Goal: Task Accomplishment & Management: Manage account settings

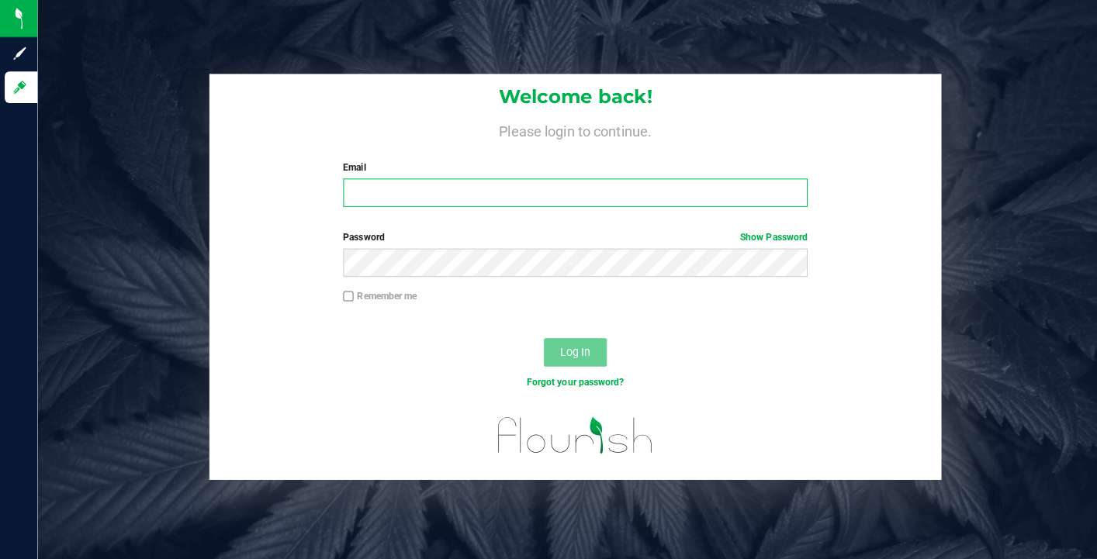
type input "swhite@slatercenter.com"
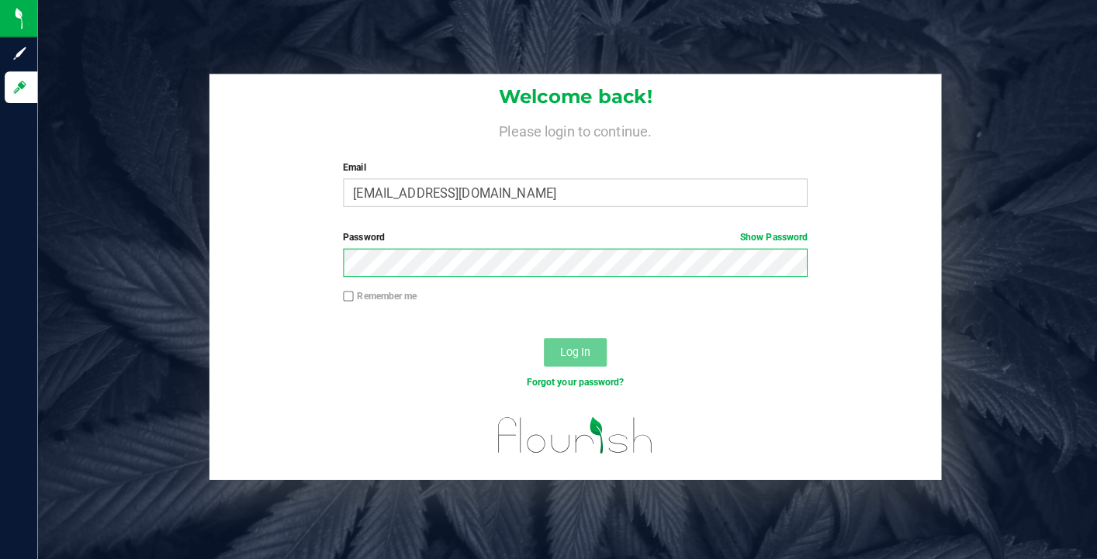
click at [566, 346] on button "Log In" at bounding box center [567, 348] width 62 height 28
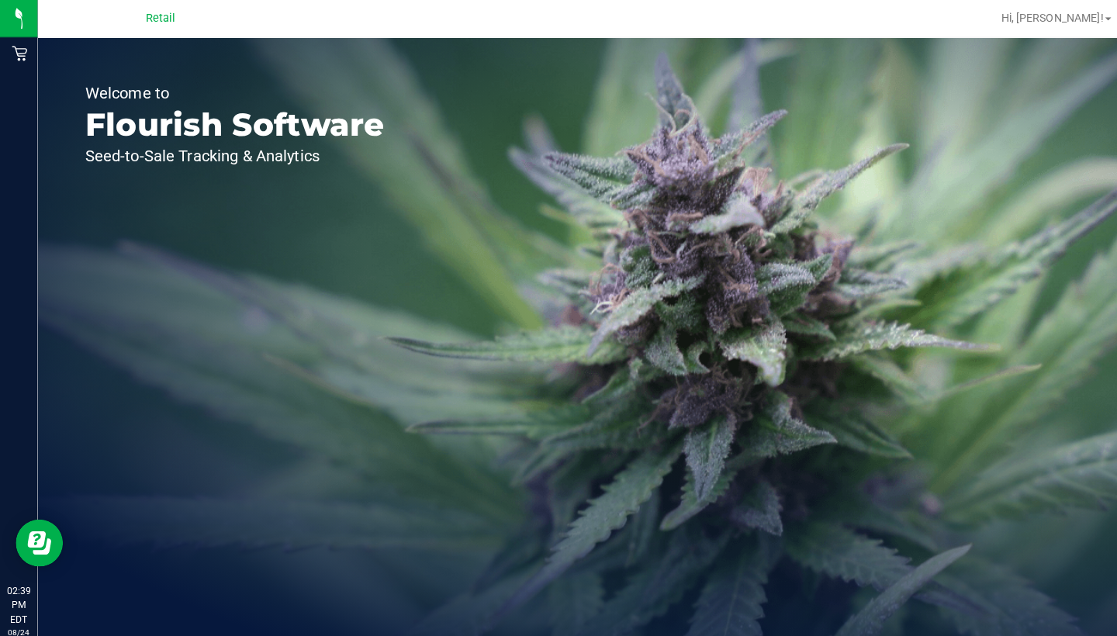
click at [18, 56] on icon at bounding box center [20, 53] width 16 height 16
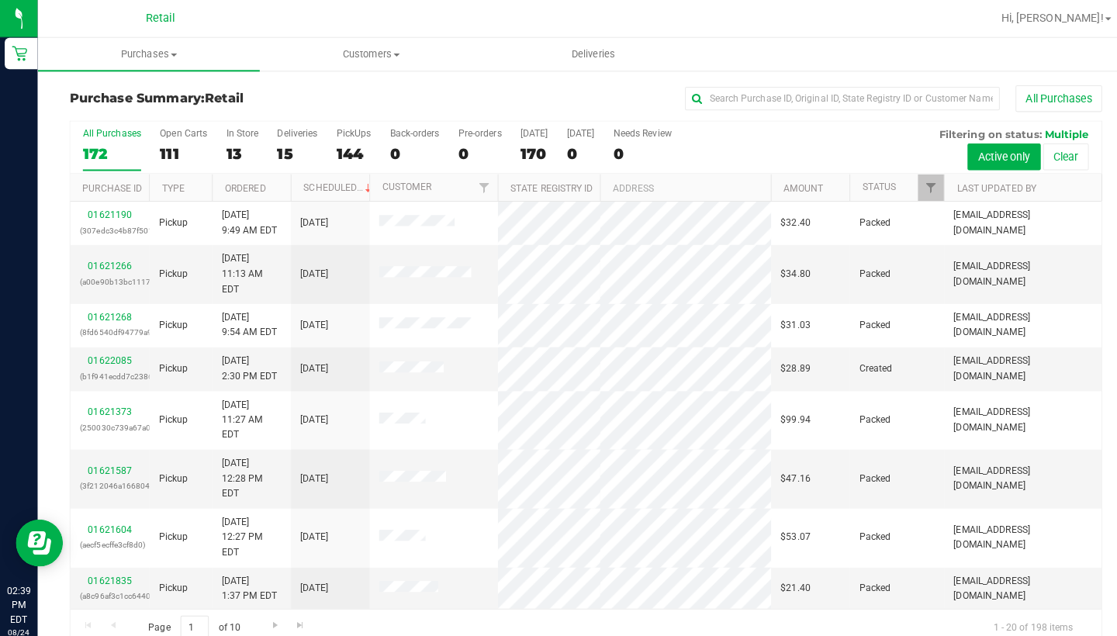
click at [341, 52] on span "Customers" at bounding box center [365, 54] width 217 height 14
click at [347, 90] on span "All customers" at bounding box center [312, 93] width 112 height 13
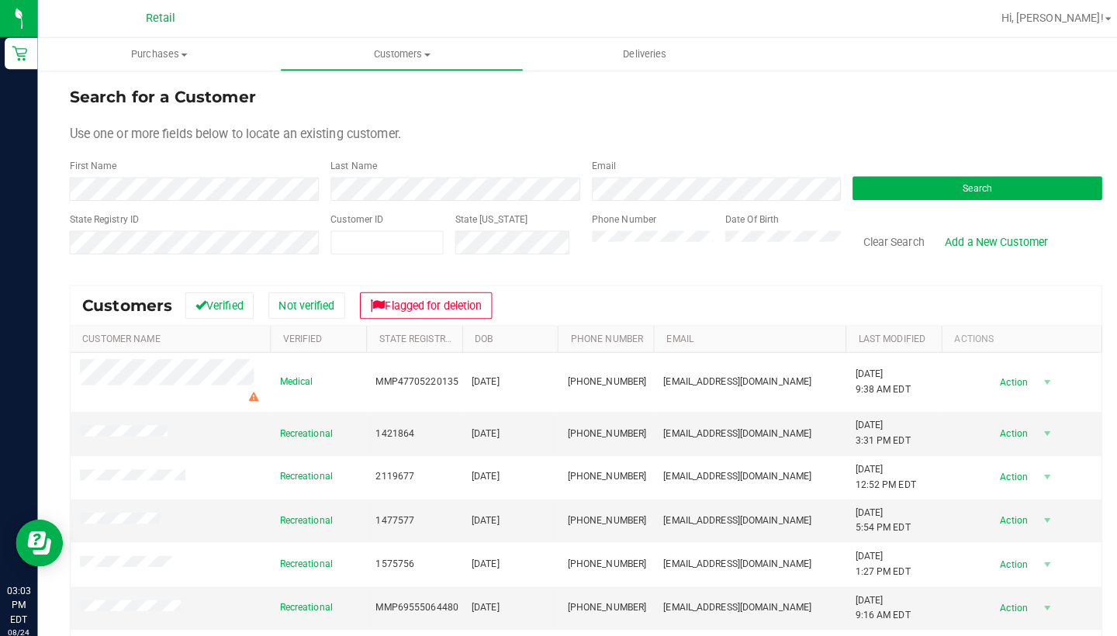
click at [437, 138] on div "Use one or more fields below to locate an existing customer." at bounding box center [577, 132] width 1018 height 19
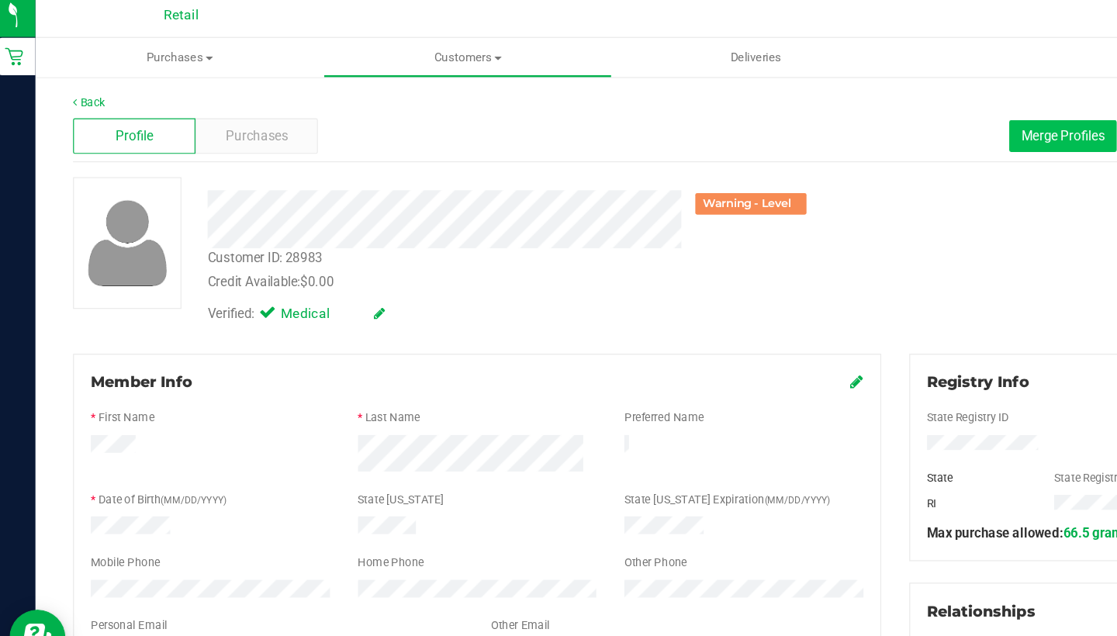
drag, startPoint x: 169, startPoint y: 336, endPoint x: 860, endPoint y: 119, distance: 723.8
click at [860, 119] on button "Merge Profiles" at bounding box center [890, 119] width 89 height 26
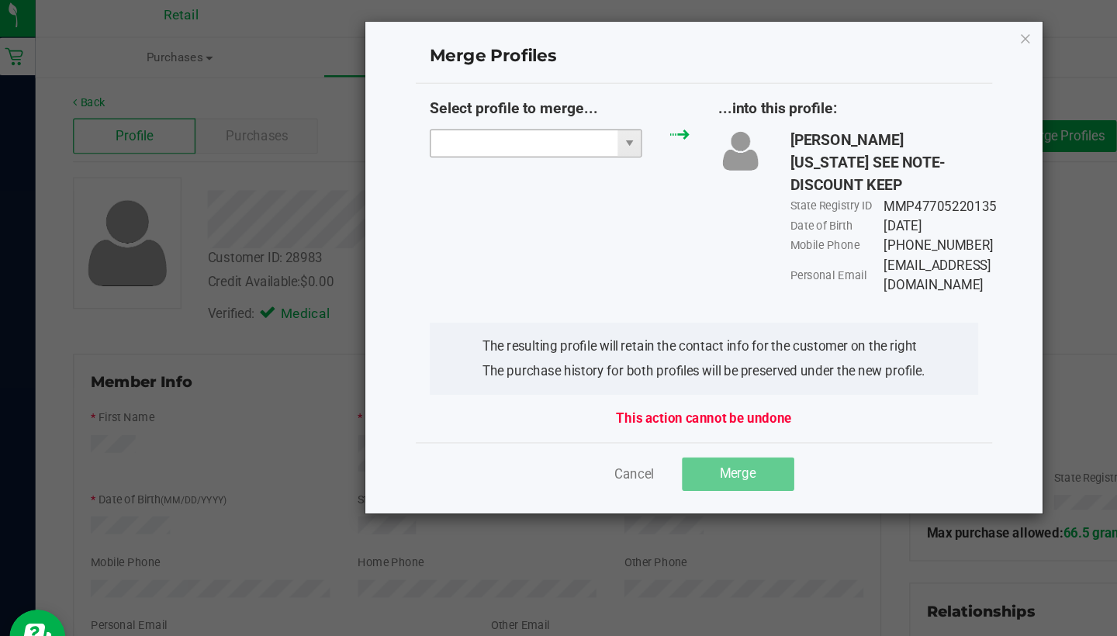
drag, startPoint x: 860, startPoint y: 119, endPoint x: 396, endPoint y: 116, distance: 463.9
click at [396, 116] on input "NO DATA FOUND" at bounding box center [442, 125] width 155 height 22
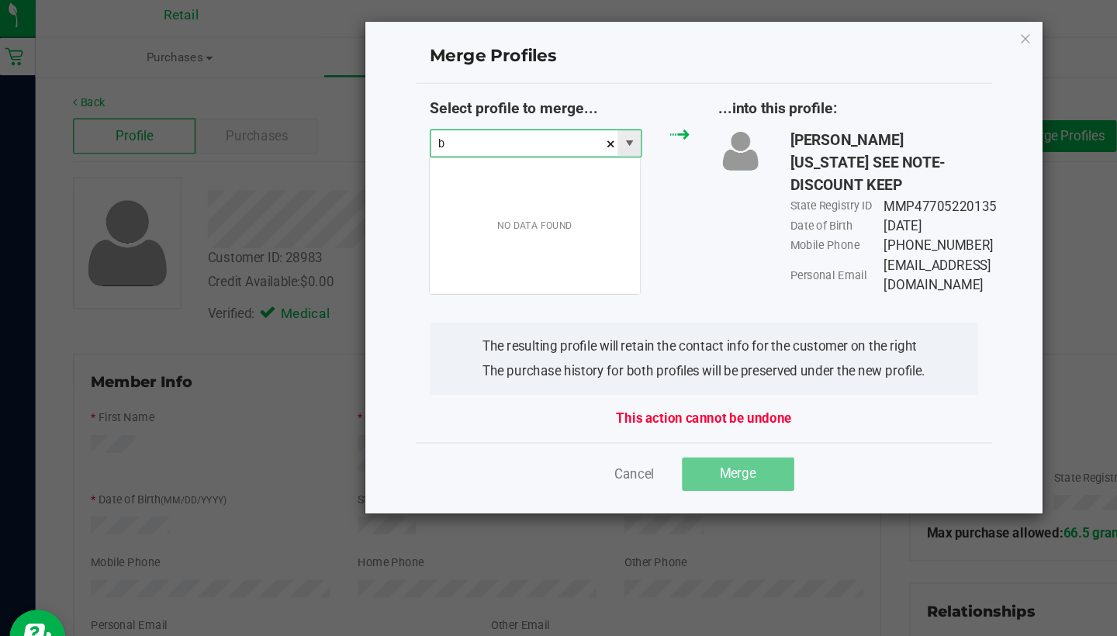
scroll to position [23, 177]
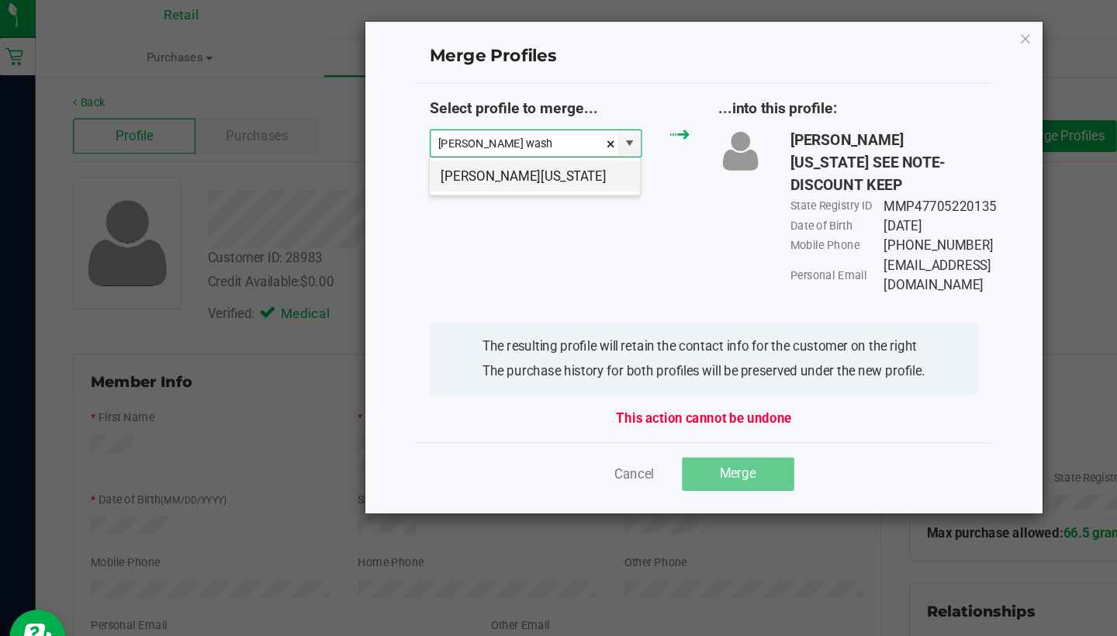
drag, startPoint x: 396, startPoint y: 116, endPoint x: 401, endPoint y: 140, distance: 24.7
click at [401, 140] on li "Barrett Washington" at bounding box center [452, 152] width 175 height 26
type input "Barrett Washington"
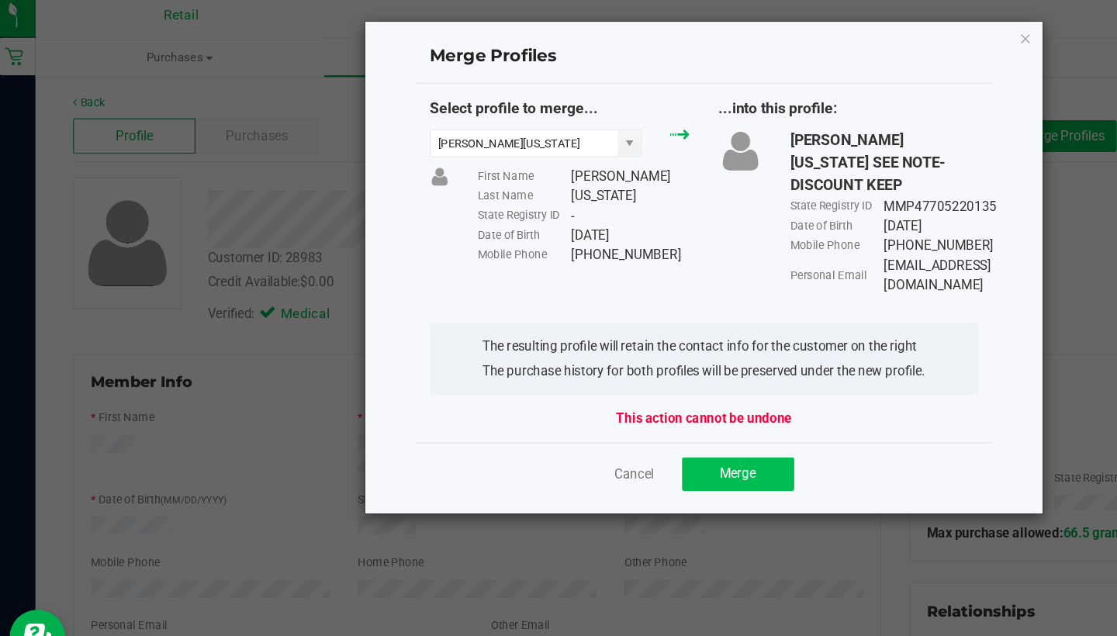
drag, startPoint x: 401, startPoint y: 140, endPoint x: 600, endPoint y: 381, distance: 311.9
click at [600, 386] on button "Merge" at bounding box center [620, 400] width 93 height 28
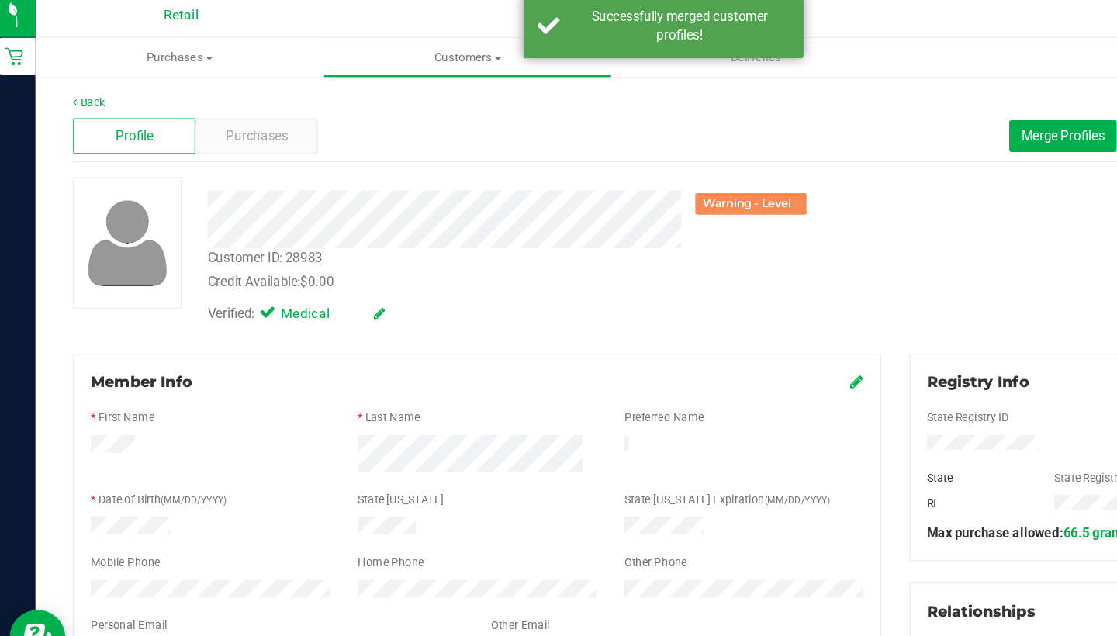
click at [393, 47] on span "Customers" at bounding box center [395, 54] width 237 height 14
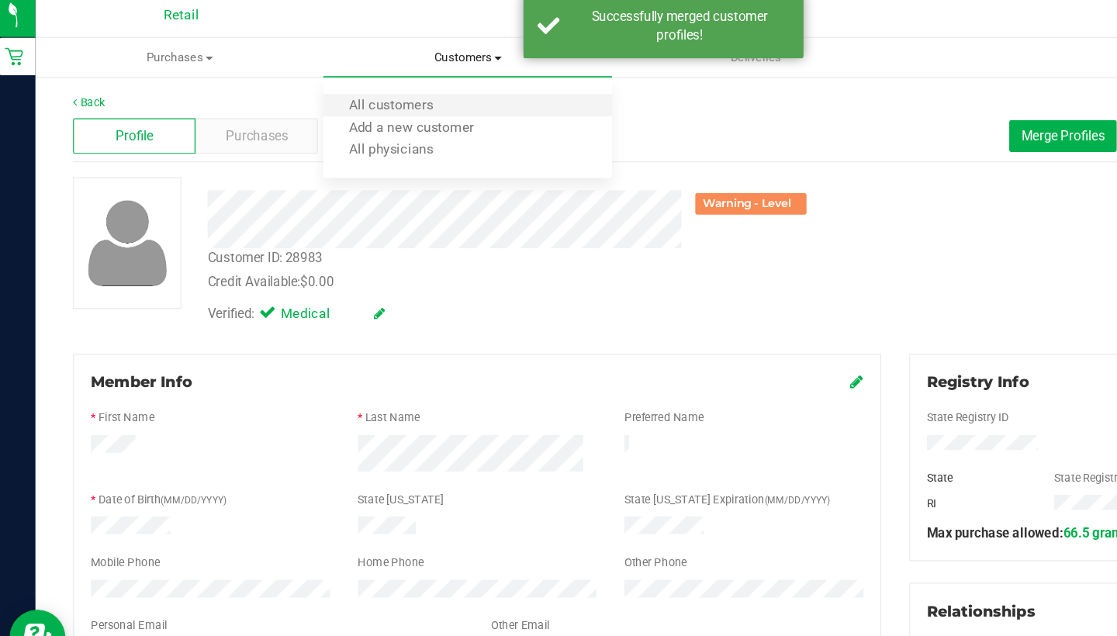
drag, startPoint x: 600, startPoint y: 381, endPoint x: 346, endPoint y: 94, distance: 383.1
click at [346, 94] on li "All customers" at bounding box center [395, 94] width 239 height 19
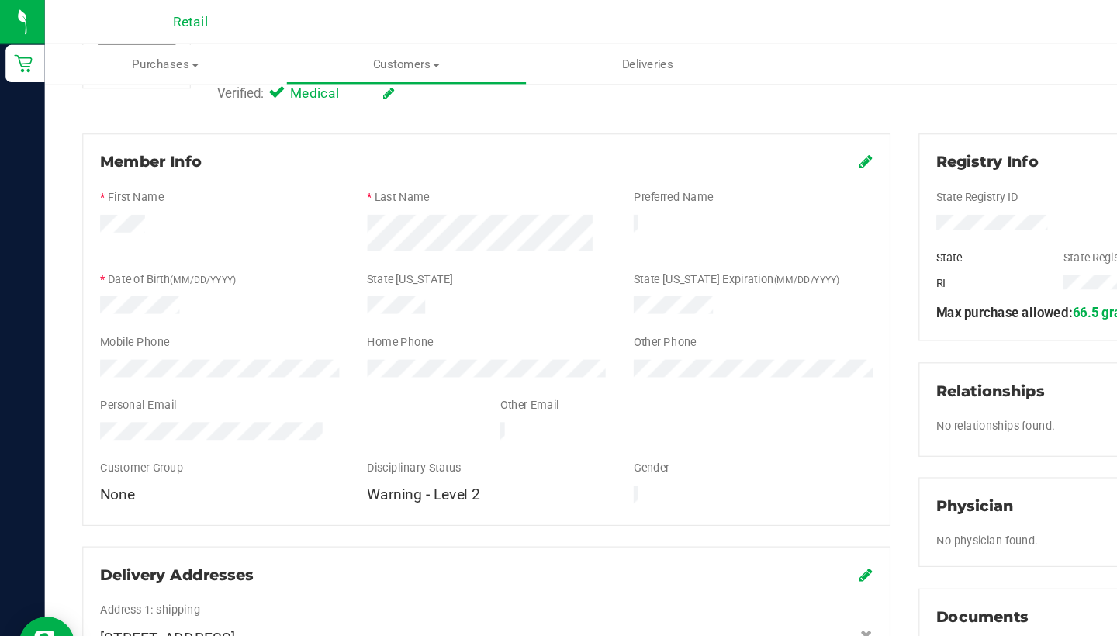
scroll to position [186, 0]
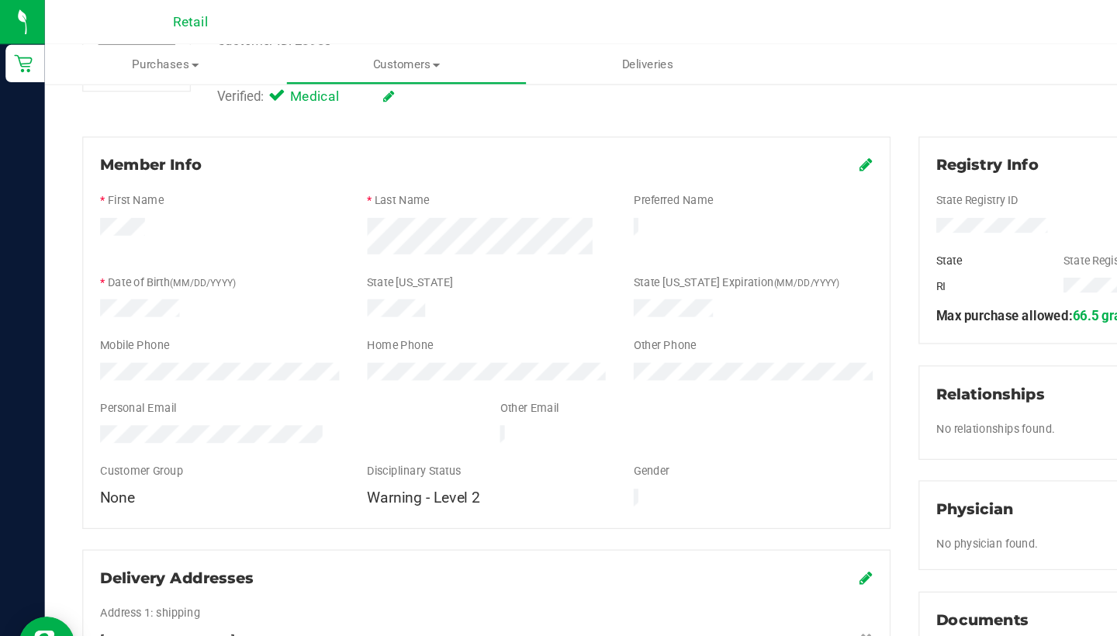
drag, startPoint x: 223, startPoint y: 362, endPoint x: 716, endPoint y: 136, distance: 542.2
click at [716, 136] on icon at bounding box center [719, 136] width 11 height 12
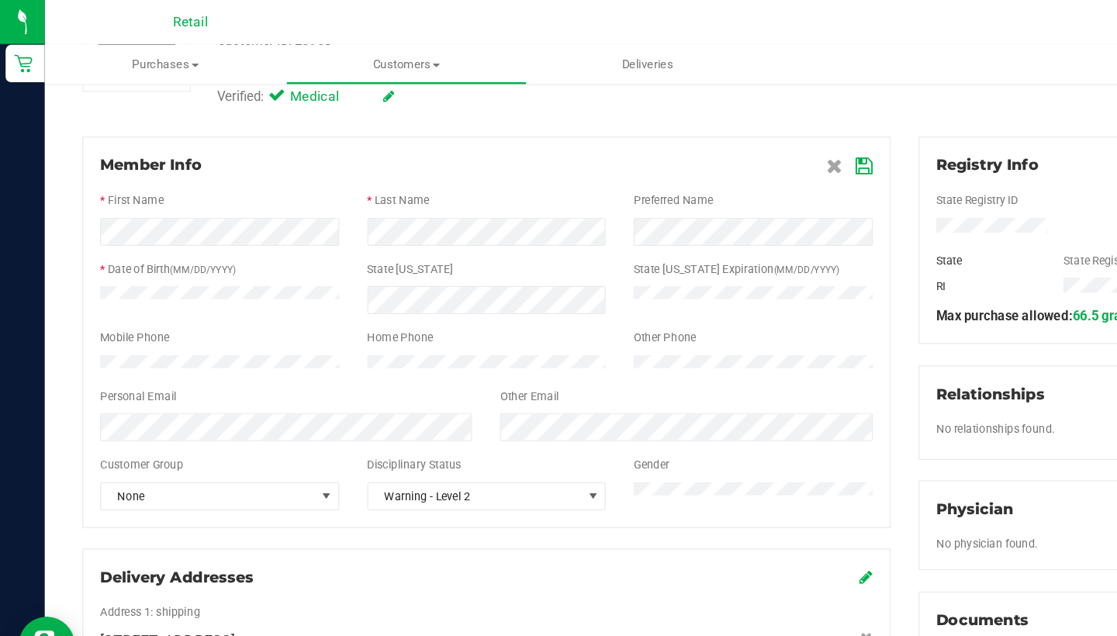
click at [715, 137] on icon at bounding box center [718, 138] width 14 height 12
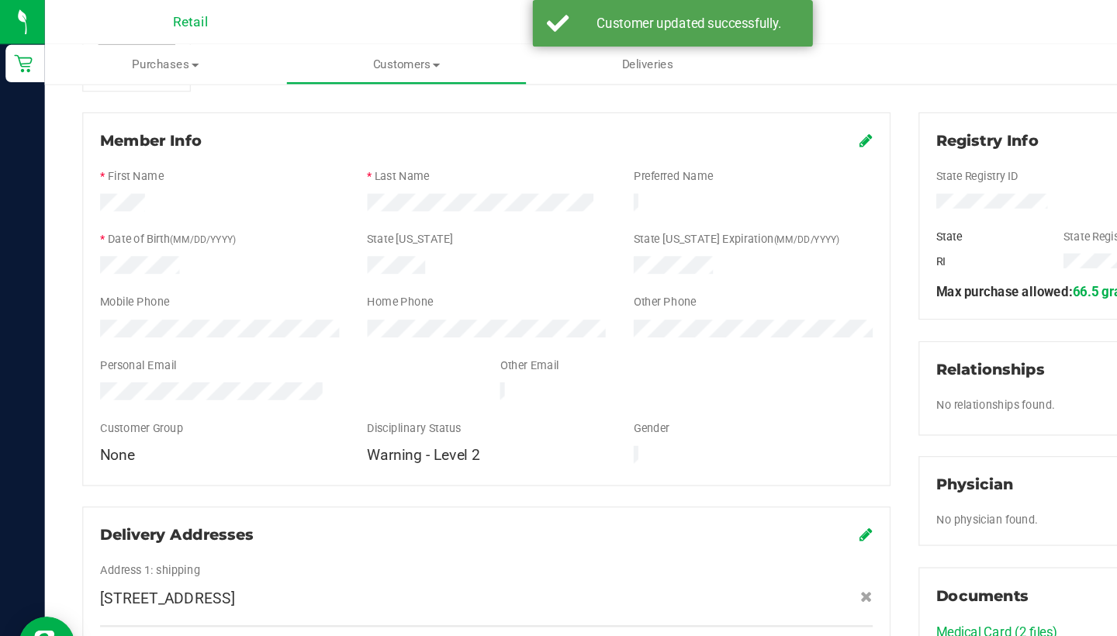
click at [327, 57] on span "Customers" at bounding box center [337, 54] width 199 height 14
drag, startPoint x: 716, startPoint y: 136, endPoint x: 322, endPoint y: 92, distance: 396.6
click at [322, 92] on span "All customers" at bounding box center [293, 93] width 112 height 13
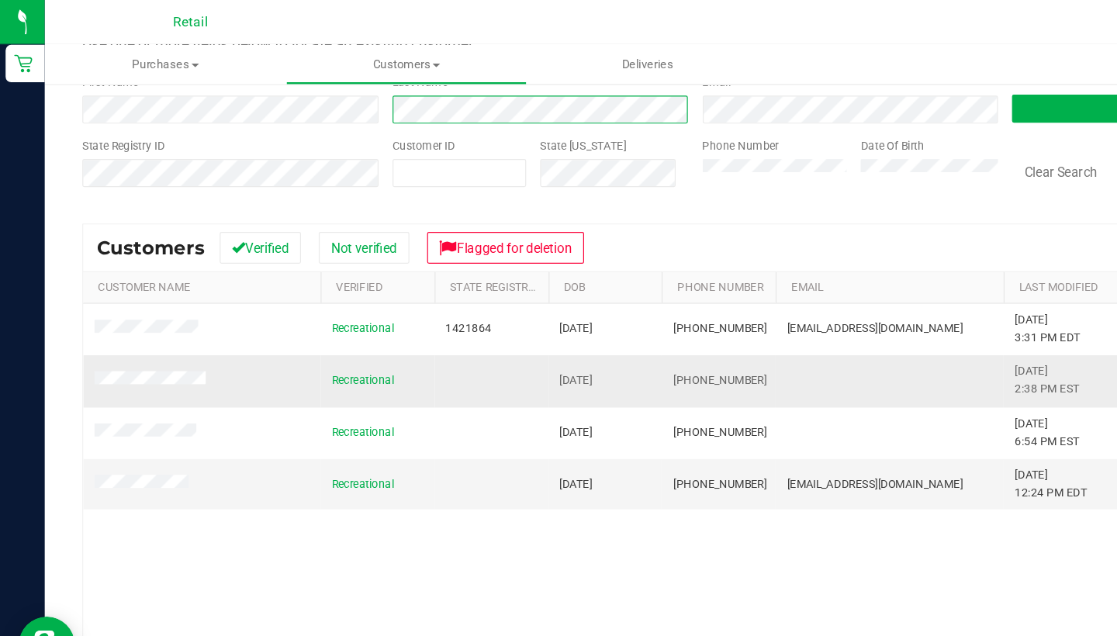
scroll to position [97, 0]
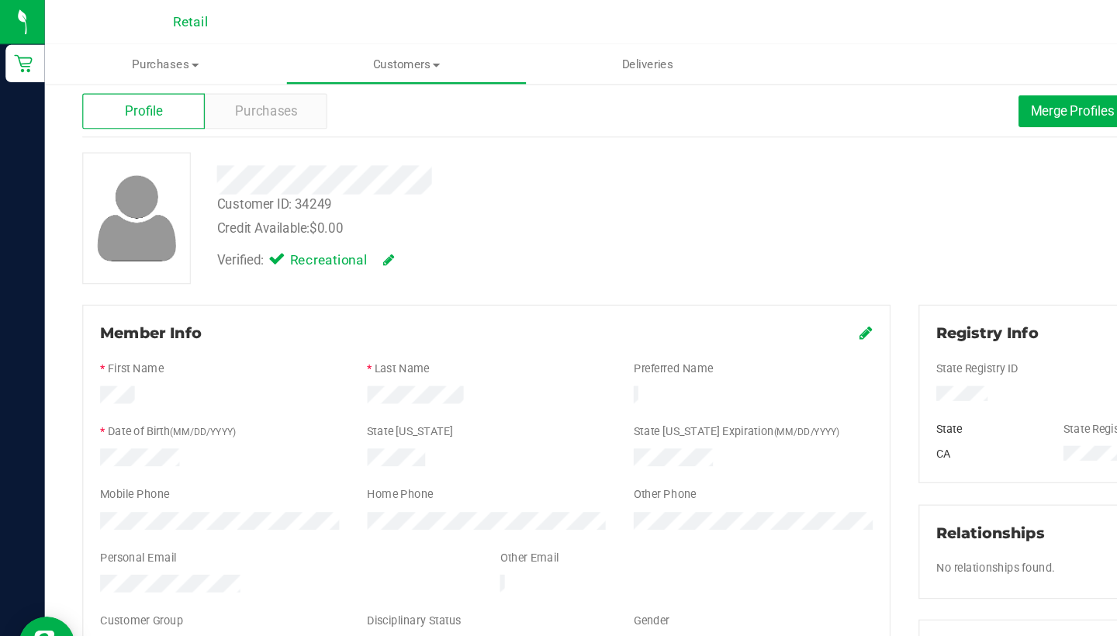
scroll to position [27, 0]
drag, startPoint x: 798, startPoint y: 178, endPoint x: 870, endPoint y: 94, distance: 111.1
click at [870, 94] on span "Merge Profiles" at bounding box center [890, 91] width 69 height 12
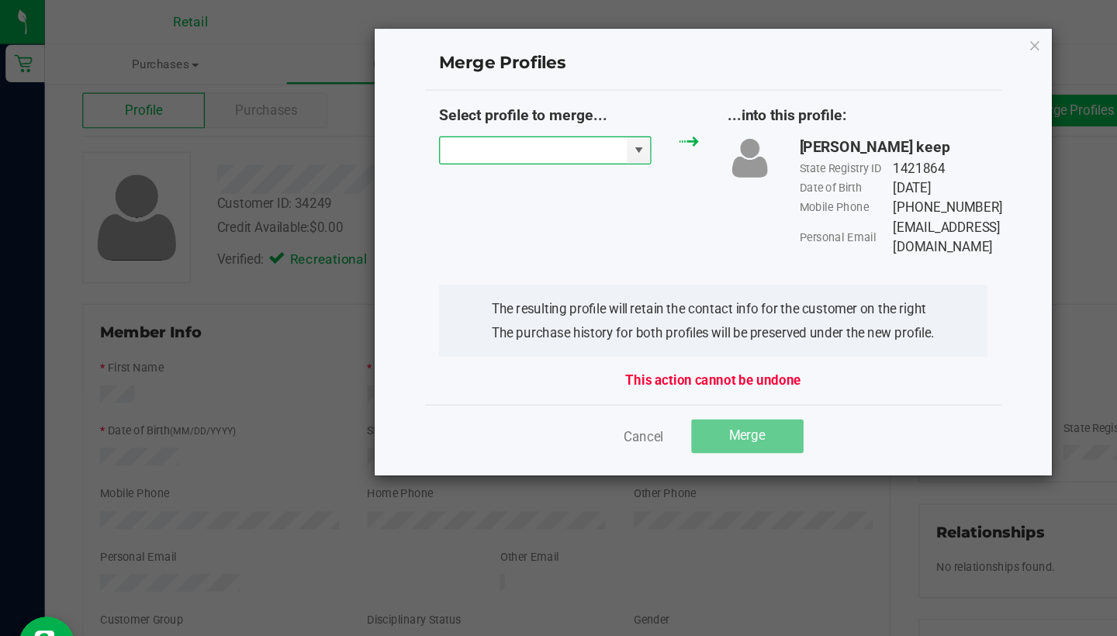
click at [424, 126] on input "NO DATA FOUND" at bounding box center [442, 125] width 155 height 22
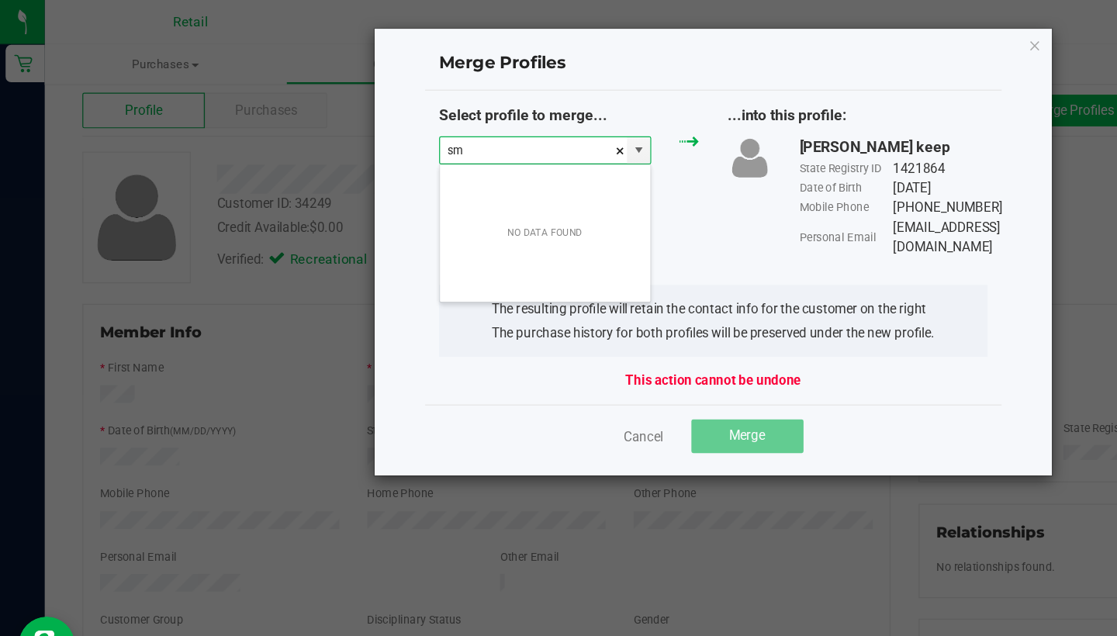
scroll to position [23, 177]
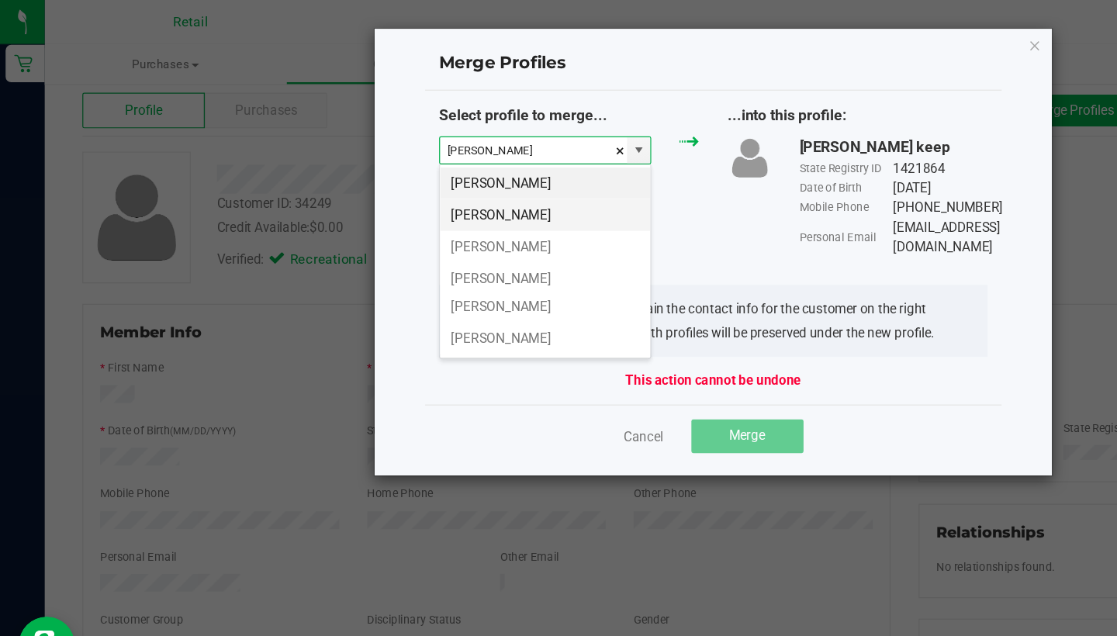
drag, startPoint x: 870, startPoint y: 94, endPoint x: 440, endPoint y: 179, distance: 438.9
click at [440, 179] on li "CHRIS SIMONELLI" at bounding box center [452, 178] width 175 height 26
type input "CHRIS SIMONELLI"
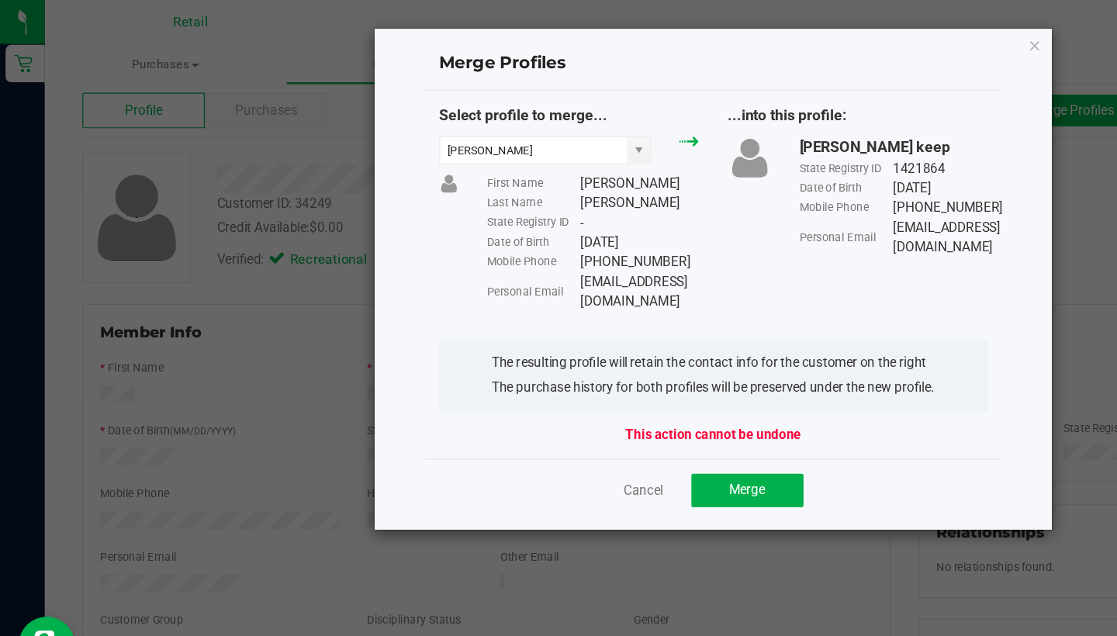
drag, startPoint x: 440, startPoint y: 179, endPoint x: 481, endPoint y: 227, distance: 63.3
click at [481, 227] on div "Personal Email info@trooppvd.com" at bounding box center [492, 242] width 176 height 33
copy div "info@trooppvd.com"
drag, startPoint x: 481, startPoint y: 227, endPoint x: 618, endPoint y: 399, distance: 219.2
click at [618, 399] on button "Merge" at bounding box center [620, 407] width 93 height 28
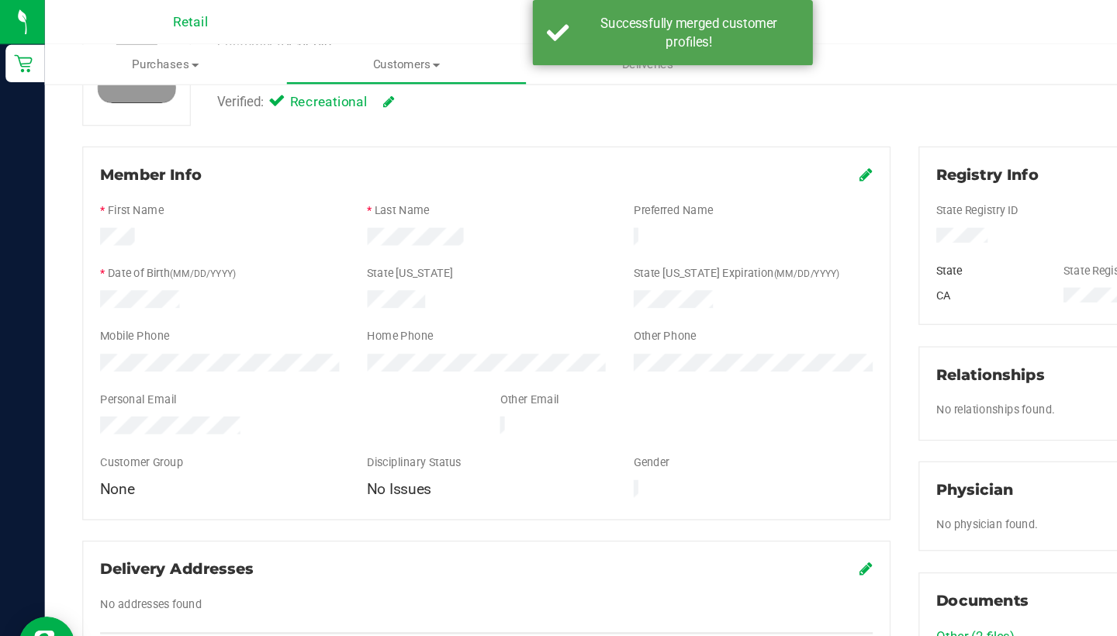
scroll to position [164, 0]
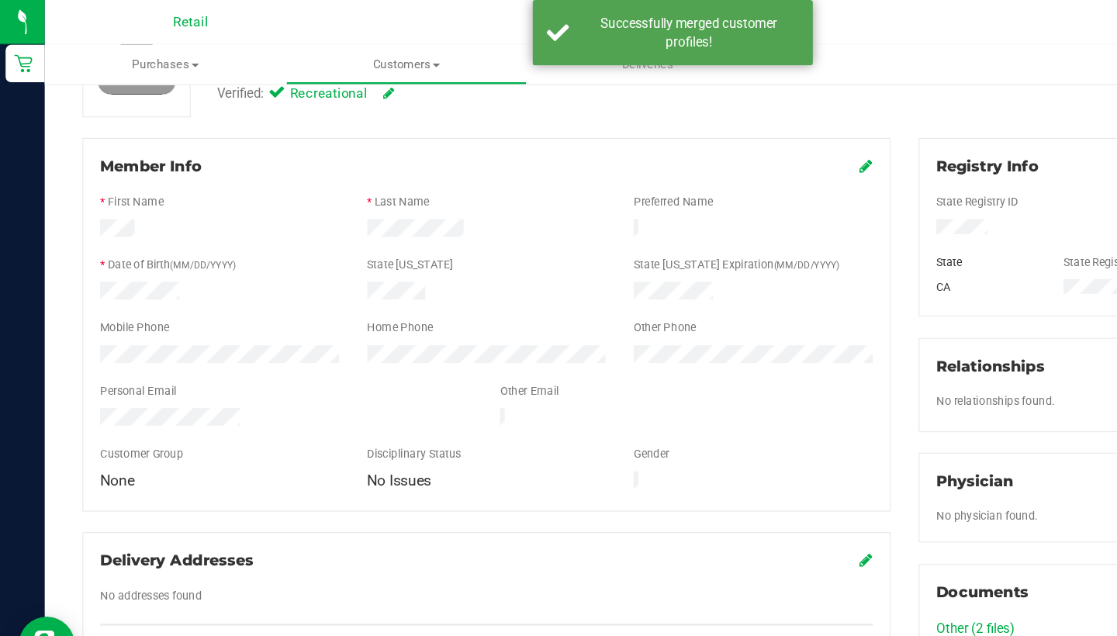
drag, startPoint x: 618, startPoint y: 399, endPoint x: 718, endPoint y: 141, distance: 276.6
click at [718, 141] on icon at bounding box center [719, 138] width 11 height 12
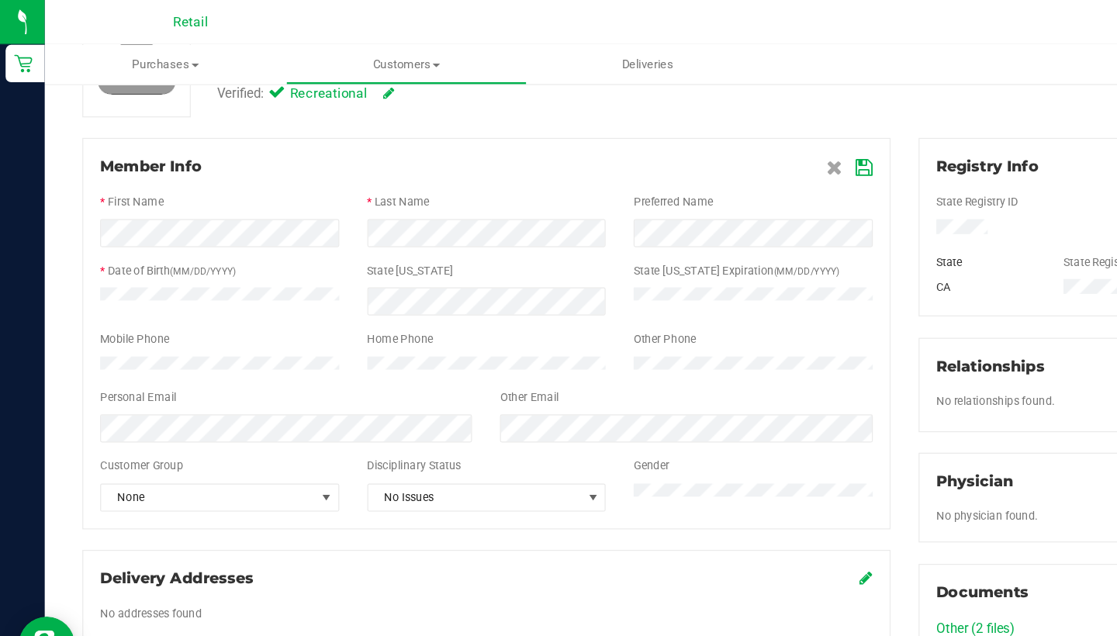
click at [716, 137] on icon at bounding box center [718, 139] width 14 height 12
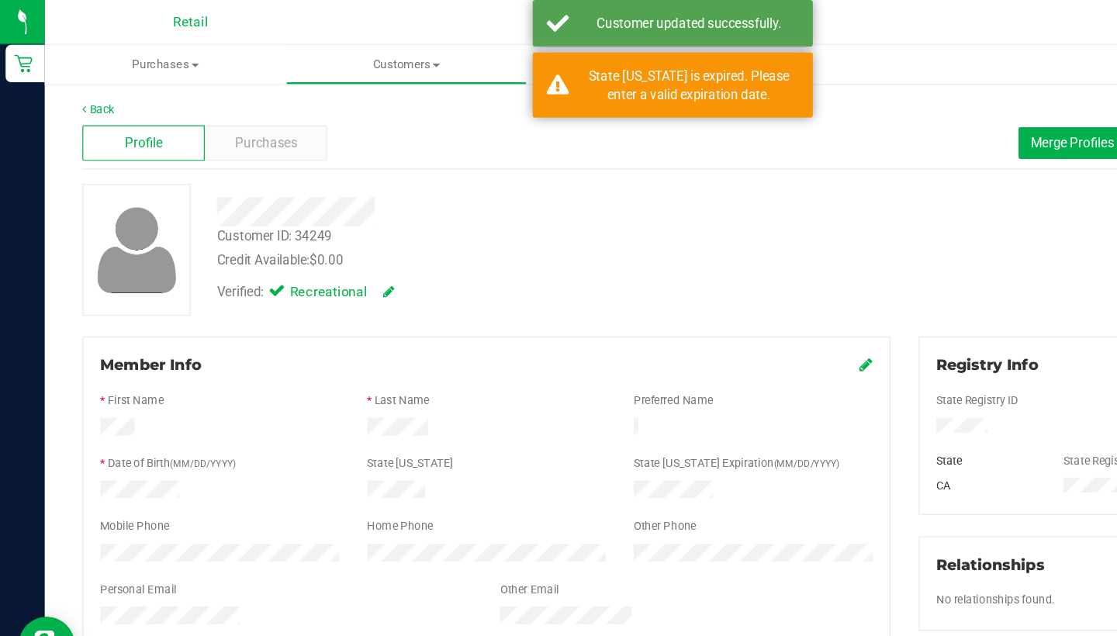
scroll to position [0, 0]
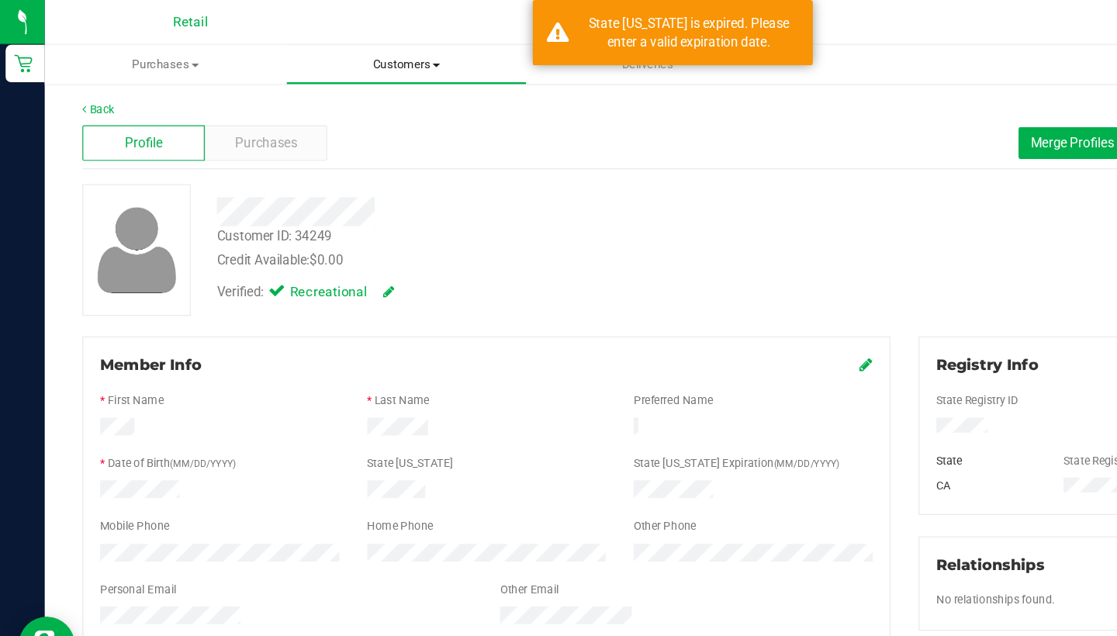
drag, startPoint x: 716, startPoint y: 119, endPoint x: 339, endPoint y: 55, distance: 382.4
click at [339, 55] on span "Customers" at bounding box center [337, 54] width 199 height 14
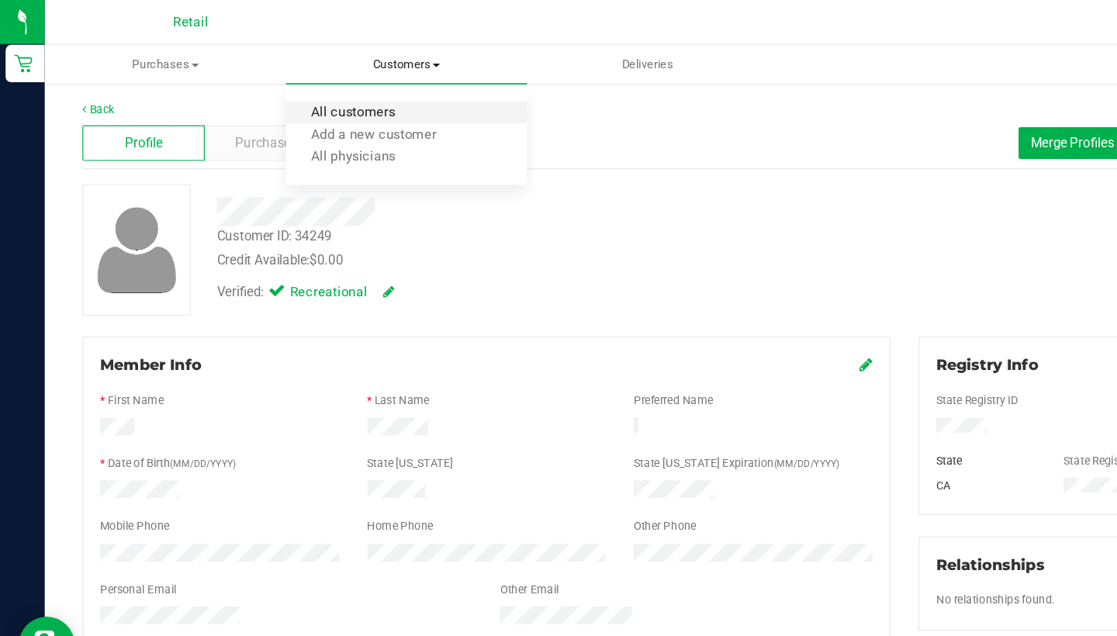
drag, startPoint x: 339, startPoint y: 55, endPoint x: 340, endPoint y: 92, distance: 37.2
click at [340, 92] on span "All customers" at bounding box center [293, 93] width 112 height 13
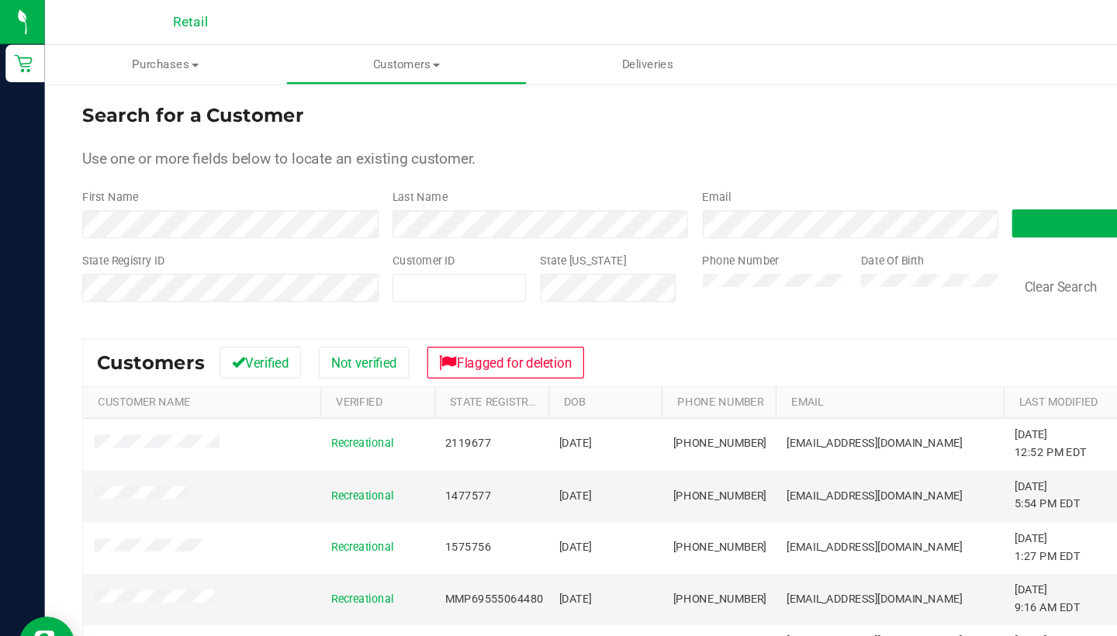
drag, startPoint x: 340, startPoint y: 92, endPoint x: 246, endPoint y: 199, distance: 141.8
click at [246, 199] on form "Search for a Customer Use one or more fields below to locate an existing custom…" at bounding box center [577, 174] width 1018 height 181
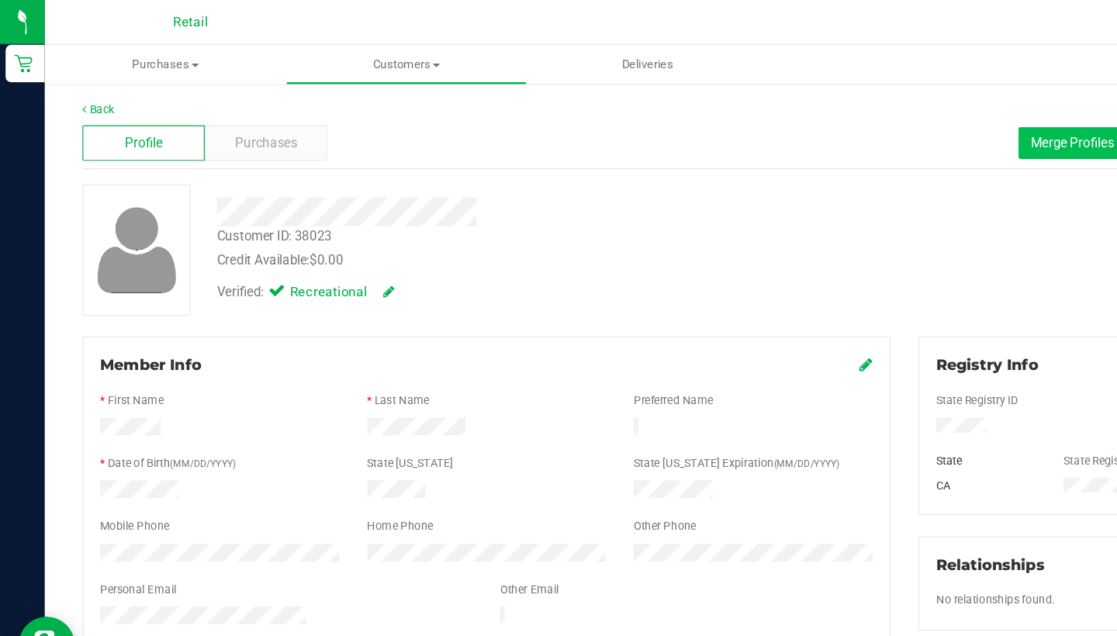
drag, startPoint x: 246, startPoint y: 199, endPoint x: 881, endPoint y: 125, distance: 639.6
click at [881, 125] on button "Merge Profiles" at bounding box center [890, 119] width 89 height 26
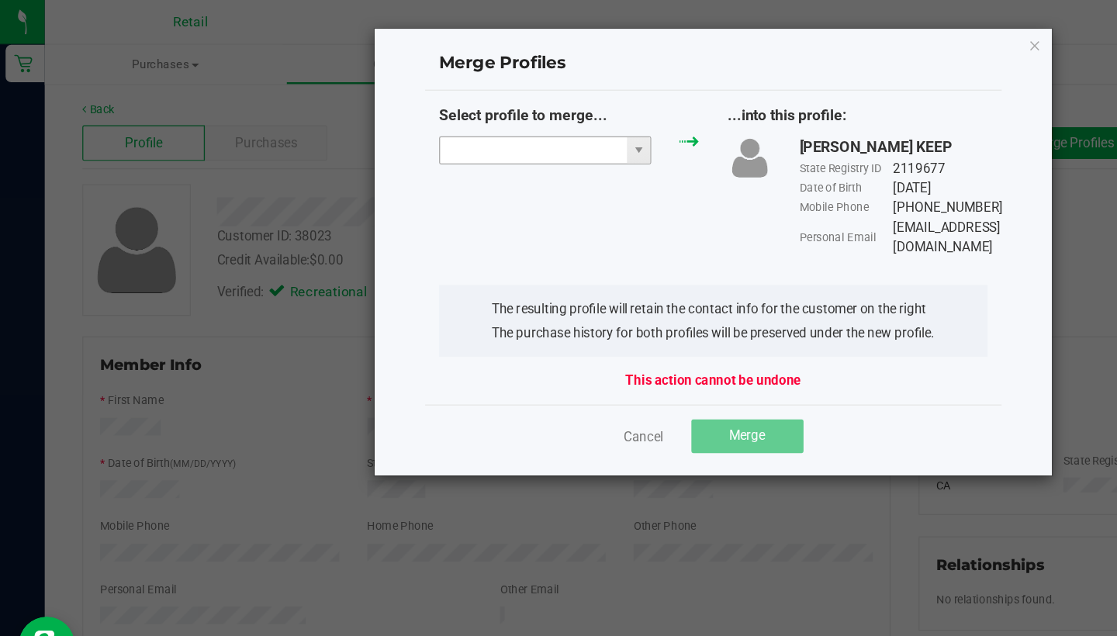
drag, startPoint x: 881, startPoint y: 125, endPoint x: 473, endPoint y: 125, distance: 408.1
click at [473, 125] on input "NO DATA FOUND" at bounding box center [442, 125] width 155 height 22
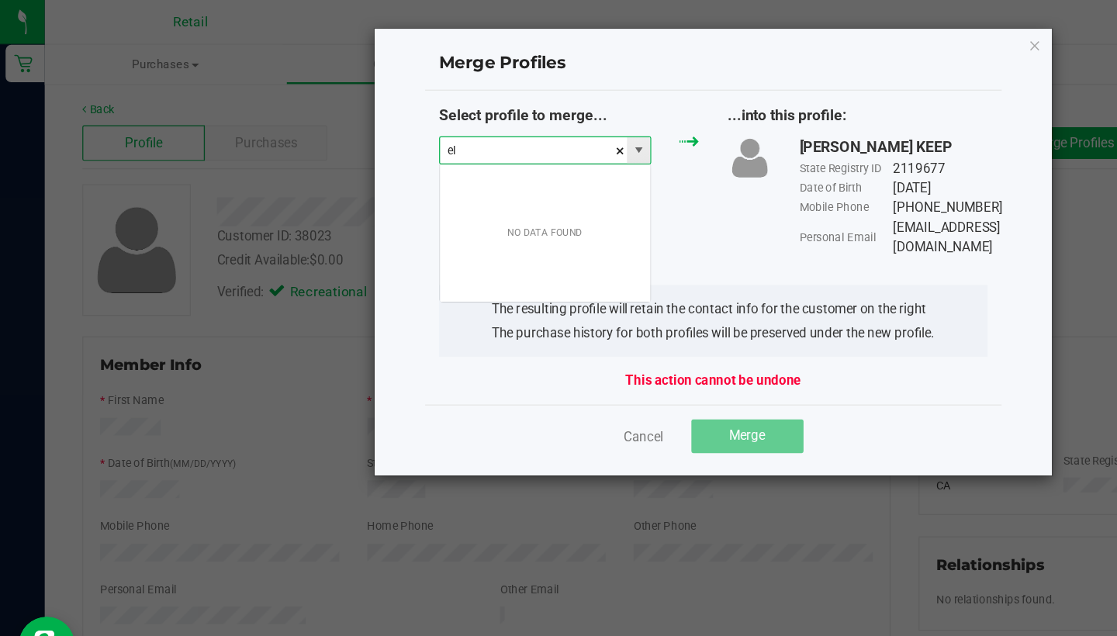
scroll to position [23, 177]
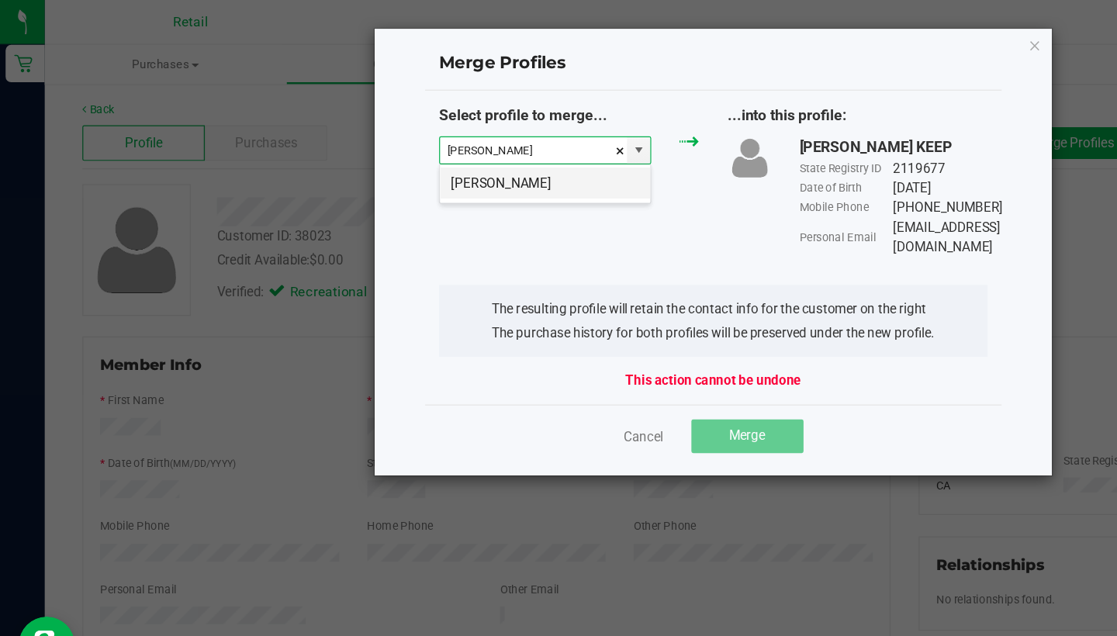
drag, startPoint x: 473, startPoint y: 125, endPoint x: 485, endPoint y: 157, distance: 33.9
click at [485, 157] on li "Elizabeth Chandler" at bounding box center [452, 152] width 175 height 26
type input "Elizabeth Chandler"
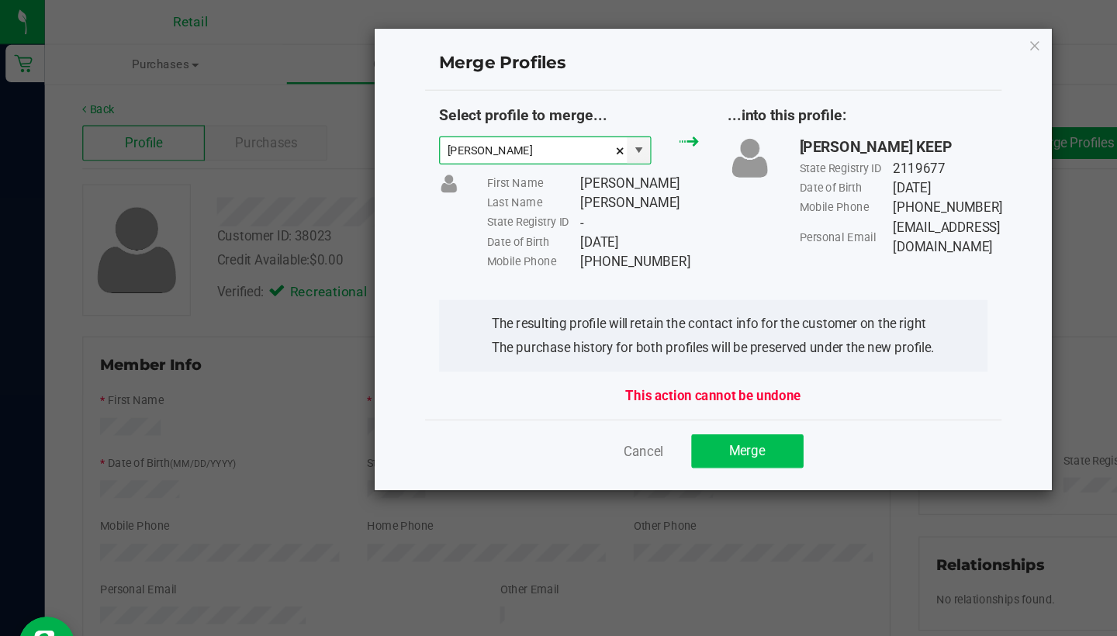
drag, startPoint x: 485, startPoint y: 157, endPoint x: 624, endPoint y: 380, distance: 263.1
click at [624, 380] on button "Merge" at bounding box center [620, 375] width 93 height 28
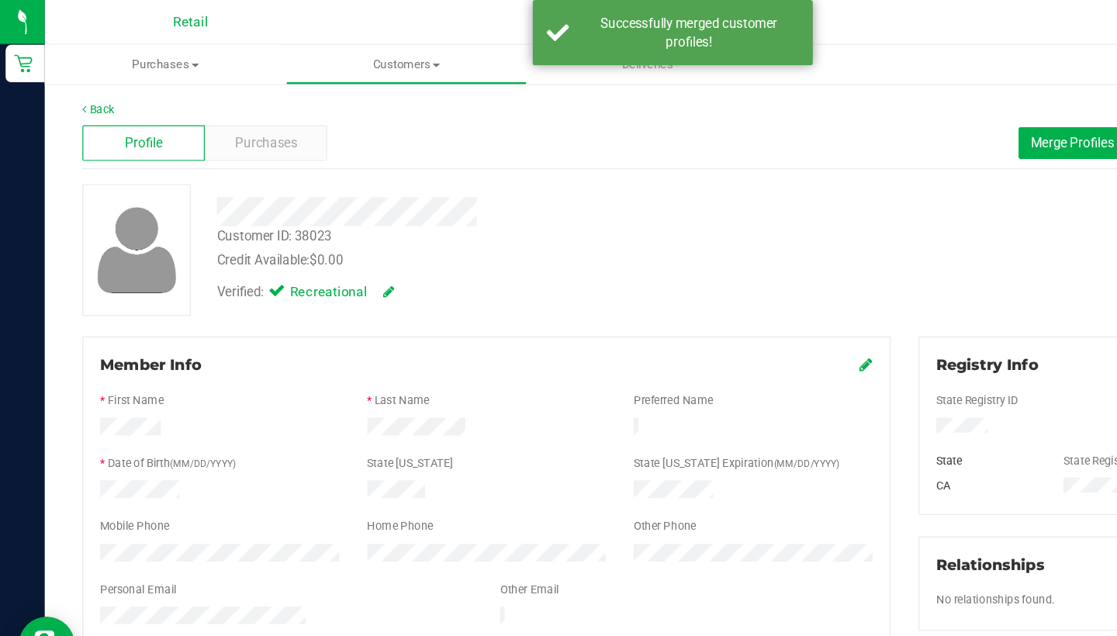
scroll to position [0, 0]
drag, startPoint x: 470, startPoint y: 286, endPoint x: 351, endPoint y: 57, distance: 258.9
click at [351, 57] on span "Customers" at bounding box center [337, 54] width 199 height 14
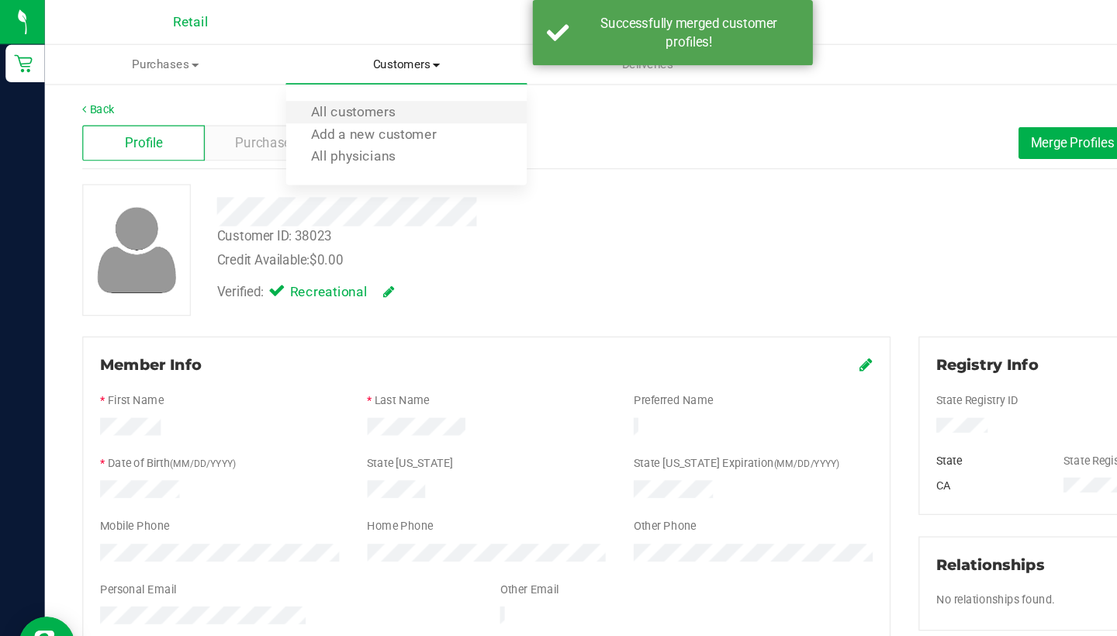
drag, startPoint x: 351, startPoint y: 57, endPoint x: 356, endPoint y: 95, distance: 39.2
click at [356, 95] on li "All customers" at bounding box center [337, 94] width 200 height 19
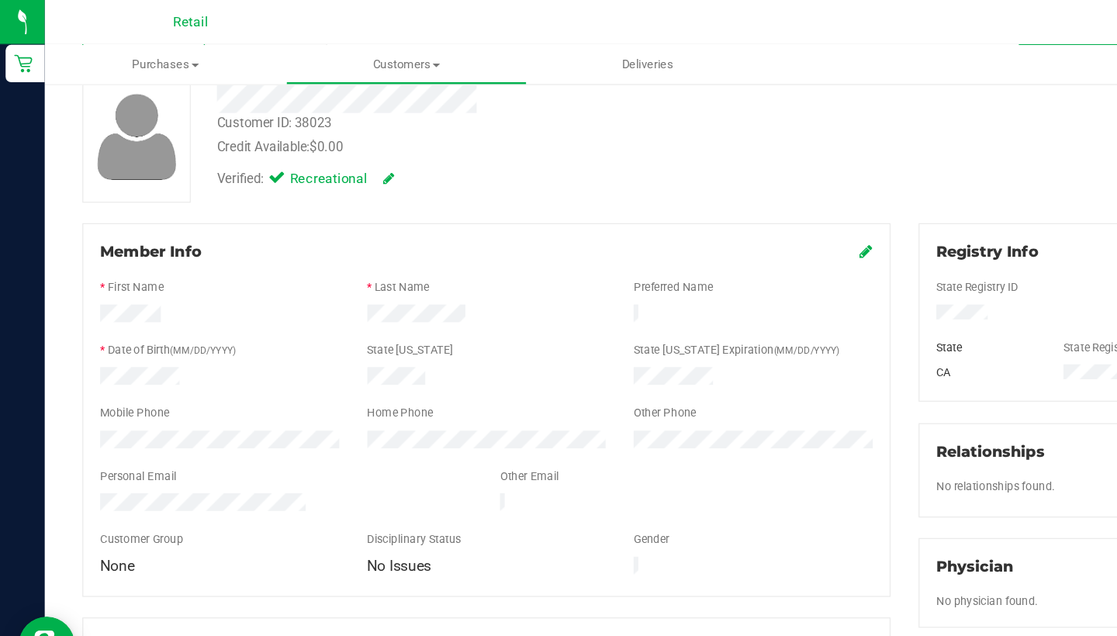
scroll to position [101, 0]
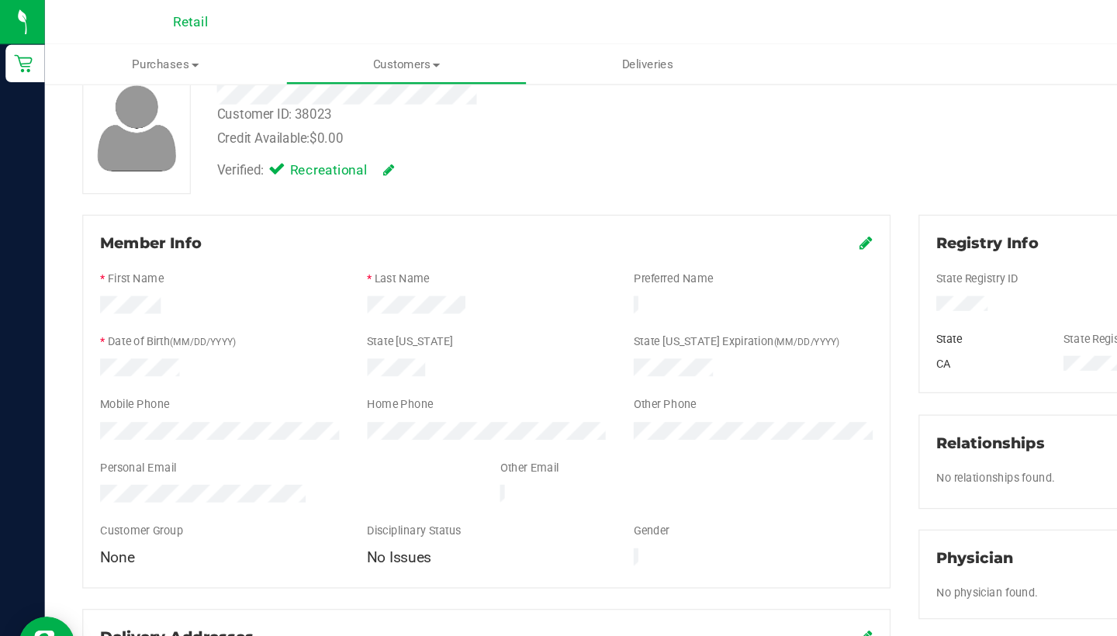
drag, startPoint x: 535, startPoint y: 199, endPoint x: 716, endPoint y: 199, distance: 180.8
click at [716, 199] on icon at bounding box center [719, 201] width 11 height 12
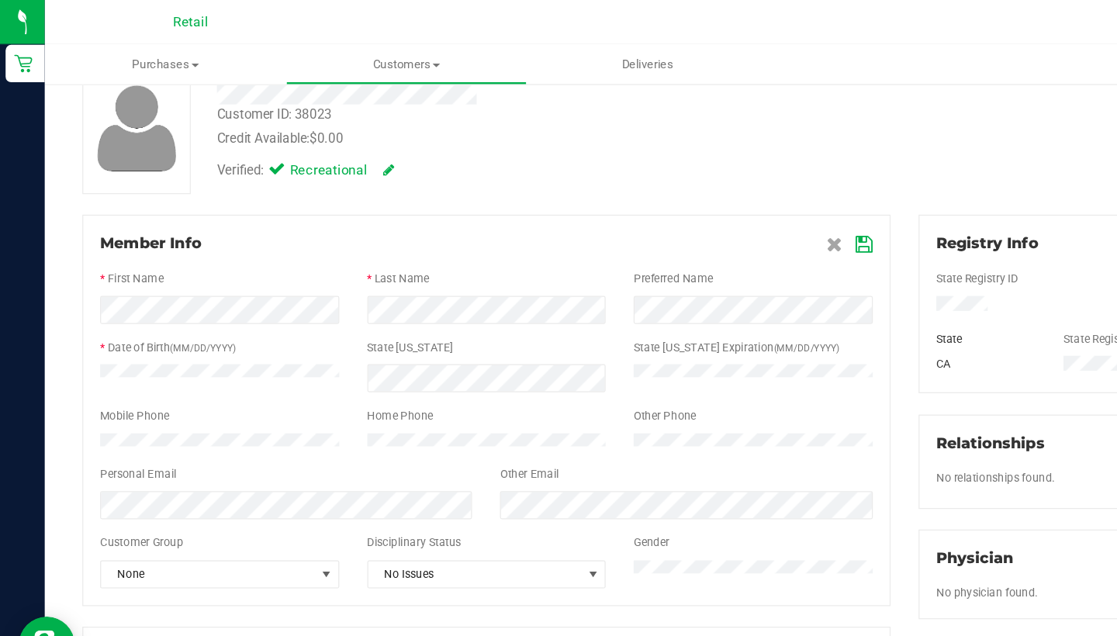
click at [711, 197] on icon at bounding box center [718, 203] width 14 height 12
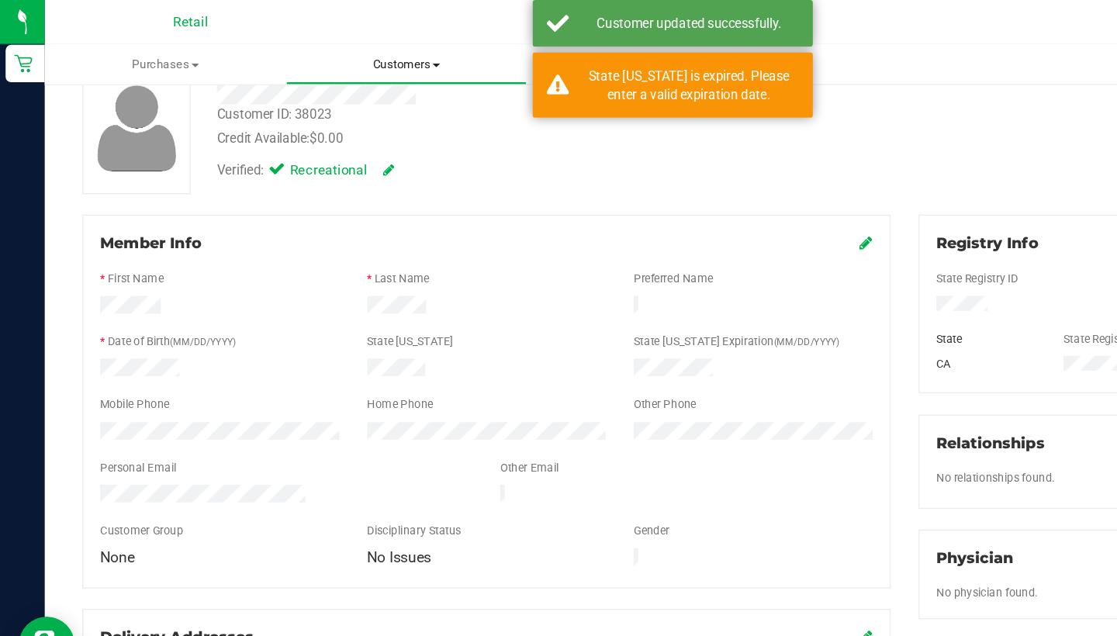
drag, startPoint x: 711, startPoint y: 197, endPoint x: 339, endPoint y: 51, distance: 399.9
click at [339, 51] on span "Customers" at bounding box center [337, 54] width 199 height 14
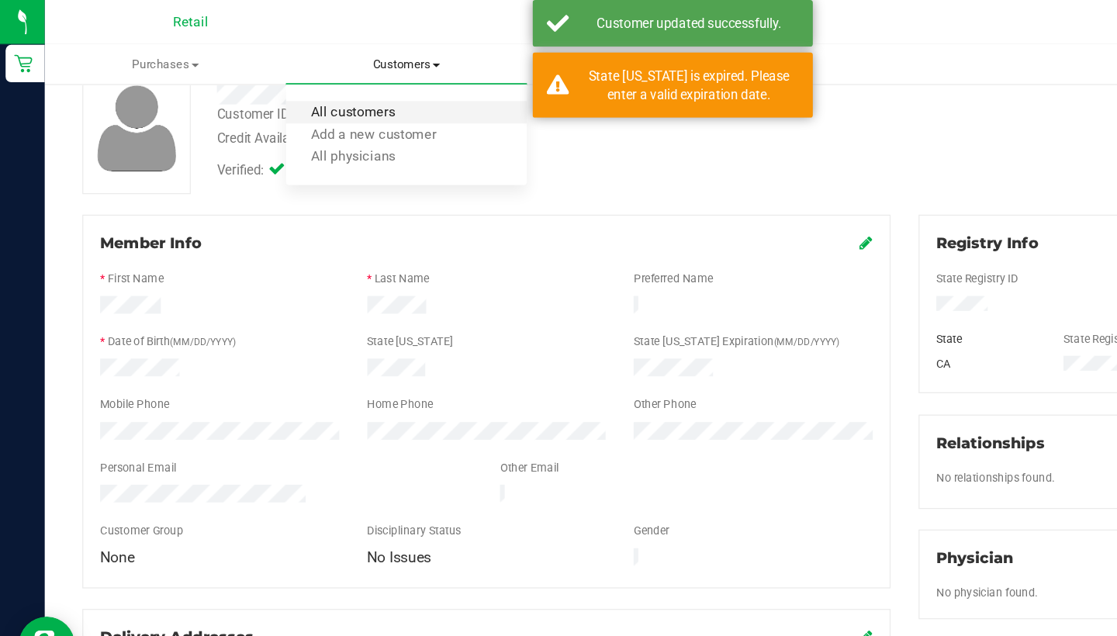
drag, startPoint x: 339, startPoint y: 51, endPoint x: 335, endPoint y: 92, distance: 41.3
click at [335, 92] on span "All customers" at bounding box center [293, 93] width 112 height 13
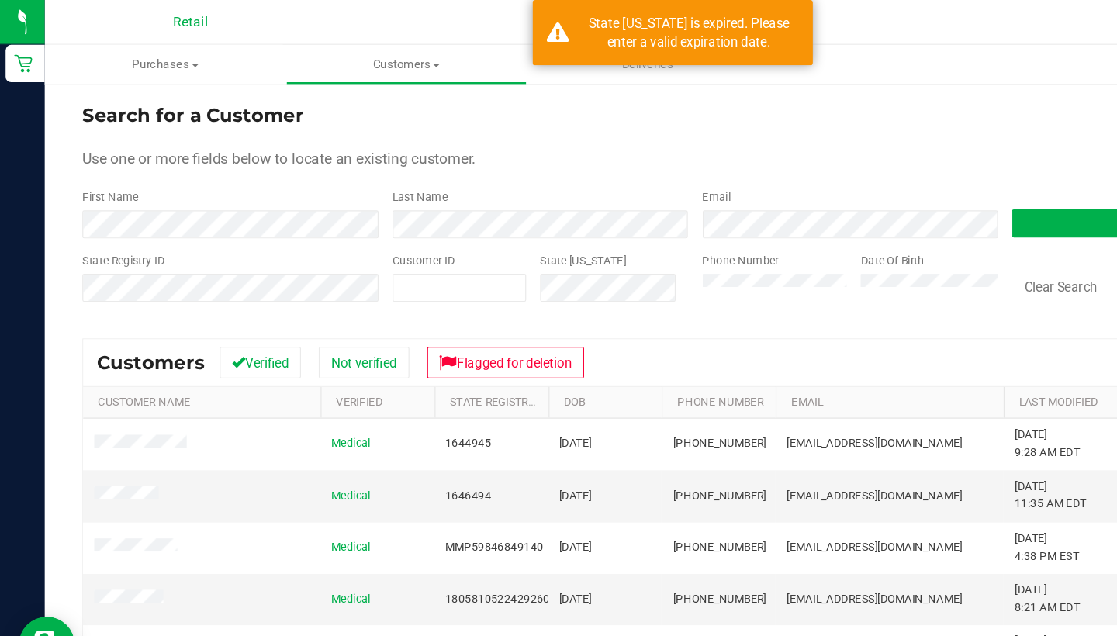
drag, startPoint x: 335, startPoint y: 92, endPoint x: 367, endPoint y: 202, distance: 114.7
click at [367, 202] on form "Search for a Customer Use one or more fields below to locate an existing custom…" at bounding box center [577, 174] width 1018 height 181
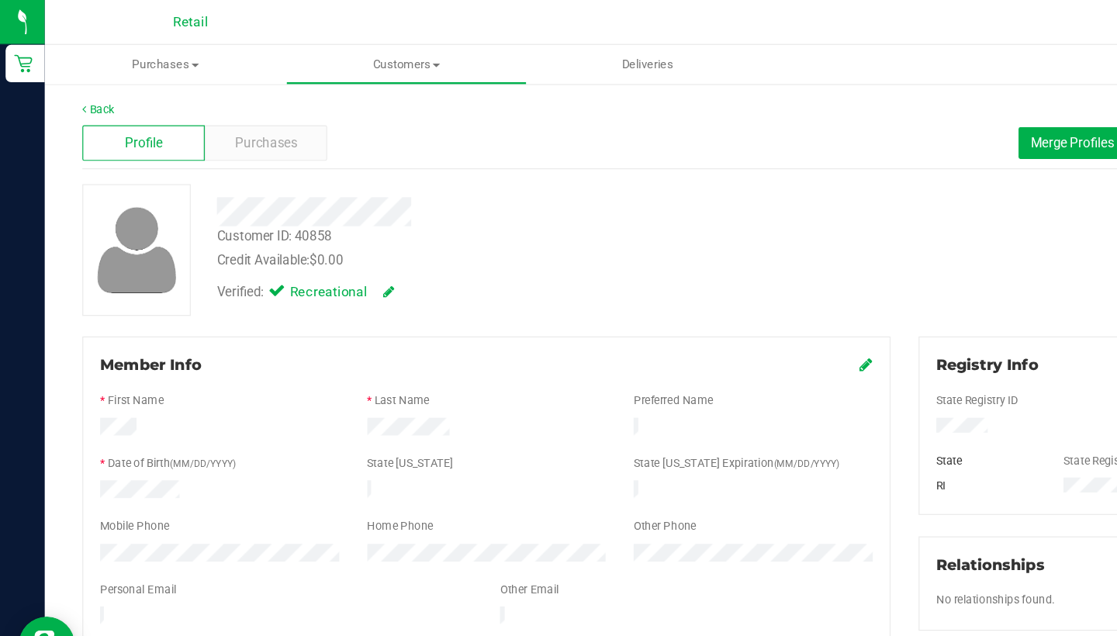
click at [891, 119] on span "Merge Profiles" at bounding box center [890, 118] width 69 height 12
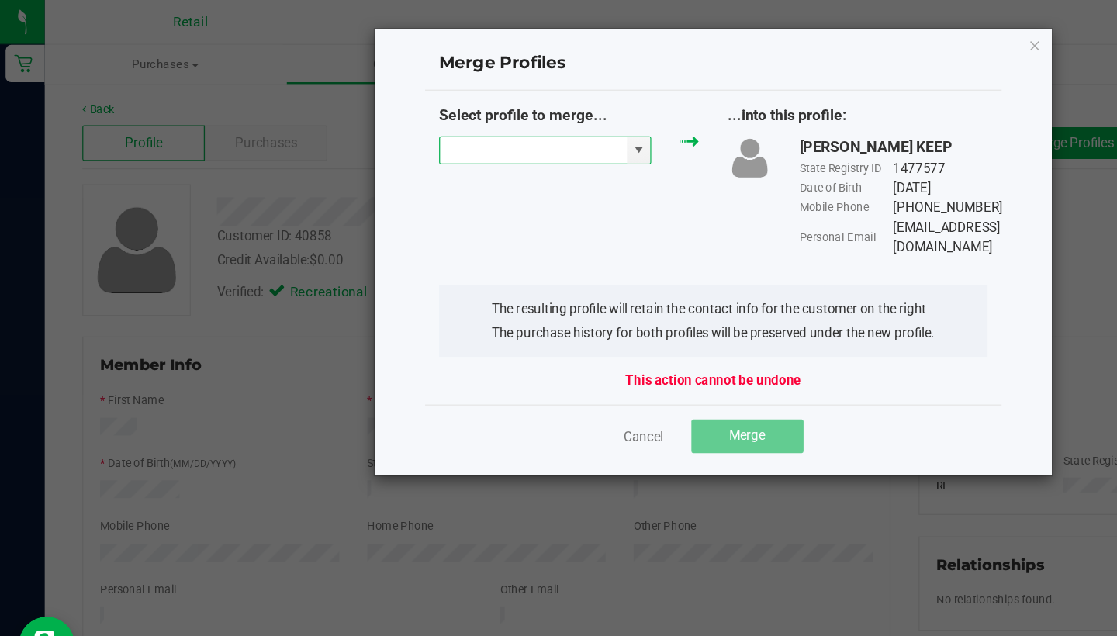
click at [428, 128] on input "NO DATA FOUND" at bounding box center [442, 125] width 155 height 22
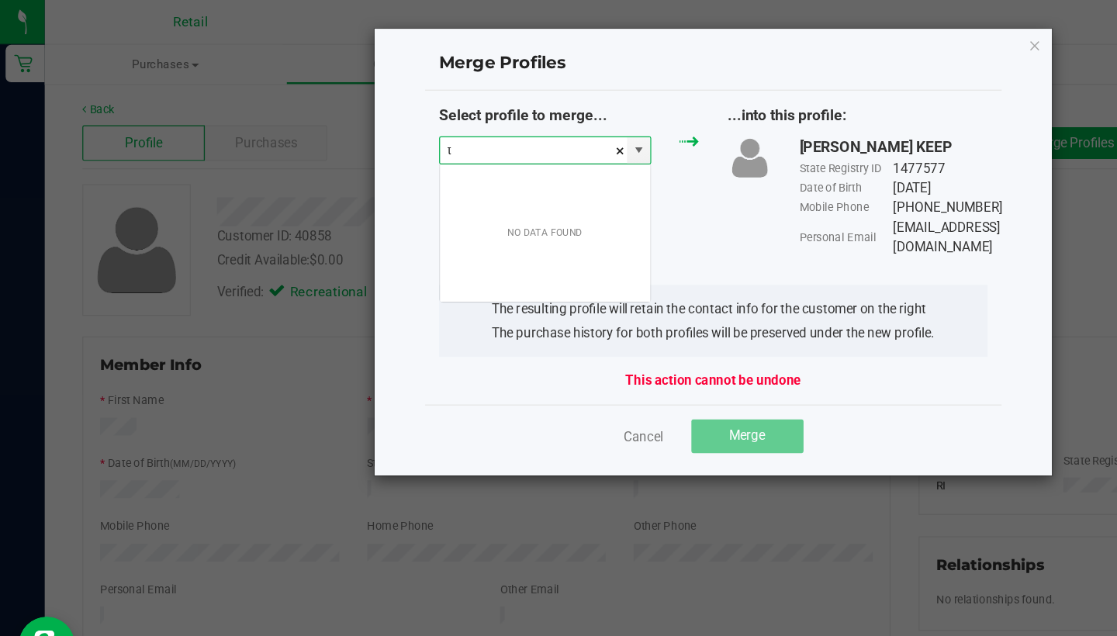
scroll to position [23, 177]
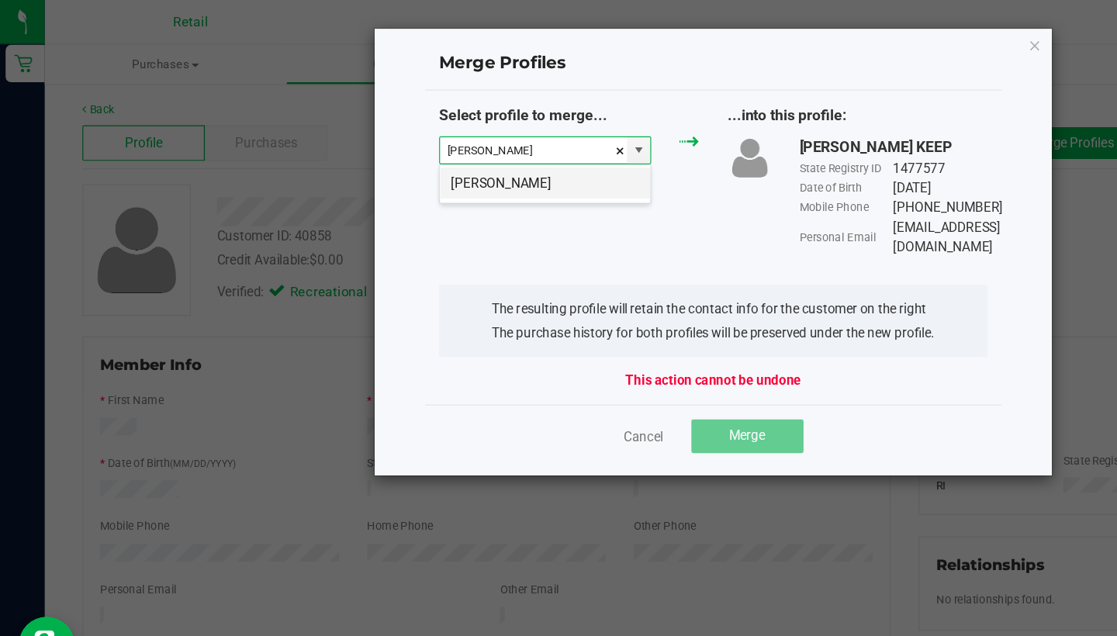
drag, startPoint x: 367, startPoint y: 202, endPoint x: 431, endPoint y: 155, distance: 79.3
click at [431, 155] on li "Tracy Parker" at bounding box center [452, 152] width 175 height 26
type input "Tracy Parker"
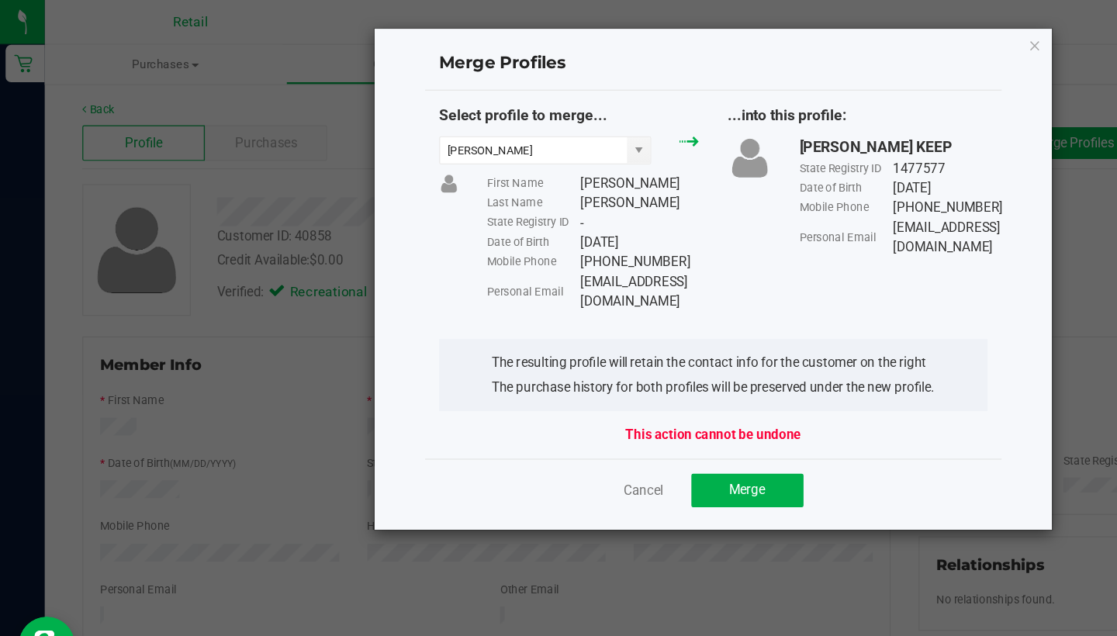
drag, startPoint x: 431, startPoint y: 155, endPoint x: 476, endPoint y: 227, distance: 85.0
click at [476, 227] on div "First Name Tracy Last Name Parker State Registry ID - Date of Birth 03/31/1966 …" at bounding box center [492, 201] width 199 height 114
copy div "park4u2@gmail.com"
drag, startPoint x: 476, startPoint y: 227, endPoint x: 597, endPoint y: 394, distance: 206.5
click at [597, 394] on button "Merge" at bounding box center [620, 407] width 93 height 28
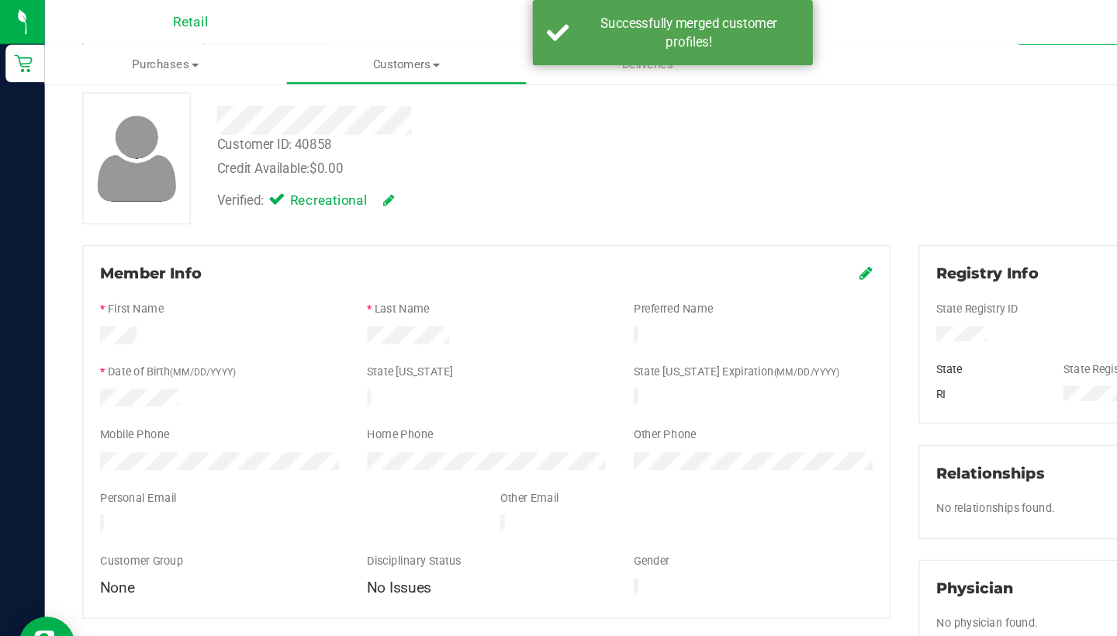
scroll to position [77, 0]
drag, startPoint x: 597, startPoint y: 394, endPoint x: 717, endPoint y: 222, distance: 209.6
click at [717, 222] on icon at bounding box center [719, 226] width 11 height 12
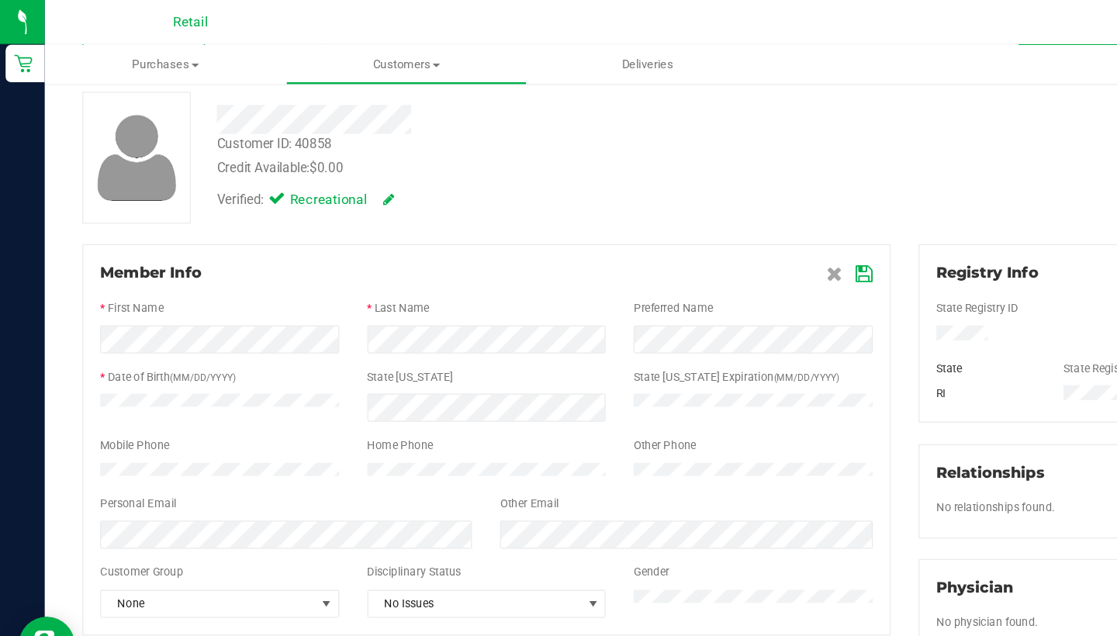
click at [717, 230] on icon at bounding box center [718, 227] width 14 height 12
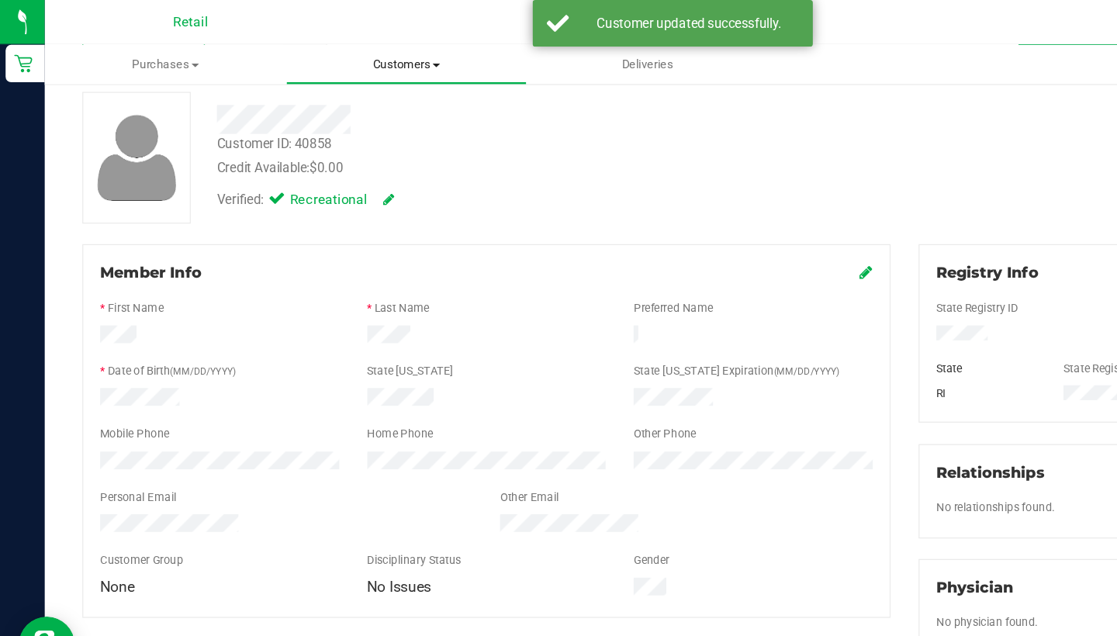
drag, startPoint x: 717, startPoint y: 230, endPoint x: 341, endPoint y: 55, distance: 414.8
click at [341, 55] on span "Customers" at bounding box center [337, 54] width 199 height 14
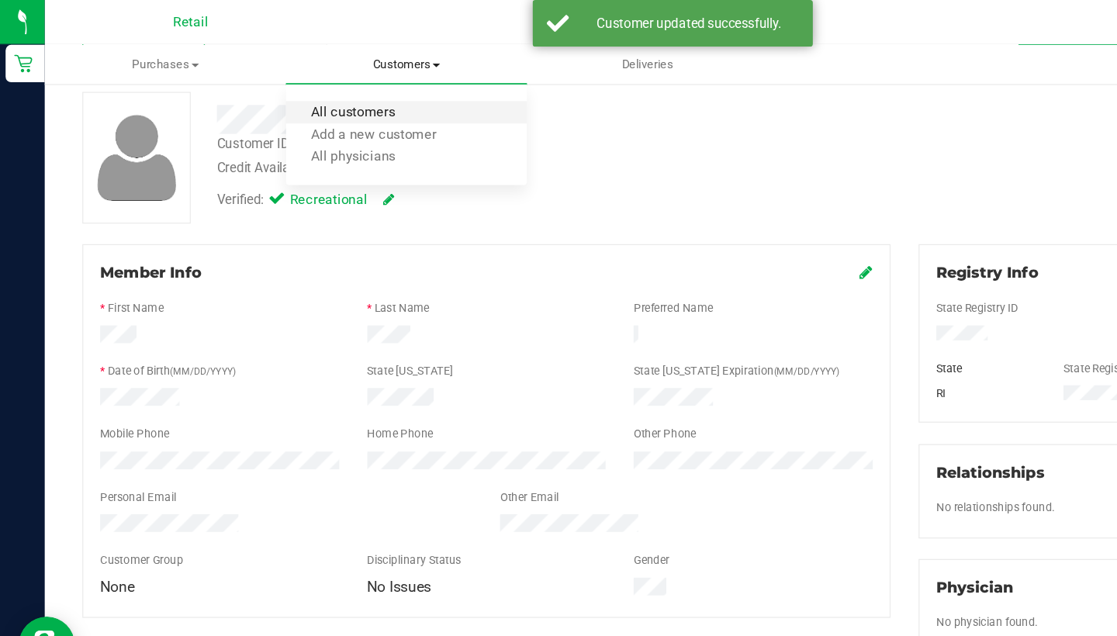
drag, startPoint x: 341, startPoint y: 55, endPoint x: 341, endPoint y: 88, distance: 33.4
click at [341, 88] on span "All customers" at bounding box center [293, 93] width 112 height 13
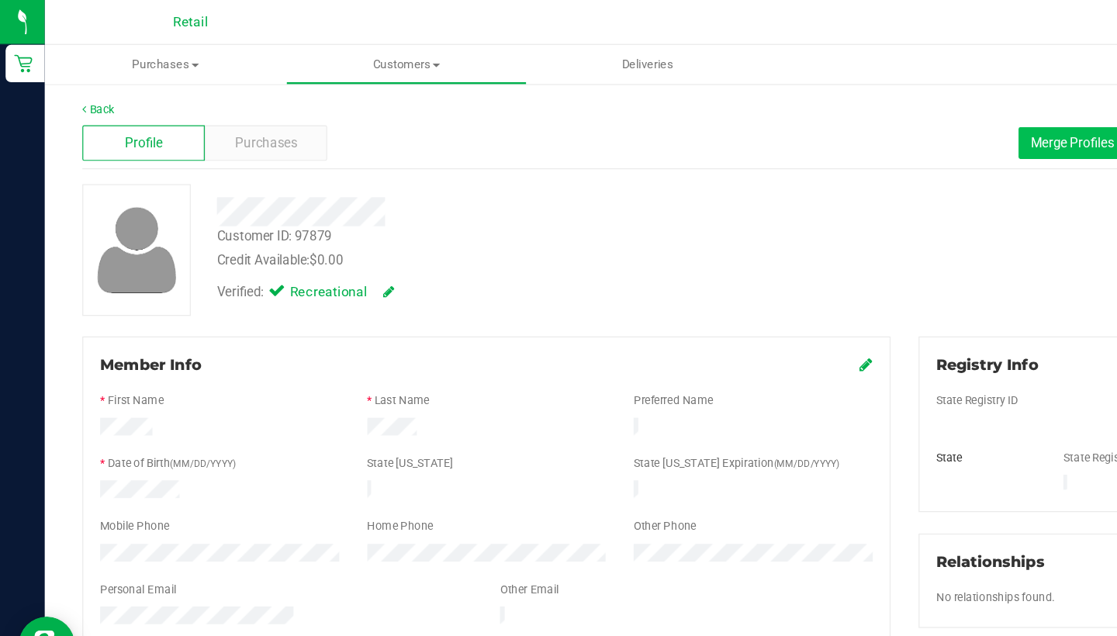
drag, startPoint x: 341, startPoint y: 88, endPoint x: 869, endPoint y: 116, distance: 529.0
click at [869, 116] on span "Merge Profiles" at bounding box center [890, 118] width 69 height 12
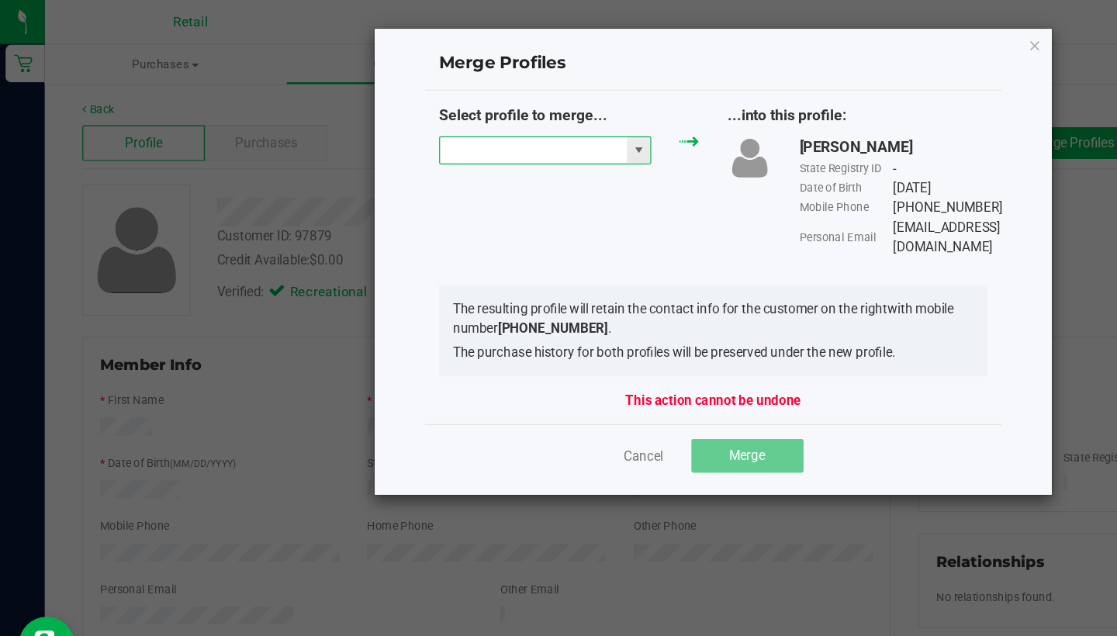
drag, startPoint x: 869, startPoint y: 116, endPoint x: 438, endPoint y: 121, distance: 431.4
click at [438, 121] on input "NO DATA FOUND" at bounding box center [442, 125] width 155 height 22
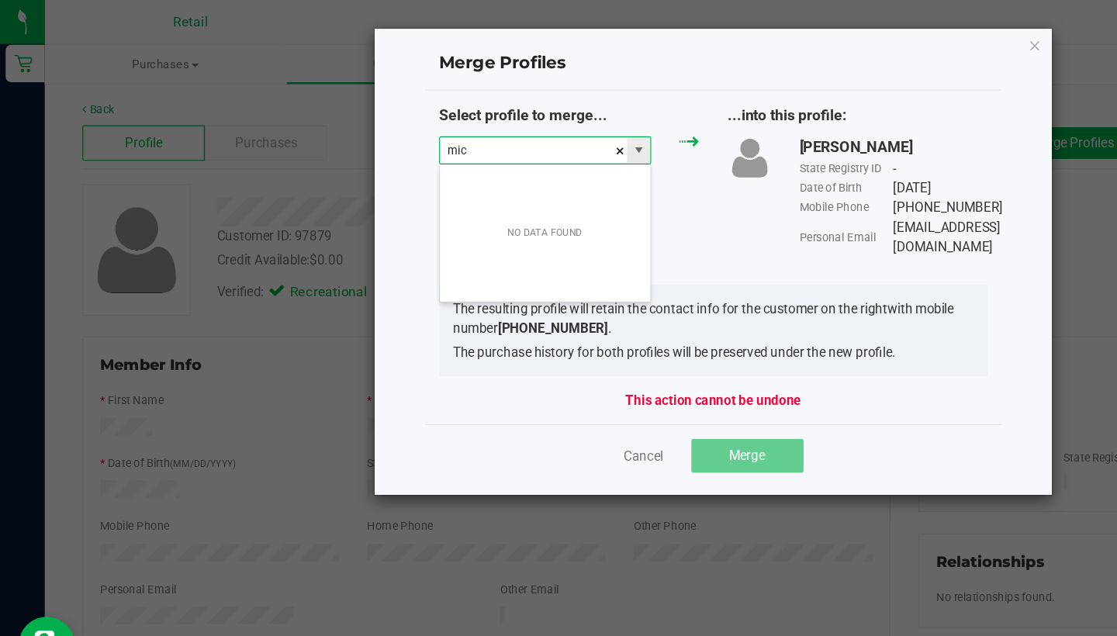
scroll to position [23, 177]
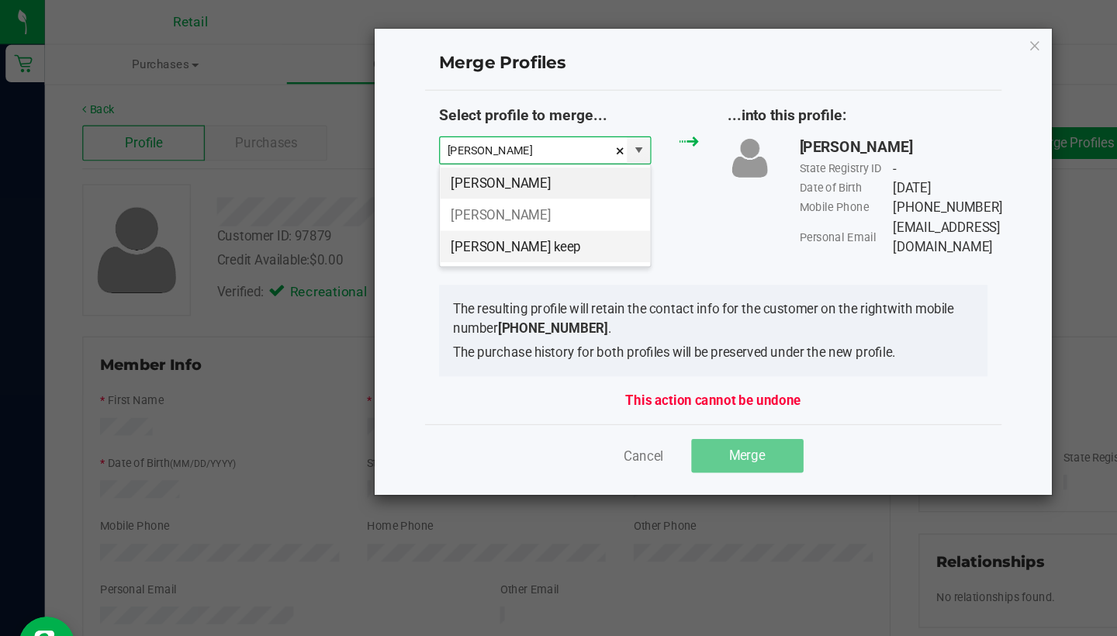
drag, startPoint x: 438, startPoint y: 121, endPoint x: 436, endPoint y: 206, distance: 85.4
click at [436, 206] on li "Michael Baldino keep" at bounding box center [452, 205] width 175 height 26
type input "Michael Baldino keep"
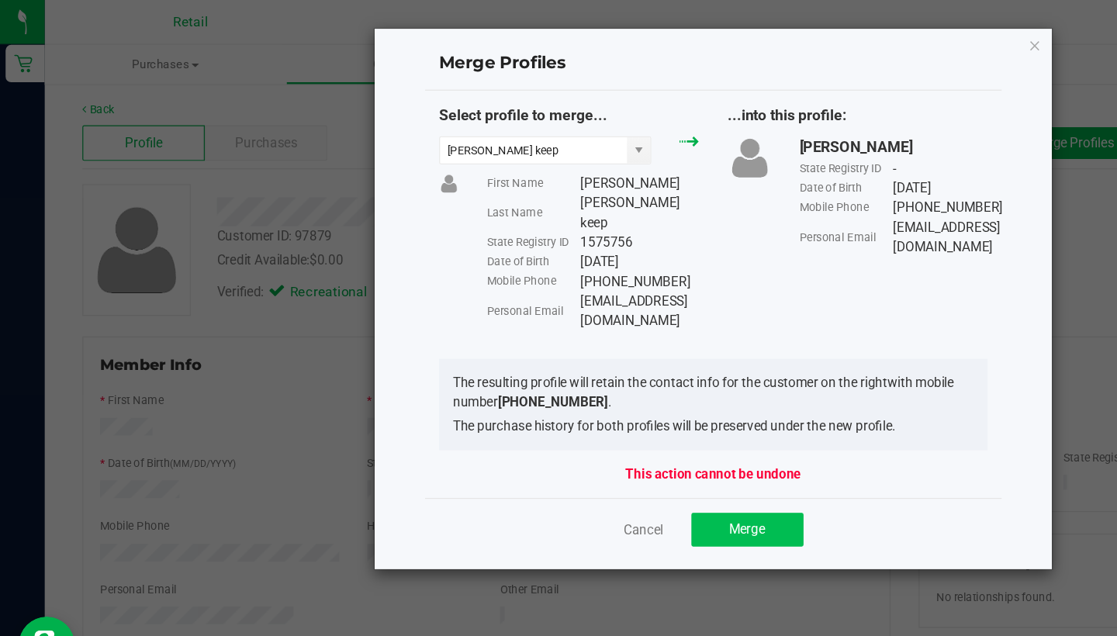
drag, startPoint x: 436, startPoint y: 206, endPoint x: 606, endPoint y: 403, distance: 259.6
click at [606, 433] on span "Merge" at bounding box center [620, 439] width 30 height 12
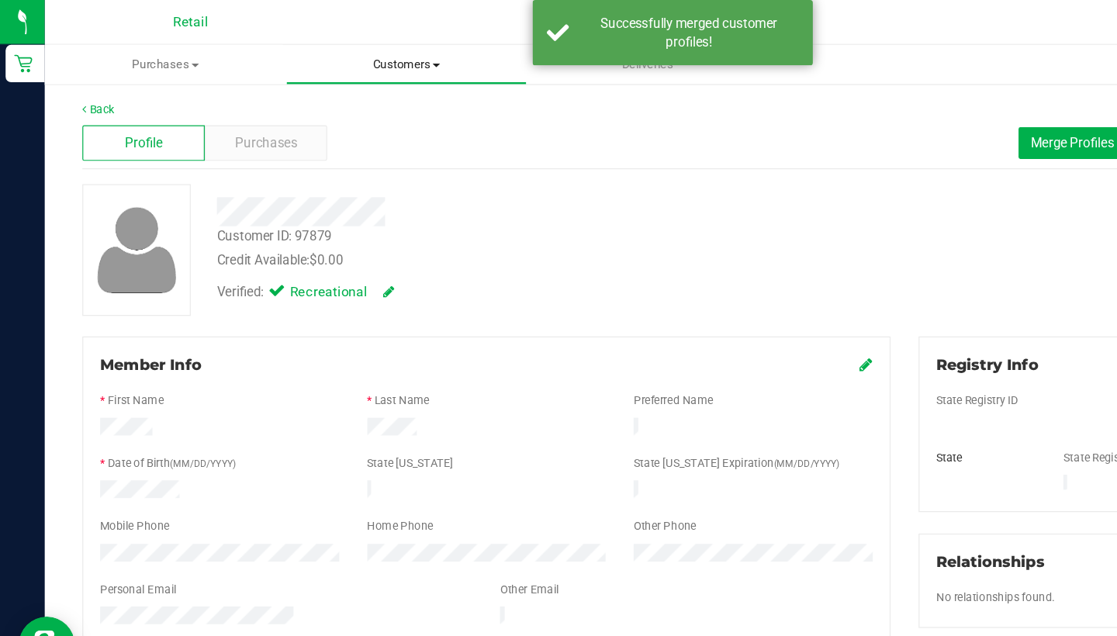
drag, startPoint x: 606, startPoint y: 403, endPoint x: 324, endPoint y: 57, distance: 446.0
click at [324, 57] on span "Customers" at bounding box center [337, 54] width 199 height 14
drag, startPoint x: 324, startPoint y: 57, endPoint x: 341, endPoint y: 92, distance: 38.5
click at [341, 92] on span "All customers" at bounding box center [293, 93] width 112 height 13
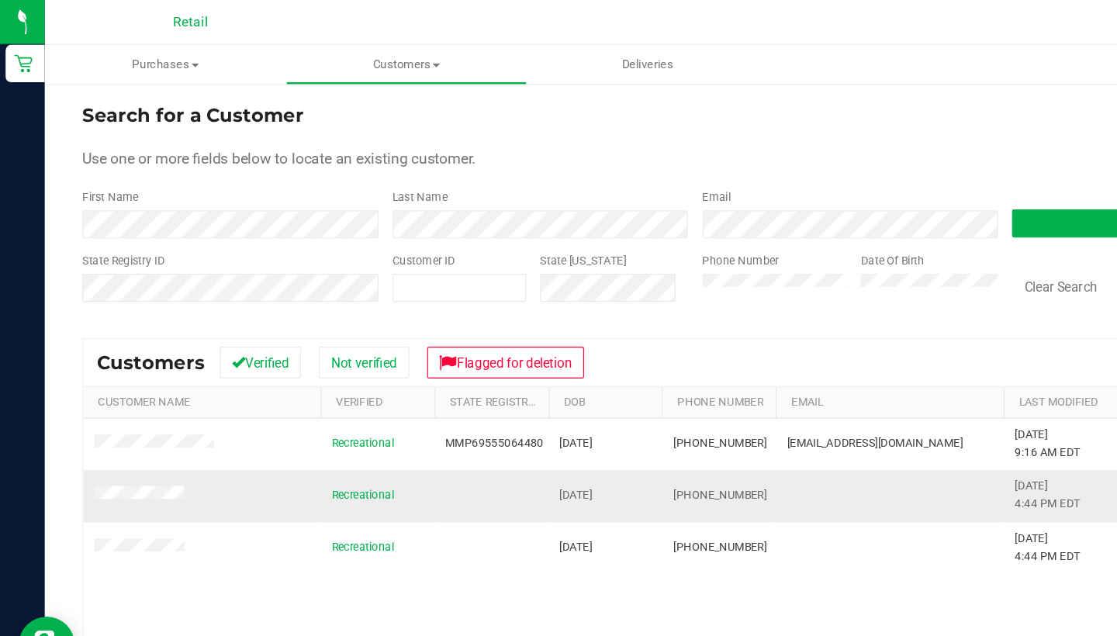
drag, startPoint x: 634, startPoint y: 383, endPoint x: 554, endPoint y: 405, distance: 82.8
click at [554, 405] on td "(401) 306-7934" at bounding box center [596, 411] width 95 height 43
click at [155, 360] on td at bounding box center [167, 369] width 197 height 43
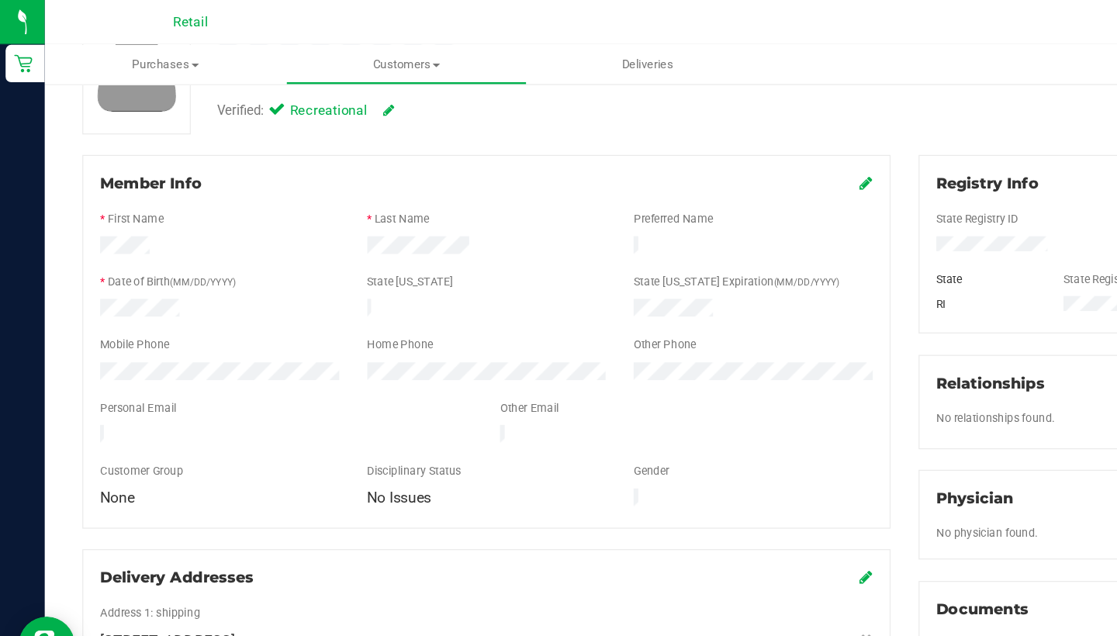
scroll to position [137, 0]
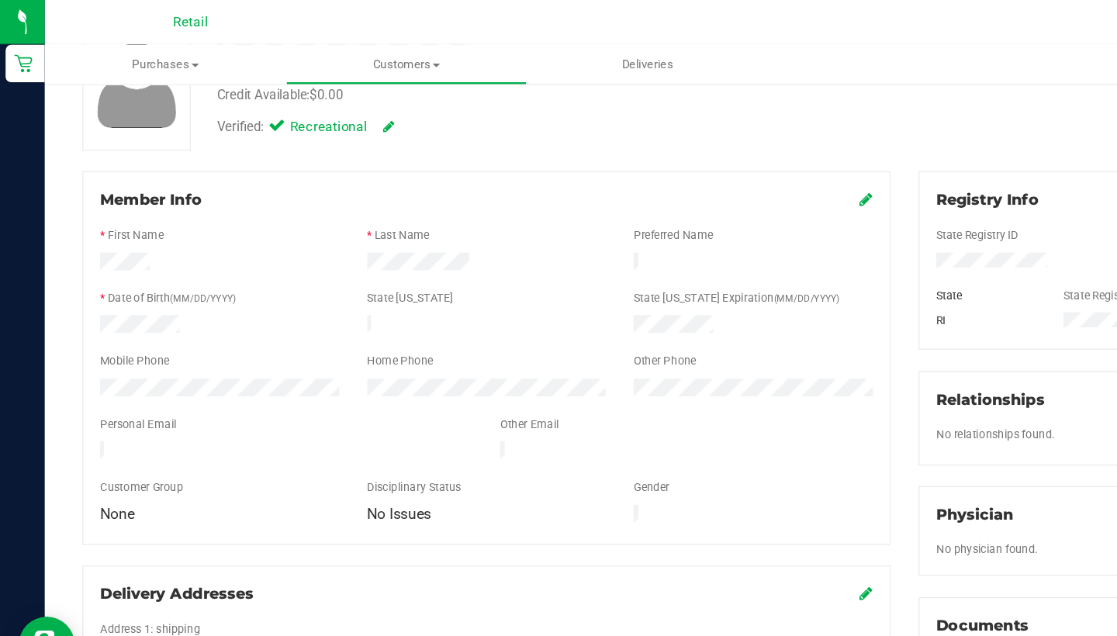
drag, startPoint x: 378, startPoint y: 263, endPoint x: 717, endPoint y: 161, distance: 354.1
click at [717, 161] on icon at bounding box center [719, 165] width 11 height 12
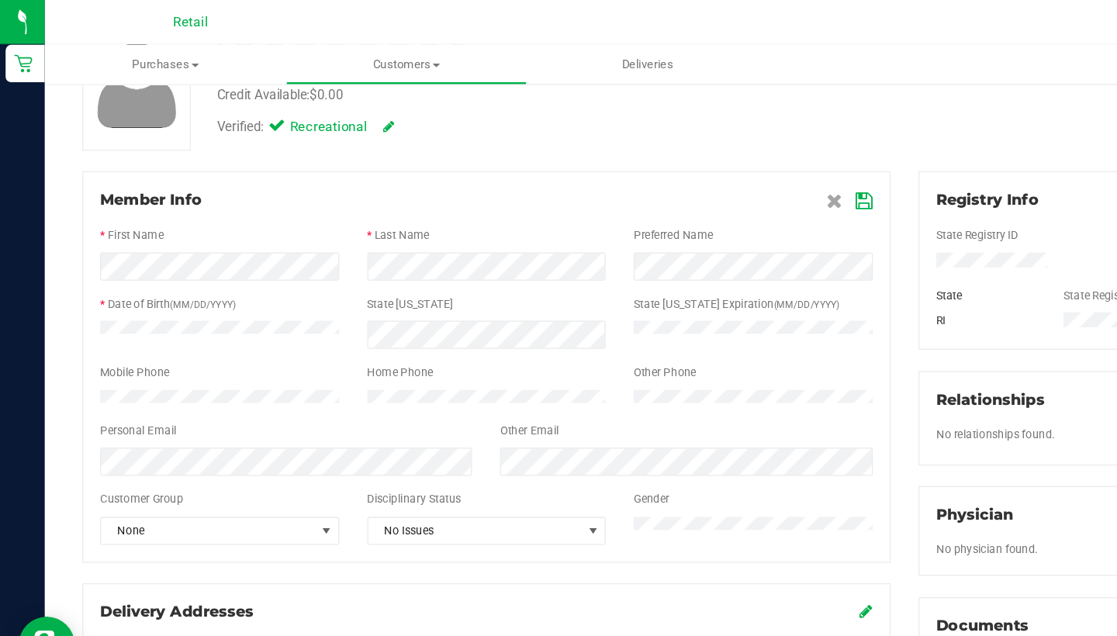
drag, startPoint x: 717, startPoint y: 161, endPoint x: 716, endPoint y: 171, distance: 10.9
click at [716, 171] on icon at bounding box center [718, 167] width 14 height 12
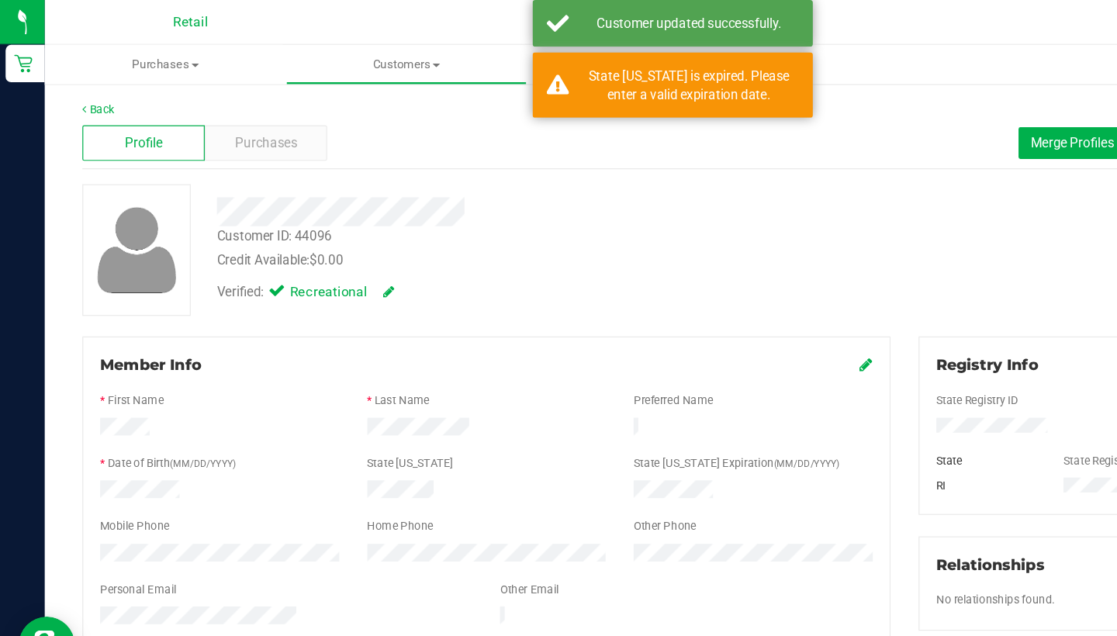
scroll to position [0, 0]
drag, startPoint x: 479, startPoint y: 137, endPoint x: 872, endPoint y: 121, distance: 392.9
click at [872, 121] on span "Merge Profiles" at bounding box center [890, 118] width 69 height 12
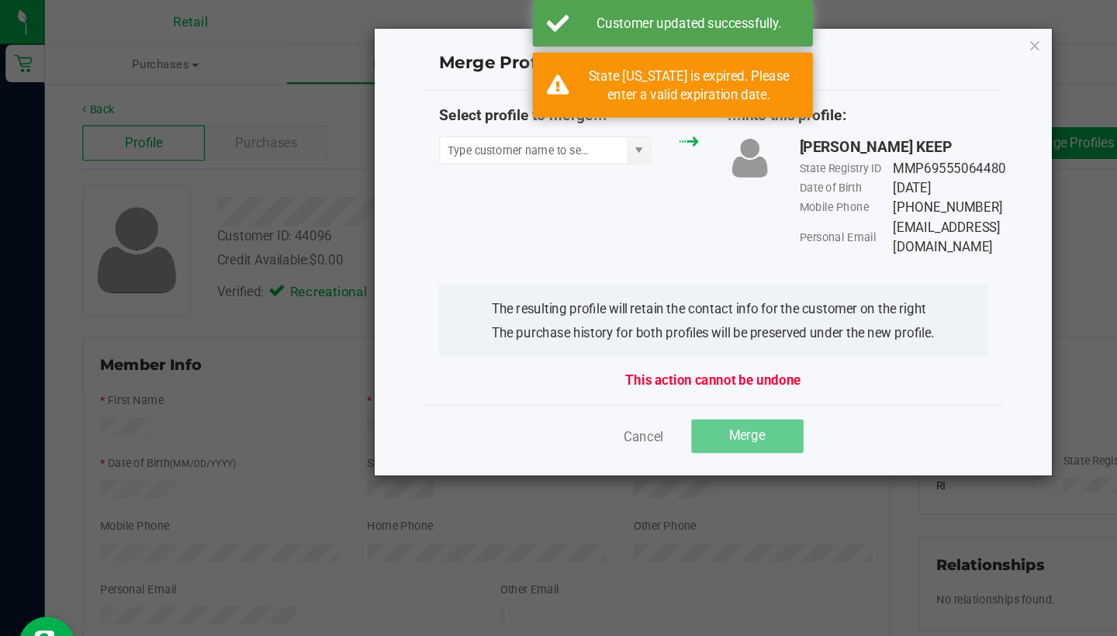
drag, startPoint x: 872, startPoint y: 121, endPoint x: 431, endPoint y: 137, distance: 440.9
click at [431, 137] on div "Select profile to merge..." at bounding box center [473, 115] width 240 height 57
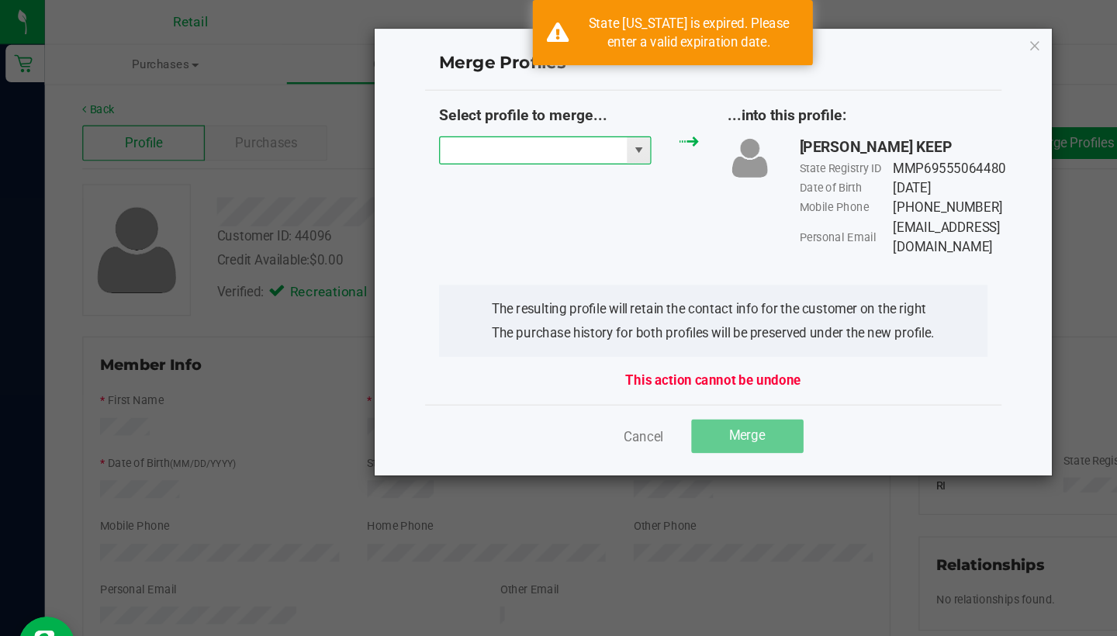
drag, startPoint x: 431, startPoint y: 137, endPoint x: 429, endPoint y: 128, distance: 8.8
click at [429, 128] on input "NO DATA FOUND" at bounding box center [442, 125] width 155 height 22
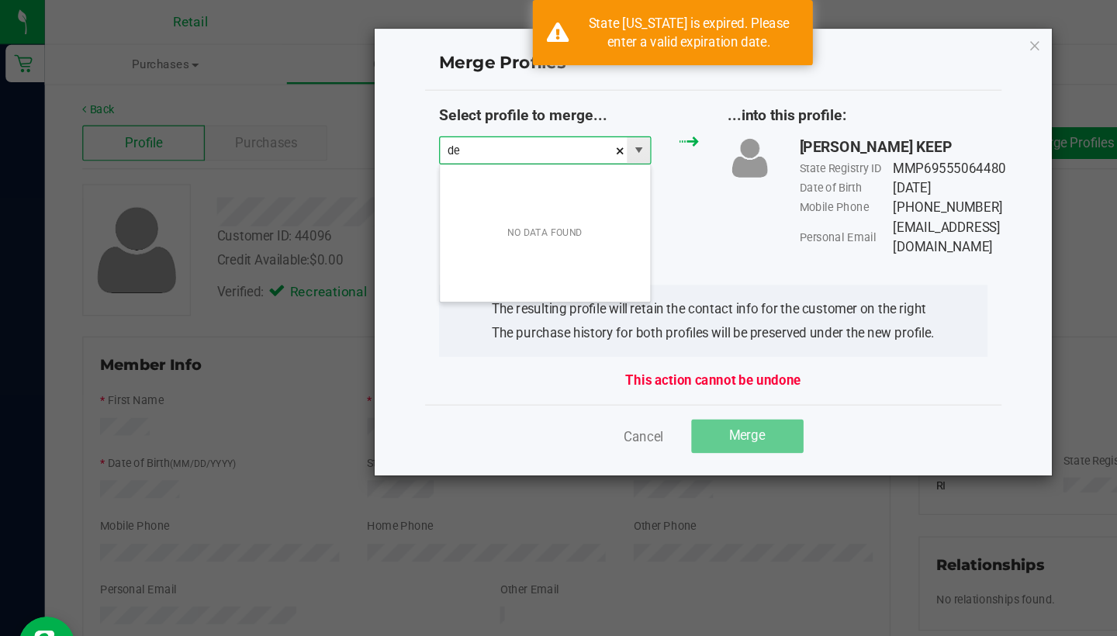
scroll to position [23, 177]
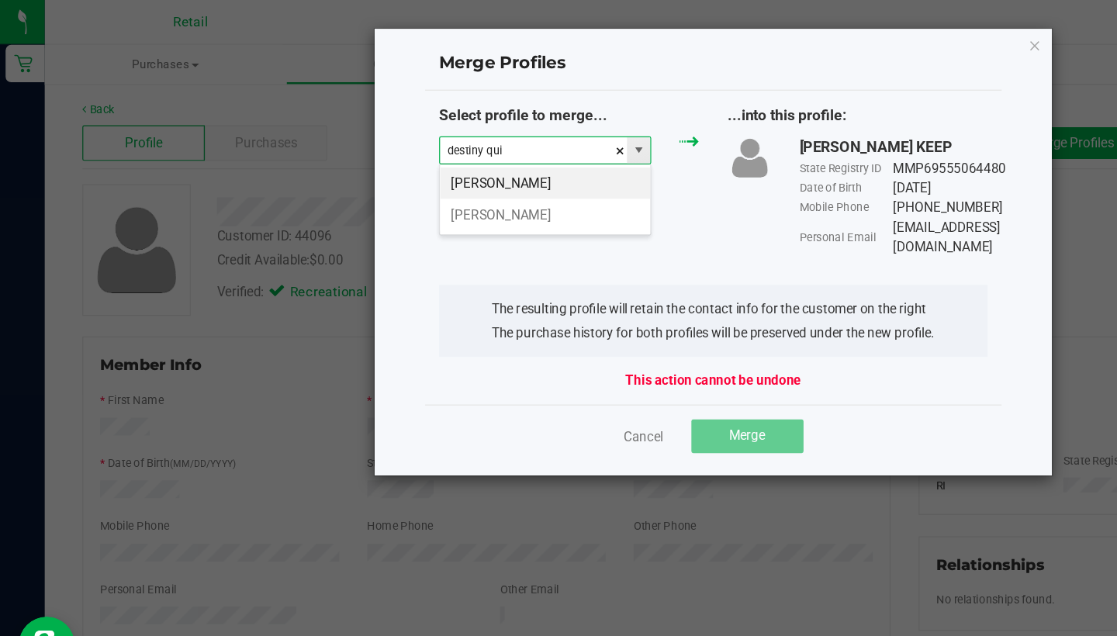
click at [442, 155] on li "Destiny Quinones" at bounding box center [452, 152] width 175 height 26
type input "Destiny Quinones"
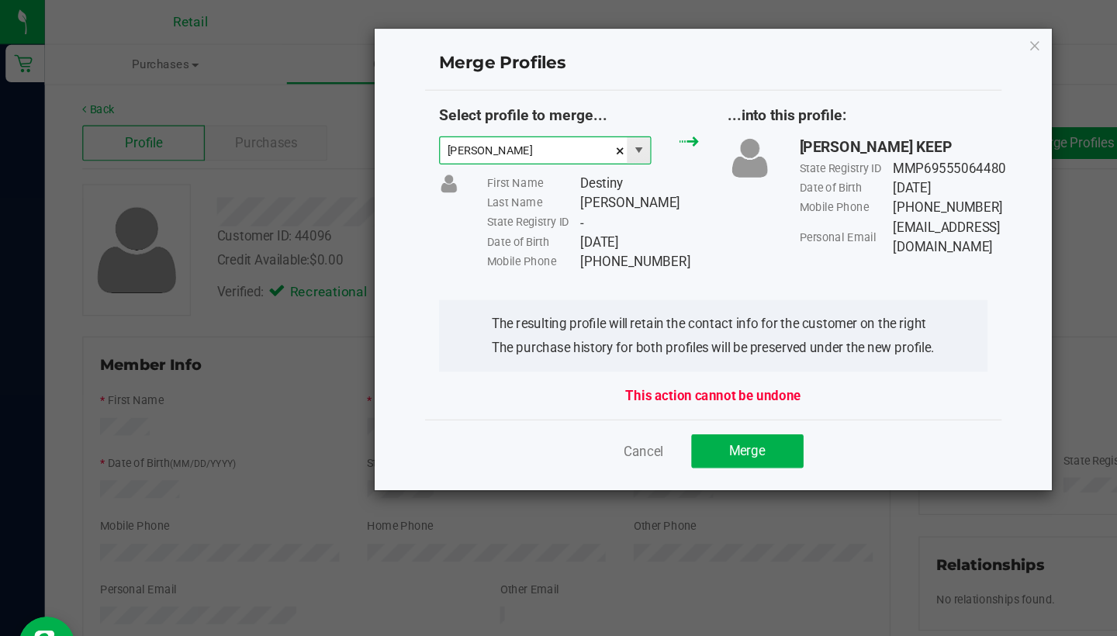
click at [609, 373] on span "Merge" at bounding box center [620, 374] width 30 height 12
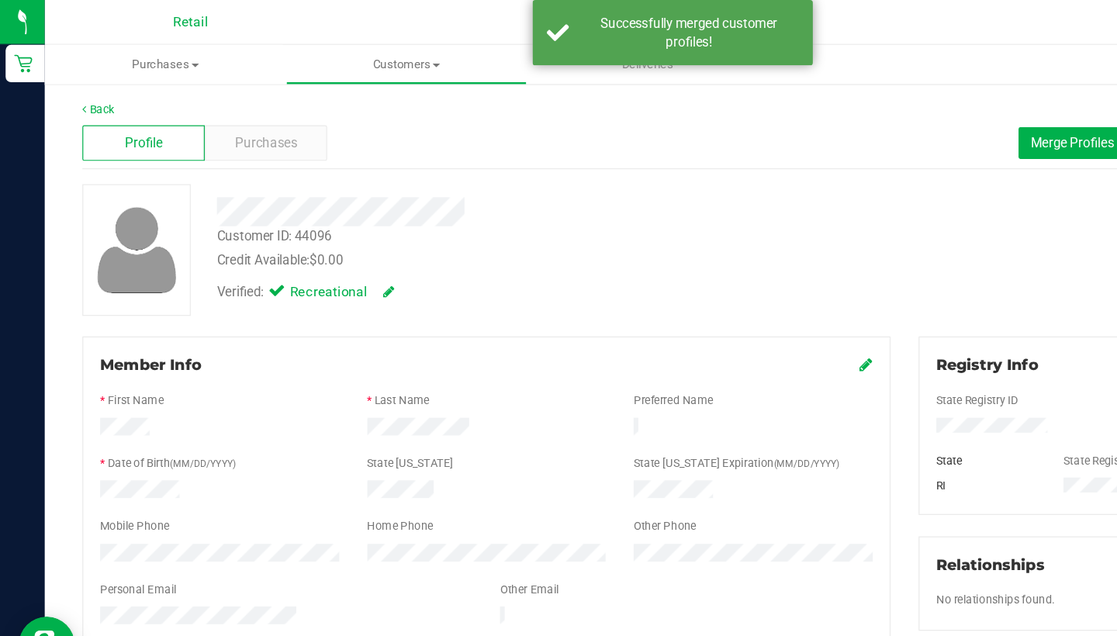
click at [887, 123] on span "Merge Profiles" at bounding box center [890, 118] width 69 height 12
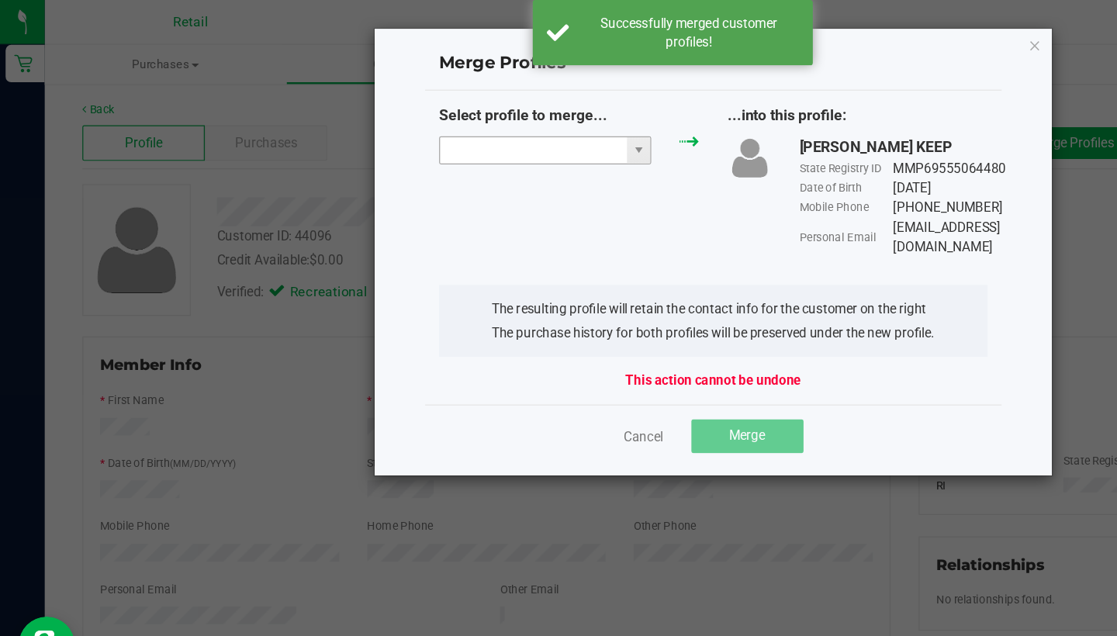
drag, startPoint x: 429, startPoint y: 128, endPoint x: 422, endPoint y: 123, distance: 8.8
click at [422, 123] on input "NO DATA FOUND" at bounding box center [442, 125] width 155 height 22
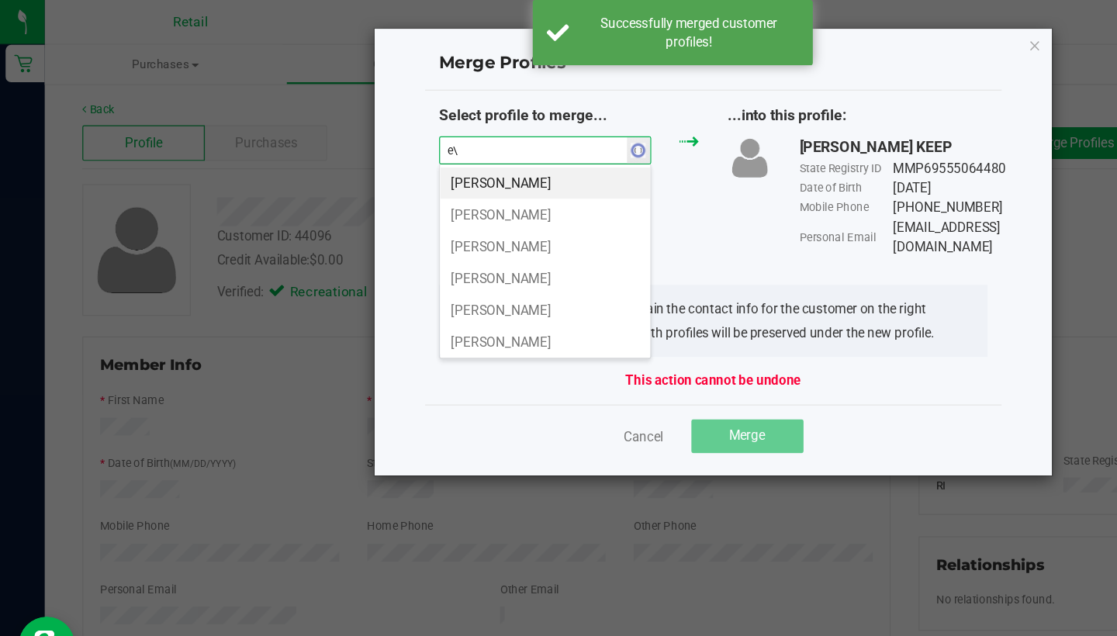
type input "e"
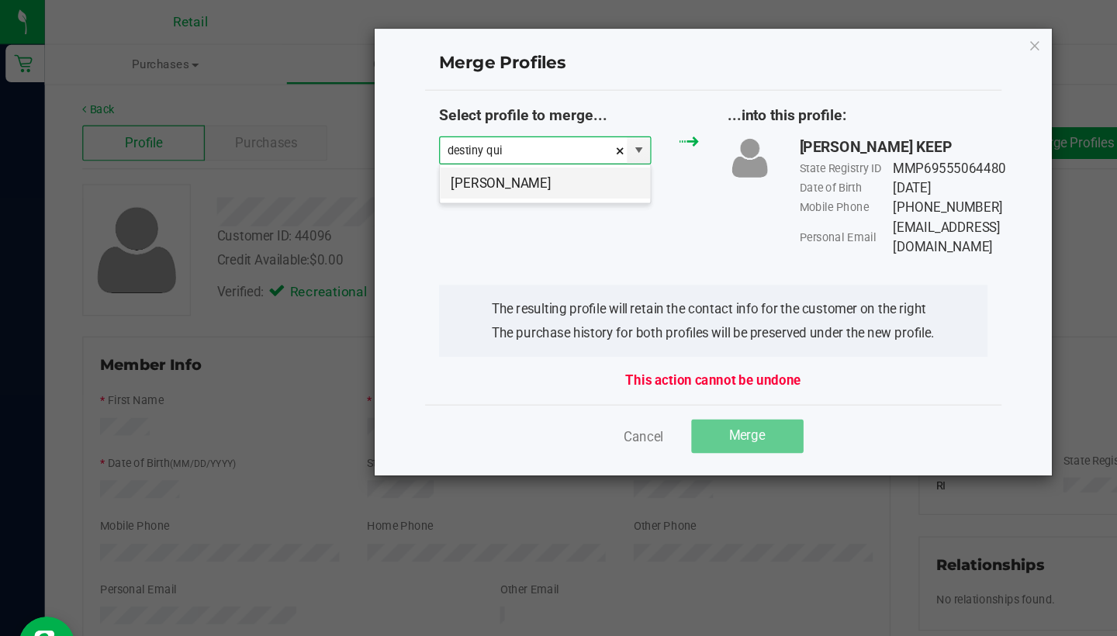
drag, startPoint x: 422, startPoint y: 123, endPoint x: 435, endPoint y: 162, distance: 41.7
click at [435, 162] on li "Destiny Quinones" at bounding box center [452, 152] width 175 height 26
type input "Destiny Quinones"
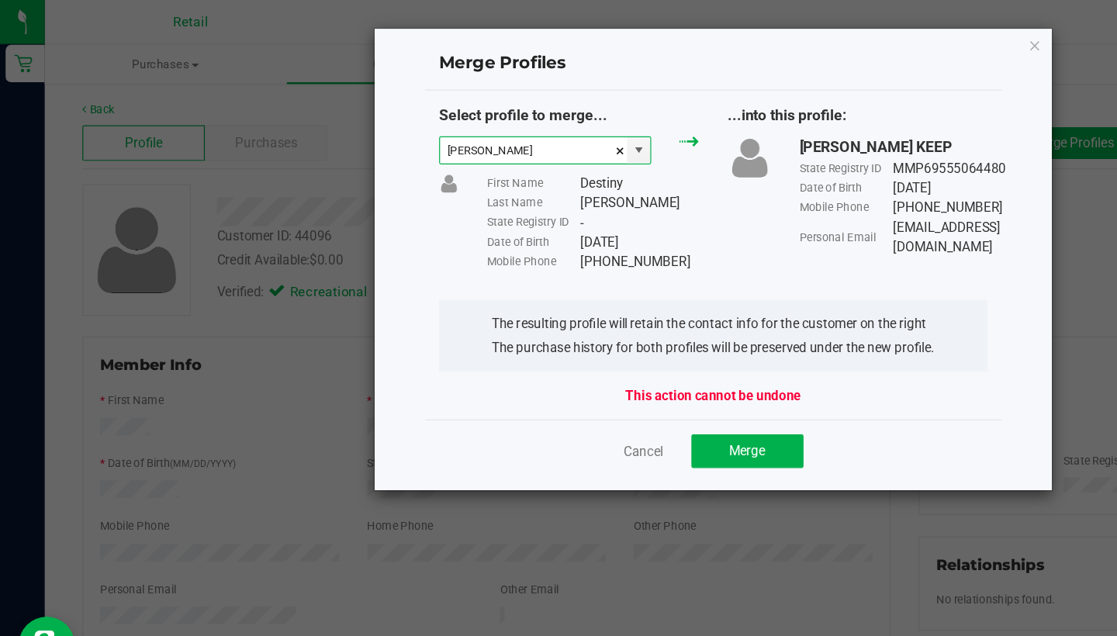
click at [611, 373] on span "Merge" at bounding box center [620, 374] width 30 height 12
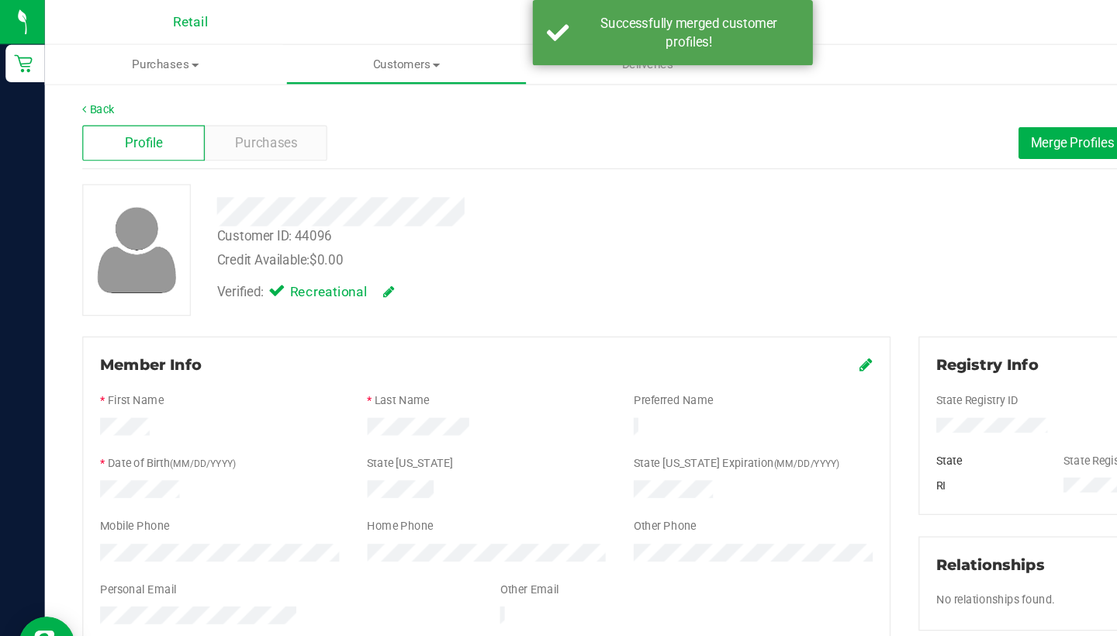
drag, startPoint x: 435, startPoint y: 162, endPoint x: 718, endPoint y: 304, distance: 316.8
click at [718, 304] on icon at bounding box center [719, 302] width 11 height 12
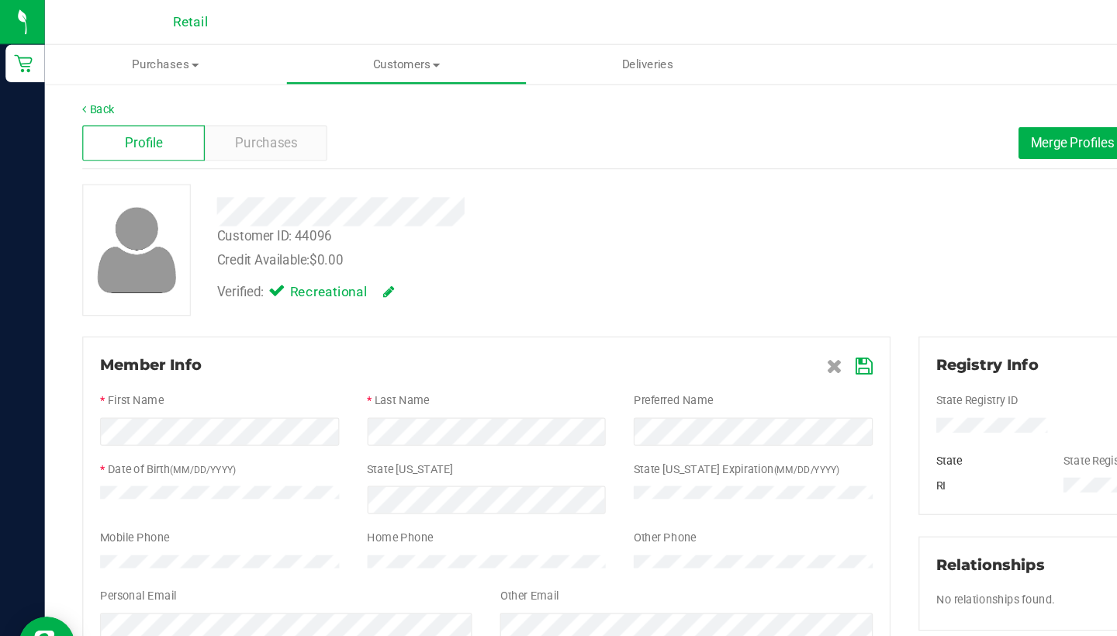
click at [717, 301] on icon at bounding box center [718, 304] width 14 height 12
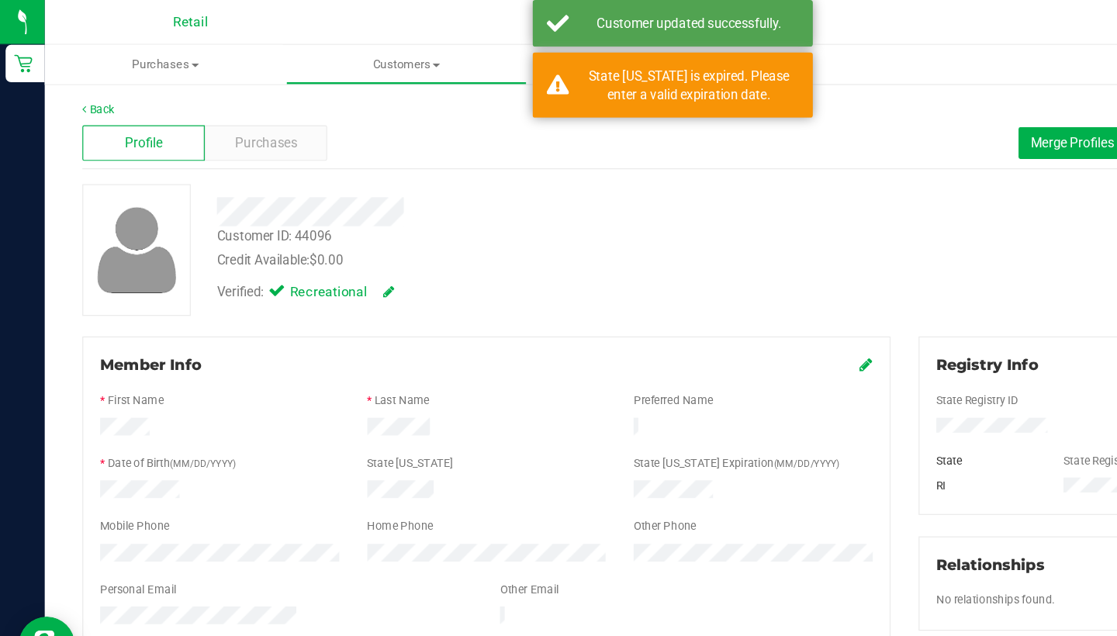
drag, startPoint x: 717, startPoint y: 301, endPoint x: 334, endPoint y: 35, distance: 466.6
click at [334, 35] on nav "Retail Hi, Sarah!" at bounding box center [577, 18] width 1080 height 37
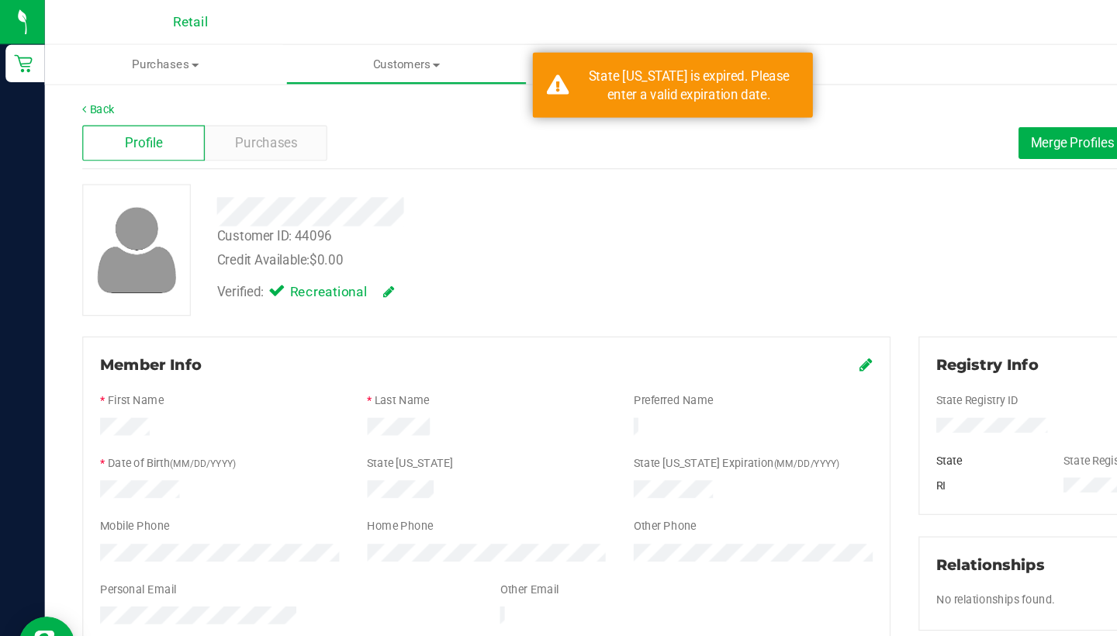
click at [334, 61] on uib-tab-heading "Customers All customers Add a new customer All physicians" at bounding box center [337, 53] width 199 height 31
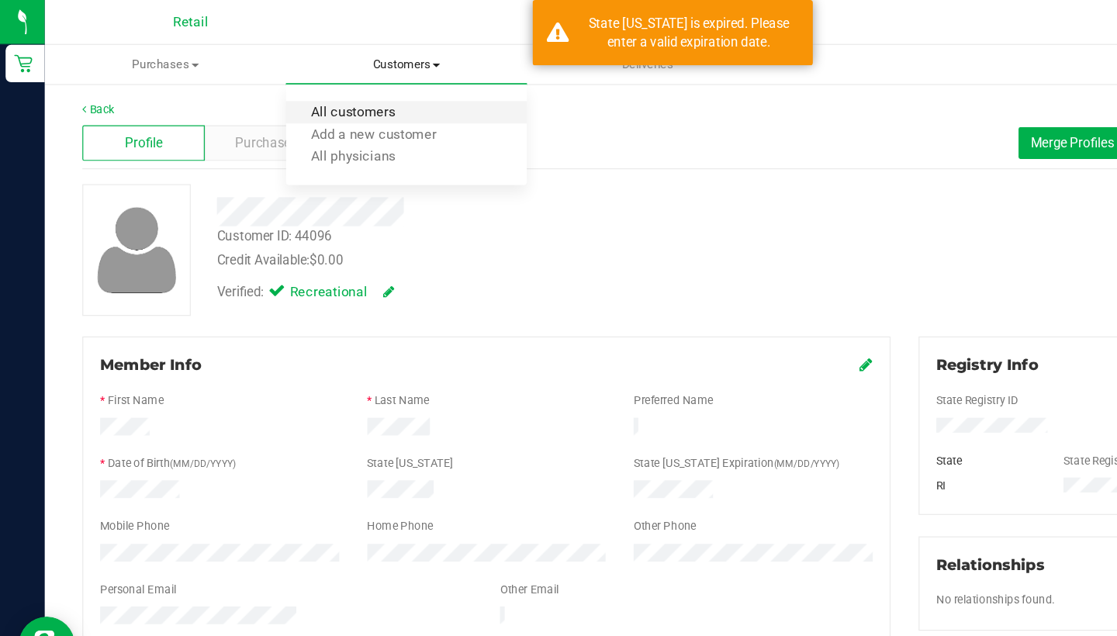
drag, startPoint x: 334, startPoint y: 35, endPoint x: 337, endPoint y: 92, distance: 57.5
click at [337, 92] on span "All customers" at bounding box center [293, 93] width 112 height 13
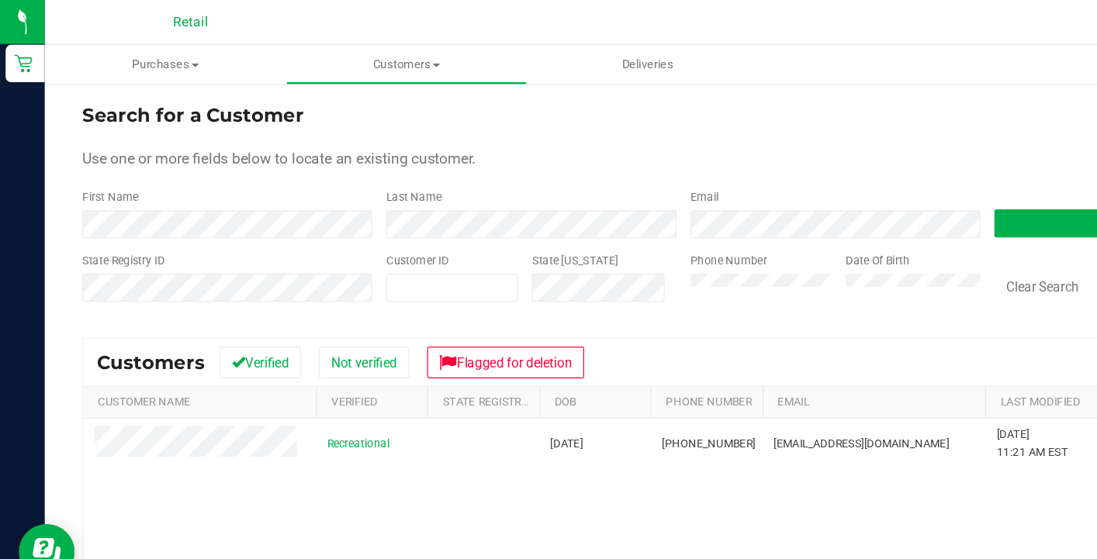
click at [251, 174] on div "First Name" at bounding box center [188, 177] width 240 height 41
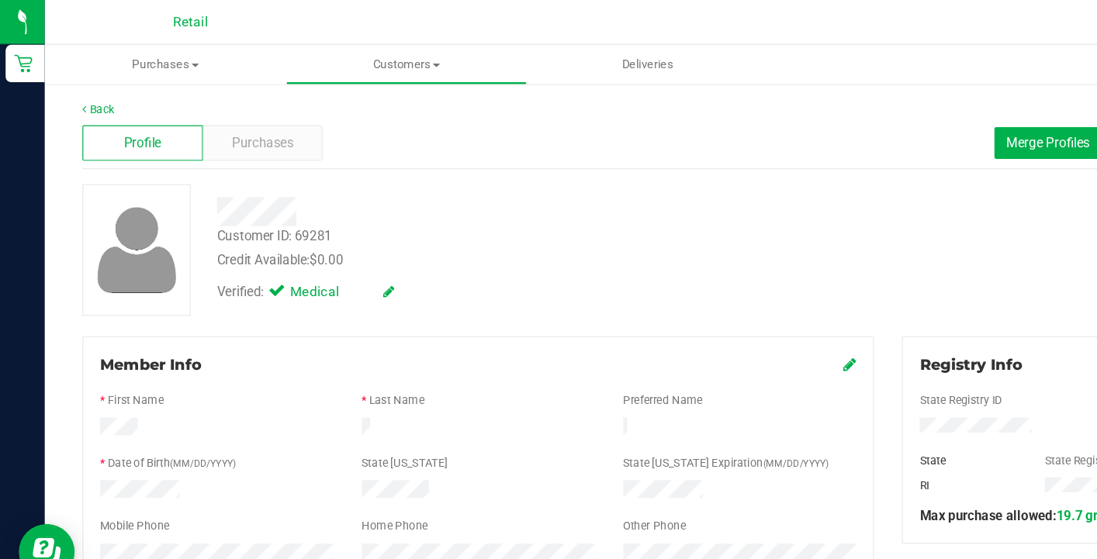
click at [703, 303] on icon at bounding box center [705, 302] width 11 height 12
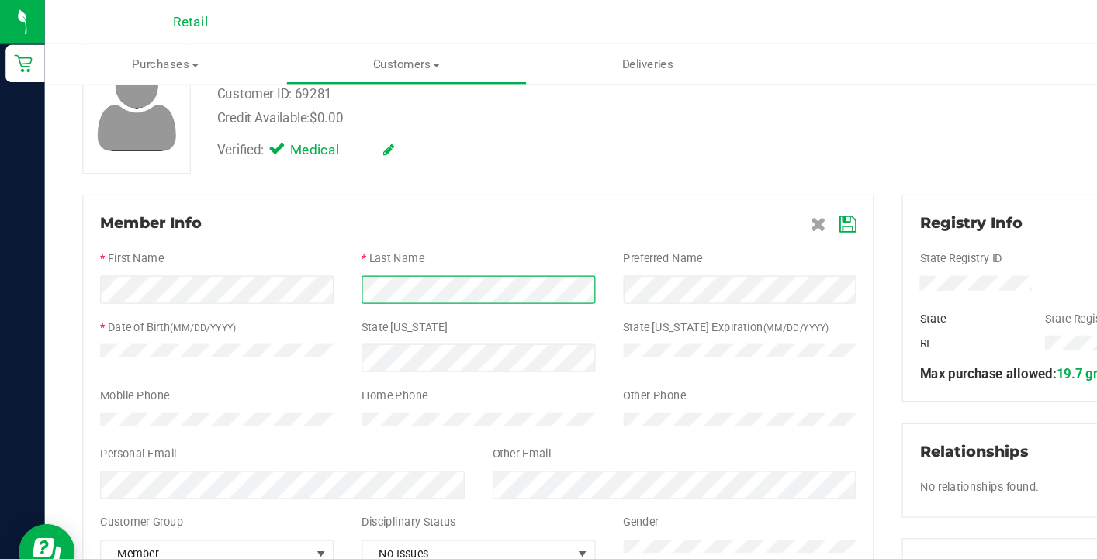
scroll to position [117, 0]
drag, startPoint x: 337, startPoint y: 92, endPoint x: 705, endPoint y: 188, distance: 379.9
click at [705, 188] on icon at bounding box center [704, 187] width 14 height 12
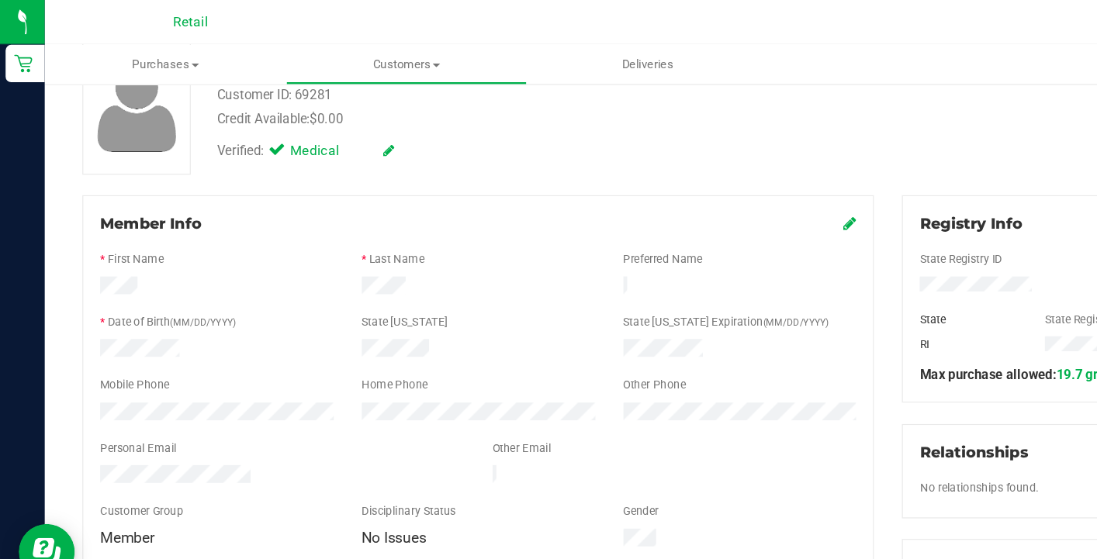
click at [707, 184] on icon at bounding box center [705, 185] width 11 height 12
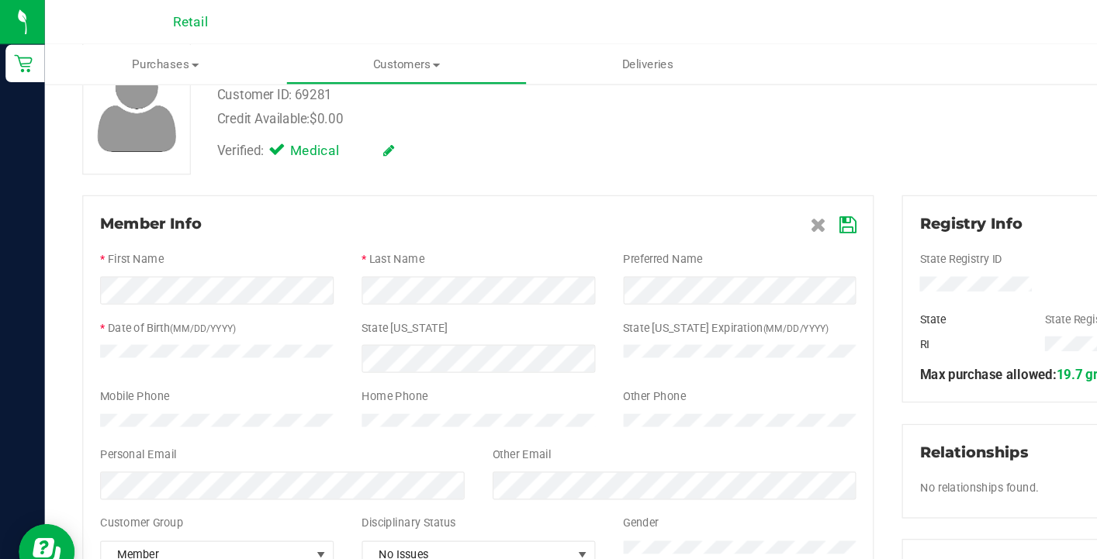
click at [707, 186] on icon at bounding box center [704, 187] width 14 height 12
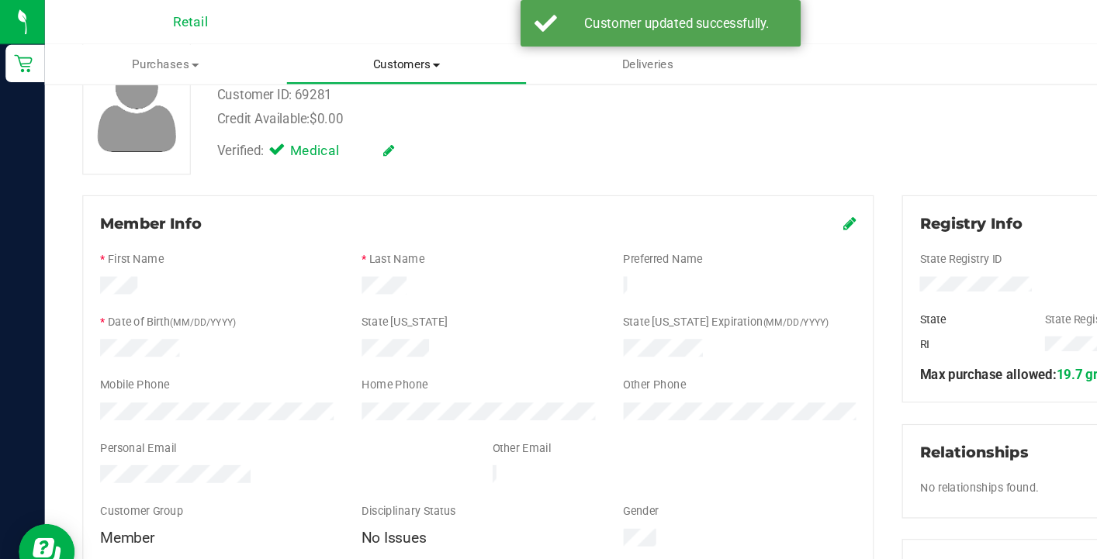
drag, startPoint x: 705, startPoint y: 188, endPoint x: 303, endPoint y: 50, distance: 425.4
click at [303, 50] on span "Customers" at bounding box center [337, 54] width 199 height 14
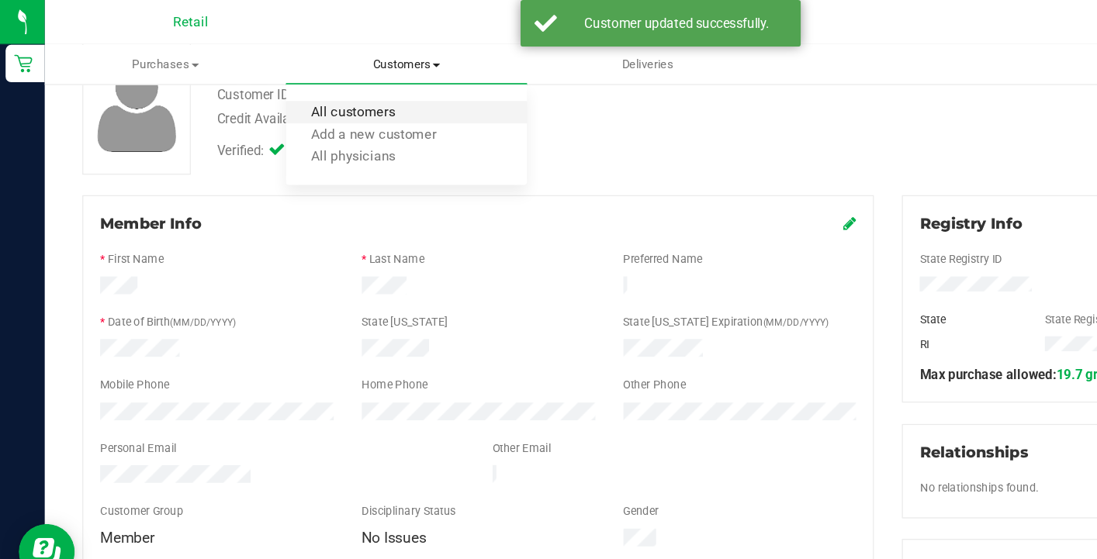
drag, startPoint x: 303, startPoint y: 50, endPoint x: 313, endPoint y: 92, distance: 43.1
click at [313, 92] on span "All customers" at bounding box center [293, 93] width 112 height 13
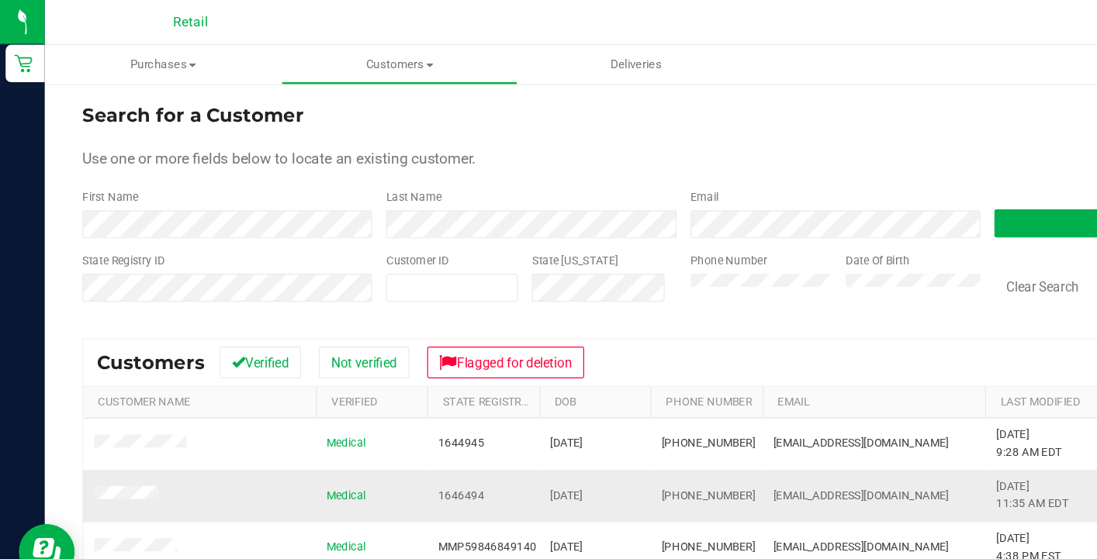
click at [413, 174] on div "Last Name" at bounding box center [435, 177] width 252 height 41
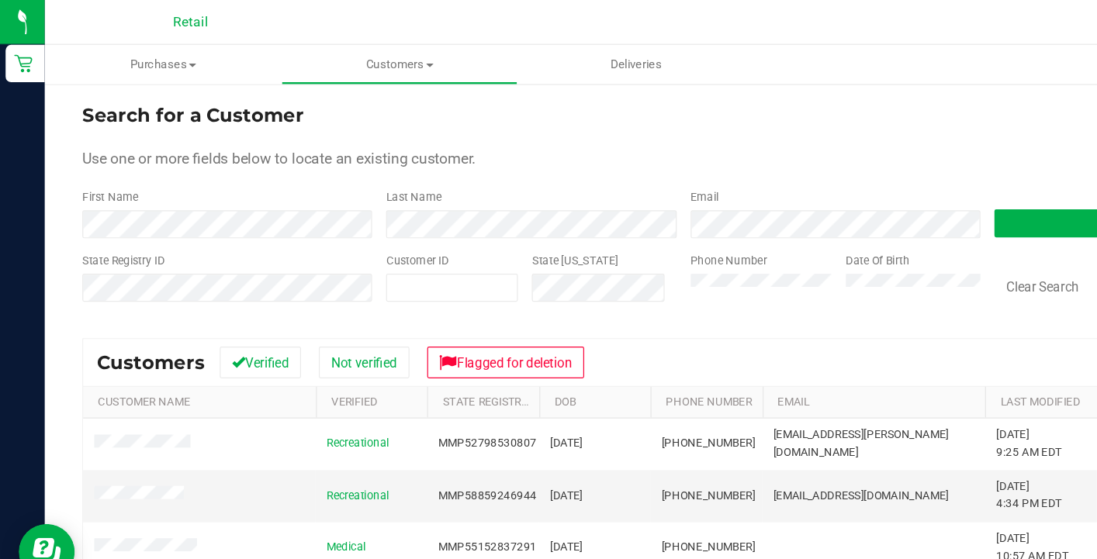
drag, startPoint x: 652, startPoint y: 196, endPoint x: 846, endPoint y: 327, distance: 233.5
click at [846, 327] on th "Last Modified" at bounding box center [864, 334] width 92 height 26
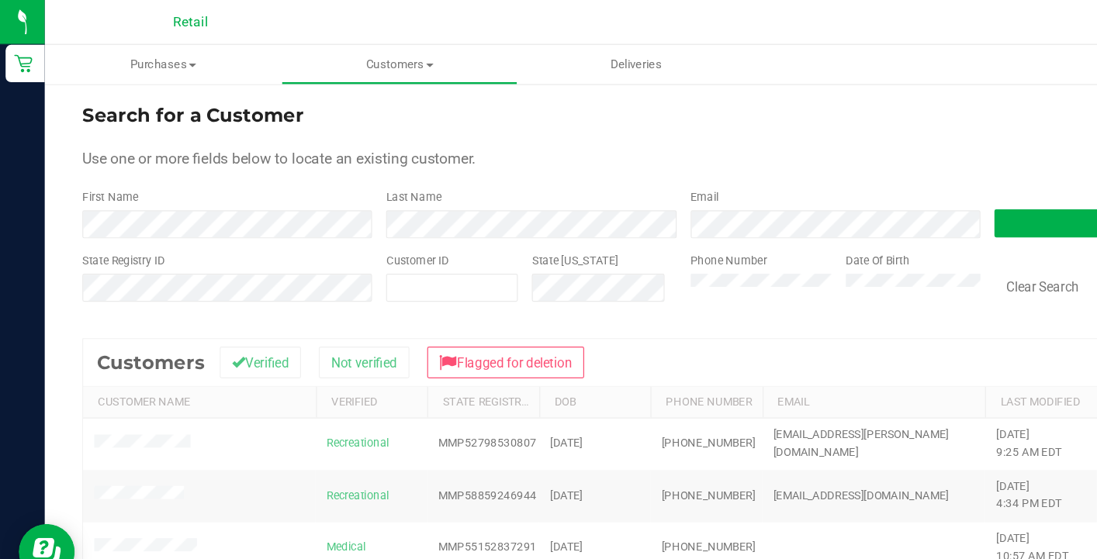
click at [846, 327] on div at bounding box center [567, 509] width 996 height 455
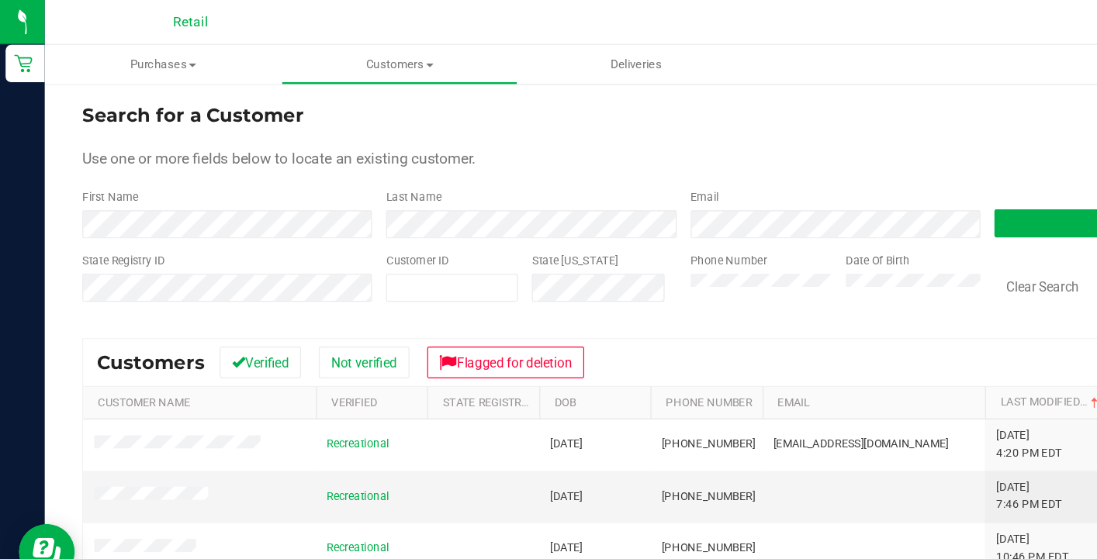
click at [846, 327] on th "Last Modified" at bounding box center [864, 334] width 92 height 27
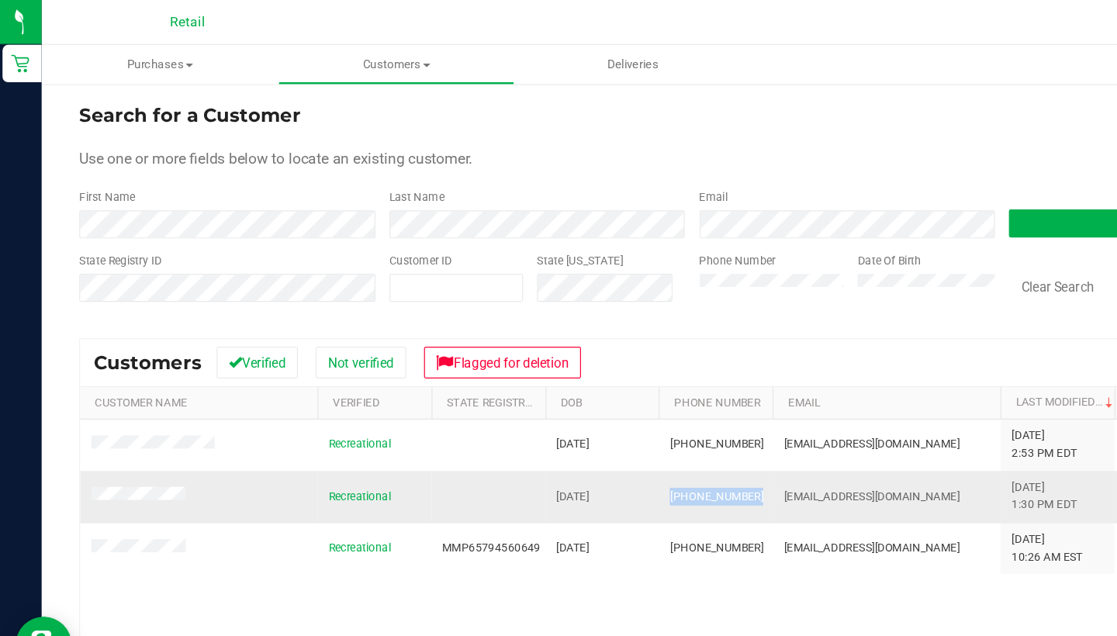
drag, startPoint x: 683, startPoint y: 366, endPoint x: 565, endPoint y: 398, distance: 122.1
click at [565, 398] on td "(401) 201-1729" at bounding box center [596, 412] width 95 height 43
copy span "(401) 201-1729"
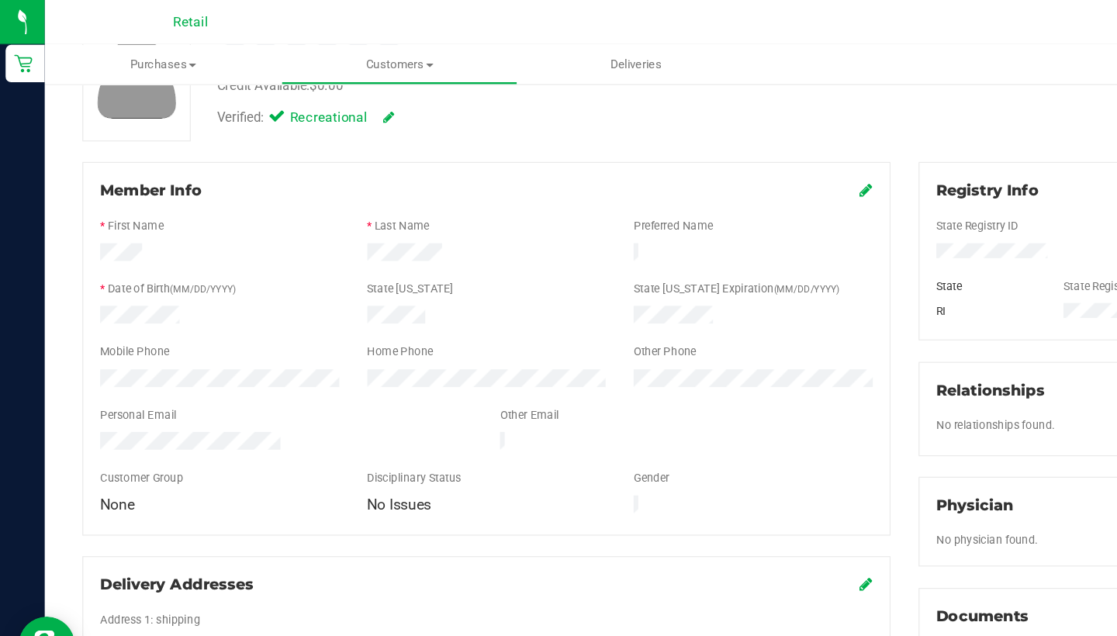
scroll to position [147, 0]
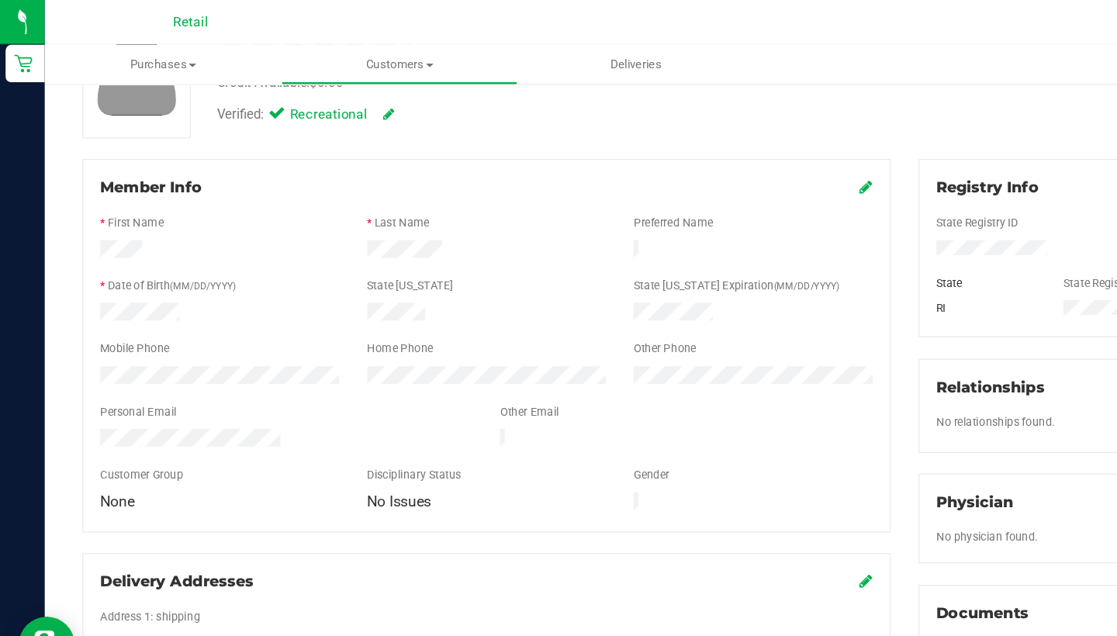
drag, startPoint x: 636, startPoint y: 372, endPoint x: 718, endPoint y: 151, distance: 235.6
click at [718, 151] on icon at bounding box center [719, 155] width 11 height 12
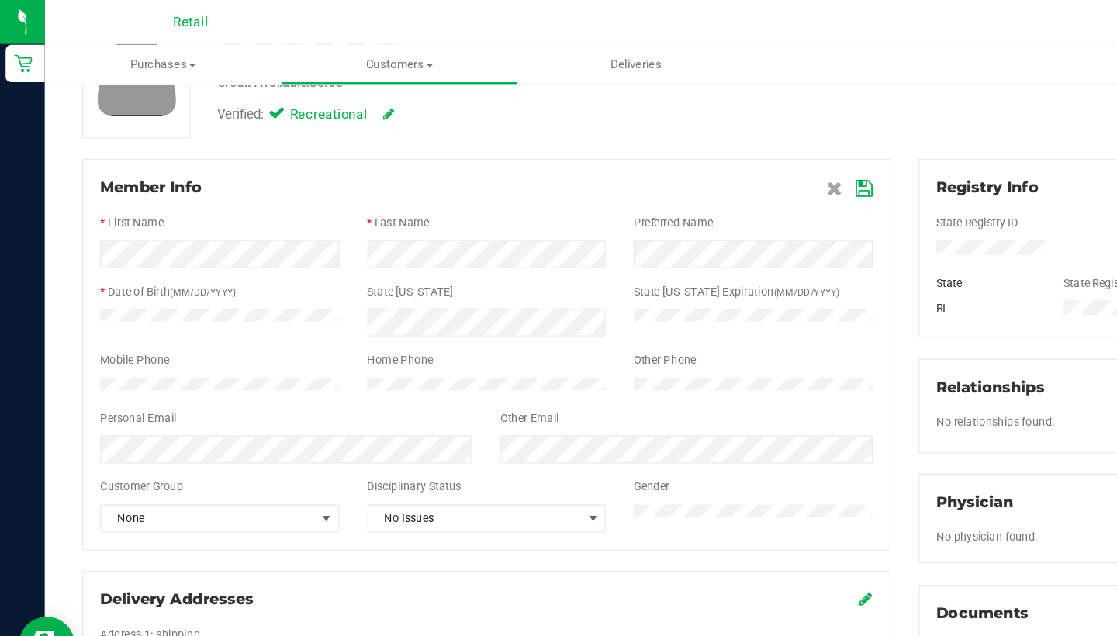
drag, startPoint x: 718, startPoint y: 151, endPoint x: 727, endPoint y: 157, distance: 11.6
click at [727, 157] on div "Member Info * First Name * Last Name Preferred Name * Date of Birth (MM/DD/YYYY…" at bounding box center [403, 294] width 671 height 325
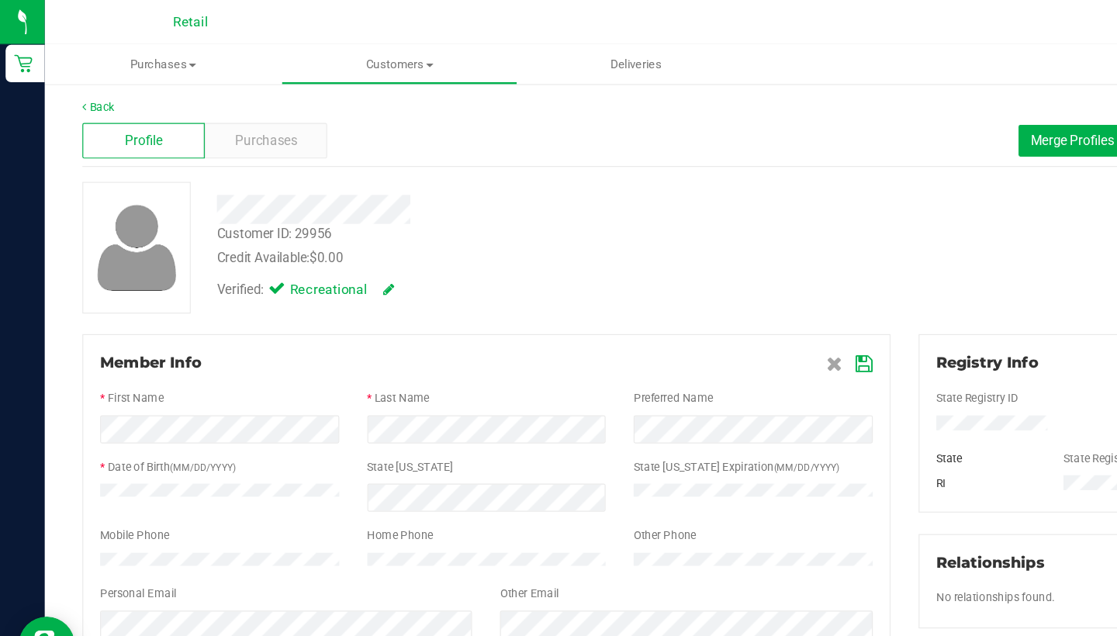
scroll to position [0, 0]
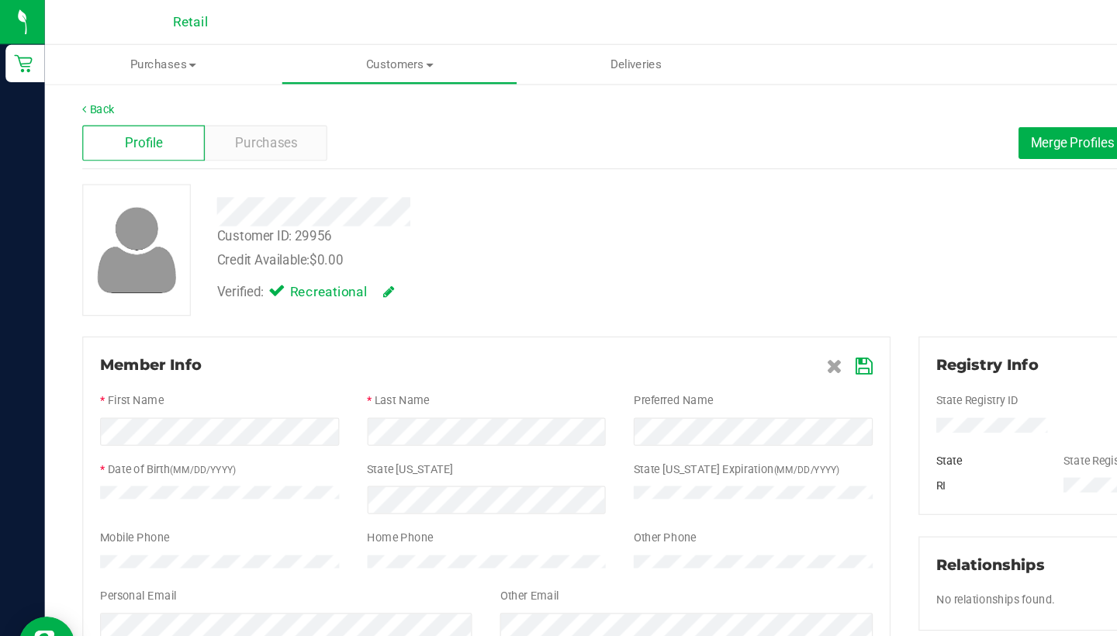
drag, startPoint x: 727, startPoint y: 157, endPoint x: 709, endPoint y: 300, distance: 143.9
click at [709, 300] on span at bounding box center [705, 303] width 39 height 19
click at [720, 303] on icon at bounding box center [718, 304] width 14 height 12
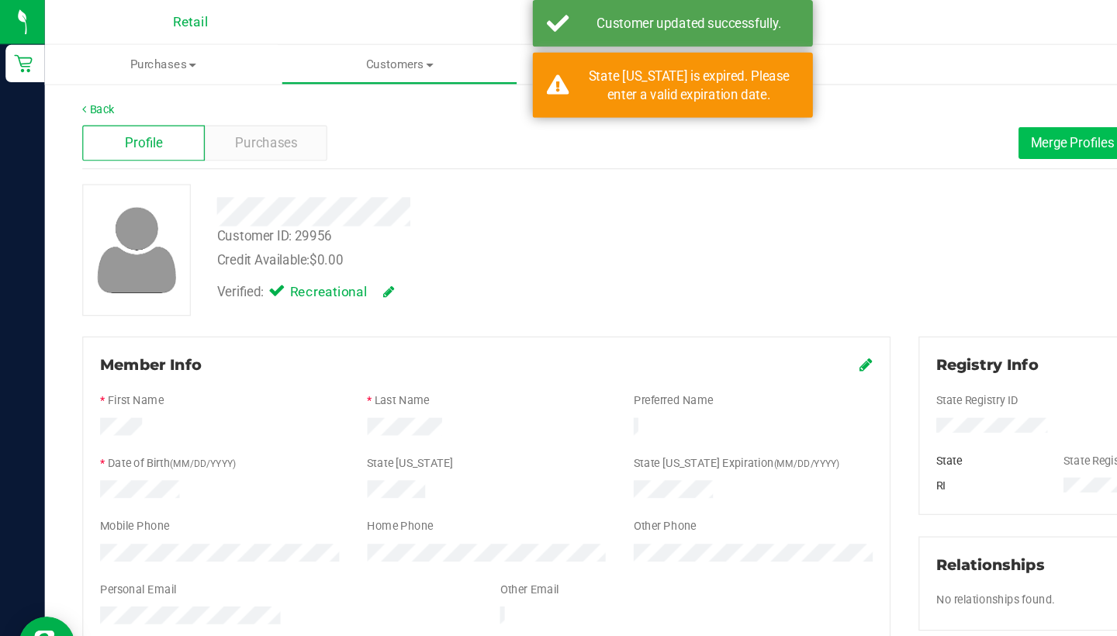
drag, startPoint x: 709, startPoint y: 300, endPoint x: 891, endPoint y: 118, distance: 257.3
click at [891, 118] on span "Merge Profiles" at bounding box center [890, 118] width 69 height 12
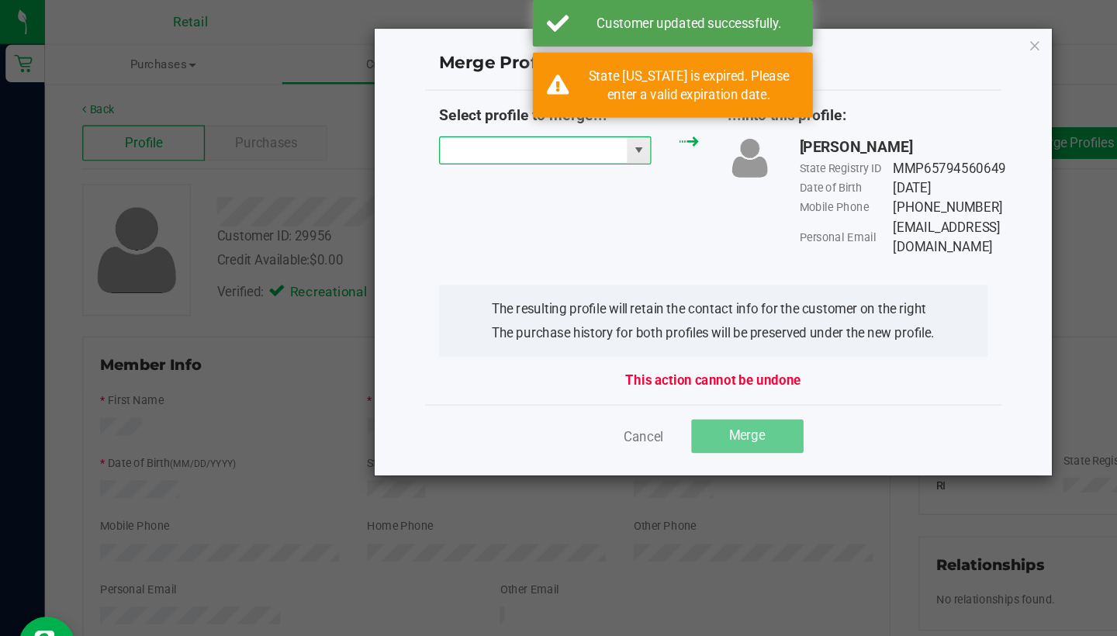
drag, startPoint x: 891, startPoint y: 118, endPoint x: 393, endPoint y: 123, distance: 497.3
click at [393, 123] on input "NO DATA FOUND" at bounding box center [442, 125] width 155 height 22
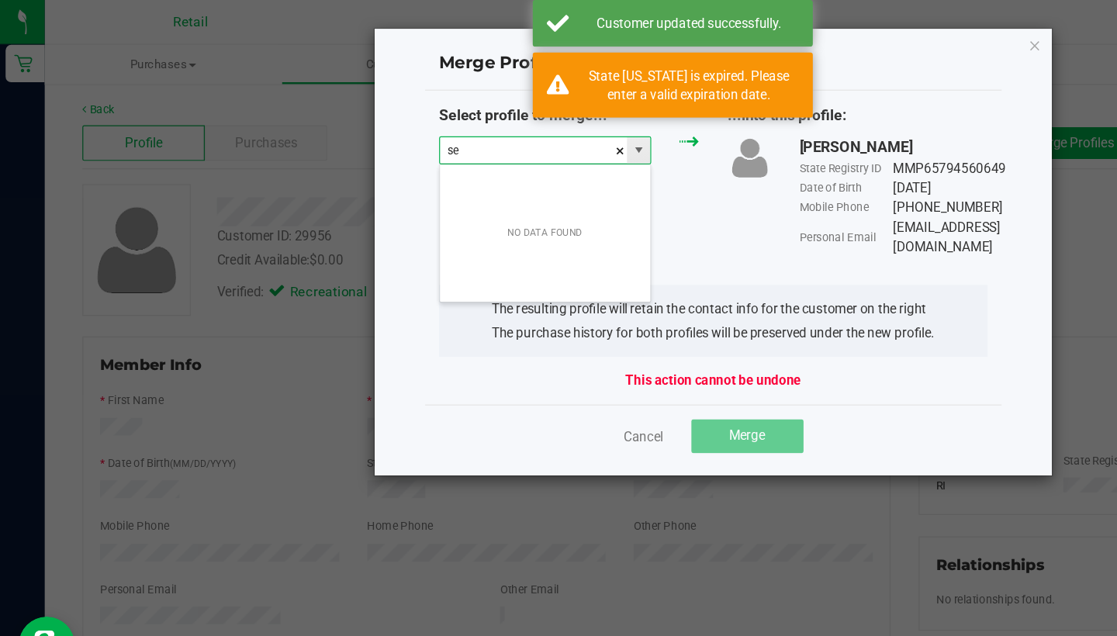
scroll to position [23, 177]
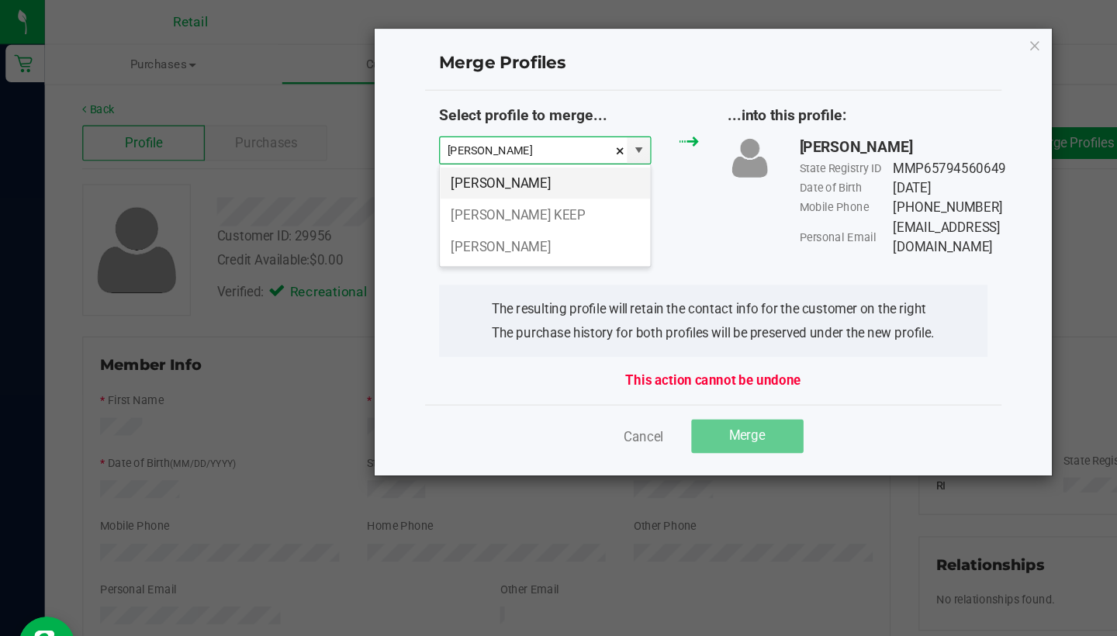
drag, startPoint x: 393, startPoint y: 123, endPoint x: 456, endPoint y: 151, distance: 69.1
click at [456, 151] on li "Sergio Saldarriaga" at bounding box center [452, 152] width 175 height 26
type input "Sergio Saldarriaga"
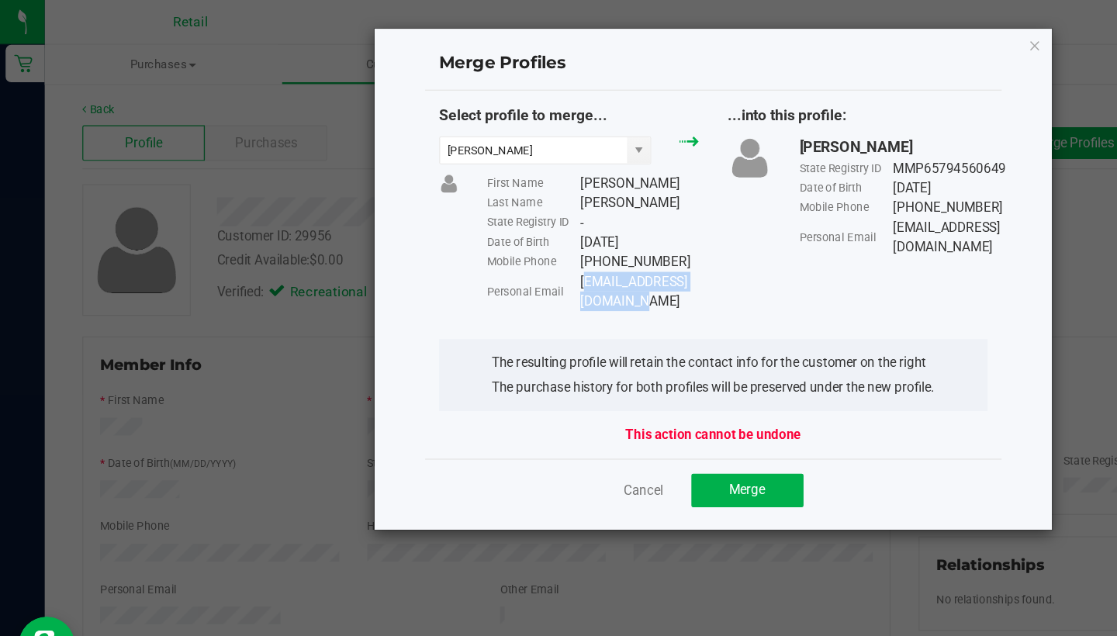
drag, startPoint x: 456, startPoint y: 151, endPoint x: 484, endPoint y: 227, distance: 81.0
click at [484, 227] on div "Sergiogernan2010@me.com" at bounding box center [531, 242] width 99 height 33
copy div "Sergiogernan2010@me.com"
drag, startPoint x: 484, startPoint y: 227, endPoint x: 639, endPoint y: 386, distance: 222.2
click at [639, 393] on button "Merge" at bounding box center [620, 407] width 93 height 28
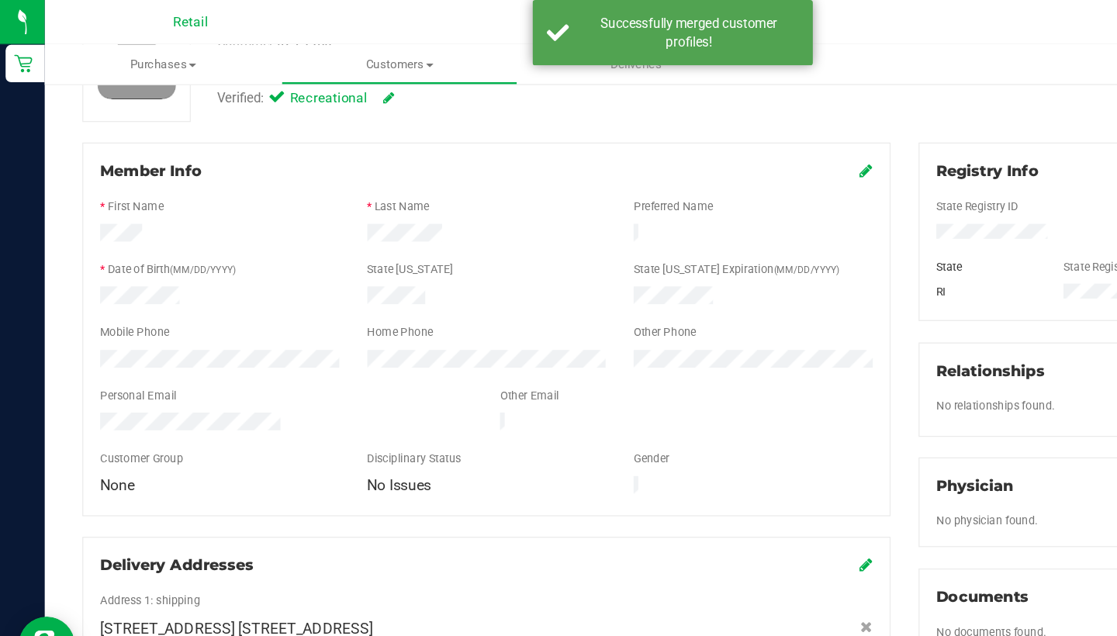
scroll to position [159, 0]
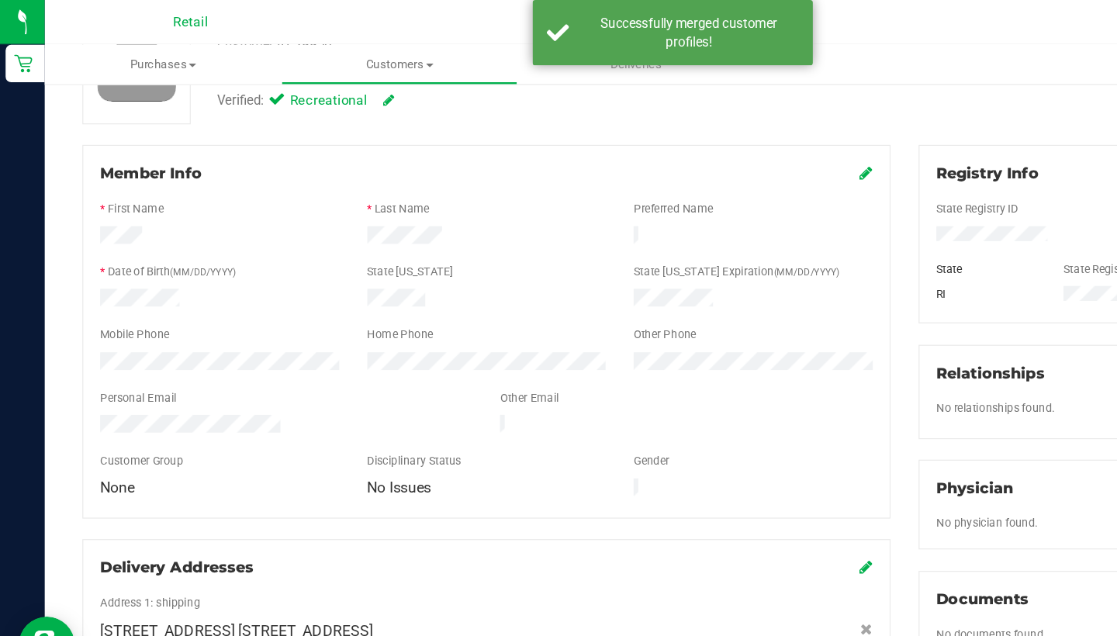
drag, startPoint x: 639, startPoint y: 386, endPoint x: 718, endPoint y: 140, distance: 258.1
click at [718, 140] on icon at bounding box center [719, 143] width 11 height 12
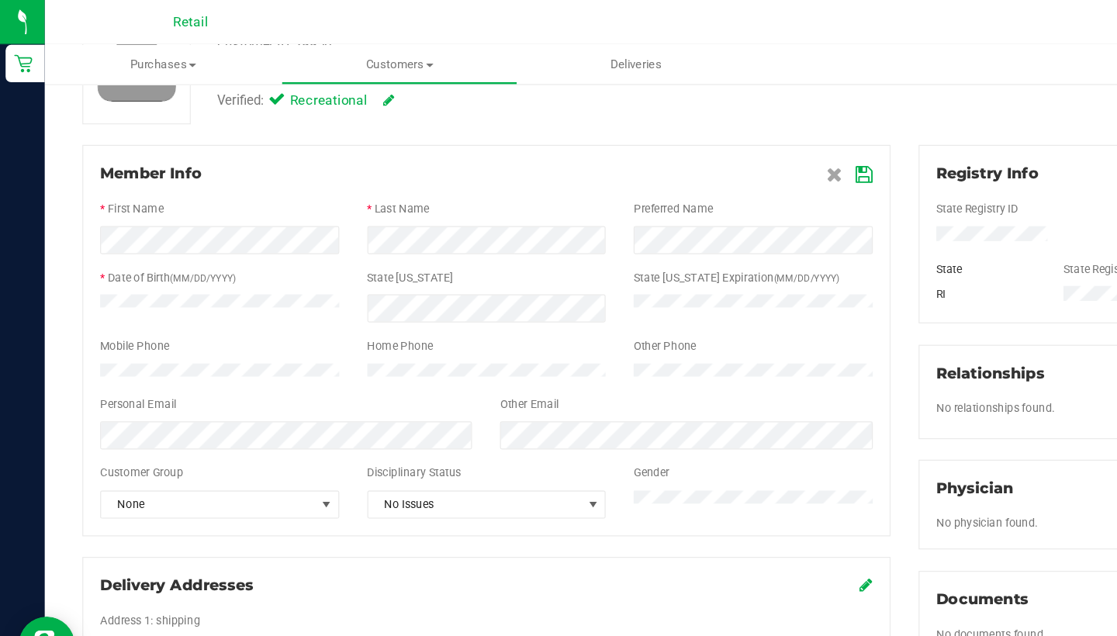
click at [722, 146] on icon at bounding box center [718, 145] width 14 height 12
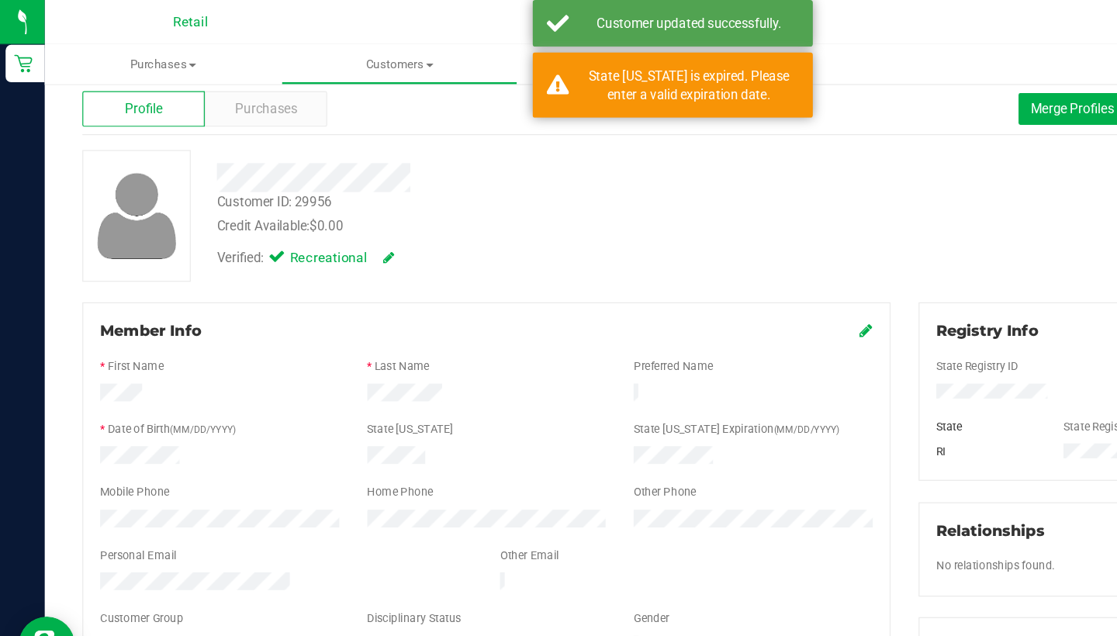
scroll to position [25, 0]
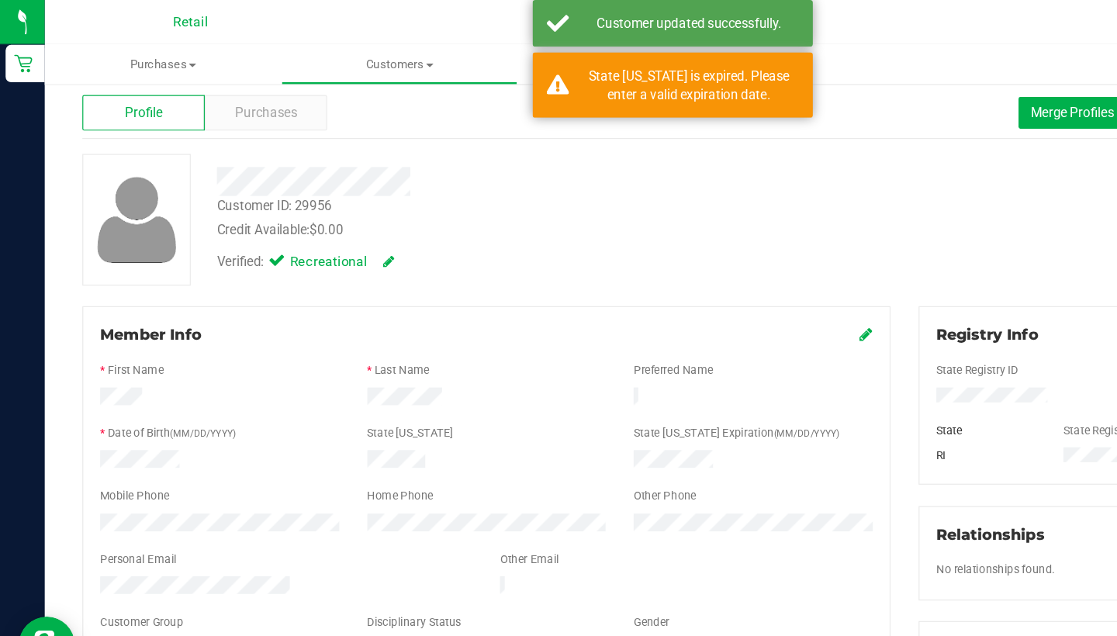
click at [909, 71] on div "Back" at bounding box center [577, 66] width 1018 height 14
click at [872, 89] on span "Merge Profiles" at bounding box center [890, 94] width 69 height 12
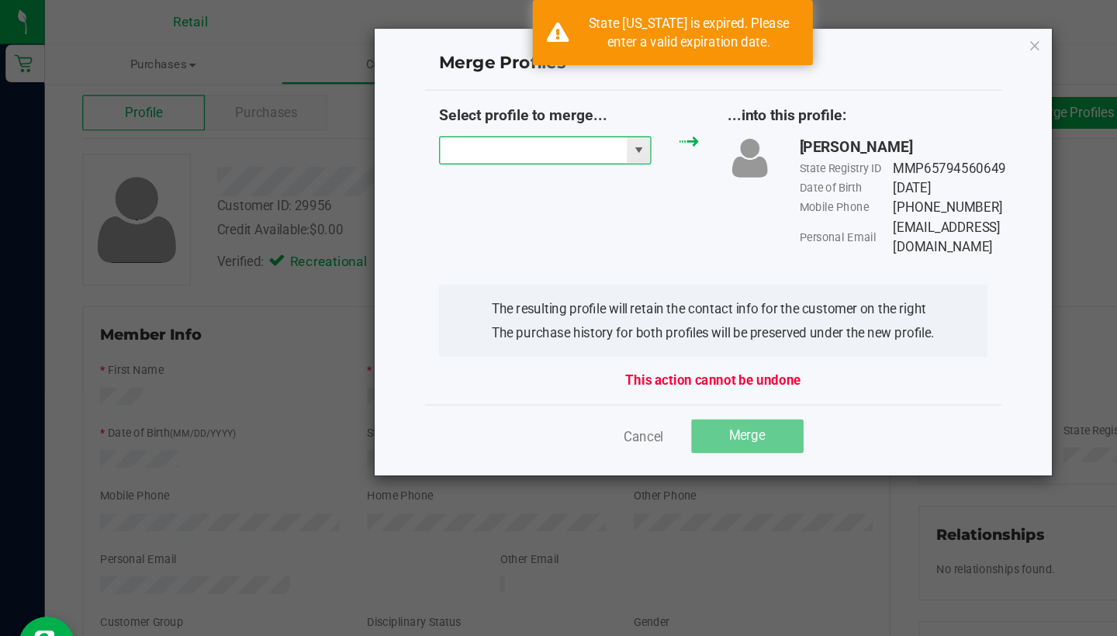
drag, startPoint x: 721, startPoint y: 150, endPoint x: 444, endPoint y: 120, distance: 279.3
click at [444, 120] on input "NO DATA FOUND" at bounding box center [442, 125] width 155 height 22
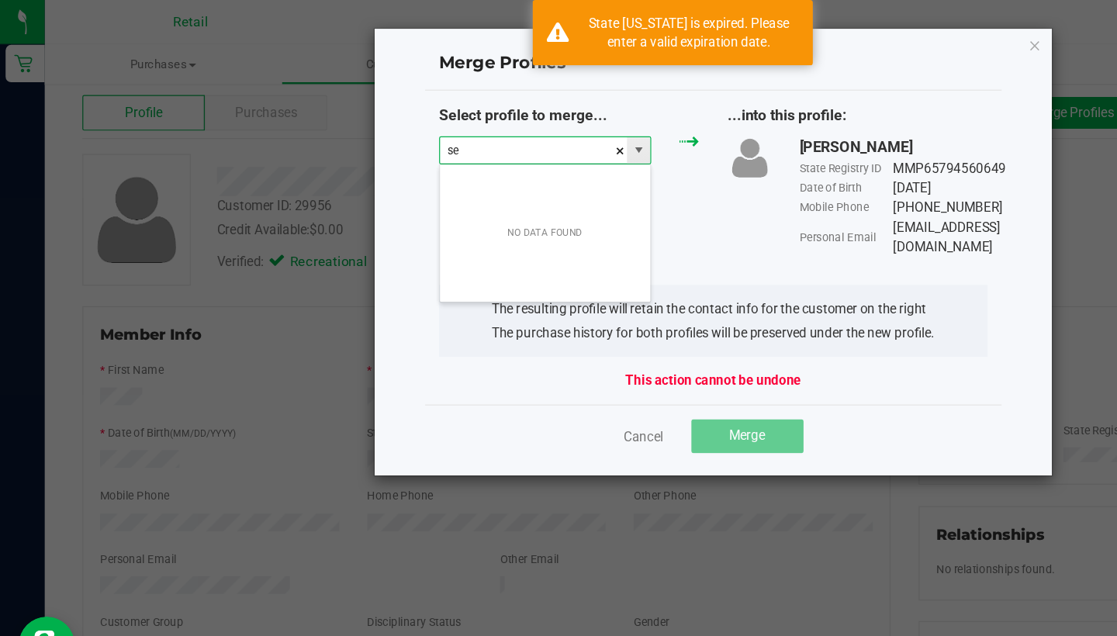
scroll to position [23, 177]
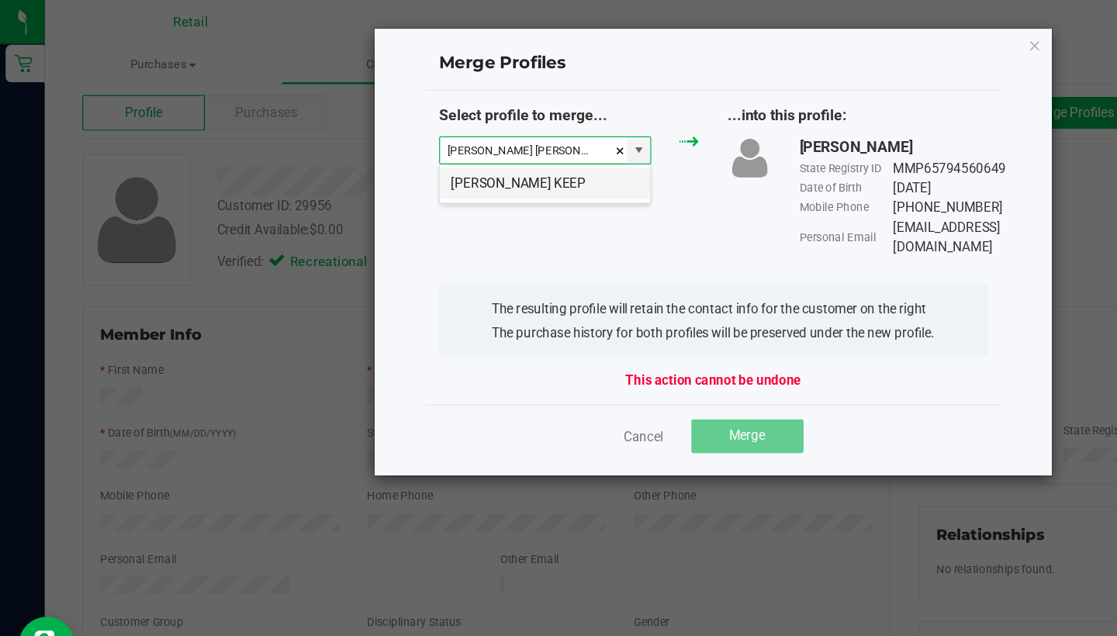
drag, startPoint x: 444, startPoint y: 120, endPoint x: 480, endPoint y: 158, distance: 52.7
click at [480, 158] on li "Sergio Saldarriaga KEEP" at bounding box center [452, 152] width 175 height 26
type input "Sergio Saldarriaga KEEP"
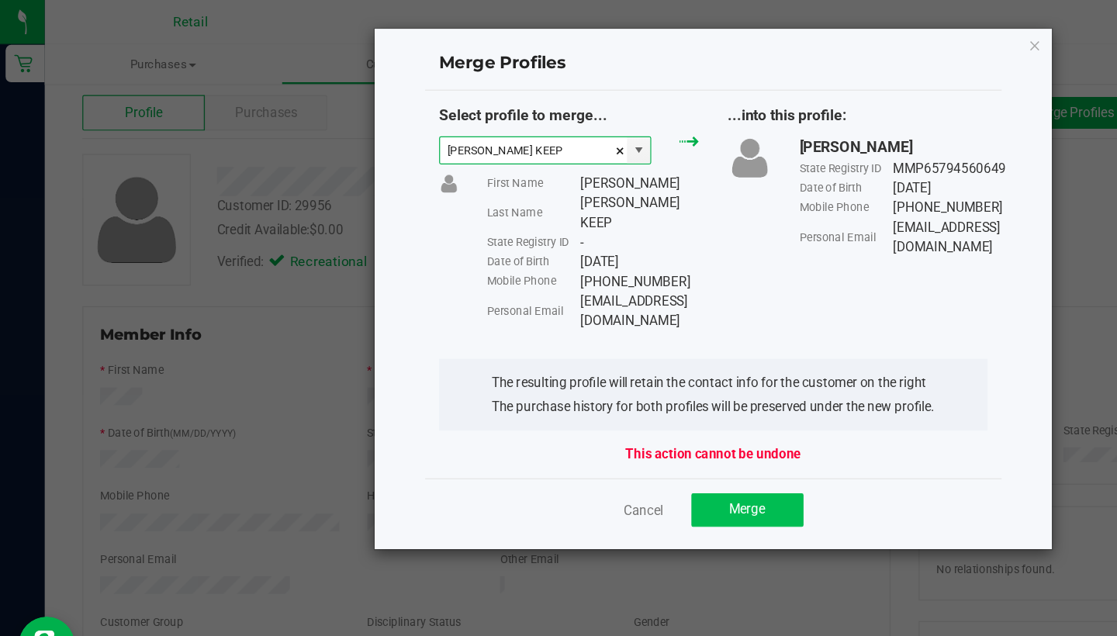
drag, startPoint x: 480, startPoint y: 158, endPoint x: 606, endPoint y: 388, distance: 261.8
click at [606, 417] on span "Merge" at bounding box center [620, 423] width 30 height 12
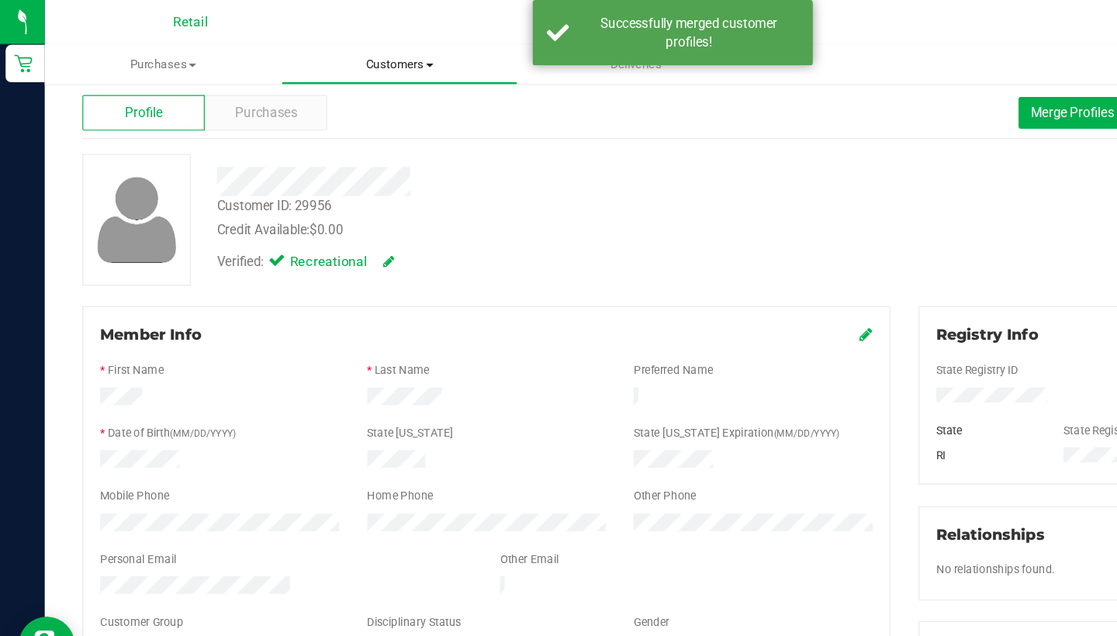
drag, startPoint x: 603, startPoint y: 382, endPoint x: 347, endPoint y: 57, distance: 413.8
click at [347, 57] on span "Customers" at bounding box center [331, 54] width 195 height 14
click at [347, 95] on li "All customers" at bounding box center [332, 94] width 196 height 19
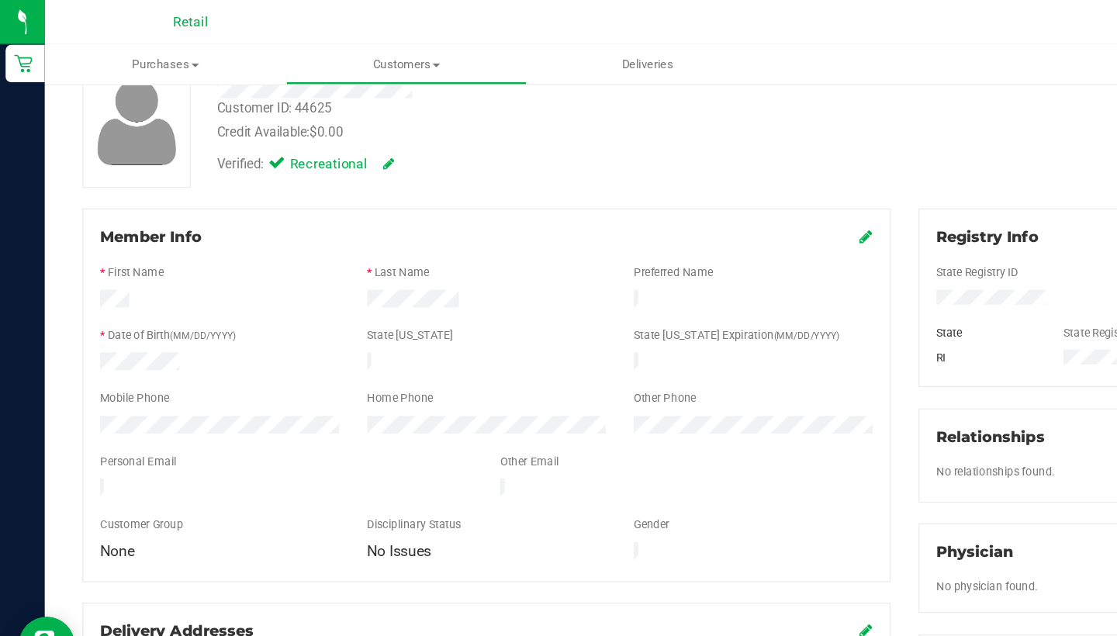
scroll to position [45, 0]
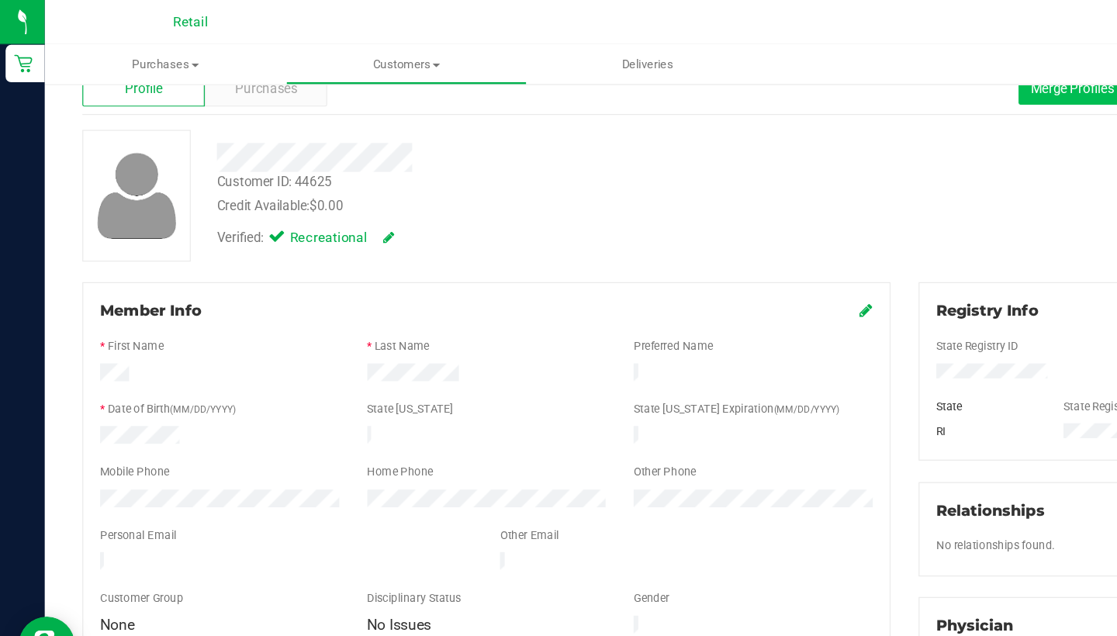
drag, startPoint x: 810, startPoint y: 128, endPoint x: 882, endPoint y: 79, distance: 87.1
click at [882, 79] on span "Merge Profiles" at bounding box center [890, 73] width 69 height 12
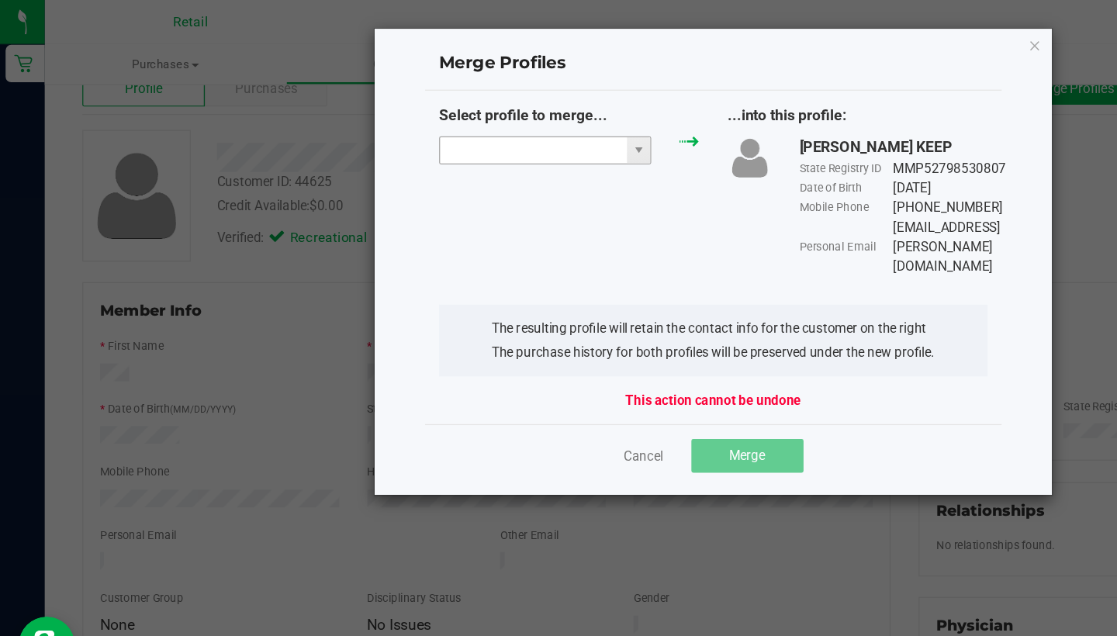
drag, startPoint x: 882, startPoint y: 79, endPoint x: 424, endPoint y: 119, distance: 459.4
click at [424, 119] on input "NO DATA FOUND" at bounding box center [442, 125] width 155 height 22
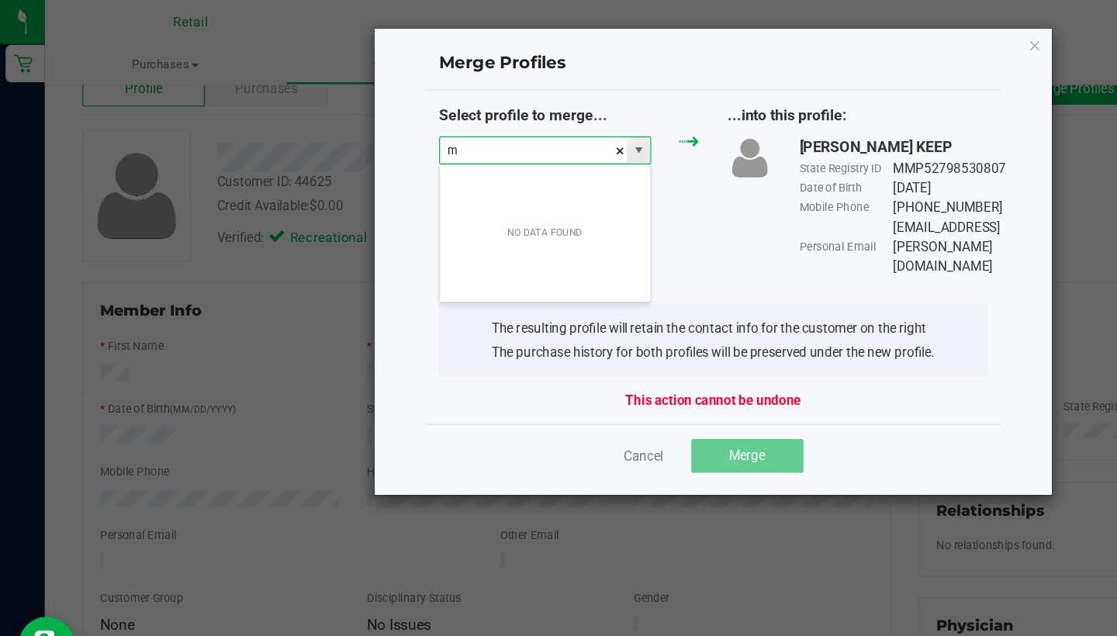
scroll to position [23, 177]
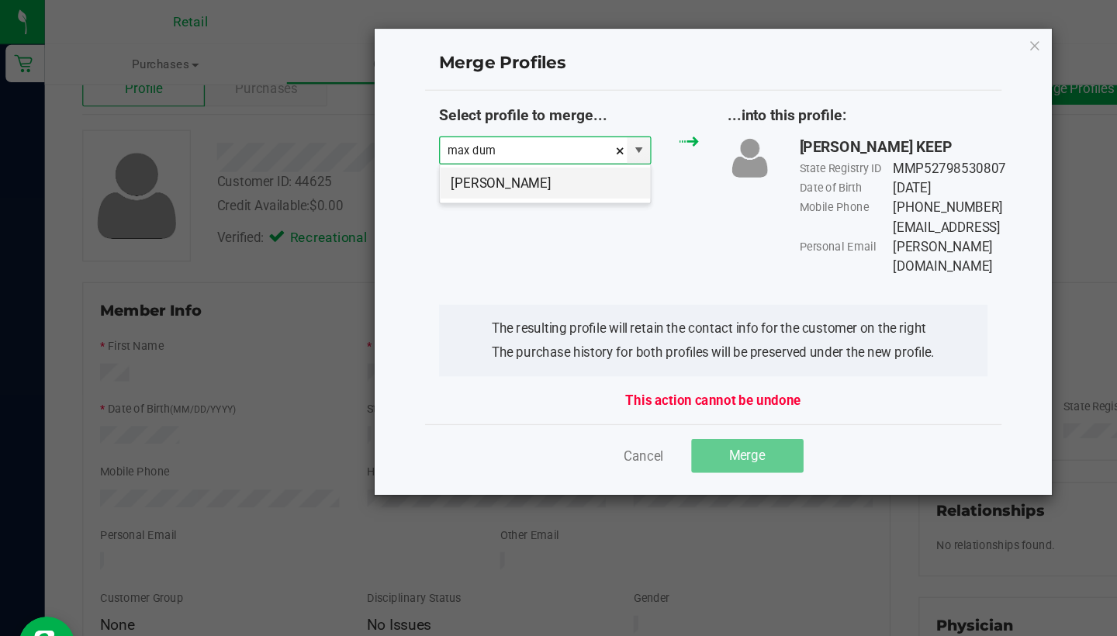
drag, startPoint x: 424, startPoint y: 119, endPoint x: 433, endPoint y: 160, distance: 42.0
click at [433, 160] on li "Max Dumont" at bounding box center [452, 152] width 175 height 26
type input "Max Dumont"
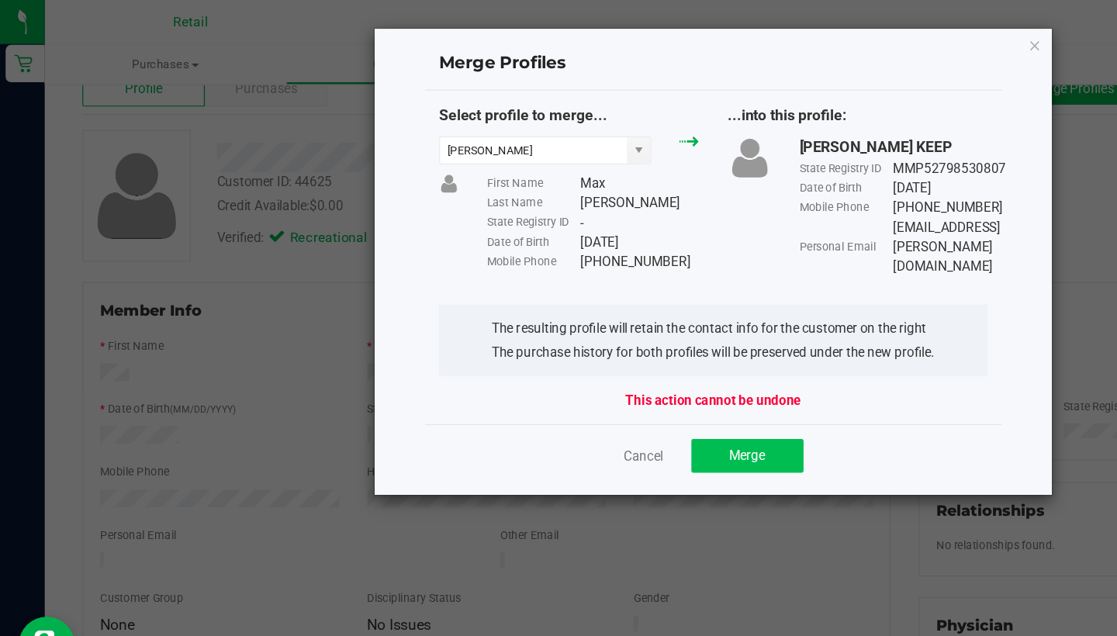
drag, startPoint x: 433, startPoint y: 160, endPoint x: 625, endPoint y: 372, distance: 286.1
click at [625, 372] on span "Merge" at bounding box center [620, 378] width 30 height 12
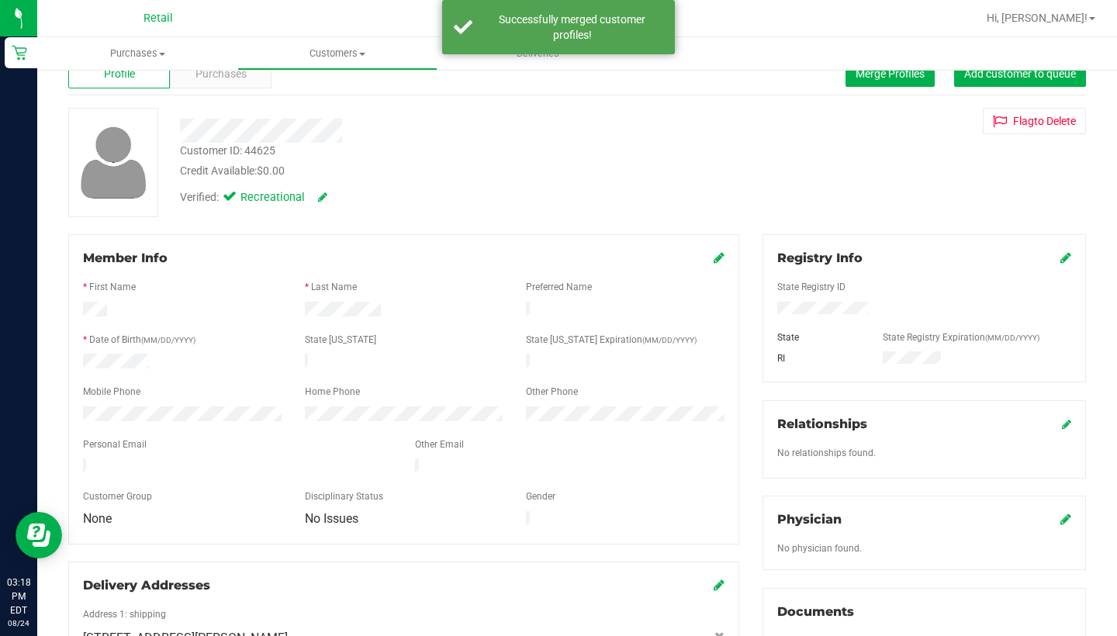
click at [719, 264] on icon at bounding box center [719, 257] width 11 height 12
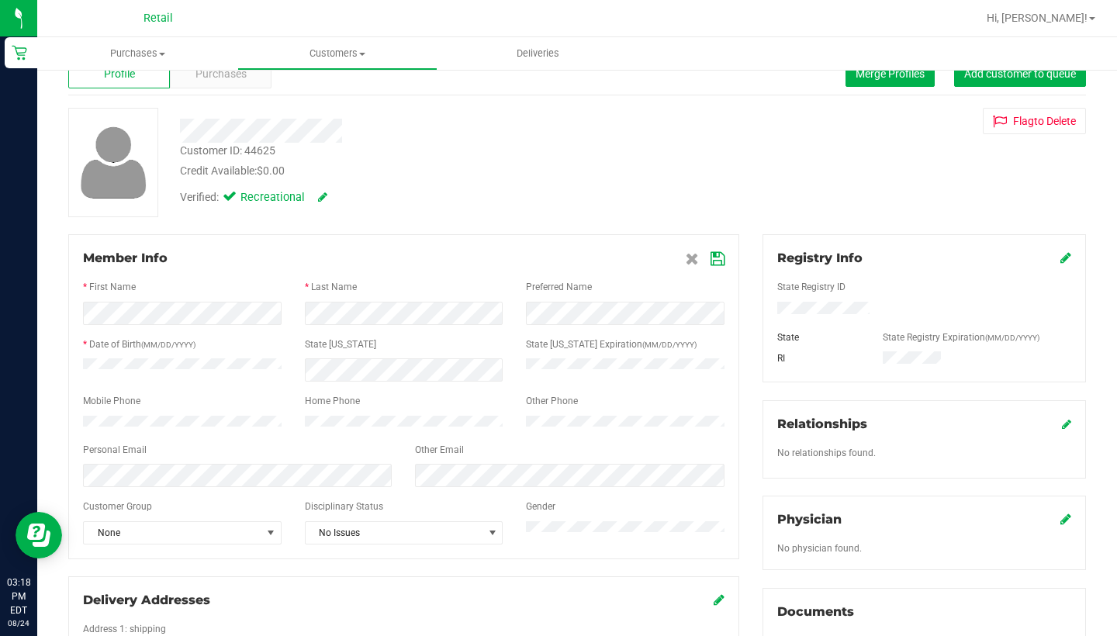
drag, startPoint x: 625, startPoint y: 372, endPoint x: 718, endPoint y: 258, distance: 146.7
click at [718, 258] on icon at bounding box center [718, 259] width 14 height 12
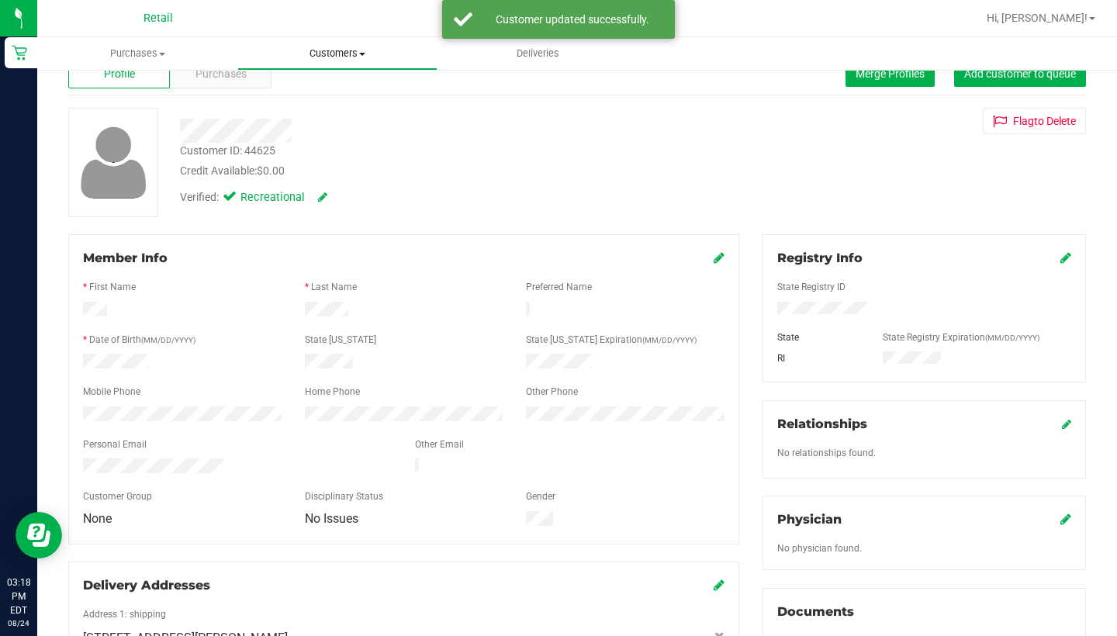
drag, startPoint x: 718, startPoint y: 258, endPoint x: 330, endPoint y: 52, distance: 439.0
click at [330, 52] on span "Customers" at bounding box center [337, 54] width 199 height 14
click at [331, 92] on span "All customers" at bounding box center [293, 93] width 112 height 13
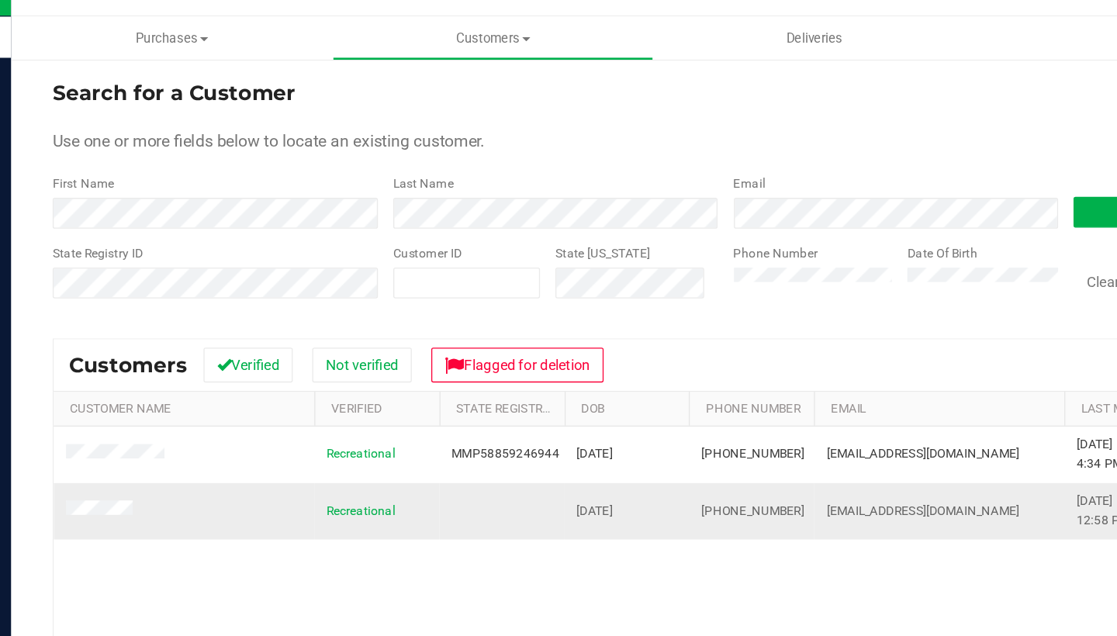
drag, startPoint x: 121, startPoint y: 250, endPoint x: 623, endPoint y: 381, distance: 518.8
click at [644, 390] on td "Heidilsing1@gmail.com" at bounding box center [738, 411] width 189 height 42
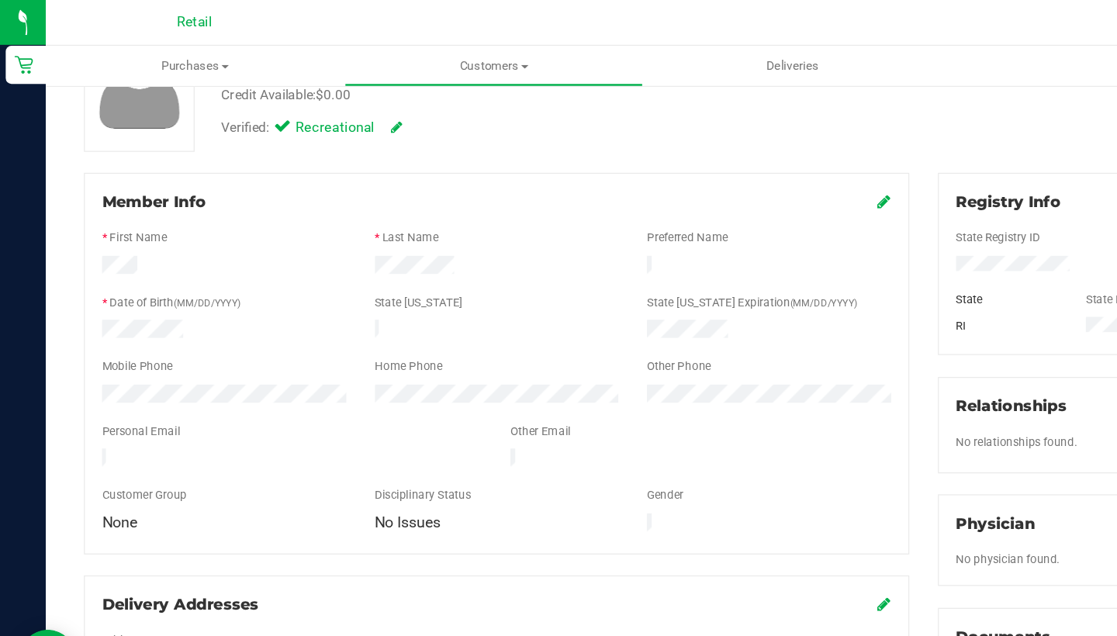
scroll to position [135, 0]
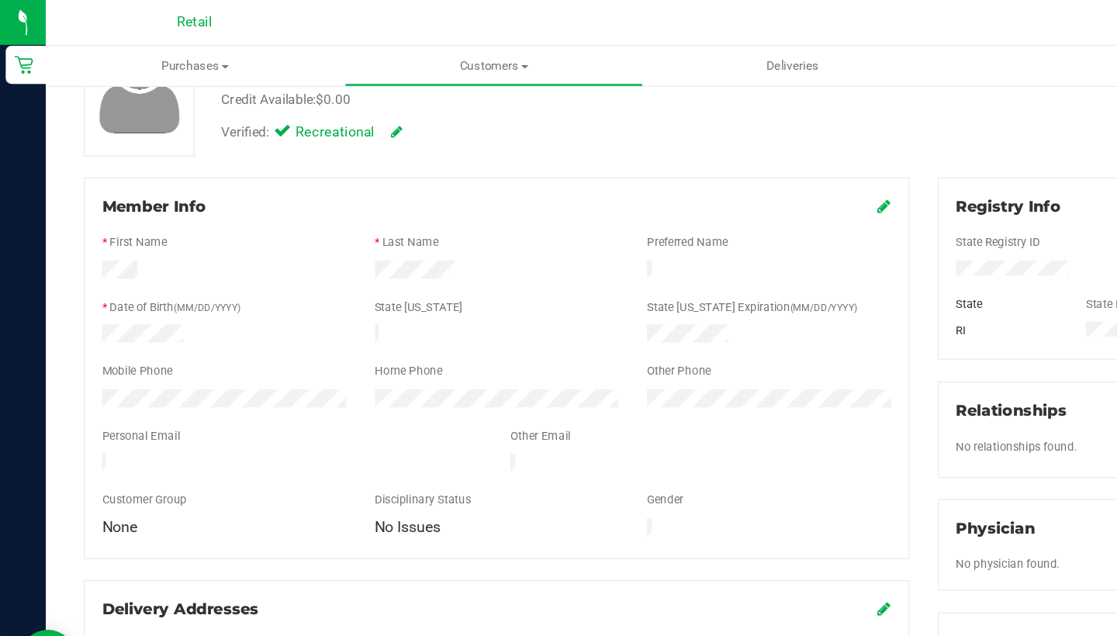
drag, startPoint x: 614, startPoint y: 283, endPoint x: 722, endPoint y: 168, distance: 157.5
click at [722, 168] on icon at bounding box center [719, 167] width 11 height 12
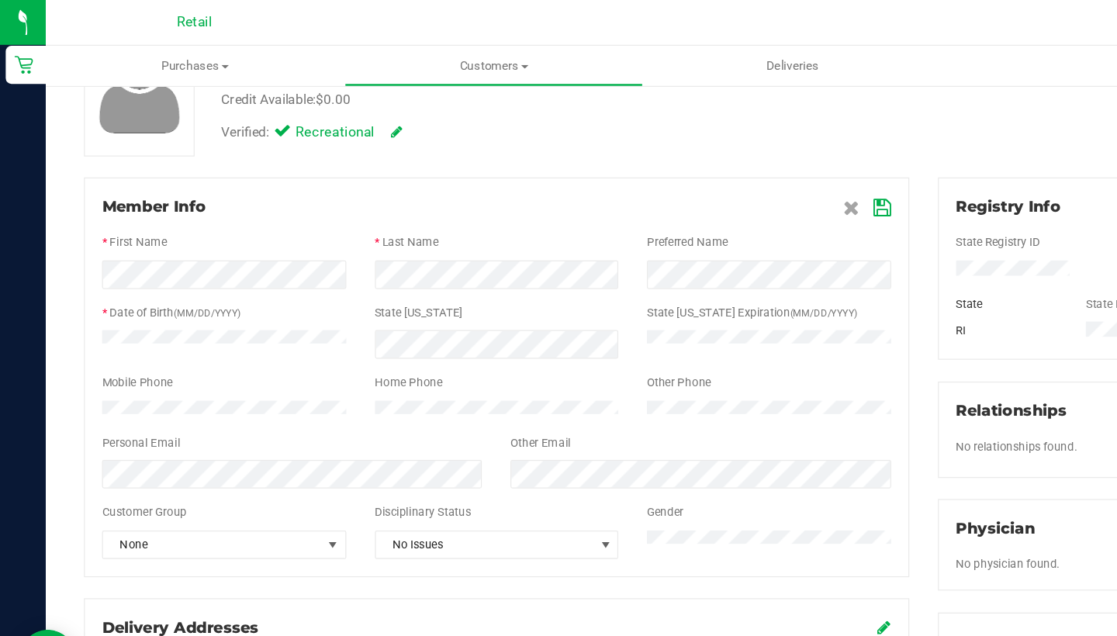
click at [718, 169] on icon at bounding box center [718, 169] width 14 height 12
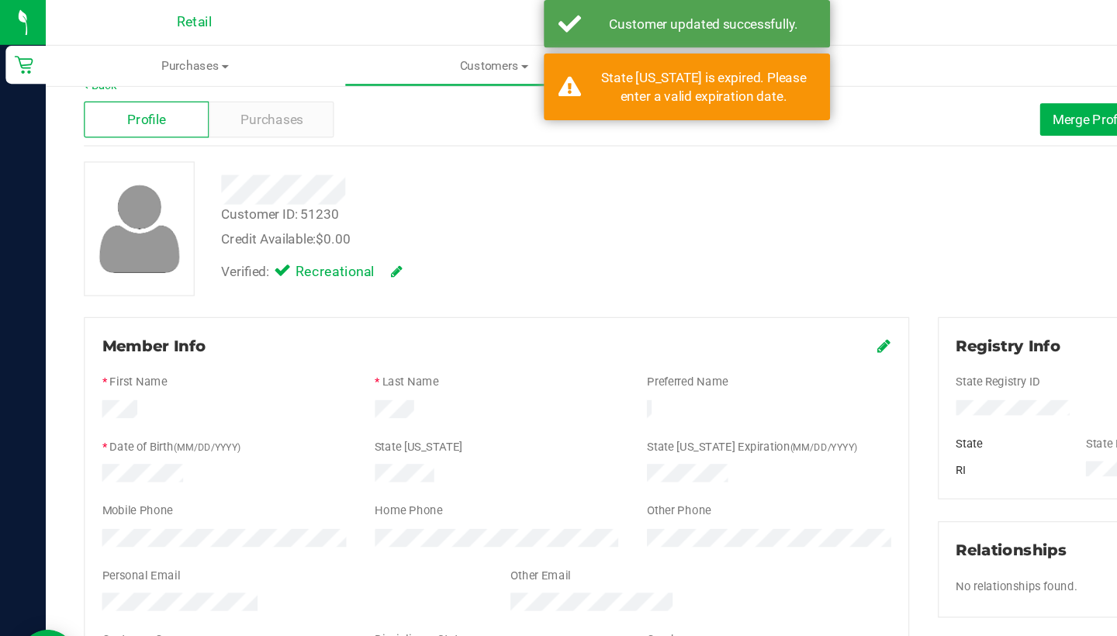
scroll to position [19, 0]
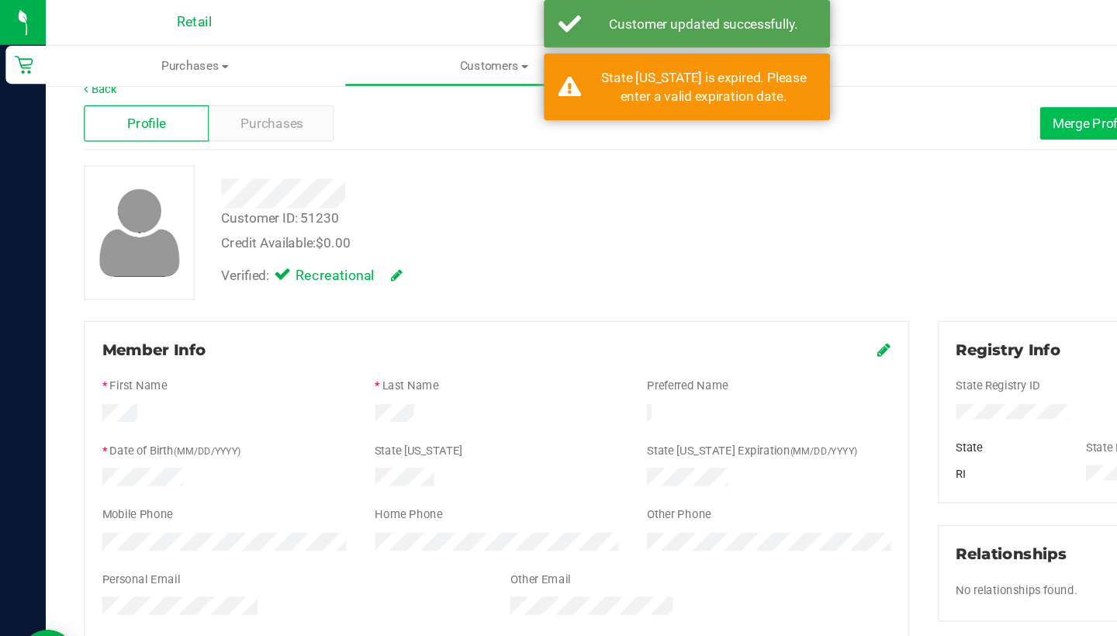
drag, startPoint x: 718, startPoint y: 169, endPoint x: 865, endPoint y: 100, distance: 162.8
click at [865, 100] on span "Merge Profiles" at bounding box center [890, 100] width 69 height 12
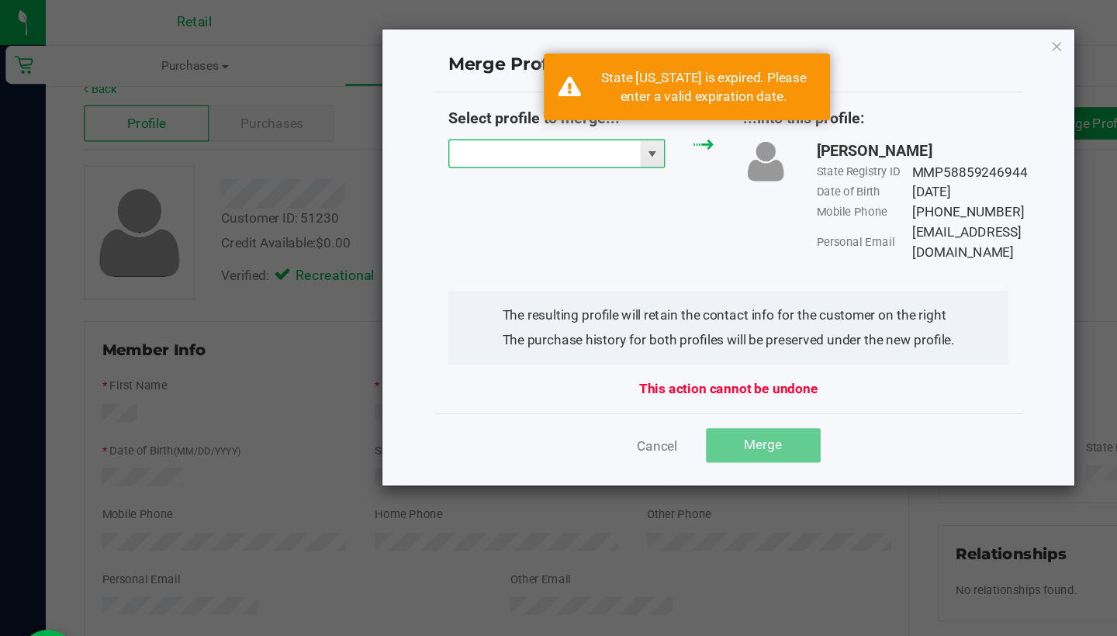
drag, startPoint x: 865, startPoint y: 100, endPoint x: 469, endPoint y: 128, distance: 396.6
click at [469, 128] on input "NO DATA FOUND" at bounding box center [442, 125] width 155 height 22
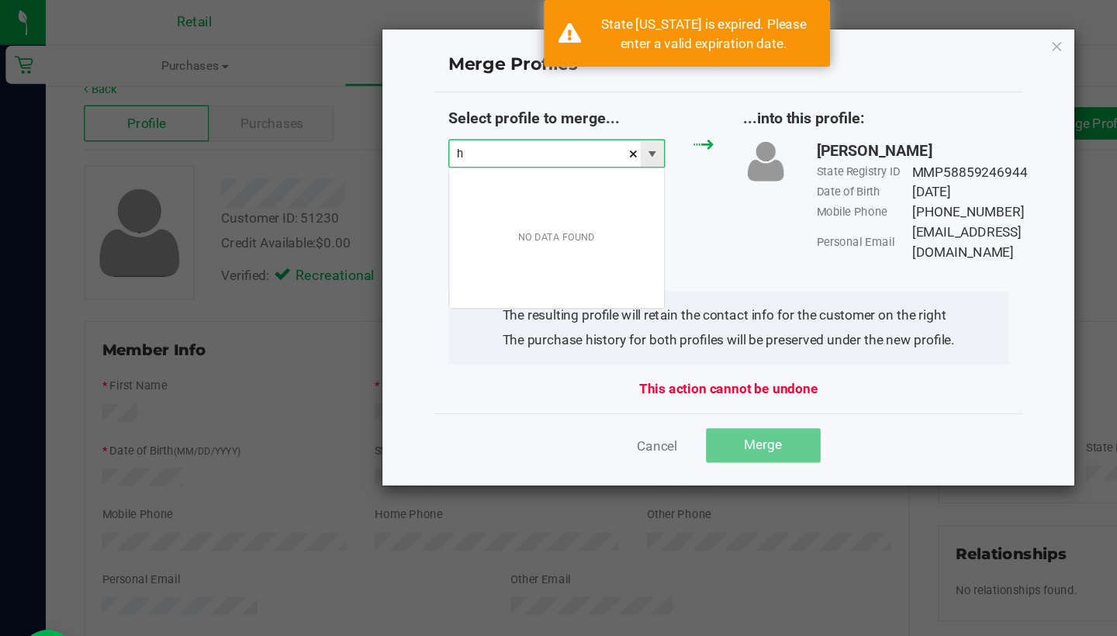
scroll to position [23, 177]
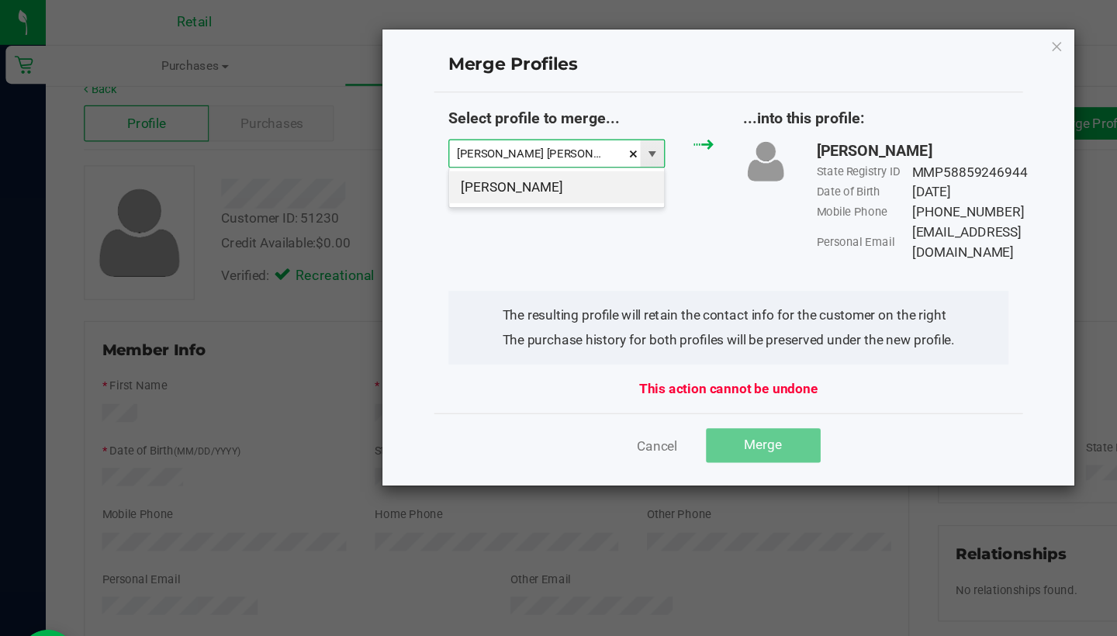
click at [490, 147] on li "[PERSON_NAME]" at bounding box center [452, 152] width 175 height 26
type input "[PERSON_NAME]"
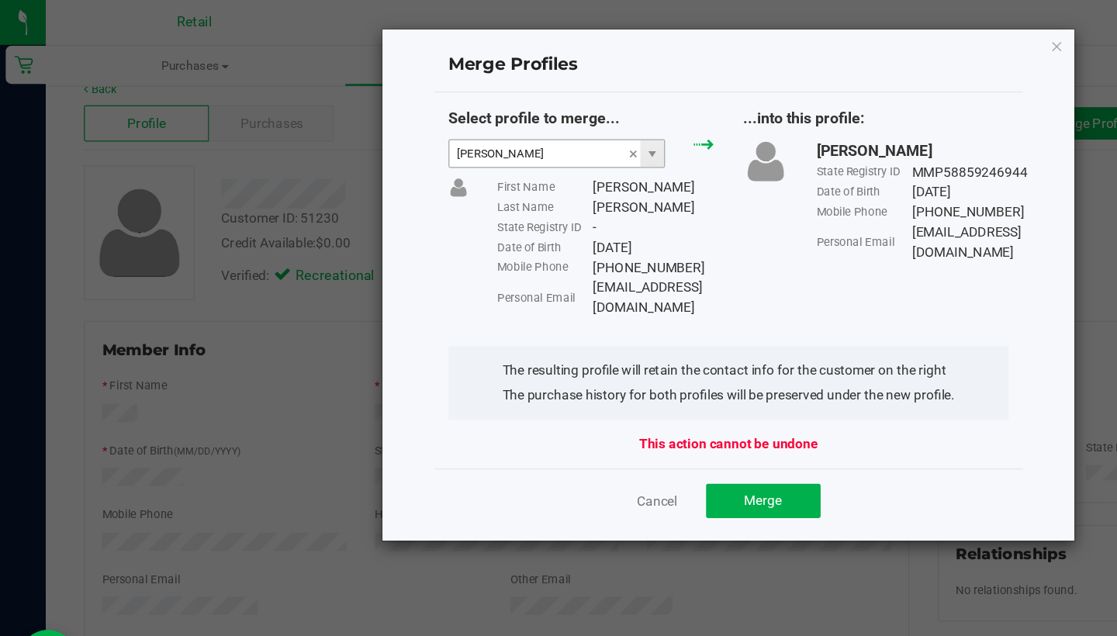
click at [614, 400] on span "Merge" at bounding box center [620, 406] width 30 height 12
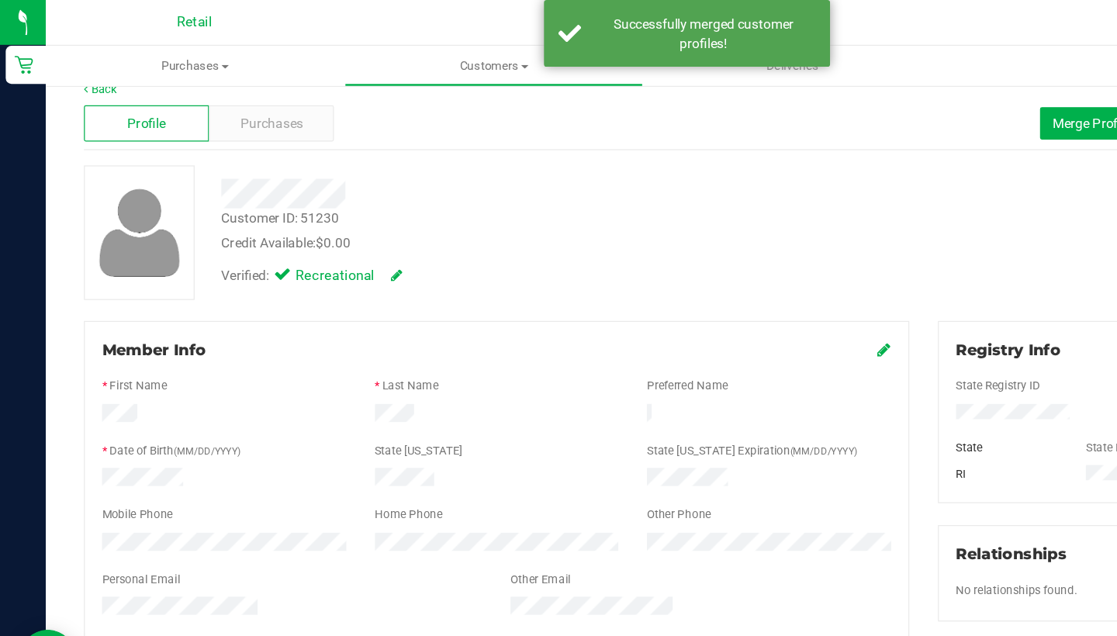
click at [355, 67] on uib-tab-heading "Customers All customers Add a new customer All physicians" at bounding box center [401, 53] width 241 height 31
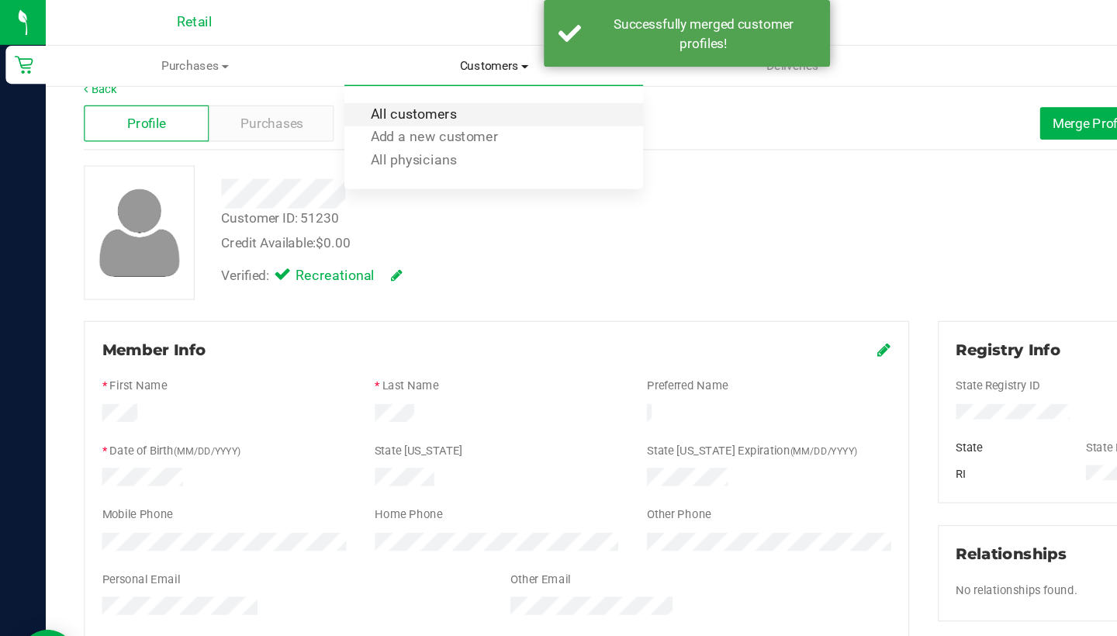
drag, startPoint x: 469, startPoint y: 128, endPoint x: 357, endPoint y: 89, distance: 119.0
click at [357, 89] on span "All customers" at bounding box center [336, 93] width 112 height 13
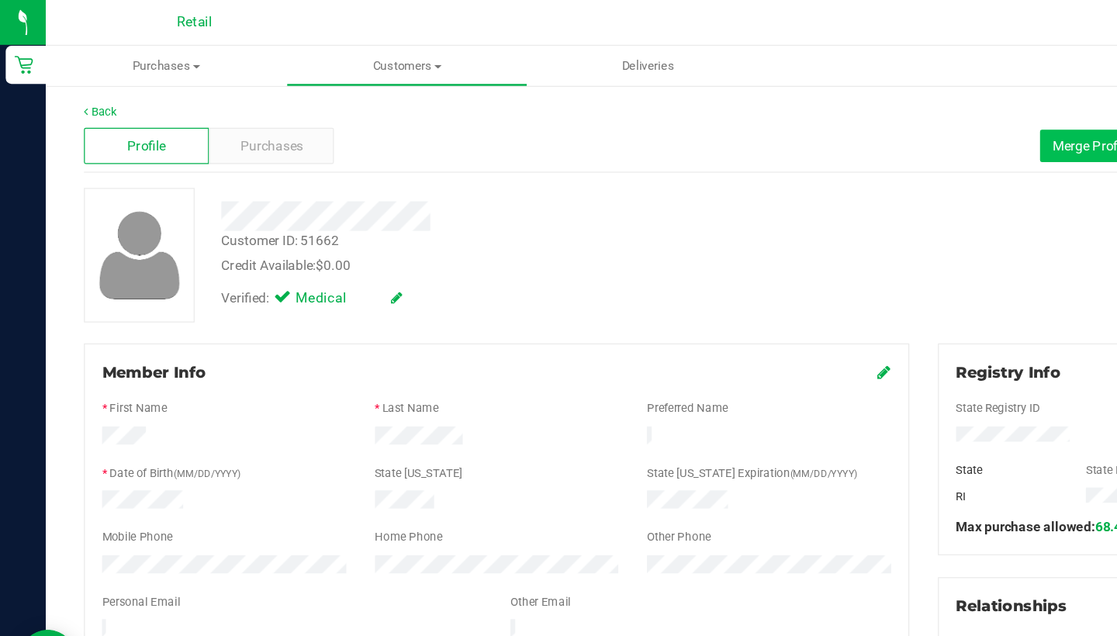
drag, startPoint x: 357, startPoint y: 89, endPoint x: 849, endPoint y: 125, distance: 493.9
click at [849, 125] on button "Merge Profiles" at bounding box center [890, 119] width 89 height 26
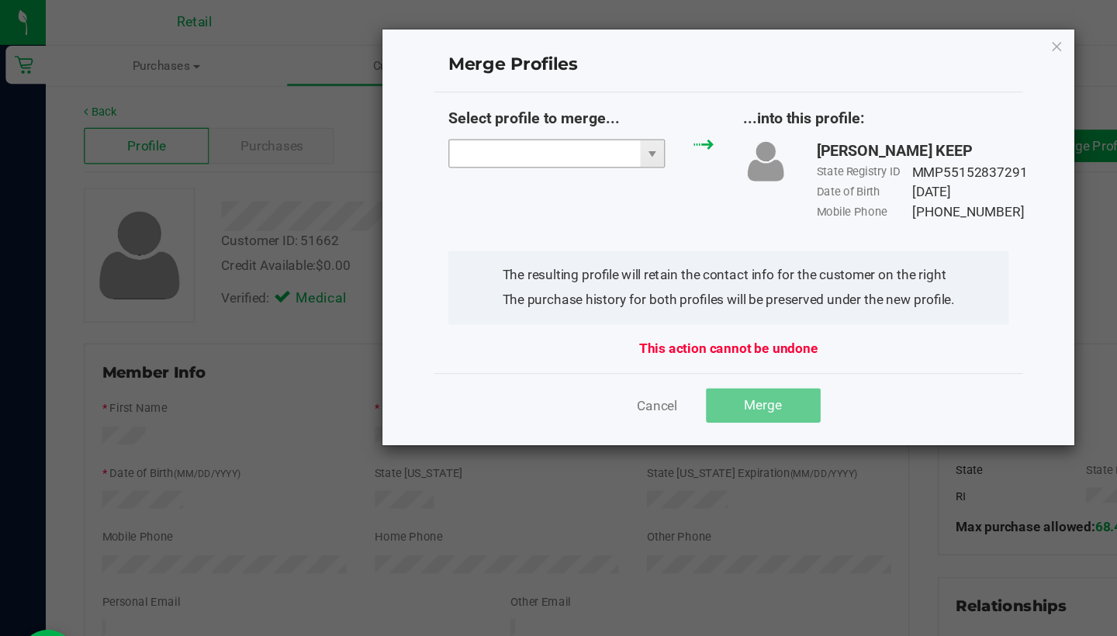
drag, startPoint x: 849, startPoint y: 125, endPoint x: 431, endPoint y: 119, distance: 419.0
click at [431, 119] on input "NO DATA FOUND" at bounding box center [442, 125] width 155 height 22
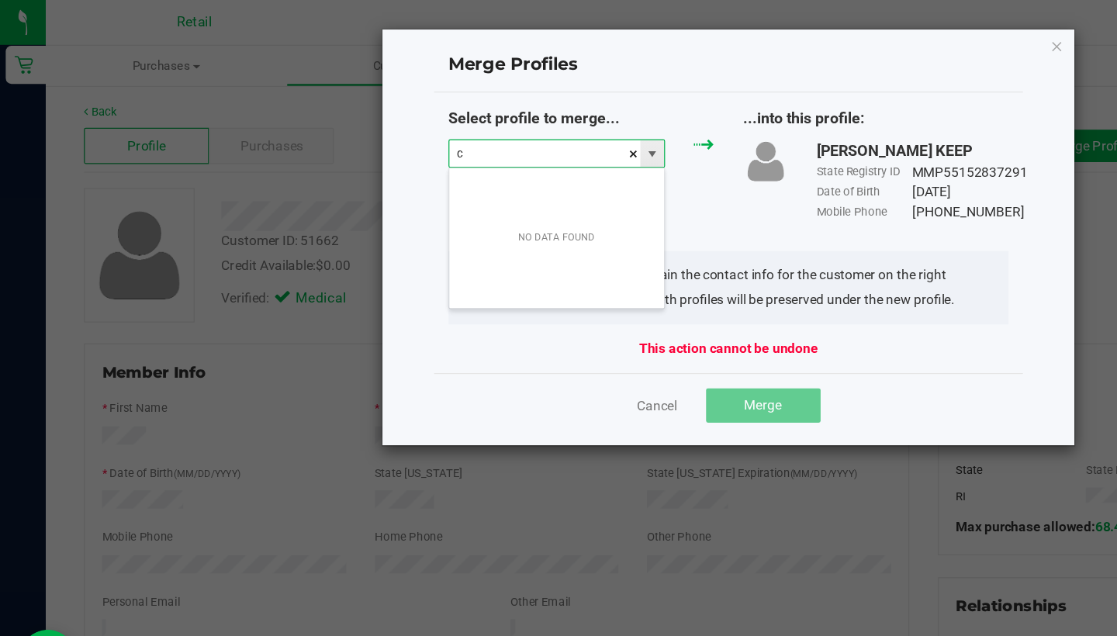
scroll to position [23, 177]
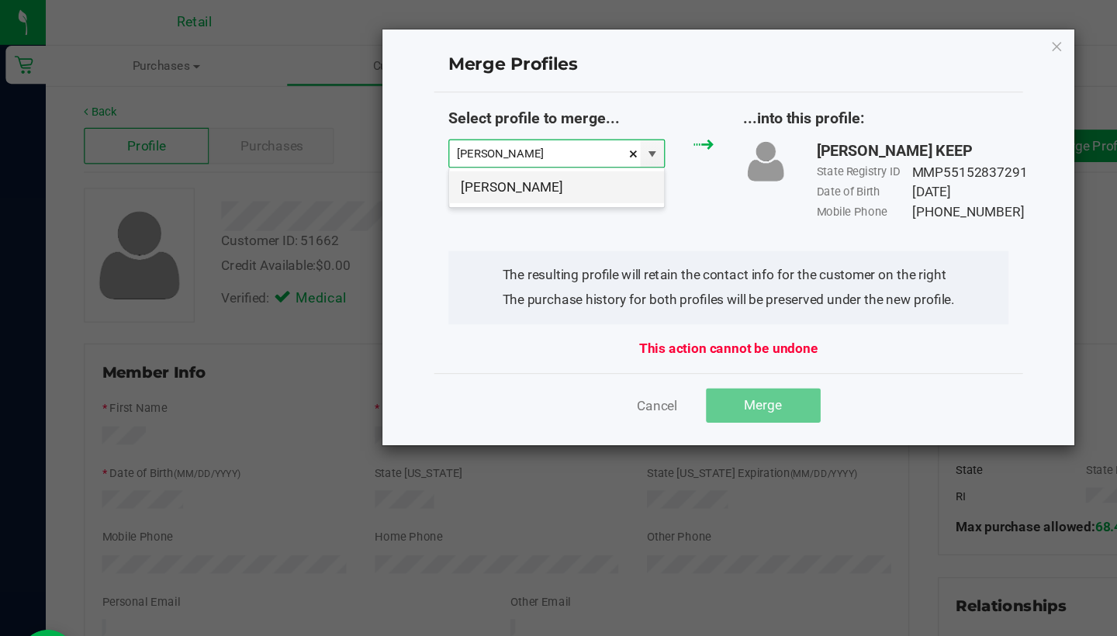
drag, startPoint x: 431, startPoint y: 119, endPoint x: 438, endPoint y: 154, distance: 35.6
click at [438, 154] on li "Carlos Acosta" at bounding box center [452, 152] width 175 height 26
type input "Carlos Acosta"
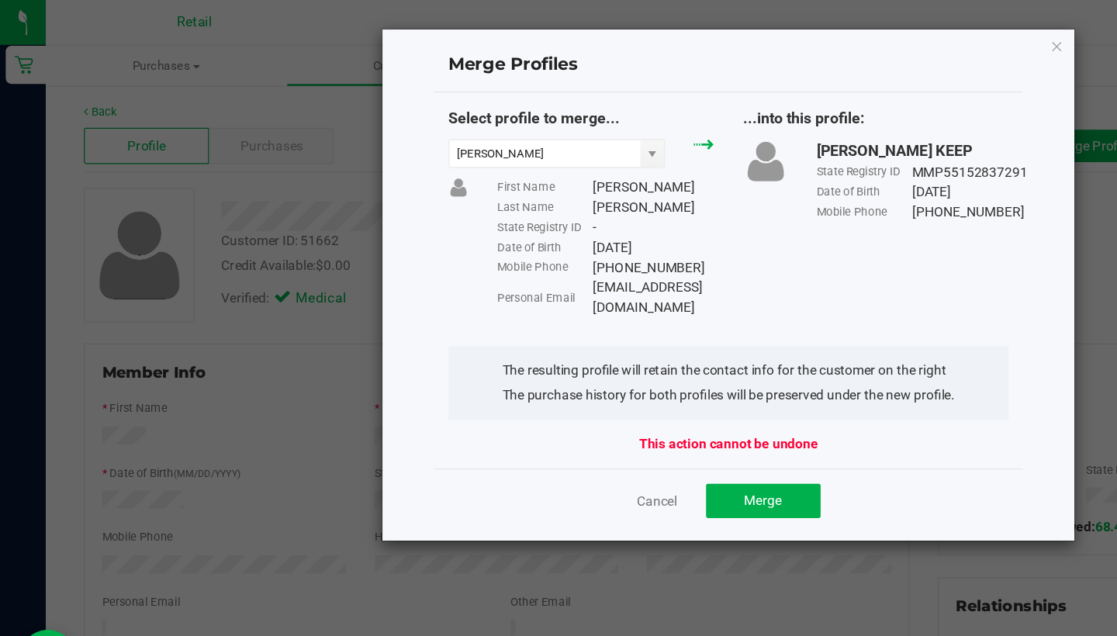
drag, startPoint x: 438, startPoint y: 154, endPoint x: 481, endPoint y: 233, distance: 89.6
click at [481, 233] on div "Personal Email cacosta385@icloud.com" at bounding box center [492, 242] width 176 height 33
copy div "cacosta385@icloud.com"
drag, startPoint x: 481, startPoint y: 233, endPoint x: 628, endPoint y: 398, distance: 221.4
click at [628, 398] on button "Merge" at bounding box center [620, 407] width 93 height 28
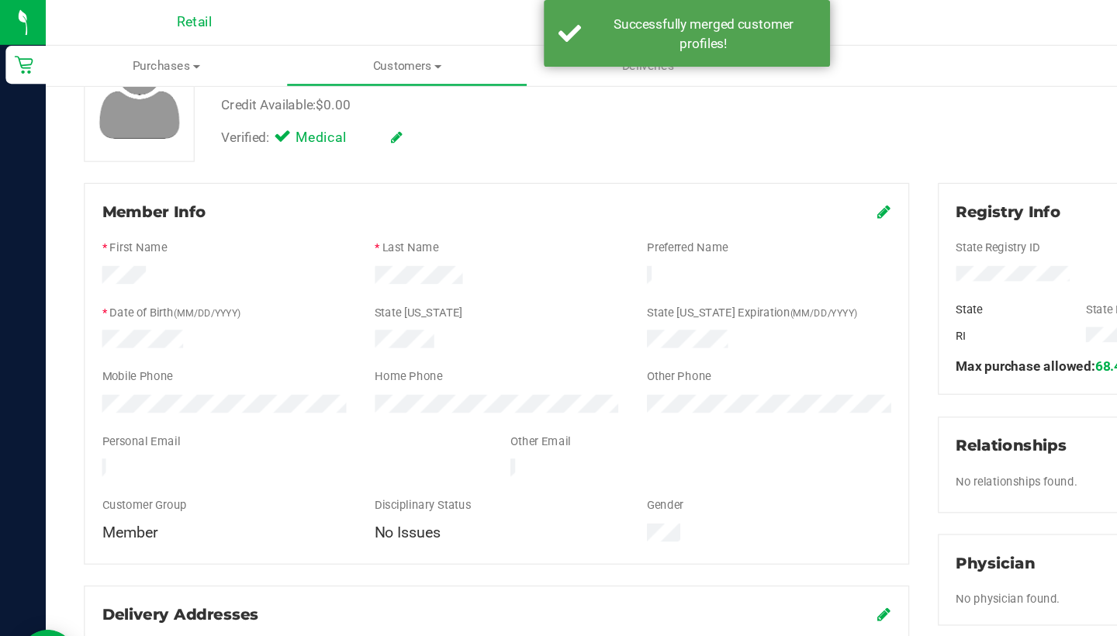
scroll to position [134, 0]
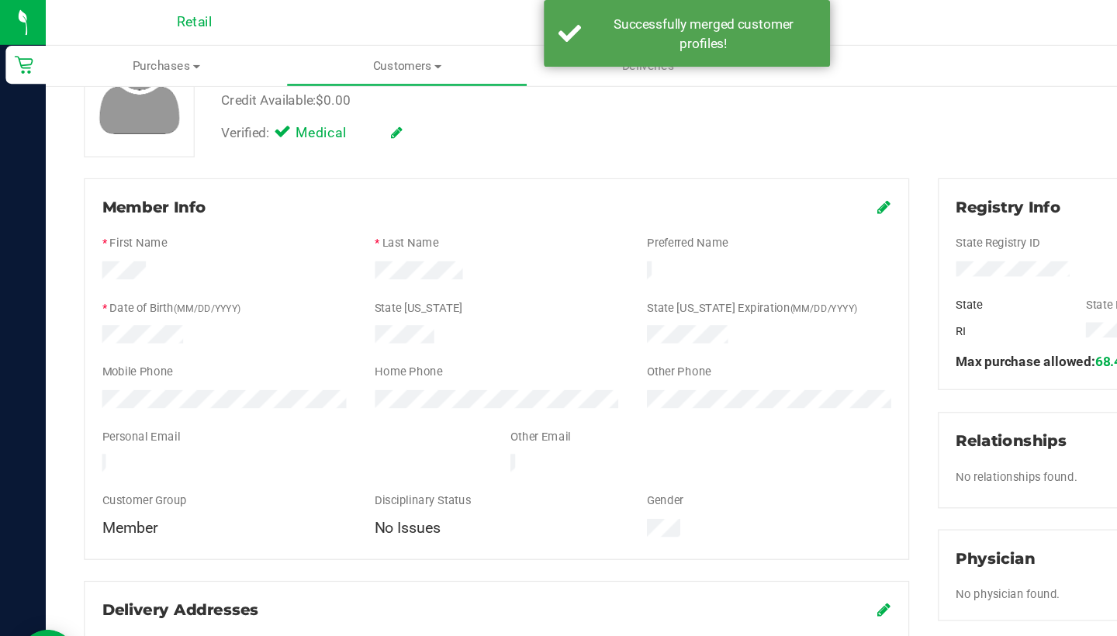
click at [717, 172] on icon at bounding box center [719, 168] width 11 height 12
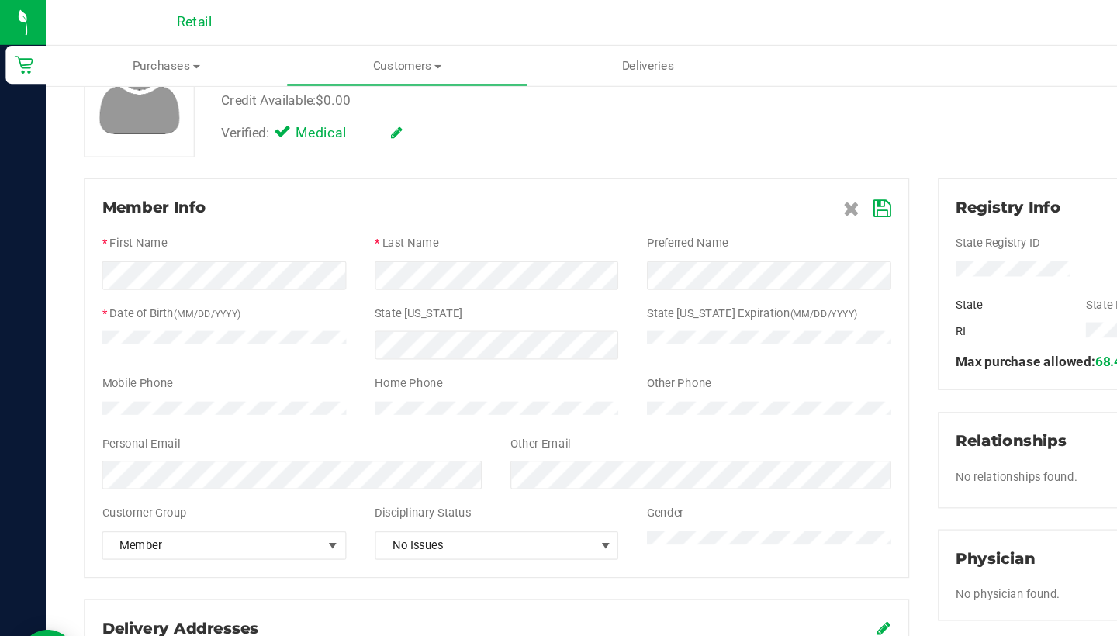
drag, startPoint x: 628, startPoint y: 398, endPoint x: 713, endPoint y: 171, distance: 242.5
click at [713, 171] on icon at bounding box center [718, 170] width 14 height 12
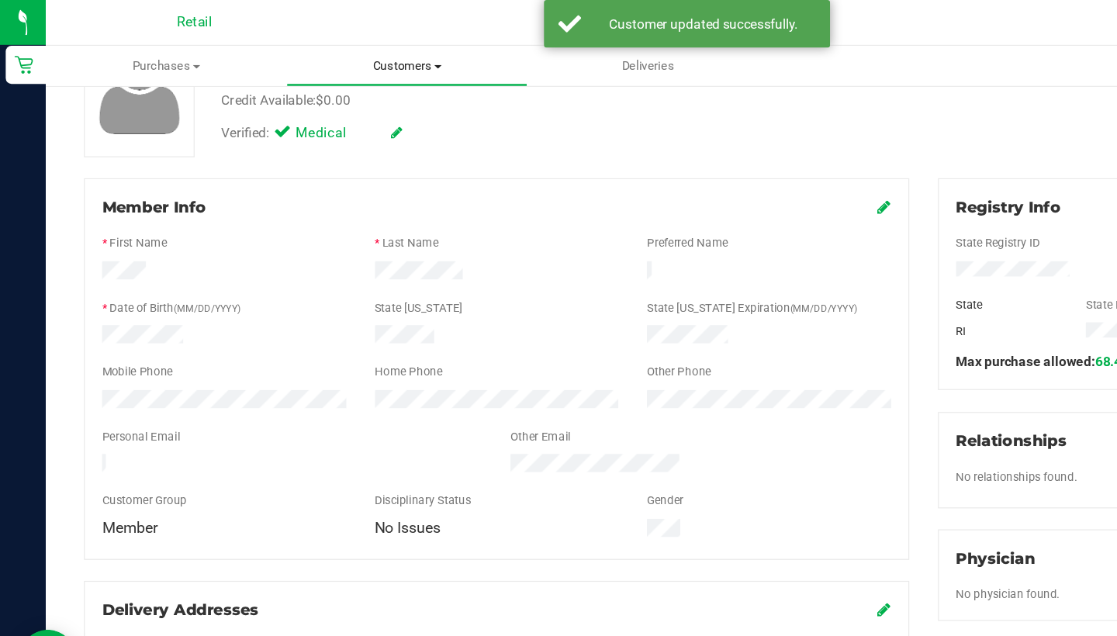
drag, startPoint x: 713, startPoint y: 171, endPoint x: 317, endPoint y: 57, distance: 412.5
click at [317, 57] on span "Customers" at bounding box center [331, 54] width 194 height 14
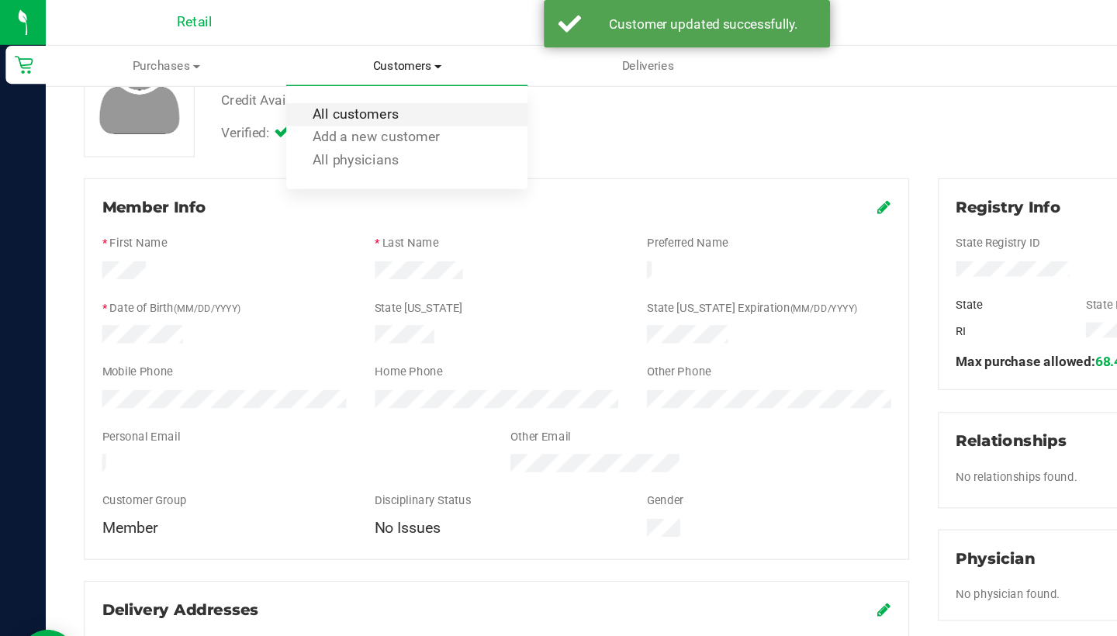
drag, startPoint x: 317, startPoint y: 57, endPoint x: 315, endPoint y: 91, distance: 34.2
click at [315, 91] on span "All customers" at bounding box center [289, 93] width 112 height 13
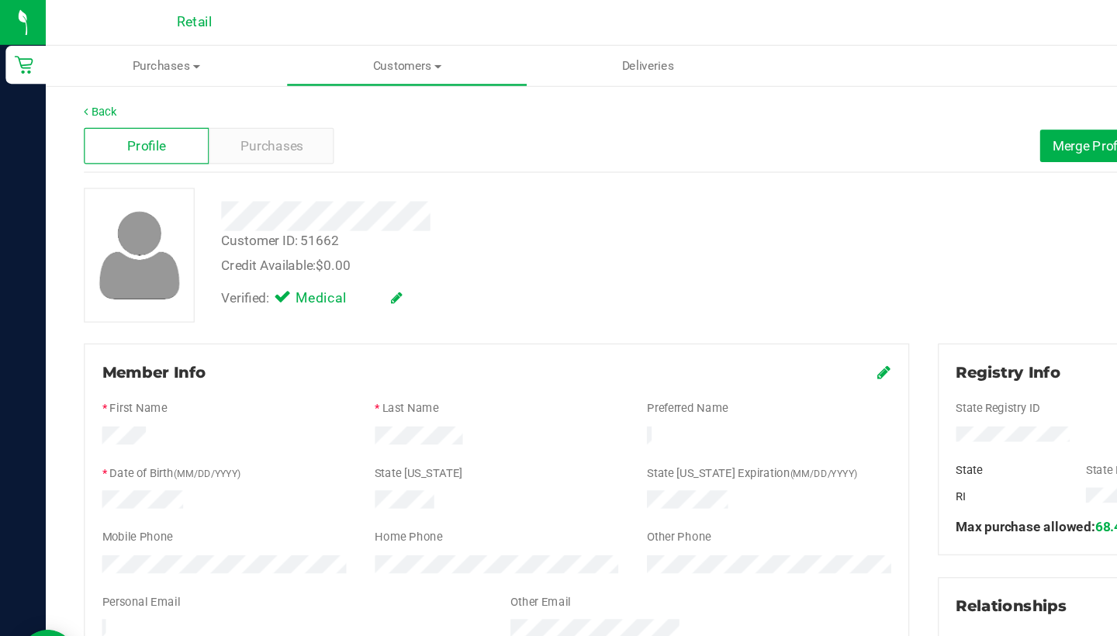
click at [721, 303] on icon at bounding box center [719, 302] width 11 height 12
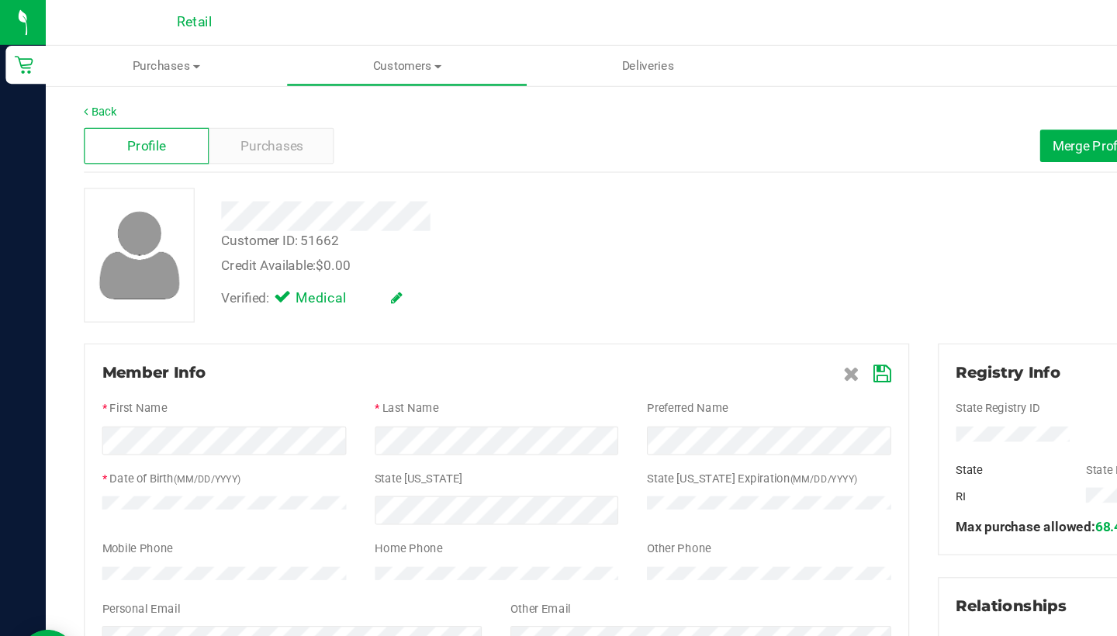
drag, startPoint x: 315, startPoint y: 91, endPoint x: 712, endPoint y: 303, distance: 450.1
click at [712, 303] on icon at bounding box center [718, 304] width 14 height 12
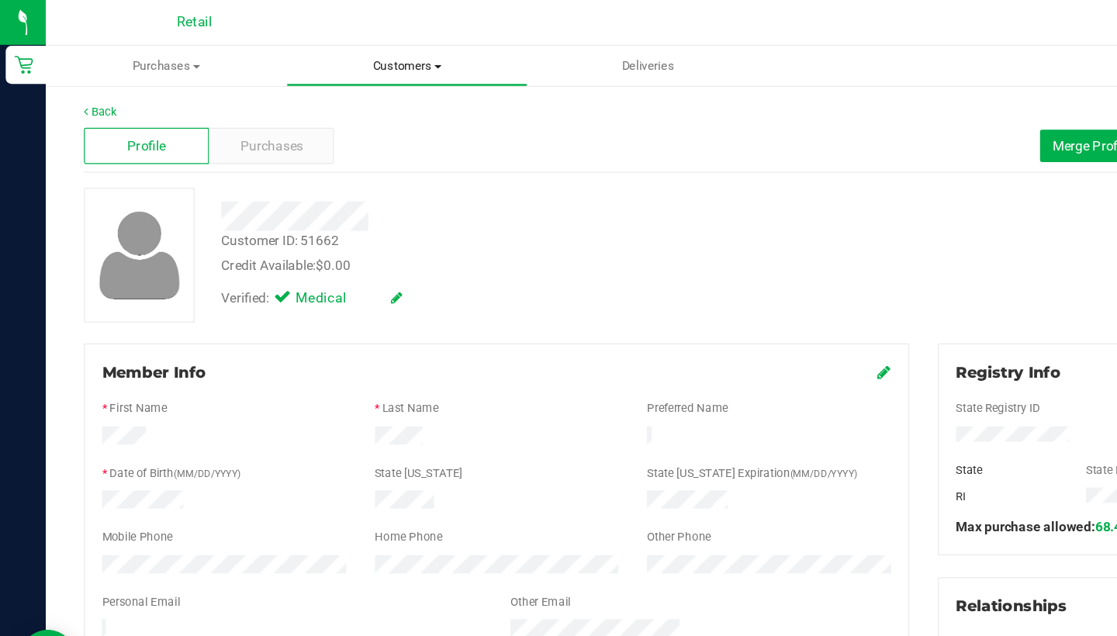
drag, startPoint x: 712, startPoint y: 303, endPoint x: 354, endPoint y: 50, distance: 438.7
click at [354, 50] on span "Customers" at bounding box center [331, 54] width 194 height 14
drag, startPoint x: 354, startPoint y: 50, endPoint x: 317, endPoint y: 80, distance: 48.0
click at [317, 80] on ul "All customers Add a new customer All physicians" at bounding box center [330, 113] width 195 height 84
click at [324, 58] on span "Customers" at bounding box center [330, 54] width 195 height 14
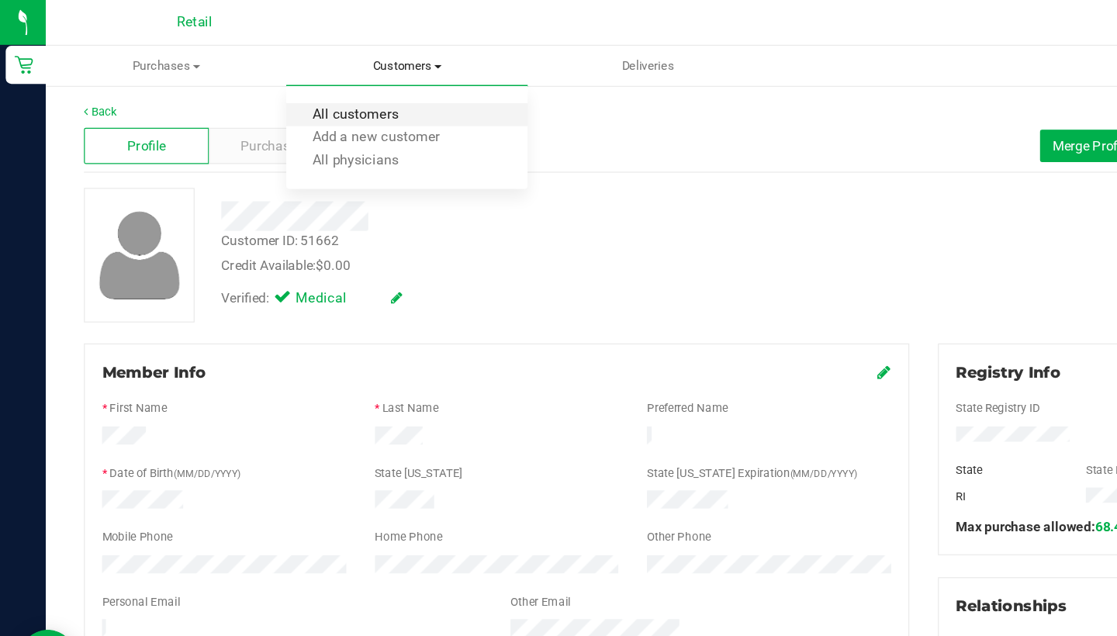
drag, startPoint x: 317, startPoint y: 80, endPoint x: 319, endPoint y: 88, distance: 8.1
click at [319, 88] on span "All customers" at bounding box center [289, 93] width 112 height 13
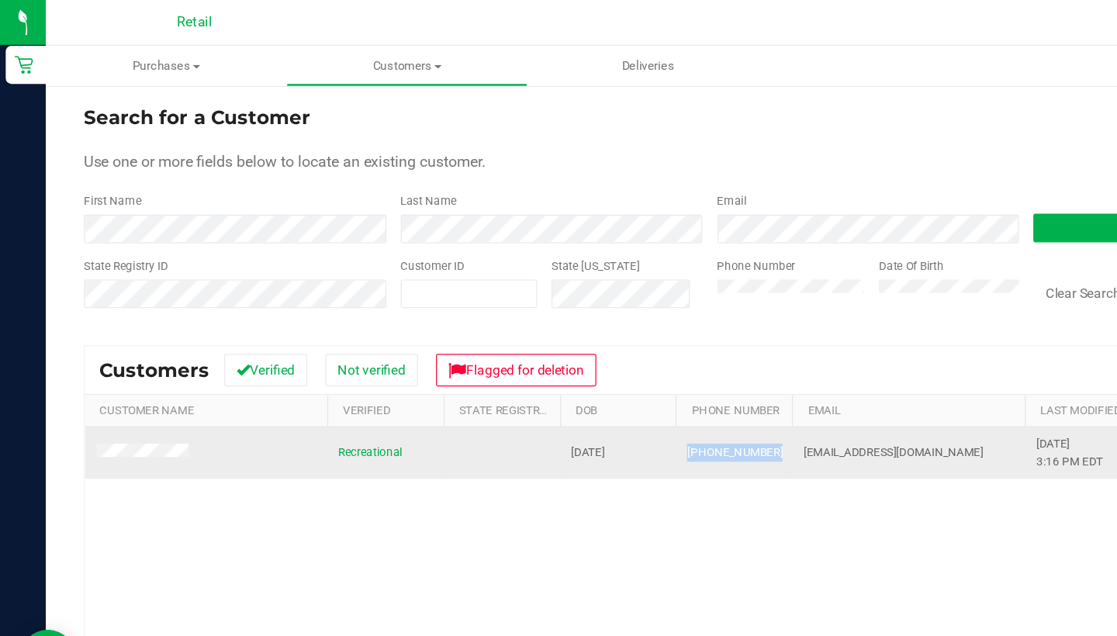
drag, startPoint x: 319, startPoint y: 88, endPoint x: 555, endPoint y: 357, distance: 358.4
click at [555, 357] on td "(401) 919-4981" at bounding box center [596, 369] width 95 height 42
copy span "(401) 919-4981"
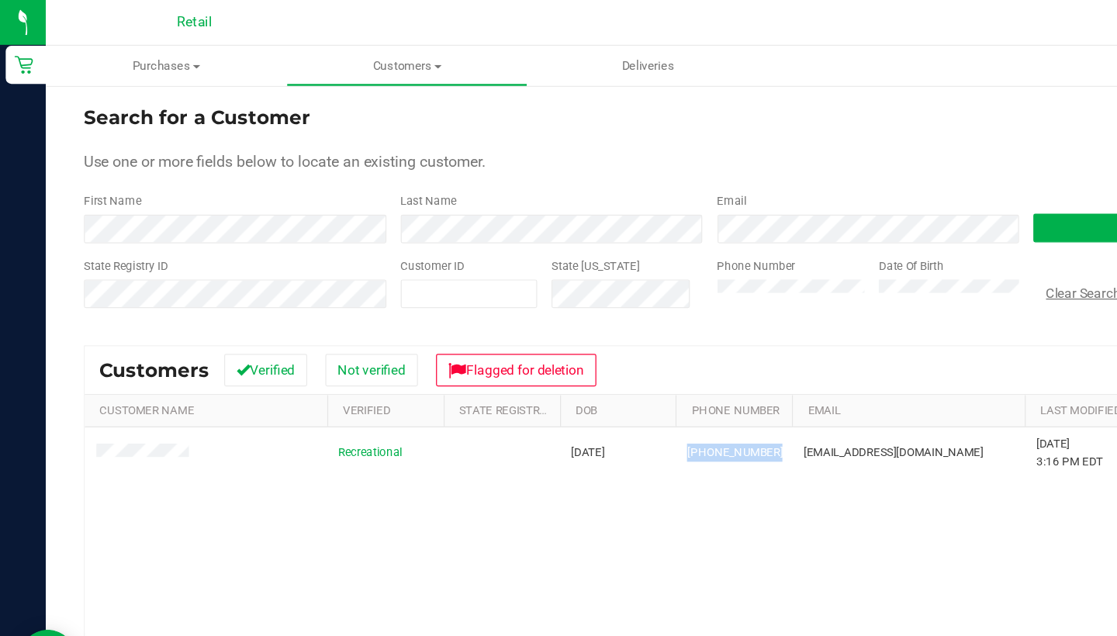
drag, startPoint x: 555, startPoint y: 357, endPoint x: 865, endPoint y: 234, distance: 332.9
click at [865, 234] on button "Clear Search" at bounding box center [880, 238] width 81 height 26
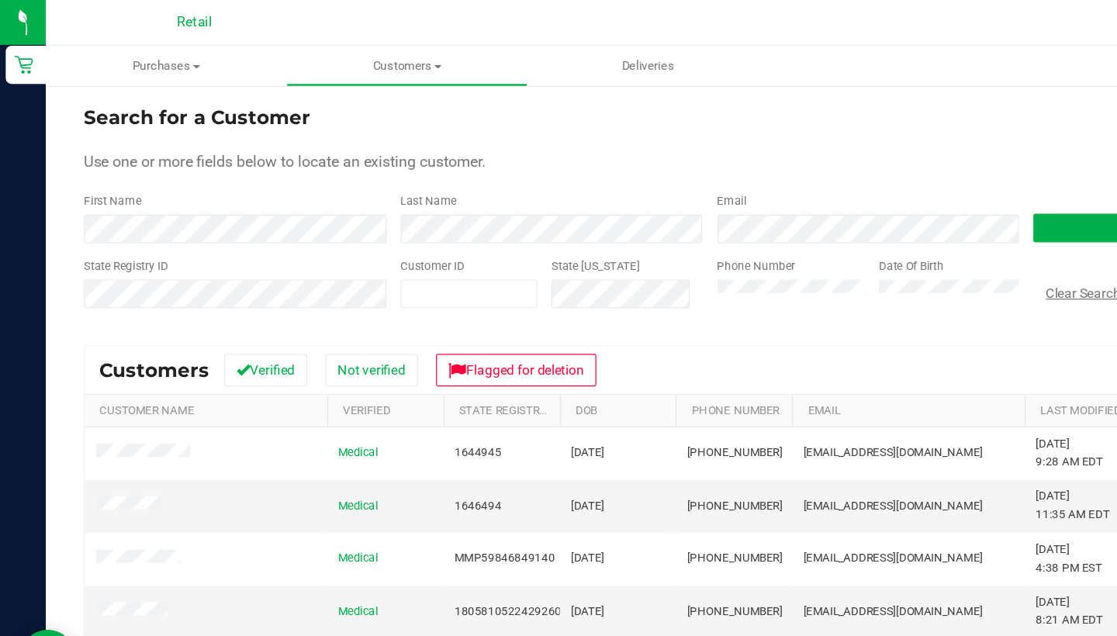
click at [656, 225] on div "Phone Number" at bounding box center [643, 236] width 120 height 55
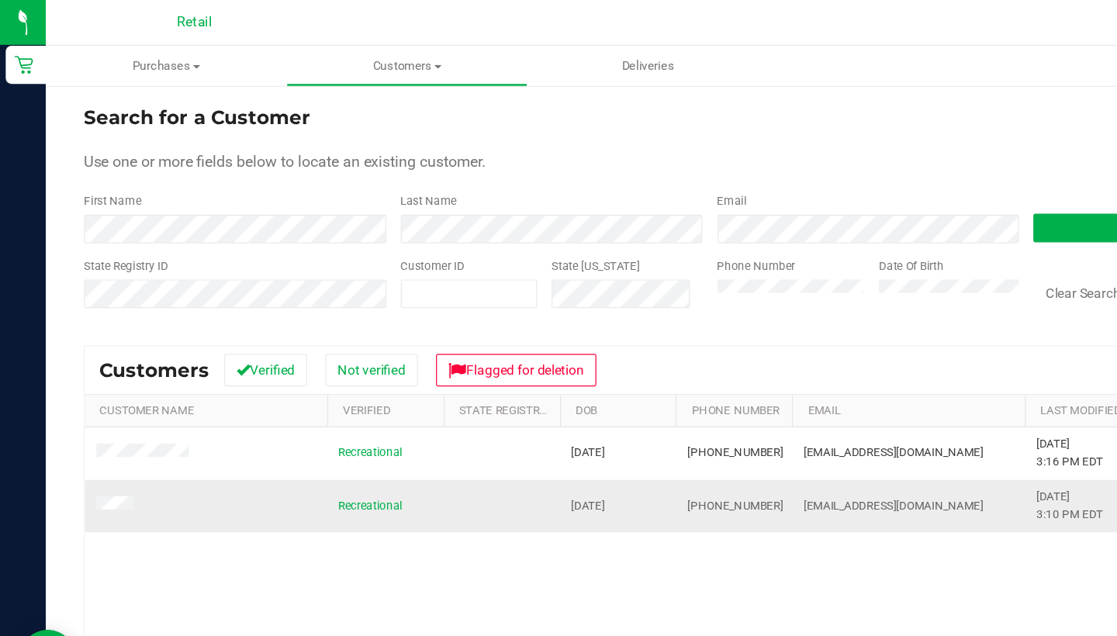
drag, startPoint x: 865, startPoint y: 234, endPoint x: 651, endPoint y: 402, distance: 271.9
click at [651, 402] on td "Jferrell2332@icloud.com" at bounding box center [738, 411] width 189 height 42
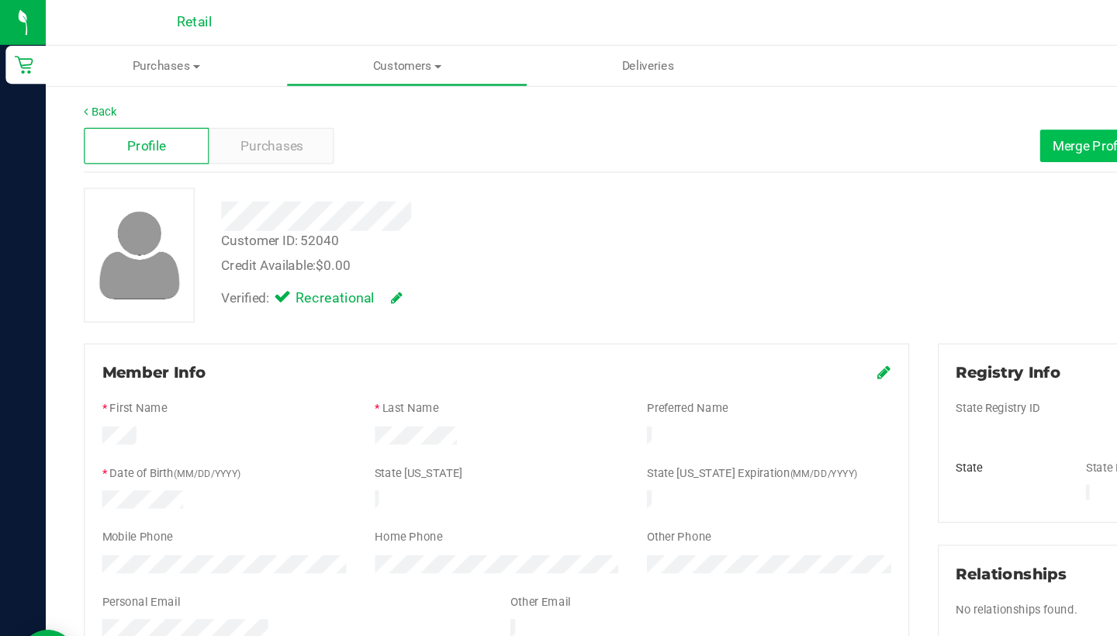
drag, startPoint x: 651, startPoint y: 402, endPoint x: 856, endPoint y: 131, distance: 339.5
click at [856, 131] on button "Merge Profiles" at bounding box center [890, 119] width 89 height 26
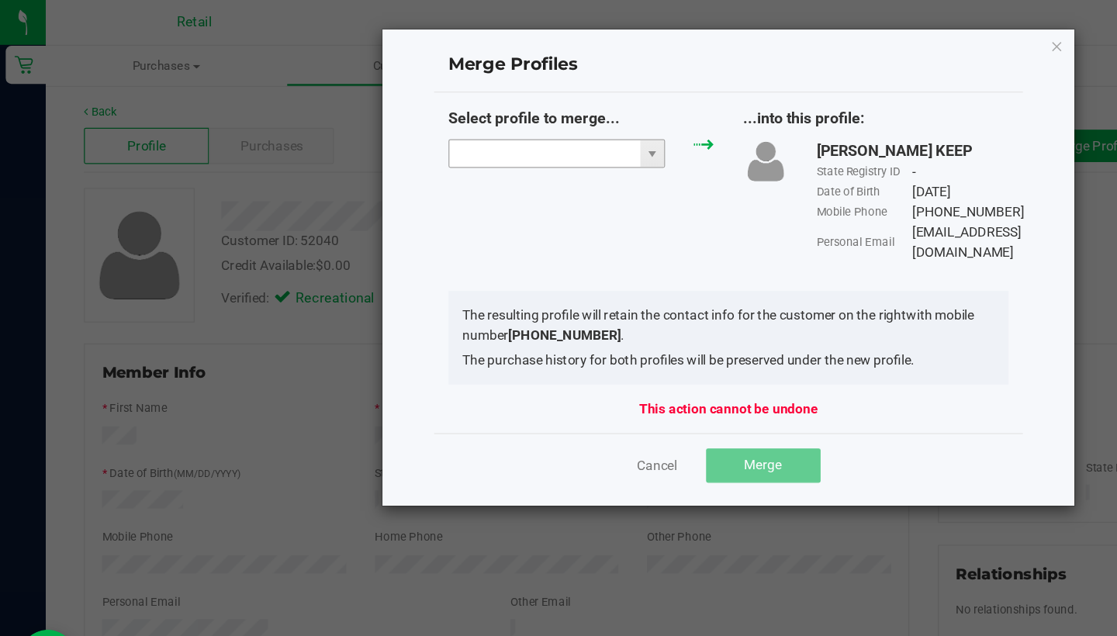
drag, startPoint x: 856, startPoint y: 131, endPoint x: 499, endPoint y: 124, distance: 356.9
click at [499, 124] on input "NO DATA FOUND" at bounding box center [442, 125] width 155 height 22
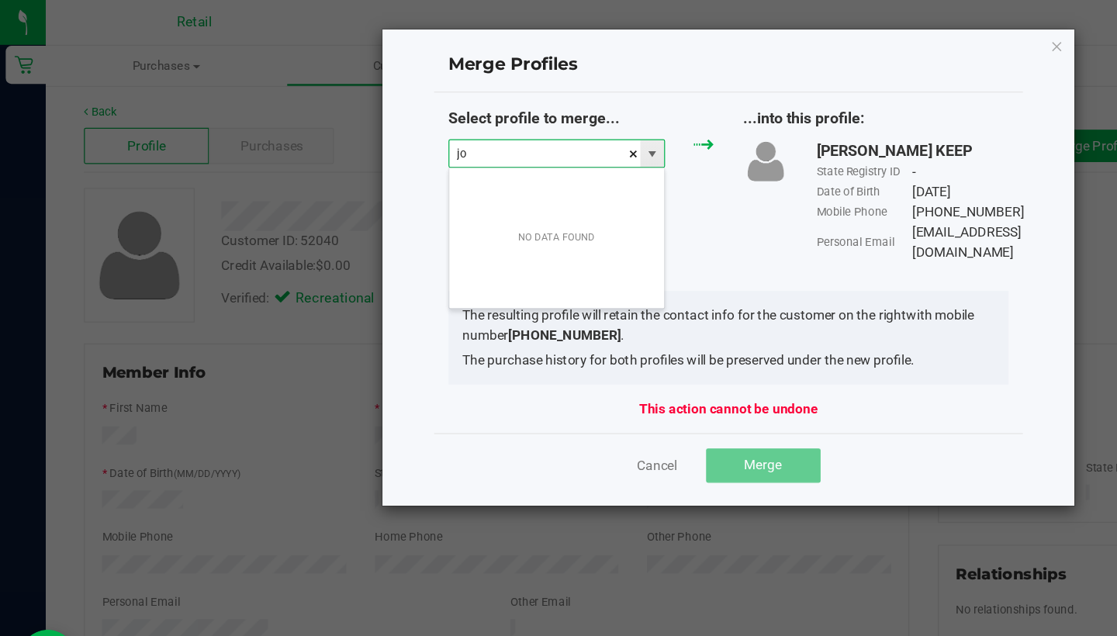
scroll to position [23, 177]
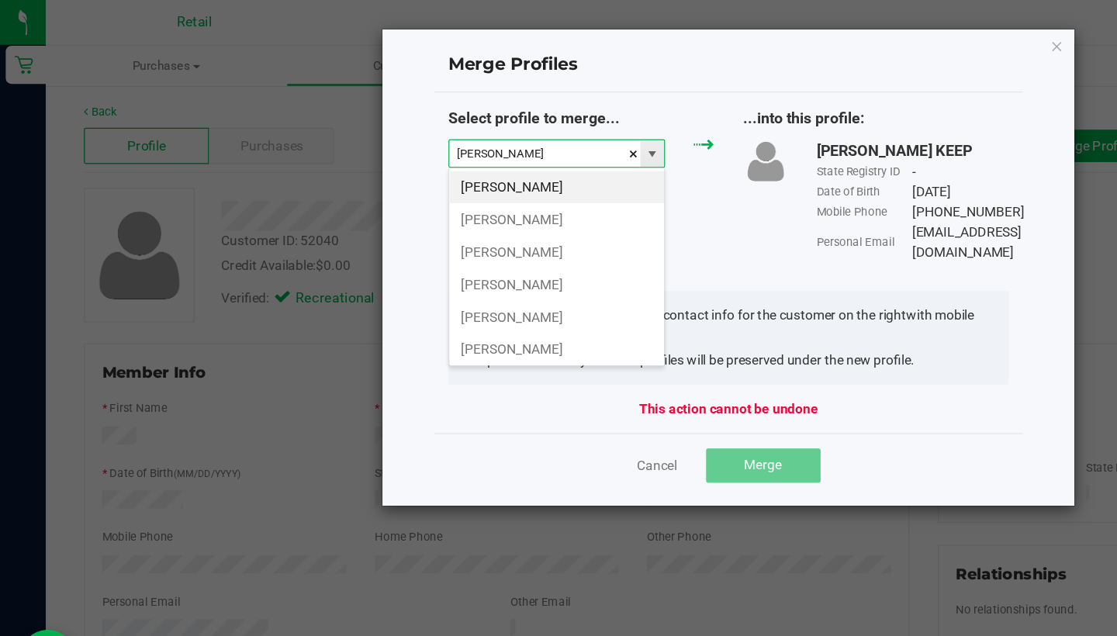
click at [512, 157] on li "John F" at bounding box center [452, 152] width 175 height 26
type input "John F"
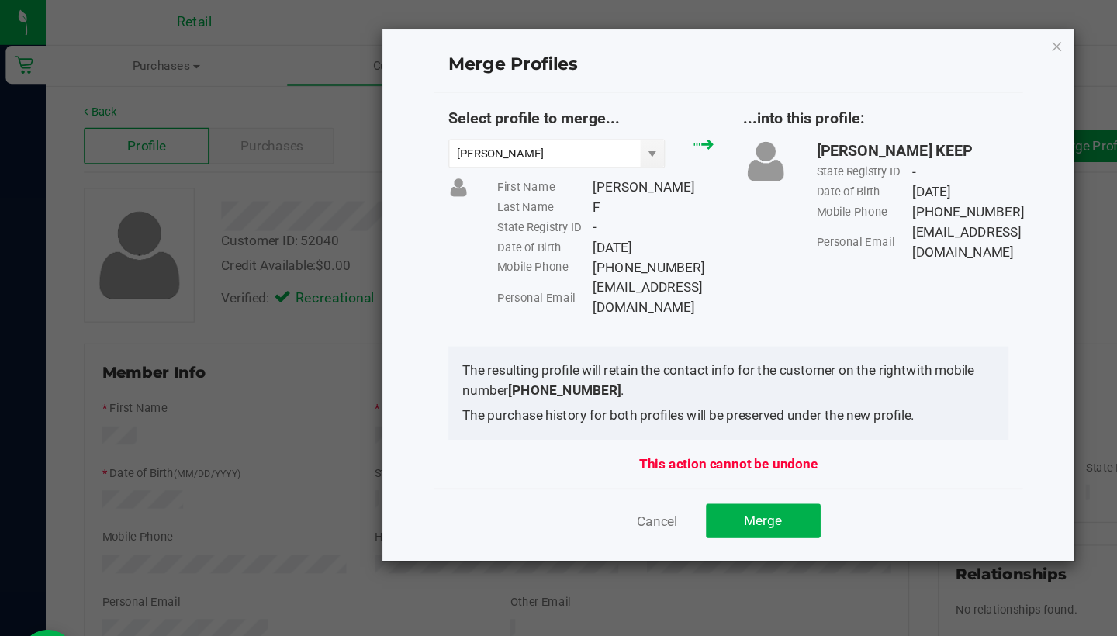
drag, startPoint x: 499, startPoint y: 124, endPoint x: 516, endPoint y: 220, distance: 97.7
click at [516, 220] on div "Select profile to merge... John F First Name John Last Name F State Registry ID…" at bounding box center [592, 172] width 479 height 171
click at [516, 282] on div "The resulting profile will retain the contact info for the customer on the righ…" at bounding box center [593, 320] width 456 height 76
drag, startPoint x: 516, startPoint y: 220, endPoint x: 602, endPoint y: 234, distance: 87.1
click at [580, 234] on div "Personal Email Jferrell2332@icloud.com" at bounding box center [492, 242] width 176 height 33
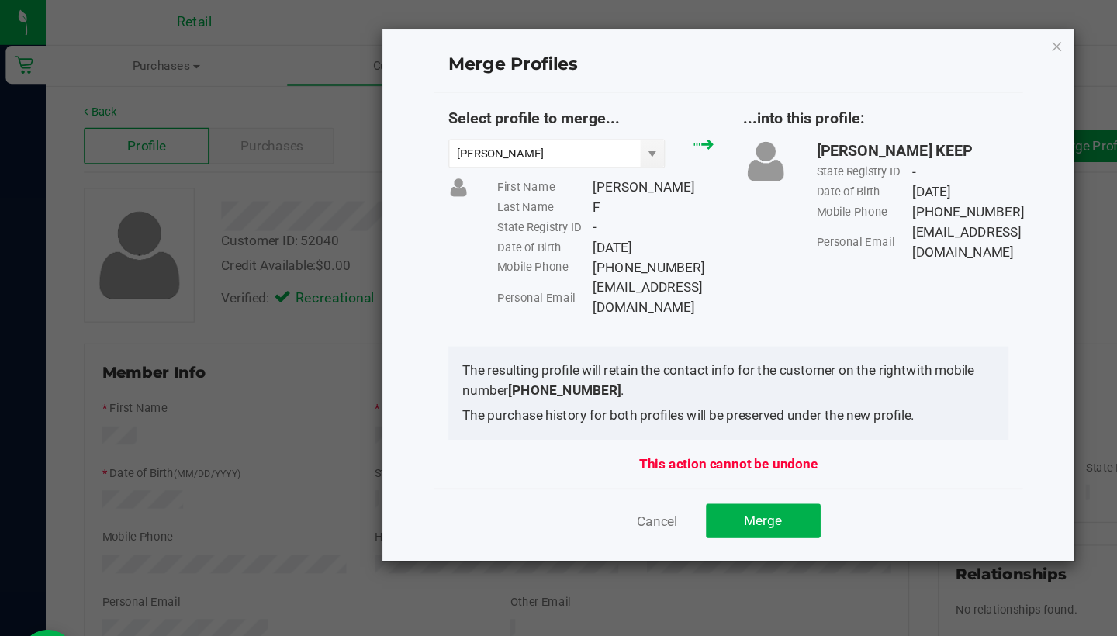
copy div "Jferrell2332@icloud.com"
drag, startPoint x: 602, startPoint y: 234, endPoint x: 607, endPoint y: 407, distance: 173.8
click at [607, 417] on span "Merge" at bounding box center [620, 423] width 30 height 12
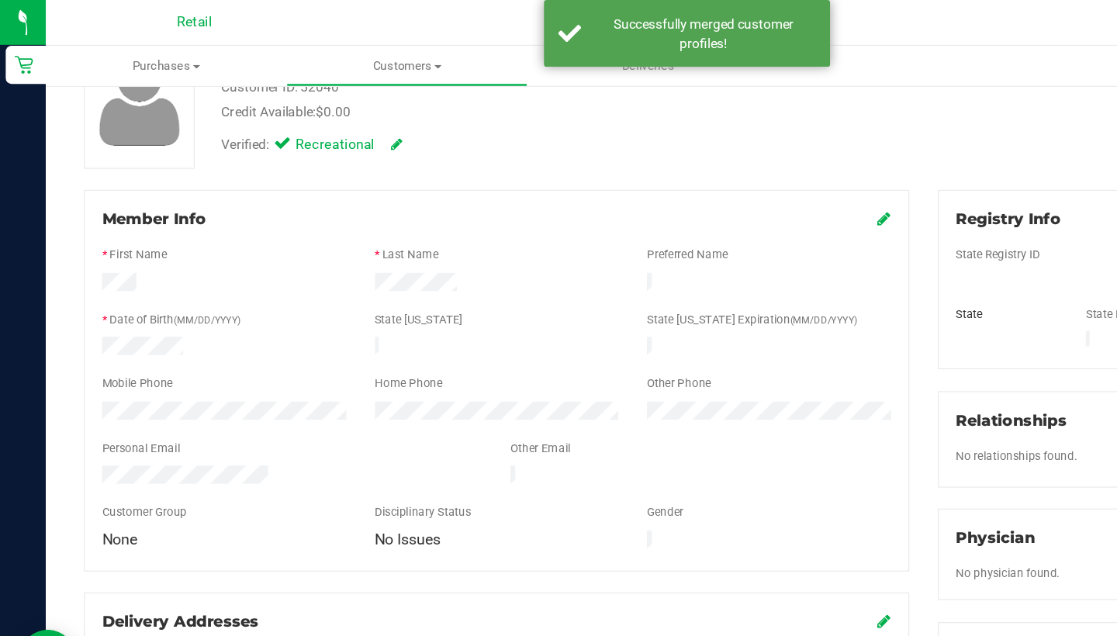
scroll to position [136, 0]
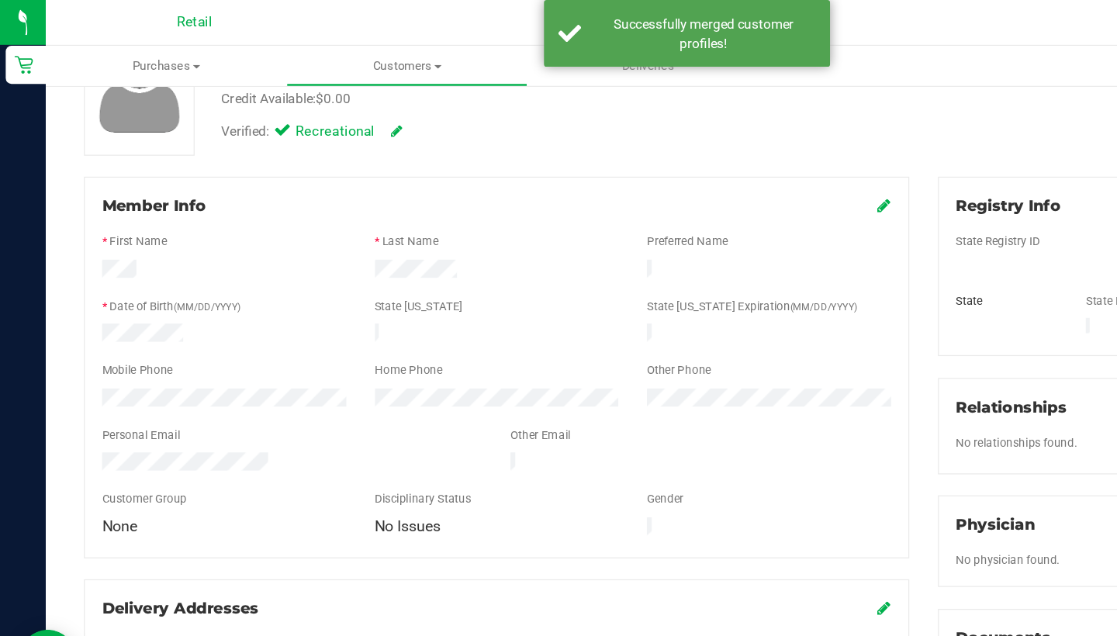
drag, startPoint x: 607, startPoint y: 407, endPoint x: 718, endPoint y: 168, distance: 263.4
click at [718, 168] on icon at bounding box center [719, 167] width 11 height 12
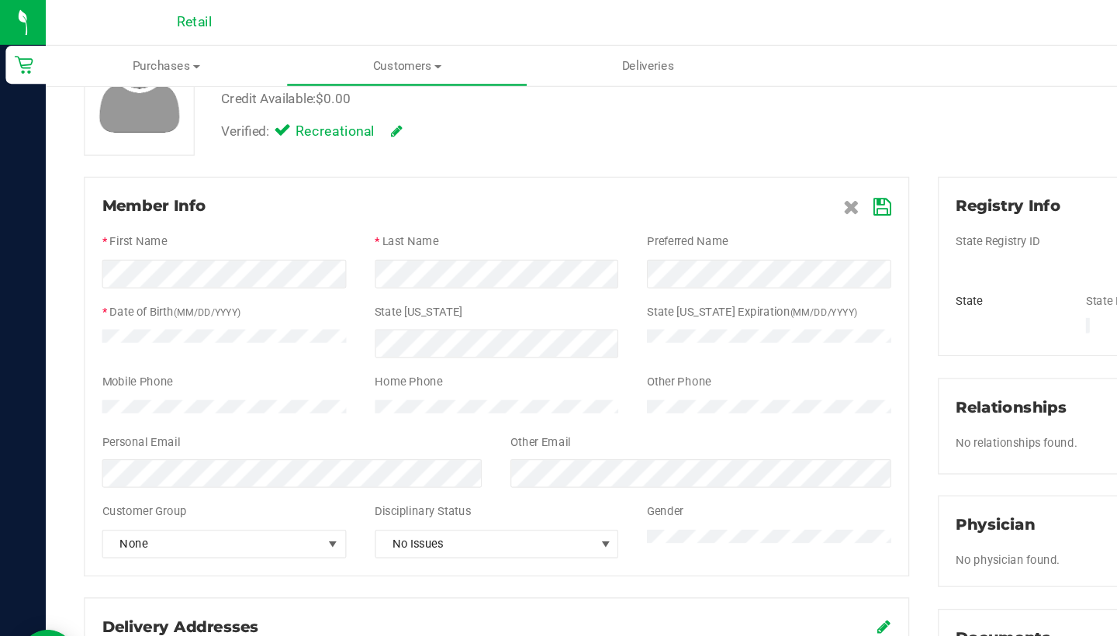
click at [713, 168] on icon at bounding box center [718, 168] width 14 height 12
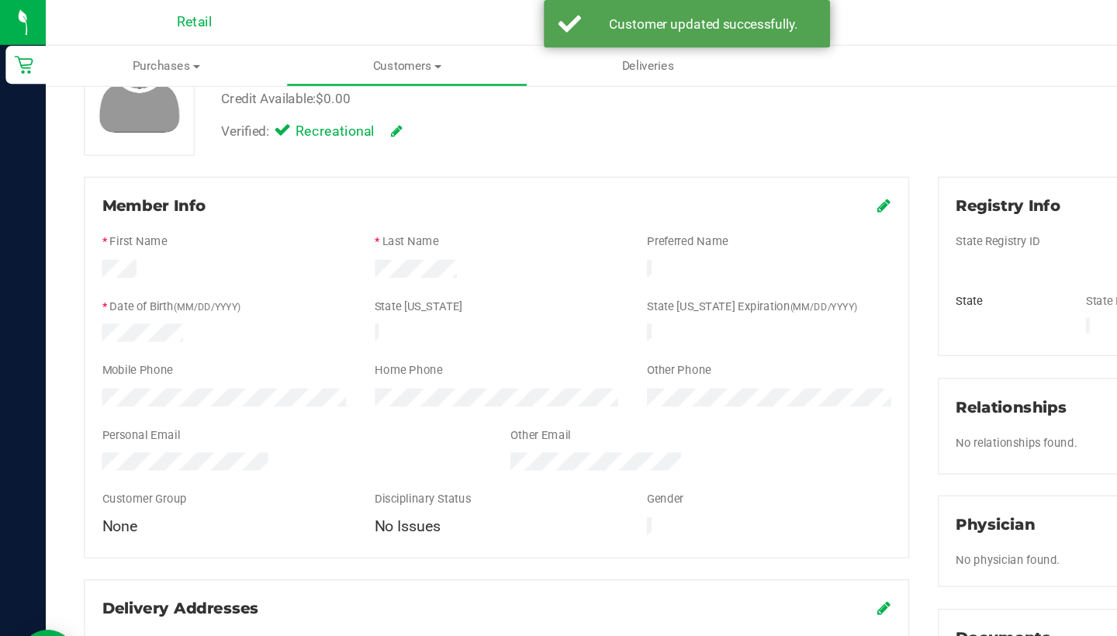
click at [720, 171] on icon at bounding box center [719, 167] width 11 height 12
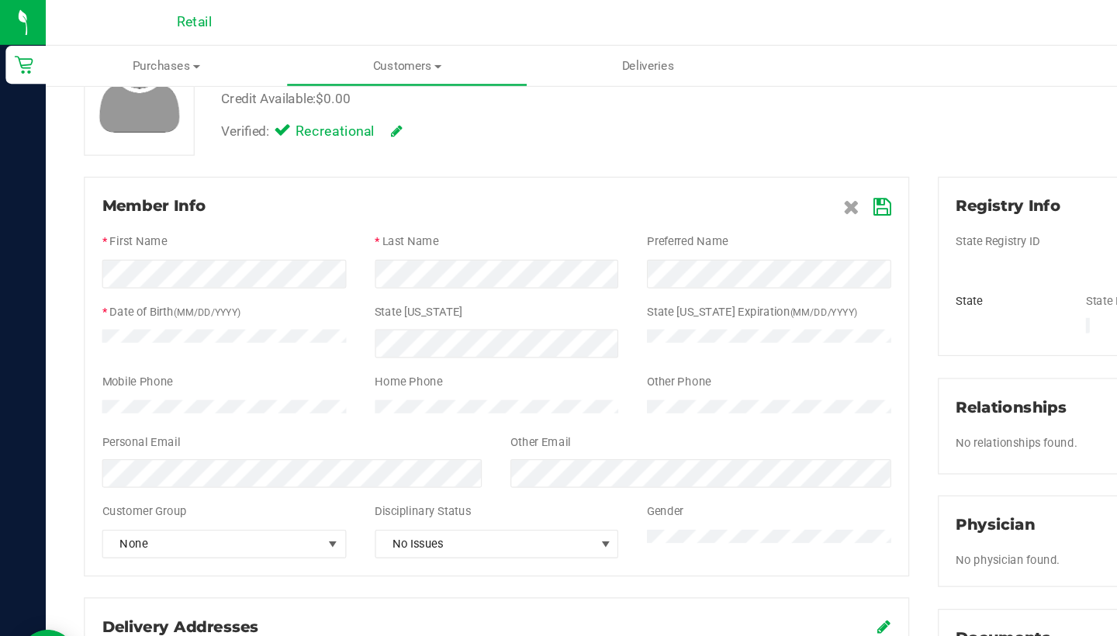
click at [717, 168] on icon at bounding box center [718, 168] width 14 height 12
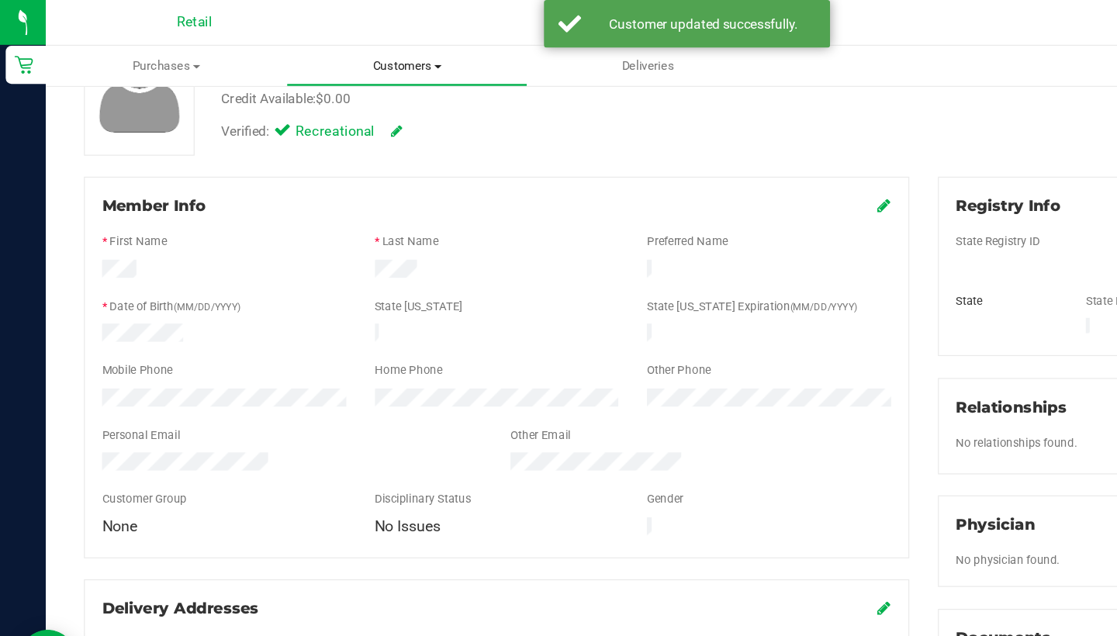
drag, startPoint x: 717, startPoint y: 168, endPoint x: 340, endPoint y: 61, distance: 391.9
click at [340, 61] on uib-tab-heading "Customers All customers Add a new customer All physicians" at bounding box center [331, 53] width 194 height 31
click at [339, 91] on span "All customers" at bounding box center [289, 93] width 112 height 13
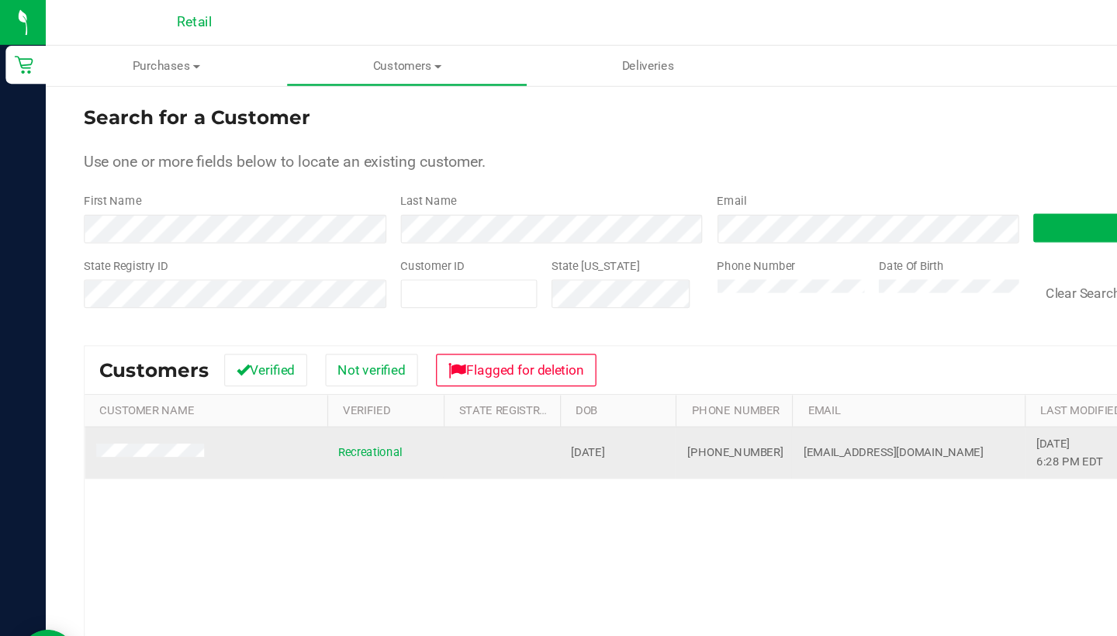
drag, startPoint x: 339, startPoint y: 91, endPoint x: 556, endPoint y: 365, distance: 349.5
click at [556, 365] on td "(401) 359-1342" at bounding box center [596, 369] width 95 height 42
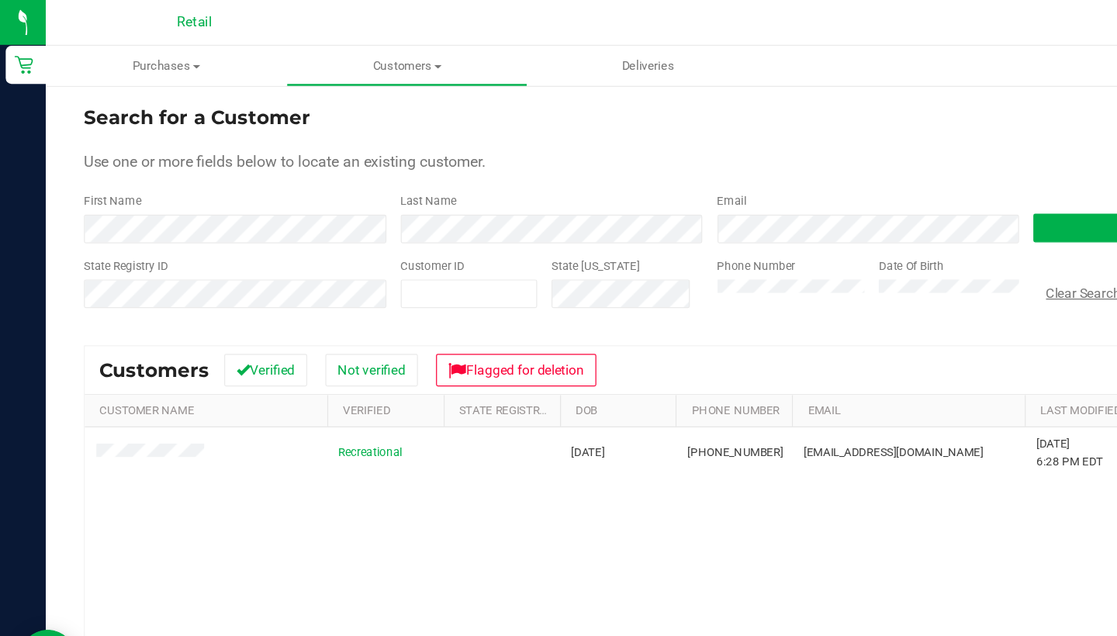
drag, startPoint x: 556, startPoint y: 365, endPoint x: 874, endPoint y: 244, distance: 340.0
click at [874, 244] on button "Clear Search" at bounding box center [880, 238] width 81 height 26
click at [539, 211] on div "State Registry ID Customer ID State ID Phone Number Date Of Birth Clear Search …" at bounding box center [577, 236] width 1018 height 55
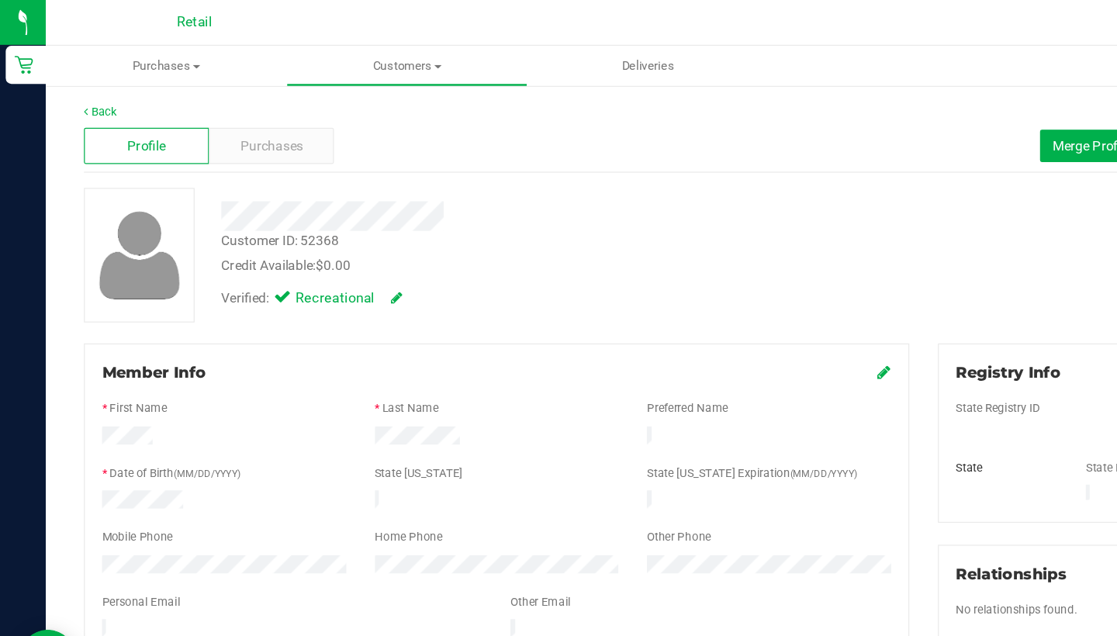
drag, startPoint x: 539, startPoint y: 211, endPoint x: 721, endPoint y: 301, distance: 203.3
click at [721, 301] on icon at bounding box center [719, 302] width 11 height 12
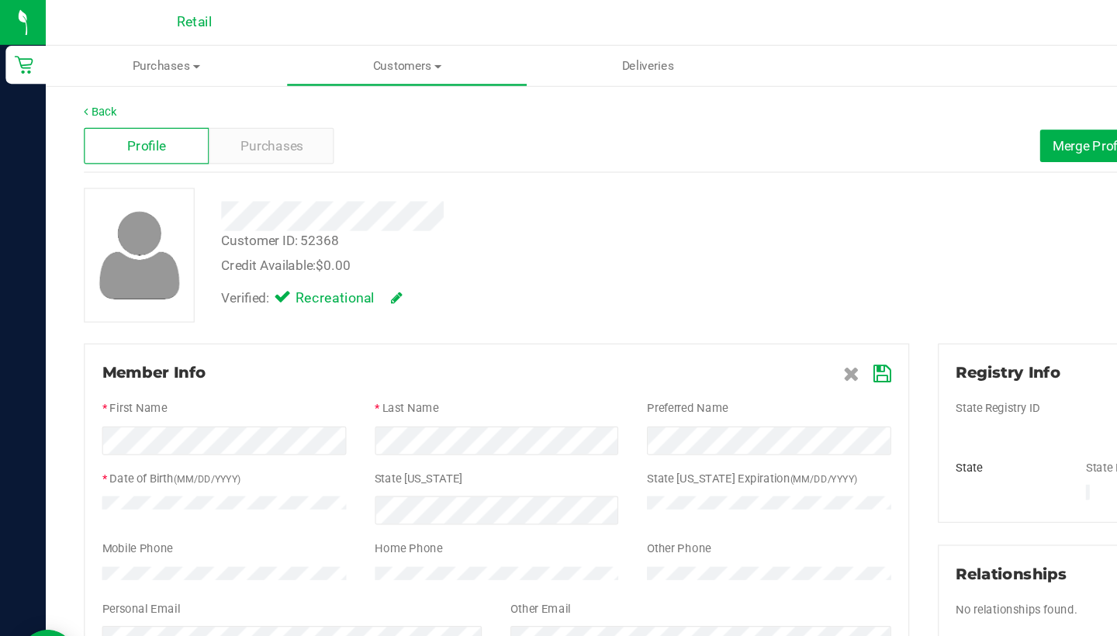
click at [718, 299] on icon at bounding box center [718, 304] width 14 height 12
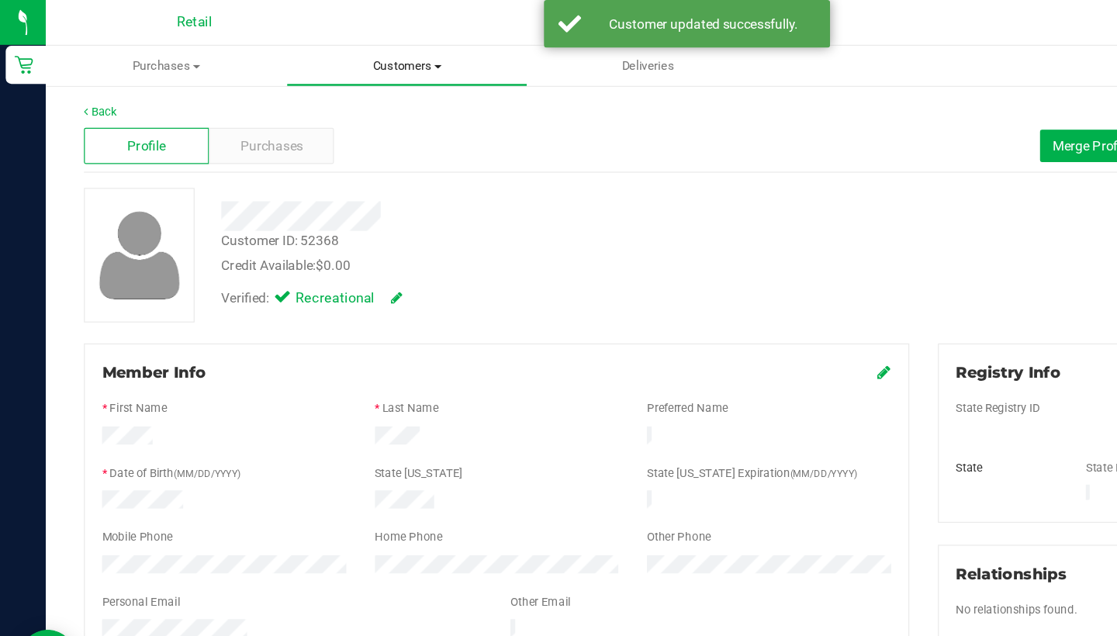
drag, startPoint x: 718, startPoint y: 299, endPoint x: 320, endPoint y: 54, distance: 468.1
click at [320, 54] on span "Customers" at bounding box center [331, 54] width 194 height 14
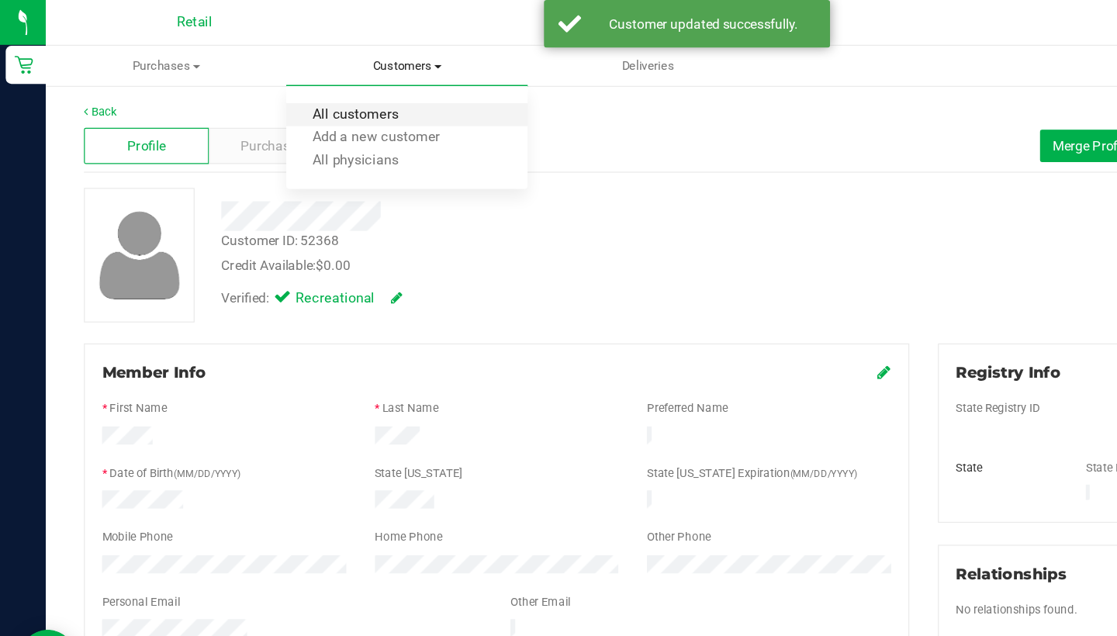
drag, startPoint x: 320, startPoint y: 54, endPoint x: 322, endPoint y: 92, distance: 38.1
click at [322, 92] on span "All customers" at bounding box center [289, 93] width 112 height 13
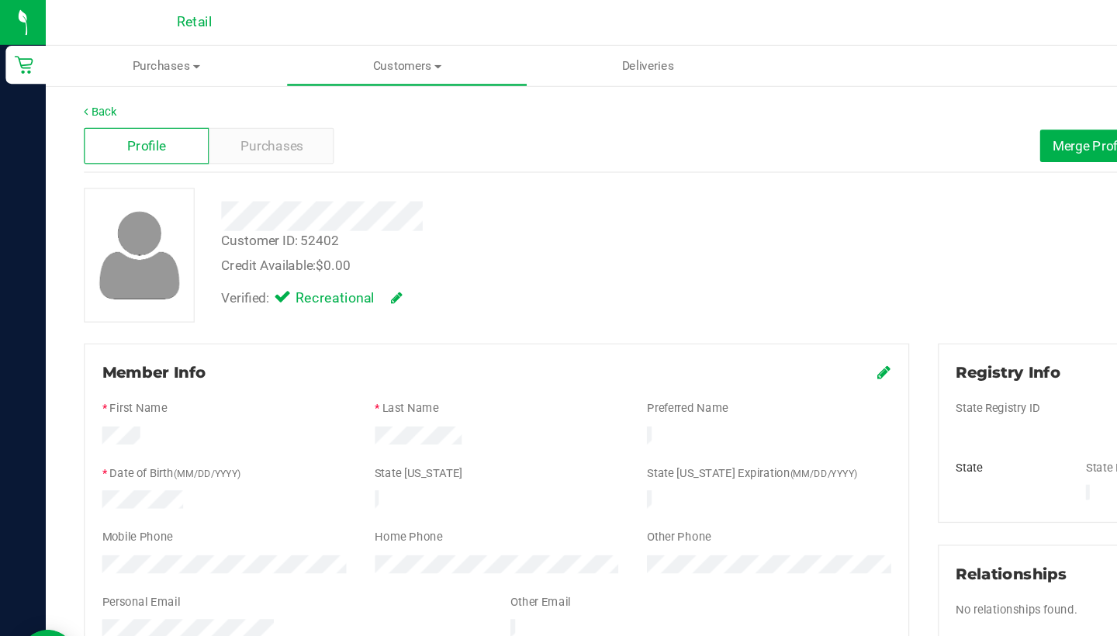
click at [863, 119] on span "Merge Profiles" at bounding box center [890, 118] width 69 height 12
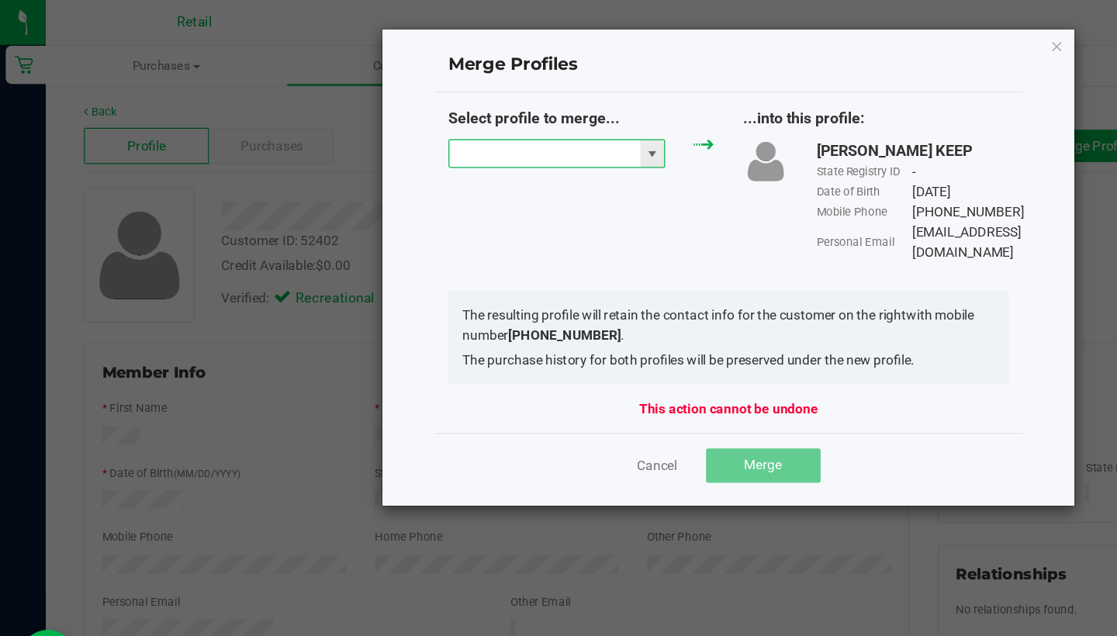
drag, startPoint x: 322, startPoint y: 92, endPoint x: 435, endPoint y: 121, distance: 116.8
click at [435, 121] on input "NO DATA FOUND" at bounding box center [442, 125] width 155 height 22
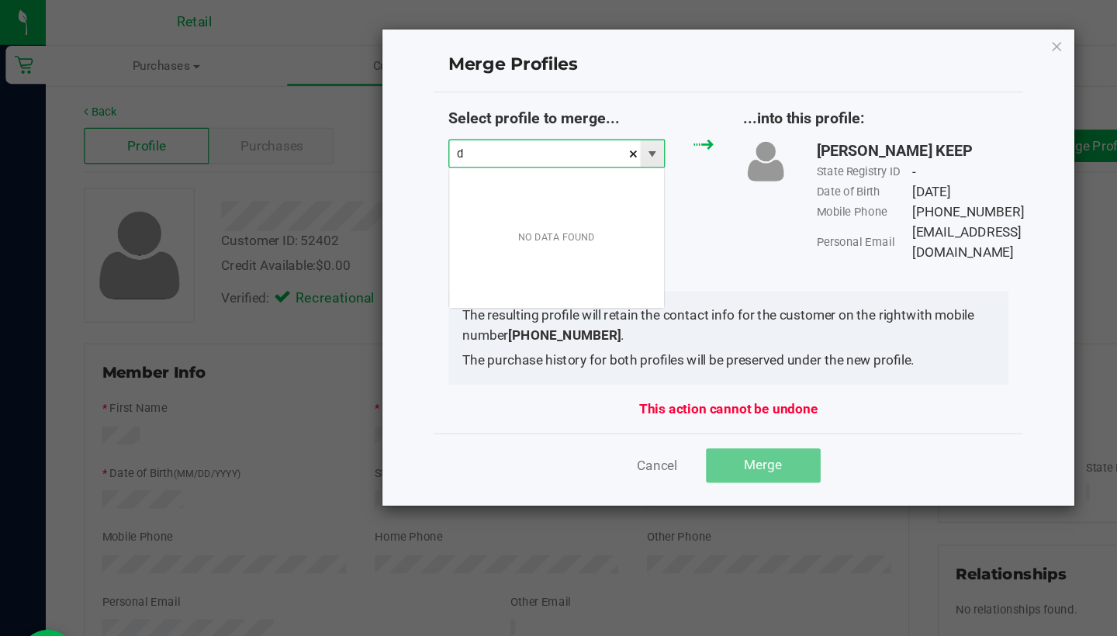
scroll to position [23, 177]
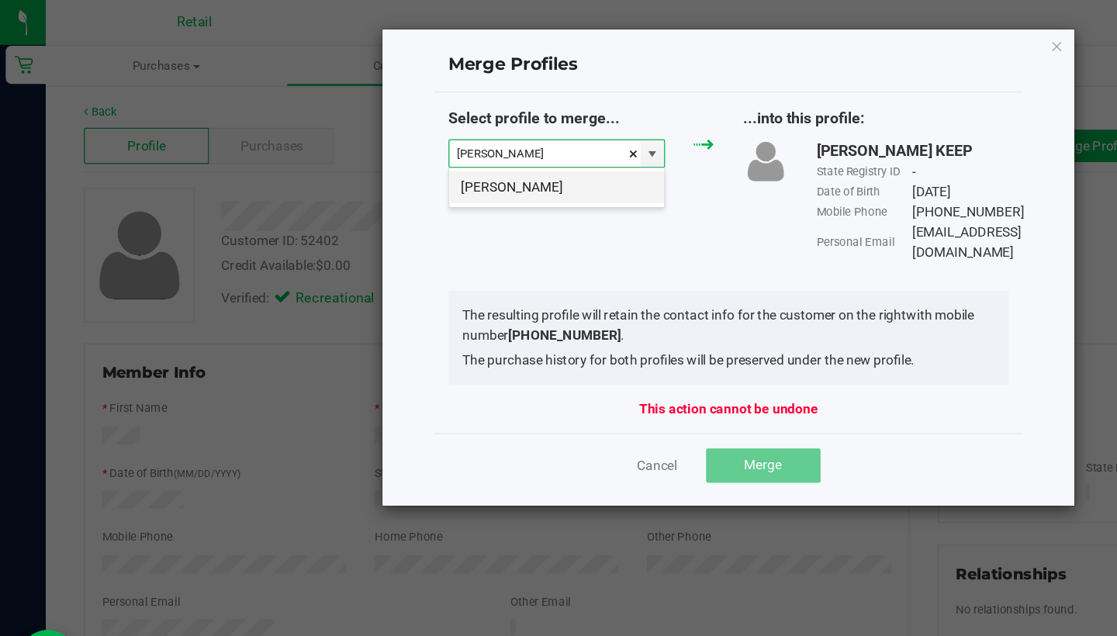
drag, startPoint x: 435, startPoint y: 121, endPoint x: 427, endPoint y: 164, distance: 44.3
click at [427, 164] on li "David Serra" at bounding box center [452, 152] width 175 height 26
type input "David Serra"
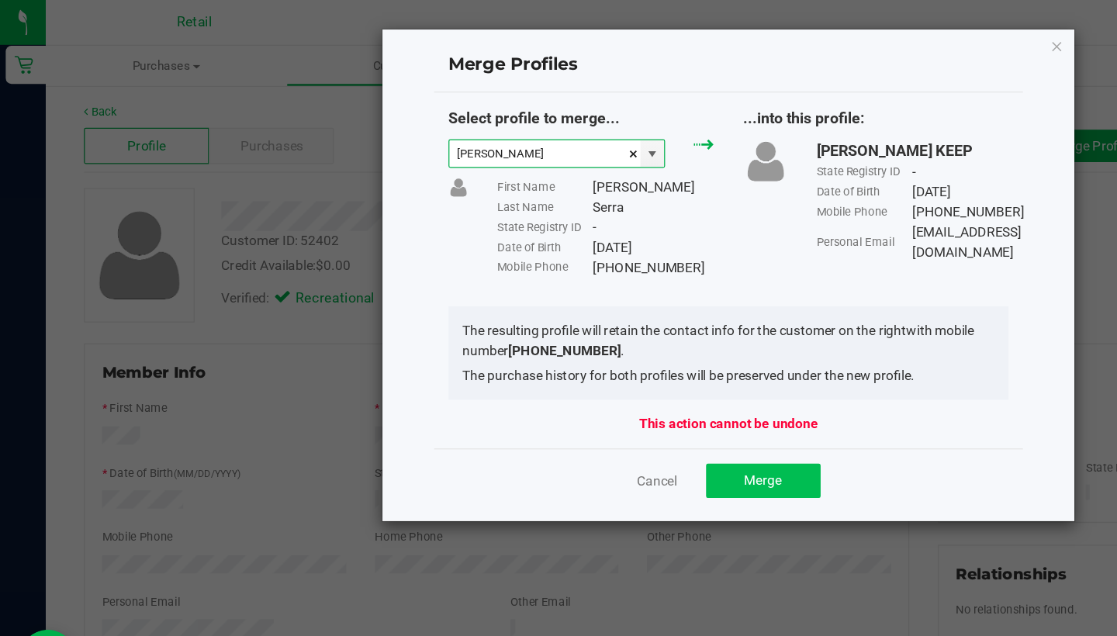
drag, startPoint x: 427, startPoint y: 164, endPoint x: 623, endPoint y: 399, distance: 305.6
click at [623, 399] on button "Merge" at bounding box center [620, 391] width 93 height 28
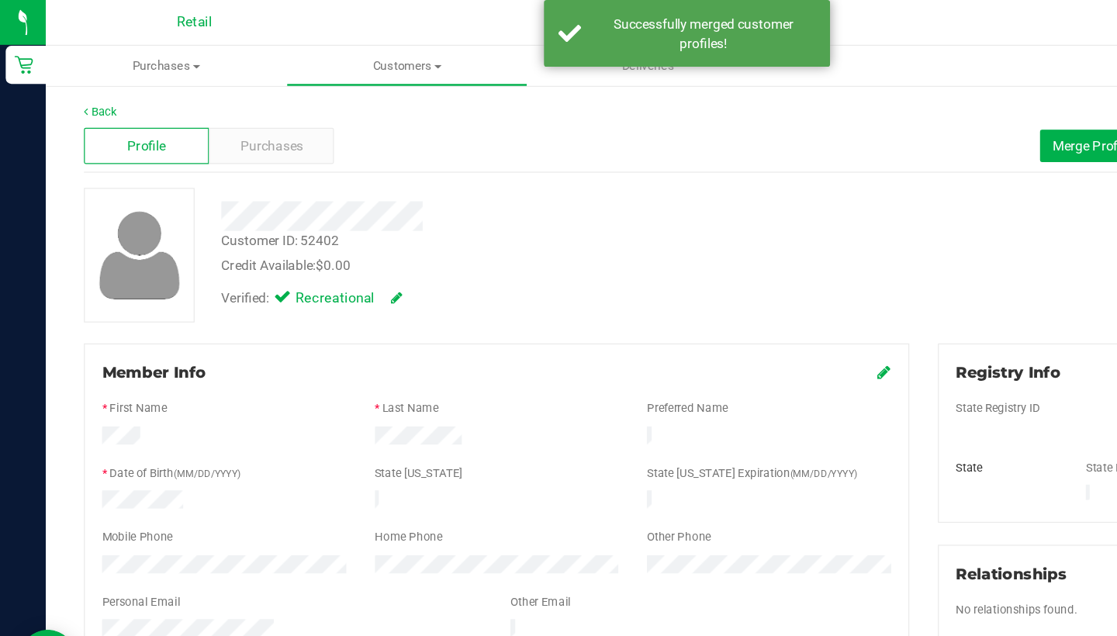
click at [719, 303] on icon at bounding box center [719, 302] width 11 height 12
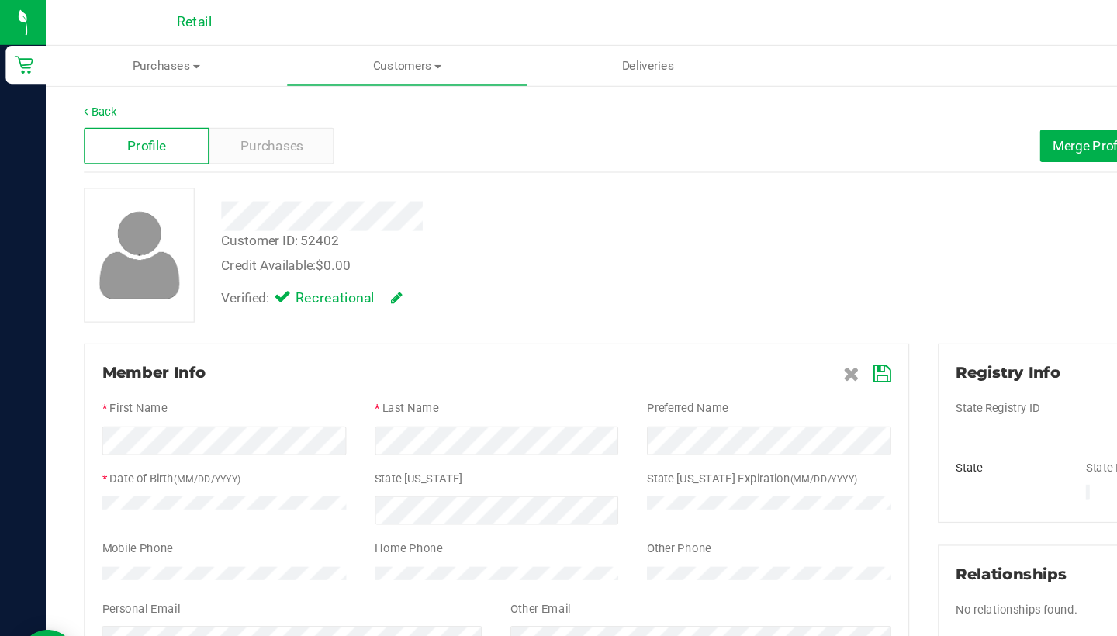
drag, startPoint x: 623, startPoint y: 399, endPoint x: 724, endPoint y: 306, distance: 136.7
click at [724, 306] on icon at bounding box center [718, 304] width 14 height 12
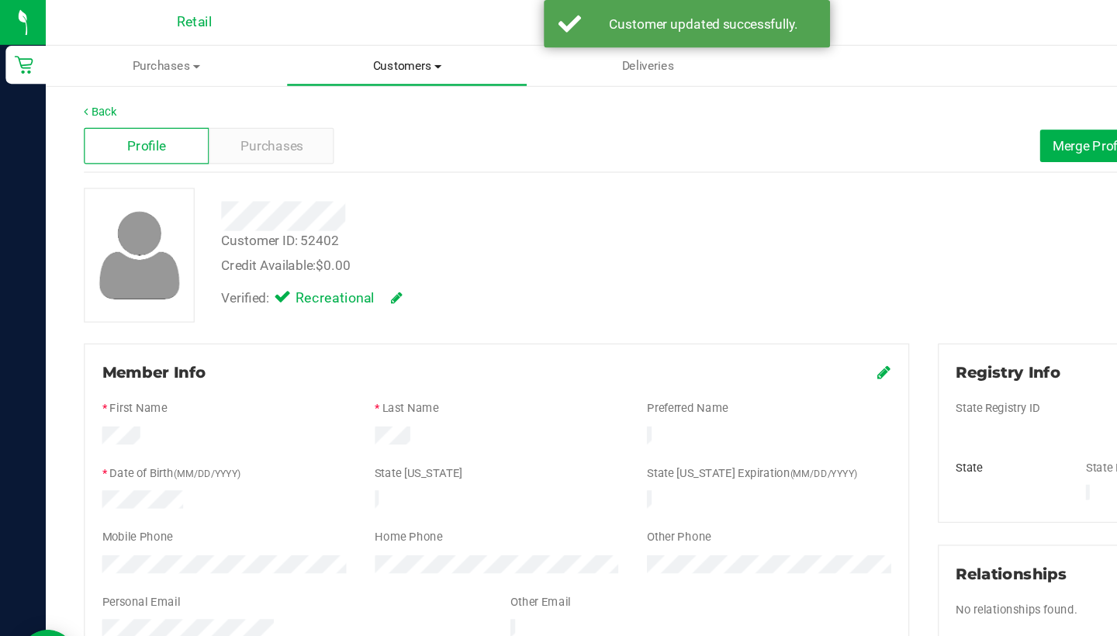
drag, startPoint x: 724, startPoint y: 306, endPoint x: 324, endPoint y: 44, distance: 478.5
click at [324, 44] on uib-tab-heading "Customers All customers Add a new customer All physicians" at bounding box center [331, 53] width 194 height 31
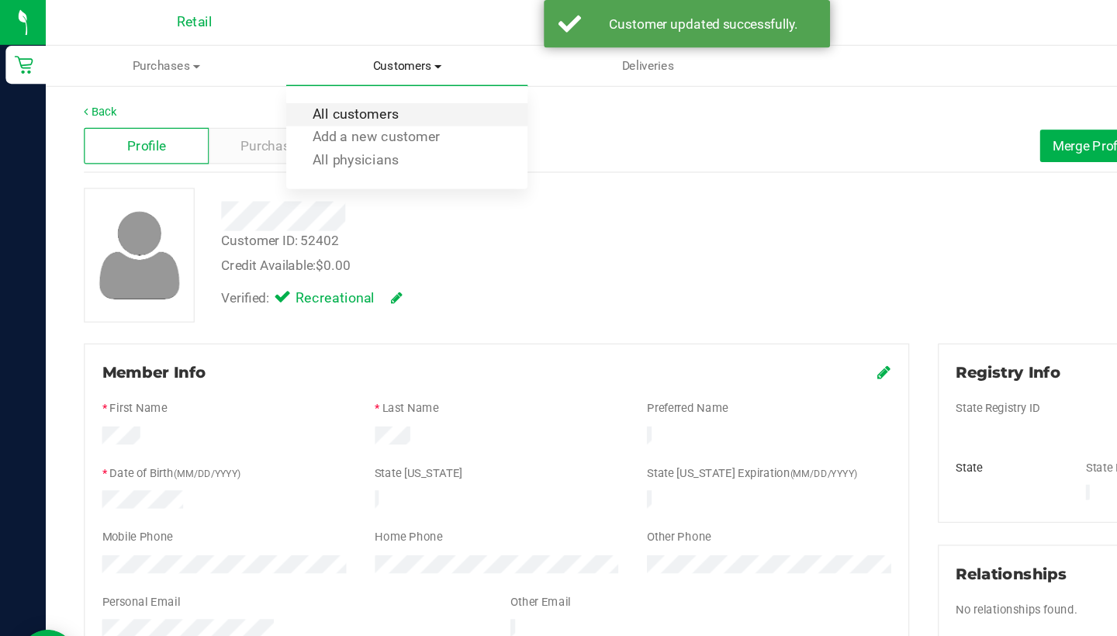
drag, startPoint x: 324, startPoint y: 44, endPoint x: 324, endPoint y: 92, distance: 48.1
click at [324, 92] on span "All customers" at bounding box center [289, 93] width 112 height 13
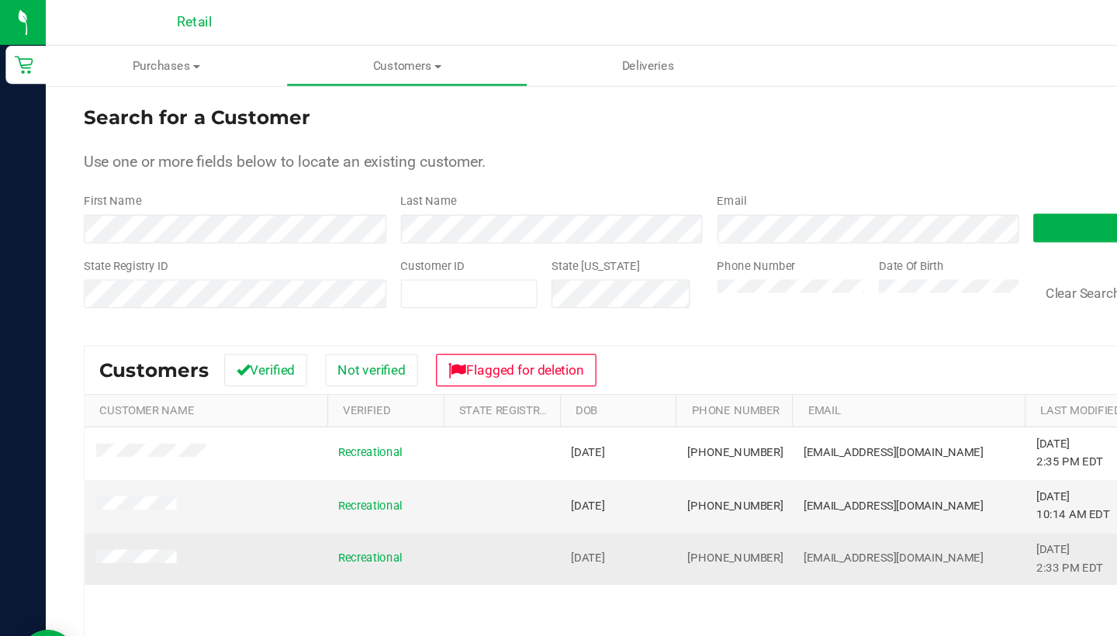
drag, startPoint x: 324, startPoint y: 92, endPoint x: 557, endPoint y: 448, distance: 425.4
click at [557, 448] on td "(401) 453-0294" at bounding box center [596, 455] width 95 height 42
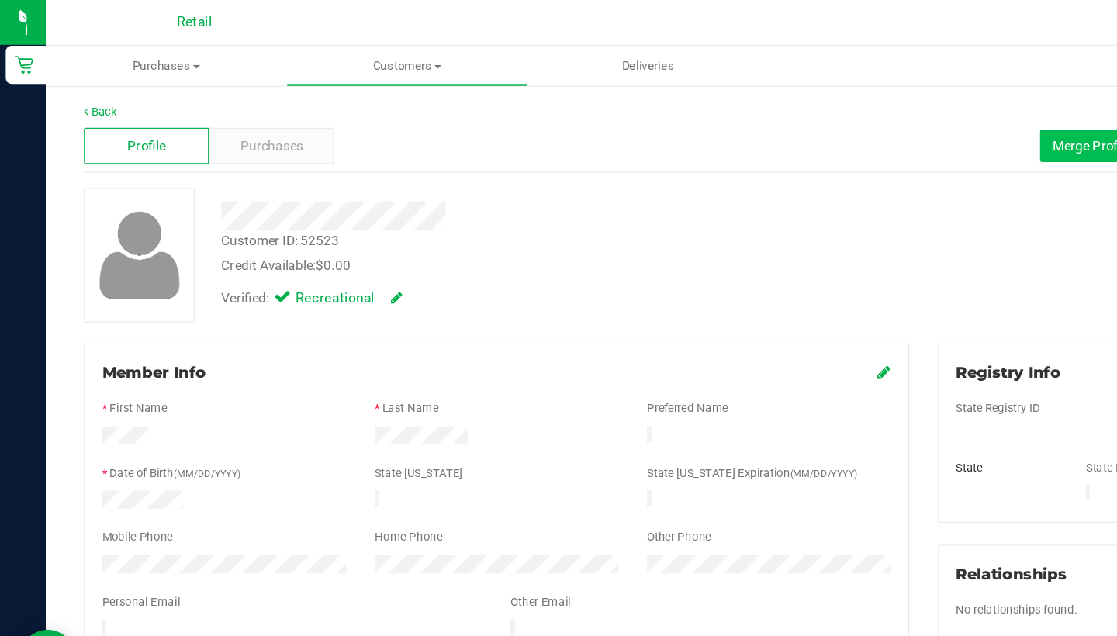
click at [867, 123] on span "Merge Profiles" at bounding box center [890, 118] width 69 height 12
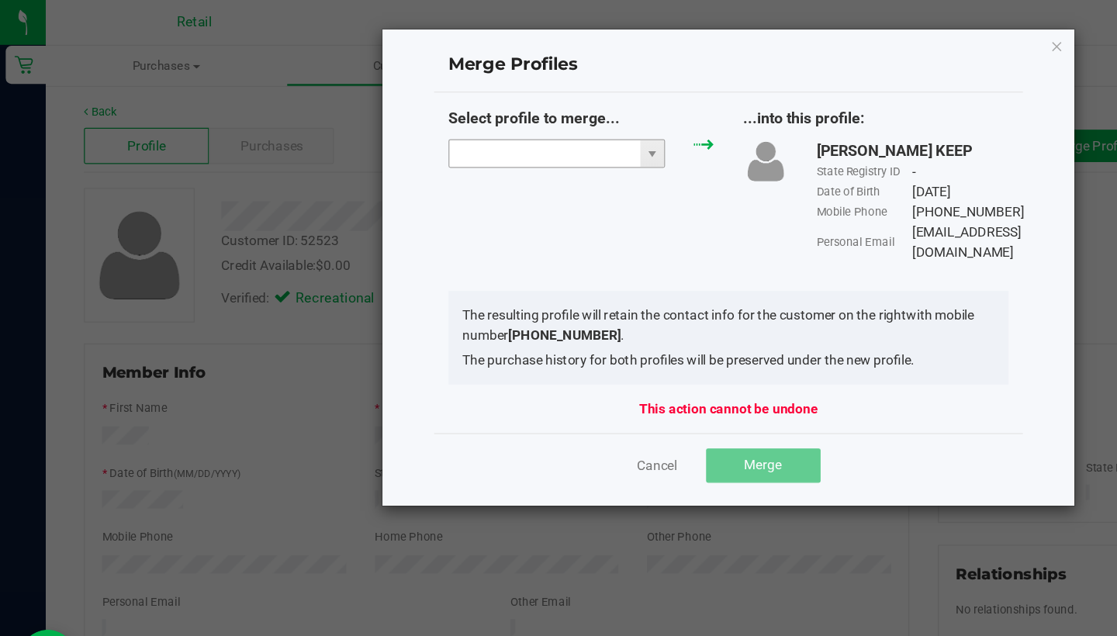
click at [448, 117] on input "NO DATA FOUND" at bounding box center [442, 125] width 155 height 22
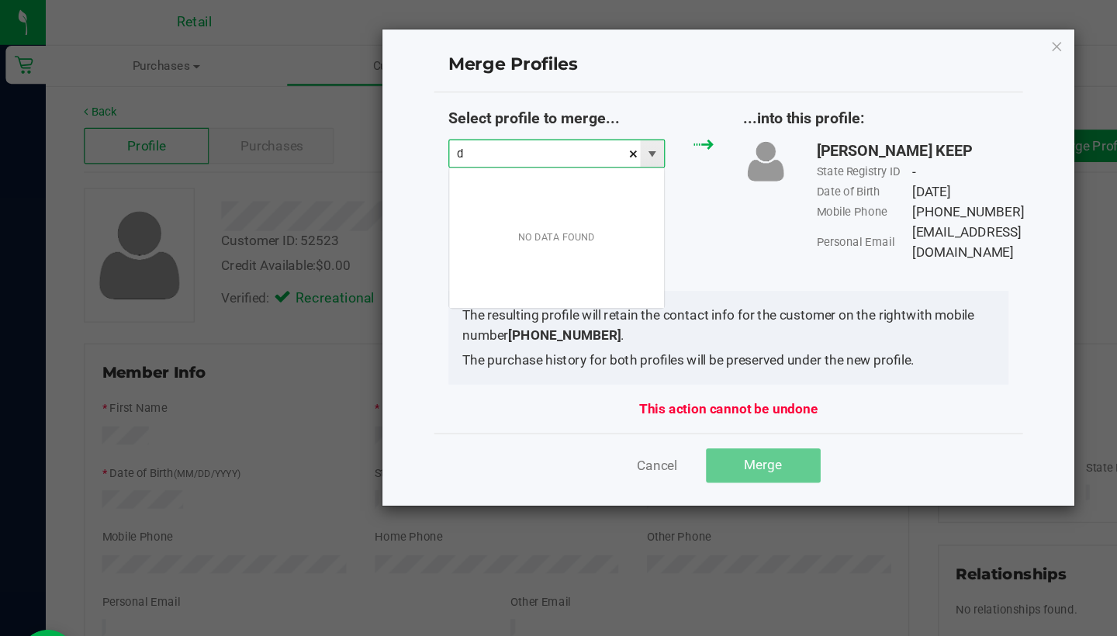
scroll to position [23, 177]
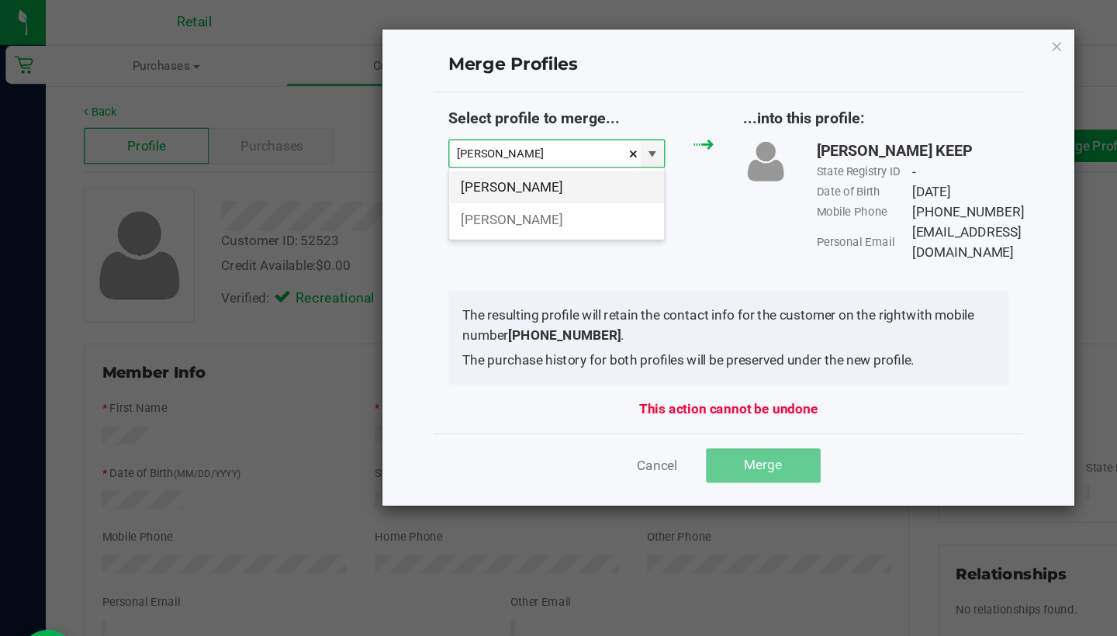
click at [469, 151] on li "Dennis Morgan" at bounding box center [452, 152] width 175 height 26
type input "Dennis Morgan"
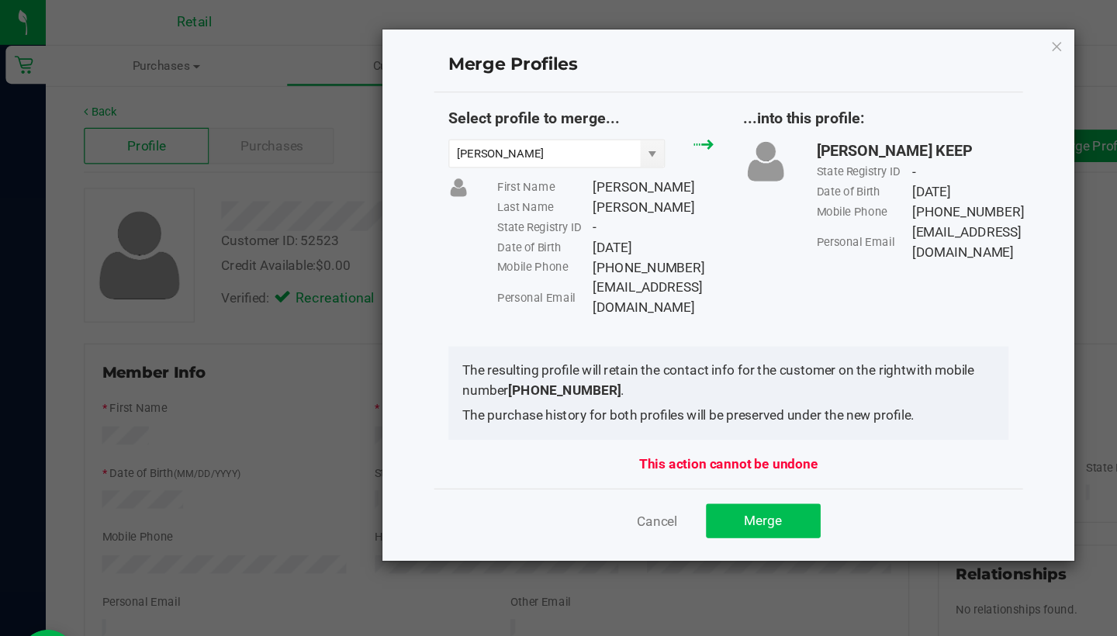
click at [610, 417] on span "Merge" at bounding box center [620, 423] width 30 height 12
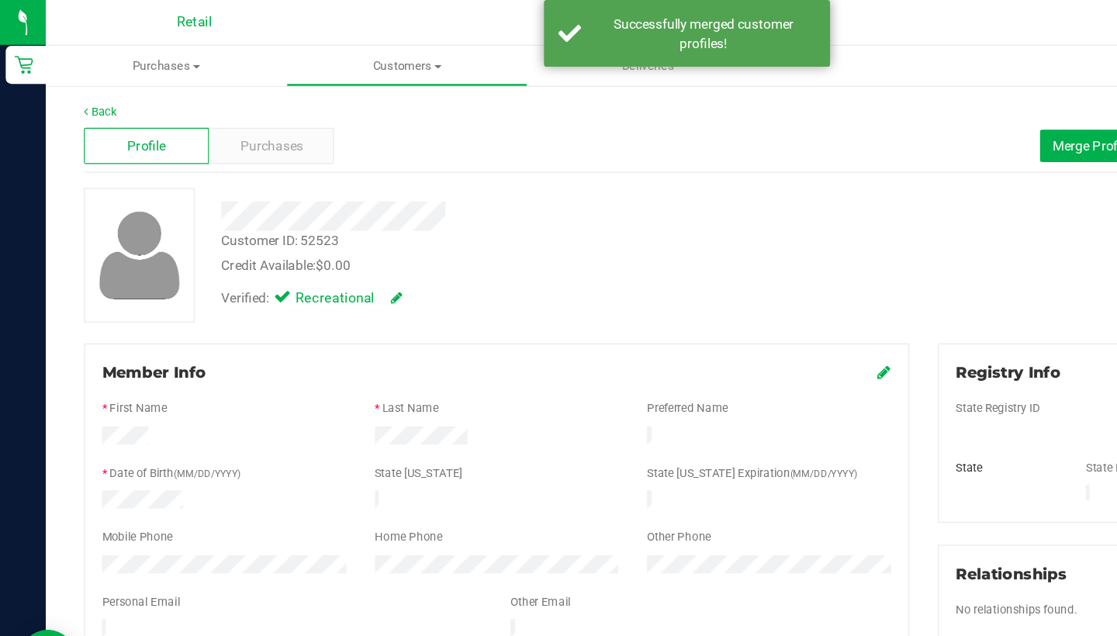
click at [718, 303] on icon at bounding box center [719, 302] width 11 height 12
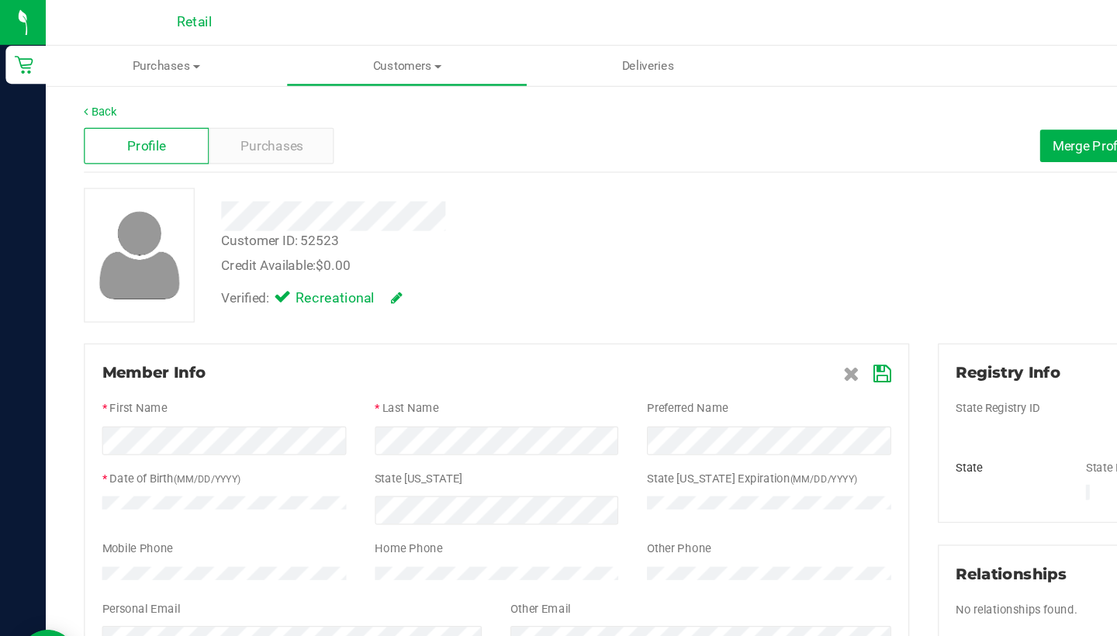
click at [715, 298] on icon at bounding box center [718, 304] width 14 height 12
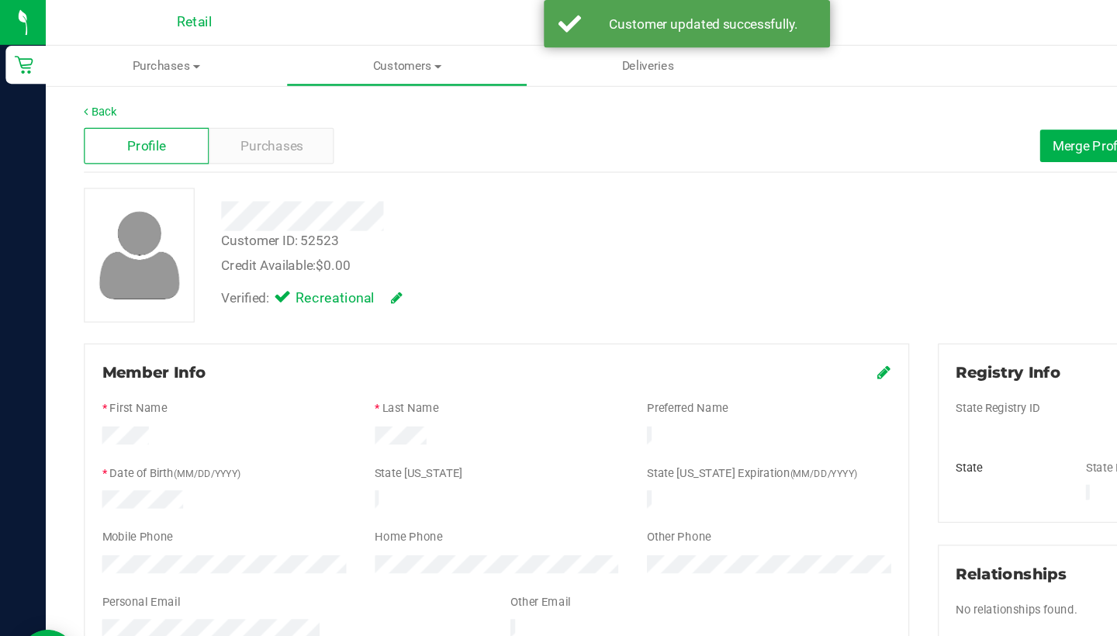
click at [870, 137] on div "Profile Purchases Merge Profiles Add customer to queue" at bounding box center [577, 119] width 1018 height 43
click at [866, 121] on span "Merge Profiles" at bounding box center [890, 118] width 69 height 12
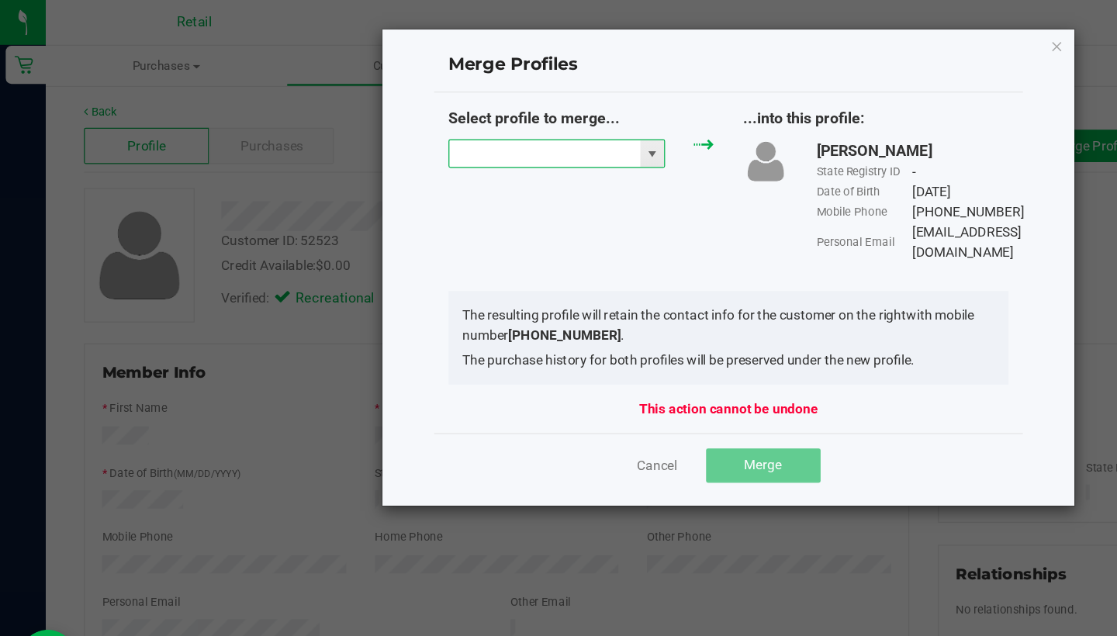
click at [454, 128] on input "NO DATA FOUND" at bounding box center [442, 125] width 155 height 22
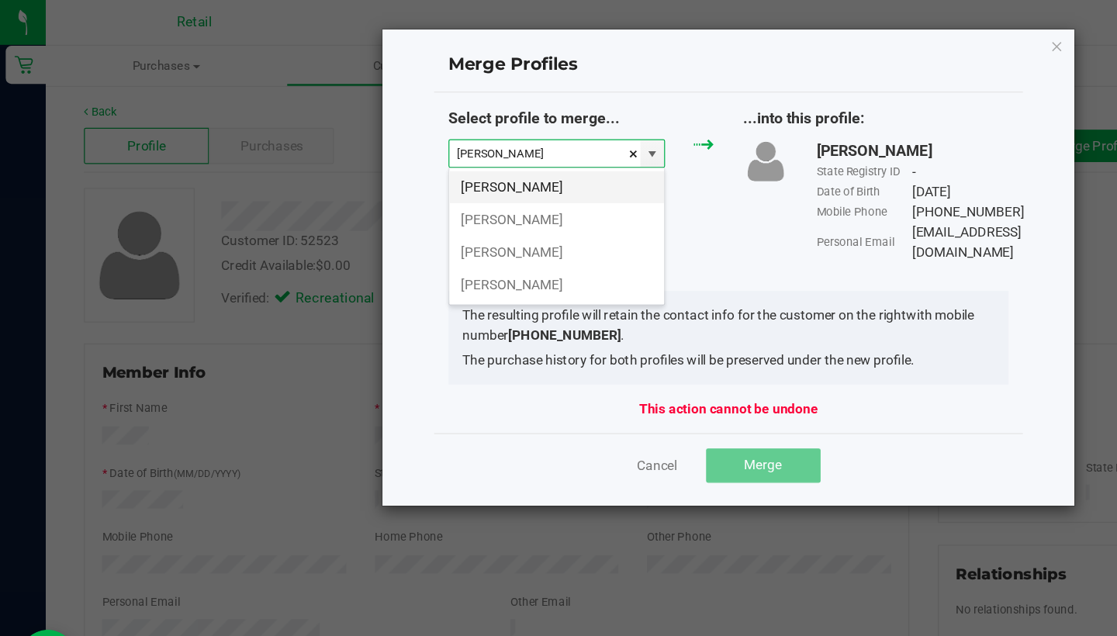
click at [462, 145] on li "Dennis Morgan" at bounding box center [452, 152] width 175 height 26
type input "Dennis Morgan"
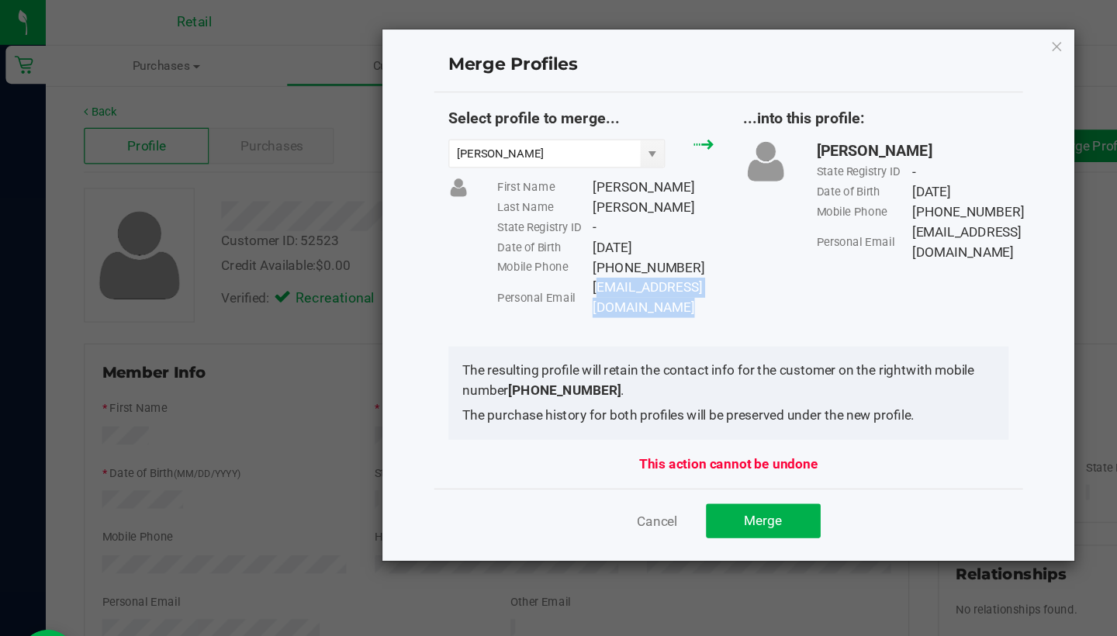
drag, startPoint x: 637, startPoint y: 232, endPoint x: 482, endPoint y: 230, distance: 155.2
click at [482, 230] on div "Dennismichael6967@gmail.com" at bounding box center [531, 242] width 99 height 33
copy div "Dennismichael6967@gmail.com"
click at [616, 417] on span "Merge" at bounding box center [620, 423] width 30 height 12
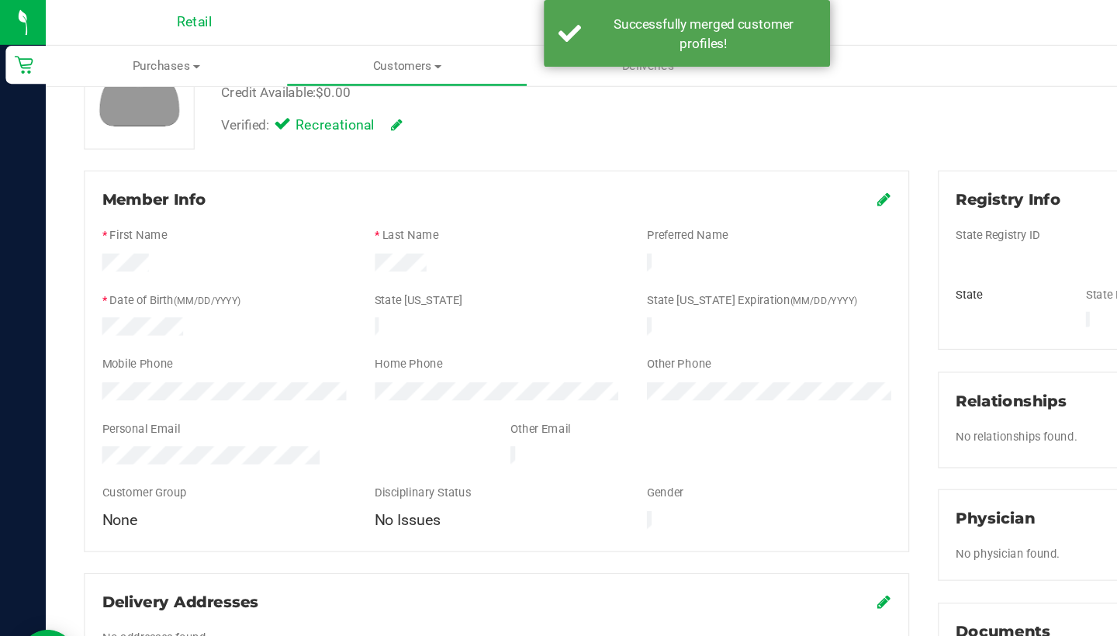
scroll to position [140, 0]
click at [717, 167] on icon at bounding box center [719, 163] width 11 height 12
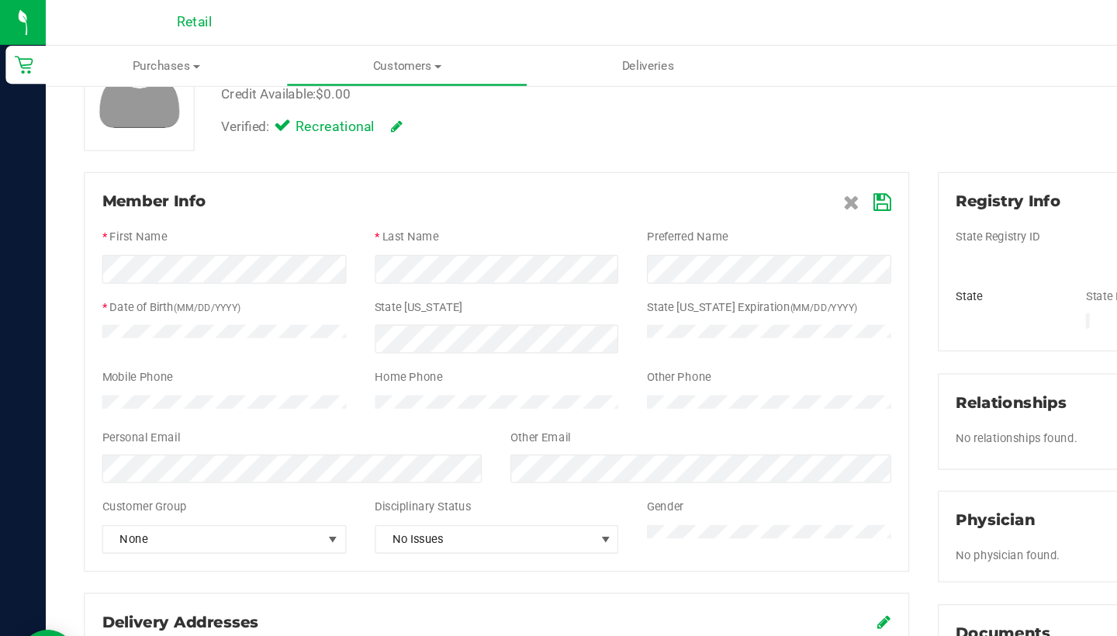
click at [714, 166] on icon at bounding box center [718, 164] width 14 height 12
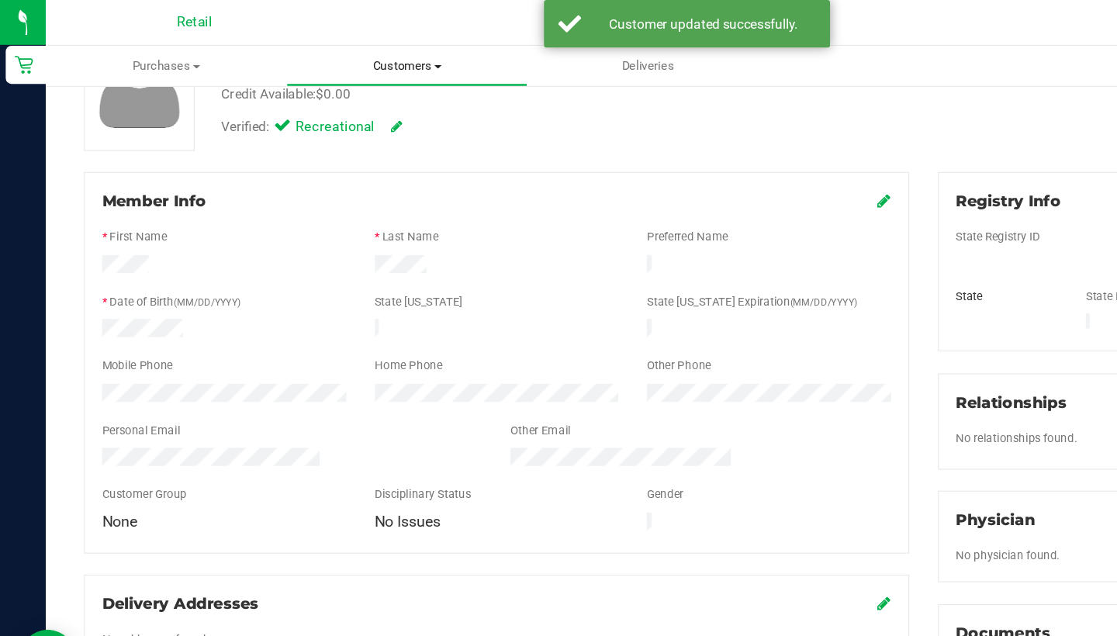
click at [345, 43] on uib-tab-heading "Customers All customers Add a new customer All physicians" at bounding box center [331, 53] width 194 height 31
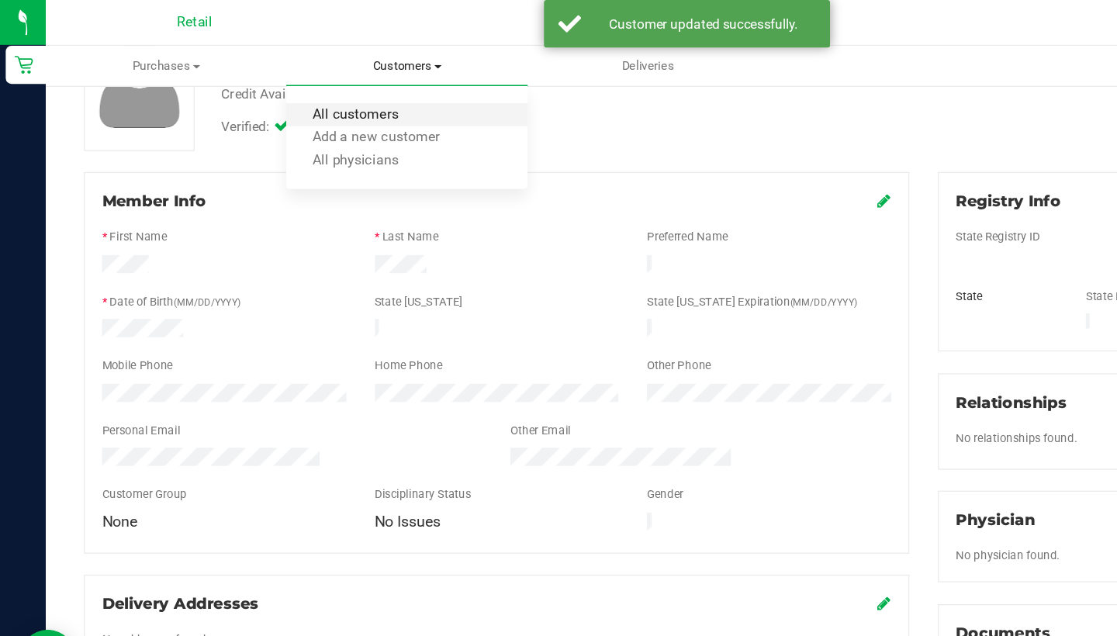
click at [326, 88] on span "All customers" at bounding box center [289, 93] width 112 height 13
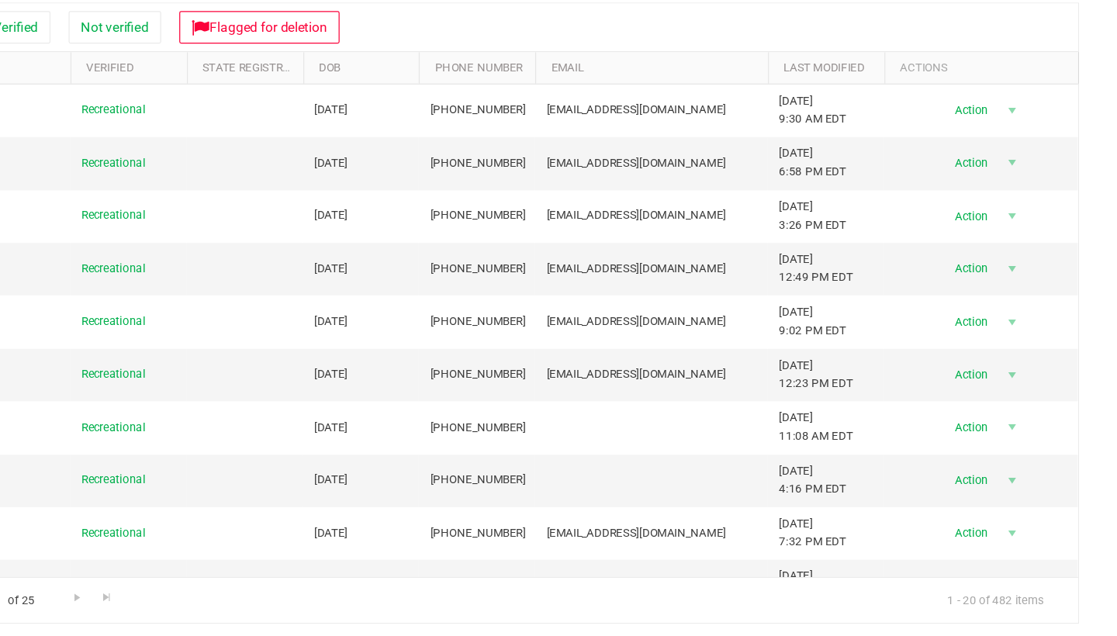
click at [833, 156] on th "Last Modified" at bounding box center [880, 169] width 95 height 26
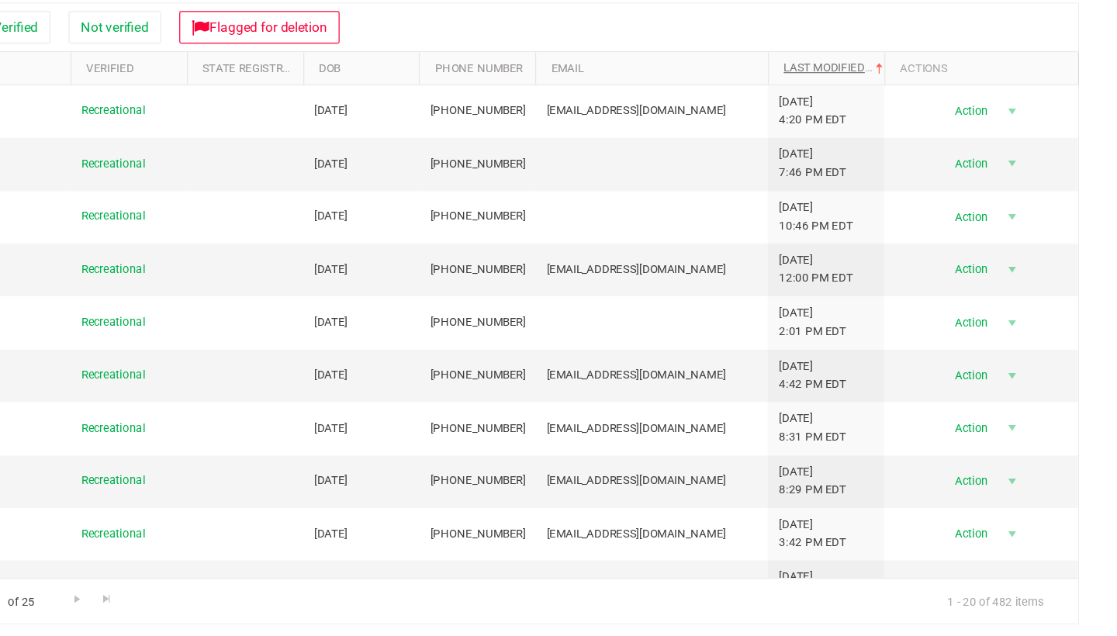
click at [846, 163] on link "Last Modified" at bounding box center [888, 168] width 84 height 11
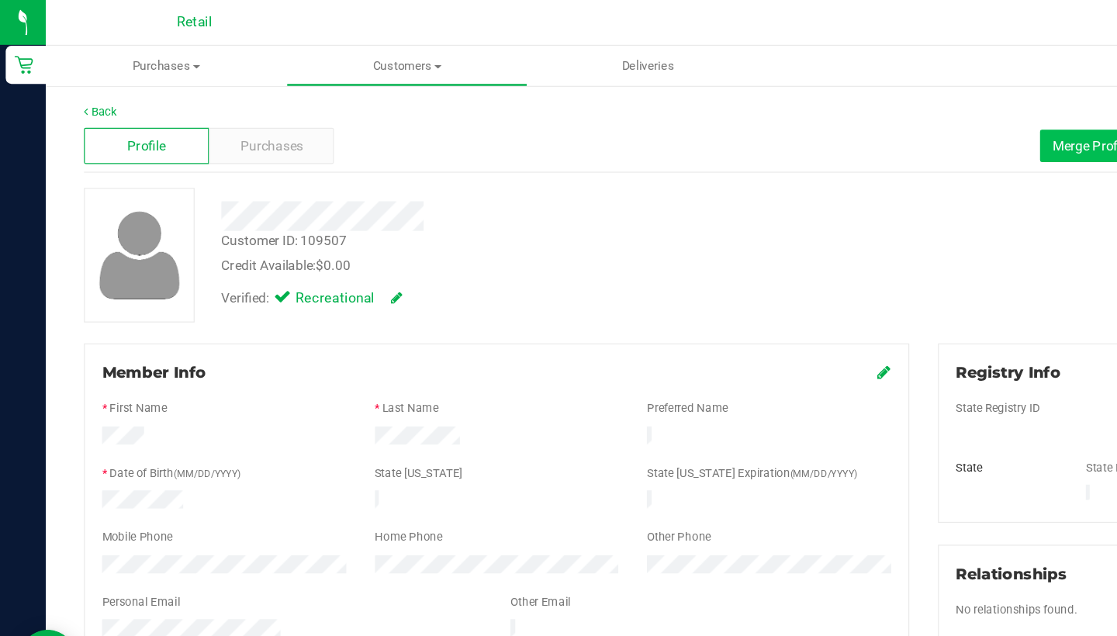
click at [872, 116] on span "Merge Profiles" at bounding box center [890, 118] width 69 height 12
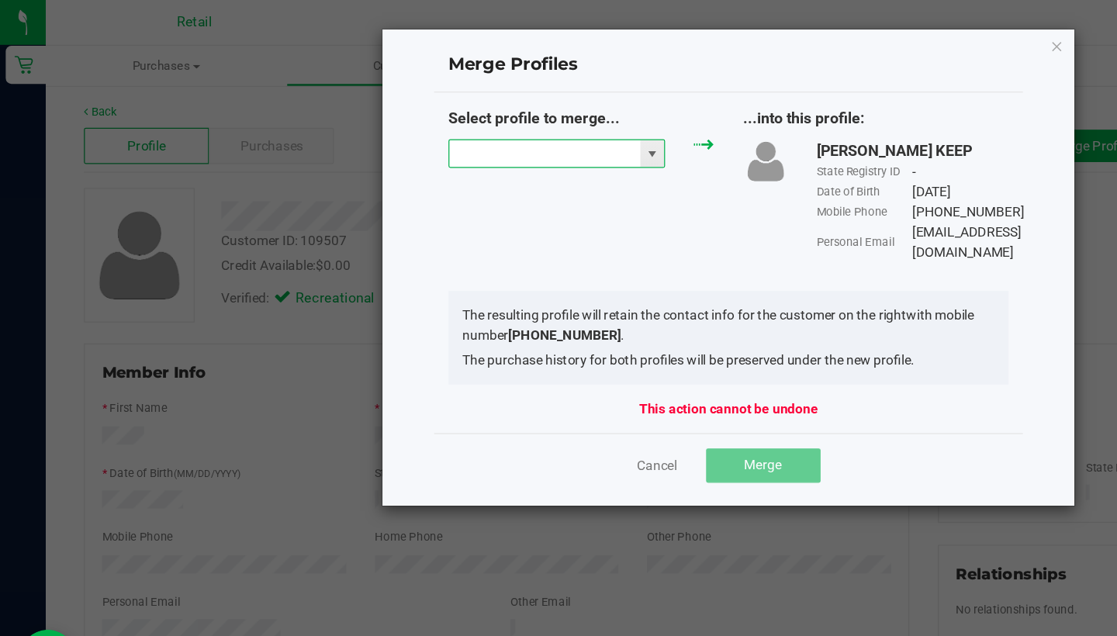
click at [437, 123] on input "NO DATA FOUND" at bounding box center [442, 125] width 155 height 22
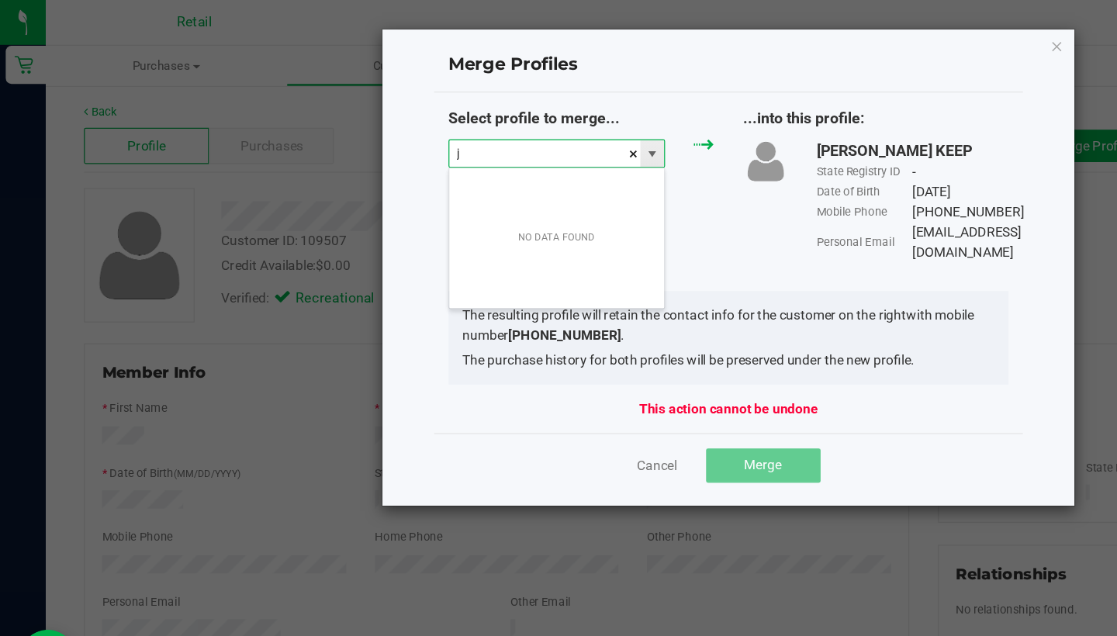
scroll to position [23, 177]
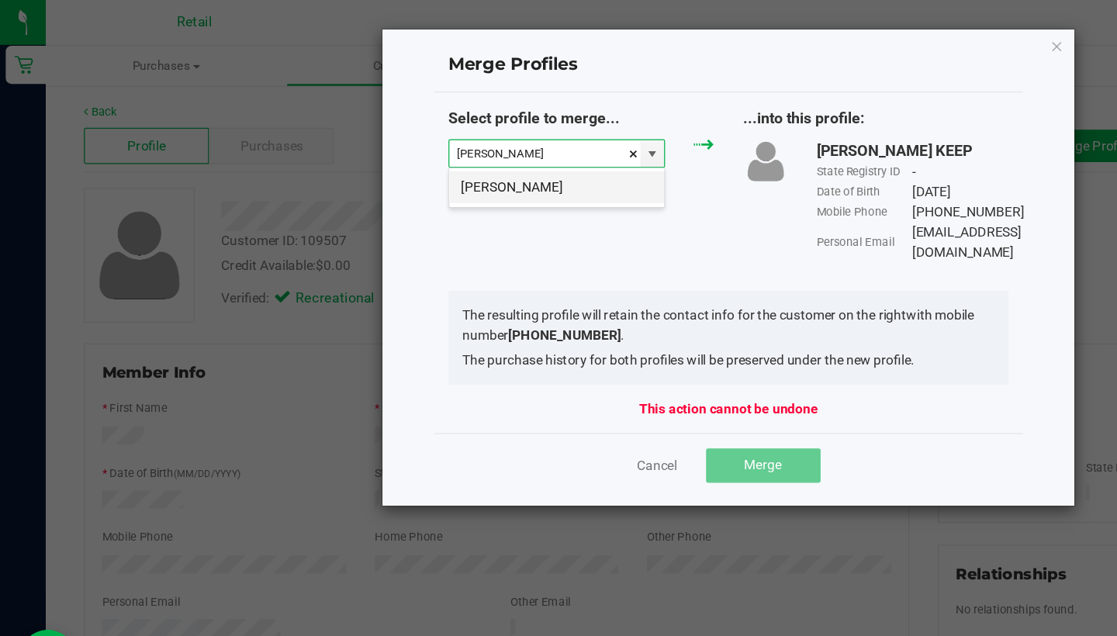
click at [449, 145] on li "Jason Carroll" at bounding box center [452, 152] width 175 height 26
type input "Jason Carroll"
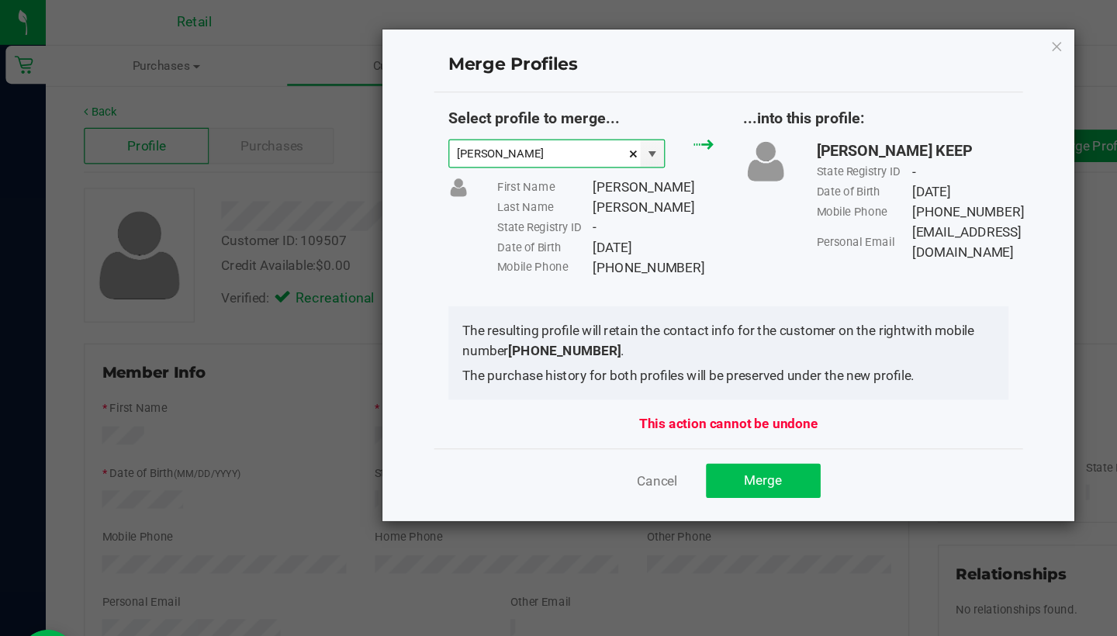
click at [630, 392] on span "Merge" at bounding box center [620, 390] width 30 height 12
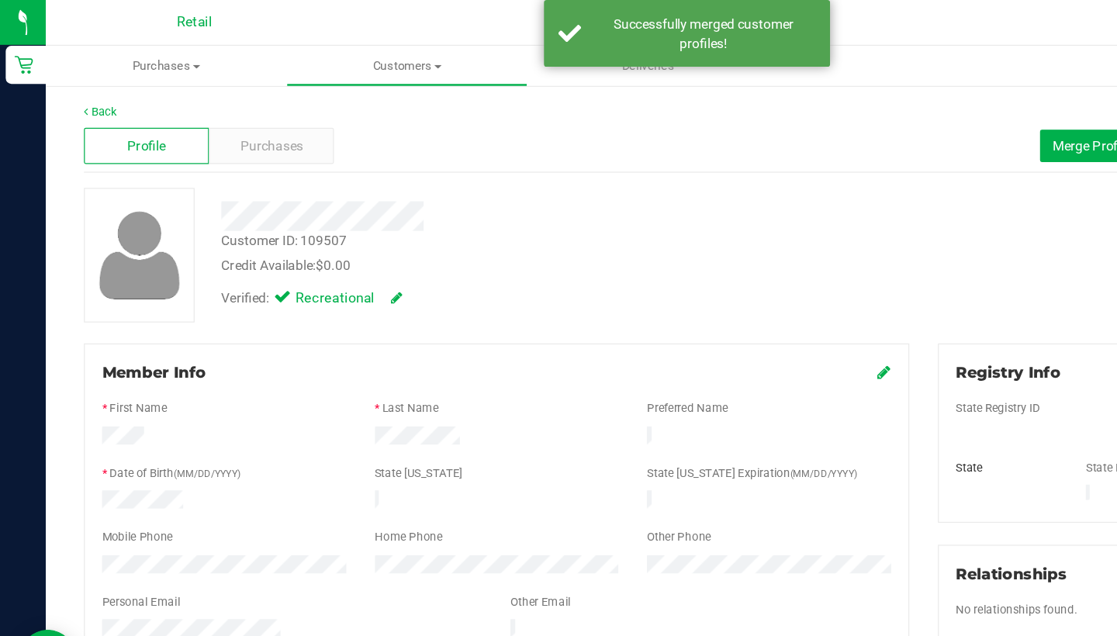
click at [719, 300] on icon at bounding box center [719, 302] width 11 height 12
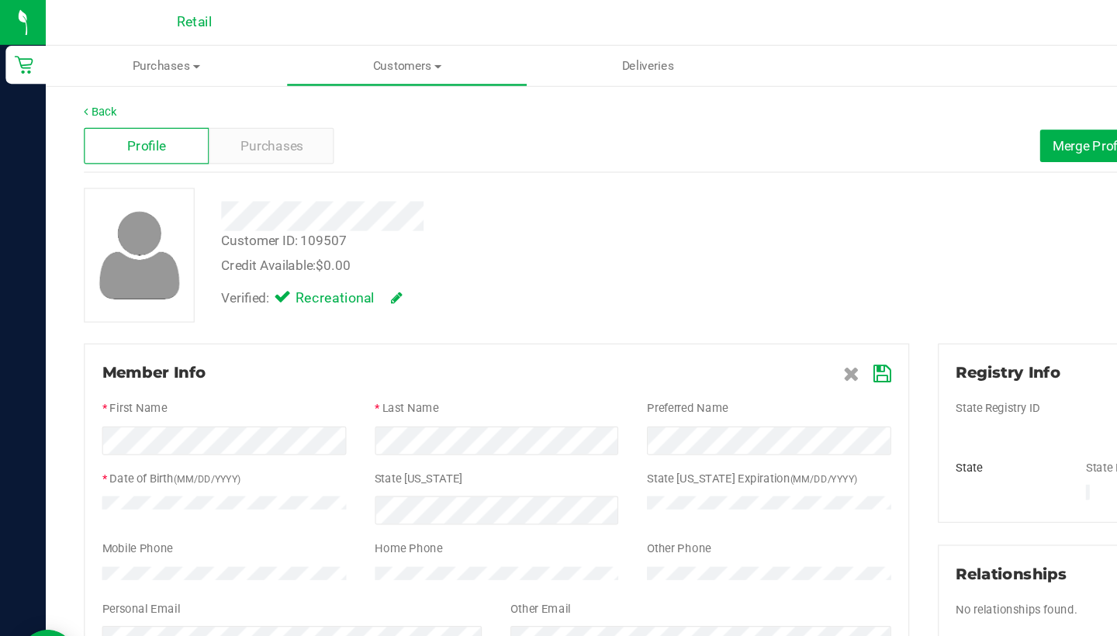
click at [720, 304] on icon at bounding box center [718, 304] width 14 height 12
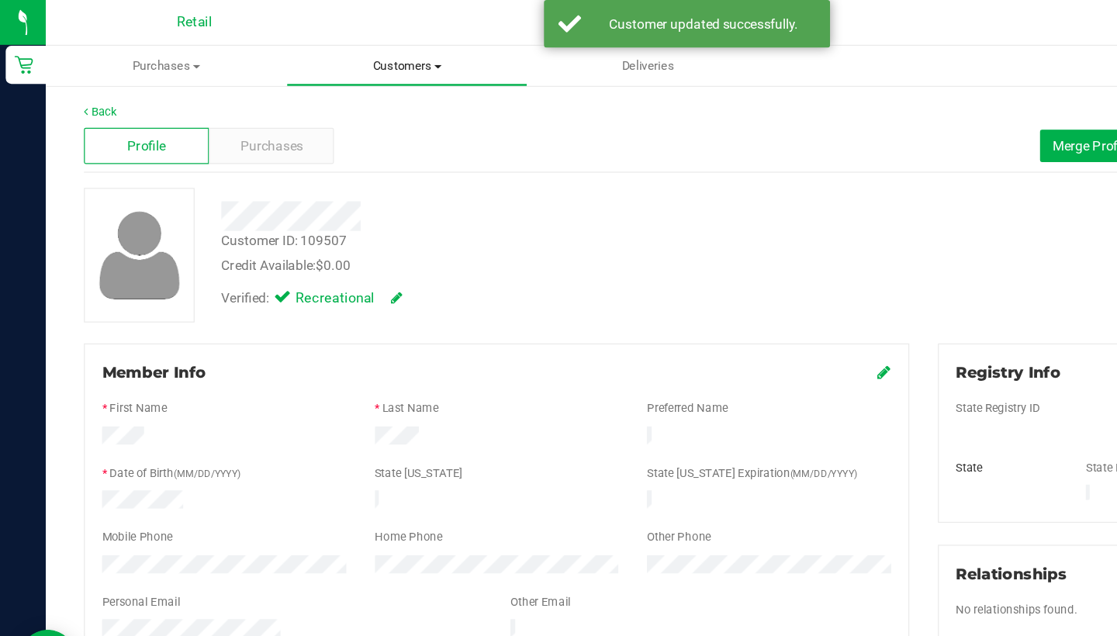
click at [309, 53] on span "Customers" at bounding box center [331, 54] width 194 height 14
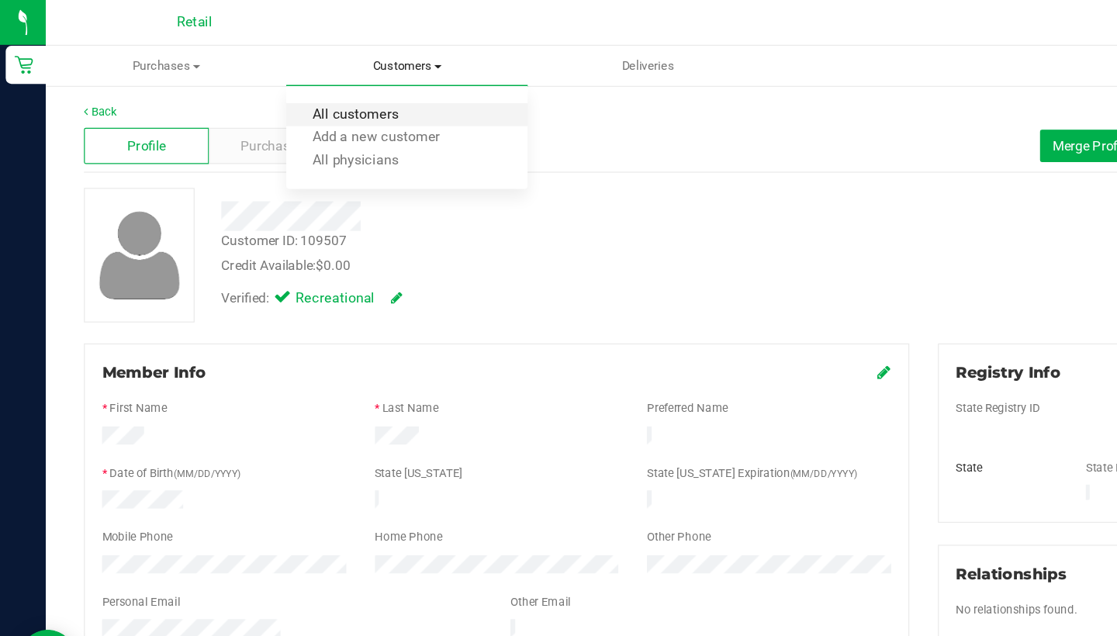
click at [308, 88] on span "All customers" at bounding box center [289, 93] width 112 height 13
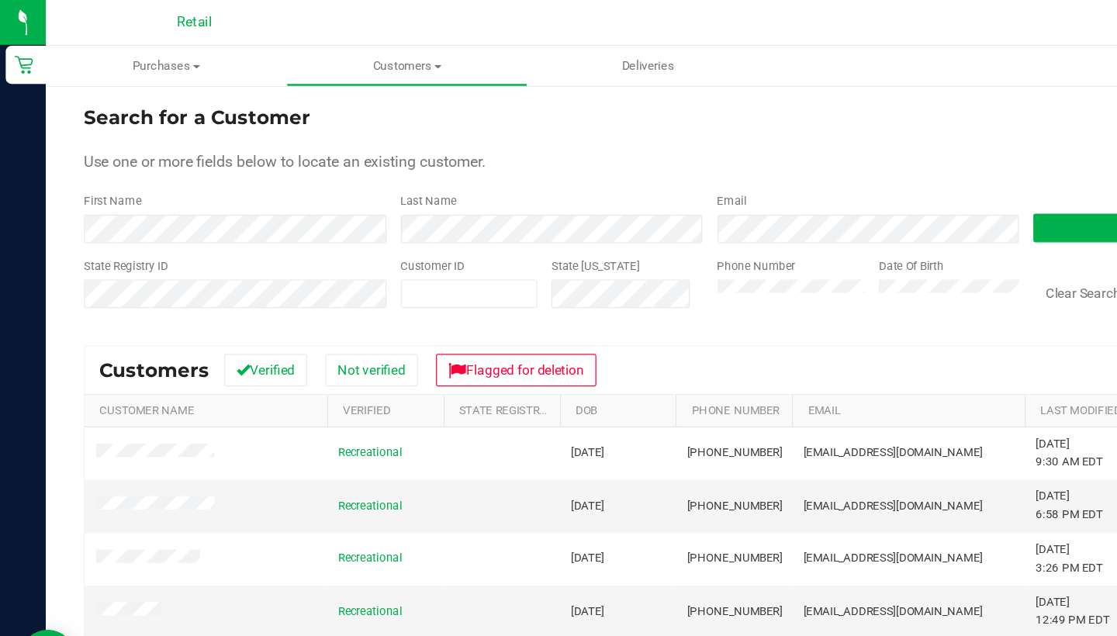
click at [856, 325] on th "Last Modified" at bounding box center [880, 334] width 95 height 26
click at [856, 329] on link "Last Modified" at bounding box center [888, 333] width 84 height 11
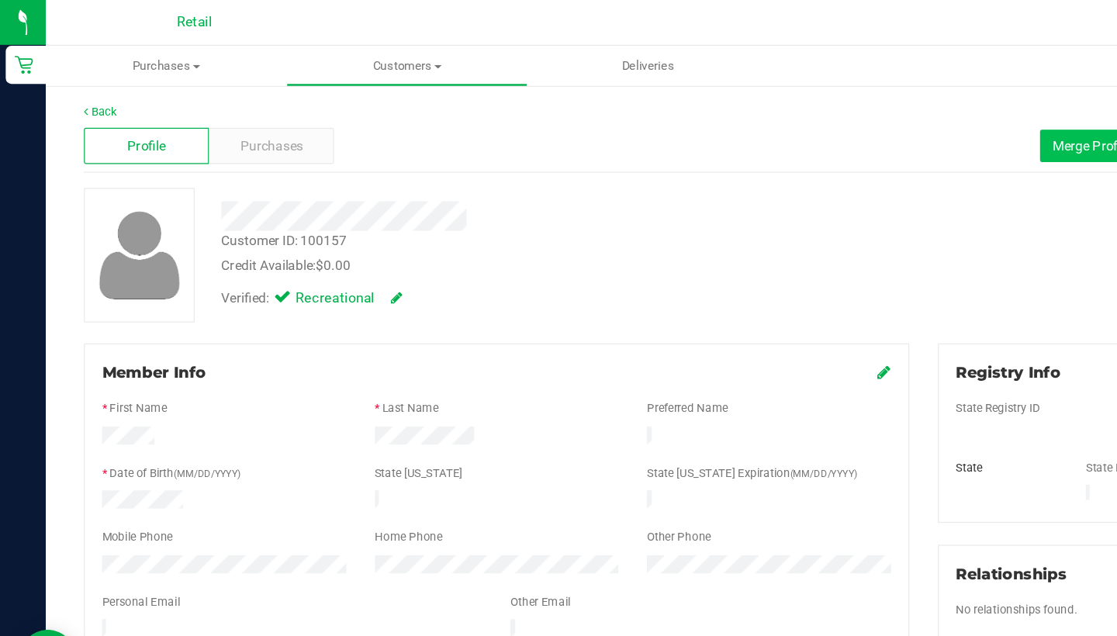
click at [863, 119] on span "Merge Profiles" at bounding box center [890, 118] width 69 height 12
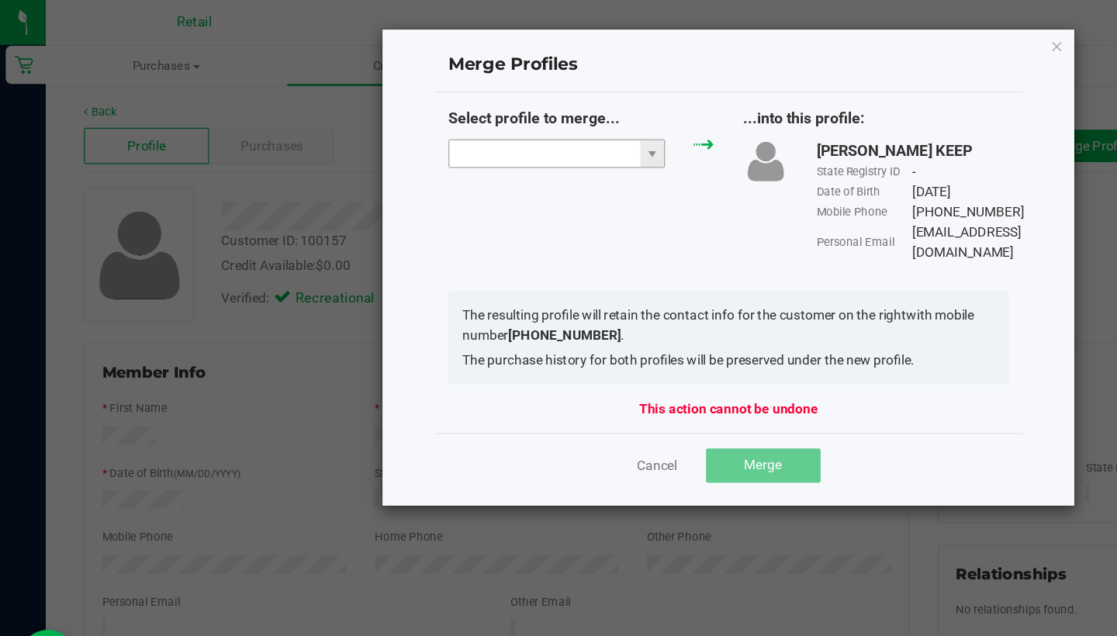
click at [470, 121] on input "NO DATA FOUND" at bounding box center [442, 125] width 155 height 22
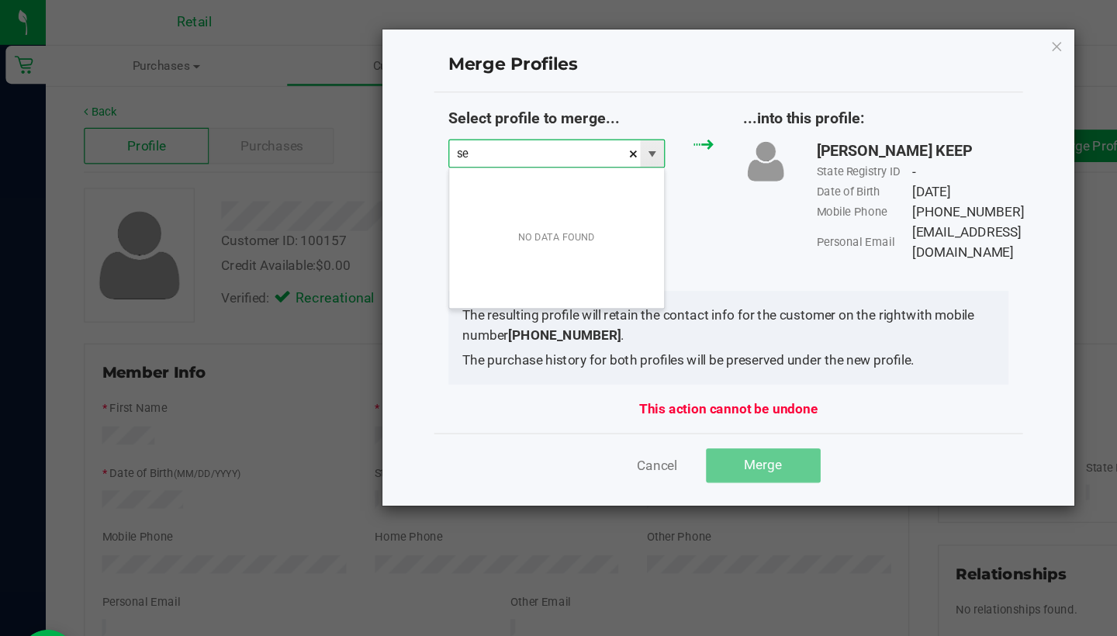
scroll to position [23, 177]
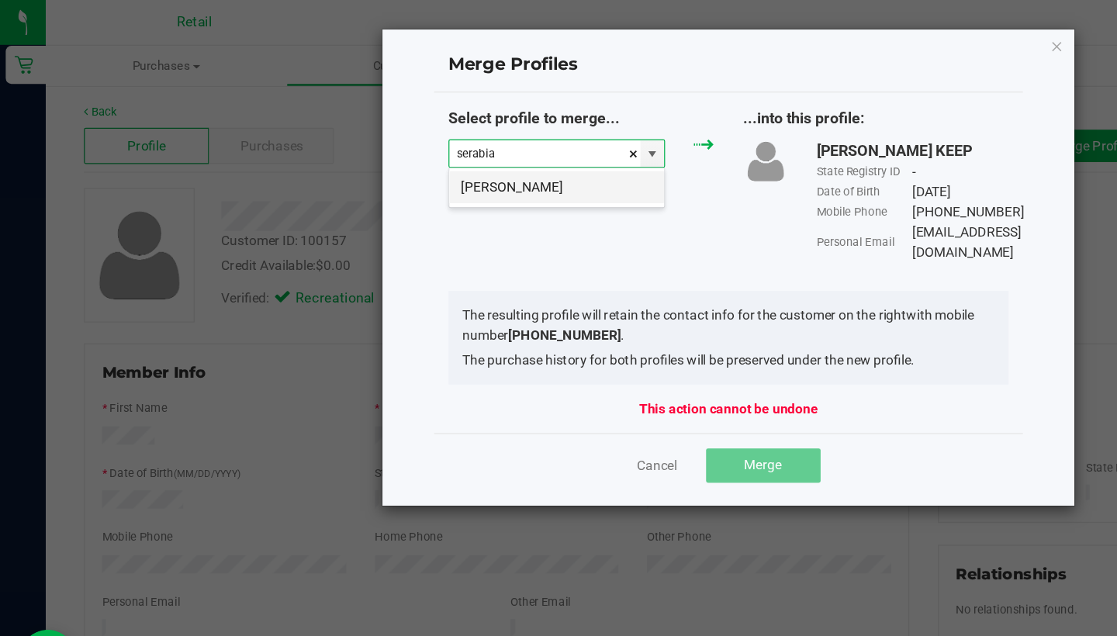
click at [426, 148] on li "Lindsay Serabian" at bounding box center [452, 152] width 175 height 26
type input "Lindsay Serabian"
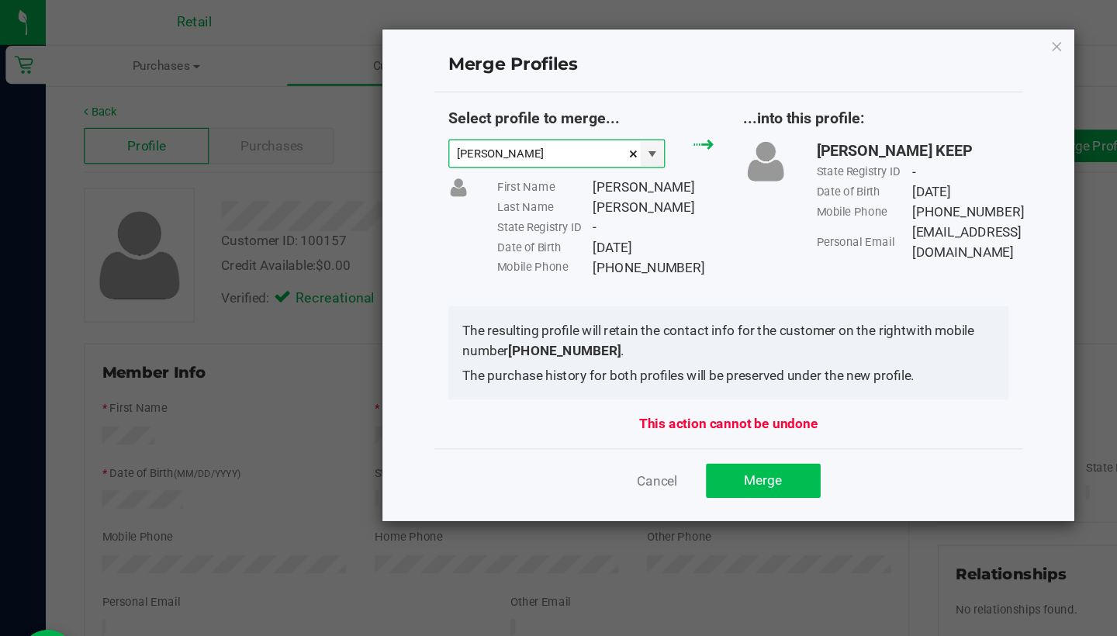
click at [619, 393] on span "Merge" at bounding box center [620, 390] width 30 height 12
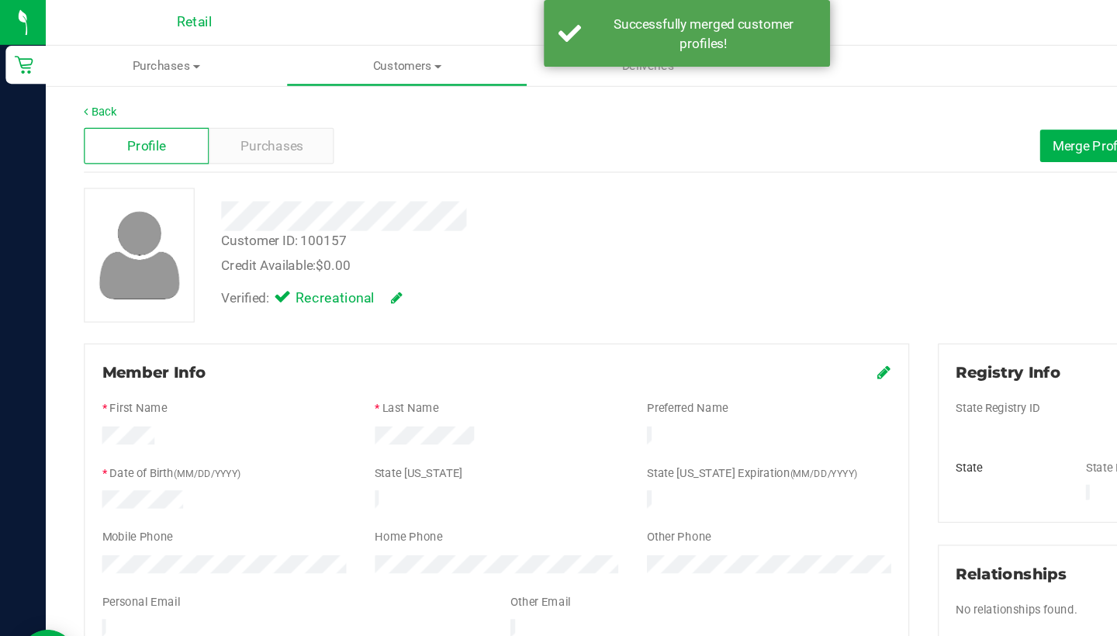
click at [717, 300] on icon at bounding box center [719, 302] width 11 height 12
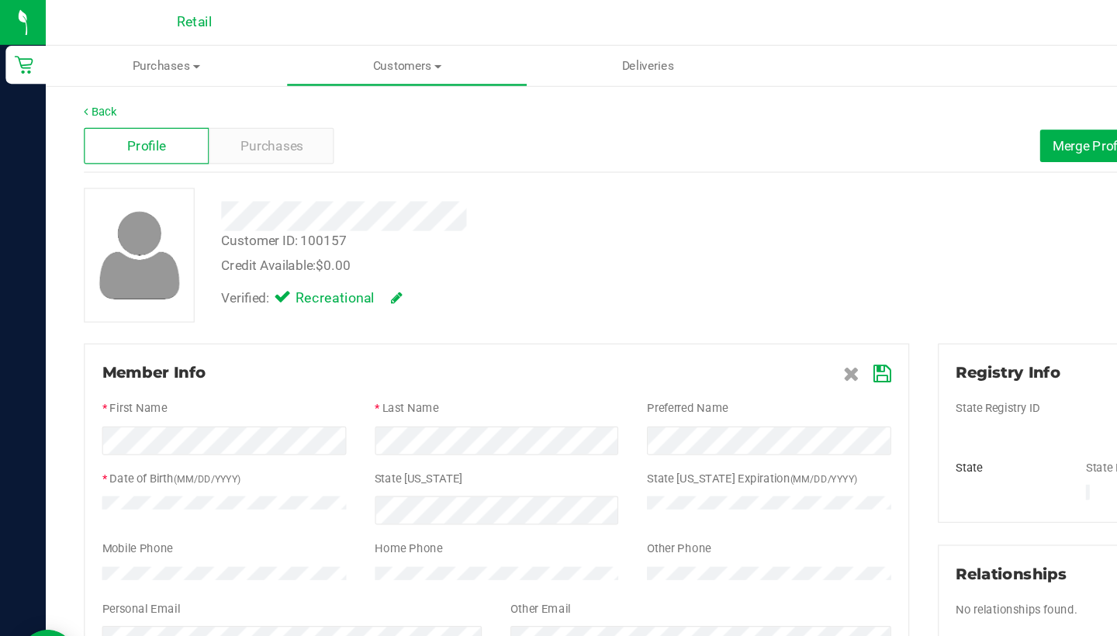
click at [713, 303] on icon at bounding box center [718, 304] width 14 height 12
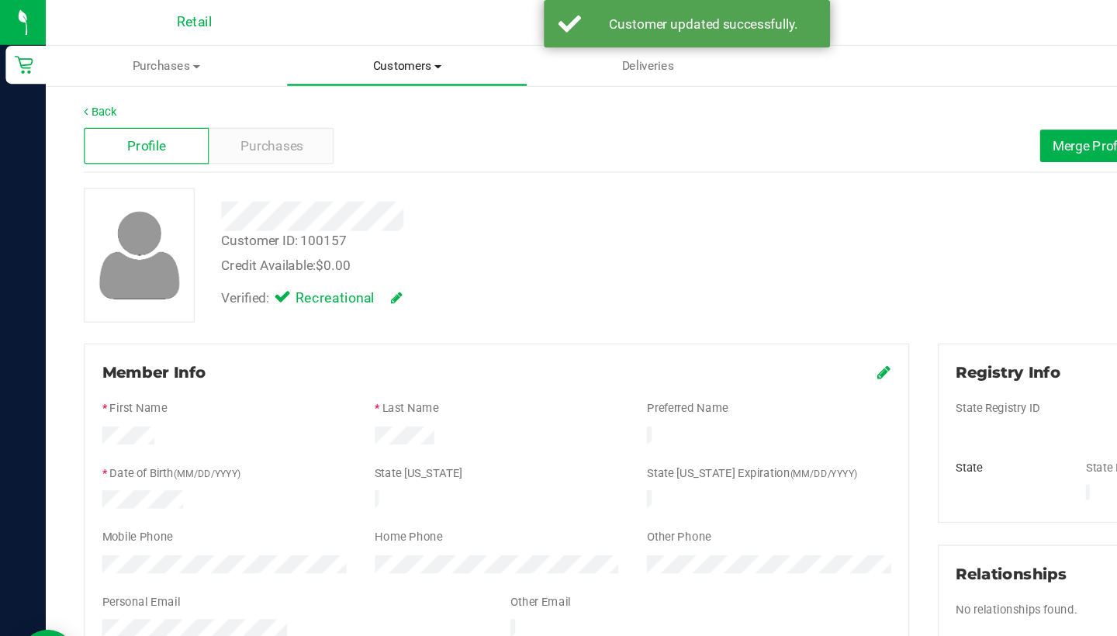
click at [317, 55] on span "Customers" at bounding box center [331, 54] width 194 height 14
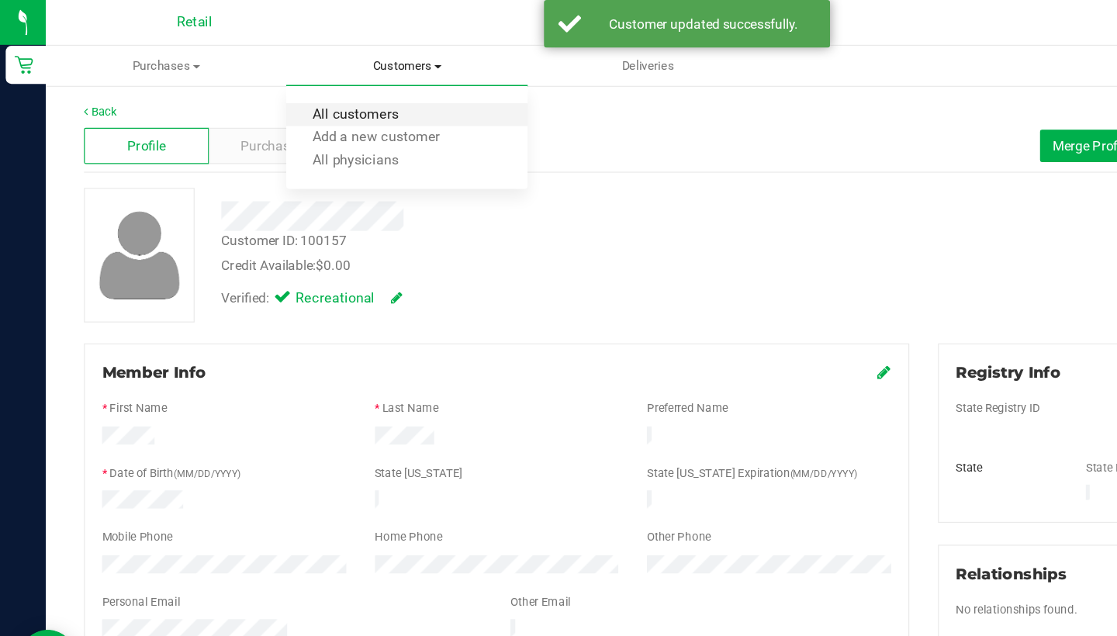
click at [306, 92] on span "All customers" at bounding box center [289, 93] width 112 height 13
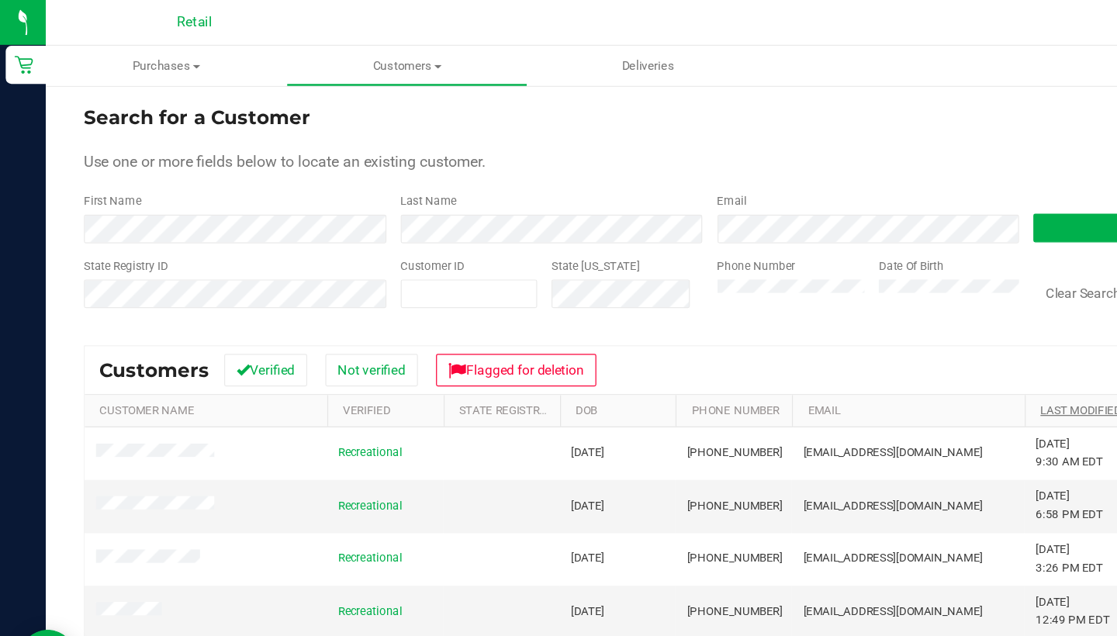
click at [866, 330] on link "Last Modified" at bounding box center [879, 333] width 66 height 11
click at [866, 330] on link "Last Modified" at bounding box center [888, 333] width 84 height 11
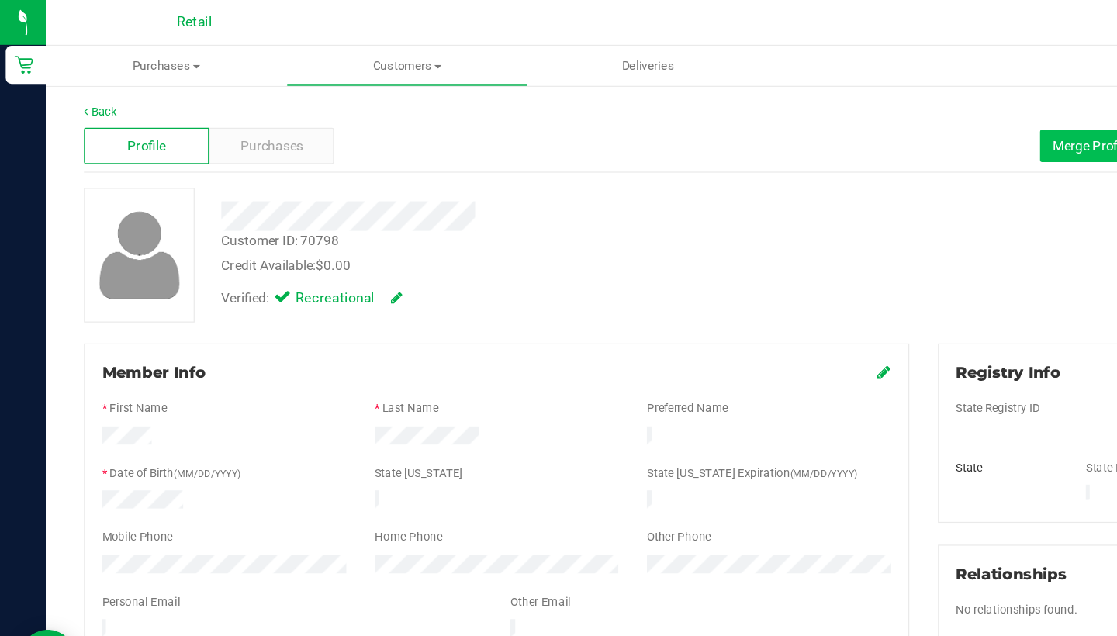
click at [860, 123] on span "Merge Profiles" at bounding box center [890, 118] width 69 height 12
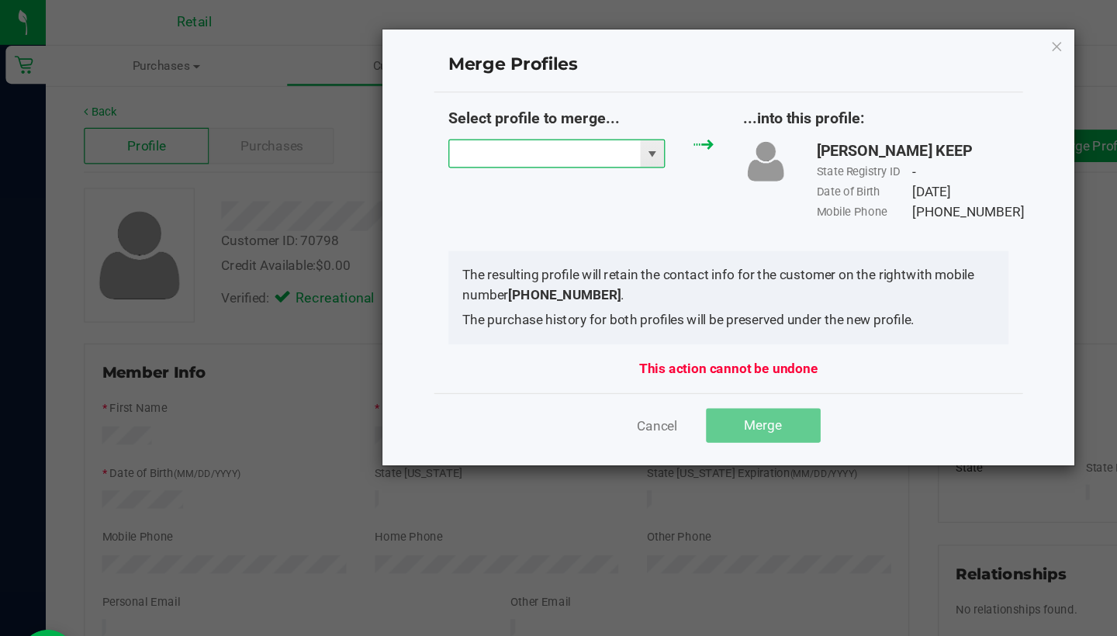
click at [419, 128] on input "NO DATA FOUND" at bounding box center [442, 125] width 155 height 22
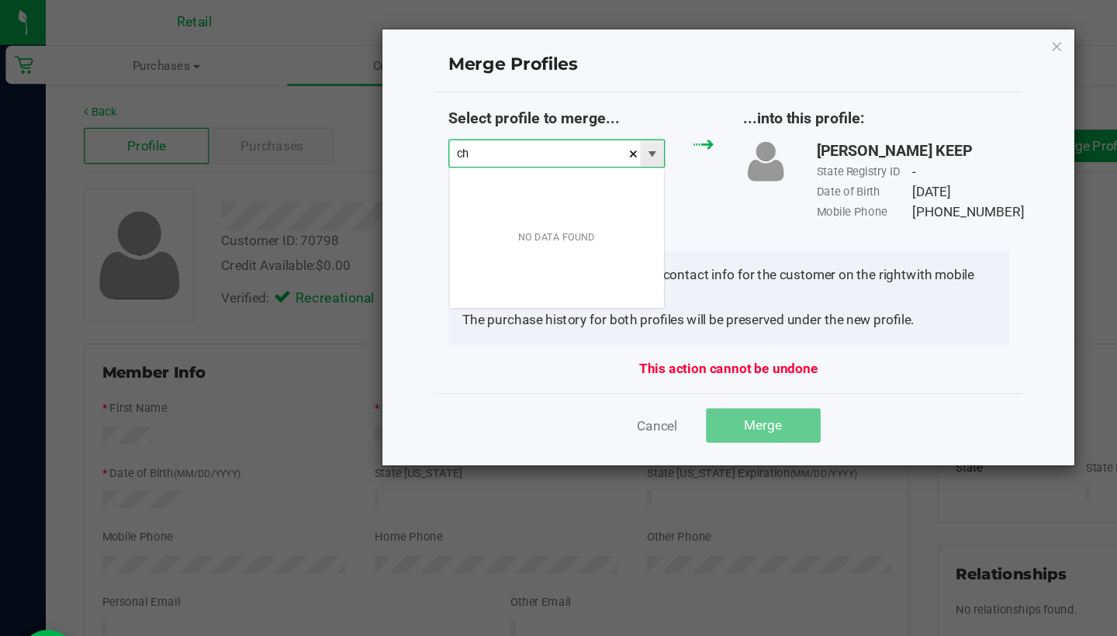
scroll to position [23, 177]
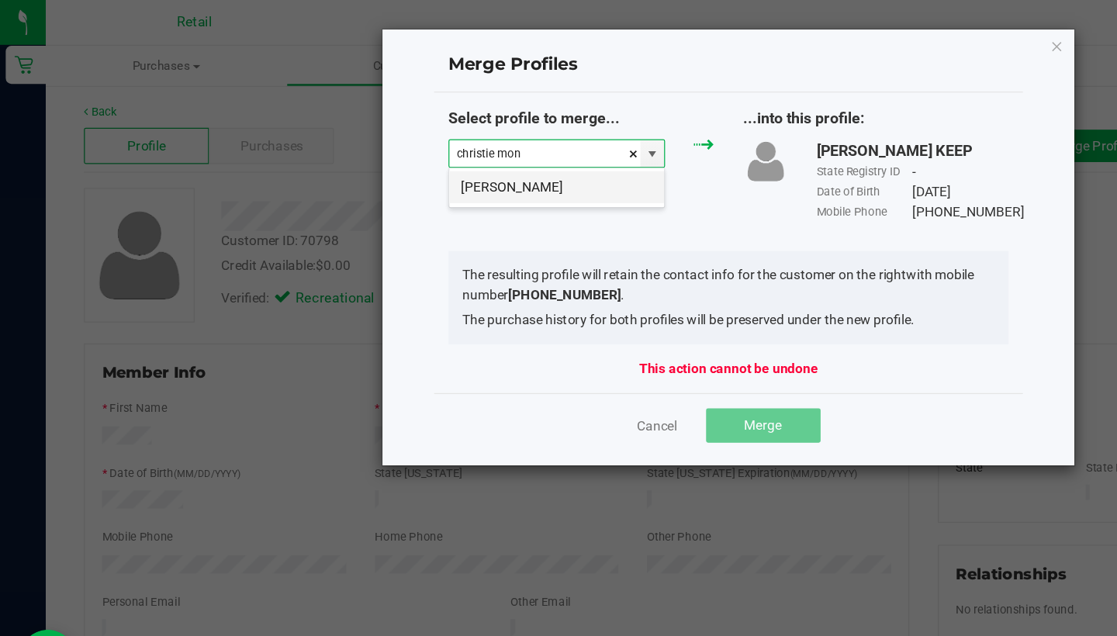
click at [428, 147] on li "Christie Montervil" at bounding box center [452, 152] width 175 height 26
type input "Christie Montervil"
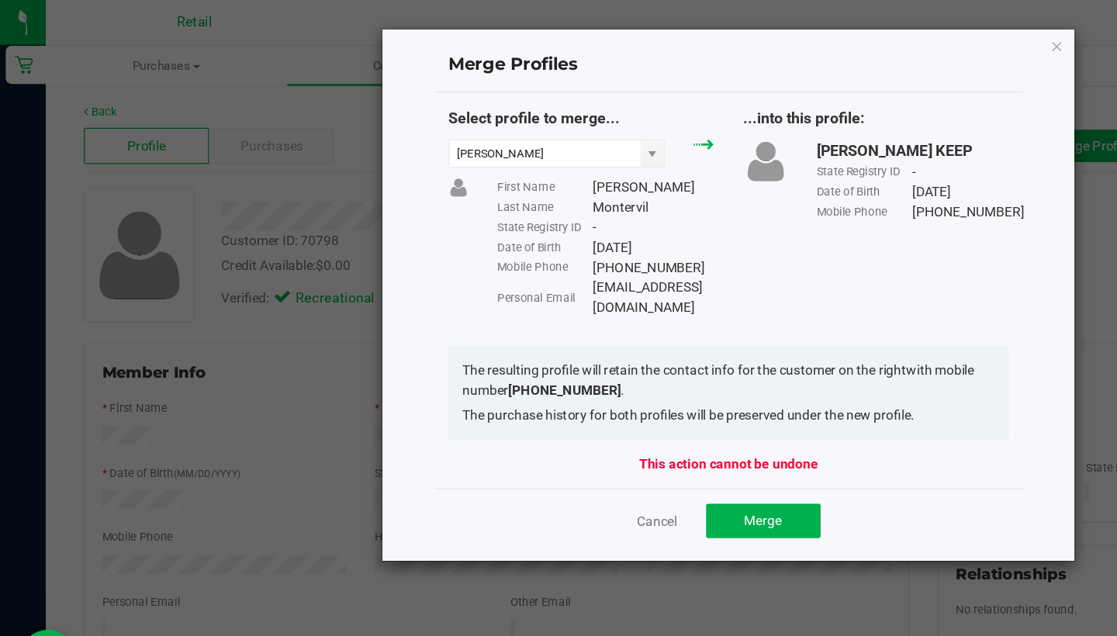
drag, startPoint x: 608, startPoint y: 232, endPoint x: 554, endPoint y: 222, distance: 55.2
click at [554, 222] on div "Select profile to merge... Christie Montervil First Name Christie Last Name Mon…" at bounding box center [592, 172] width 479 height 171
click at [531, 254] on div "Select profile to merge... Christie Montervil First Name Christie Last Name Mon…" at bounding box center [592, 236] width 479 height 322
drag, startPoint x: 482, startPoint y: 231, endPoint x: 607, endPoint y: 233, distance: 124.9
click at [580, 233] on div "Cmontervil06@gmail.com" at bounding box center [531, 242] width 99 height 33
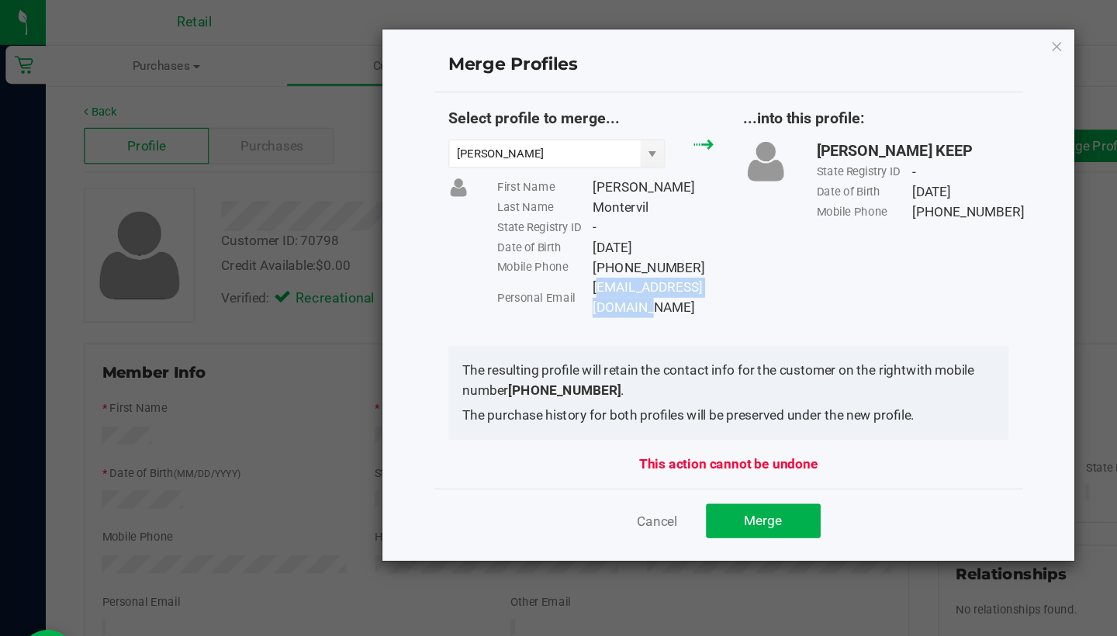
copy div "Cmontervil06@gmail.com"
click at [613, 417] on span "Merge" at bounding box center [620, 423] width 30 height 12
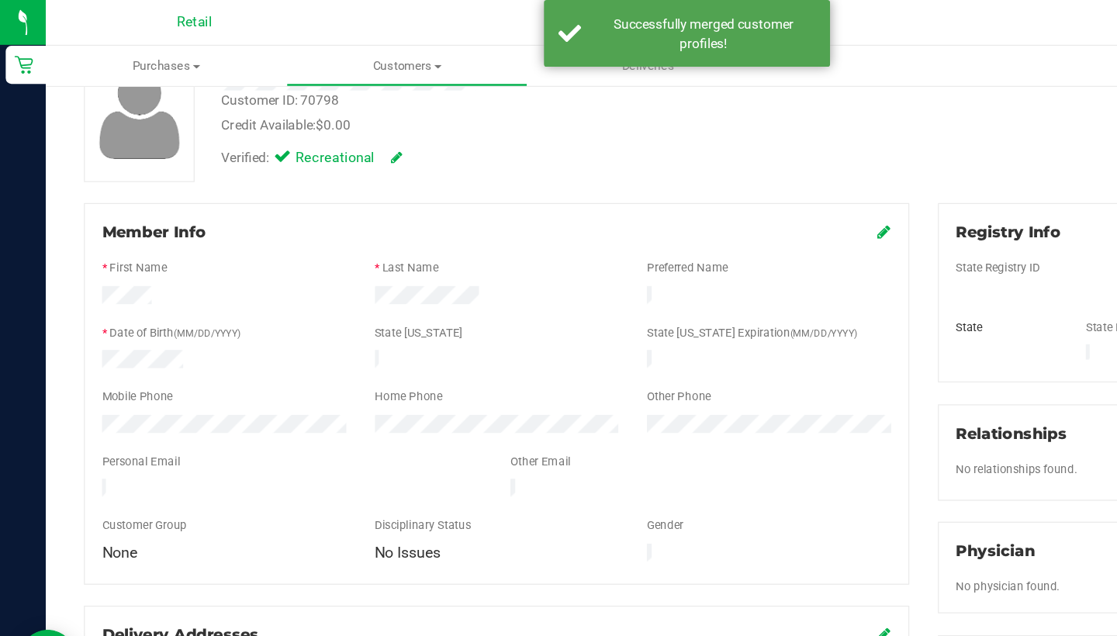
scroll to position [140, 0]
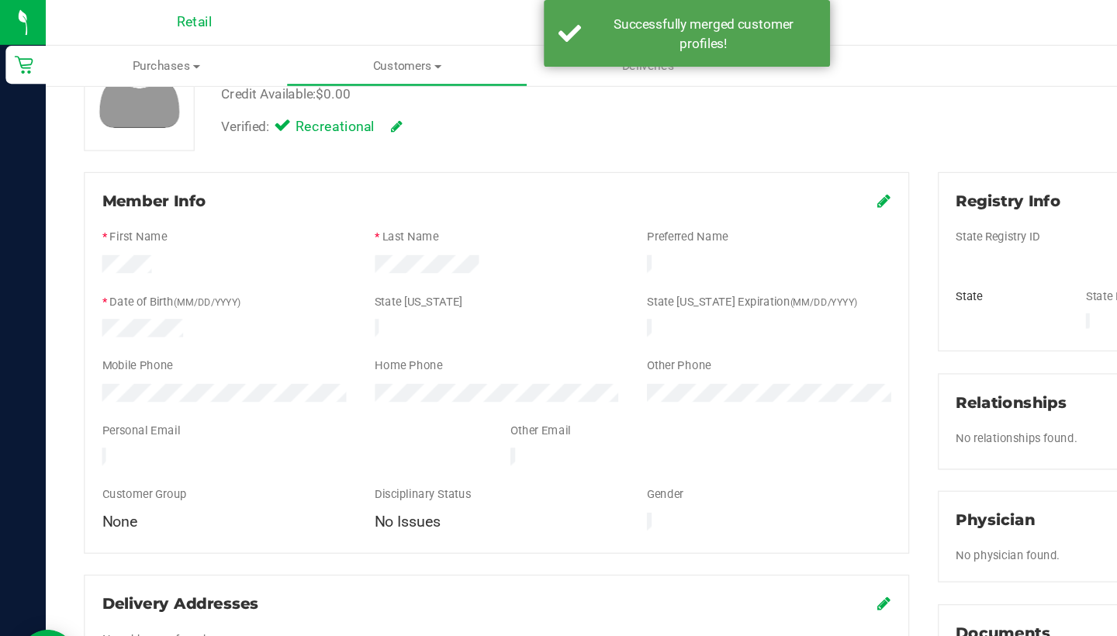
click at [714, 160] on icon at bounding box center [719, 163] width 11 height 12
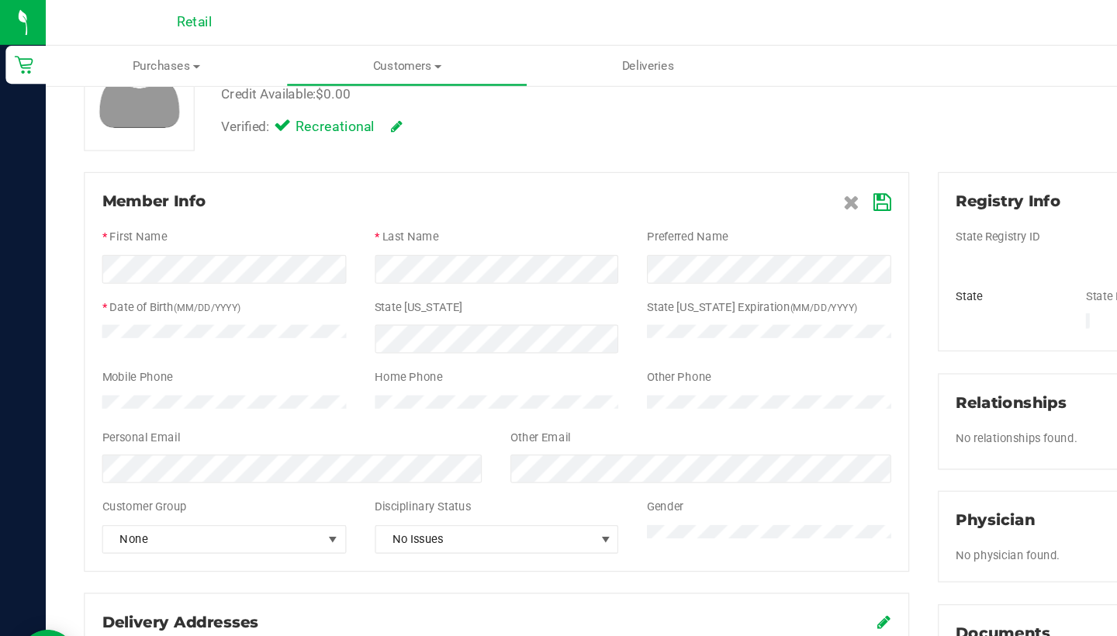
click at [707, 161] on span at bounding box center [705, 163] width 39 height 19
click at [711, 161] on icon at bounding box center [718, 164] width 14 height 12
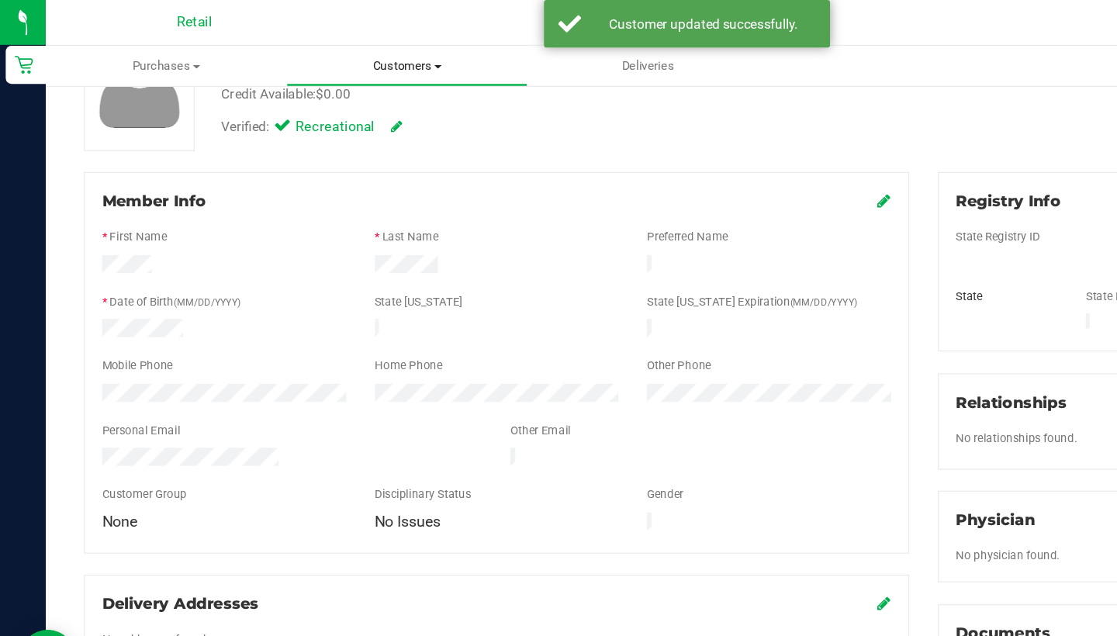
click at [341, 50] on span "Customers" at bounding box center [331, 54] width 194 height 14
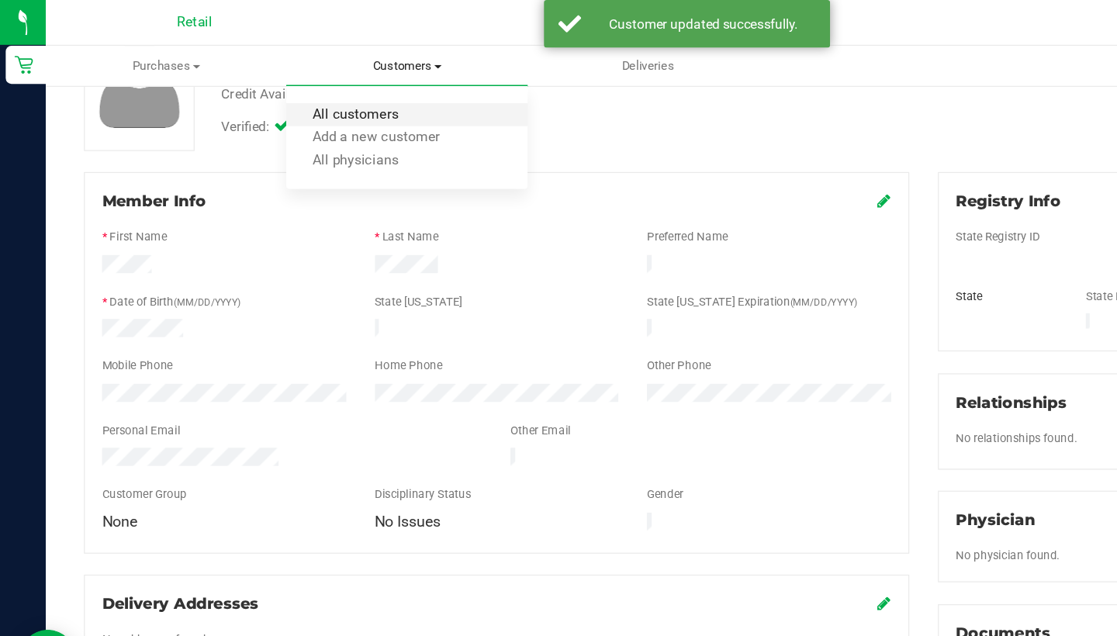
click at [341, 88] on span "All customers" at bounding box center [289, 93] width 112 height 13
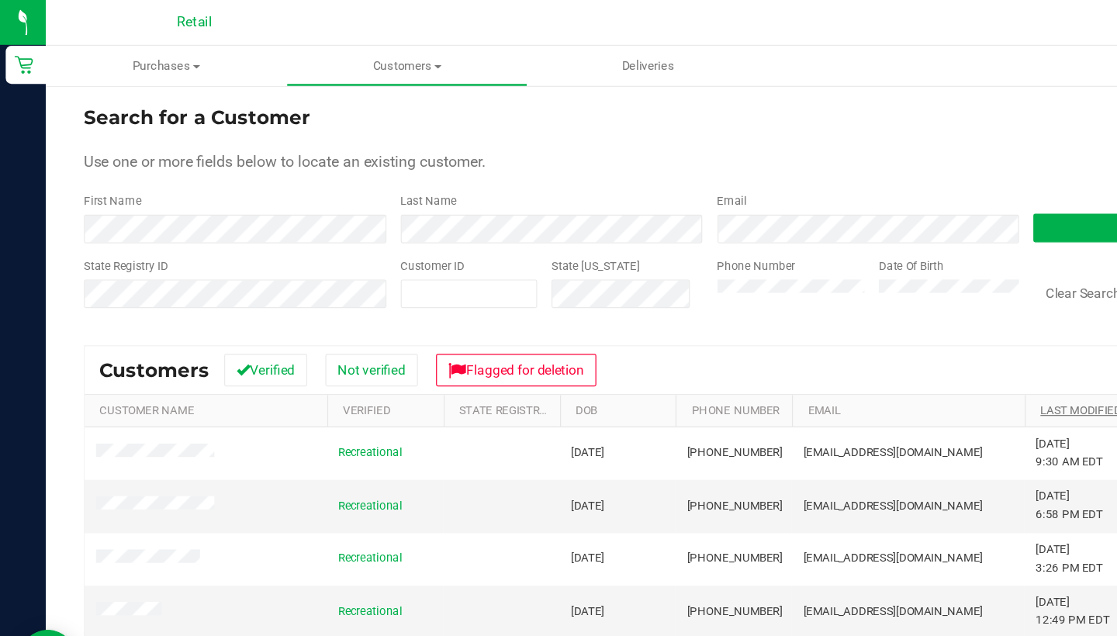
click at [863, 334] on link "Last Modified" at bounding box center [879, 333] width 66 height 11
click at [861, 331] on link "Last Modified" at bounding box center [888, 333] width 84 height 11
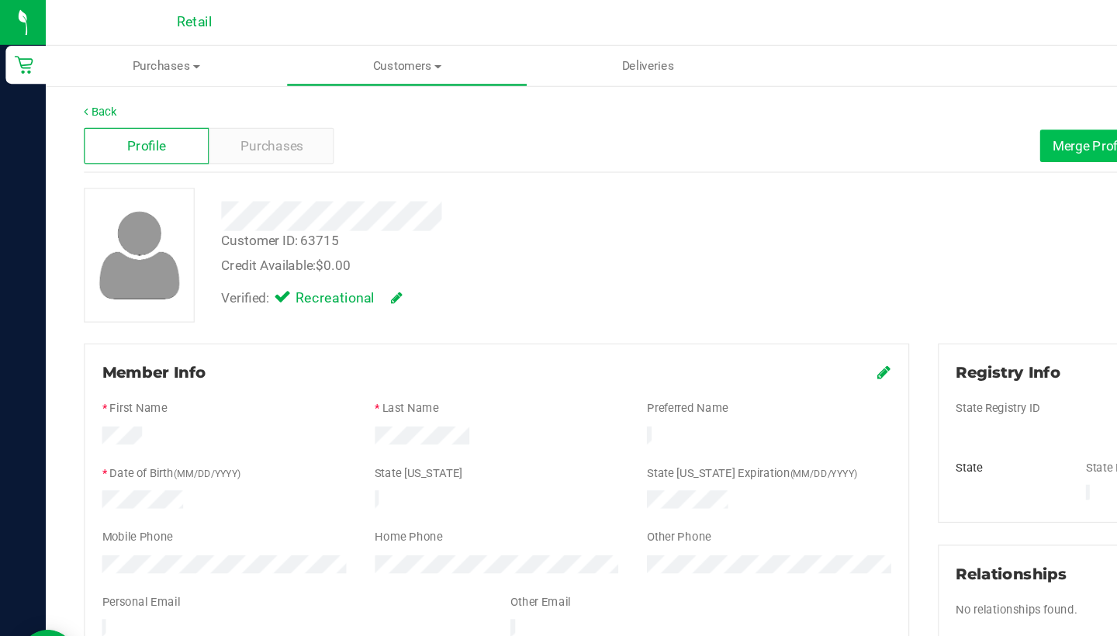
click at [861, 116] on span "Merge Profiles" at bounding box center [890, 118] width 69 height 12
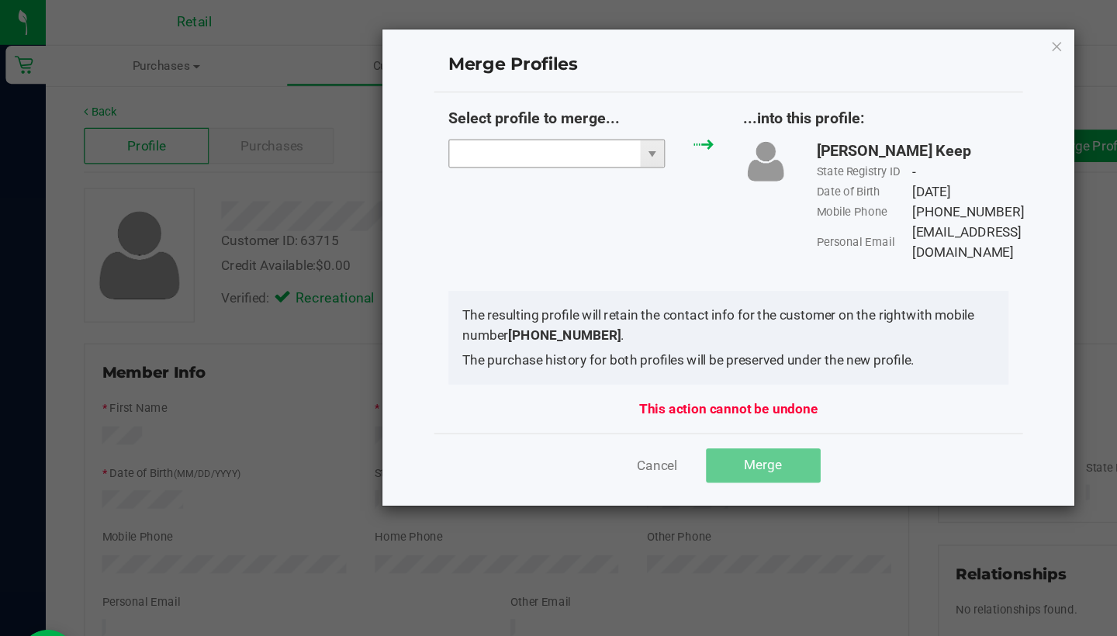
click at [441, 124] on input "NO DATA FOUND" at bounding box center [442, 125] width 155 height 22
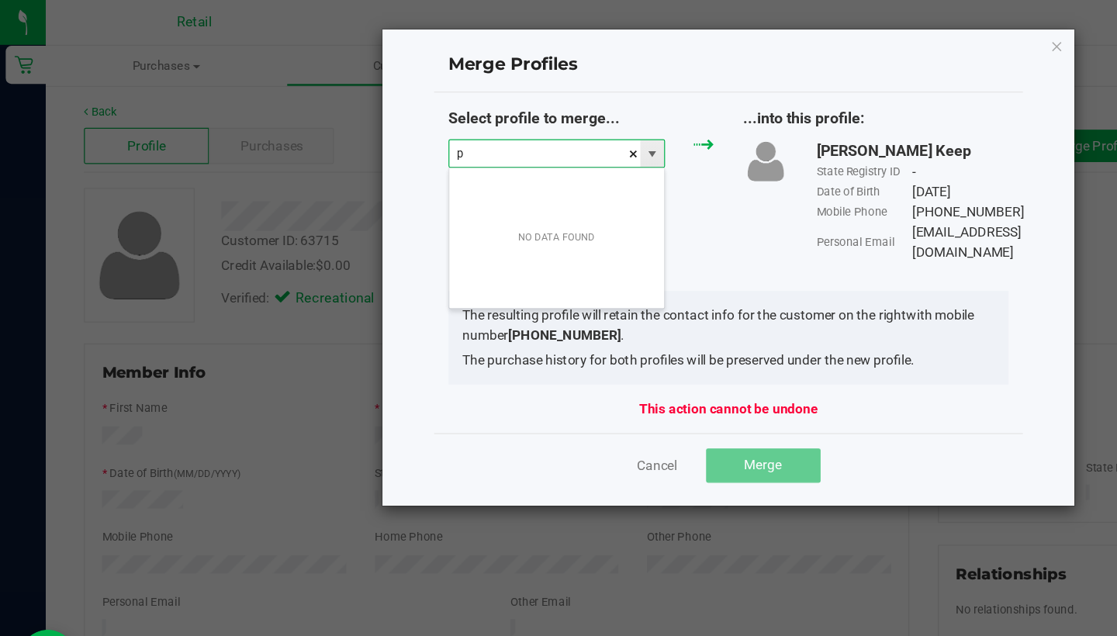
scroll to position [23, 177]
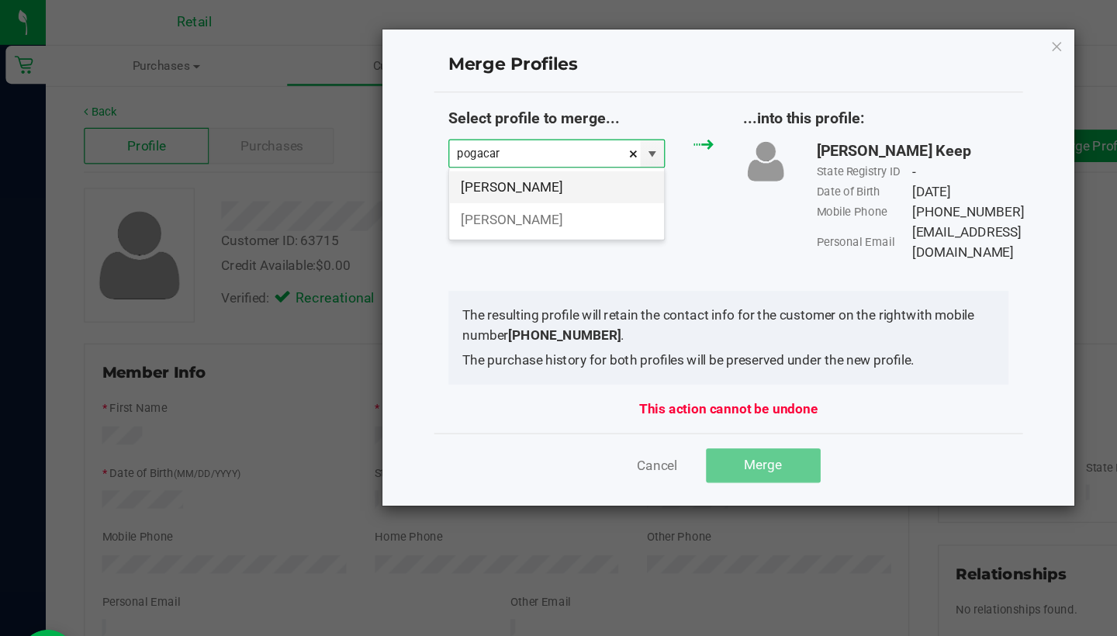
click at [471, 154] on li "Andre Pogacar" at bounding box center [452, 152] width 175 height 26
type input "Andre Pogacar"
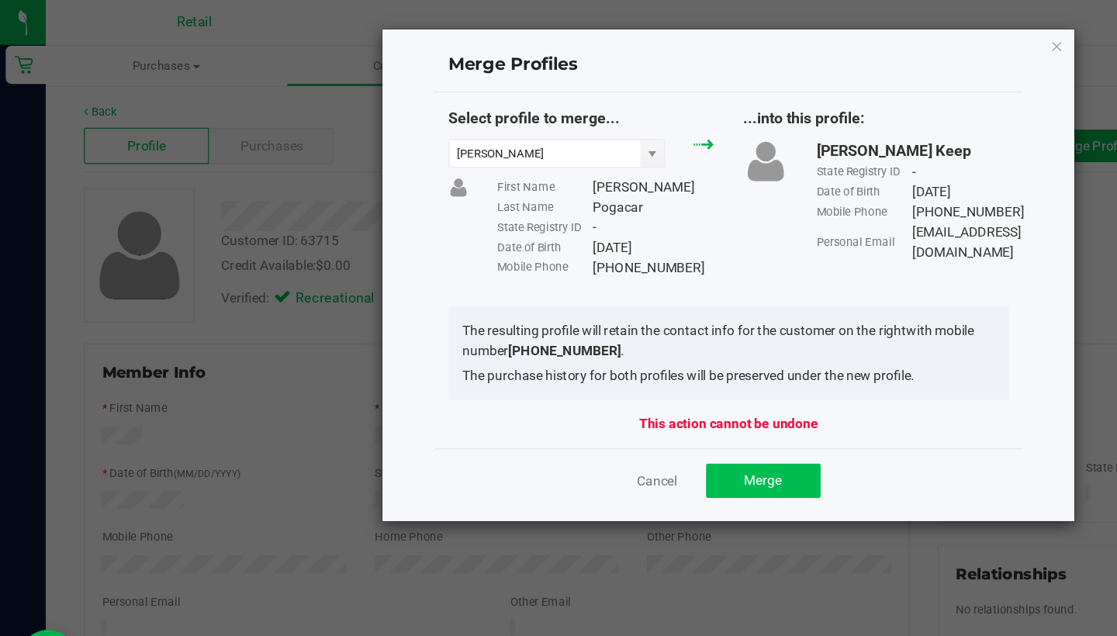
click at [603, 386] on button "Merge" at bounding box center [620, 391] width 93 height 28
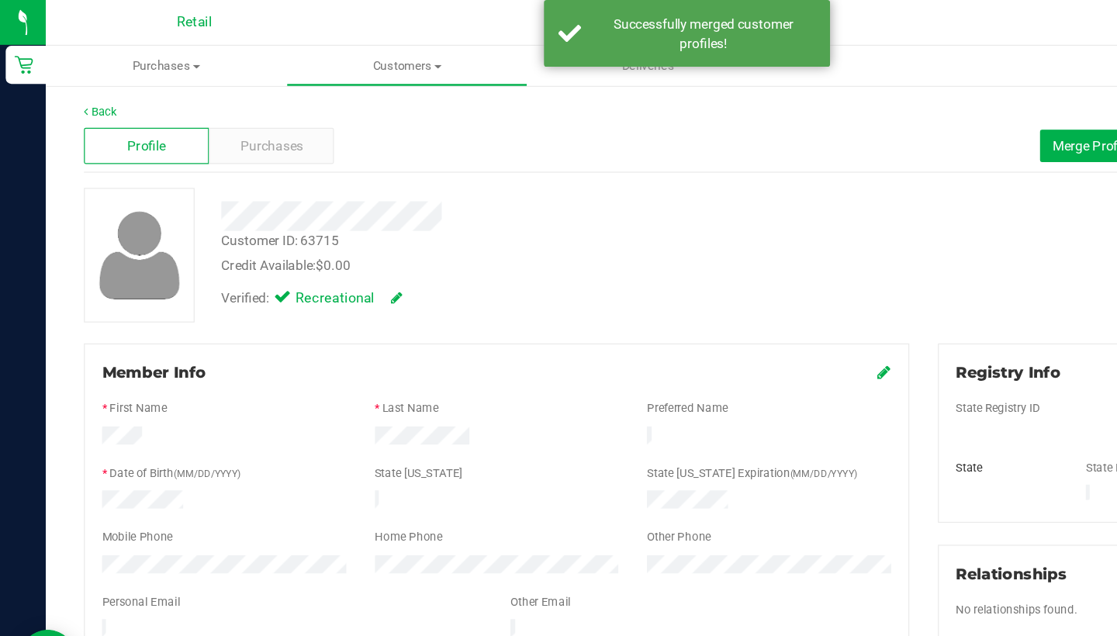
click at [719, 303] on icon at bounding box center [719, 302] width 11 height 12
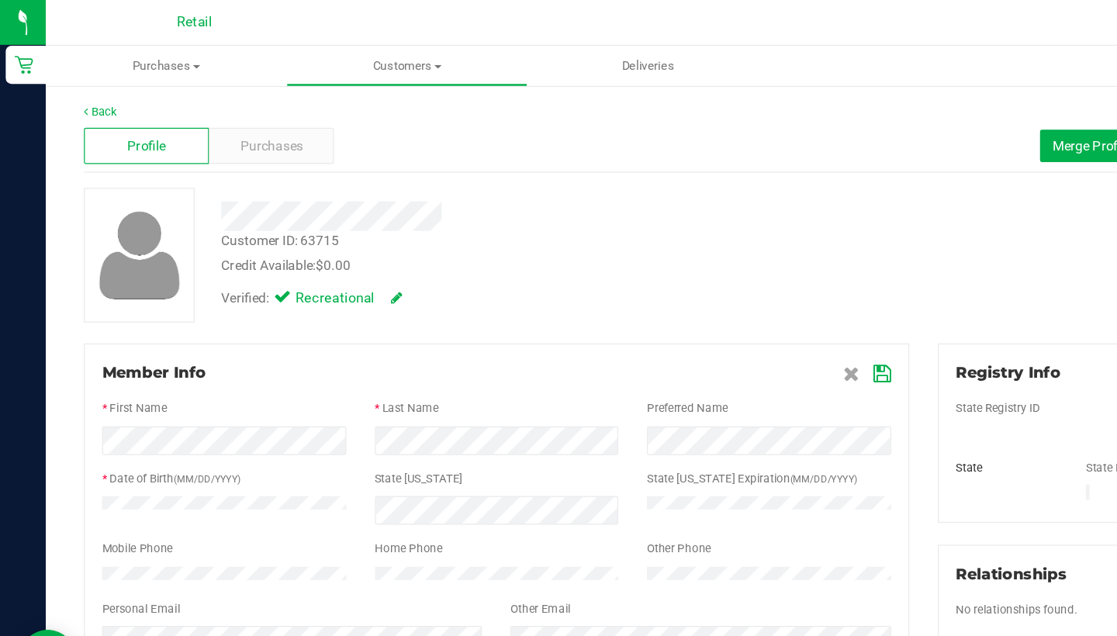
click at [714, 303] on icon at bounding box center [718, 304] width 14 height 12
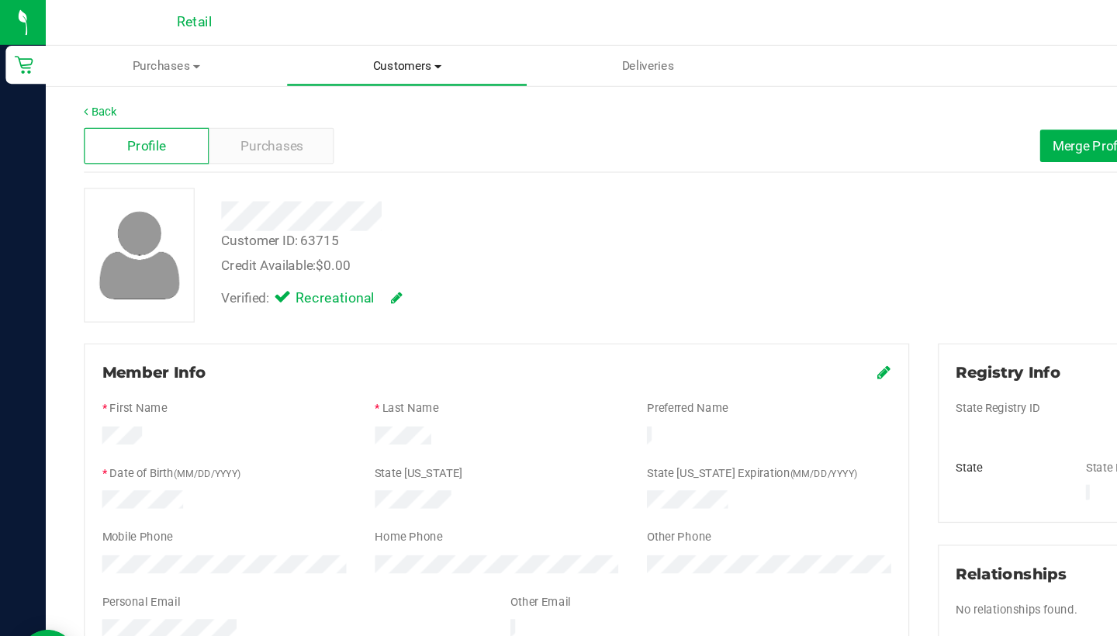
click at [337, 43] on uib-tab-heading "Customers All customers Add a new customer All physicians" at bounding box center [331, 53] width 194 height 31
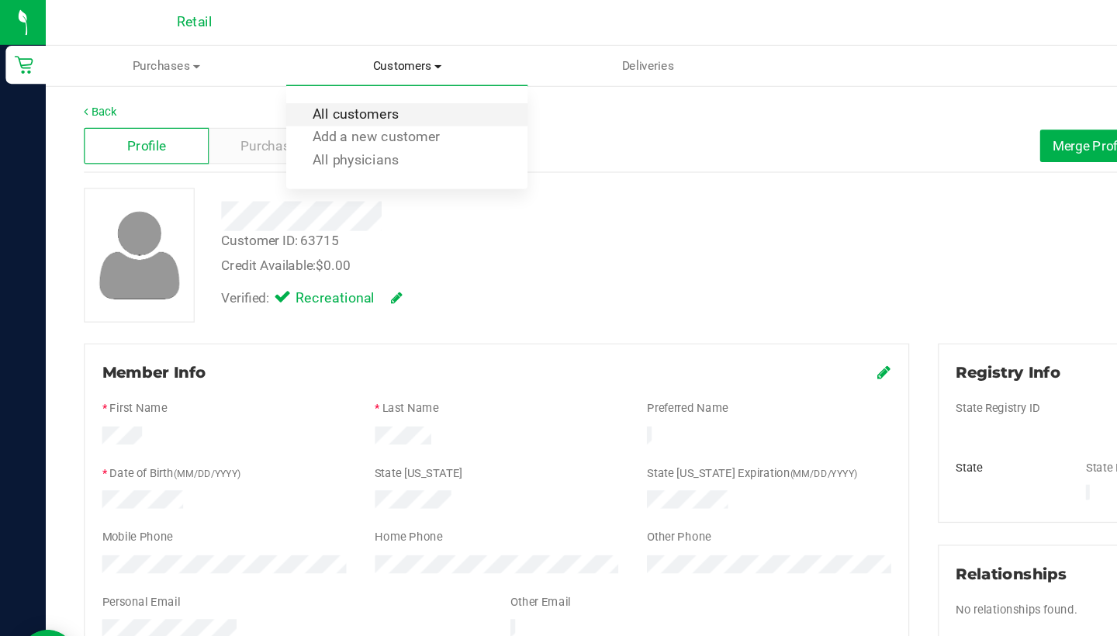
click at [327, 87] on span "All customers" at bounding box center [289, 93] width 112 height 13
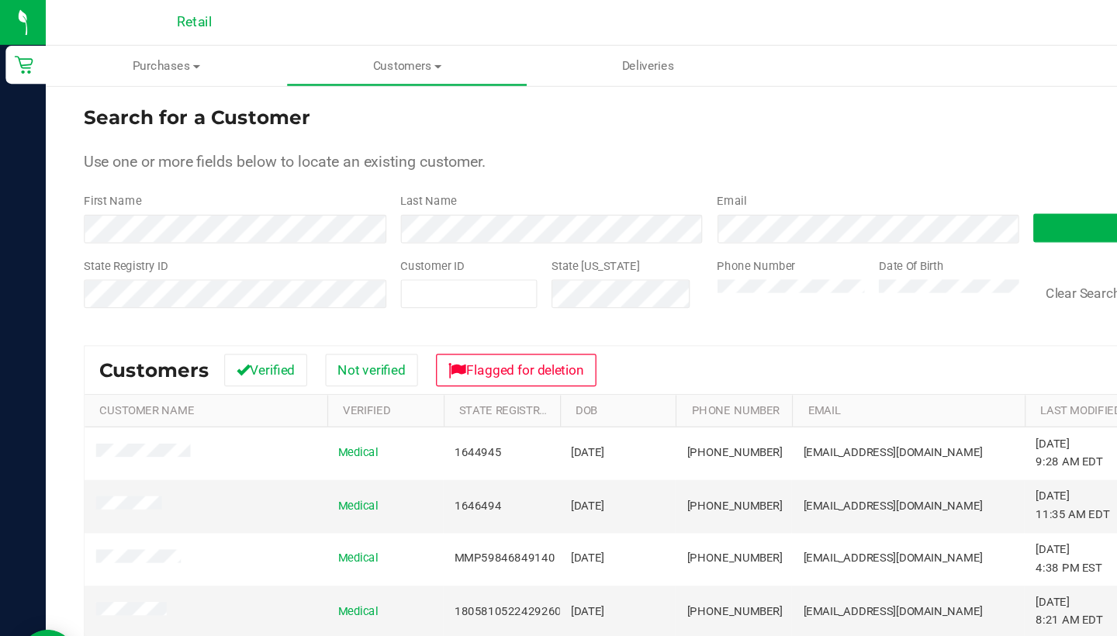
click at [405, 174] on div "Last Name" at bounding box center [443, 177] width 258 height 41
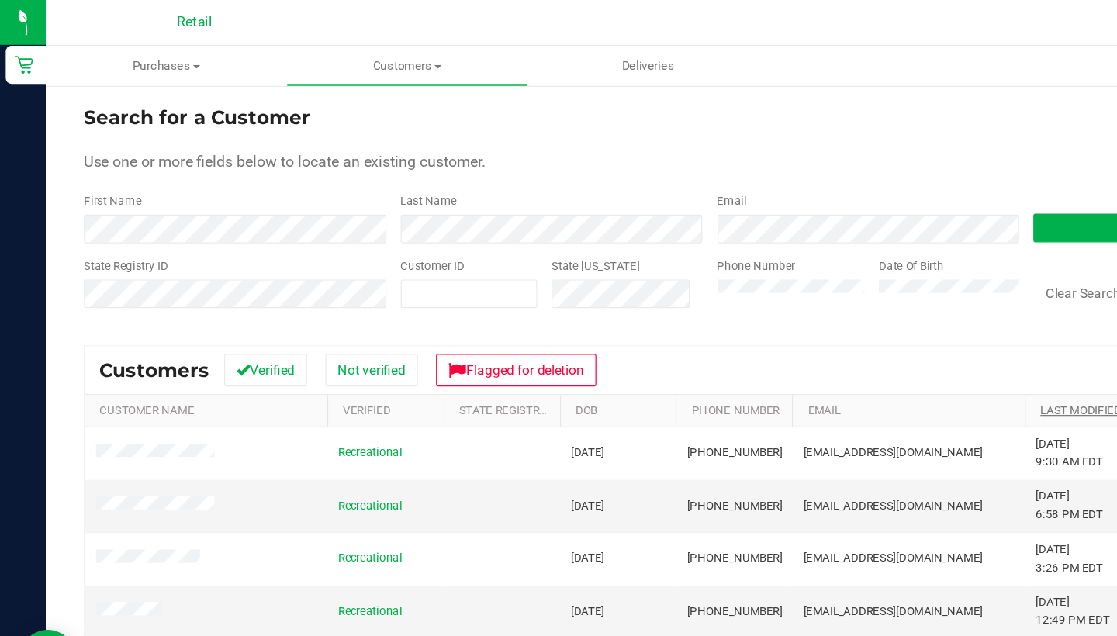
click at [861, 330] on link "Last Modified" at bounding box center [879, 333] width 66 height 11
click at [860, 333] on link "Last Modified" at bounding box center [888, 333] width 84 height 11
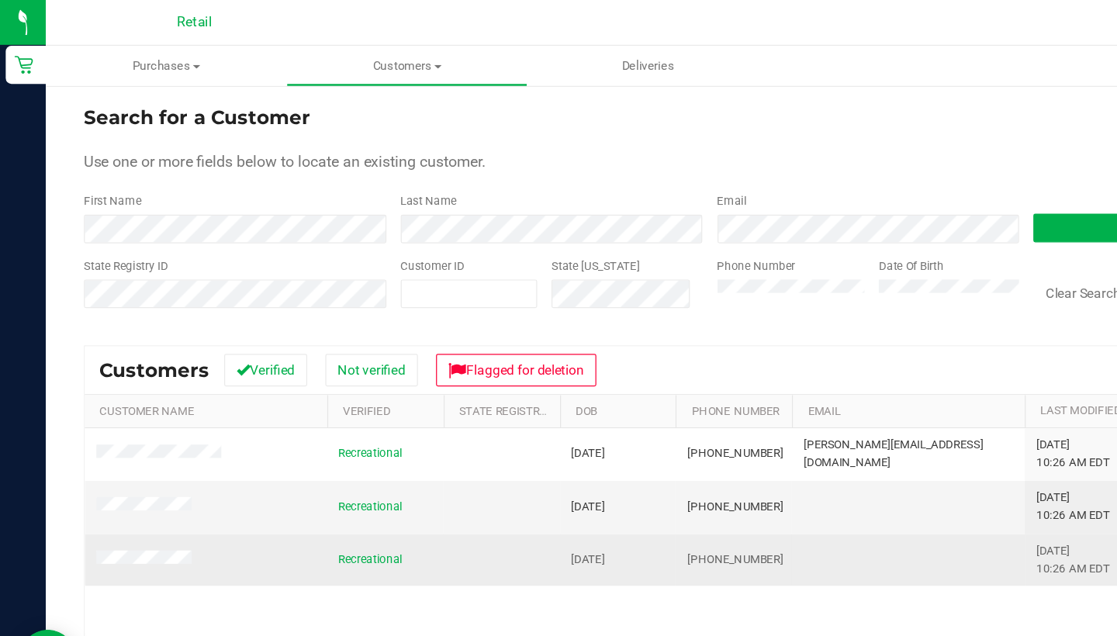
drag, startPoint x: 625, startPoint y: 452, endPoint x: 559, endPoint y: 442, distance: 66.6
click at [559, 442] on td "(401) 392-8209" at bounding box center [596, 455] width 95 height 42
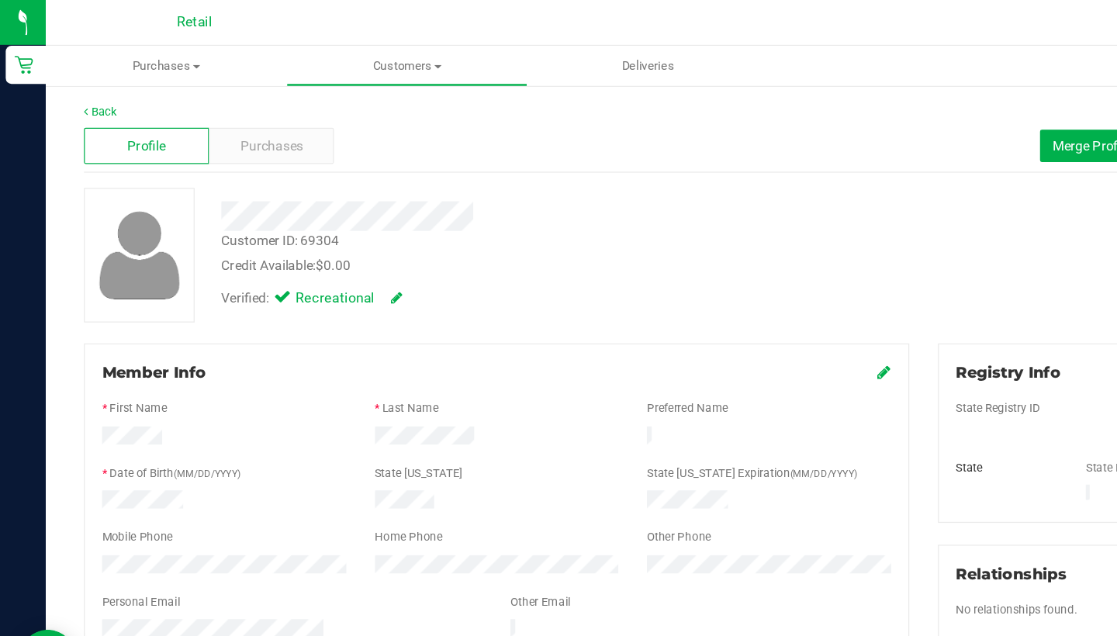
click at [717, 303] on icon at bounding box center [719, 302] width 11 height 12
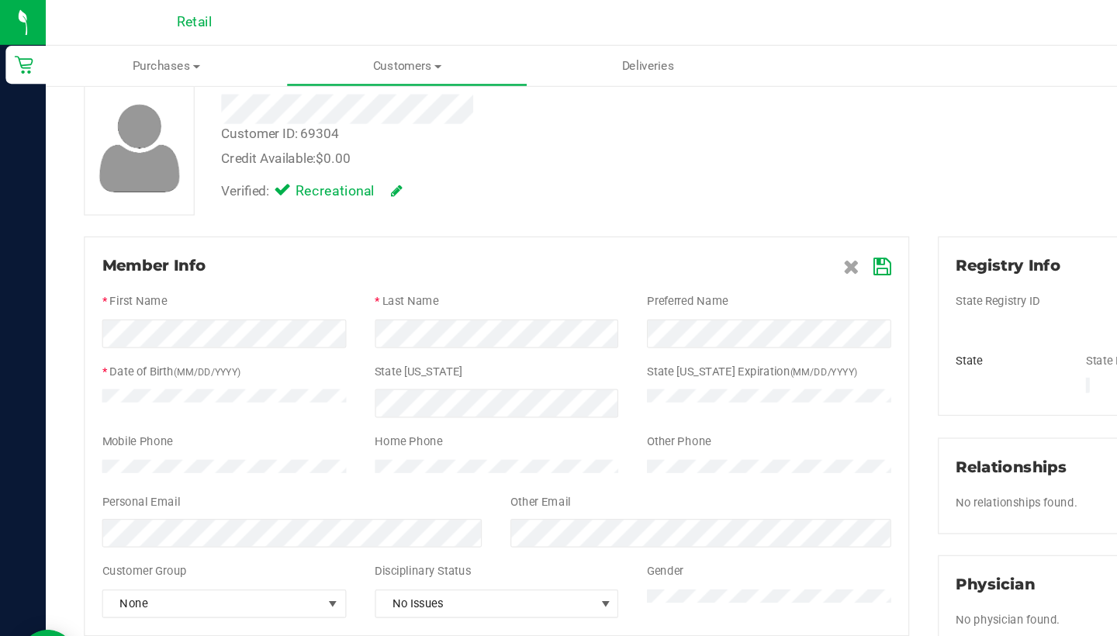
scroll to position [92, 0]
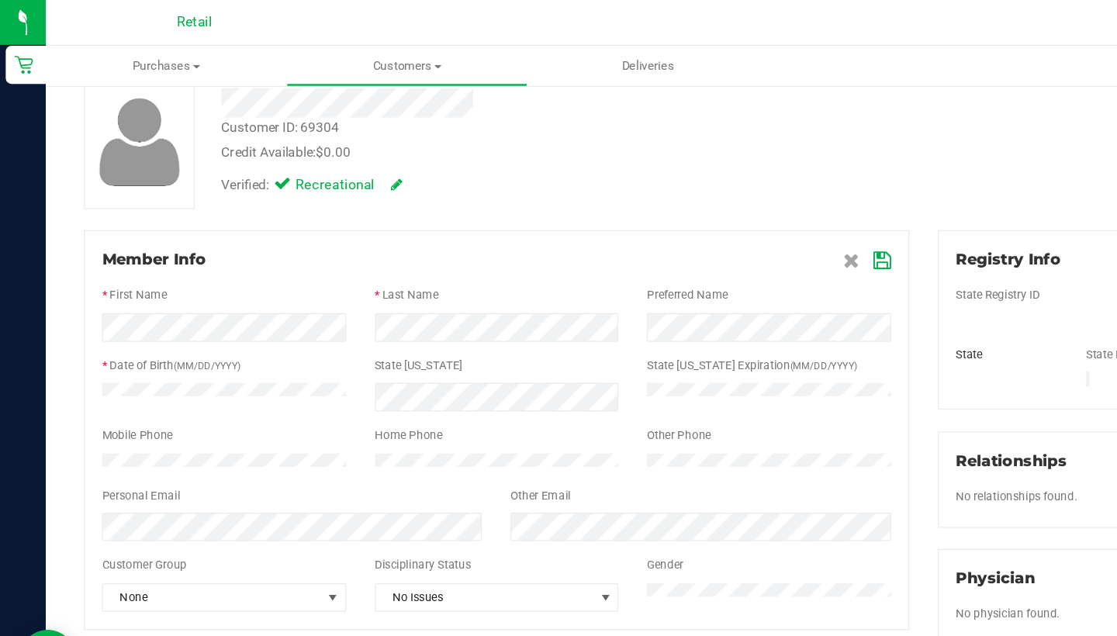
click at [721, 211] on icon at bounding box center [718, 212] width 14 height 12
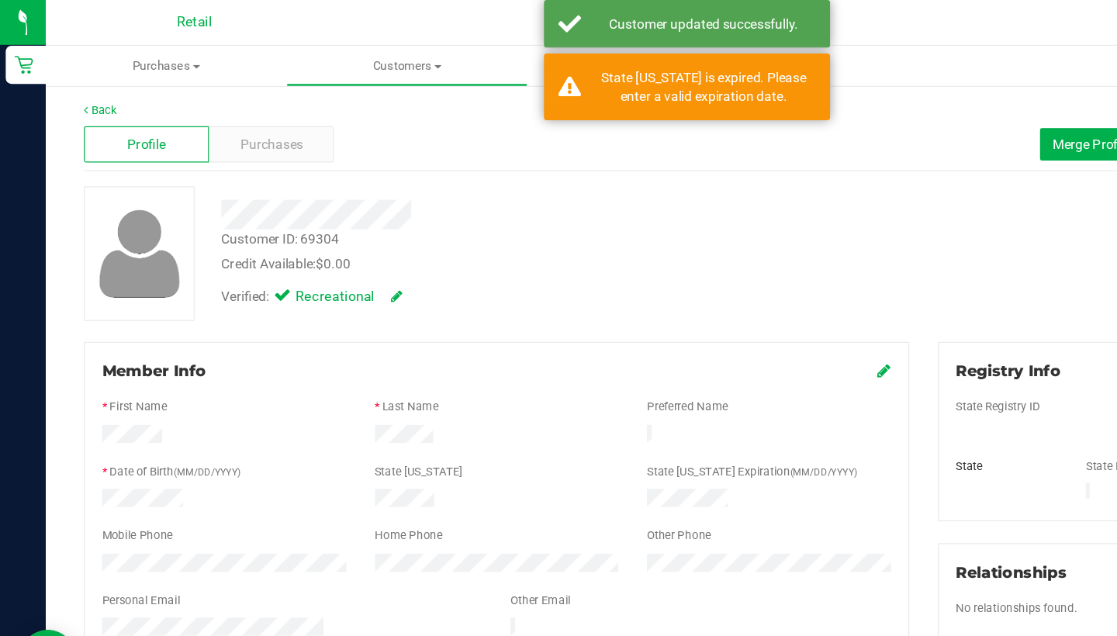
scroll to position [0, 0]
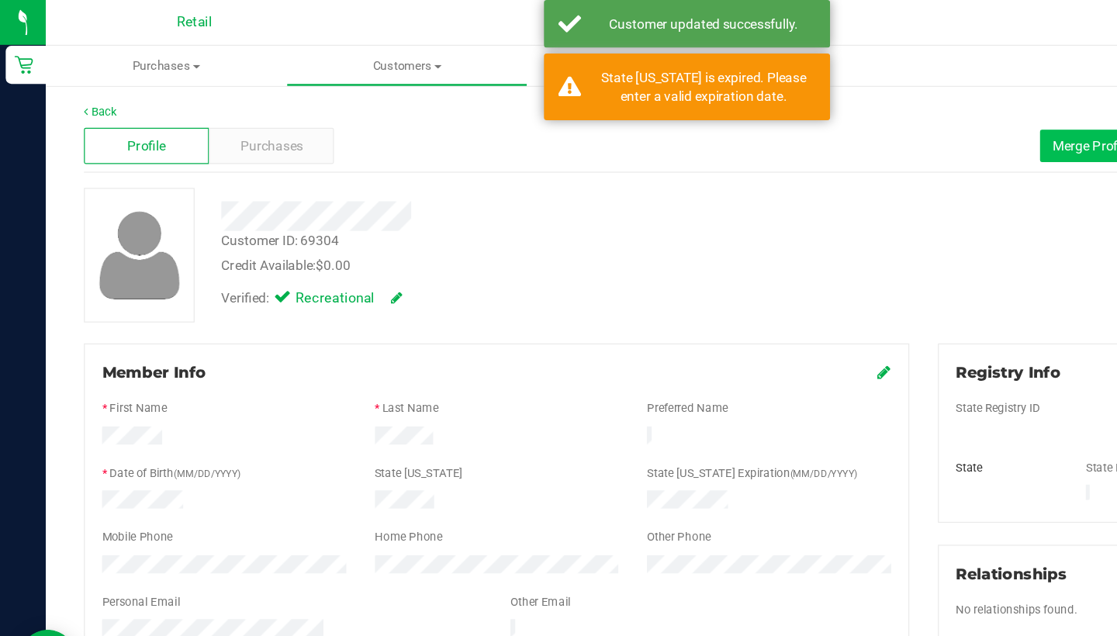
click at [856, 123] on span "Merge Profiles" at bounding box center [890, 118] width 69 height 12
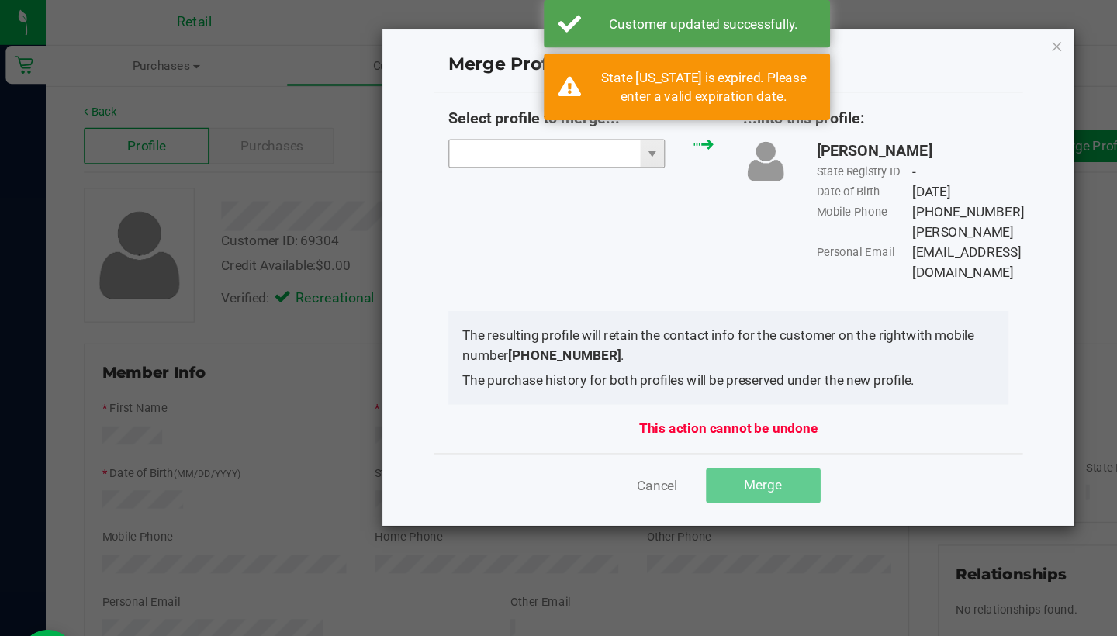
click at [472, 122] on input "NO DATA FOUND" at bounding box center [442, 125] width 155 height 22
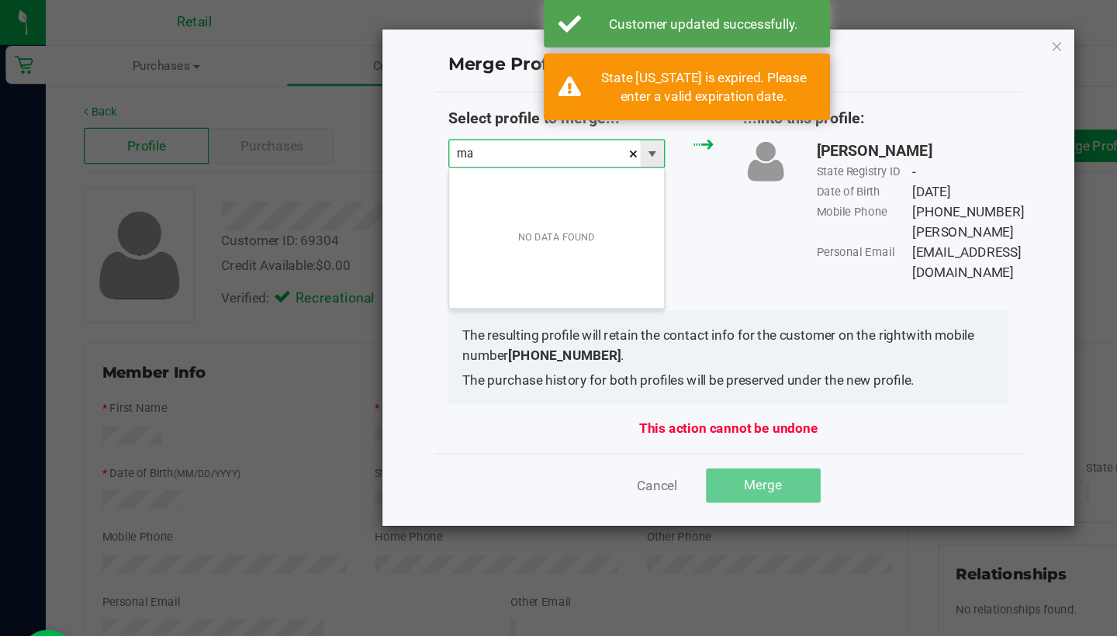
scroll to position [23, 177]
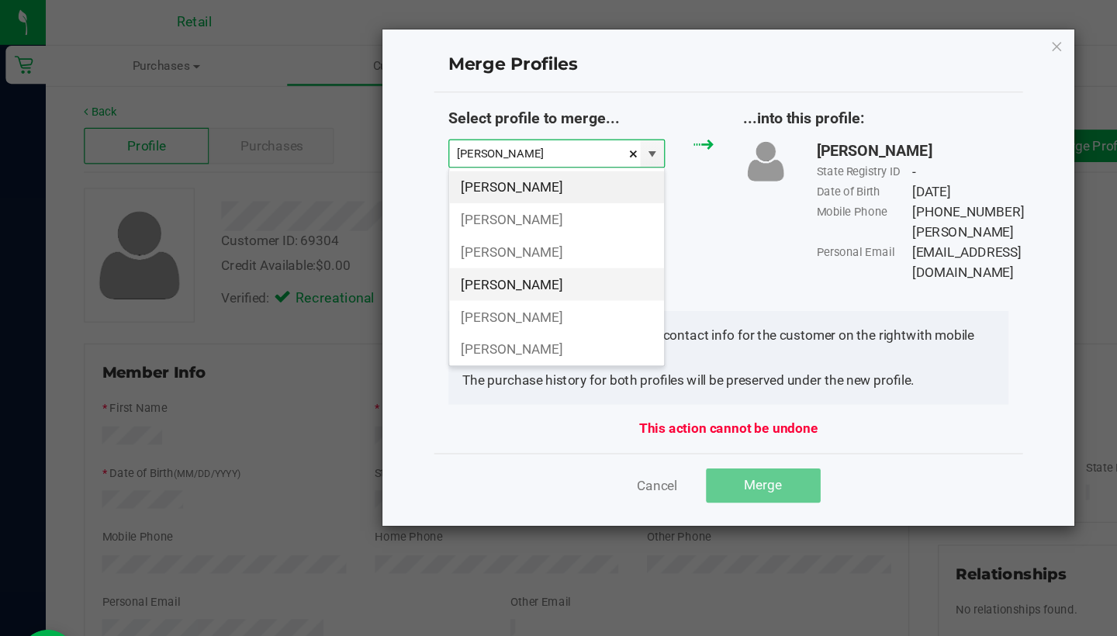
click at [450, 228] on li "Maranda Johnson" at bounding box center [452, 231] width 175 height 26
type input "Maranda Johnson"
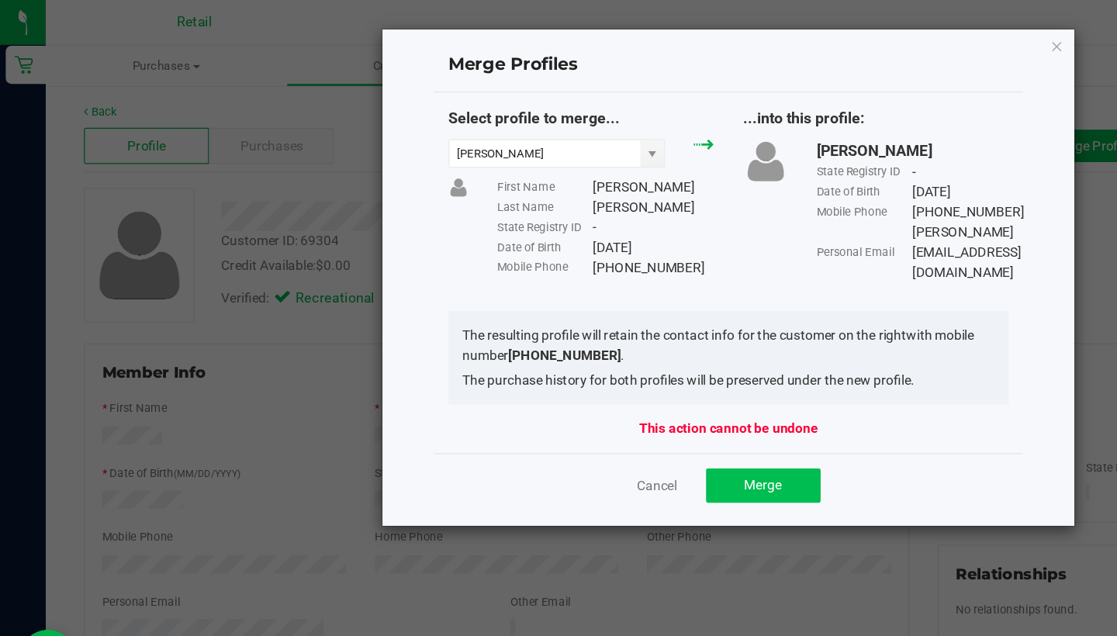
click at [618, 388] on span "Merge" at bounding box center [620, 394] width 30 height 12
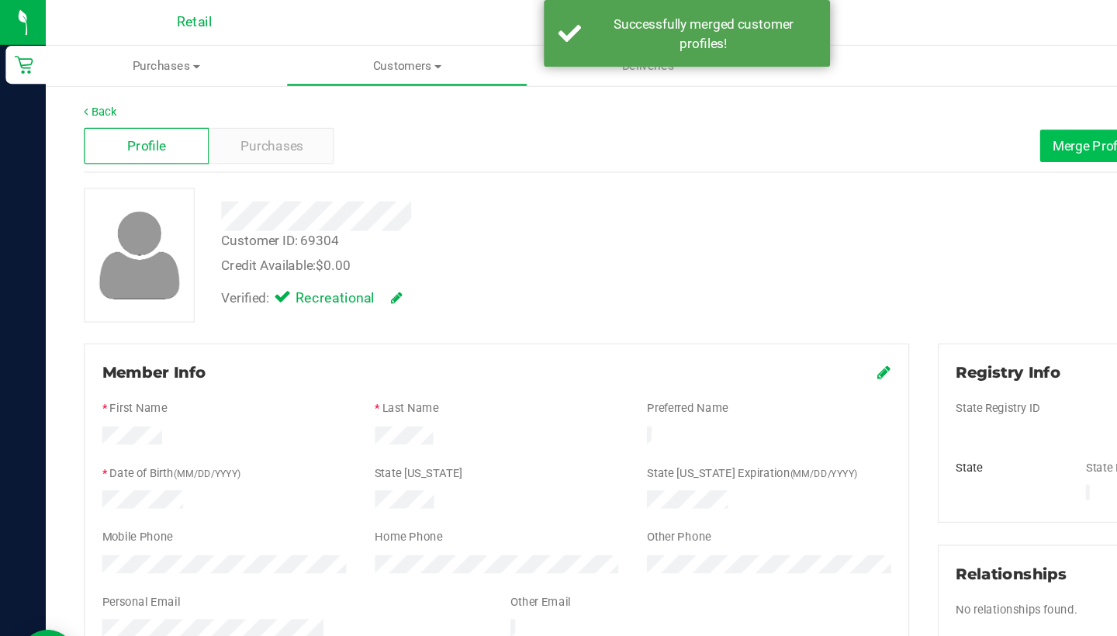
click at [857, 113] on span "Merge Profiles" at bounding box center [890, 118] width 69 height 12
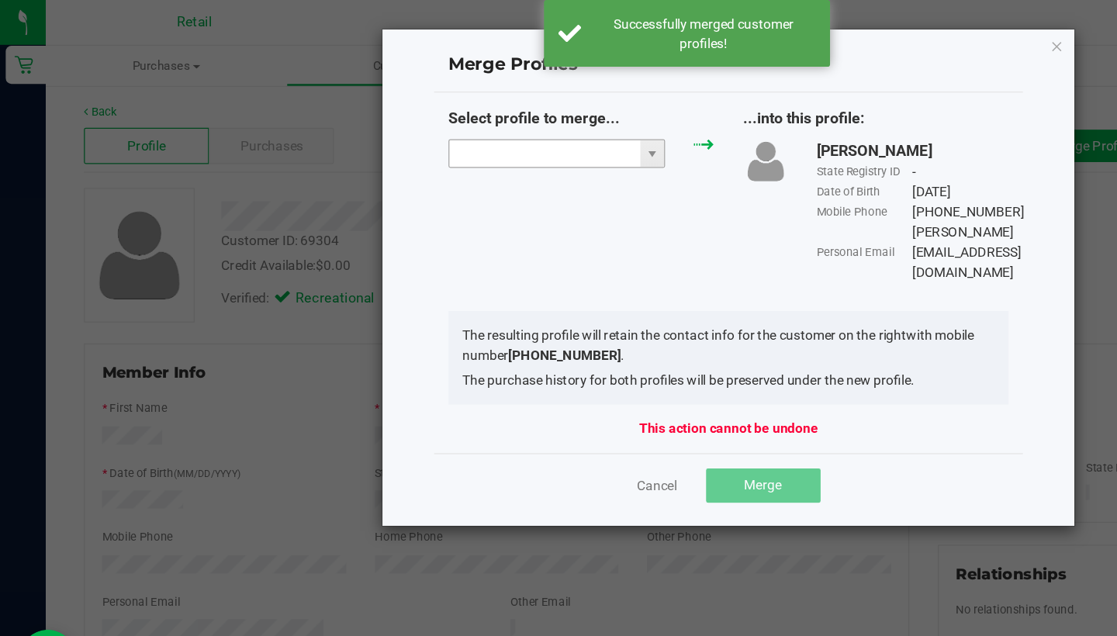
click at [455, 126] on input "NO DATA FOUND" at bounding box center [442, 125] width 155 height 22
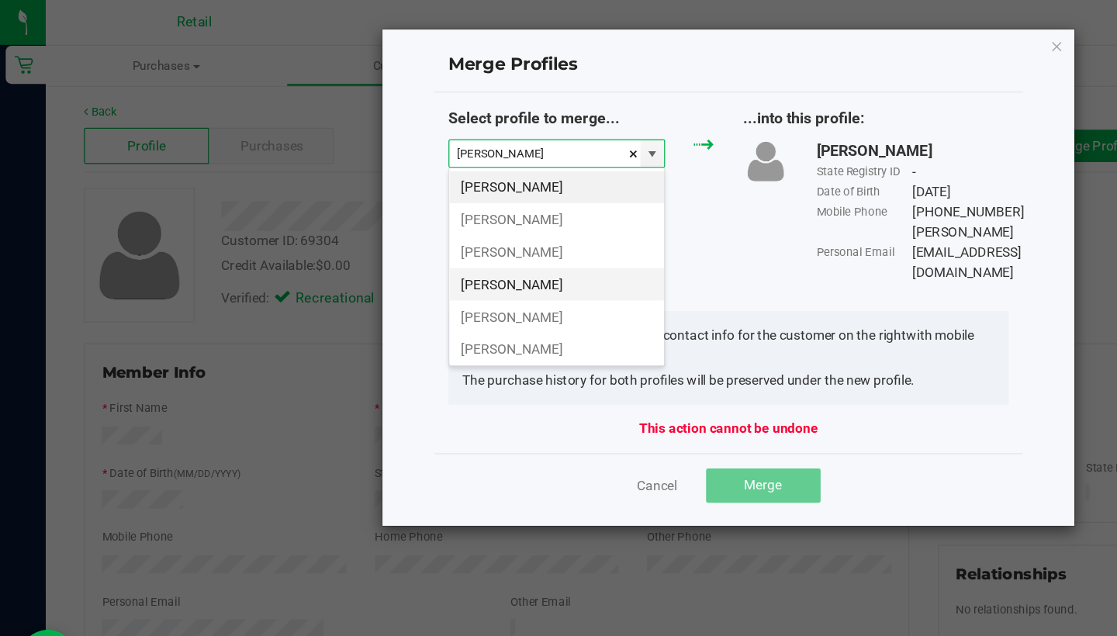
click at [456, 225] on li "Maranda Johnson" at bounding box center [452, 231] width 175 height 26
type input "Maranda Johnson"
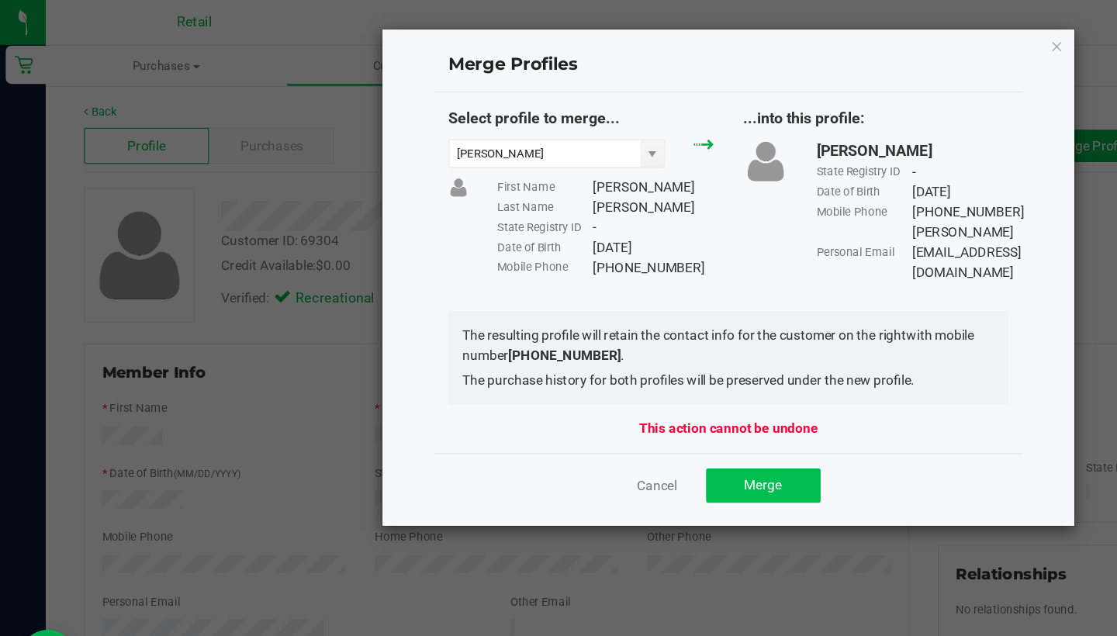
click at [612, 392] on span "Merge" at bounding box center [620, 394] width 30 height 12
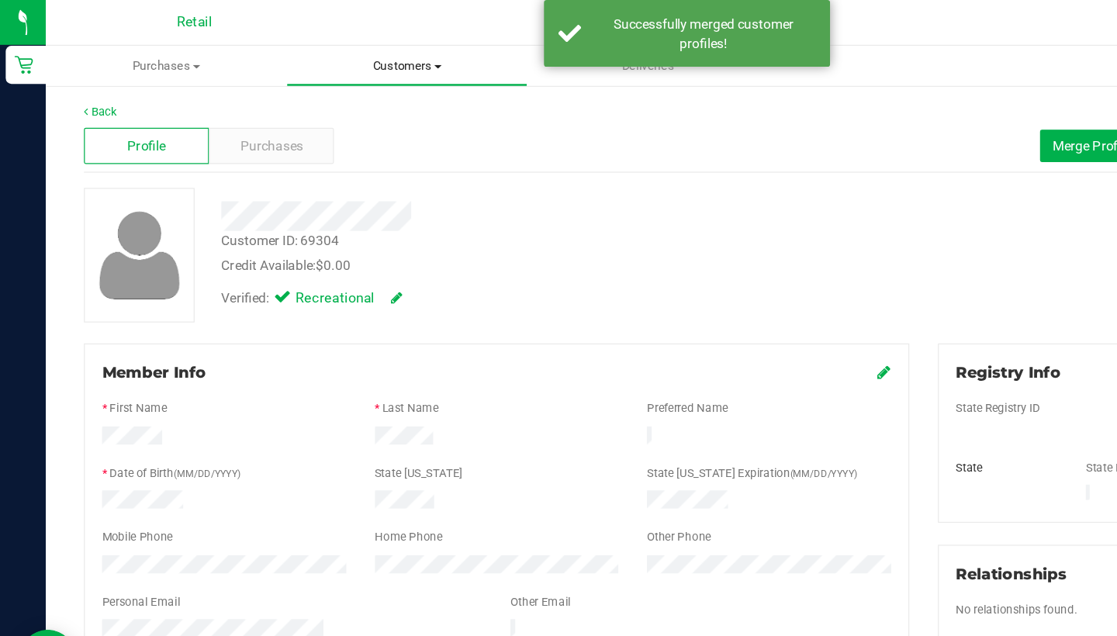
click at [327, 61] on uib-tab-heading "Customers All customers Add a new customer All physicians" at bounding box center [331, 53] width 194 height 31
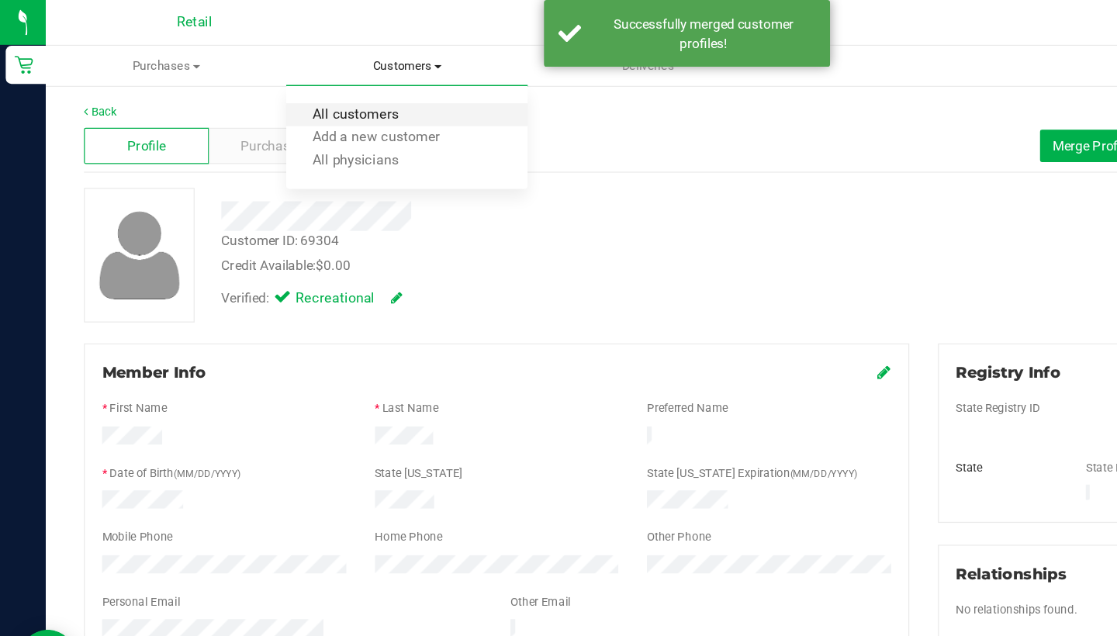
click at [327, 87] on span "All customers" at bounding box center [289, 93] width 112 height 13
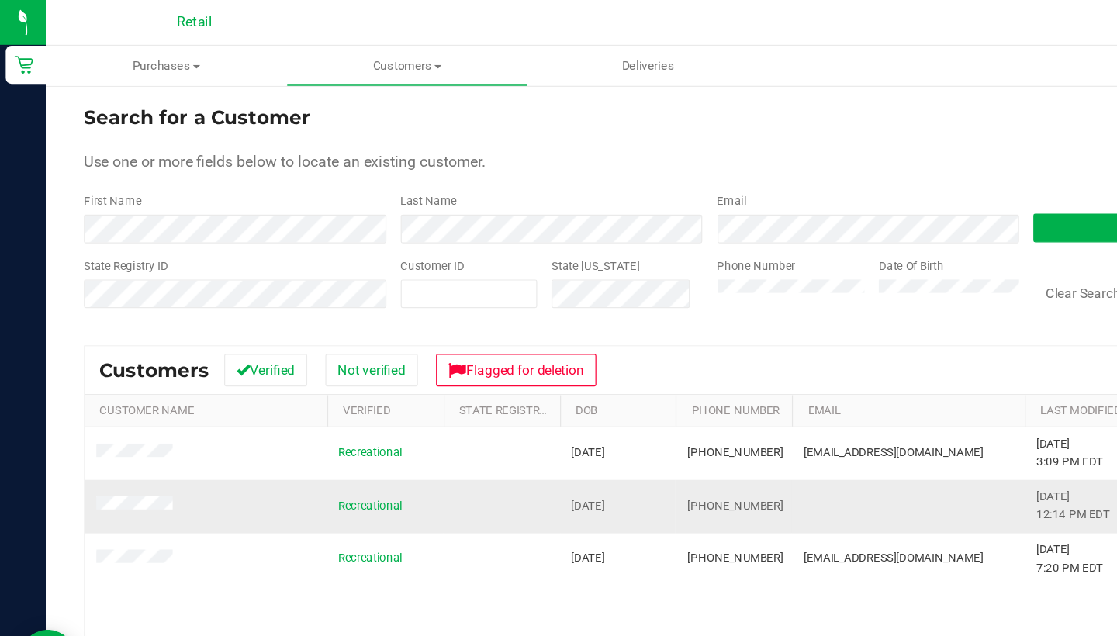
drag, startPoint x: 634, startPoint y: 404, endPoint x: 569, endPoint y: 403, distance: 64.4
click at [569, 403] on td "(401) 442-7303" at bounding box center [596, 411] width 95 height 43
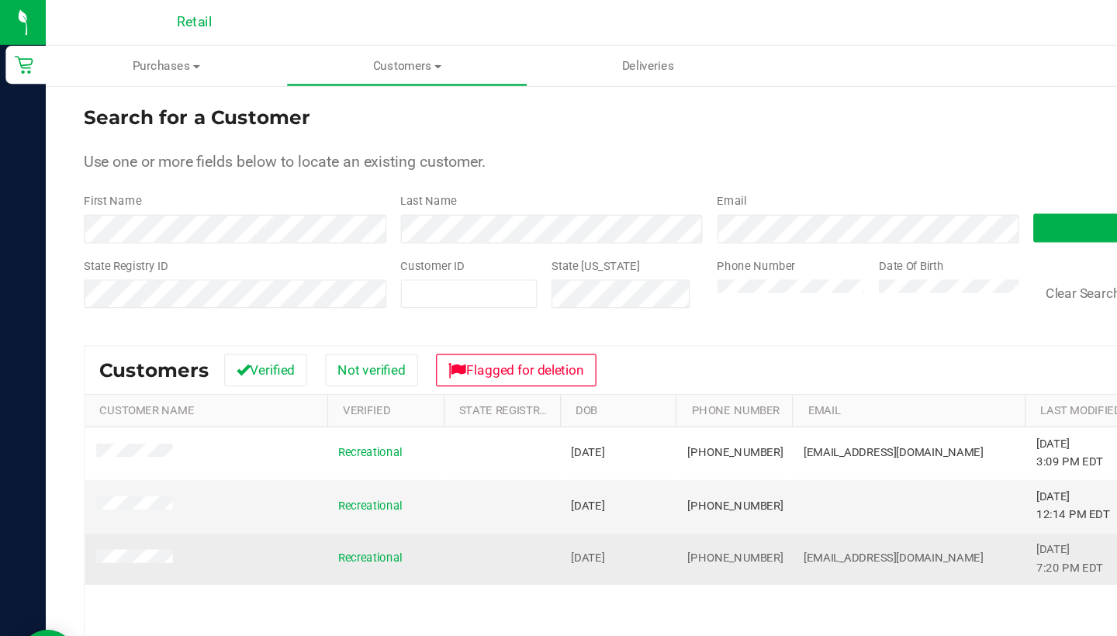
click at [116, 447] on span at bounding box center [111, 455] width 67 height 16
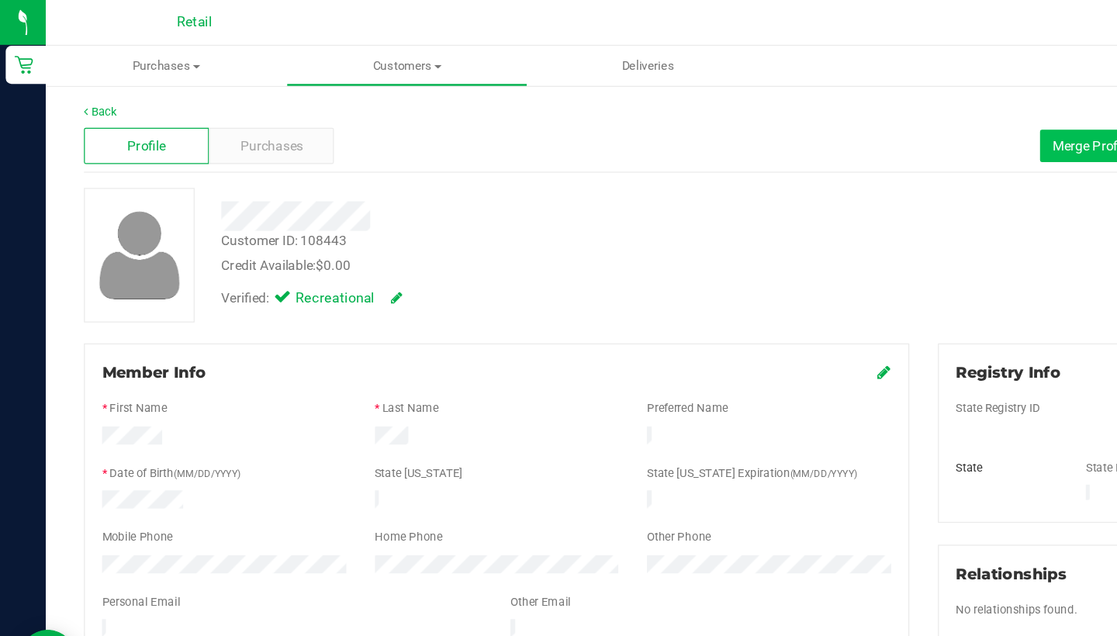
click at [887, 126] on button "Merge Profiles" at bounding box center [890, 119] width 89 height 26
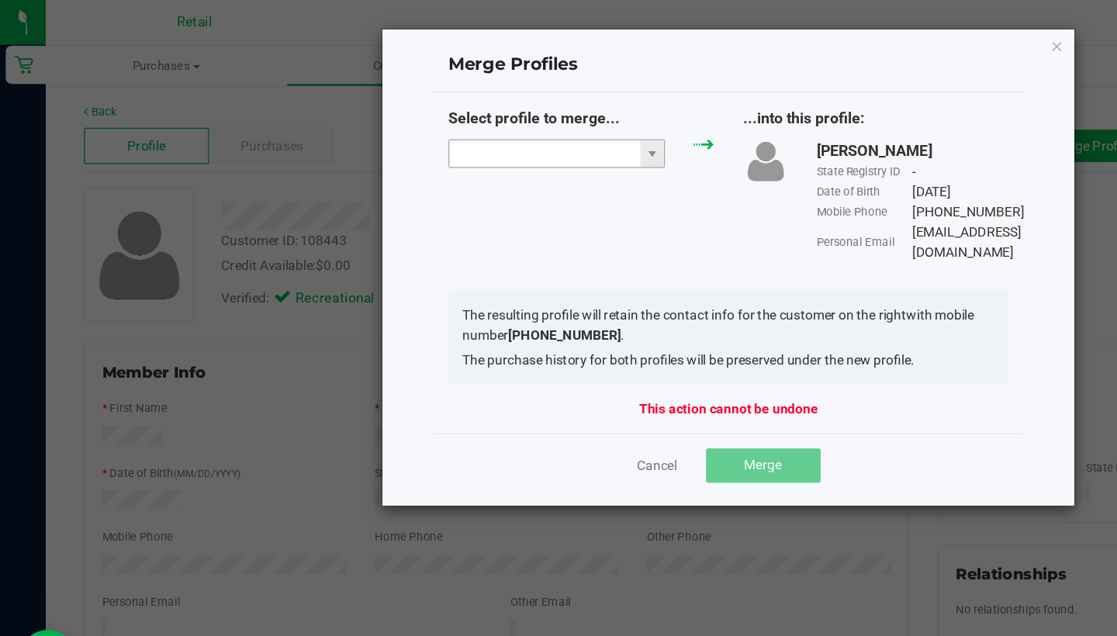
click at [413, 124] on input "NO DATA FOUND" at bounding box center [442, 125] width 155 height 22
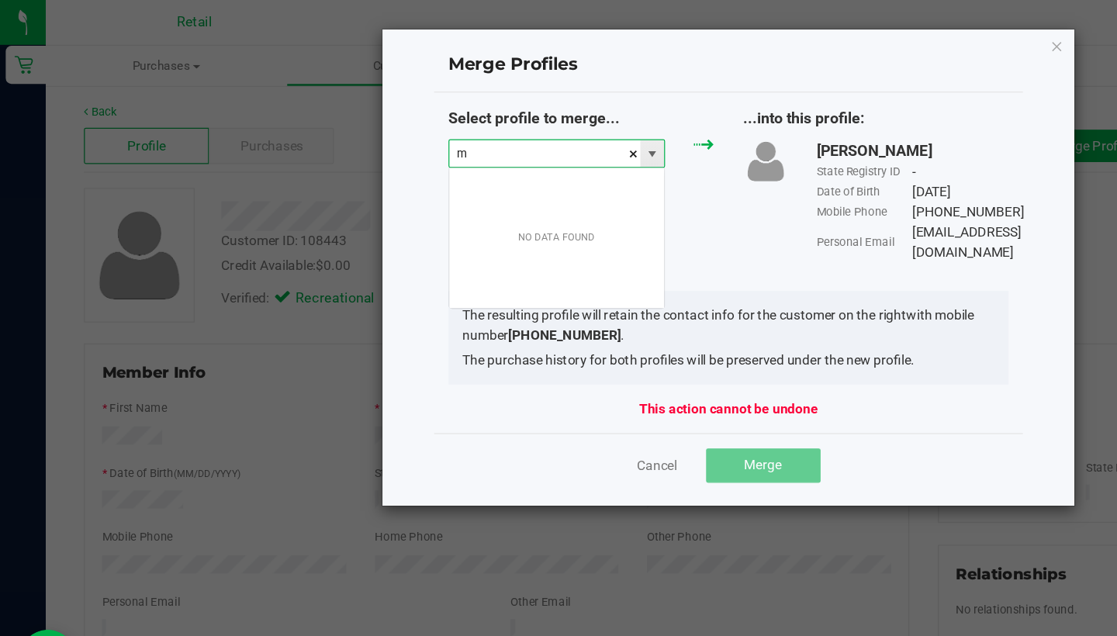
scroll to position [23, 177]
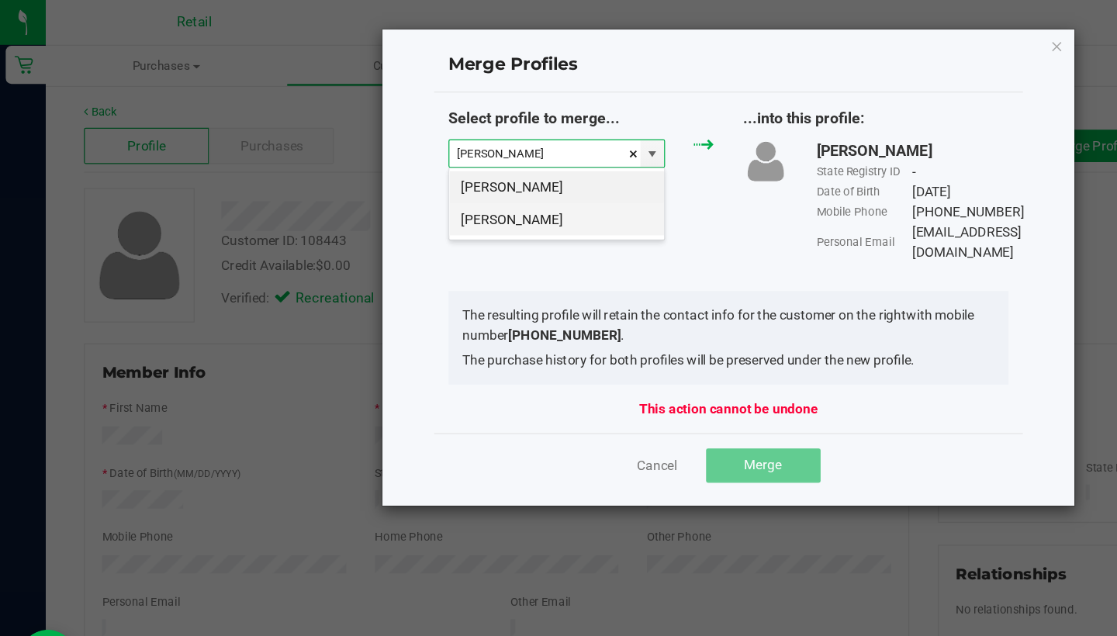
click at [440, 178] on li "Maranda Bass" at bounding box center [452, 178] width 175 height 26
type input "Maranda Bass"
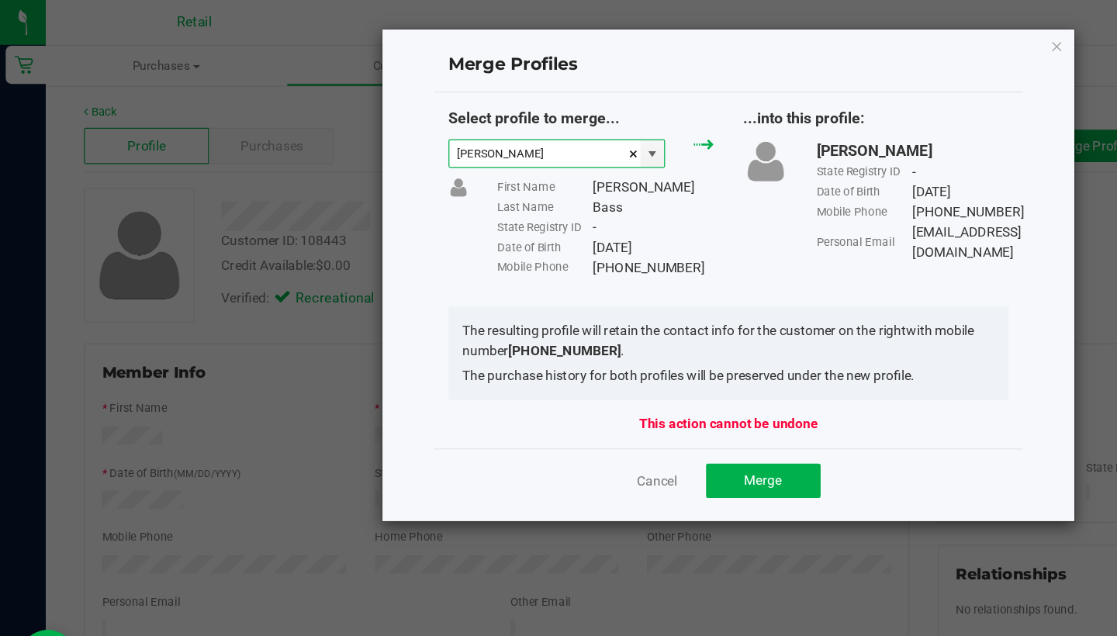
scroll to position [0, 0]
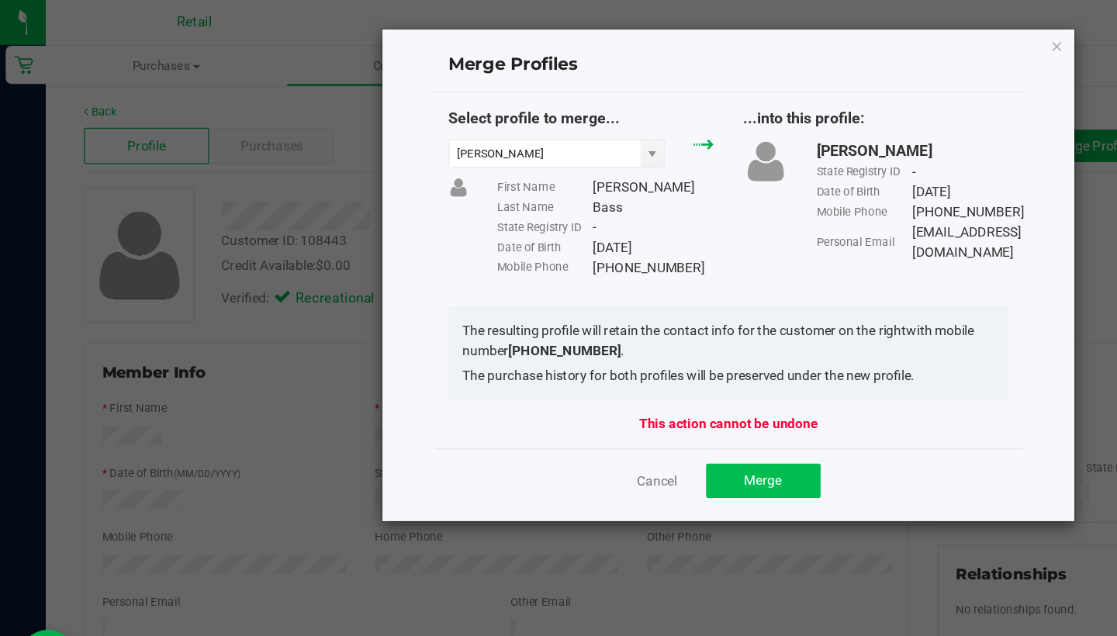
click at [607, 393] on span "Merge" at bounding box center [620, 390] width 30 height 12
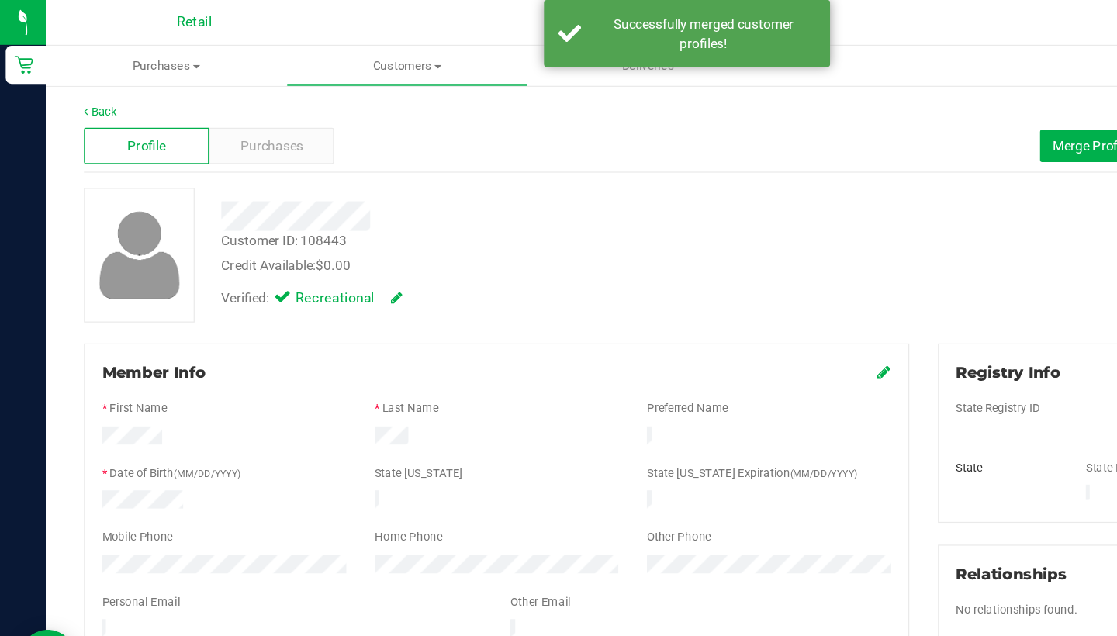
click at [714, 305] on icon at bounding box center [719, 302] width 11 height 12
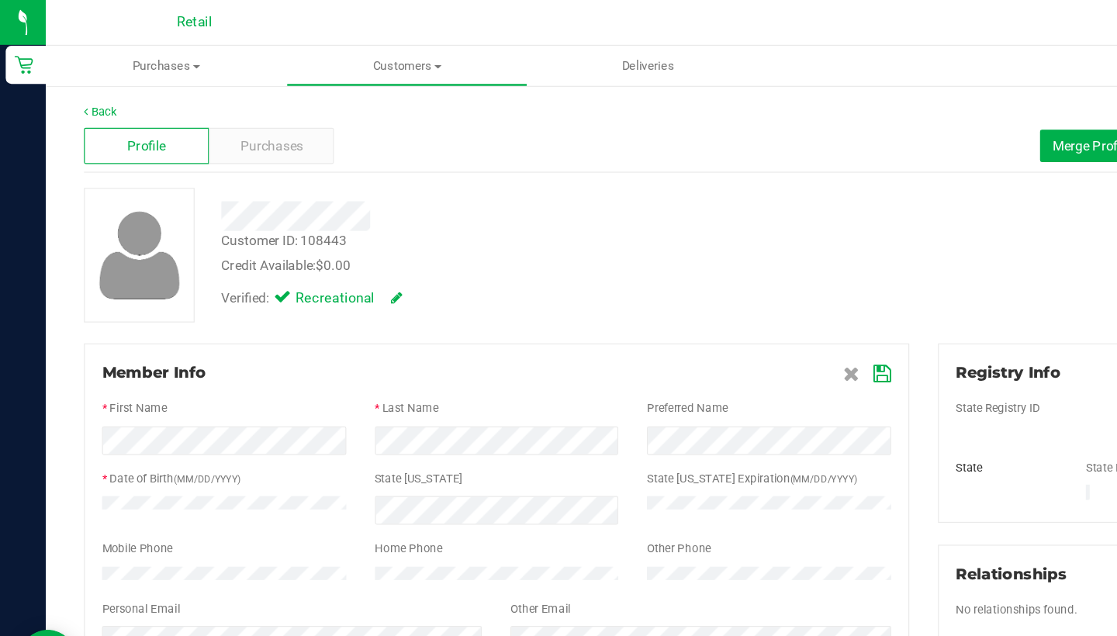
click at [716, 299] on icon at bounding box center [718, 304] width 14 height 12
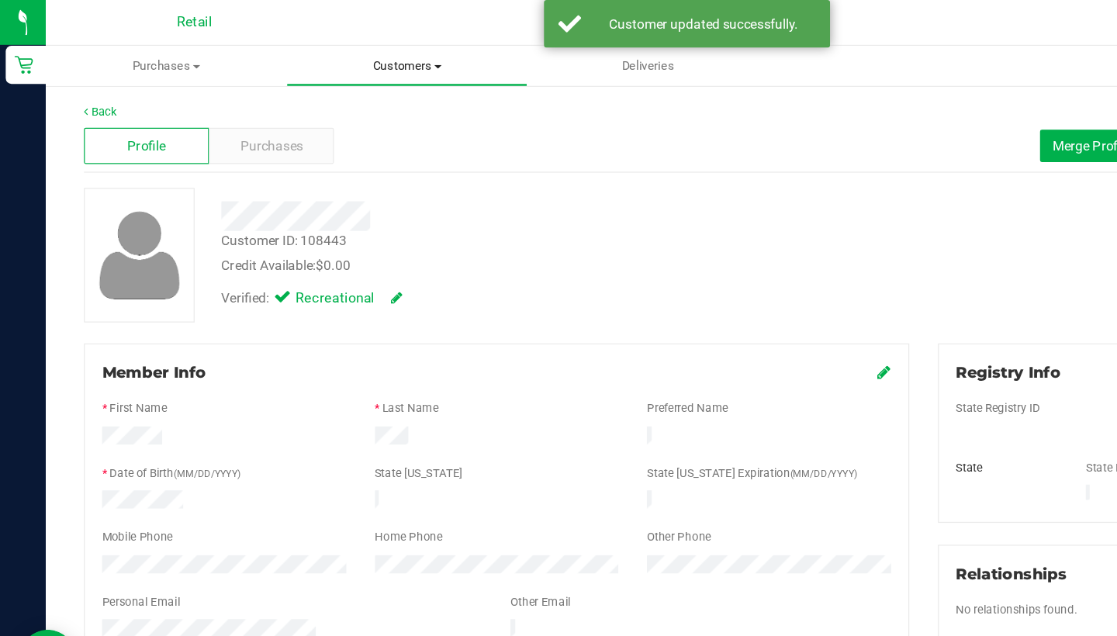
click at [317, 64] on uib-tab-heading "Customers All customers Add a new customer All physicians" at bounding box center [331, 53] width 194 height 31
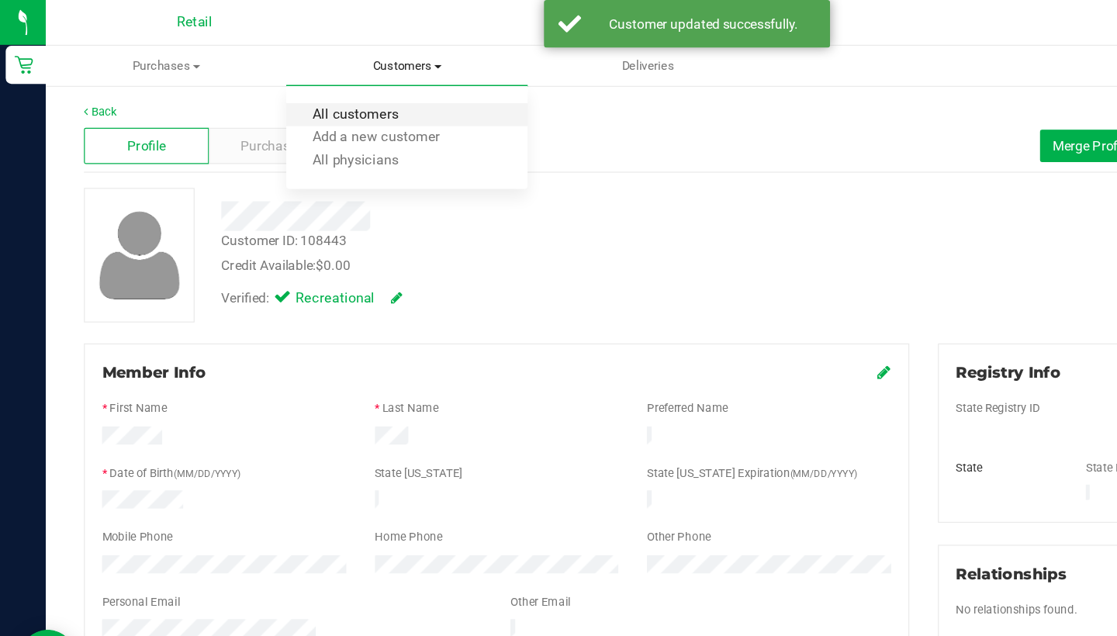
click at [317, 92] on span "All customers" at bounding box center [289, 93] width 112 height 13
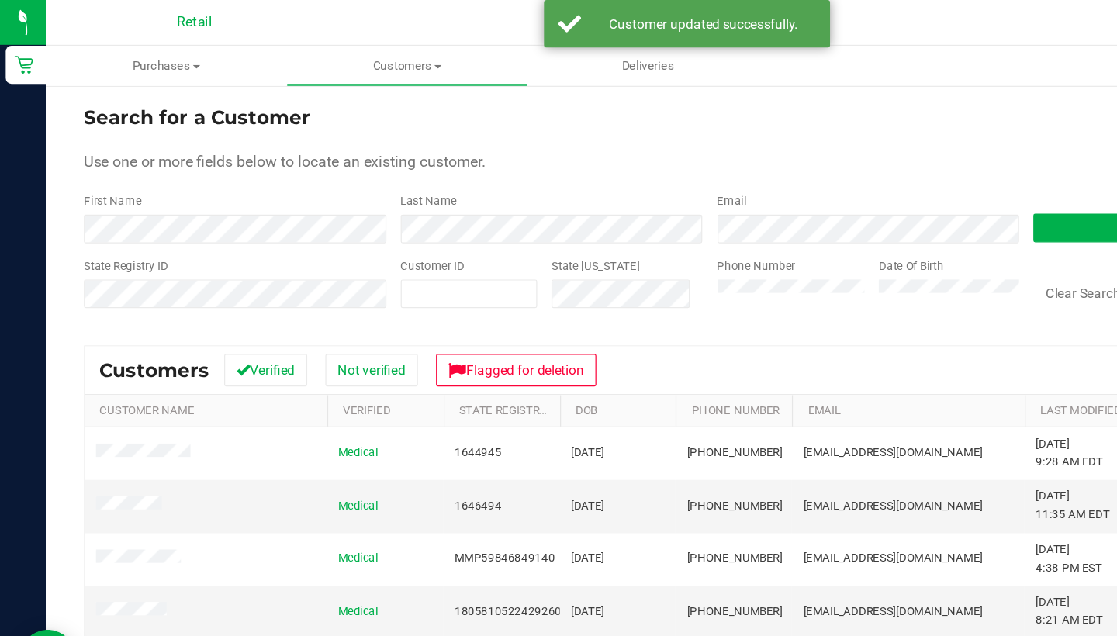
click at [362, 199] on form "Search for a Customer Use one or more fields below to locate an existing custom…" at bounding box center [577, 174] width 1018 height 181
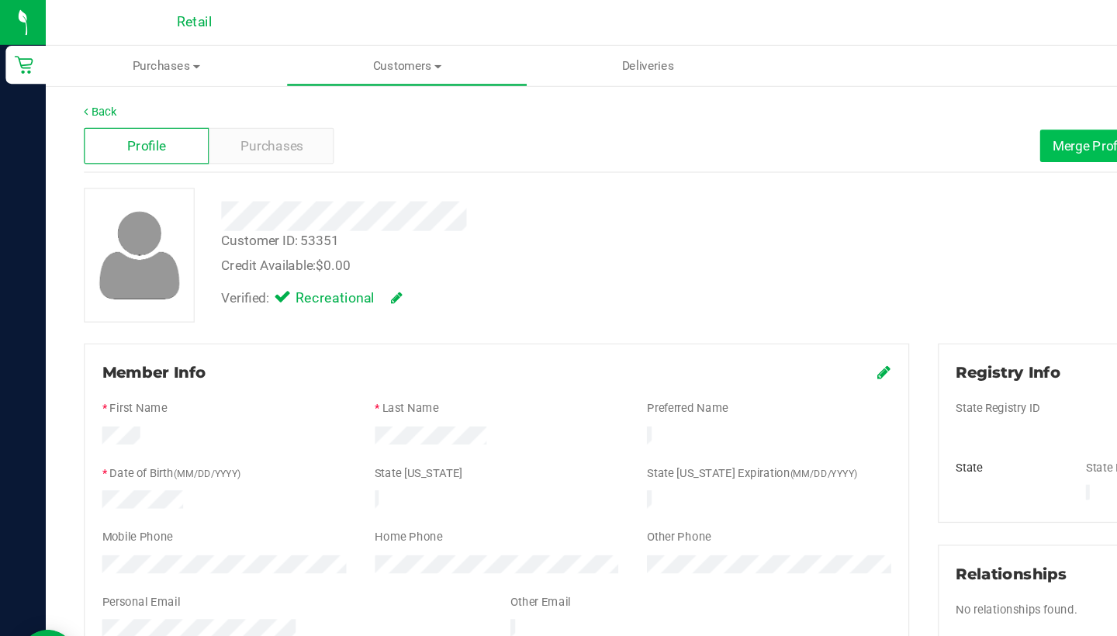
click at [856, 119] on span "Merge Profiles" at bounding box center [890, 118] width 69 height 12
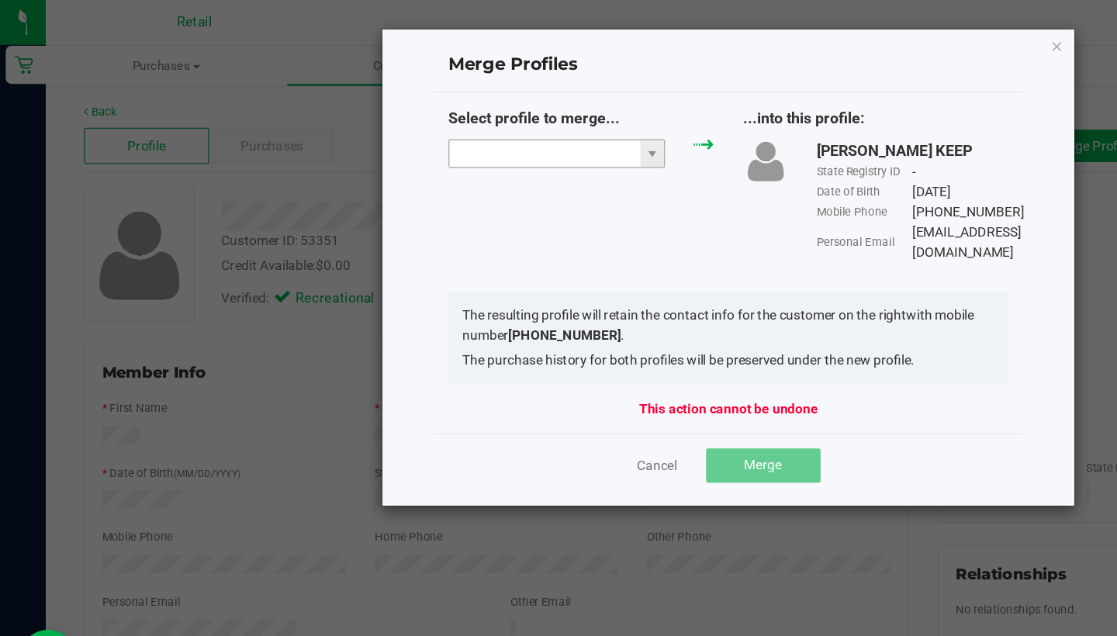
click at [483, 131] on input "NO DATA FOUND" at bounding box center [442, 125] width 155 height 22
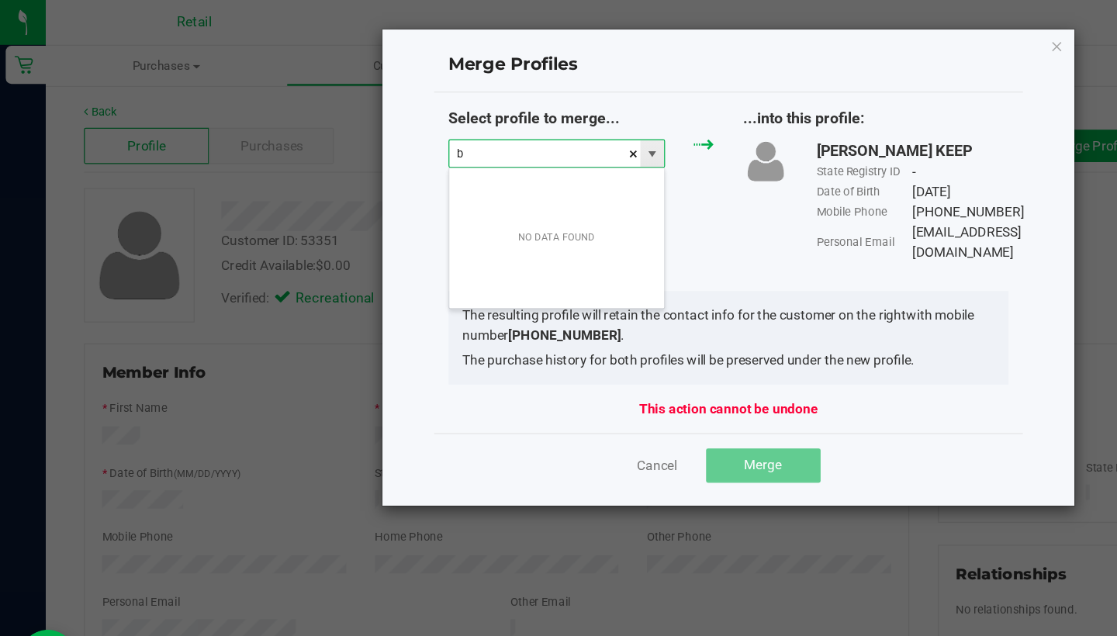
scroll to position [23, 177]
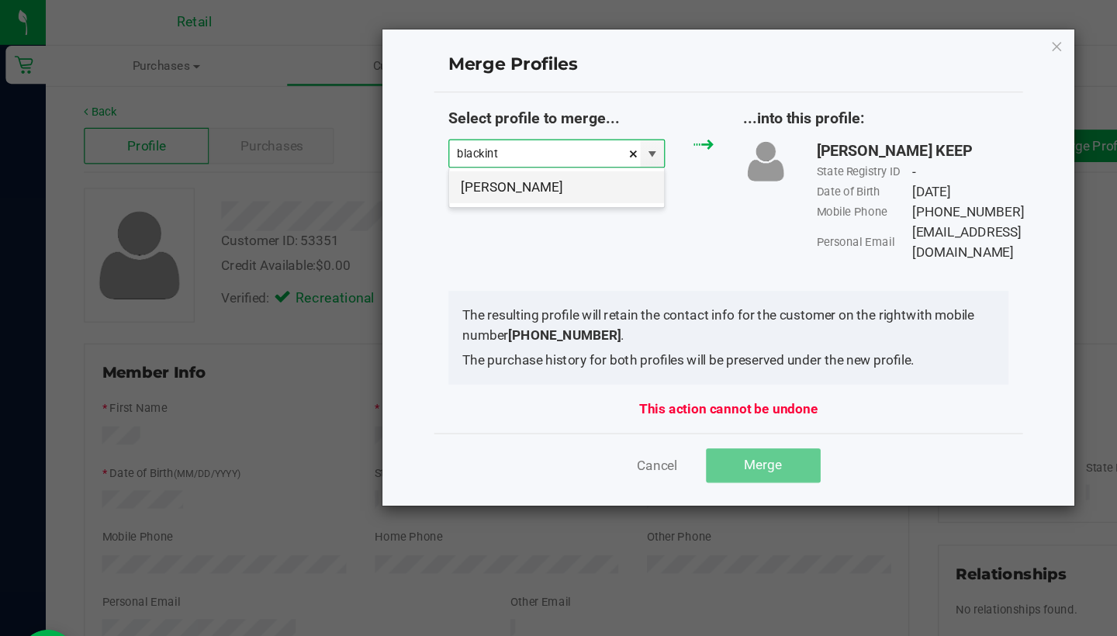
click at [430, 157] on li "Haley Blackinton" at bounding box center [452, 152] width 175 height 26
type input "Haley Blackinton"
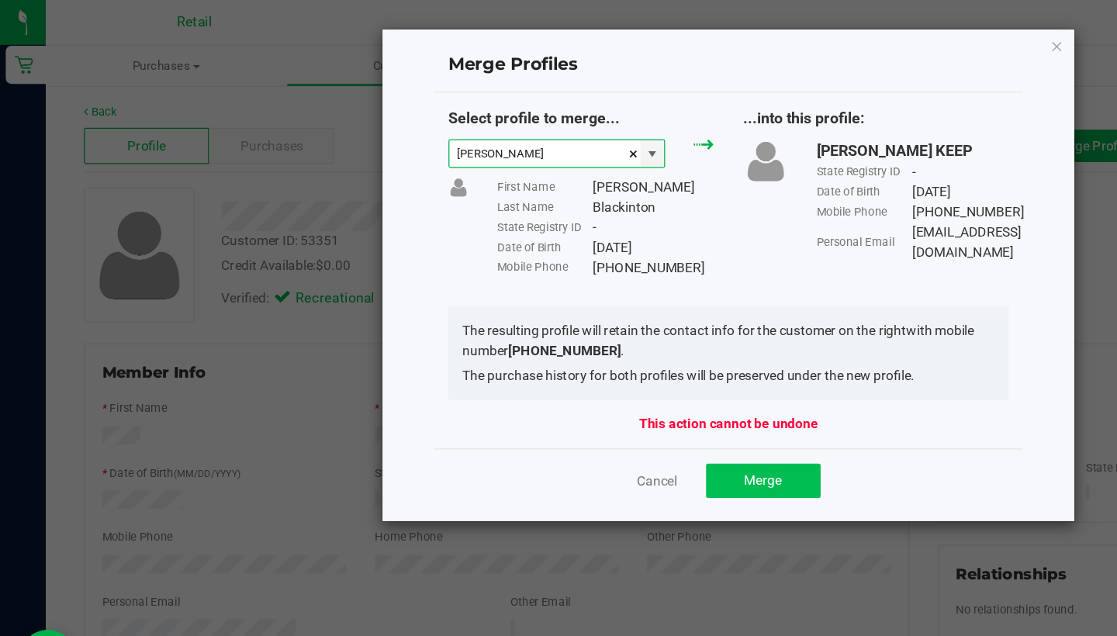
click at [624, 393] on span "Merge" at bounding box center [620, 390] width 30 height 12
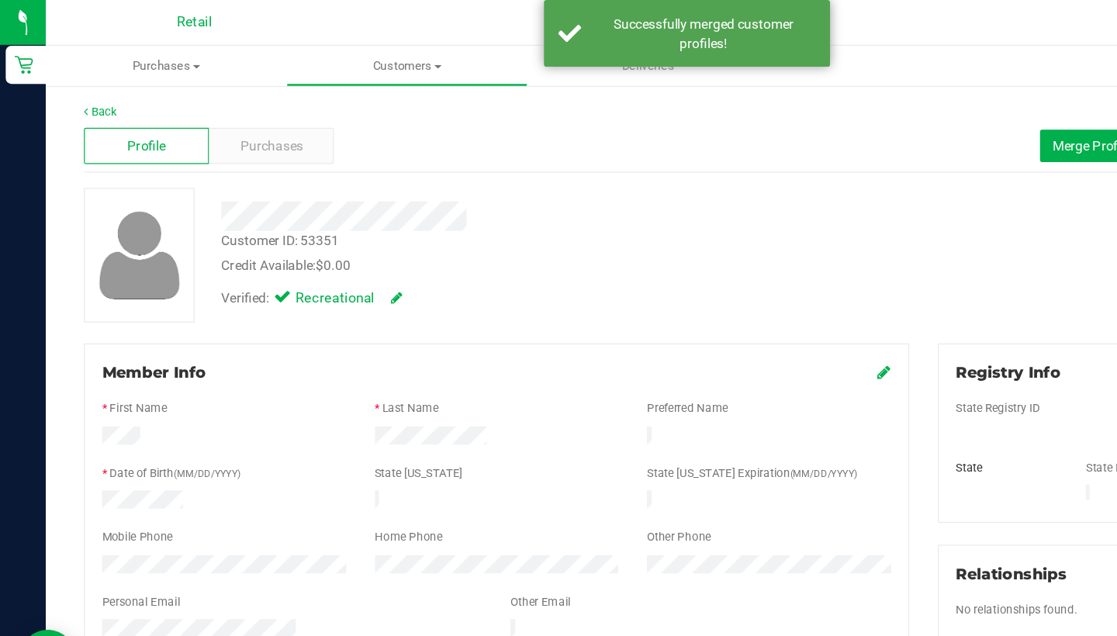
click at [719, 300] on icon at bounding box center [719, 302] width 11 height 12
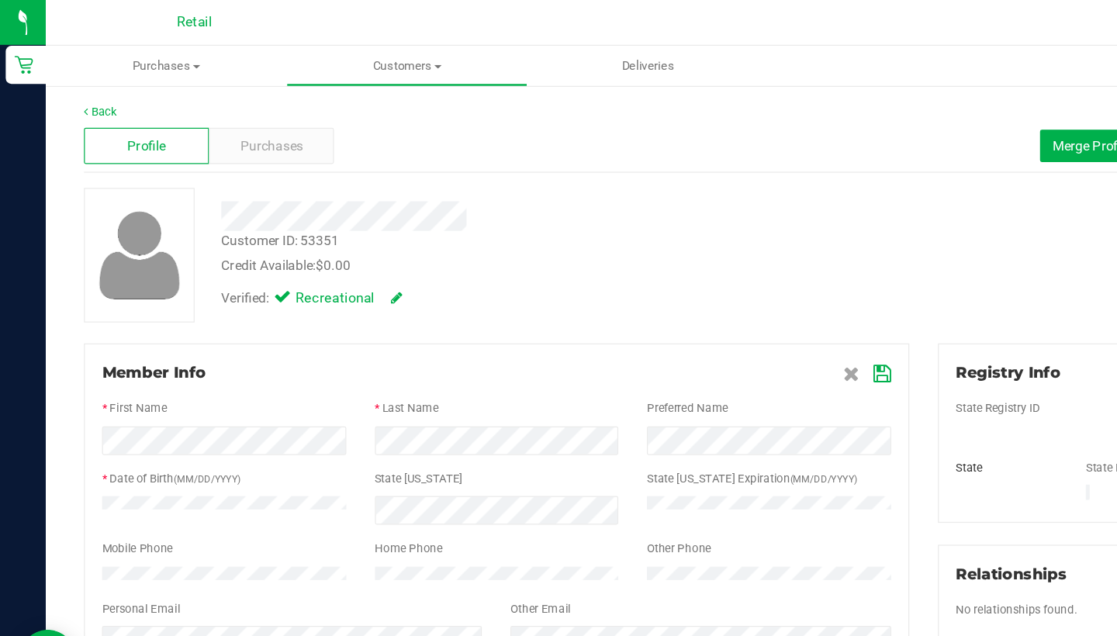
click at [718, 303] on icon at bounding box center [718, 304] width 14 height 12
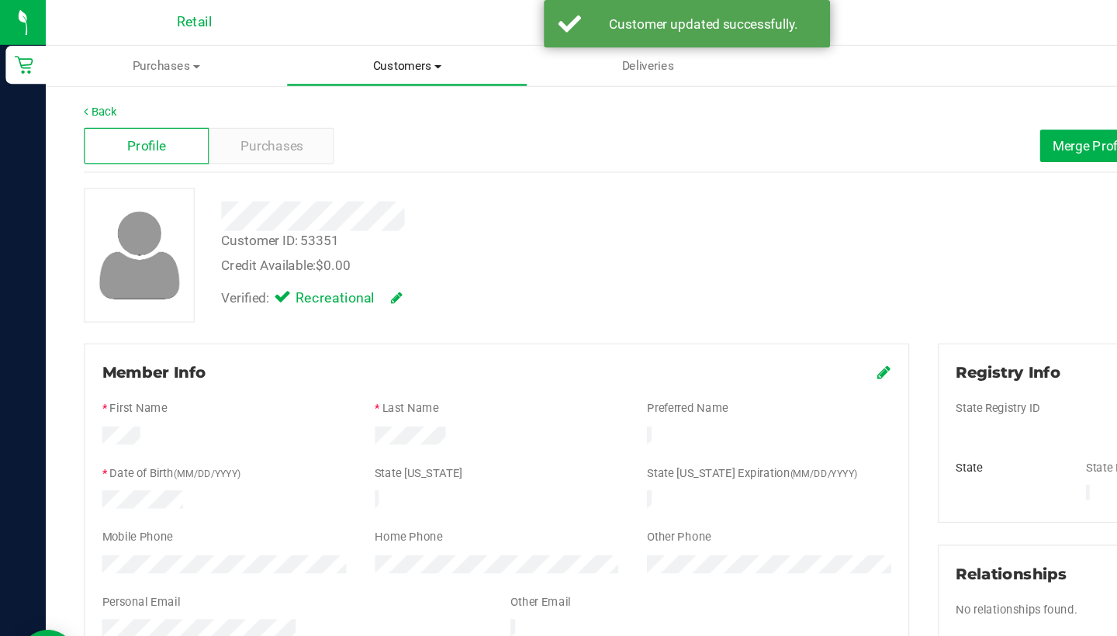
click at [310, 55] on span "Customers" at bounding box center [331, 54] width 194 height 14
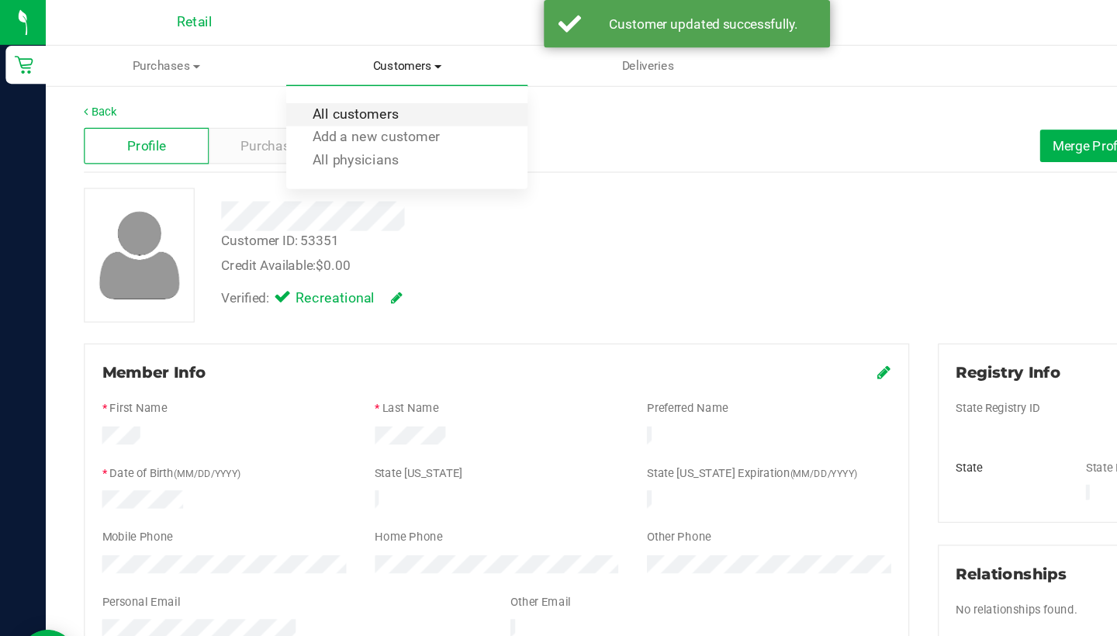
click at [317, 91] on span "All customers" at bounding box center [289, 93] width 112 height 13
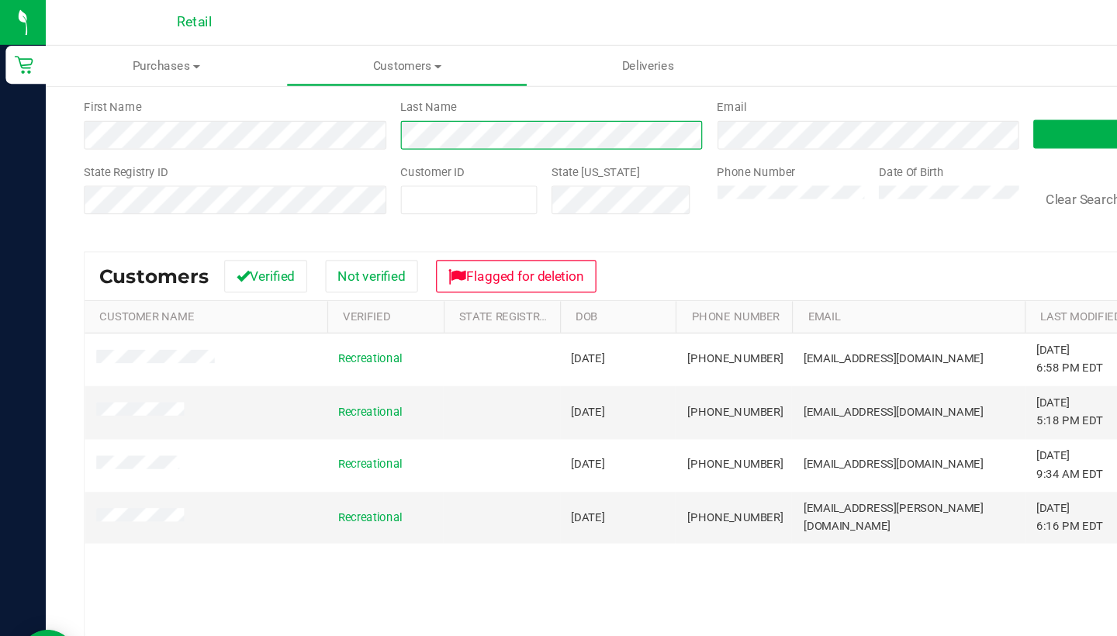
scroll to position [75, 0]
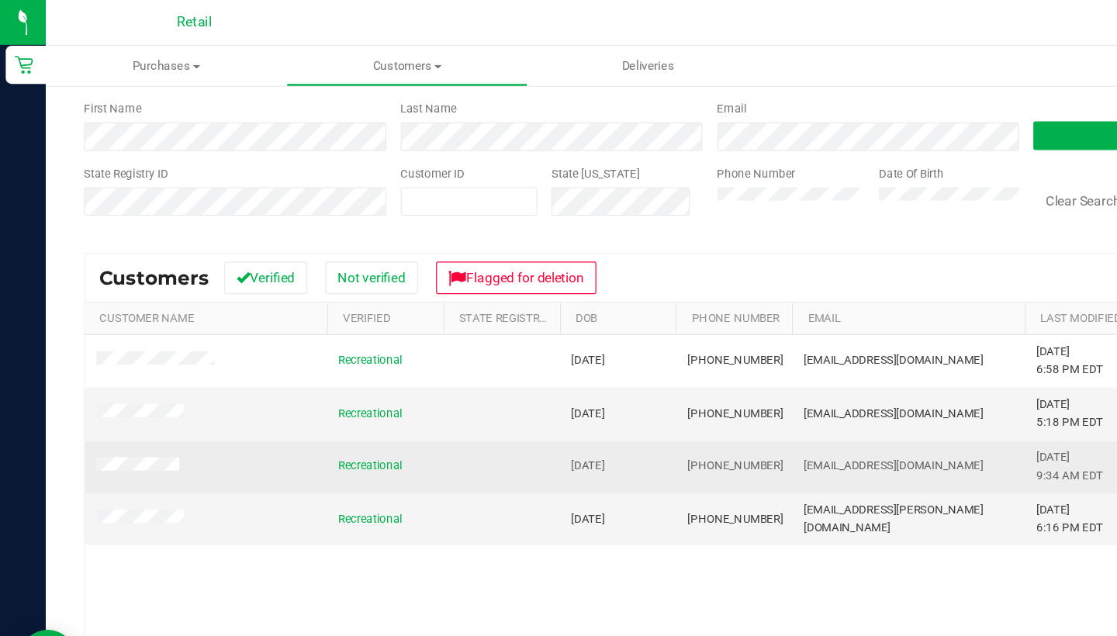
drag, startPoint x: 625, startPoint y: 373, endPoint x: 558, endPoint y: 375, distance: 67.5
click at [558, 375] on td "(401) 228-5567" at bounding box center [596, 379] width 95 height 43
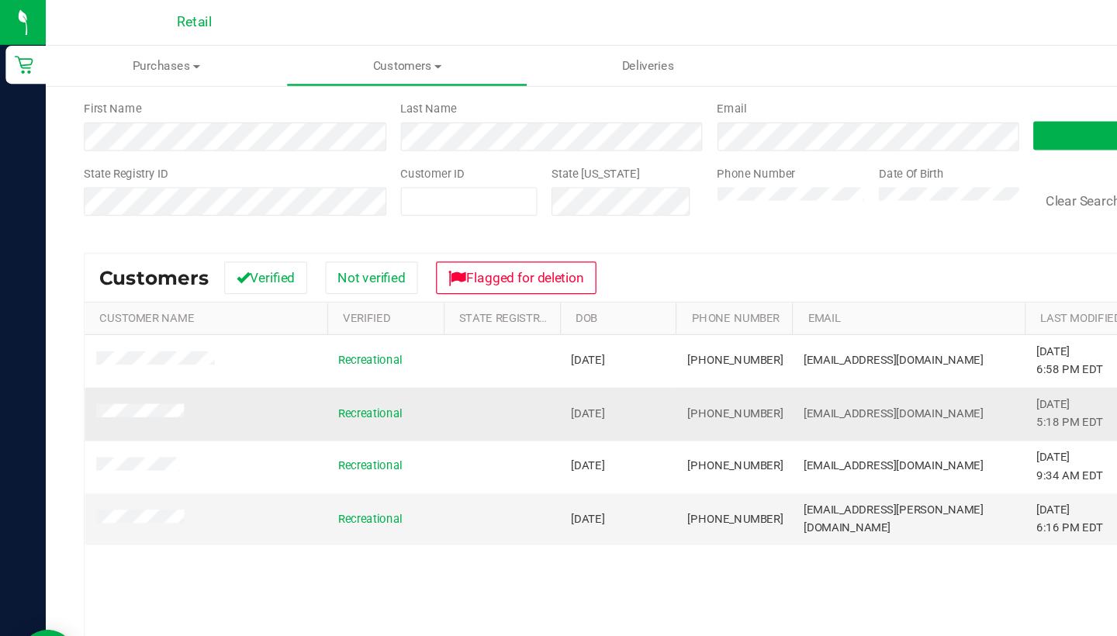
click at [638, 344] on td "(401) 229-4457" at bounding box center [596, 336] width 95 height 43
drag, startPoint x: 628, startPoint y: 331, endPoint x: 597, endPoint y: 331, distance: 31.0
click at [597, 331] on td "(401) 229-4457" at bounding box center [596, 336] width 95 height 43
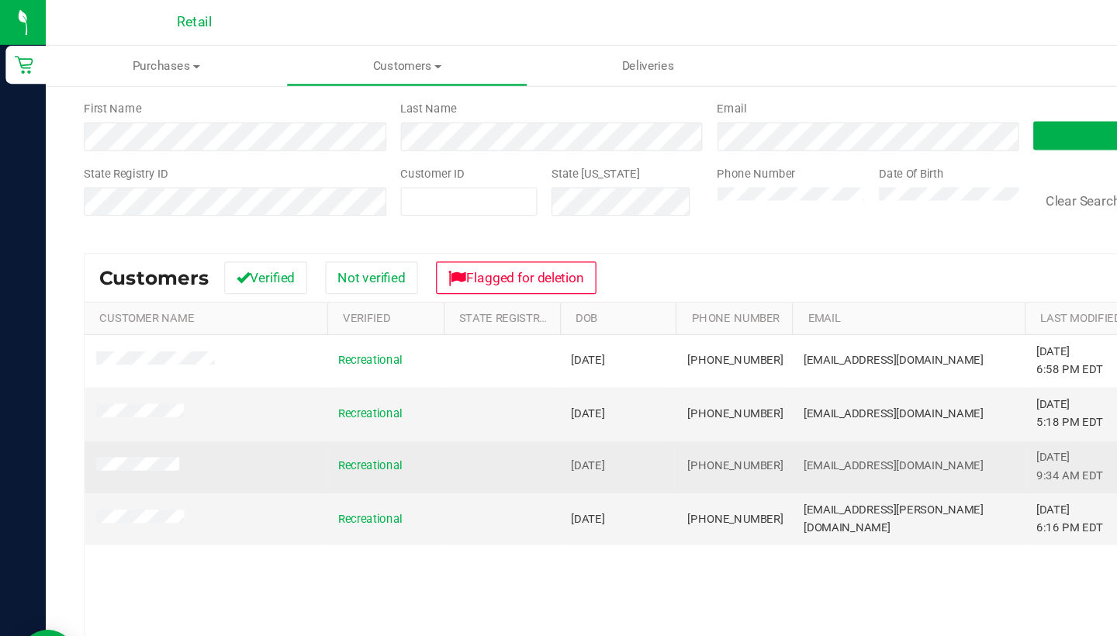
click at [608, 381] on span "(401) 228-5567" at bounding box center [598, 379] width 78 height 15
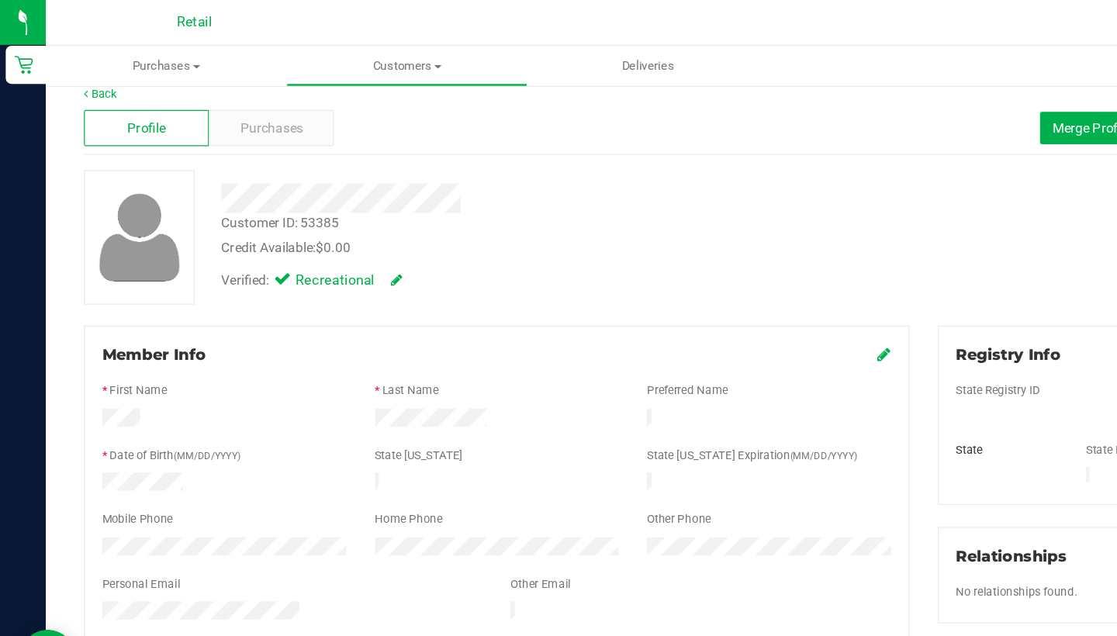
scroll to position [12, 0]
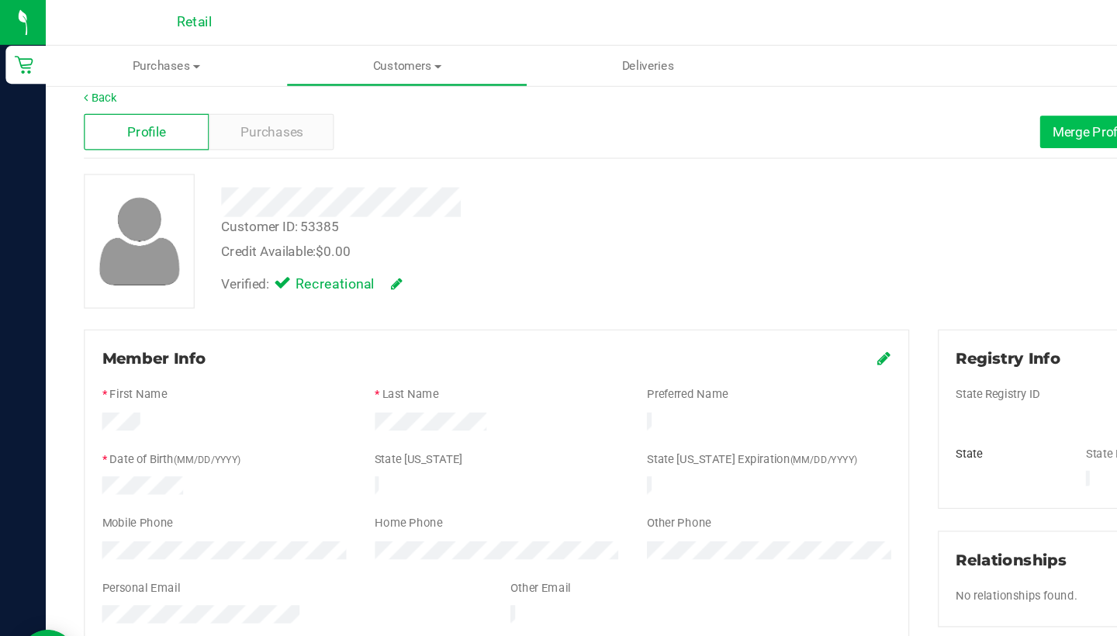
click at [874, 111] on span "Merge Profiles" at bounding box center [890, 107] width 69 height 12
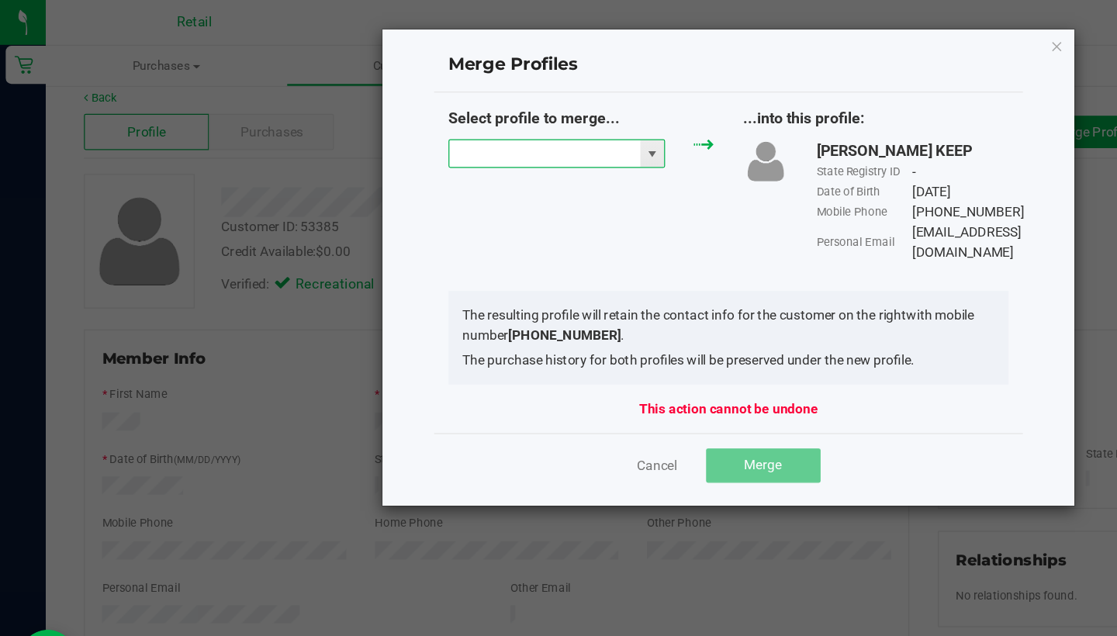
click at [436, 121] on input "NO DATA FOUND" at bounding box center [442, 125] width 155 height 22
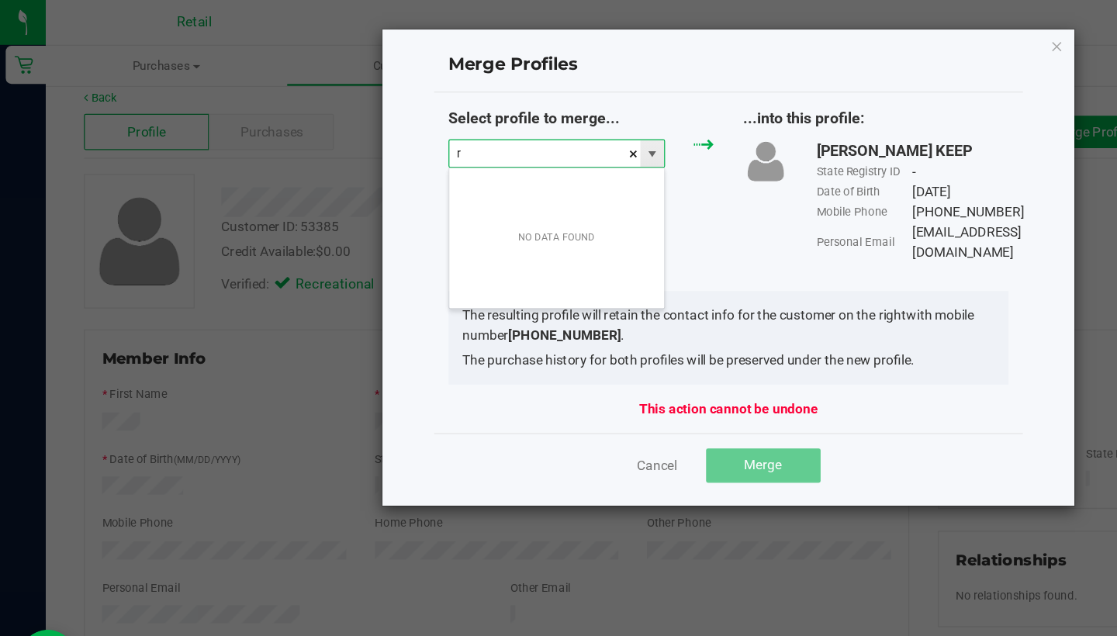
scroll to position [23, 177]
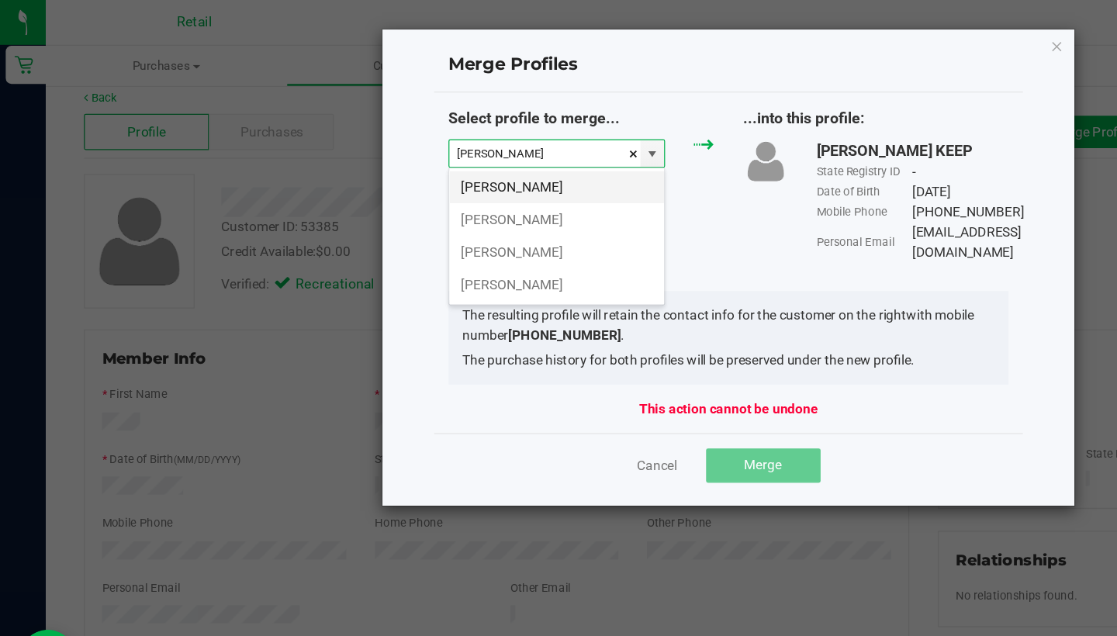
click at [446, 151] on li "Ramy Hammond" at bounding box center [452, 152] width 175 height 26
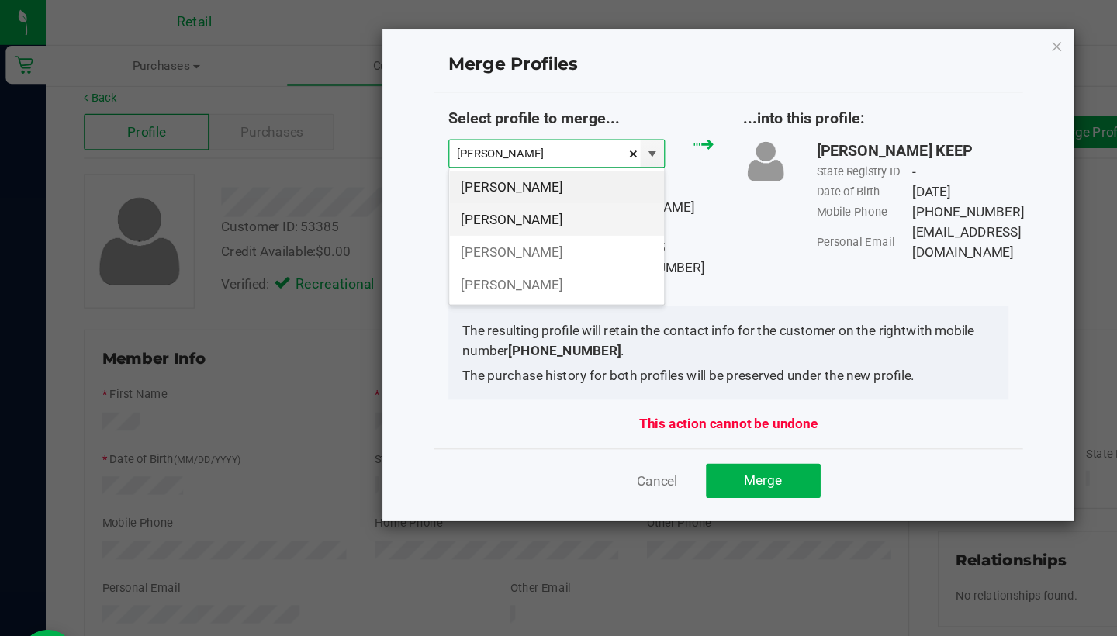
click at [490, 178] on li "Ramy Hammoud" at bounding box center [452, 178] width 175 height 26
type input "Ramy Hammoud"
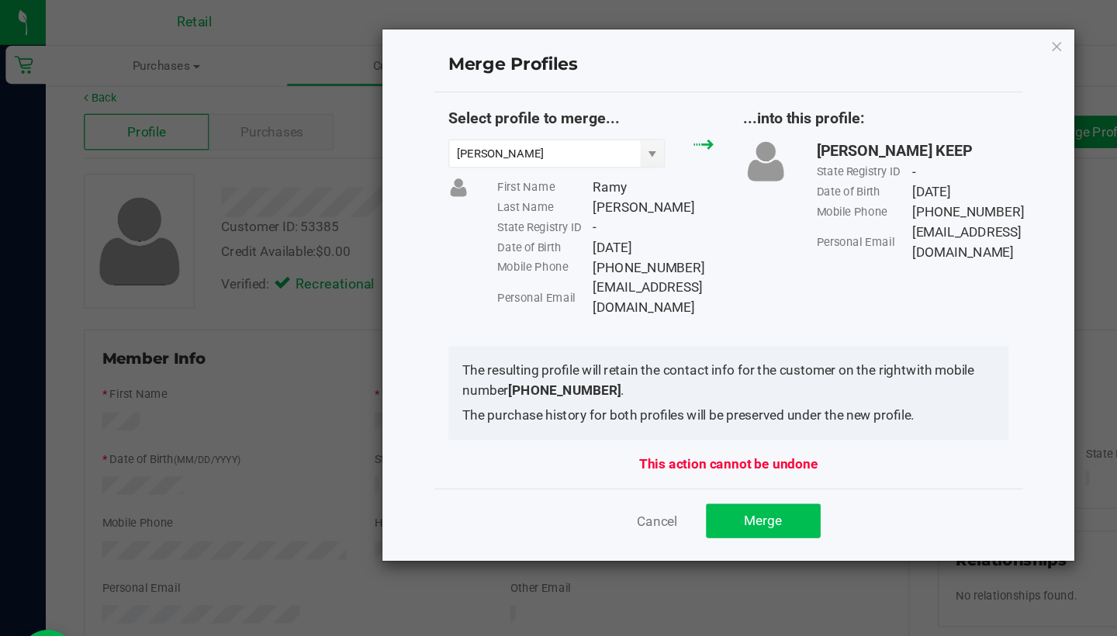
click at [635, 417] on span "Merge" at bounding box center [620, 423] width 30 height 12
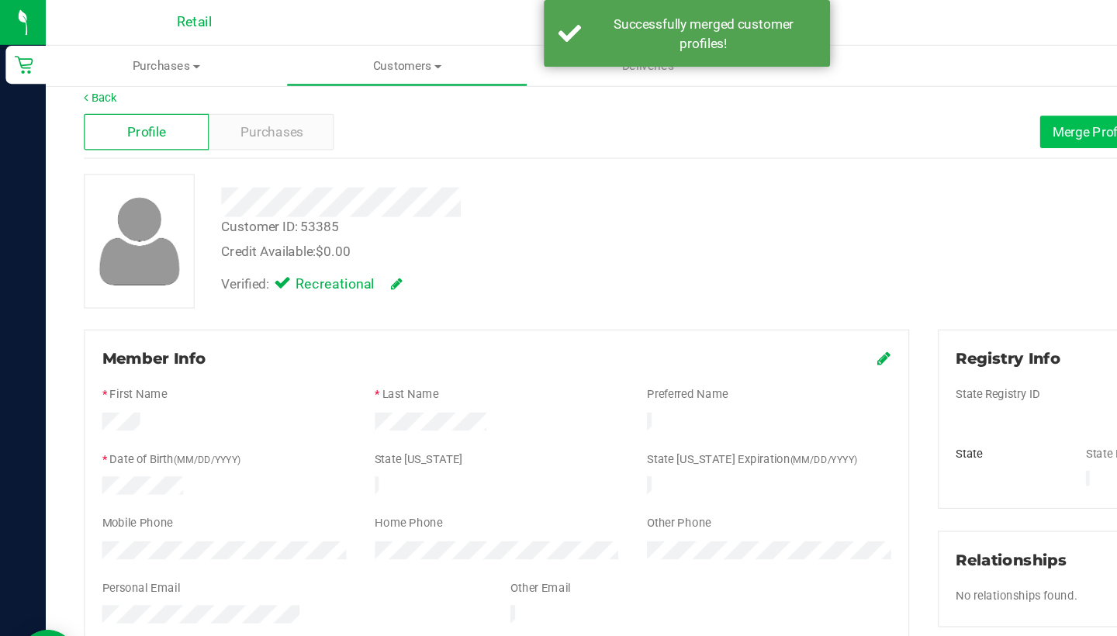
click at [879, 106] on span "Merge Profiles" at bounding box center [890, 107] width 69 height 12
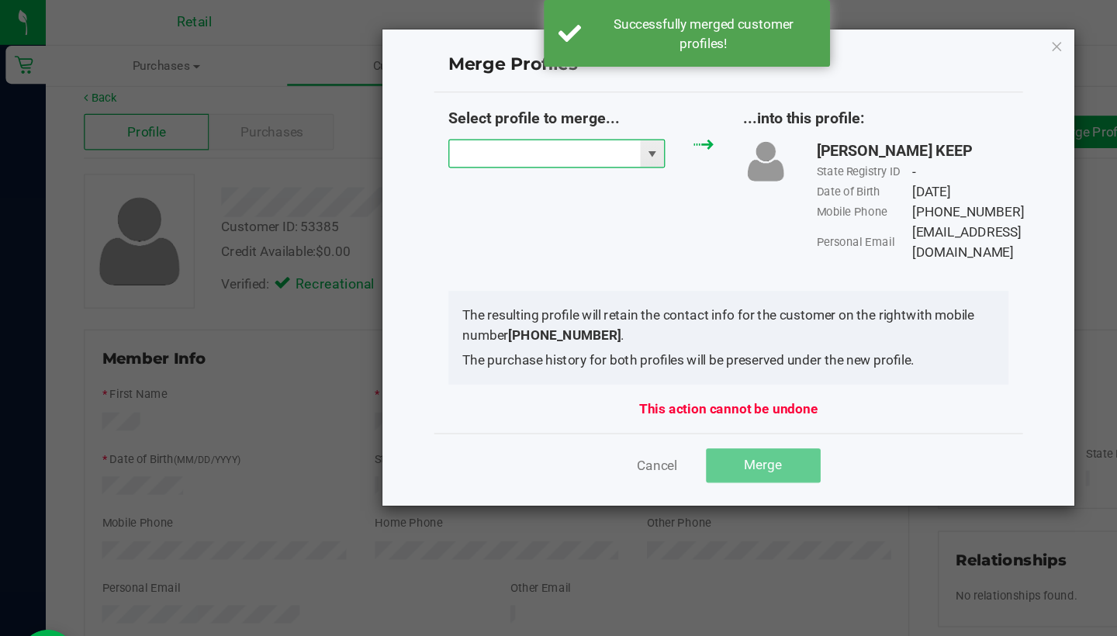
click at [452, 124] on input "NO DATA FOUND" at bounding box center [442, 125] width 155 height 22
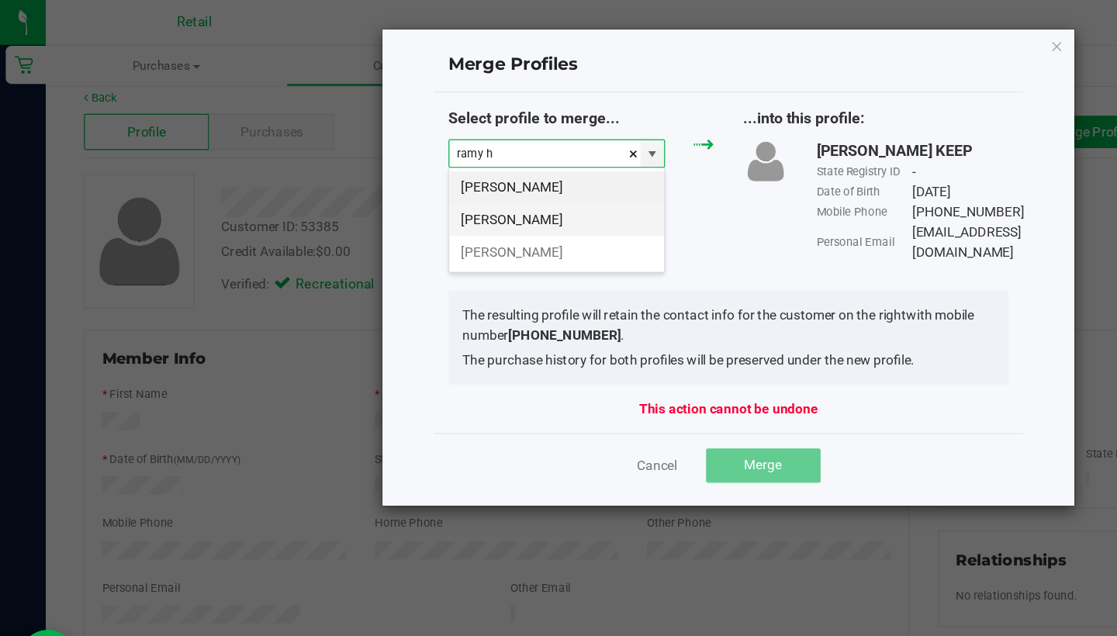
click at [461, 175] on li "ramy hammoud" at bounding box center [452, 178] width 175 height 26
type input "ramy hammoud"
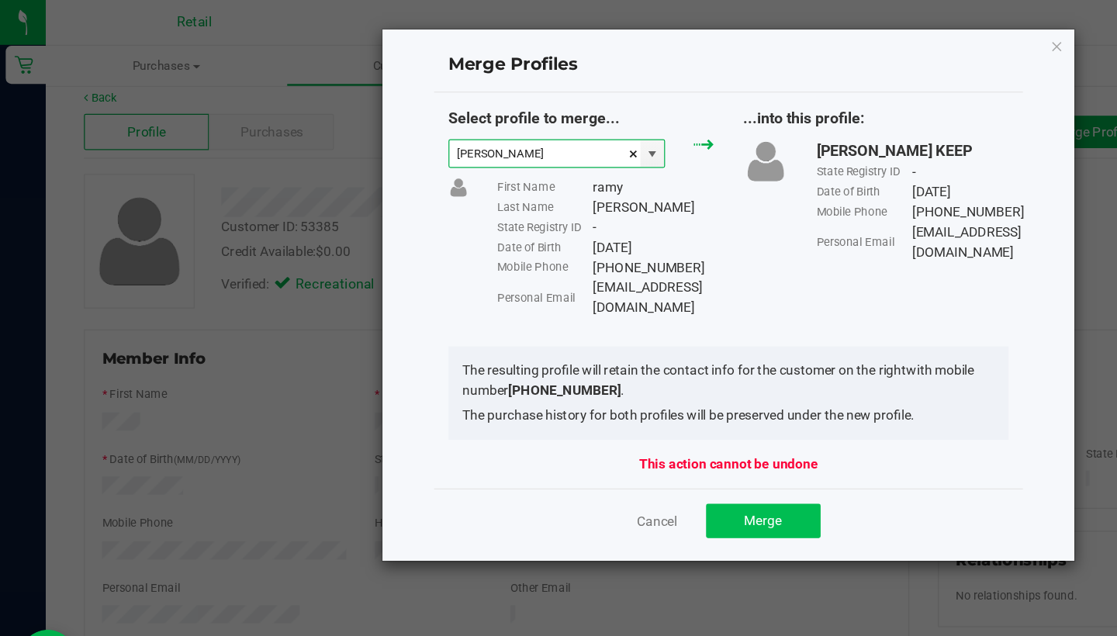
click at [634, 417] on span "Merge" at bounding box center [620, 423] width 30 height 12
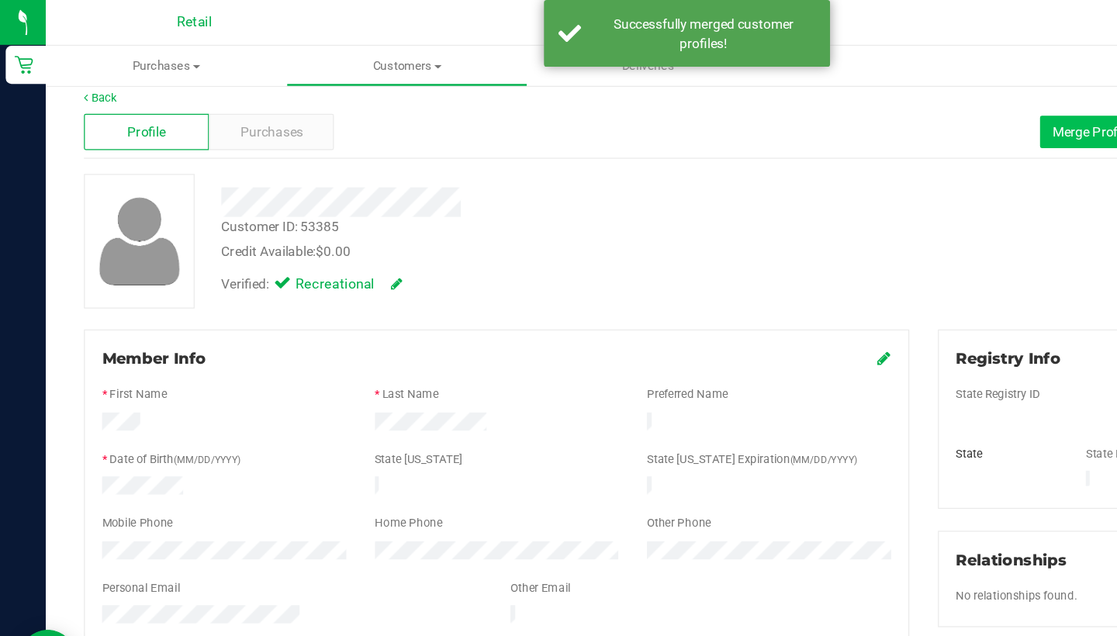
click at [887, 105] on span "Merge Profiles" at bounding box center [890, 107] width 69 height 12
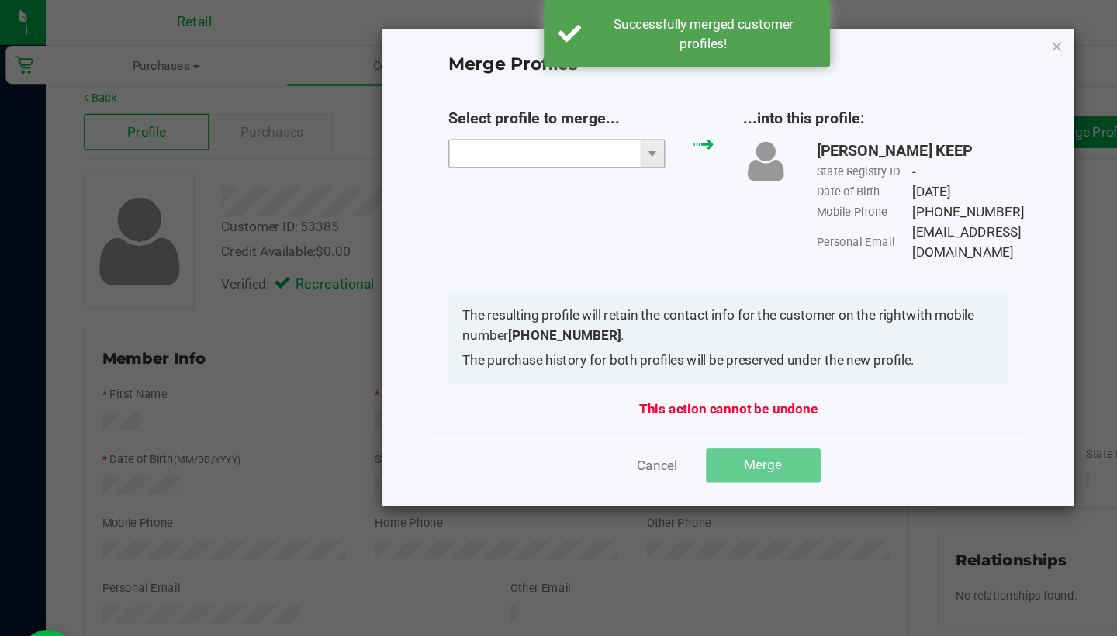
click at [459, 126] on input "NO DATA FOUND" at bounding box center [442, 125] width 155 height 22
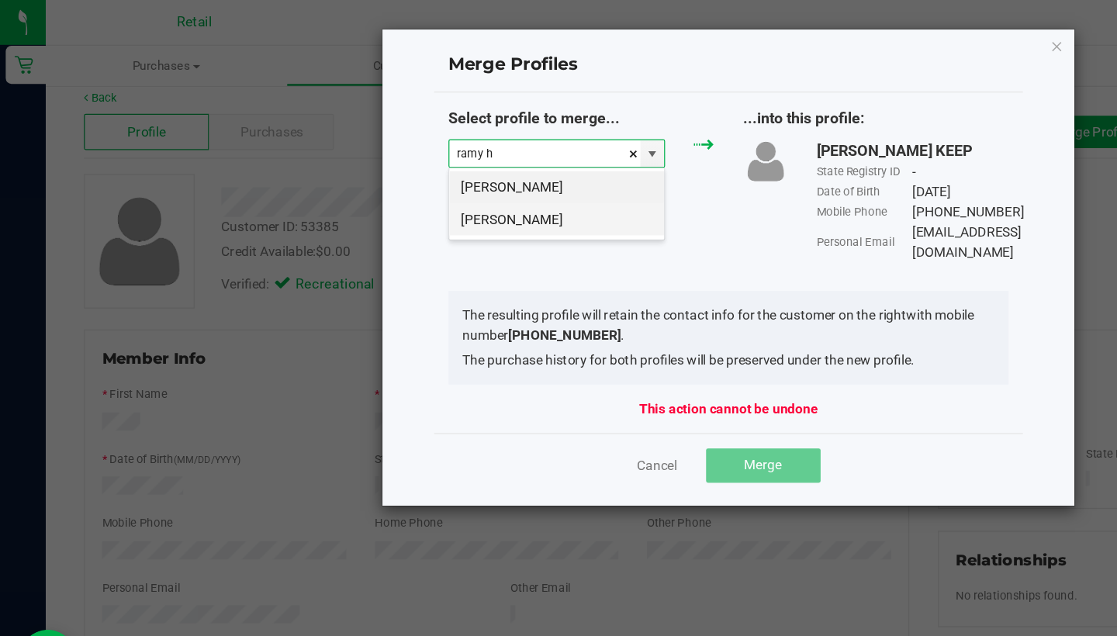
click at [469, 189] on li "Ramy Hammoud" at bounding box center [452, 178] width 175 height 26
type input "Ramy Hammoud"
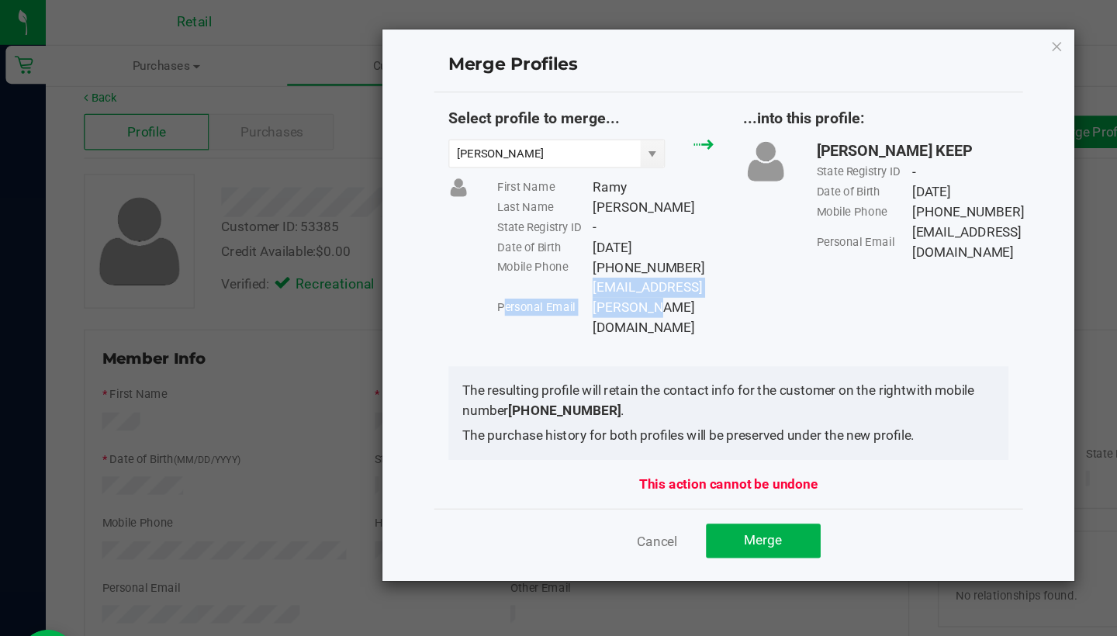
drag, startPoint x: 619, startPoint y: 234, endPoint x: 480, endPoint y: 225, distance: 139.1
click at [480, 226] on div "Personal Email ramy.hammoud@icloud.com" at bounding box center [492, 250] width 176 height 49
copy div "Personal Email ramy.hammoud@icloud.com"
click at [610, 433] on span "Merge" at bounding box center [620, 439] width 30 height 12
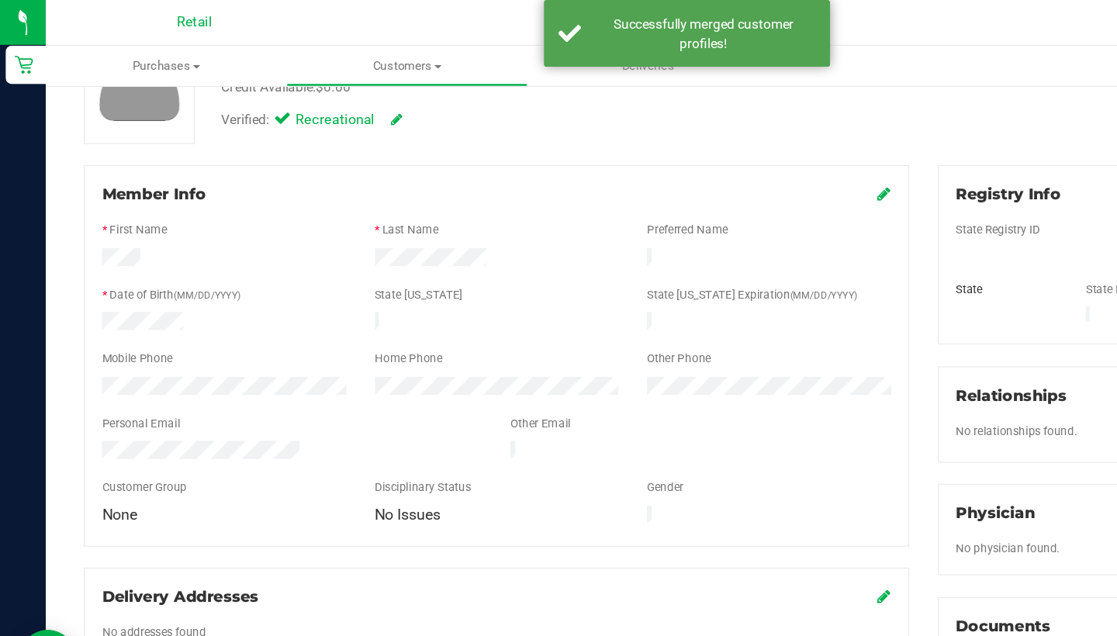
scroll to position [147, 0]
click at [714, 158] on icon at bounding box center [719, 156] width 11 height 12
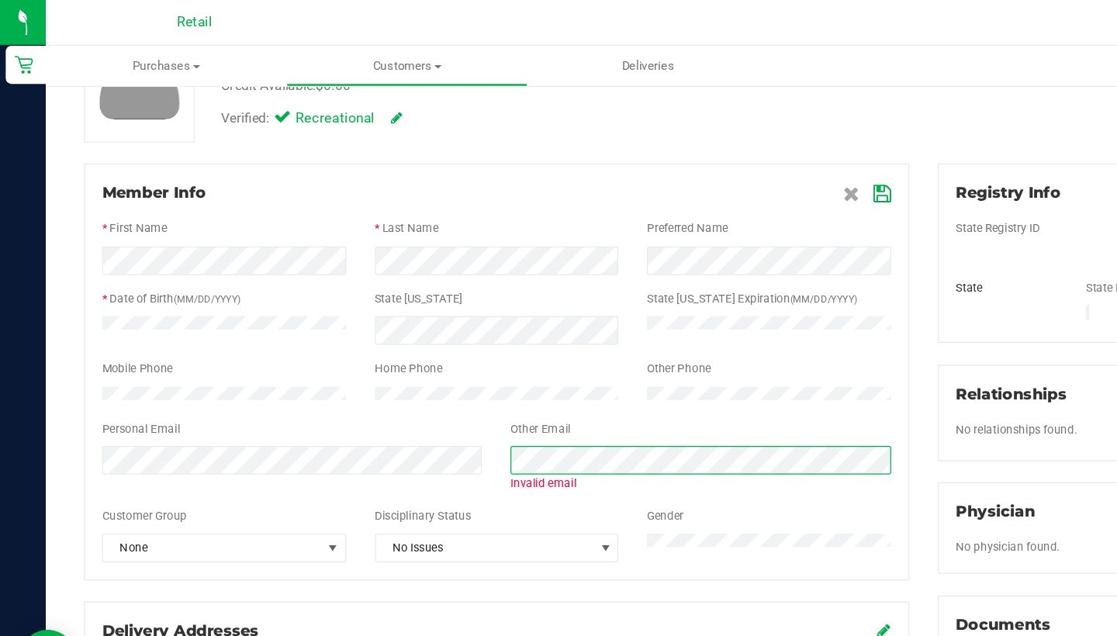
click at [360, 365] on form "Member Info * First Name * Last Name Preferred Name * Date of Birth (MM/DD/YYYY…" at bounding box center [404, 301] width 642 height 309
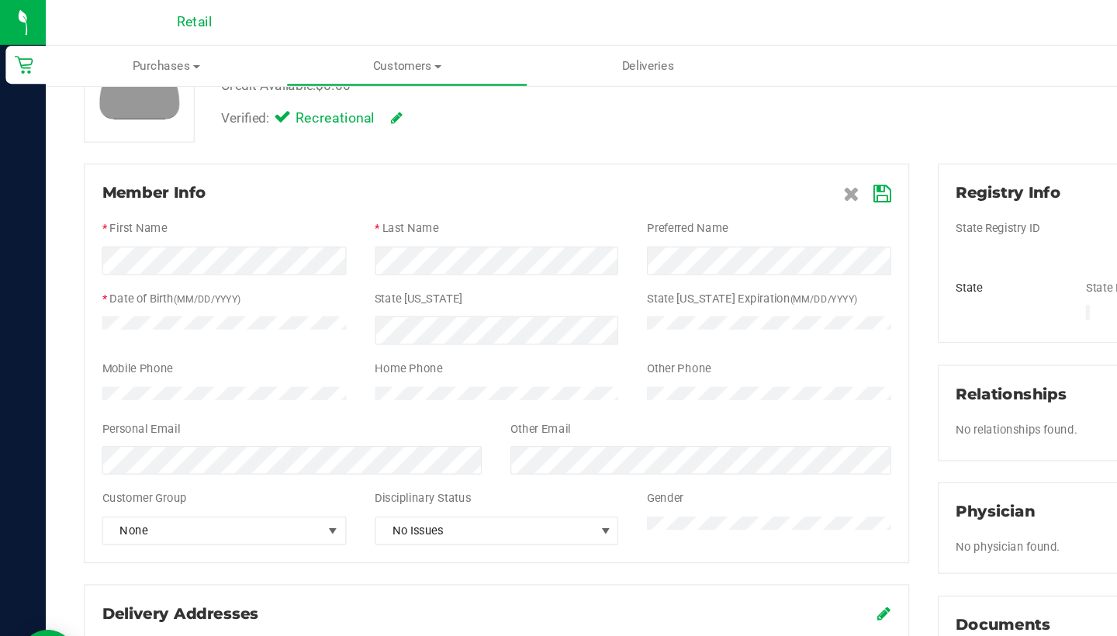
click at [717, 157] on icon at bounding box center [718, 157] width 14 height 12
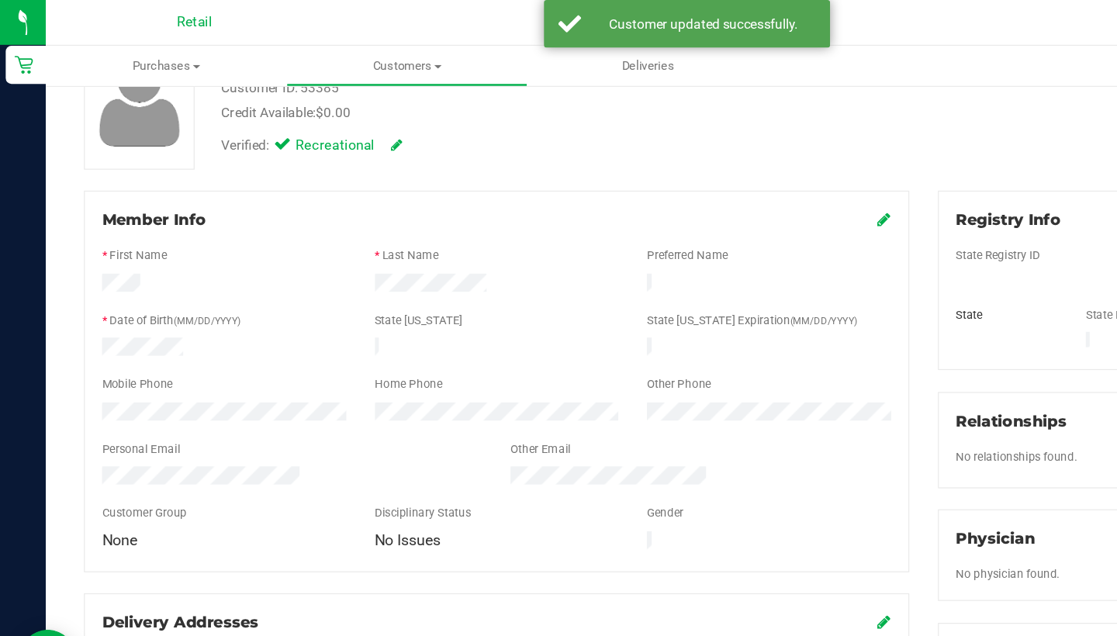
scroll to position [110, 0]
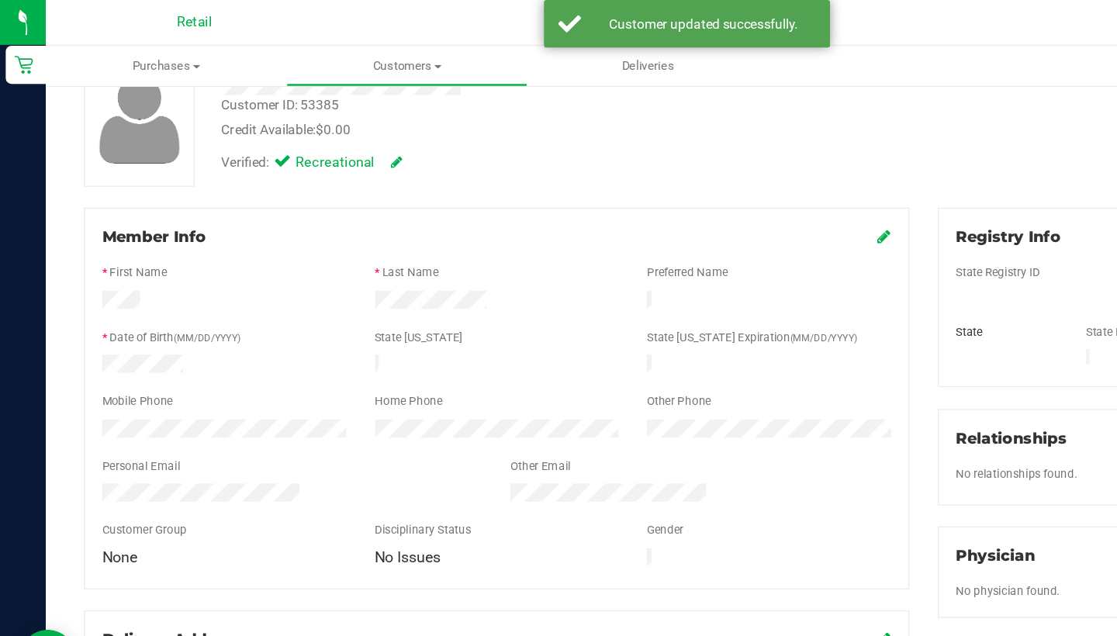
click at [713, 192] on div "Member Info" at bounding box center [404, 193] width 642 height 19
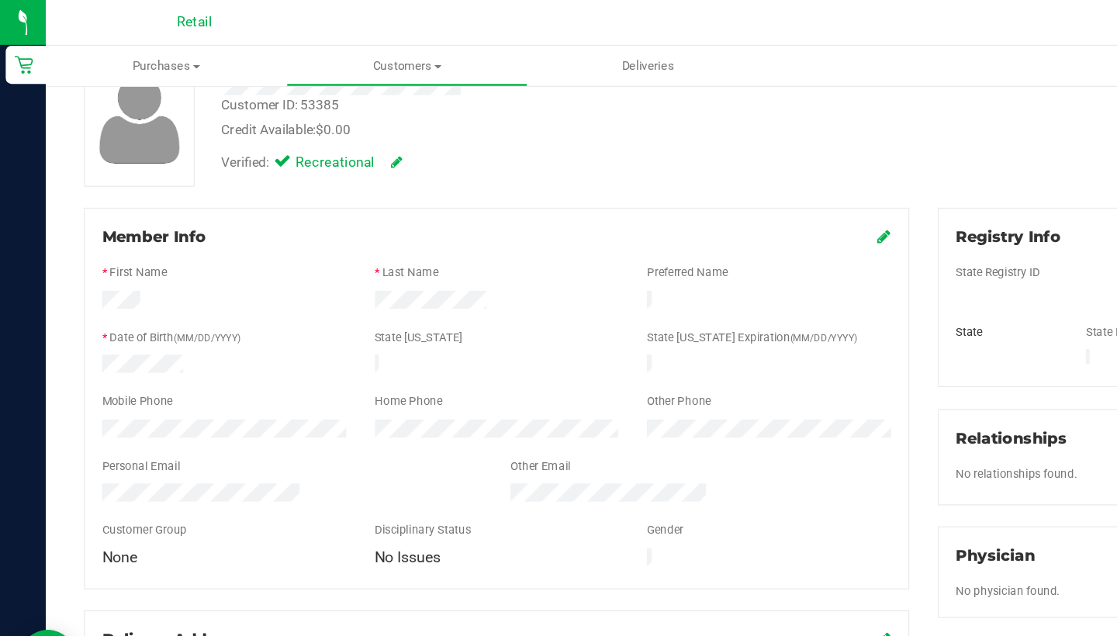
click at [716, 195] on icon at bounding box center [719, 192] width 11 height 12
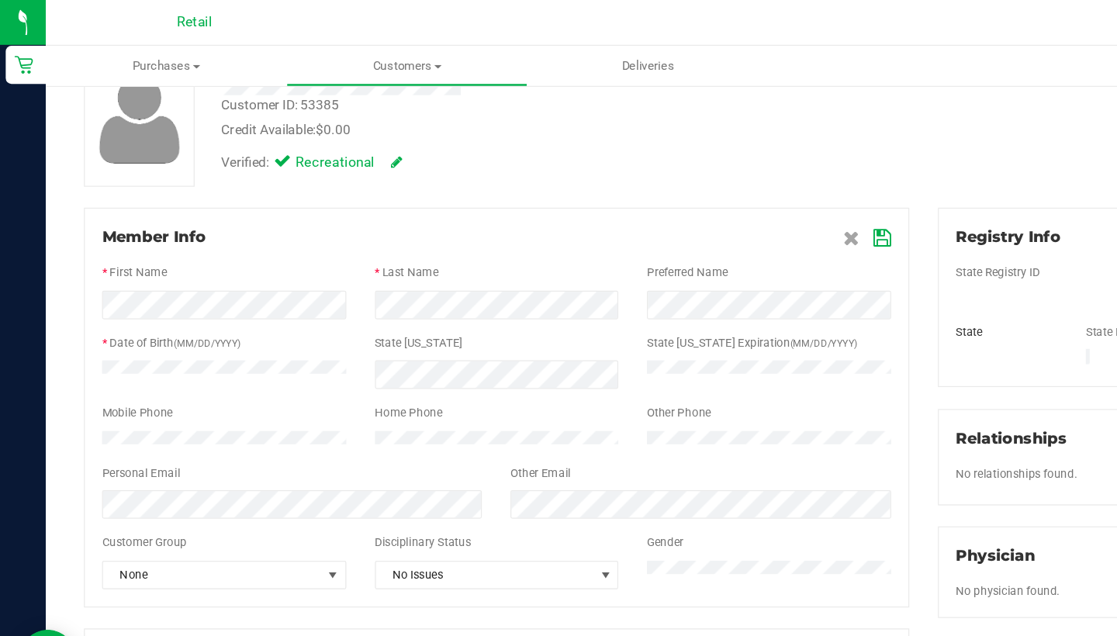
click at [720, 193] on icon at bounding box center [718, 194] width 14 height 12
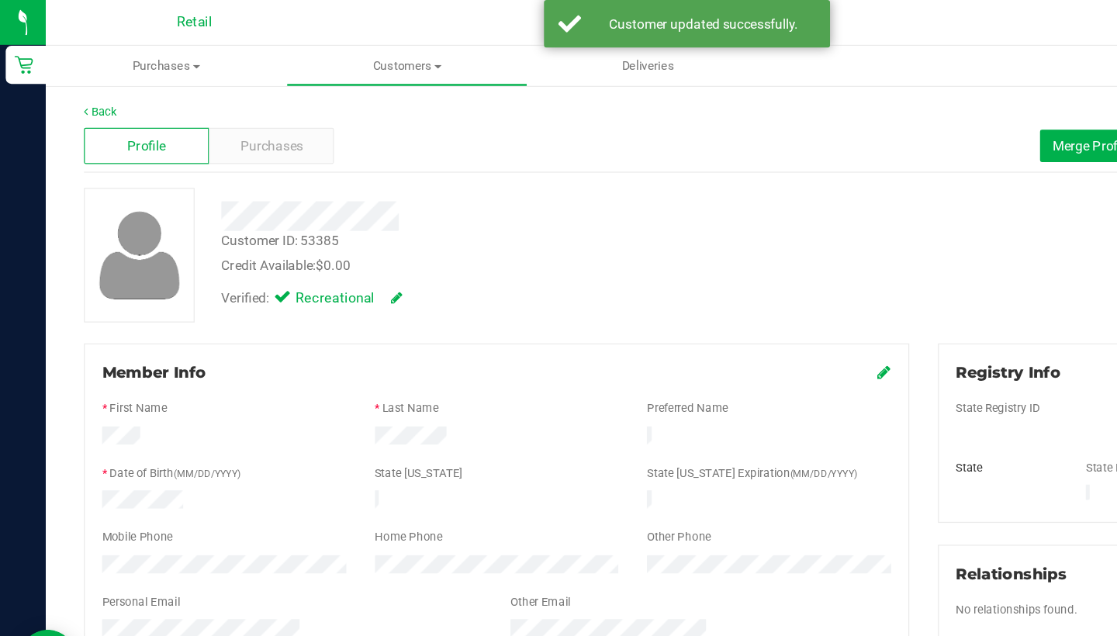
scroll to position [0, 0]
click at [339, 51] on span "Customers" at bounding box center [331, 54] width 194 height 14
click at [340, 81] on ul "All customers Add a new customer All physicians" at bounding box center [330, 113] width 195 height 84
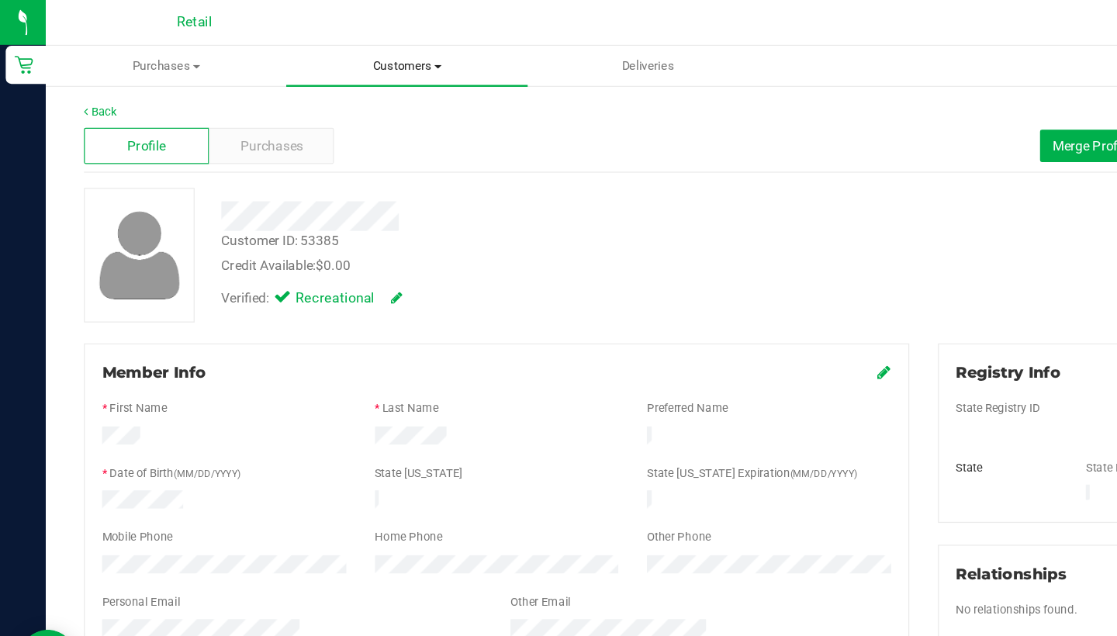
click at [333, 59] on span "Customers" at bounding box center [330, 54] width 195 height 14
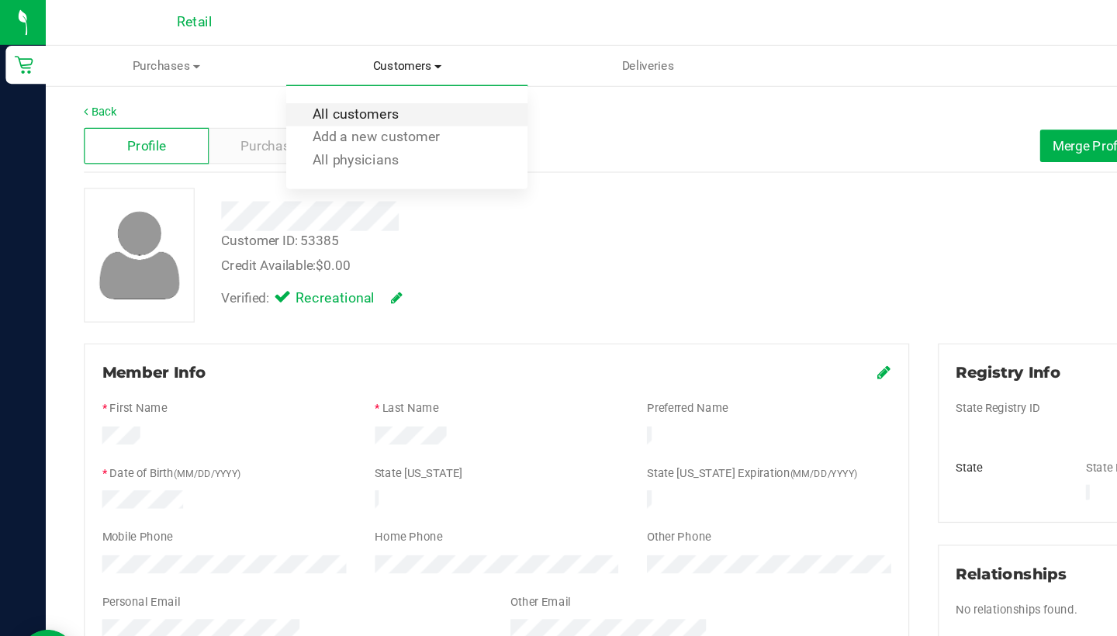
click at [331, 97] on span "All customers" at bounding box center [289, 93] width 112 height 13
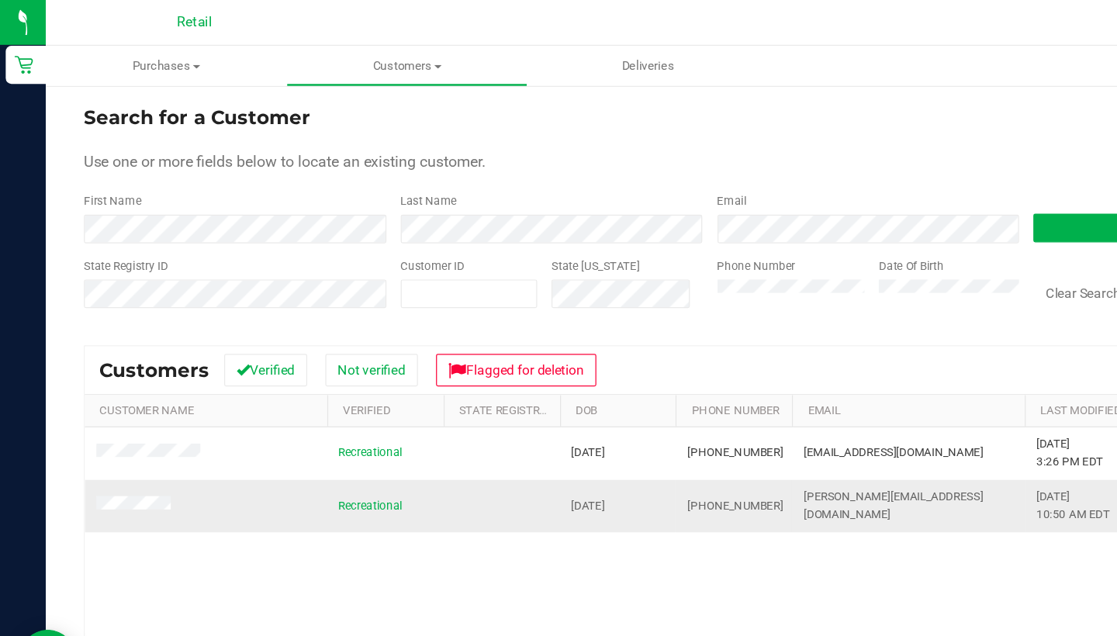
drag, startPoint x: 626, startPoint y: 411, endPoint x: 554, endPoint y: 405, distance: 72.4
click at [553, 405] on td "(401) 465-2050" at bounding box center [596, 411] width 95 height 42
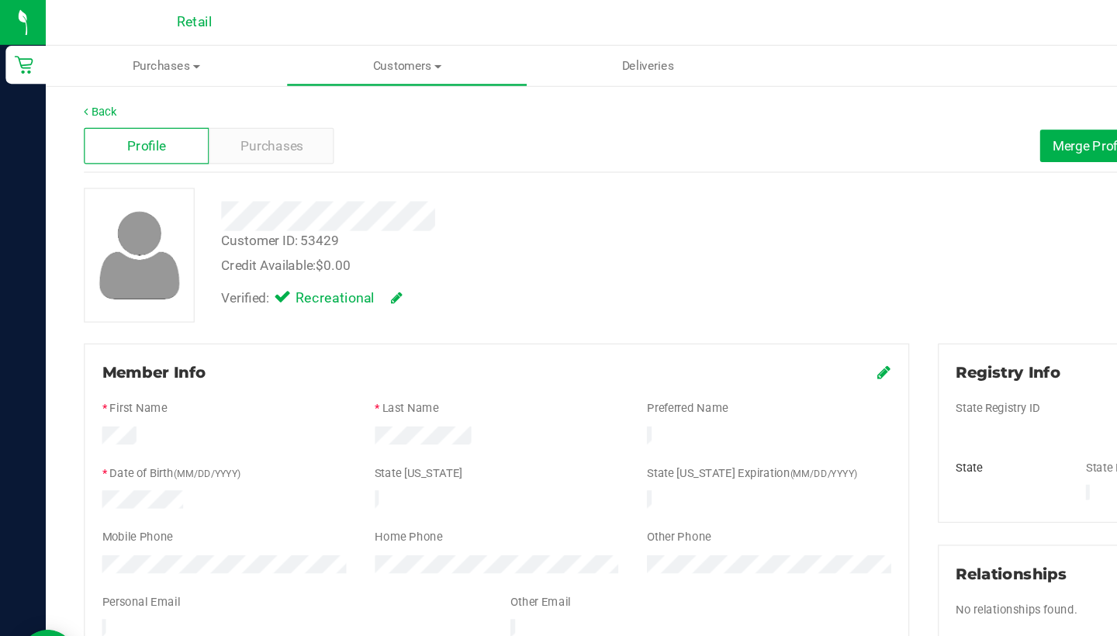
click at [717, 304] on icon at bounding box center [719, 302] width 11 height 12
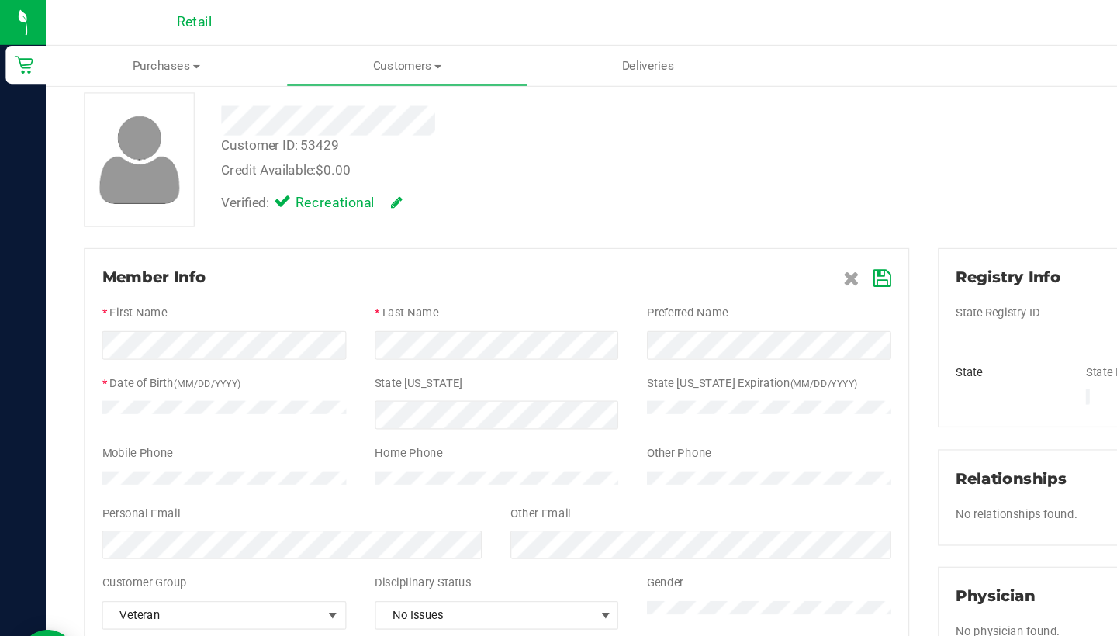
scroll to position [78, 0]
click at [718, 227] on icon at bounding box center [718, 226] width 14 height 12
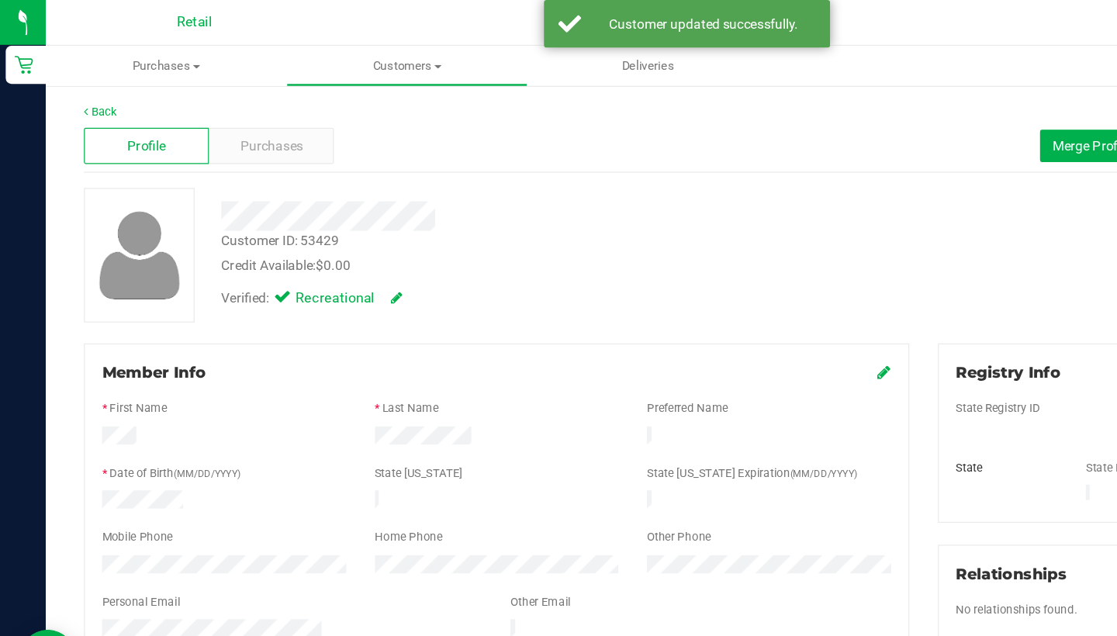
scroll to position [0, 0]
click at [877, 121] on span "Merge Profiles" at bounding box center [890, 118] width 69 height 12
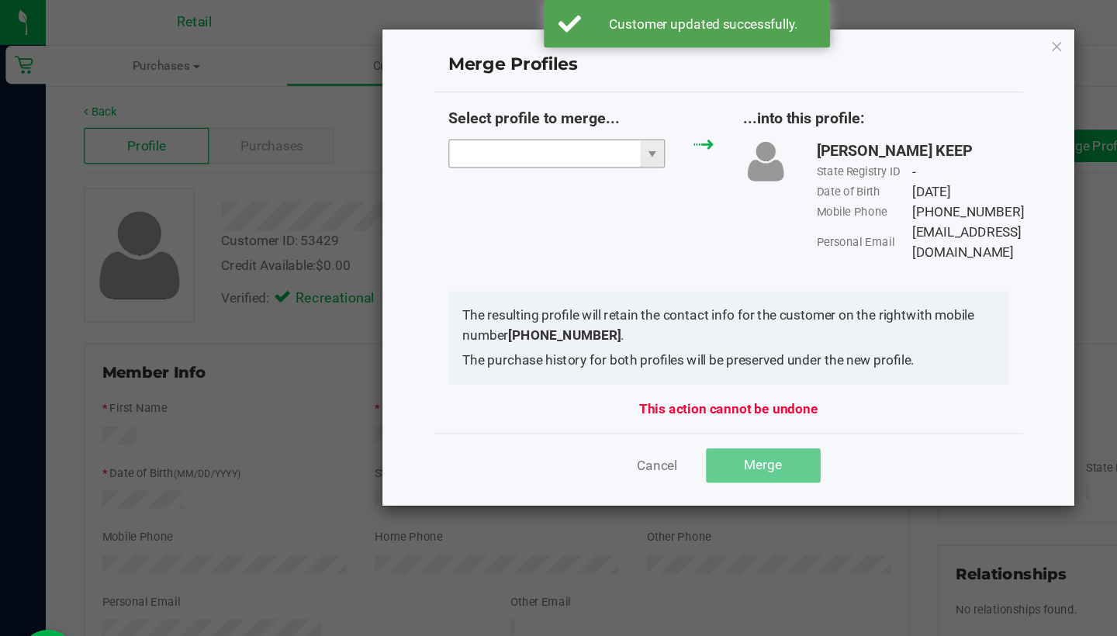
click at [401, 116] on input "NO DATA FOUND" at bounding box center [442, 125] width 155 height 22
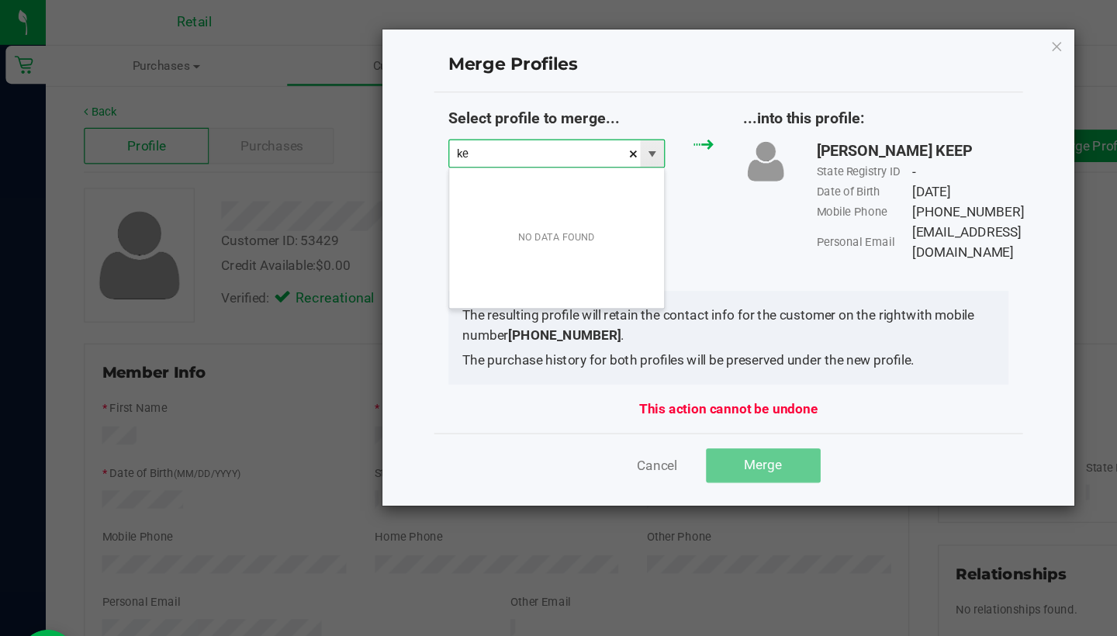
scroll to position [23, 177]
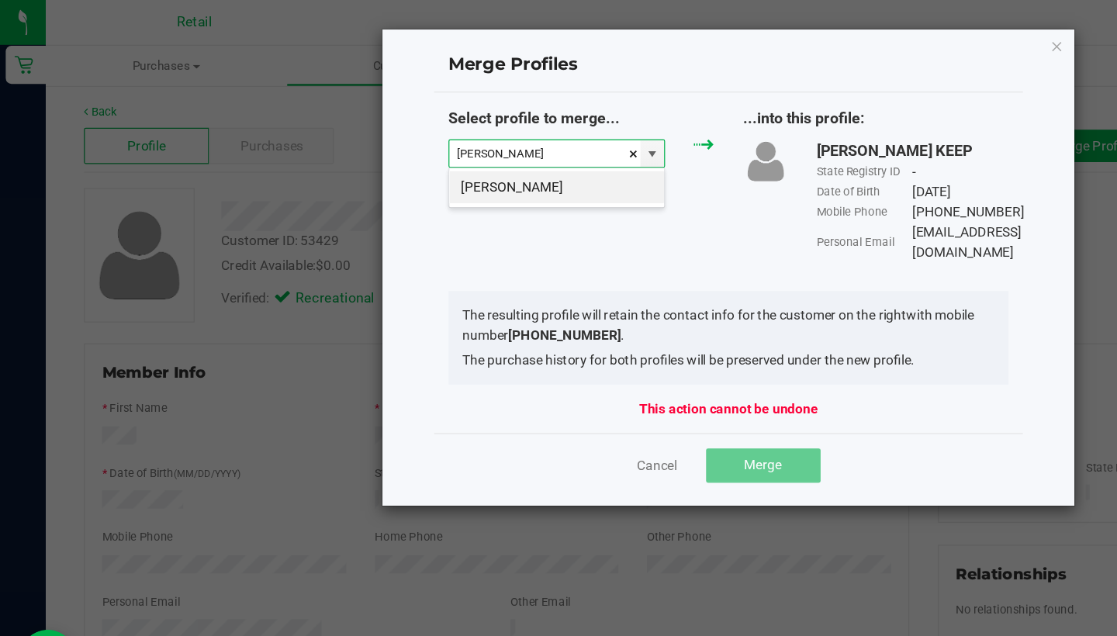
click at [407, 140] on li "Keith Cochran" at bounding box center [452, 152] width 175 height 26
type input "Keith Cochran"
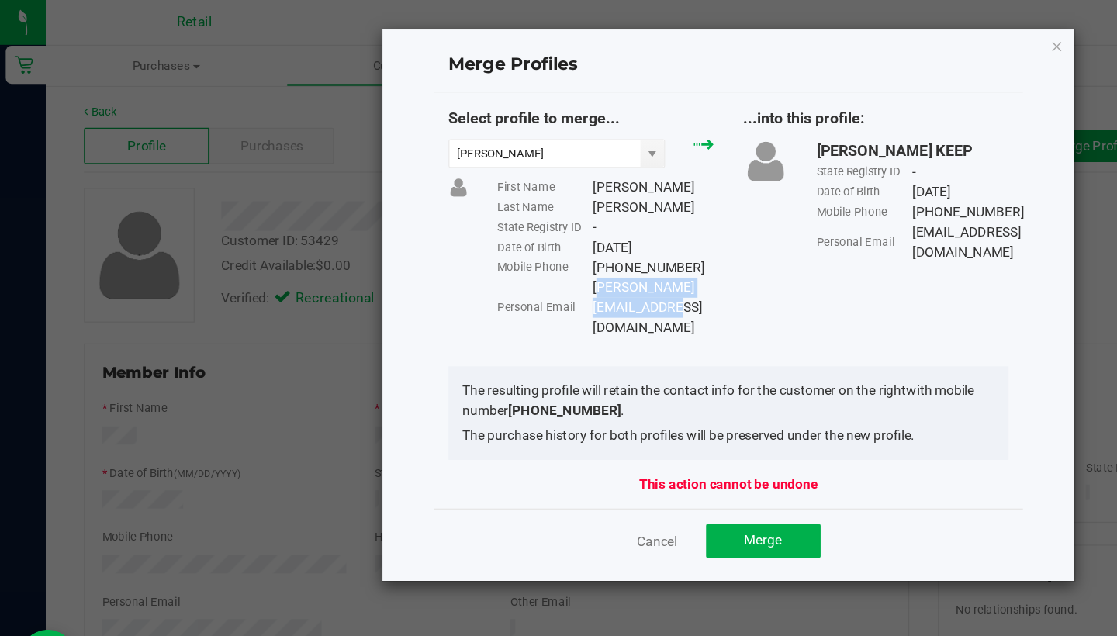
drag, startPoint x: 613, startPoint y: 230, endPoint x: 482, endPoint y: 230, distance: 131.1
click at [483, 230] on div "keithcochran@hotmail.com" at bounding box center [531, 250] width 99 height 49
click at [622, 433] on span "Merge" at bounding box center [620, 439] width 30 height 12
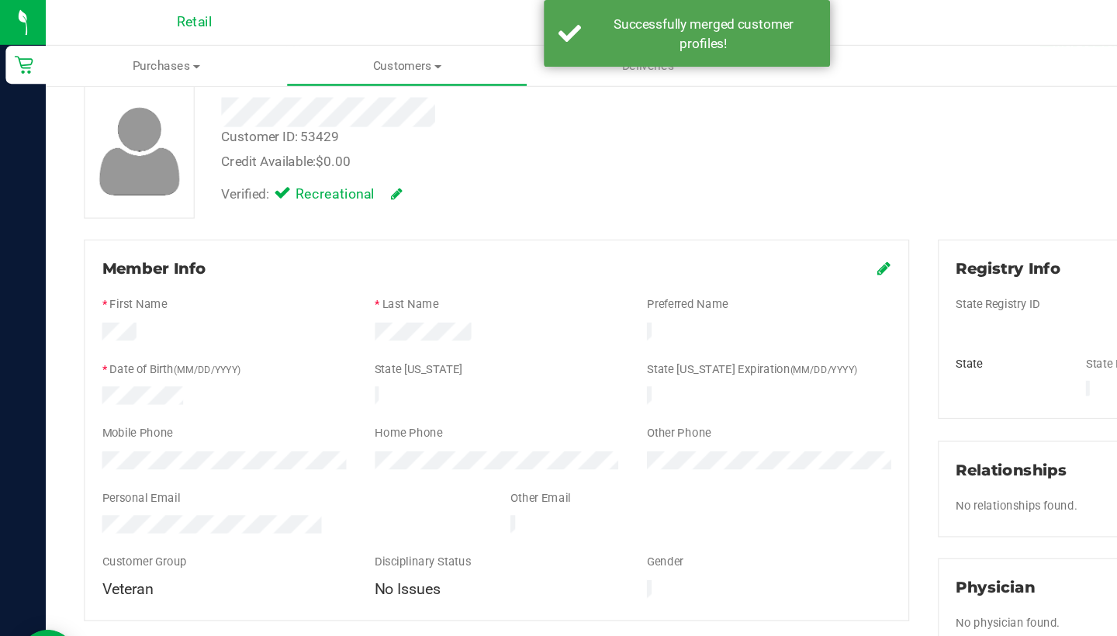
scroll to position [103, 0]
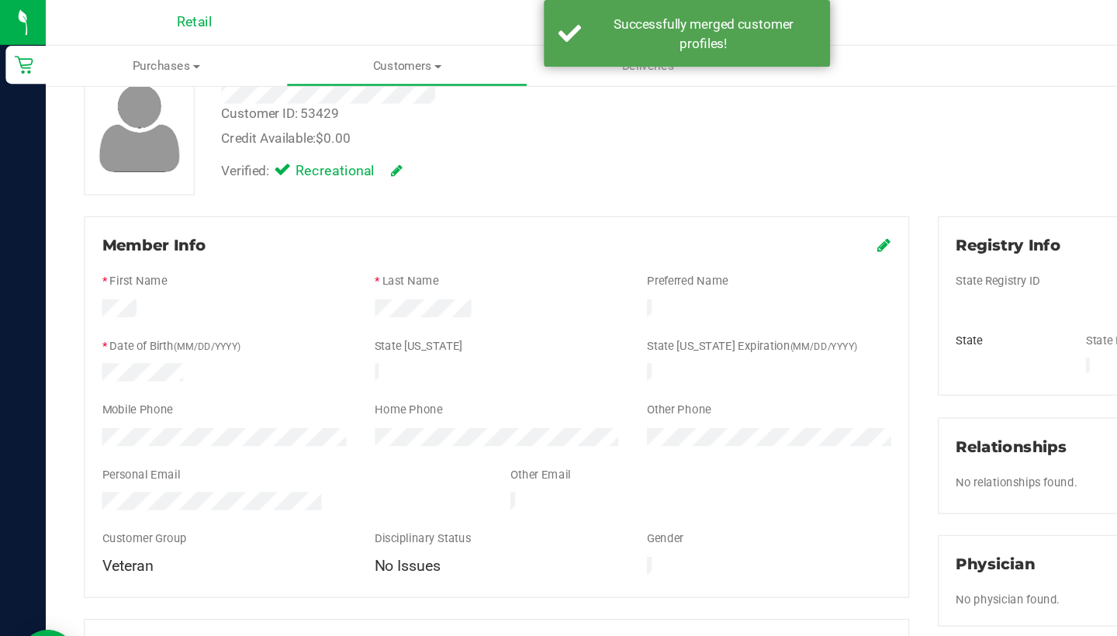
click at [725, 199] on div "Member Info * First Name * Last Name Preferred Name * Date of Birth (MM/DD/YYYY…" at bounding box center [403, 331] width 671 height 310
click at [714, 195] on icon at bounding box center [719, 199] width 11 height 12
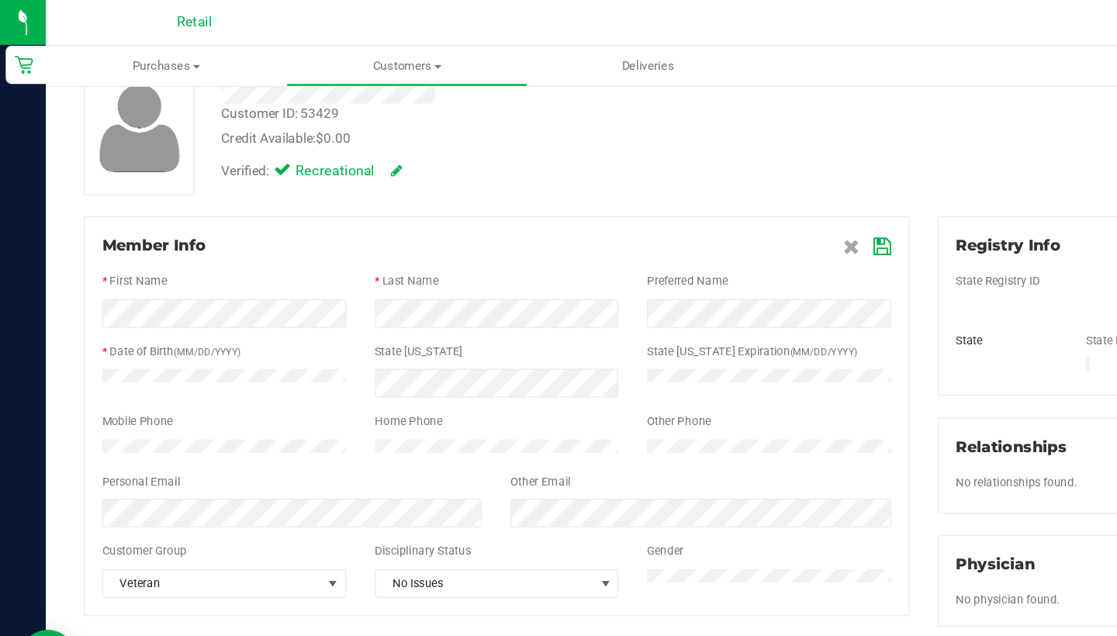
click at [715, 202] on icon at bounding box center [718, 201] width 14 height 12
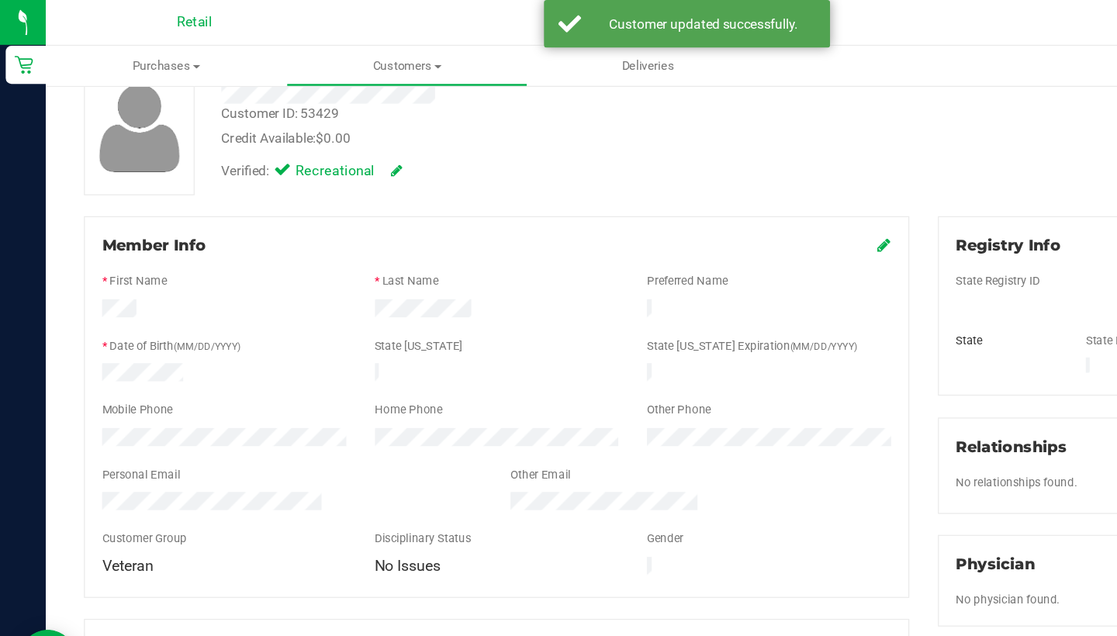
click at [715, 202] on icon at bounding box center [719, 199] width 11 height 12
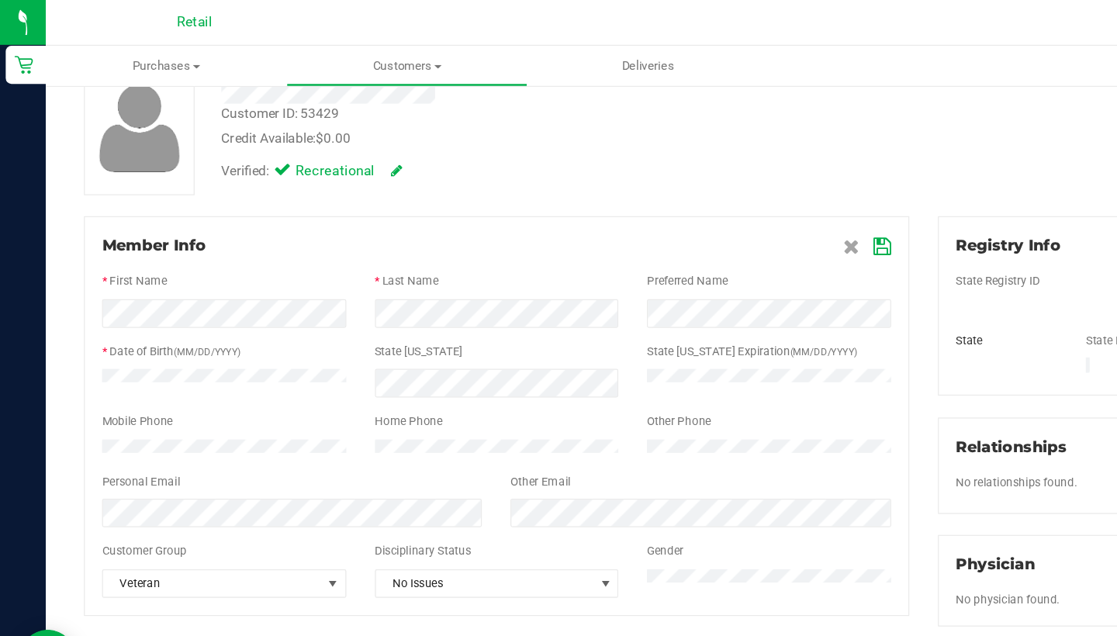
click at [718, 195] on icon at bounding box center [718, 201] width 14 height 12
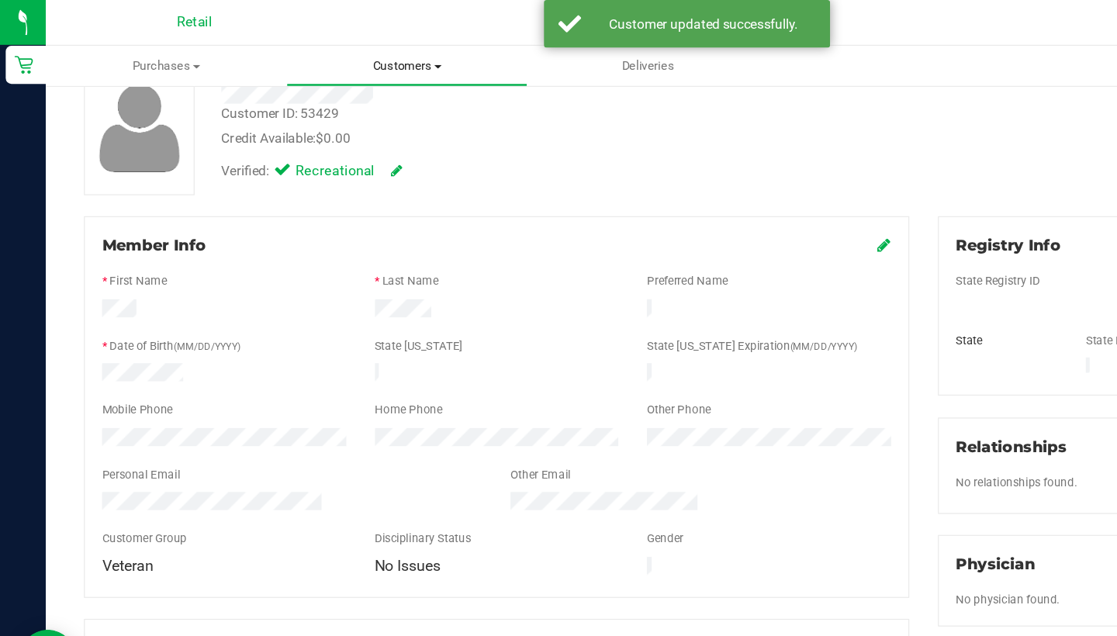
click at [341, 47] on span "Customers" at bounding box center [331, 54] width 194 height 14
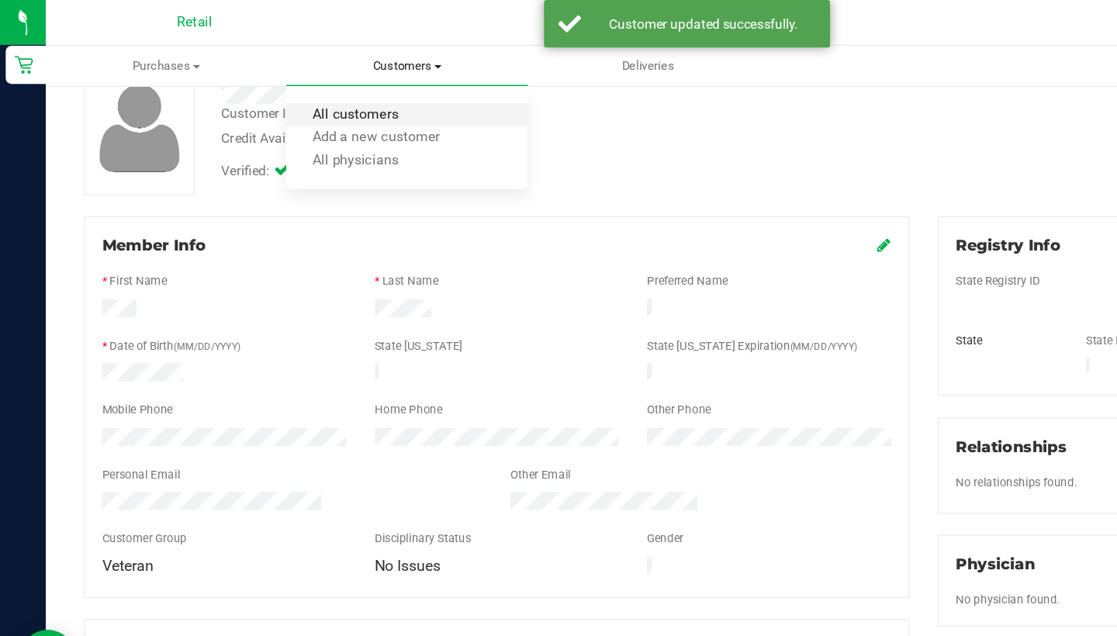
click at [341, 94] on span "All customers" at bounding box center [289, 93] width 112 height 13
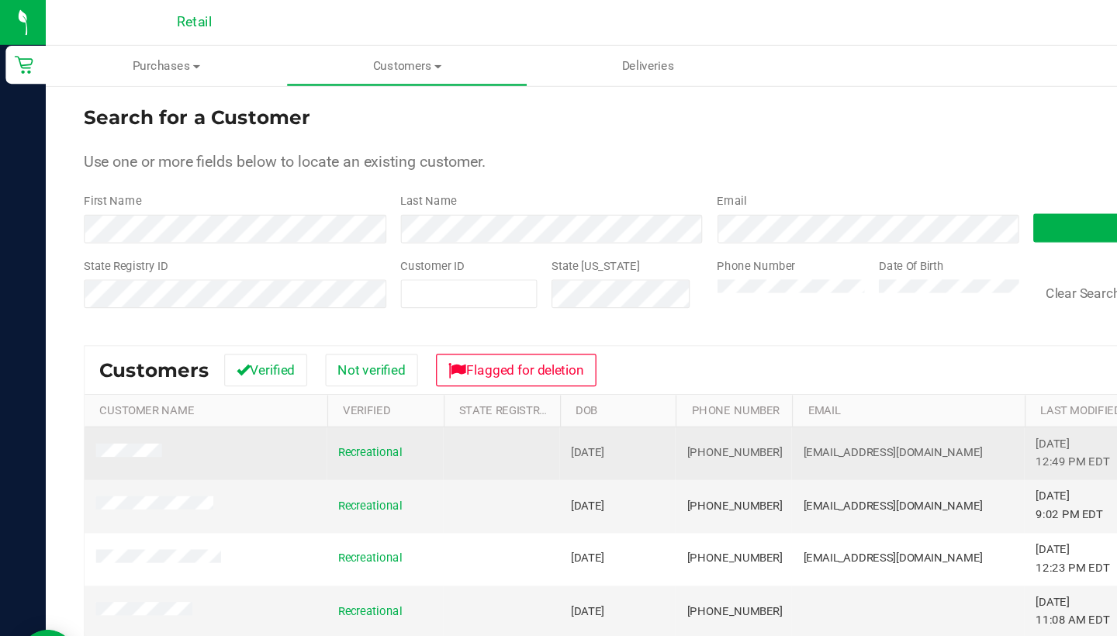
drag, startPoint x: 623, startPoint y: 365, endPoint x: 556, endPoint y: 363, distance: 66.8
click at [556, 364] on td "(401) 952-5082" at bounding box center [596, 369] width 95 height 43
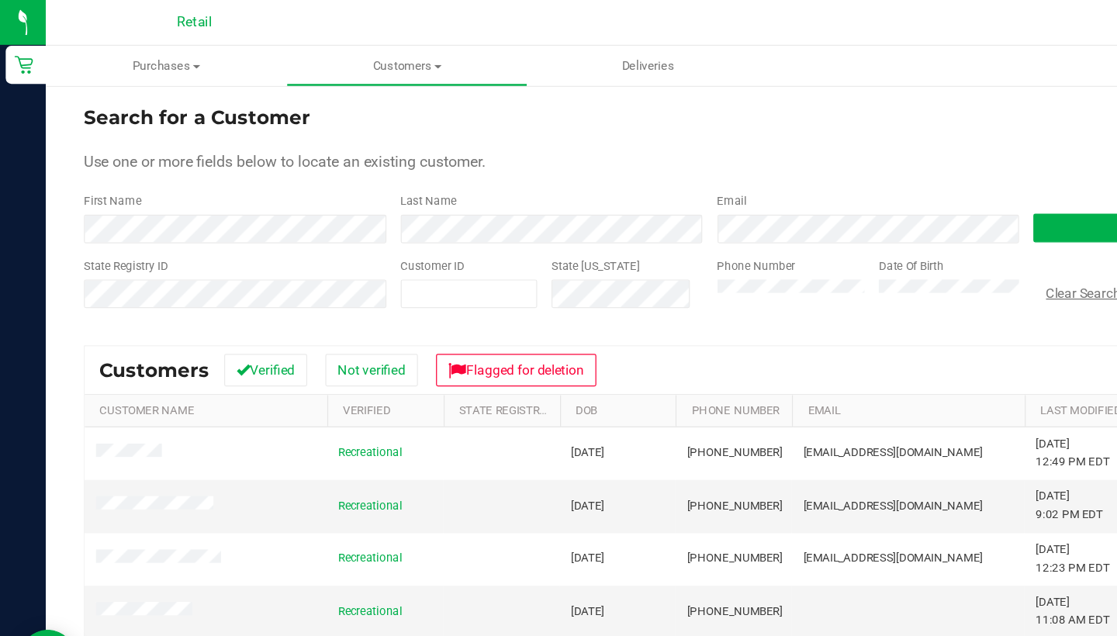
click at [882, 236] on button "Clear Search" at bounding box center [880, 238] width 81 height 26
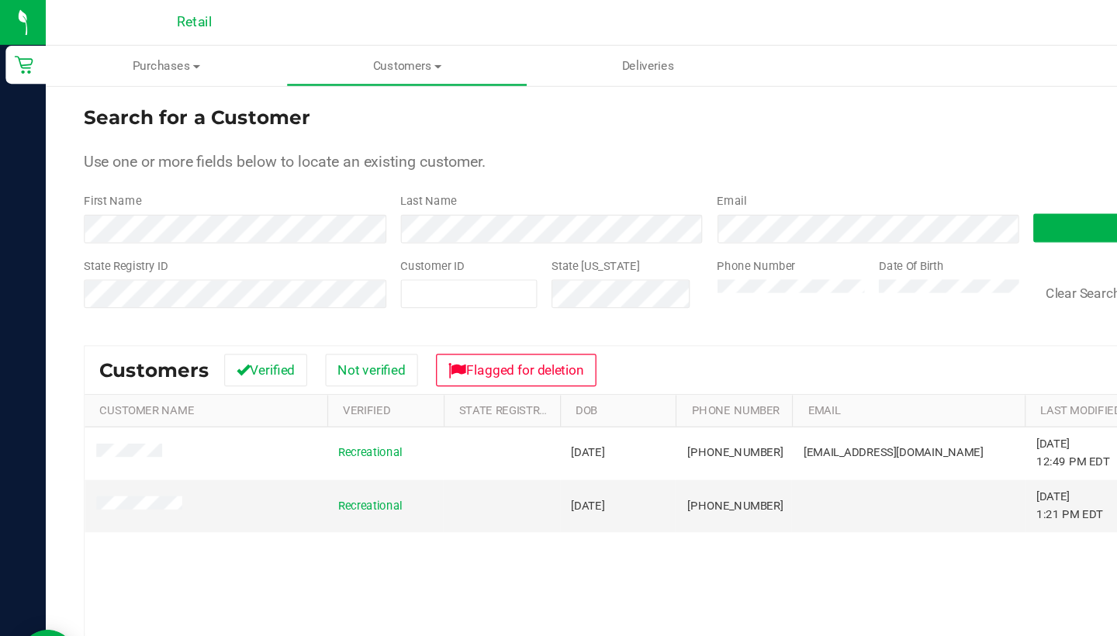
click at [515, 217] on div "State Registry ID Customer ID State ID Phone Number Date Of Birth Clear Search …" at bounding box center [577, 236] width 1018 height 55
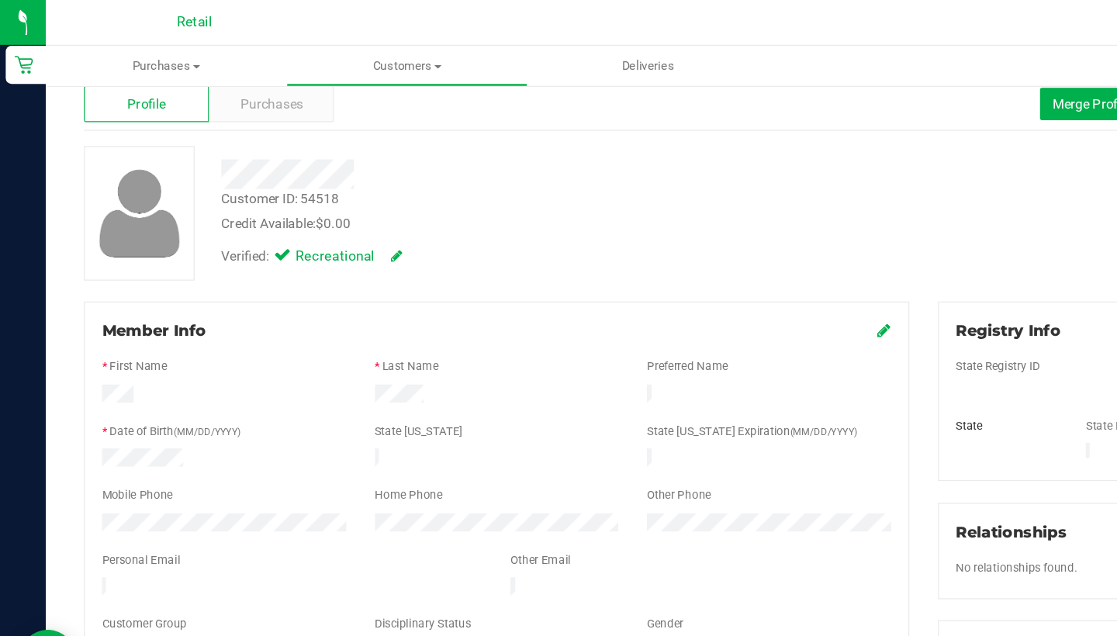
scroll to position [35, 0]
click at [718, 272] on icon at bounding box center [719, 267] width 11 height 12
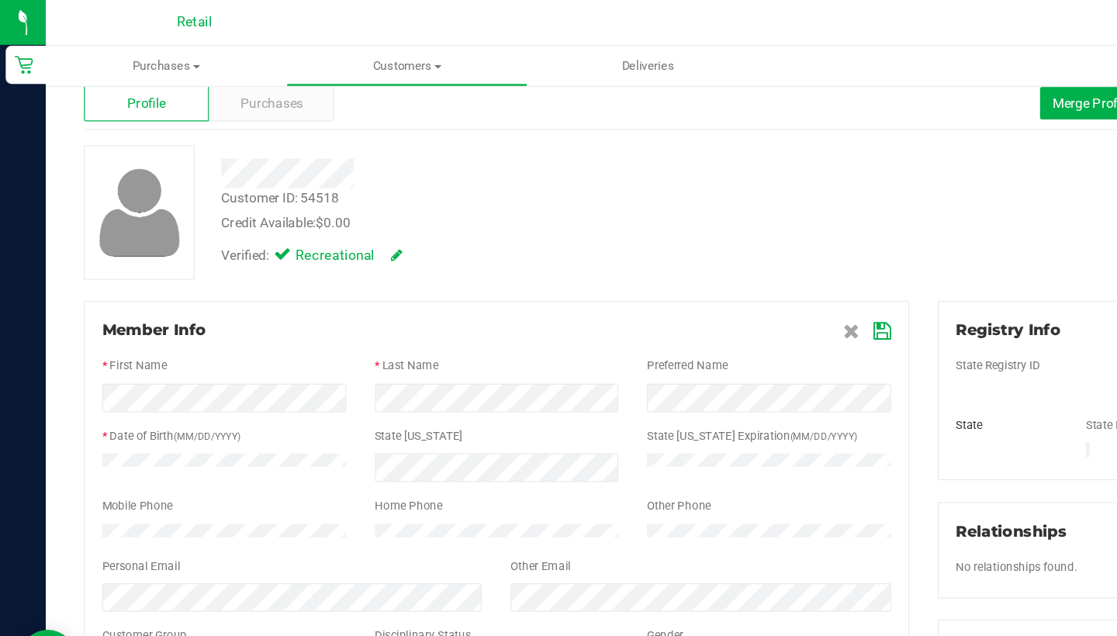
click at [718, 266] on icon at bounding box center [718, 269] width 14 height 12
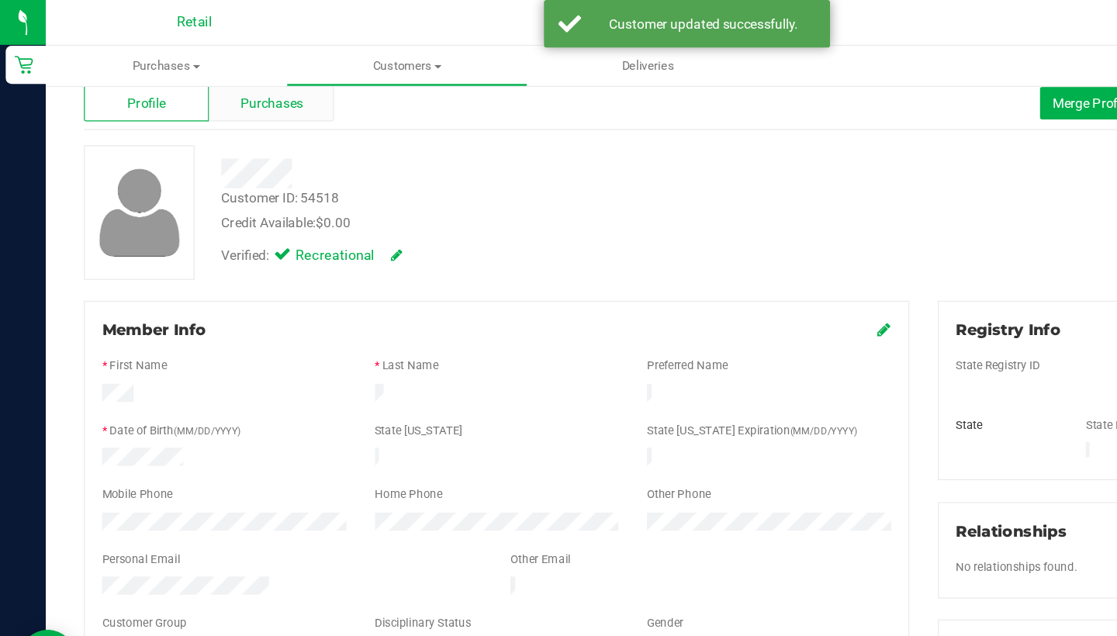
click at [230, 84] on span "Purchases" at bounding box center [220, 84] width 51 height 16
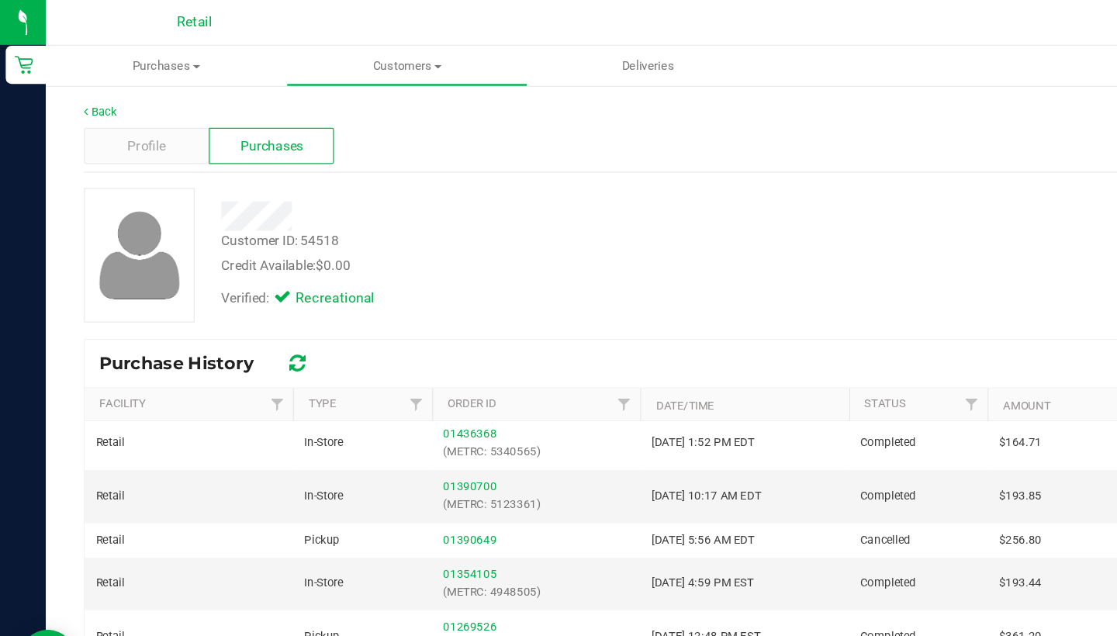
scroll to position [223, 0]
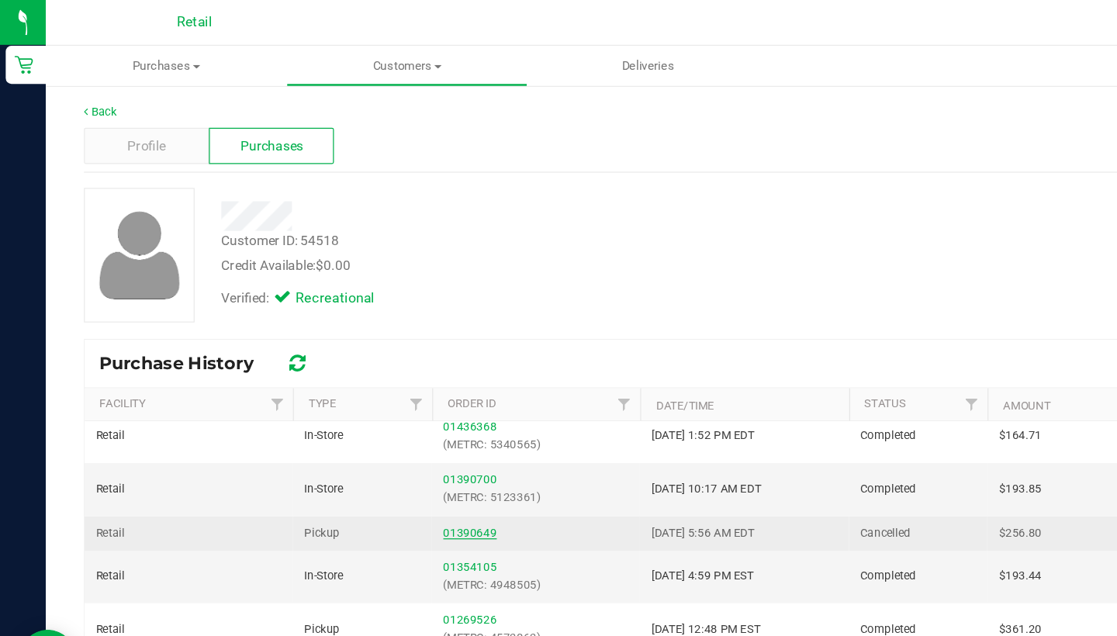
click at [387, 433] on link "01390649" at bounding box center [382, 432] width 43 height 11
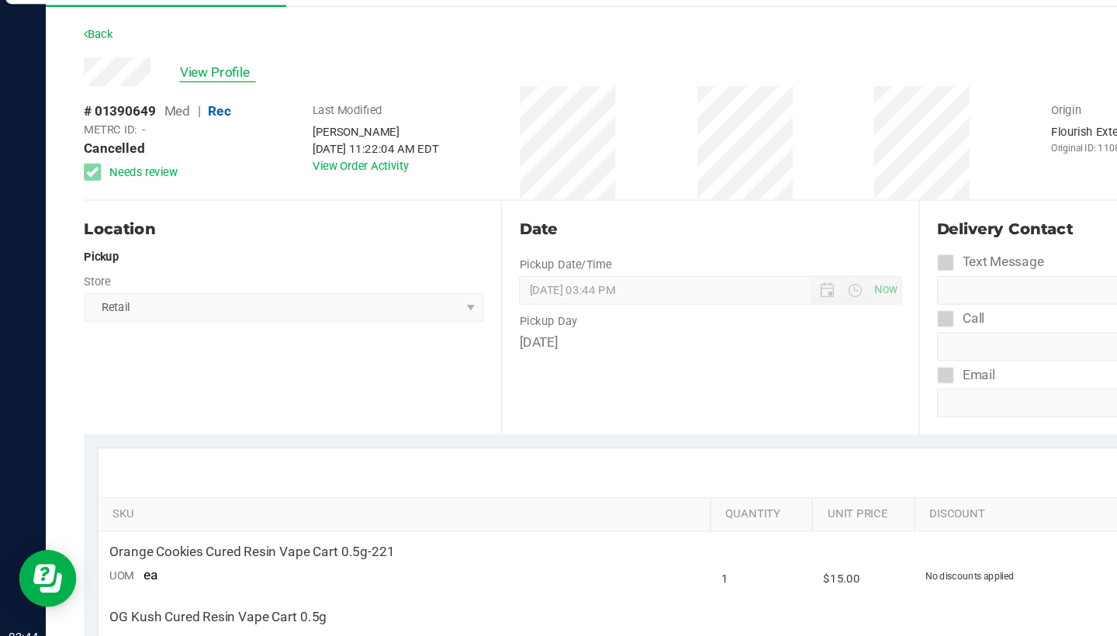
click at [189, 116] on span "View Profile" at bounding box center [177, 124] width 62 height 16
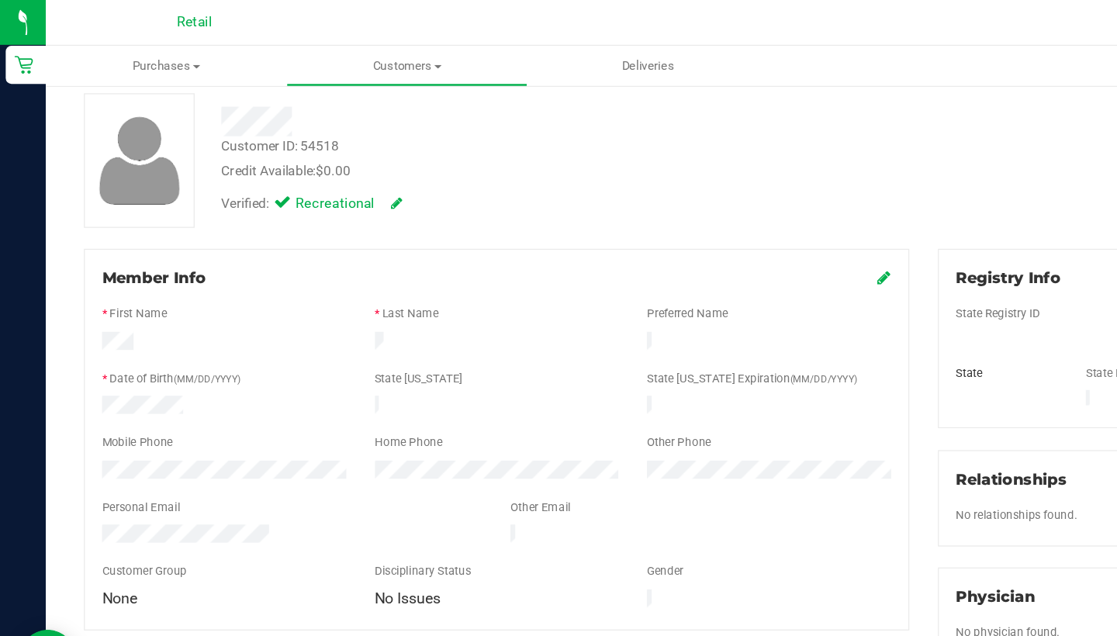
scroll to position [79, 0]
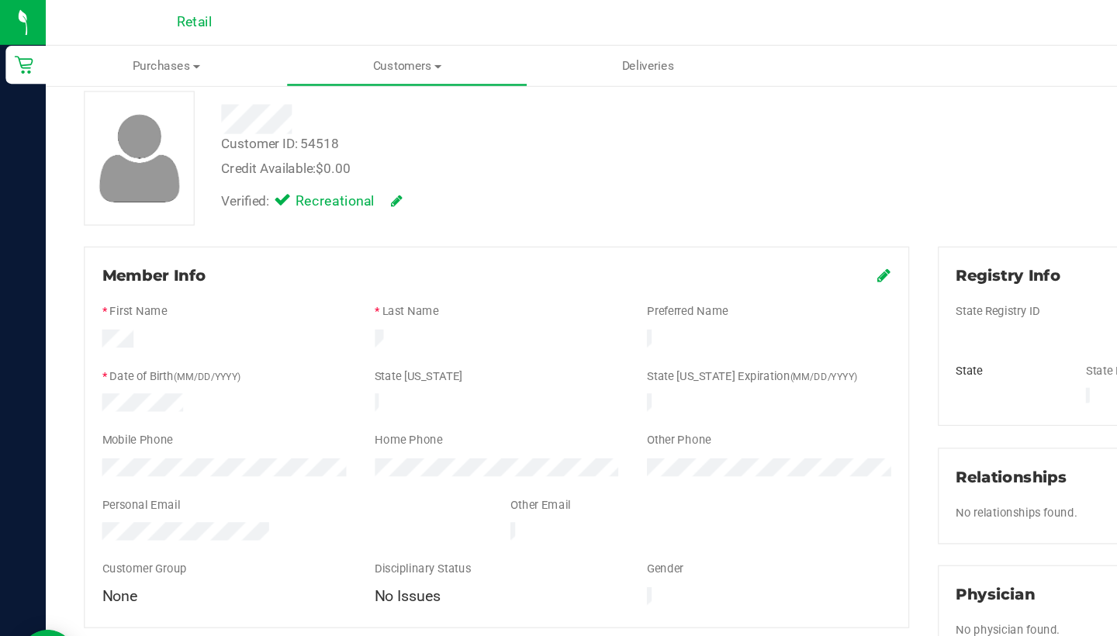
click at [716, 224] on icon at bounding box center [719, 223] width 11 height 12
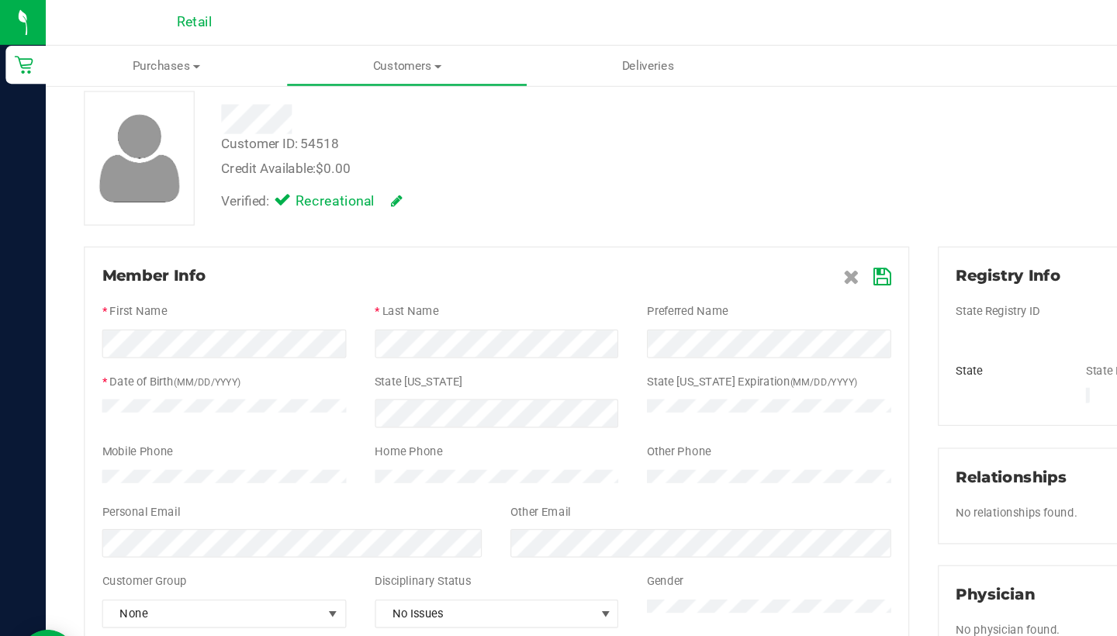
click at [714, 219] on icon at bounding box center [718, 225] width 14 height 12
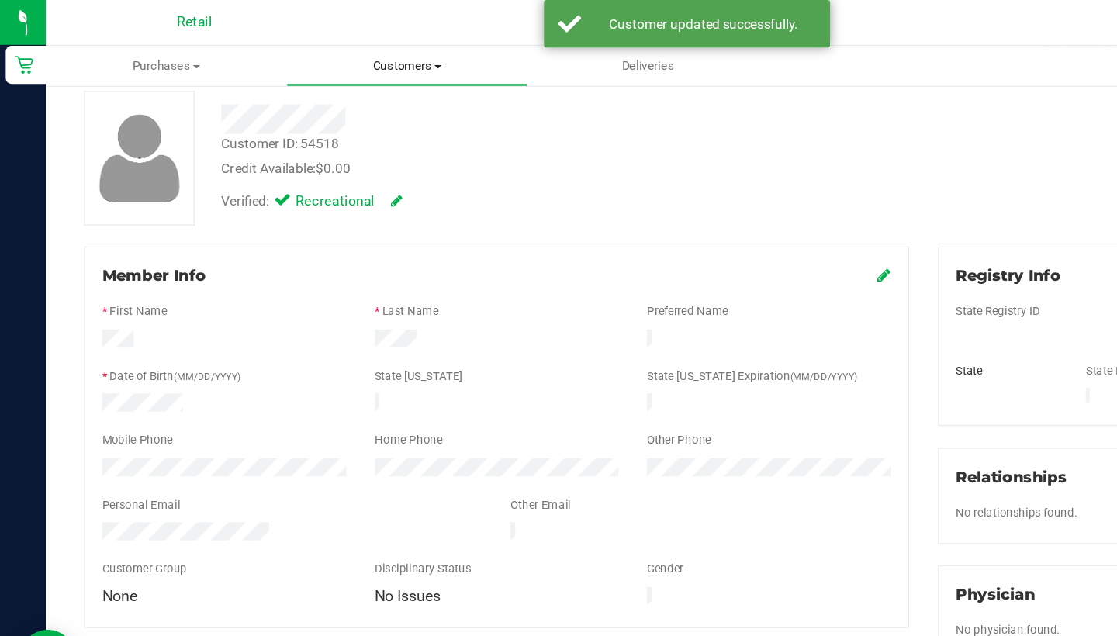
click at [341, 43] on uib-tab-heading "Customers All customers Add a new customer All physicians" at bounding box center [331, 53] width 194 height 31
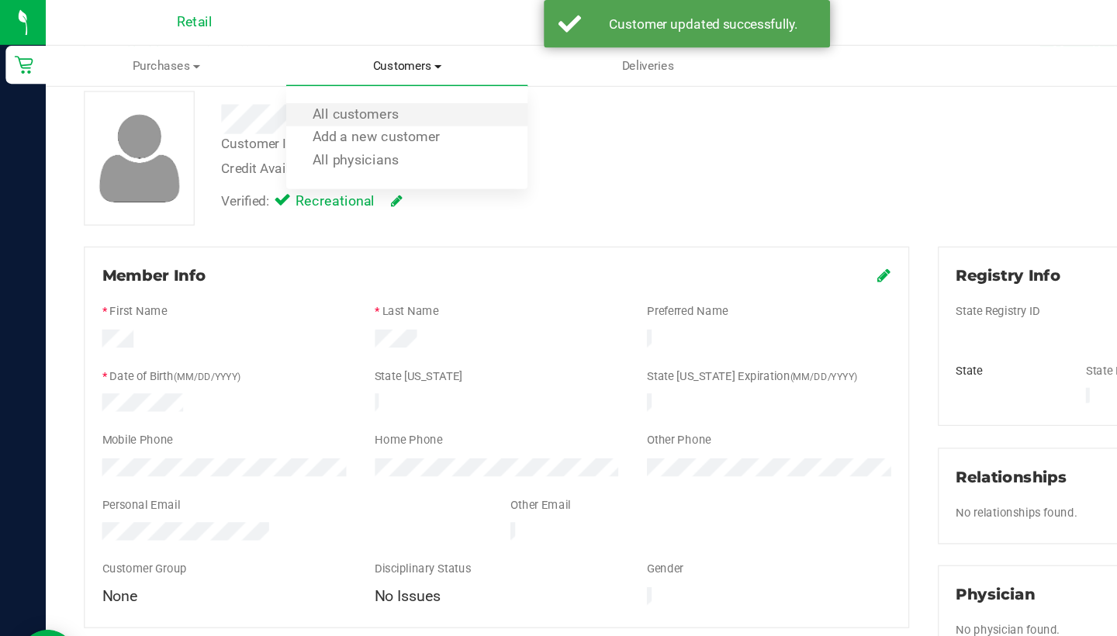
click at [356, 96] on li "All customers" at bounding box center [330, 94] width 195 height 19
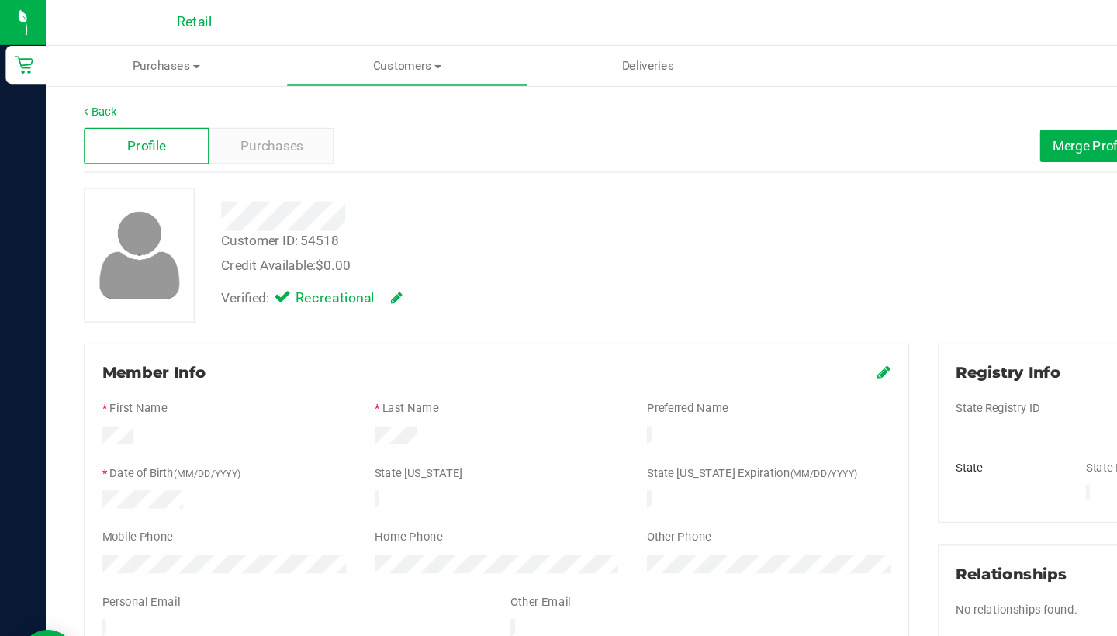
click at [74, 452] on div at bounding box center [182, 461] width 222 height 19
click at [351, 57] on span "Customers" at bounding box center [331, 54] width 194 height 14
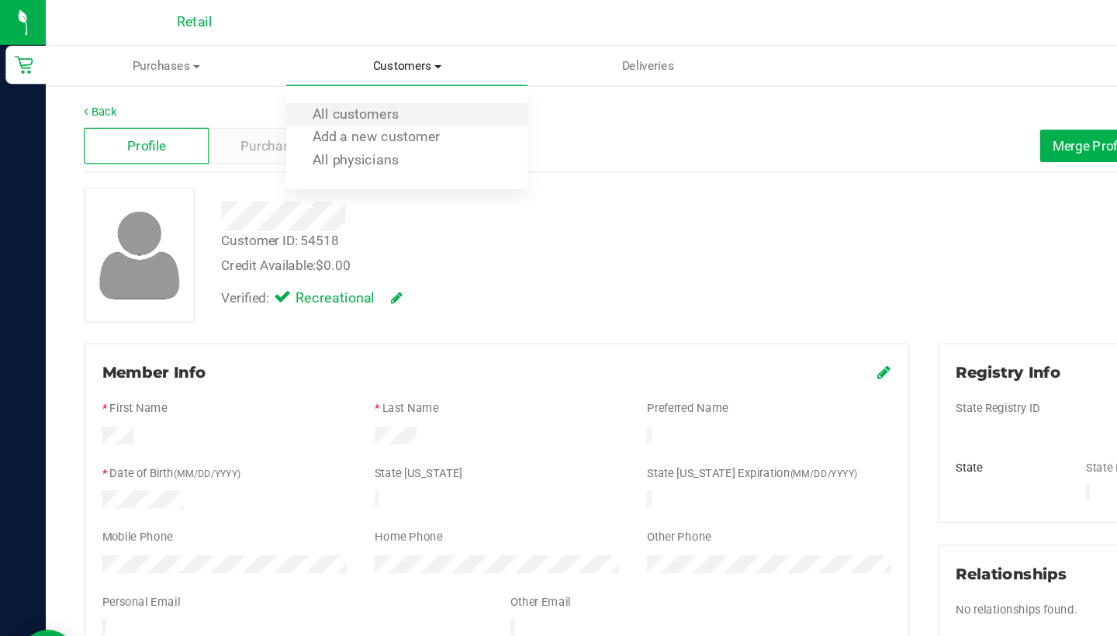
click at [348, 96] on li "All customers" at bounding box center [330, 94] width 195 height 19
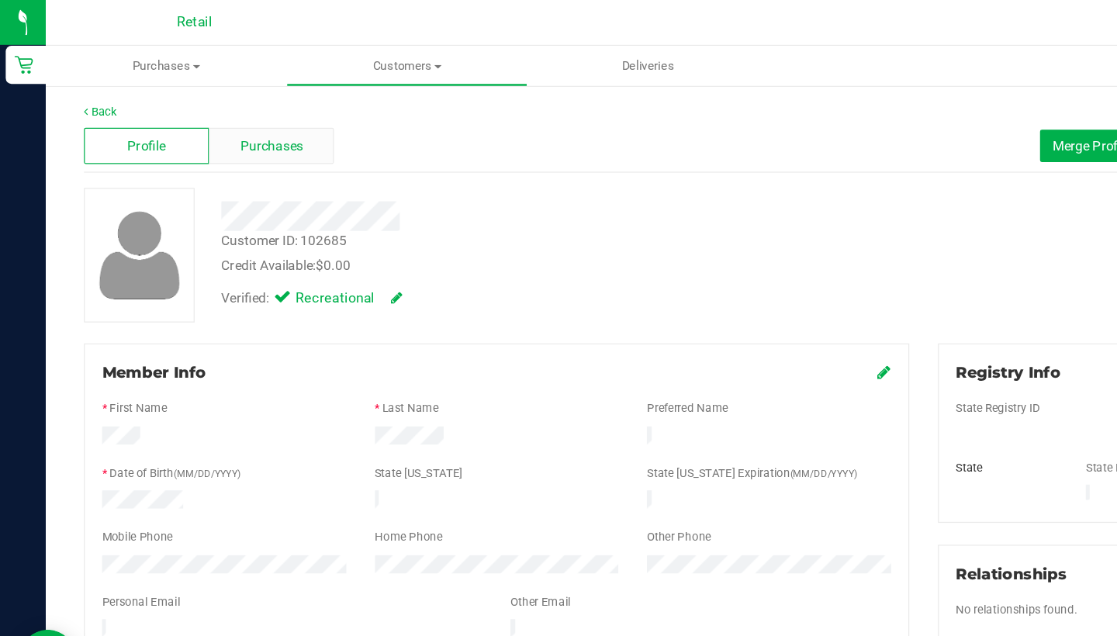
click at [227, 123] on span "Purchases" at bounding box center [220, 119] width 51 height 16
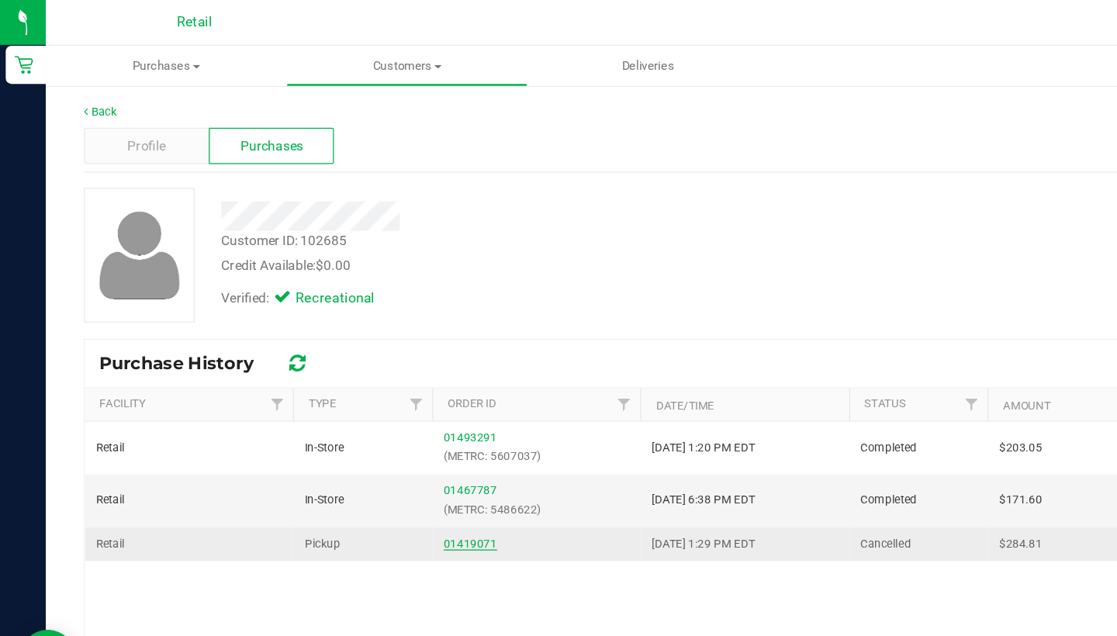
click at [381, 441] on link "01419071" at bounding box center [382, 442] width 43 height 11
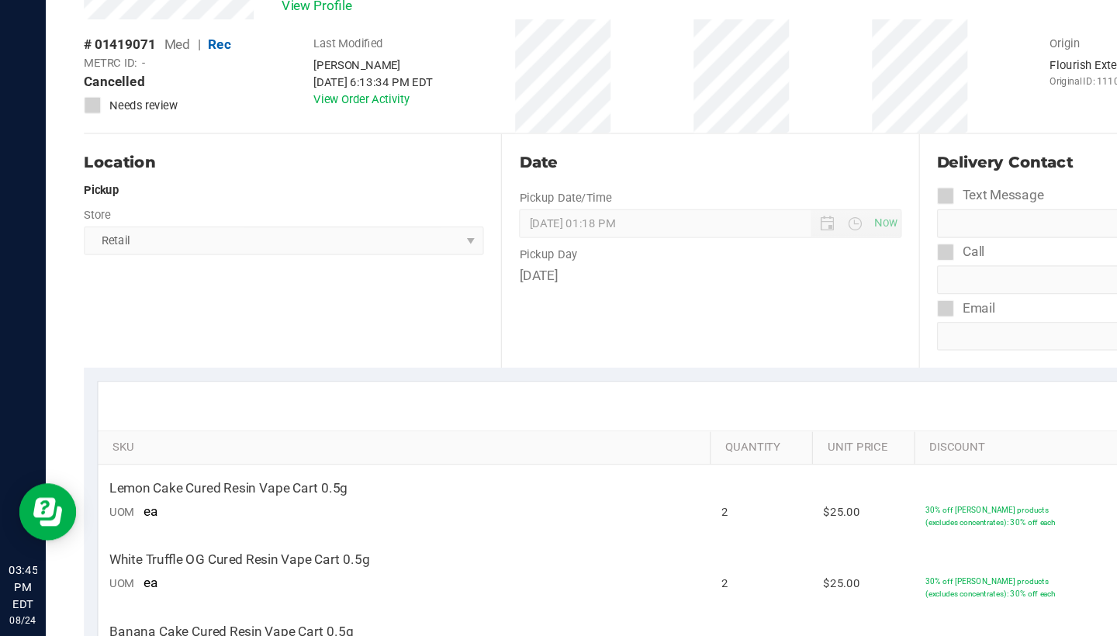
click at [255, 228] on div "Location Pickup Store Retail Select Store Retail" at bounding box center [237, 323] width 339 height 190
click at [262, 242] on div "Location" at bounding box center [230, 251] width 325 height 19
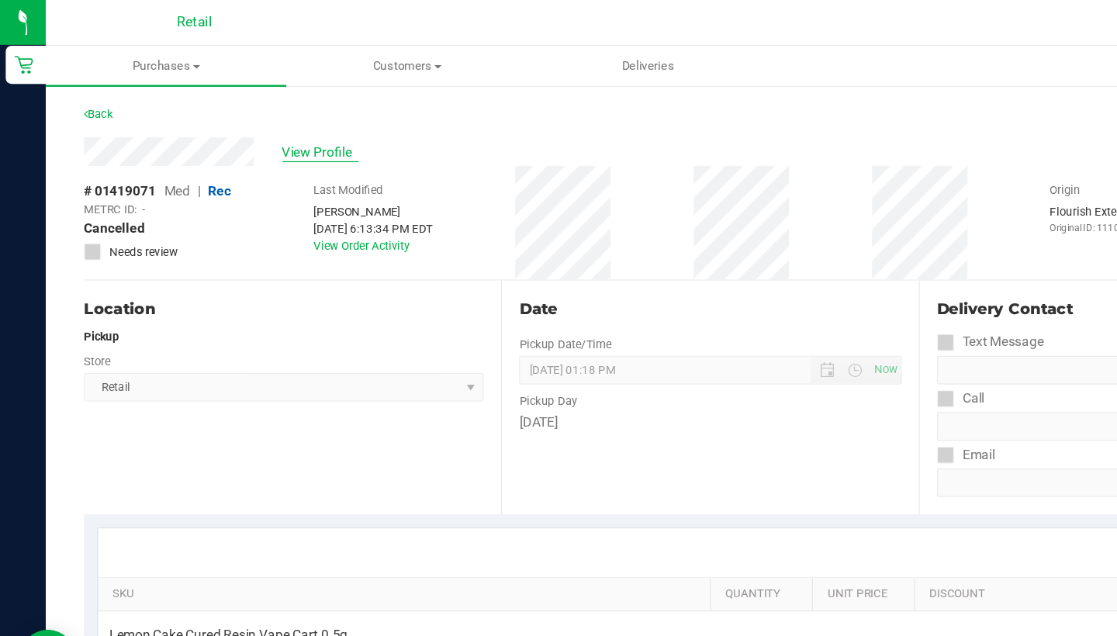
click at [273, 126] on span "View Profile" at bounding box center [261, 124] width 62 height 16
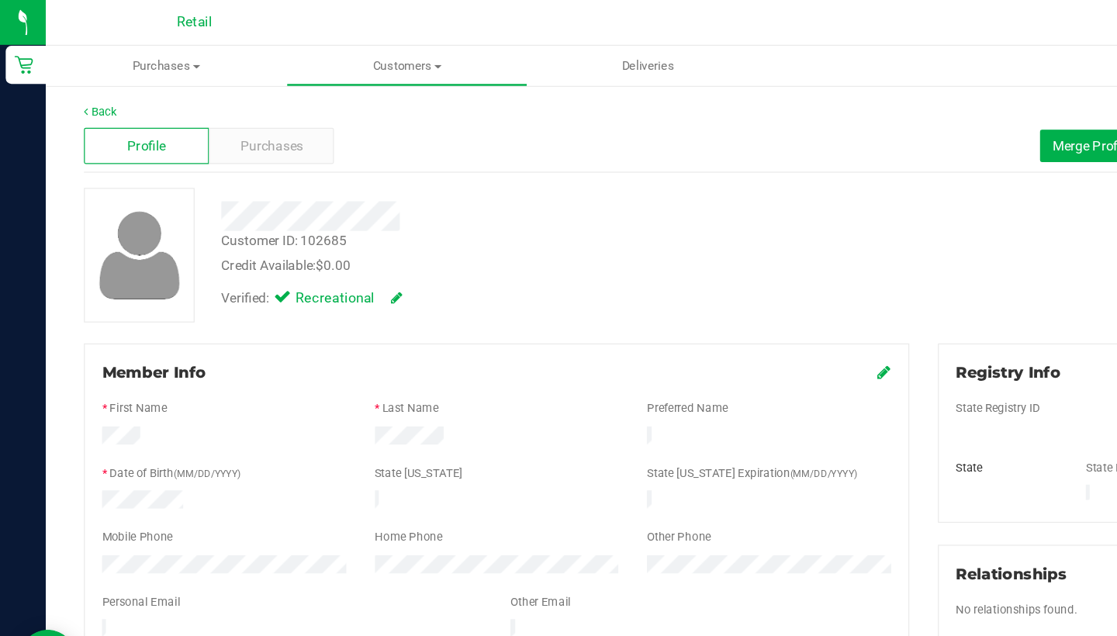
click at [712, 306] on div "Member Info" at bounding box center [404, 303] width 642 height 19
click at [719, 303] on icon at bounding box center [719, 302] width 11 height 12
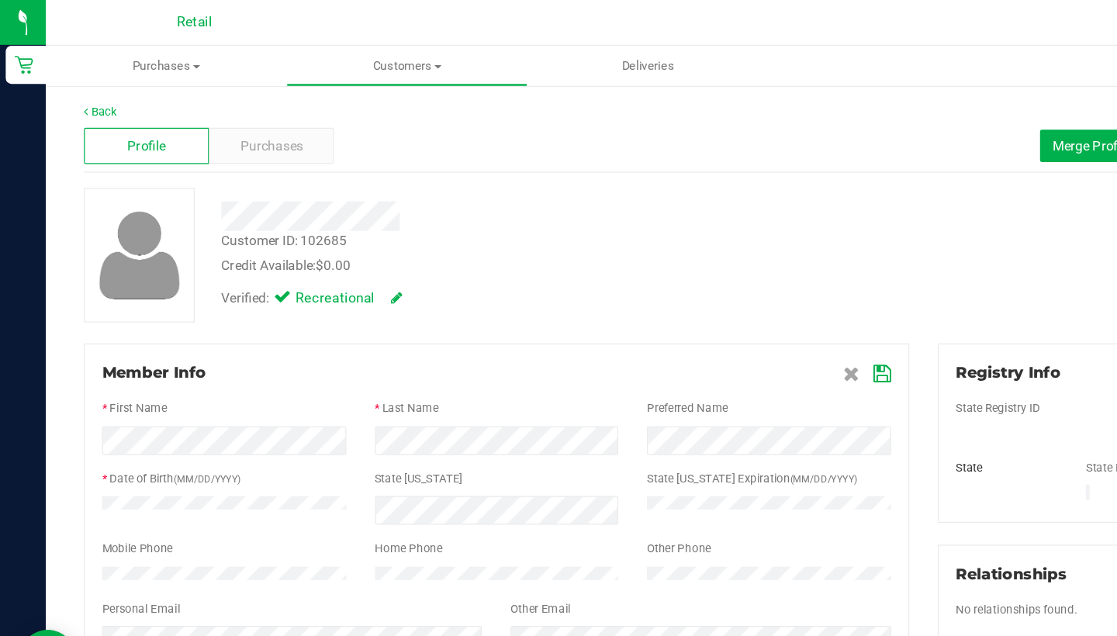
click at [711, 298] on icon at bounding box center [718, 304] width 14 height 12
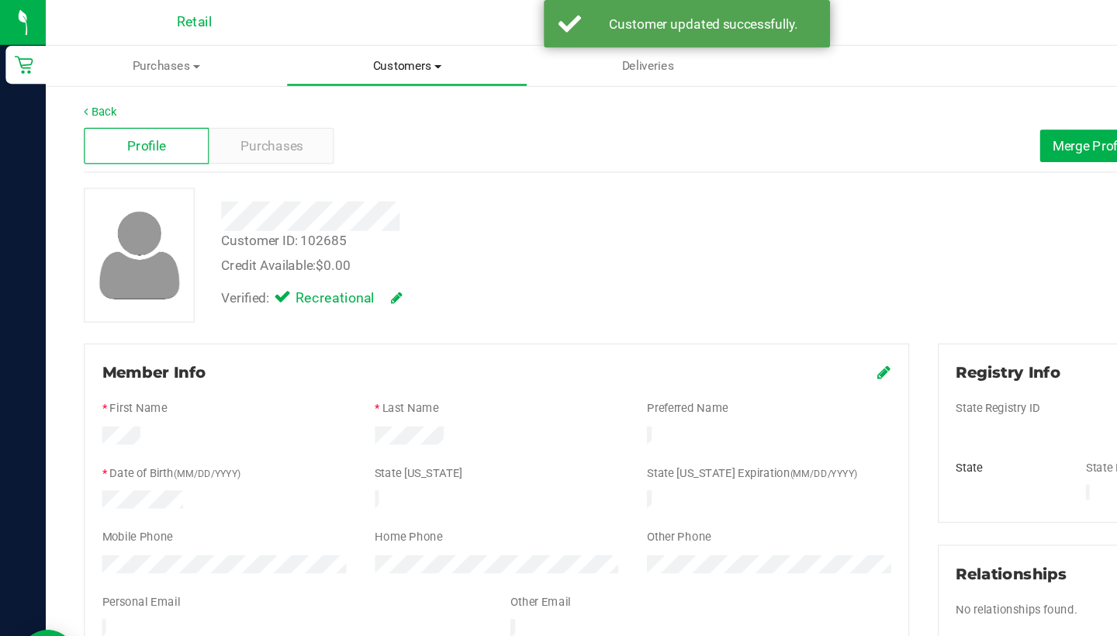
click at [312, 53] on span "Customers" at bounding box center [331, 54] width 194 height 14
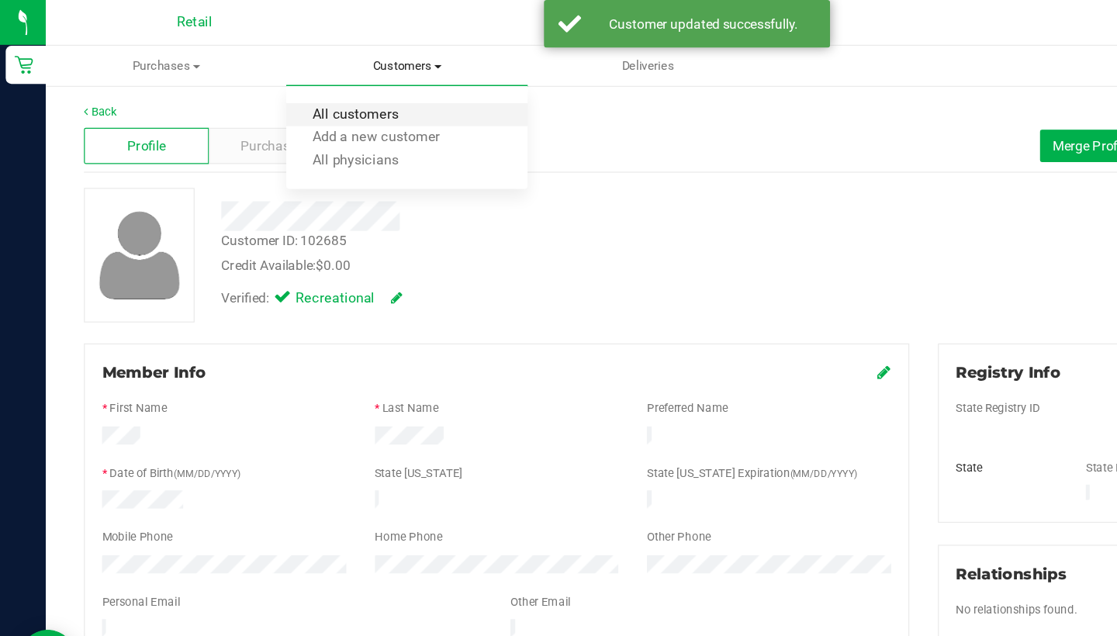
click at [316, 92] on span "All customers" at bounding box center [289, 93] width 112 height 13
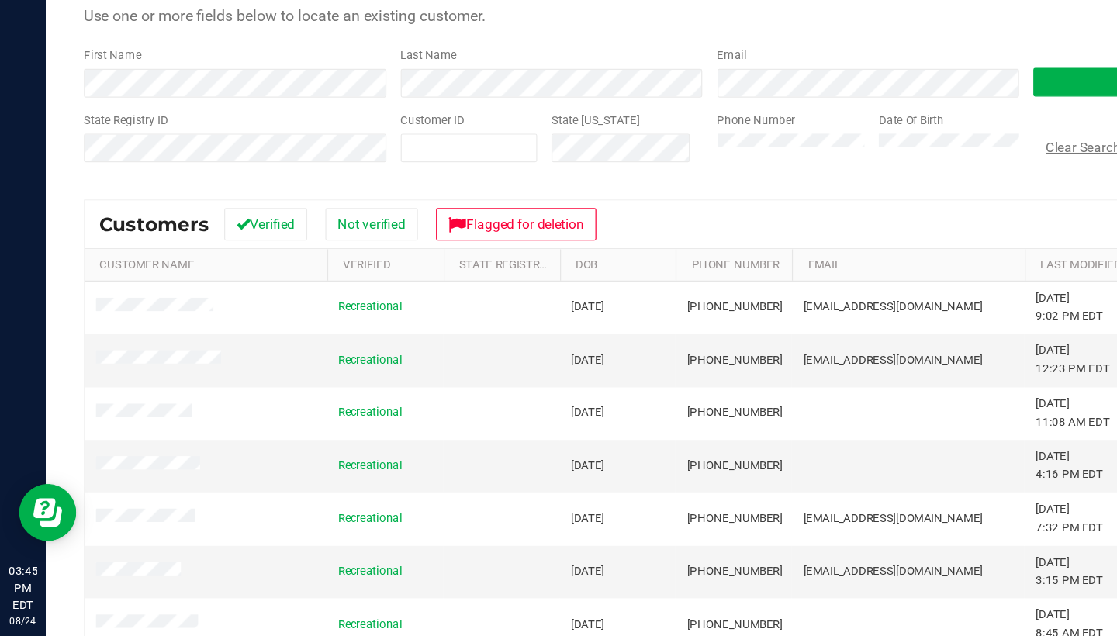
click at [858, 225] on button "Clear Search" at bounding box center [880, 238] width 81 height 26
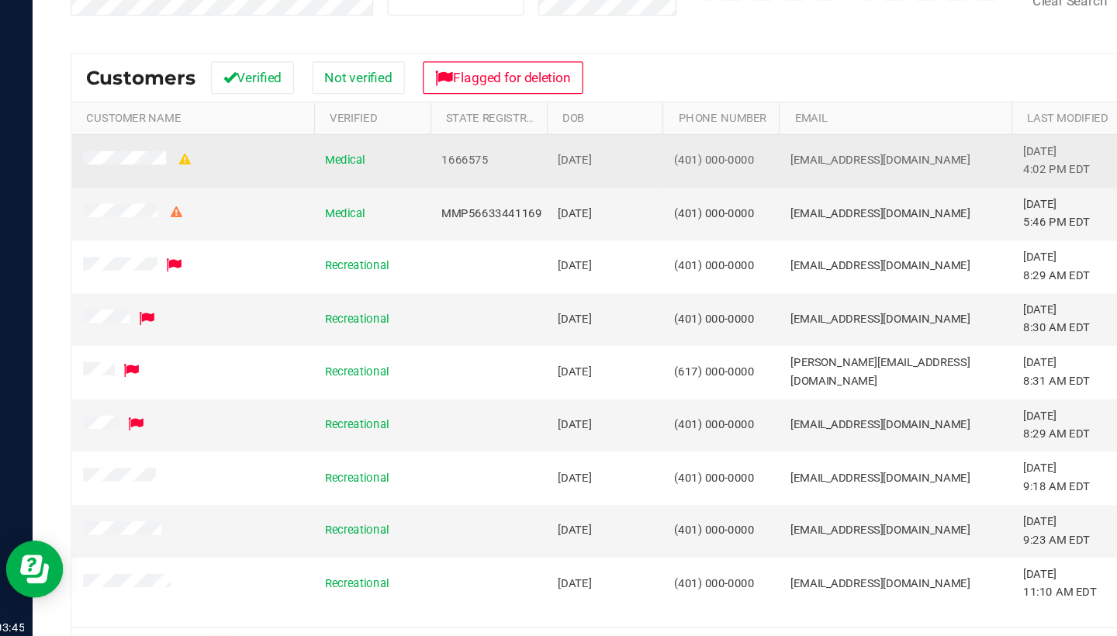
scroll to position [165, 0]
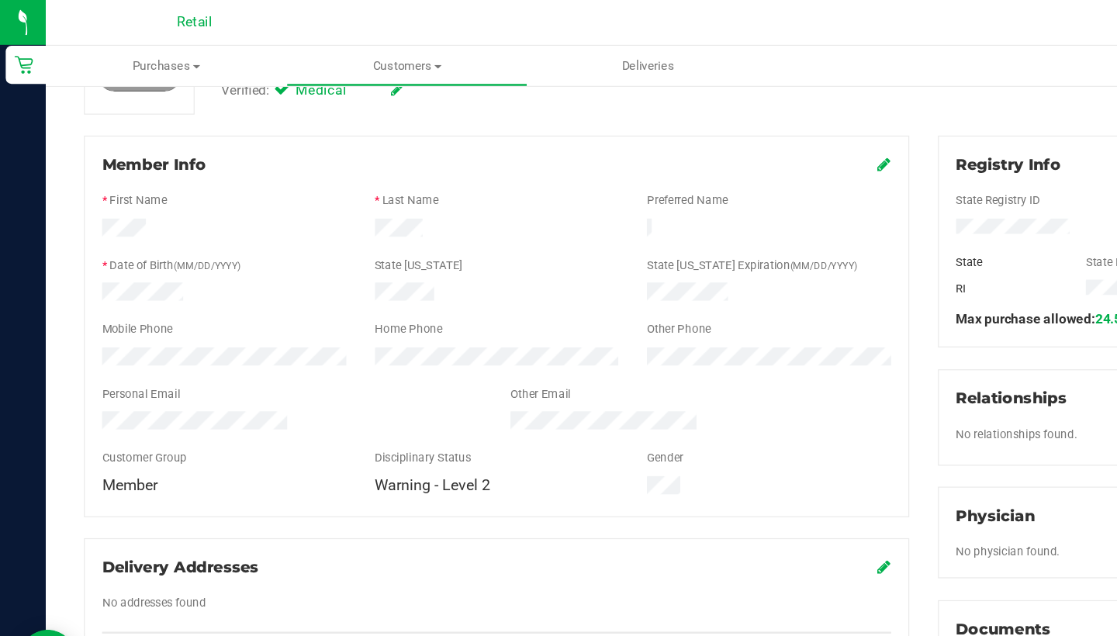
scroll to position [168, 0]
click at [725, 137] on div "Member Info * First Name * Last Name Preferred Name * Date of Birth (MM/DD/YYYY…" at bounding box center [403, 267] width 671 height 310
click at [718, 139] on icon at bounding box center [719, 135] width 11 height 12
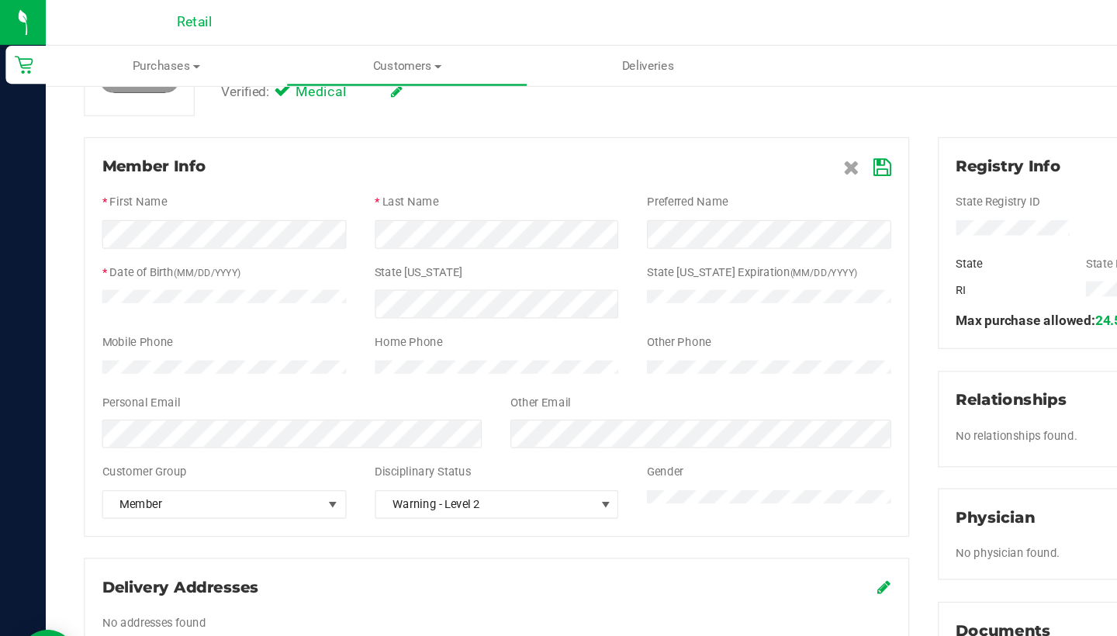
click at [252, 268] on form "Member Info * First Name * Last Name Preferred Name * Date of Birth (MM/DD/YYYY…" at bounding box center [404, 273] width 642 height 295
click at [711, 134] on icon at bounding box center [718, 136] width 14 height 12
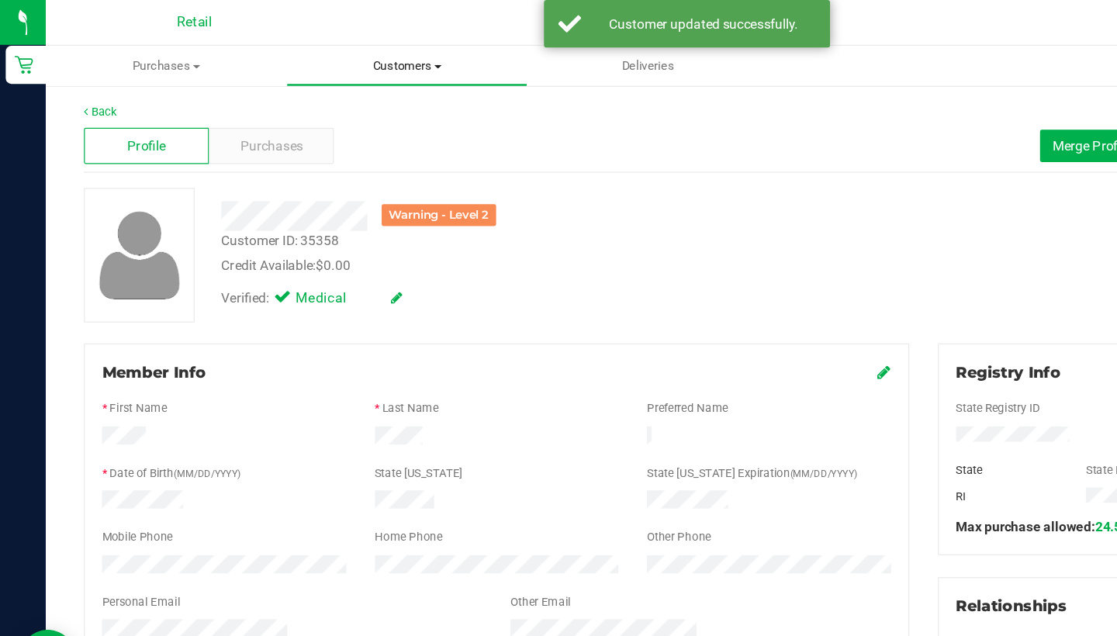
scroll to position [0, 0]
click at [362, 57] on span "Customers" at bounding box center [331, 54] width 194 height 14
click at [362, 81] on ul "All customers Add a new customer All physicians" at bounding box center [330, 113] width 195 height 84
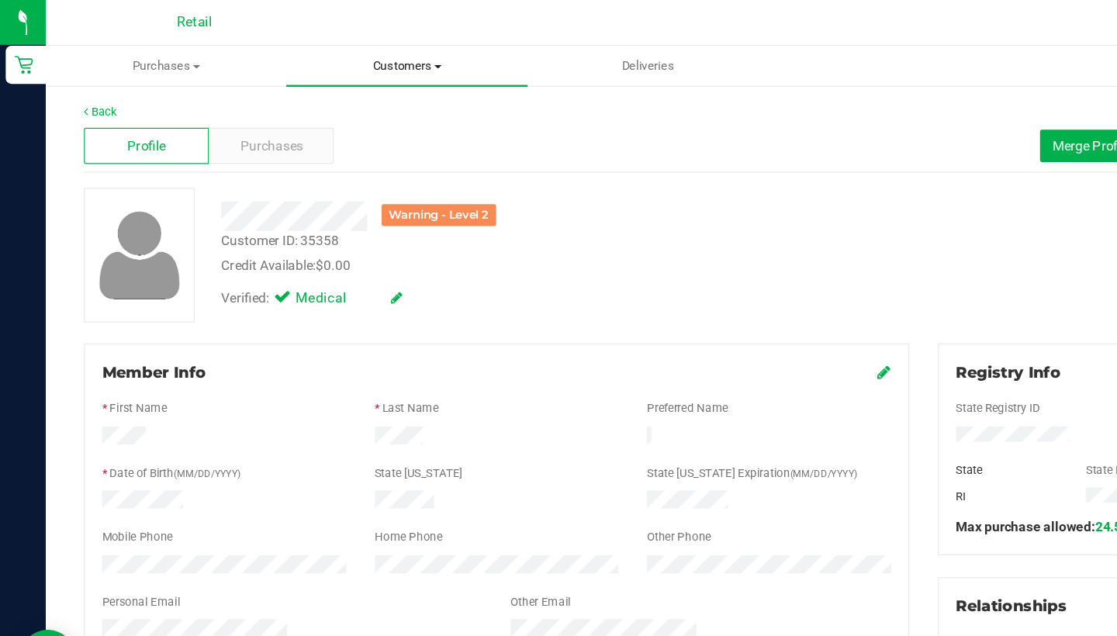
click at [338, 48] on span "Customers" at bounding box center [330, 54] width 195 height 14
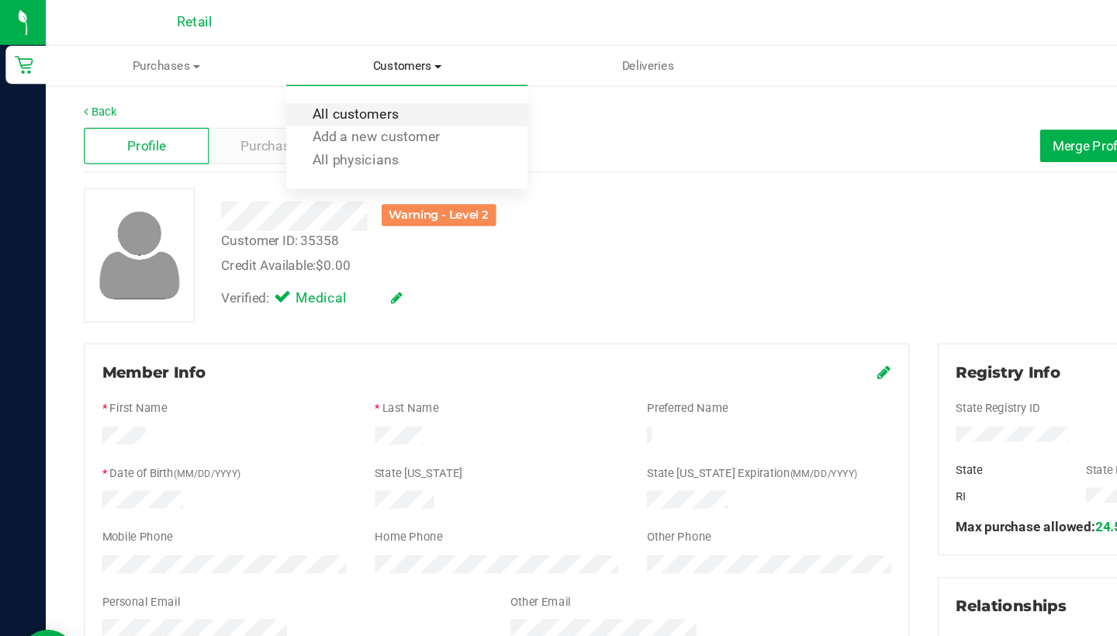
click at [337, 99] on span "All customers" at bounding box center [289, 93] width 112 height 13
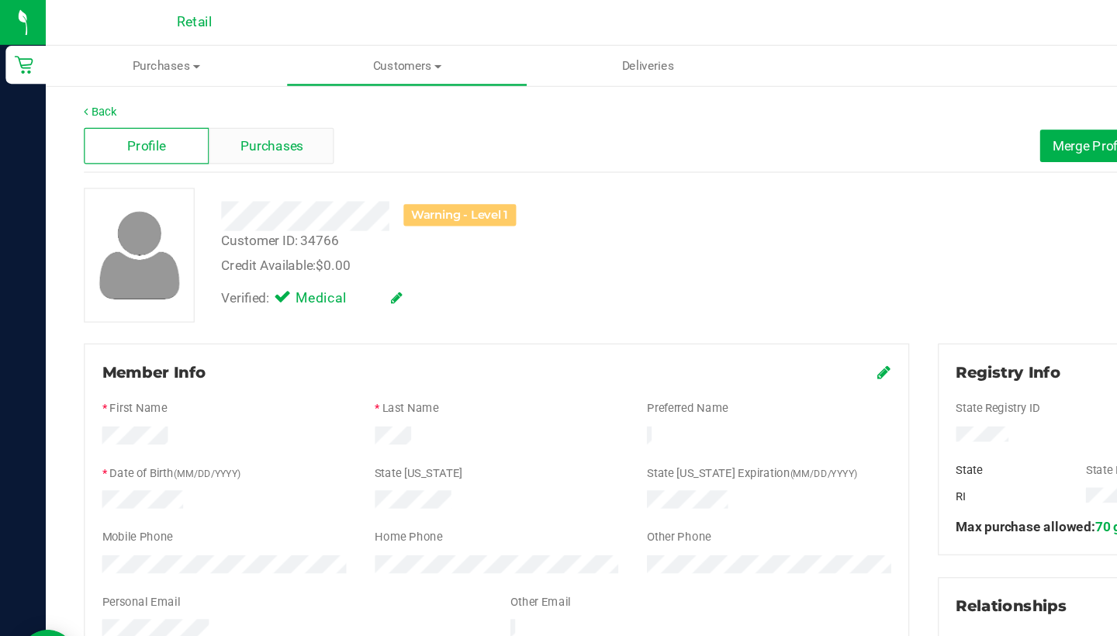
click at [244, 119] on span "Purchases" at bounding box center [220, 119] width 51 height 16
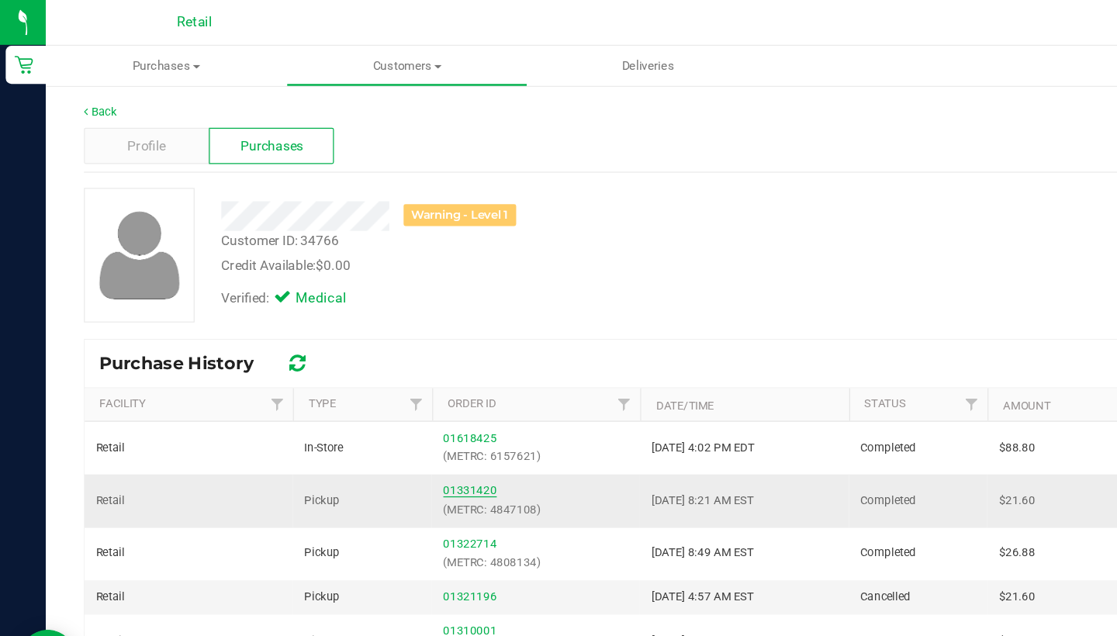
click at [389, 394] on link "01331420" at bounding box center [382, 398] width 43 height 11
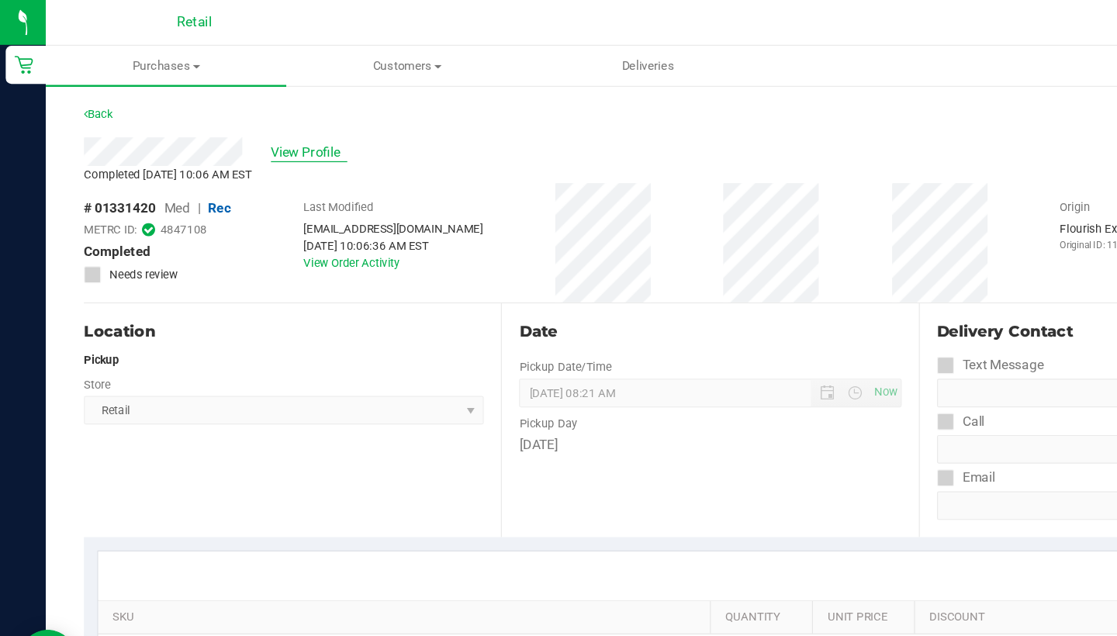
click at [242, 121] on span "View Profile" at bounding box center [251, 124] width 62 height 16
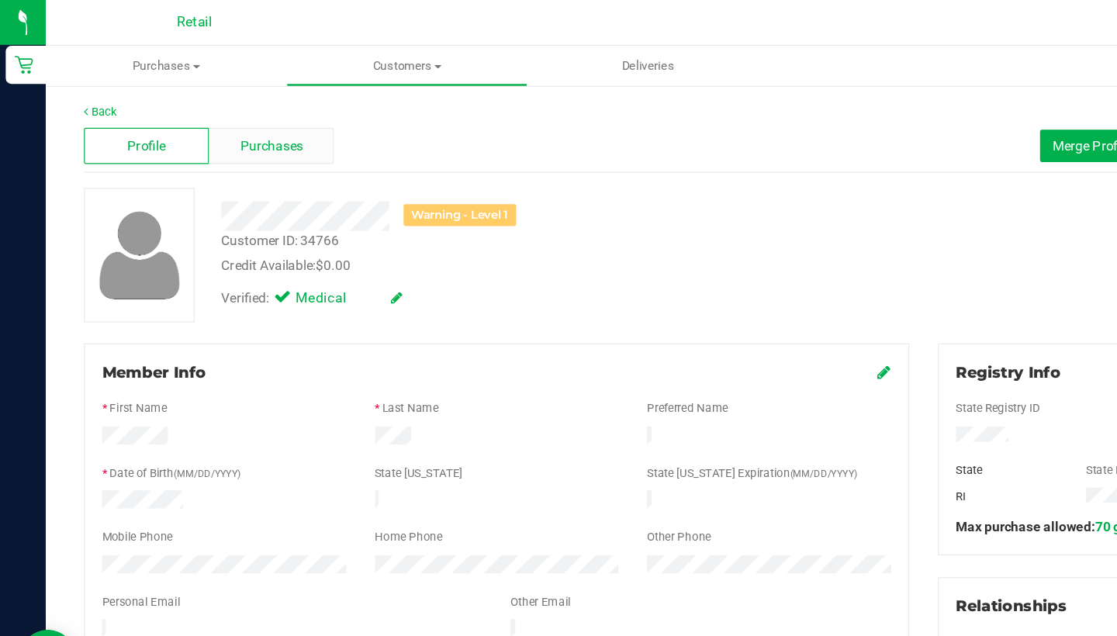
click at [228, 118] on span "Purchases" at bounding box center [220, 119] width 51 height 16
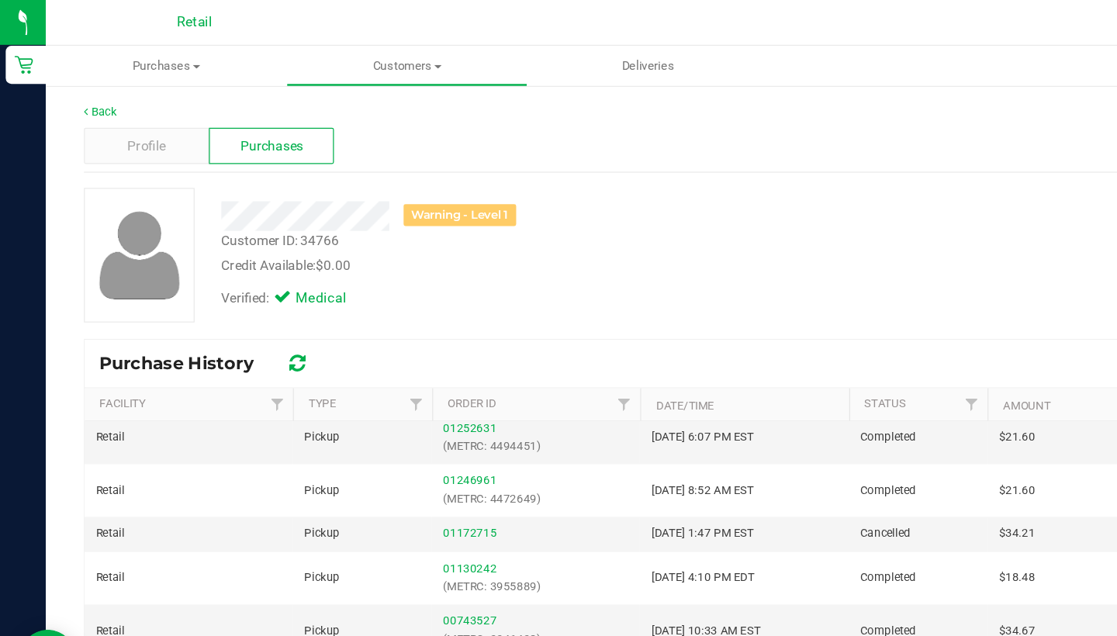
scroll to position [296, 0]
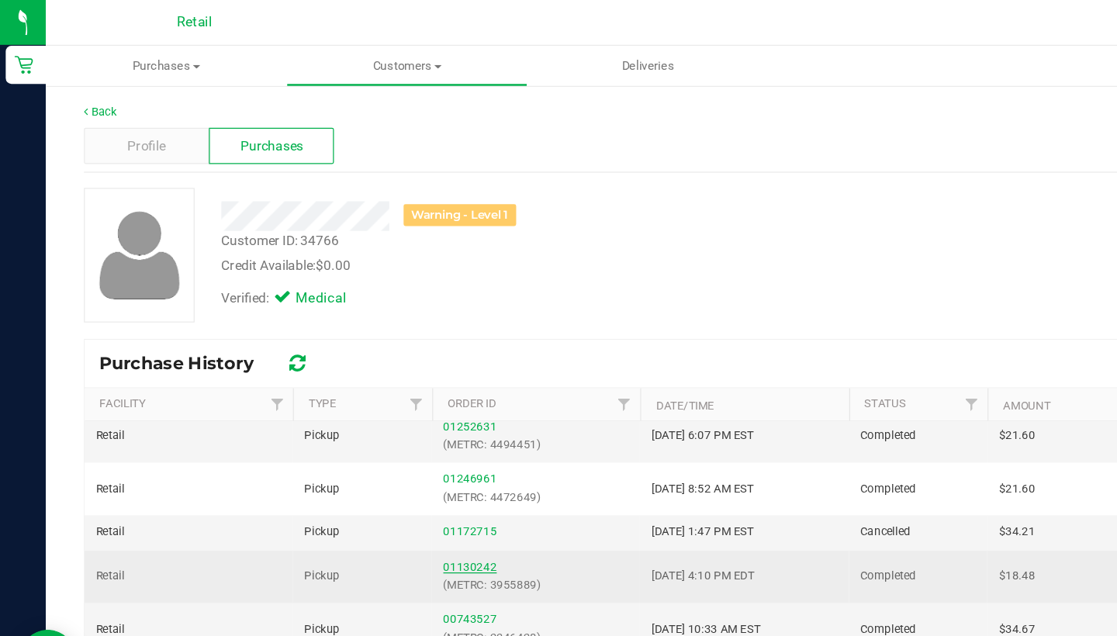
click at [392, 461] on link "01130242" at bounding box center [382, 460] width 43 height 11
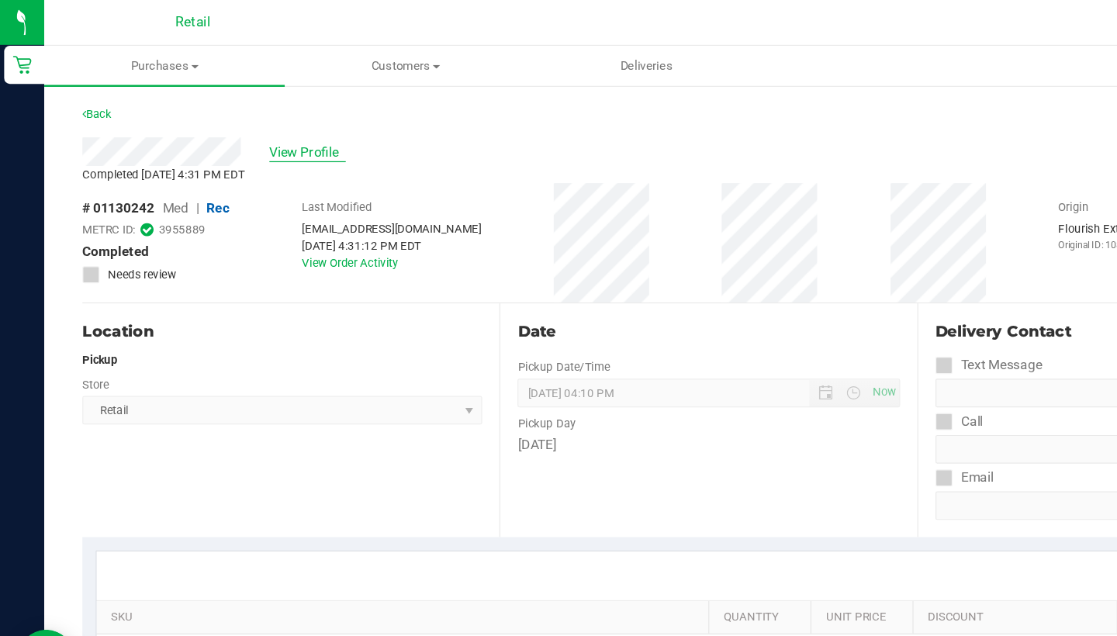
click at [249, 119] on span "View Profile" at bounding box center [251, 124] width 62 height 16
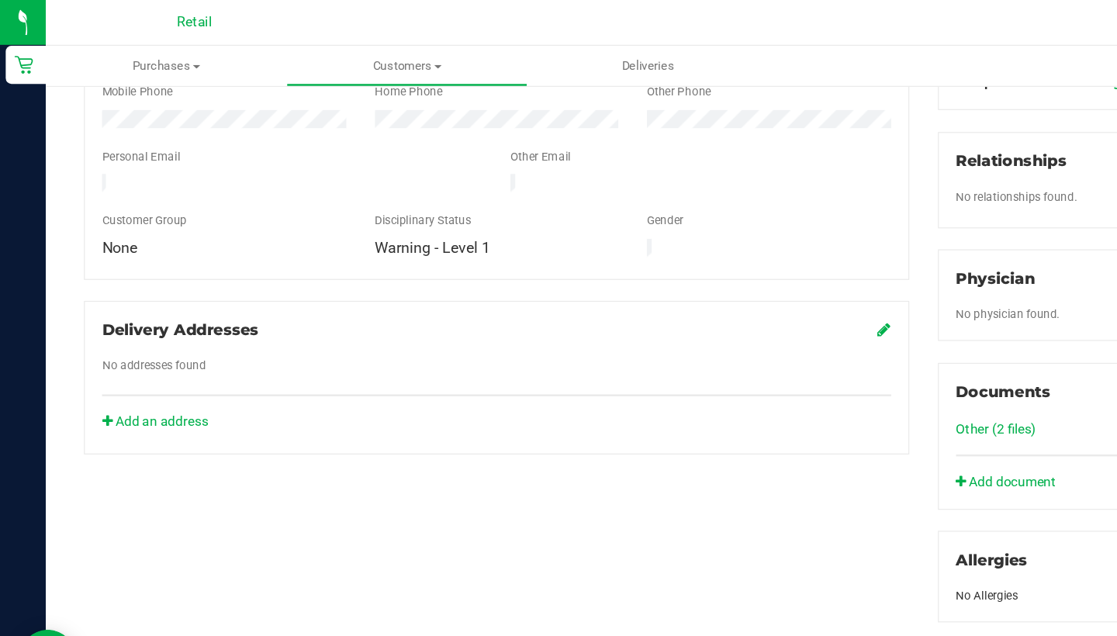
scroll to position [377, 0]
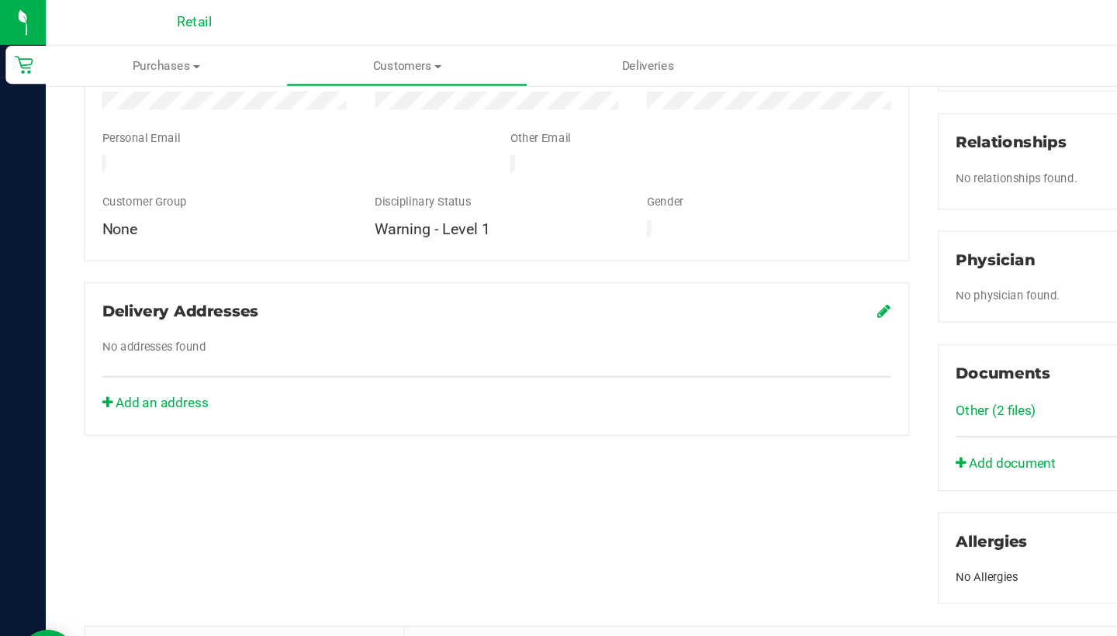
click at [823, 334] on link "Other (2 files)" at bounding box center [809, 333] width 65 height 12
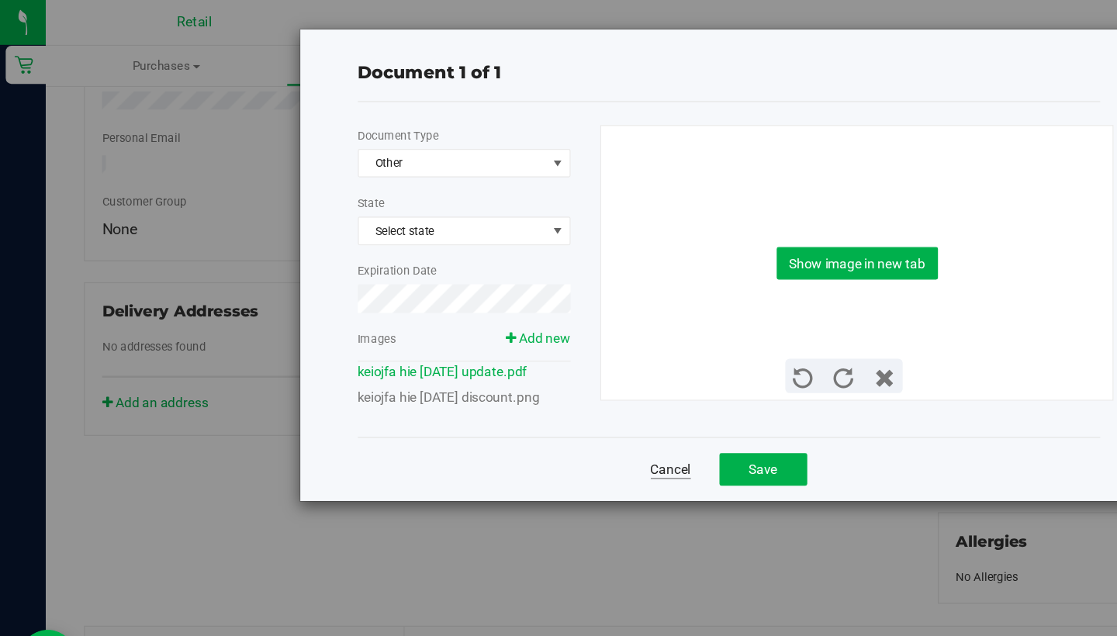
click at [539, 381] on link "Cancel" at bounding box center [545, 382] width 33 height 16
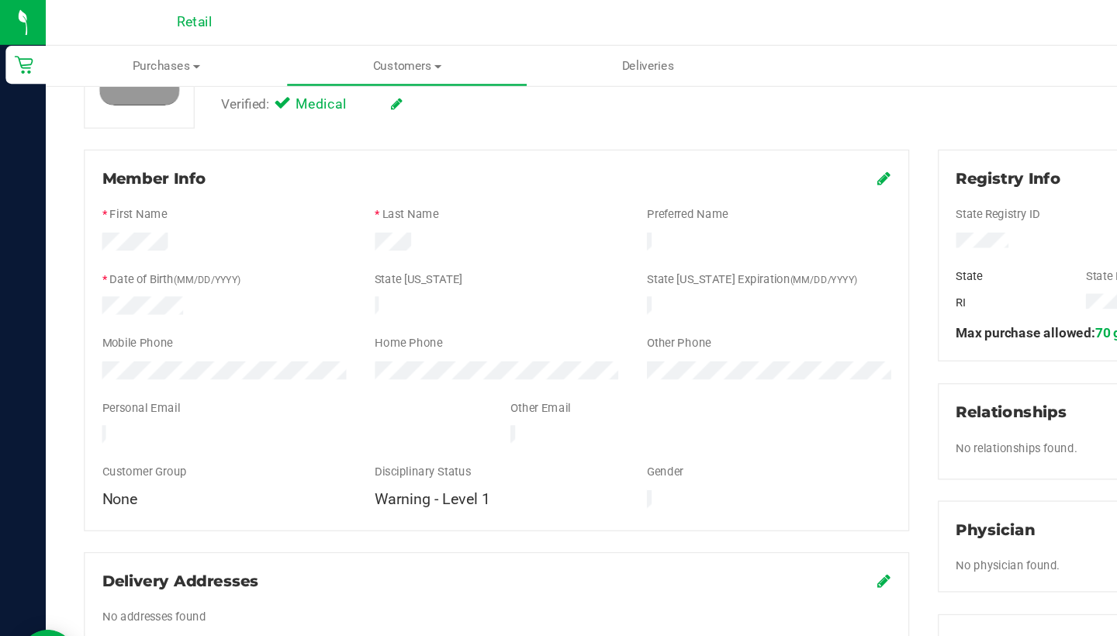
scroll to position [146, 0]
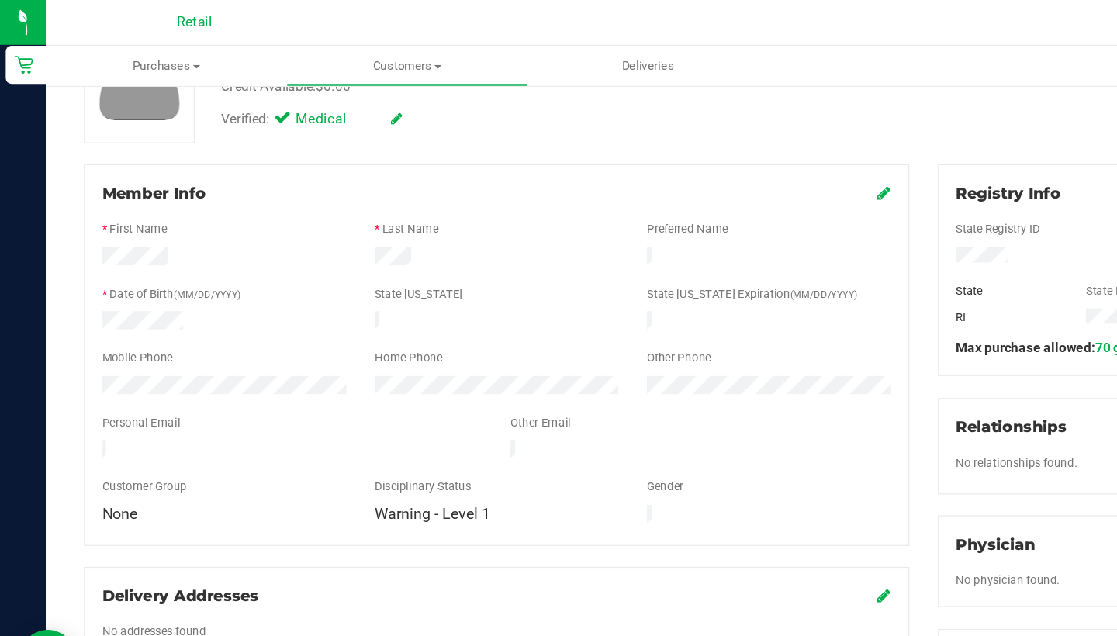
click at [716, 159] on icon at bounding box center [719, 157] width 11 height 12
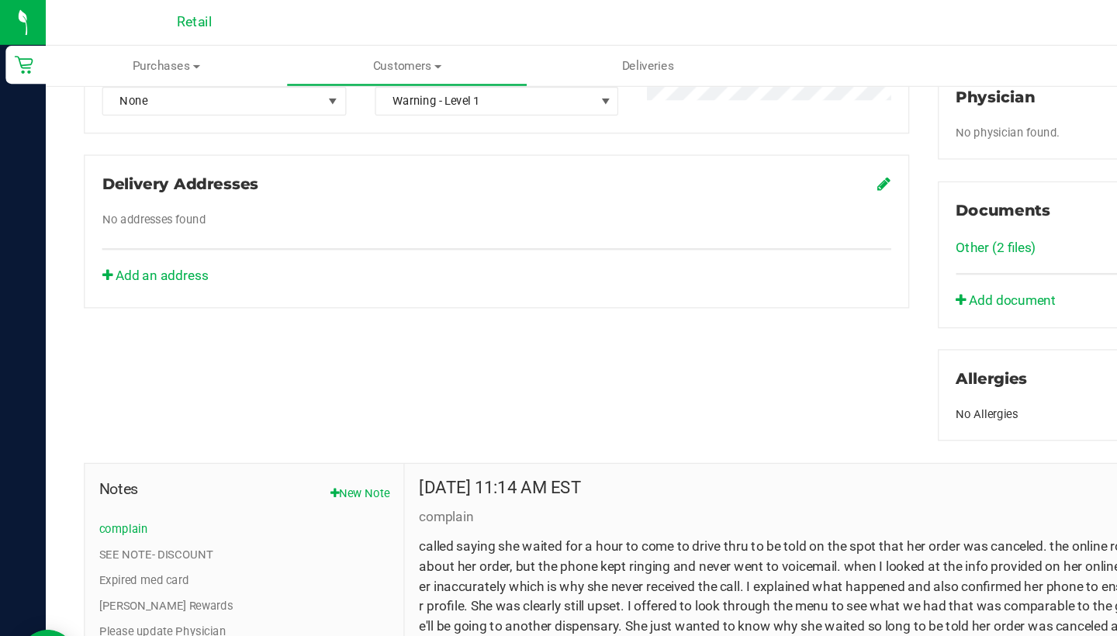
scroll to position [510, 0]
click at [794, 206] on link "Other (2 files)" at bounding box center [809, 201] width 65 height 12
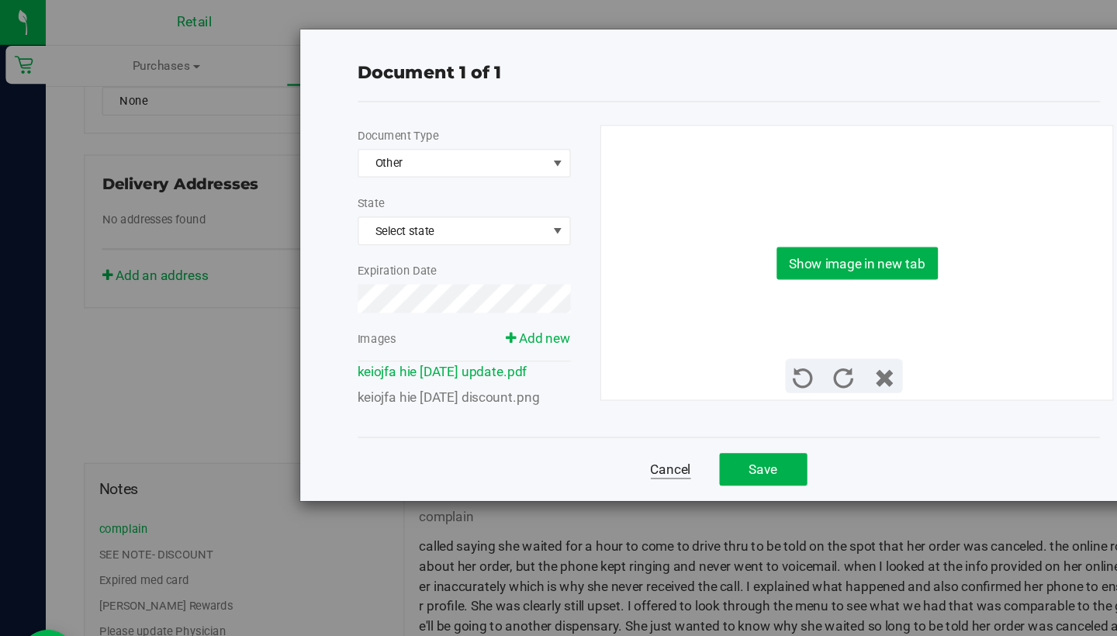
click at [546, 382] on link "Cancel" at bounding box center [545, 382] width 33 height 16
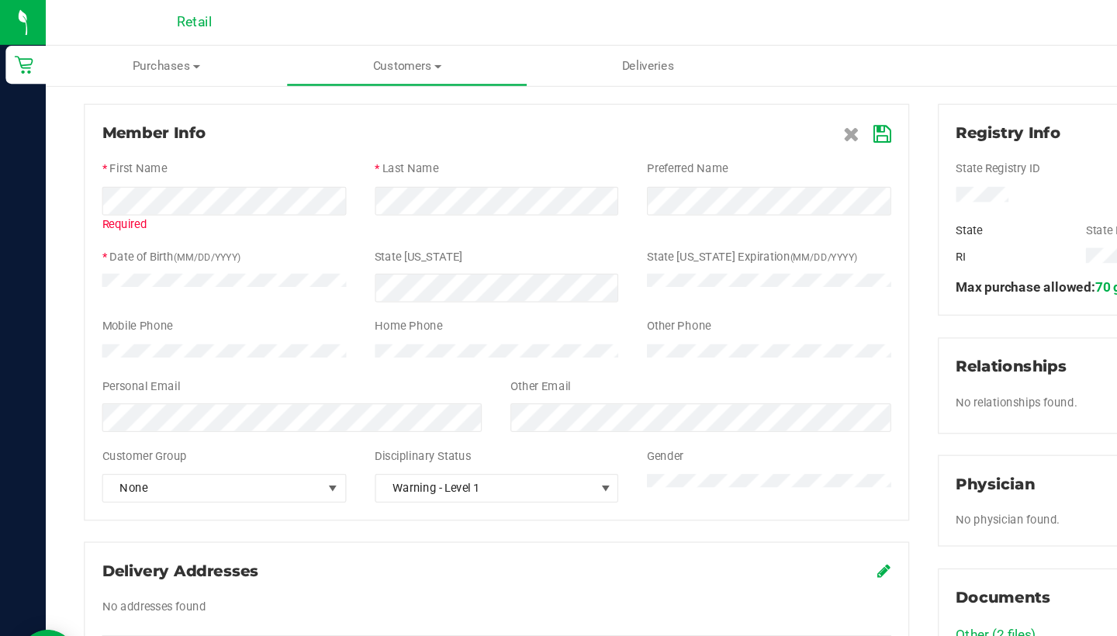
scroll to position [182, 0]
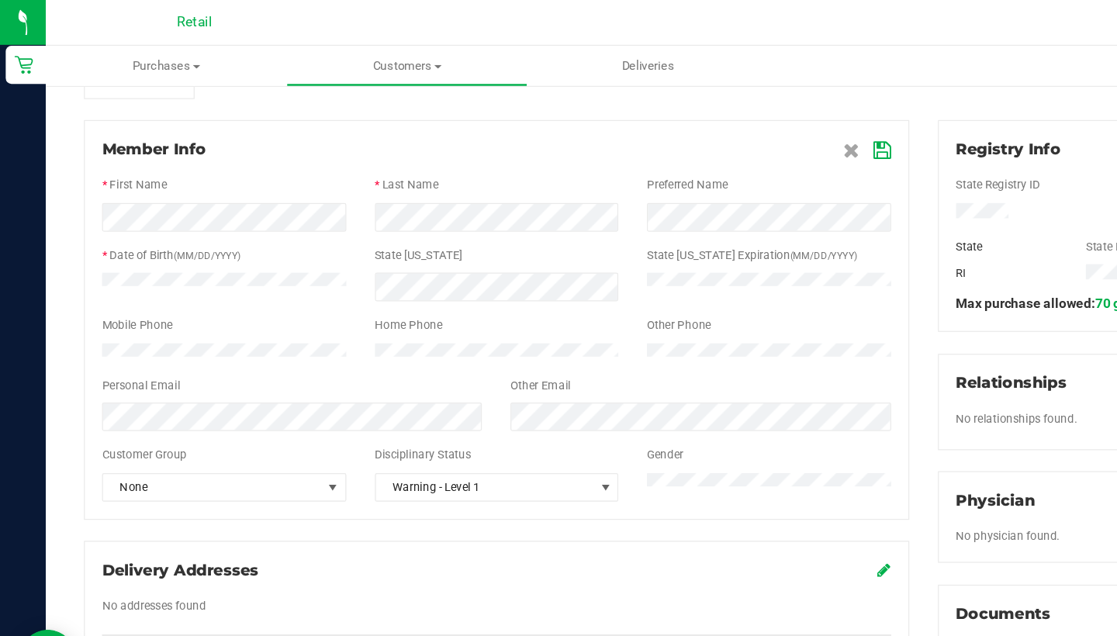
click at [385, 226] on div at bounding box center [403, 233] width 665 height 23
click at [718, 123] on icon at bounding box center [718, 122] width 14 height 12
click at [716, 128] on icon at bounding box center [718, 122] width 14 height 12
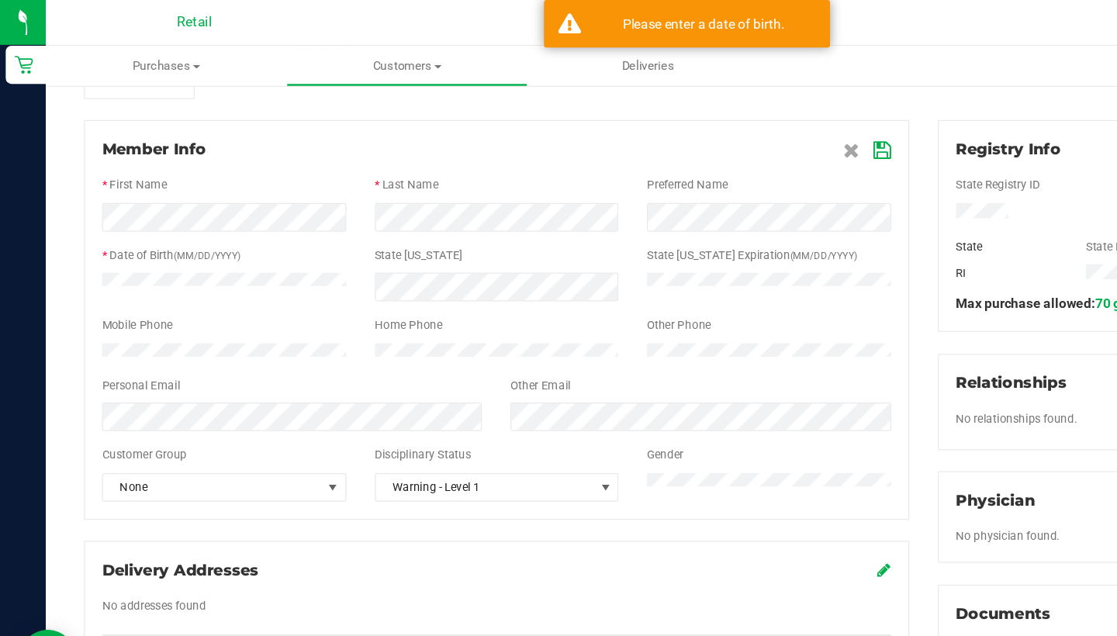
click at [718, 124] on icon at bounding box center [718, 122] width 14 height 12
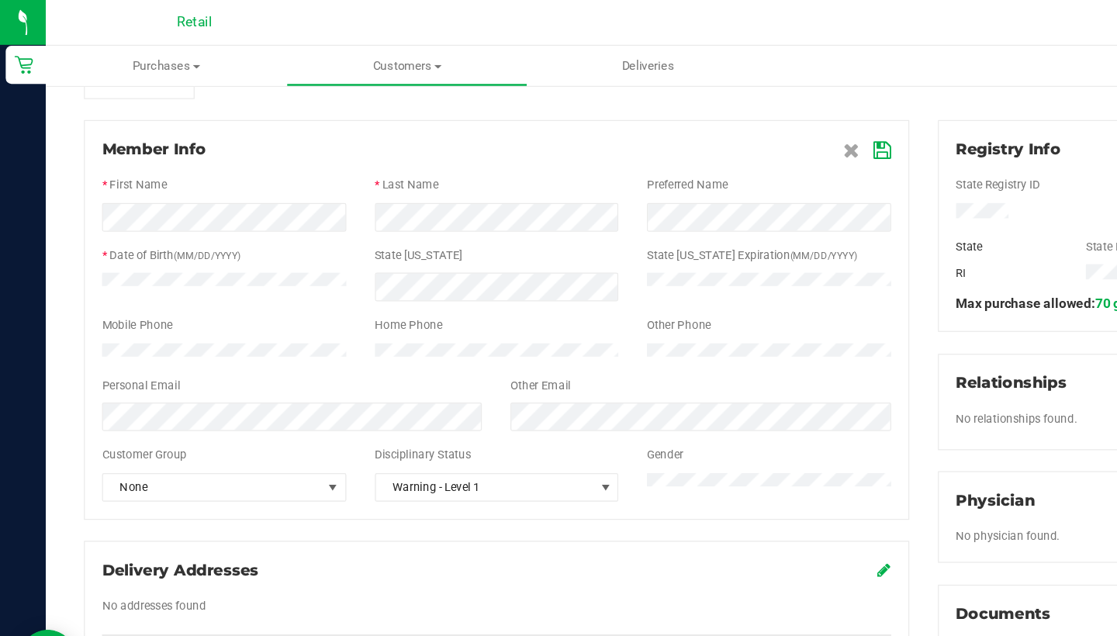
click at [714, 122] on icon at bounding box center [718, 122] width 14 height 12
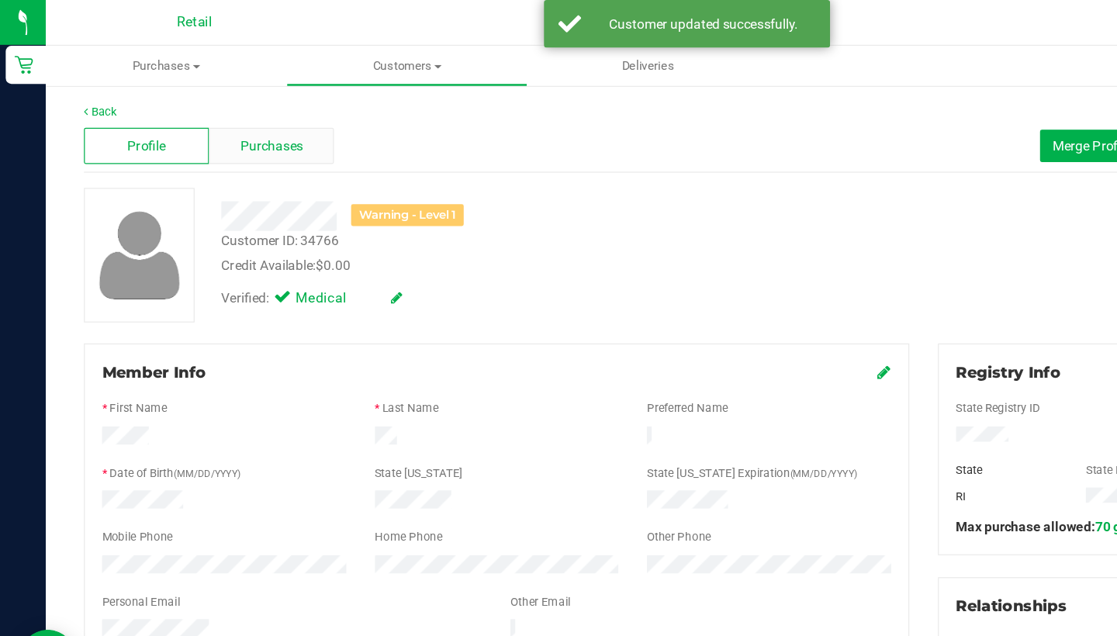
scroll to position [0, 0]
click at [232, 120] on span "Purchases" at bounding box center [220, 119] width 51 height 16
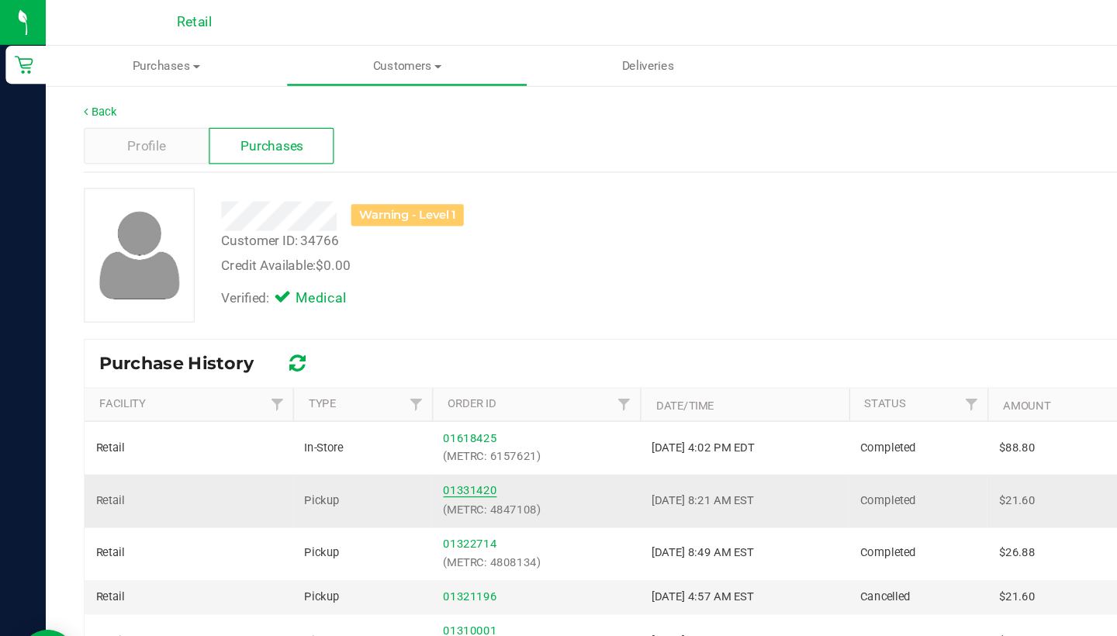
click at [379, 400] on link "01331420" at bounding box center [382, 398] width 43 height 11
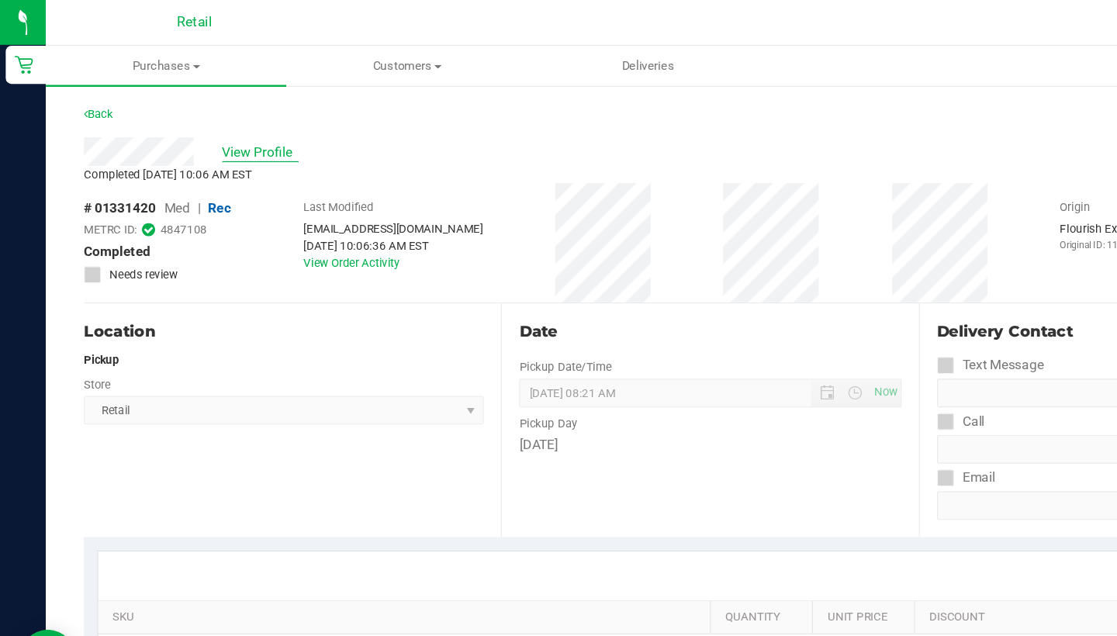
click at [201, 124] on span "View Profile" at bounding box center [212, 124] width 62 height 16
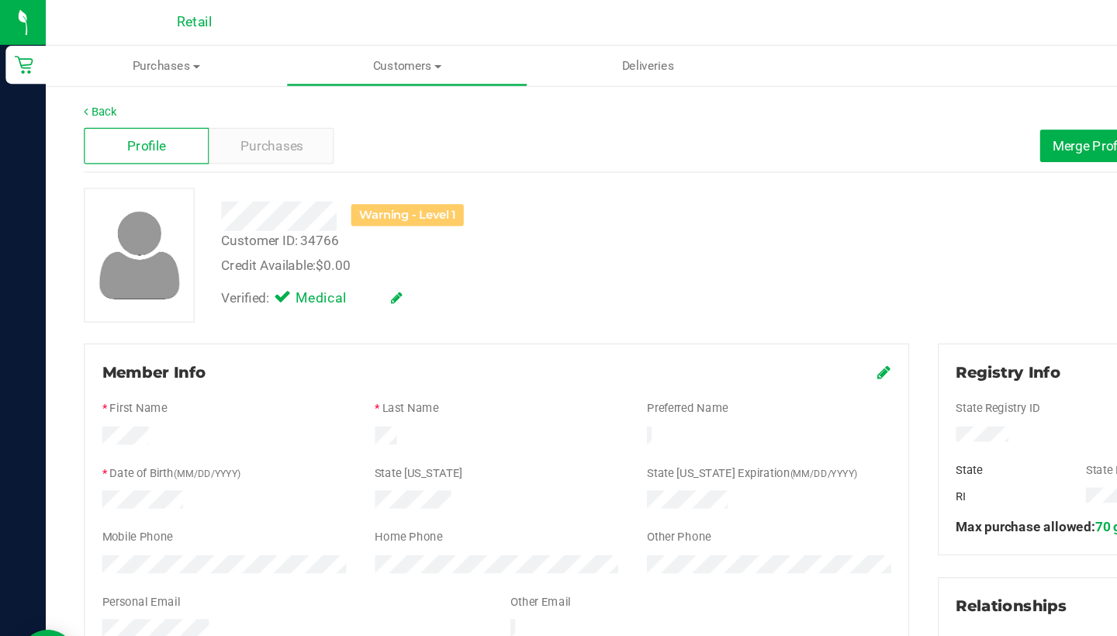
click at [718, 300] on icon at bounding box center [719, 302] width 11 height 12
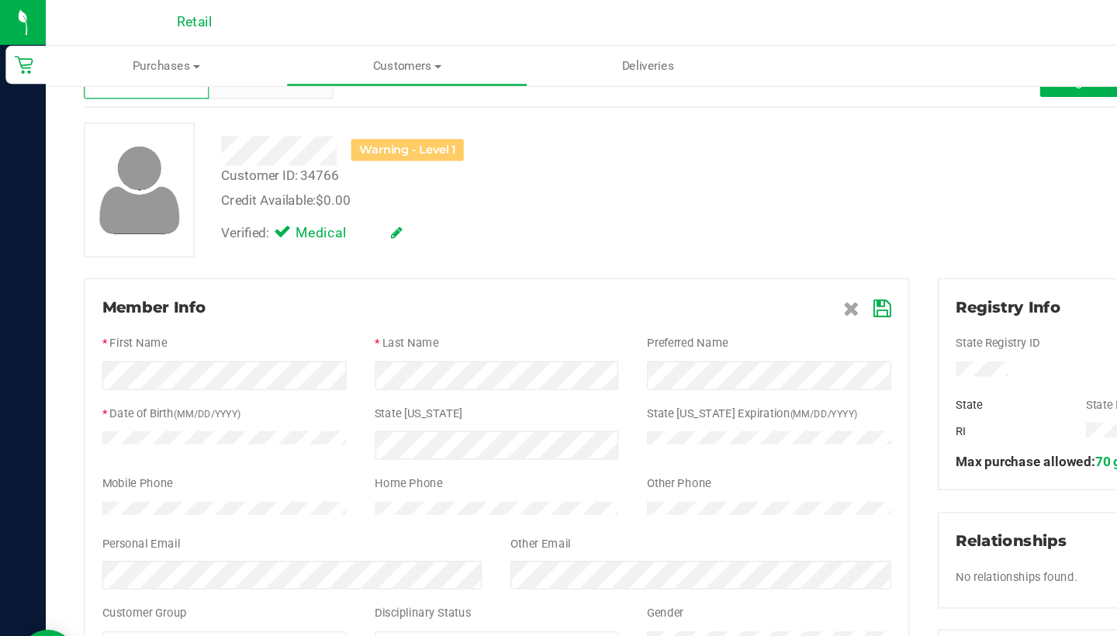
scroll to position [88, 0]
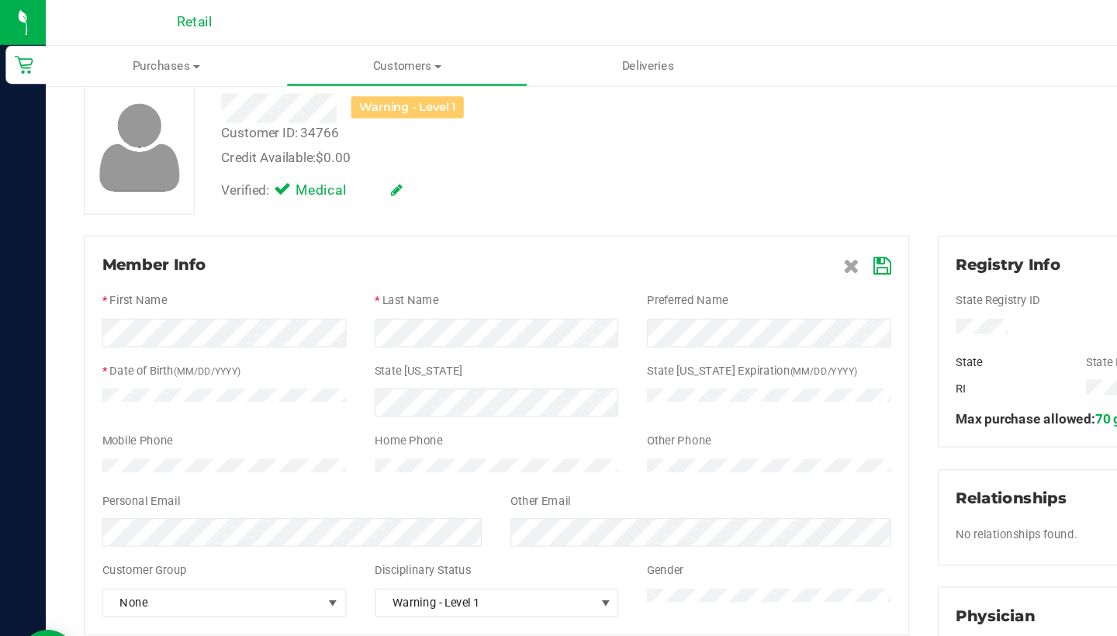
click at [716, 211] on icon at bounding box center [718, 216] width 14 height 12
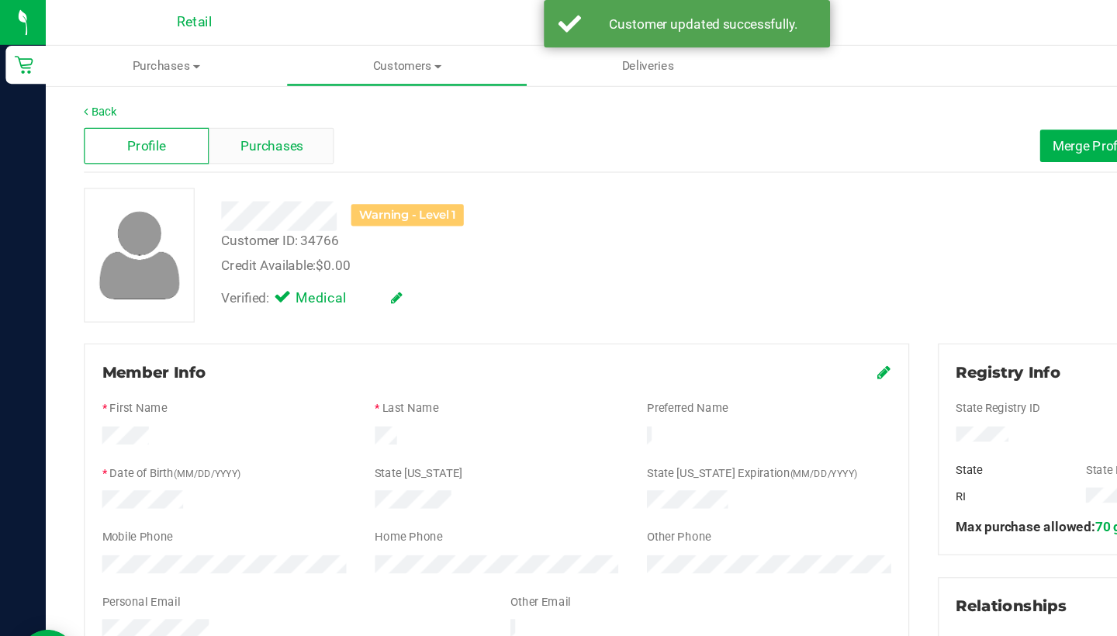
scroll to position [0, 0]
click at [237, 123] on span "Purchases" at bounding box center [220, 119] width 51 height 16
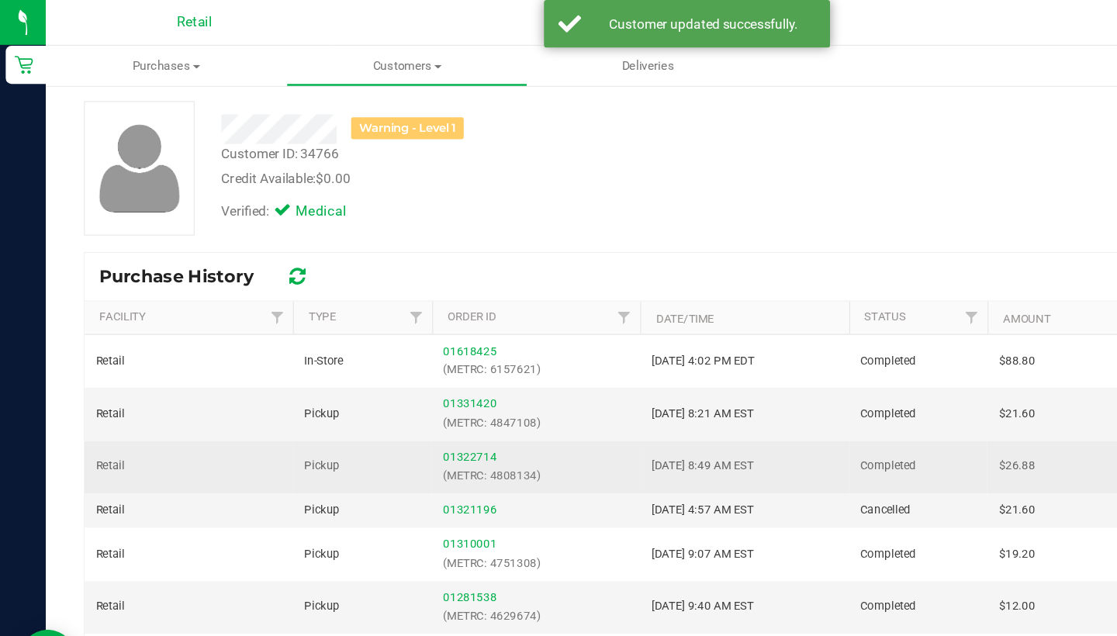
scroll to position [71, 0]
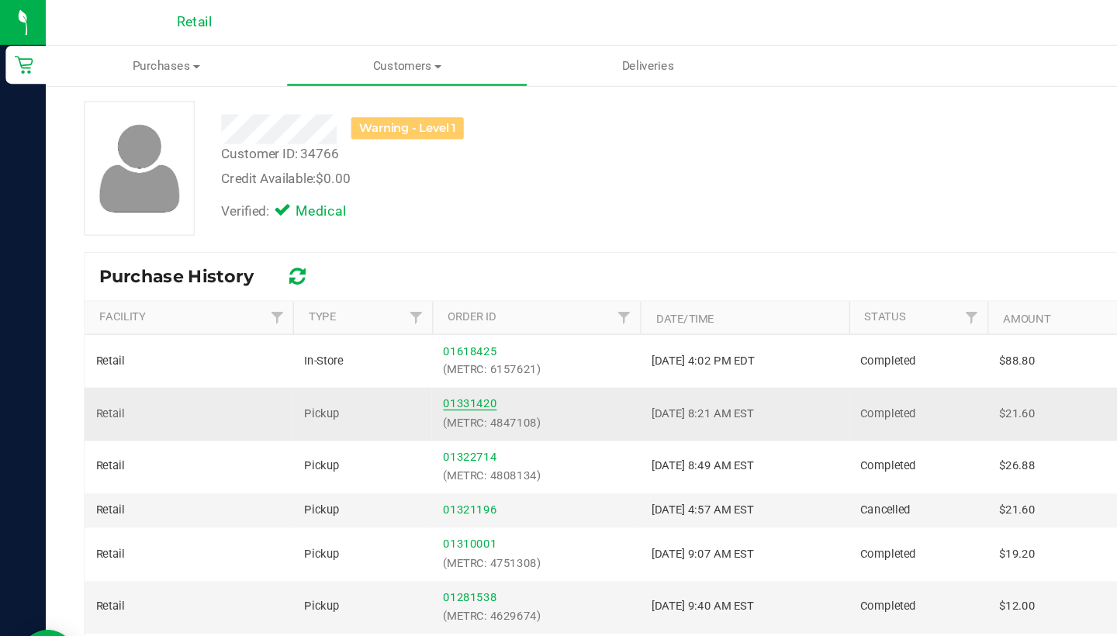
click at [384, 327] on link "01331420" at bounding box center [382, 328] width 43 height 11
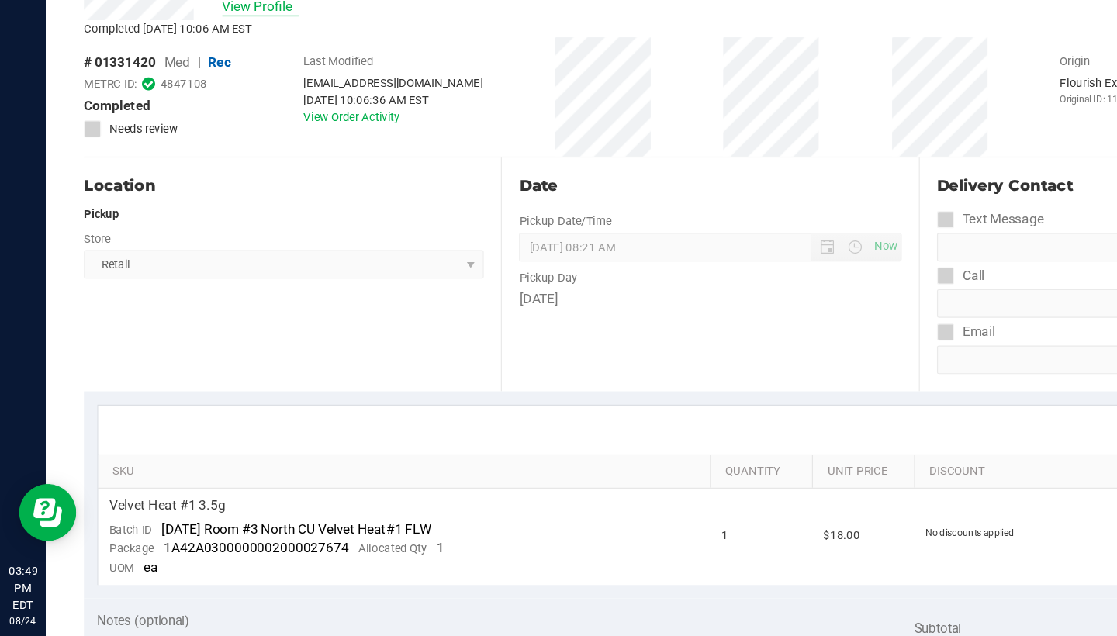
click at [220, 116] on span "View Profile" at bounding box center [212, 124] width 62 height 16
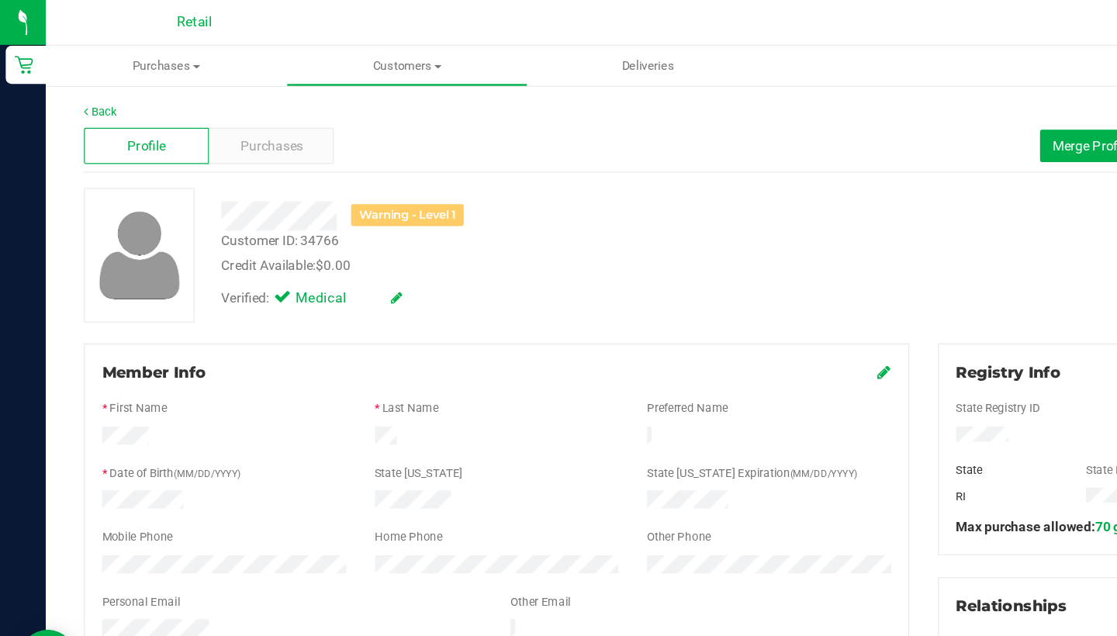
click at [714, 293] on div "Member Info * First Name * Last Name Preferred Name * Date of Birth (MM/DD/YYYY…" at bounding box center [403, 434] width 671 height 310
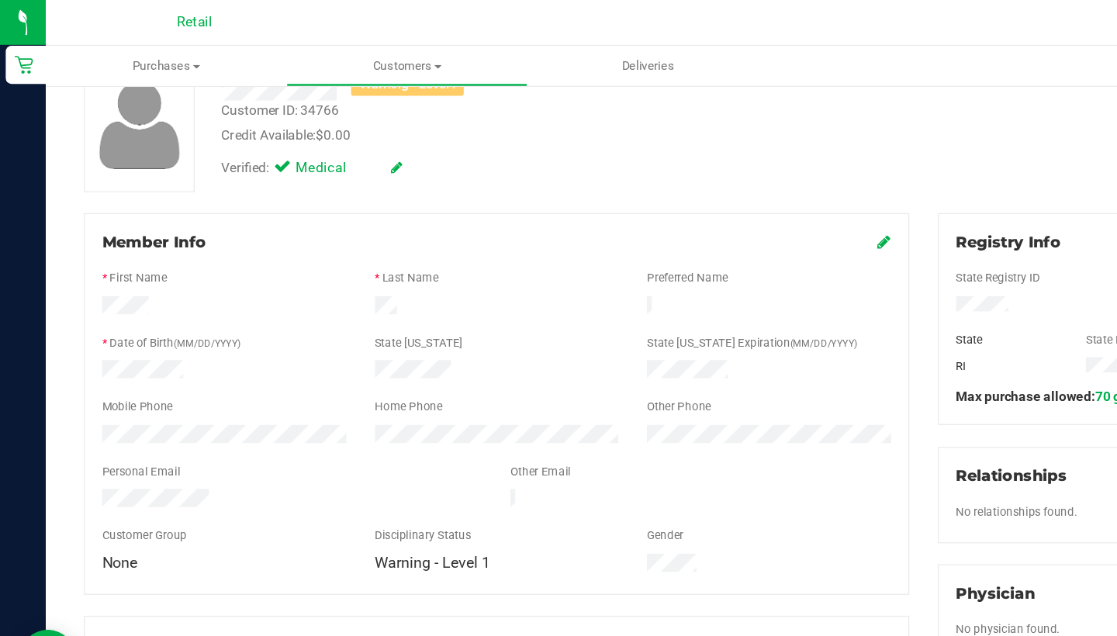
scroll to position [113, 0]
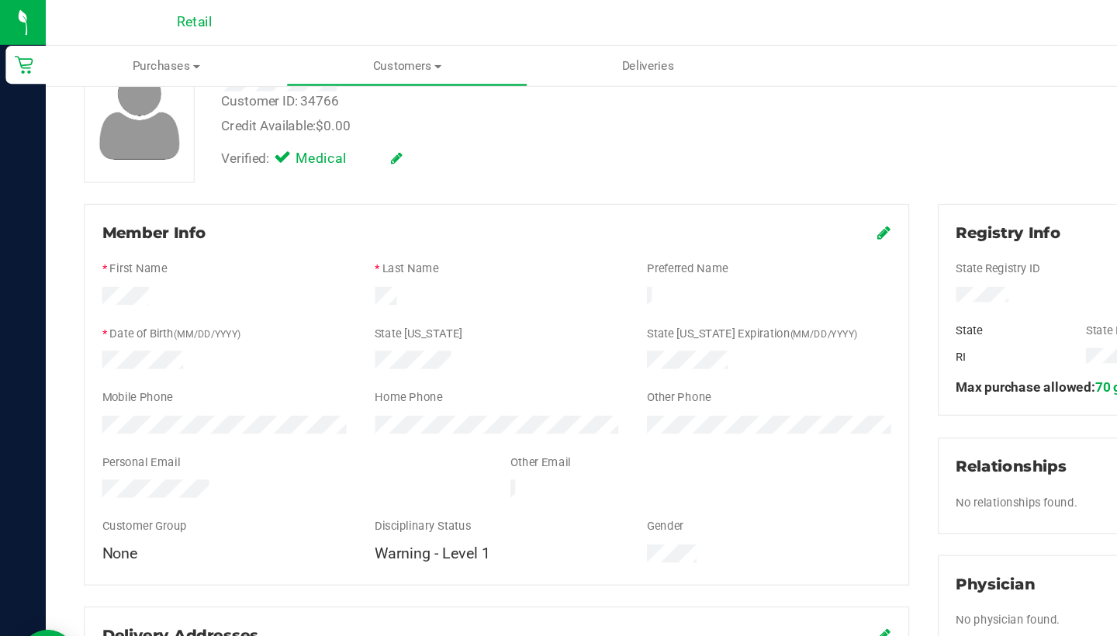
click at [718, 191] on icon at bounding box center [719, 189] width 11 height 12
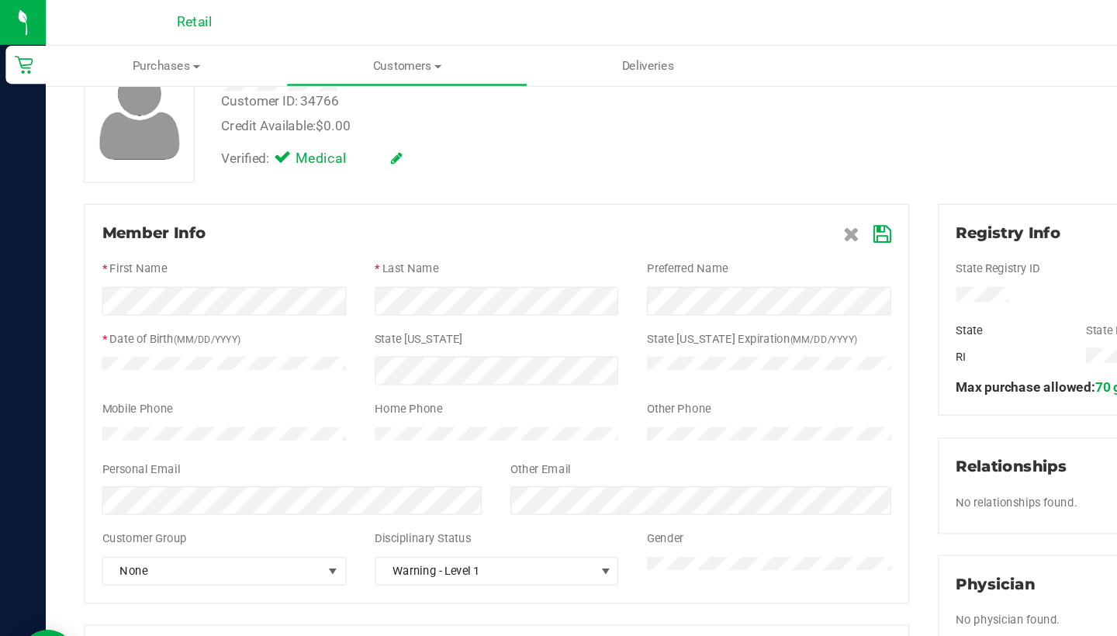
click at [719, 192] on icon at bounding box center [718, 191] width 14 height 12
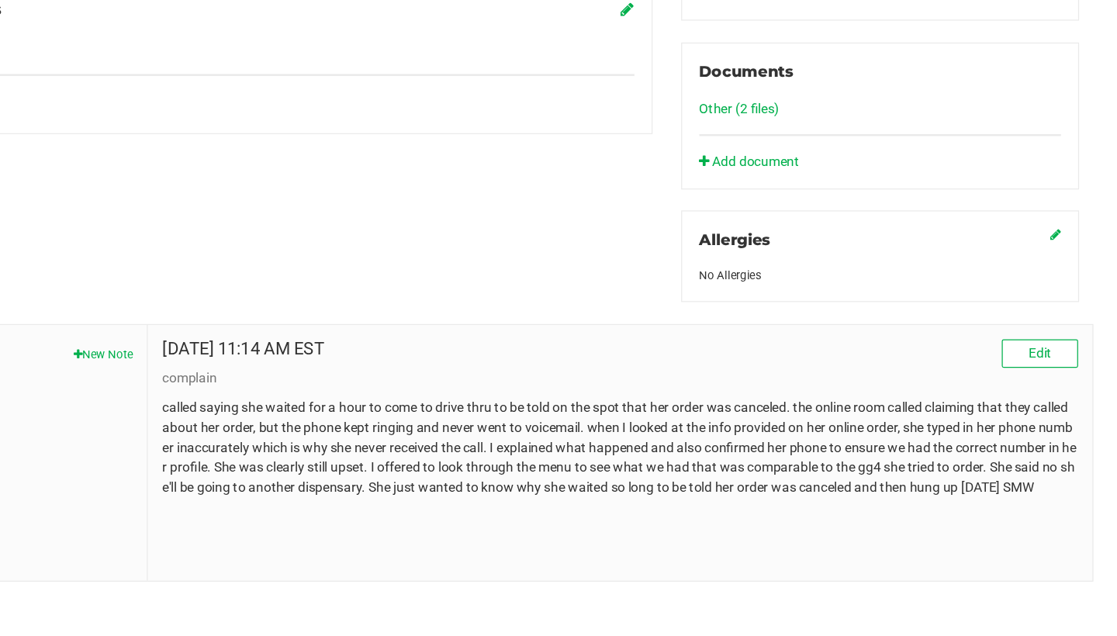
scroll to position [0, 0]
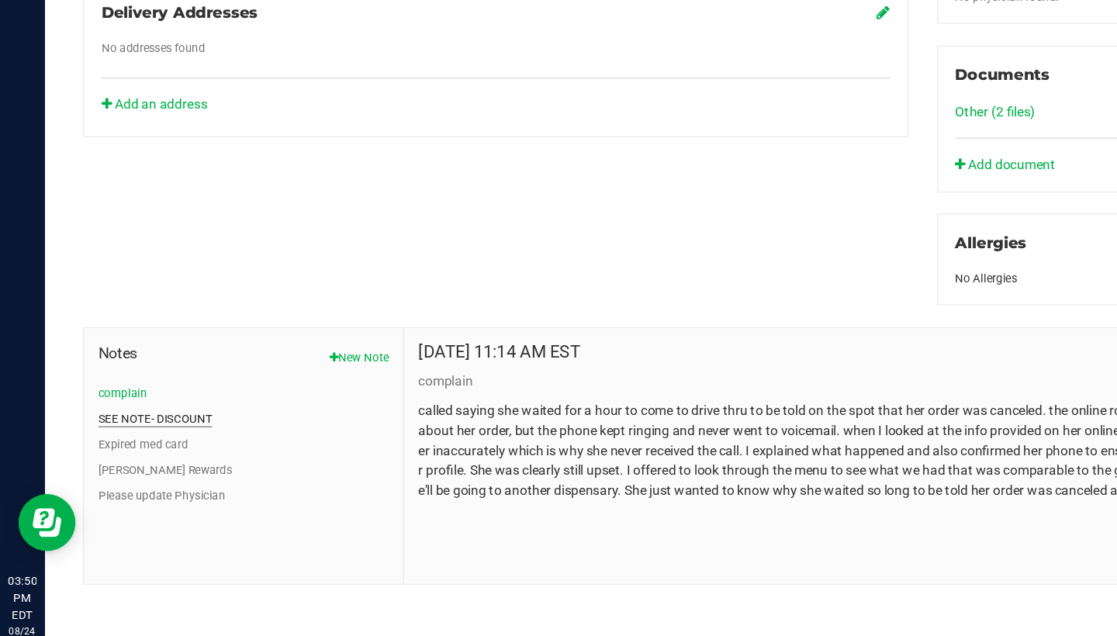
click at [125, 444] on button "SEE NOTE- DISCOUNT" at bounding box center [127, 451] width 92 height 14
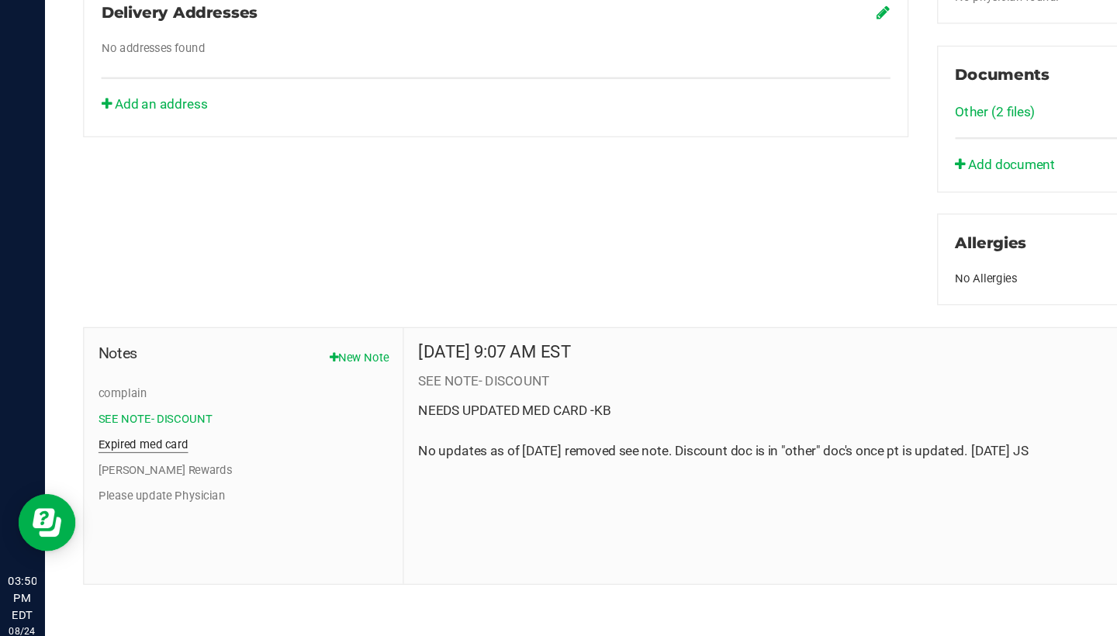
click at [124, 465] on button "Expired med card" at bounding box center [117, 472] width 73 height 14
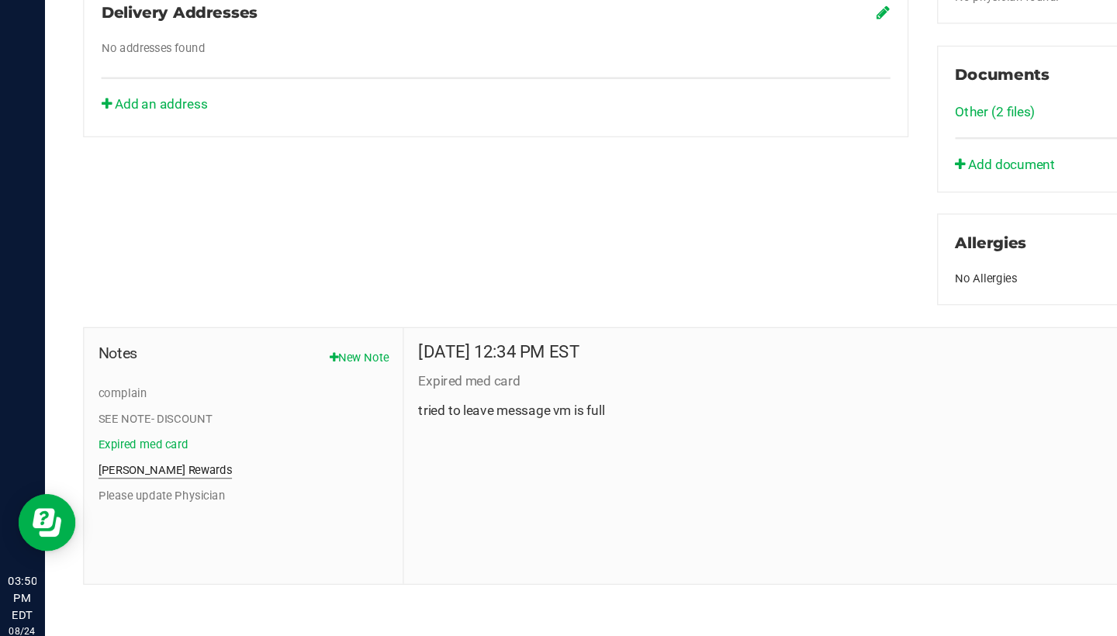
click at [124, 486] on button "Slater Rewards" at bounding box center [135, 493] width 109 height 14
click at [110, 423] on button "complain" at bounding box center [101, 430] width 40 height 14
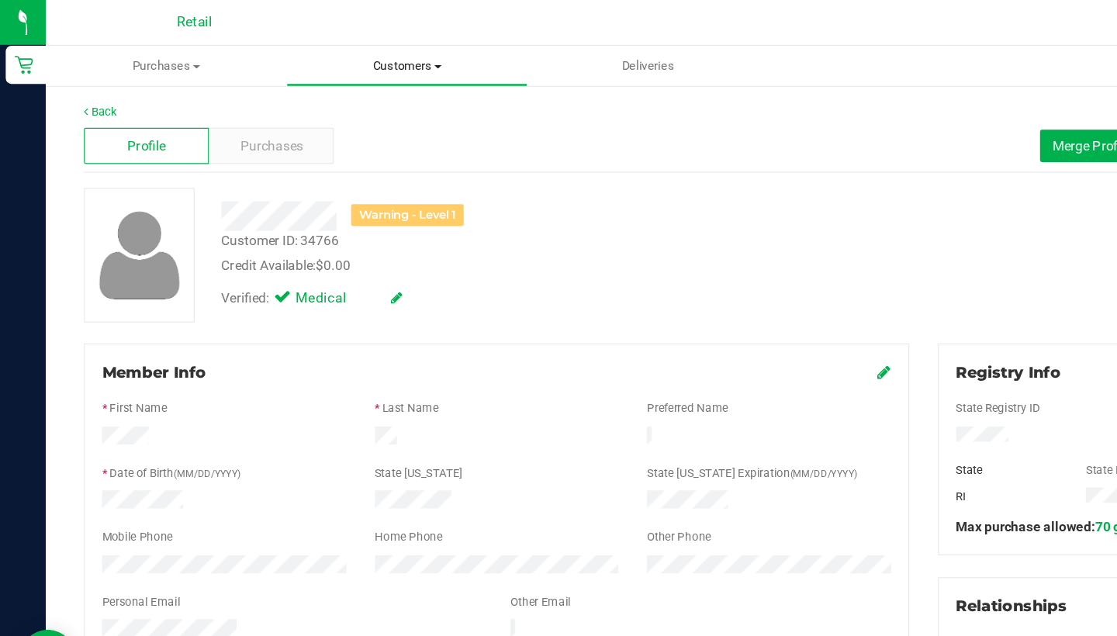
click at [330, 43] on uib-tab-heading "Customers All customers Add a new customer All physicians" at bounding box center [331, 53] width 194 height 31
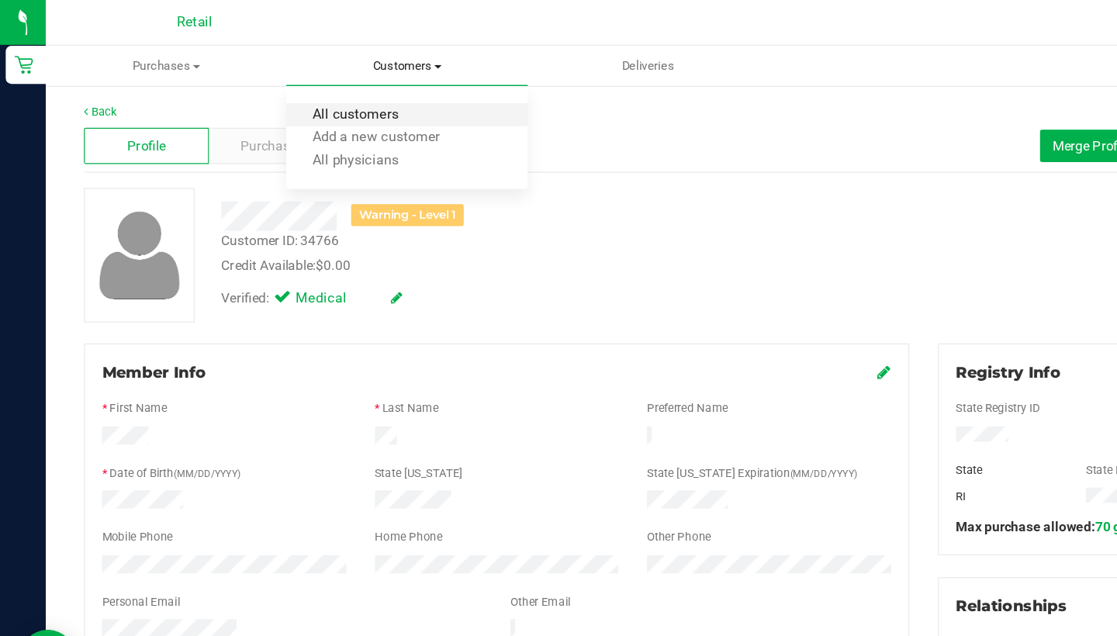
click at [327, 92] on span "All customers" at bounding box center [289, 93] width 112 height 13
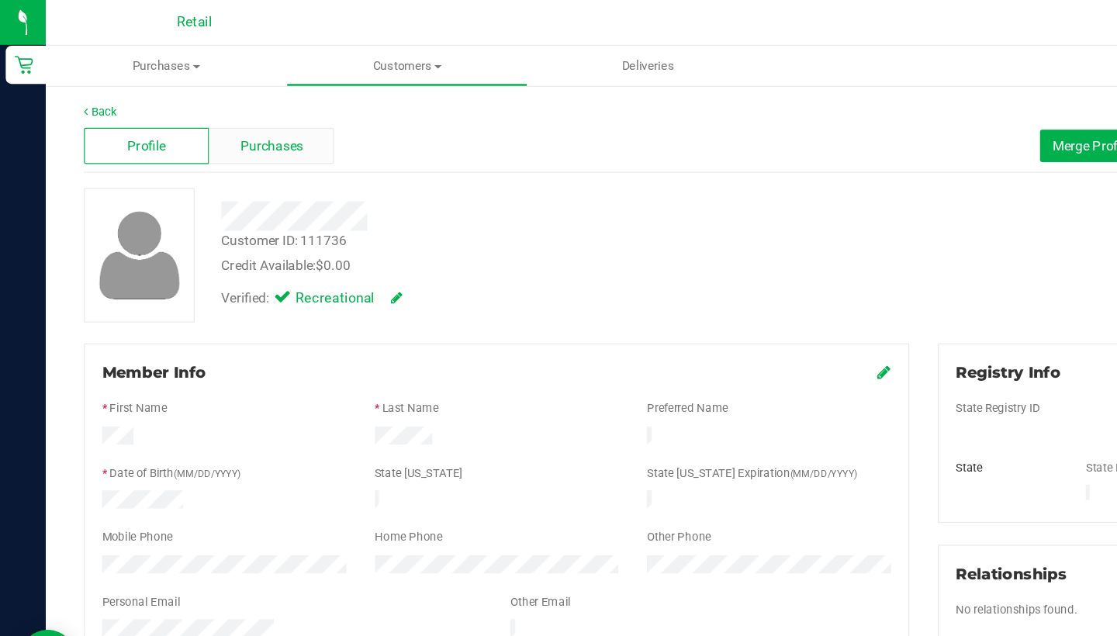
click at [237, 117] on span "Purchases" at bounding box center [220, 119] width 51 height 16
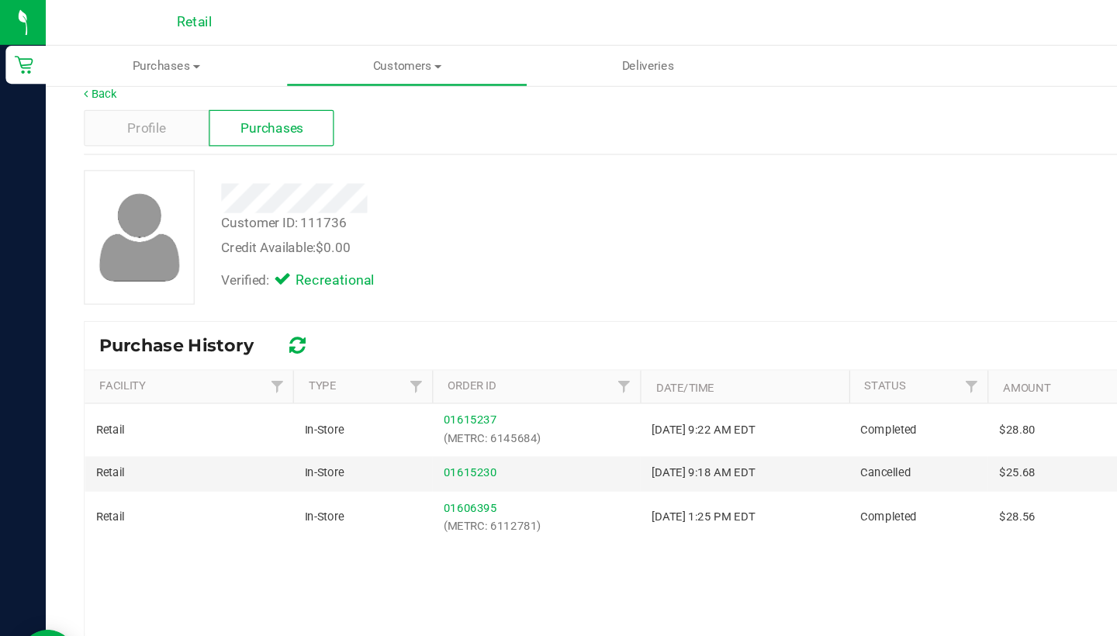
scroll to position [18, 0]
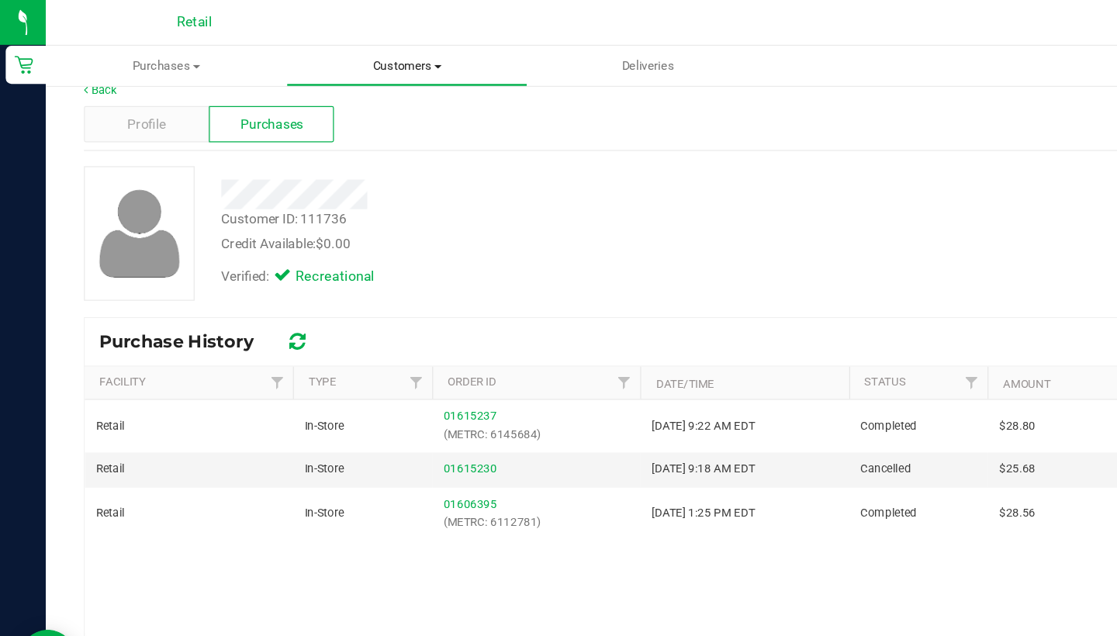
click at [323, 54] on span "Customers" at bounding box center [331, 54] width 194 height 14
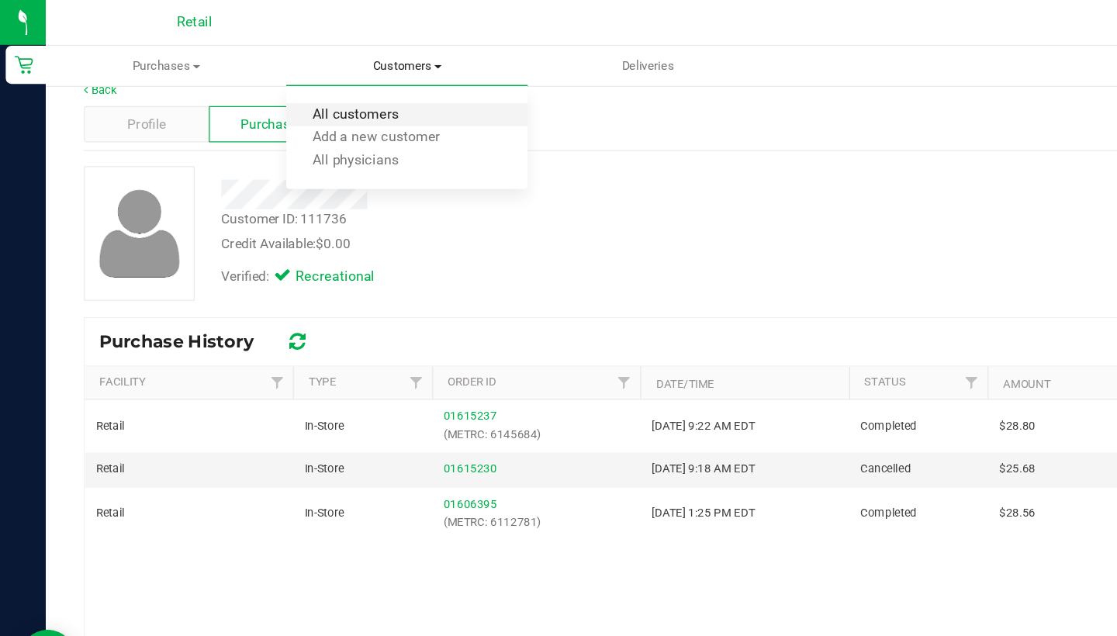
click at [320, 93] on span "All customers" at bounding box center [289, 93] width 112 height 13
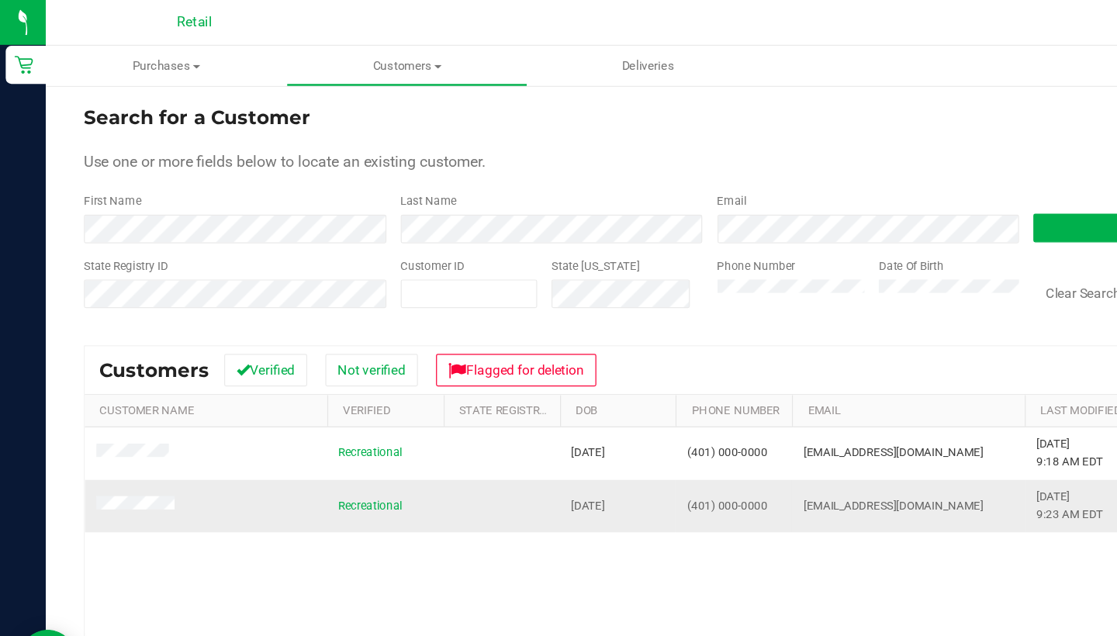
click at [112, 404] on span at bounding box center [112, 411] width 68 height 16
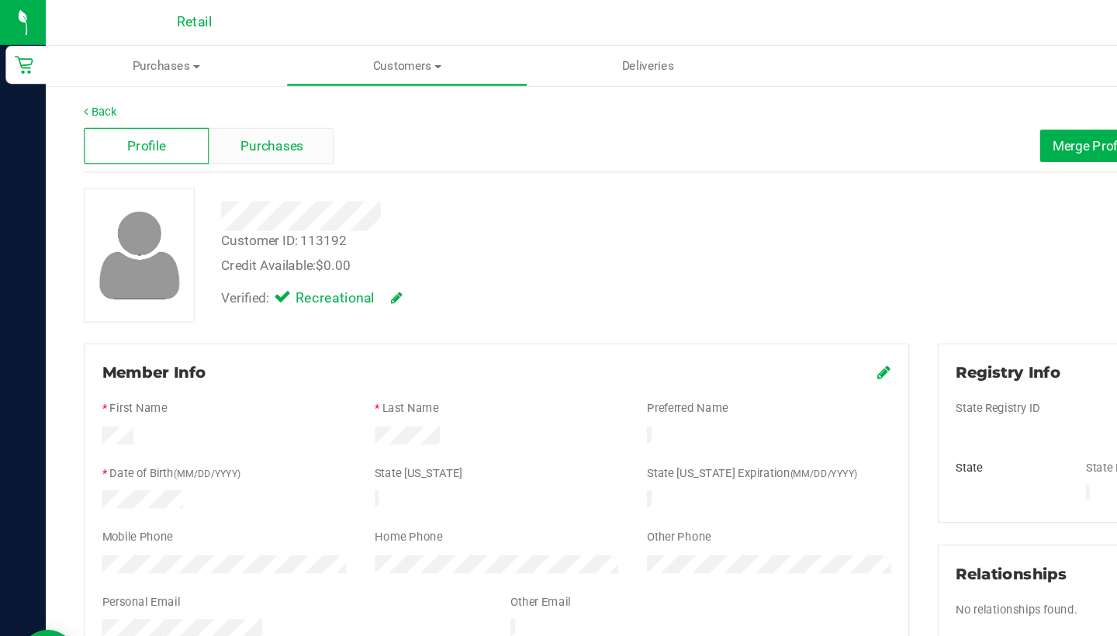
click at [216, 128] on div "Purchases" at bounding box center [221, 118] width 102 height 29
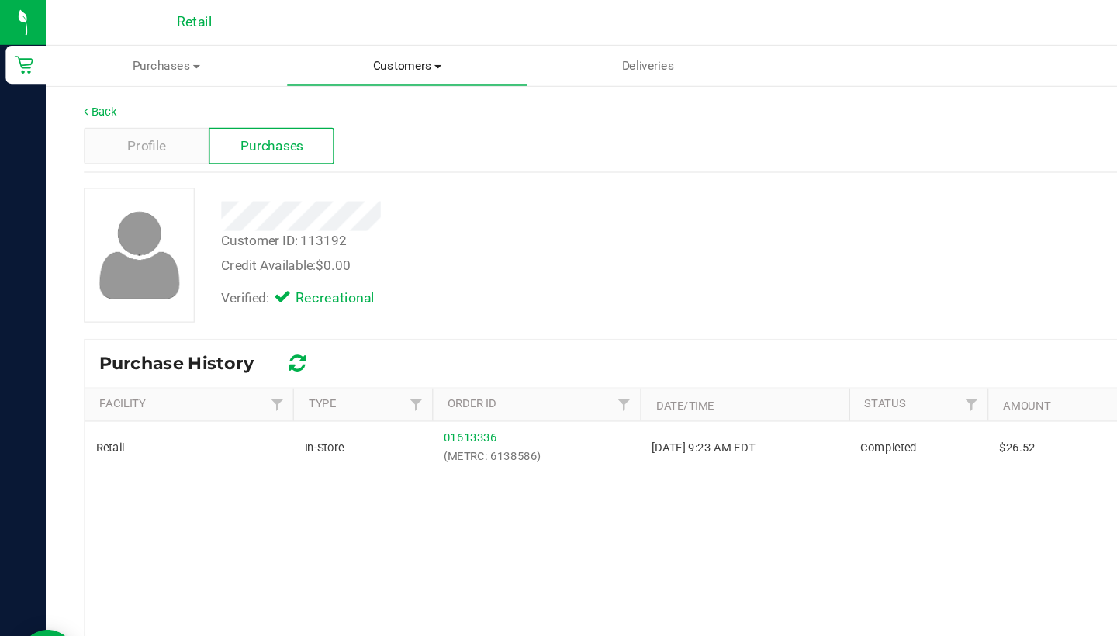
click at [334, 51] on span "Customers" at bounding box center [331, 54] width 194 height 14
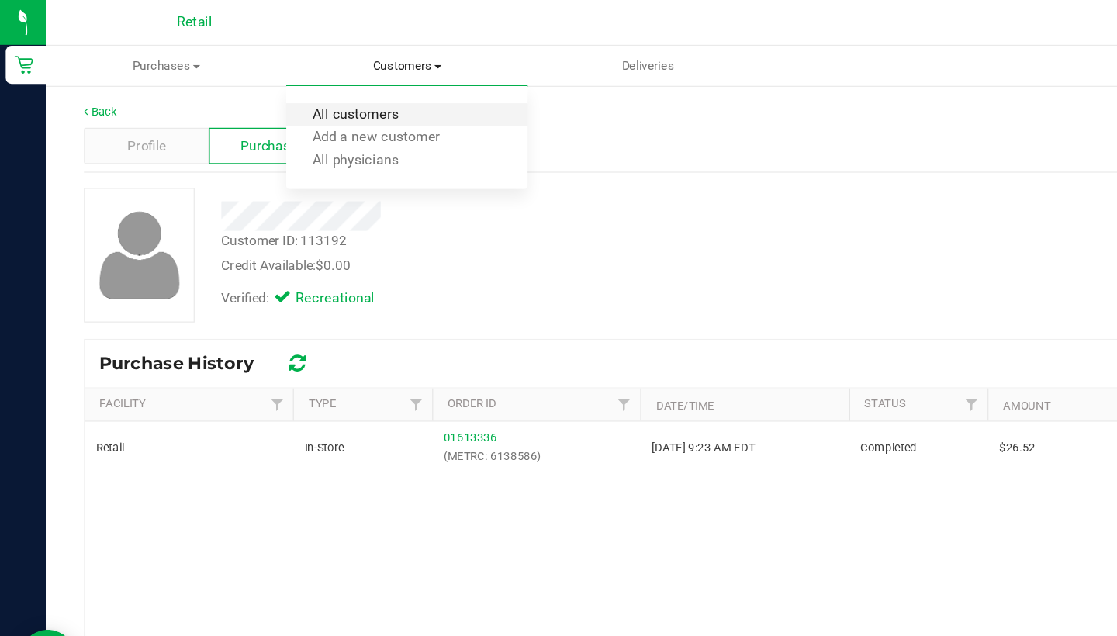
click at [325, 91] on span "All customers" at bounding box center [289, 93] width 112 height 13
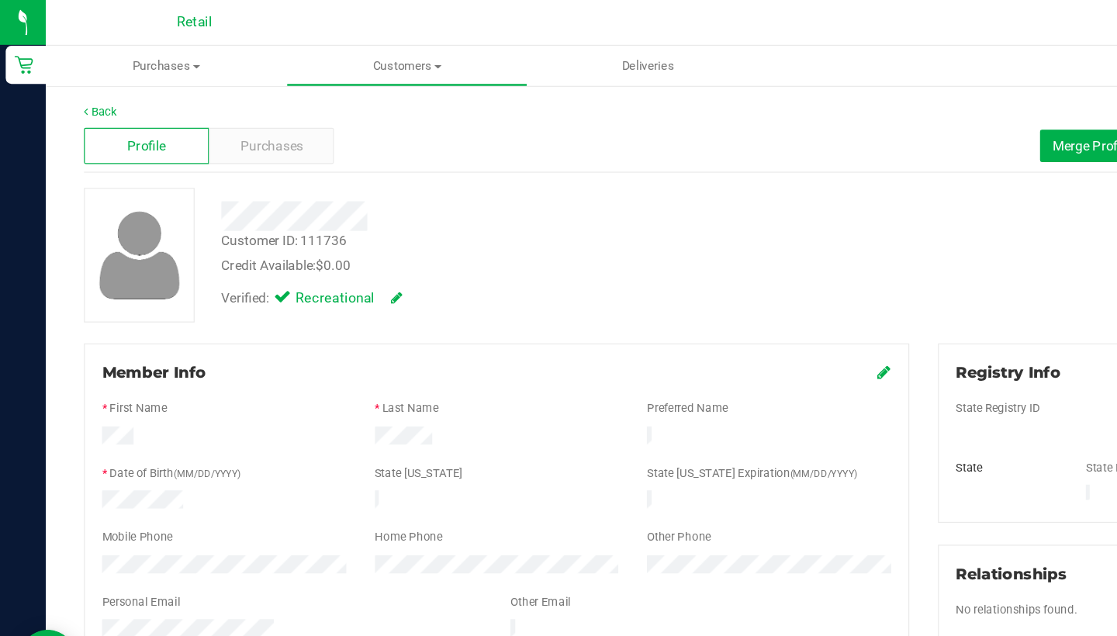
click at [249, 102] on div "Profile Purchases Merge Profiles Add customer to queue" at bounding box center [577, 119] width 1018 height 43
click at [250, 116] on div "Purchases" at bounding box center [221, 118] width 102 height 29
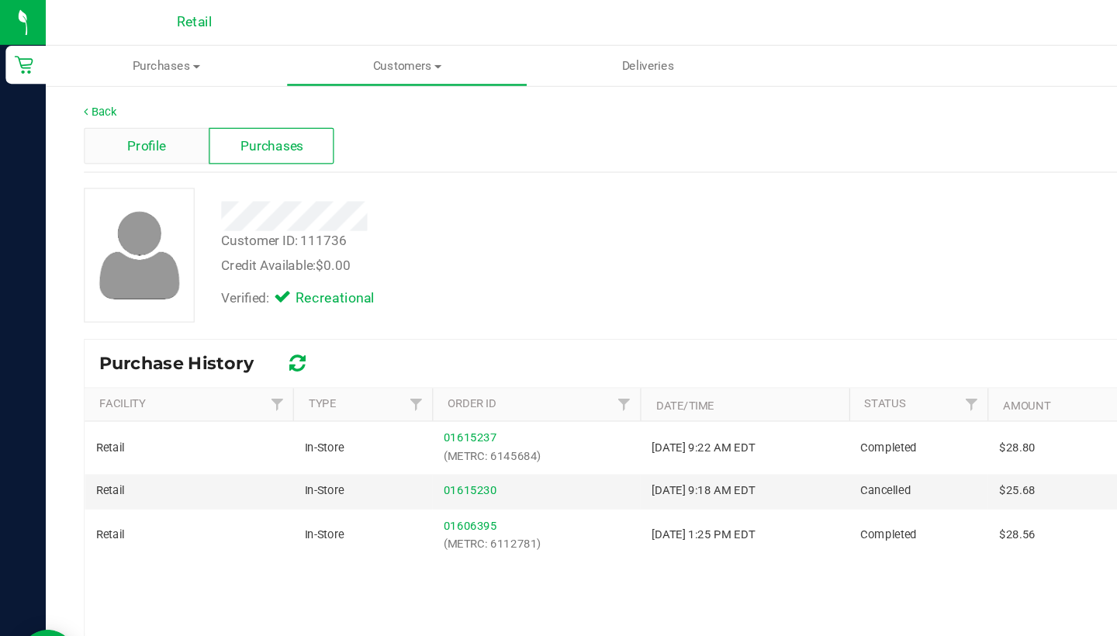
click at [129, 106] on div "Profile" at bounding box center [119, 118] width 102 height 29
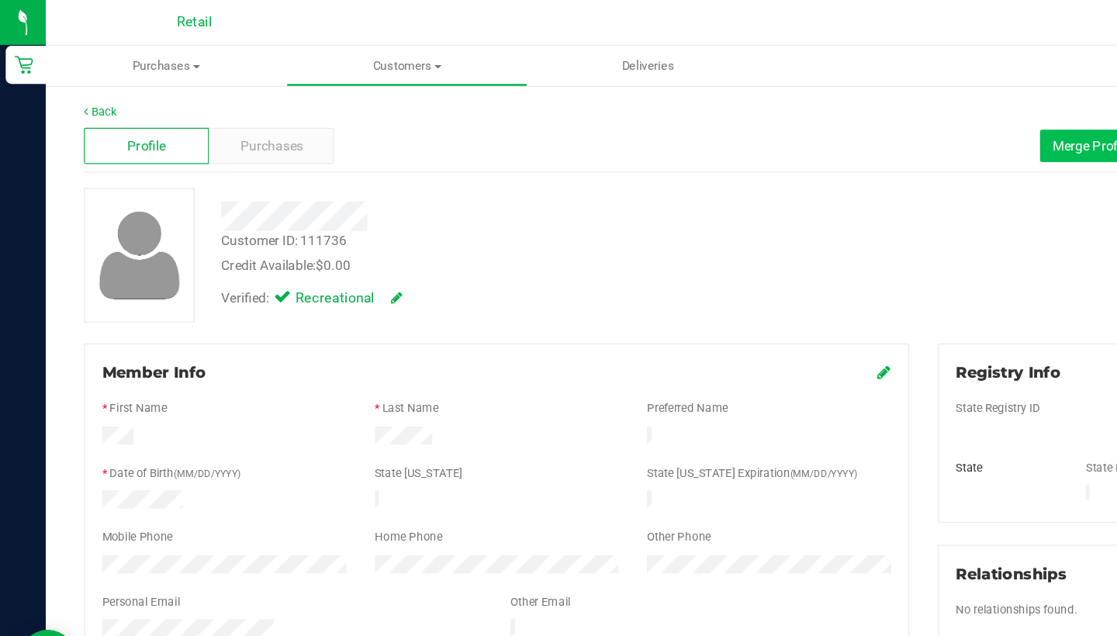
click at [869, 109] on button "Merge Profiles" at bounding box center [890, 119] width 89 height 26
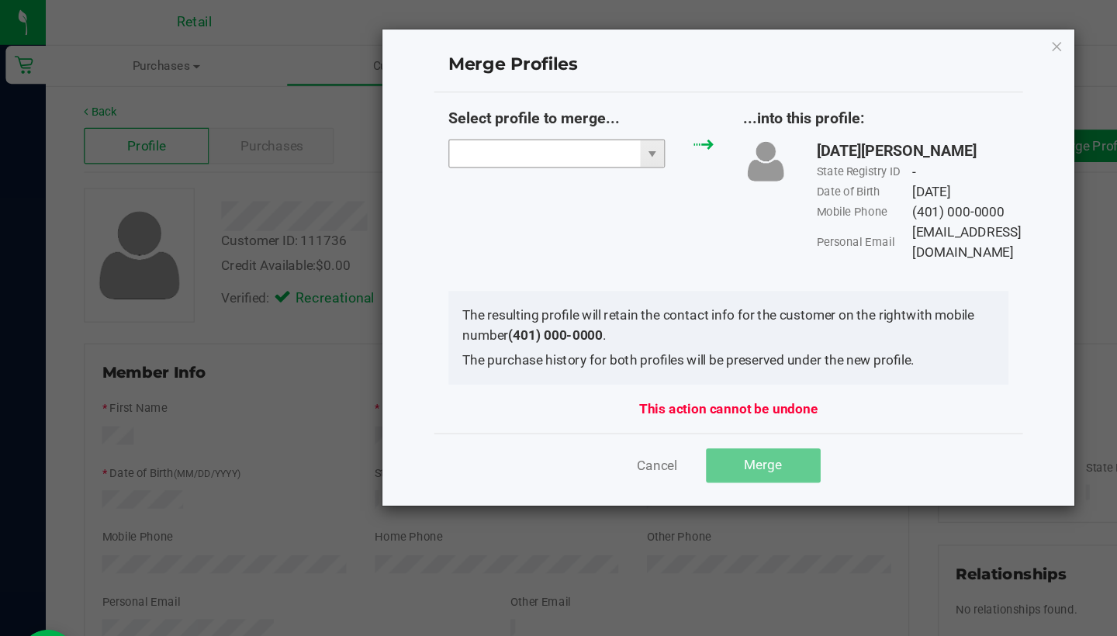
click at [438, 123] on input "NO DATA FOUND" at bounding box center [442, 125] width 155 height 22
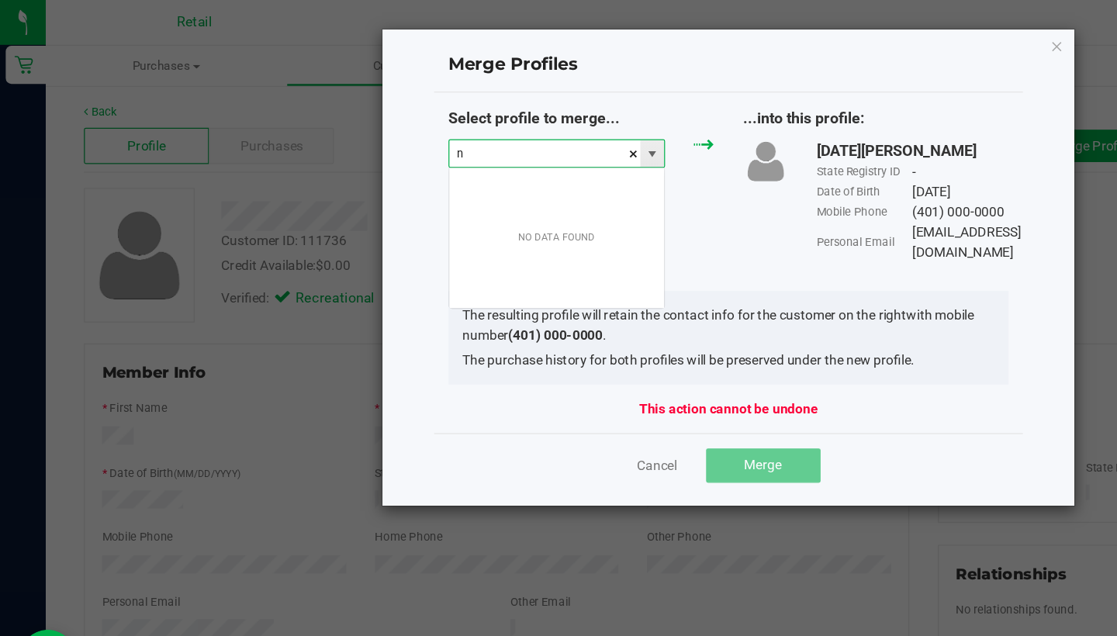
scroll to position [23, 177]
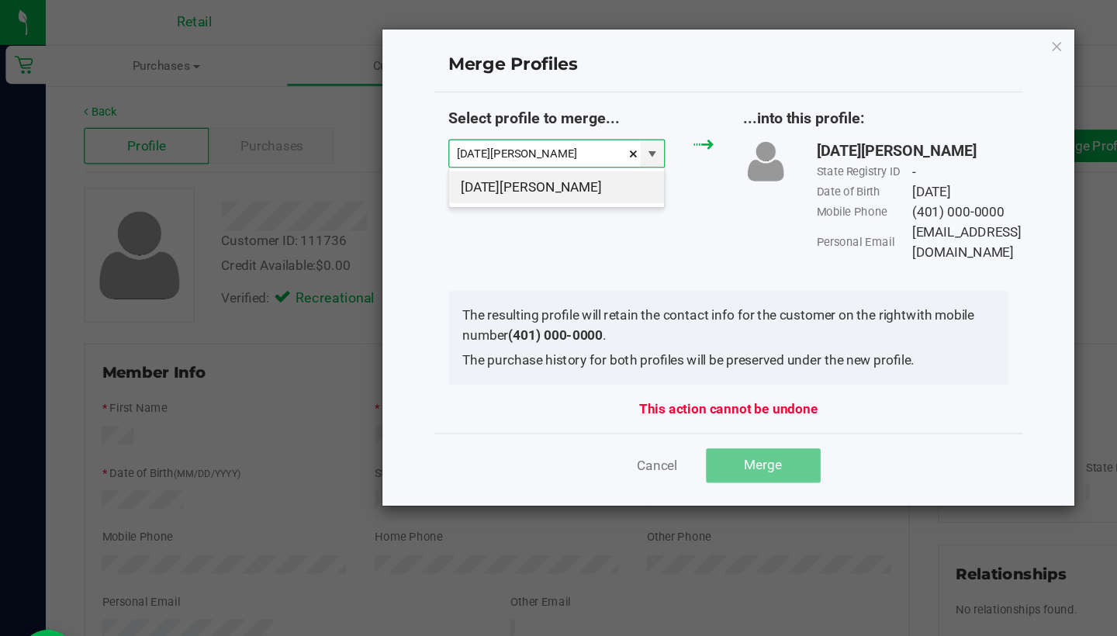
type input "noel osb"
click at [421, 169] on div "Select profile to merge... ...into this profile: Noel Osborne State Registry ID…" at bounding box center [592, 150] width 479 height 126
click at [452, 130] on input at bounding box center [442, 125] width 155 height 22
click at [465, 164] on li "Noel Osbourne" at bounding box center [452, 152] width 175 height 26
type input "Noel Osbourne"
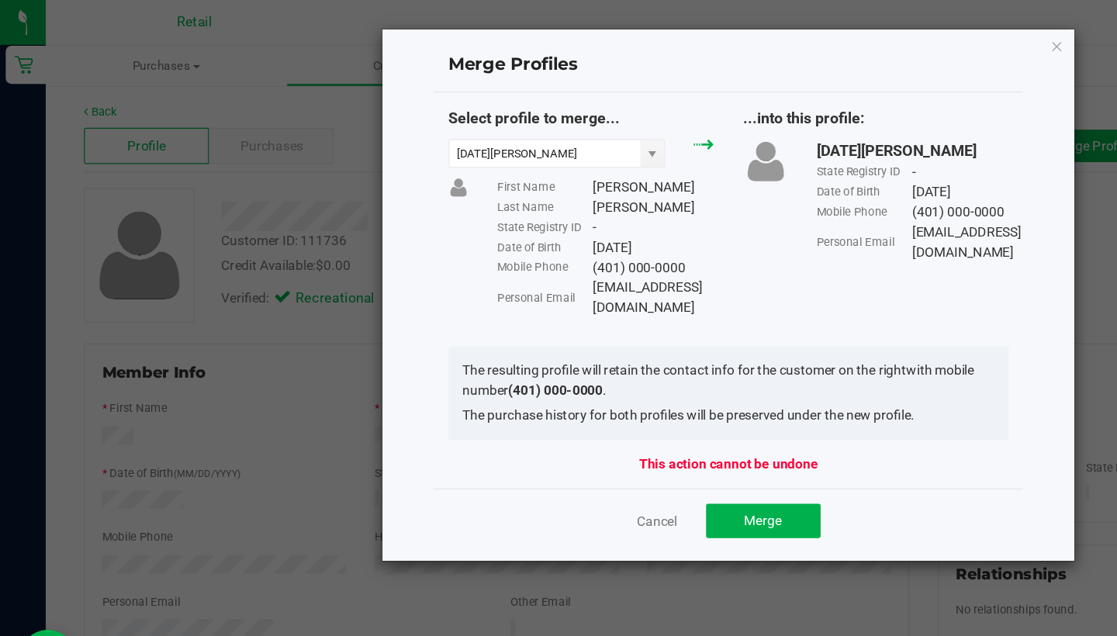
drag, startPoint x: 597, startPoint y: 230, endPoint x: 490, endPoint y: 240, distance: 107.5
click at [473, 222] on div "Select profile to merge... Noel Osbourne First Name Noel Last Name Osbourne Sta…" at bounding box center [592, 172] width 479 height 171
click at [495, 257] on div "Select profile to merge... Noel Osbourne First Name Noel Last Name Osbourne Sta…" at bounding box center [592, 236] width 479 height 322
drag, startPoint x: 481, startPoint y: 229, endPoint x: 595, endPoint y: 236, distance: 114.3
click at [580, 236] on div "Personal Email Nosbourne@gmail.com" at bounding box center [492, 242] width 176 height 33
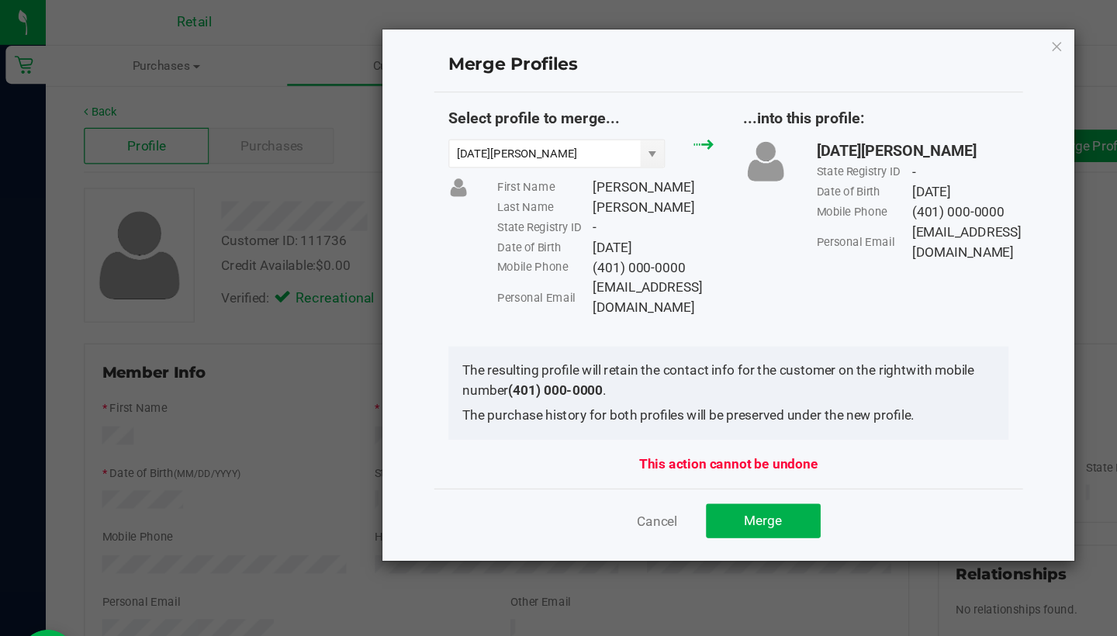
copy div "Nosbourne@gmail.com"
click at [624, 417] on span "Merge" at bounding box center [620, 423] width 30 height 12
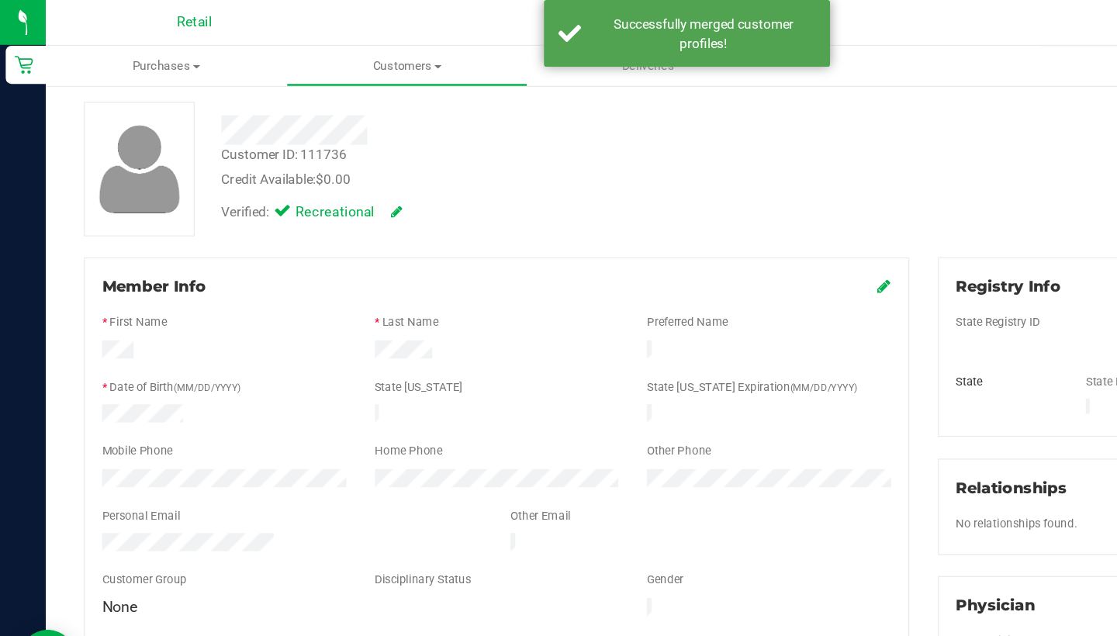
scroll to position [74, 0]
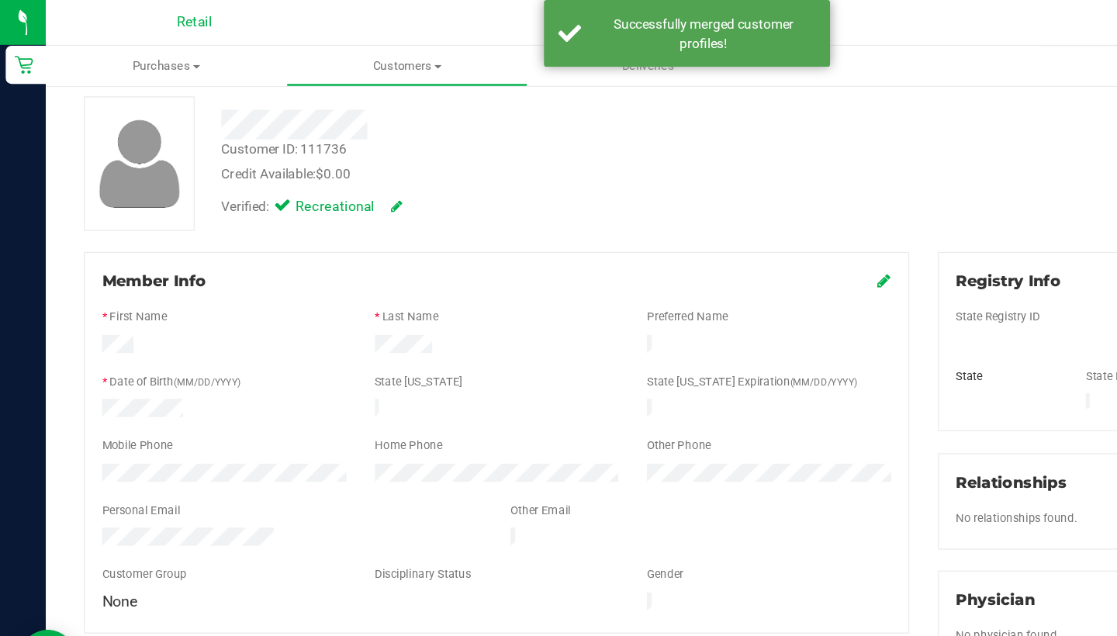
click at [721, 223] on icon at bounding box center [719, 228] width 11 height 12
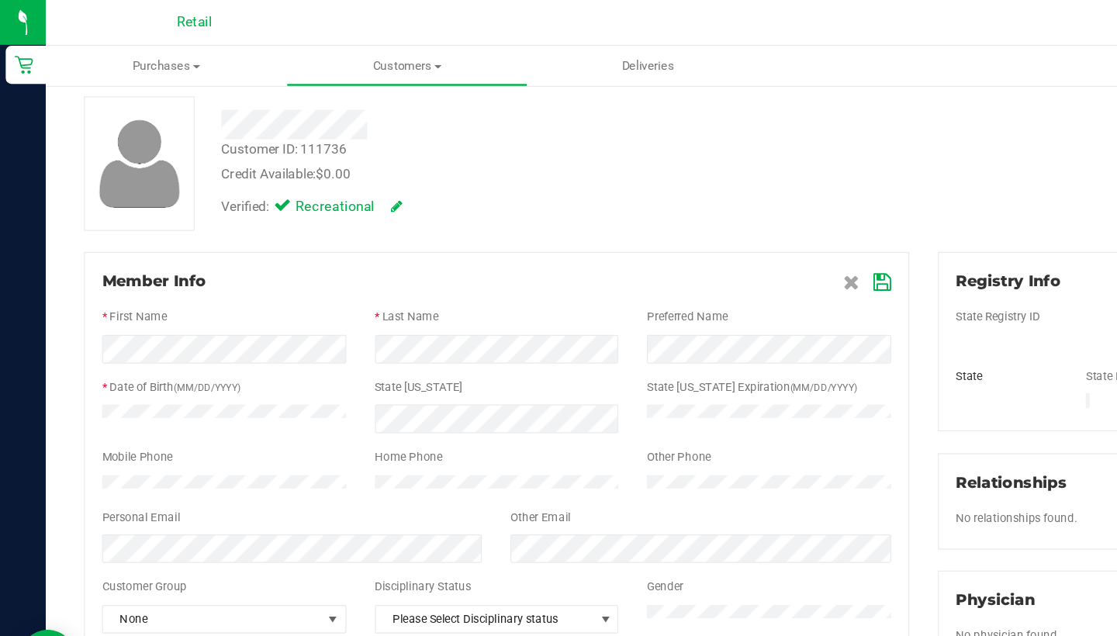
click at [714, 225] on icon at bounding box center [718, 229] width 14 height 12
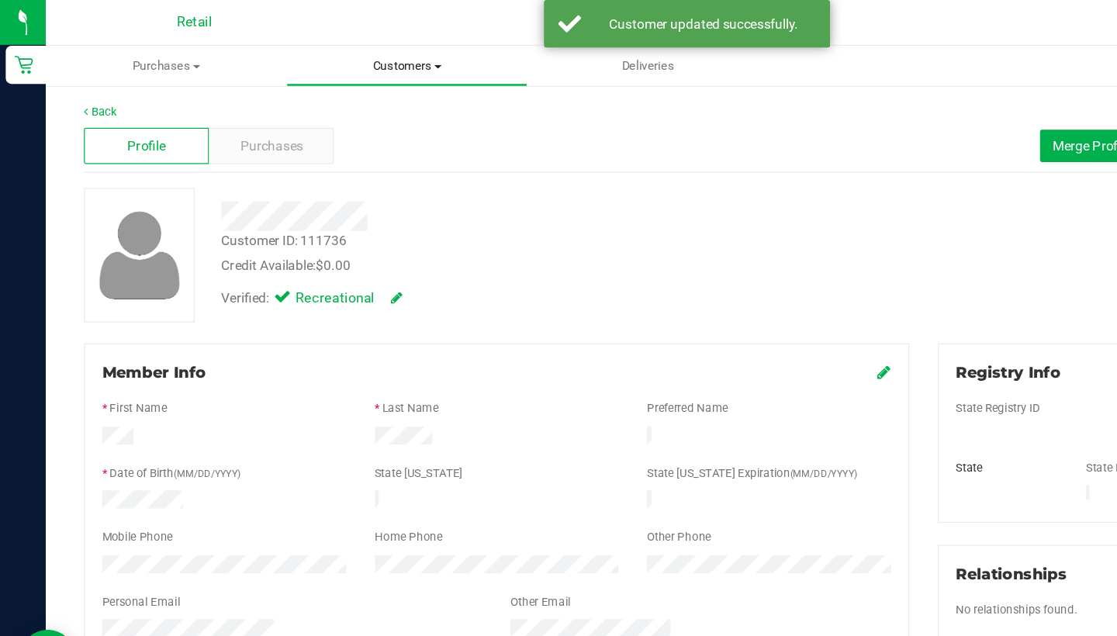
scroll to position [0, 0]
click at [332, 58] on span "Customers" at bounding box center [331, 54] width 194 height 14
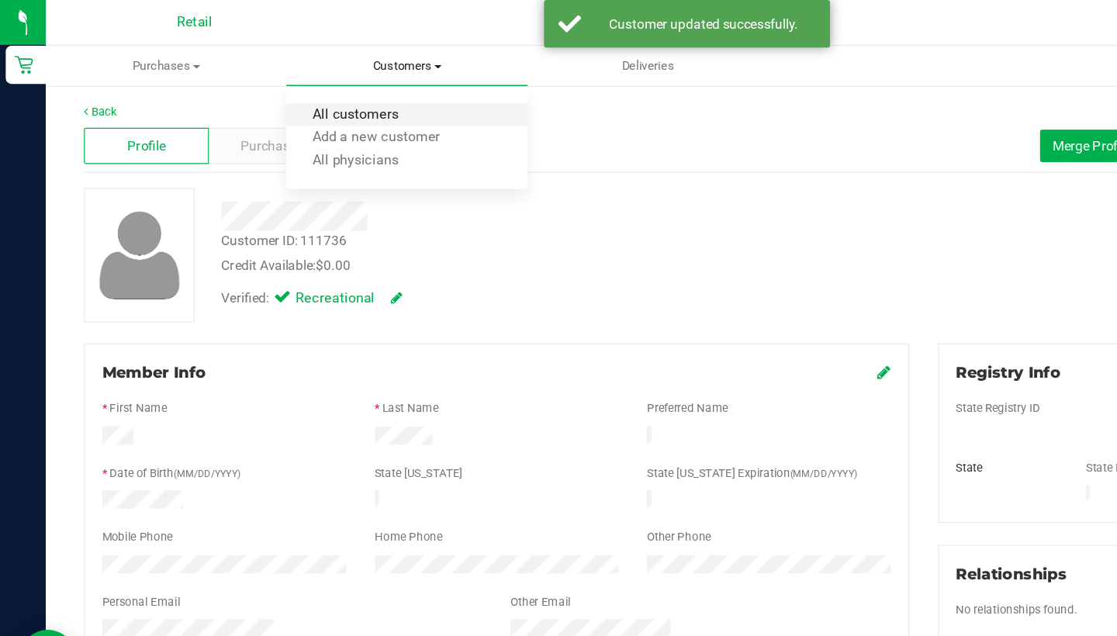
click at [339, 89] on span "All customers" at bounding box center [289, 93] width 112 height 13
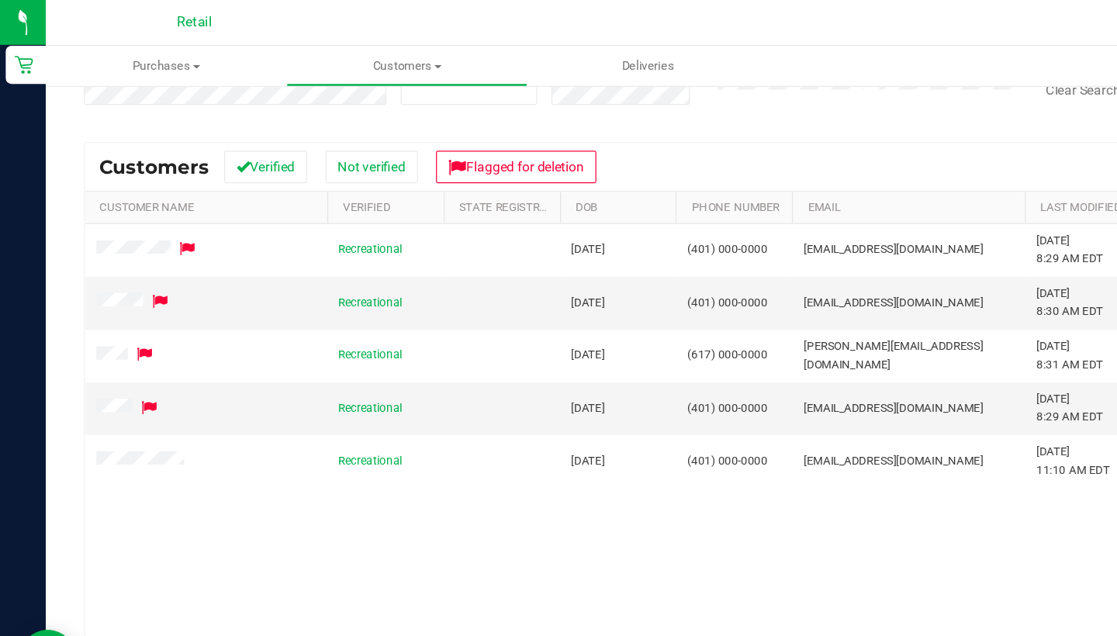
scroll to position [165, 0]
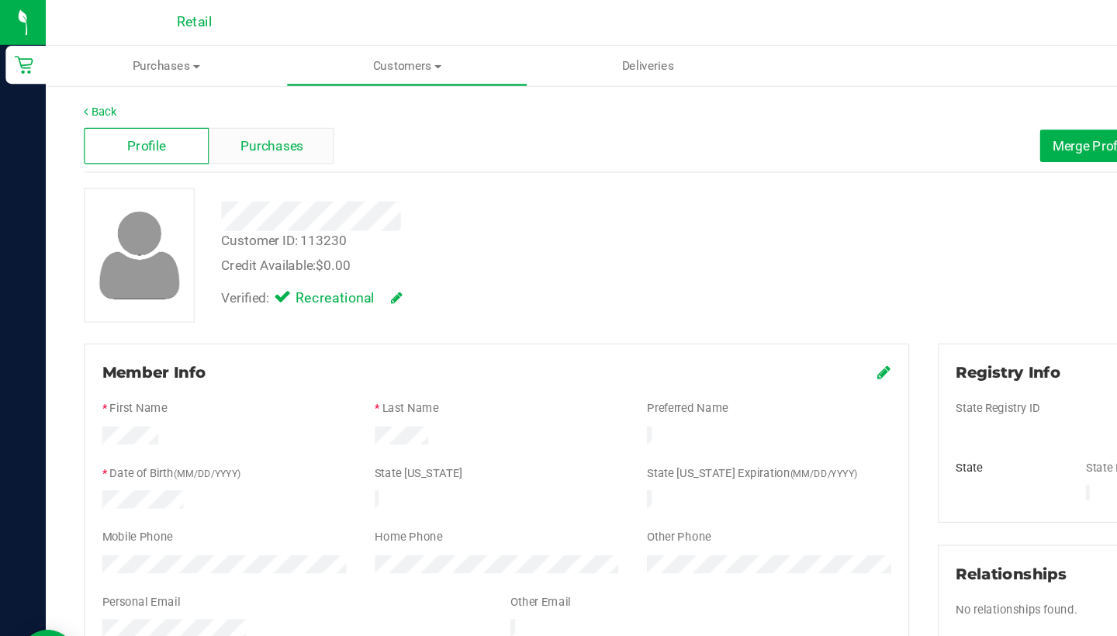
click at [213, 114] on span "Purchases" at bounding box center [220, 119] width 51 height 16
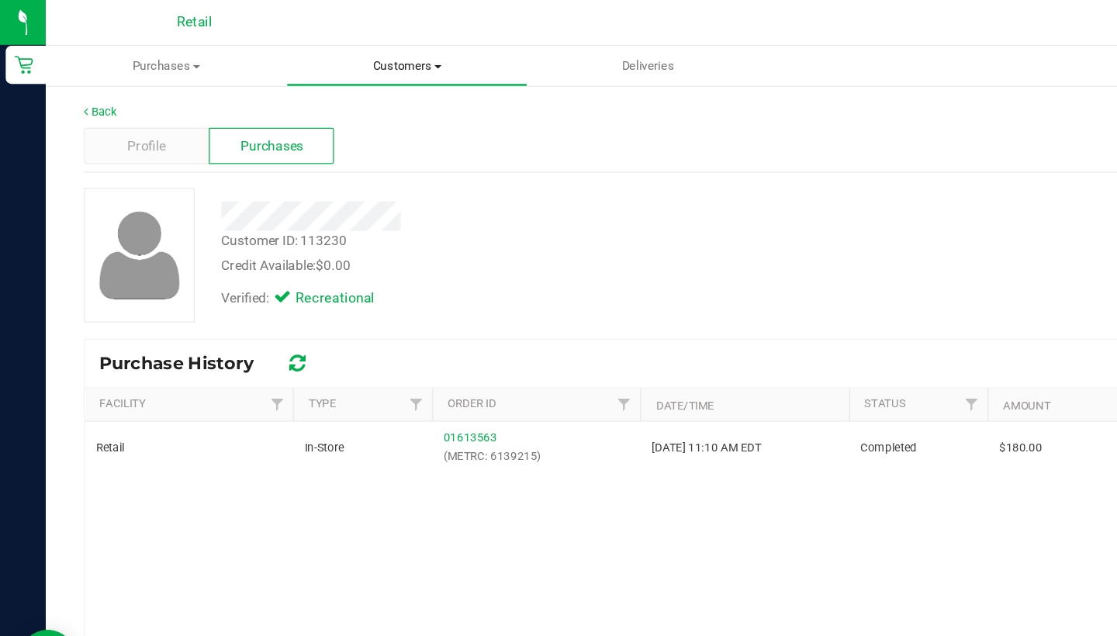
click at [338, 61] on uib-tab-heading "Customers All customers Add a new customer All physicians" at bounding box center [331, 53] width 194 height 31
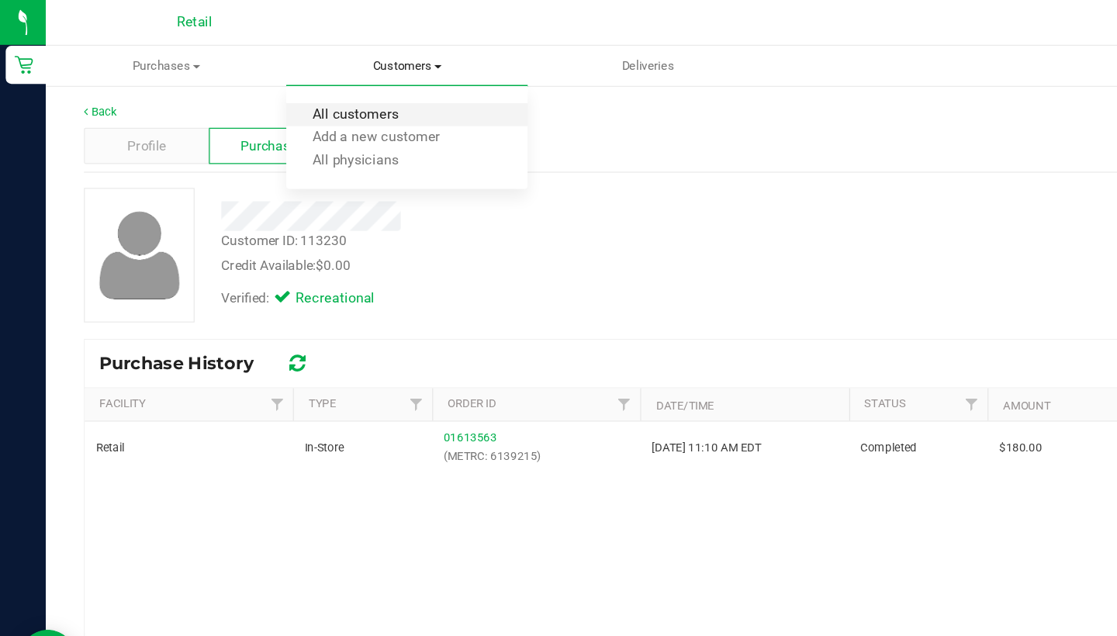
click at [334, 91] on span "All customers" at bounding box center [289, 93] width 112 height 13
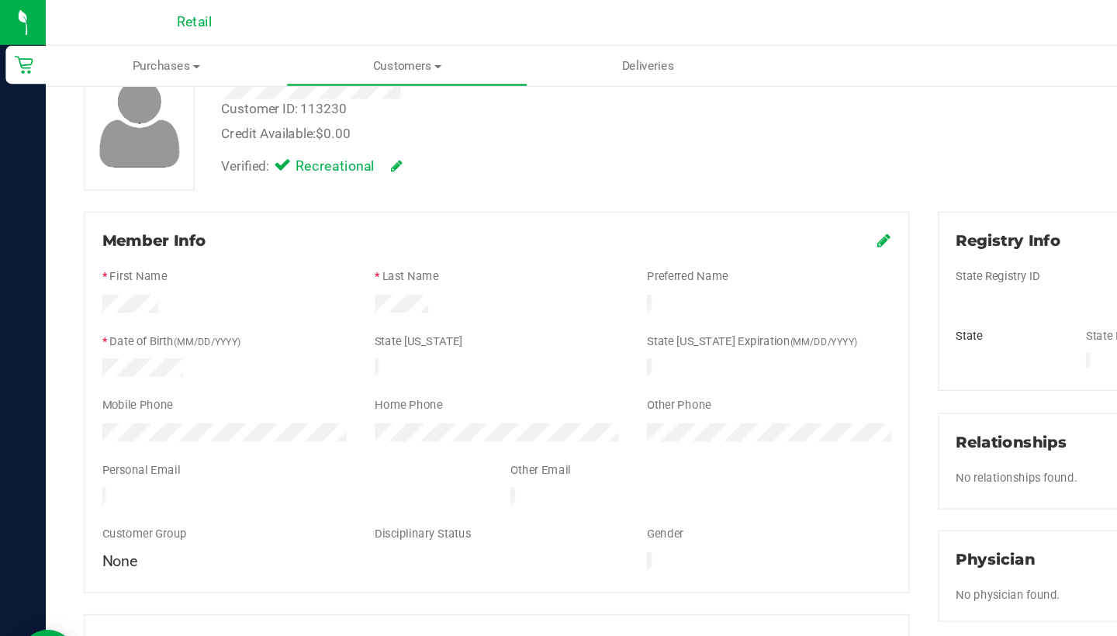
scroll to position [109, 0]
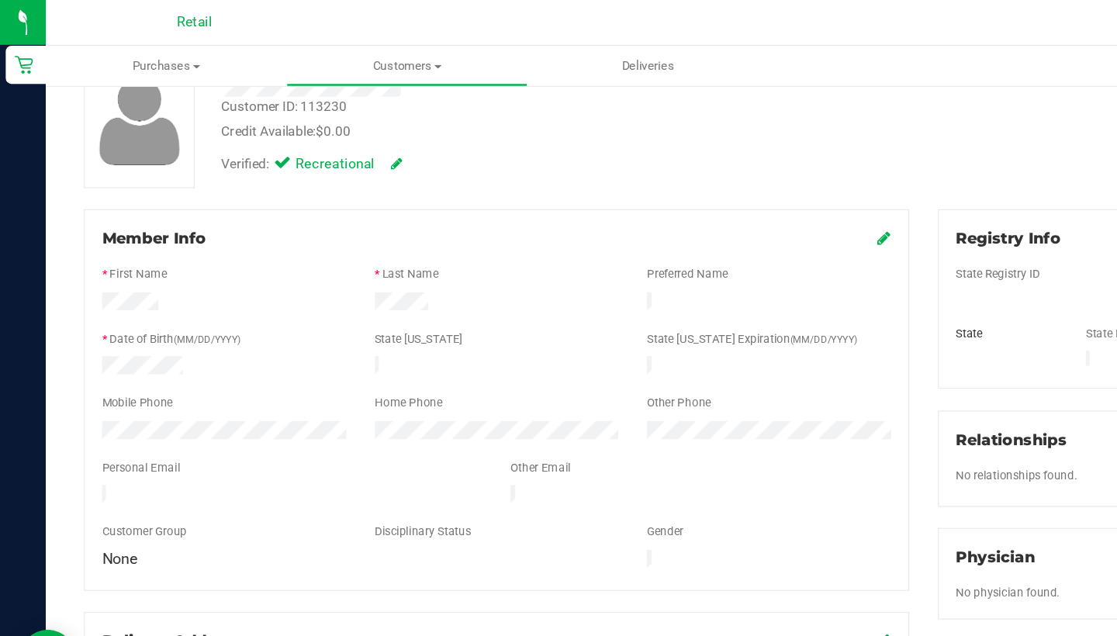
click at [715, 191] on icon at bounding box center [719, 193] width 11 height 12
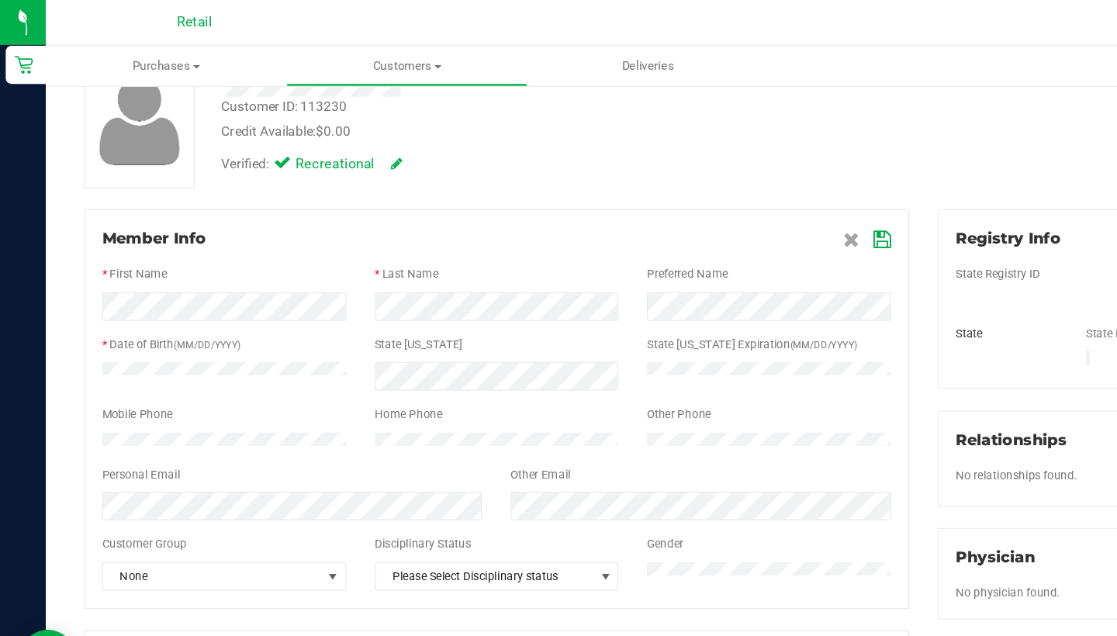
click at [723, 189] on icon at bounding box center [718, 195] width 14 height 12
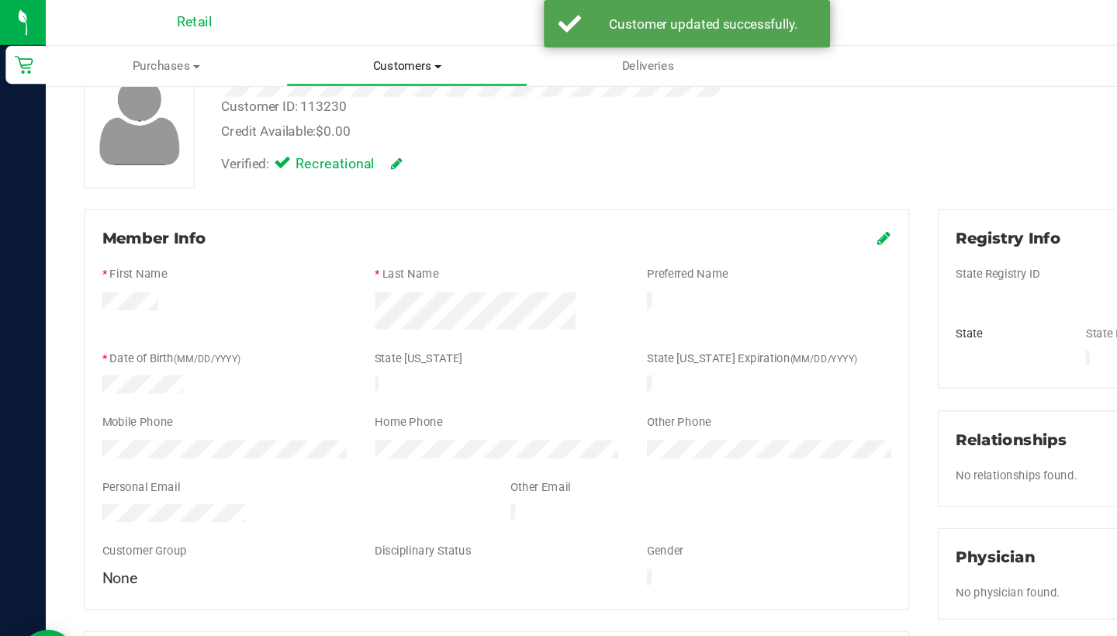
click at [341, 54] on span "Customers" at bounding box center [331, 54] width 194 height 14
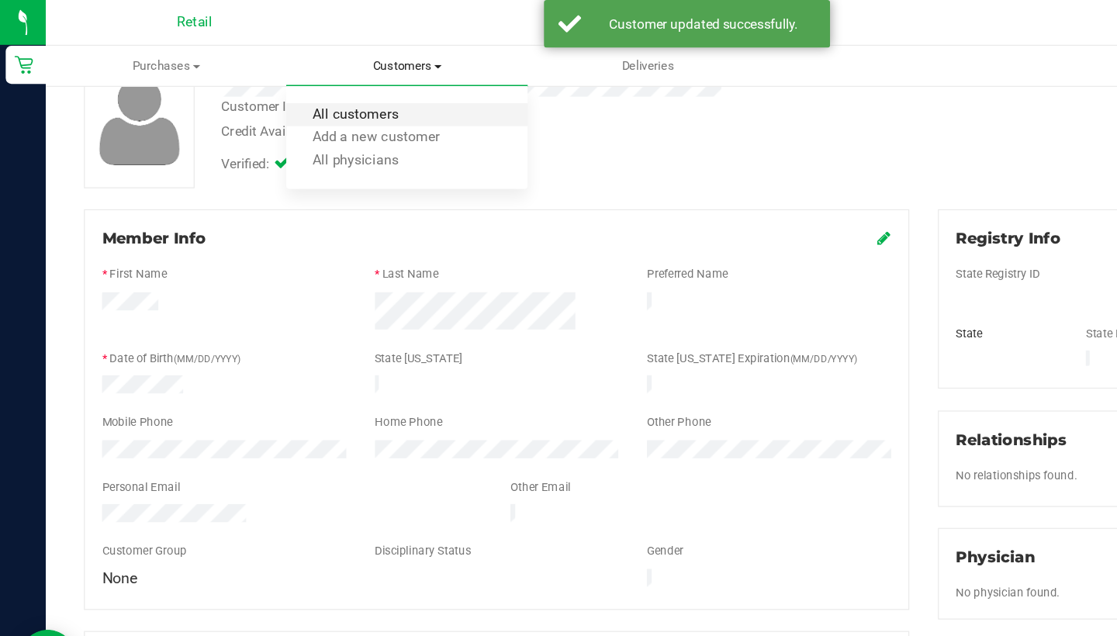
click at [341, 88] on span "All customers" at bounding box center [289, 93] width 112 height 13
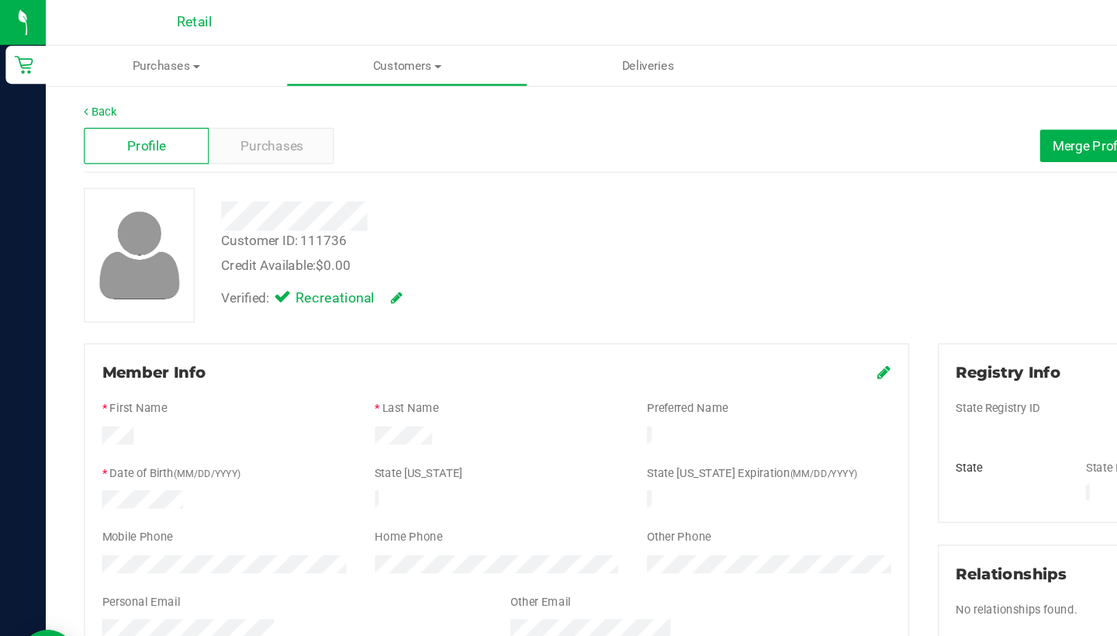
click at [715, 294] on span at bounding box center [719, 303] width 11 height 19
click at [717, 301] on icon at bounding box center [719, 302] width 11 height 12
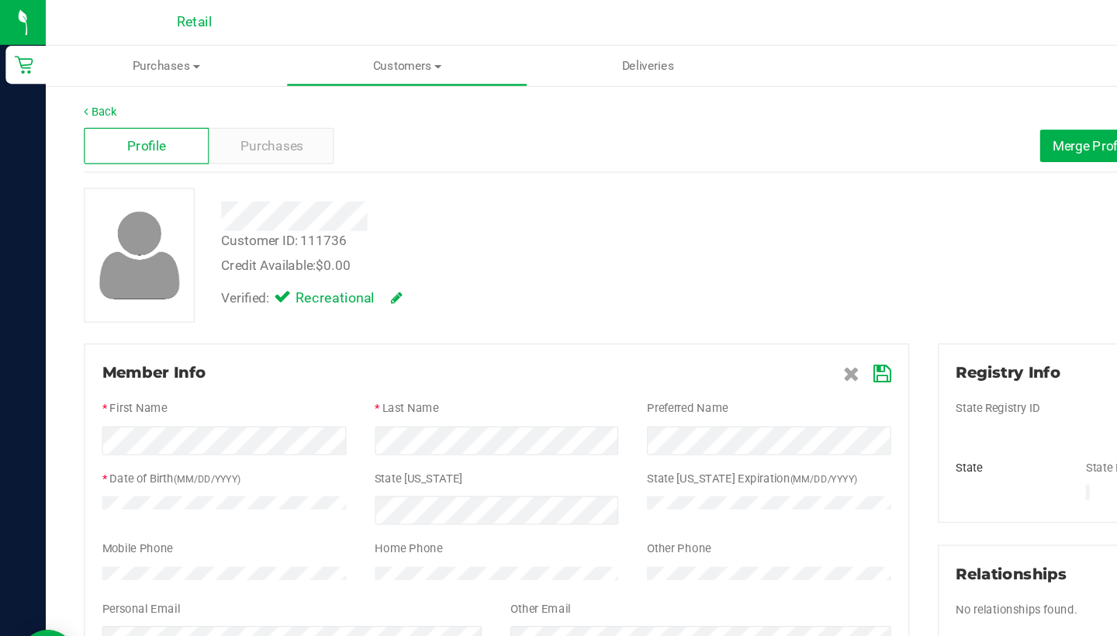
click at [718, 303] on icon at bounding box center [718, 304] width 14 height 12
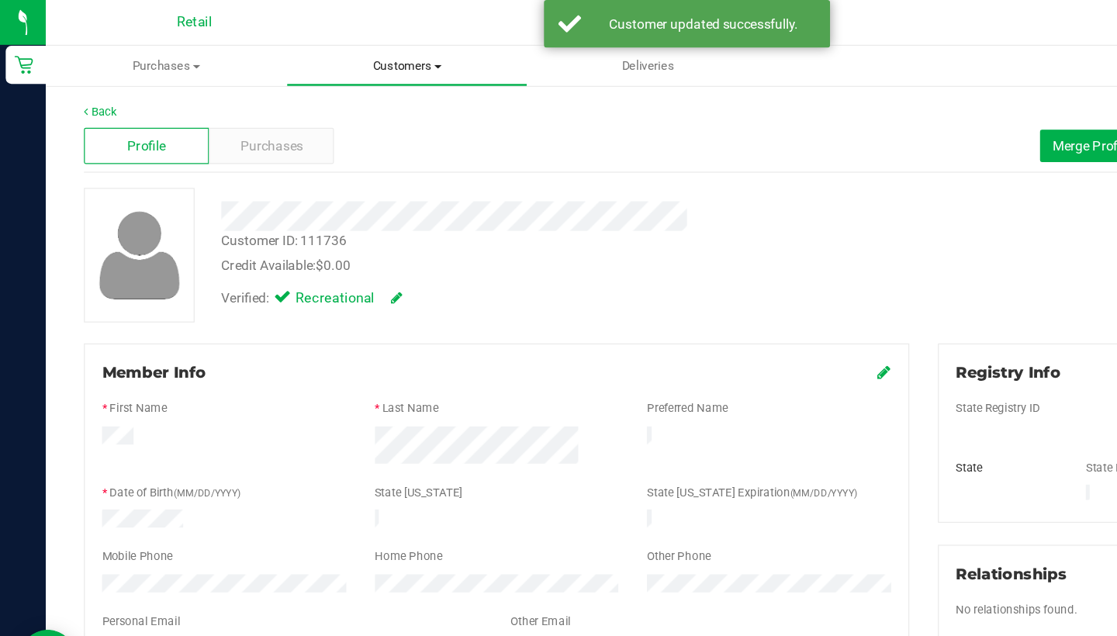
click at [337, 51] on span "Customers" at bounding box center [331, 54] width 194 height 14
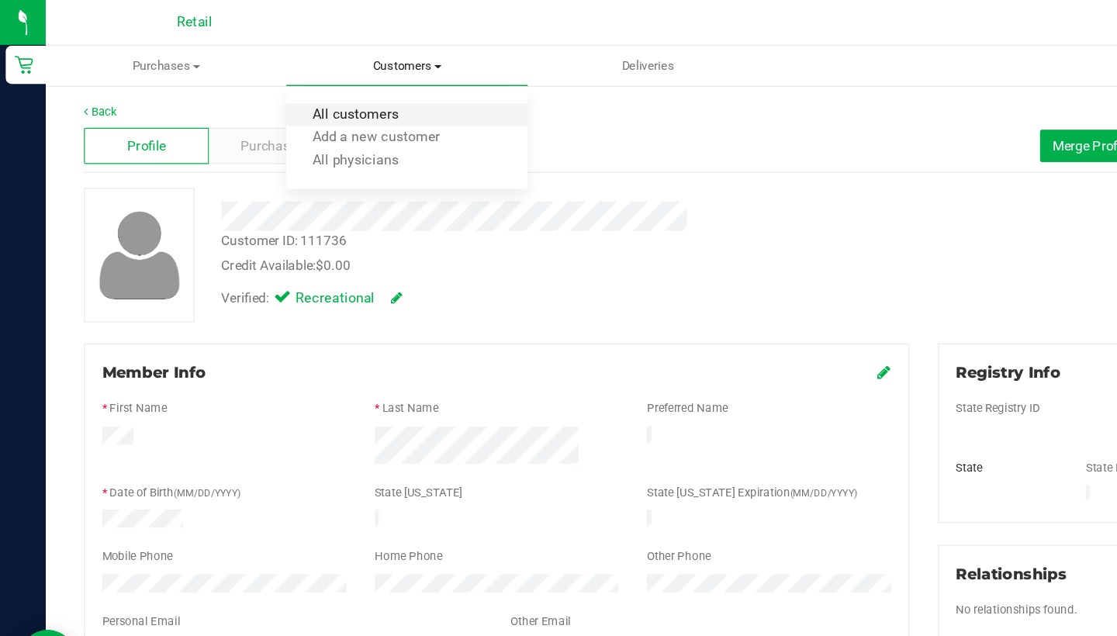
click at [330, 92] on span "All customers" at bounding box center [289, 93] width 112 height 13
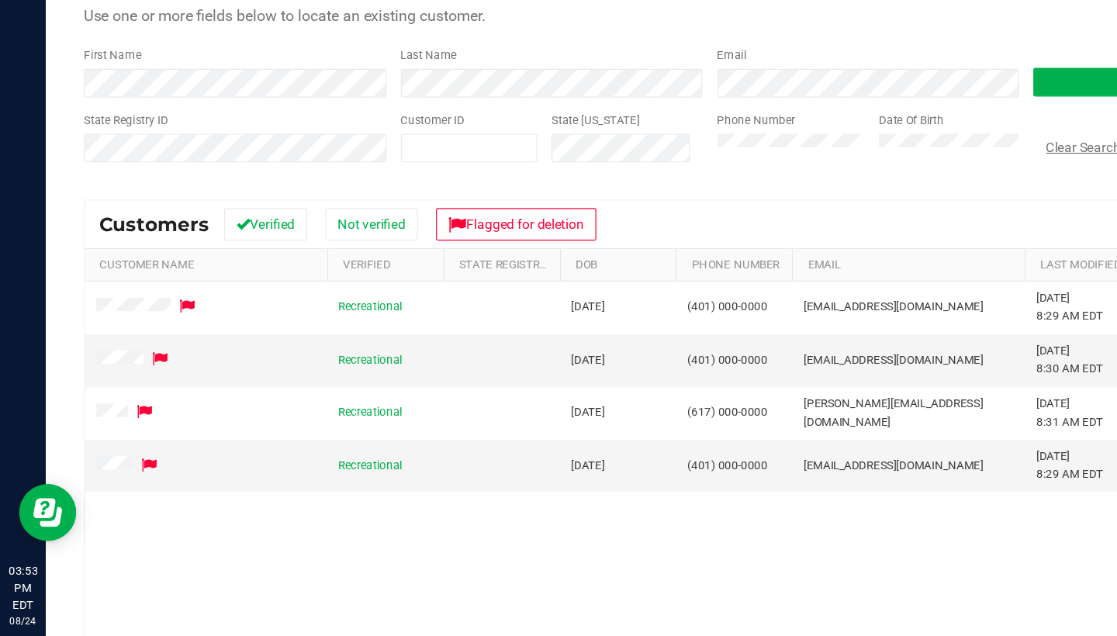
click at [856, 225] on button "Clear Search" at bounding box center [880, 238] width 81 height 26
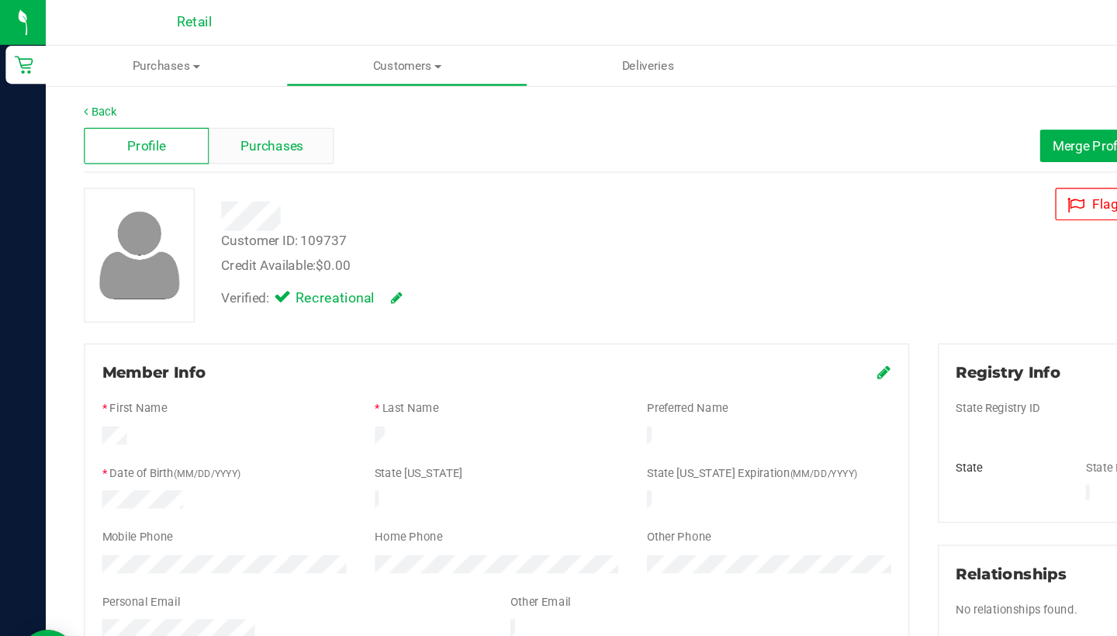
click at [253, 114] on div "Purchases" at bounding box center [221, 118] width 102 height 29
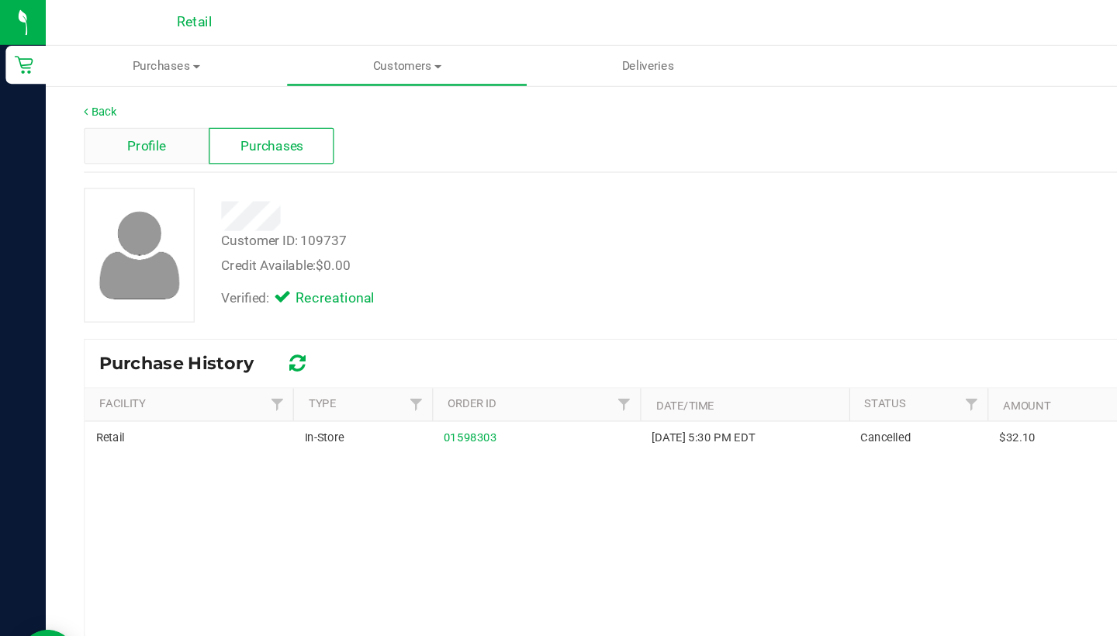
click at [125, 111] on span "Profile" at bounding box center [119, 119] width 31 height 16
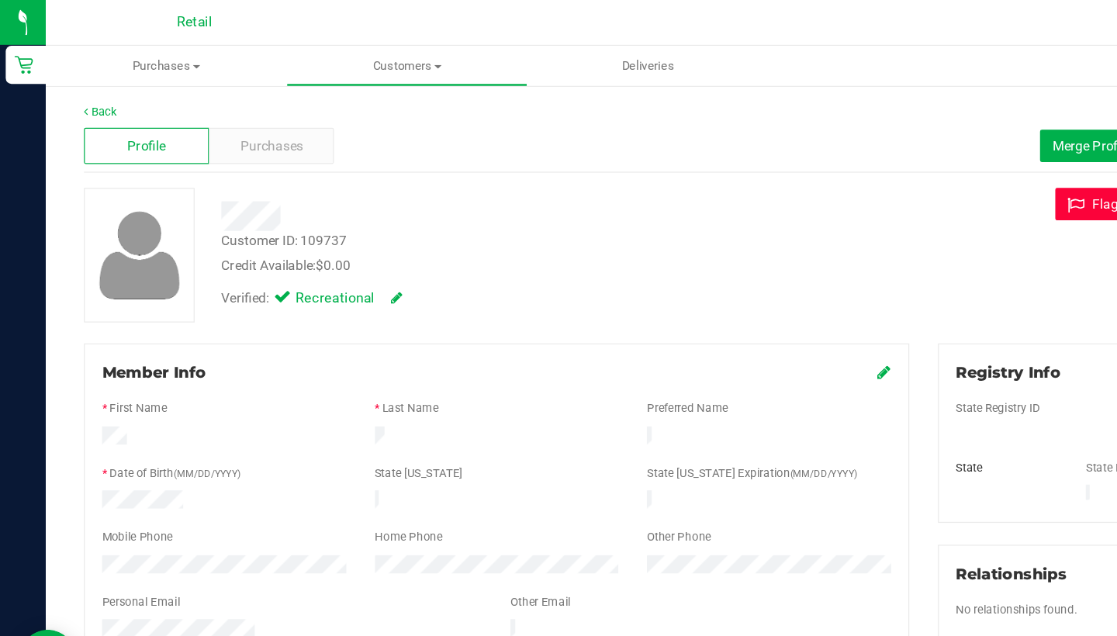
click at [869, 164] on icon at bounding box center [878, 167] width 20 height 14
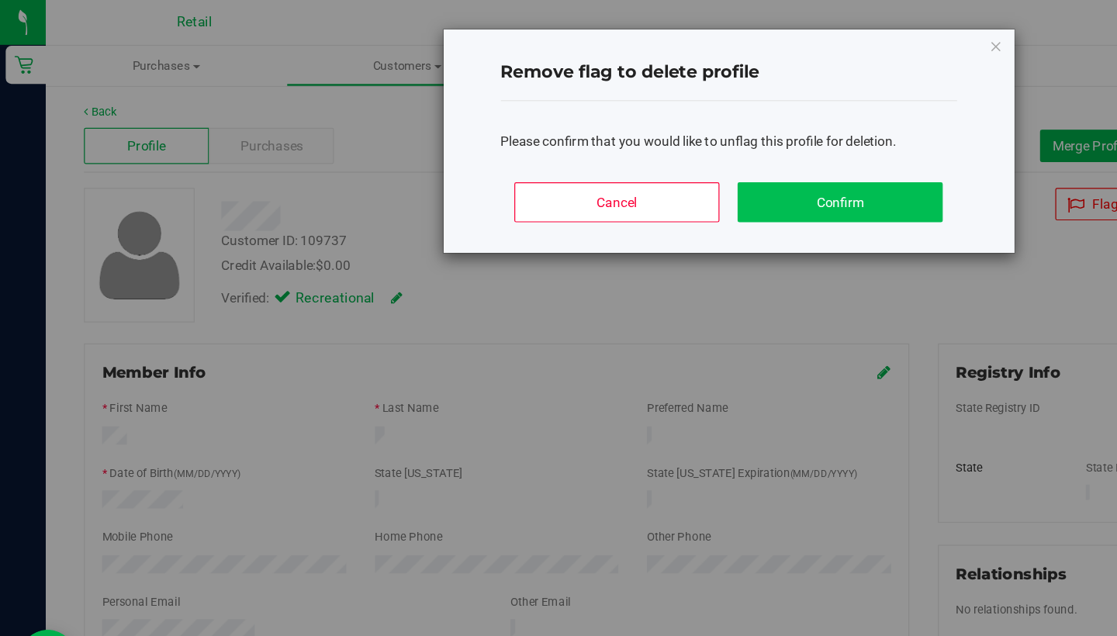
click at [714, 161] on button "Confirm" at bounding box center [683, 164] width 167 height 33
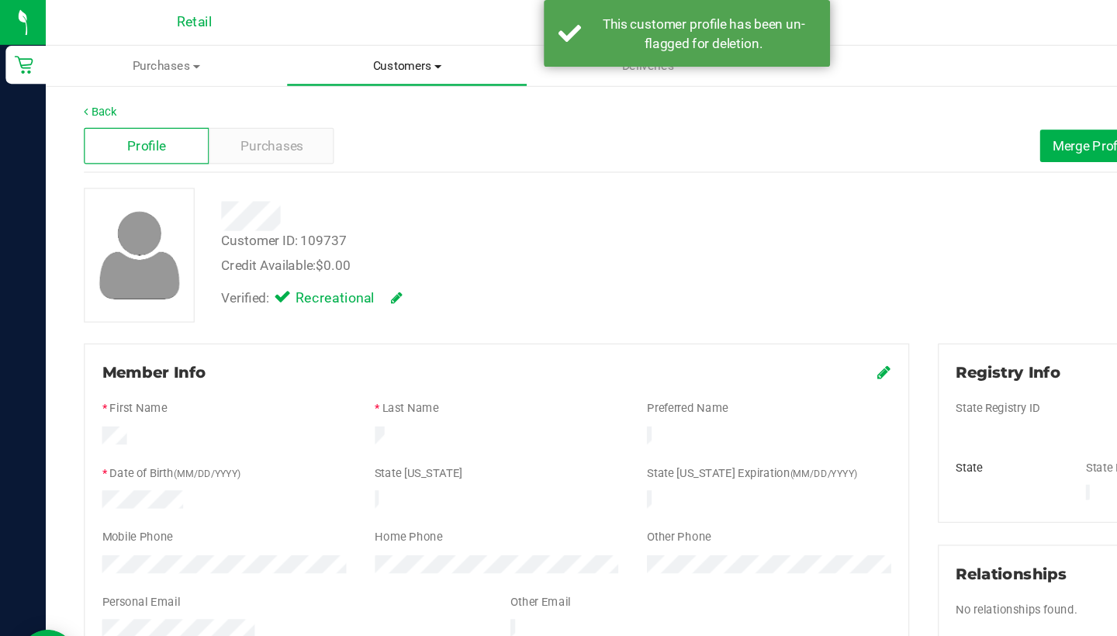
click at [323, 57] on span "Customers" at bounding box center [331, 54] width 194 height 14
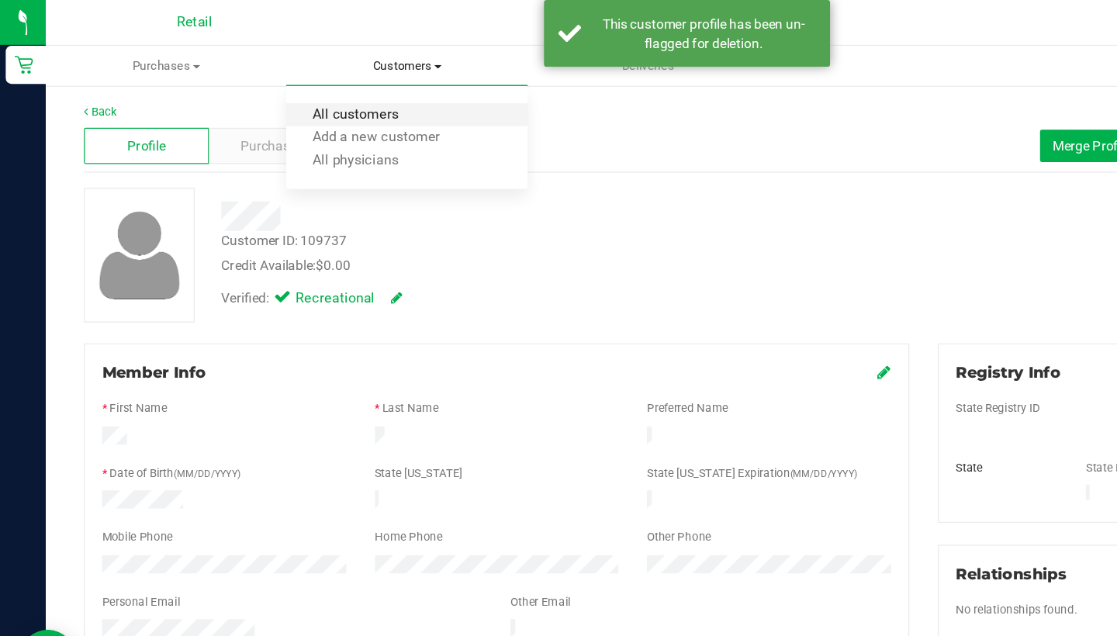
click at [330, 88] on span "All customers" at bounding box center [289, 93] width 112 height 13
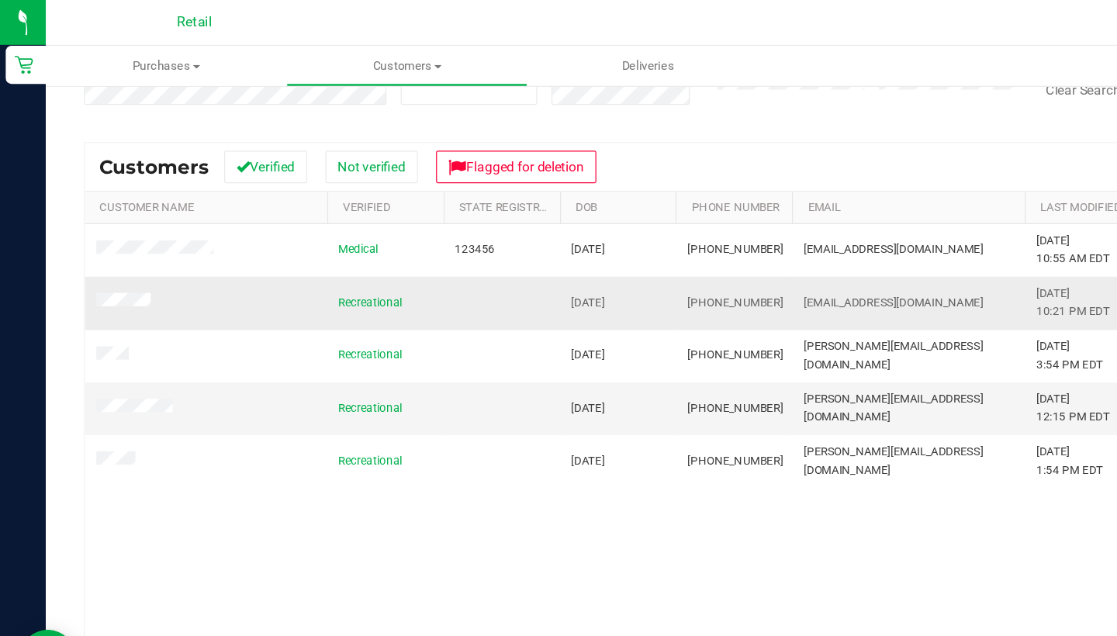
scroll to position [165, 0]
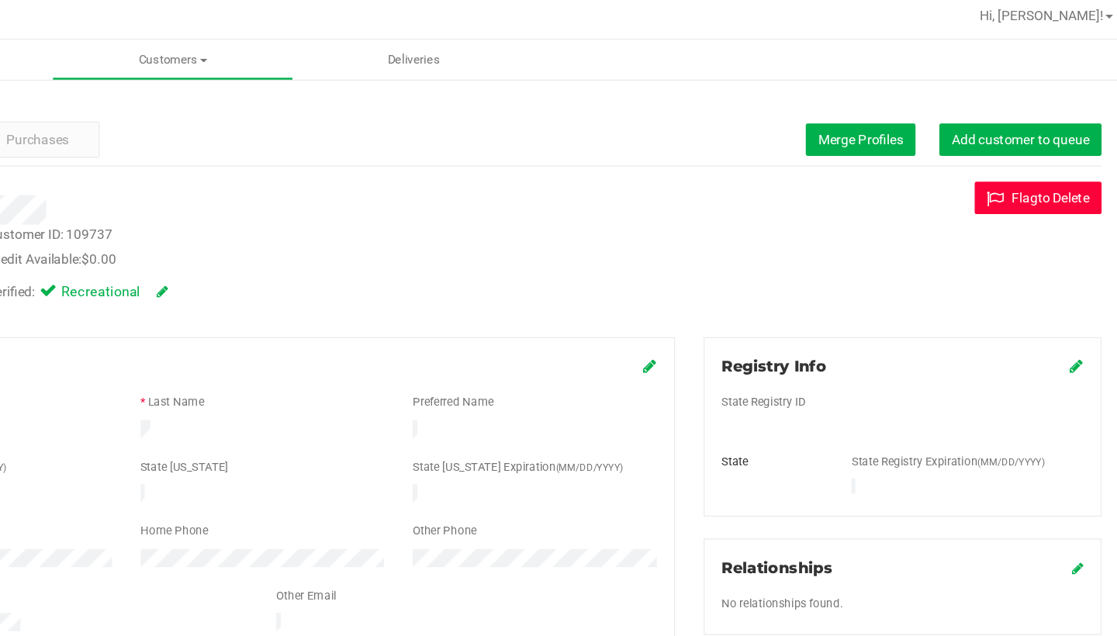
click at [983, 162] on button "Flag to Delete" at bounding box center [1034, 166] width 103 height 26
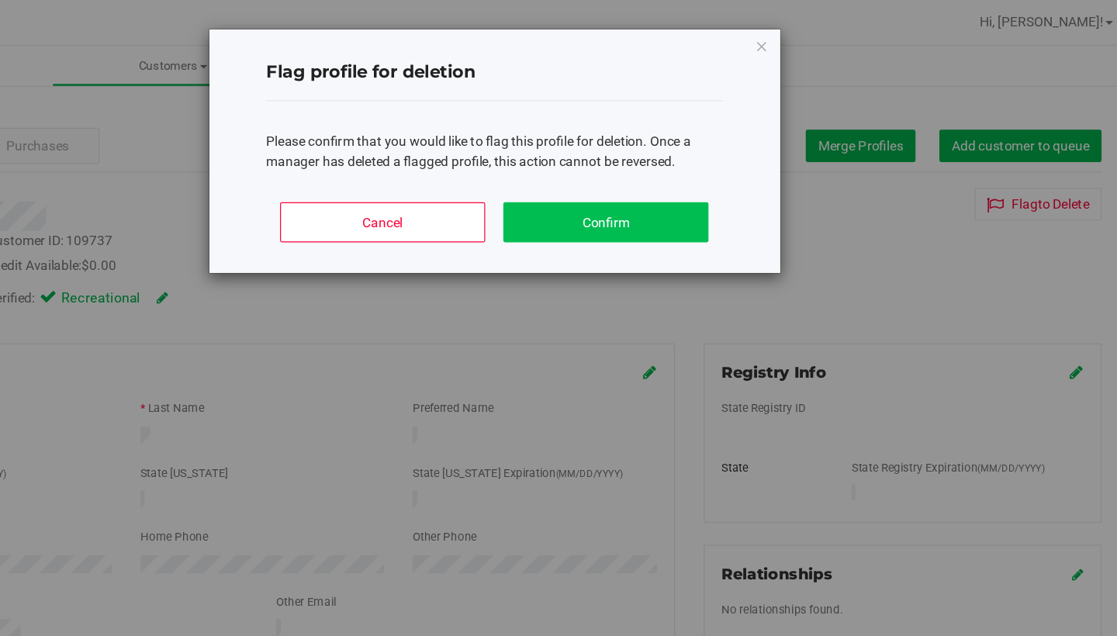
click at [600, 189] on button "Confirm" at bounding box center [683, 180] width 167 height 33
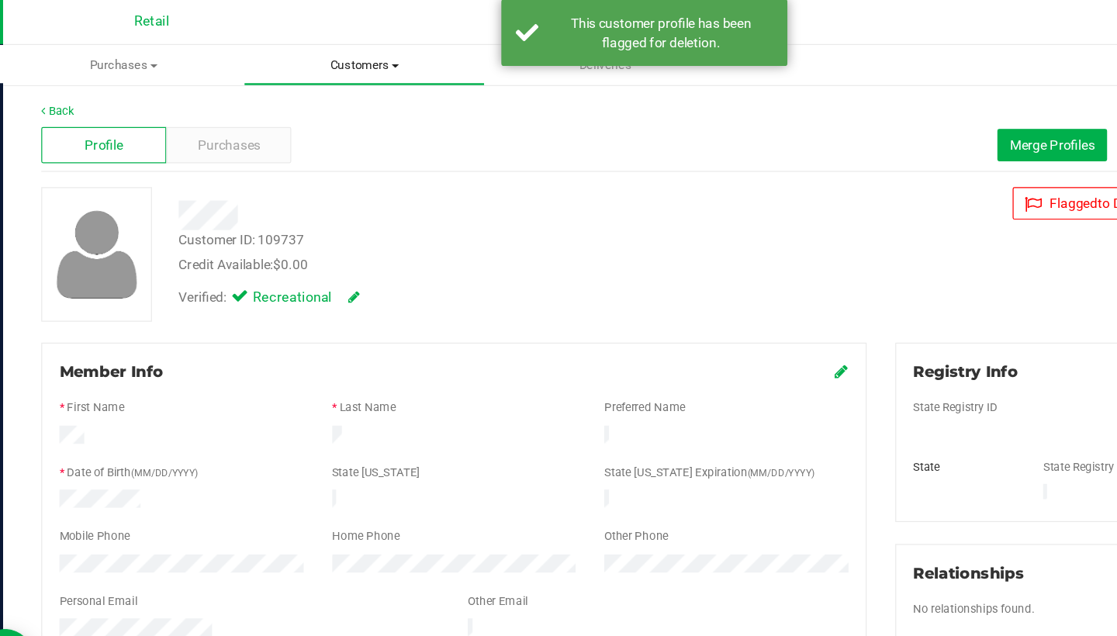
click at [282, 47] on span "Customers" at bounding box center [331, 54] width 194 height 14
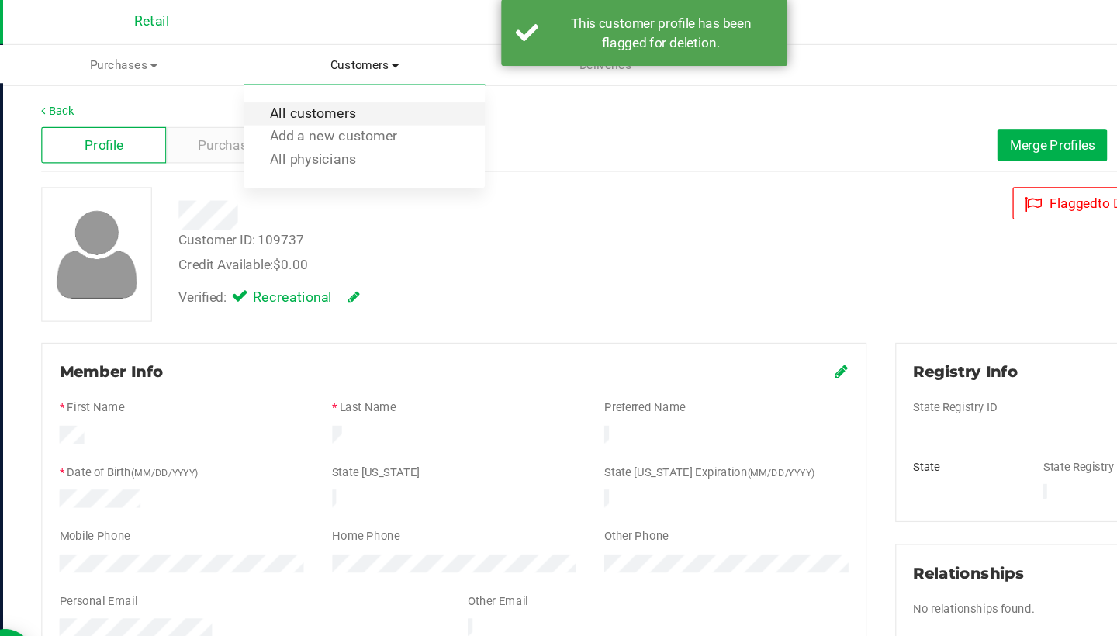
click at [284, 95] on span "All customers" at bounding box center [289, 93] width 112 height 13
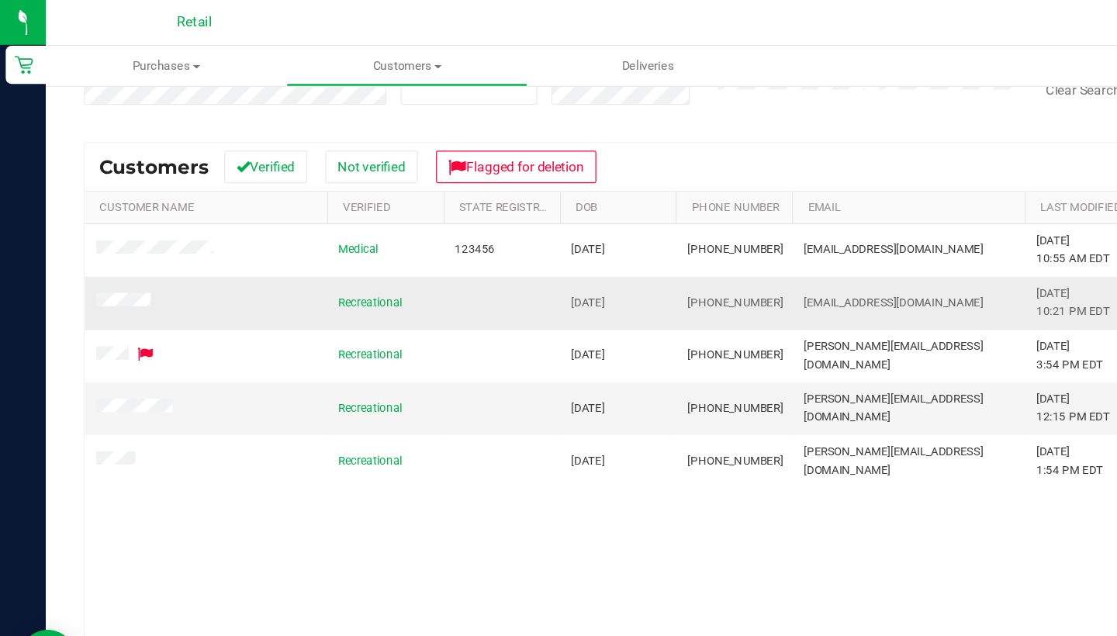
scroll to position [165, 0]
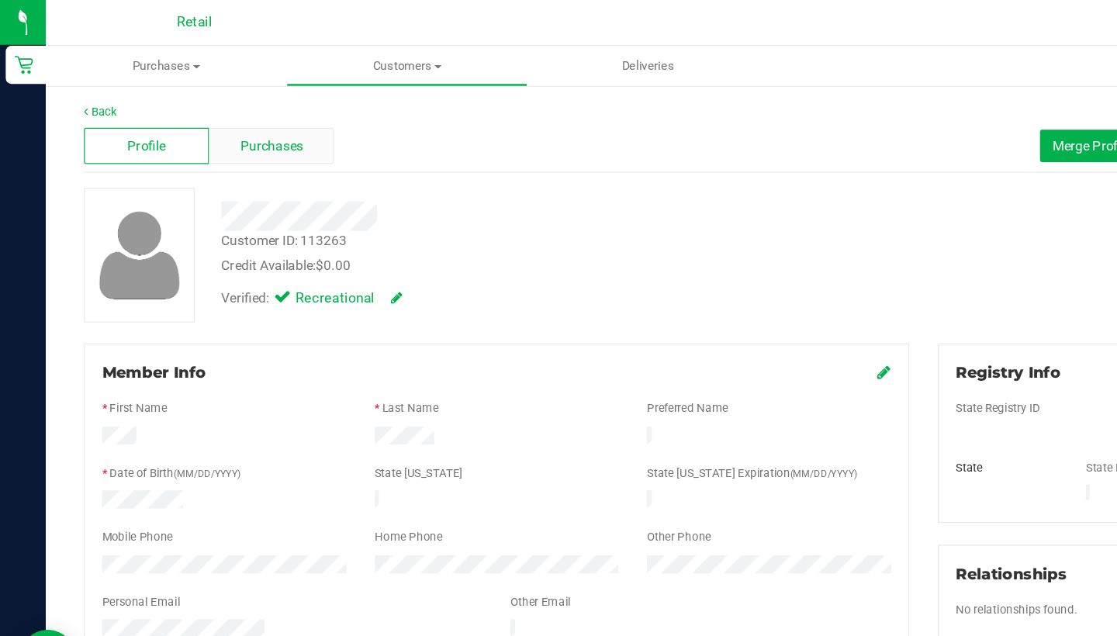
click at [219, 120] on span "Purchases" at bounding box center [220, 119] width 51 height 16
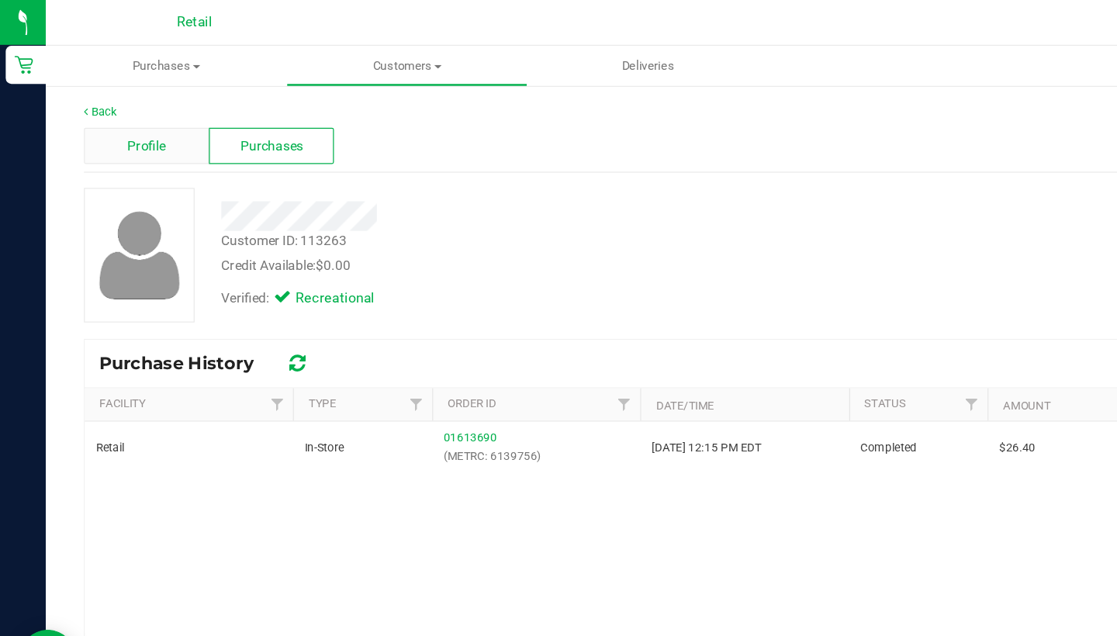
click at [109, 116] on span "Profile" at bounding box center [119, 119] width 31 height 16
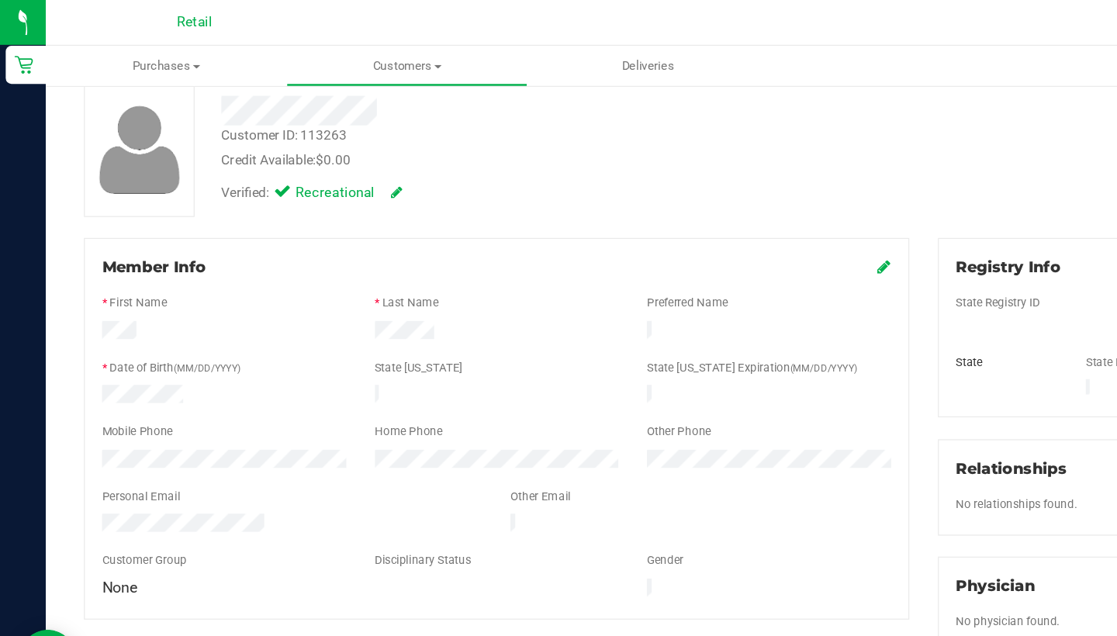
scroll to position [88, 0]
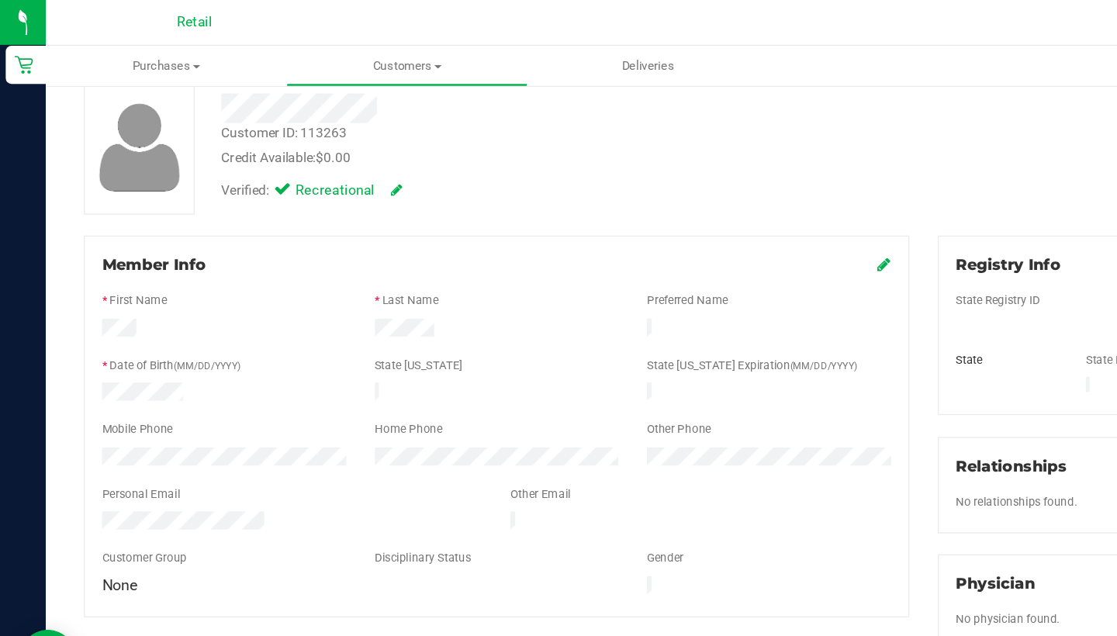
click at [263, 1] on nav "Retail Hi, Sarah!" at bounding box center [577, 18] width 1080 height 37
click at [334, 54] on span "Customers" at bounding box center [331, 54] width 194 height 14
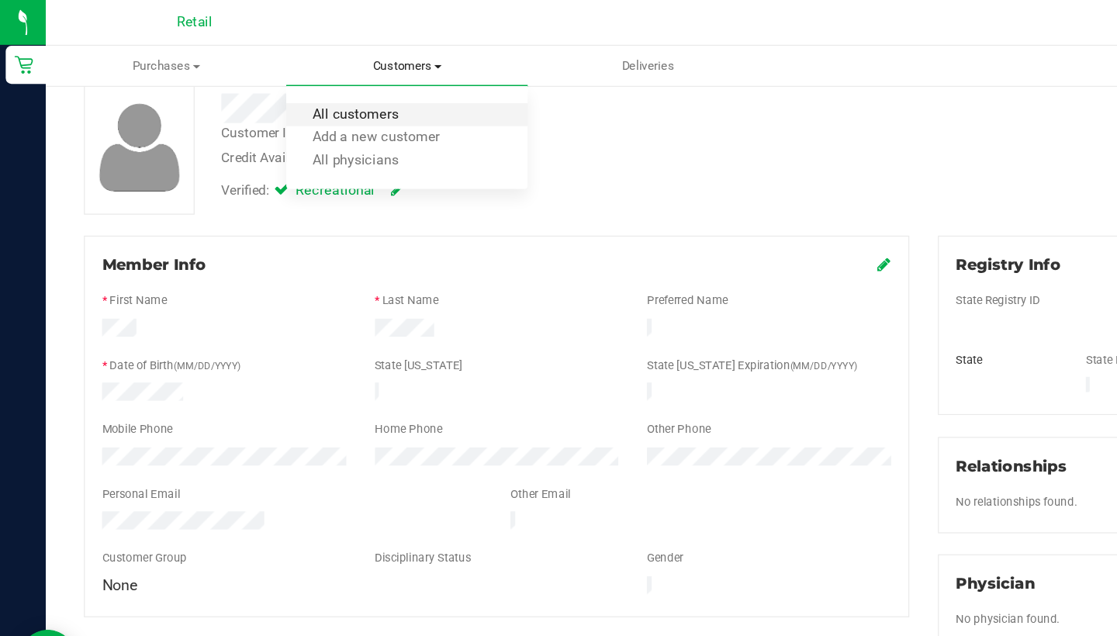
click at [334, 87] on span "All customers" at bounding box center [289, 93] width 112 height 13
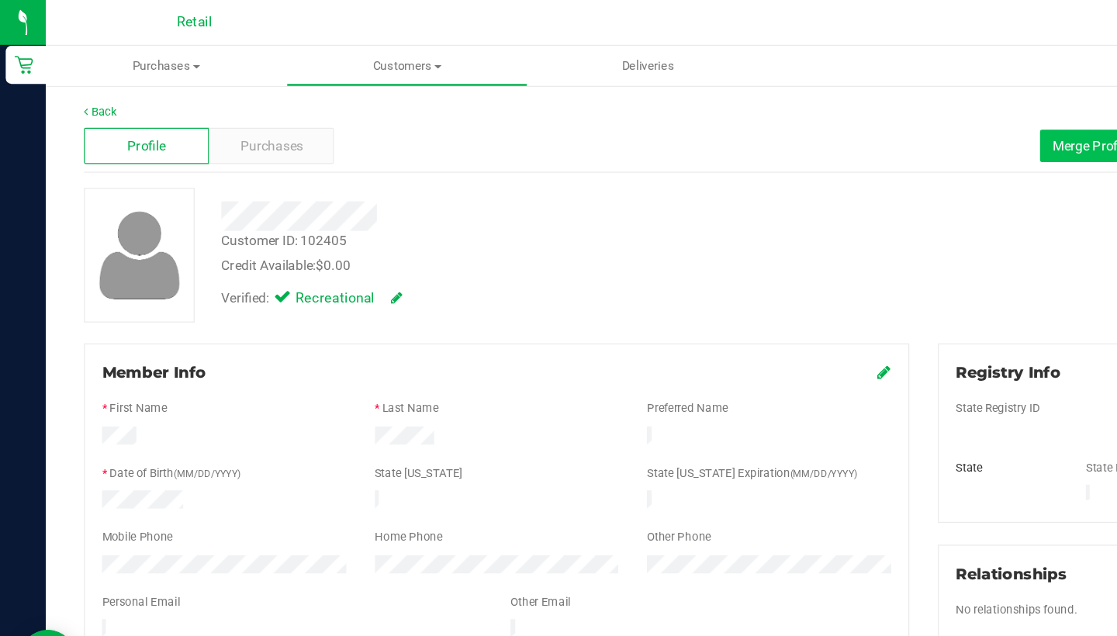
click at [867, 123] on span "Merge Profiles" at bounding box center [890, 118] width 69 height 12
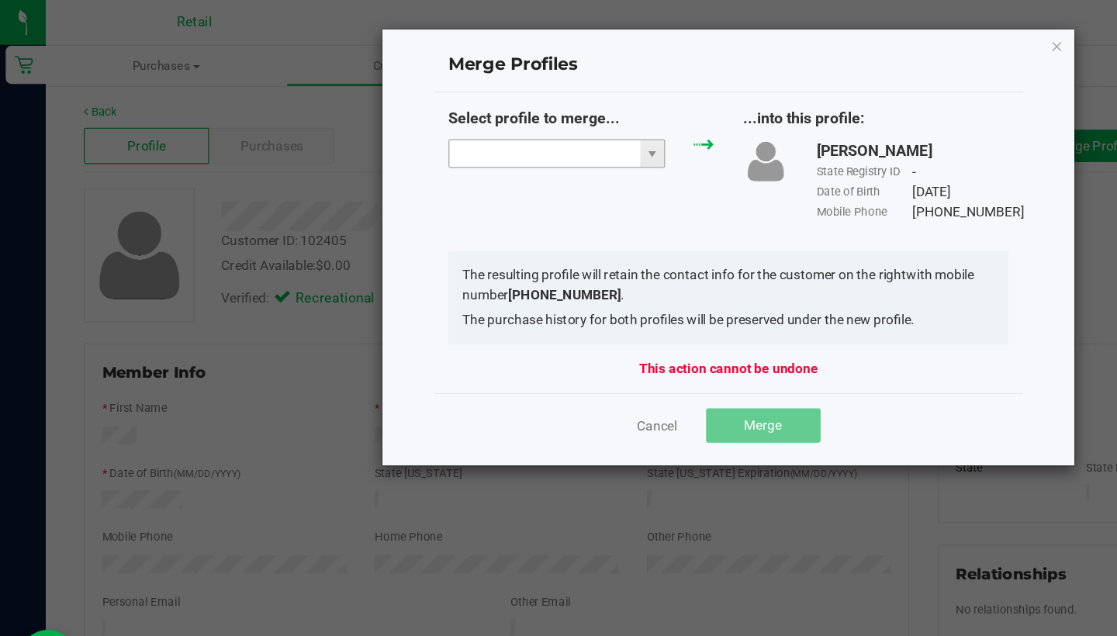
click at [460, 127] on input "NO DATA FOUND" at bounding box center [442, 125] width 155 height 22
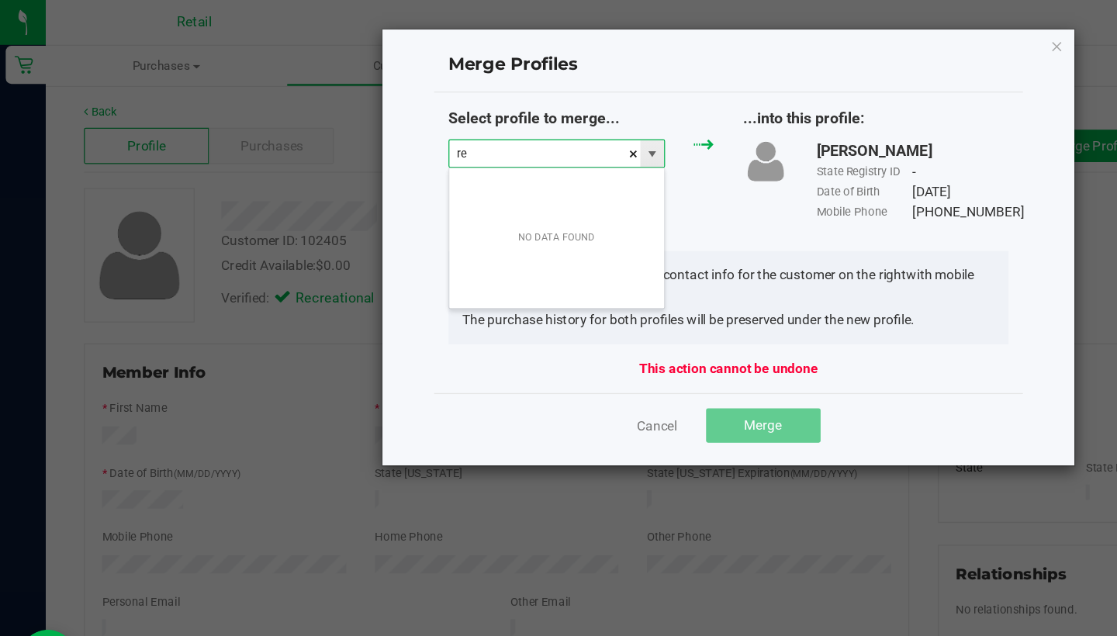
scroll to position [23, 177]
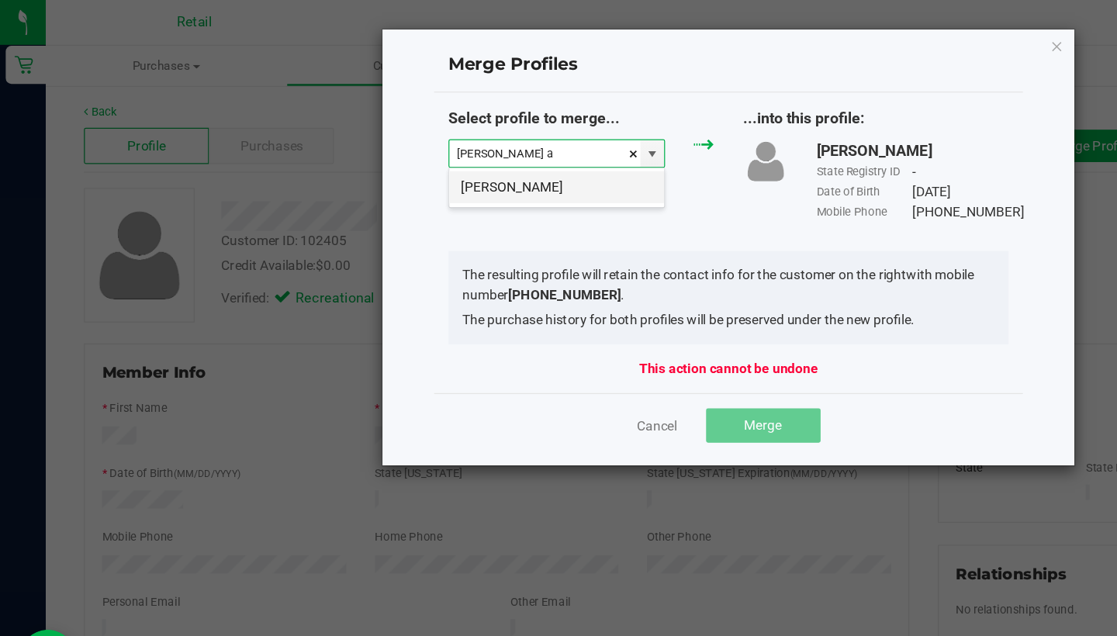
click at [479, 157] on li "Reda Abdallah" at bounding box center [452, 152] width 175 height 26
type input "Reda Abdallah"
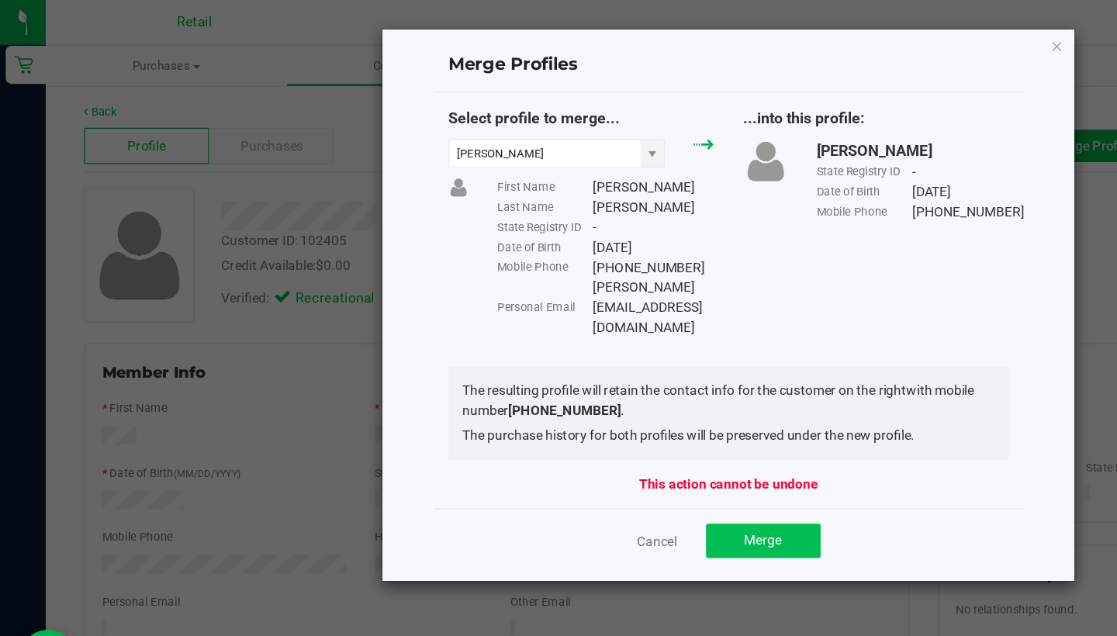
click at [611, 433] on span "Merge" at bounding box center [620, 439] width 30 height 12
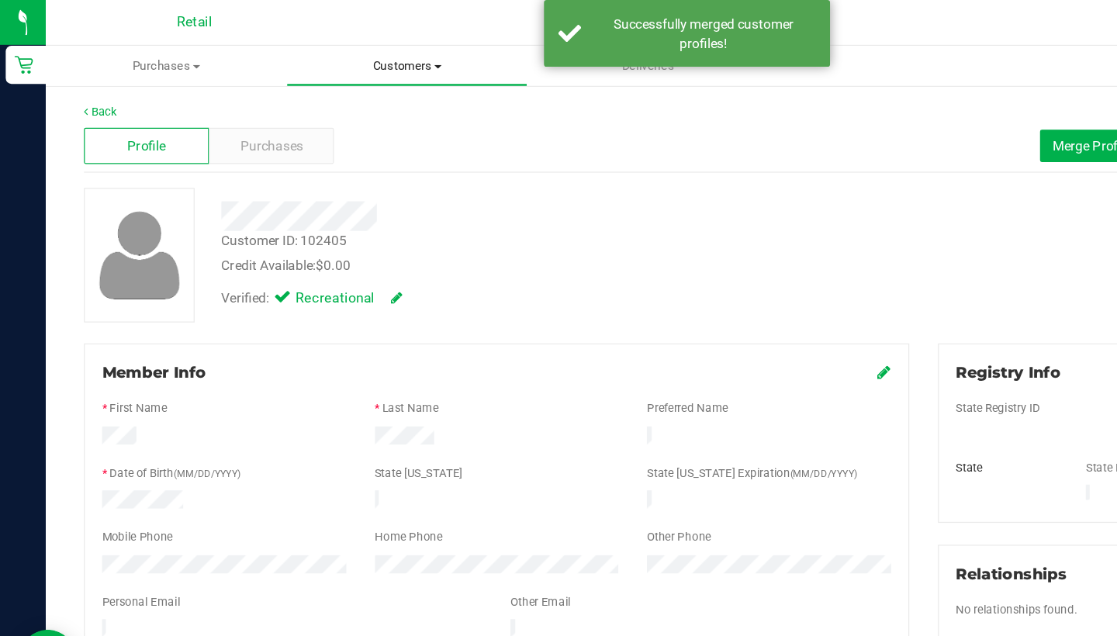
click at [305, 47] on span "Customers" at bounding box center [331, 54] width 194 height 14
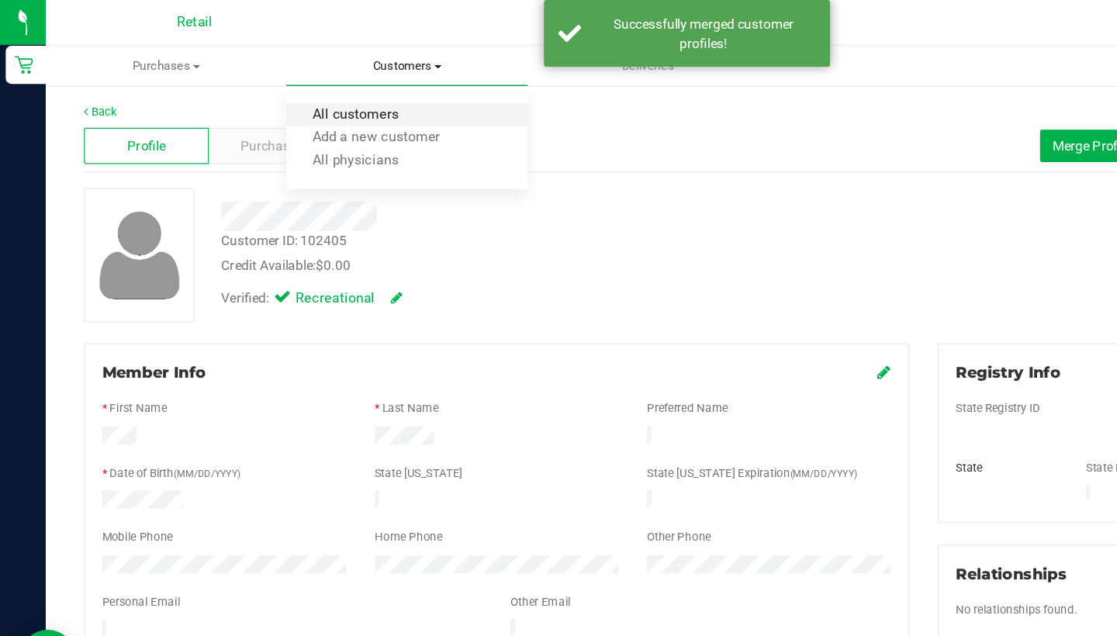
click at [308, 91] on span "All customers" at bounding box center [289, 93] width 112 height 13
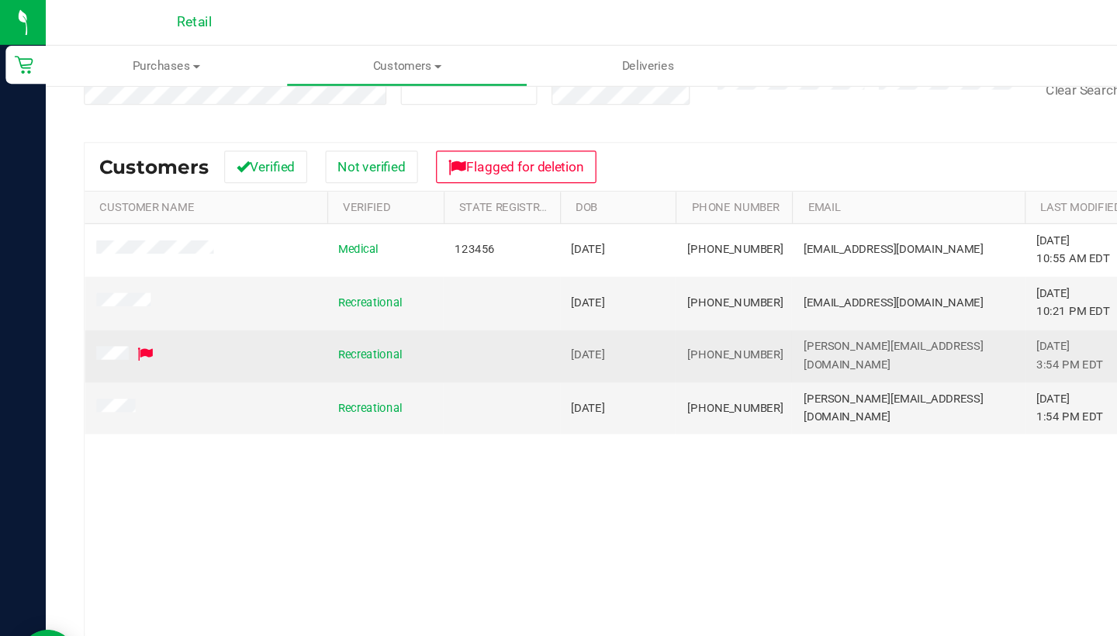
scroll to position [165, 0]
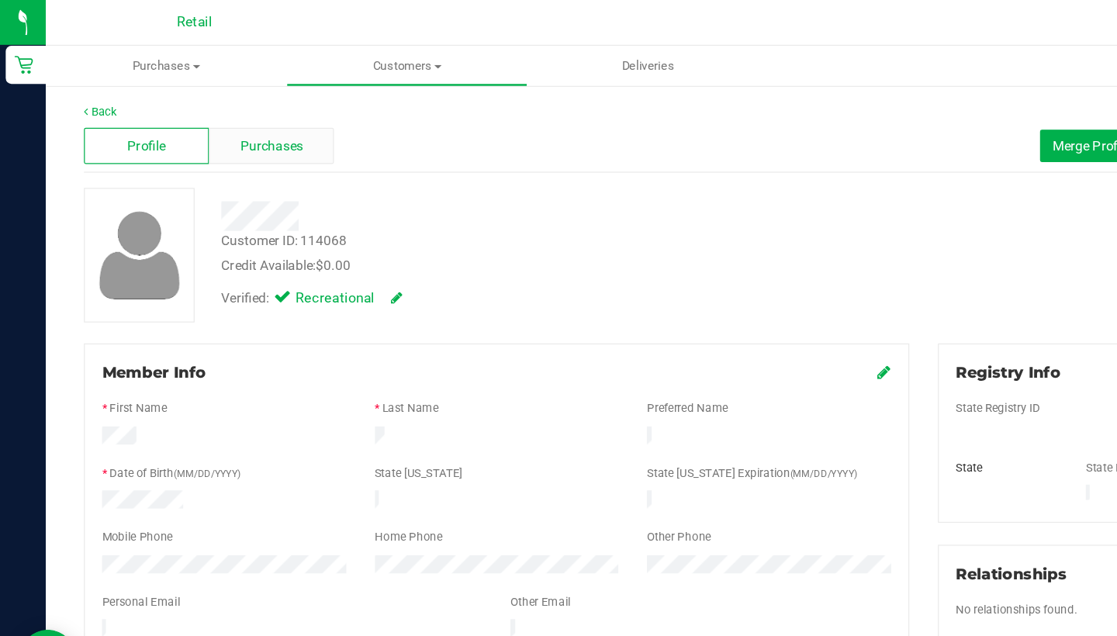
click at [215, 109] on div "Purchases" at bounding box center [221, 118] width 102 height 29
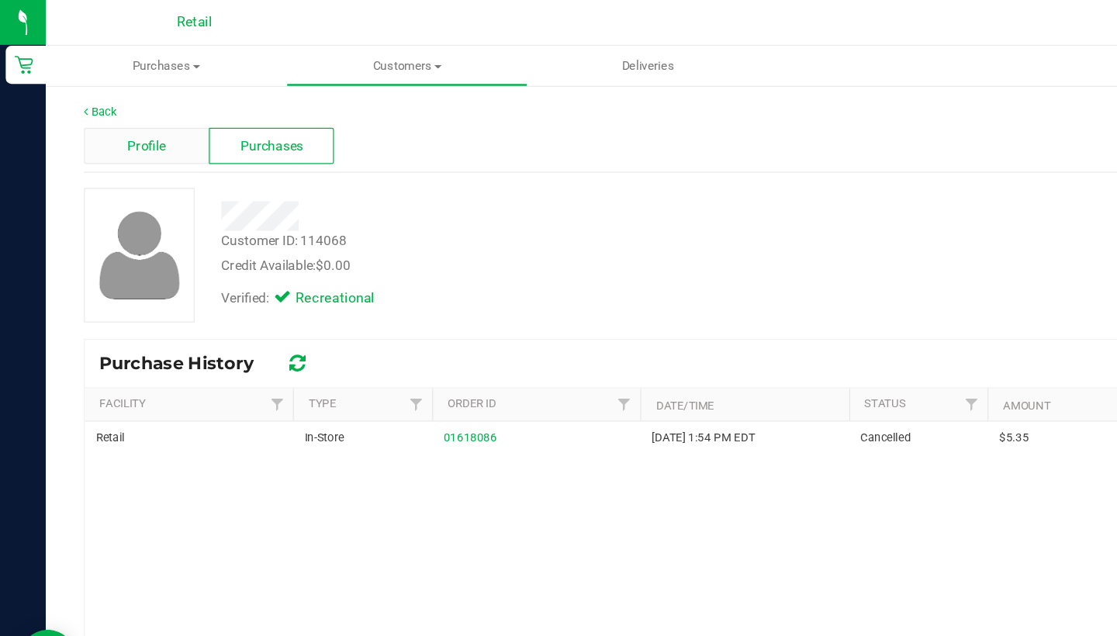
click at [140, 114] on div "Profile" at bounding box center [119, 118] width 102 height 29
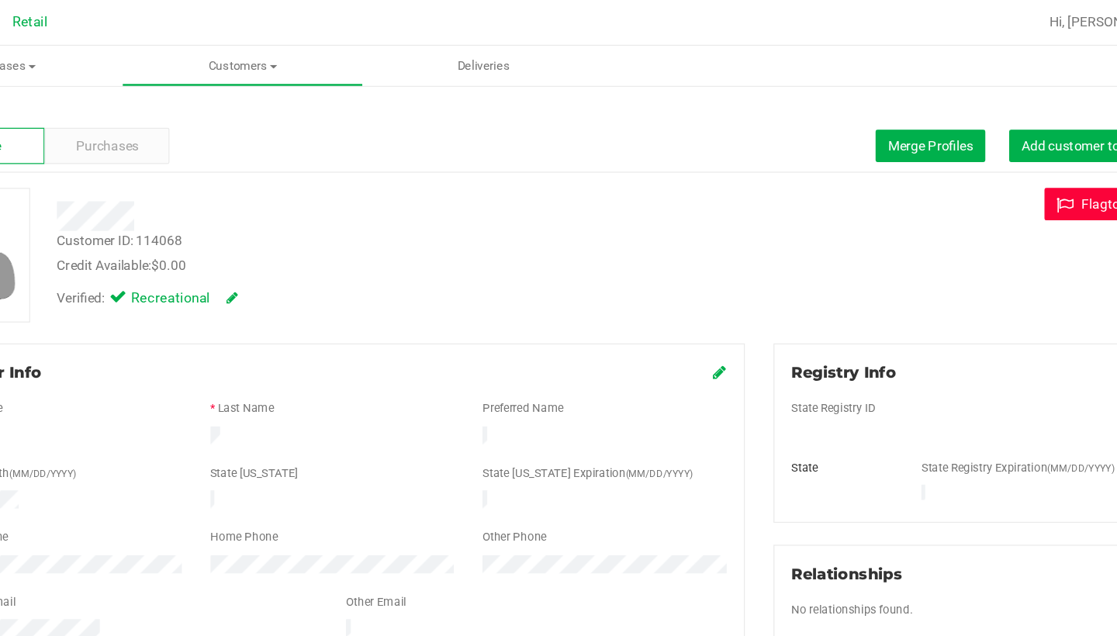
click at [983, 164] on button "Flag to Delete" at bounding box center [1034, 166] width 103 height 26
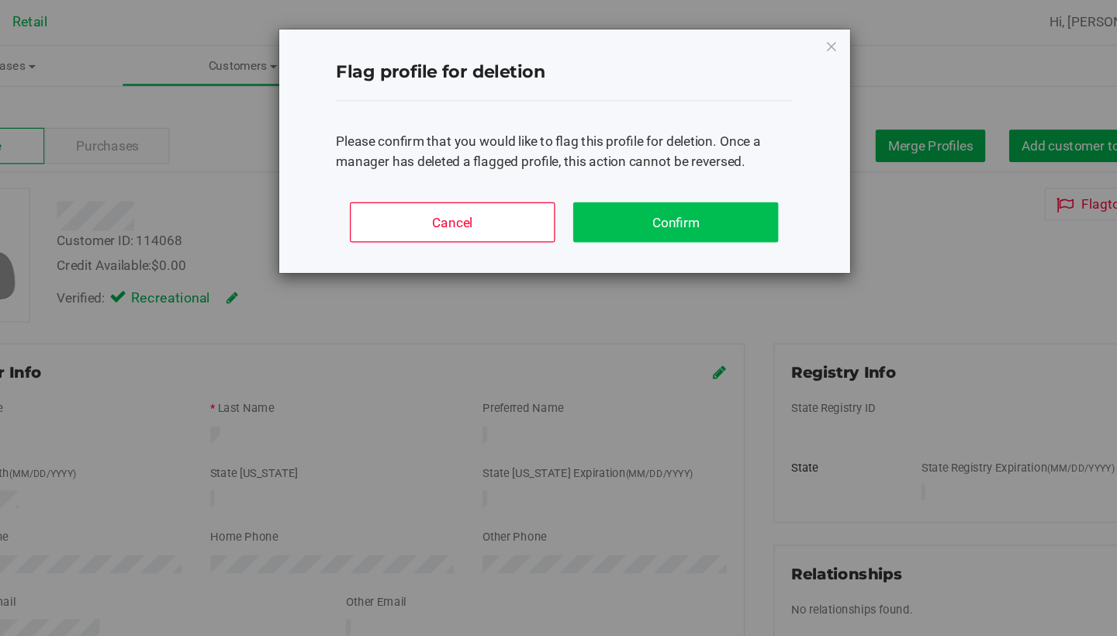
click at [600, 178] on button "Confirm" at bounding box center [683, 180] width 167 height 33
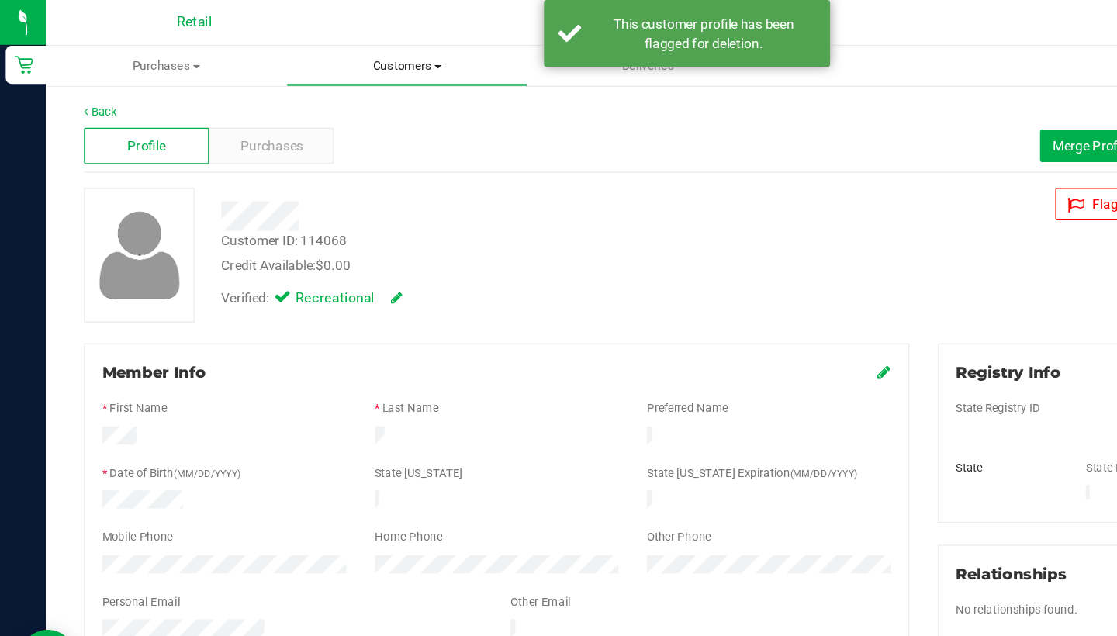
click at [337, 43] on uib-tab-heading "Customers All customers Add a new customer All physicians" at bounding box center [331, 53] width 194 height 31
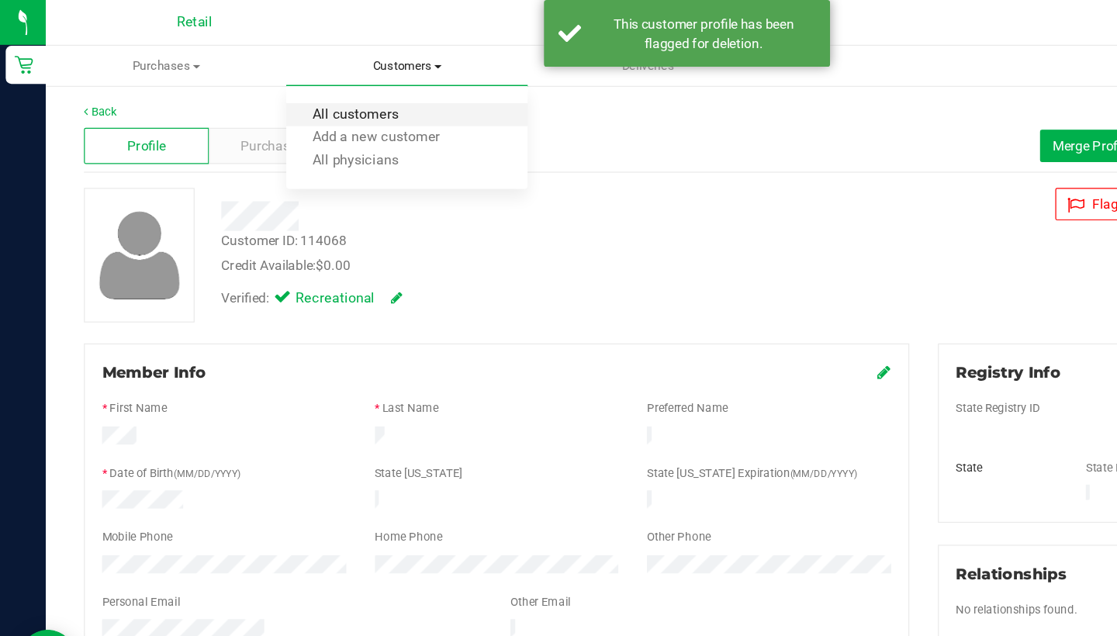
click at [333, 92] on span "All customers" at bounding box center [289, 93] width 112 height 13
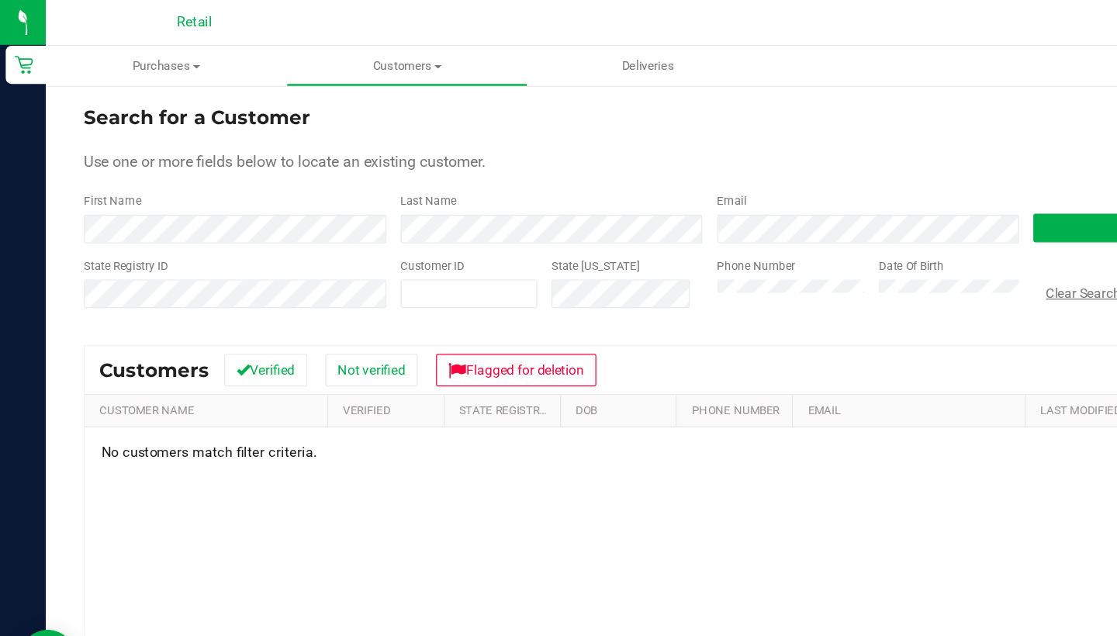
click at [886, 240] on button "Clear Search" at bounding box center [880, 238] width 81 height 26
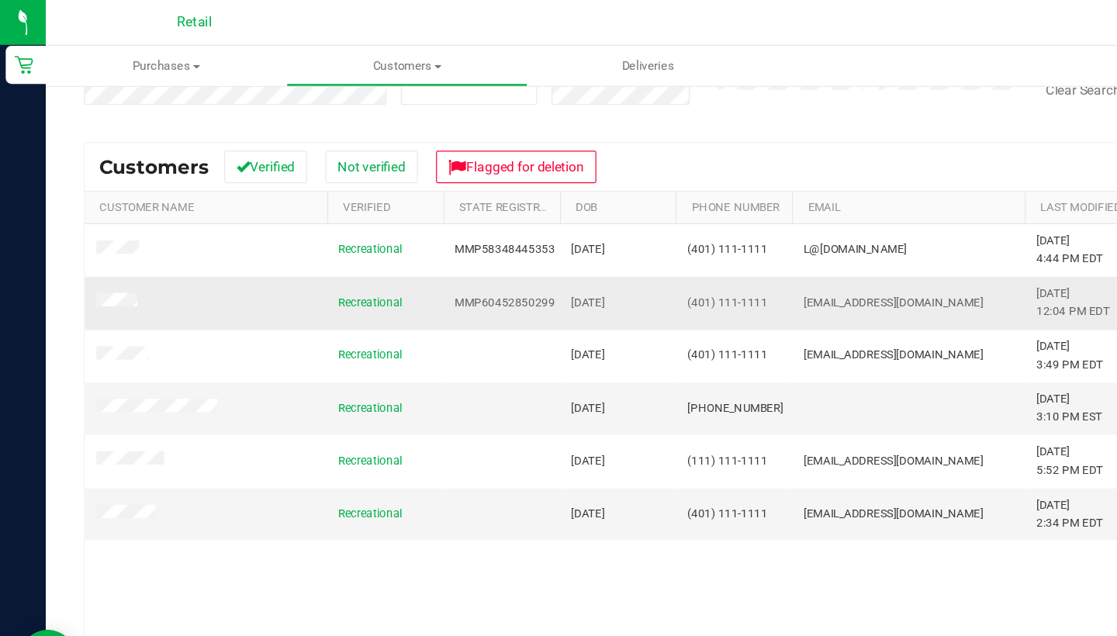
scroll to position [165, 0]
drag, startPoint x: 515, startPoint y: 414, endPoint x: 465, endPoint y: 407, distance: 50.1
click at [465, 407] on td "04/24/1995" at bounding box center [502, 418] width 95 height 42
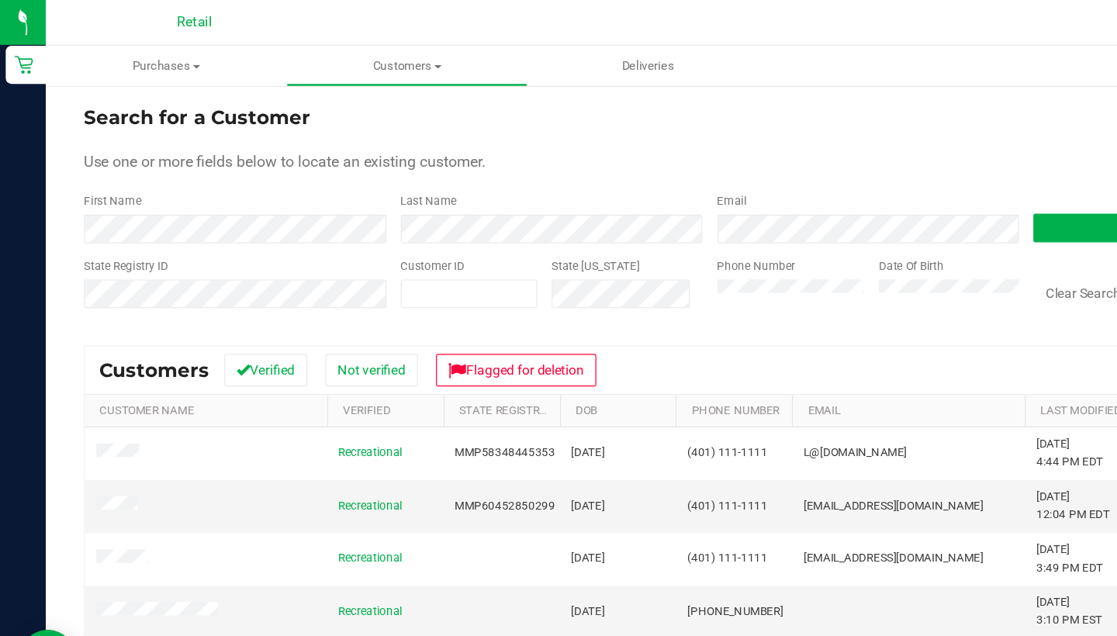
scroll to position [0, 0]
click at [507, 231] on div "State Registry ID Customer ID State ID Phone Number Date Of Birth Clear Search …" at bounding box center [577, 236] width 1018 height 55
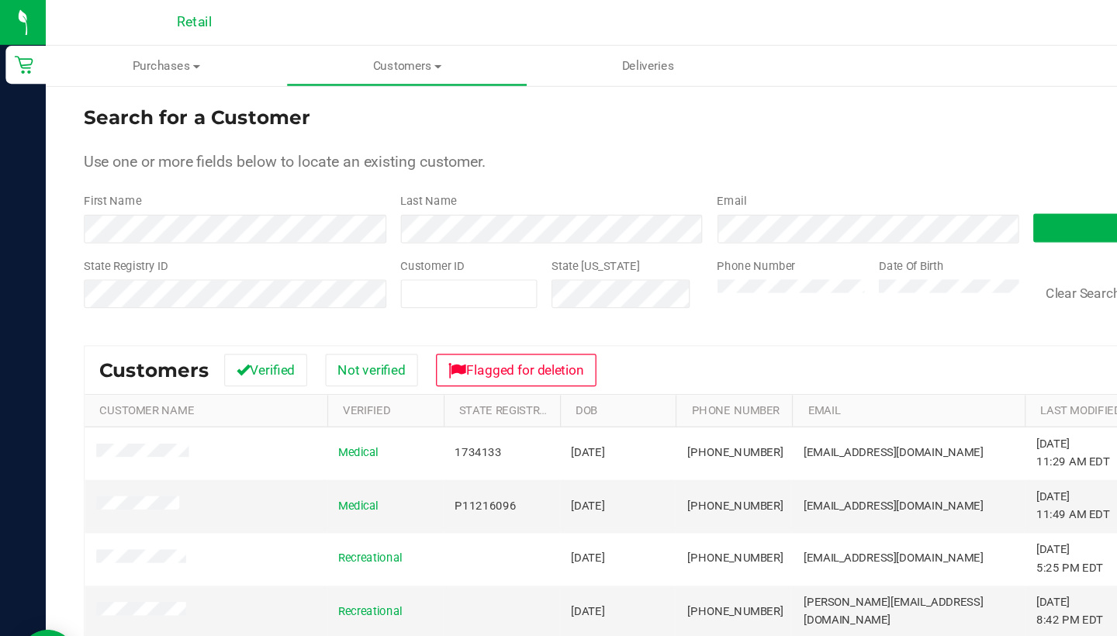
click at [253, 168] on div "First Name" at bounding box center [191, 177] width 246 height 41
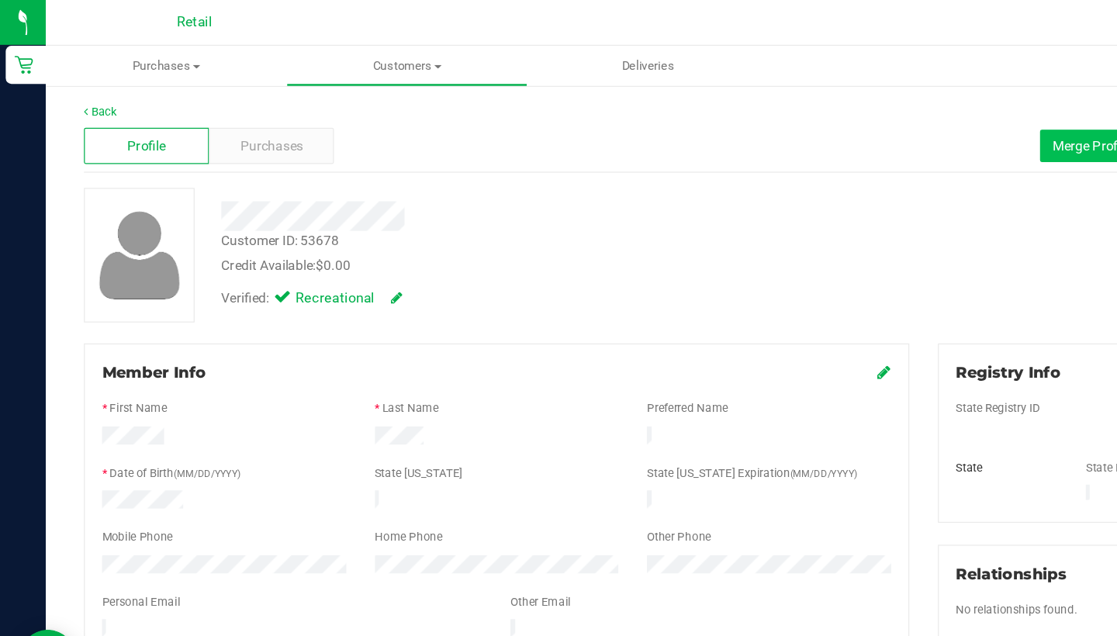
click at [853, 111] on button "Merge Profiles" at bounding box center [890, 119] width 89 height 26
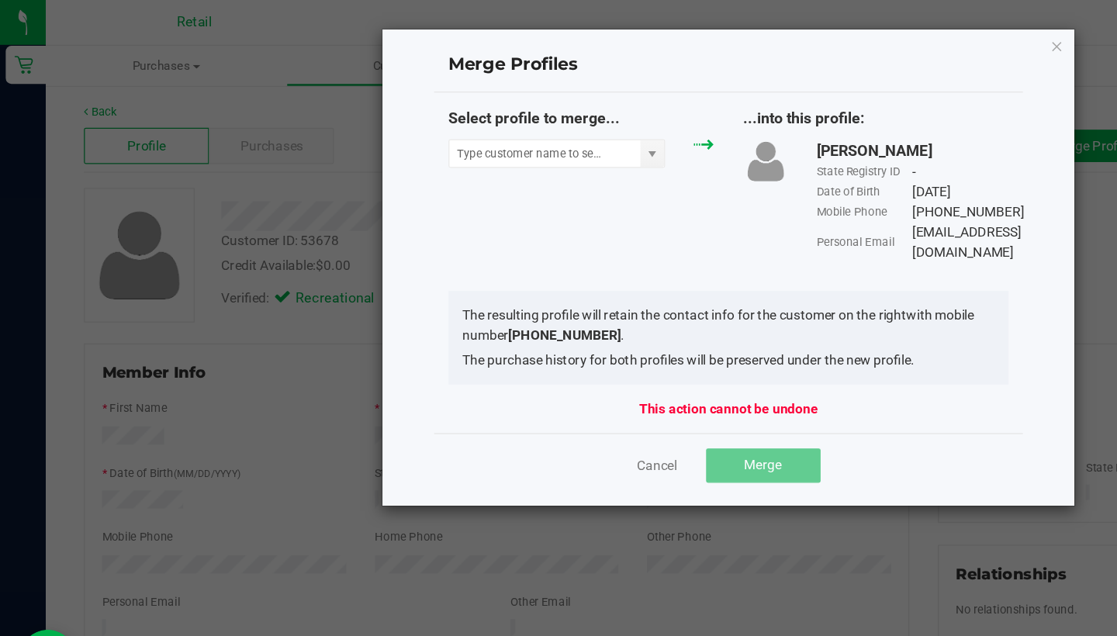
click at [454, 137] on div "Select profile to merge..." at bounding box center [473, 115] width 240 height 57
click at [438, 122] on input "NO DATA FOUND" at bounding box center [442, 125] width 155 height 22
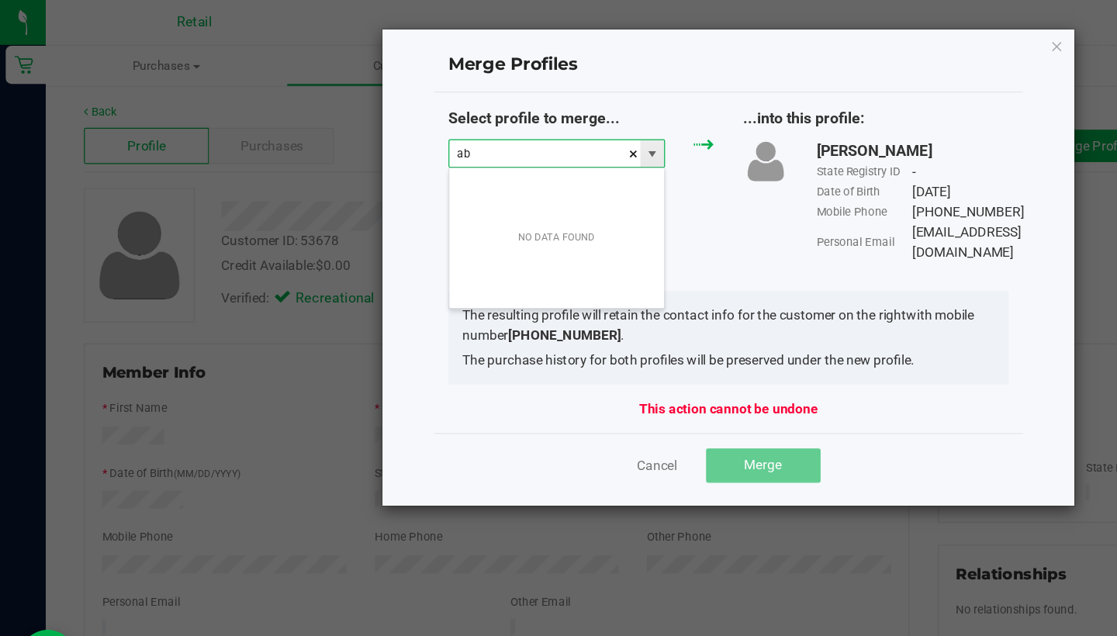
scroll to position [23, 177]
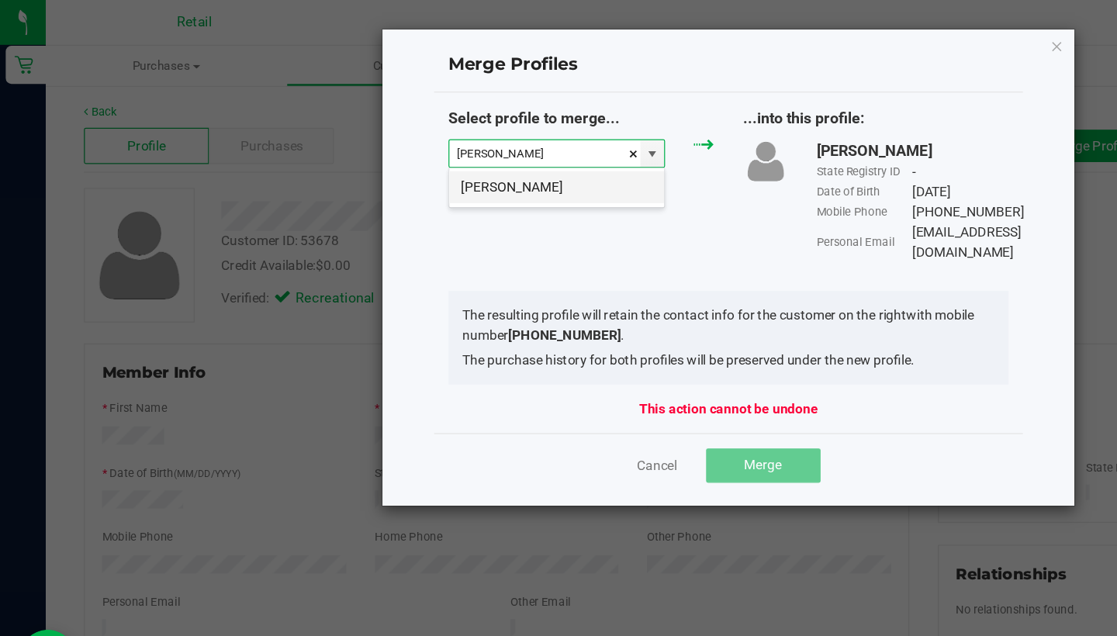
click at [442, 157] on li "Abraham A" at bounding box center [452, 152] width 175 height 26
type input "Abraham A"
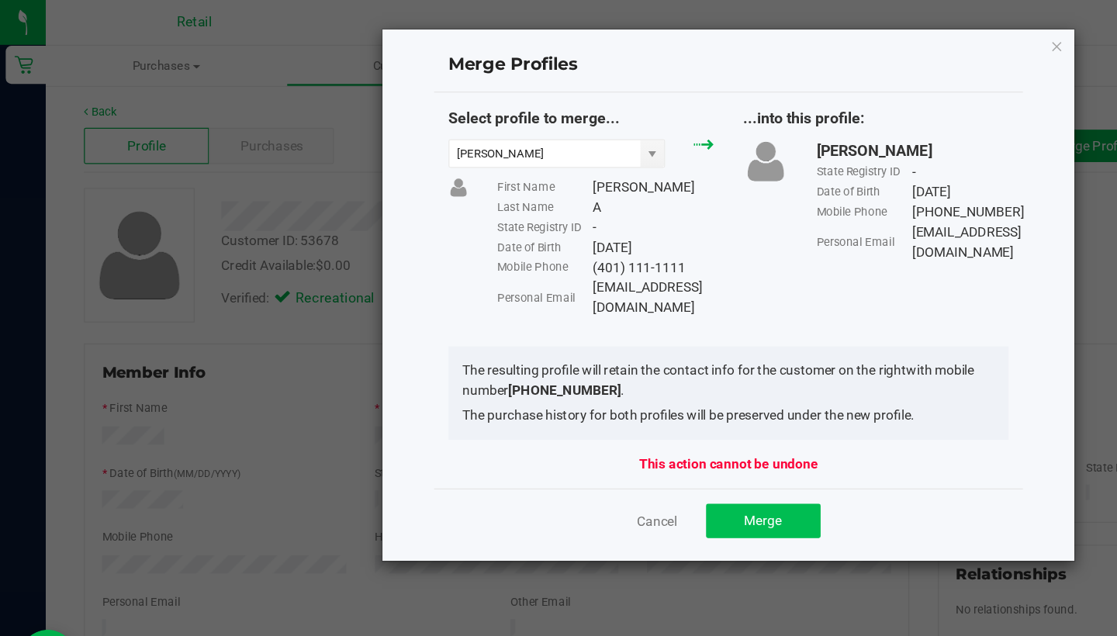
click at [618, 417] on span "Merge" at bounding box center [620, 423] width 30 height 12
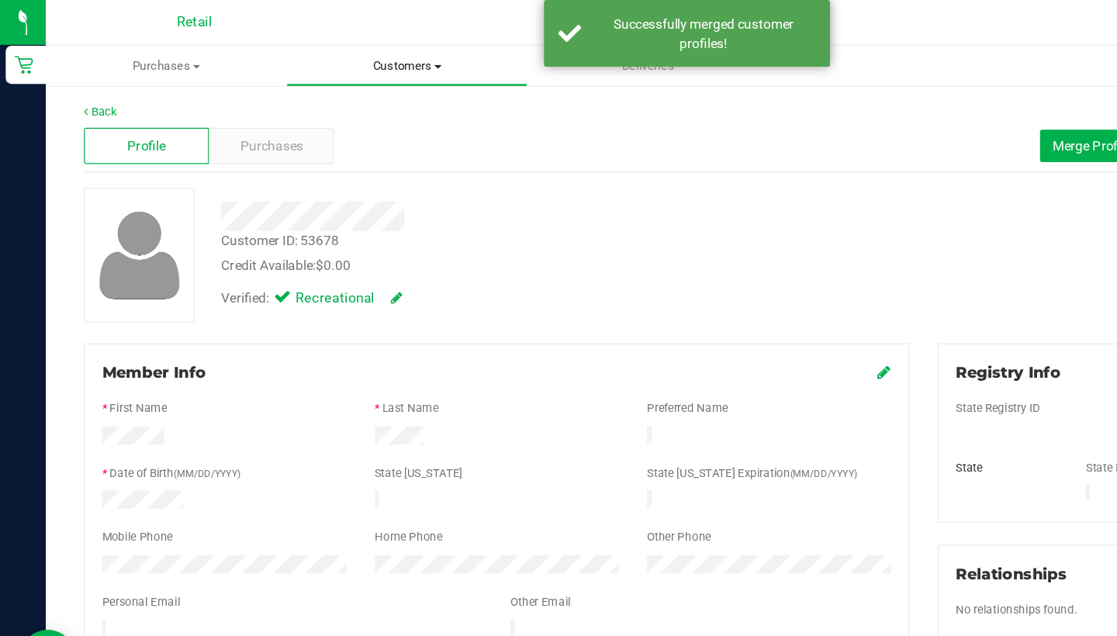
click at [332, 38] on uib-tab-heading "Customers All customers Add a new customer All physicians" at bounding box center [331, 53] width 194 height 31
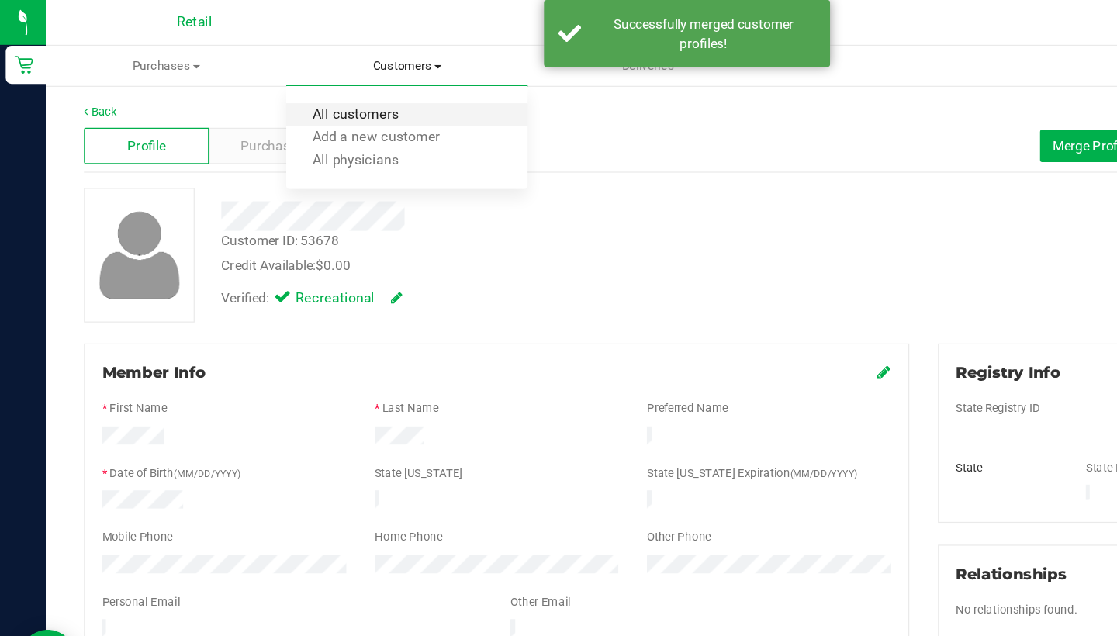
click at [331, 92] on span "All customers" at bounding box center [289, 93] width 112 height 13
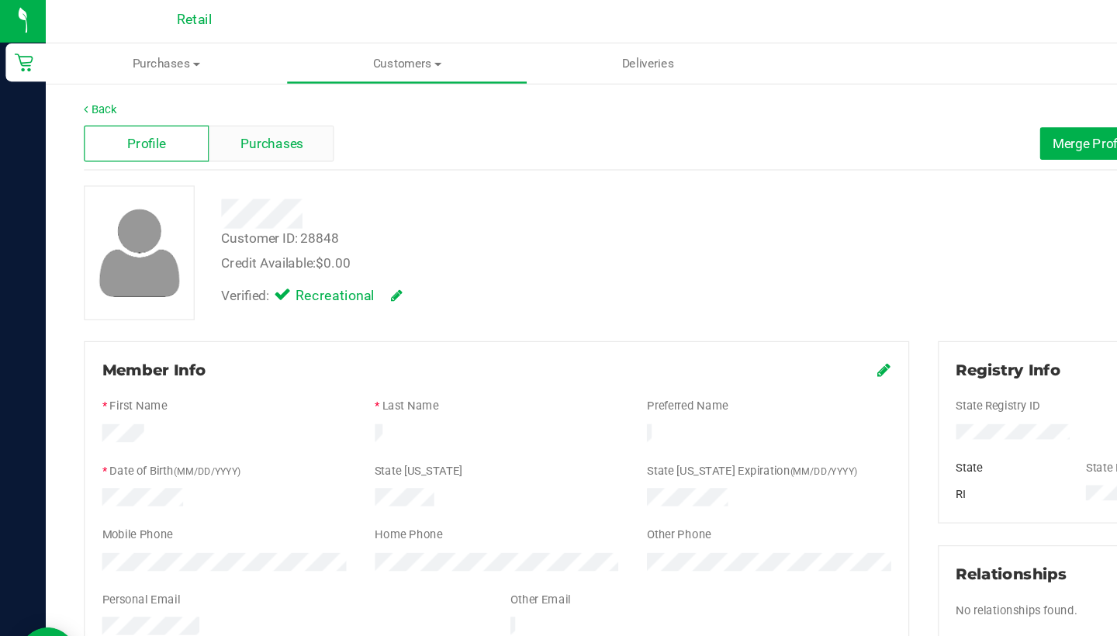
click at [232, 117] on span "Purchases" at bounding box center [220, 119] width 51 height 16
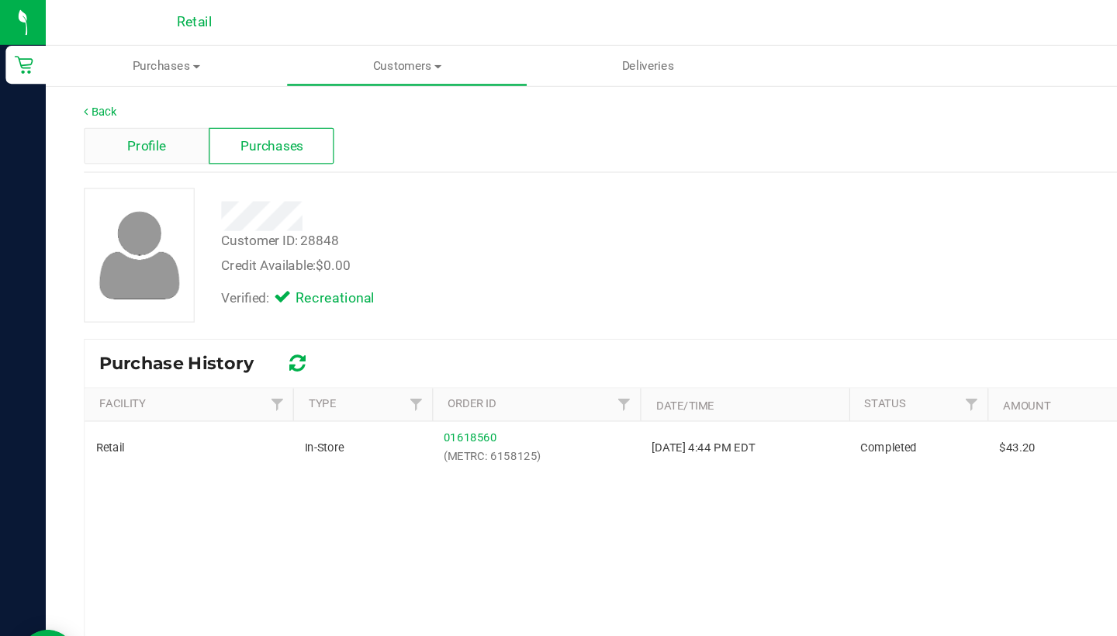
click at [99, 126] on div "Profile" at bounding box center [119, 118] width 102 height 29
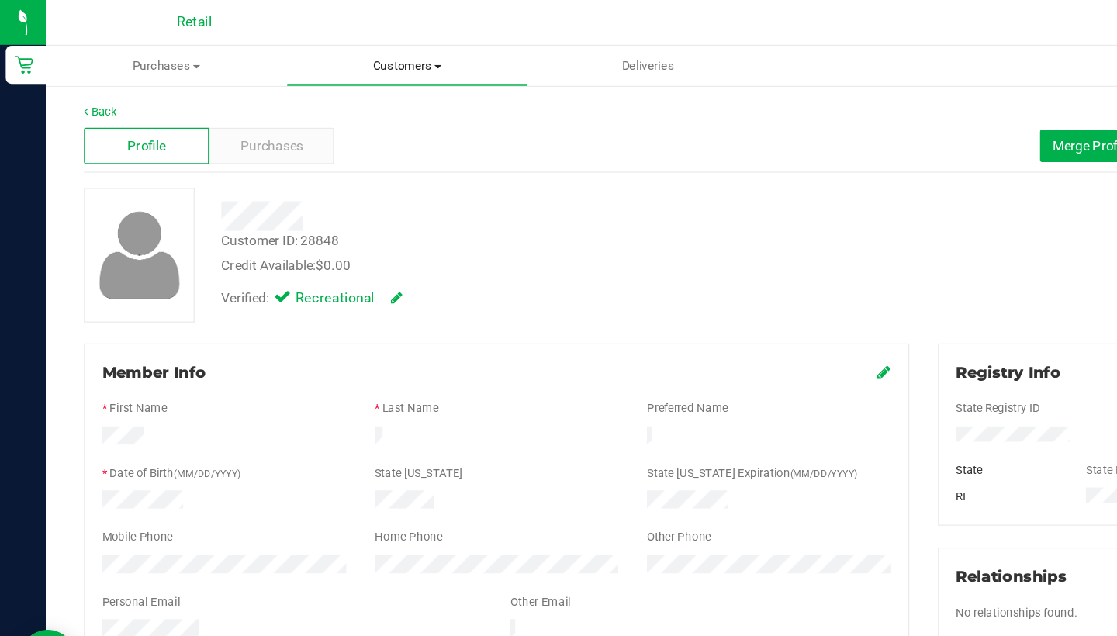
click at [334, 52] on span "Customers" at bounding box center [331, 54] width 194 height 14
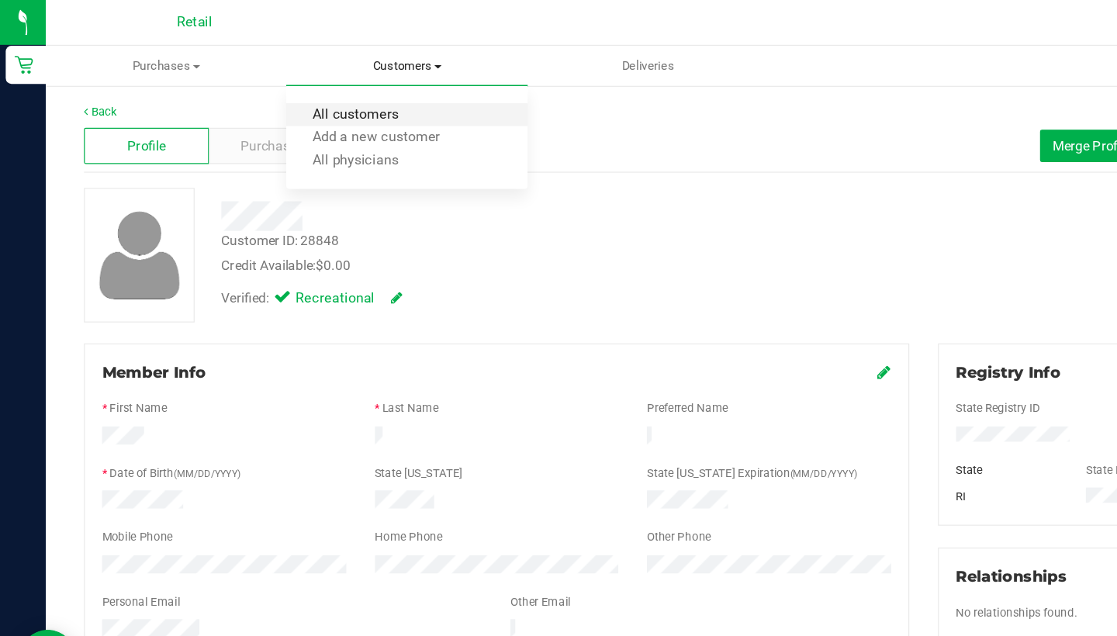
click at [332, 94] on span "All customers" at bounding box center [289, 93] width 112 height 13
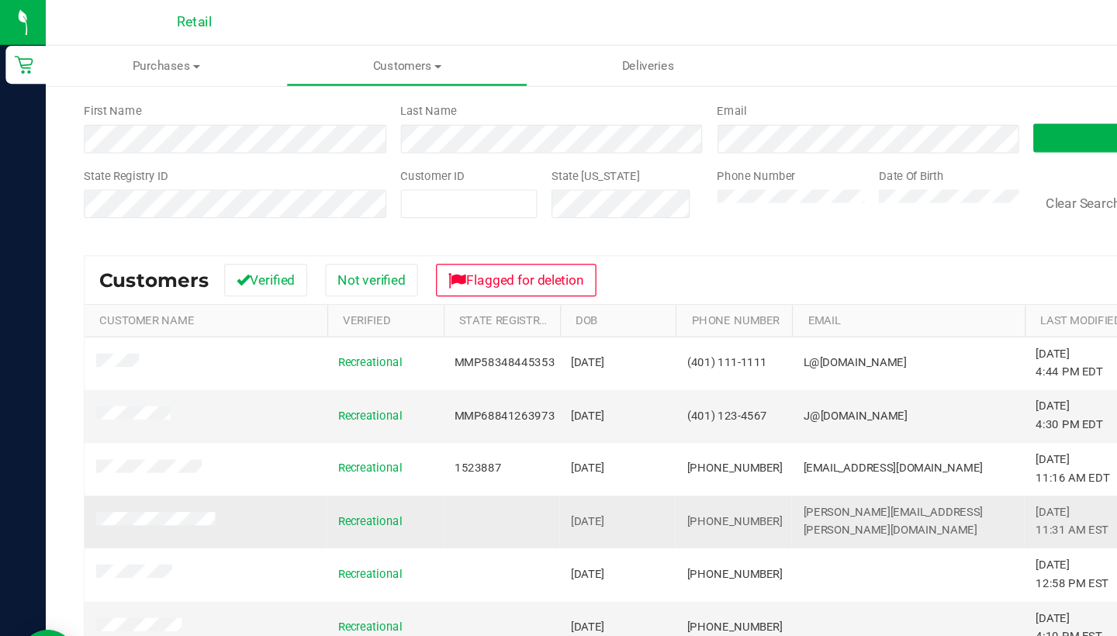
scroll to position [19, 0]
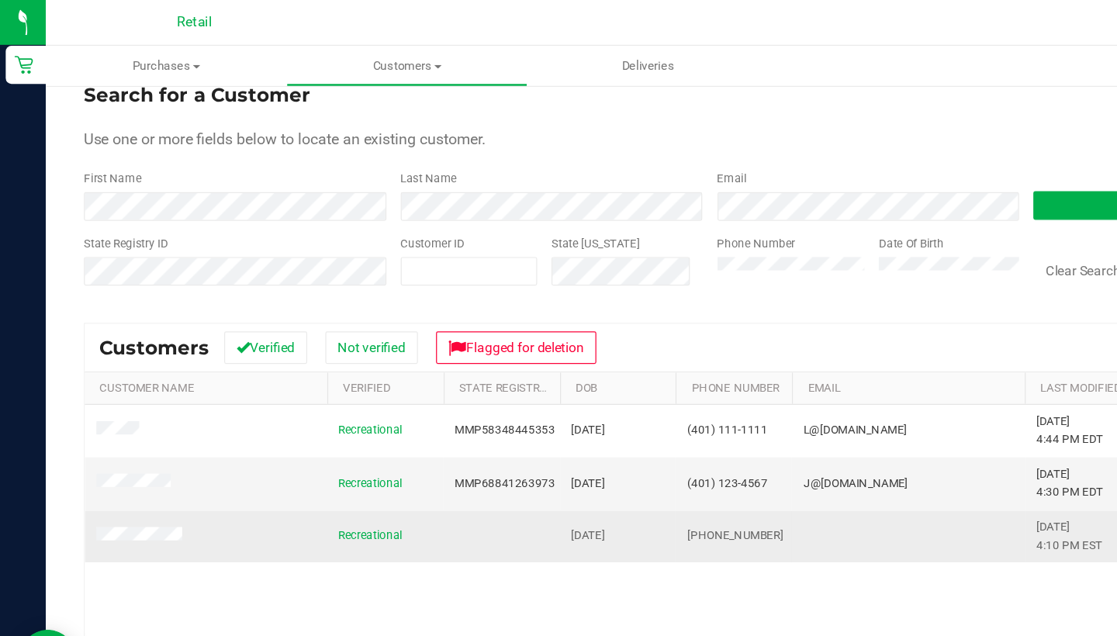
drag, startPoint x: 628, startPoint y: 433, endPoint x: 555, endPoint y: 427, distance: 73.1
click at [555, 427] on td "(973) 885-9182" at bounding box center [596, 436] width 95 height 42
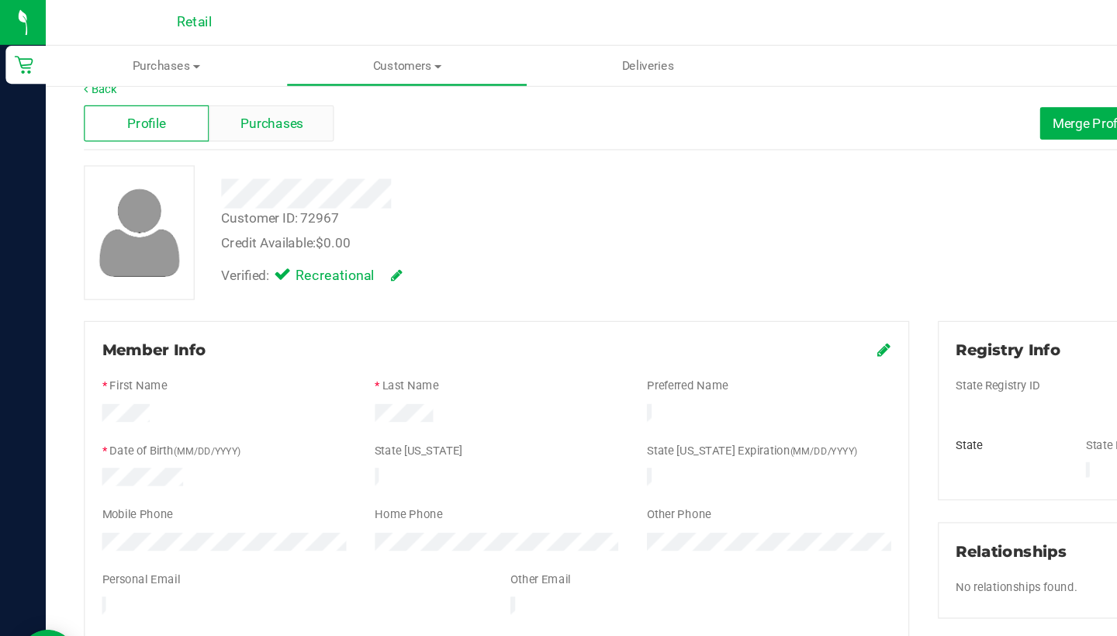
click at [231, 111] on div "Purchases" at bounding box center [221, 99] width 102 height 29
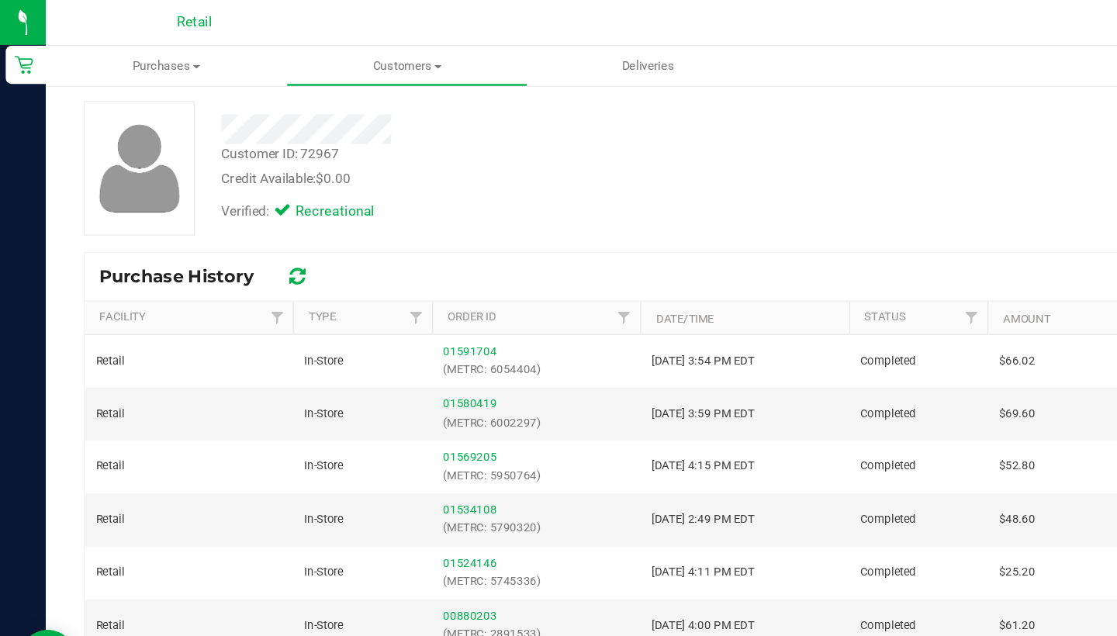
scroll to position [71, 0]
click at [268, 254] on link "Type" at bounding box center [262, 257] width 22 height 11
click at [268, 254] on link "Type" at bounding box center [271, 257] width 40 height 11
click at [269, 256] on link "Type" at bounding box center [271, 257] width 40 height 11
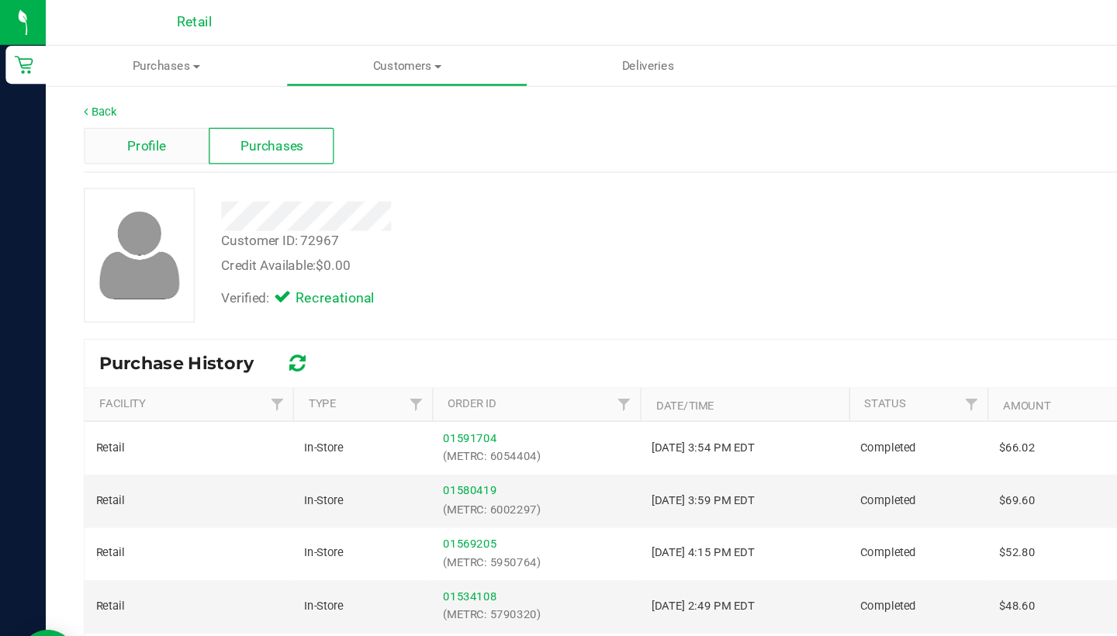
scroll to position [0, 0]
click at [122, 116] on span "Profile" at bounding box center [119, 119] width 31 height 16
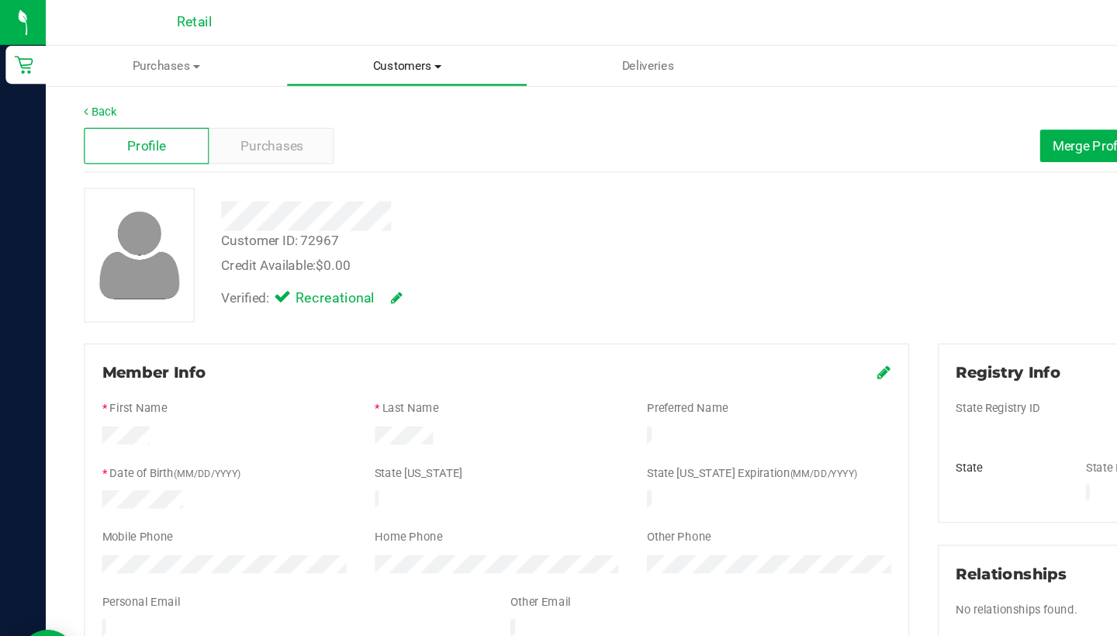
click at [327, 39] on uib-tab-heading "Customers All customers Add a new customer All physicians" at bounding box center [331, 53] width 194 height 31
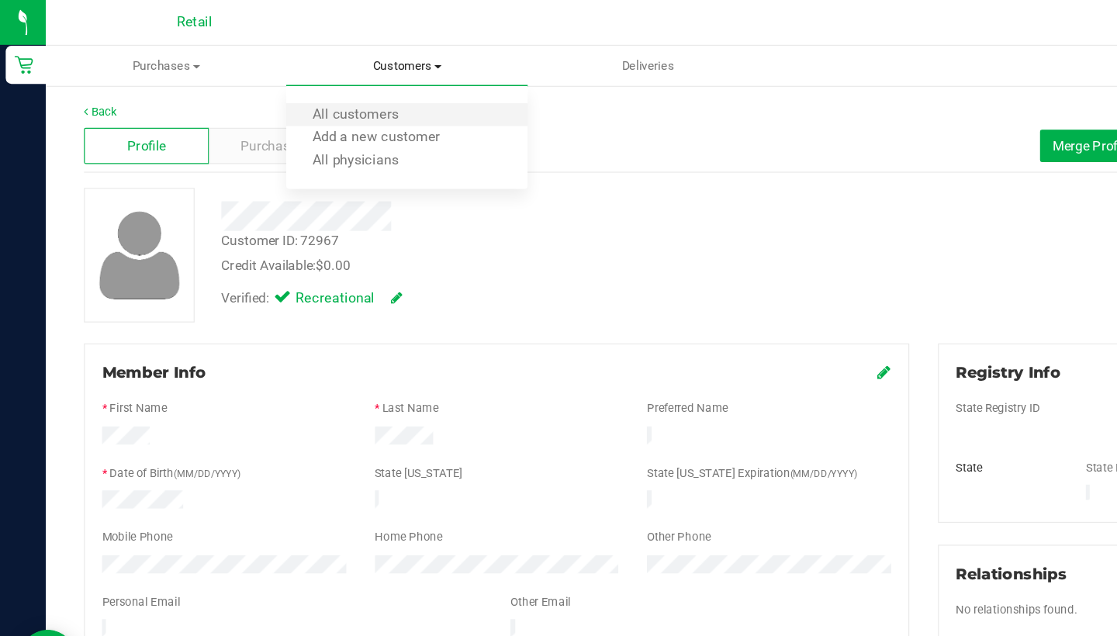
click at [327, 85] on li "All customers" at bounding box center [330, 94] width 195 height 19
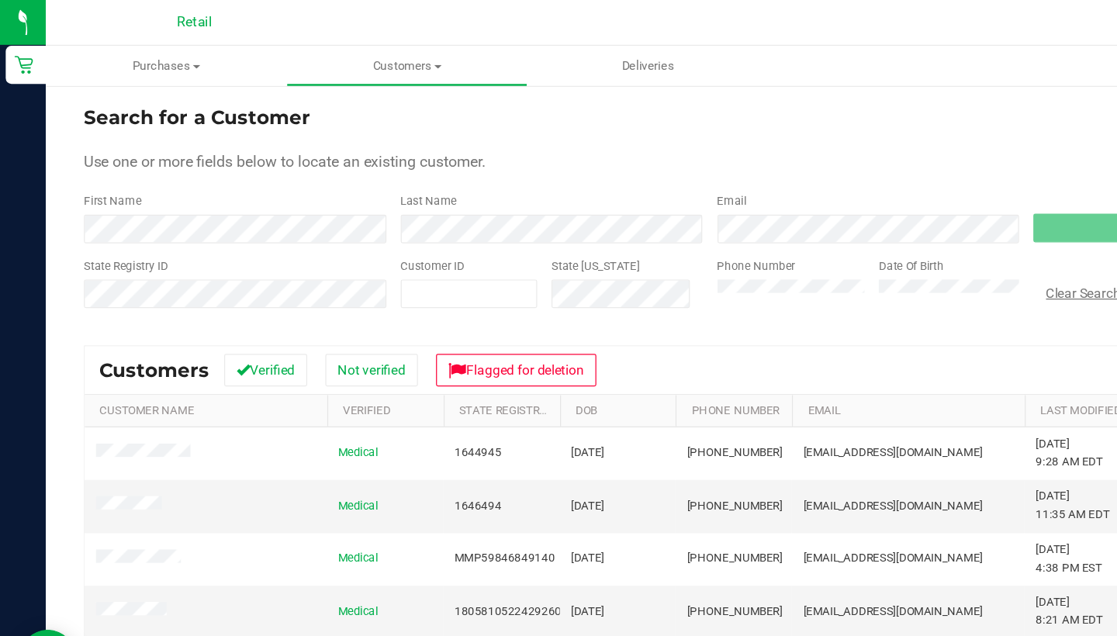
click at [891, 237] on button "Clear Search" at bounding box center [880, 238] width 81 height 26
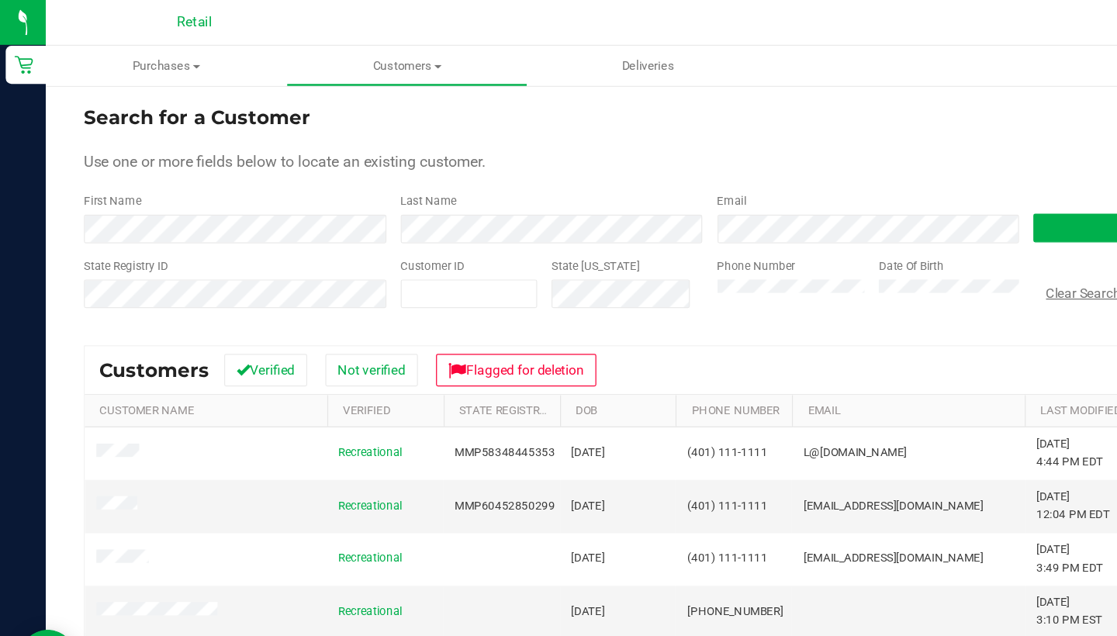
click at [883, 236] on button "Clear Search" at bounding box center [880, 238] width 81 height 26
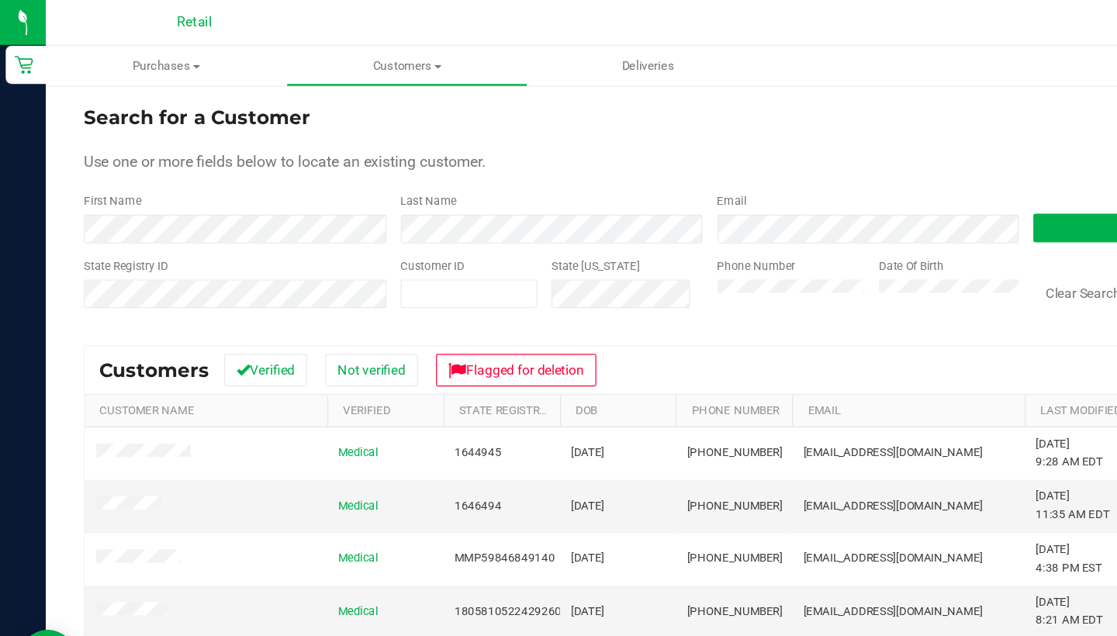
drag, startPoint x: 416, startPoint y: 163, endPoint x: 395, endPoint y: 164, distance: 21.0
click at [413, 163] on div "Last Name" at bounding box center [443, 177] width 258 height 41
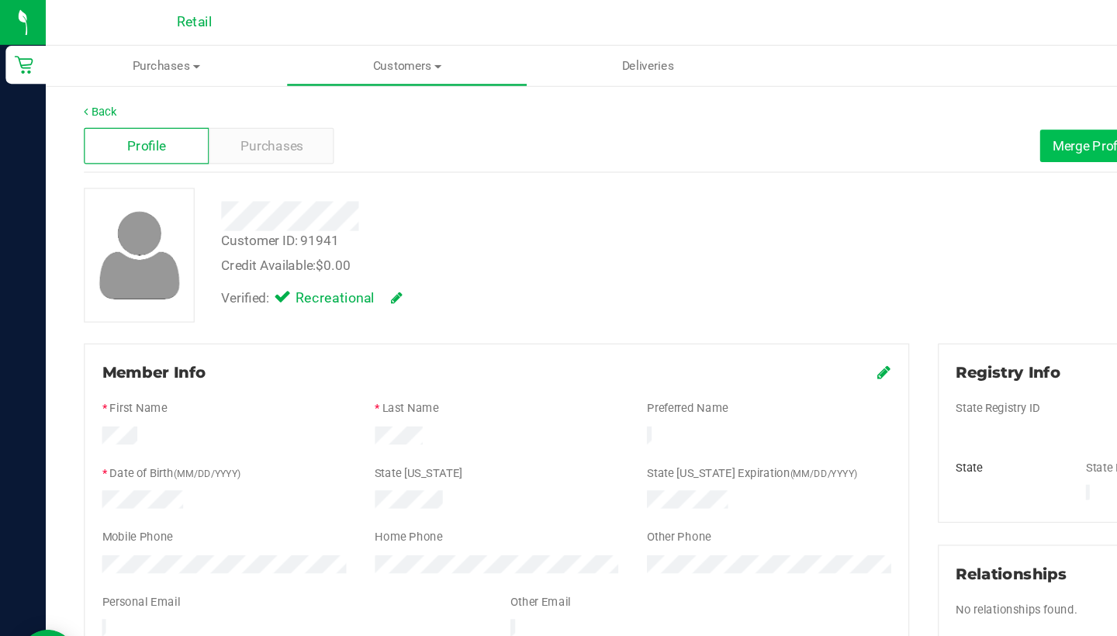
click at [883, 128] on button "Merge Profiles" at bounding box center [890, 119] width 89 height 26
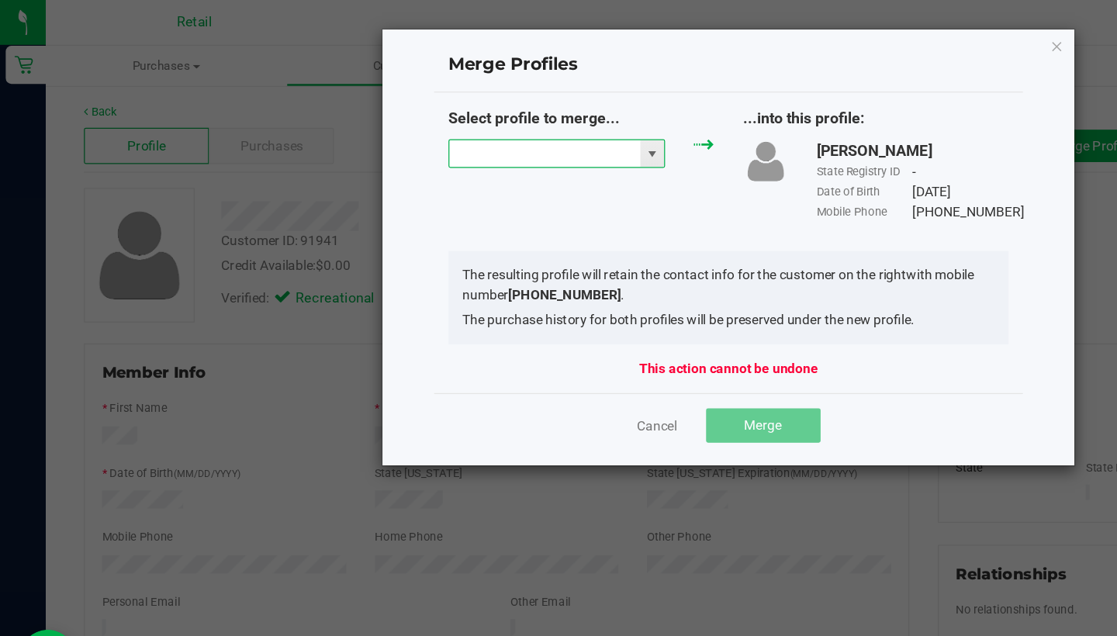
click at [446, 125] on input "NO DATA FOUND" at bounding box center [442, 125] width 155 height 22
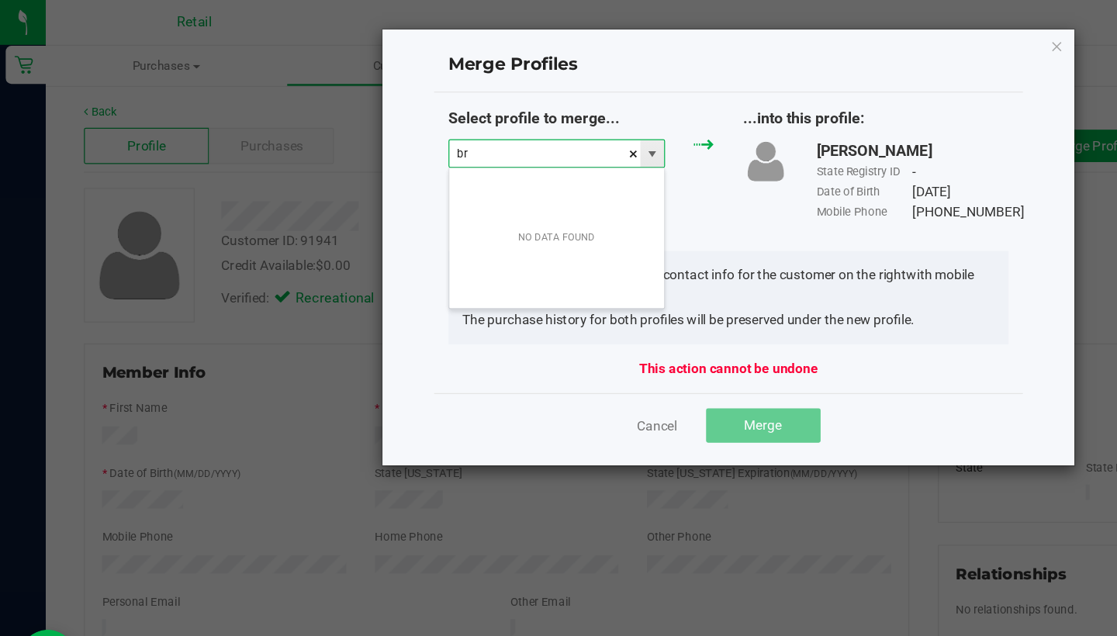
scroll to position [23, 177]
type input "brian ada"
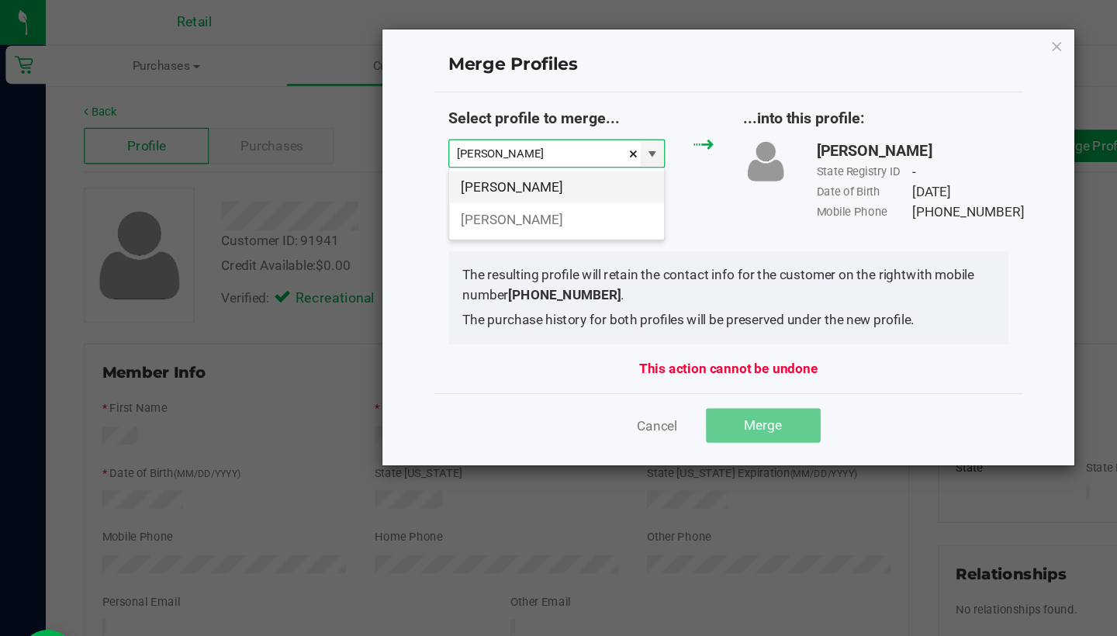
click at [462, 151] on li "Brian Adams" at bounding box center [452, 152] width 175 height 26
type input "Brian Adams"
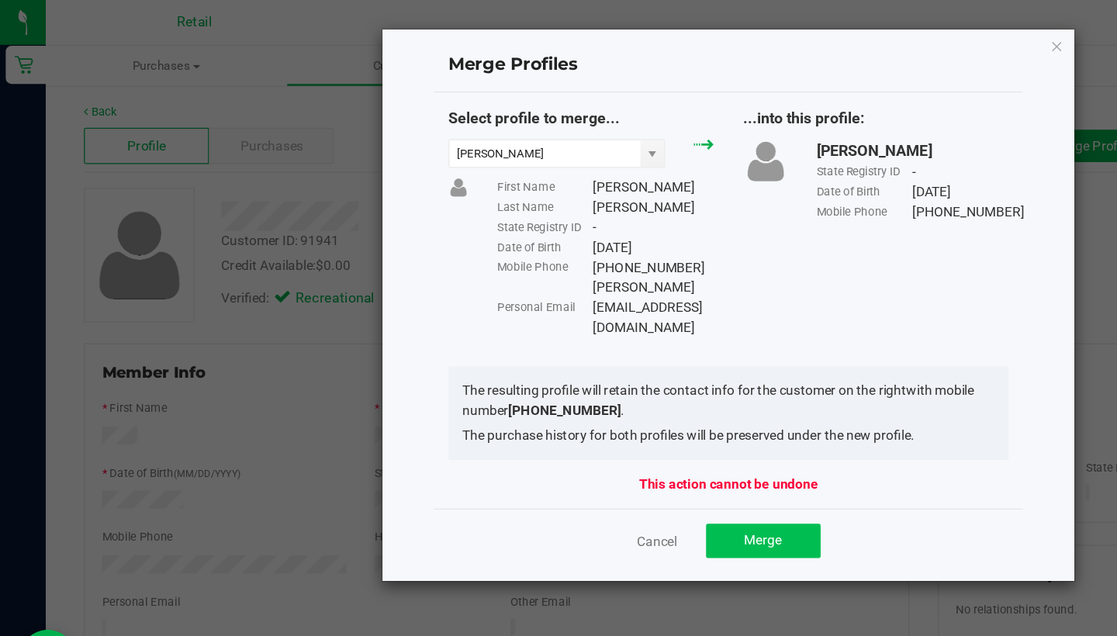
click at [616, 433] on span "Merge" at bounding box center [620, 439] width 30 height 12
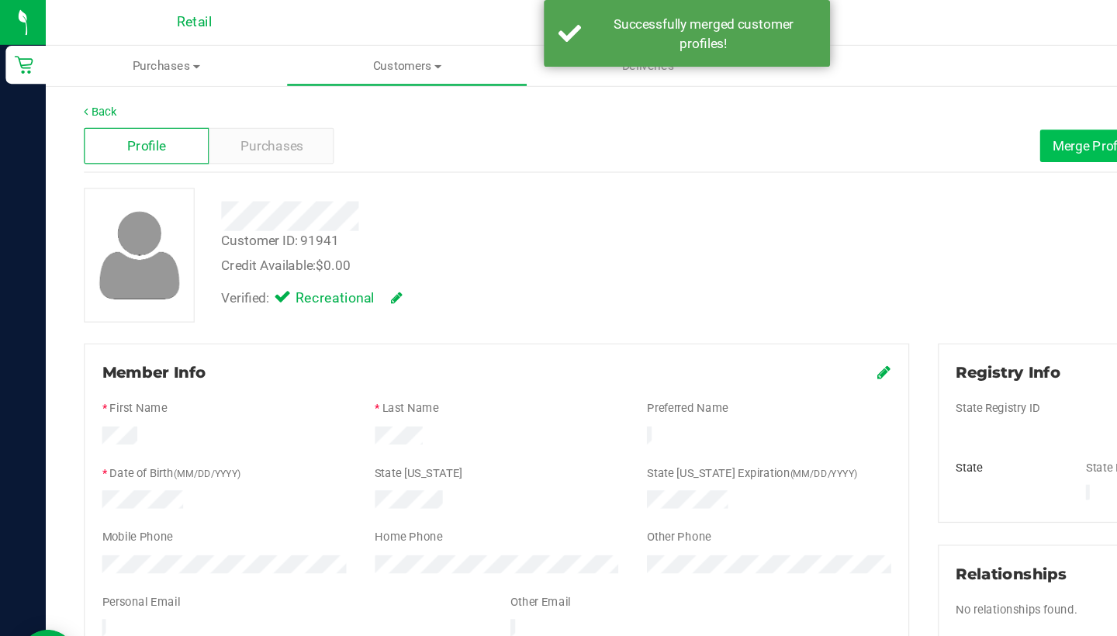
click at [867, 113] on span "Merge Profiles" at bounding box center [890, 118] width 69 height 12
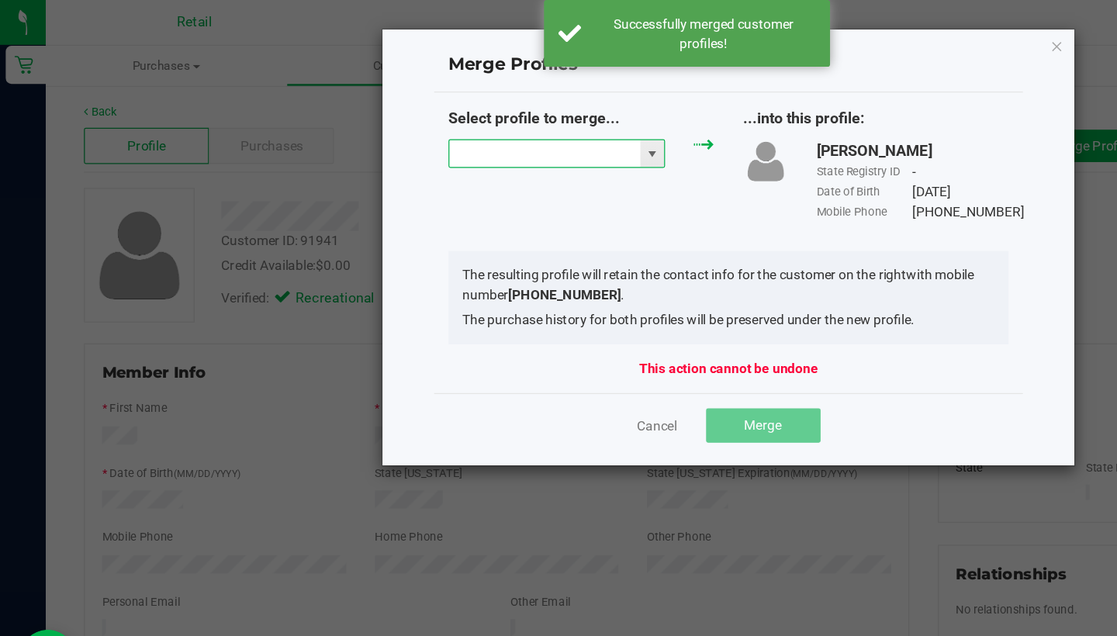
click at [428, 123] on input "NO DATA FOUND" at bounding box center [442, 125] width 155 height 22
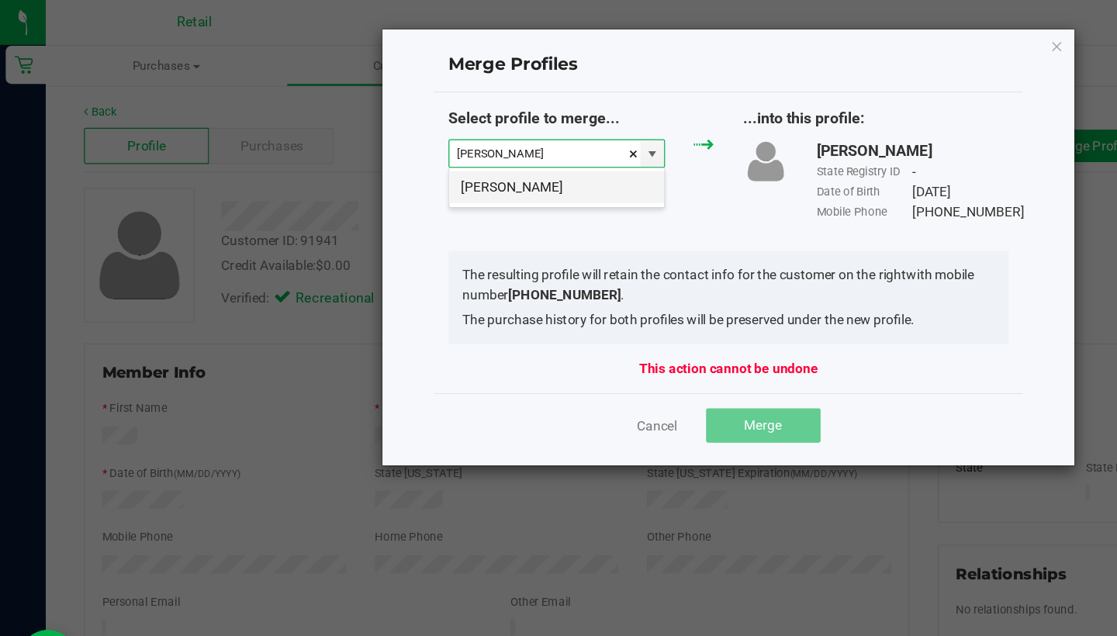
click at [422, 154] on li "Brian Adams" at bounding box center [452, 152] width 175 height 26
type input "Brian Adams"
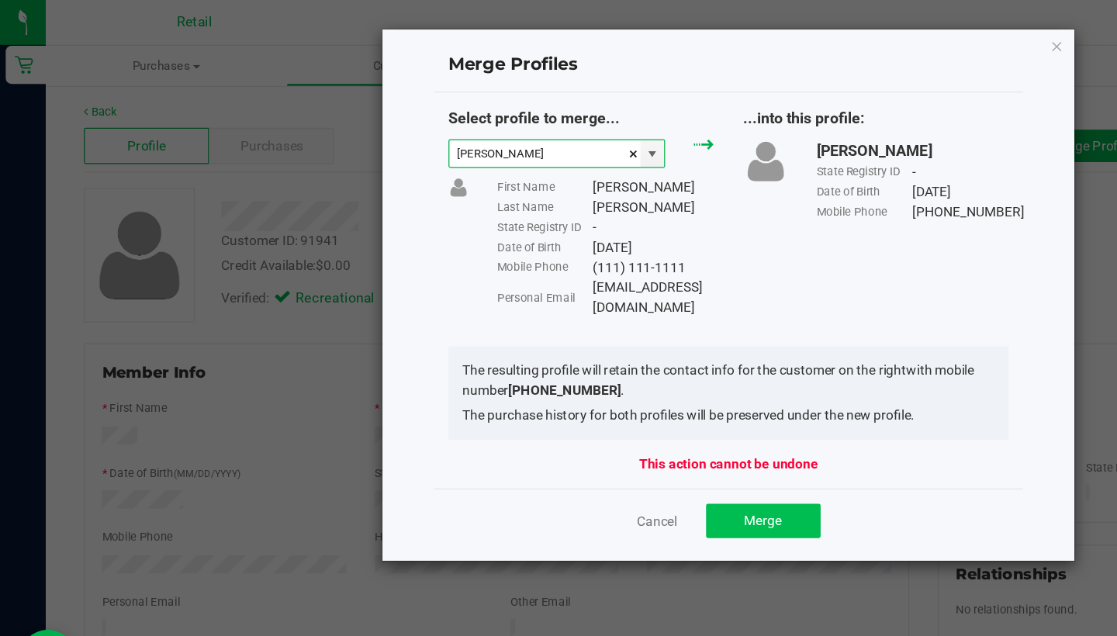
click at [613, 417] on span "Merge" at bounding box center [620, 423] width 30 height 12
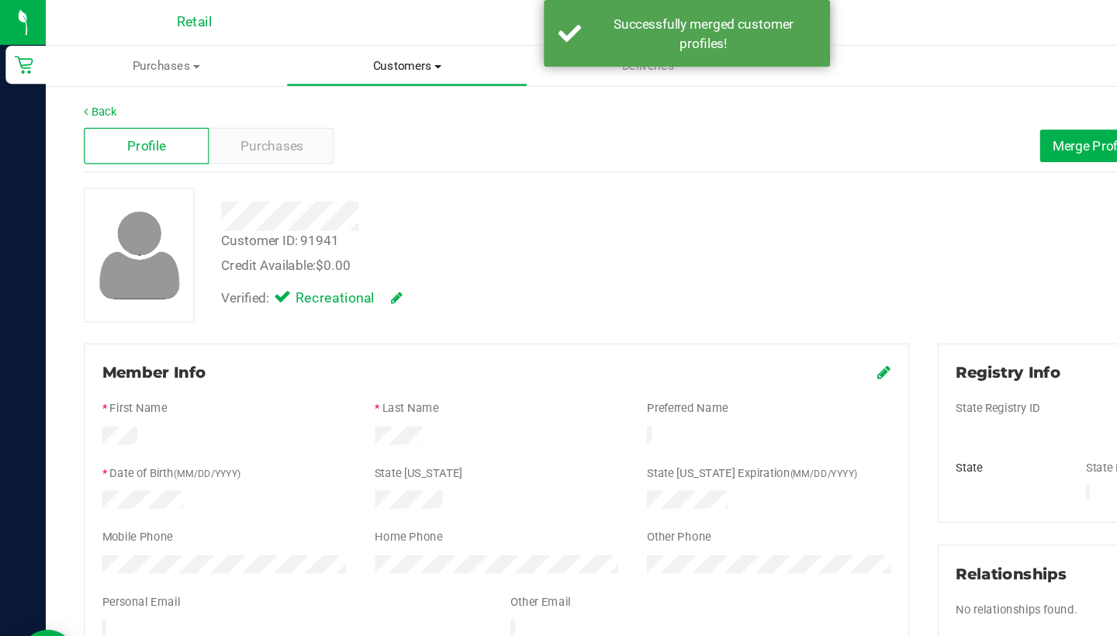
click at [332, 64] on uib-tab-heading "Customers All customers Add a new customer All physicians" at bounding box center [331, 53] width 194 height 31
click at [332, 83] on ul "All customers Add a new customer All physicians" at bounding box center [330, 113] width 195 height 84
click at [334, 46] on uib-tab-heading "Customers All customers Add a new customer All physicians" at bounding box center [330, 53] width 195 height 33
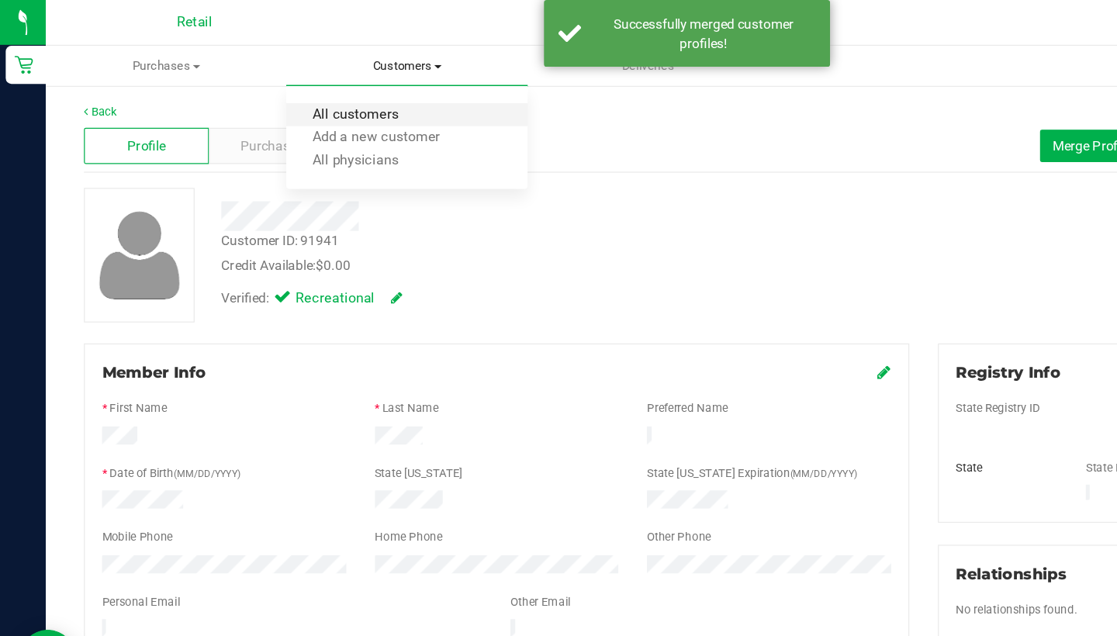
click at [321, 95] on span "All customers" at bounding box center [289, 93] width 112 height 13
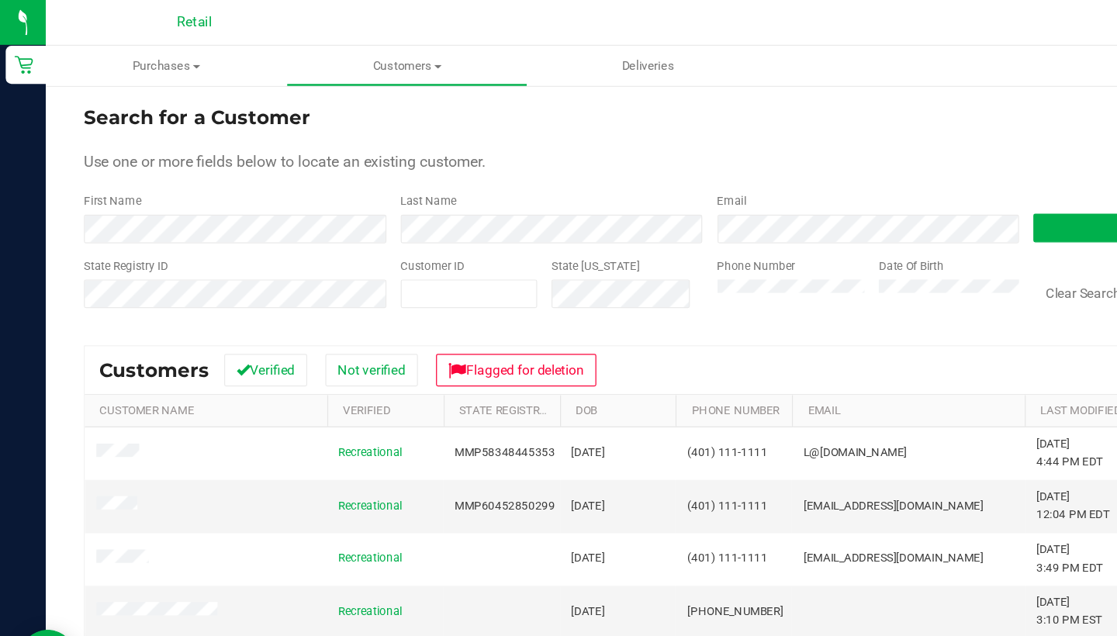
click at [483, 217] on div "State Registry ID Customer ID State ID Phone Number Date Of Birth Clear Search …" at bounding box center [577, 236] width 1018 height 55
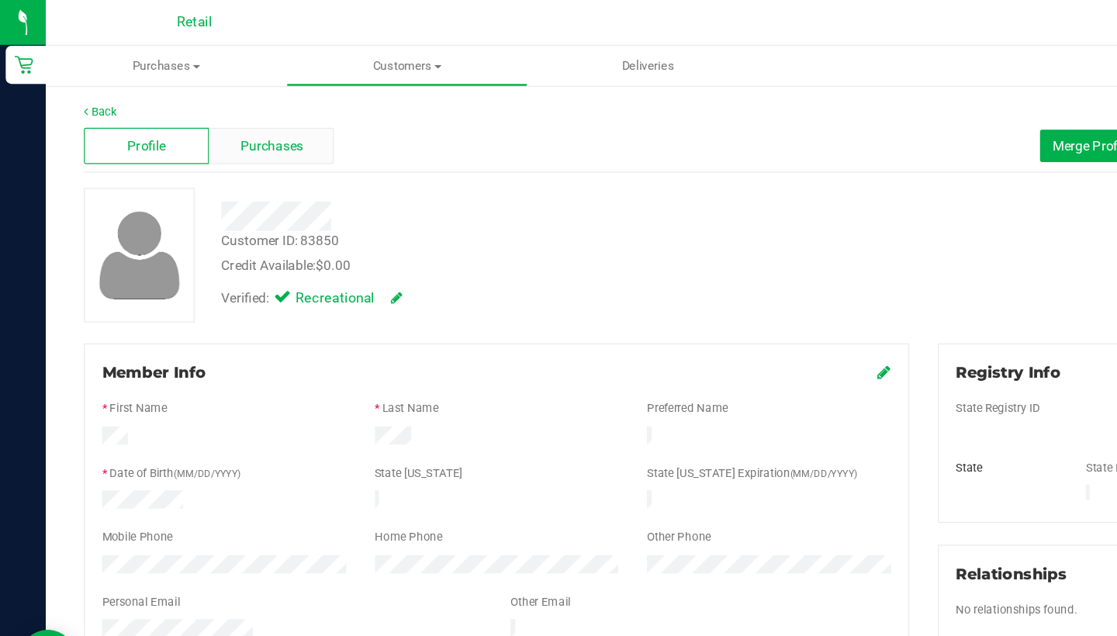
click at [233, 117] on span "Purchases" at bounding box center [220, 119] width 51 height 16
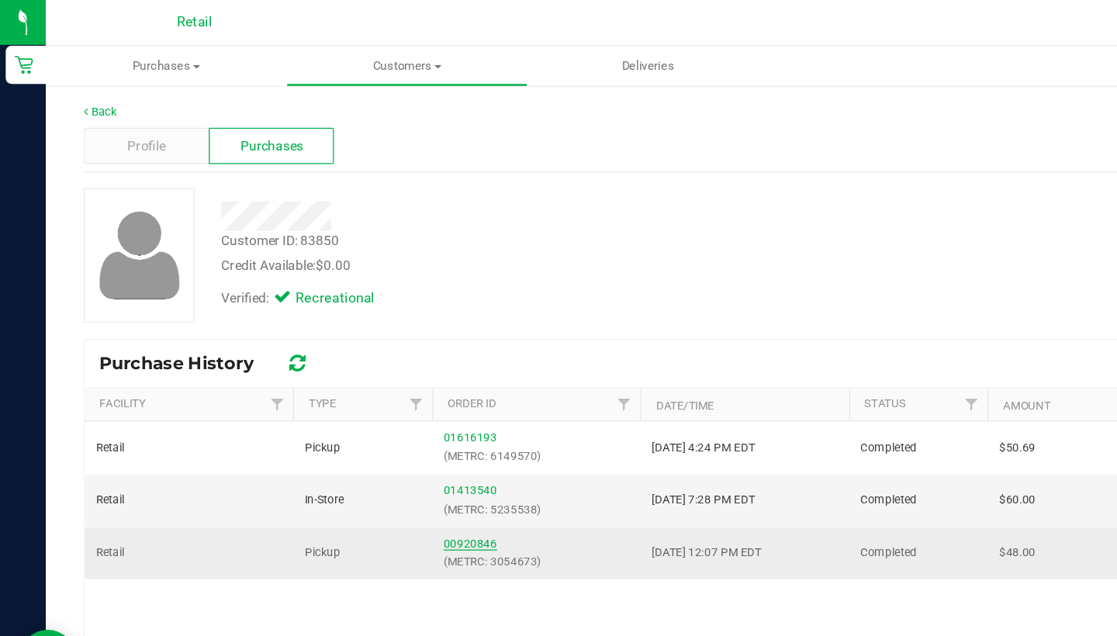
click at [391, 438] on link "00920846" at bounding box center [382, 442] width 43 height 11
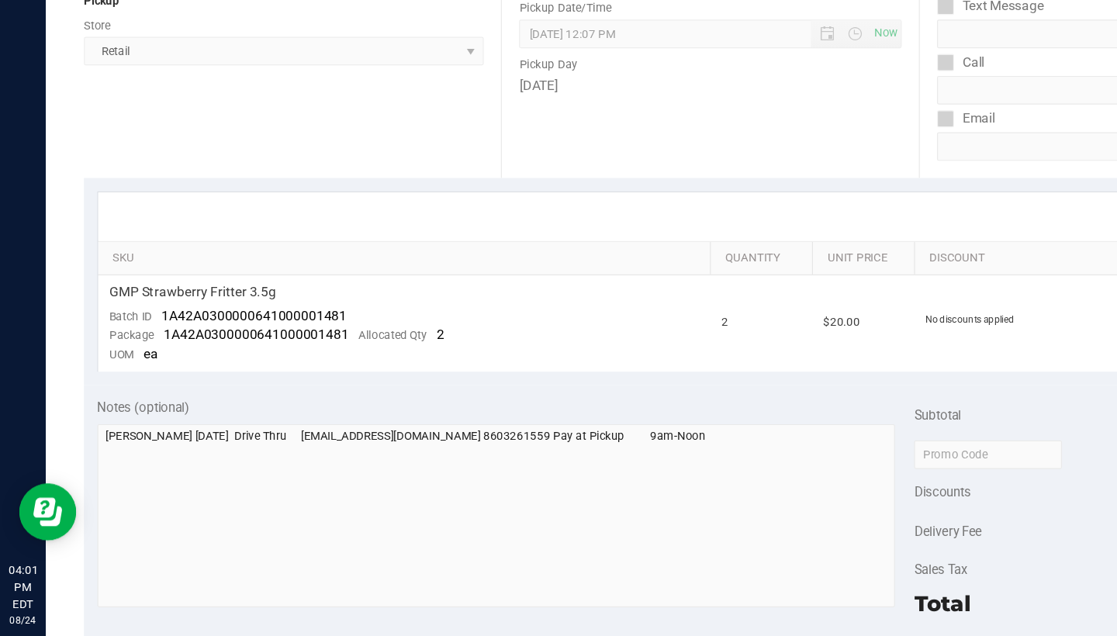
scroll to position [175, 0]
click at [330, 72] on div "Location Pickup Store Retail Select Store Retail" at bounding box center [237, 167] width 339 height 190
click at [336, 72] on div "Location Pickup Store Retail Select Store Retail" at bounding box center [237, 167] width 339 height 190
click at [335, 147] on span "Retail Select Store Retail" at bounding box center [230, 158] width 325 height 23
click at [335, 72] on div "Location Pickup Store Retail Select Store Retail" at bounding box center [237, 167] width 339 height 190
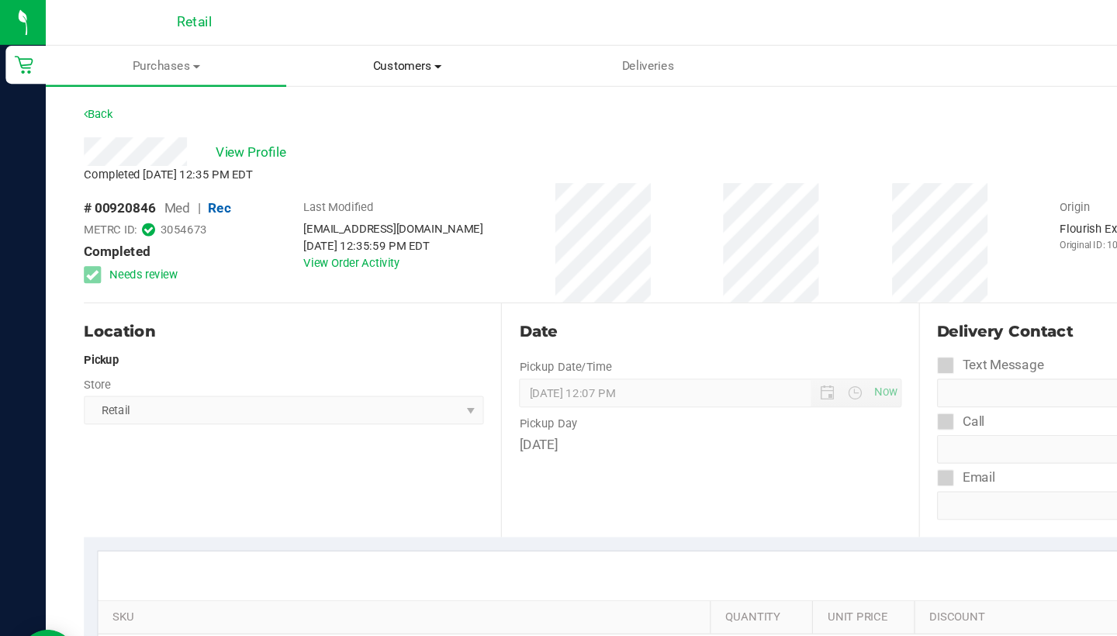
click at [330, 50] on span "Customers" at bounding box center [331, 54] width 194 height 14
click at [324, 93] on span "All customers" at bounding box center [289, 93] width 112 height 13
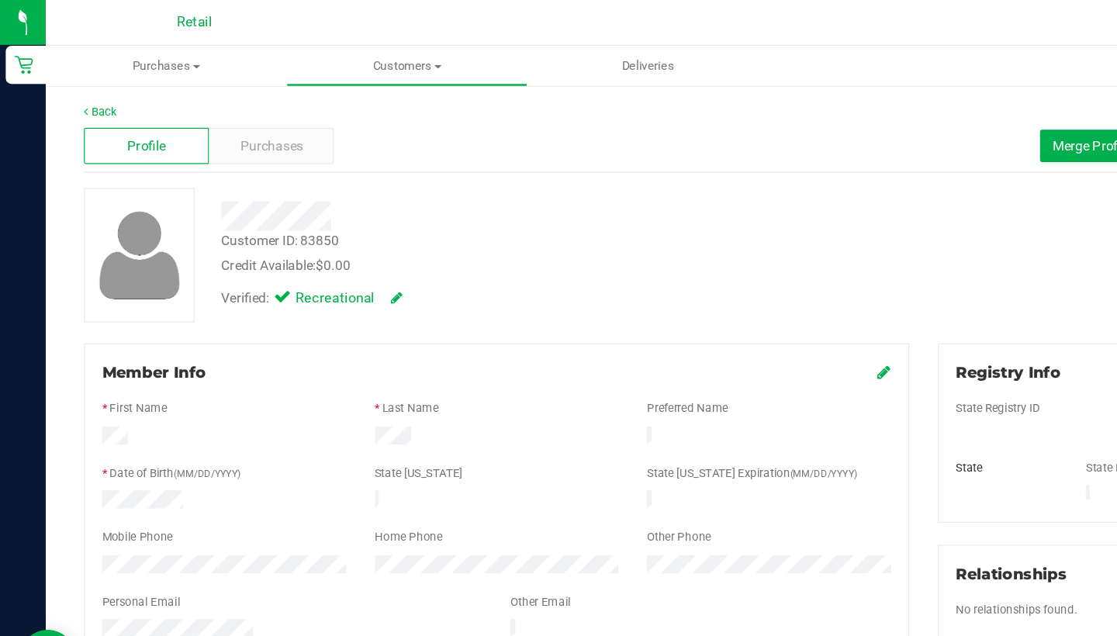
click at [721, 305] on icon at bounding box center [719, 302] width 11 height 12
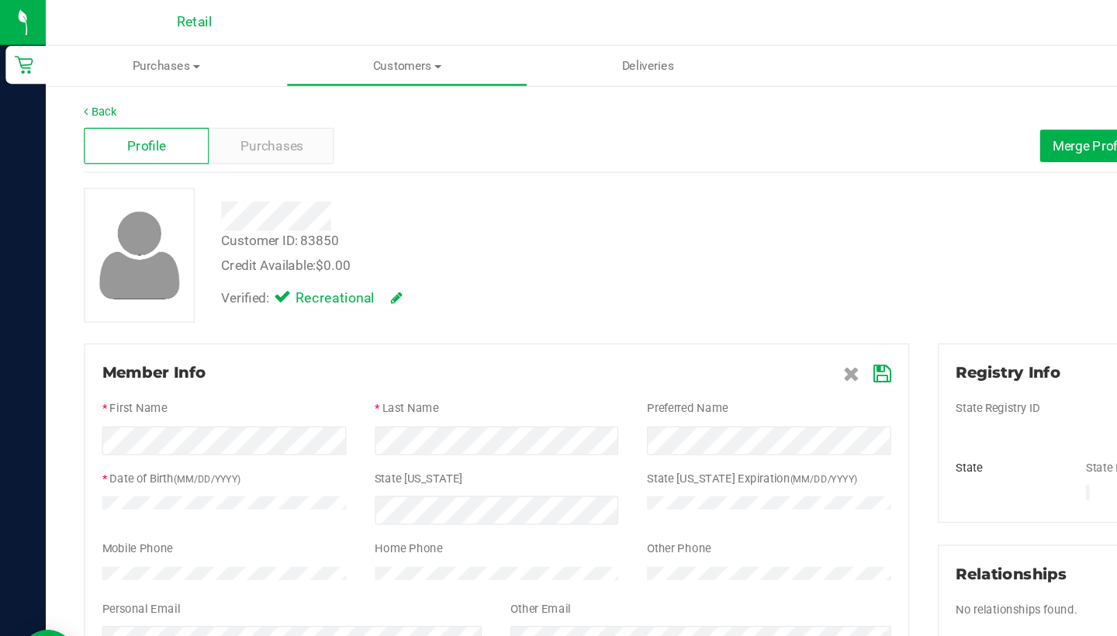
click at [711, 303] on icon at bounding box center [718, 304] width 14 height 12
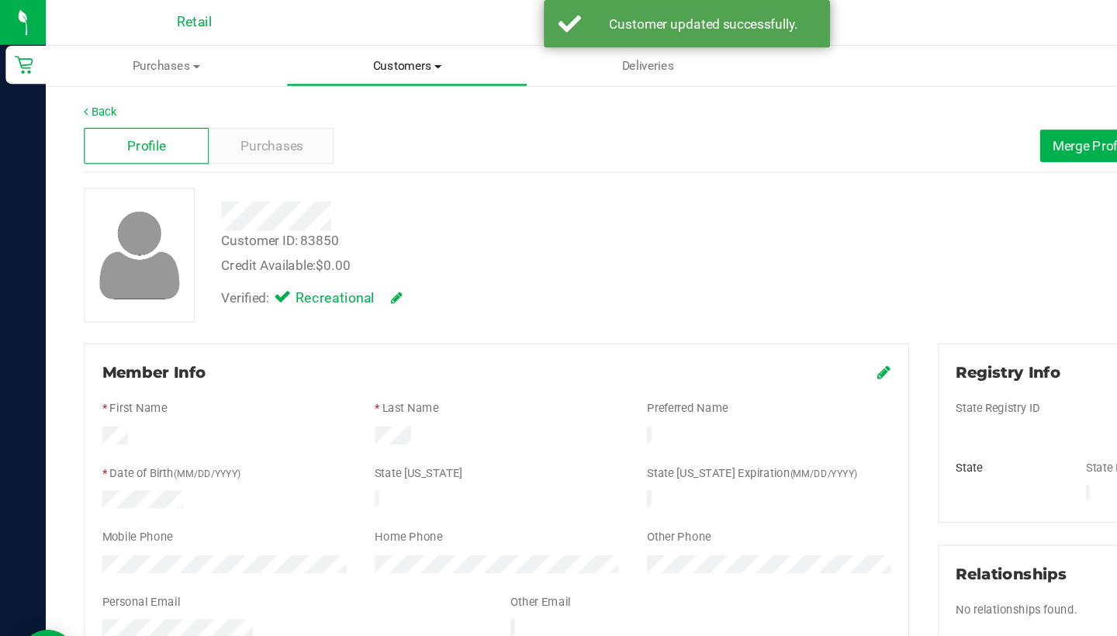
click at [333, 60] on span "Customers" at bounding box center [331, 54] width 194 height 14
click at [333, 81] on ul "All customers Add a new customer All physicians" at bounding box center [330, 113] width 195 height 84
click at [337, 56] on span "Customers" at bounding box center [330, 54] width 195 height 14
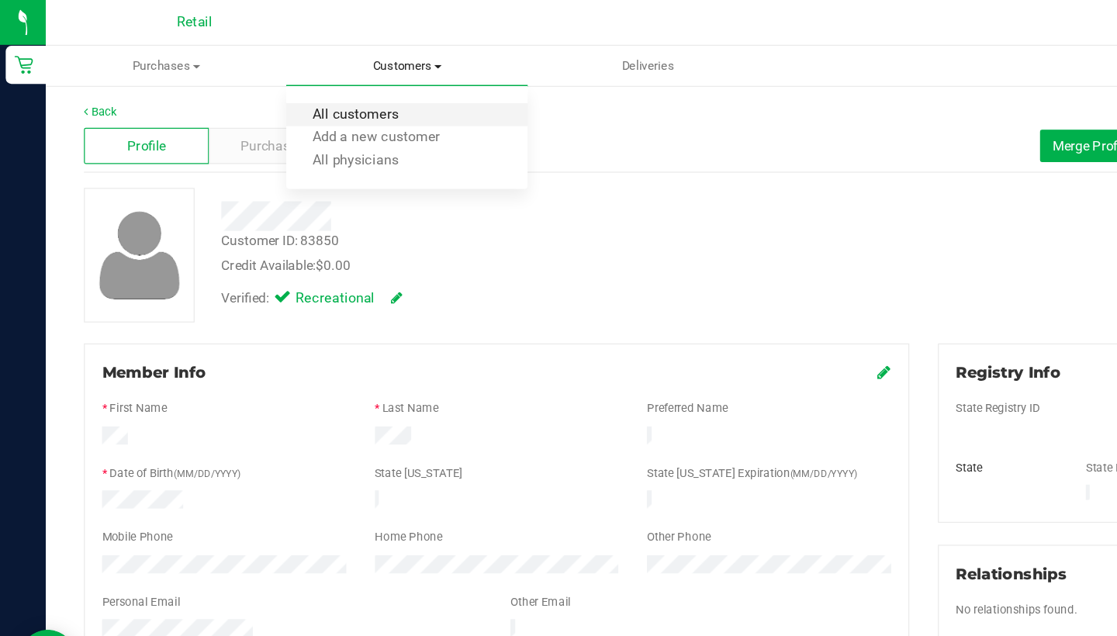
click at [333, 97] on span "All customers" at bounding box center [289, 93] width 112 height 13
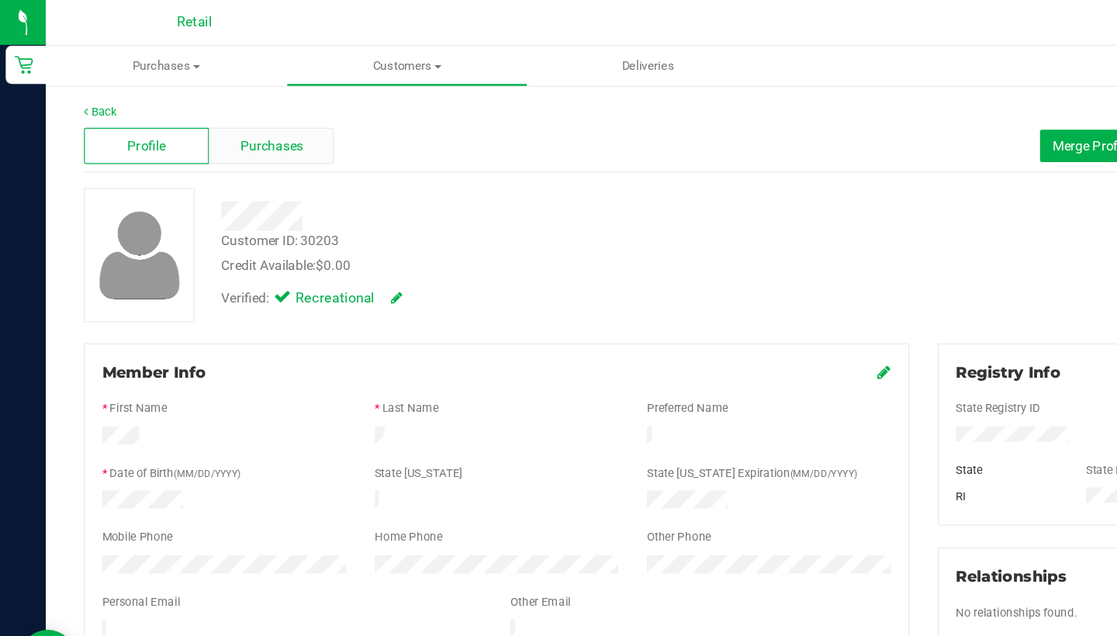
click at [232, 120] on span "Purchases" at bounding box center [220, 119] width 51 height 16
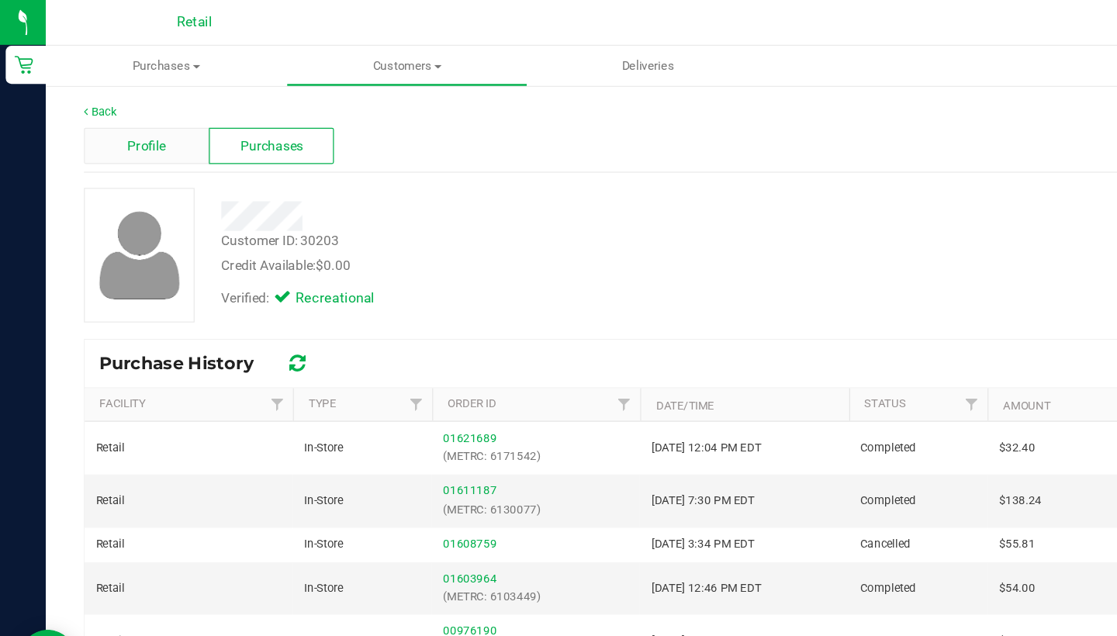
click at [119, 130] on div "Profile" at bounding box center [119, 118] width 102 height 29
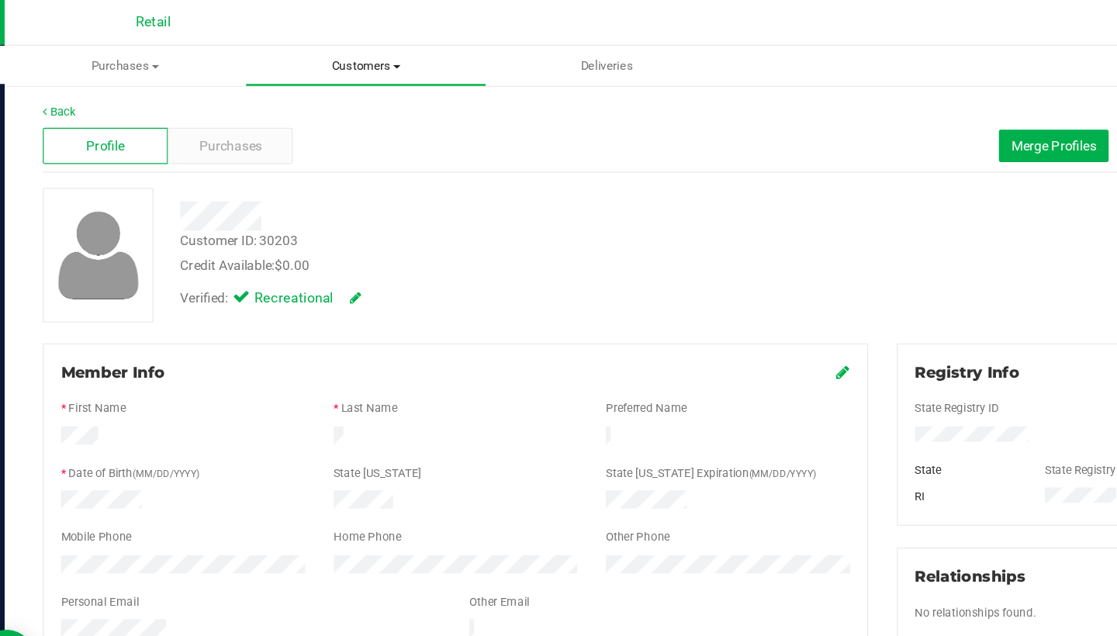
click at [306, 43] on uib-tab-heading "Customers All customers Add a new customer All physicians" at bounding box center [331, 53] width 194 height 31
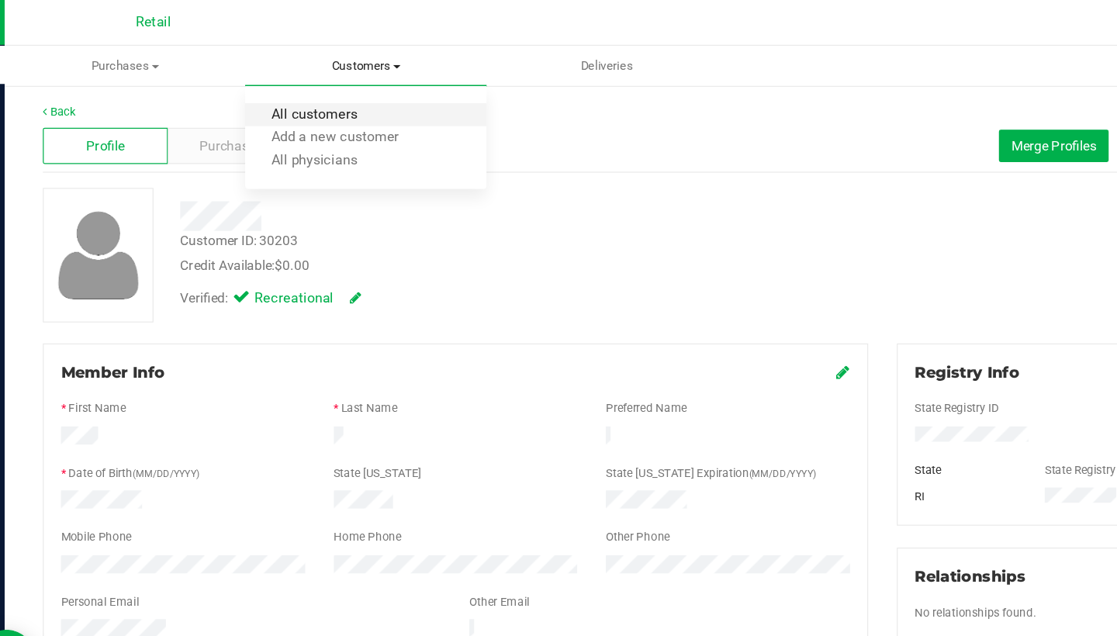
click at [306, 89] on span "All customers" at bounding box center [289, 93] width 112 height 13
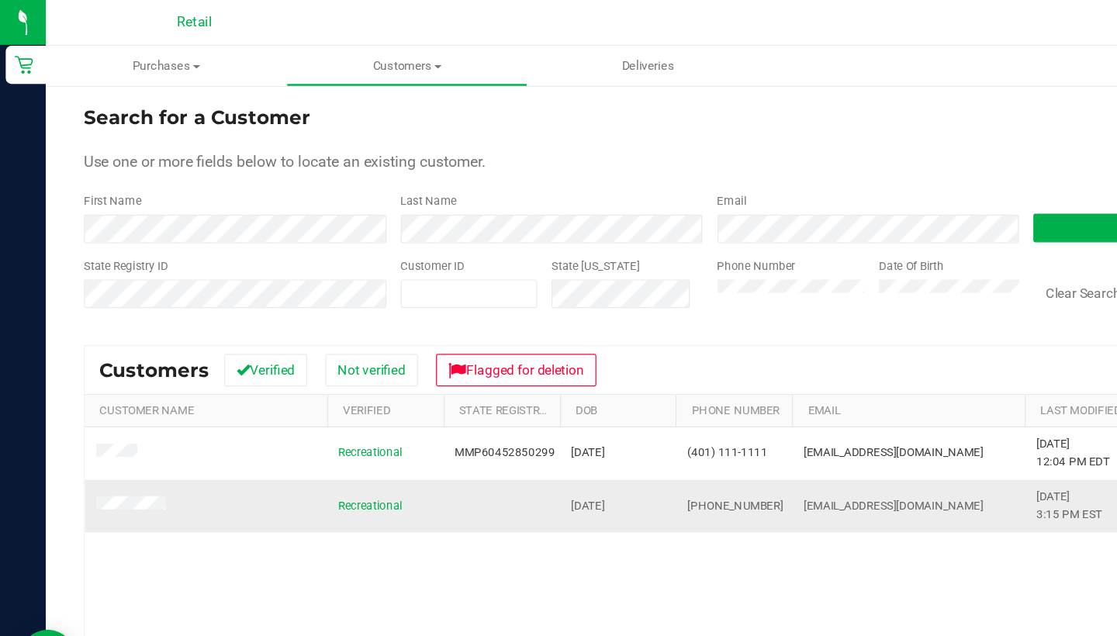
drag, startPoint x: 623, startPoint y: 404, endPoint x: 555, endPoint y: 408, distance: 67.6
click at [555, 408] on td "(408) 601-0487" at bounding box center [596, 411] width 95 height 42
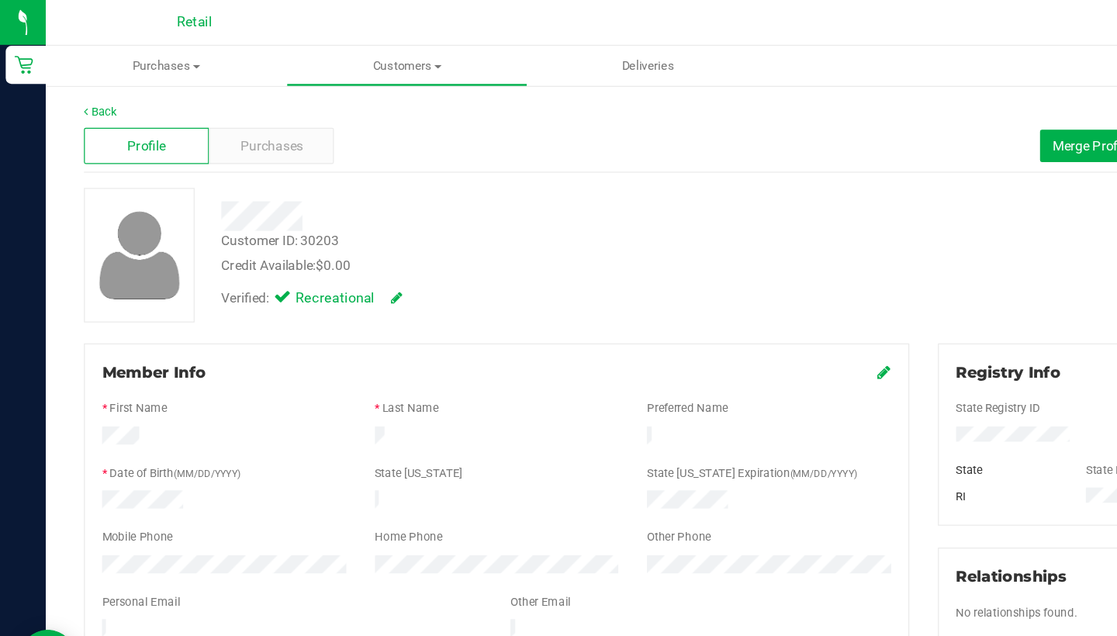
click at [721, 302] on icon at bounding box center [719, 302] width 11 height 12
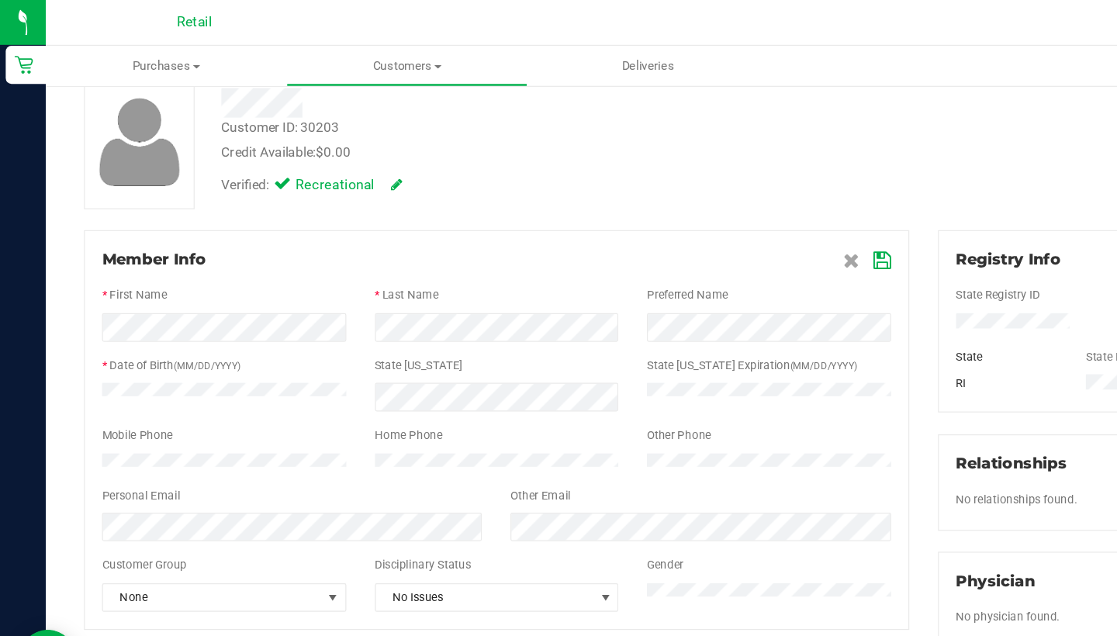
scroll to position [99, 0]
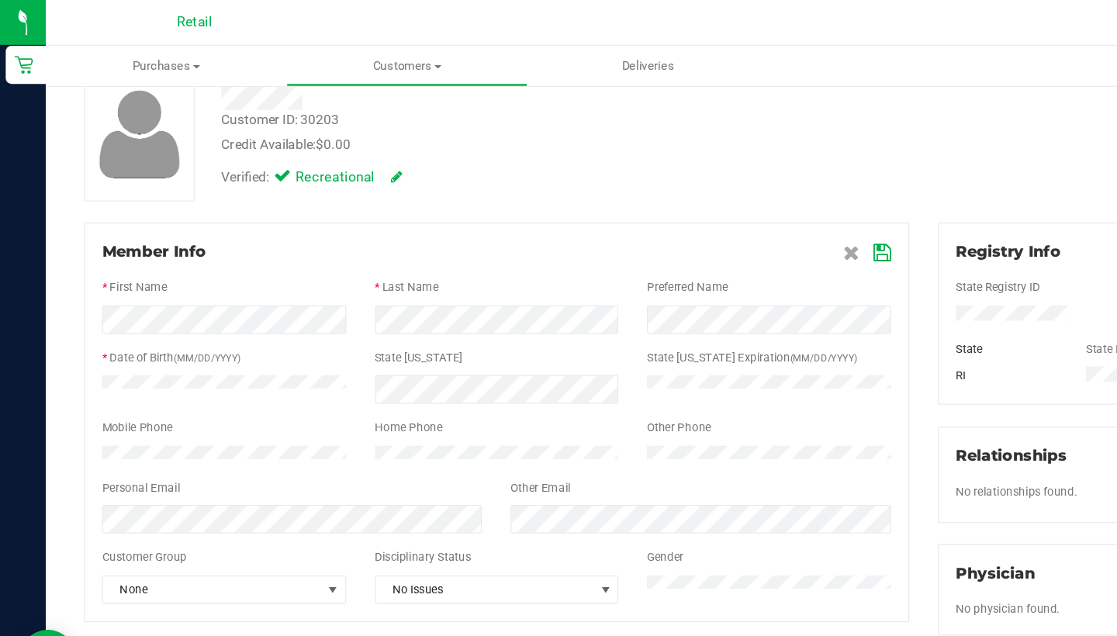
click at [717, 204] on icon at bounding box center [718, 205] width 14 height 12
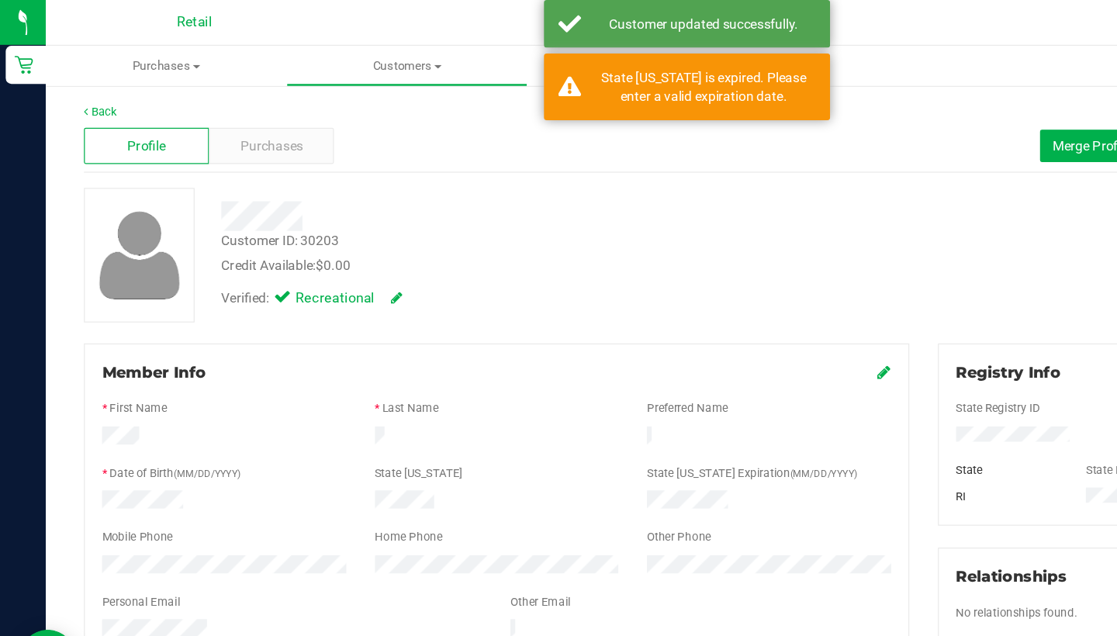
scroll to position [0, 0]
click at [323, 61] on uib-tab-heading "Customers All customers Add a new customer All physicians" at bounding box center [331, 53] width 194 height 31
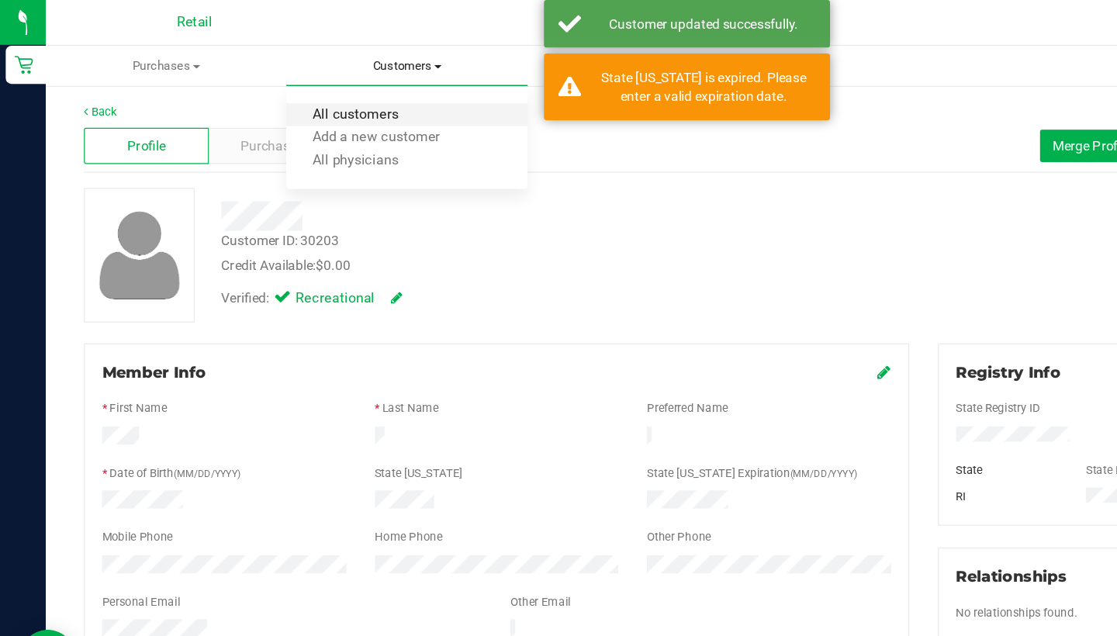
click at [321, 91] on span "All customers" at bounding box center [289, 93] width 112 height 13
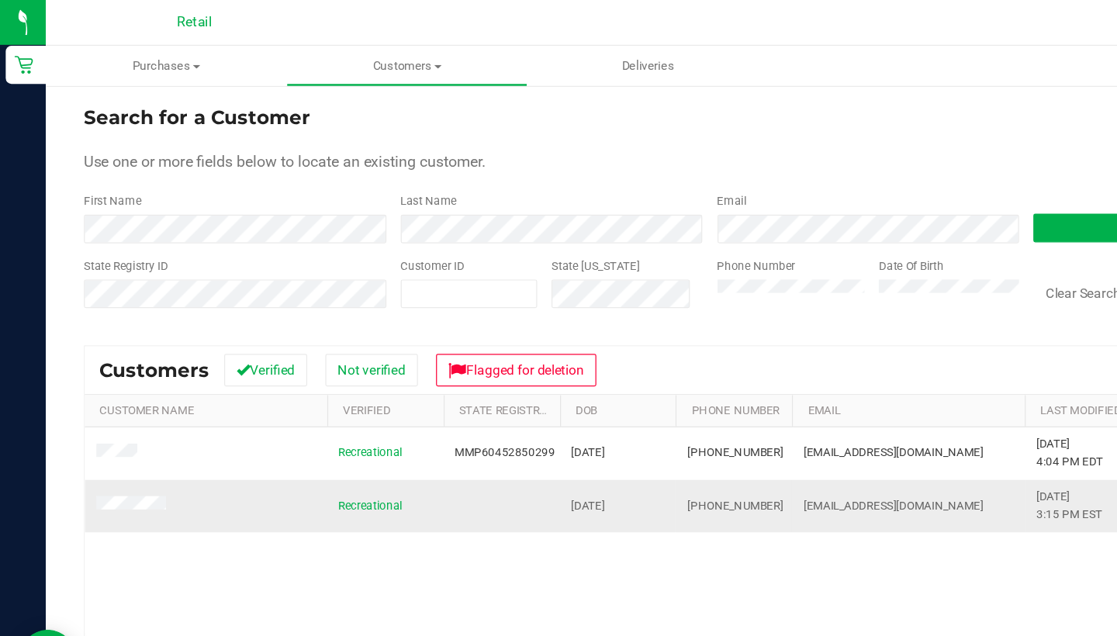
click at [105, 405] on span at bounding box center [108, 411] width 61 height 16
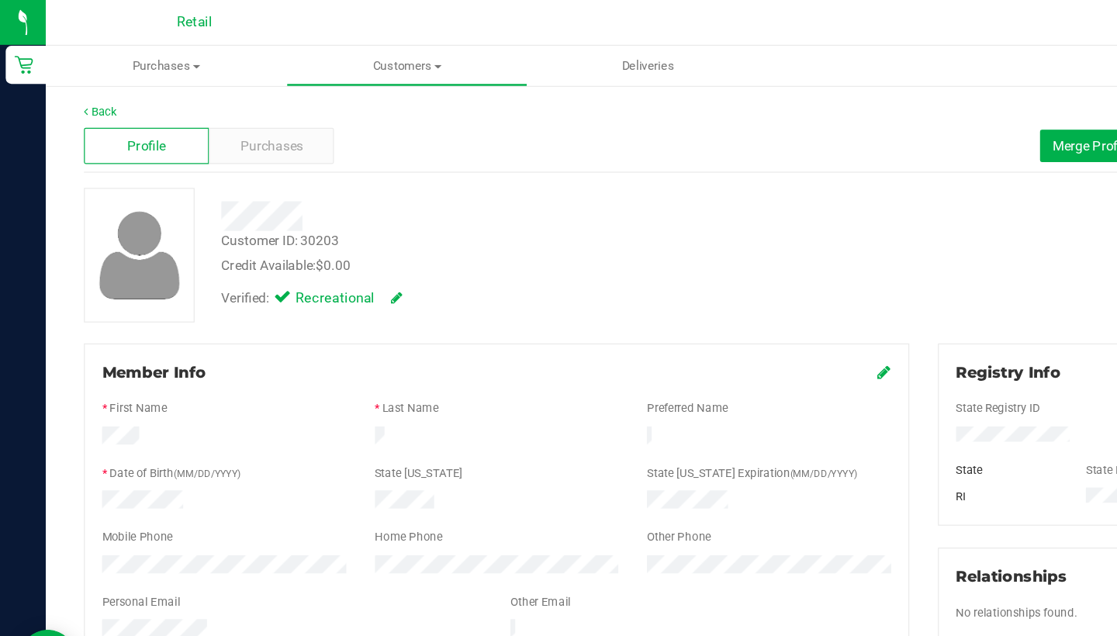
click at [720, 303] on icon at bounding box center [719, 302] width 11 height 12
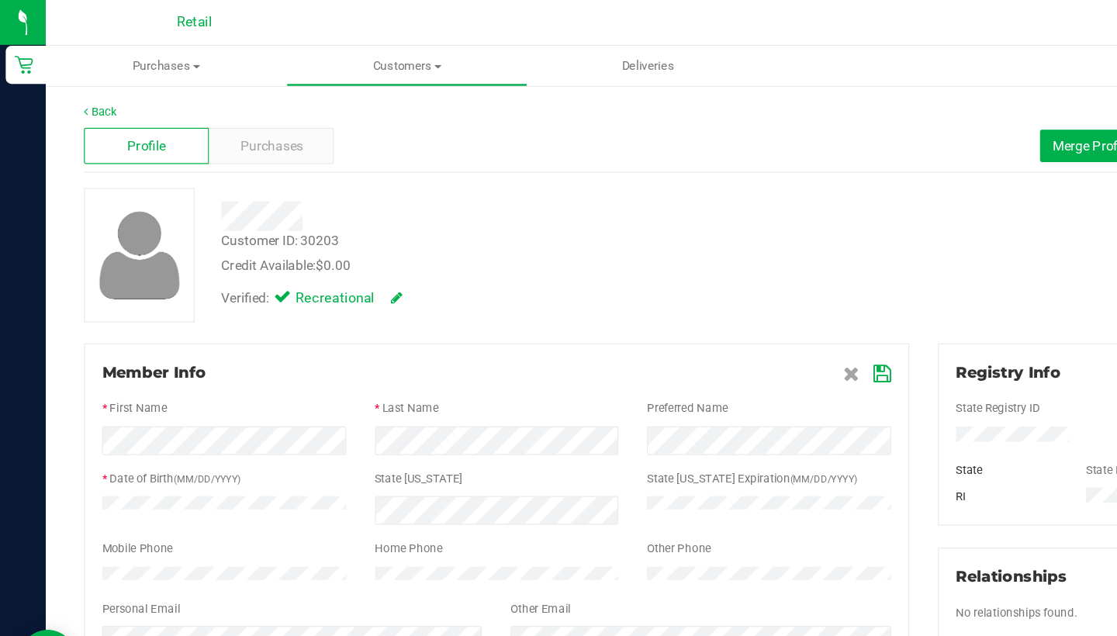
click at [720, 303] on icon at bounding box center [718, 304] width 14 height 12
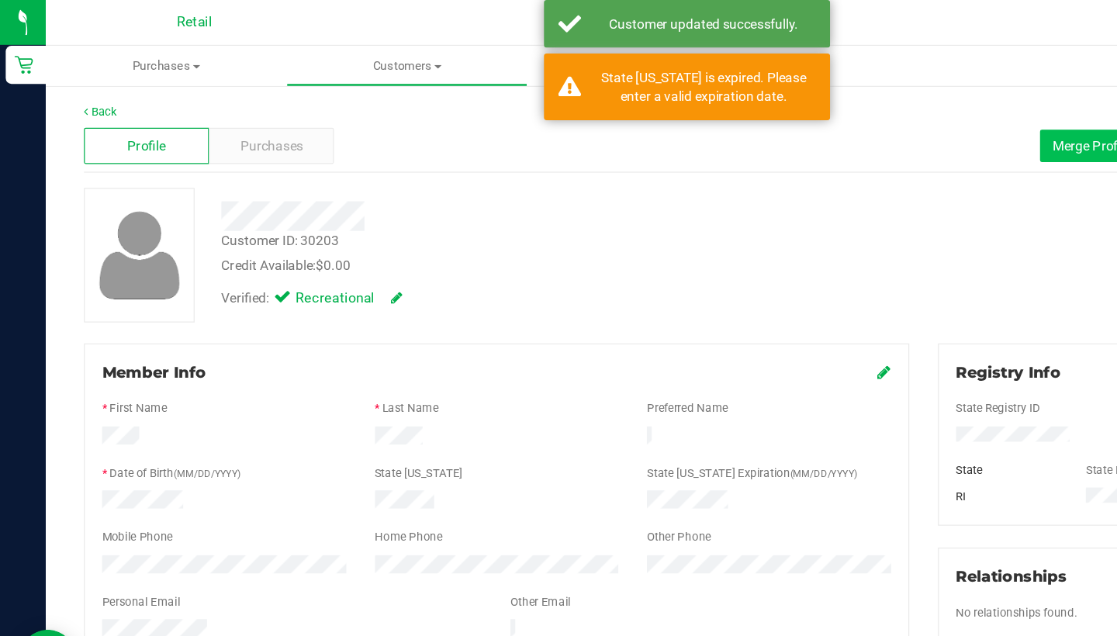
click at [870, 118] on span "Merge Profiles" at bounding box center [890, 118] width 69 height 12
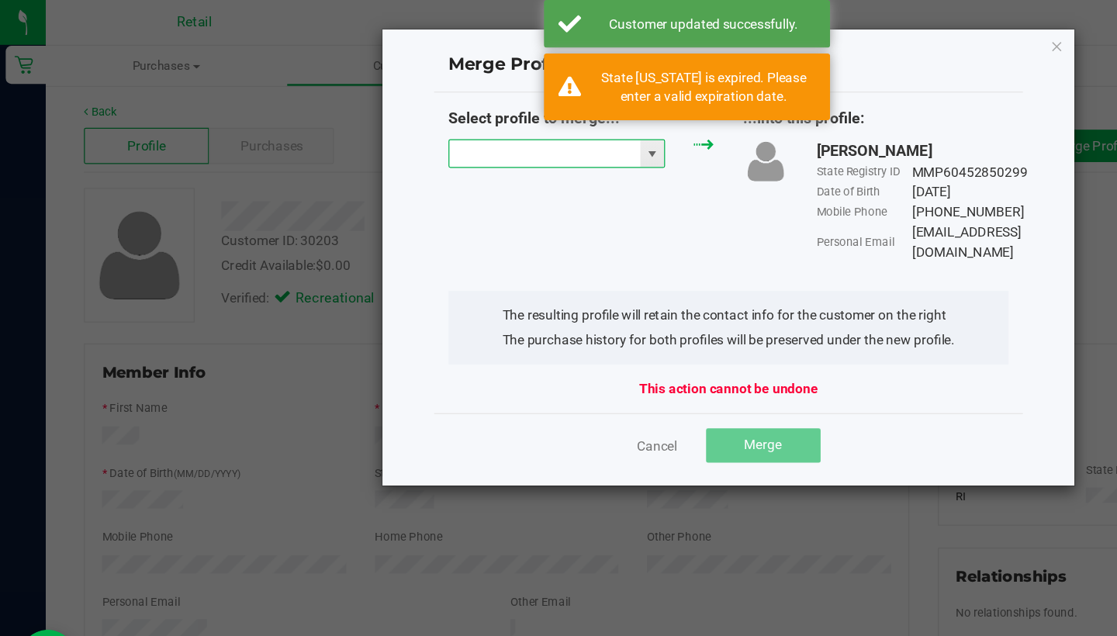
click at [458, 130] on input "NO DATA FOUND" at bounding box center [442, 125] width 155 height 22
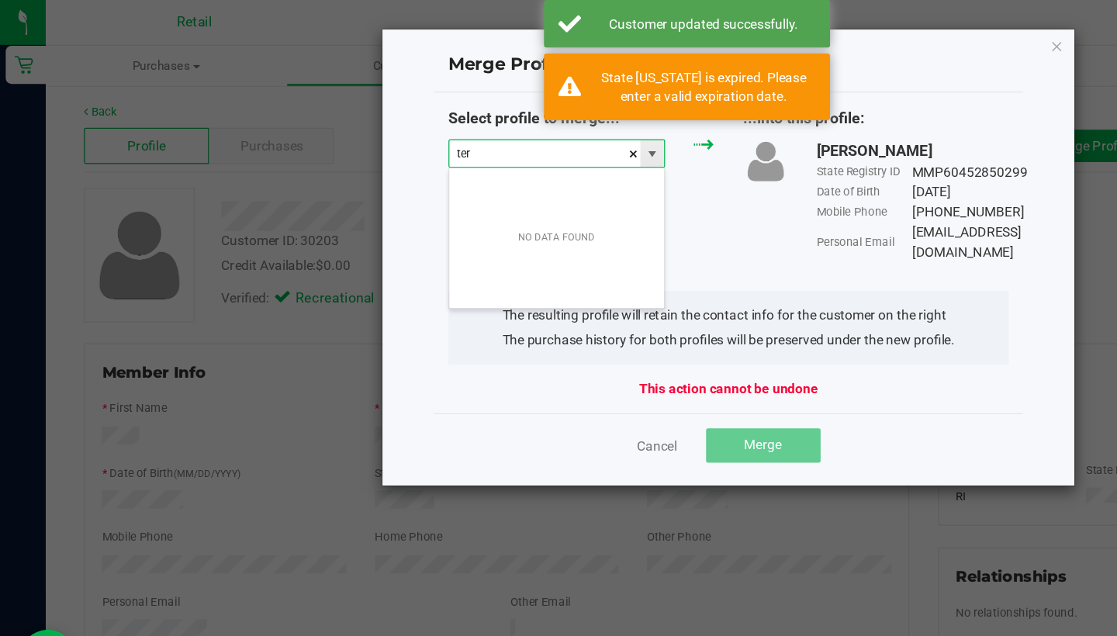
scroll to position [23, 177]
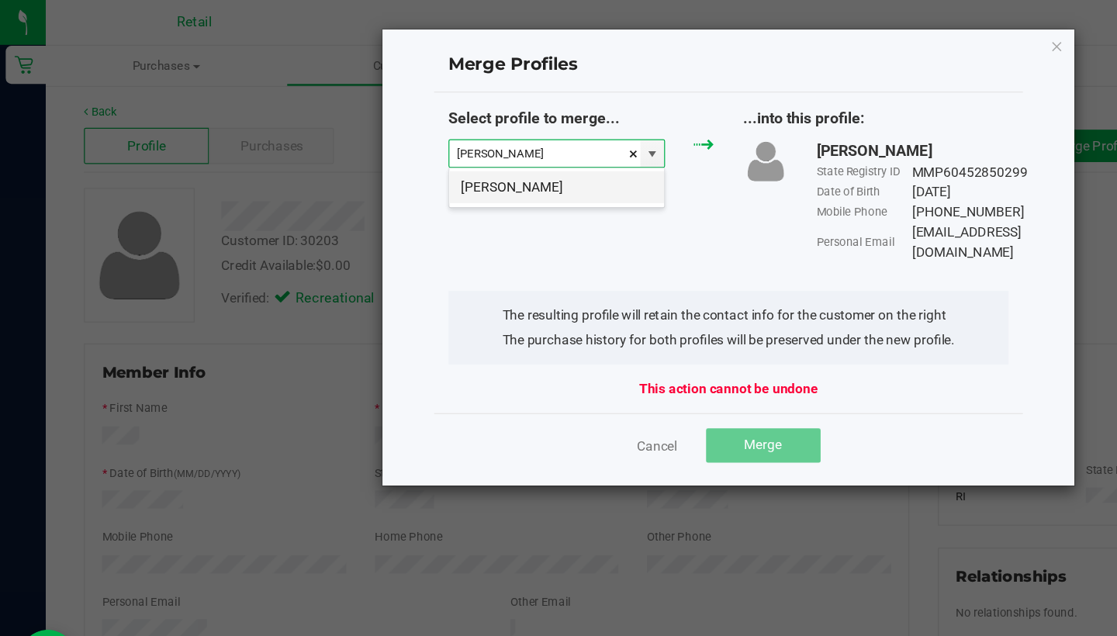
click at [465, 157] on li "Teryn Kogura" at bounding box center [452, 152] width 175 height 26
type input "Teryn Kogura"
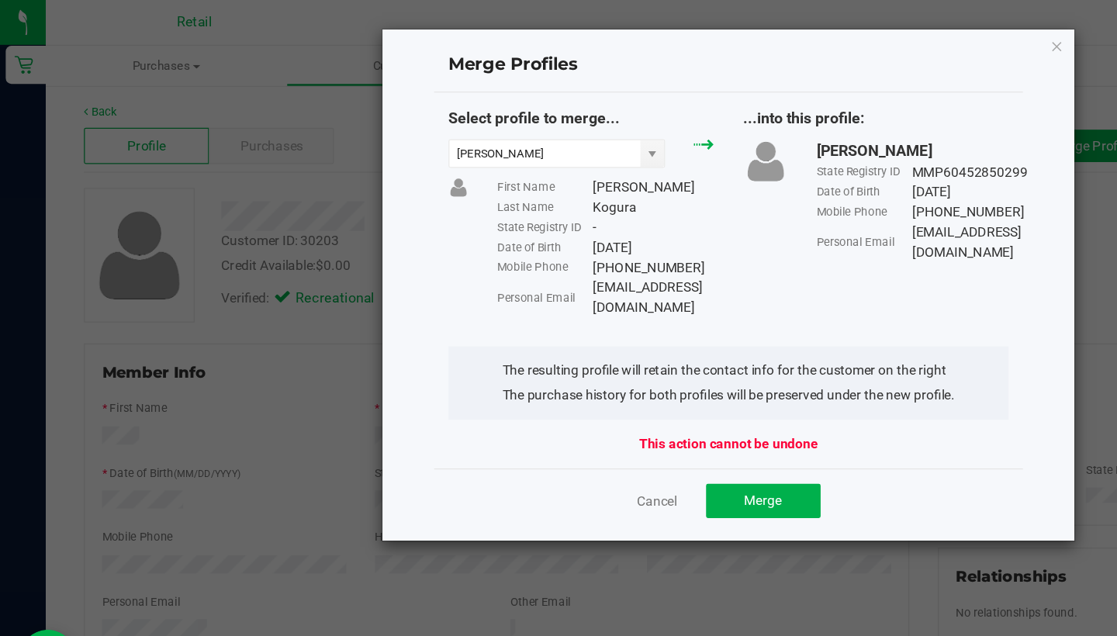
drag, startPoint x: 583, startPoint y: 230, endPoint x: 473, endPoint y: 230, distance: 109.4
click at [473, 232] on div "First Name Teryn Last Name Kogura State Registry ID - Date of Birth 08/16/1990 …" at bounding box center [492, 201] width 199 height 114
copy div "kogura.t@gmail.com"
click at [652, 395] on button "Merge" at bounding box center [620, 407] width 93 height 28
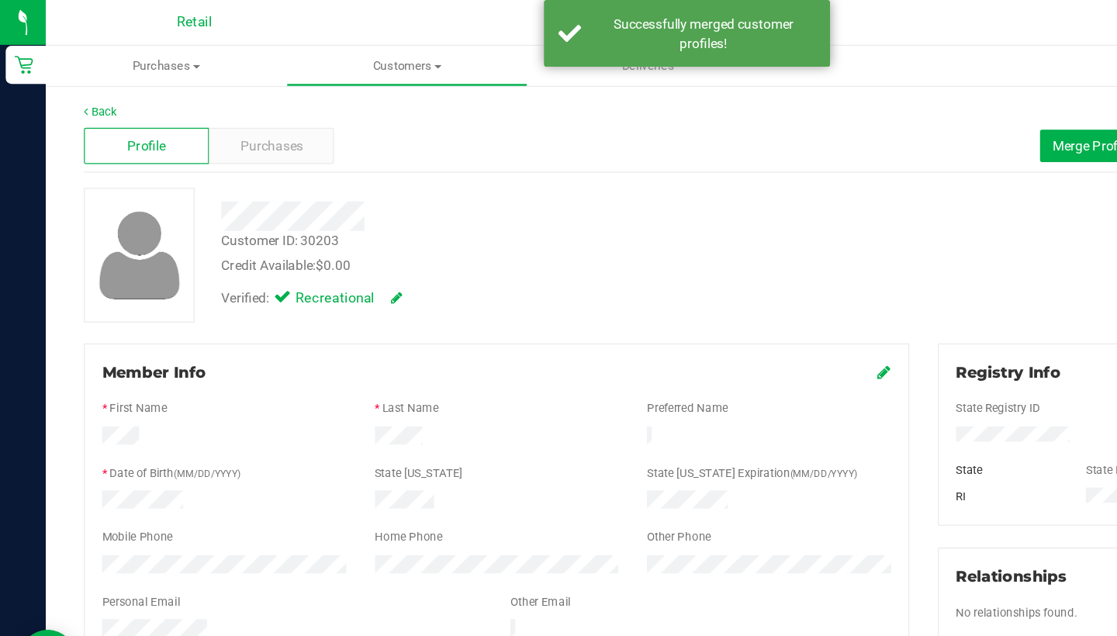
scroll to position [108, 0]
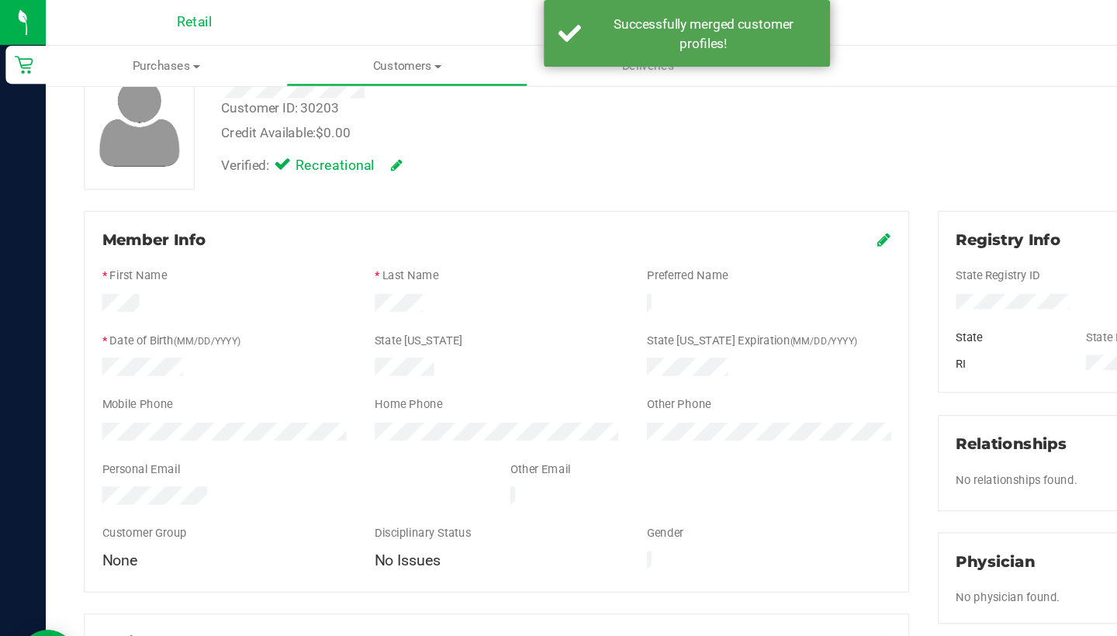
click at [714, 195] on icon at bounding box center [719, 195] width 11 height 12
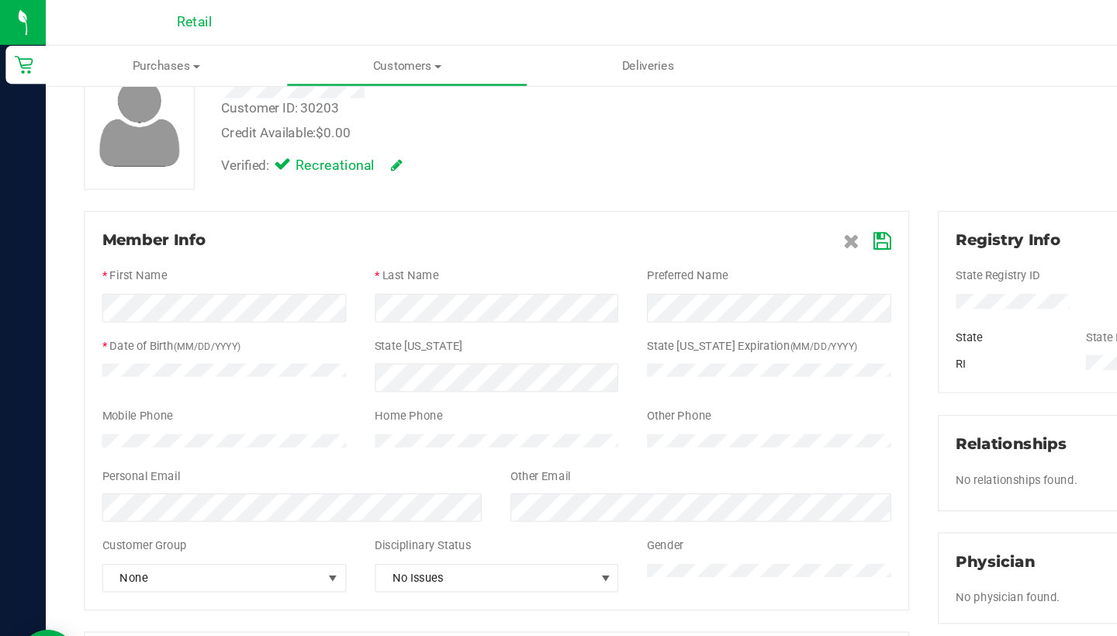
click at [718, 190] on icon at bounding box center [718, 196] width 14 height 12
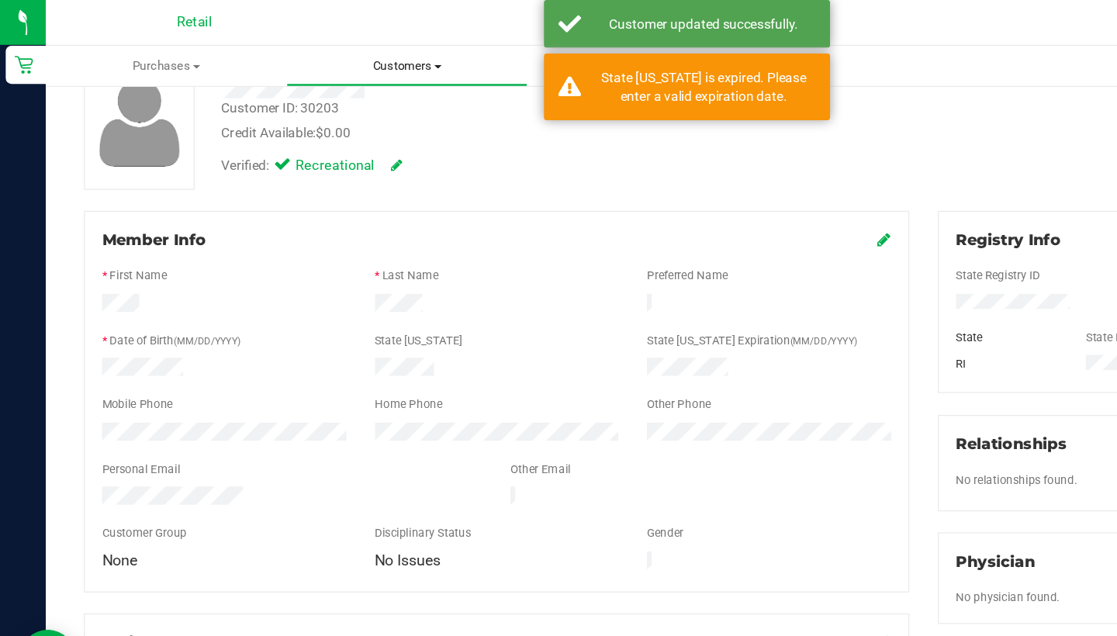
click at [344, 50] on span "Customers" at bounding box center [331, 54] width 194 height 14
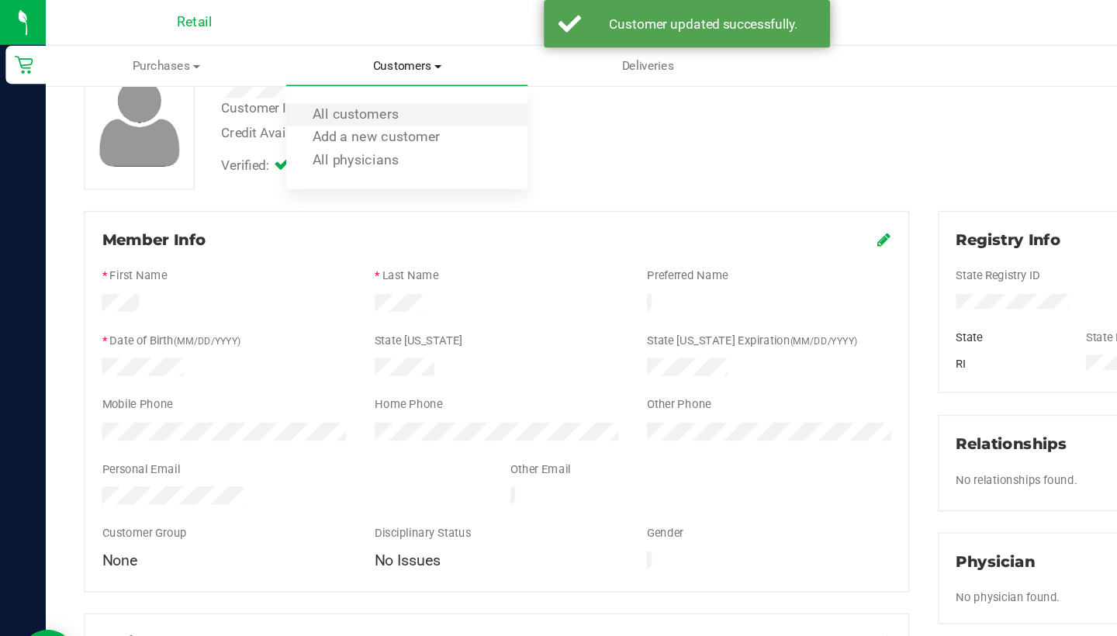
click at [348, 95] on li "All customers" at bounding box center [330, 94] width 195 height 19
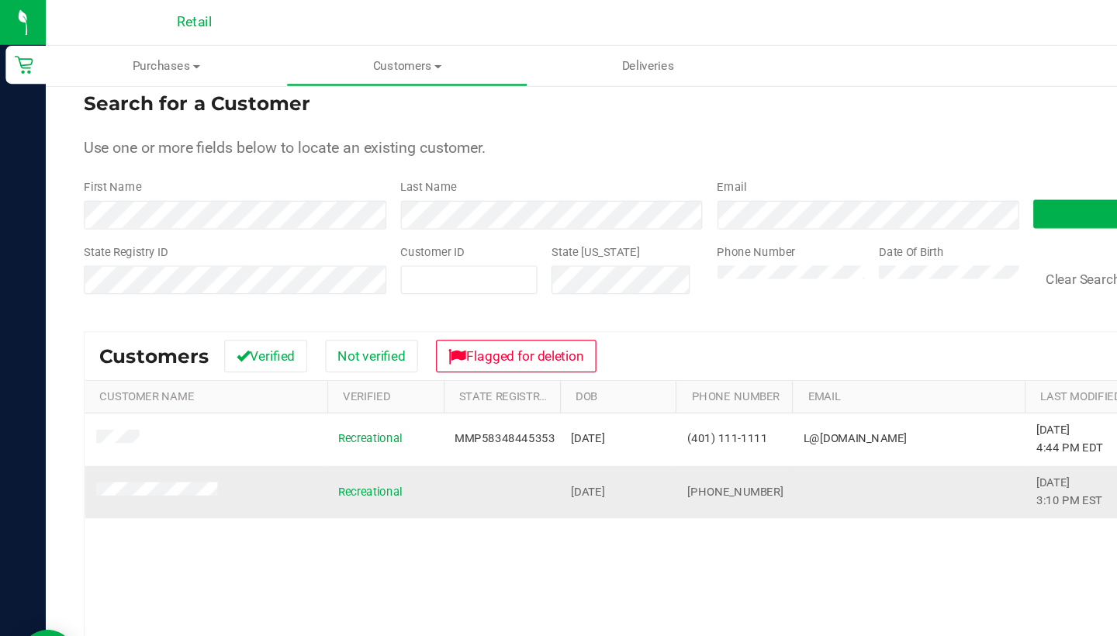
scroll to position [8, 0]
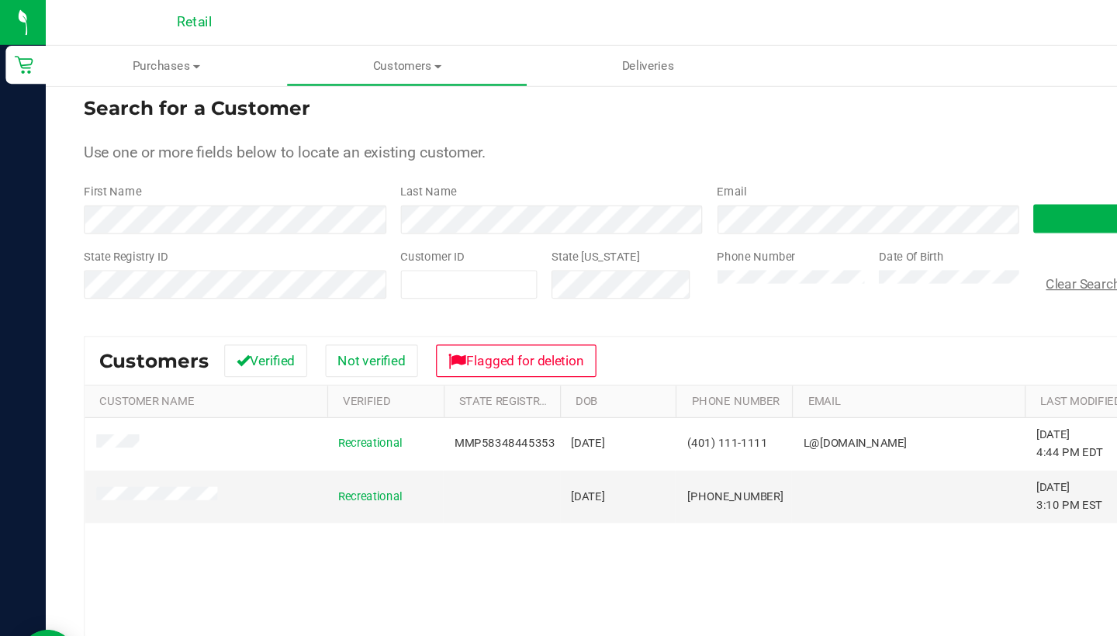
click at [891, 232] on button "Clear Search" at bounding box center [880, 230] width 81 height 26
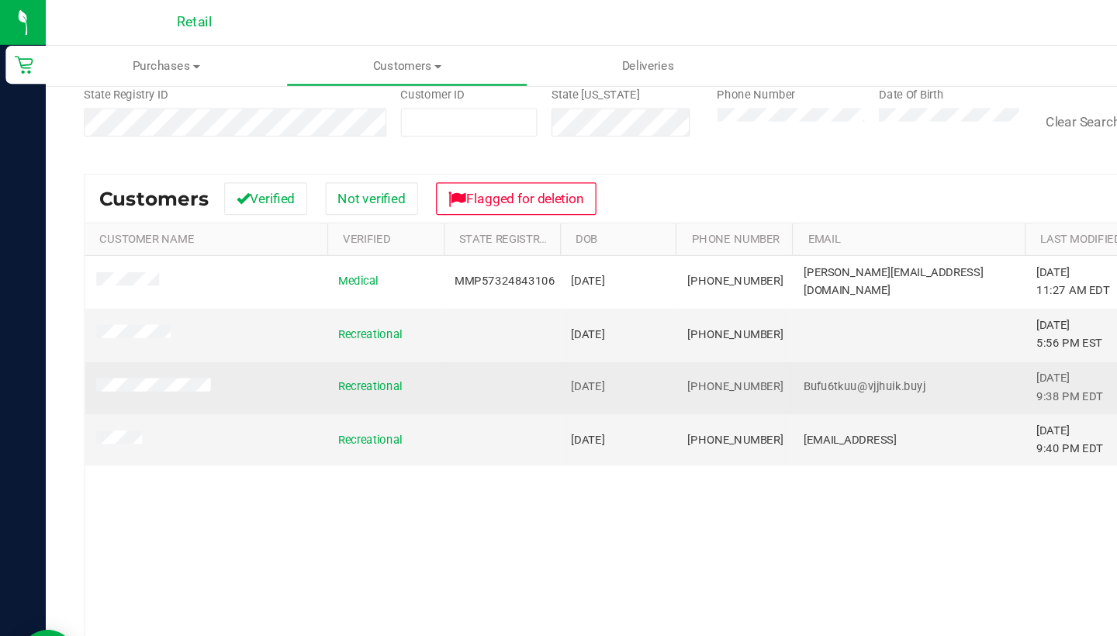
scroll to position [136, 0]
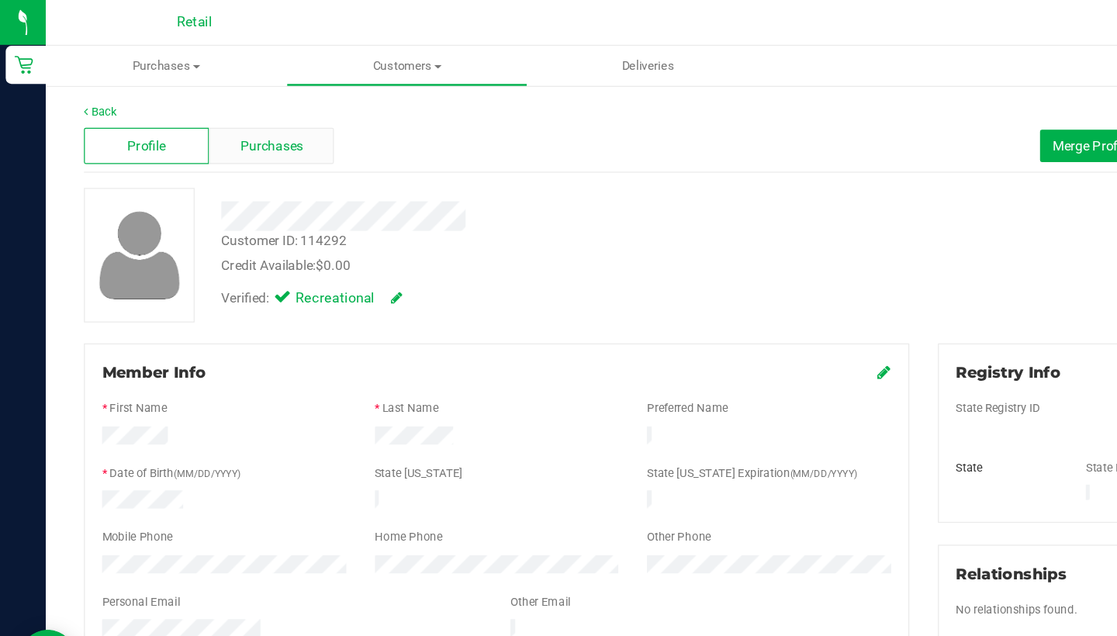
click at [217, 115] on span "Purchases" at bounding box center [220, 119] width 51 height 16
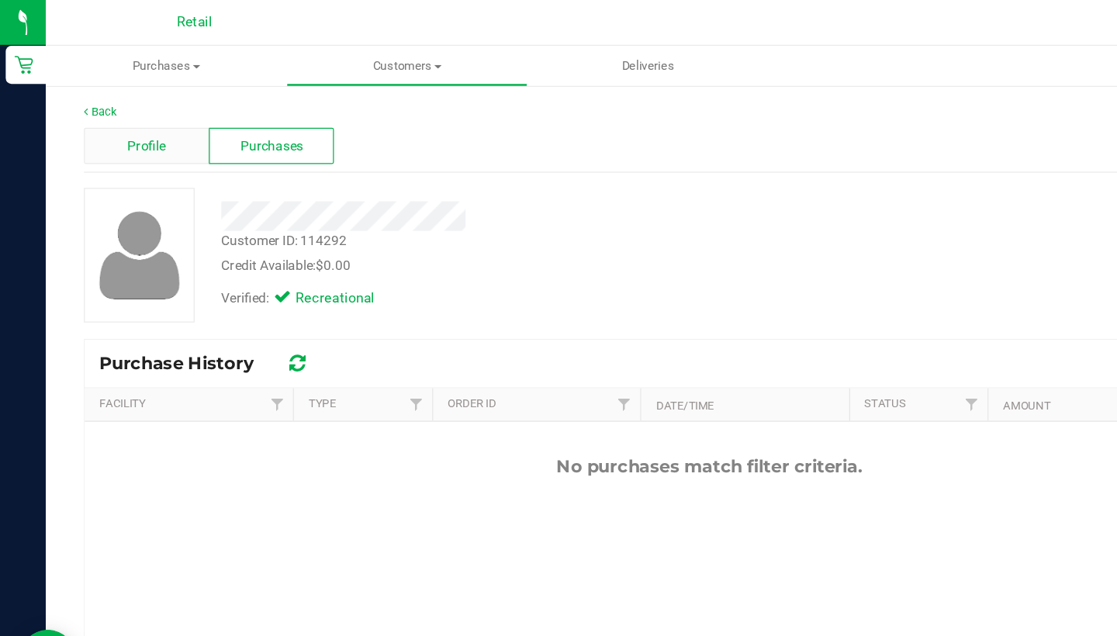
click at [123, 128] on div "Profile" at bounding box center [119, 118] width 102 height 29
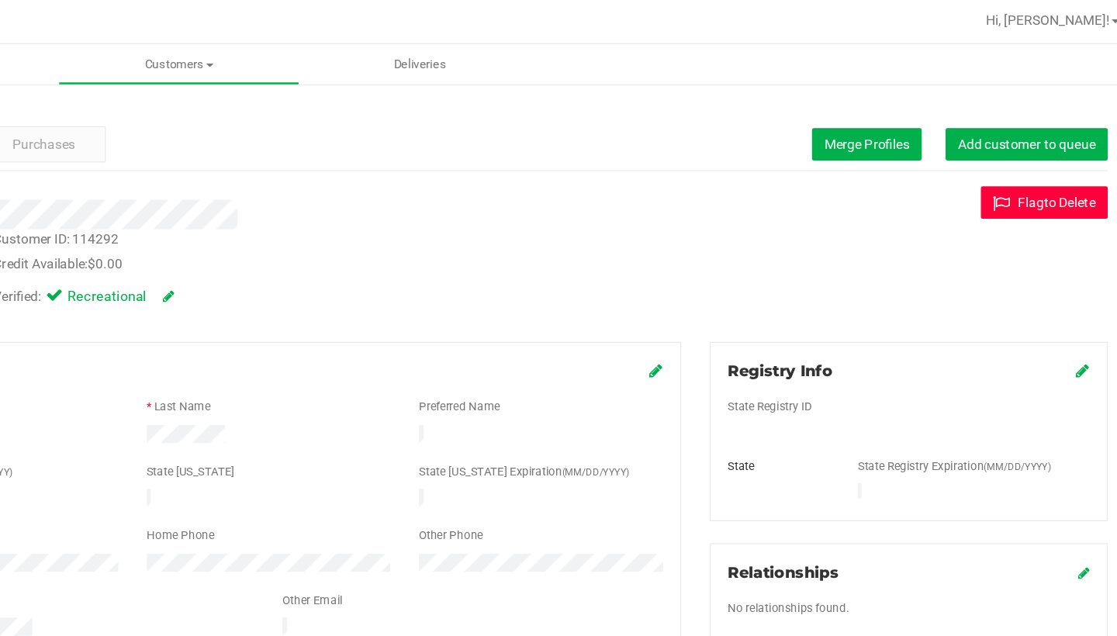
click at [983, 175] on button "Flag to [GEOGRAPHIC_DATA]" at bounding box center [1034, 166] width 103 height 26
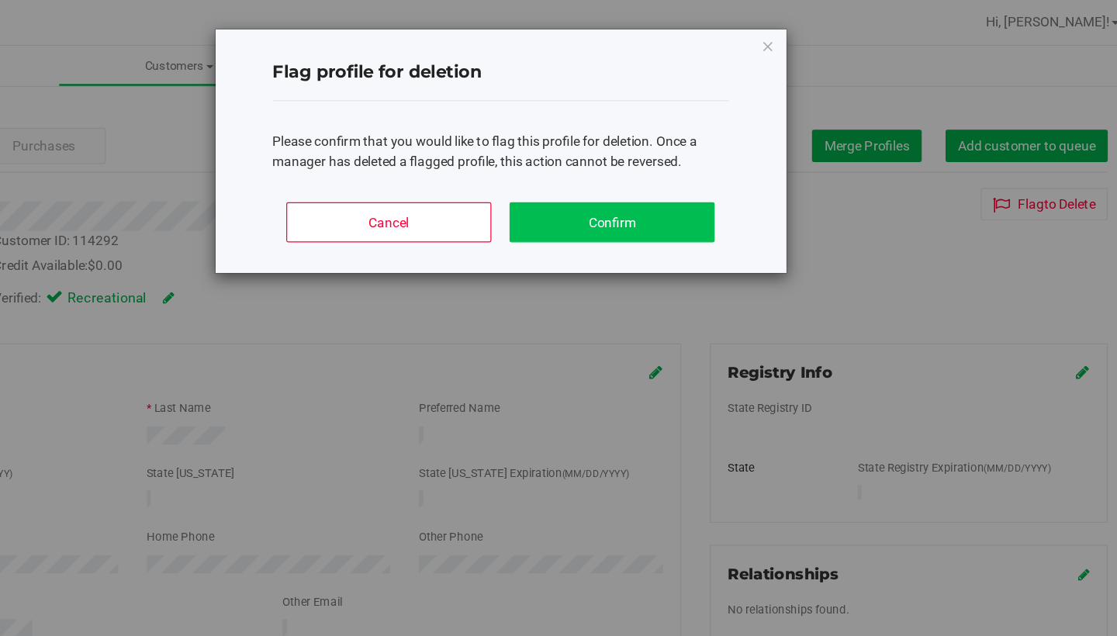
click at [600, 181] on button "Confirm" at bounding box center [683, 180] width 167 height 33
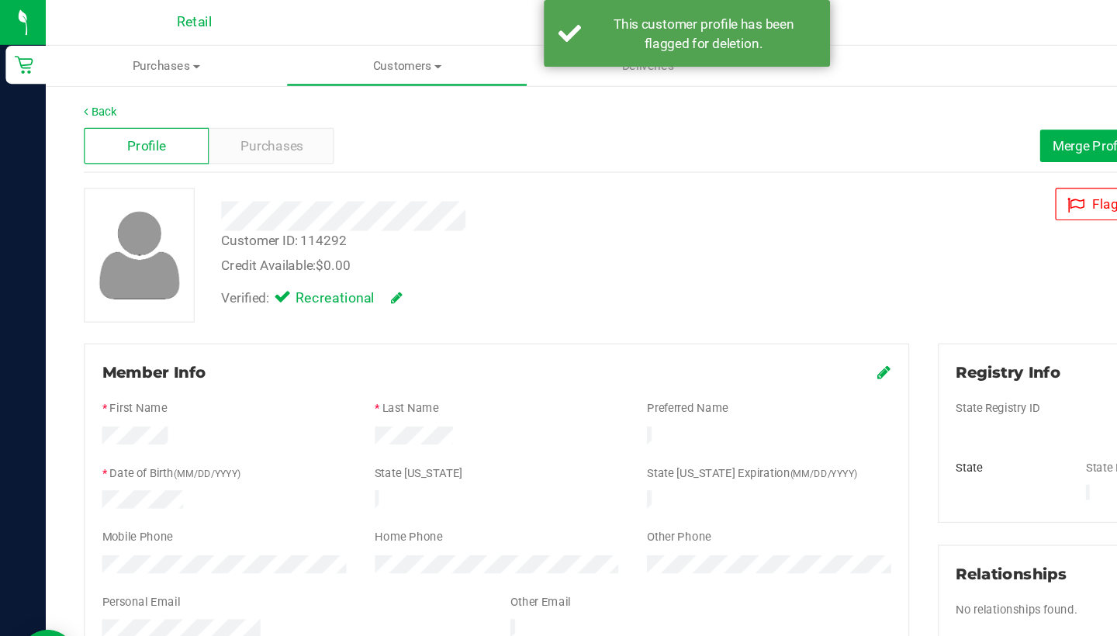
scroll to position [3, 0]
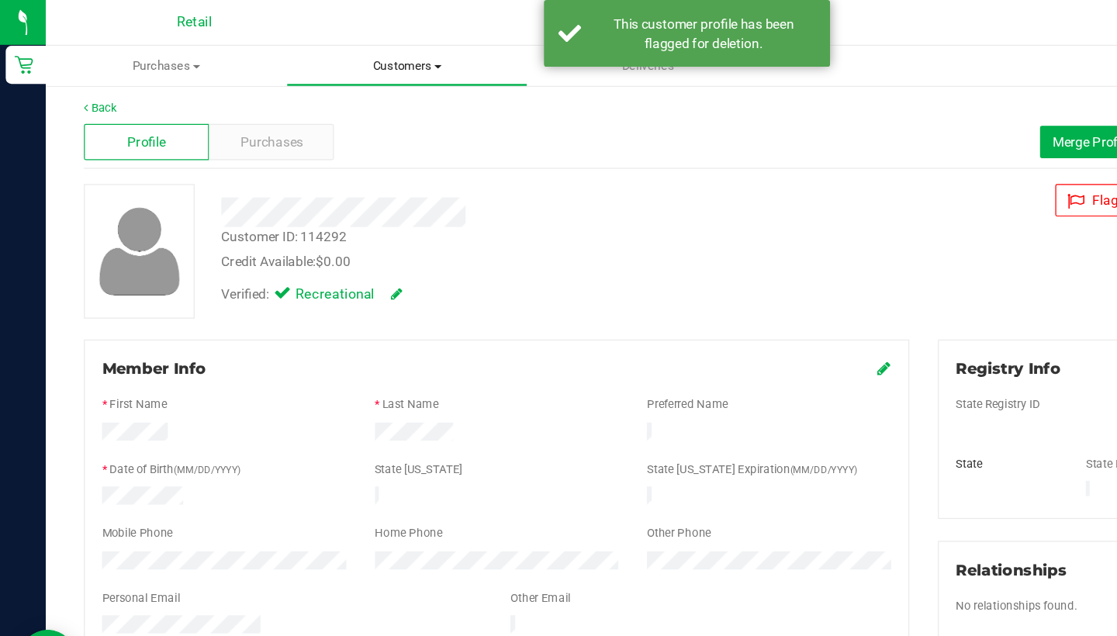
click at [320, 61] on uib-tab-heading "Customers All customers Add a new customer All physicians" at bounding box center [331, 53] width 194 height 31
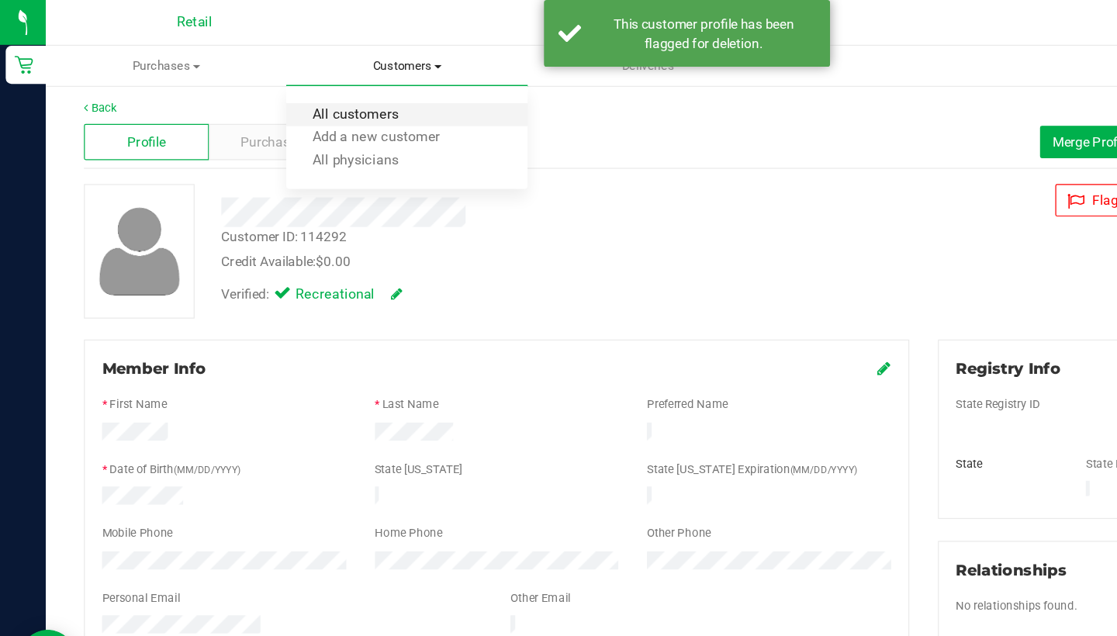
click at [314, 89] on span "All customers" at bounding box center [289, 93] width 112 height 13
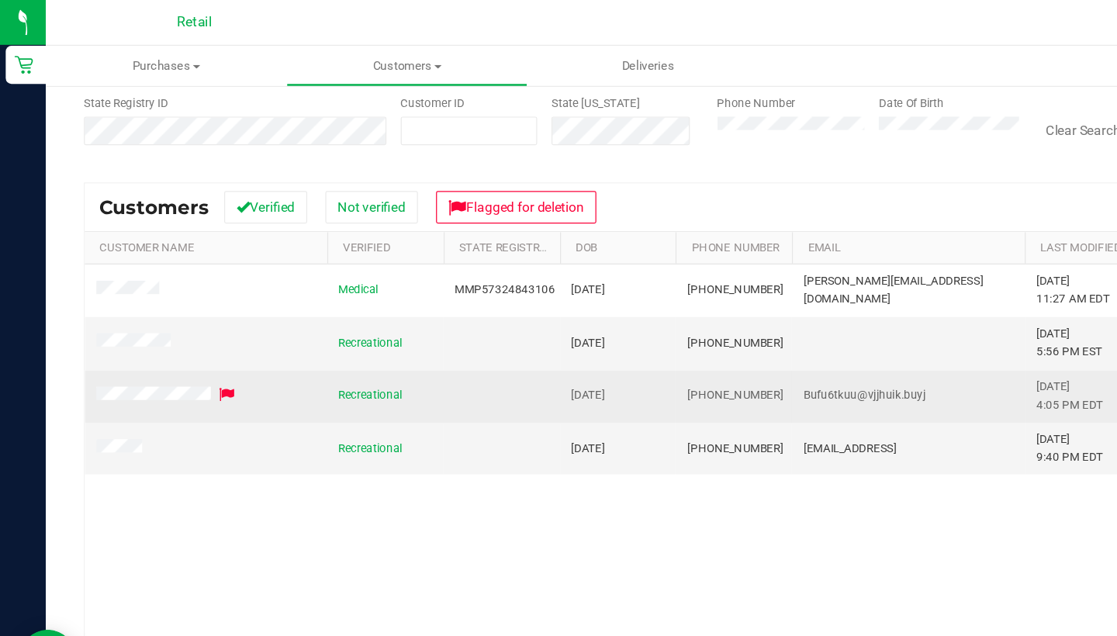
scroll to position [141, 0]
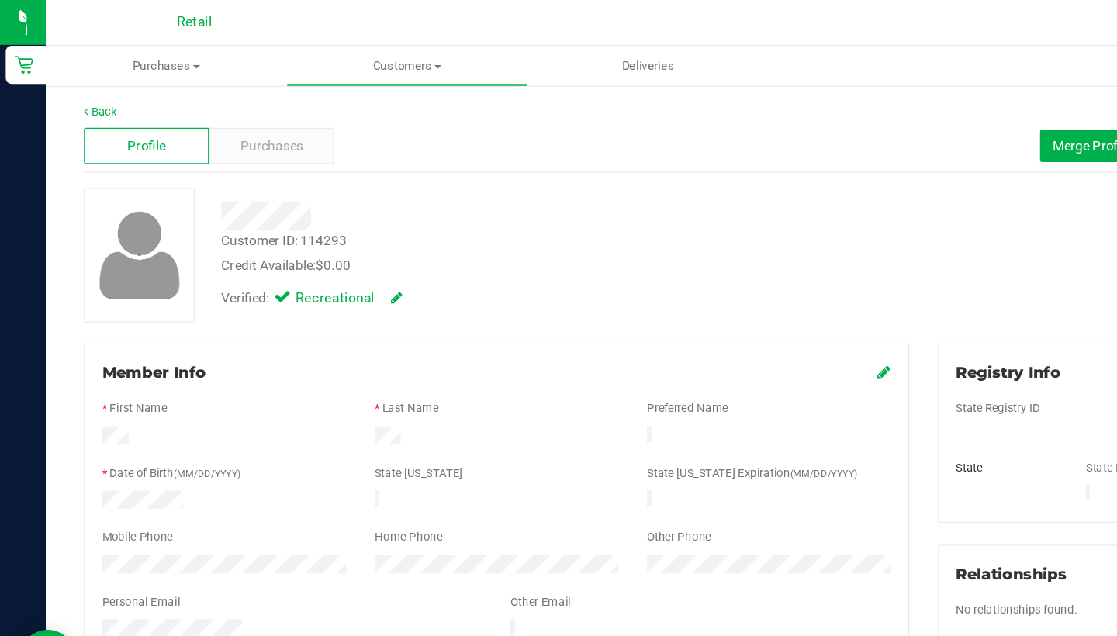
click at [249, 93] on div "Back" at bounding box center [577, 91] width 1018 height 14
click at [244, 105] on div "Purchases" at bounding box center [221, 118] width 102 height 29
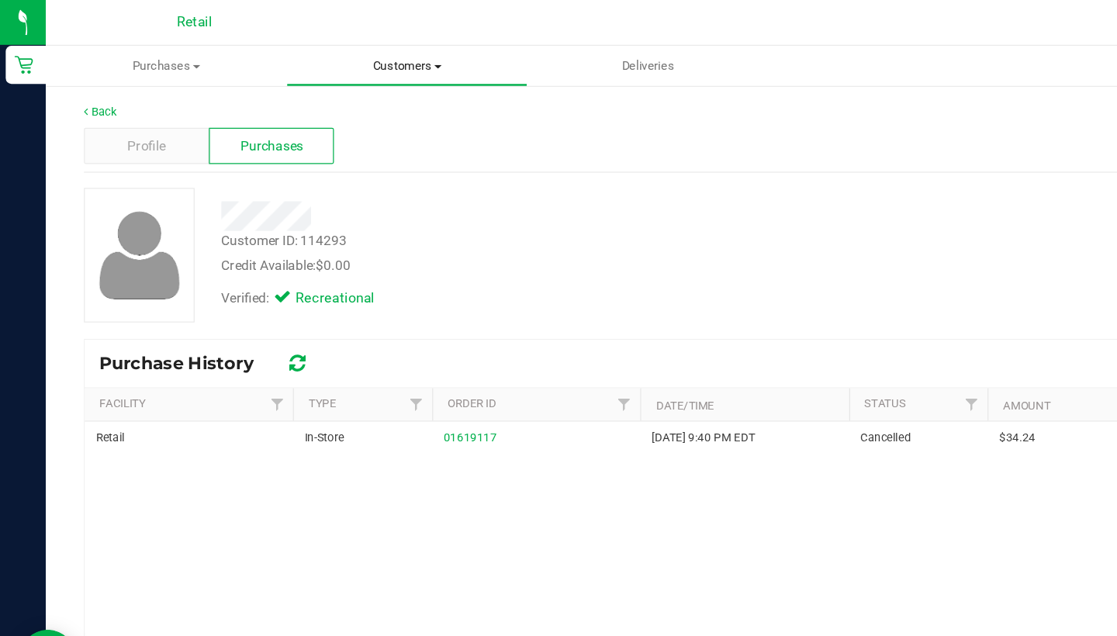
click at [325, 57] on span "Customers" at bounding box center [331, 54] width 194 height 14
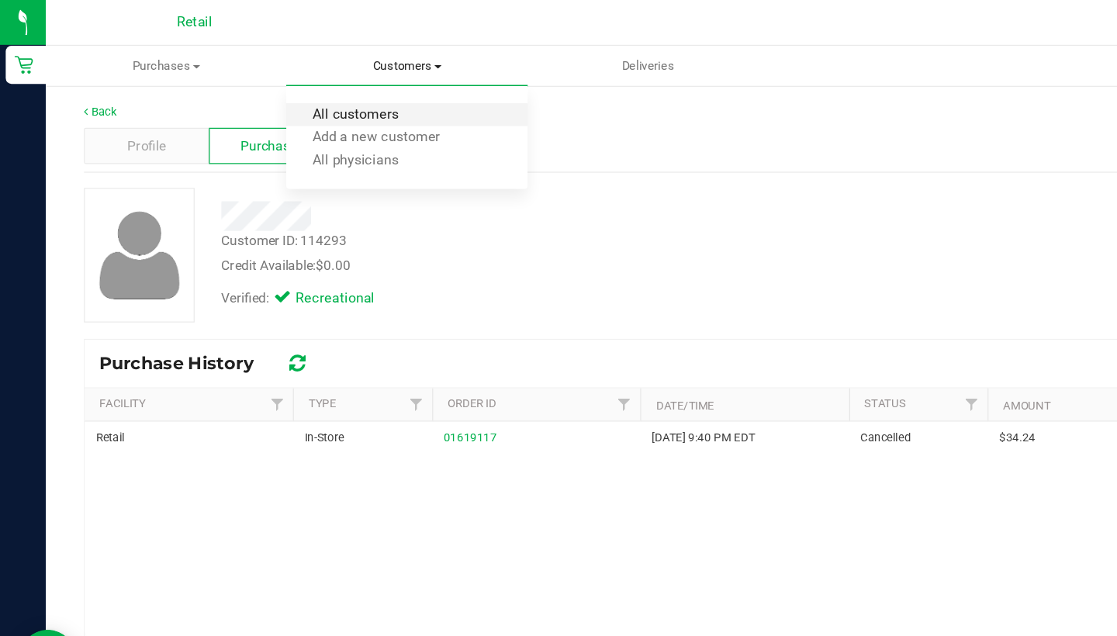
click at [319, 94] on span "All customers" at bounding box center [289, 93] width 112 height 13
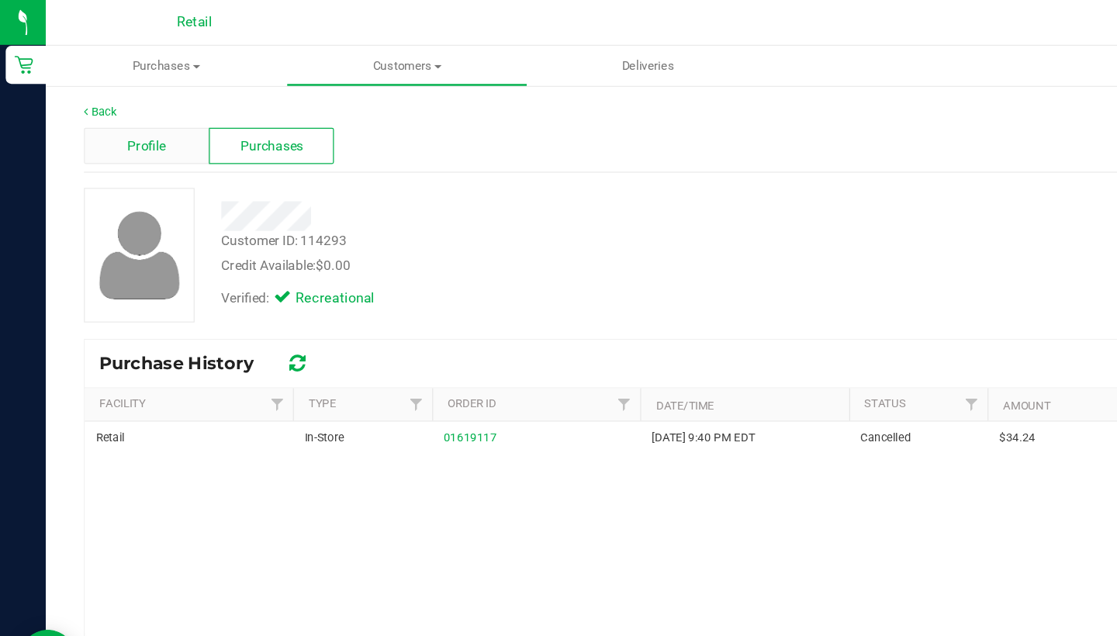
click at [131, 116] on span "Profile" at bounding box center [119, 119] width 31 height 16
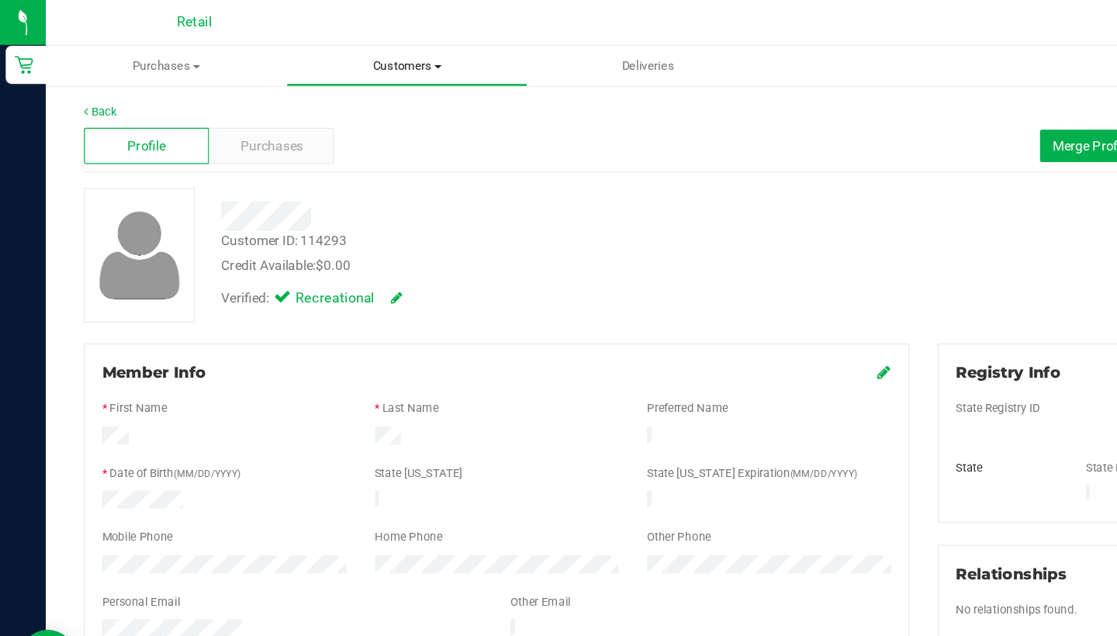
click at [353, 50] on span "Customers" at bounding box center [331, 54] width 194 height 14
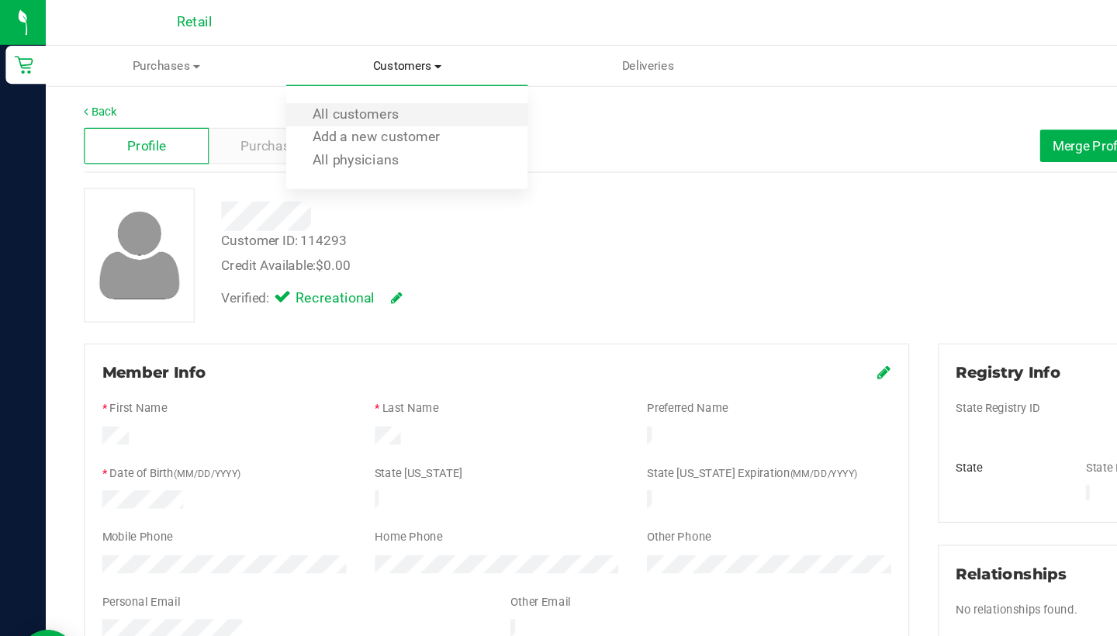
click at [351, 93] on li "All customers" at bounding box center [330, 94] width 195 height 19
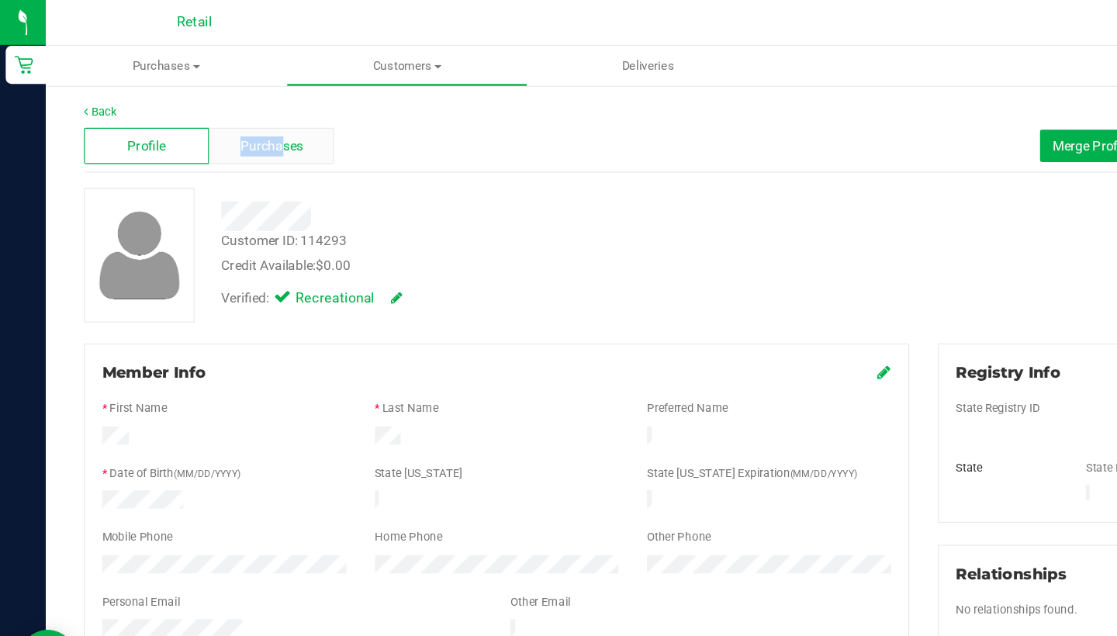
click at [229, 111] on span "Purchases" at bounding box center [220, 119] width 51 height 16
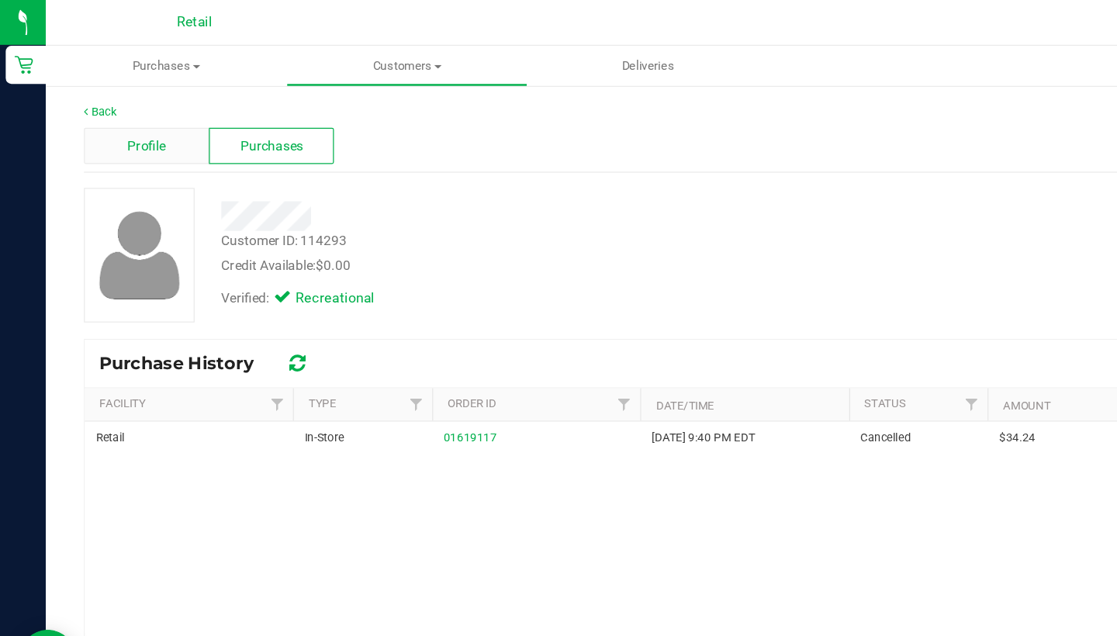
click at [151, 105] on div "Profile" at bounding box center [119, 118] width 102 height 29
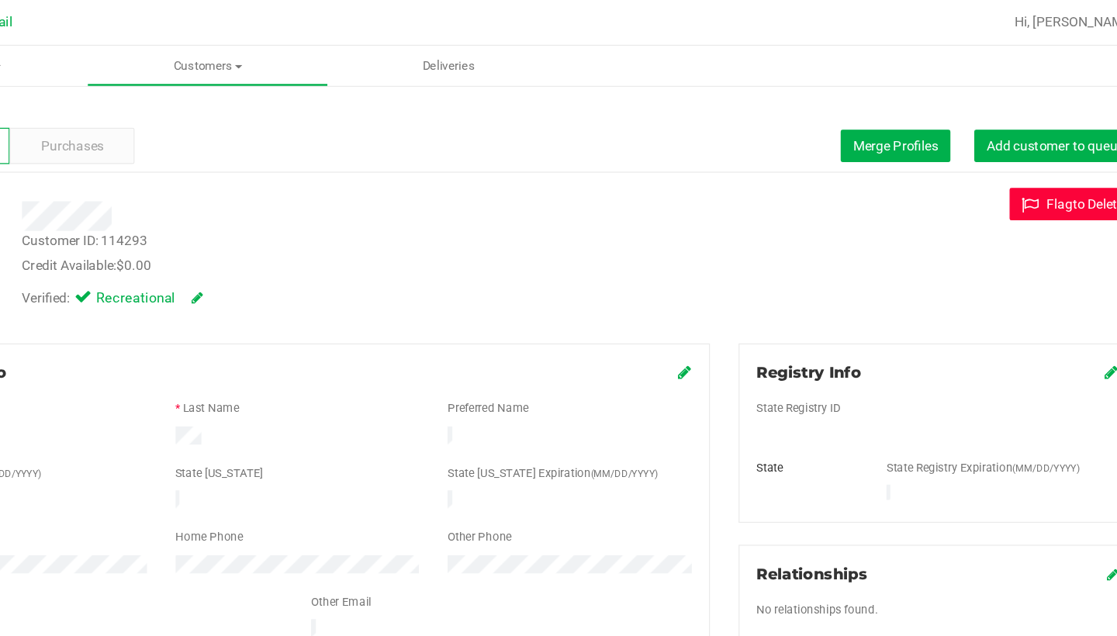
click at [983, 177] on button "Flag to [GEOGRAPHIC_DATA]" at bounding box center [1034, 166] width 103 height 26
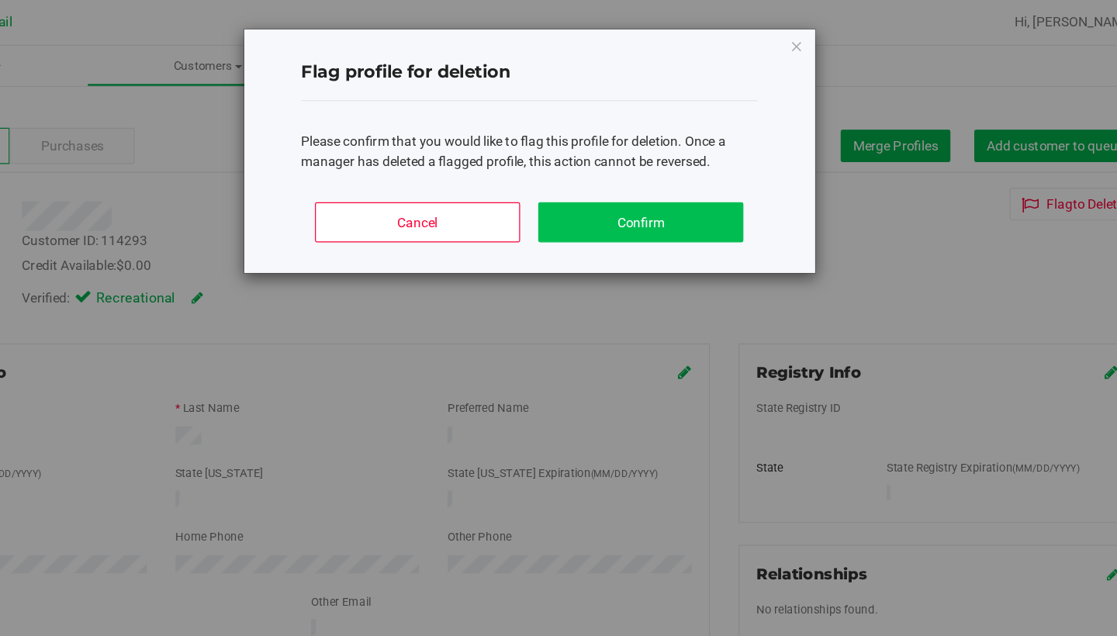
click at [600, 176] on button "Confirm" at bounding box center [683, 180] width 167 height 33
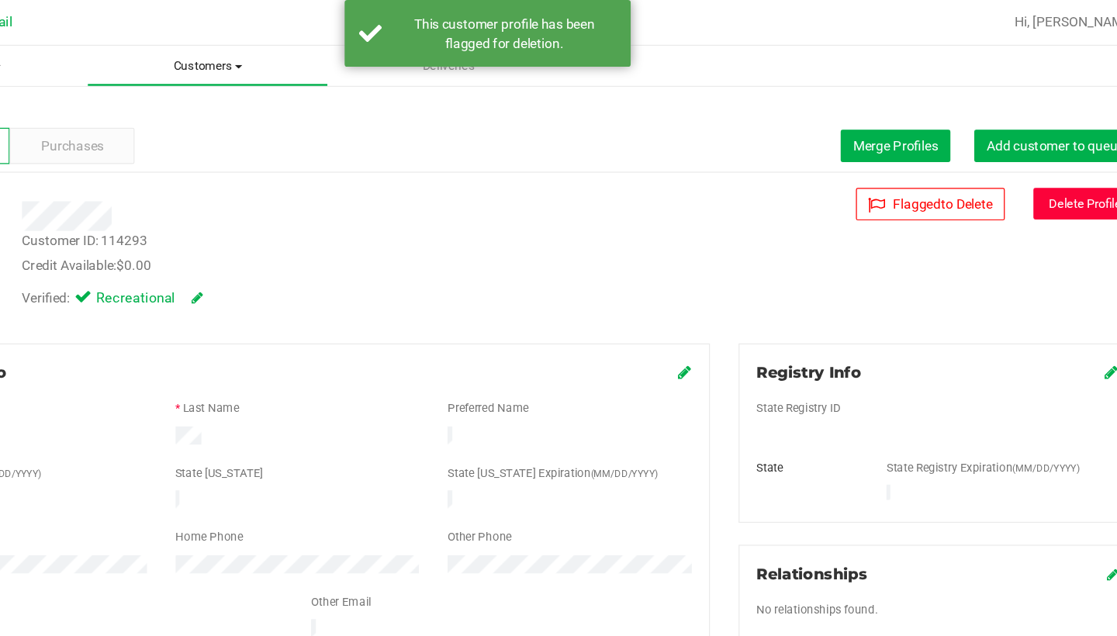
click at [234, 63] on uib-tab-heading "Customers All customers Add a new customer All physicians" at bounding box center [331, 53] width 194 height 31
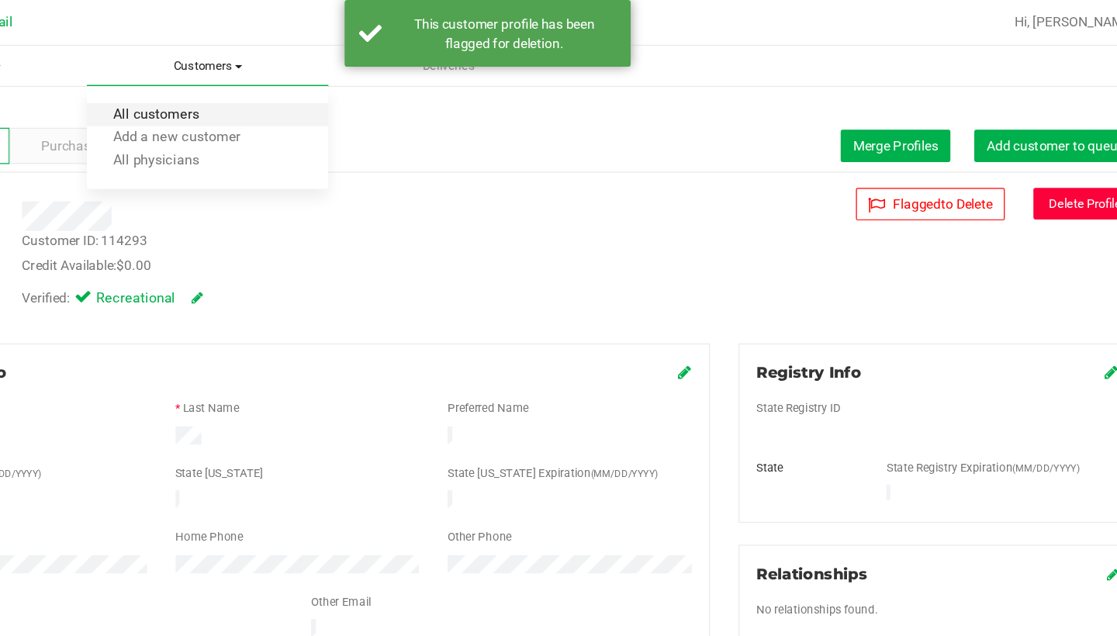
click at [233, 92] on span "All customers" at bounding box center [289, 93] width 112 height 13
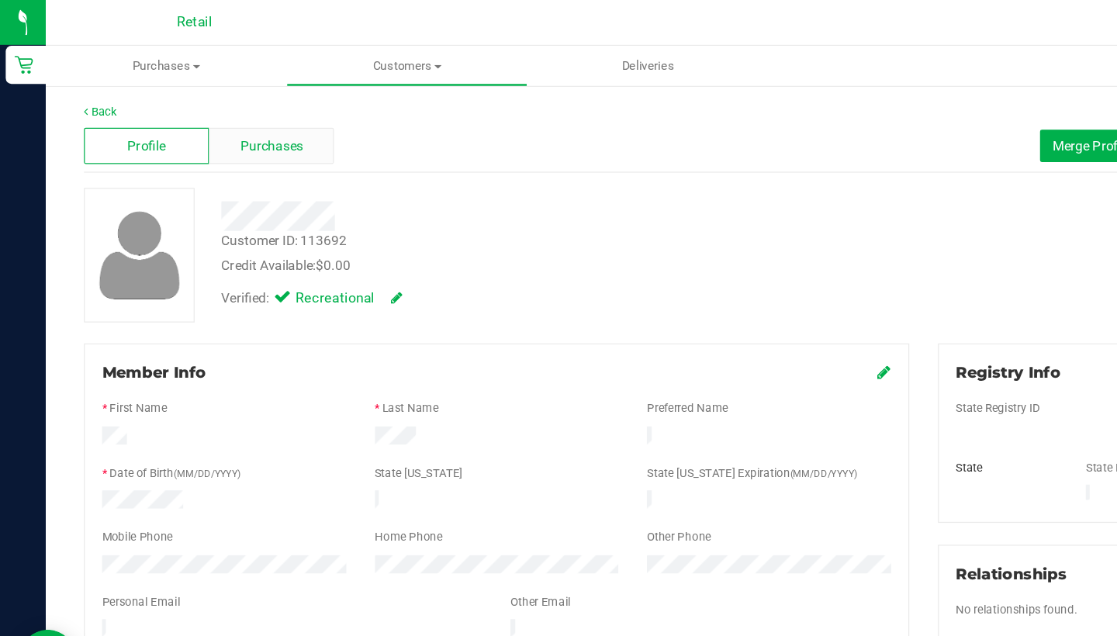
click at [224, 115] on span "Purchases" at bounding box center [220, 119] width 51 height 16
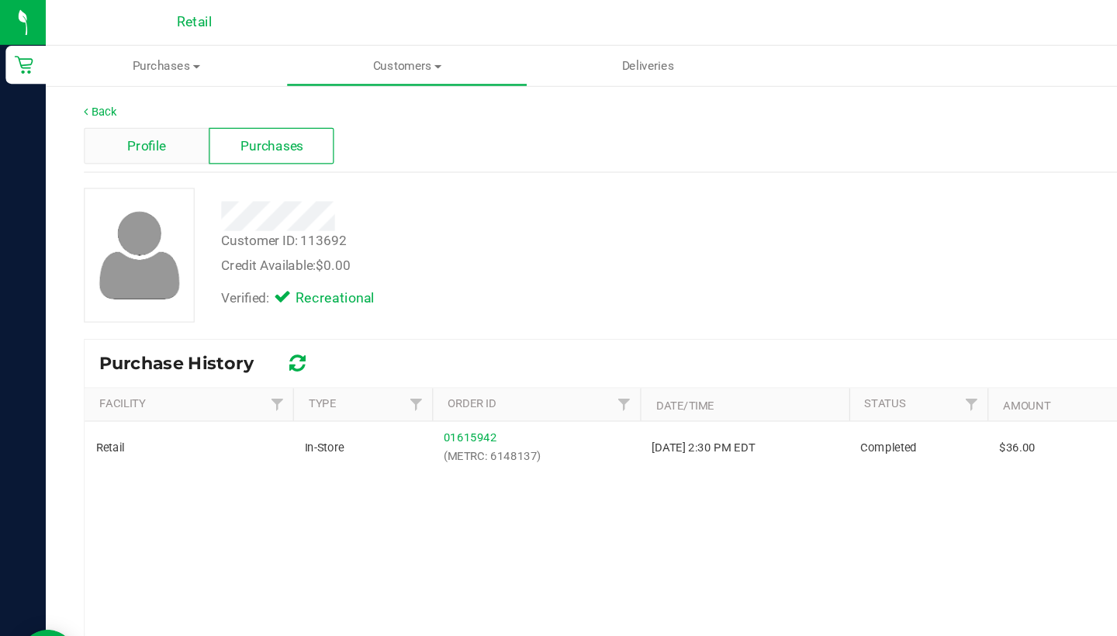
click at [103, 107] on div "Profile" at bounding box center [119, 118] width 102 height 29
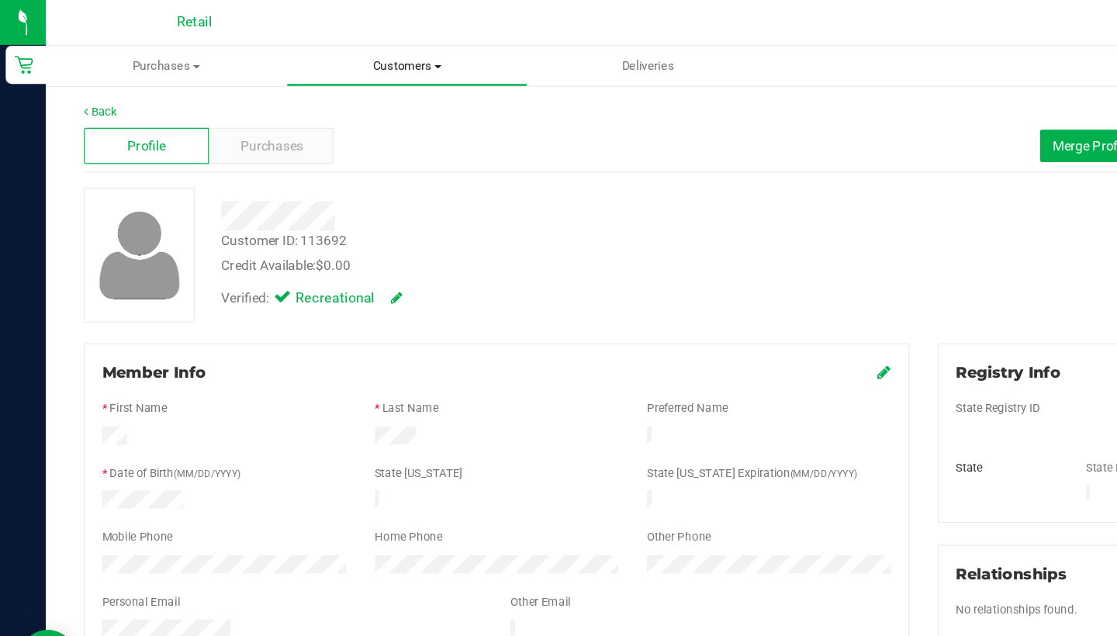
click at [327, 50] on span "Customers" at bounding box center [331, 54] width 194 height 14
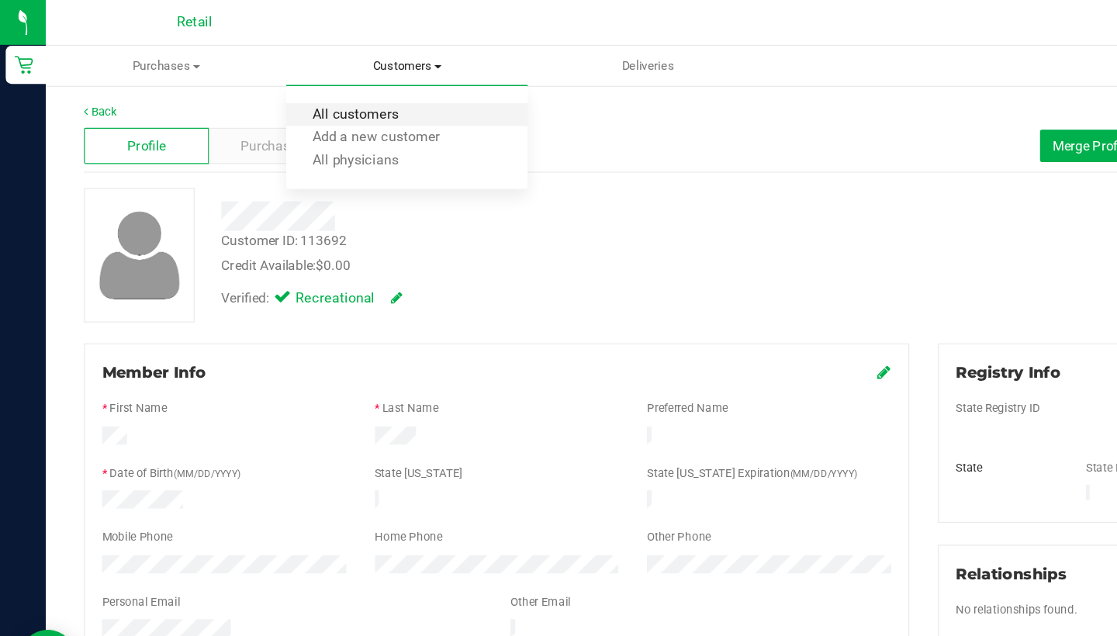
click at [324, 91] on span "All customers" at bounding box center [289, 93] width 112 height 13
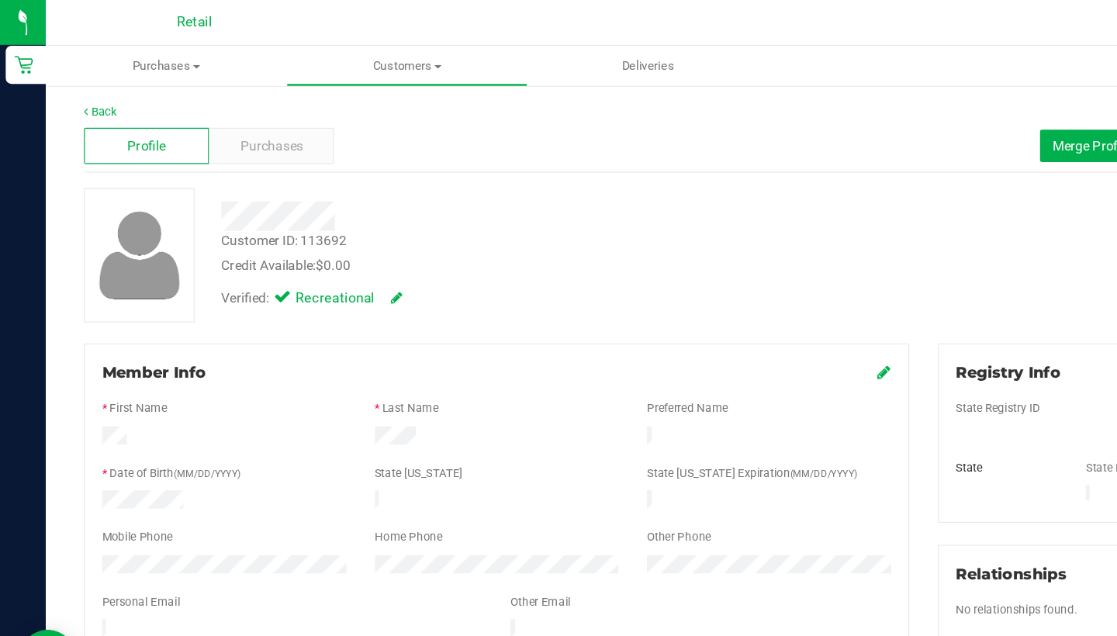
click at [721, 298] on icon at bounding box center [719, 302] width 11 height 12
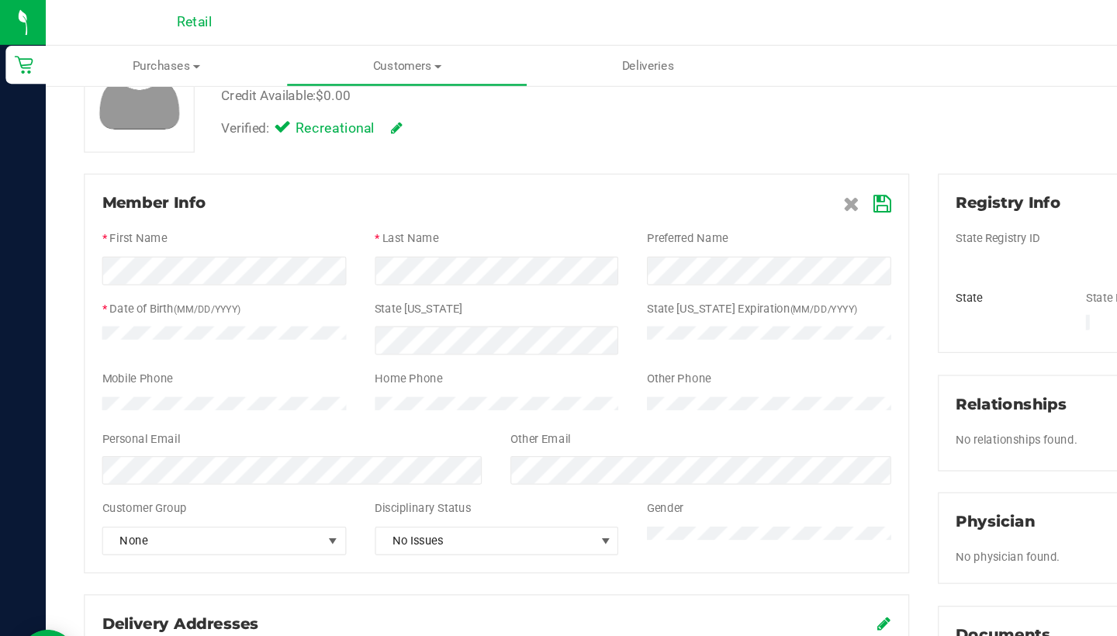
scroll to position [137, 0]
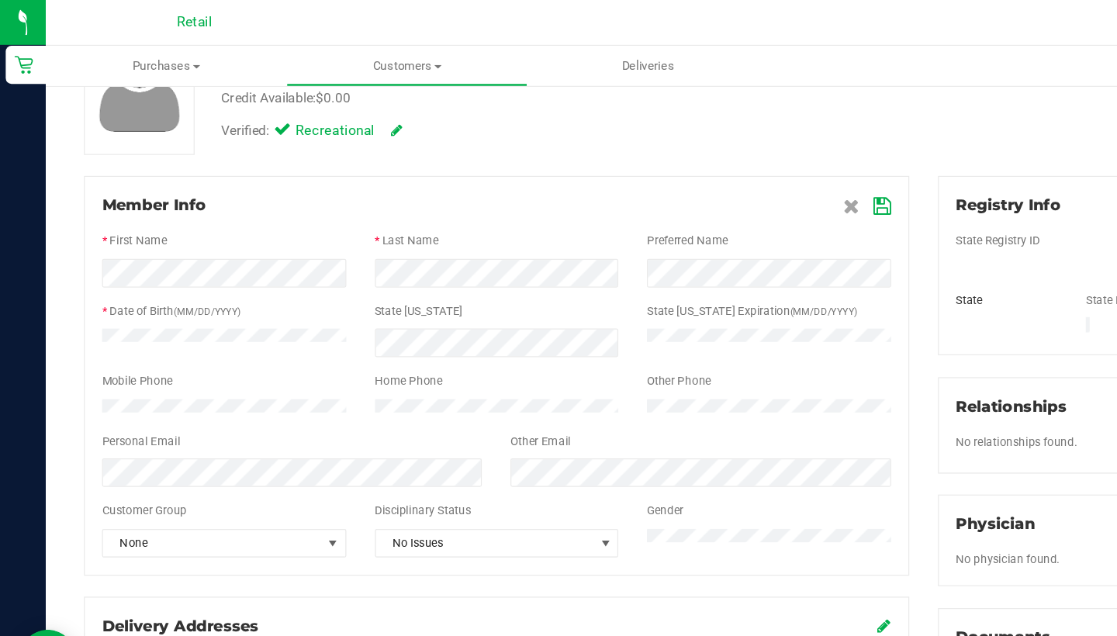
click at [718, 166] on icon at bounding box center [718, 167] width 14 height 12
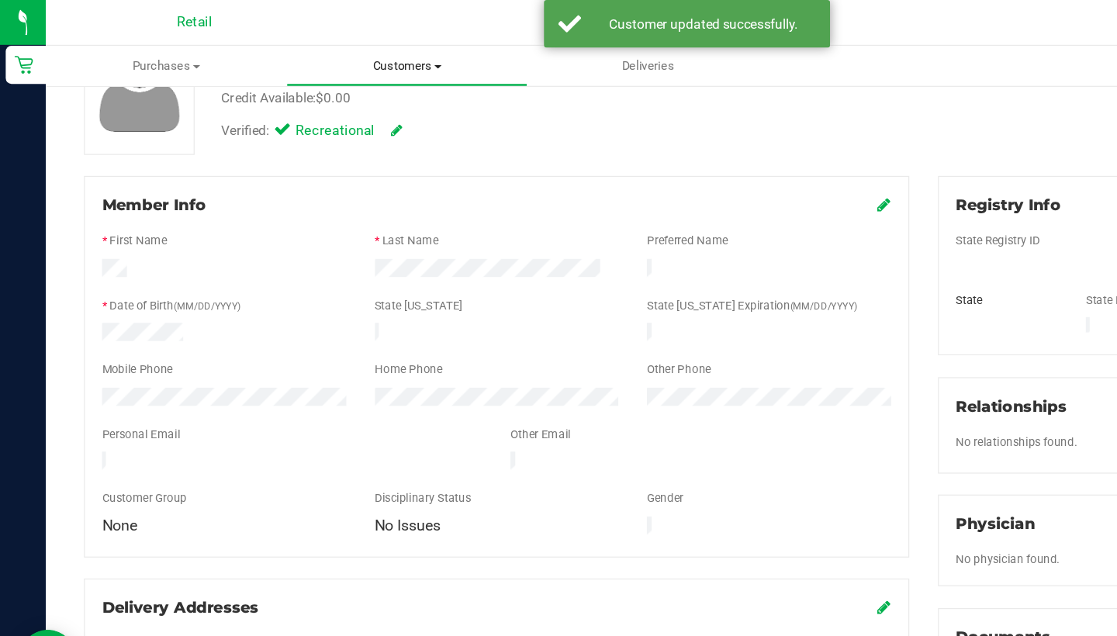
click at [341, 44] on uib-tab-heading "Customers All customers Add a new customer All physicians" at bounding box center [331, 53] width 194 height 31
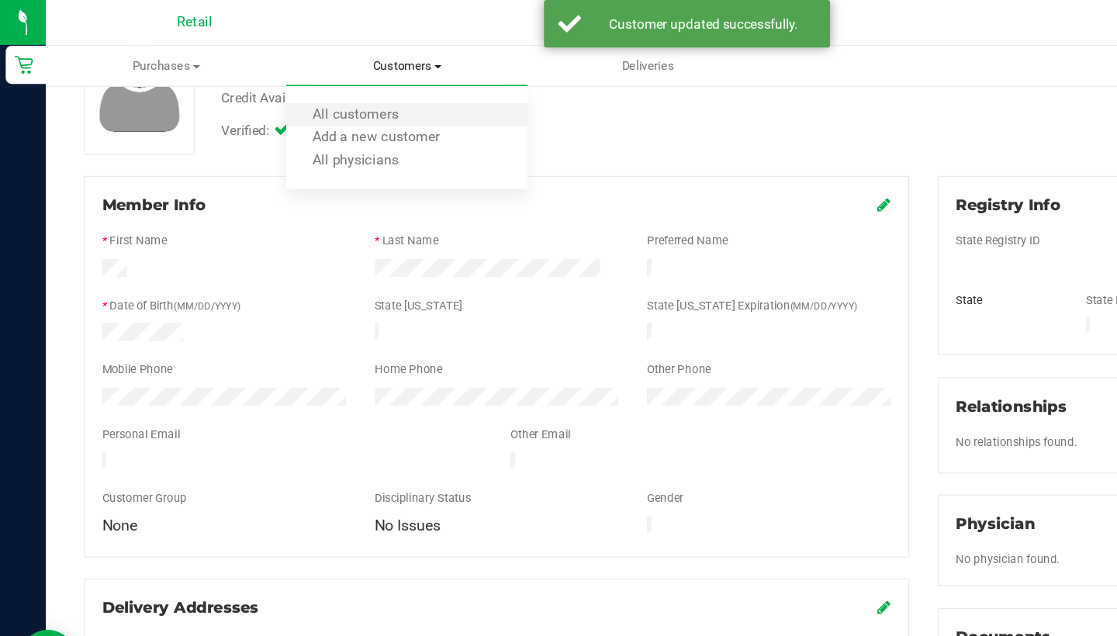
click at [344, 91] on li "All customers" at bounding box center [330, 94] width 195 height 19
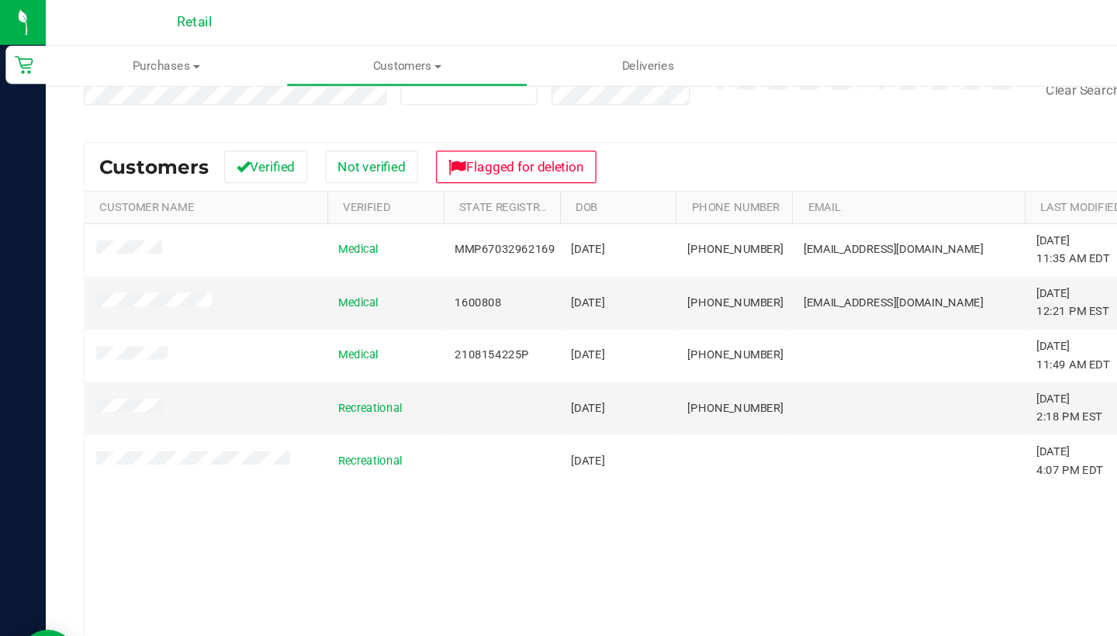
scroll to position [165, 0]
click at [168, 475] on div "Medical MMP67032962169 06/18/1958 (401) 762-5443 robin_taylor@live.com 10/20/20…" at bounding box center [577, 382] width 1016 height 401
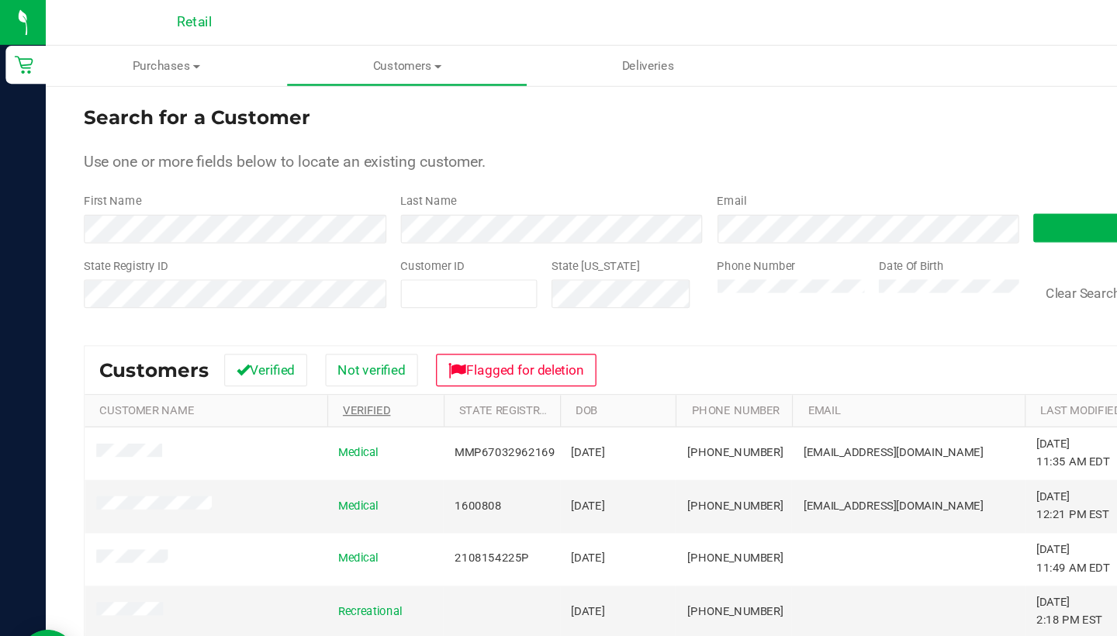
scroll to position [0, 0]
click at [866, 232] on button "Clear Search" at bounding box center [880, 238] width 81 height 26
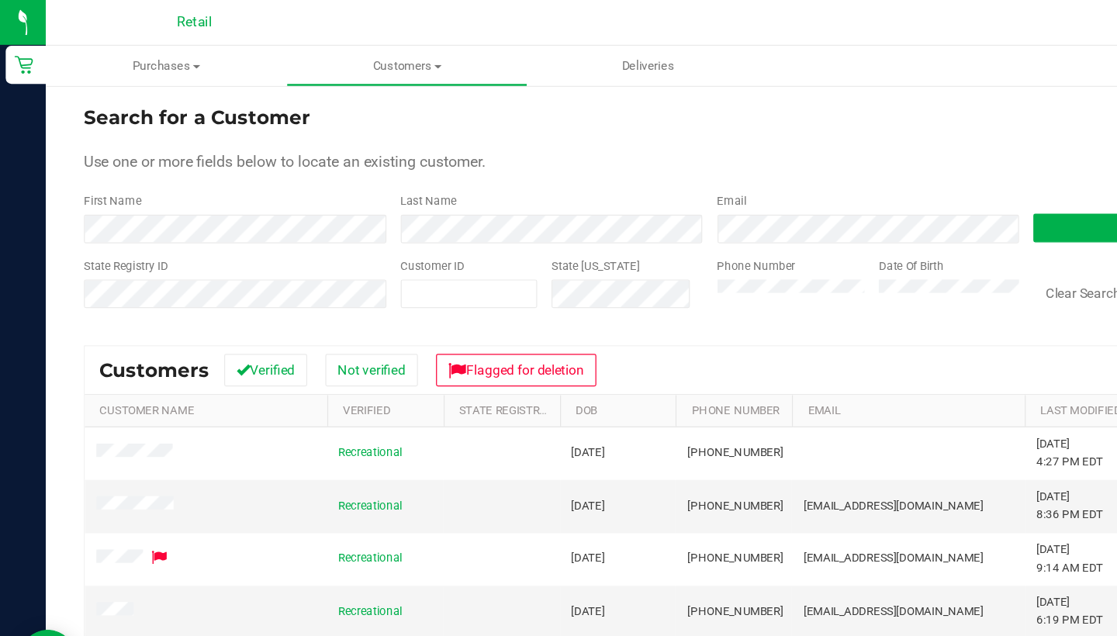
scroll to position [82, 0]
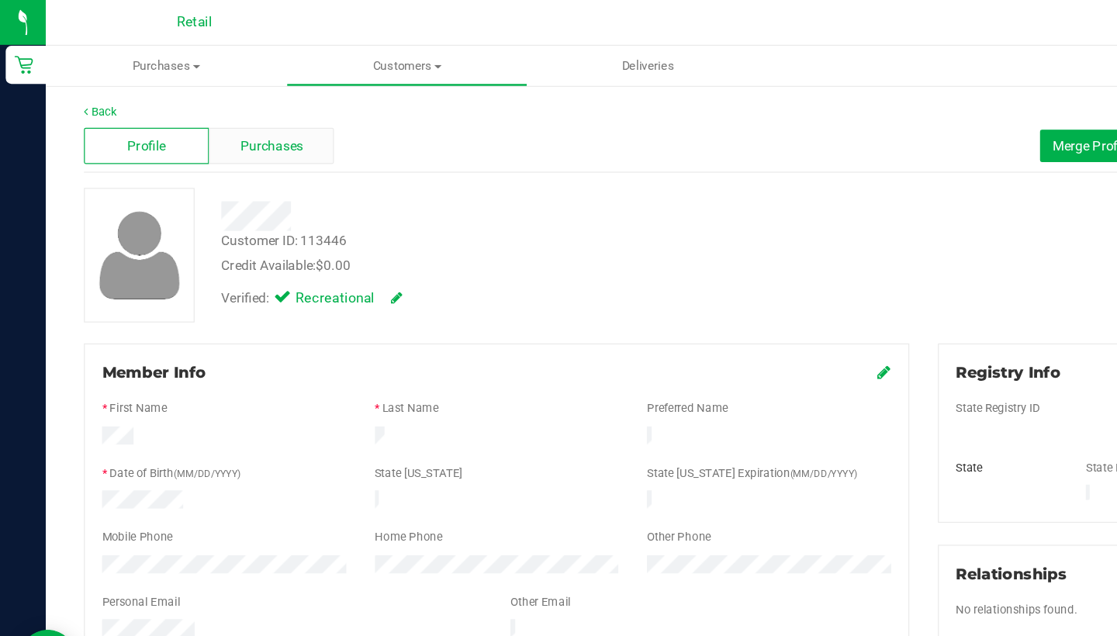
click at [227, 116] on span "Purchases" at bounding box center [220, 119] width 51 height 16
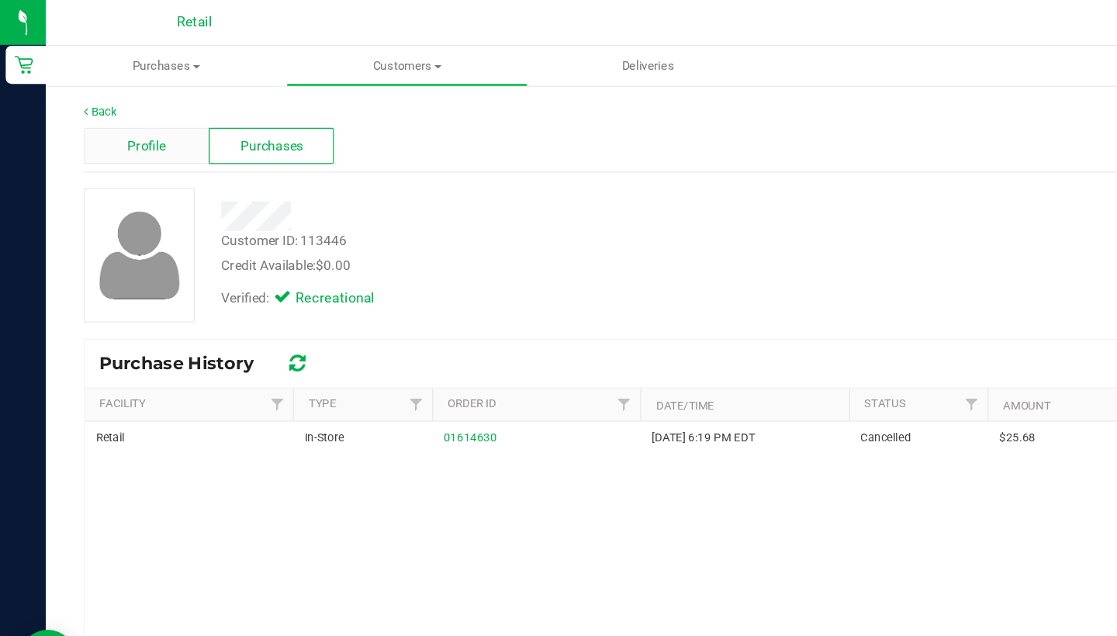
click at [119, 126] on span "Profile" at bounding box center [119, 119] width 31 height 16
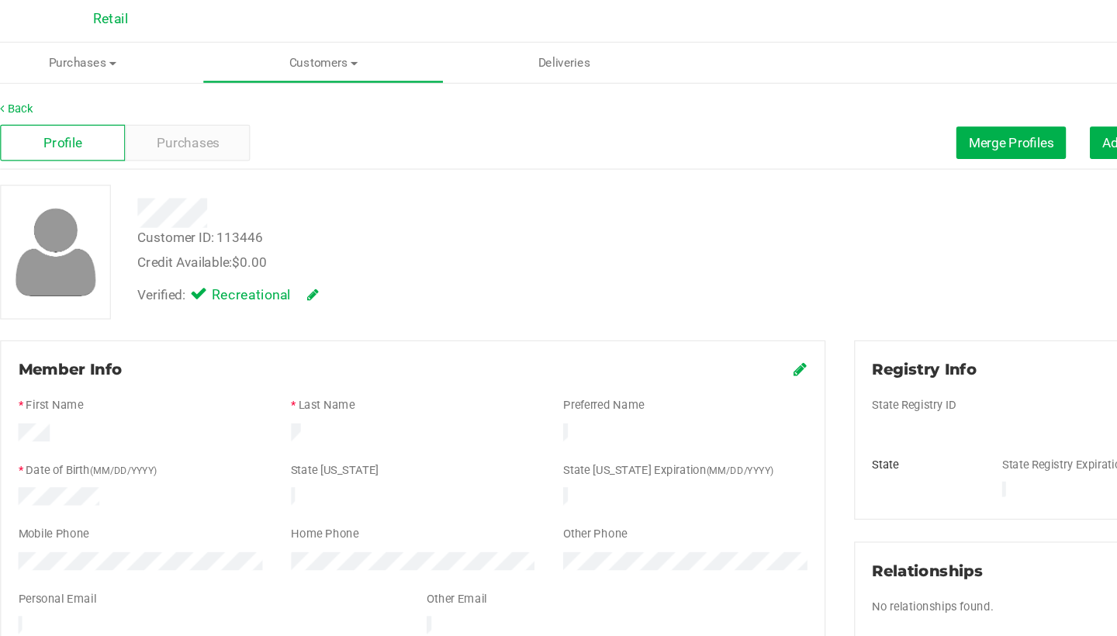
scroll to position [2, 0]
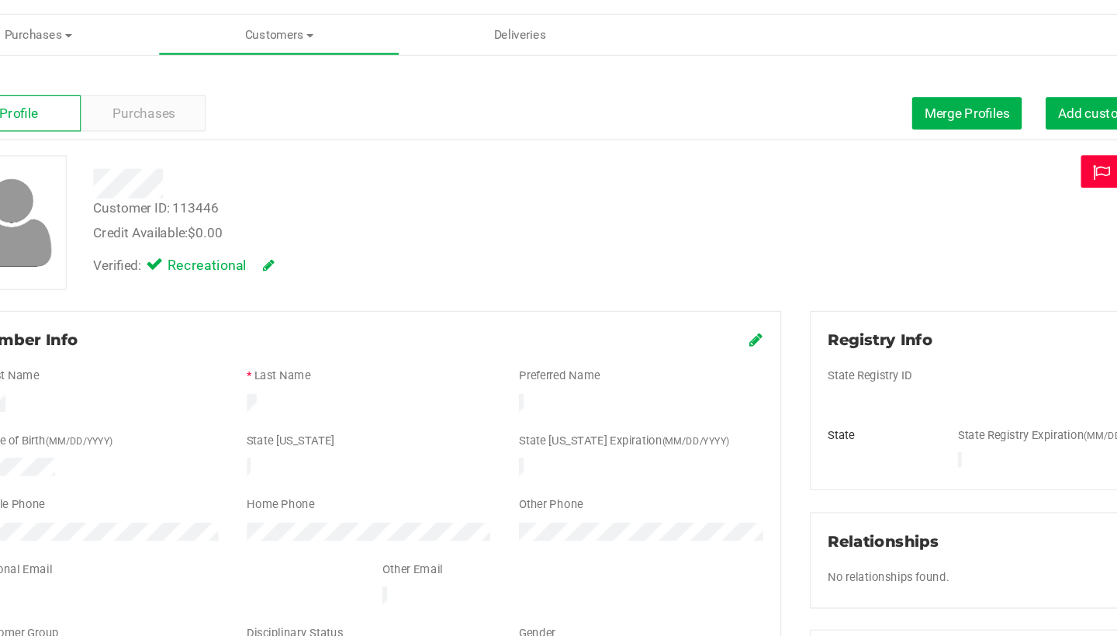
click at [993, 158] on icon at bounding box center [1003, 165] width 20 height 14
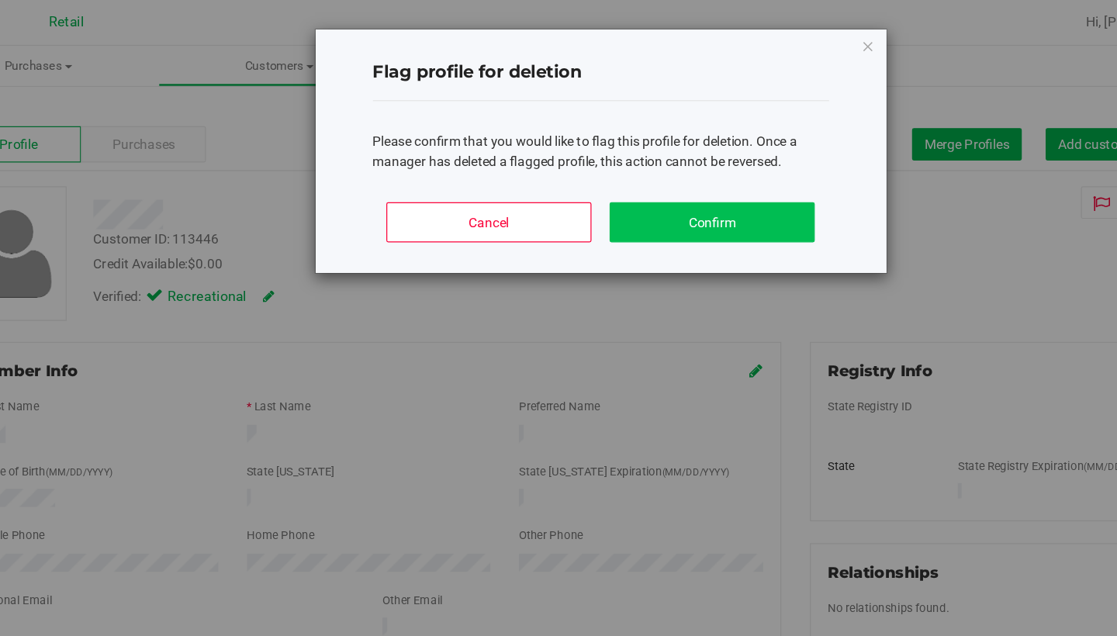
click at [600, 184] on button "Confirm" at bounding box center [683, 180] width 167 height 33
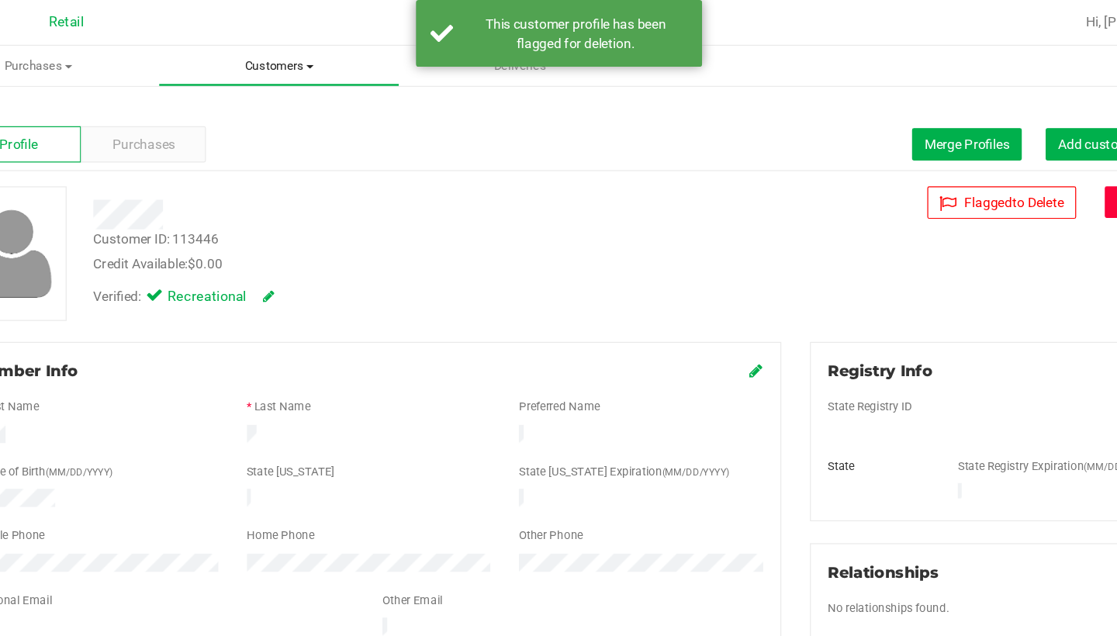
click at [234, 53] on span "Customers" at bounding box center [331, 54] width 194 height 14
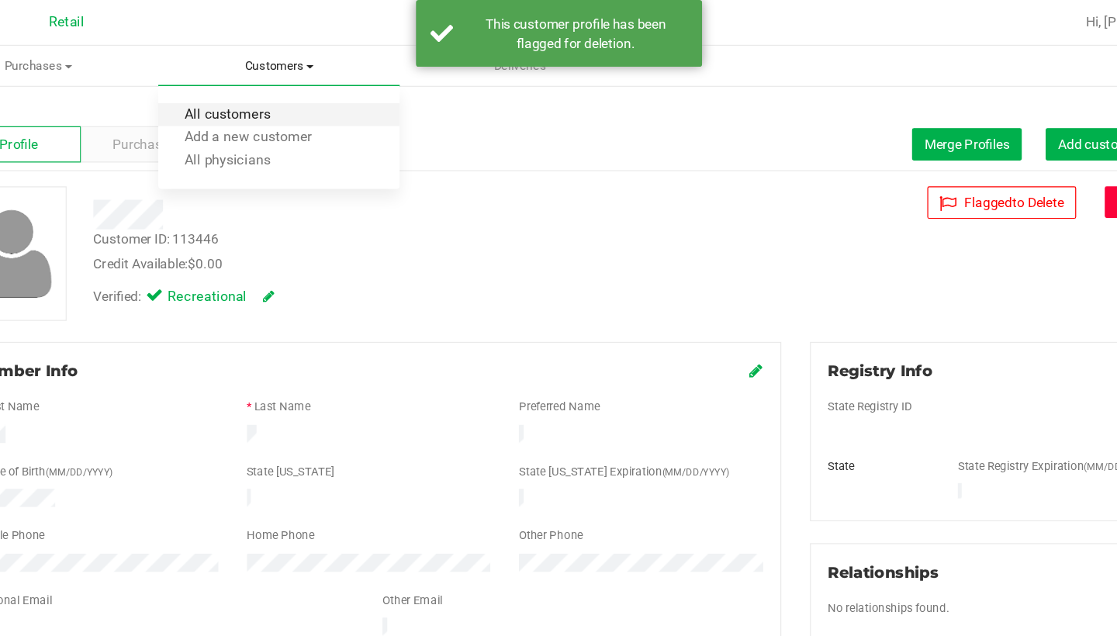
click at [233, 94] on span "All customers" at bounding box center [289, 93] width 112 height 13
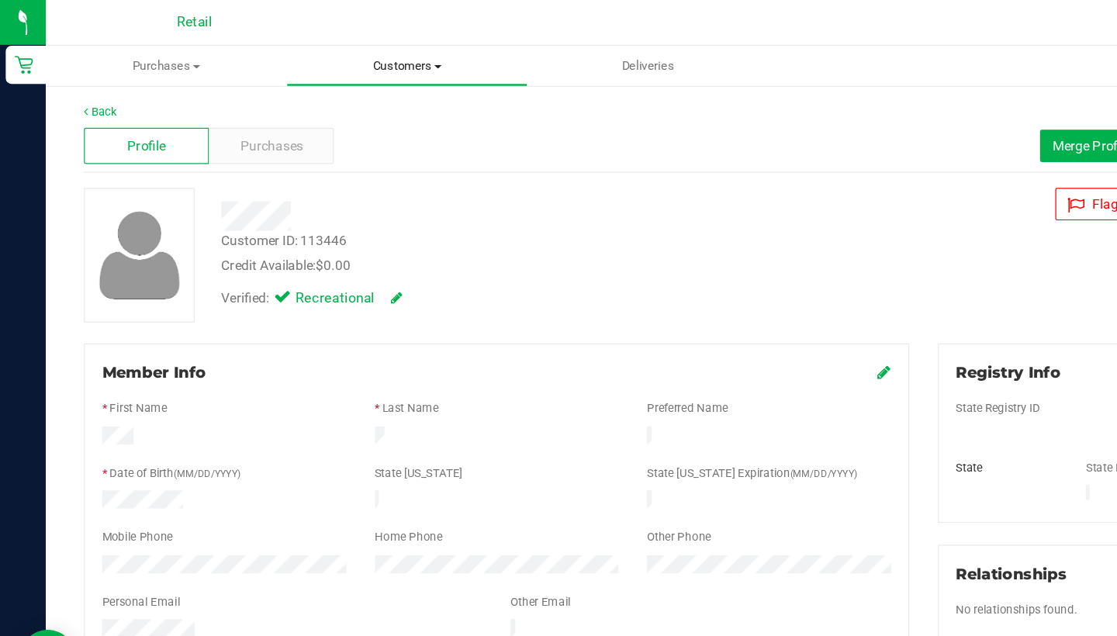
click at [313, 61] on uib-tab-heading "Customers All customers Add a new customer All physicians" at bounding box center [331, 53] width 194 height 31
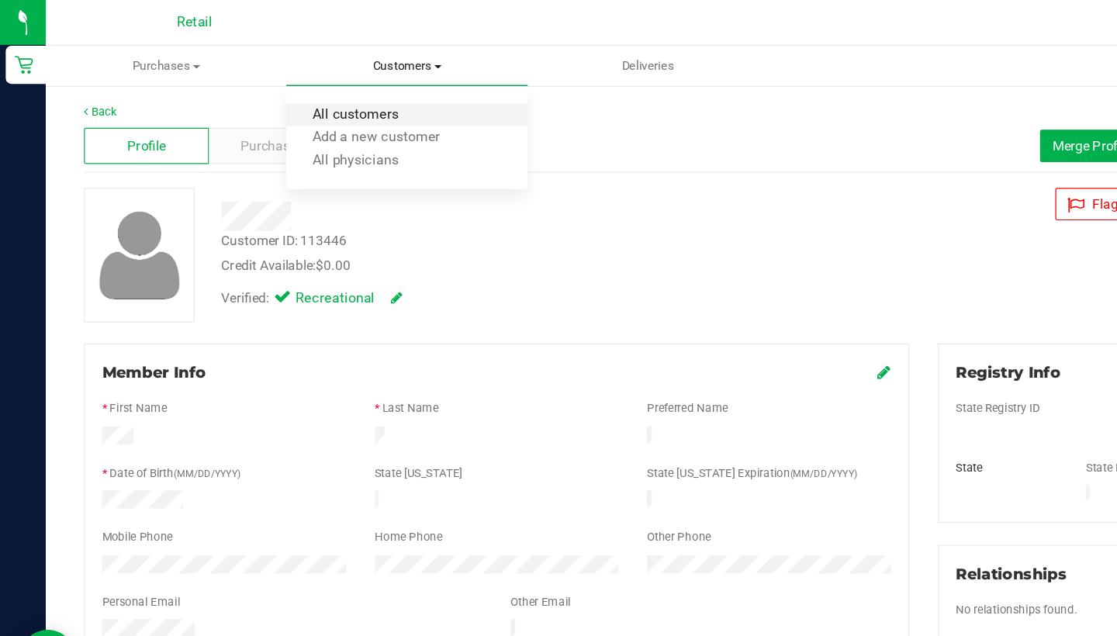
click at [307, 97] on span "All customers" at bounding box center [289, 93] width 112 height 13
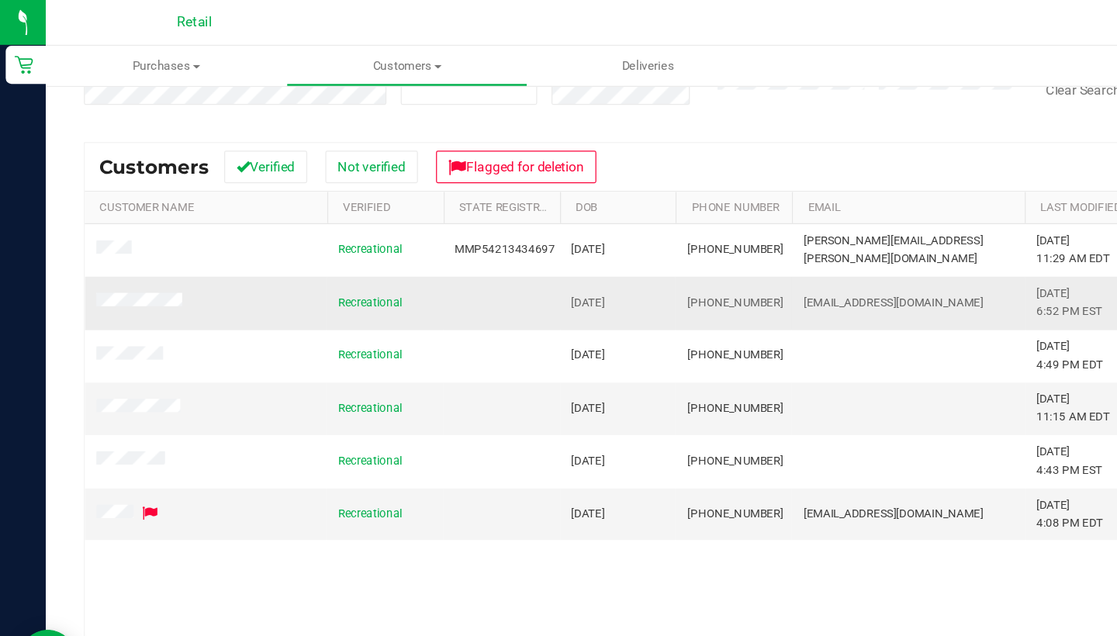
scroll to position [165, 0]
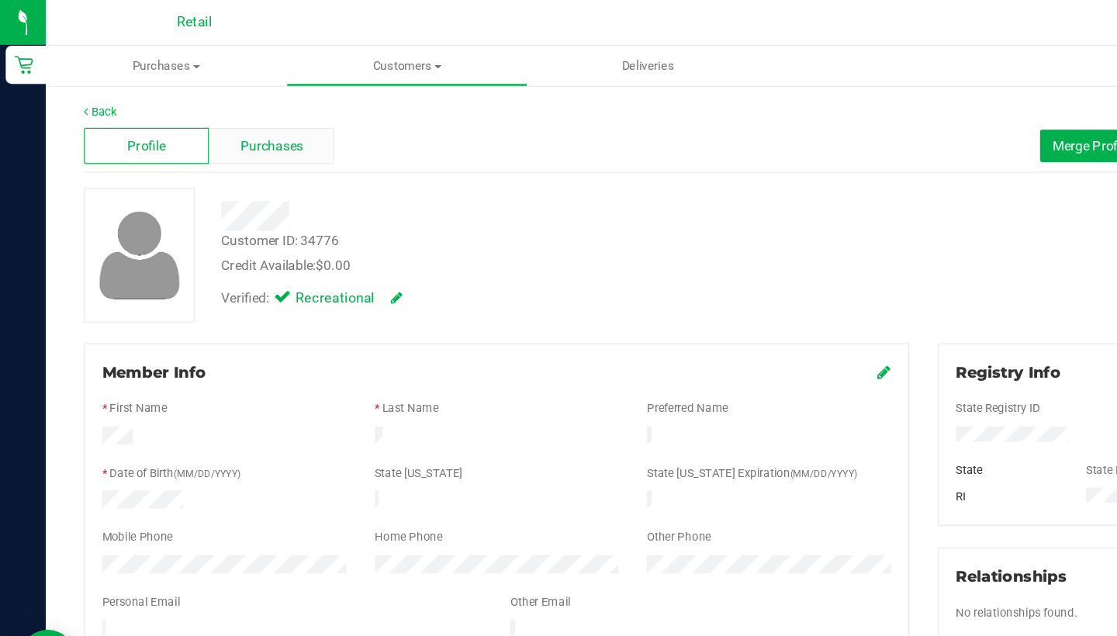
click at [220, 119] on span "Purchases" at bounding box center [220, 119] width 51 height 16
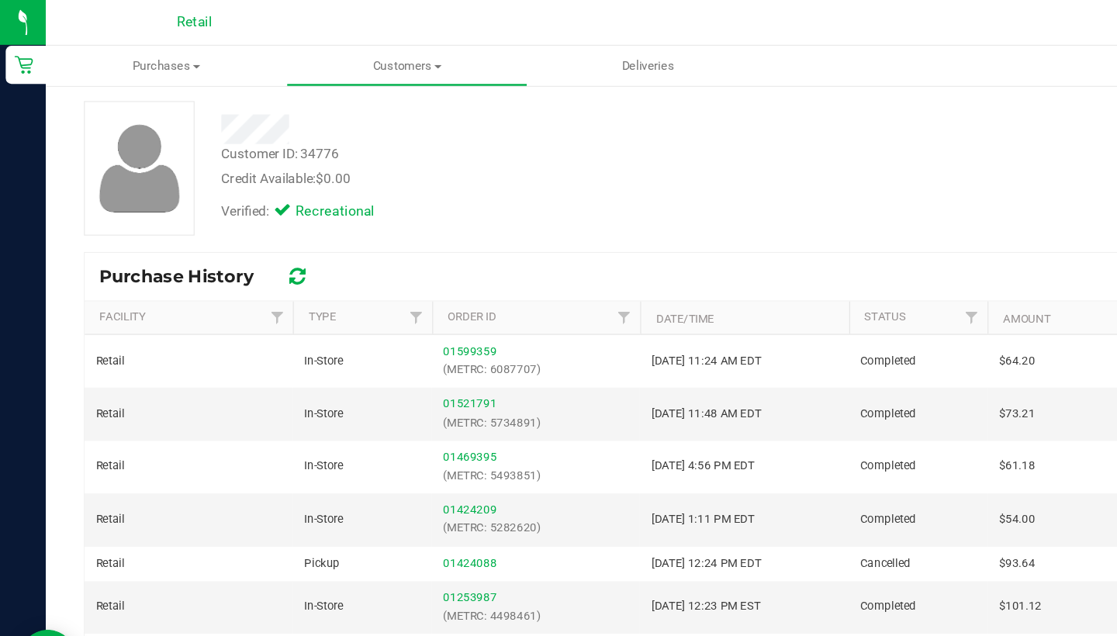
scroll to position [71, 0]
click at [265, 256] on link "Type" at bounding box center [262, 257] width 22 height 11
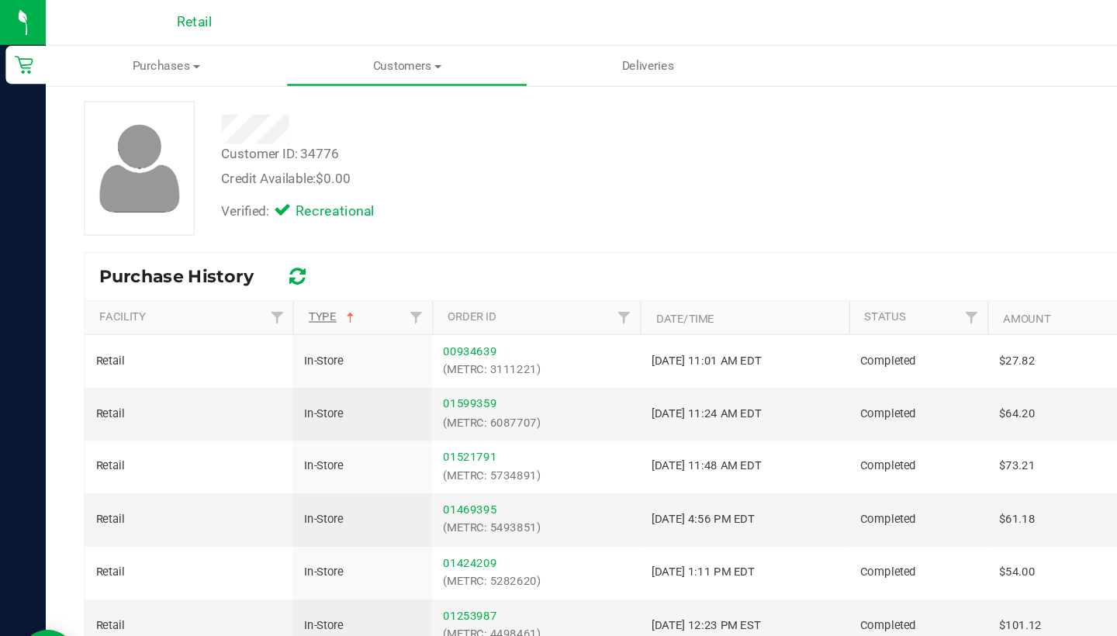
click at [265, 256] on link "Type" at bounding box center [271, 257] width 40 height 11
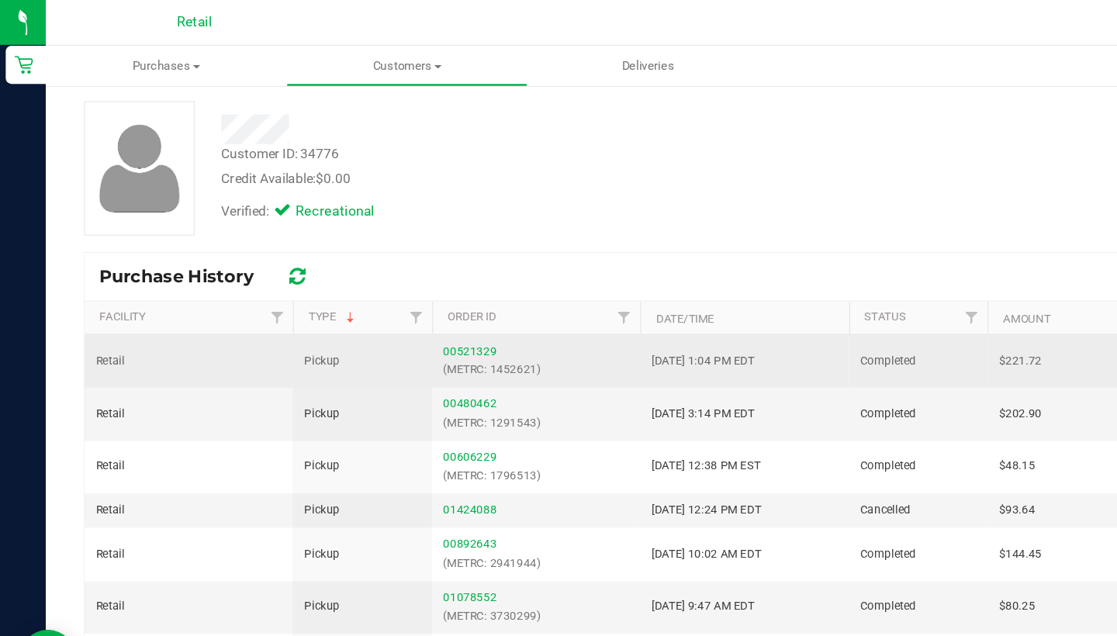
click at [377, 291] on div "00521329 (METRC: 1452621)" at bounding box center [436, 293] width 151 height 29
click at [379, 285] on link "00521329" at bounding box center [382, 285] width 43 height 11
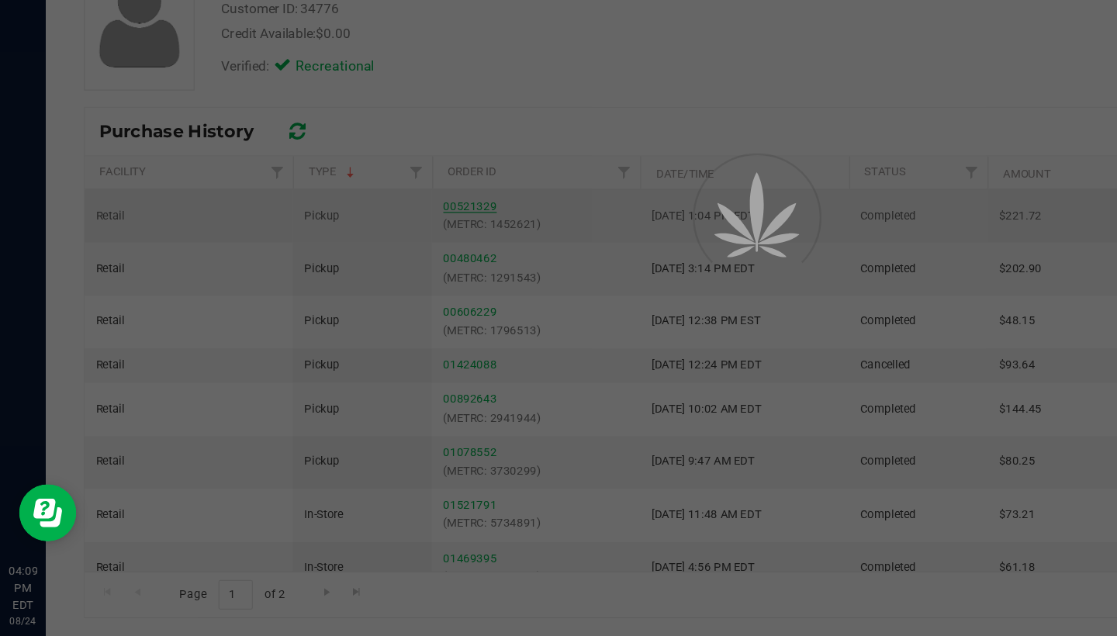
scroll to position [1, 0]
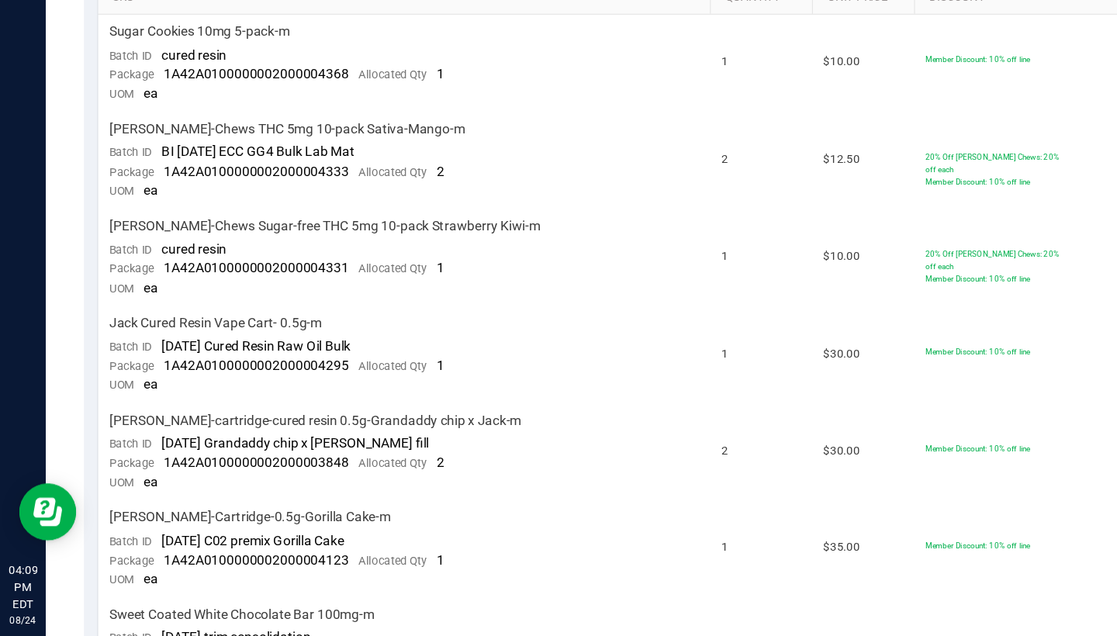
scroll to position [206, 0]
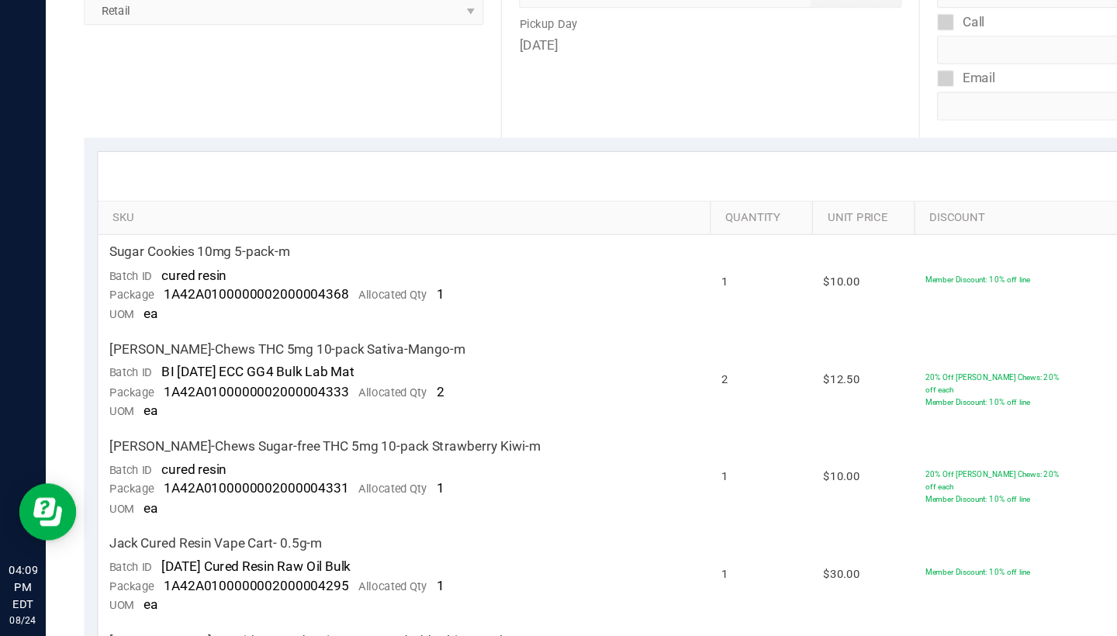
click at [336, 64] on div "Location Pickup Store Retail Select Store Retail" at bounding box center [237, 136] width 339 height 190
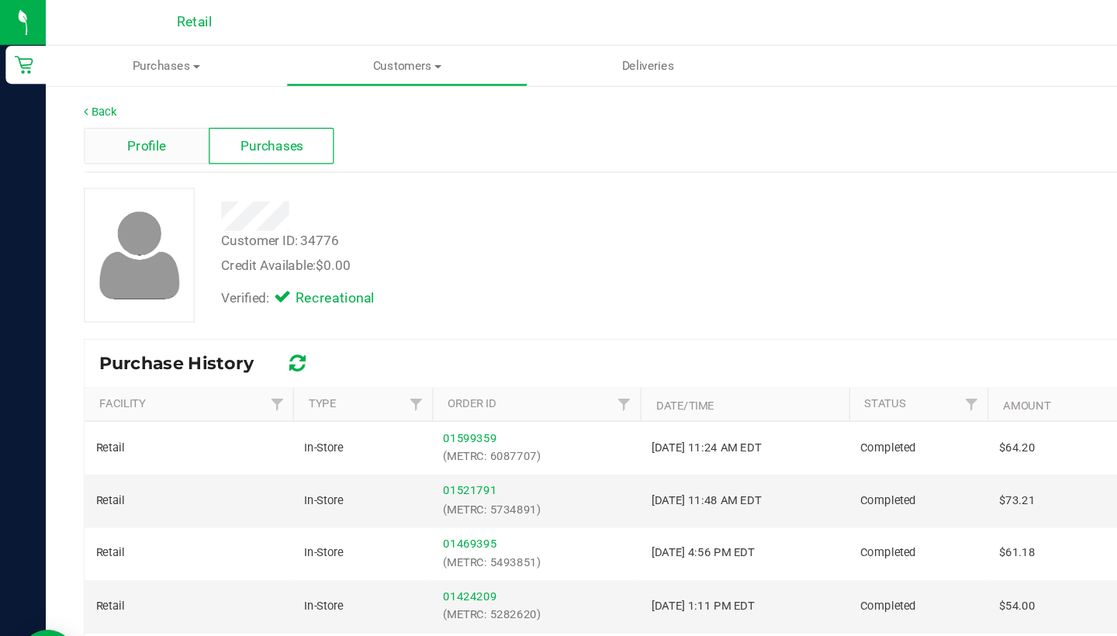
click at [130, 128] on div "Profile" at bounding box center [119, 118] width 102 height 29
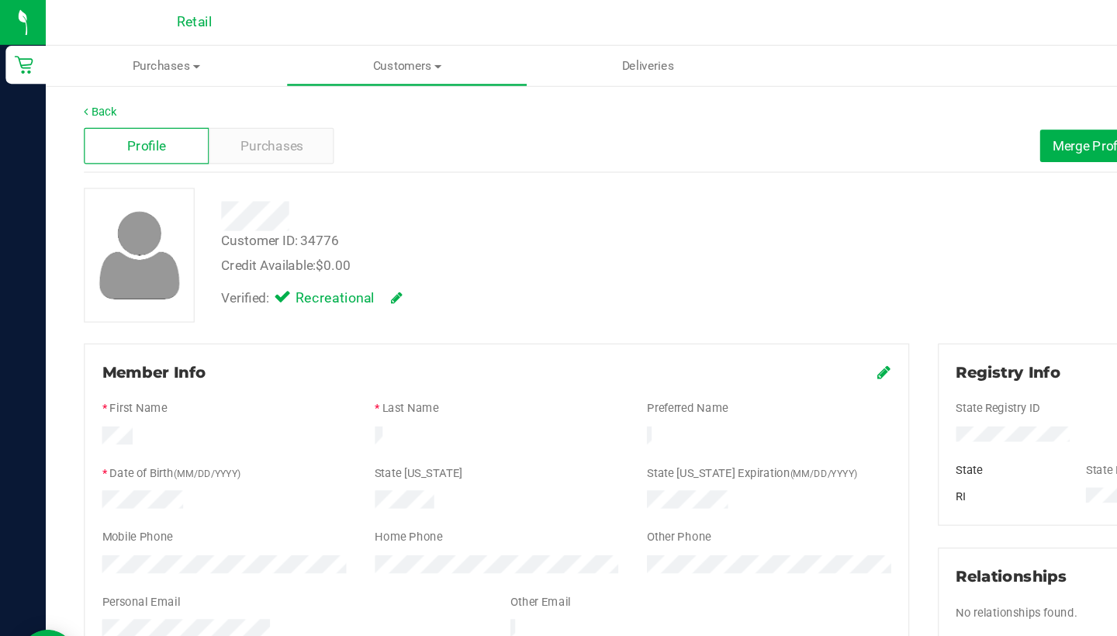
click at [721, 303] on icon at bounding box center [719, 302] width 11 height 12
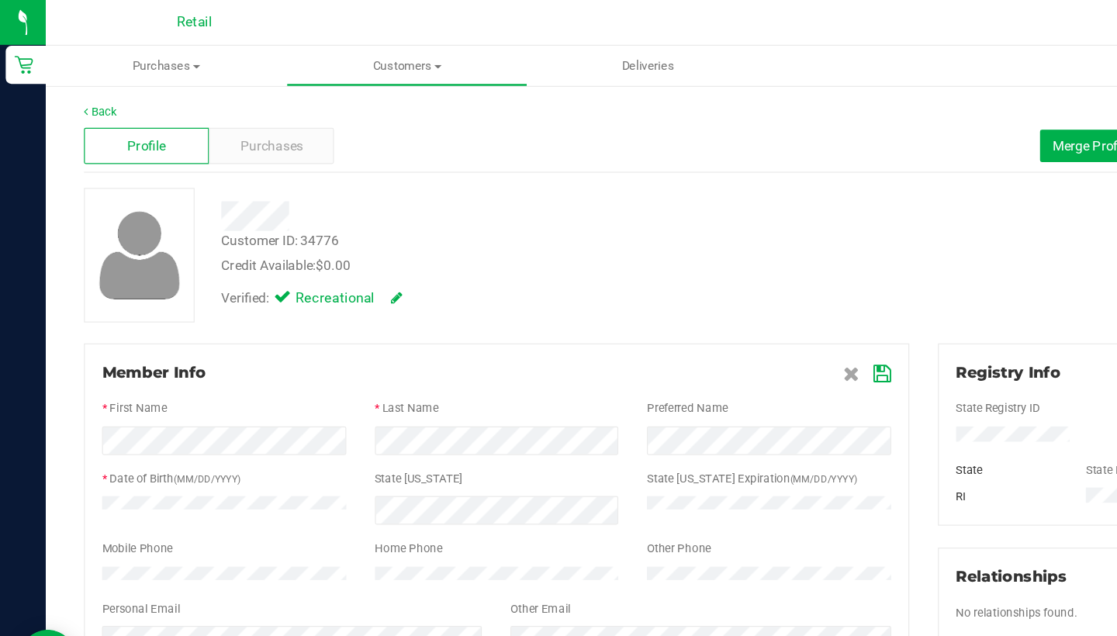
click at [718, 302] on icon at bounding box center [718, 304] width 14 height 12
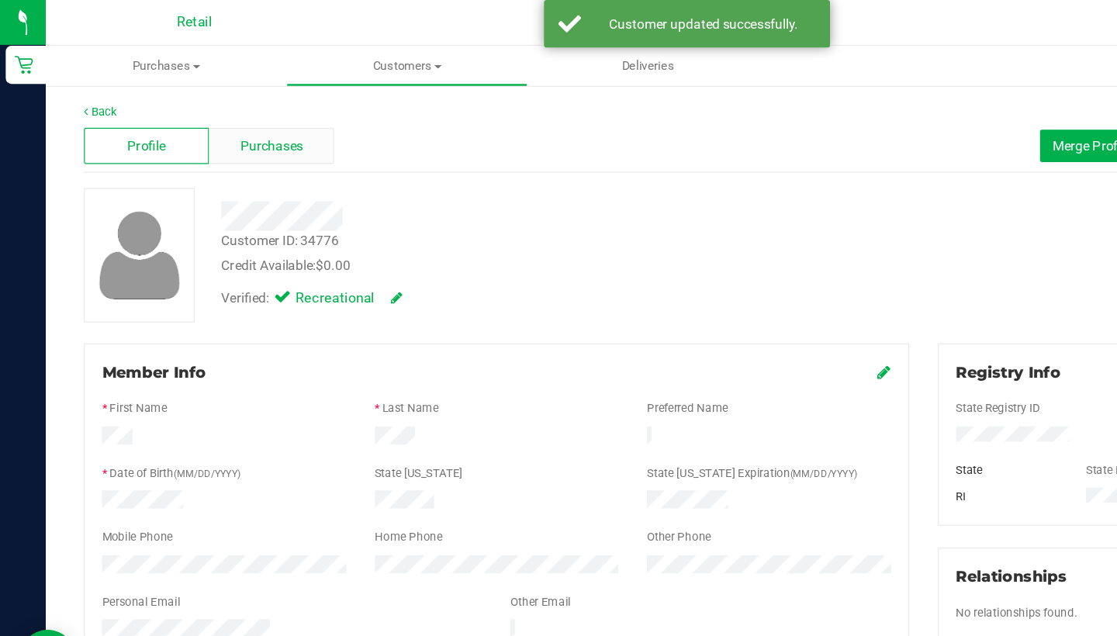
click at [220, 114] on span "Purchases" at bounding box center [220, 119] width 51 height 16
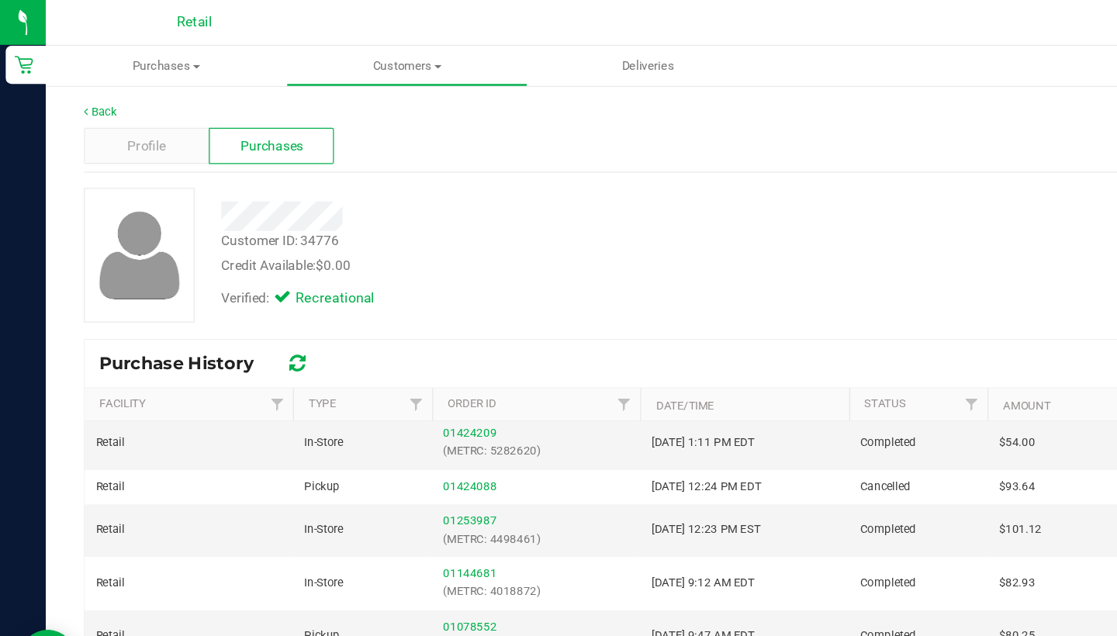
scroll to position [133, 0]
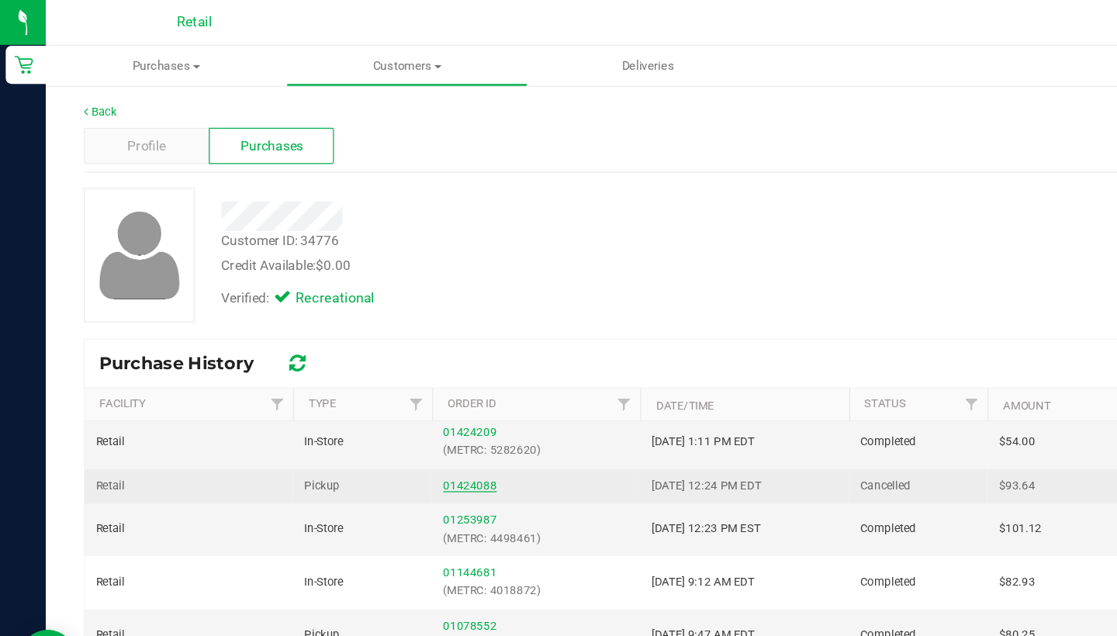
click at [377, 393] on link "01424088" at bounding box center [382, 394] width 43 height 11
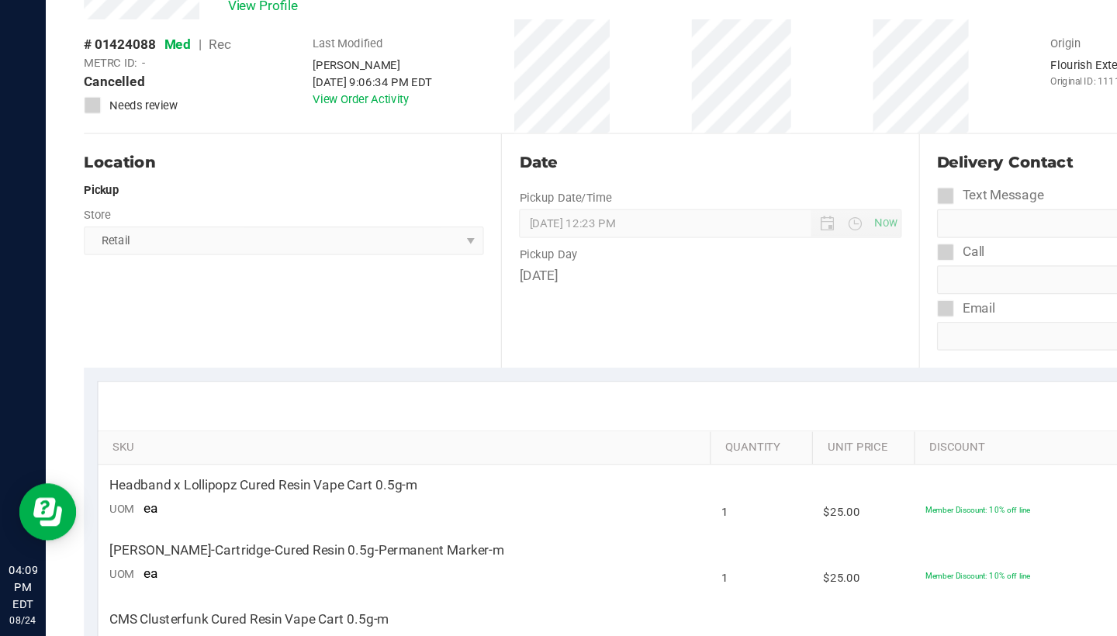
click at [320, 165] on div "[PERSON_NAME]" at bounding box center [302, 172] width 97 height 14
click at [318, 165] on div "[PERSON_NAME]" at bounding box center [302, 172] width 97 height 14
click at [330, 165] on div "[PERSON_NAME]" at bounding box center [302, 172] width 97 height 14
click at [329, 165] on div "[PERSON_NAME]" at bounding box center [302, 172] width 97 height 14
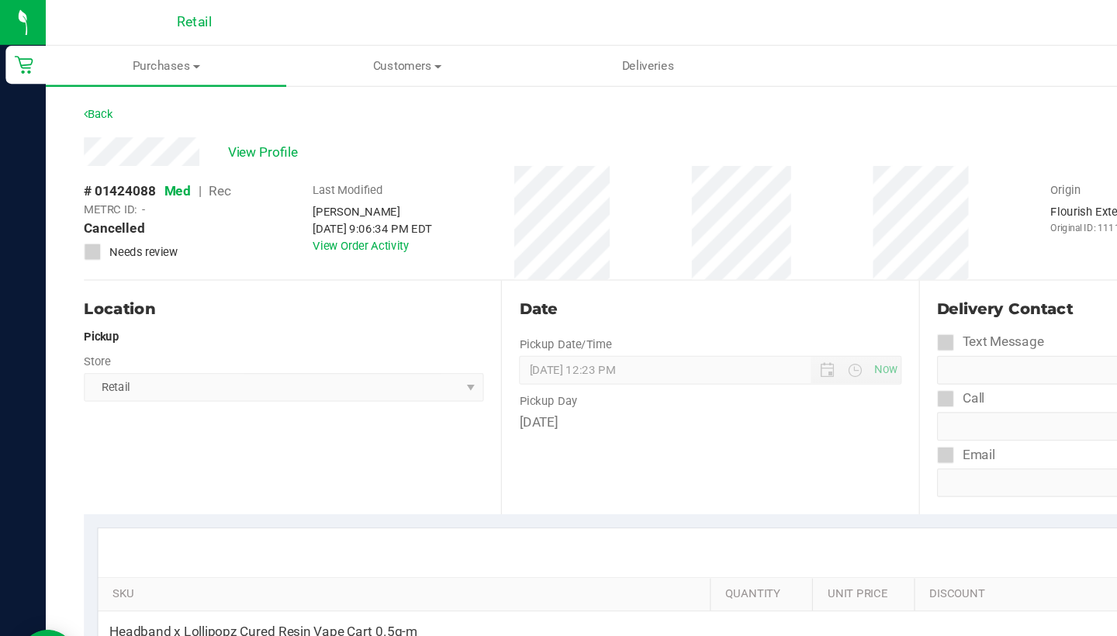
click at [329, 54] on span "Customers" at bounding box center [331, 54] width 194 height 14
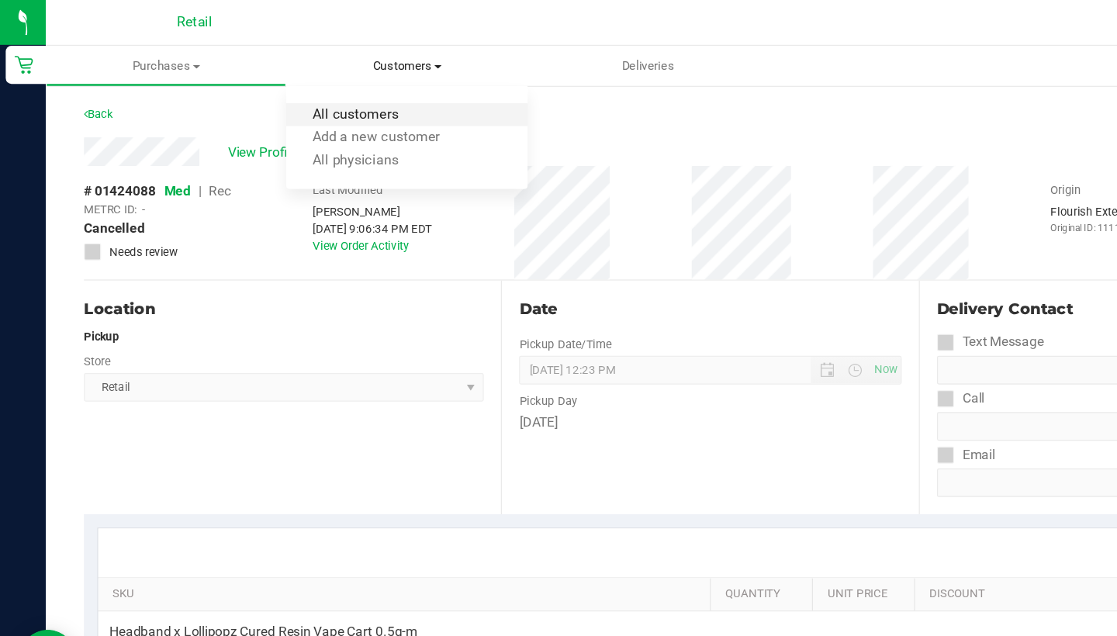
click at [321, 98] on span "All customers" at bounding box center [289, 93] width 112 height 13
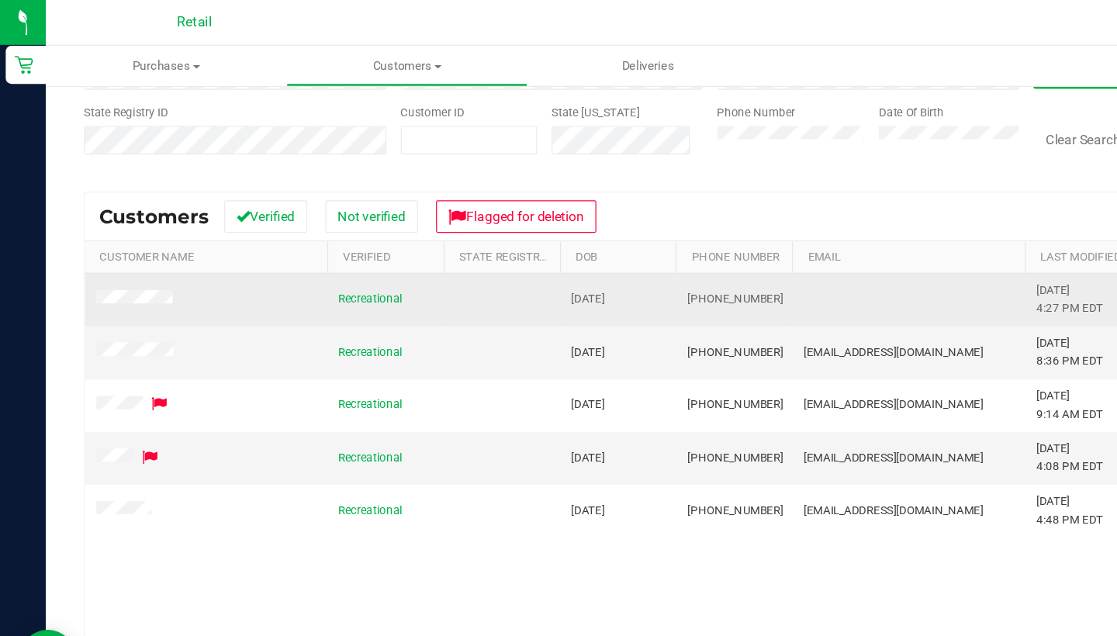
scroll to position [128, 0]
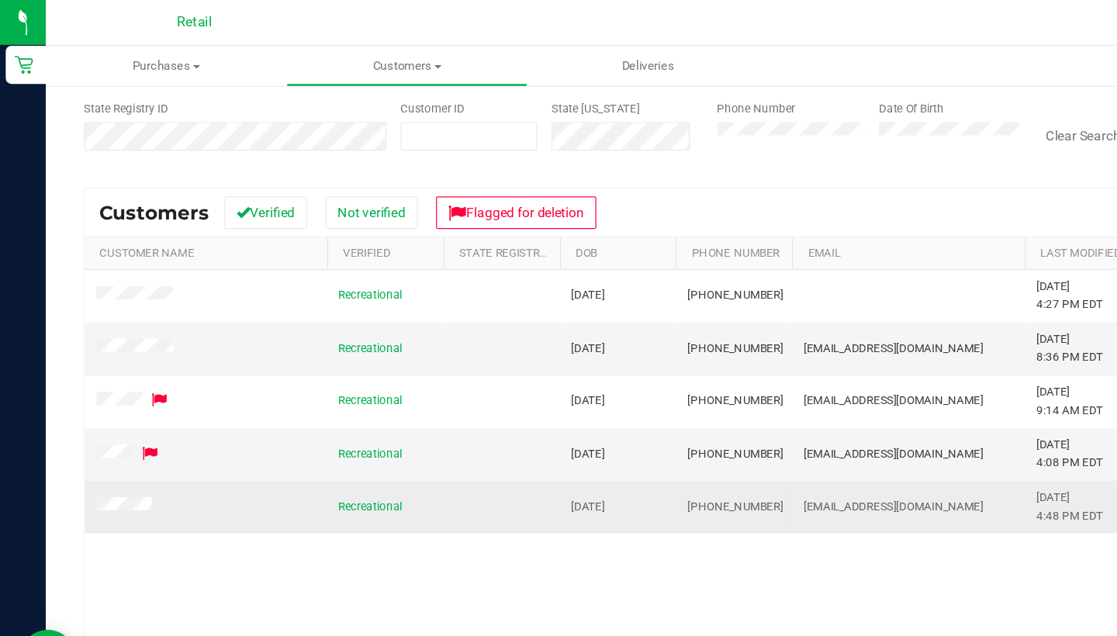
drag, startPoint x: 786, startPoint y: 409, endPoint x: 652, endPoint y: 403, distance: 133.6
click at [652, 404] on td "[EMAIL_ADDRESS][DOMAIN_NAME]" at bounding box center [738, 412] width 189 height 42
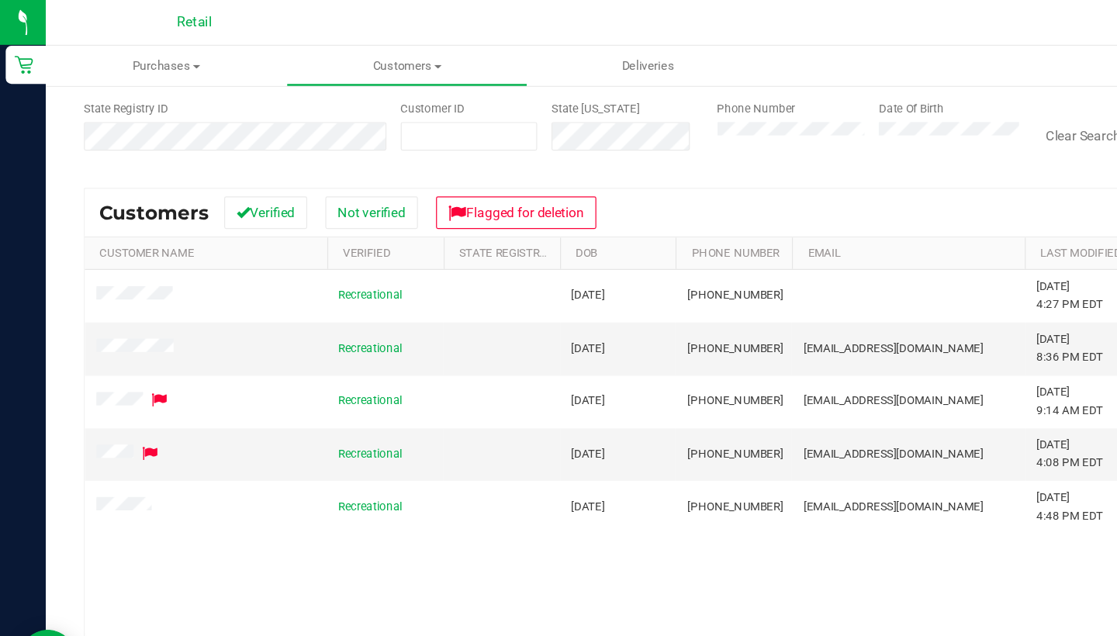
click at [617, 485] on div "Recreational [DATE] (401) 585-5555 [DATE] 4:27 PM EDT Delete Profile Action Act…" at bounding box center [577, 420] width 1016 height 401
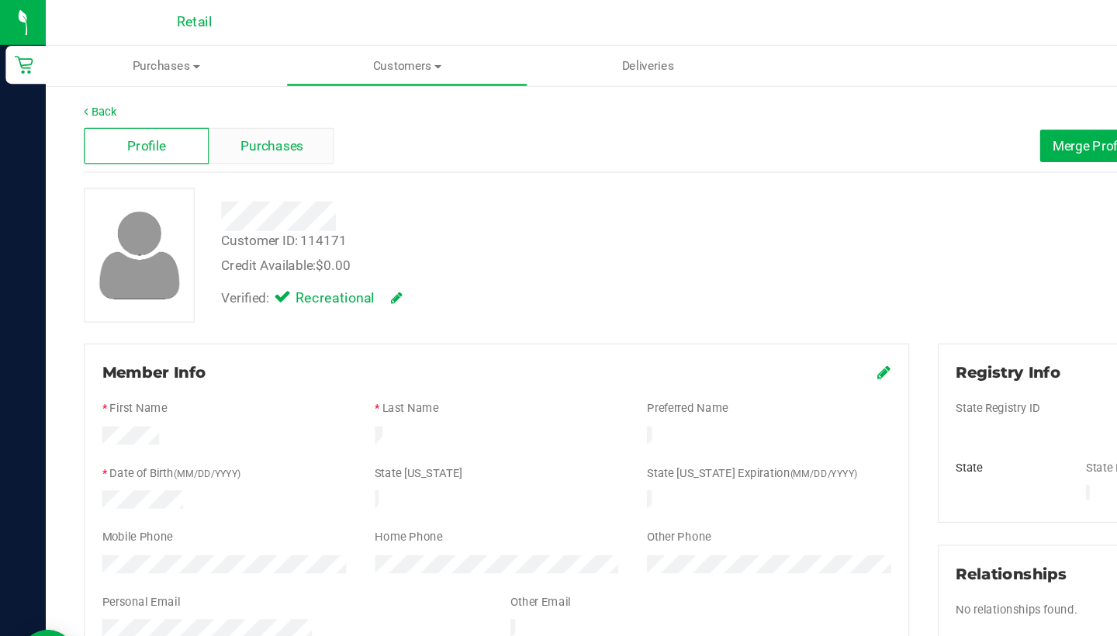
click at [201, 129] on div "Purchases" at bounding box center [221, 118] width 102 height 29
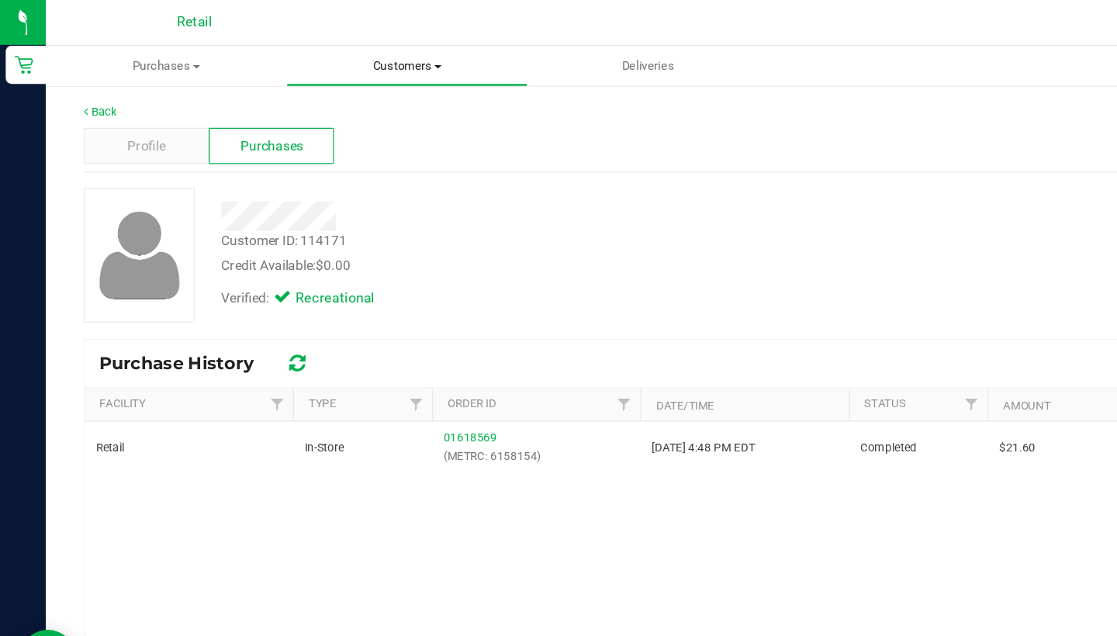
click at [344, 53] on span "Customers" at bounding box center [331, 54] width 194 height 14
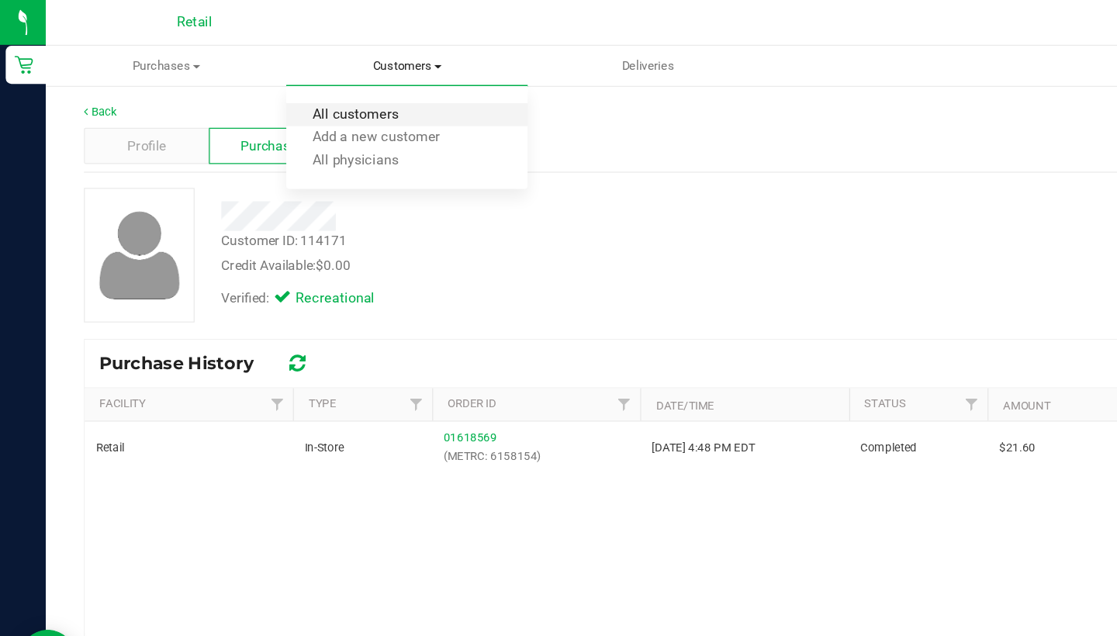
click at [334, 92] on span "All customers" at bounding box center [289, 93] width 112 height 13
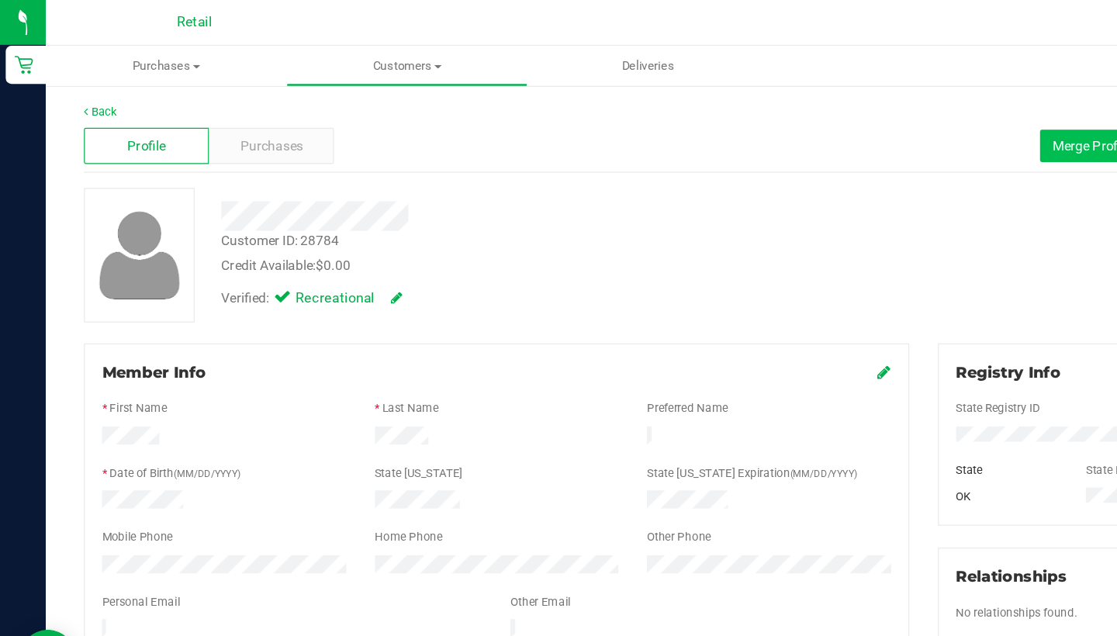
click at [866, 119] on span "Merge Profiles" at bounding box center [890, 118] width 69 height 12
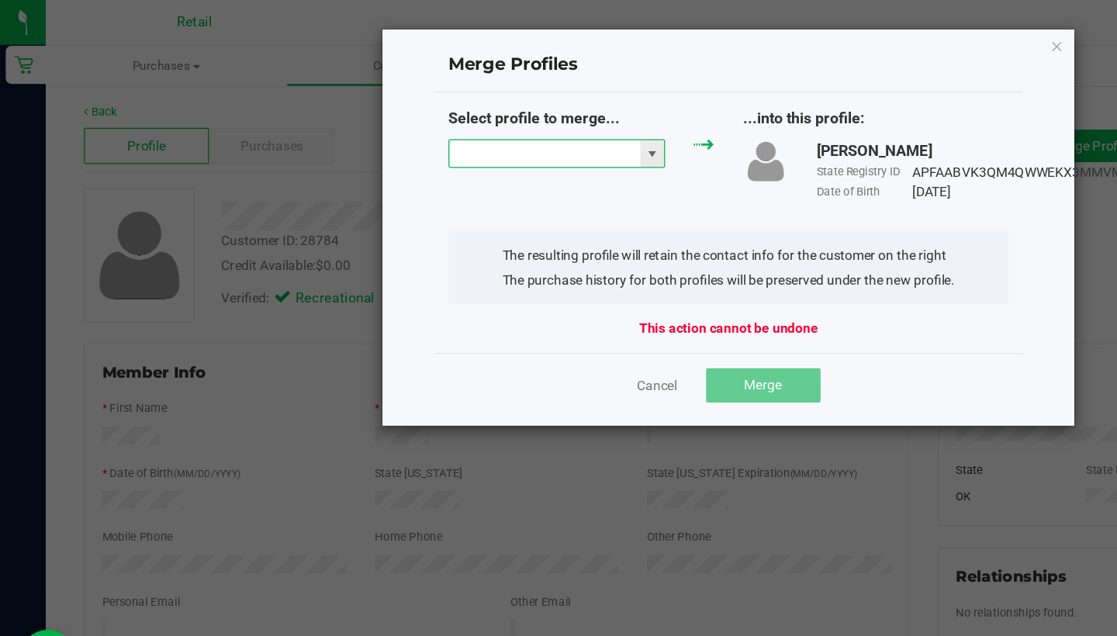
click at [436, 123] on input "NO DATA FOUND" at bounding box center [442, 125] width 155 height 22
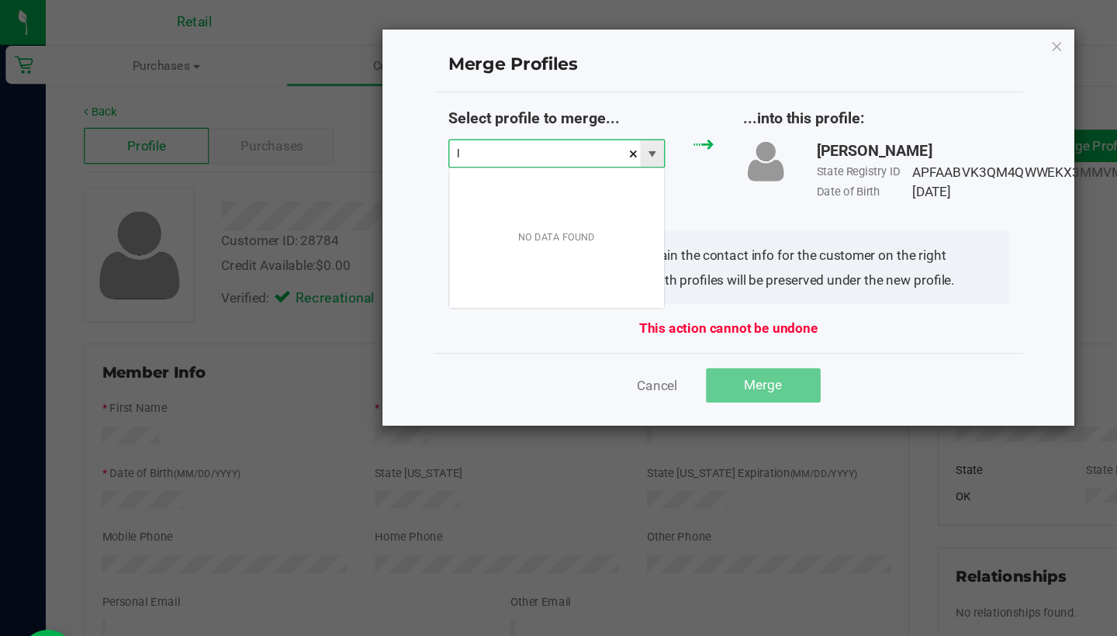
scroll to position [23, 177]
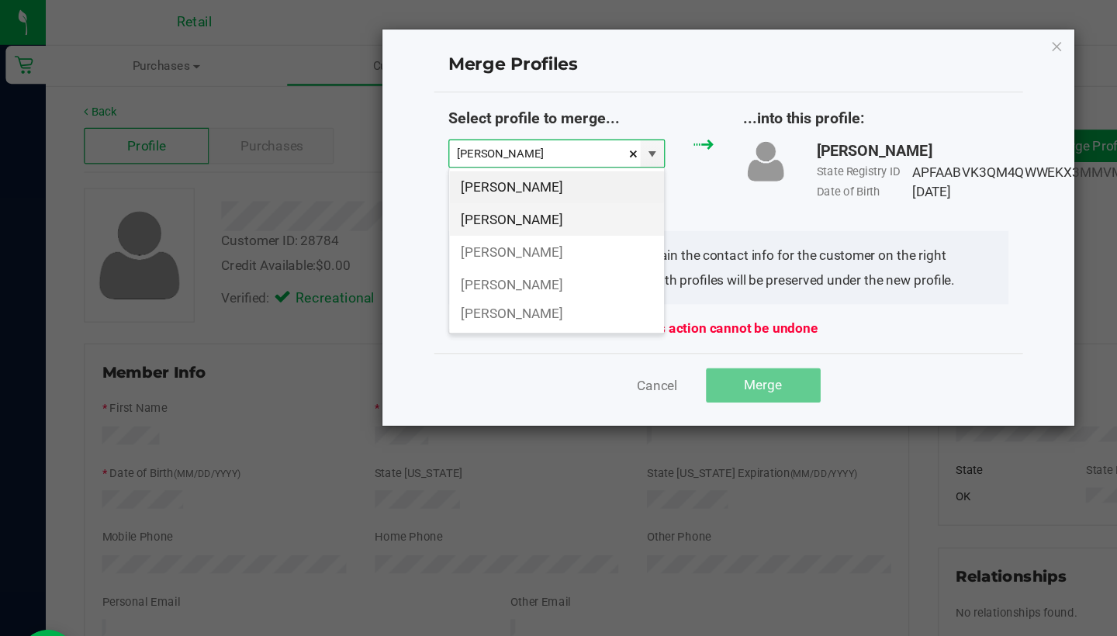
click at [433, 181] on li "[PERSON_NAME]" at bounding box center [452, 178] width 175 height 26
type input "[PERSON_NAME]"
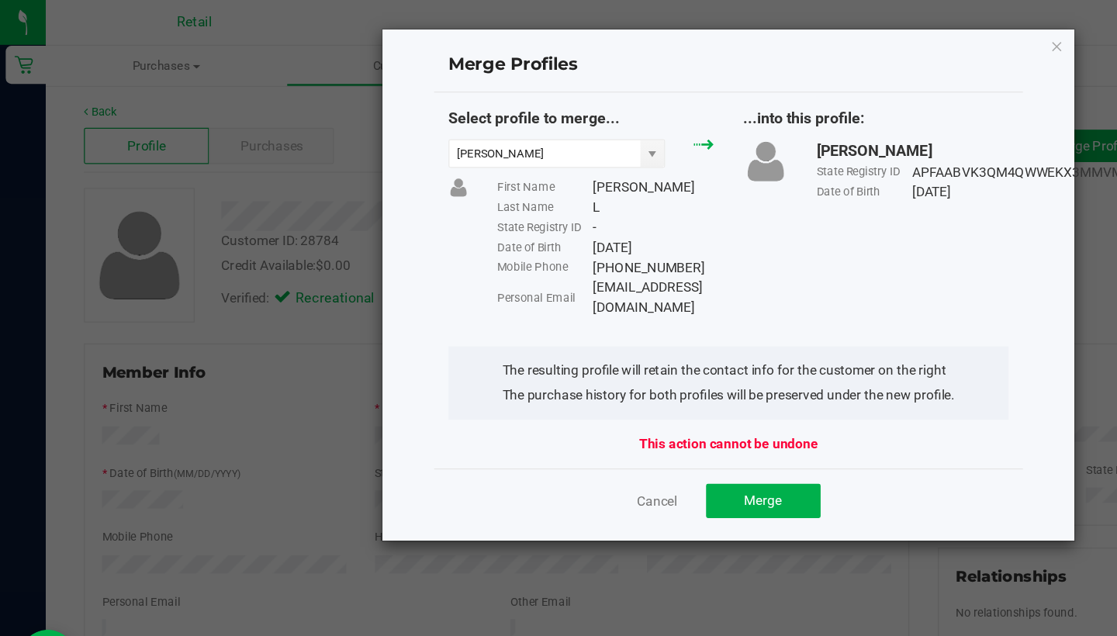
drag, startPoint x: 634, startPoint y: 235, endPoint x: 485, endPoint y: 240, distance: 149.0
click at [485, 240] on div "Select profile to merge... [PERSON_NAME] L First Name [PERSON_NAME] Last Name L…" at bounding box center [592, 172] width 479 height 171
click at [484, 240] on div "[EMAIL_ADDRESS][DOMAIN_NAME]" at bounding box center [531, 242] width 99 height 33
drag, startPoint x: 482, startPoint y: 229, endPoint x: 627, endPoint y: 228, distance: 145.1
click at [580, 229] on div "[EMAIL_ADDRESS][DOMAIN_NAME]" at bounding box center [531, 242] width 99 height 33
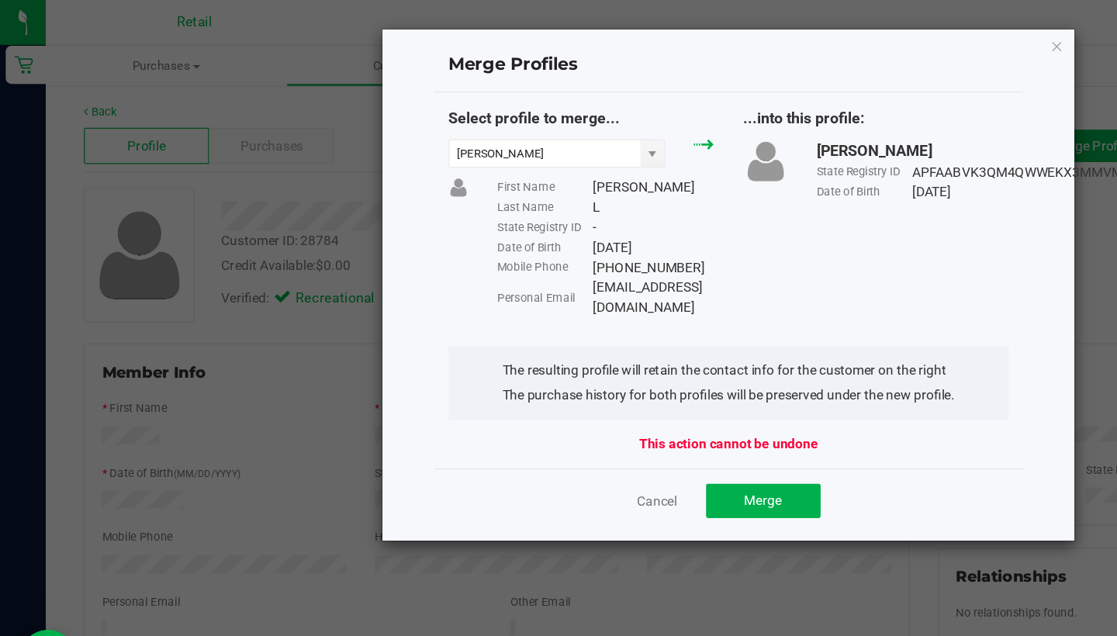
copy div "[EMAIL_ADDRESS][DOMAIN_NAME]"
click at [640, 394] on button "Merge" at bounding box center [620, 407] width 93 height 28
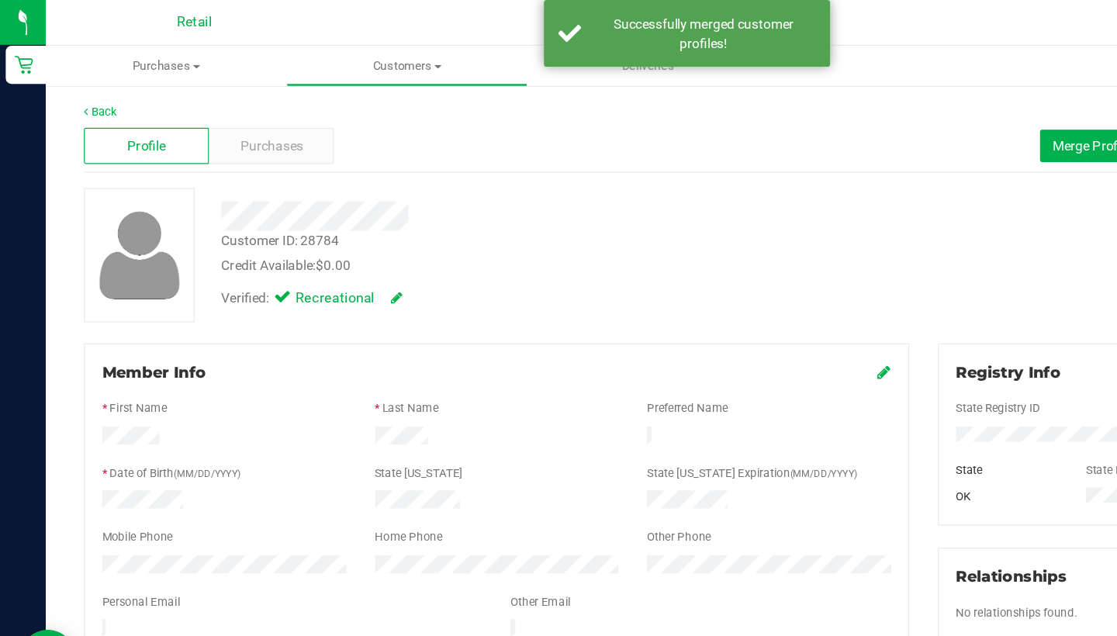
scroll to position [99, 0]
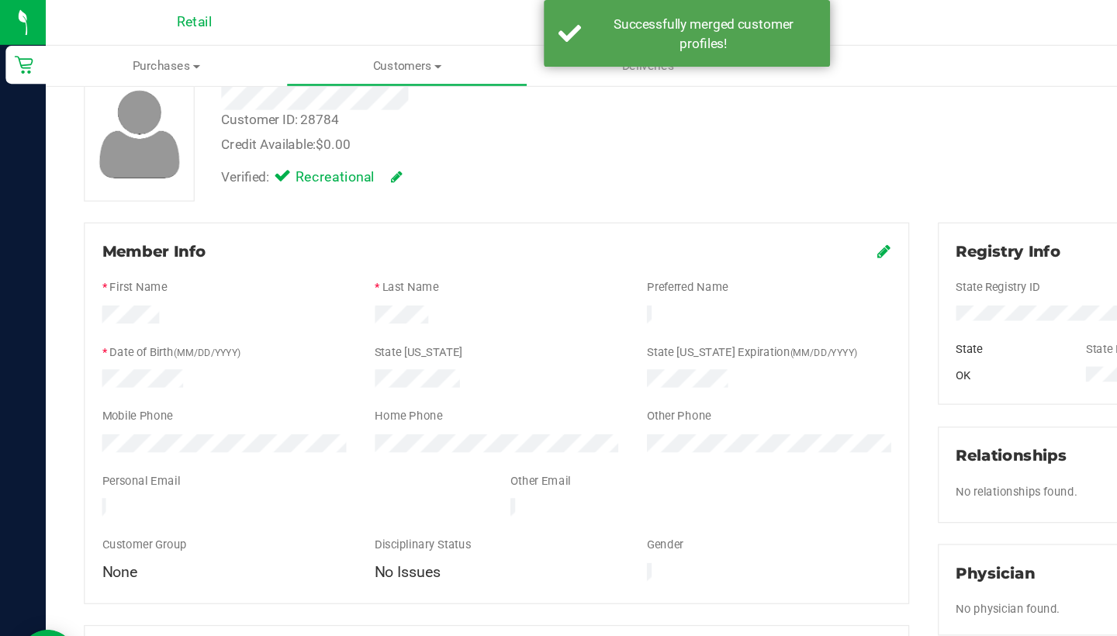
click at [715, 202] on icon at bounding box center [719, 204] width 11 height 12
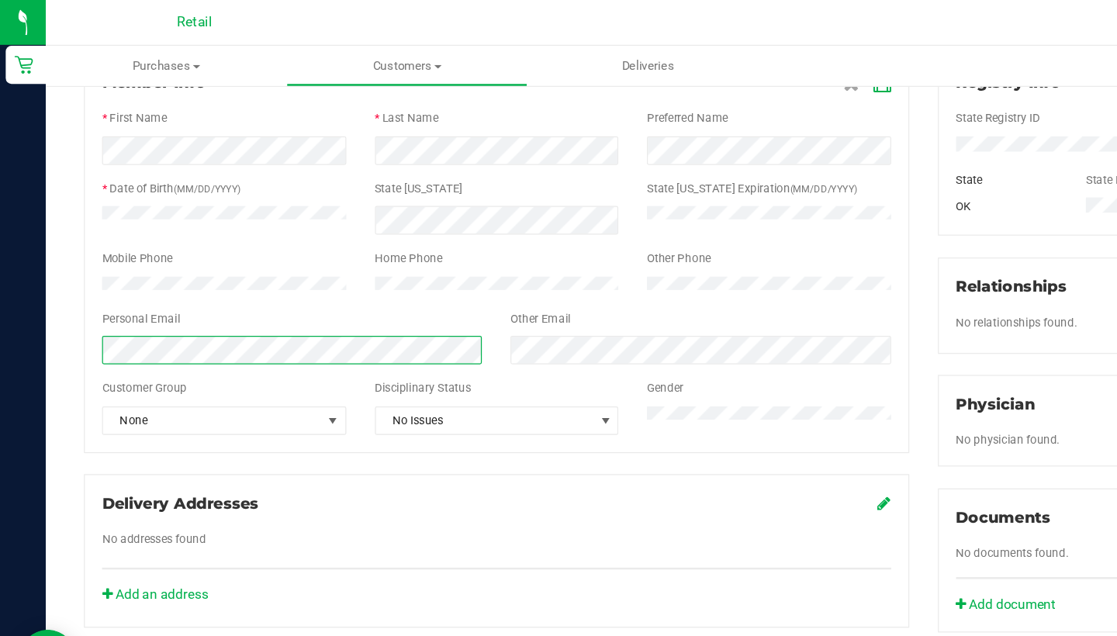
scroll to position [208, 0]
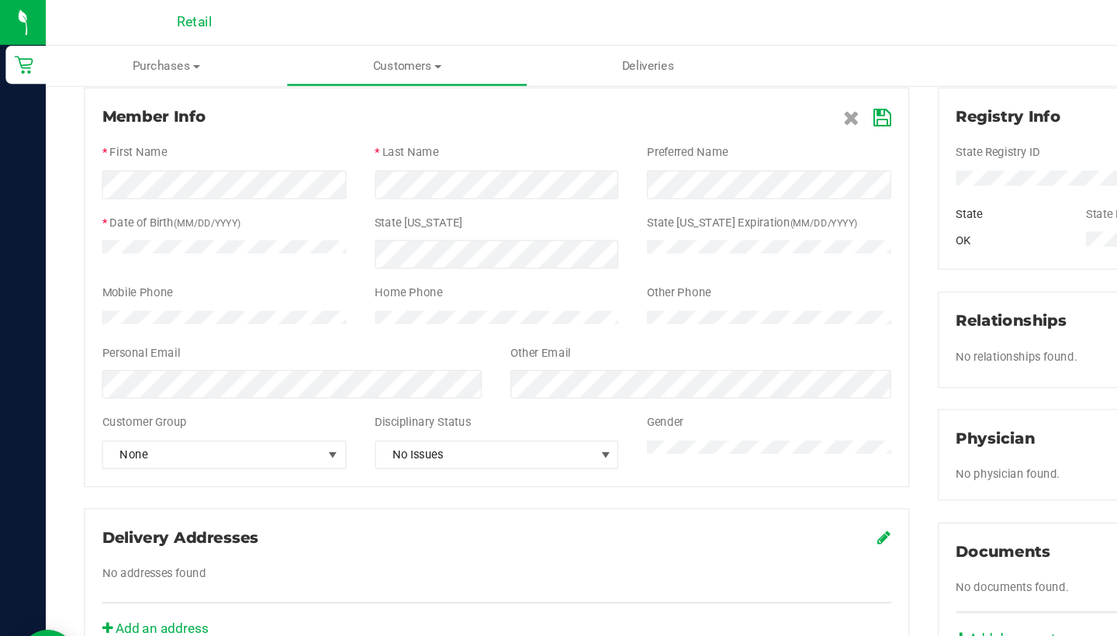
click at [712, 93] on icon at bounding box center [718, 96] width 14 height 12
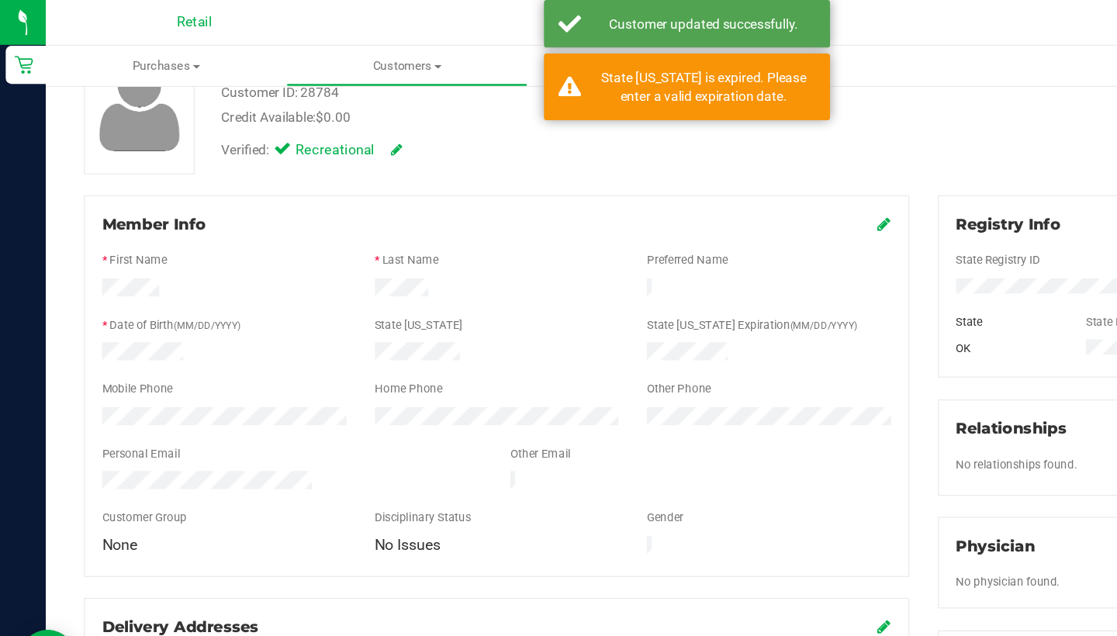
scroll to position [104, 0]
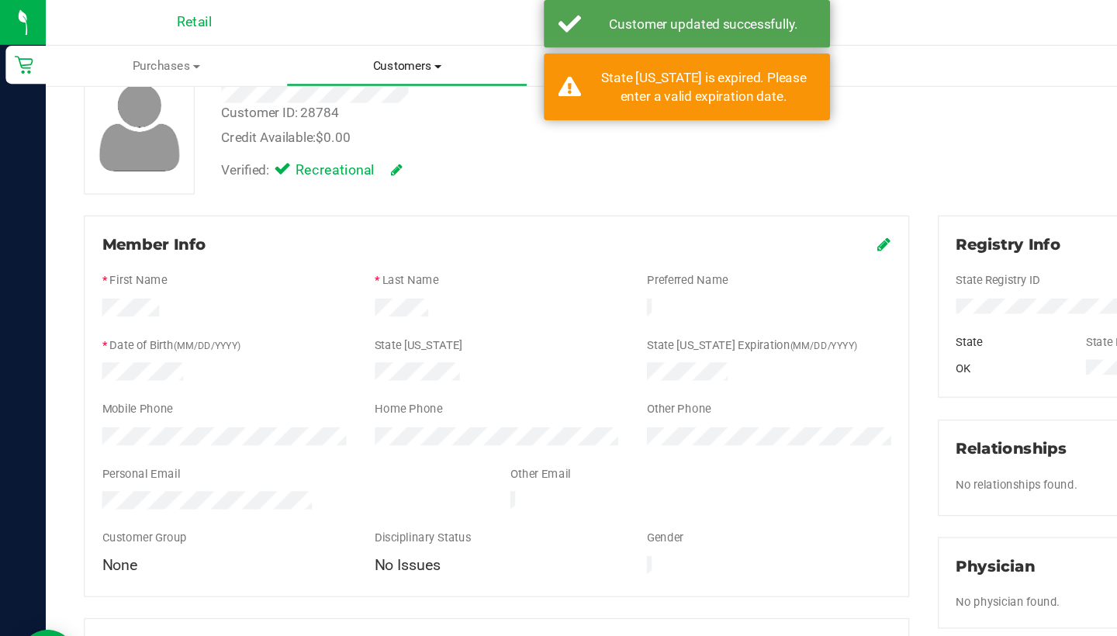
click at [348, 40] on uib-tab-heading "Customers All customers Add a new customer All physicians" at bounding box center [331, 53] width 194 height 31
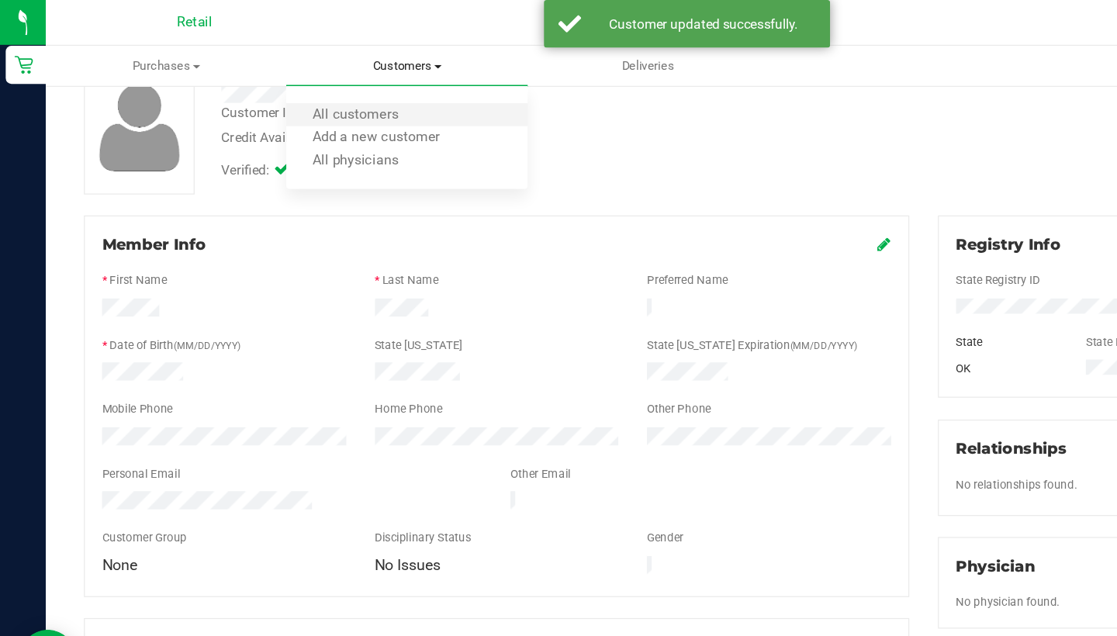
click at [346, 87] on li "All customers" at bounding box center [330, 94] width 195 height 19
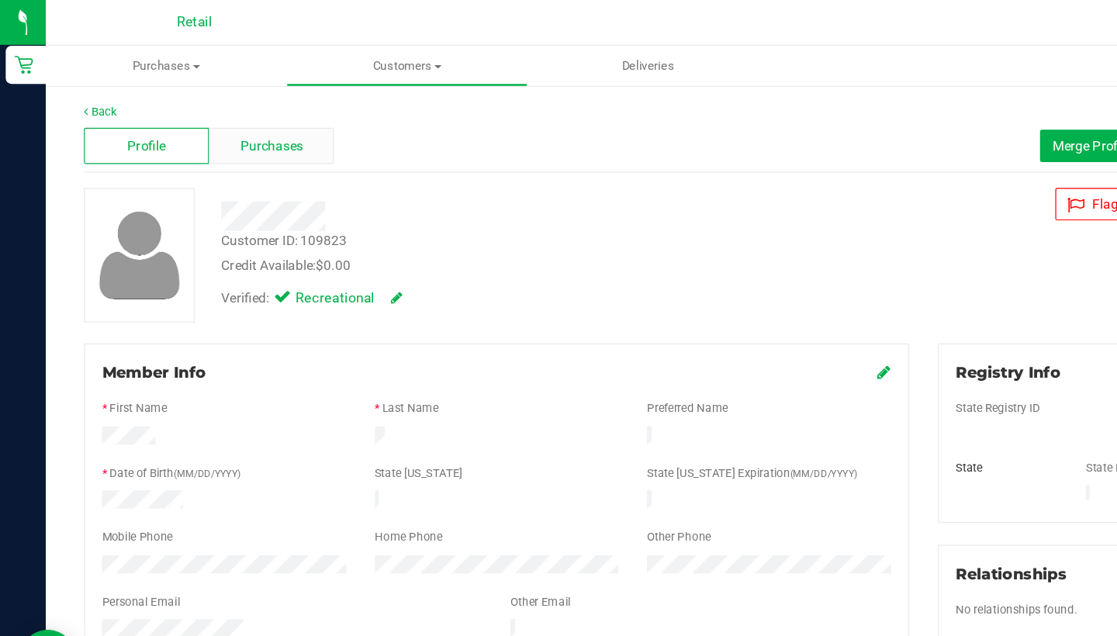
click at [221, 106] on div "Purchases" at bounding box center [221, 118] width 102 height 29
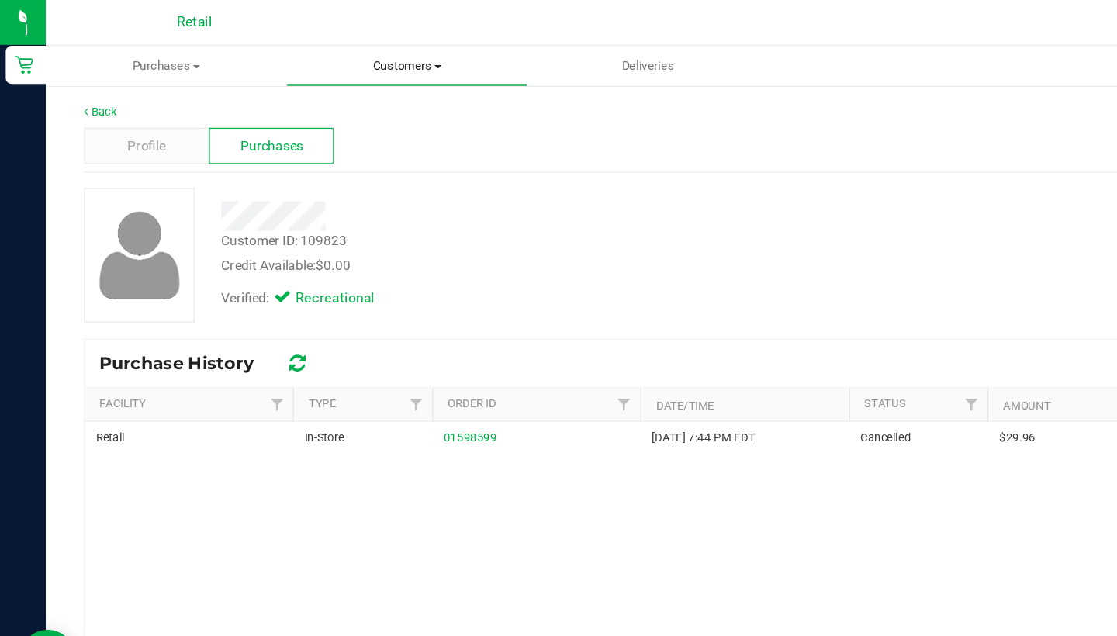
click at [339, 56] on span "Customers" at bounding box center [331, 54] width 194 height 14
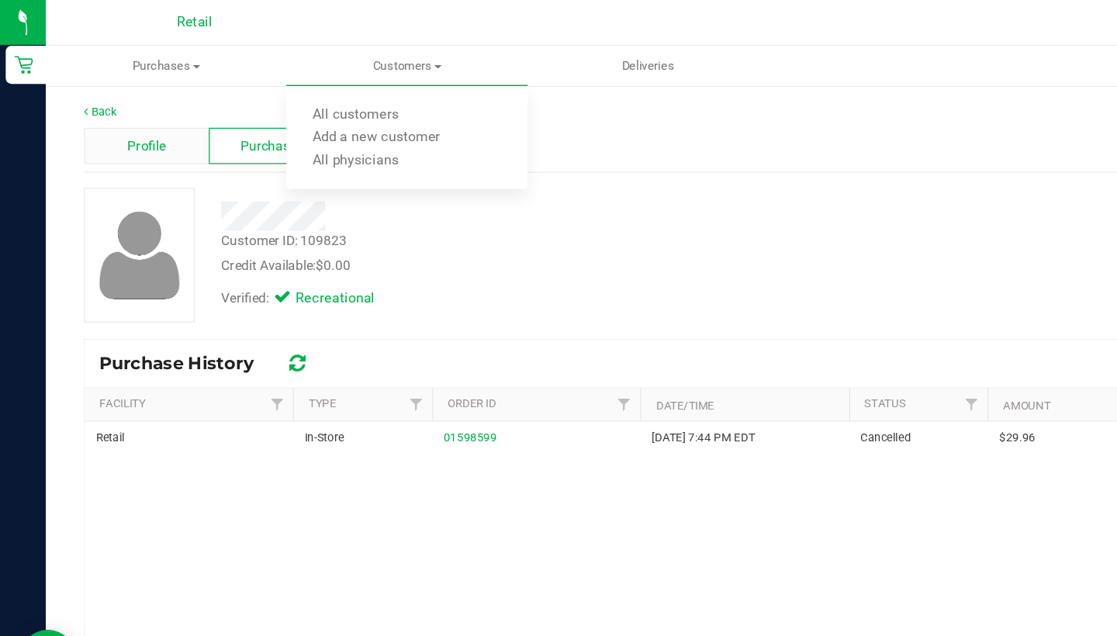
click at [117, 111] on span "Profile" at bounding box center [119, 119] width 31 height 16
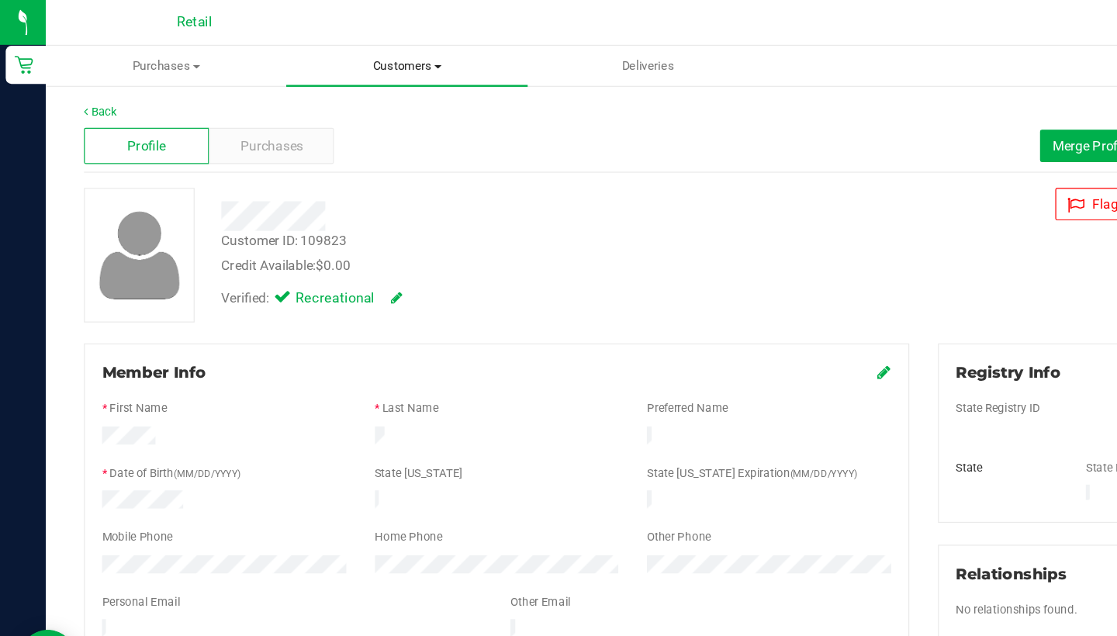
click at [339, 53] on span "Customers" at bounding box center [330, 54] width 195 height 14
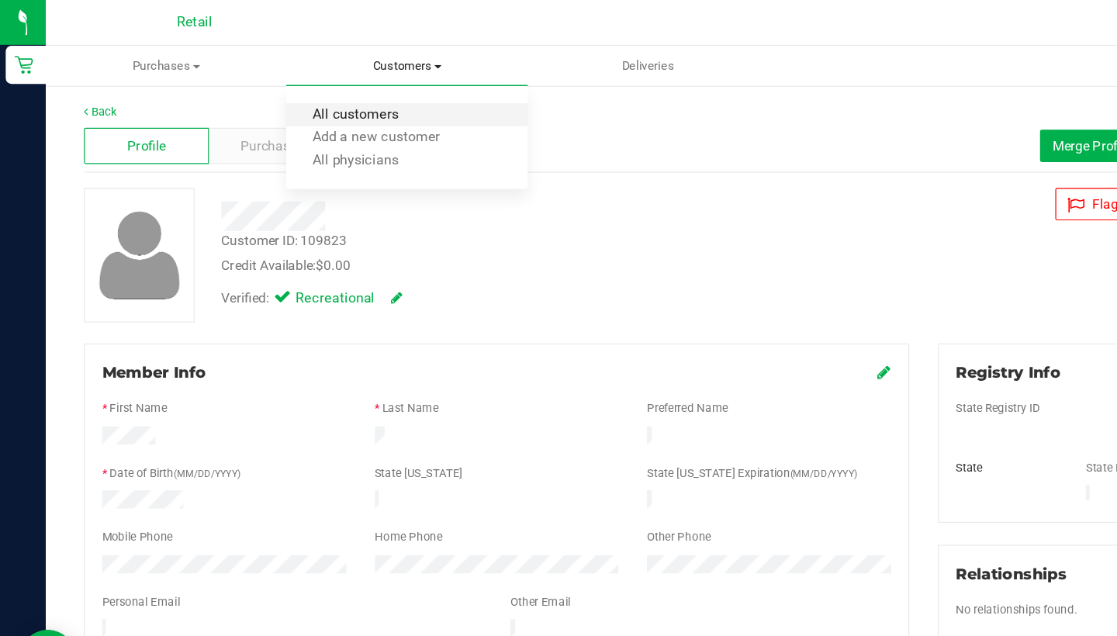
click at [337, 93] on span "All customers" at bounding box center [289, 93] width 112 height 13
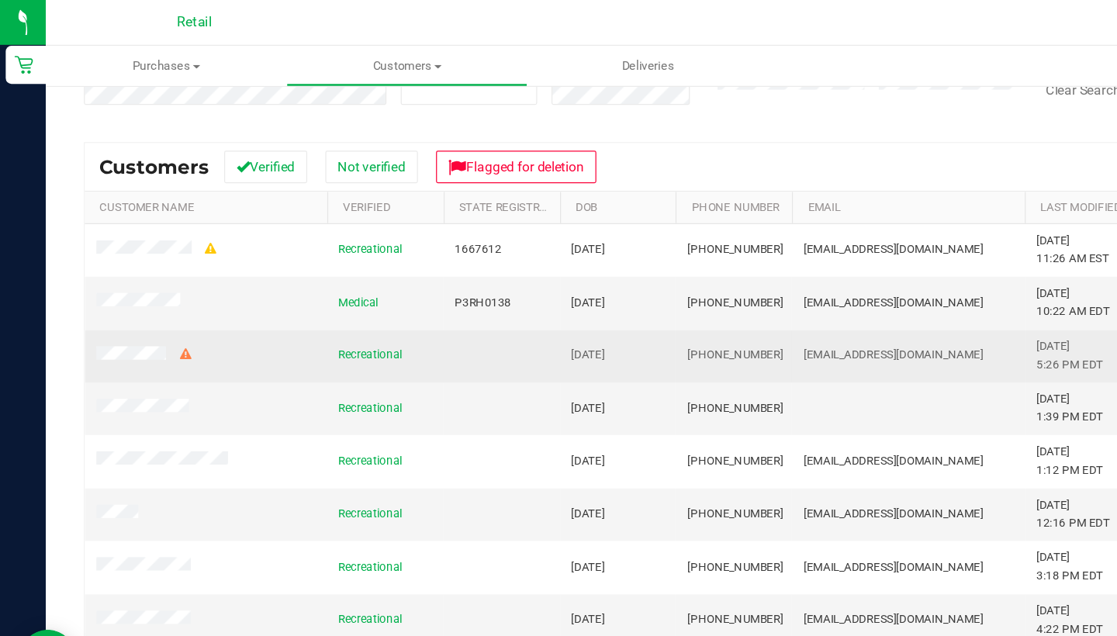
scroll to position [165, 0]
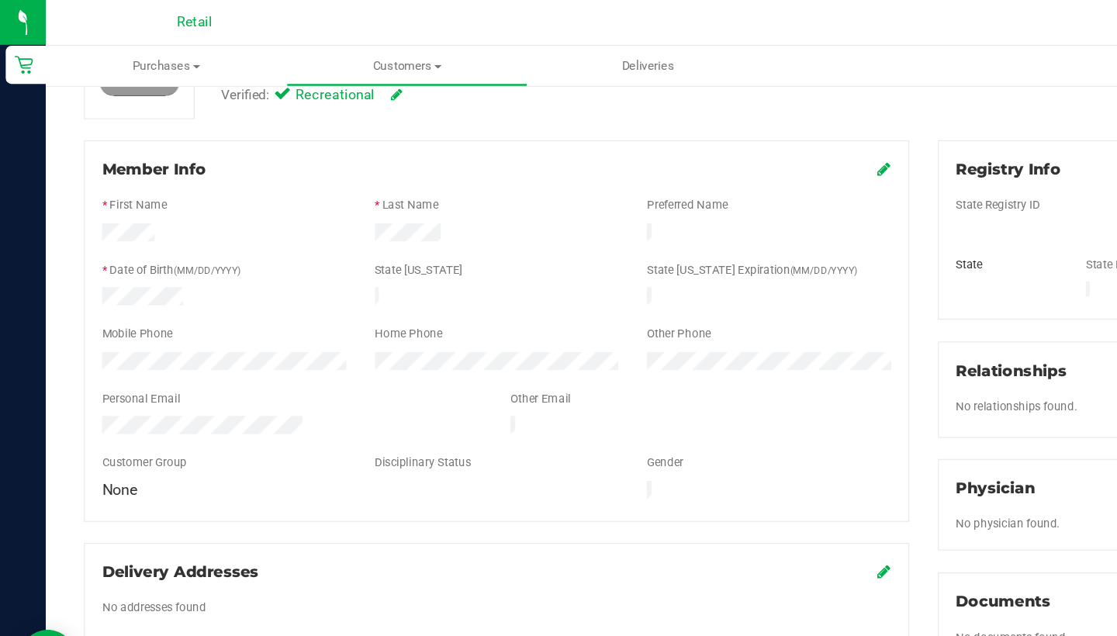
click at [718, 134] on icon at bounding box center [719, 137] width 11 height 12
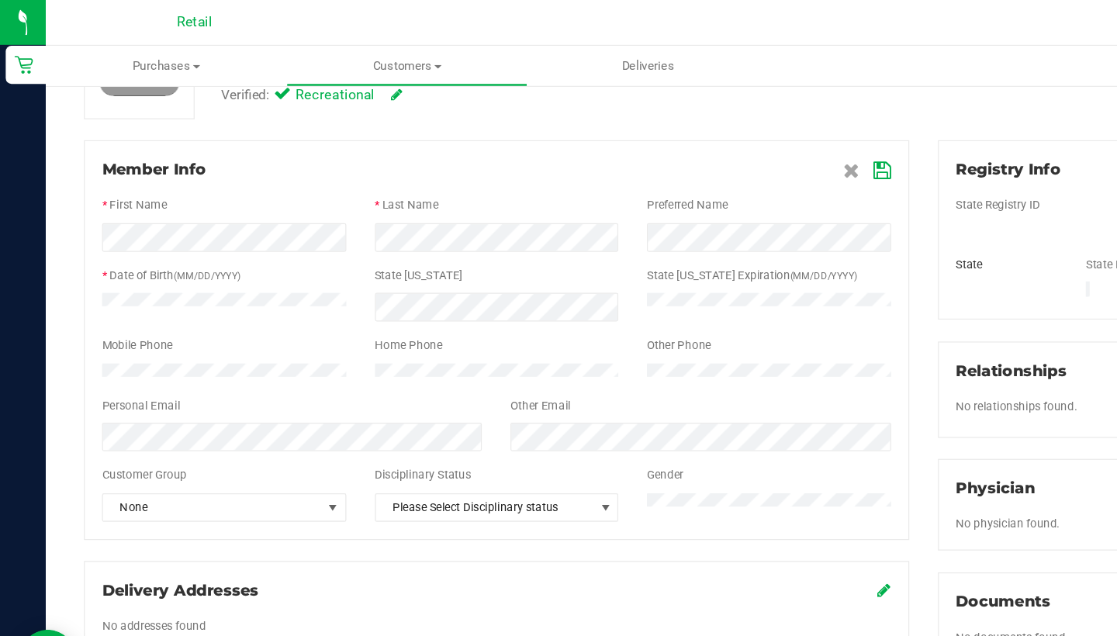
click at [713, 137] on icon at bounding box center [718, 139] width 14 height 12
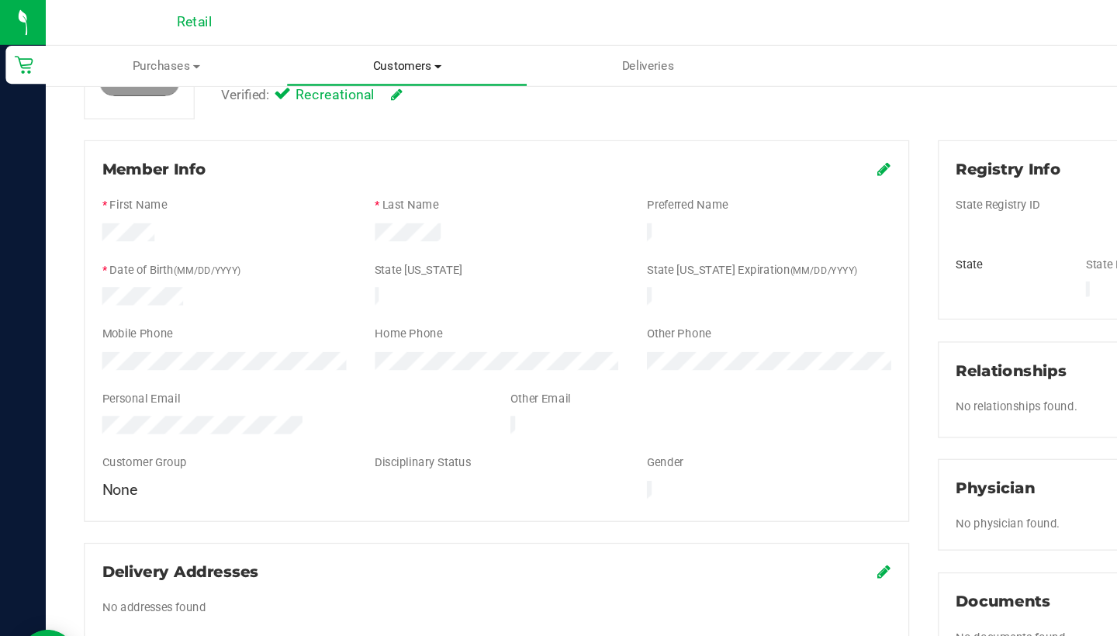
click at [327, 54] on span "Customers" at bounding box center [331, 54] width 194 height 14
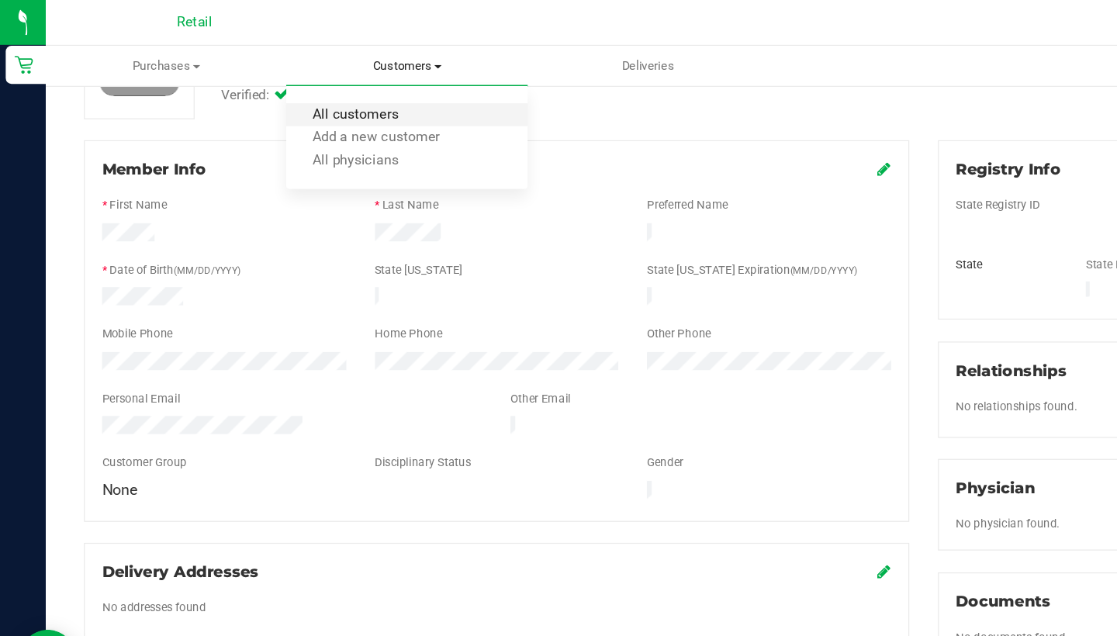
click at [327, 96] on span "All customers" at bounding box center [289, 93] width 112 height 13
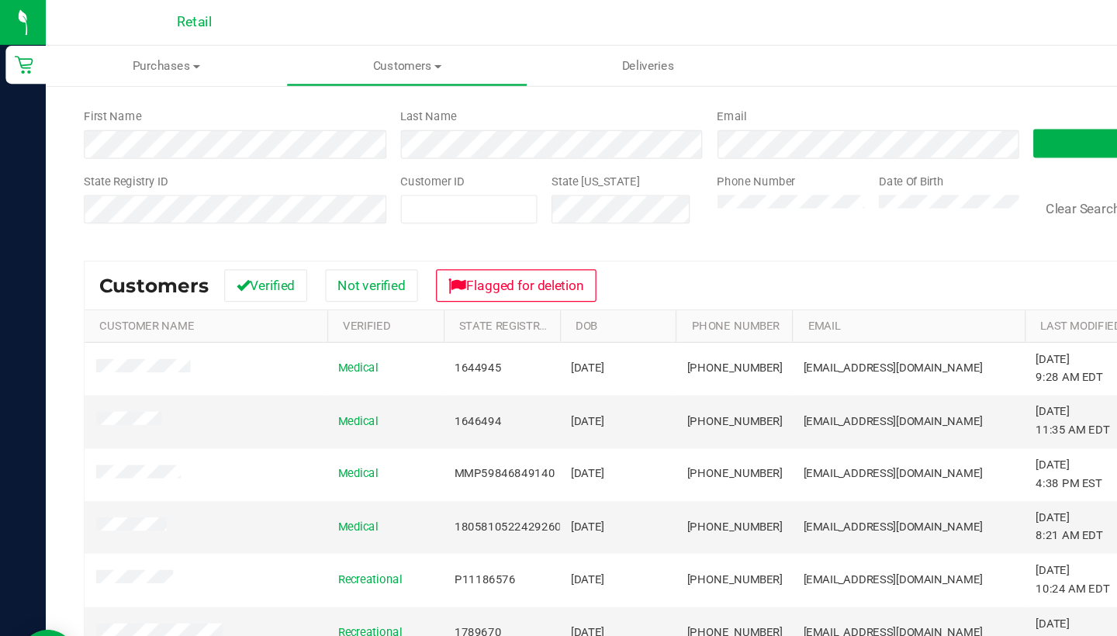
scroll to position [71, 0]
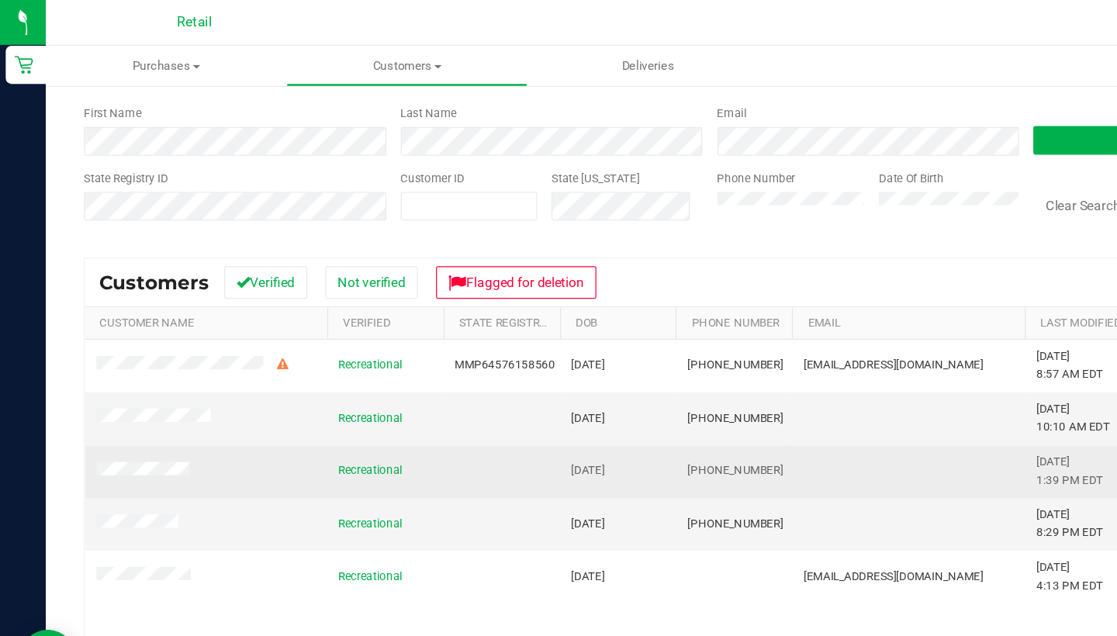
drag, startPoint x: 626, startPoint y: 381, endPoint x: 556, endPoint y: 380, distance: 69.8
click at [556, 380] on td "[PHONE_NUMBER]" at bounding box center [596, 383] width 95 height 43
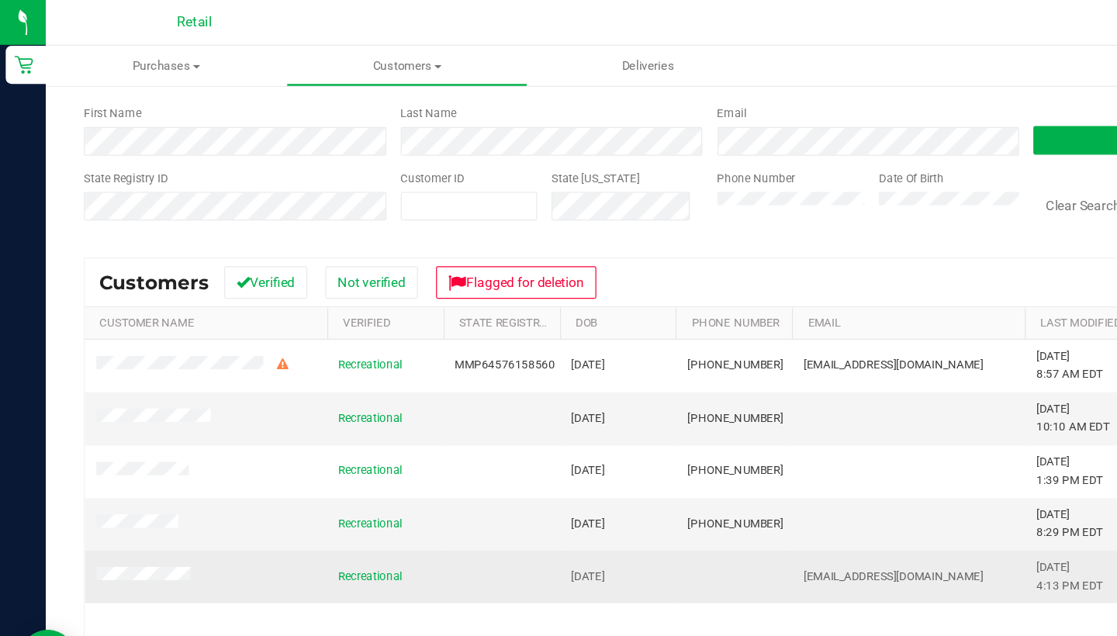
click at [787, 472] on td "[EMAIL_ADDRESS][DOMAIN_NAME]" at bounding box center [738, 469] width 189 height 42
drag, startPoint x: 783, startPoint y: 465, endPoint x: 652, endPoint y: 454, distance: 130.8
click at [652, 454] on td "[EMAIL_ADDRESS][DOMAIN_NAME]" at bounding box center [738, 469] width 189 height 42
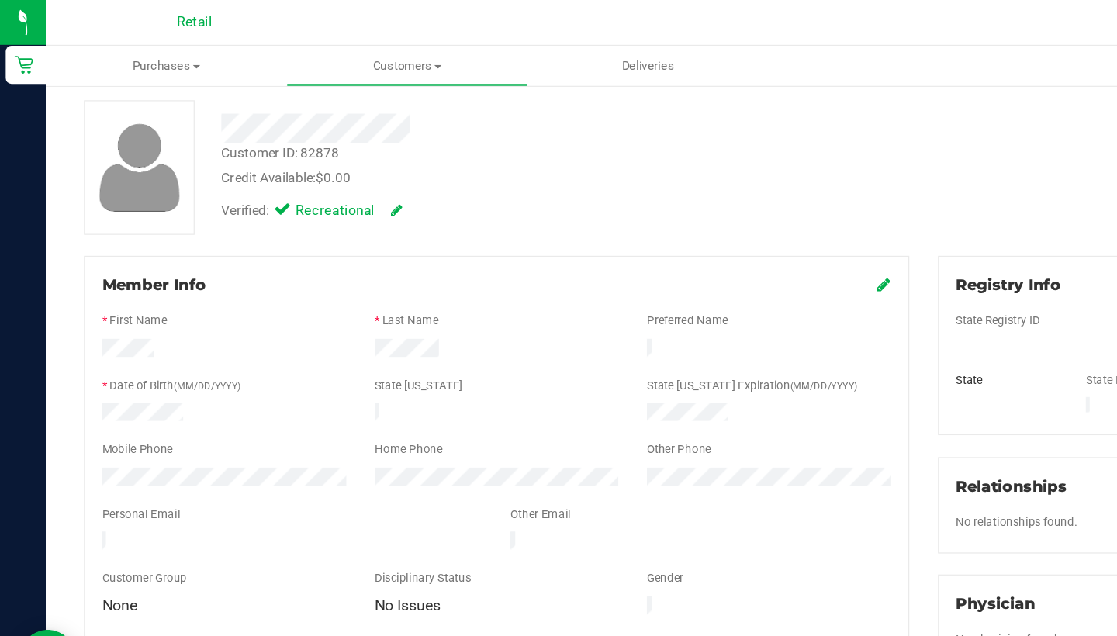
click at [725, 236] on div "Member Info * First Name * Last Name Preferred Name * Date of Birth (MM/DD/YYYY…" at bounding box center [403, 363] width 671 height 310
click at [717, 229] on icon at bounding box center [719, 231] width 11 height 12
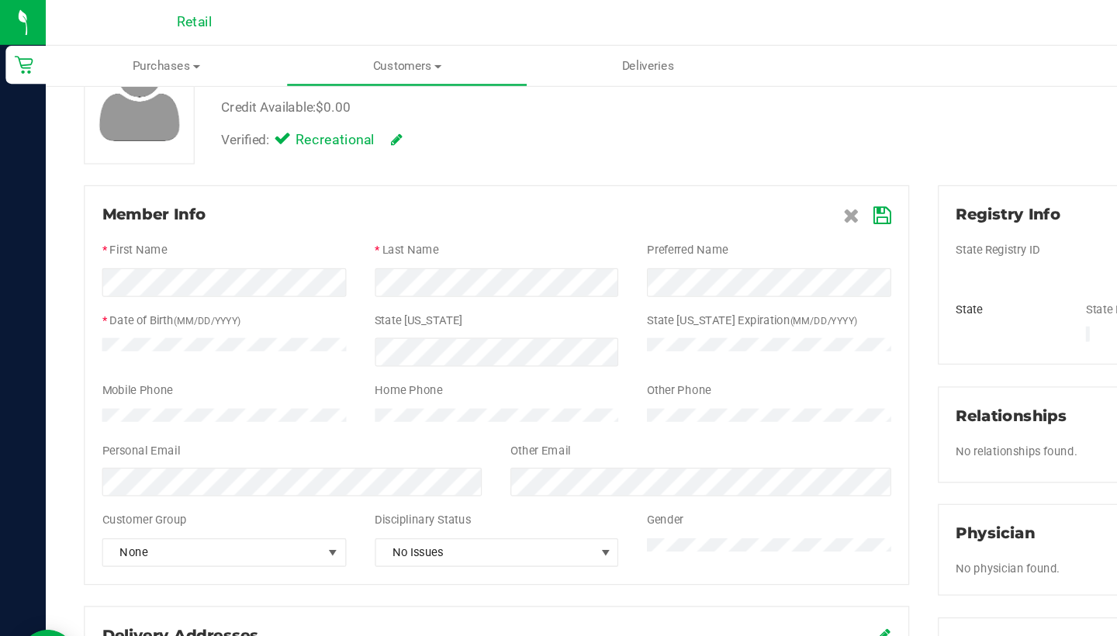
scroll to position [132, 0]
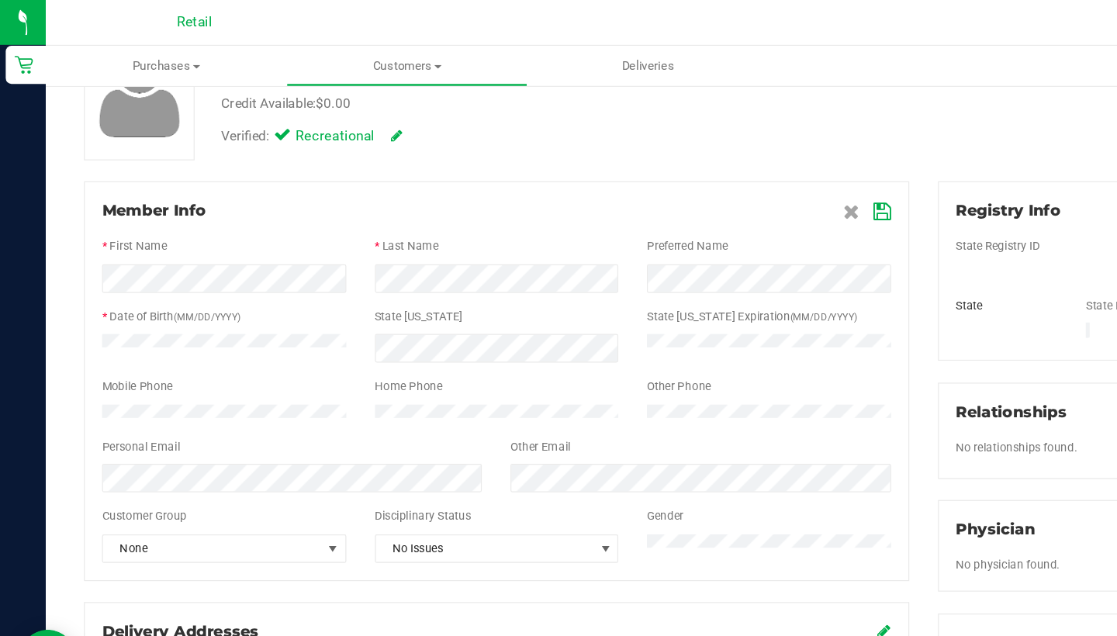
click at [715, 172] on icon at bounding box center [718, 172] width 14 height 12
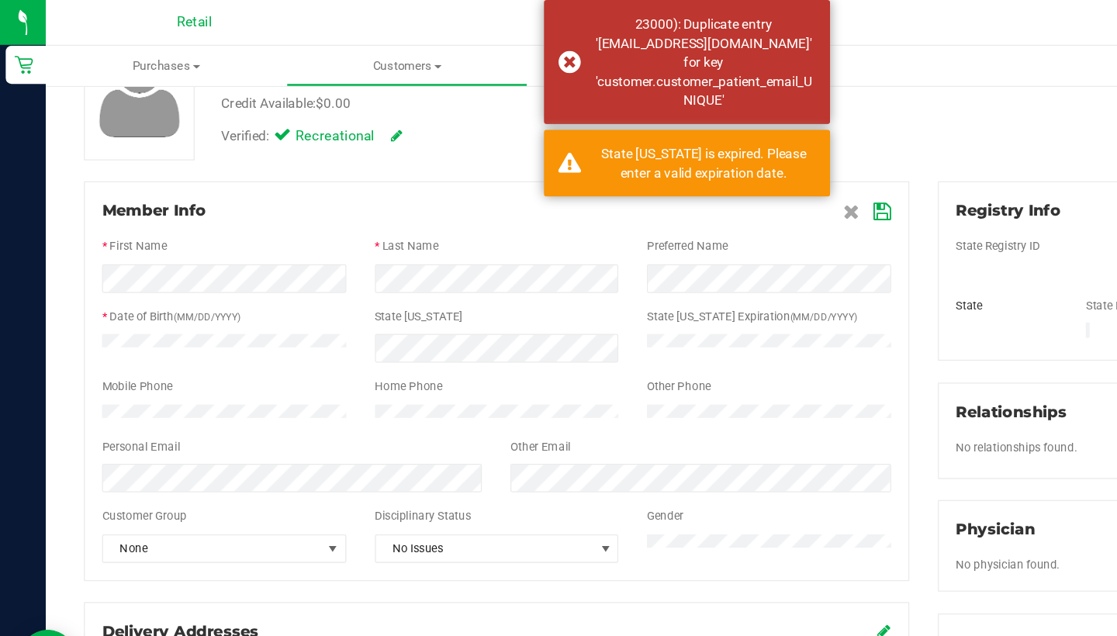
scroll to position [128, 0]
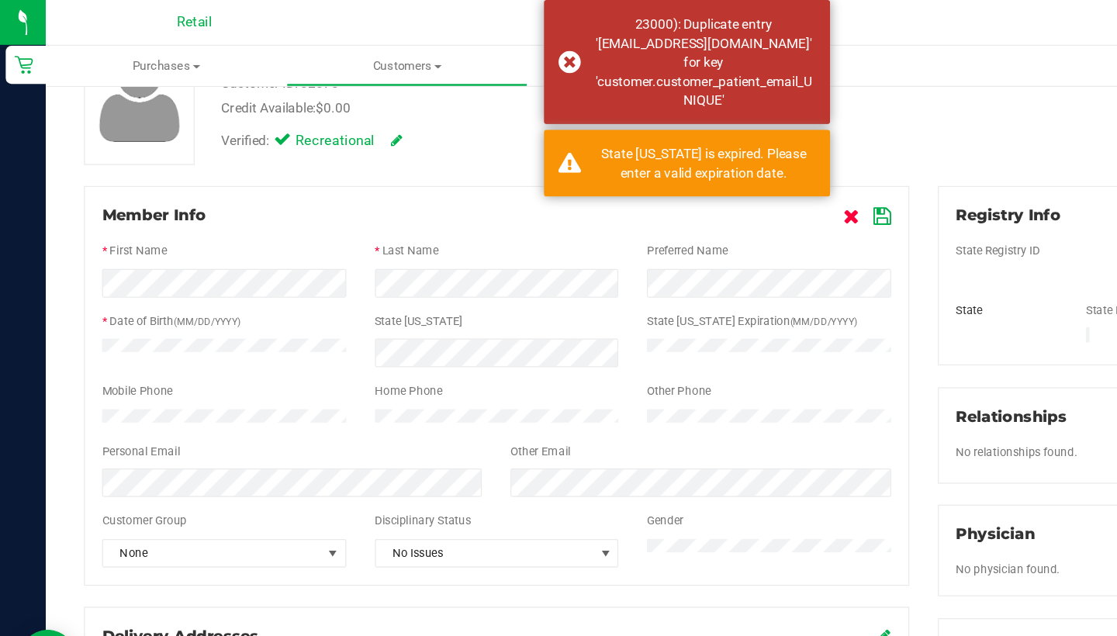
click at [697, 171] on icon at bounding box center [692, 176] width 13 height 12
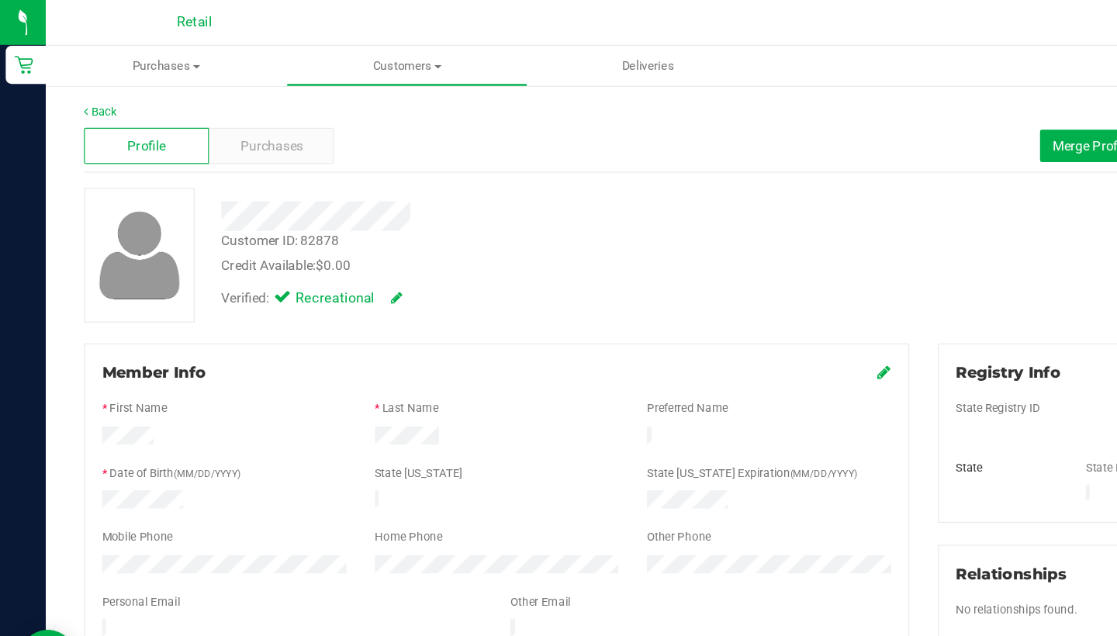
scroll to position [0, 0]
click at [877, 117] on span "Merge Profiles" at bounding box center [890, 118] width 69 height 12
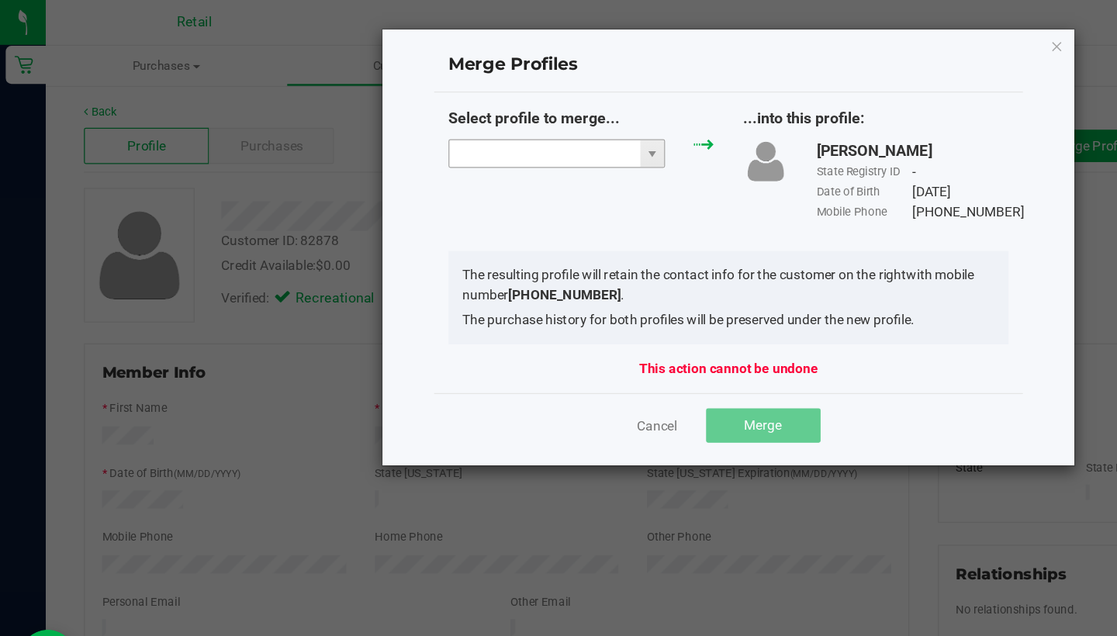
click at [457, 120] on input "NO DATA FOUND" at bounding box center [442, 125] width 155 height 22
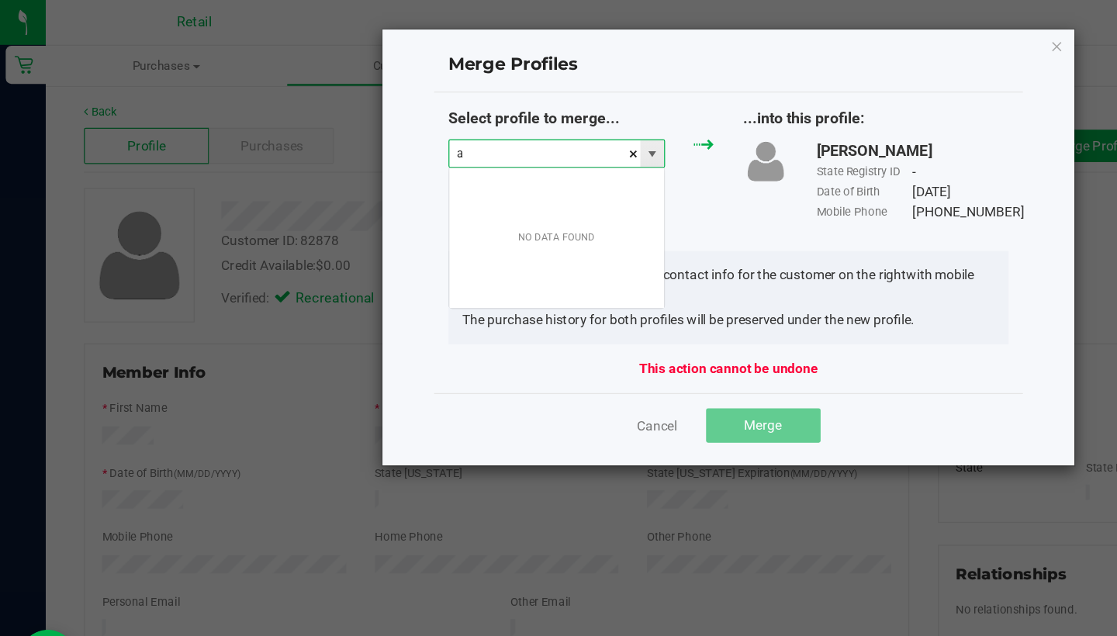
scroll to position [23, 177]
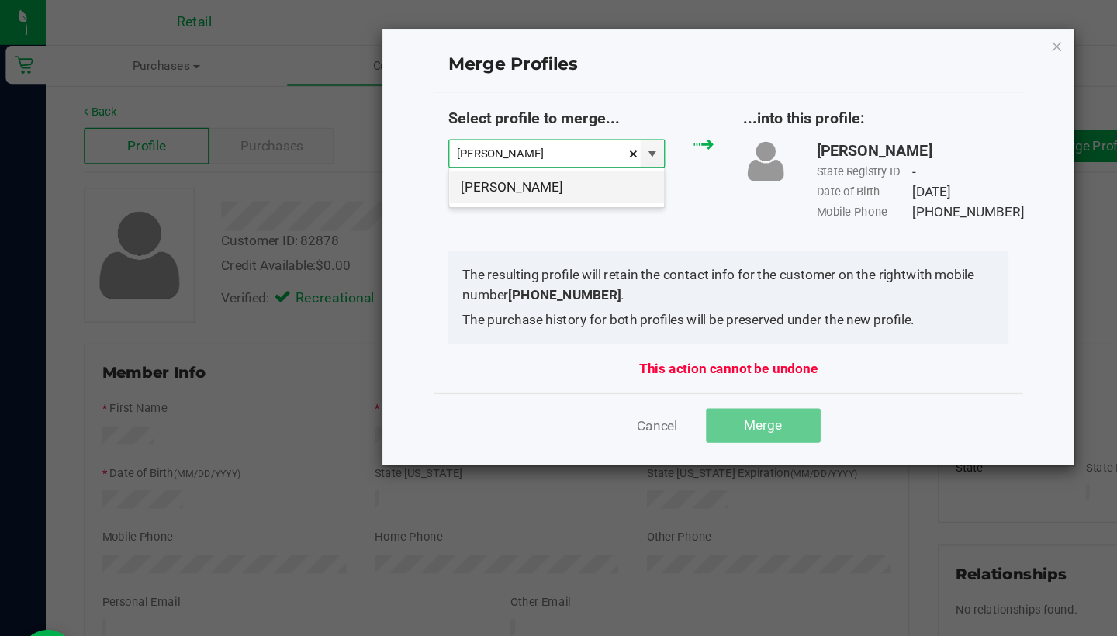
click at [462, 150] on li "[PERSON_NAME]" at bounding box center [452, 152] width 175 height 26
type input "[PERSON_NAME]"
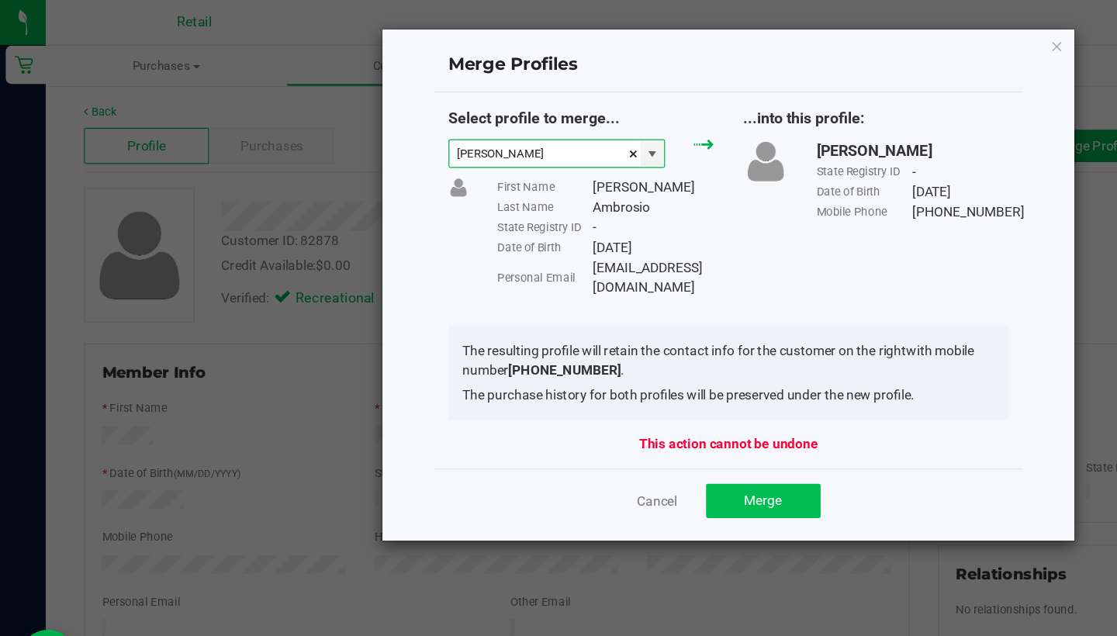
click at [636, 393] on button "Merge" at bounding box center [620, 407] width 93 height 28
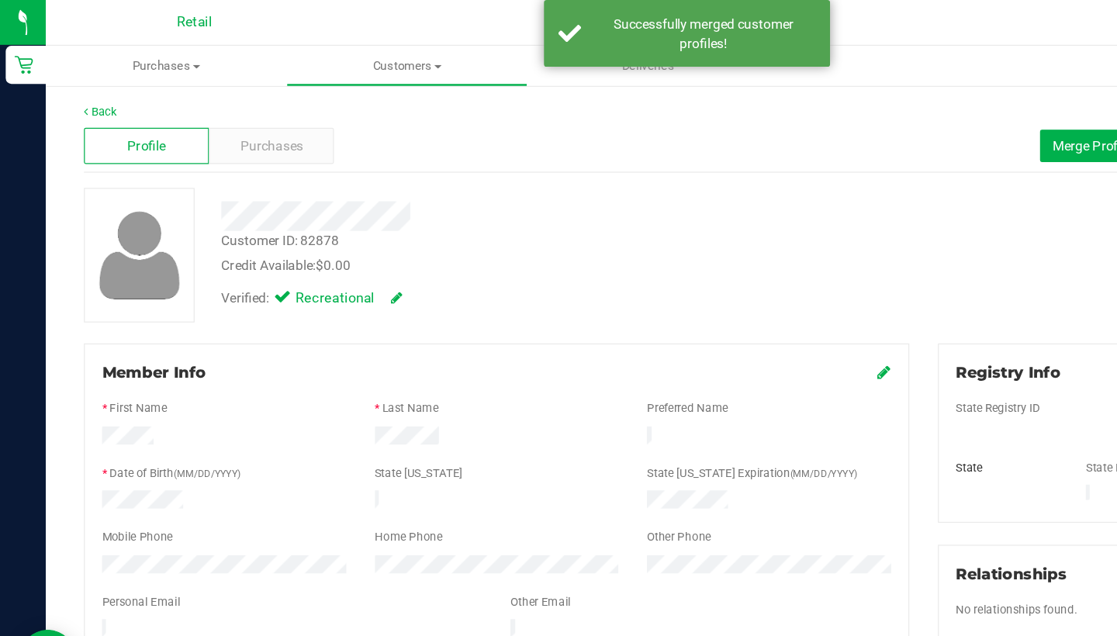
click at [711, 303] on div "Member Info" at bounding box center [404, 303] width 642 height 19
click at [721, 304] on icon at bounding box center [719, 302] width 11 height 12
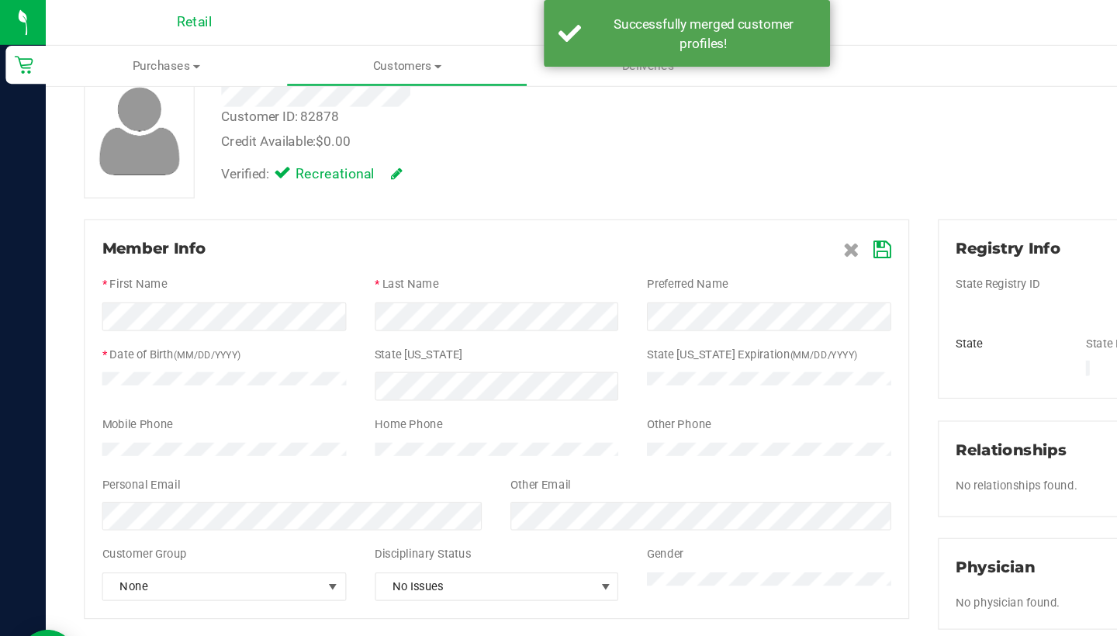
scroll to position [109, 0]
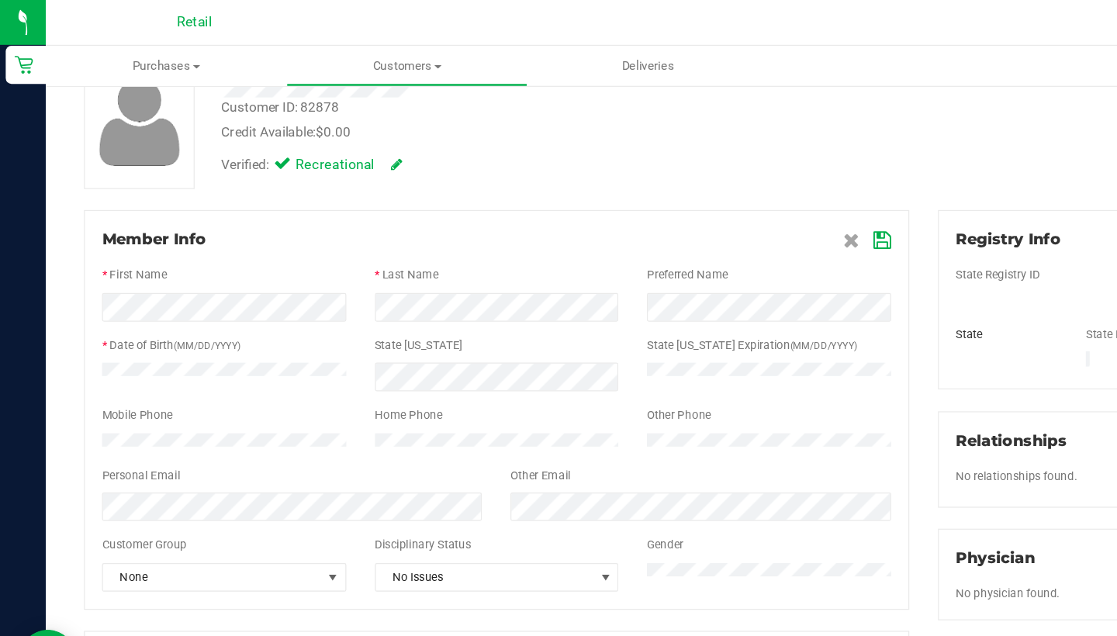
click at [707, 193] on span at bounding box center [705, 194] width 39 height 19
drag, startPoint x: 714, startPoint y: 195, endPoint x: 525, endPoint y: 151, distance: 194.4
click at [714, 195] on icon at bounding box center [718, 195] width 14 height 12
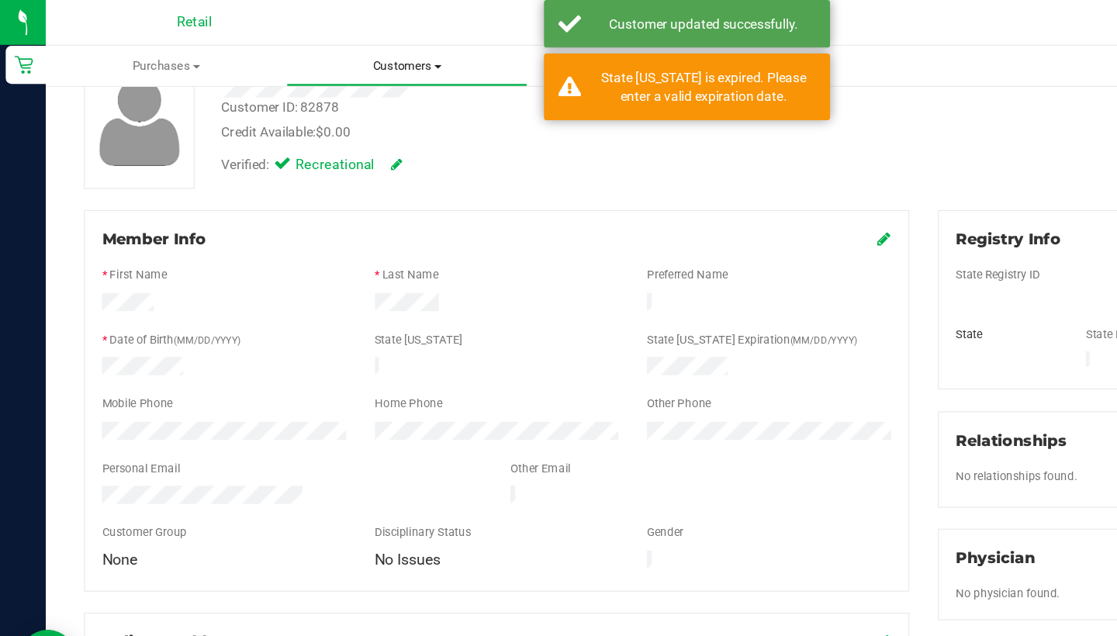
click at [339, 61] on uib-tab-heading "Customers All customers Add a new customer All physicians" at bounding box center [331, 53] width 194 height 31
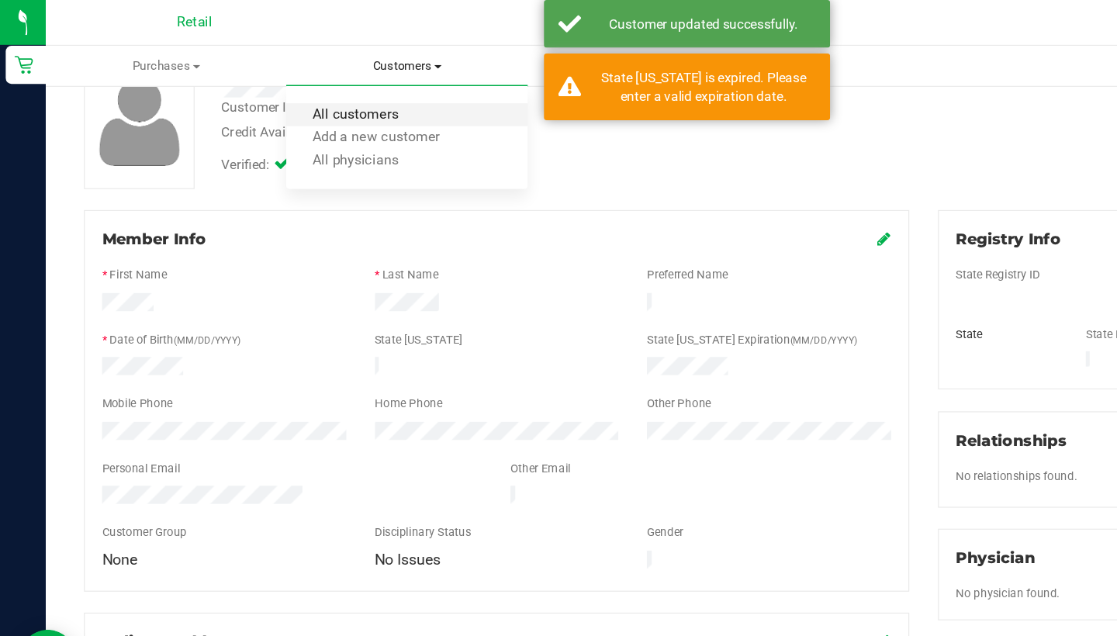
click at [339, 88] on span "All customers" at bounding box center [289, 93] width 112 height 13
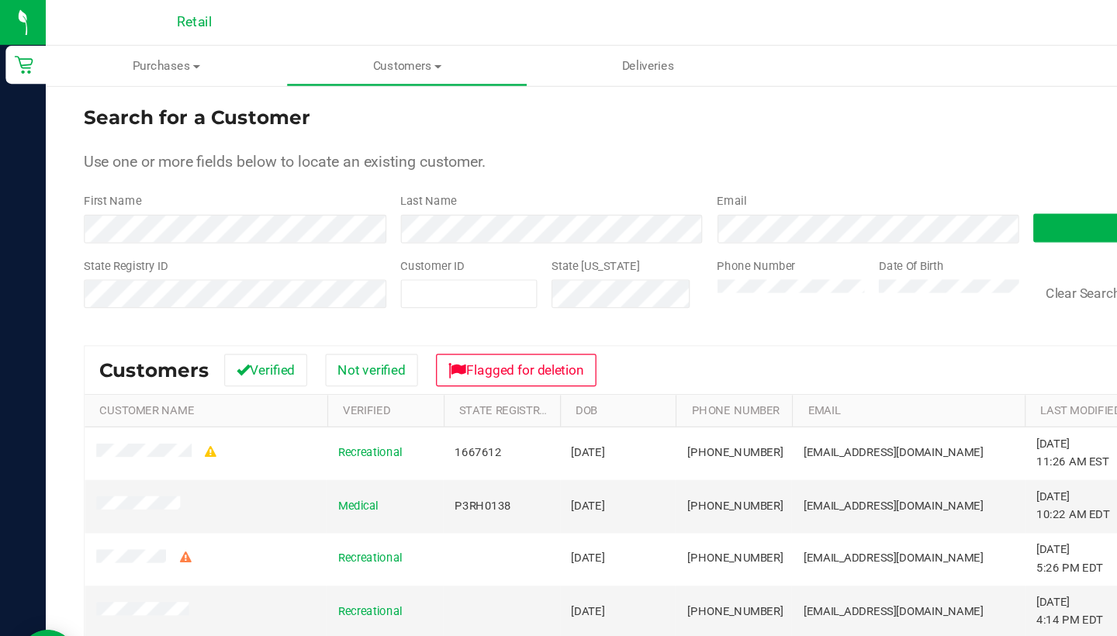
click at [498, 226] on div "State Registry ID Customer ID State [US_STATE] Phone Number Date Of Birth Clear…" at bounding box center [577, 236] width 1018 height 55
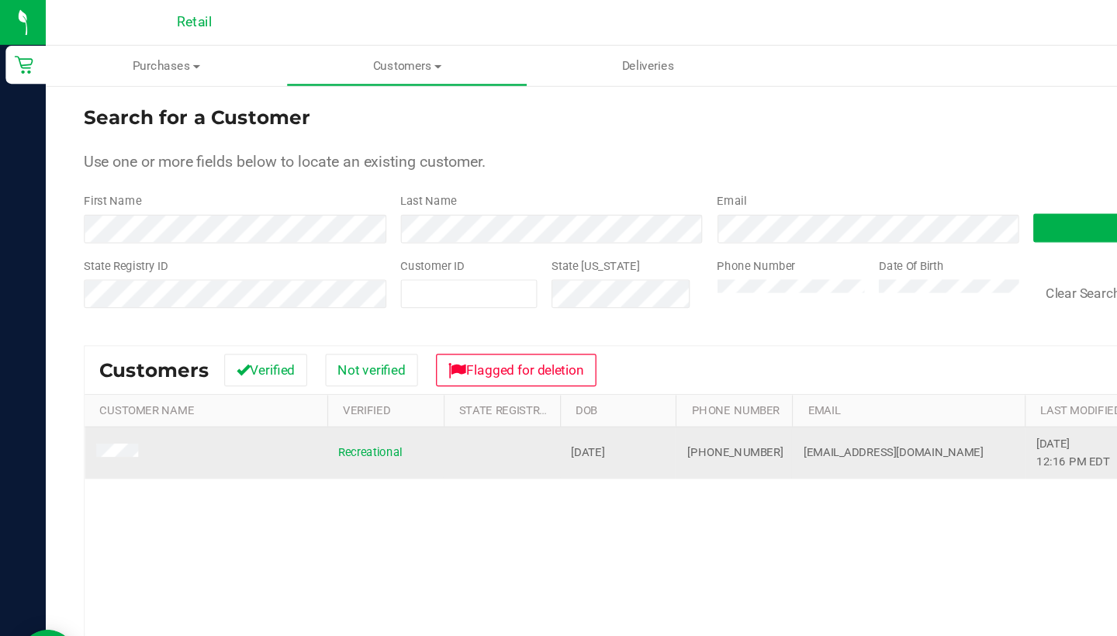
click at [100, 362] on span at bounding box center [97, 369] width 39 height 16
click at [99, 358] on td at bounding box center [167, 369] width 197 height 42
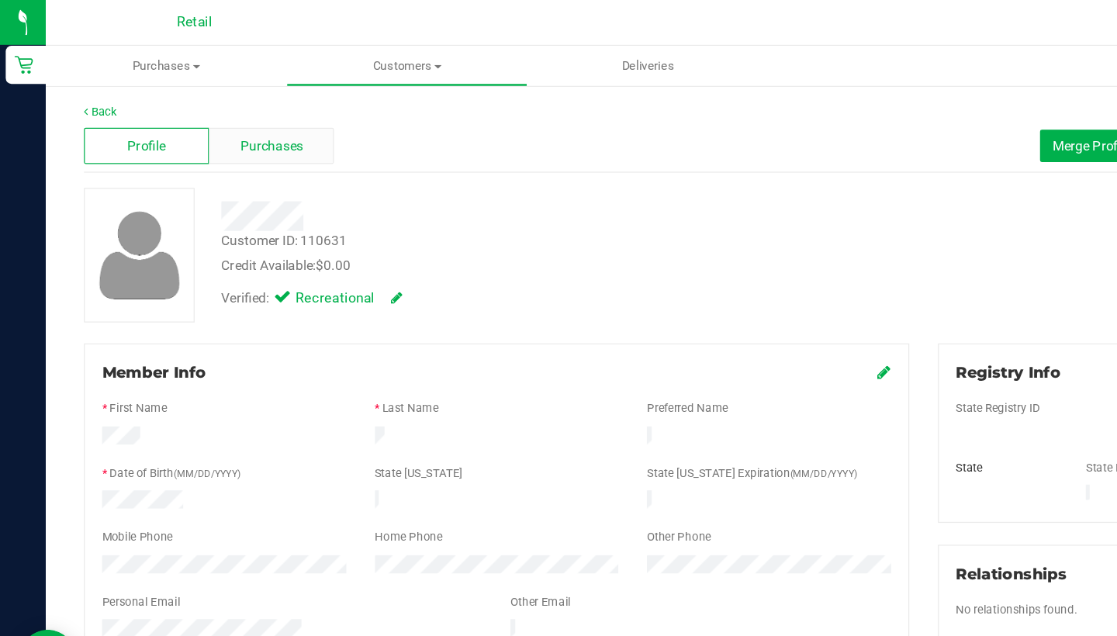
click at [230, 112] on span "Purchases" at bounding box center [220, 119] width 51 height 16
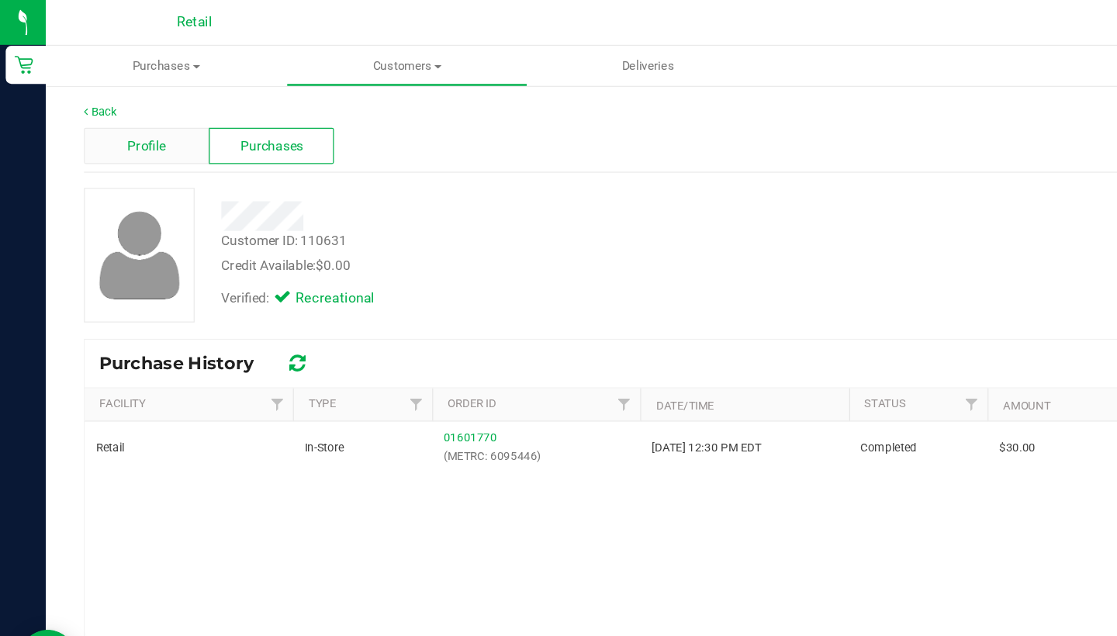
click at [138, 121] on div "Profile" at bounding box center [119, 118] width 102 height 29
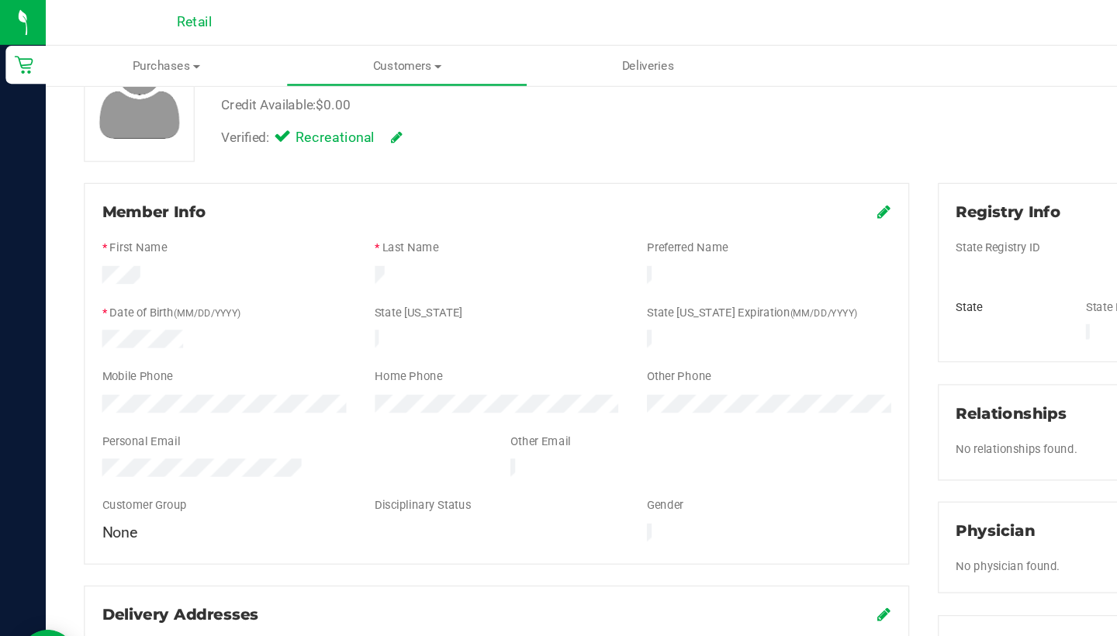
scroll to position [130, 0]
click at [718, 175] on icon at bounding box center [719, 173] width 11 height 12
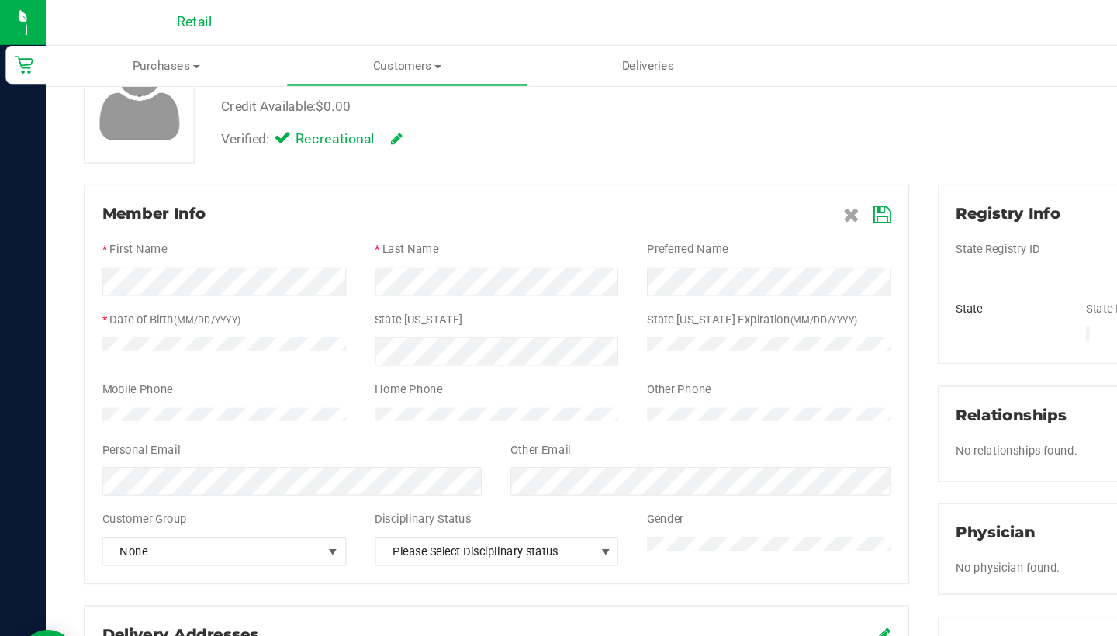
click at [718, 175] on icon at bounding box center [718, 174] width 14 height 12
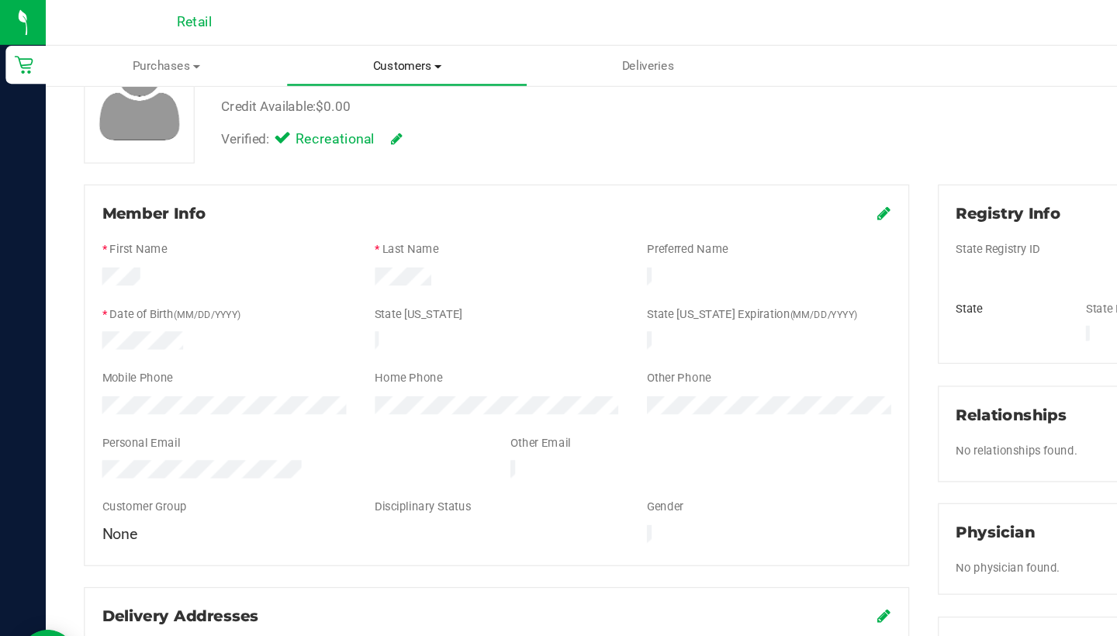
click at [327, 45] on uib-tab-heading "Customers All customers Add a new customer All physicians" at bounding box center [331, 53] width 194 height 31
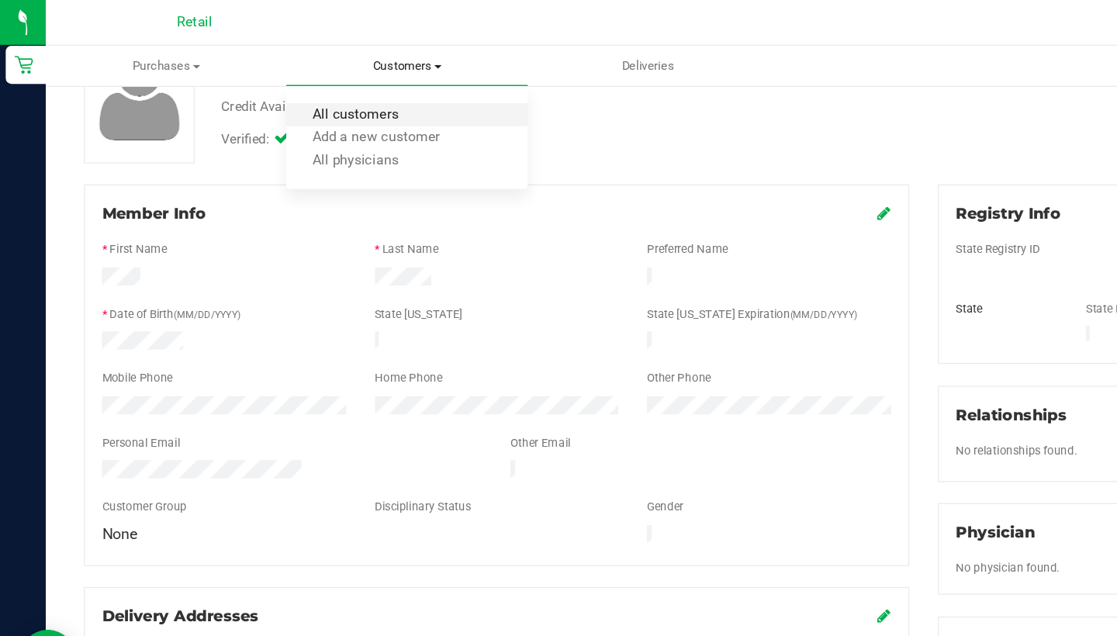
click at [327, 91] on span "All customers" at bounding box center [289, 93] width 112 height 13
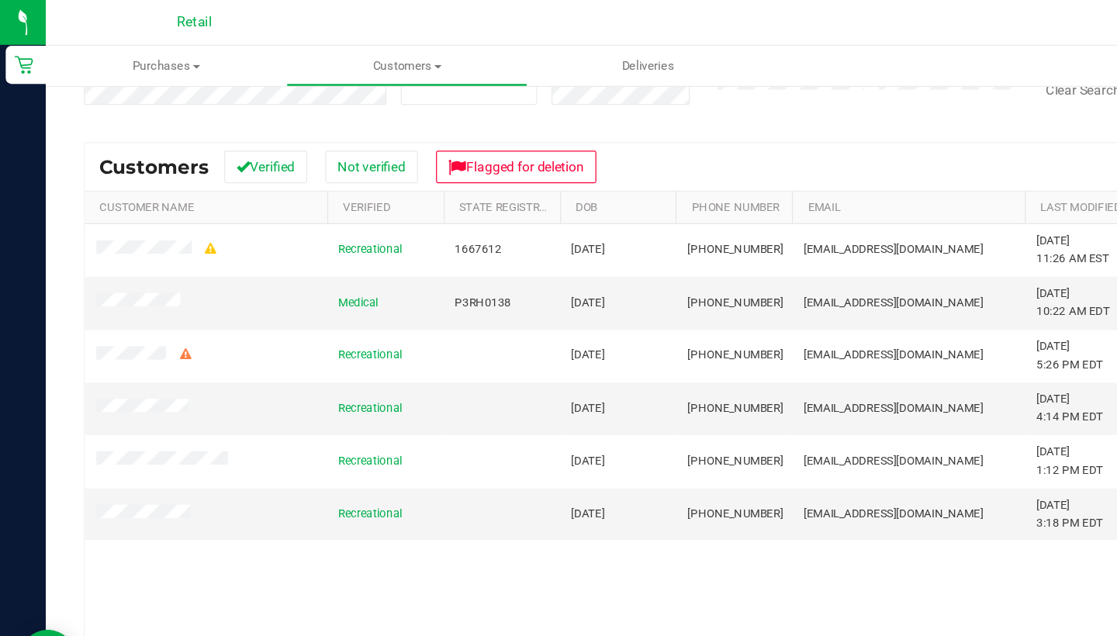
scroll to position [165, 0]
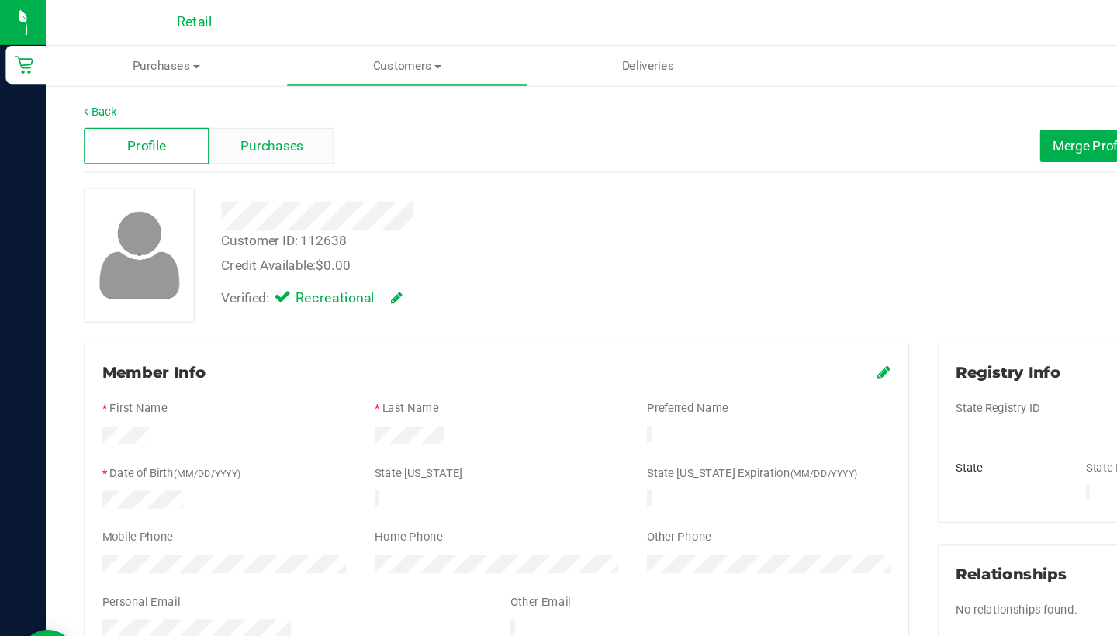
click at [230, 117] on span "Purchases" at bounding box center [220, 119] width 51 height 16
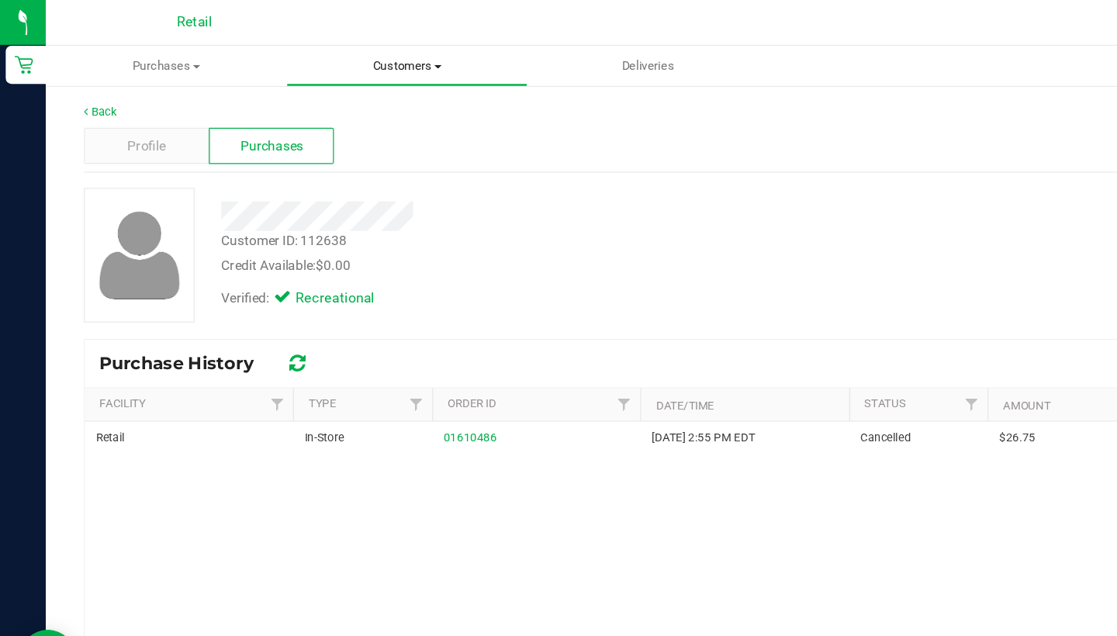
click at [310, 55] on span "Customers" at bounding box center [331, 54] width 194 height 14
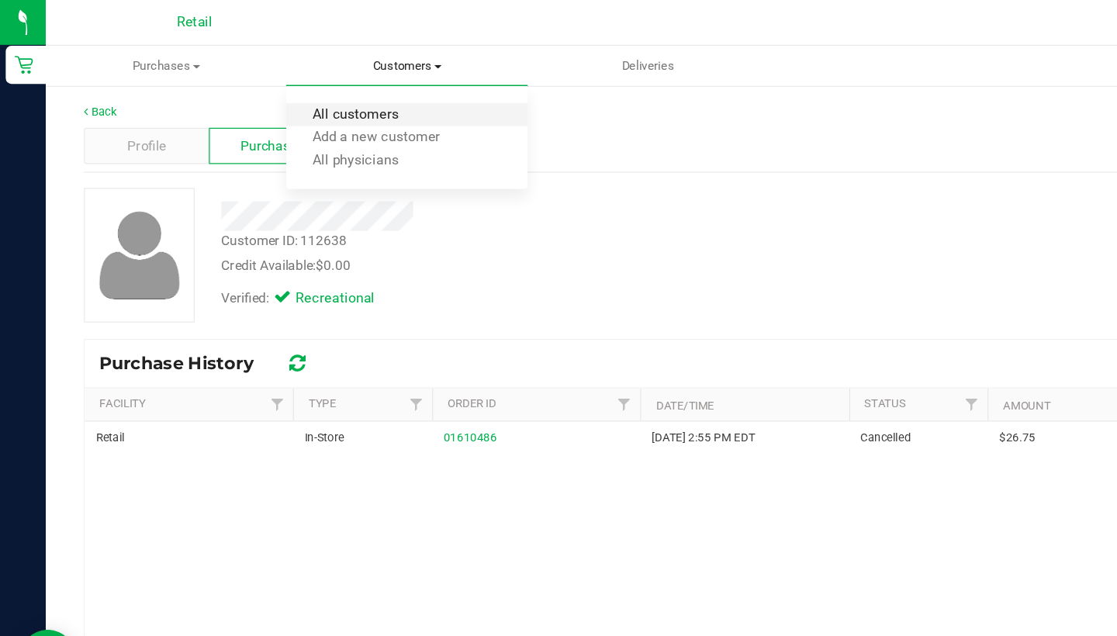
click at [306, 87] on span "All customers" at bounding box center [289, 93] width 112 height 13
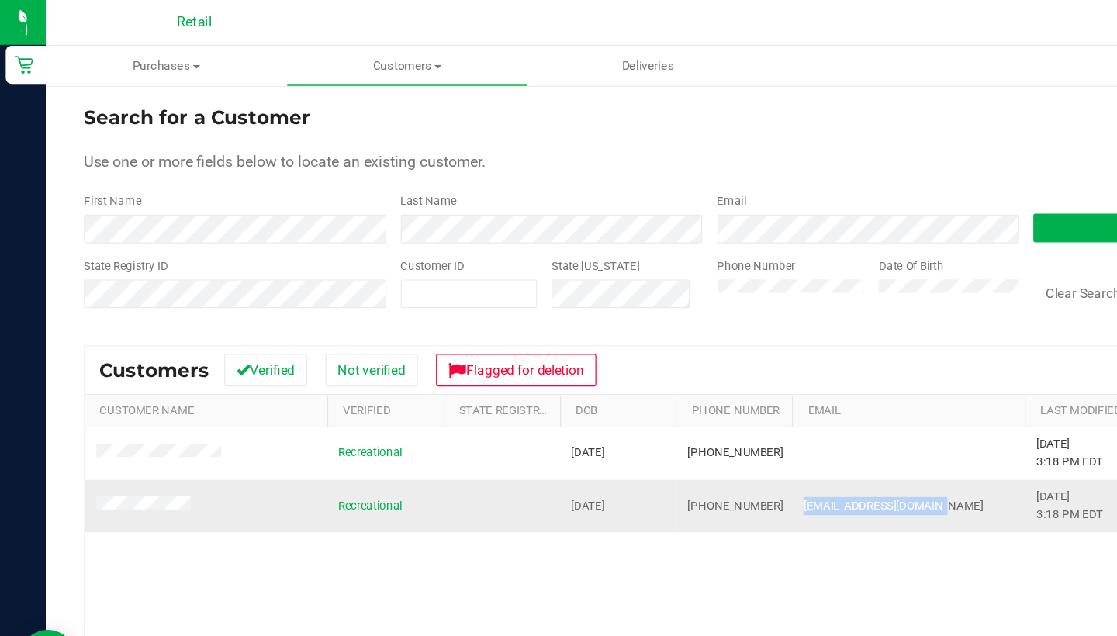
drag, startPoint x: 768, startPoint y: 407, endPoint x: 653, endPoint y: 407, distance: 114.8
click at [653, 408] on span "[EMAIL_ADDRESS][DOMAIN_NAME]" at bounding box center [726, 411] width 146 height 15
copy span "[EMAIL_ADDRESS][DOMAIN_NAME]"
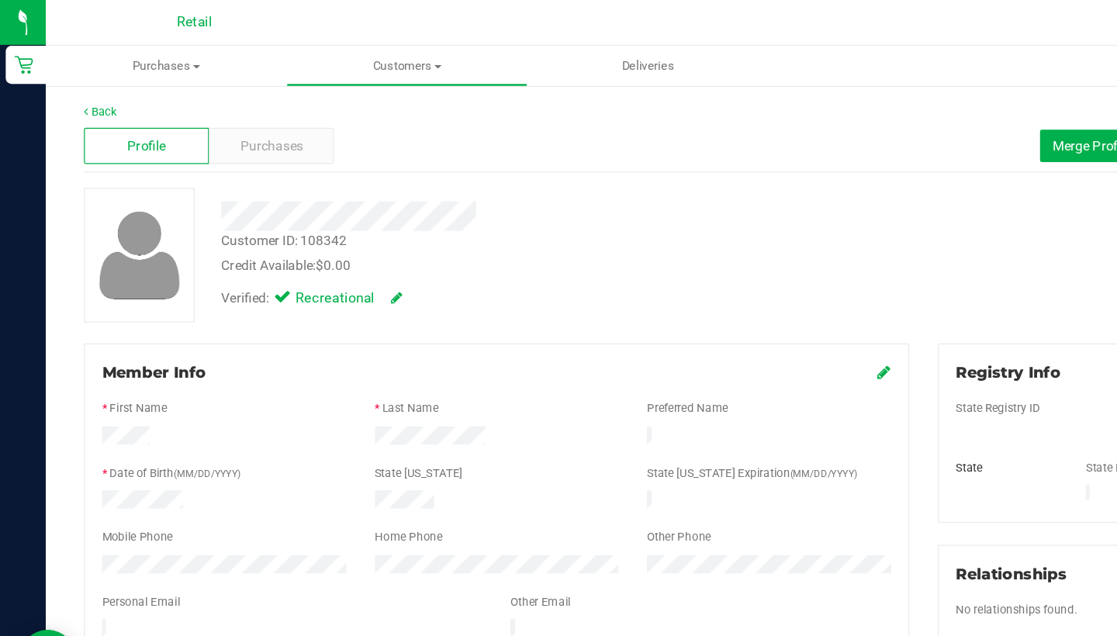
click at [717, 302] on icon at bounding box center [719, 302] width 11 height 12
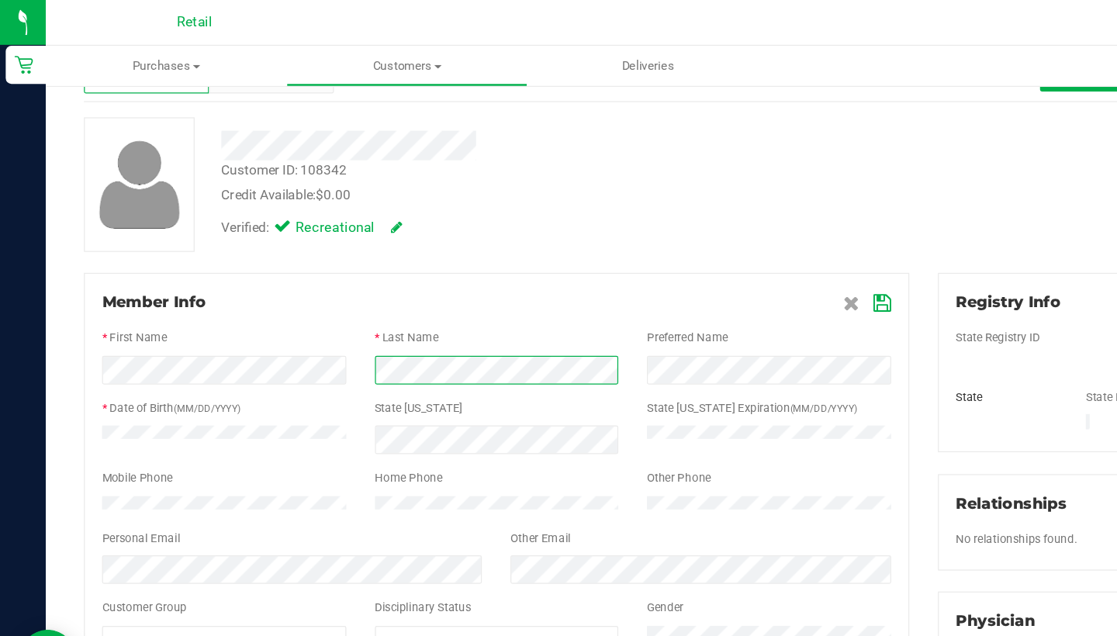
scroll to position [54, 0]
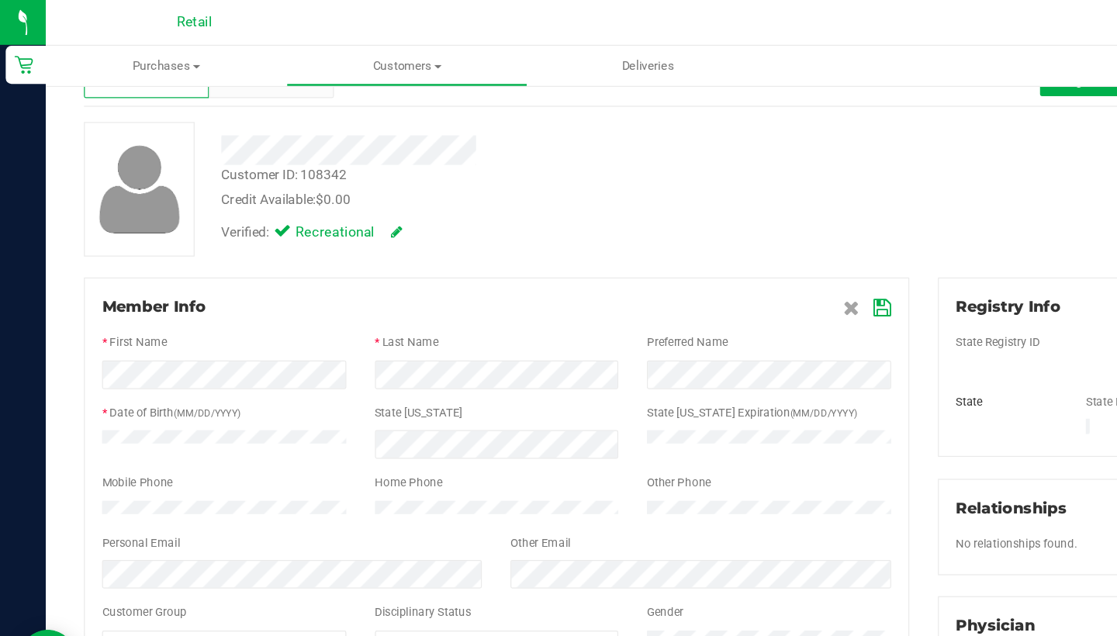
click at [718, 254] on icon at bounding box center [718, 250] width 14 height 12
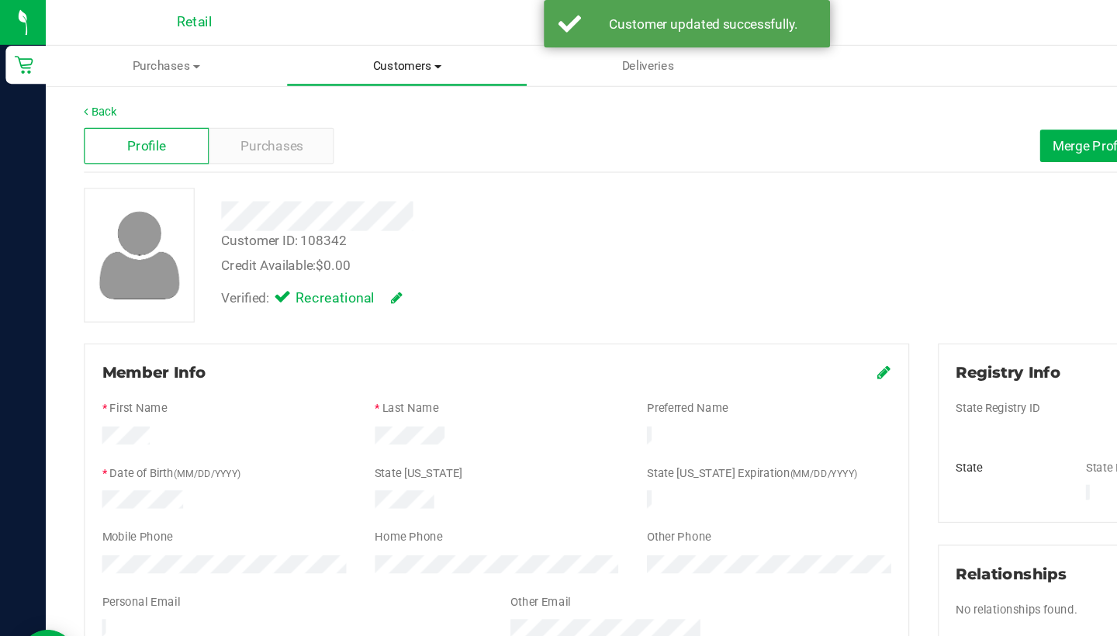
scroll to position [0, 0]
click at [336, 47] on span "Customers" at bounding box center [331, 54] width 194 height 14
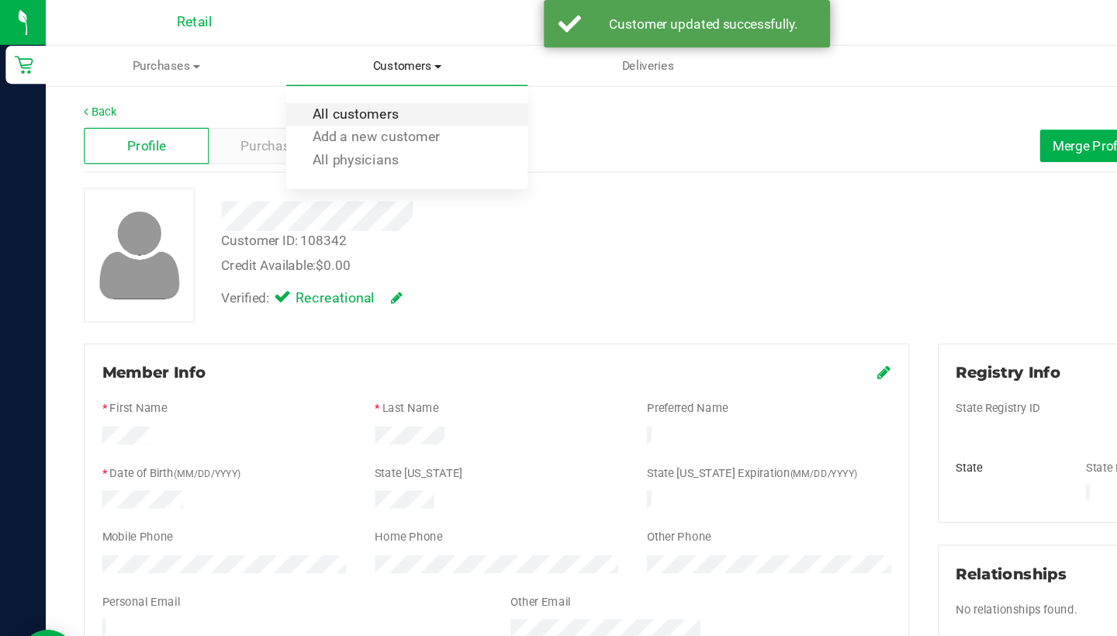
click at [332, 98] on span "All customers" at bounding box center [289, 93] width 112 height 13
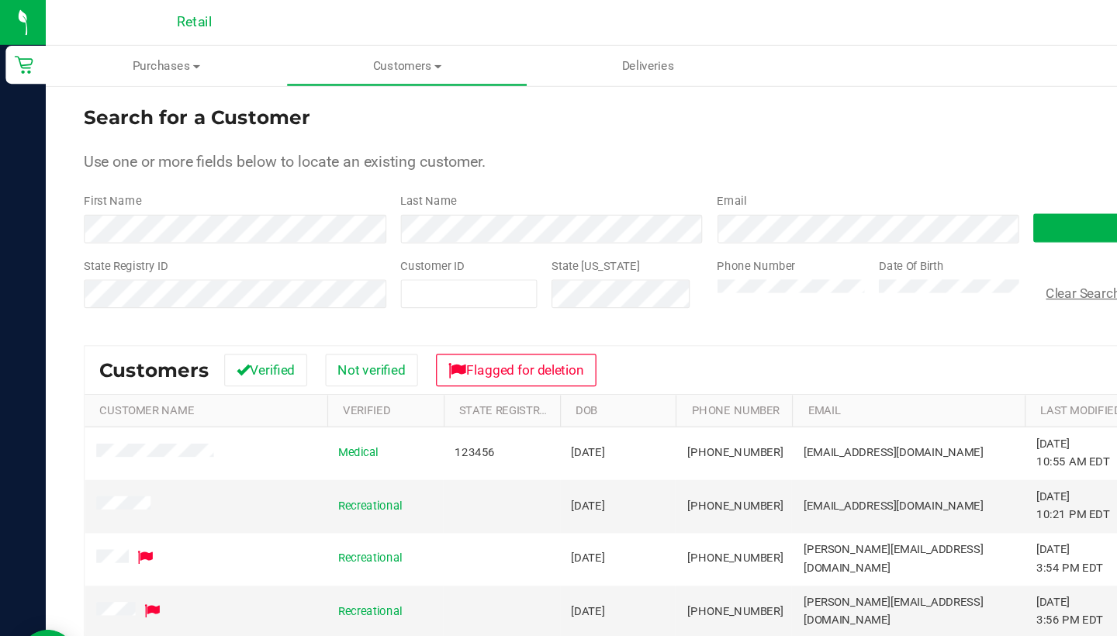
click at [887, 247] on button "Clear Search" at bounding box center [880, 238] width 81 height 26
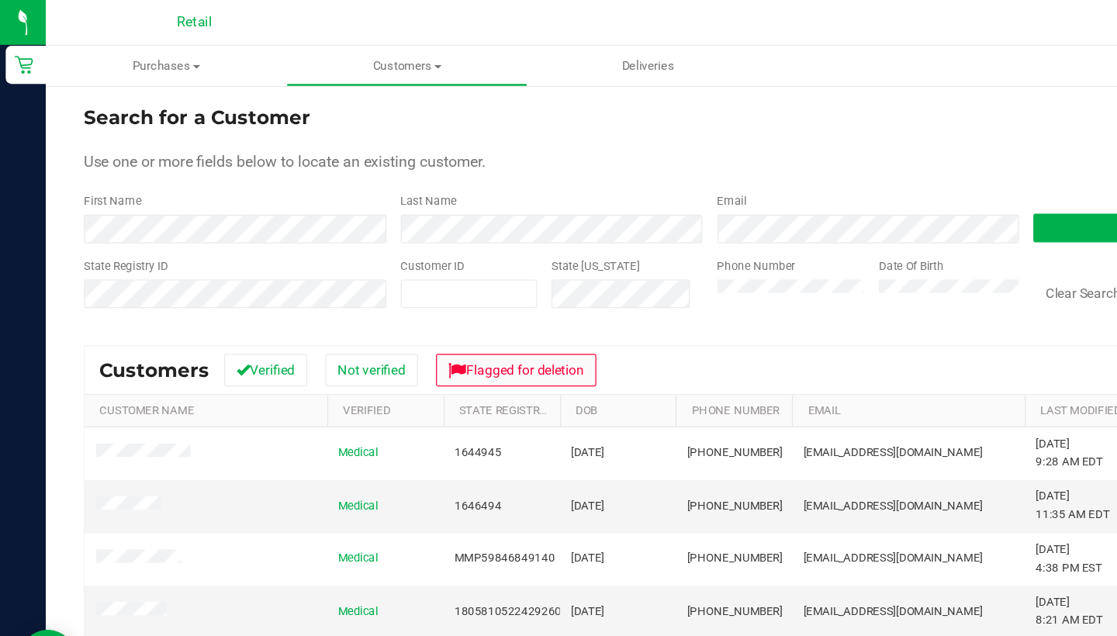
click at [470, 307] on button "Flagged for deletion" at bounding box center [420, 301] width 130 height 26
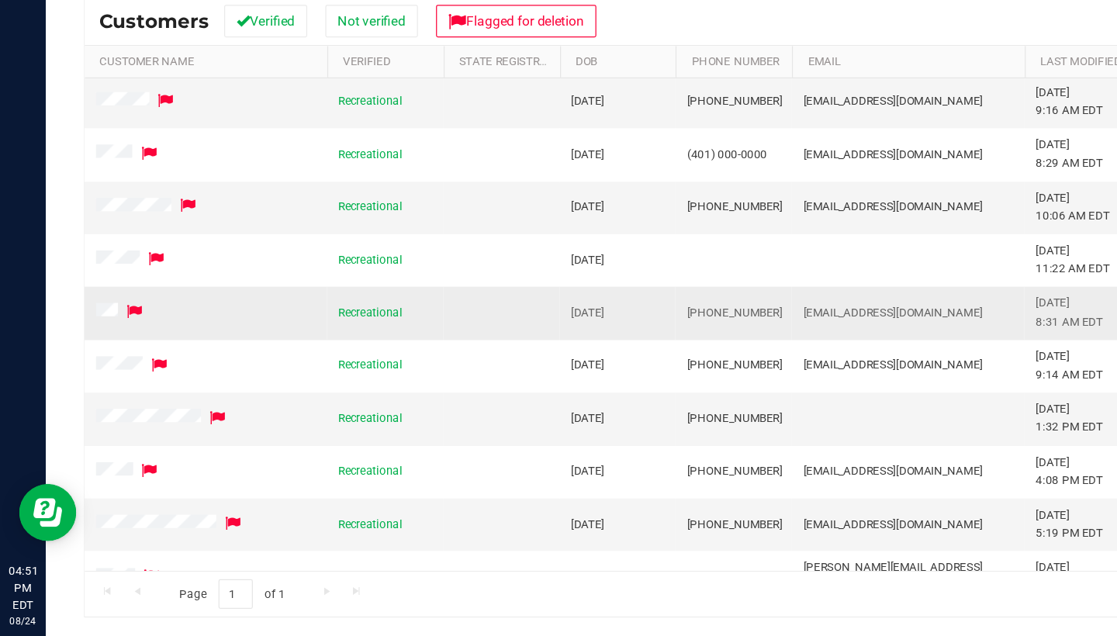
scroll to position [216, 0]
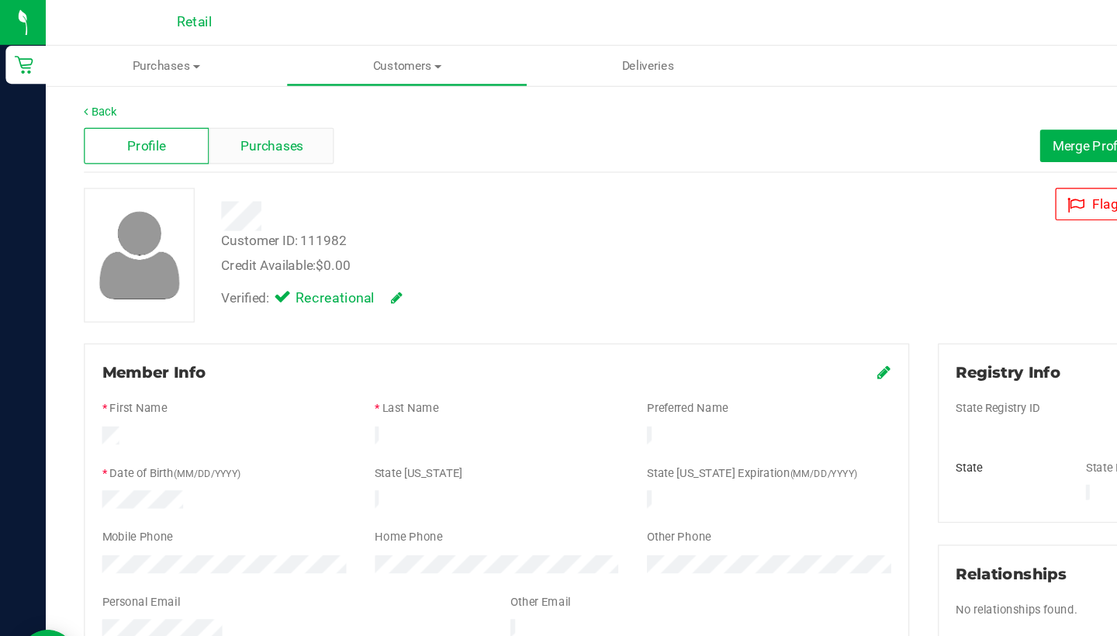
click at [242, 111] on span "Purchases" at bounding box center [220, 119] width 51 height 16
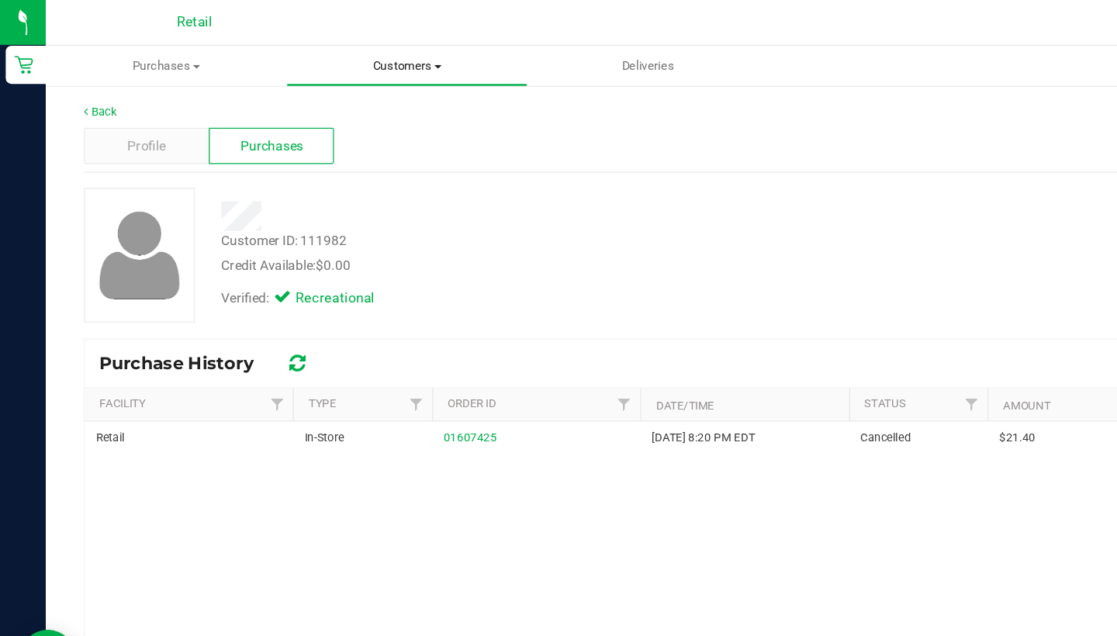
click at [340, 57] on span "Customers" at bounding box center [331, 54] width 194 height 14
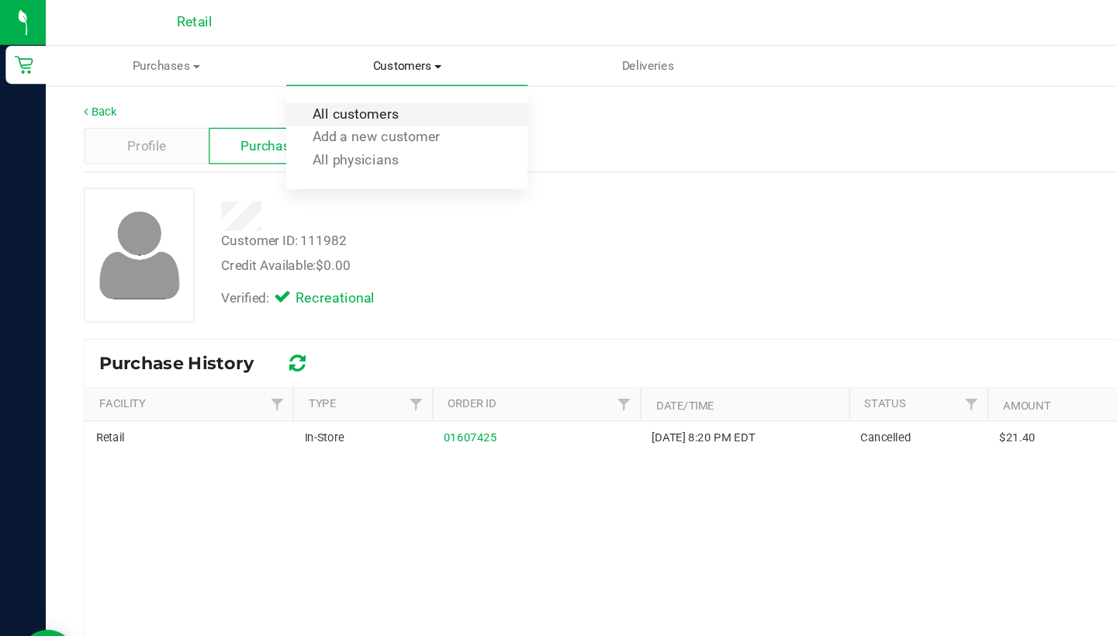
click at [327, 99] on span "All customers" at bounding box center [289, 93] width 112 height 13
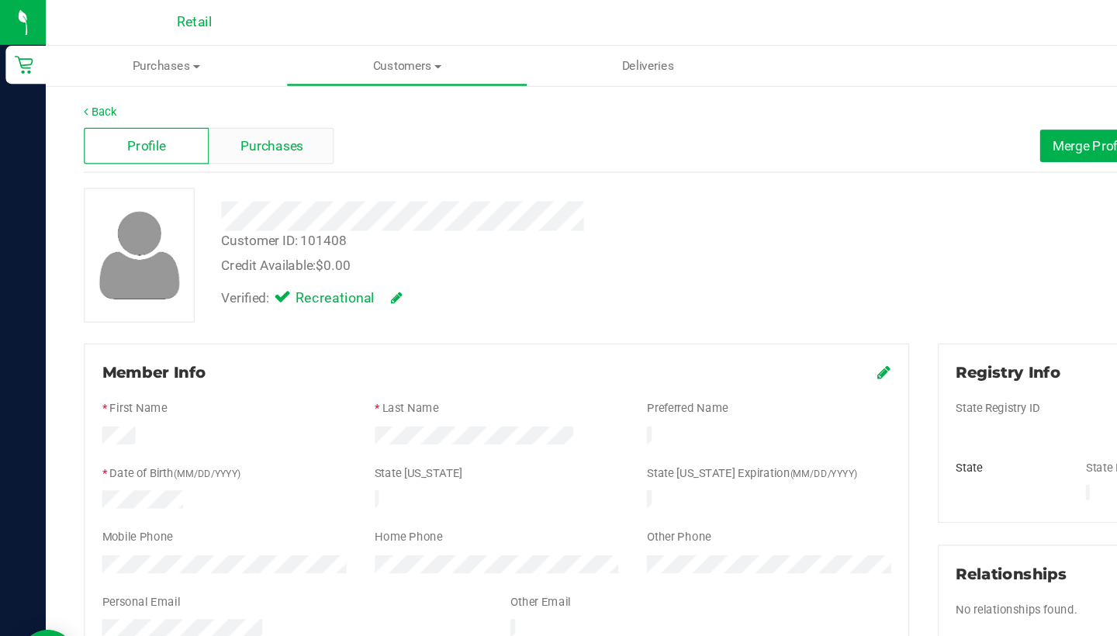
click at [232, 114] on span "Purchases" at bounding box center [220, 119] width 51 height 16
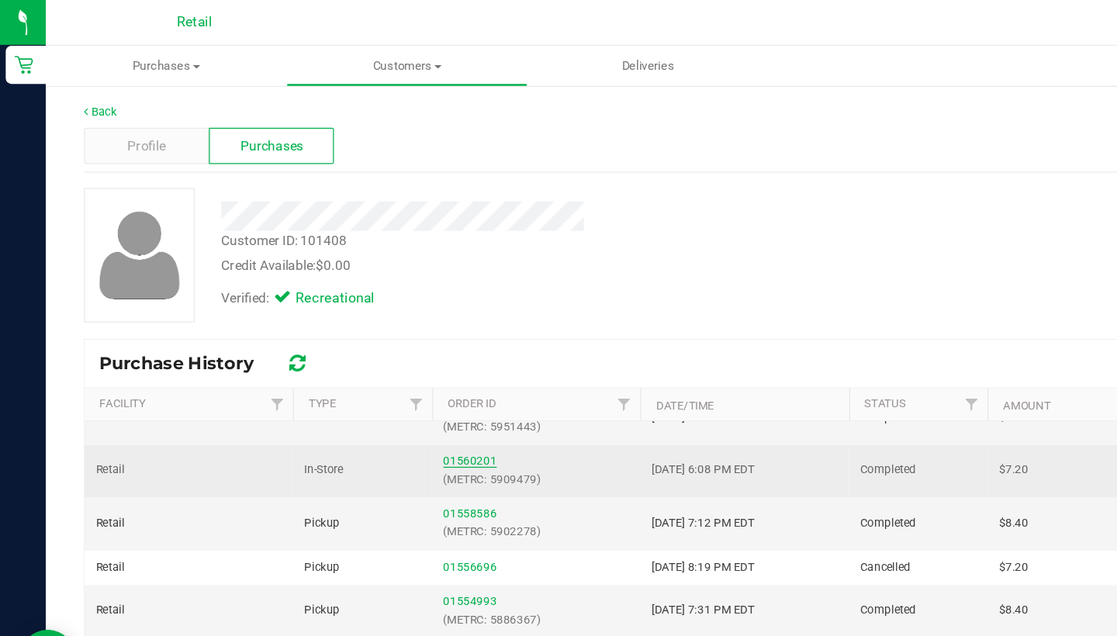
scroll to position [67, 0]
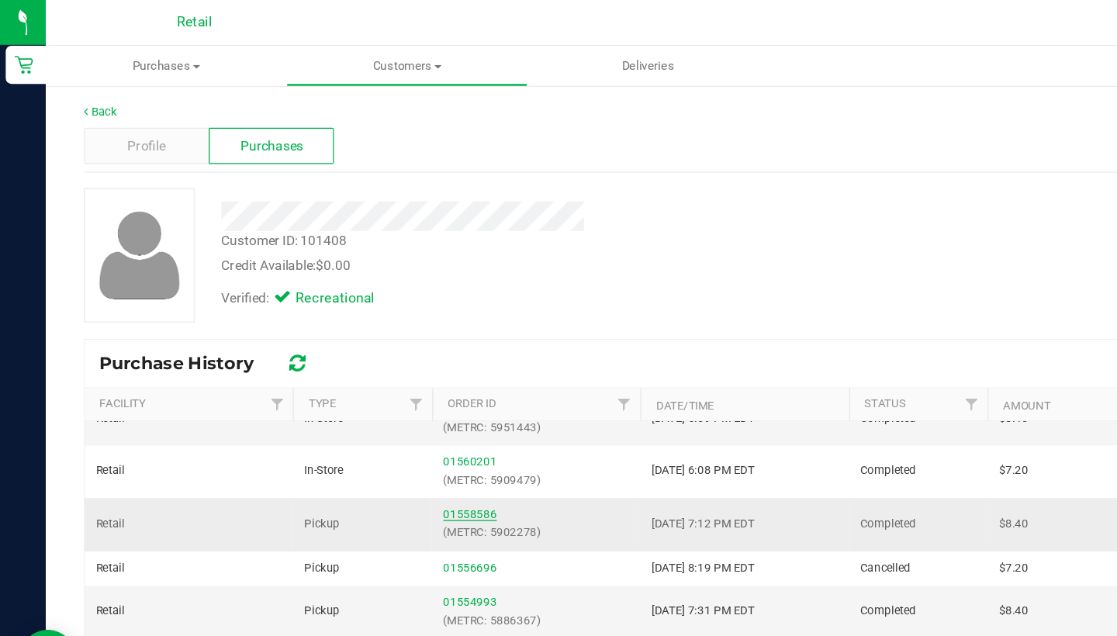
click at [383, 415] on link "01558586" at bounding box center [382, 418] width 43 height 11
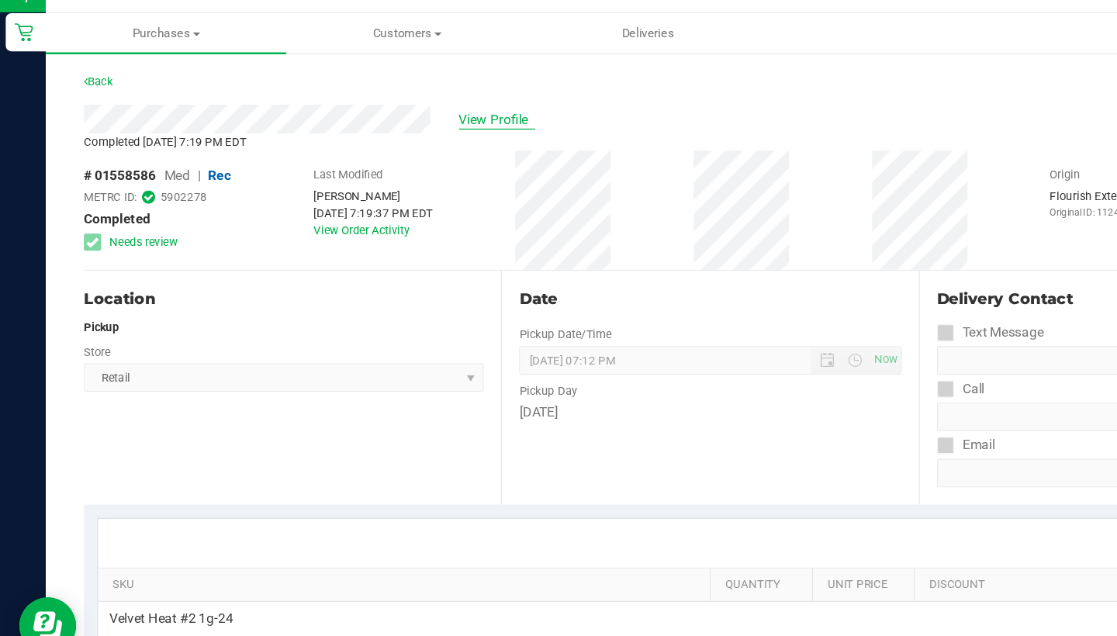
click at [401, 116] on span "View Profile" at bounding box center [404, 124] width 62 height 16
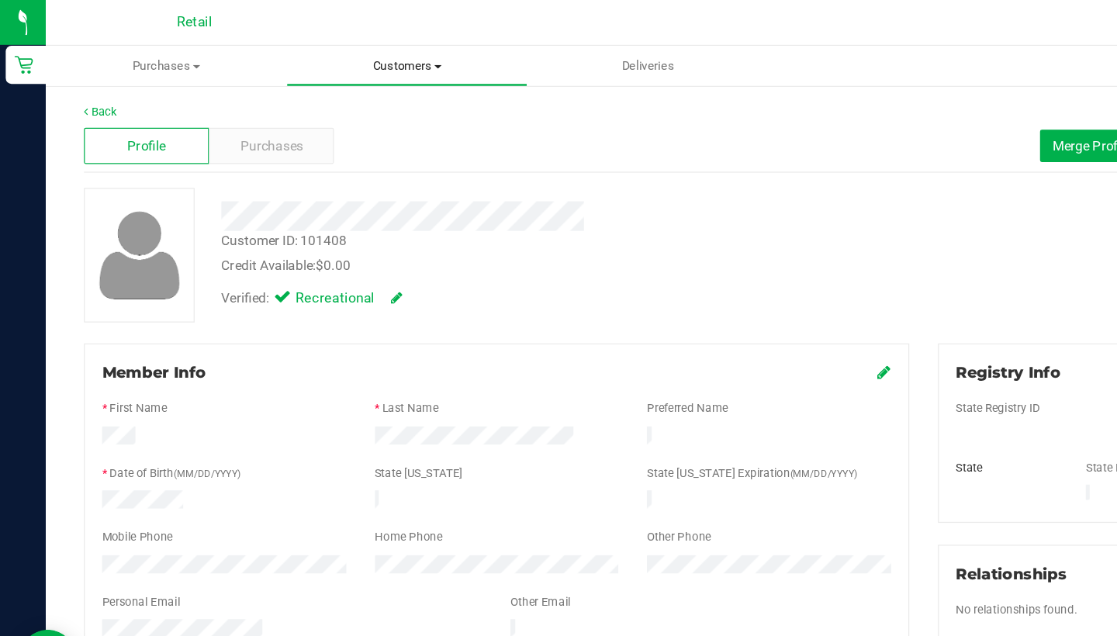
click at [334, 47] on span "Customers" at bounding box center [331, 54] width 194 height 14
click at [71, 457] on div "Member Info * First Name * Last Name Preferred Name * Date of Birth (MM/DD/YYYY…" at bounding box center [403, 434] width 671 height 310
click at [124, 445] on form "Member Info * First Name * Last Name Preferred Name * Date of Birth (MM/DD/YYYY…" at bounding box center [404, 434] width 642 height 280
click at [350, 57] on span "Customers" at bounding box center [330, 54] width 195 height 14
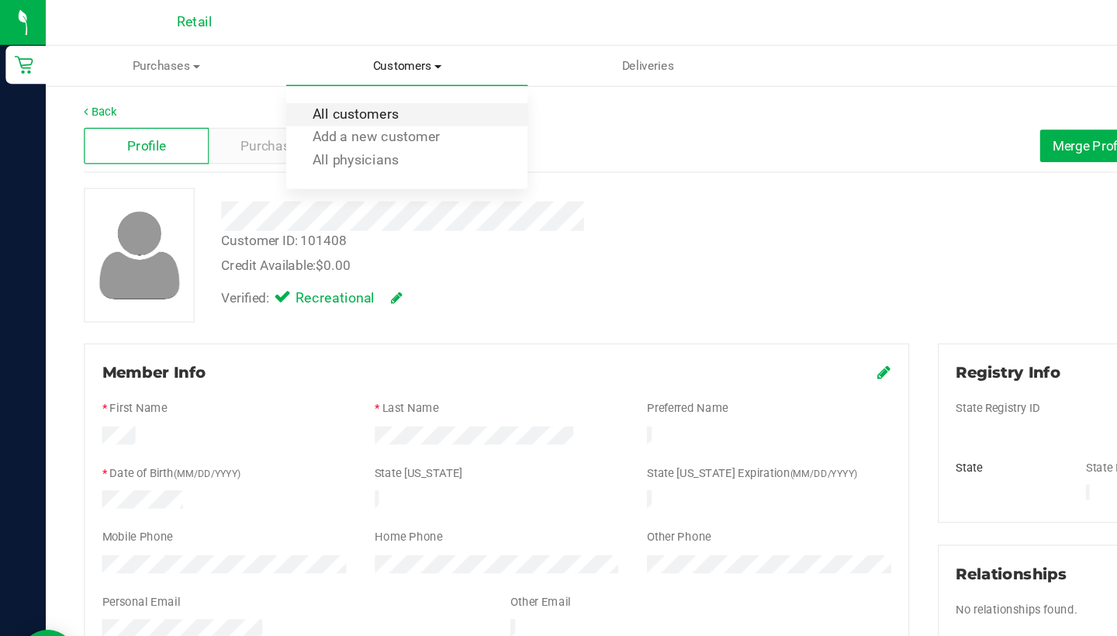
click at [340, 94] on span "All customers" at bounding box center [289, 93] width 112 height 13
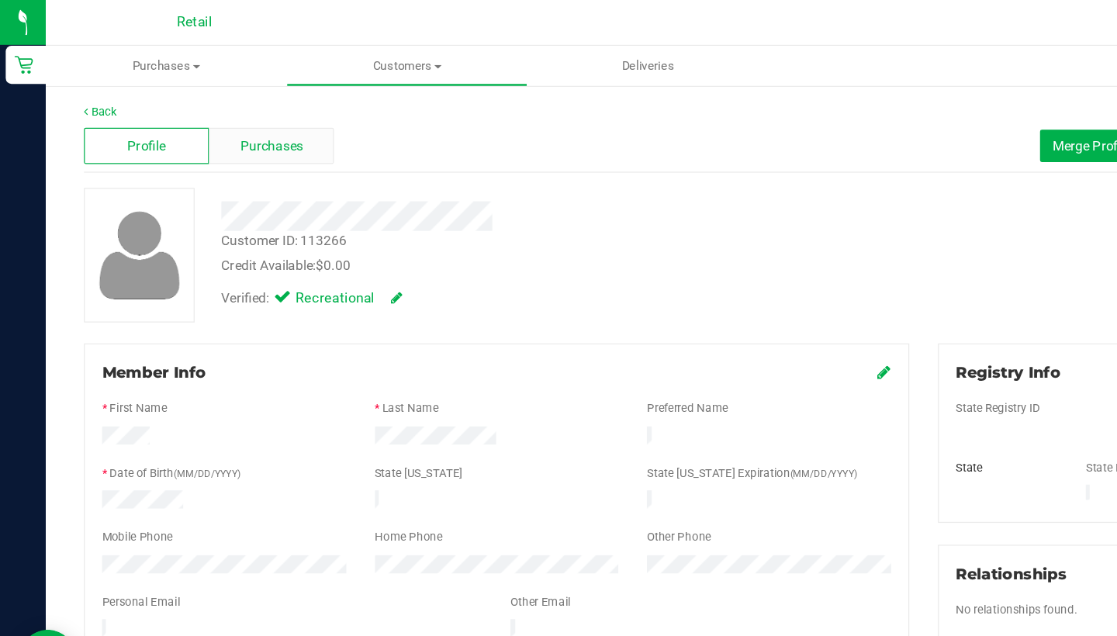
click at [221, 115] on span "Purchases" at bounding box center [220, 119] width 51 height 16
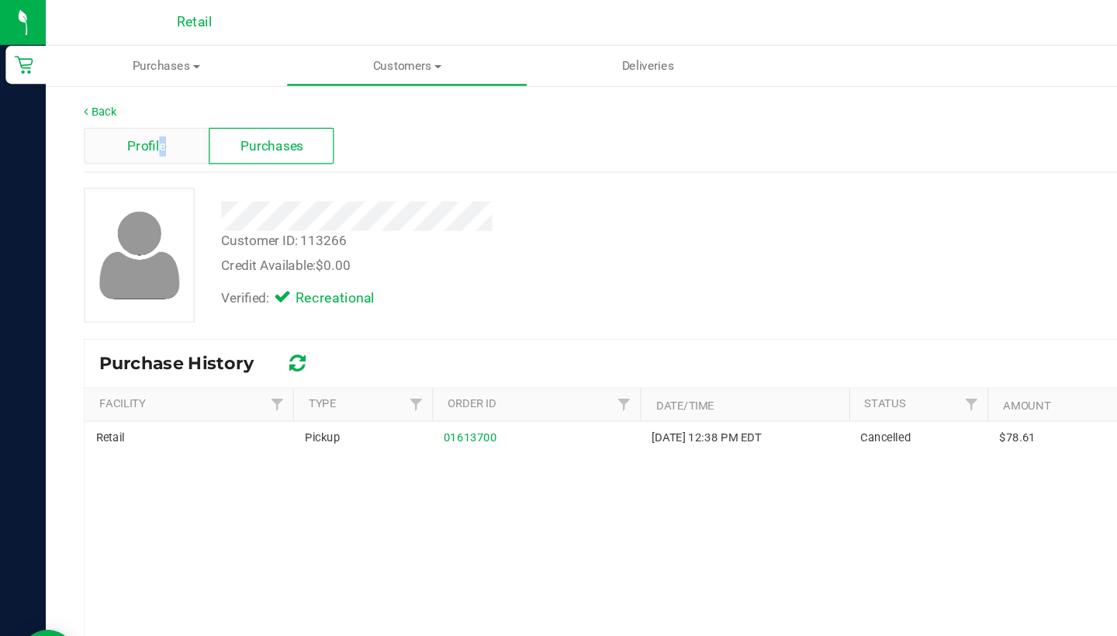
click at [129, 124] on span "Profile" at bounding box center [119, 119] width 31 height 16
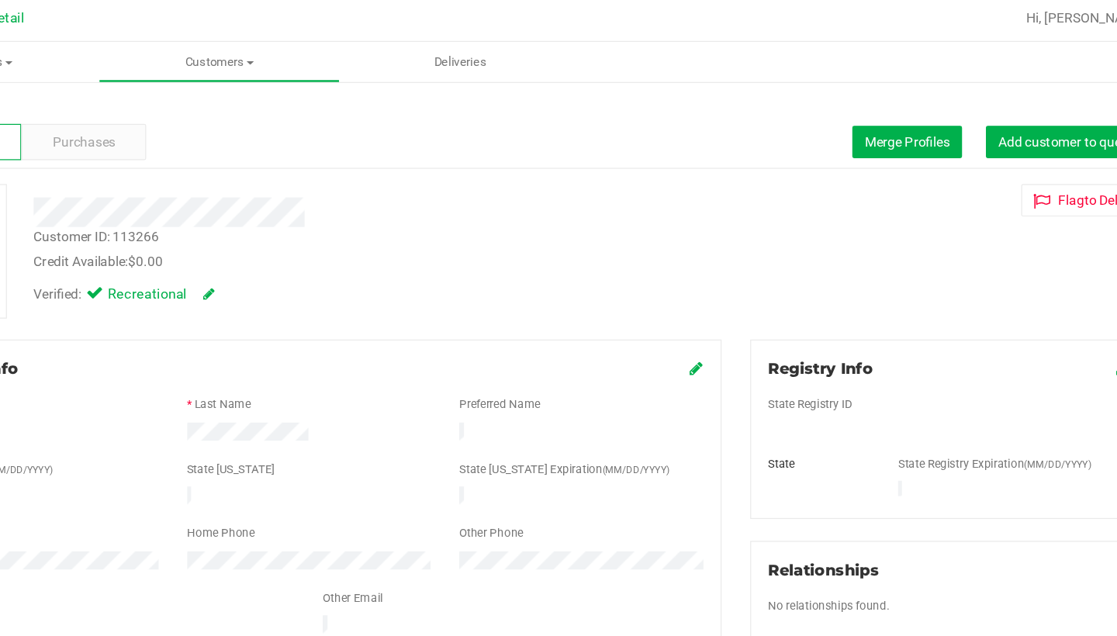
scroll to position [1, 0]
click at [983, 168] on button "Flag to Delete" at bounding box center [1034, 165] width 103 height 26
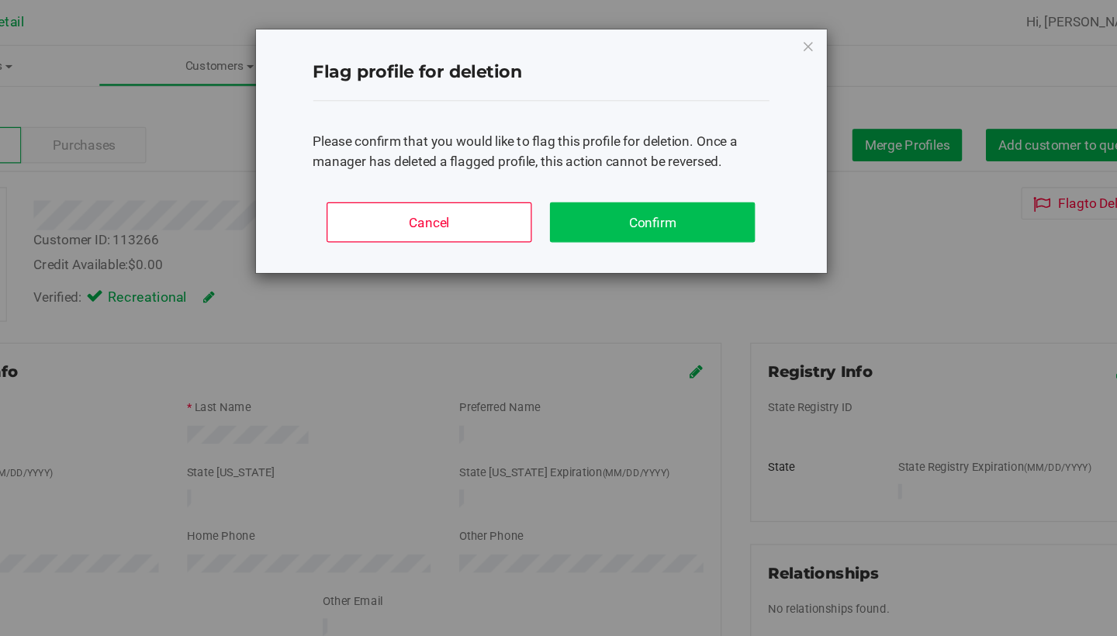
click at [600, 175] on button "Confirm" at bounding box center [683, 180] width 167 height 33
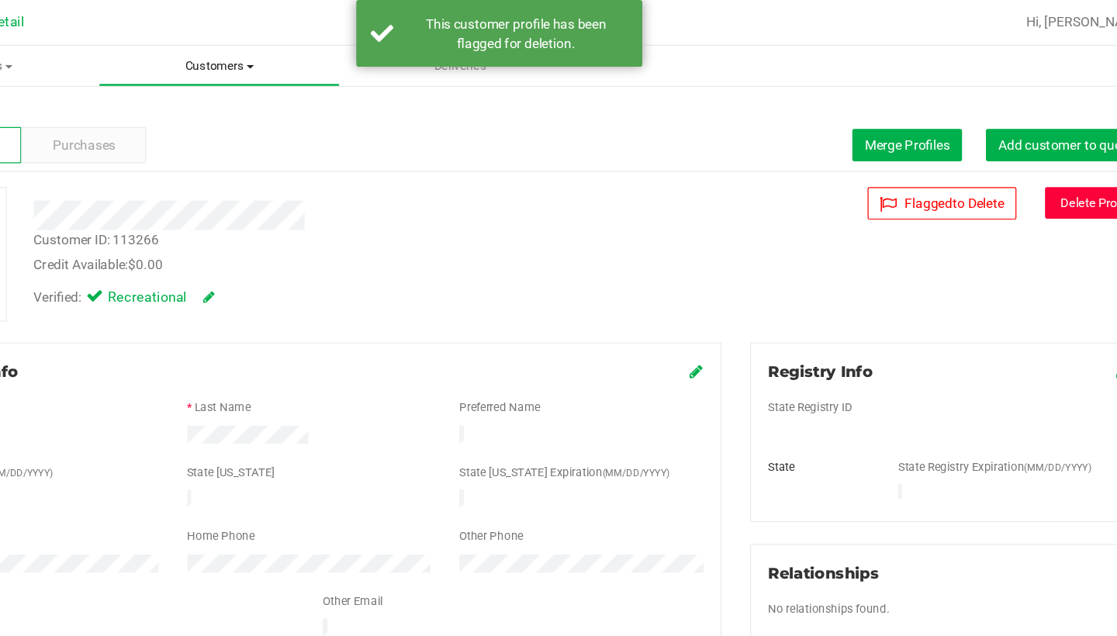
click at [234, 57] on span "Customers" at bounding box center [331, 54] width 194 height 14
click at [178, 174] on div at bounding box center [428, 175] width 521 height 24
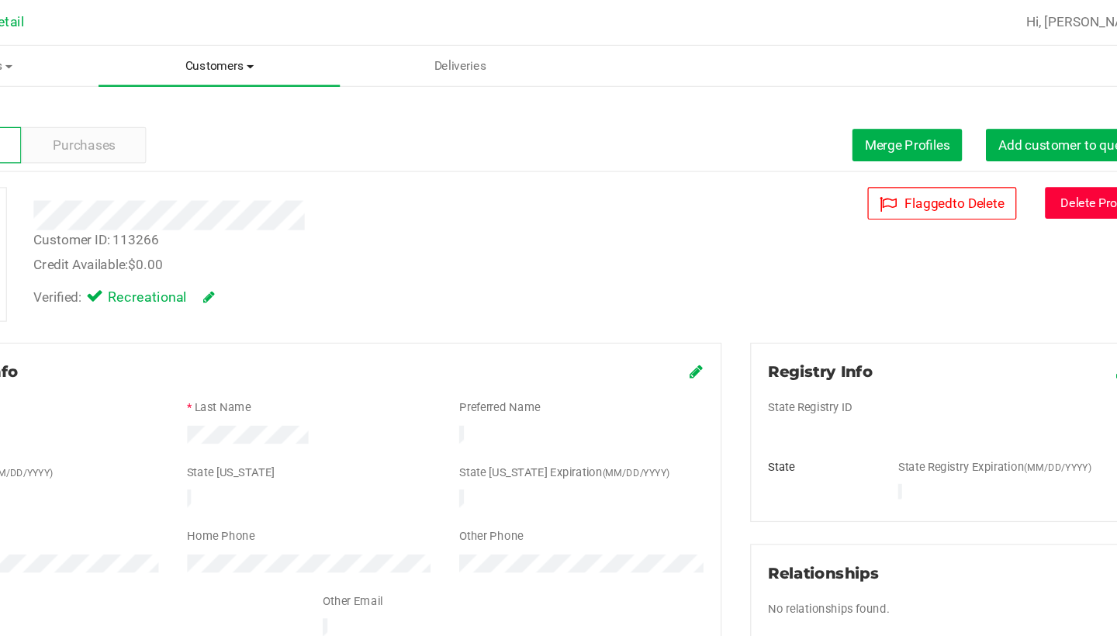
click at [233, 61] on uib-tab-heading "Customers All customers Add a new customer All physicians" at bounding box center [330, 53] width 195 height 33
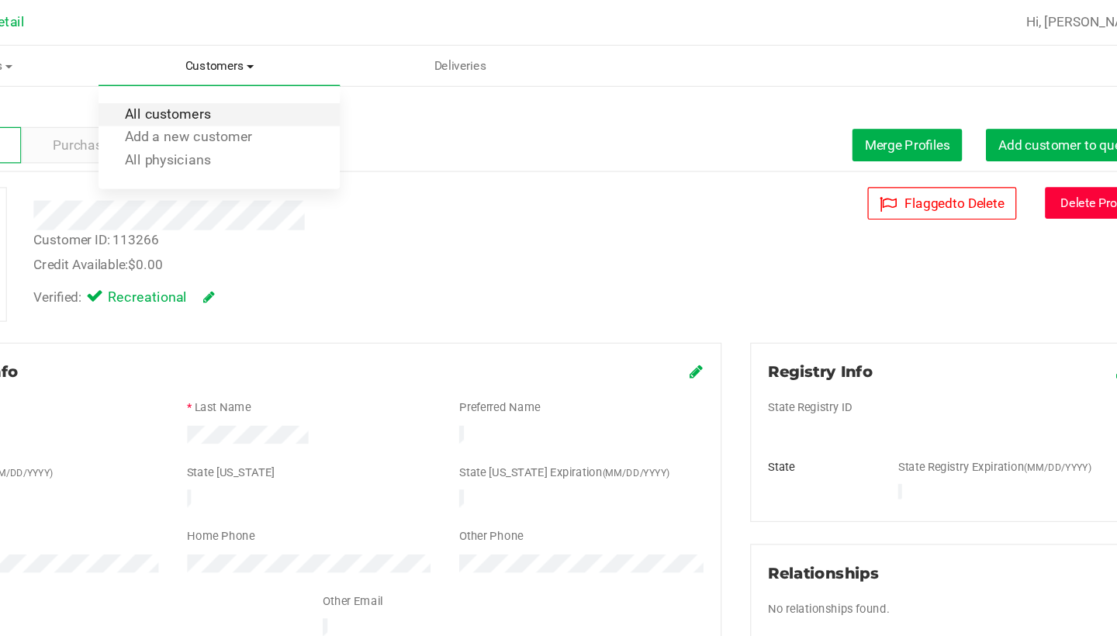
click at [233, 90] on span "All customers" at bounding box center [289, 93] width 112 height 13
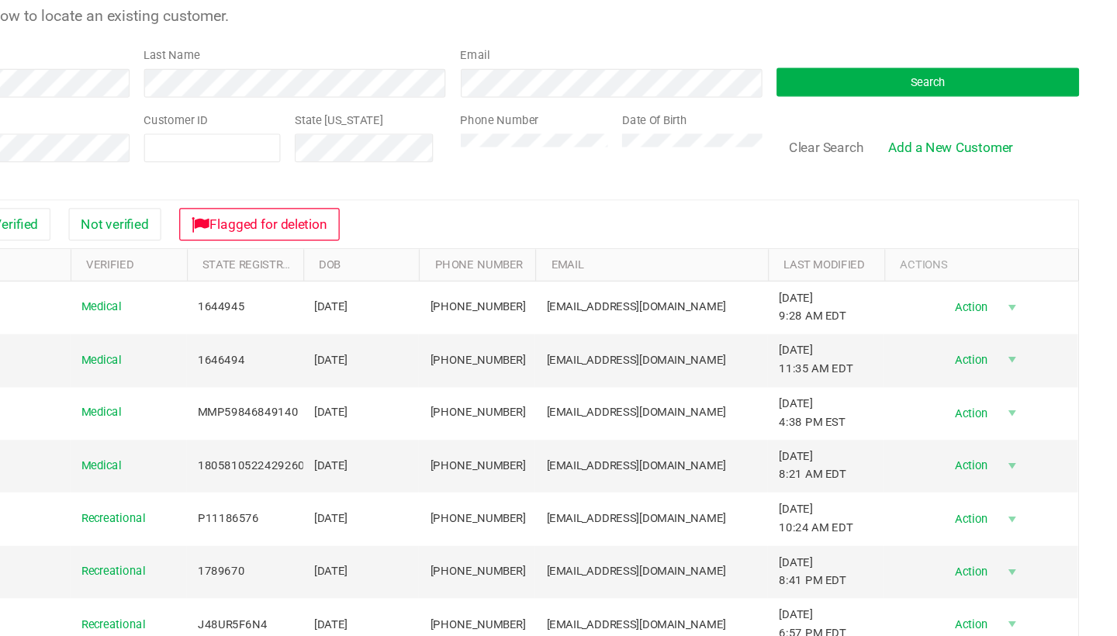
click at [314, 157] on div "Last Name" at bounding box center [443, 177] width 258 height 41
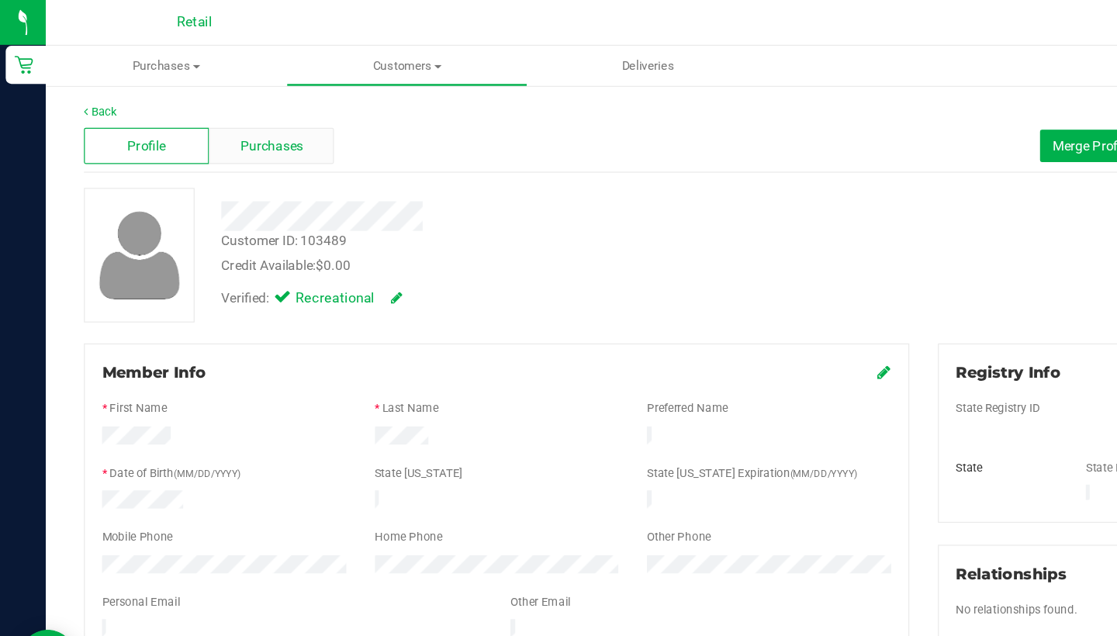
click at [221, 121] on span "Purchases" at bounding box center [220, 119] width 51 height 16
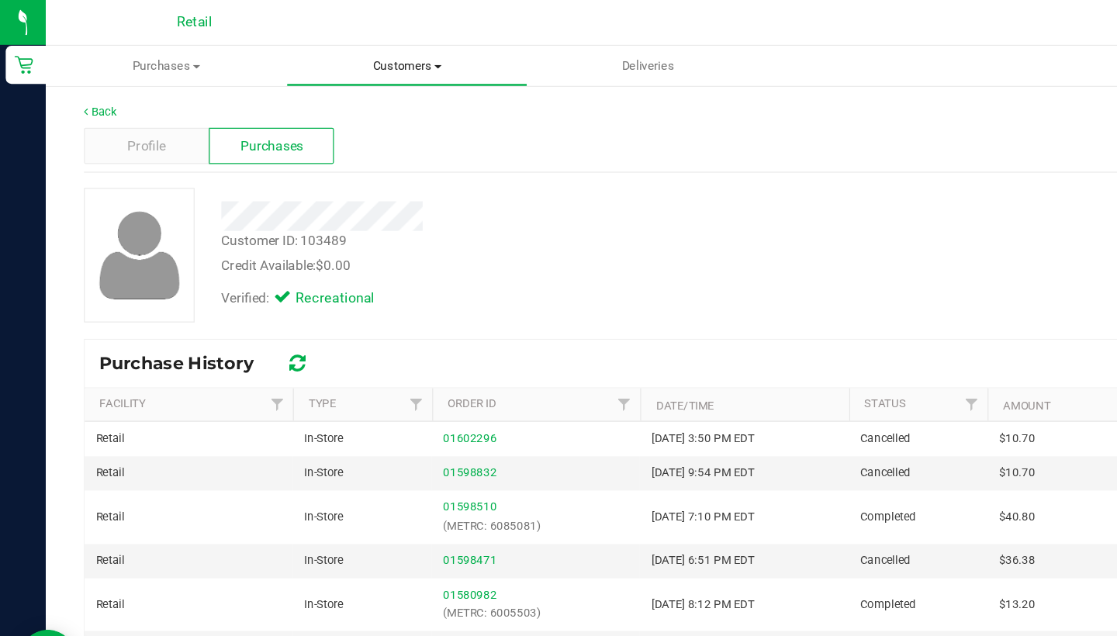
click at [332, 61] on uib-tab-heading "Customers All customers Add a new customer All physicians" at bounding box center [331, 53] width 194 height 31
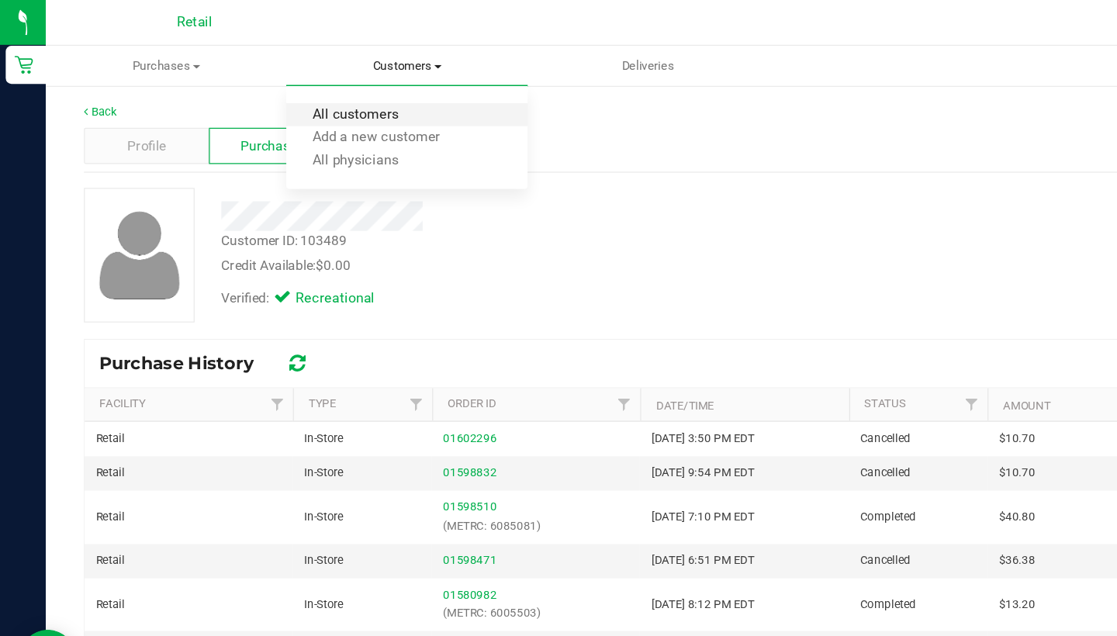
click at [324, 98] on span "All customers" at bounding box center [289, 93] width 112 height 13
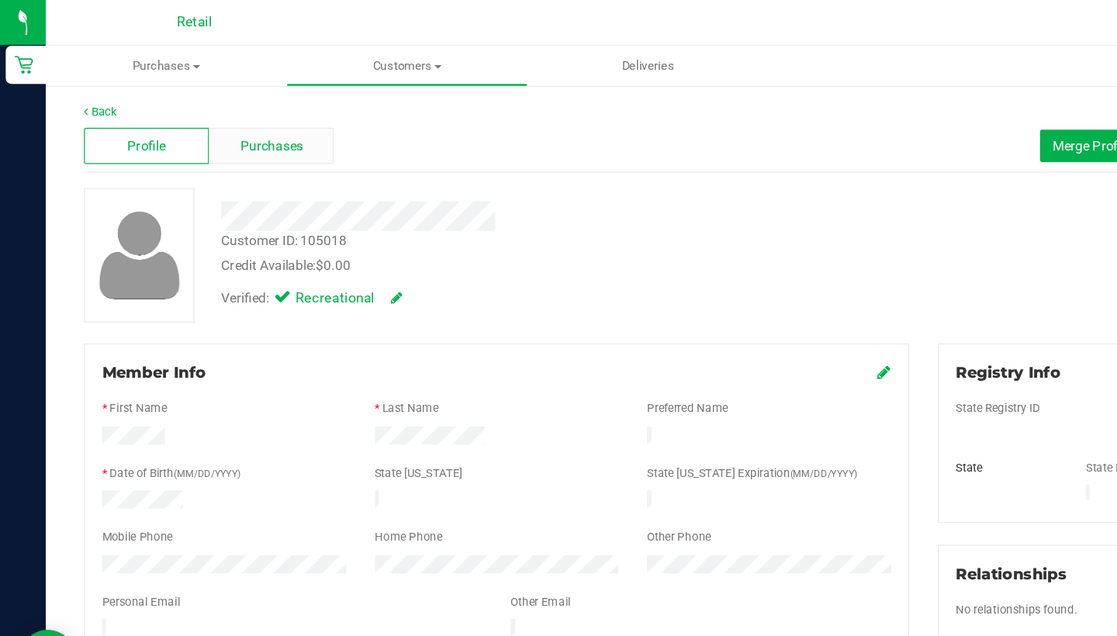
click at [234, 111] on span "Purchases" at bounding box center [220, 119] width 51 height 16
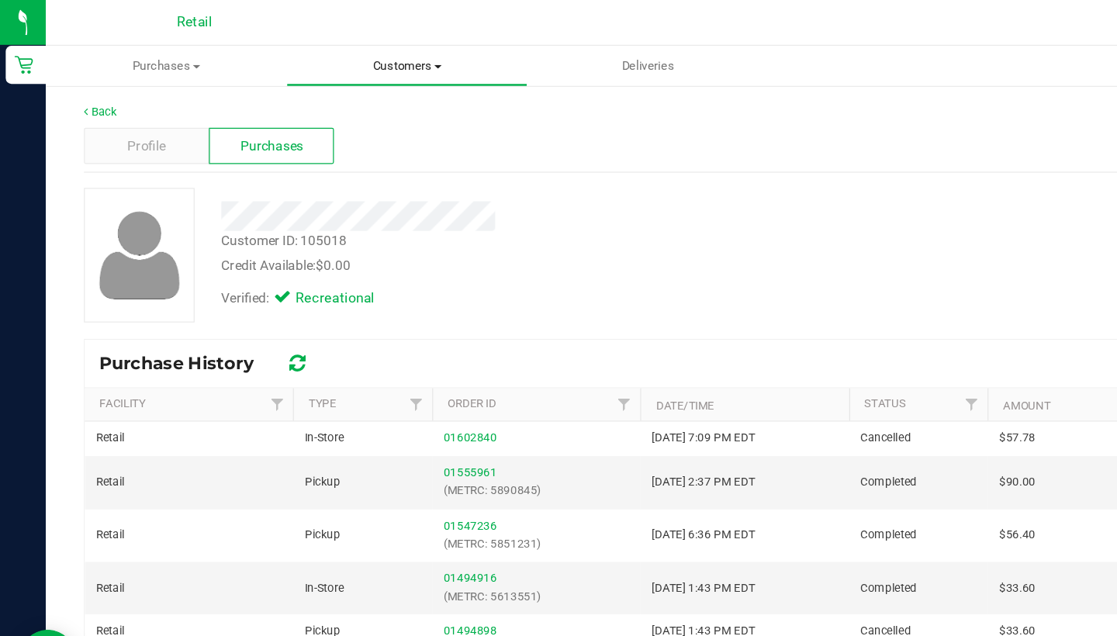
click at [324, 56] on span "Customers" at bounding box center [331, 54] width 194 height 14
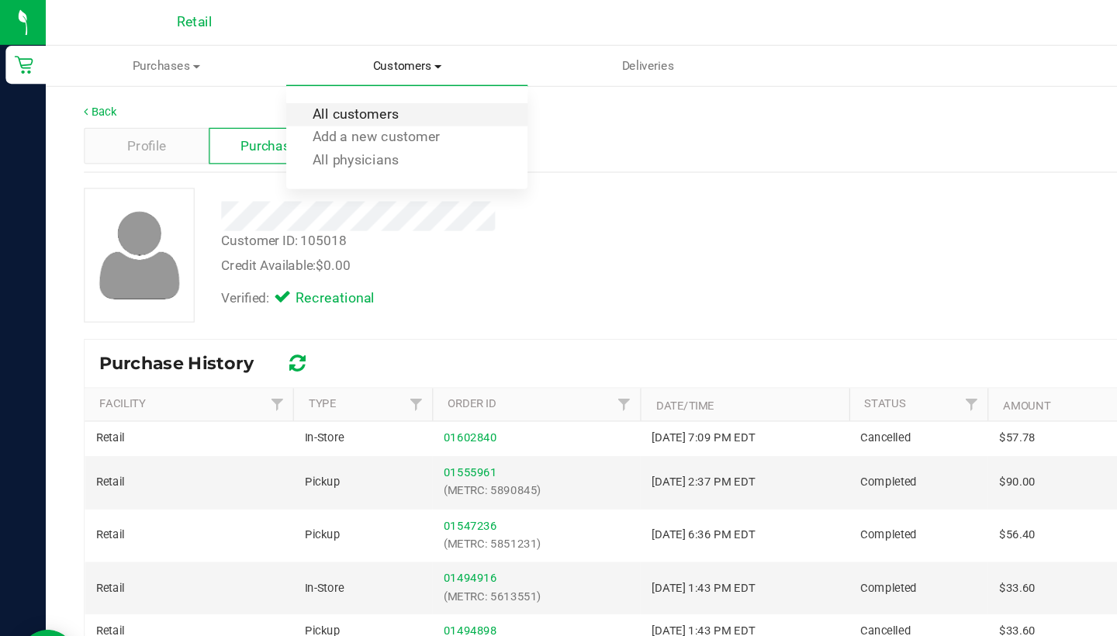
click at [314, 92] on span "All customers" at bounding box center [289, 93] width 112 height 13
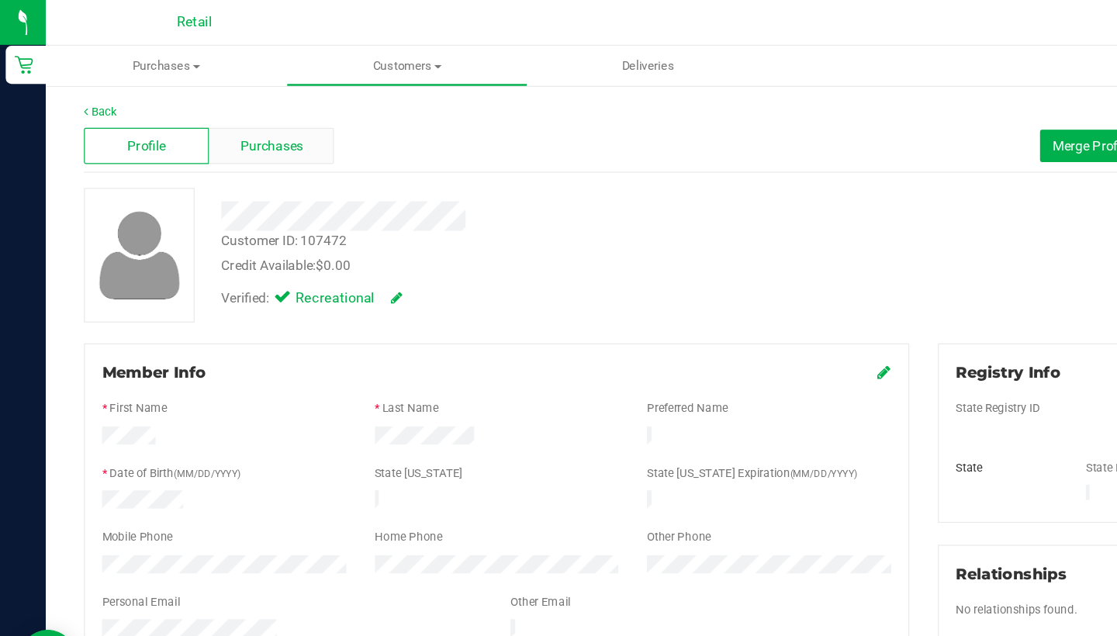
click at [242, 114] on span "Purchases" at bounding box center [220, 119] width 51 height 16
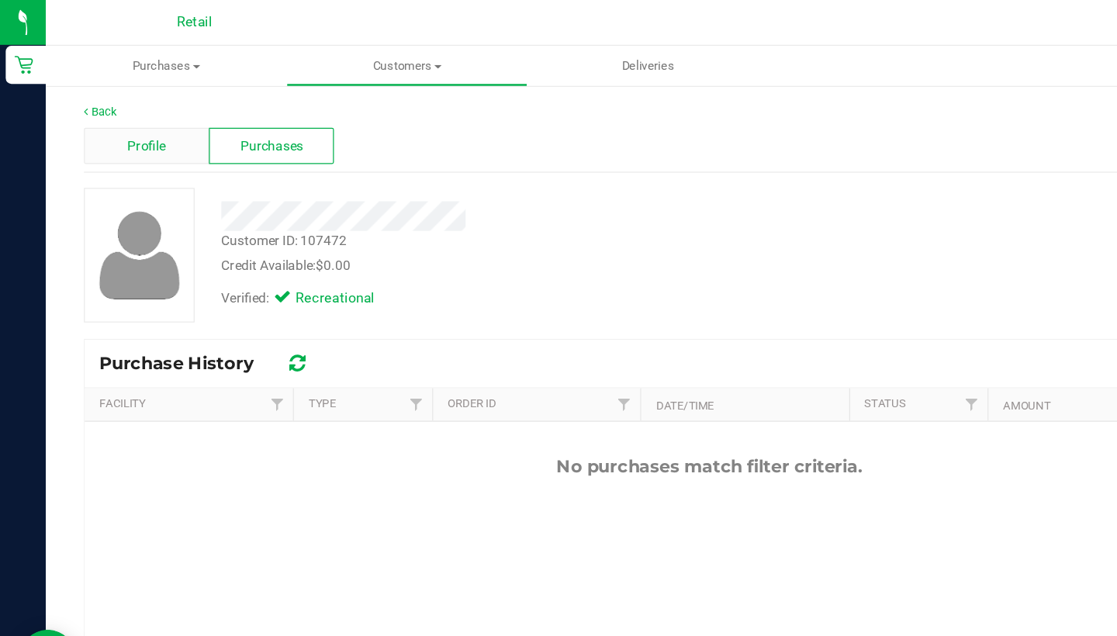
click at [128, 109] on div "Profile" at bounding box center [119, 118] width 102 height 29
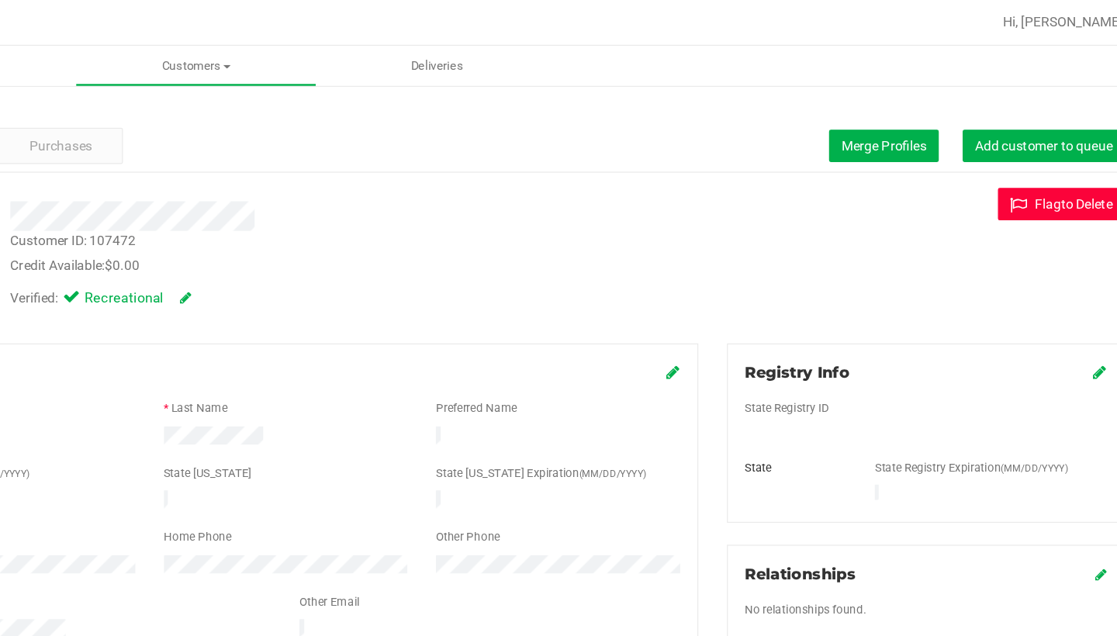
click at [983, 164] on button "Flag to Delete" at bounding box center [1034, 166] width 103 height 26
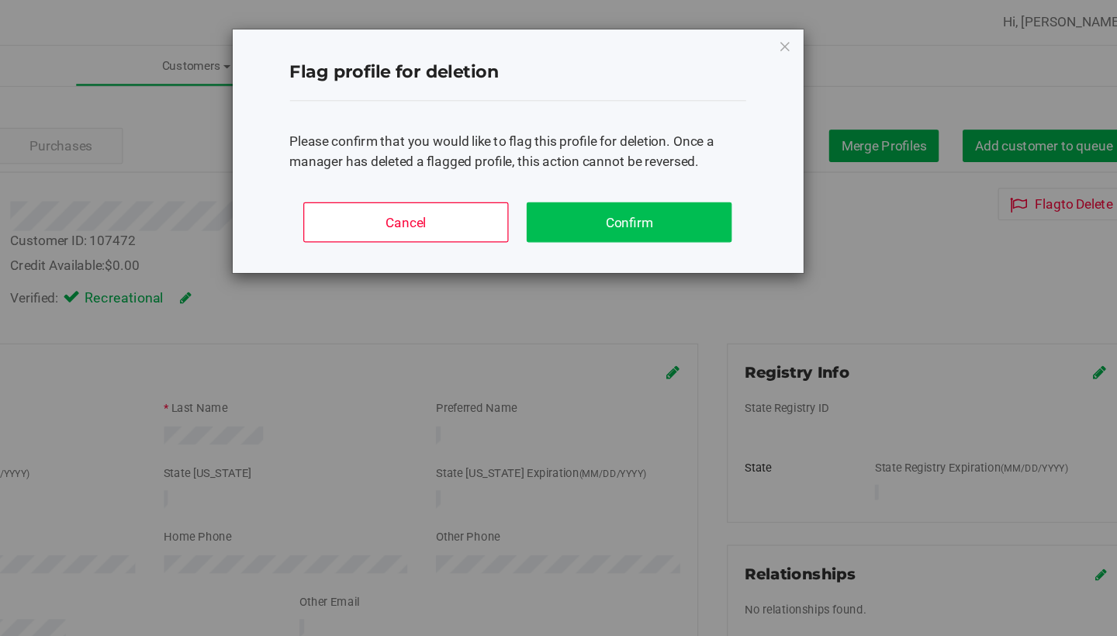
click at [600, 178] on button "Confirm" at bounding box center [683, 180] width 167 height 33
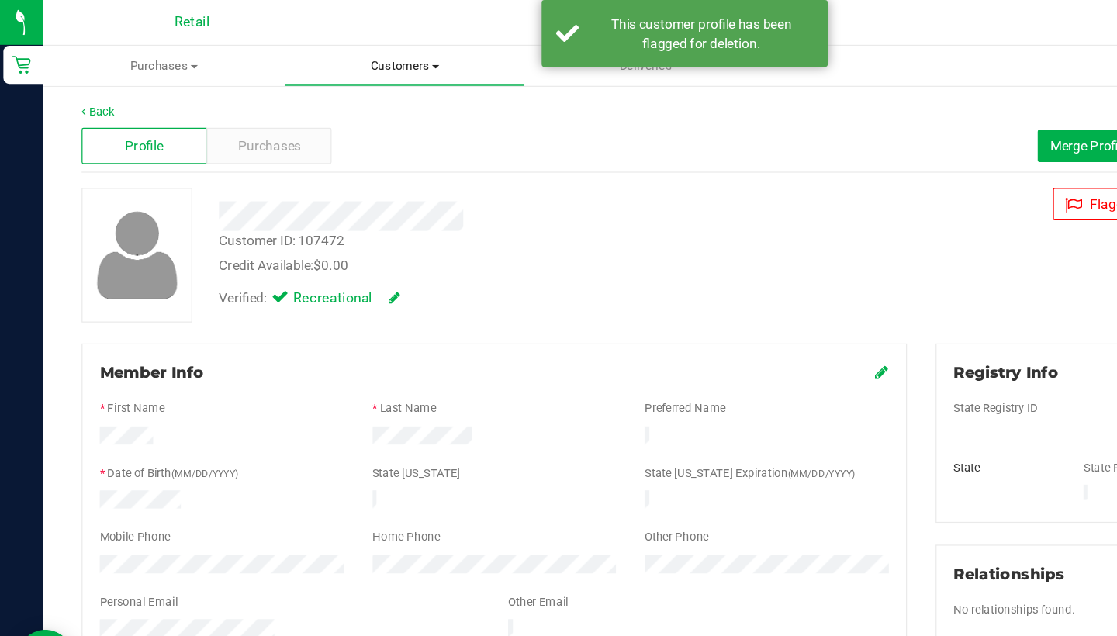
click at [330, 54] on span "Customers" at bounding box center [331, 54] width 194 height 14
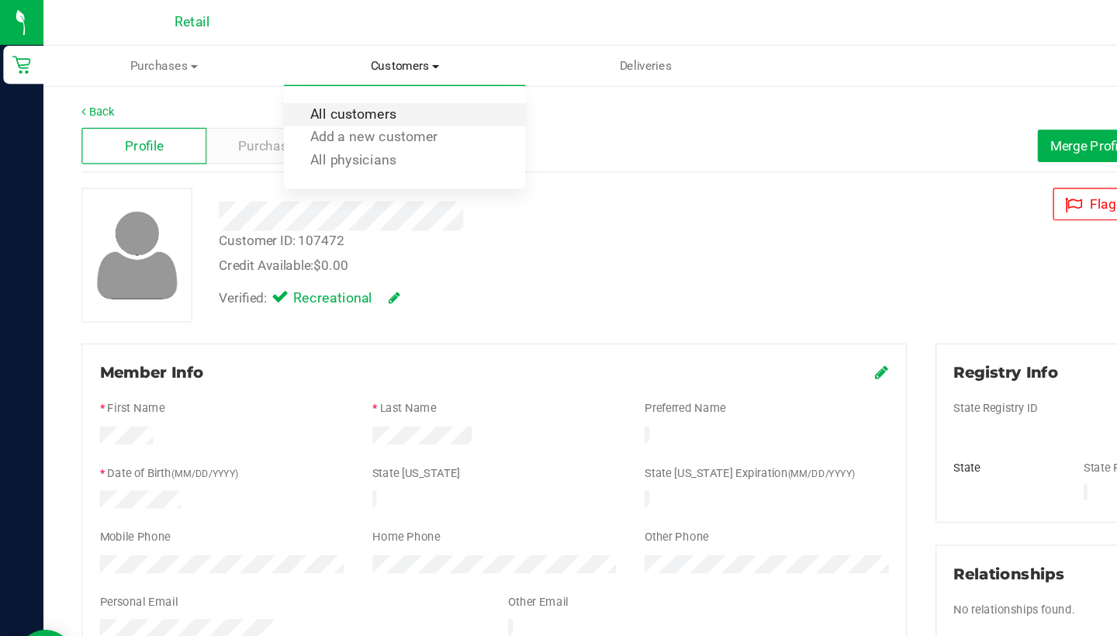
click at [326, 95] on span "All customers" at bounding box center [289, 93] width 112 height 13
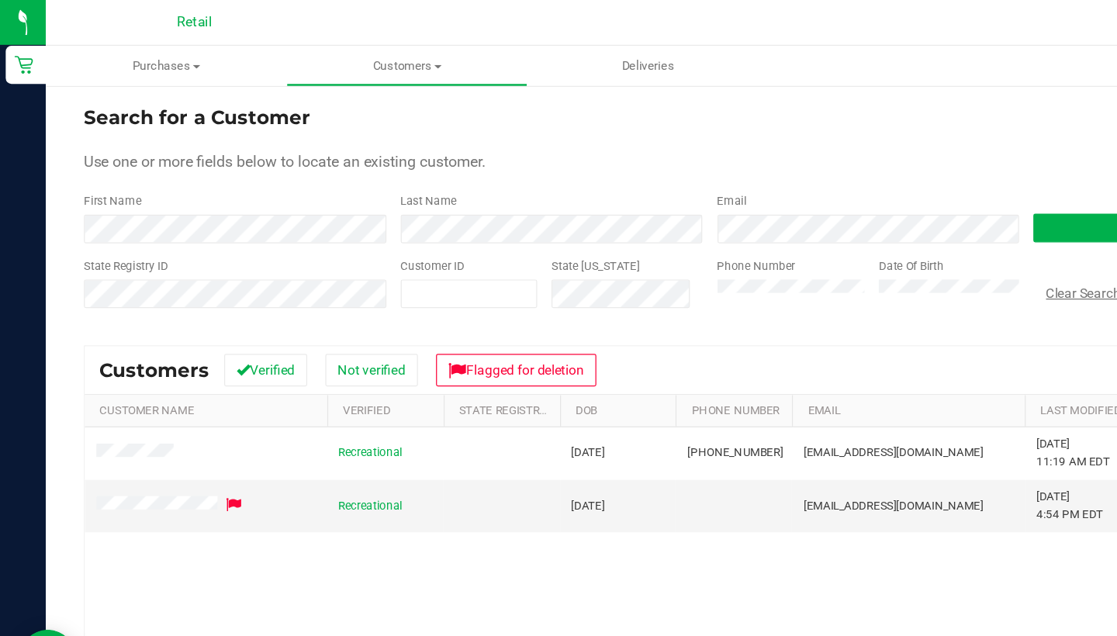
click at [877, 240] on button "Clear Search" at bounding box center [880, 238] width 81 height 26
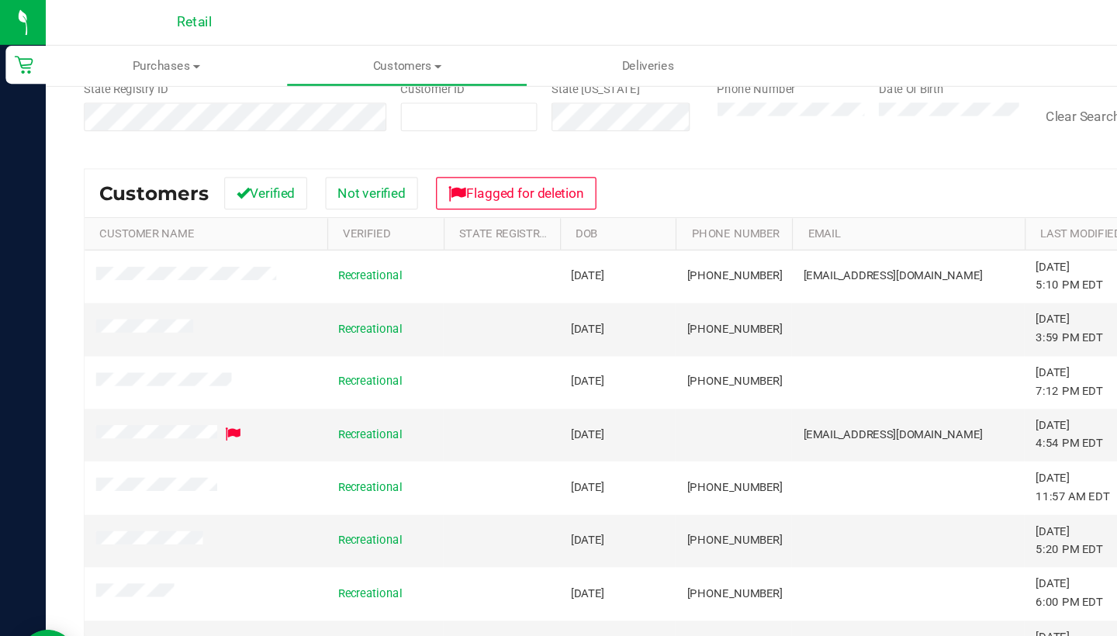
scroll to position [139, 0]
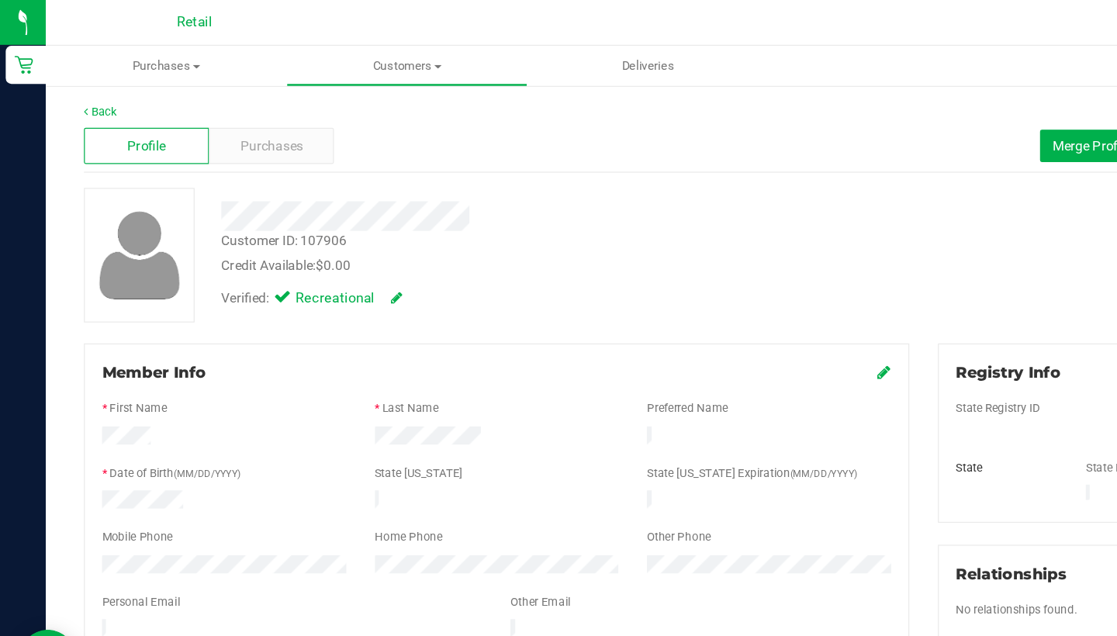
click at [218, 101] on div "Profile Purchases Merge Profiles Add customer to queue" at bounding box center [577, 119] width 1018 height 43
click at [220, 113] on span "Purchases" at bounding box center [220, 119] width 51 height 16
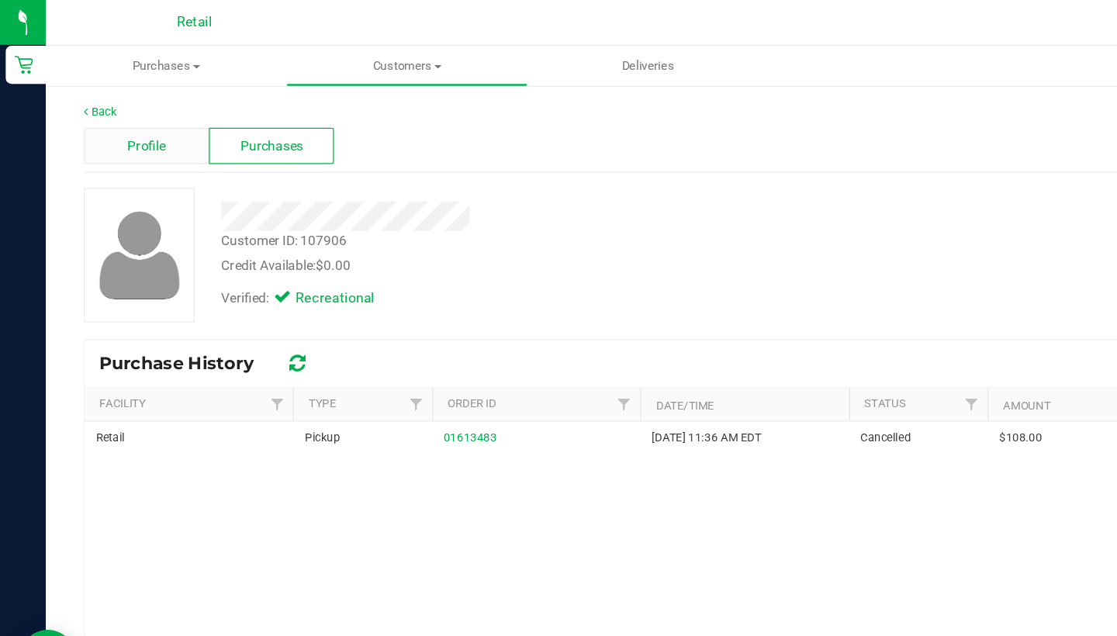
click at [132, 119] on span "Profile" at bounding box center [119, 119] width 31 height 16
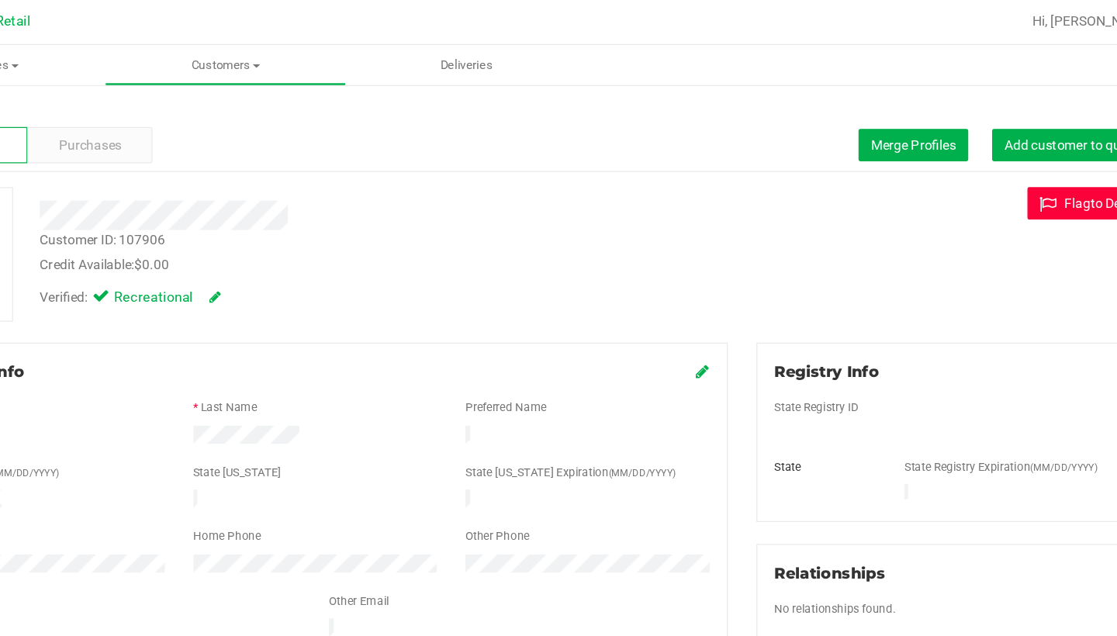
click at [983, 171] on button "Flag to Delete" at bounding box center [1034, 166] width 103 height 26
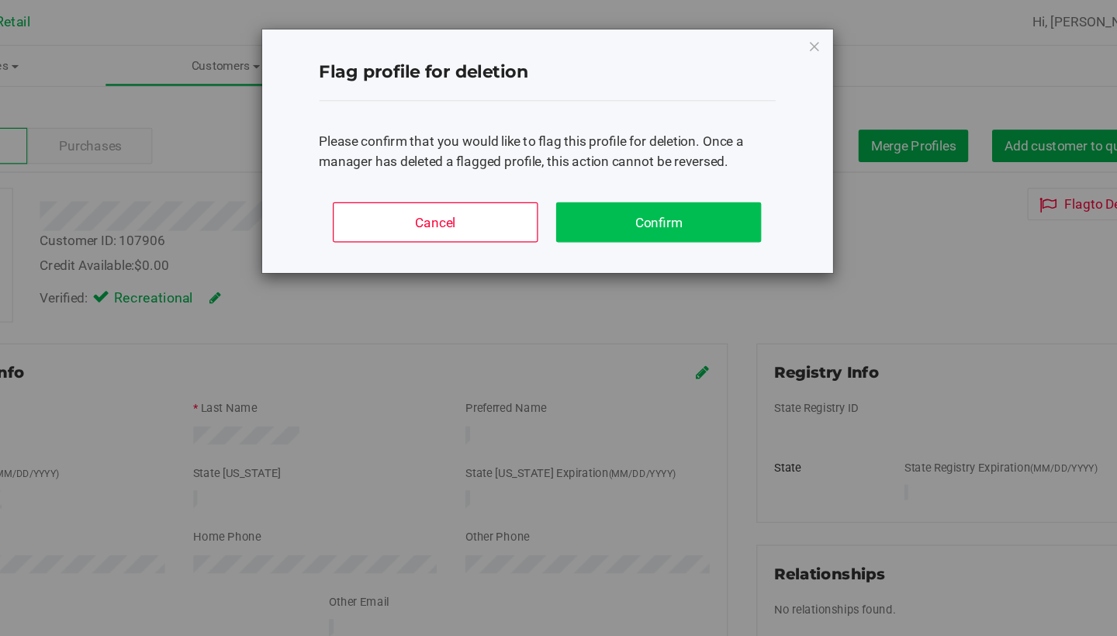
click at [600, 175] on button "Confirm" at bounding box center [683, 180] width 167 height 33
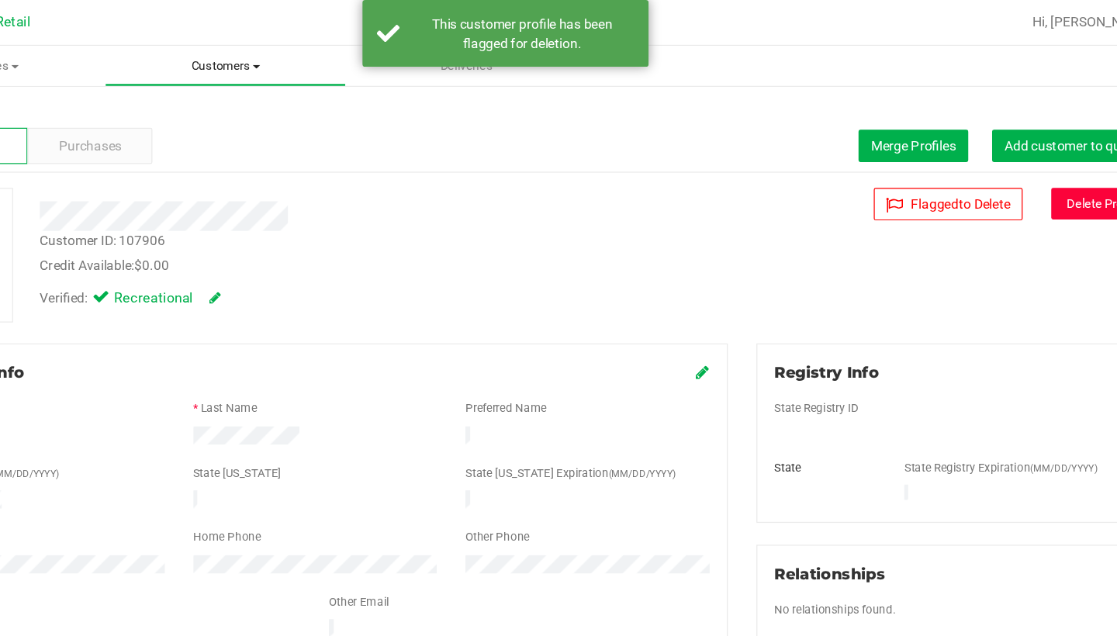
click at [234, 55] on span "Customers" at bounding box center [331, 54] width 194 height 14
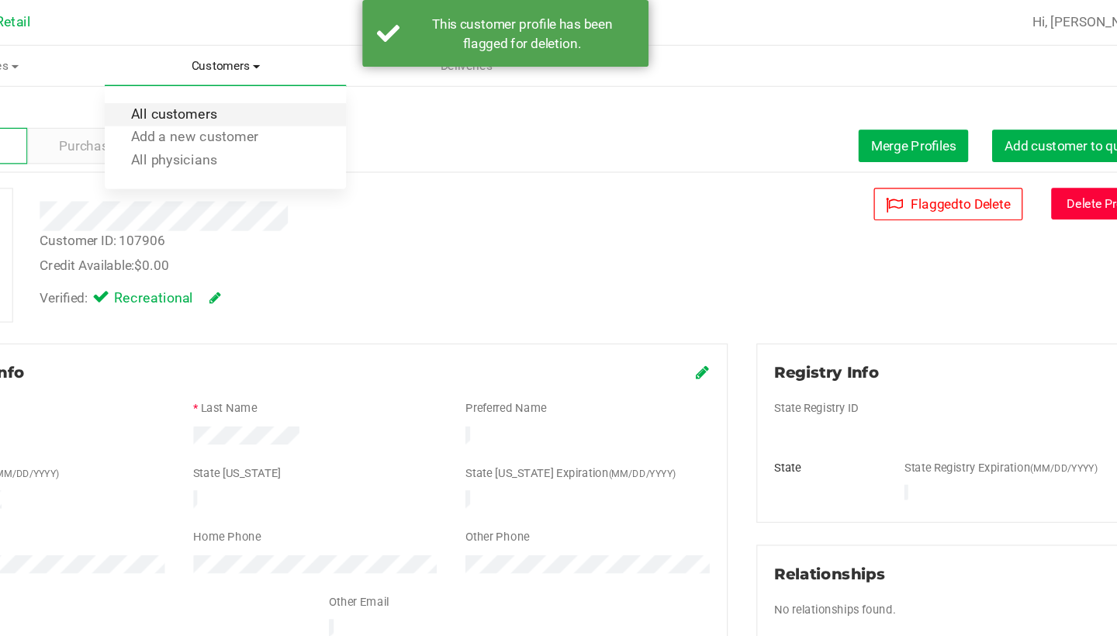
click at [233, 97] on span "All customers" at bounding box center [289, 93] width 112 height 13
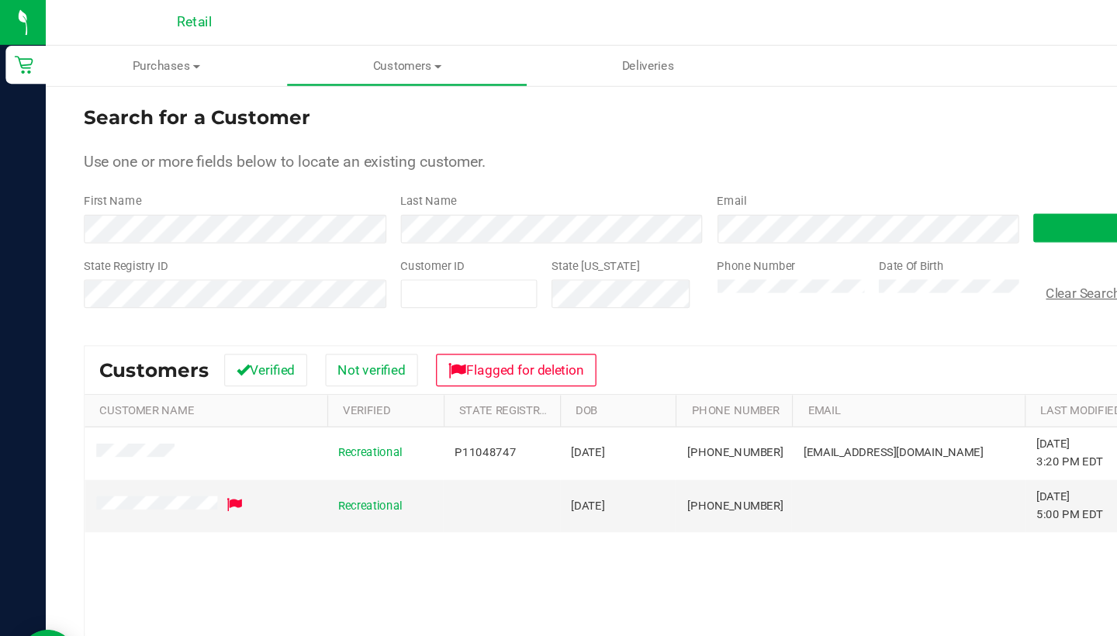
click at [852, 241] on button "Clear Search" at bounding box center [880, 238] width 81 height 26
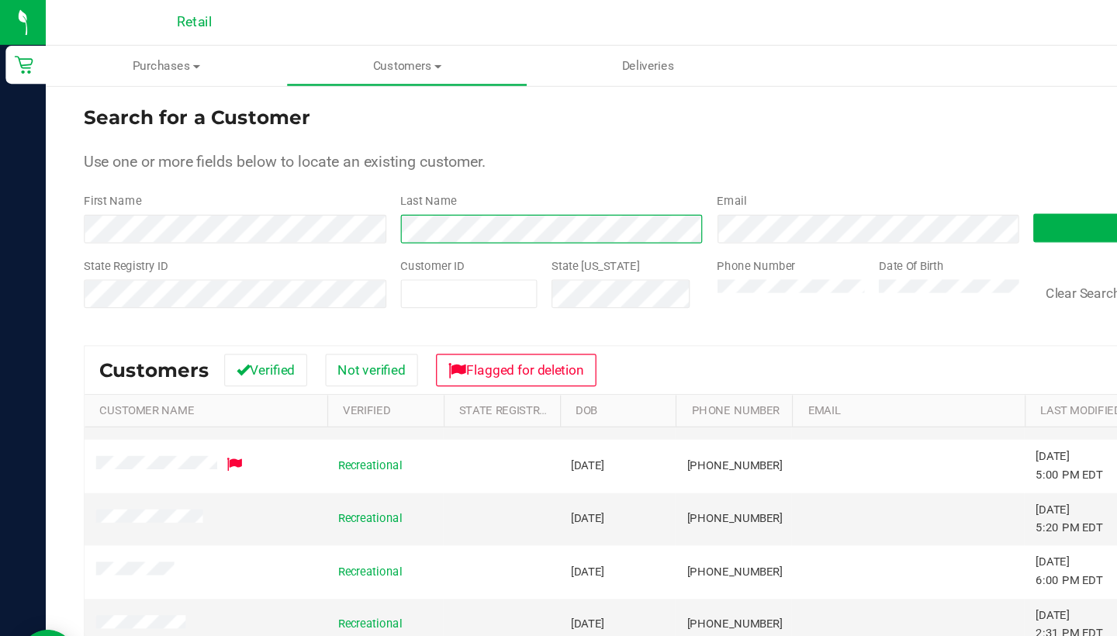
scroll to position [154, 0]
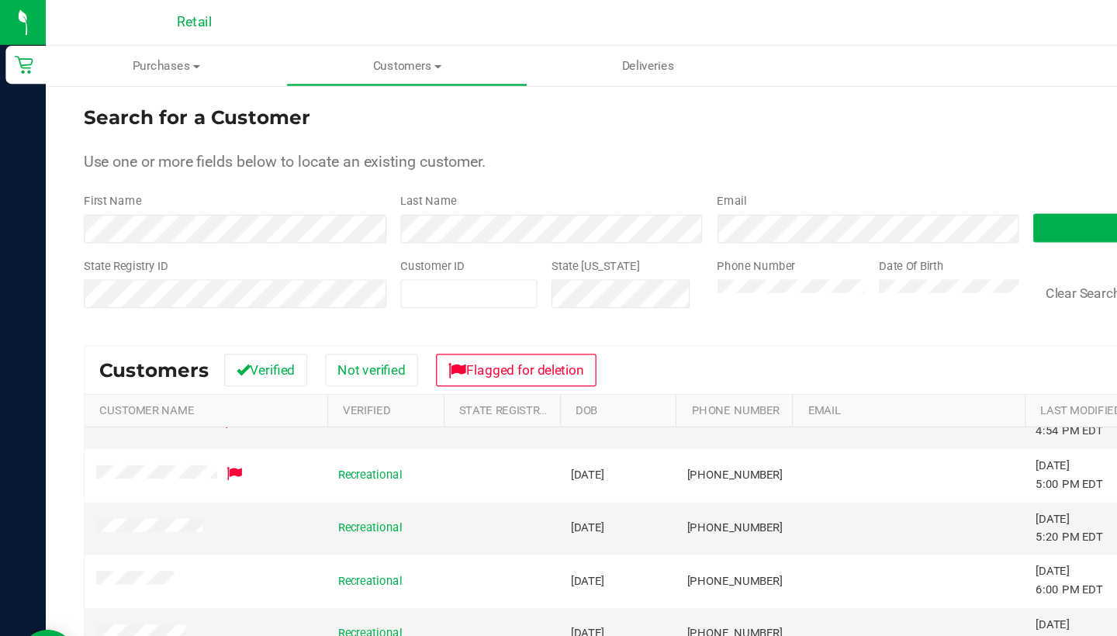
click at [239, 171] on div "First Name" at bounding box center [191, 177] width 246 height 41
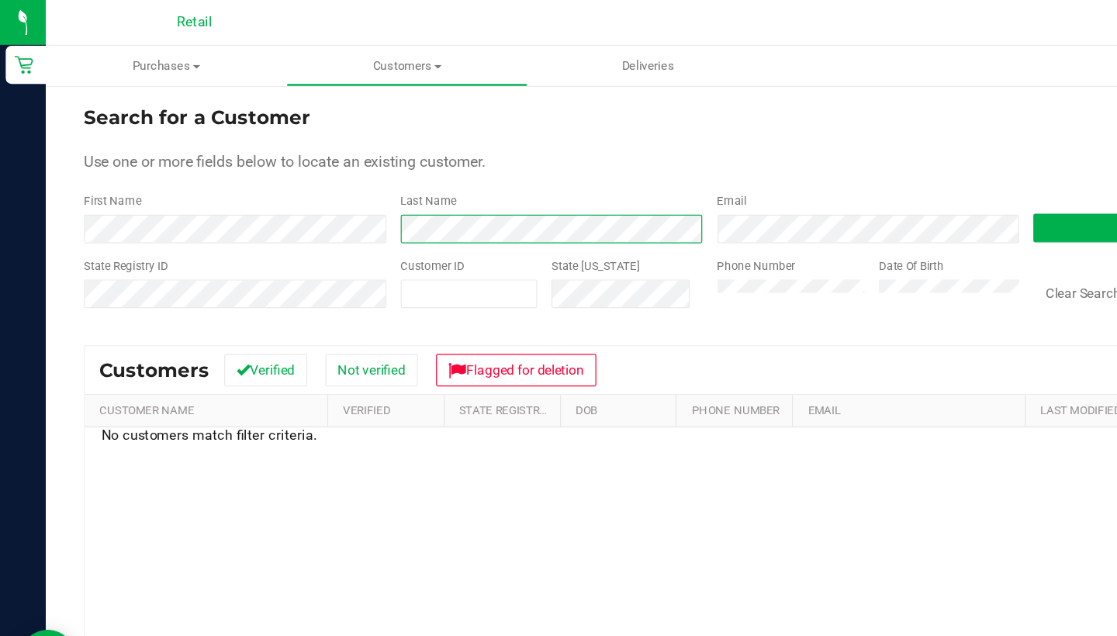
scroll to position [0, 0]
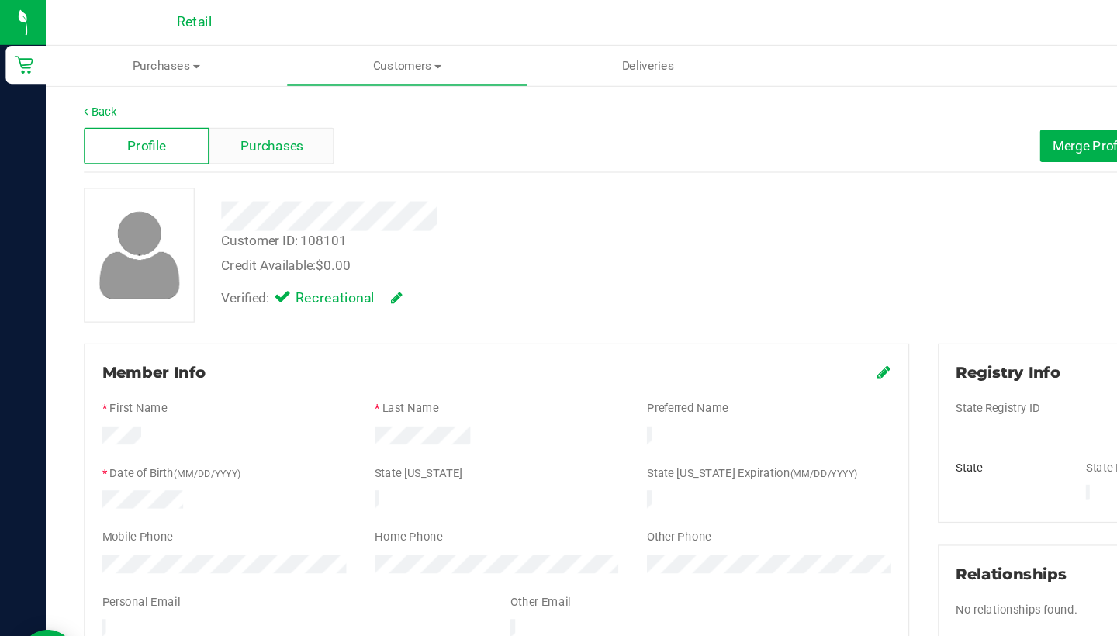
click at [232, 123] on span "Purchases" at bounding box center [220, 119] width 51 height 16
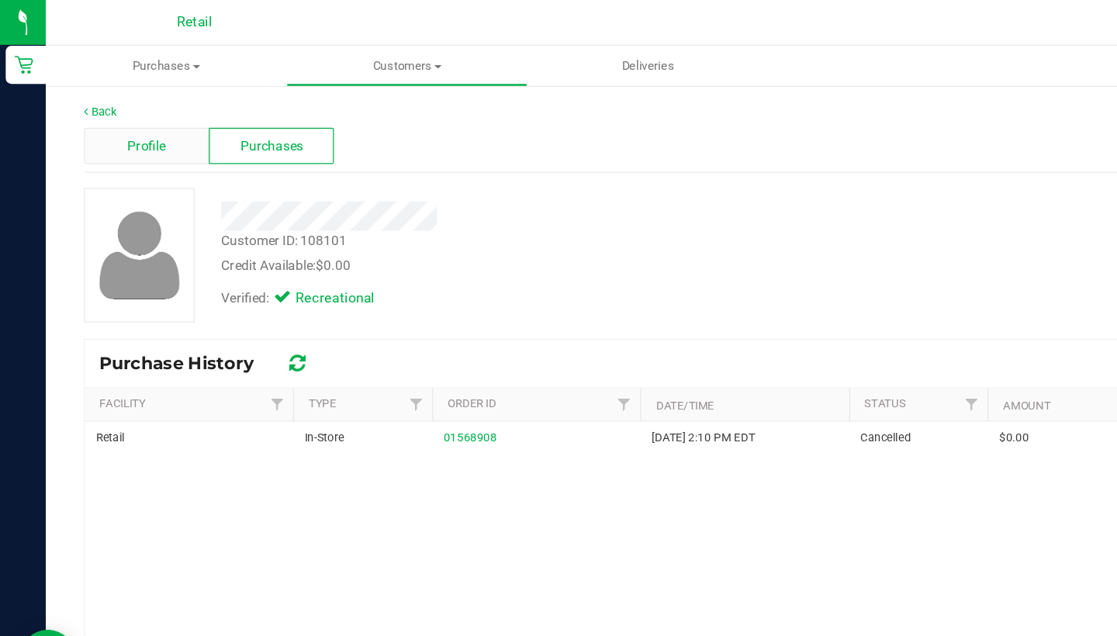
click at [102, 110] on div "Profile" at bounding box center [119, 118] width 102 height 29
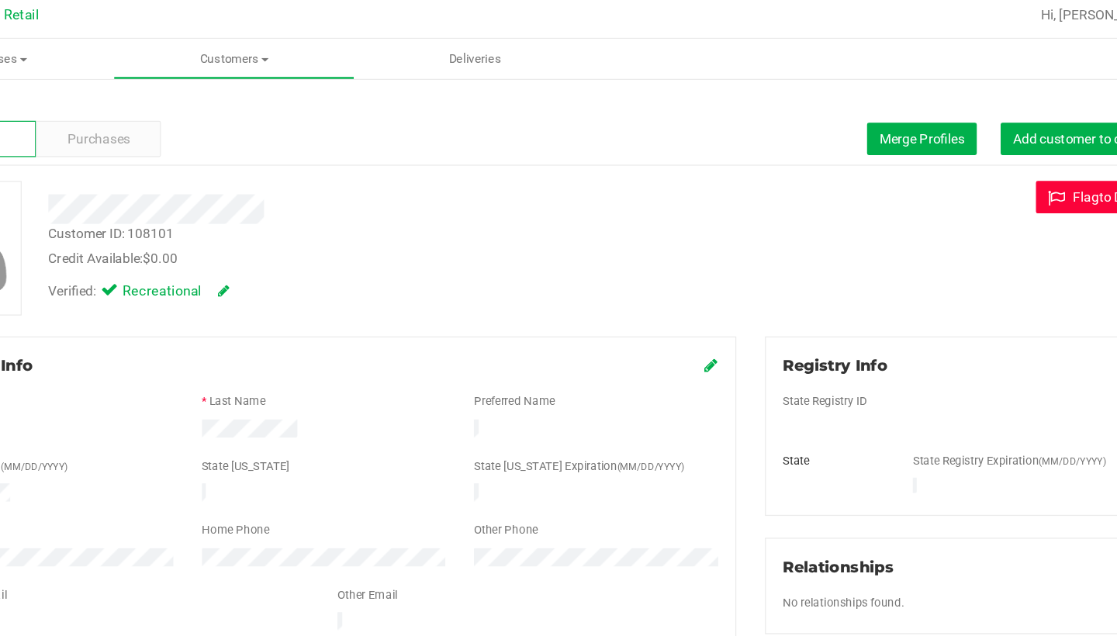
click at [983, 159] on button "Flag to Delete" at bounding box center [1034, 166] width 103 height 26
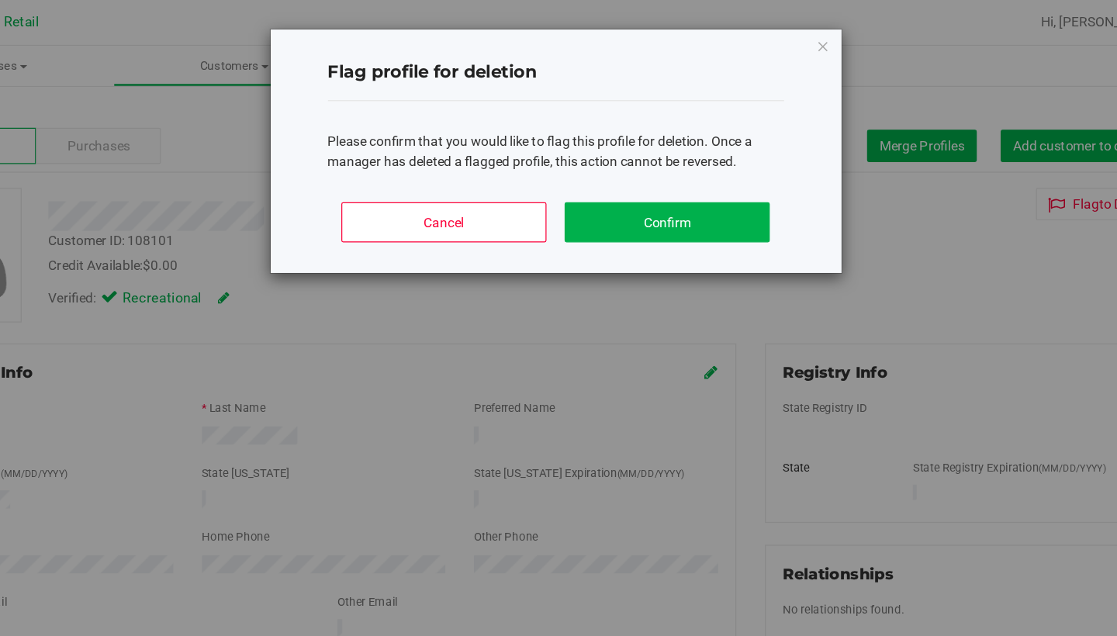
drag, startPoint x: 532, startPoint y: 175, endPoint x: 456, endPoint y: 175, distance: 76.0
click at [600, 175] on button "Confirm" at bounding box center [683, 180] width 167 height 33
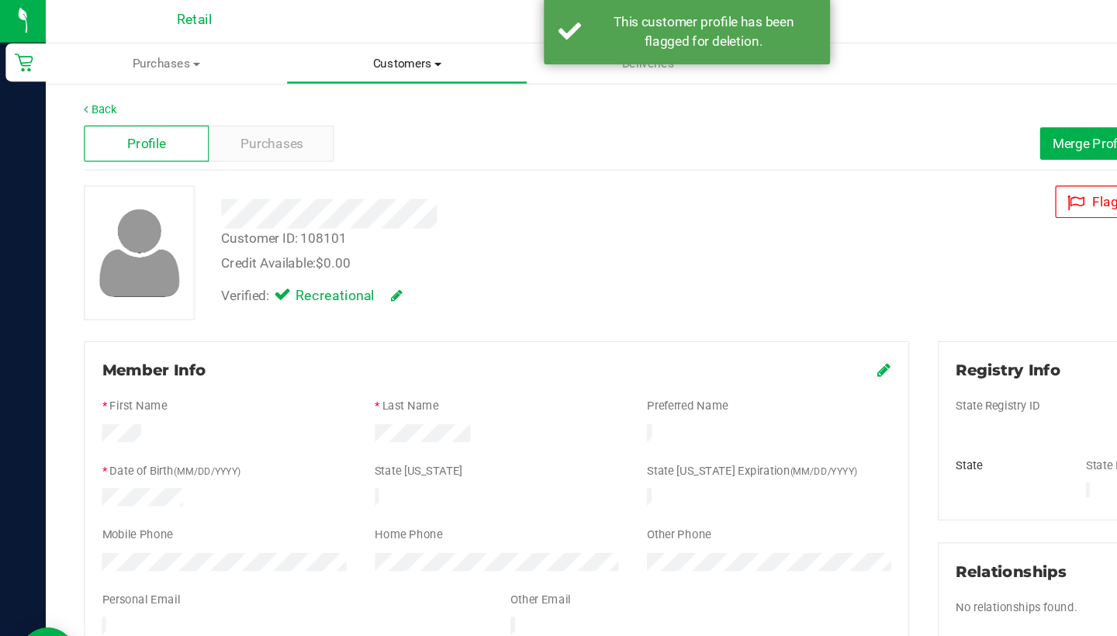
click at [330, 50] on span "Customers" at bounding box center [331, 54] width 194 height 14
click at [330, 85] on li "All customers" at bounding box center [330, 94] width 195 height 19
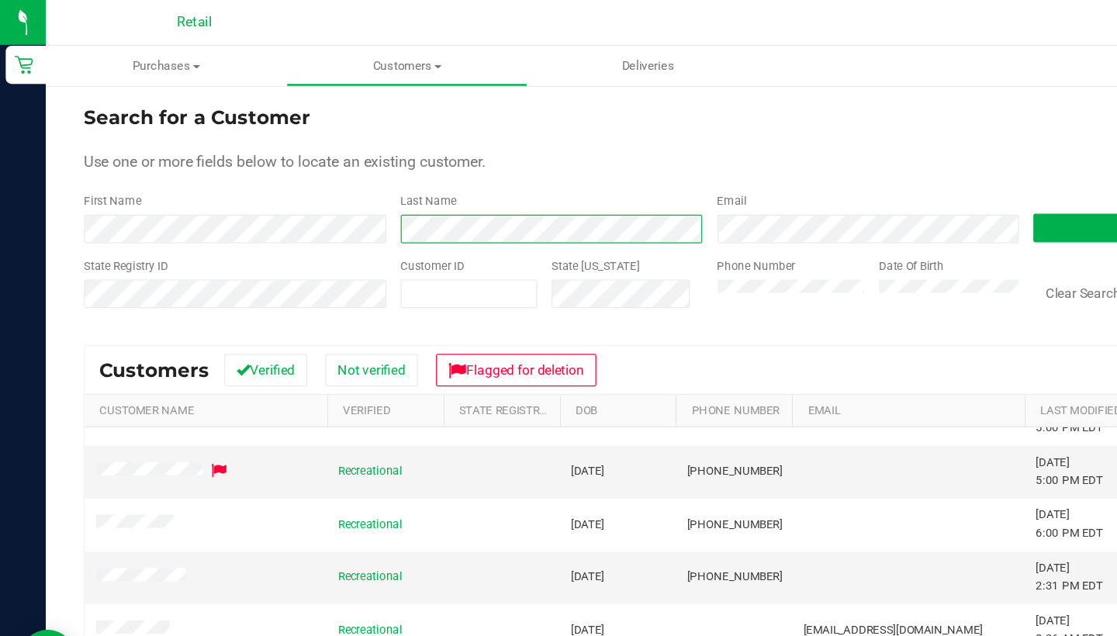
scroll to position [192, 0]
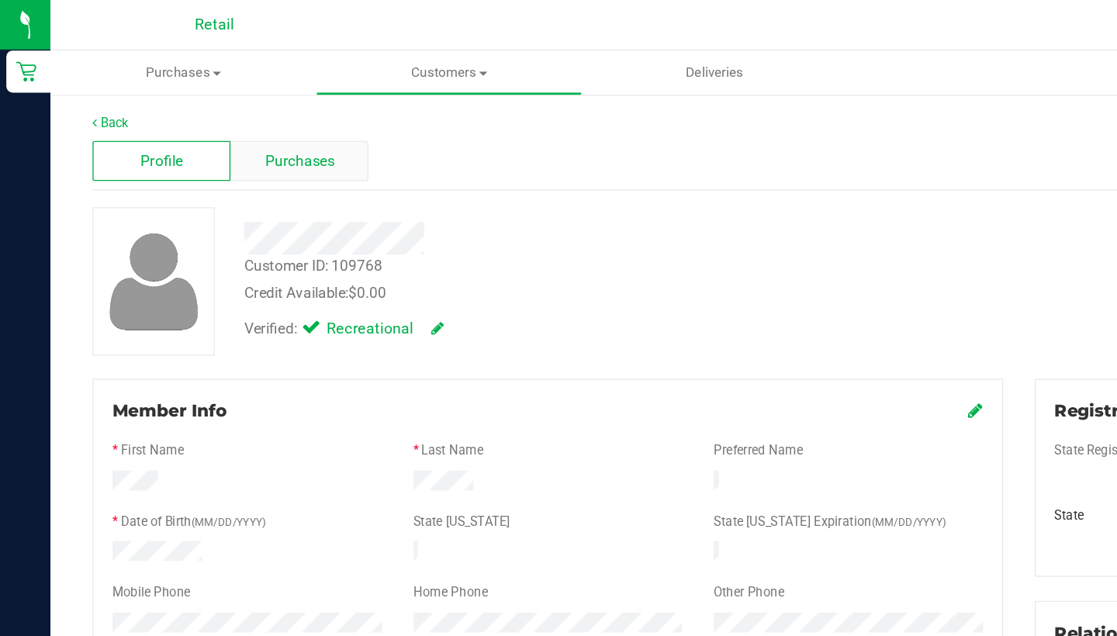
click at [231, 118] on span "Purchases" at bounding box center [220, 119] width 51 height 16
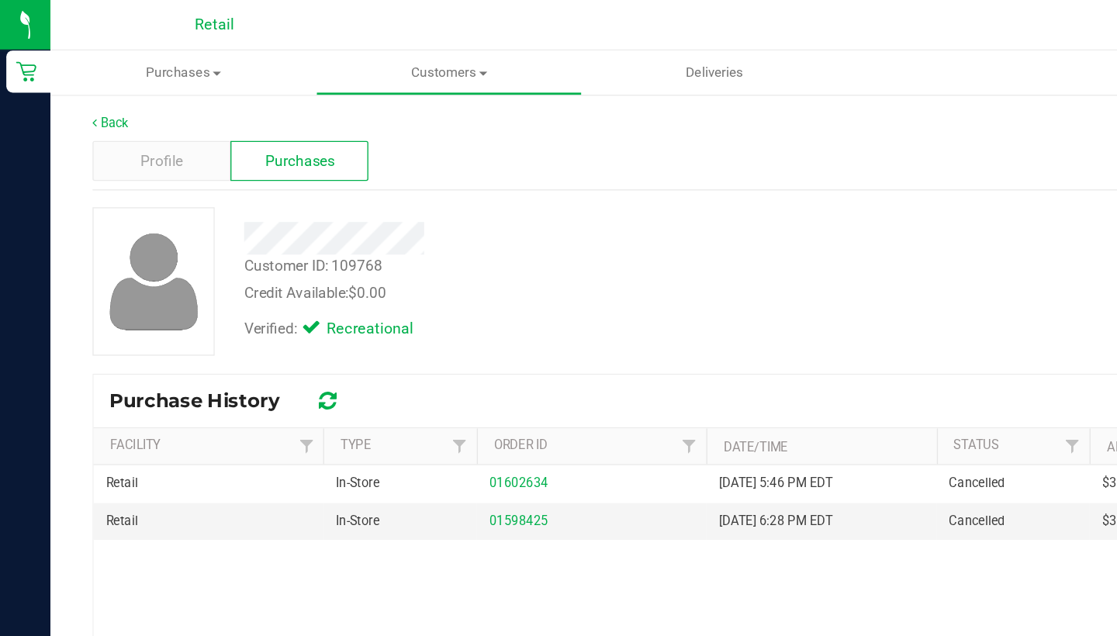
click at [178, 164] on div at bounding box center [428, 176] width 521 height 24
click at [315, 64] on uib-tab-heading "Customers All customers Add a new customer All physicians" at bounding box center [331, 53] width 194 height 31
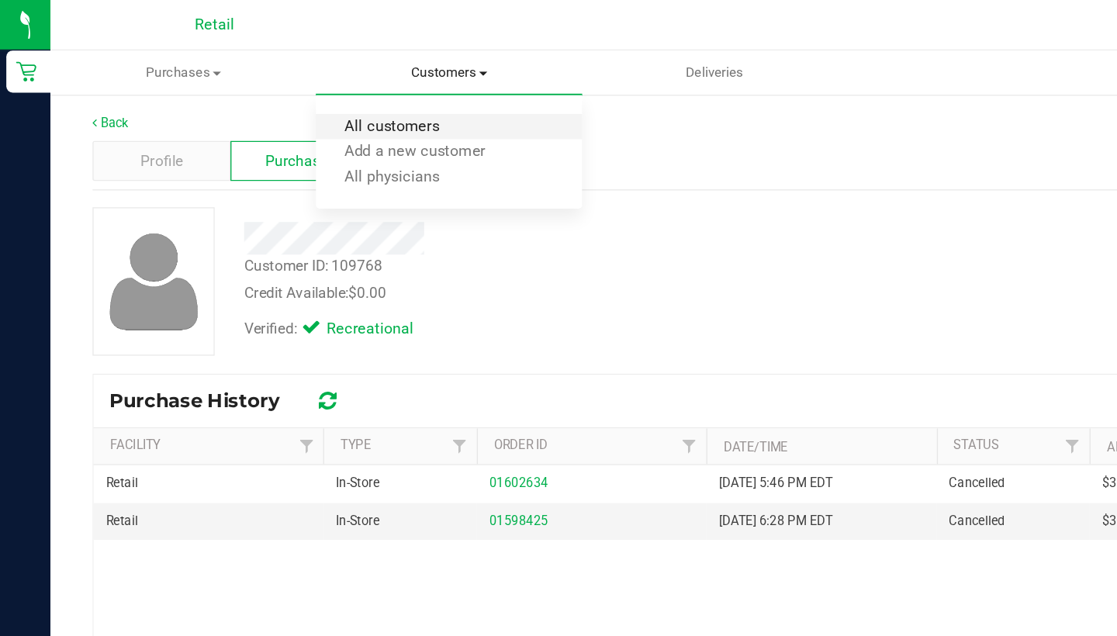
click at [315, 91] on span "All customers" at bounding box center [289, 93] width 112 height 13
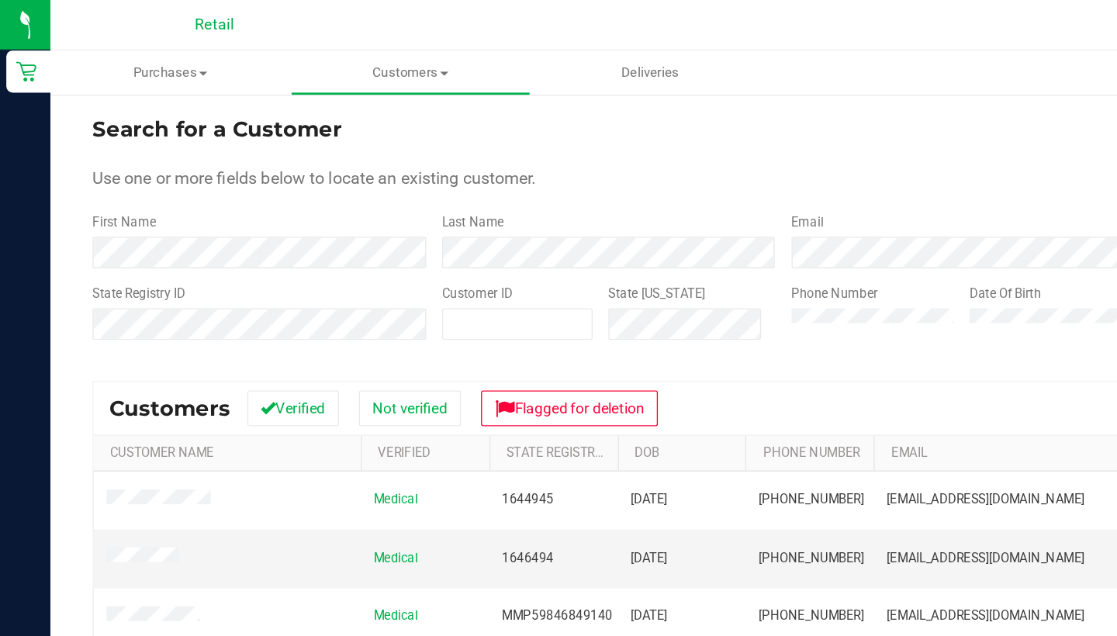
click at [199, 174] on div "First Name" at bounding box center [191, 177] width 246 height 41
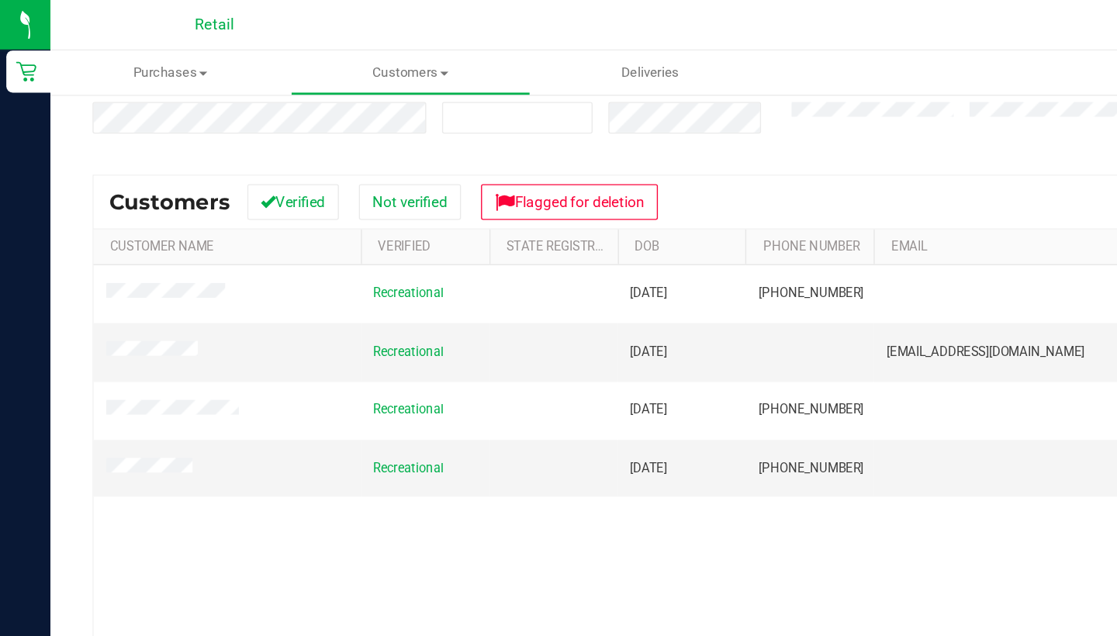
scroll to position [151, 0]
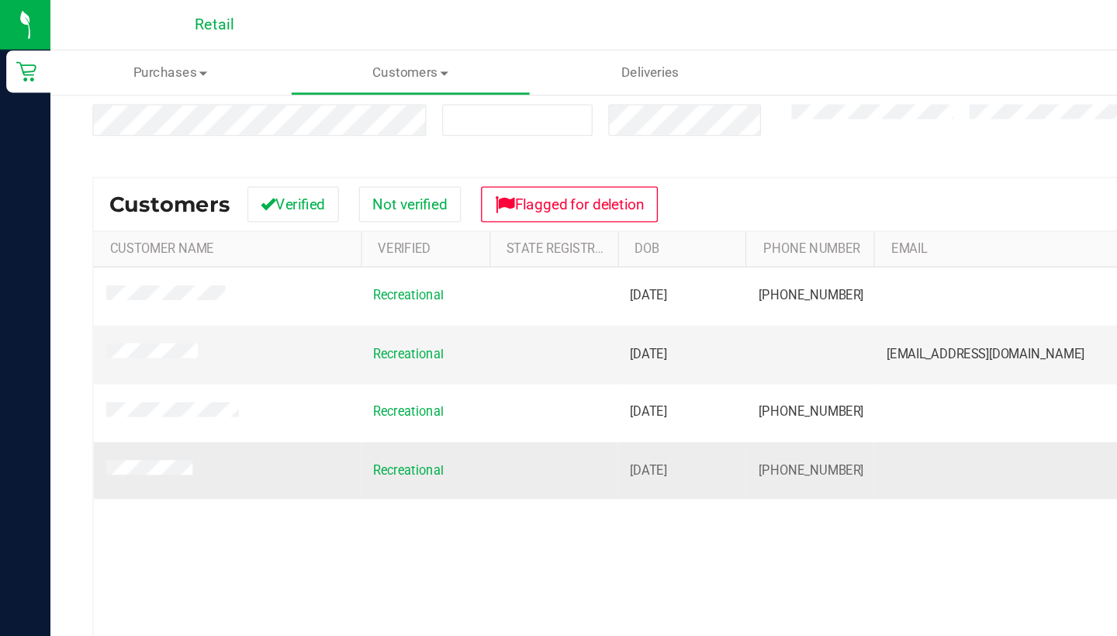
drag, startPoint x: 624, startPoint y: 344, endPoint x: 564, endPoint y: 337, distance: 60.2
click at [564, 337] on td "(401) 286-0553" at bounding box center [596, 347] width 95 height 42
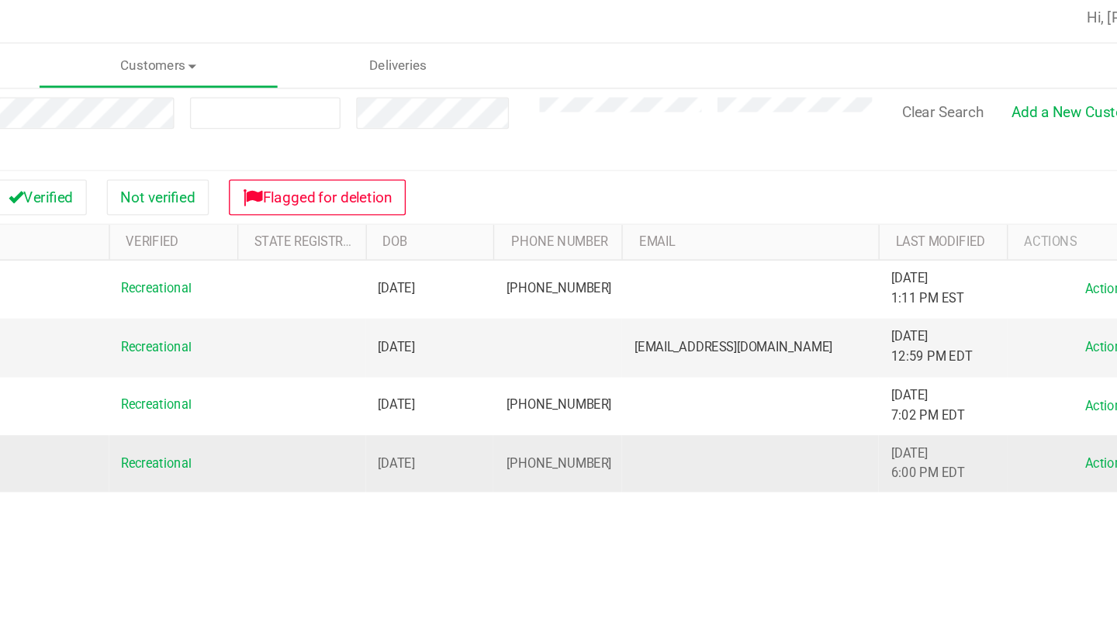
scroll to position [152, 0]
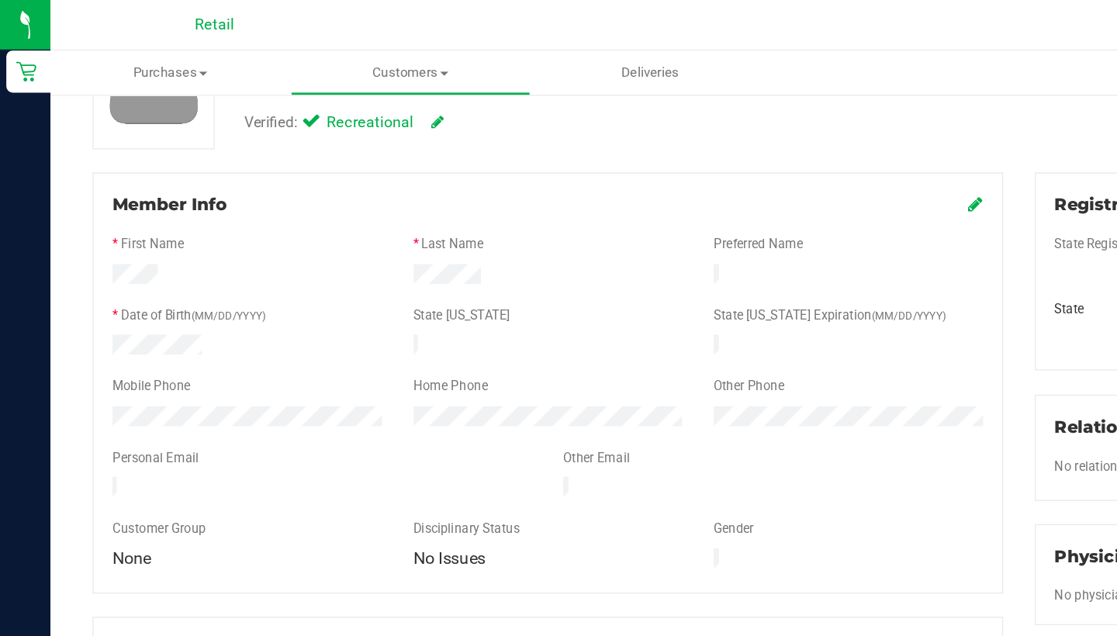
click at [716, 150] on icon at bounding box center [719, 150] width 11 height 12
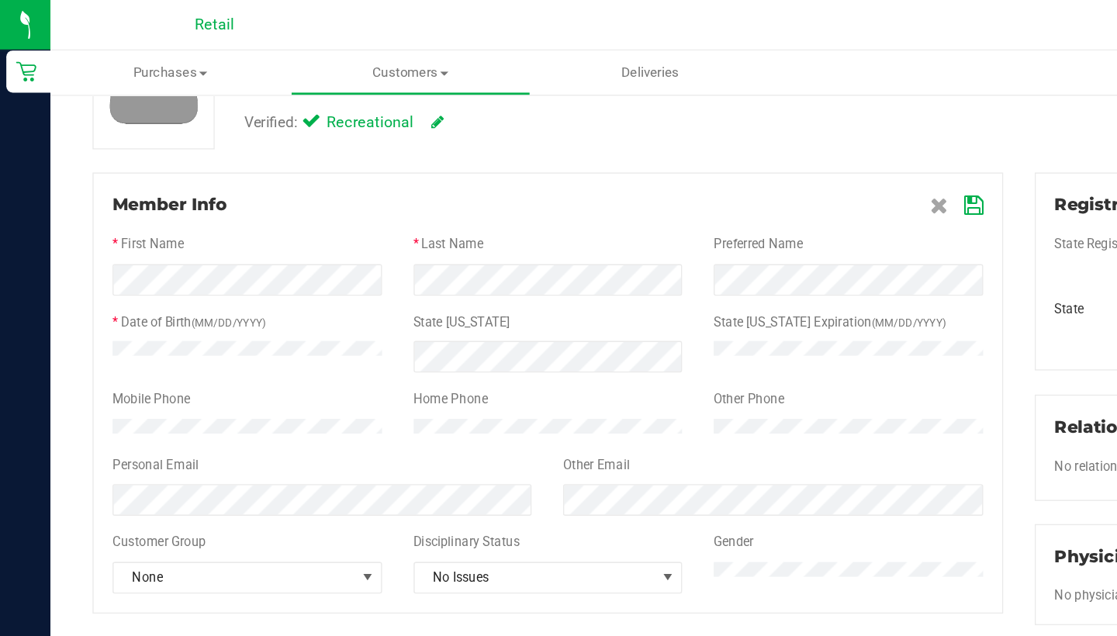
click at [714, 147] on icon at bounding box center [718, 152] width 14 height 12
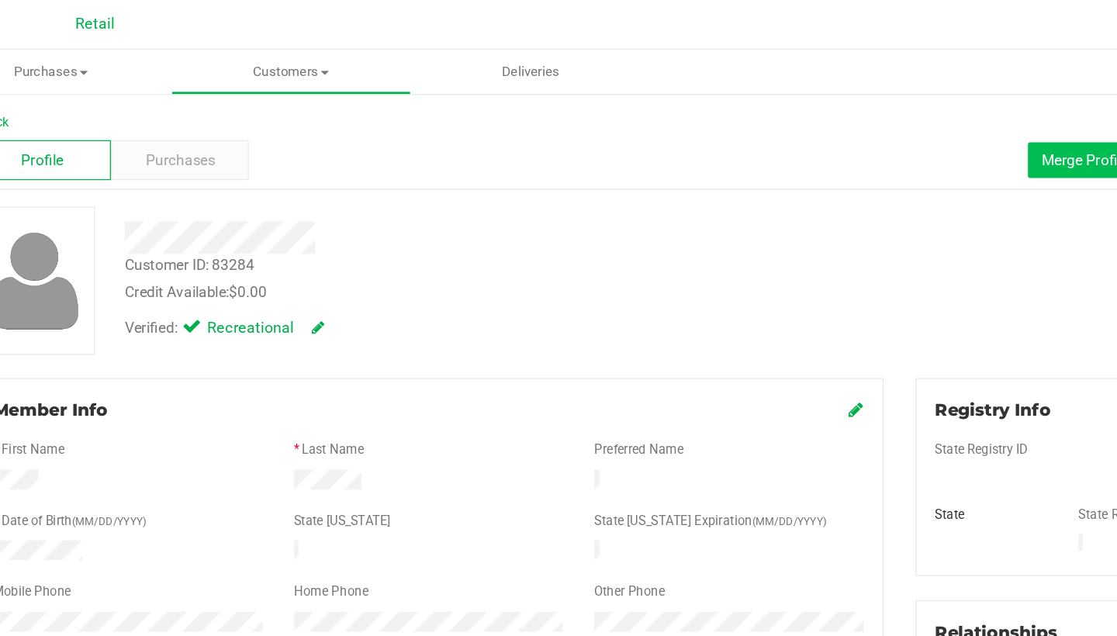
click at [856, 115] on span "Merge Profiles" at bounding box center [890, 118] width 69 height 12
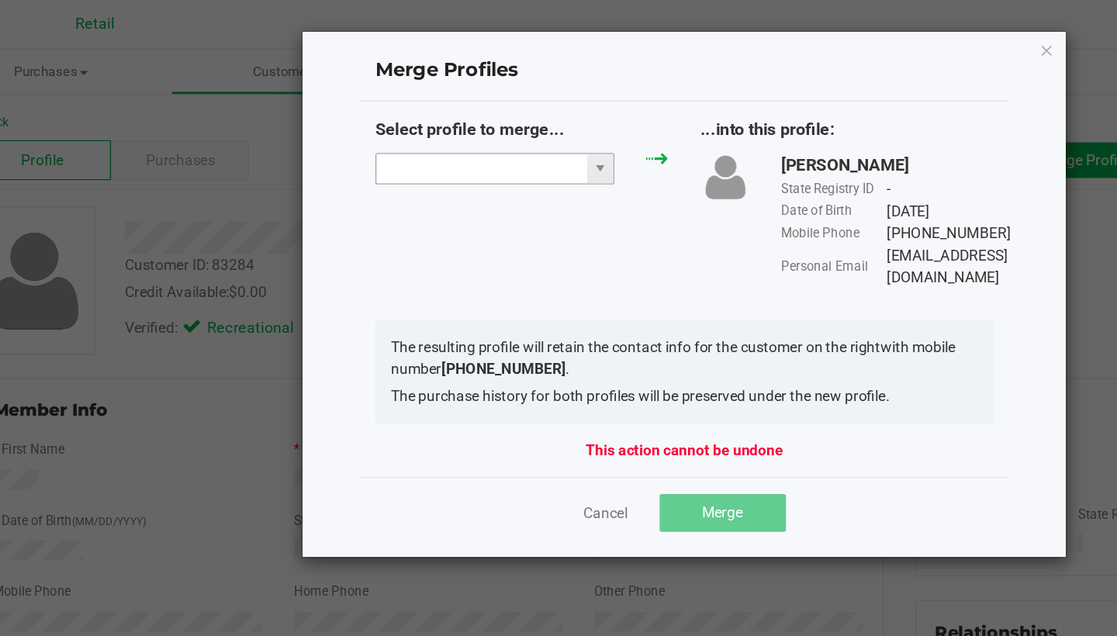
click at [372, 124] on input "NO DATA FOUND" at bounding box center [442, 125] width 155 height 22
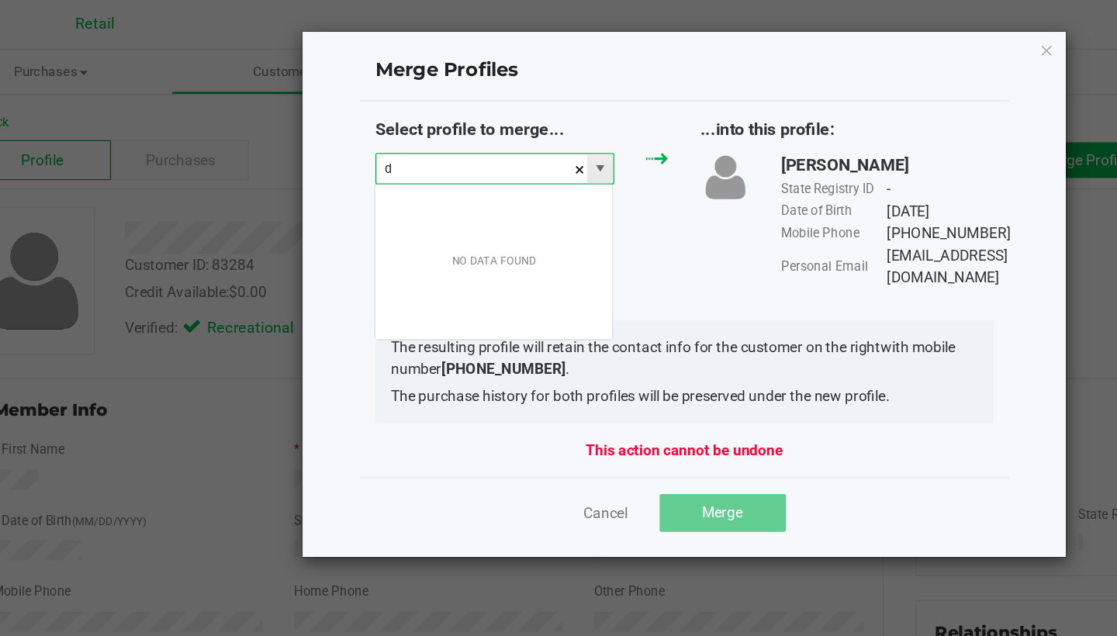
scroll to position [23, 177]
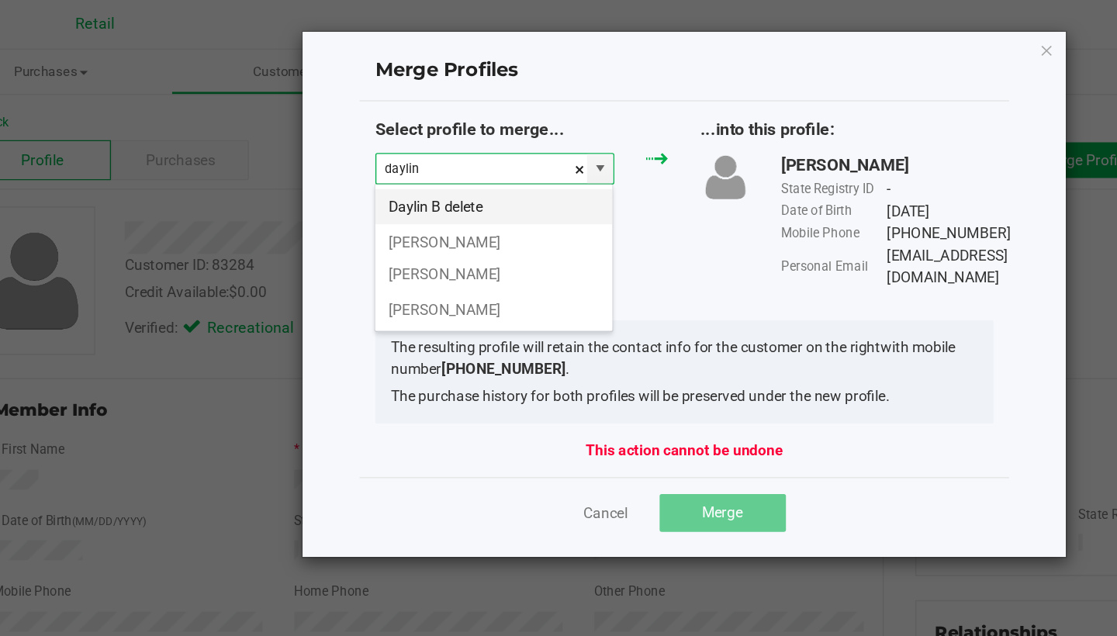
click at [365, 145] on li "Daylin B delete" at bounding box center [452, 153] width 175 height 26
type input "Daylin B delete"
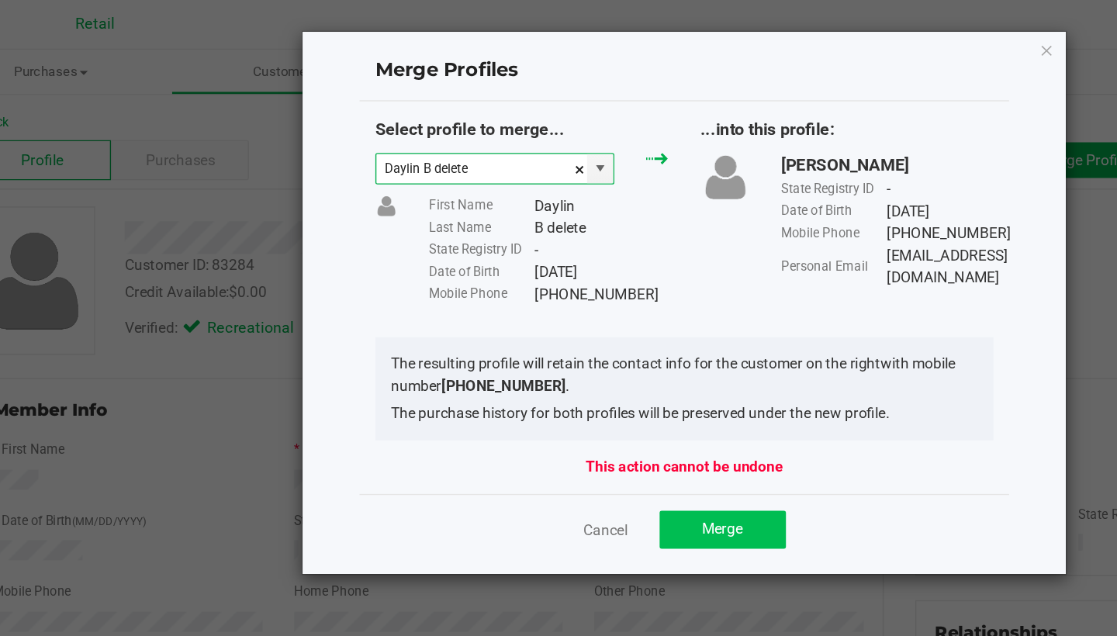
click at [574, 388] on button "Merge" at bounding box center [620, 391] width 93 height 28
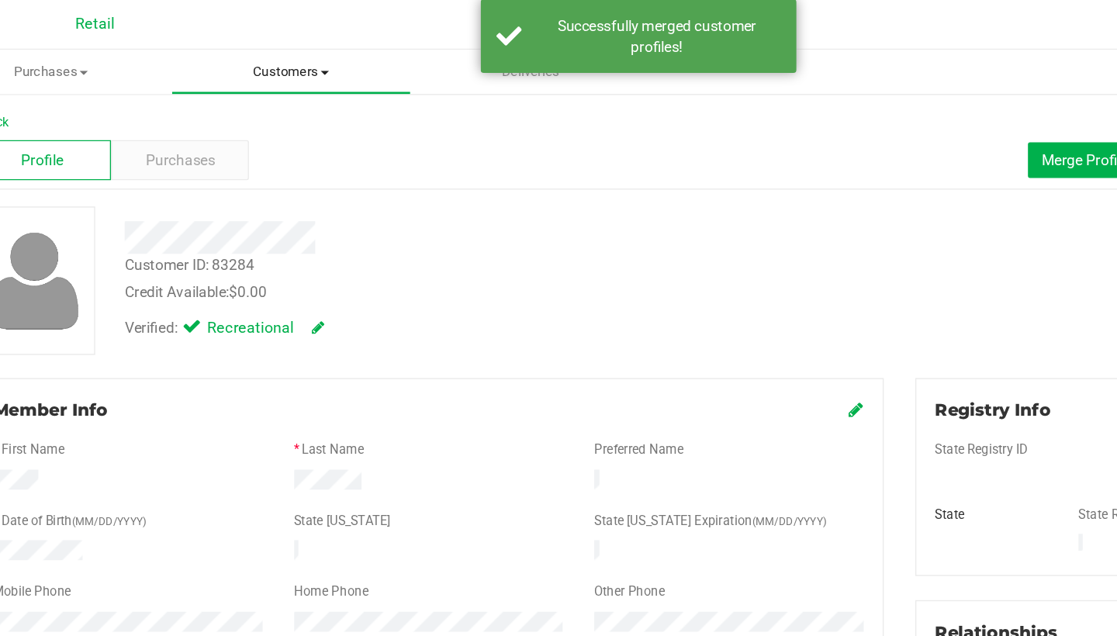
click at [221, 43] on uib-tab-heading "Customers All customers Add a new customer All physicians" at bounding box center [302, 53] width 175 height 31
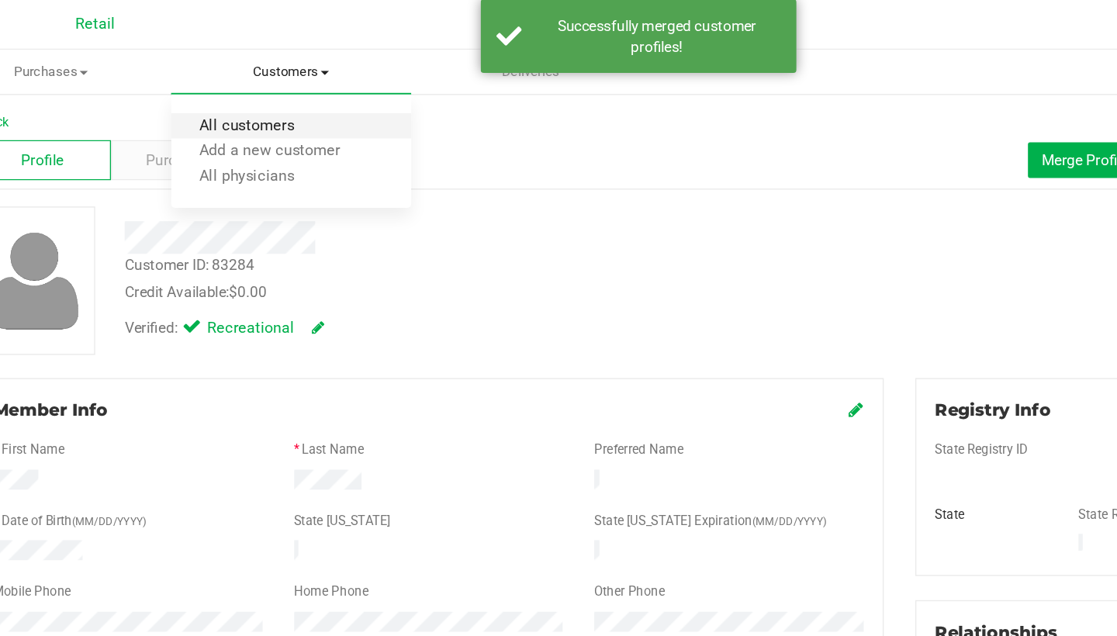
click at [226, 87] on span "All customers" at bounding box center [270, 93] width 112 height 13
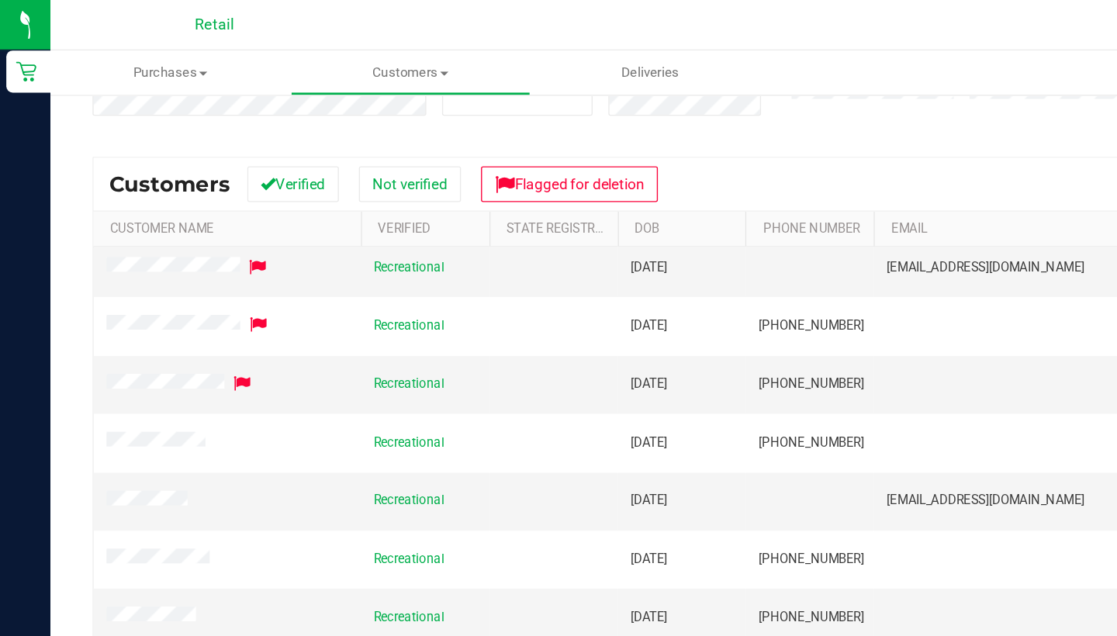
scroll to position [172, 0]
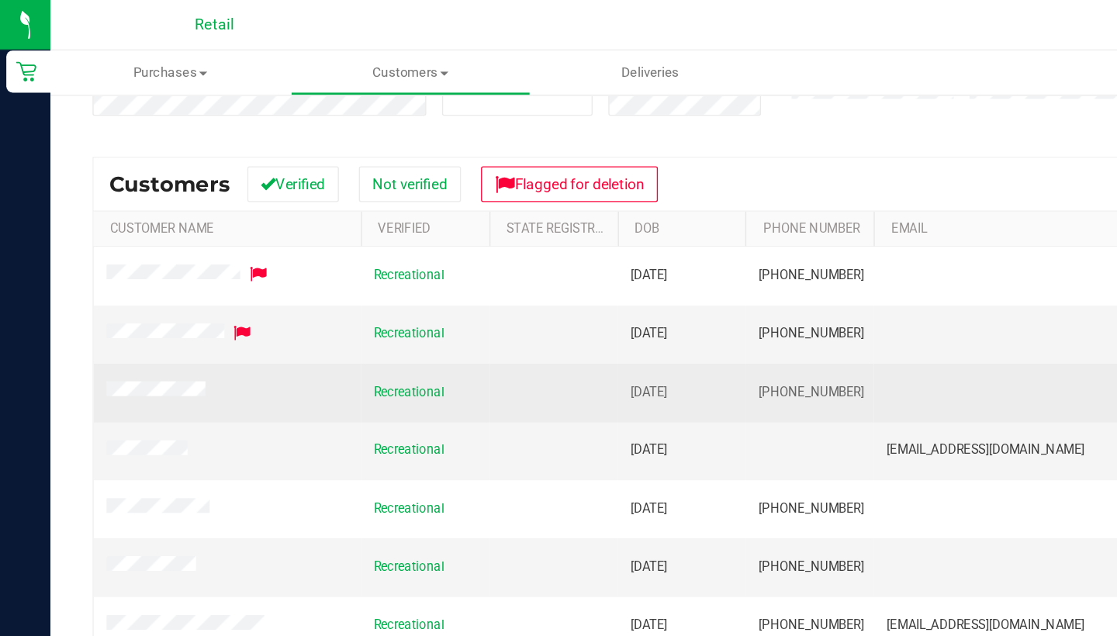
drag, startPoint x: 631, startPoint y: 287, endPoint x: 557, endPoint y: 285, distance: 73.7
click at [557, 285] on td "(401) 639-5340" at bounding box center [596, 289] width 95 height 43
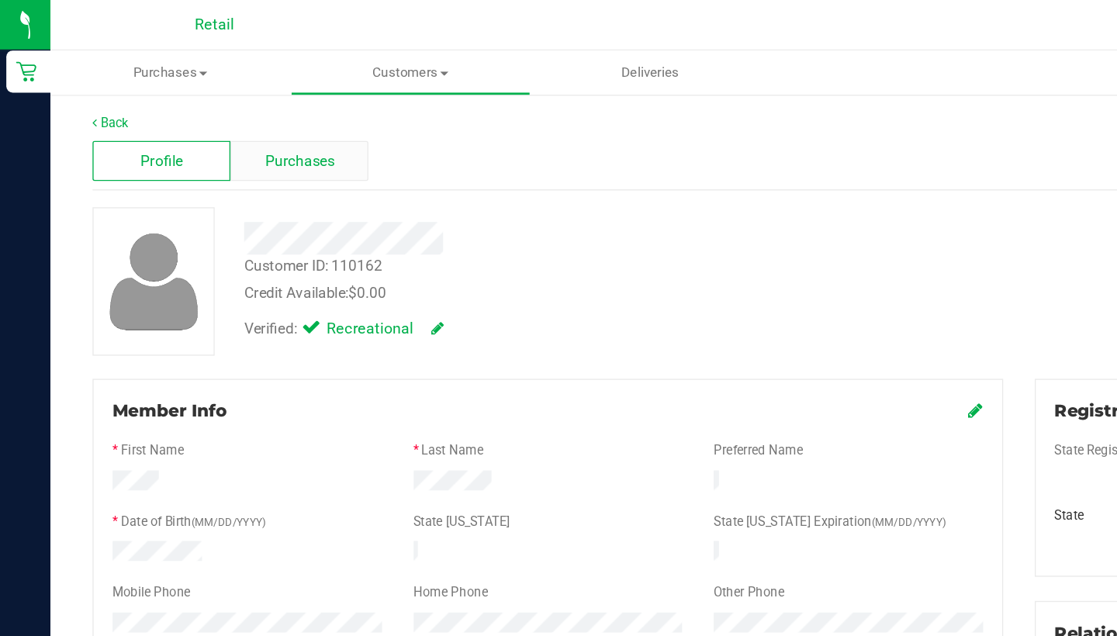
click at [240, 117] on span "Purchases" at bounding box center [220, 119] width 51 height 16
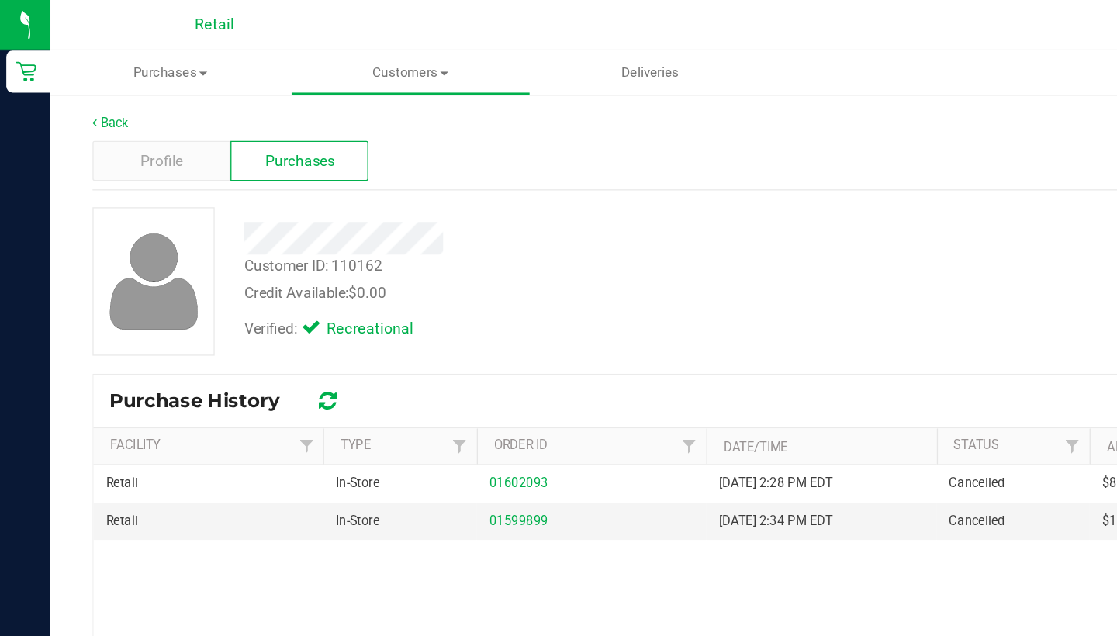
click at [126, 99] on div "Profile Purchases Start New Purchase" at bounding box center [577, 119] width 1018 height 43
click at [129, 116] on span "Profile" at bounding box center [119, 119] width 31 height 16
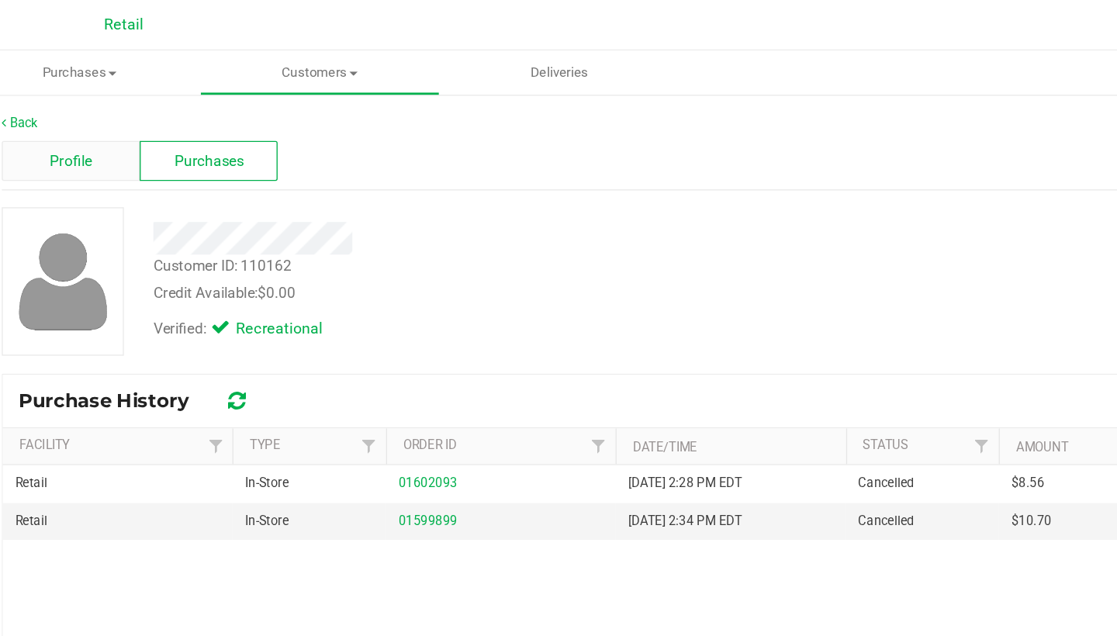
click at [104, 122] on span "Profile" at bounding box center [119, 119] width 31 height 16
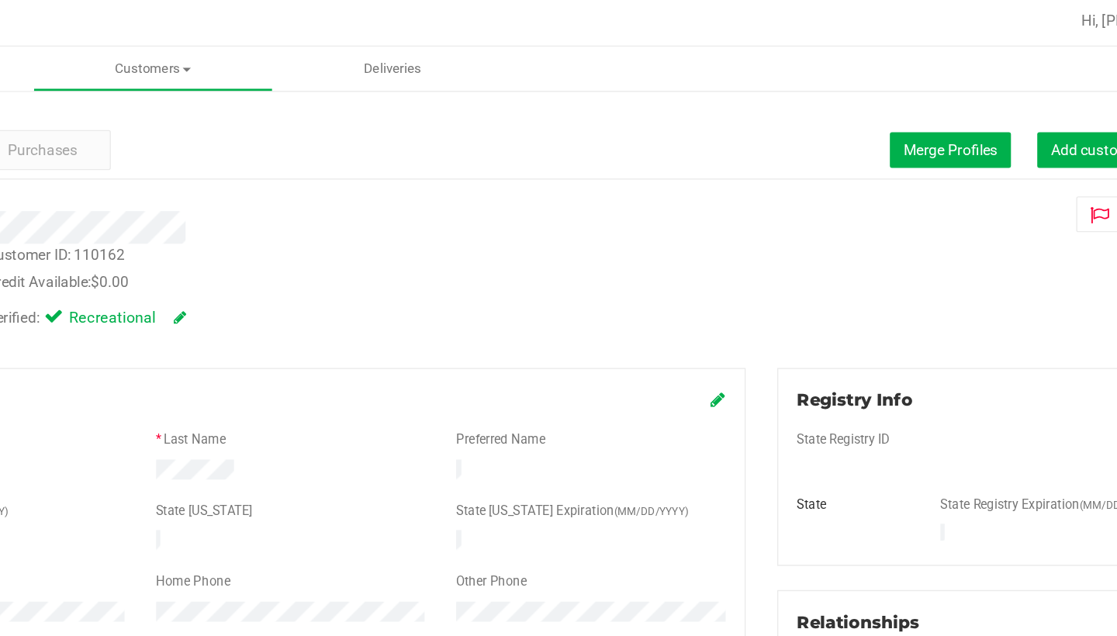
scroll to position [6, 0]
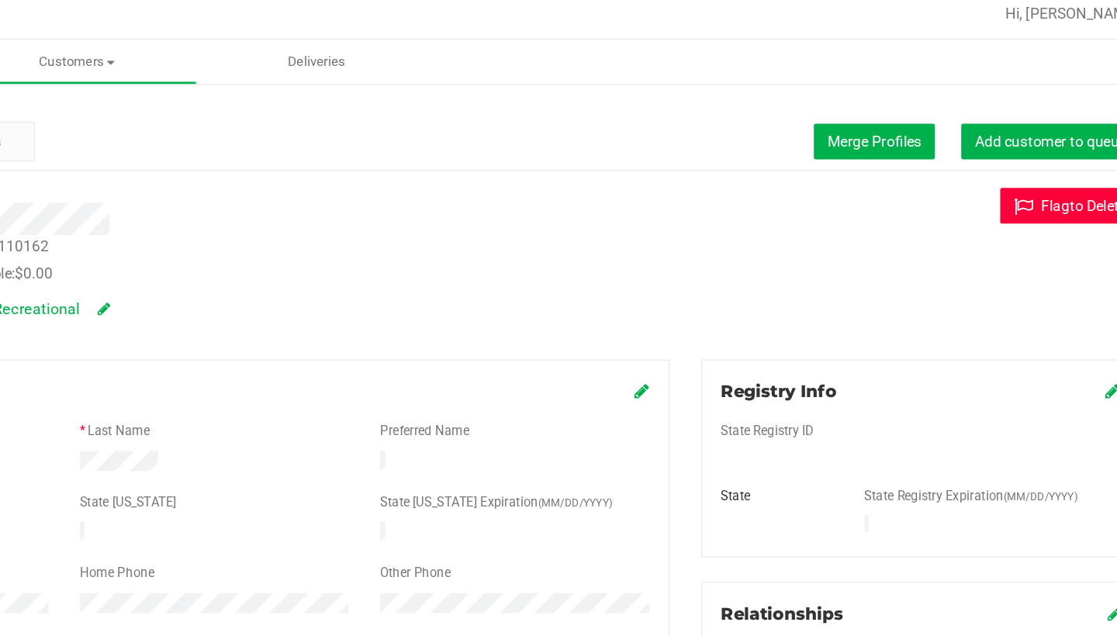
click at [983, 152] on button "Flag to Delete" at bounding box center [1034, 160] width 103 height 26
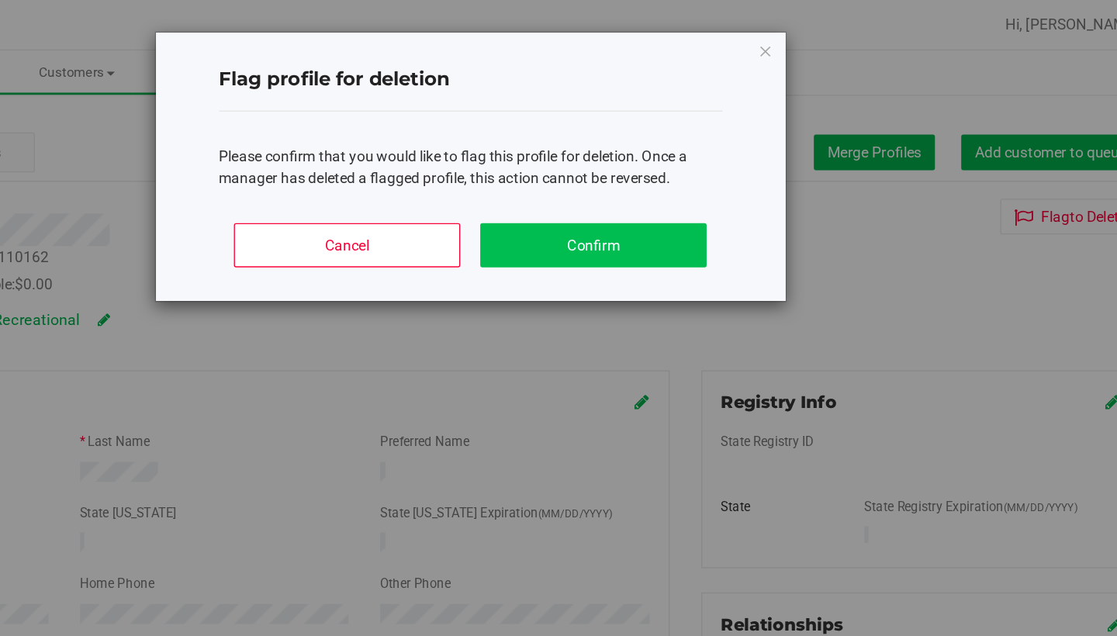
click at [600, 171] on button "Confirm" at bounding box center [683, 180] width 167 height 33
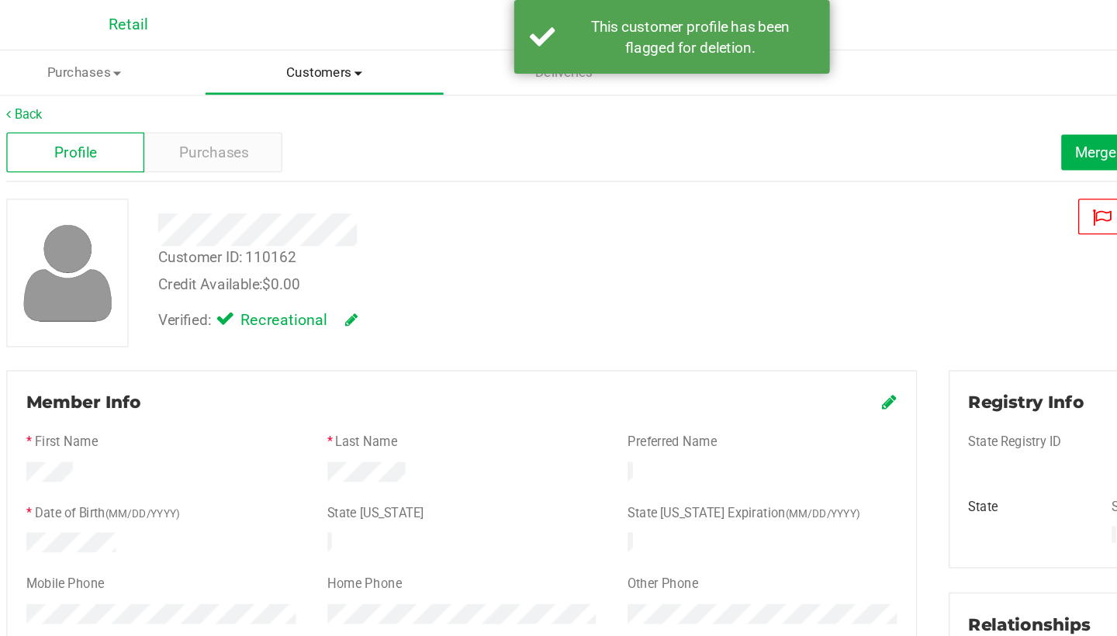
click at [247, 55] on span "Customers" at bounding box center [302, 54] width 175 height 14
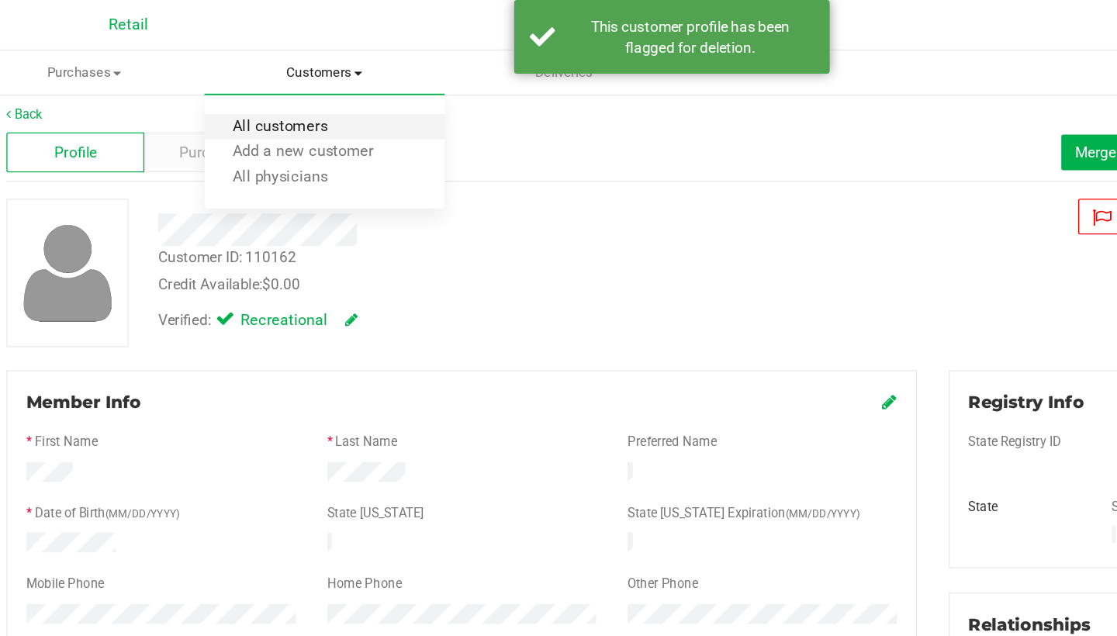
click at [245, 87] on span "All customers" at bounding box center [270, 93] width 112 height 13
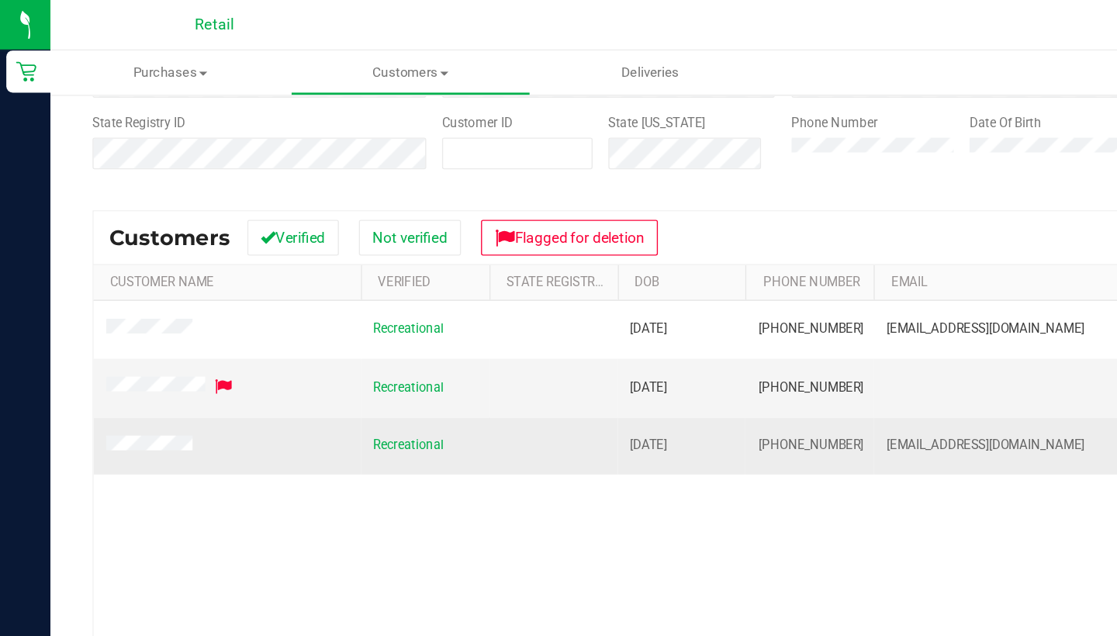
scroll to position [127, 0]
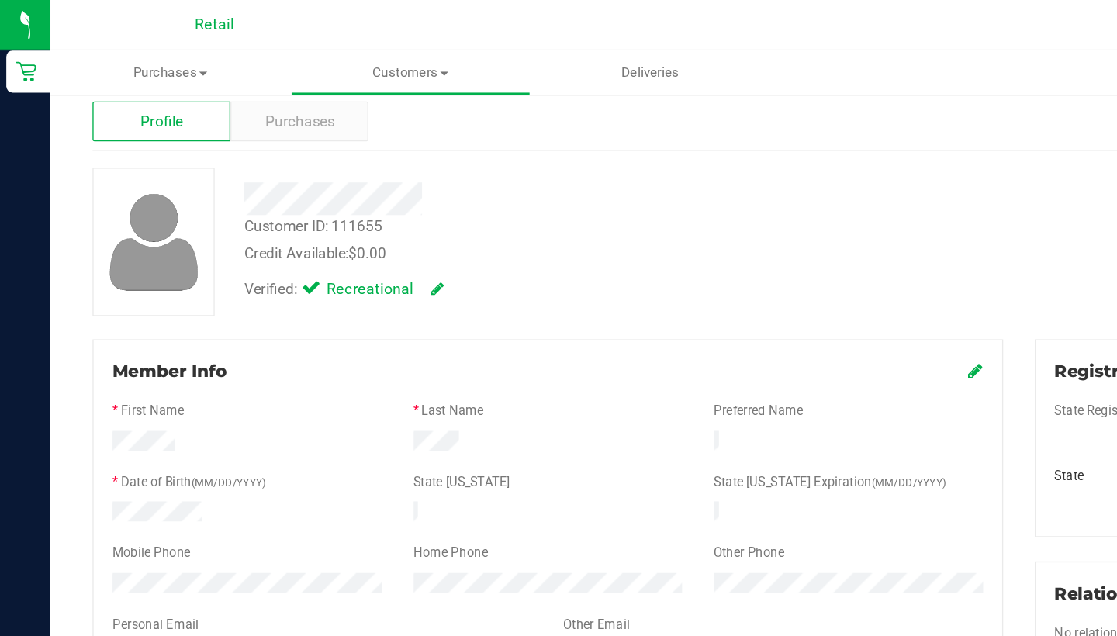
scroll to position [28, 0]
click at [215, 93] on span "Purchases" at bounding box center [220, 91] width 51 height 16
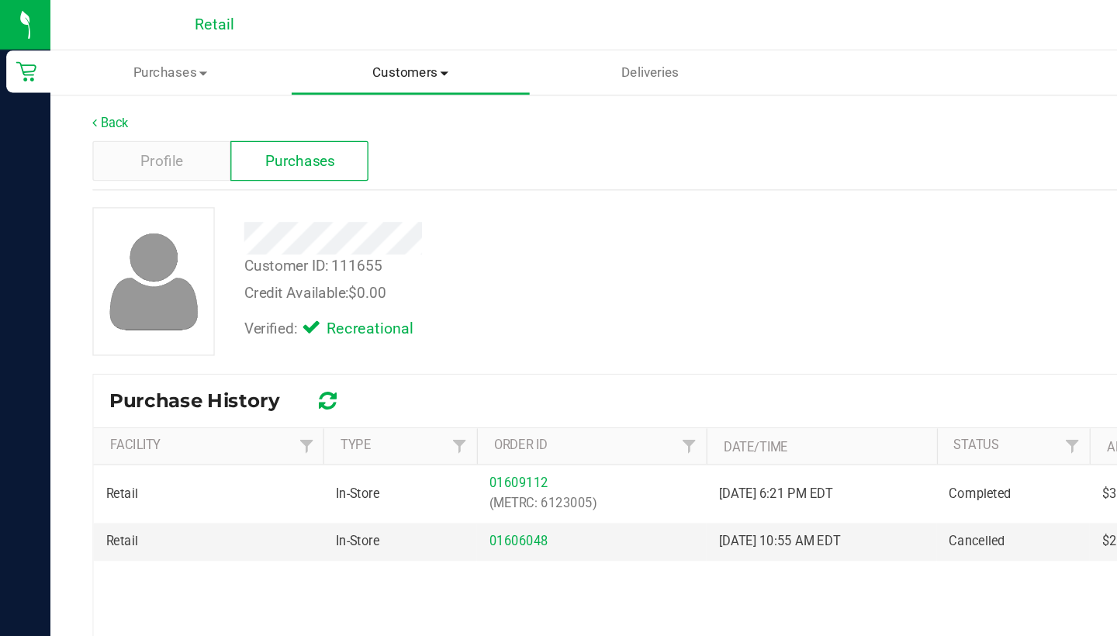
click at [285, 57] on span "Customers" at bounding box center [302, 54] width 175 height 14
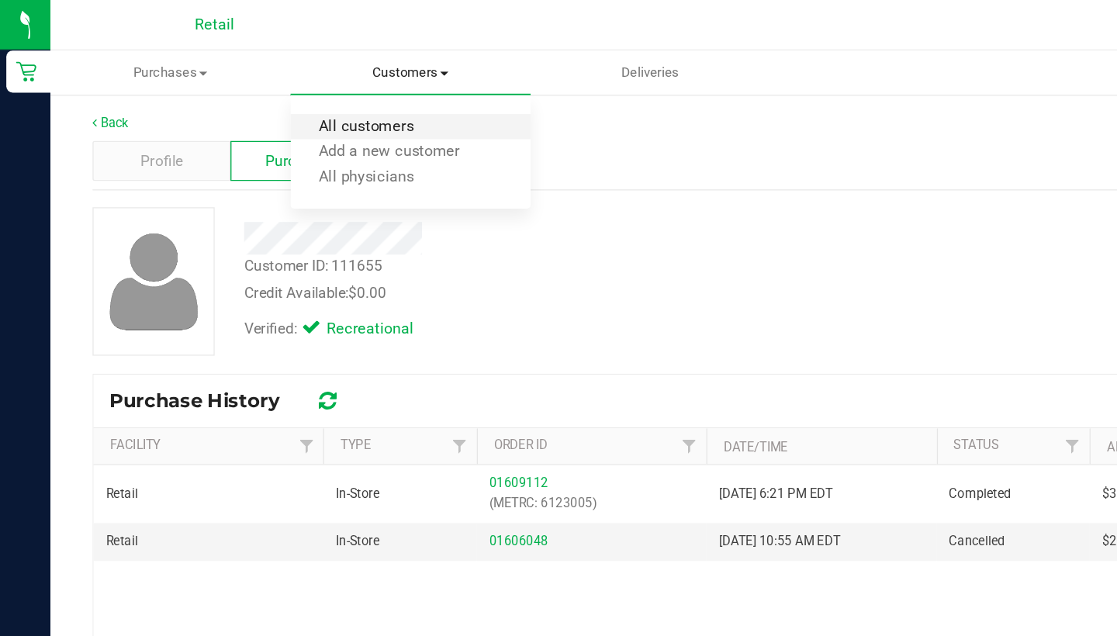
click at [279, 93] on span "All customers" at bounding box center [270, 93] width 112 height 13
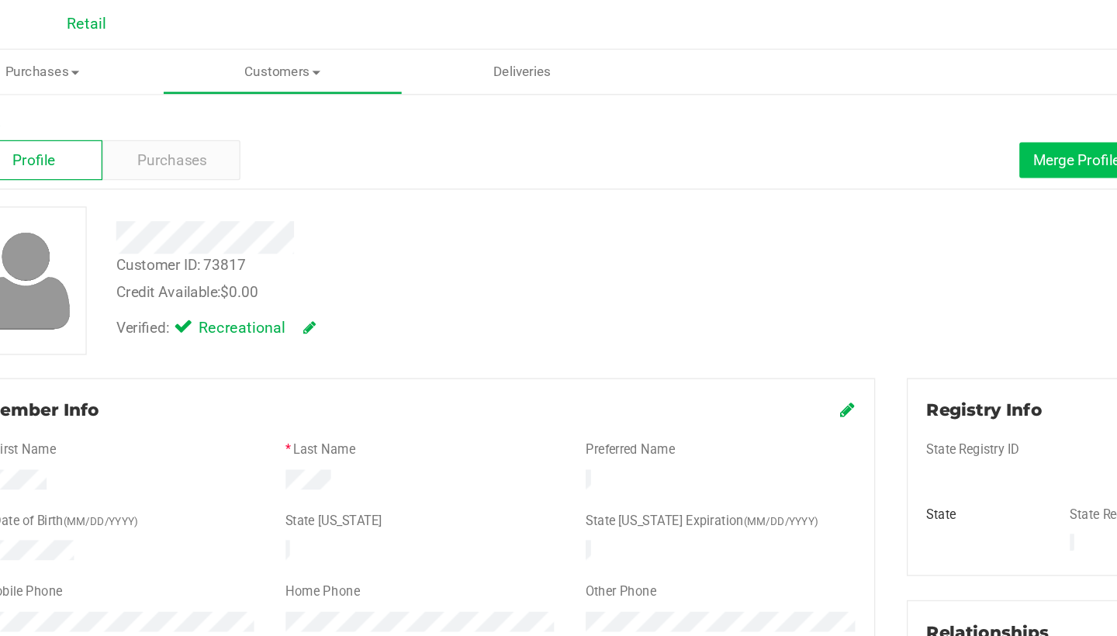
click at [856, 121] on span "Merge Profiles" at bounding box center [890, 118] width 69 height 12
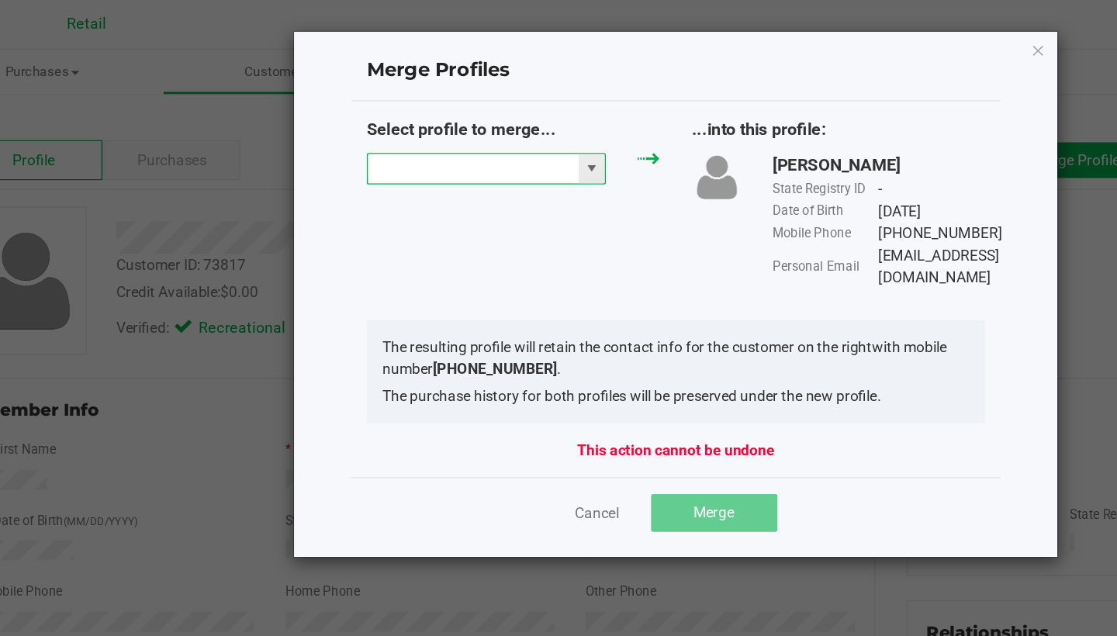
click at [365, 129] on input "NO DATA FOUND" at bounding box center [442, 125] width 155 height 22
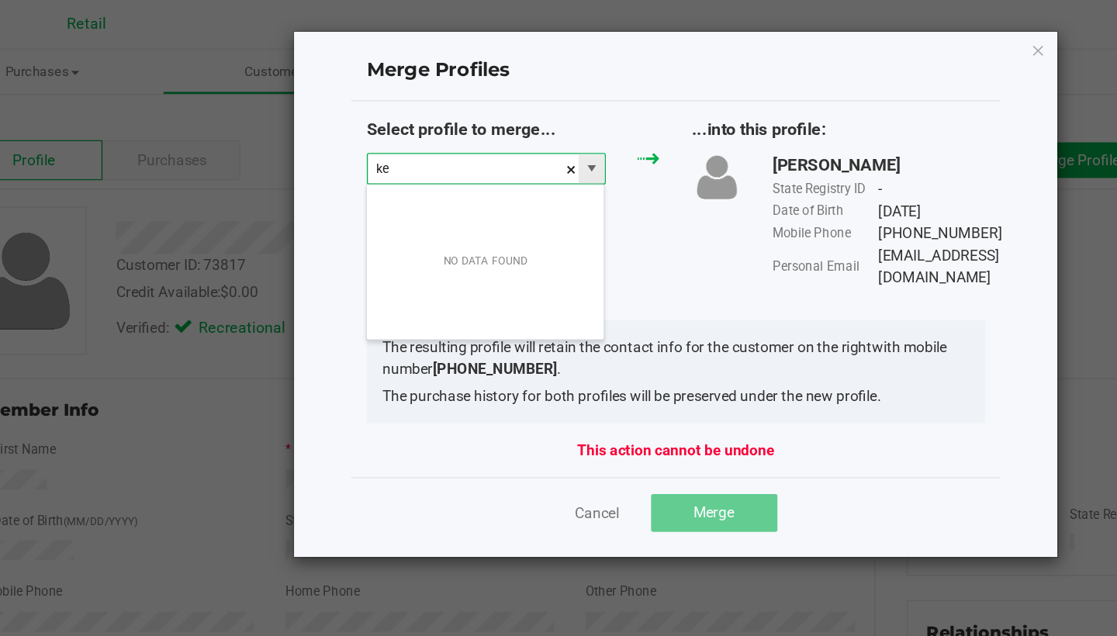
scroll to position [23, 177]
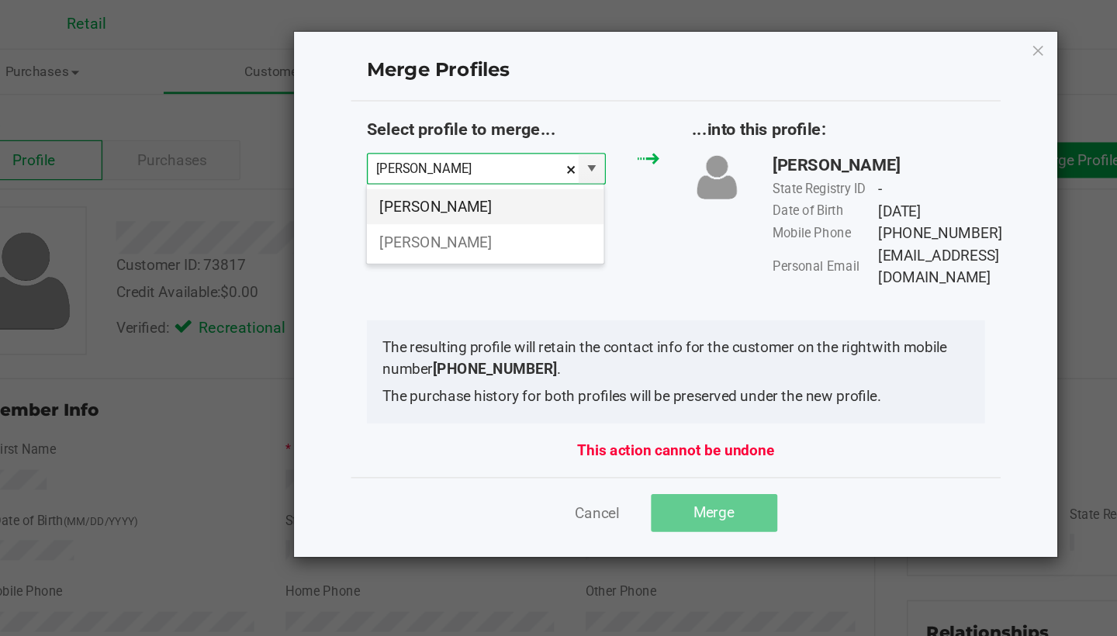
click at [365, 150] on li "Kenneth Mcgill" at bounding box center [452, 153] width 175 height 26
type input "Kenneth Mcgill"
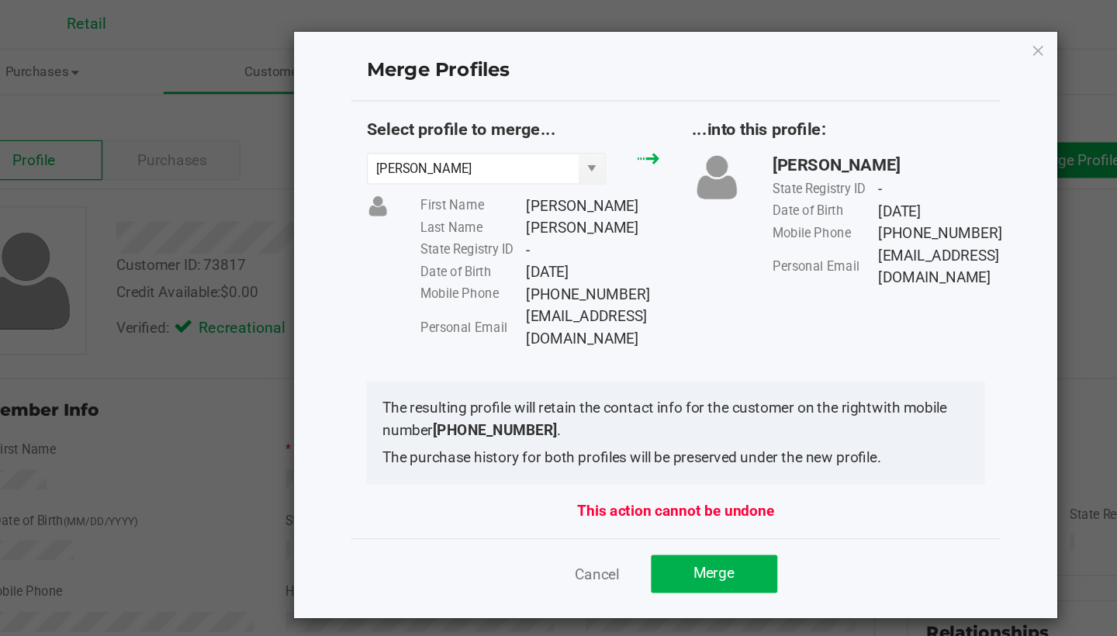
click at [504, 235] on div "Select profile to merge... Kenneth Mcgill First Name Kenneth Last Name Mcgill S…" at bounding box center [592, 172] width 479 height 171
drag, startPoint x: 494, startPoint y: 231, endPoint x: 384, endPoint y: 231, distance: 110.2
click at [393, 231] on div "First Name Kenneth Last Name Mcgill State Registry ID - Date of Birth 01/17/197…" at bounding box center [492, 201] width 199 height 114
copy div "Kmcgill@hotmail.com"
click at [574, 410] on button "Merge" at bounding box center [620, 424] width 93 height 28
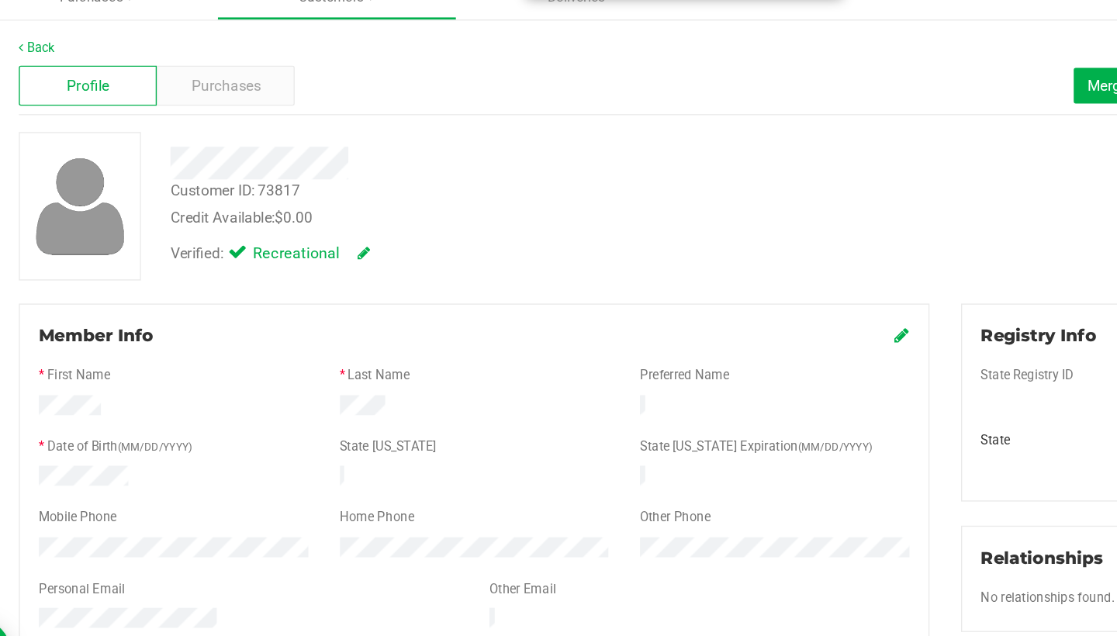
click at [714, 296] on icon at bounding box center [719, 302] width 11 height 12
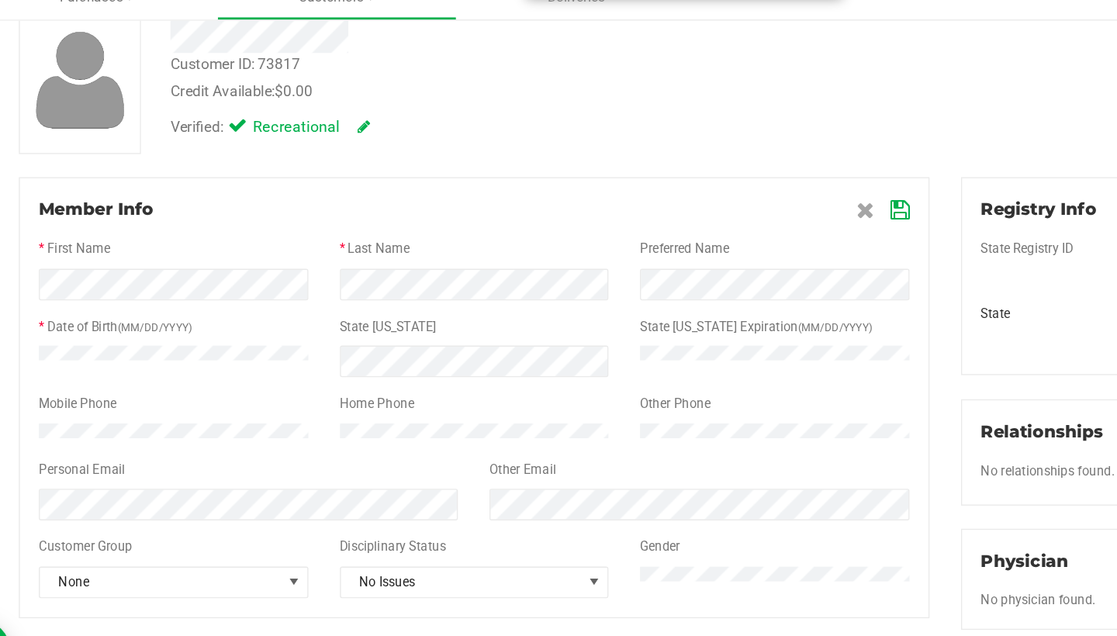
scroll to position [92, 0]
click at [711, 206] on icon at bounding box center [718, 212] width 14 height 12
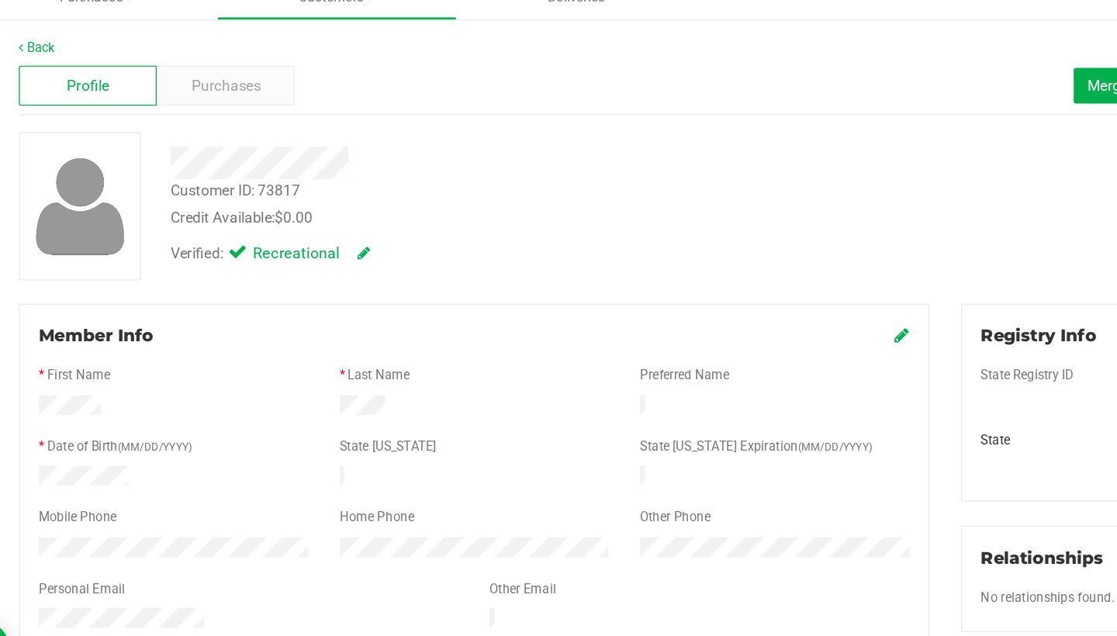
scroll to position [0, 0]
click at [856, 112] on span "Merge Profiles" at bounding box center [890, 118] width 69 height 12
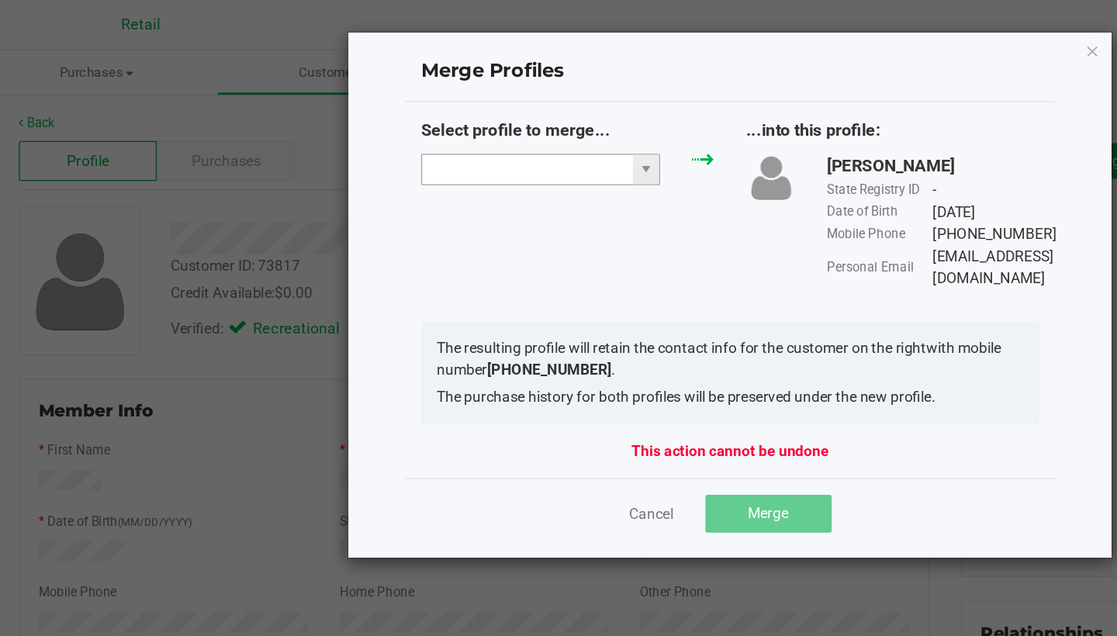
click at [400, 133] on input "NO DATA FOUND" at bounding box center [442, 125] width 155 height 22
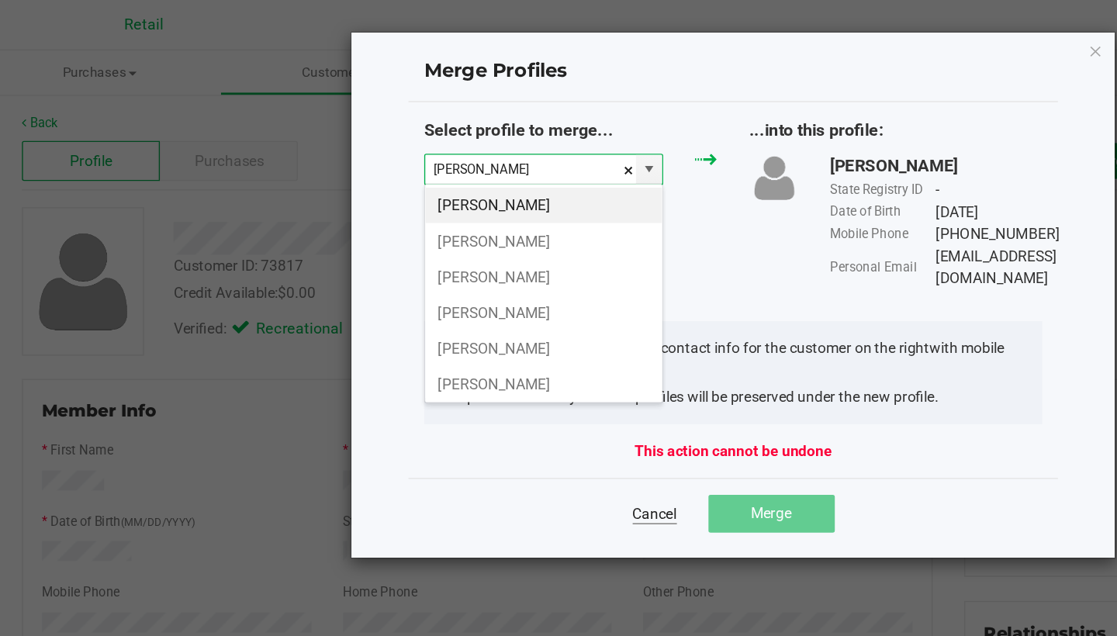
type input "kenneth m"
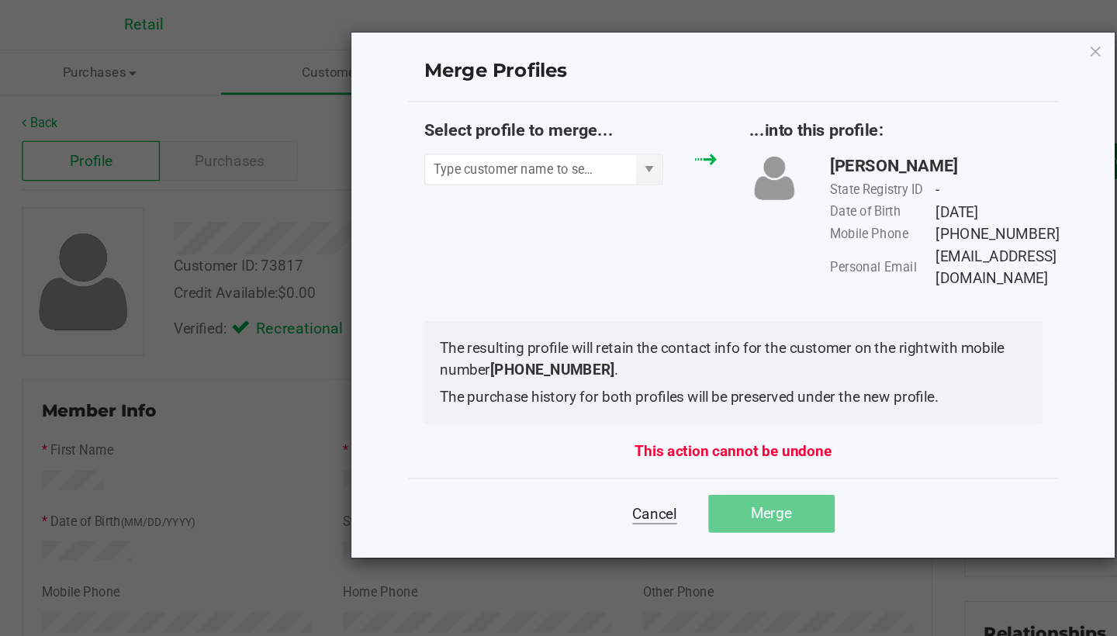
click at [518, 371] on link "Cancel" at bounding box center [534, 379] width 33 height 16
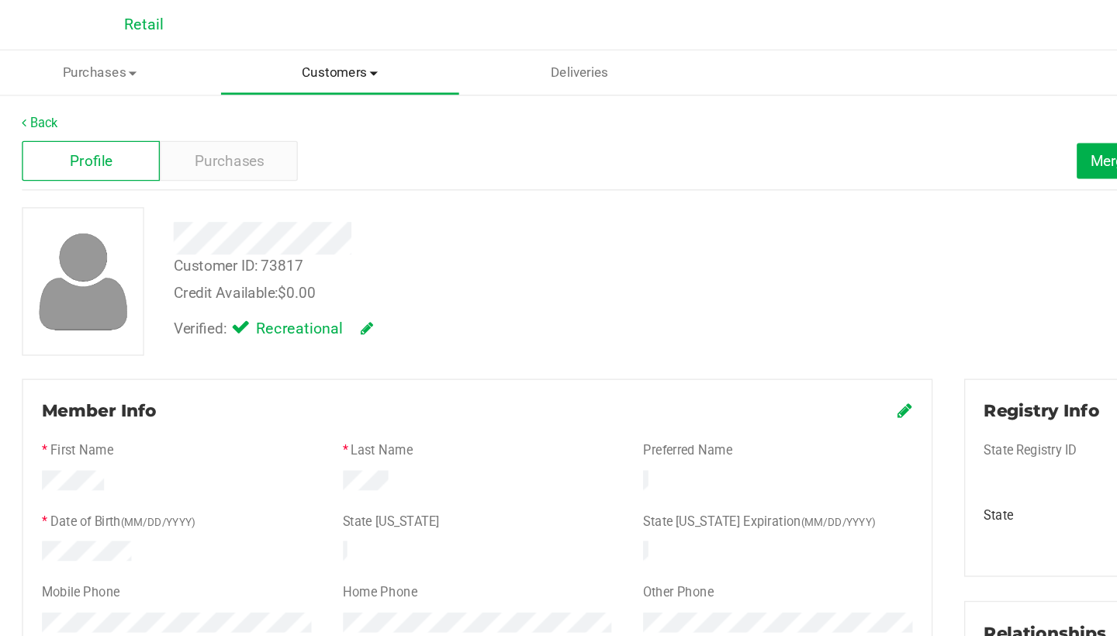
click at [251, 49] on span "Customers" at bounding box center [302, 54] width 175 height 14
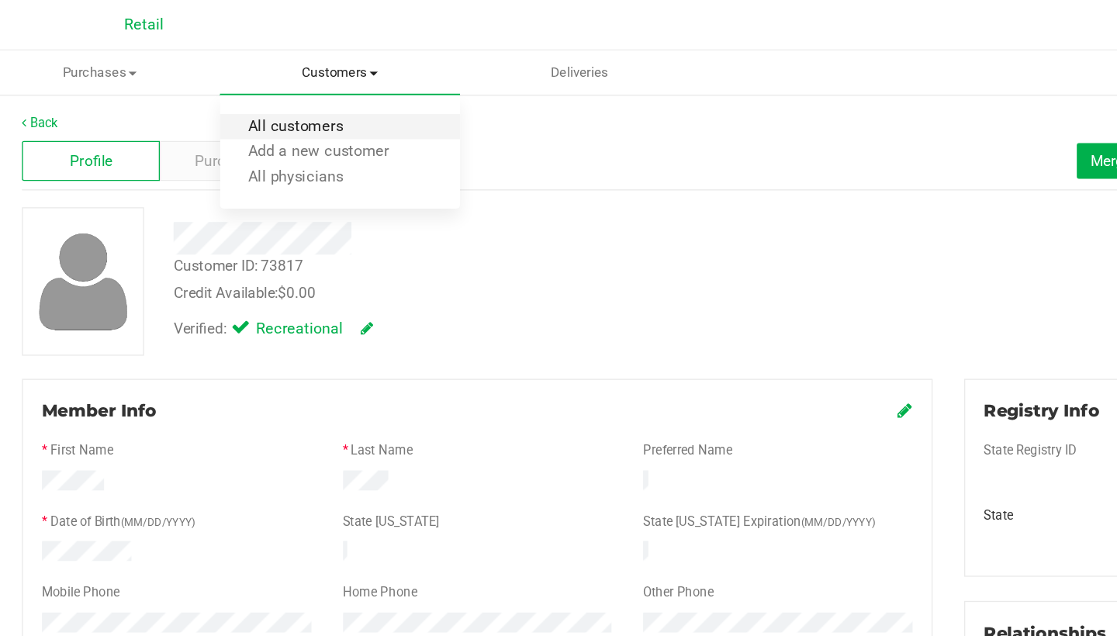
click at [251, 90] on span "All customers" at bounding box center [270, 93] width 112 height 13
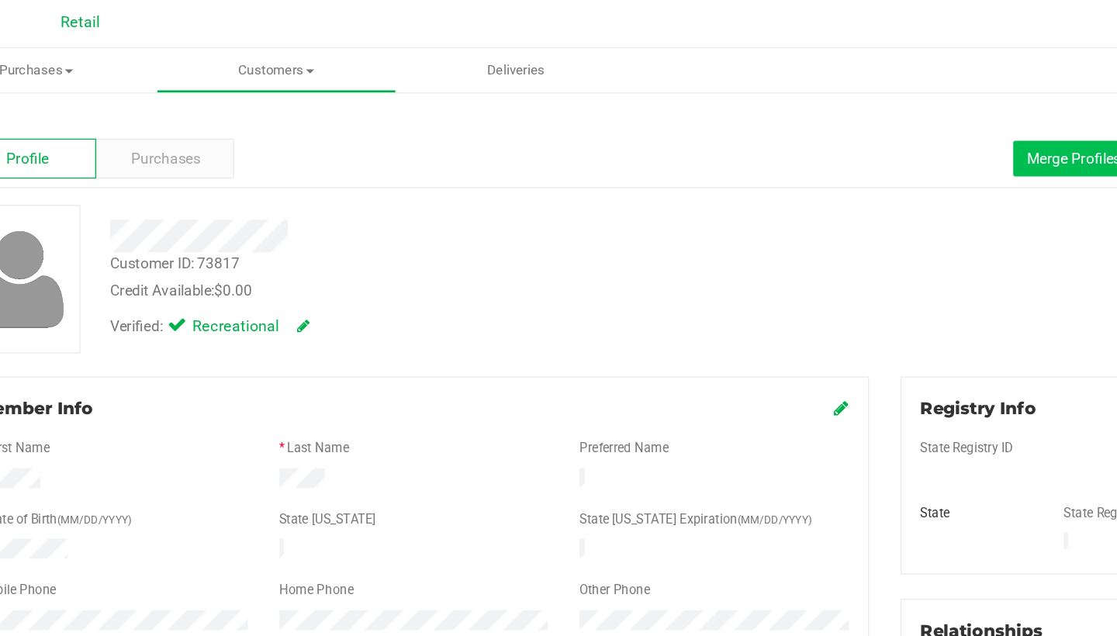
click at [856, 115] on span "Merge Profiles" at bounding box center [890, 118] width 69 height 12
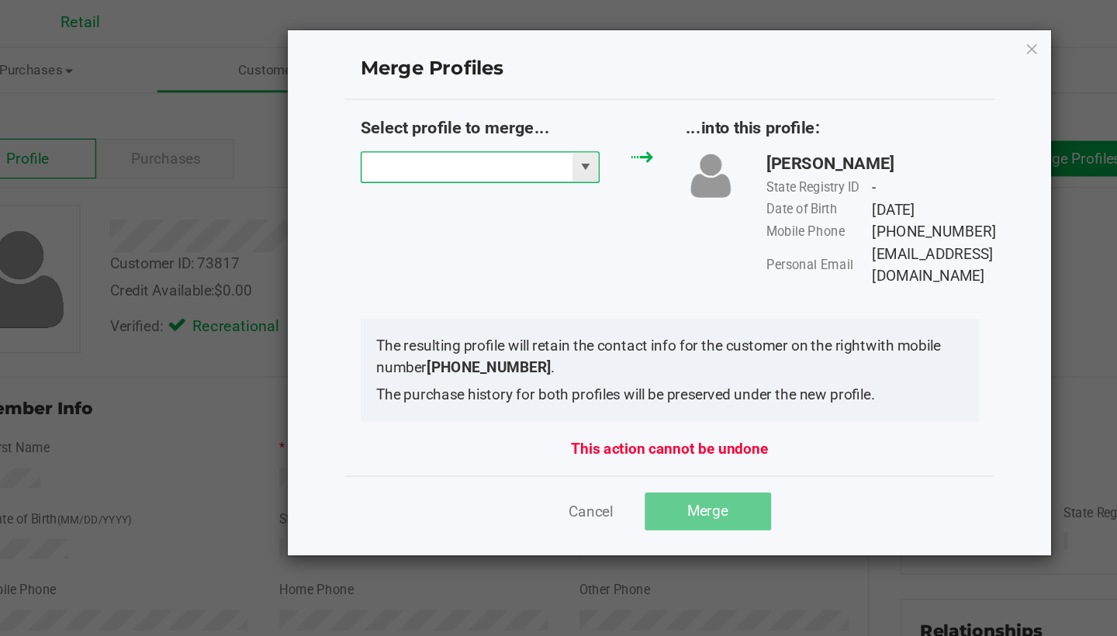
click at [365, 130] on input "NO DATA FOUND" at bounding box center [442, 125] width 155 height 22
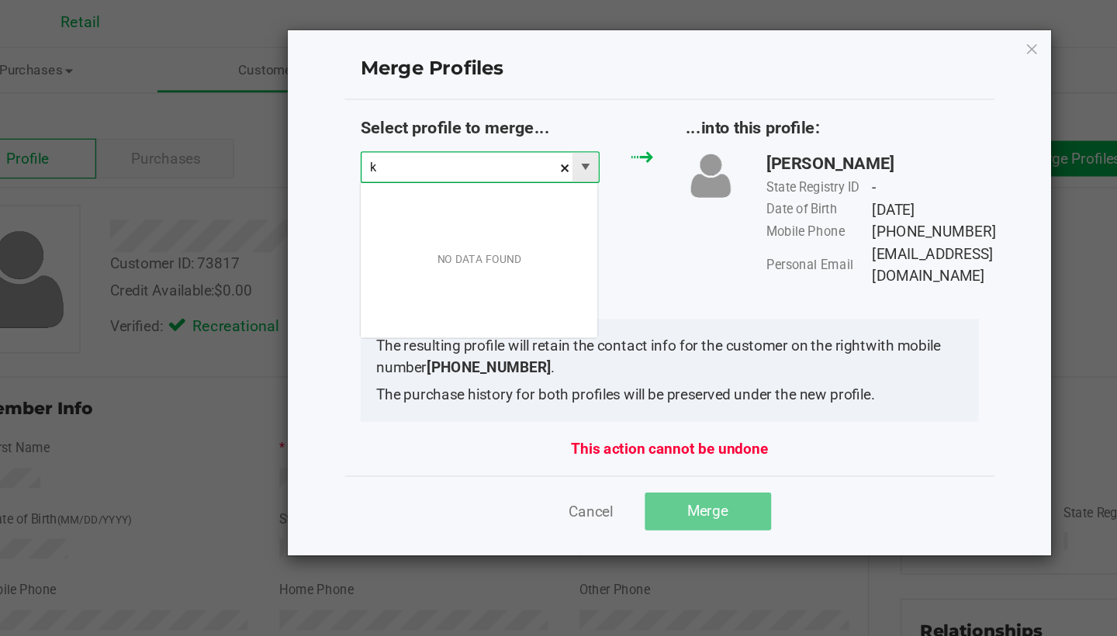
scroll to position [23, 177]
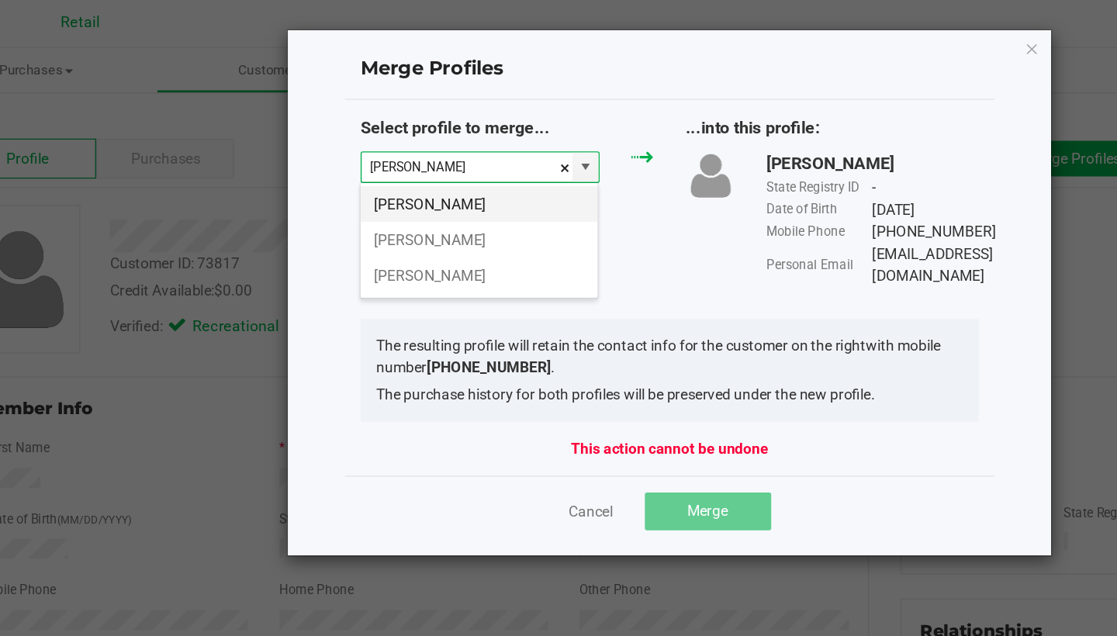
click at [365, 156] on li "Kenny M DELETE" at bounding box center [452, 152] width 175 height 26
type input "Kenny M DELETE"
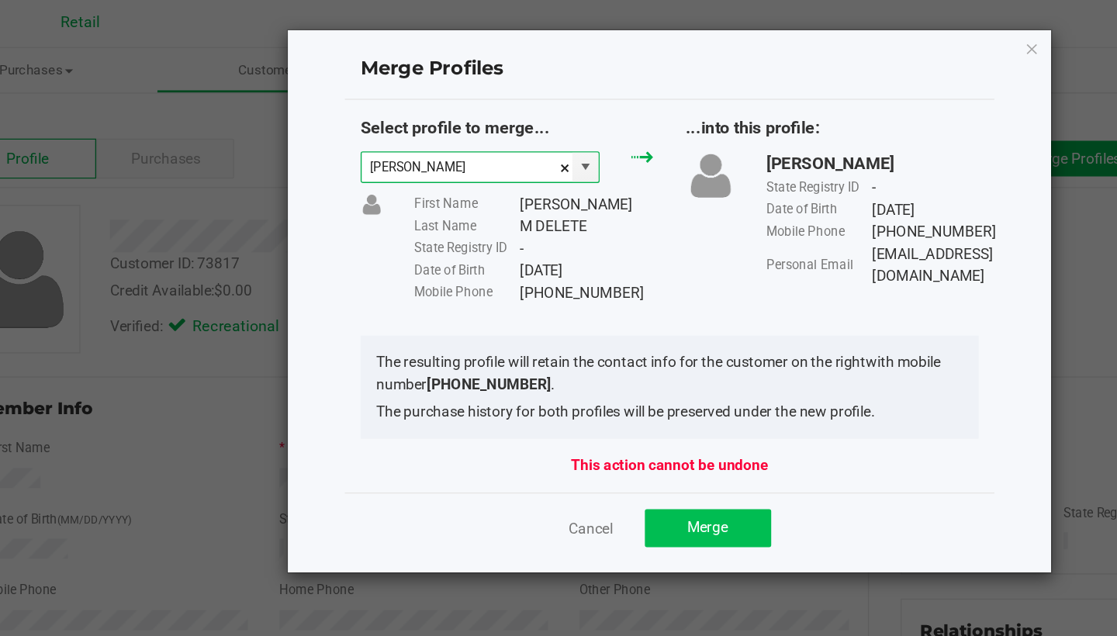
click at [574, 388] on button "Merge" at bounding box center [620, 391] width 93 height 28
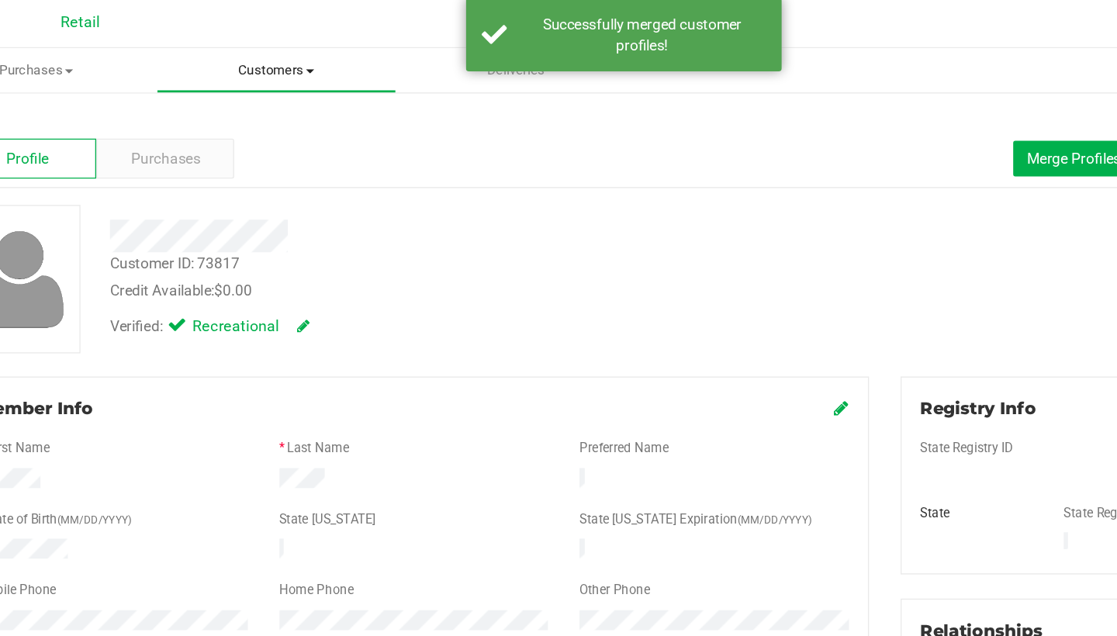
click at [215, 56] on span "Customers" at bounding box center [302, 54] width 175 height 14
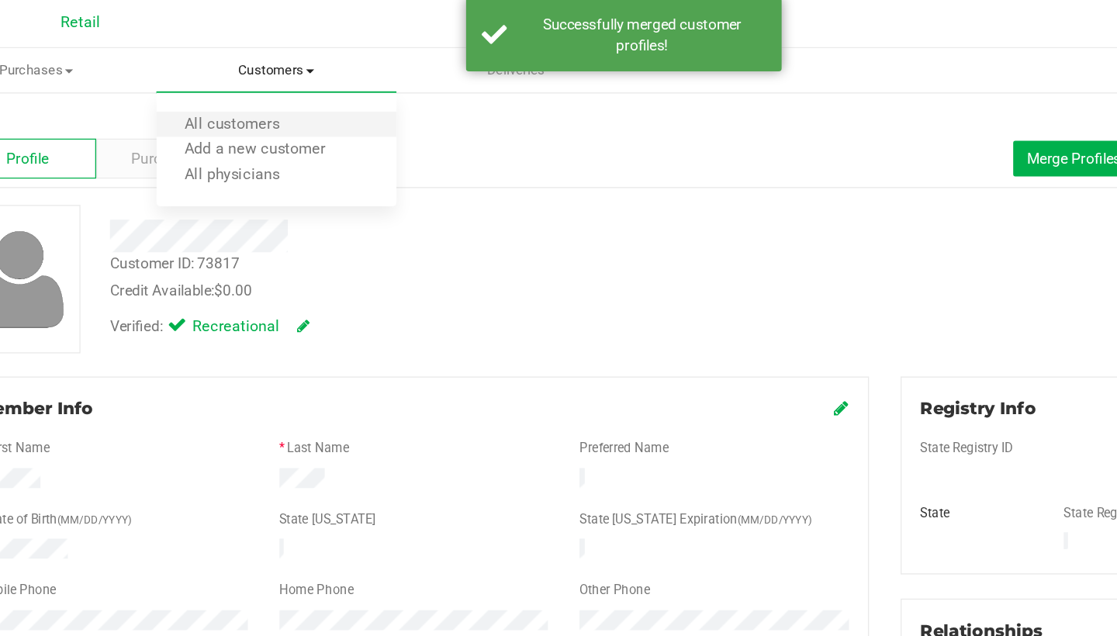
click at [214, 99] on li "All customers" at bounding box center [302, 94] width 177 height 19
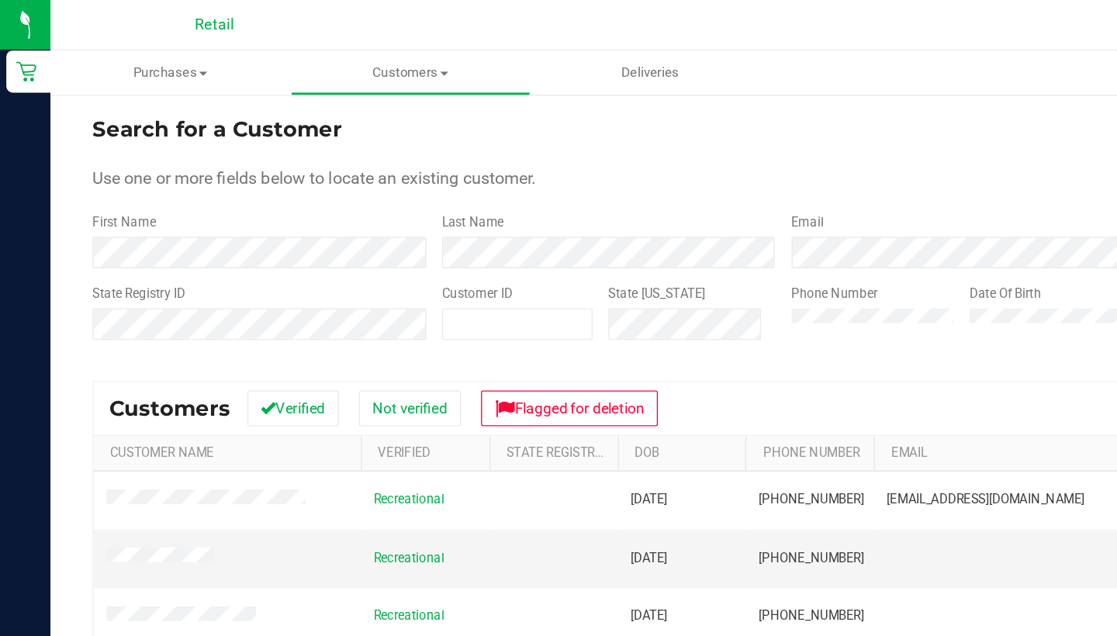
click at [227, 265] on div "Search for a Customer Use one or more fields below to locate an existing custom…" at bounding box center [577, 435] width 1018 height 702
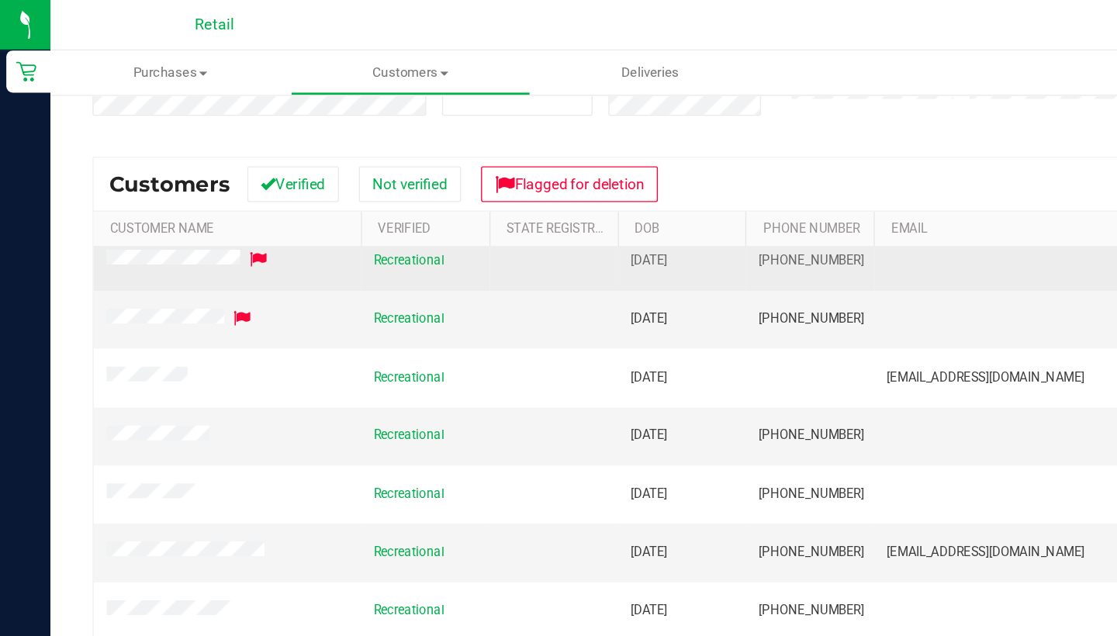
scroll to position [182, 0]
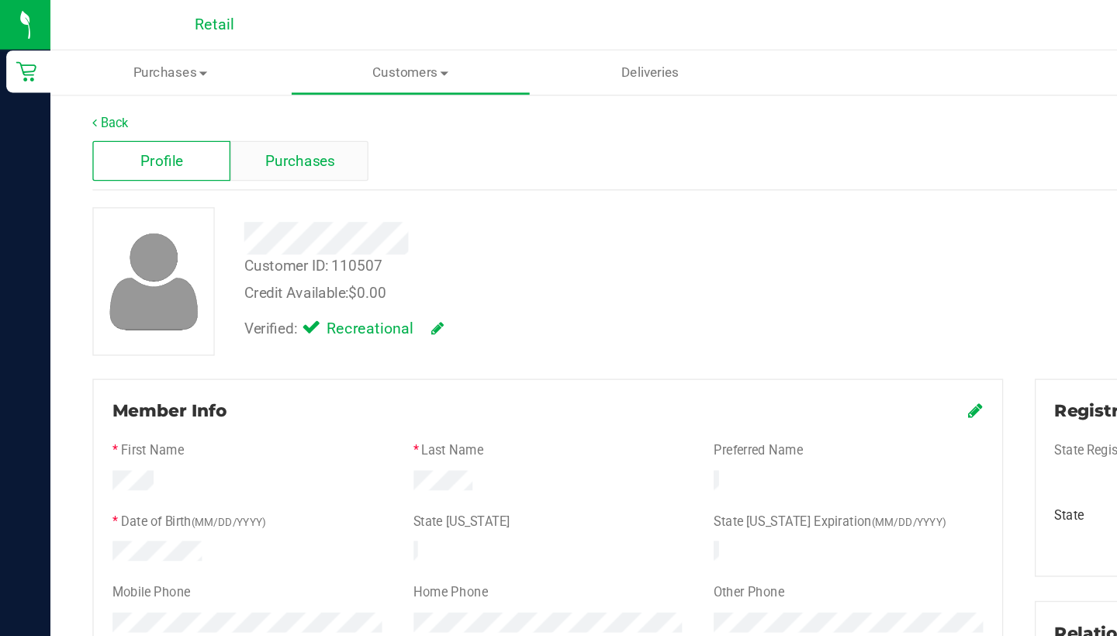
click at [230, 115] on span "Purchases" at bounding box center [220, 119] width 51 height 16
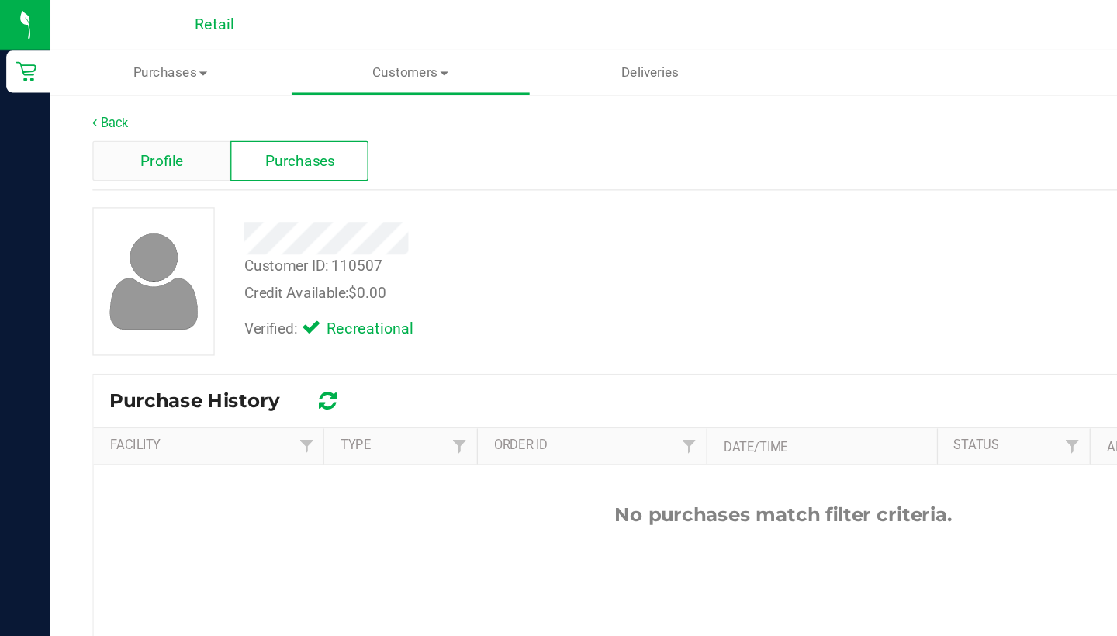
click at [108, 116] on span "Profile" at bounding box center [119, 119] width 31 height 16
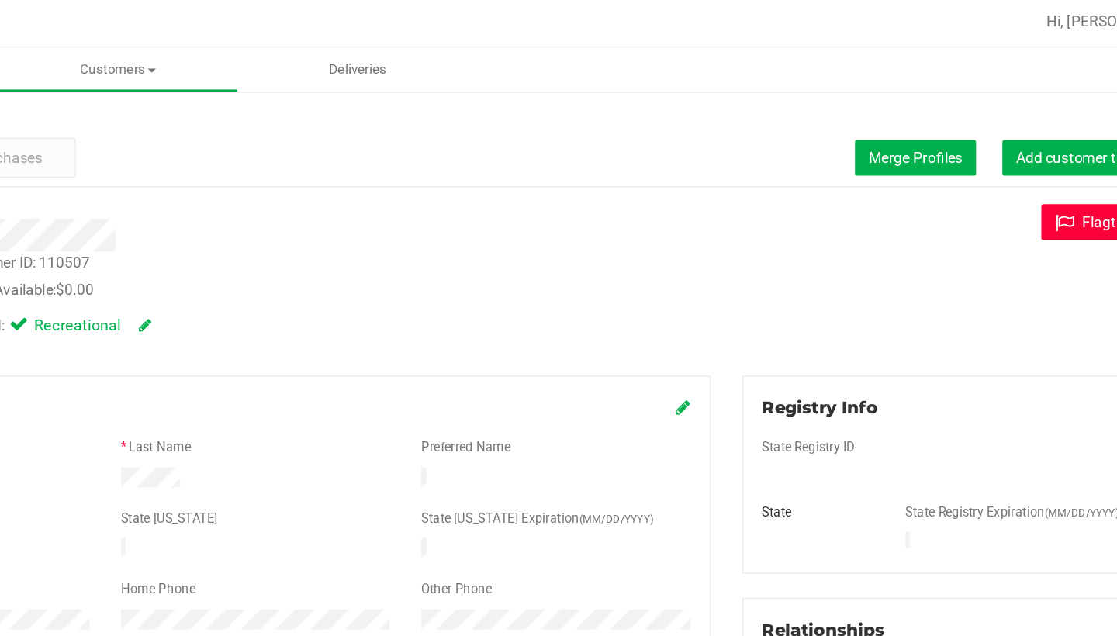
click at [993, 170] on icon at bounding box center [1003, 167] width 20 height 14
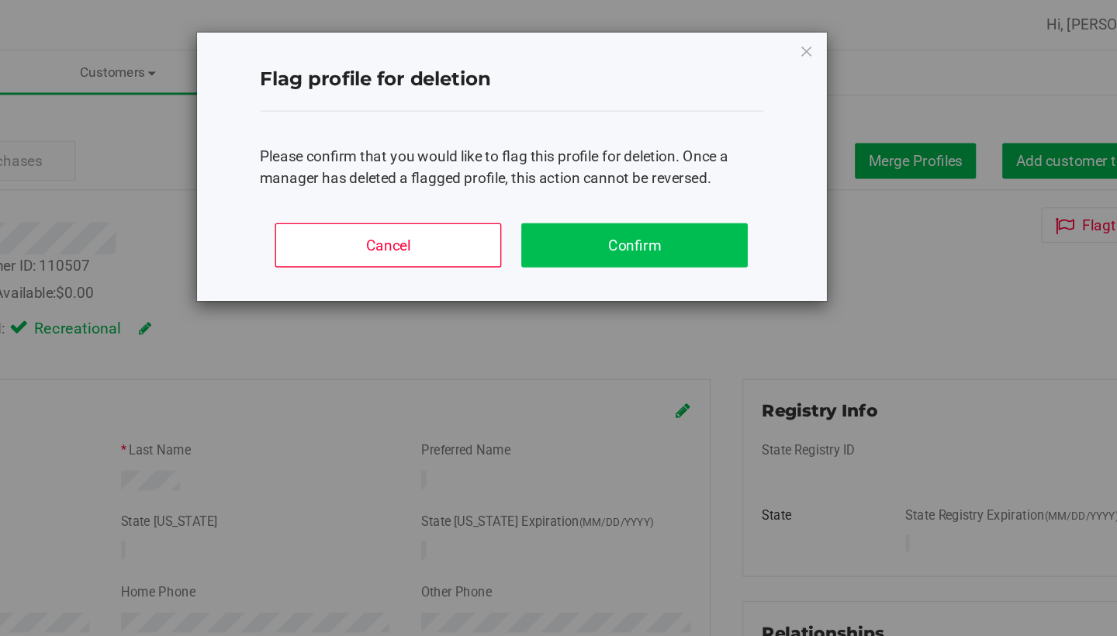
click at [600, 195] on button "Confirm" at bounding box center [683, 180] width 167 height 33
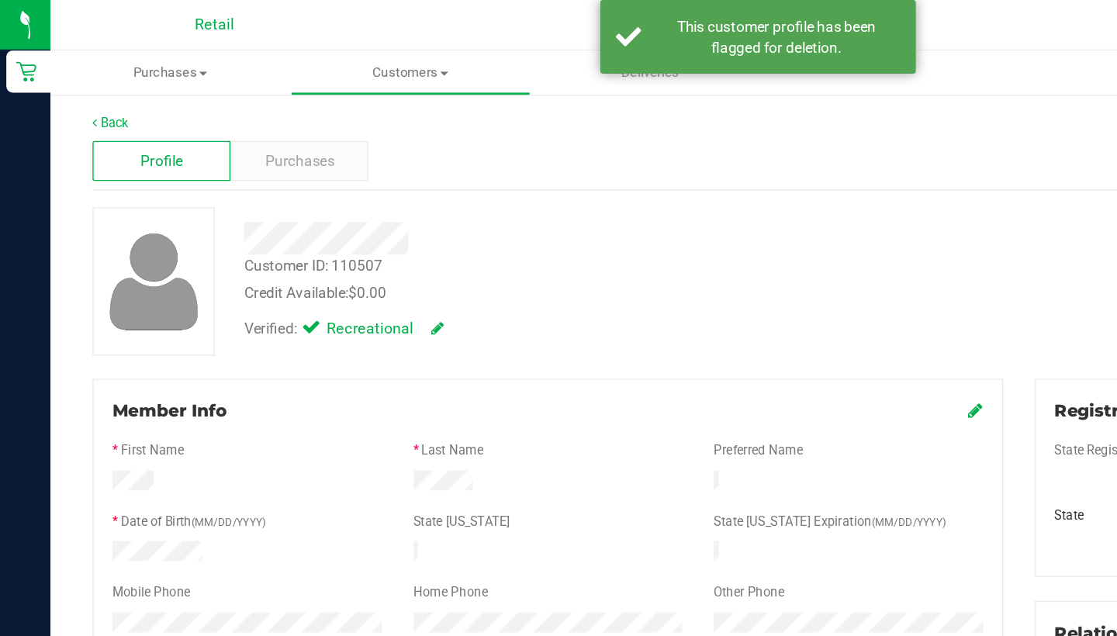
scroll to position [2, 0]
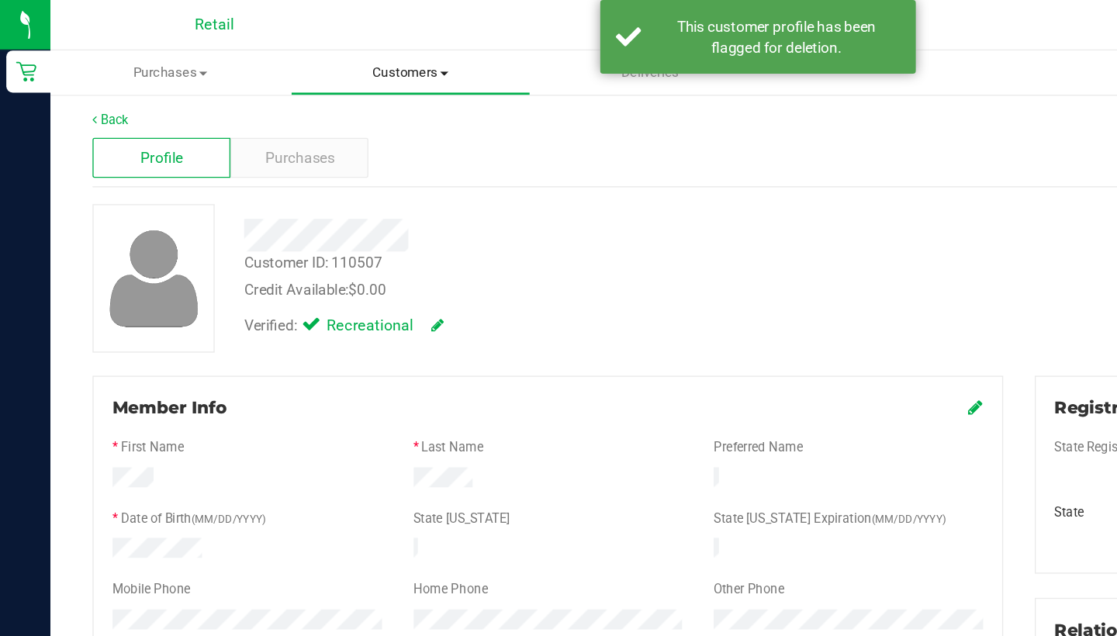
click at [300, 57] on span "Customers" at bounding box center [302, 54] width 175 height 14
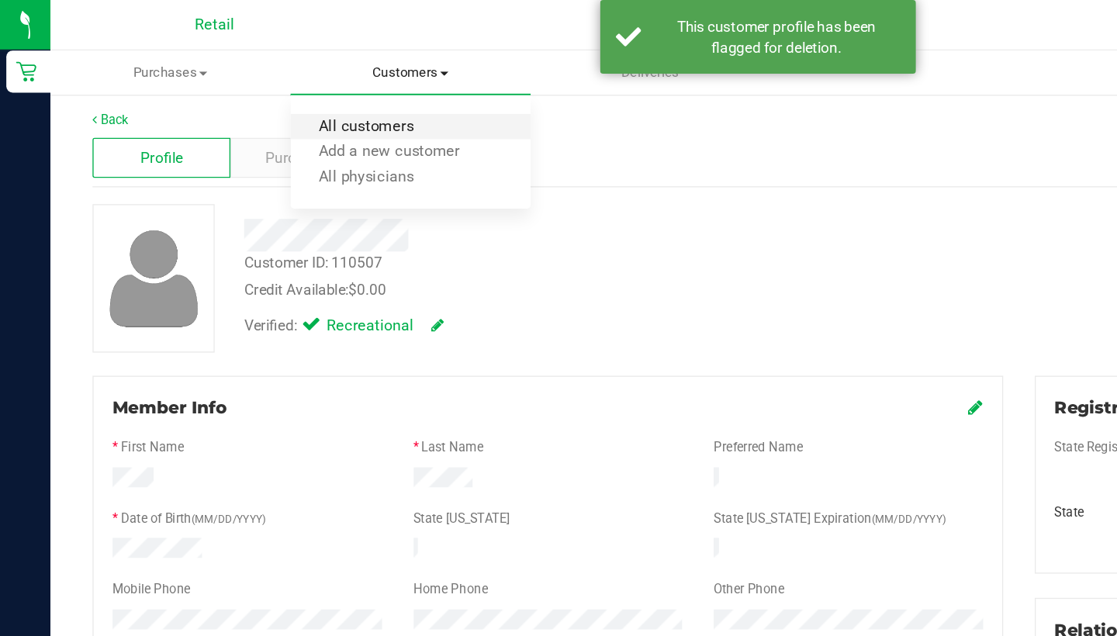
click at [301, 89] on span "All customers" at bounding box center [270, 93] width 112 height 13
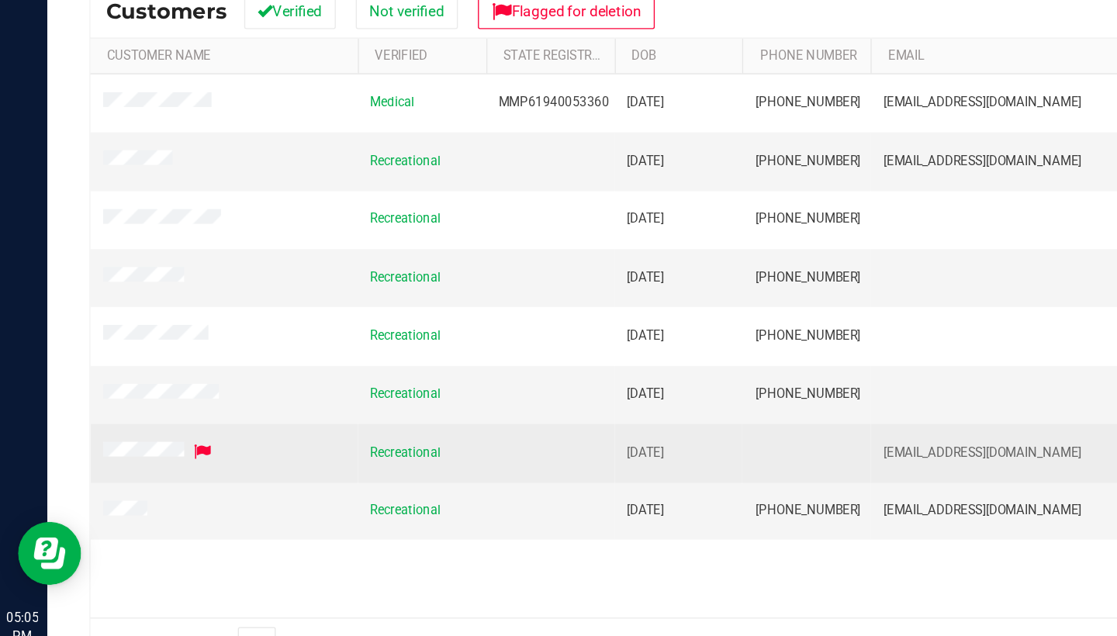
scroll to position [164, 0]
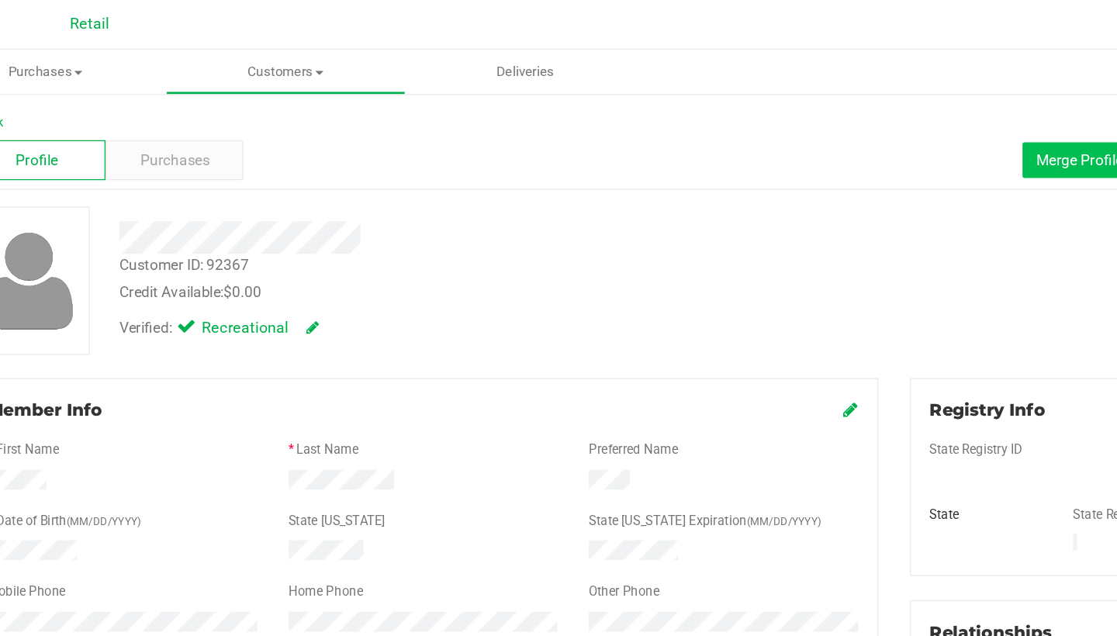
click at [856, 121] on span "Merge Profiles" at bounding box center [890, 118] width 69 height 12
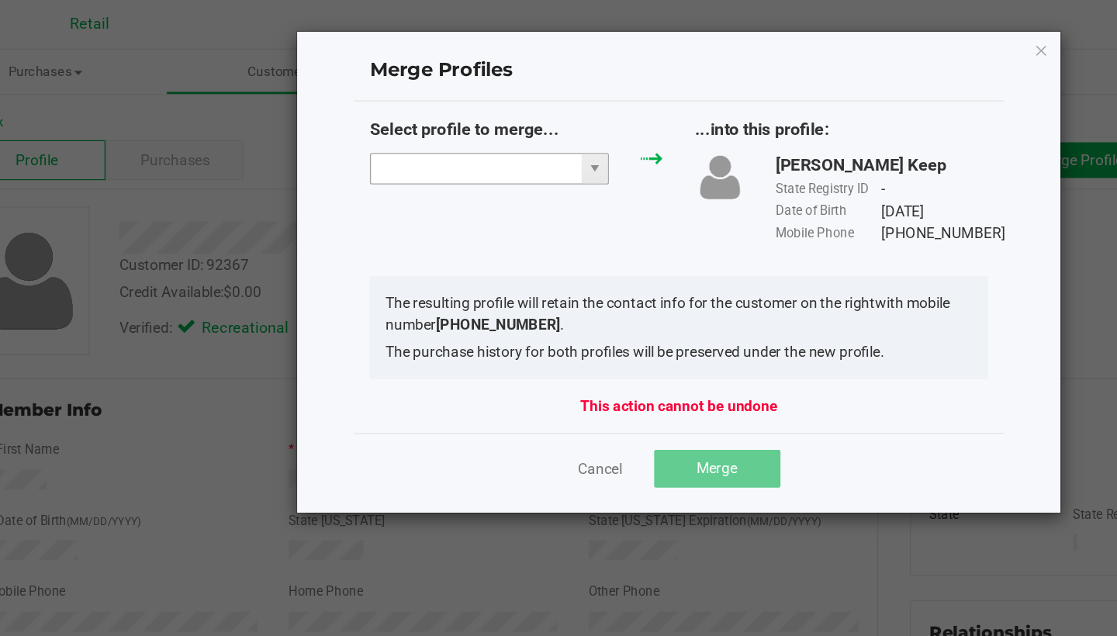
click at [369, 114] on input "NO DATA FOUND" at bounding box center [442, 125] width 155 height 22
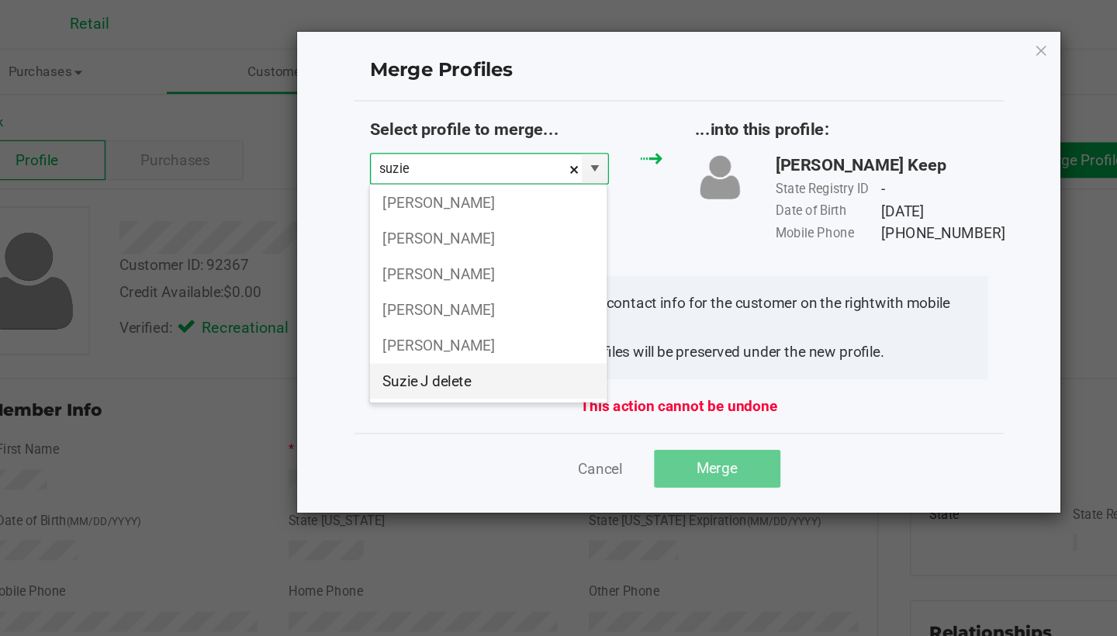
scroll to position [29, 0]
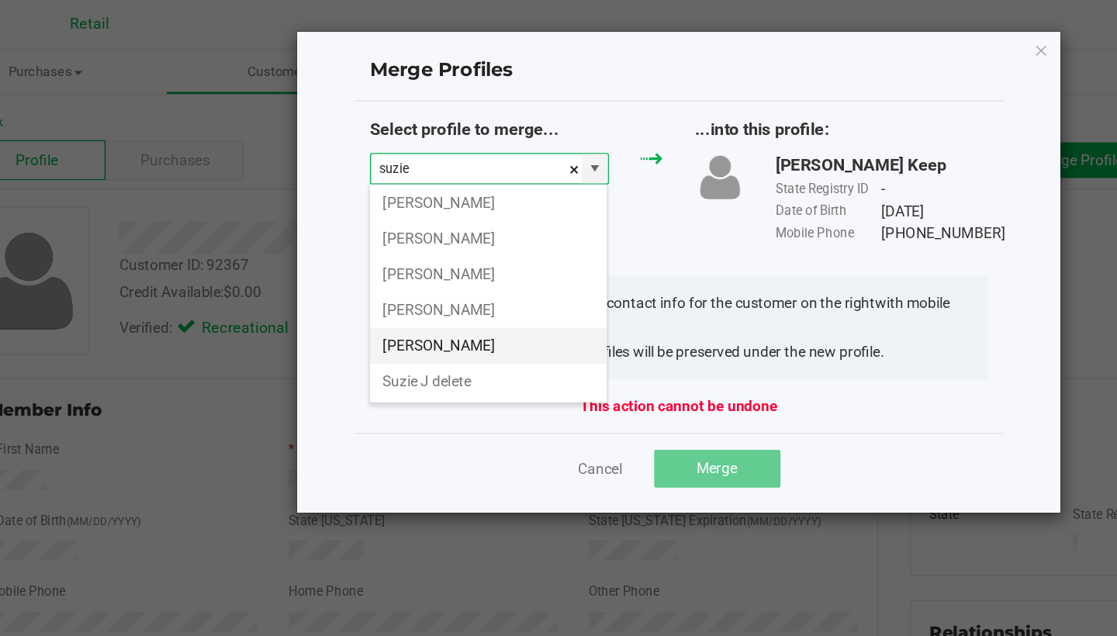
click at [365, 260] on li "Suzie J" at bounding box center [452, 255] width 175 height 26
type input "Suzie J"
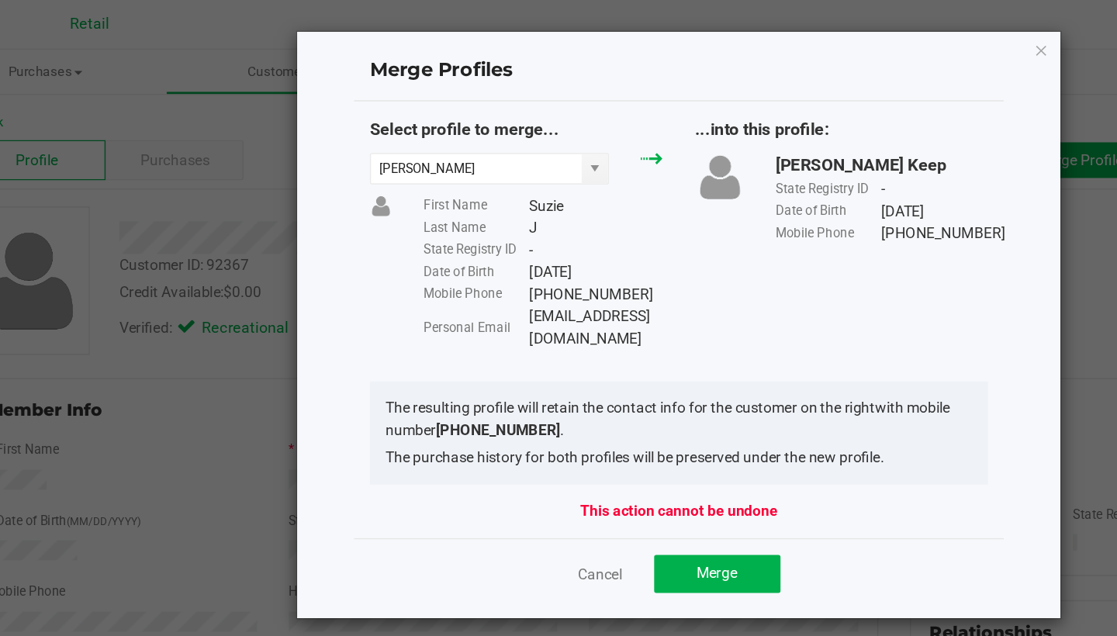
drag, startPoint x: 479, startPoint y: 230, endPoint x: 386, endPoint y: 234, distance: 93.2
click at [404, 234] on div "Personal Email Suziej@gmail.com" at bounding box center [492, 242] width 176 height 33
copy div "Suziej@gmail.com"
click at [574, 412] on button "Merge" at bounding box center [620, 424] width 93 height 28
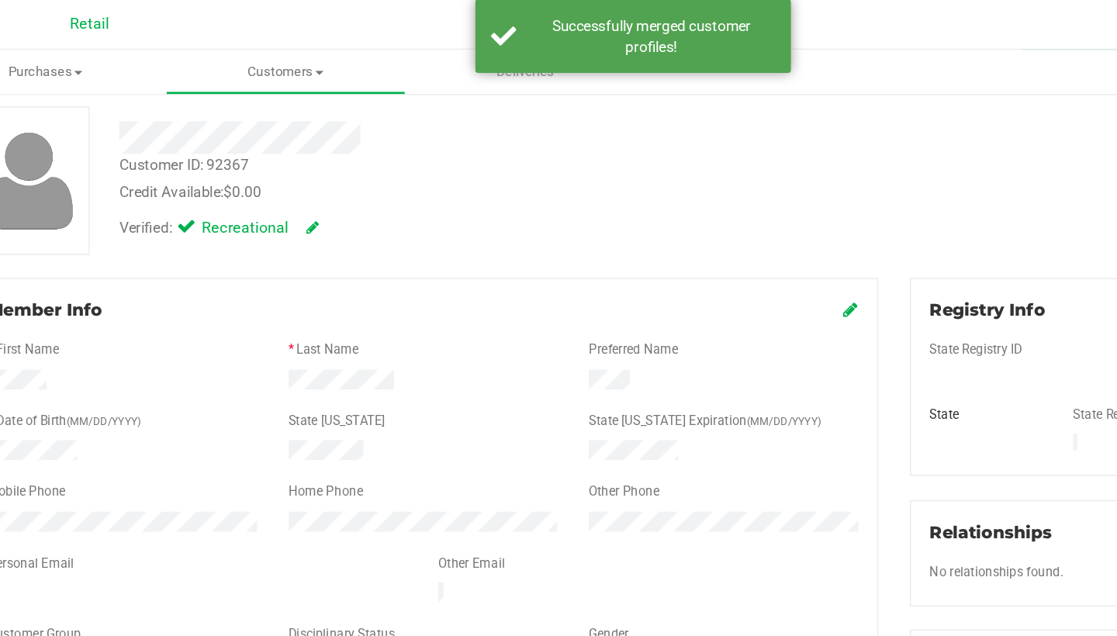
scroll to position [99, 0]
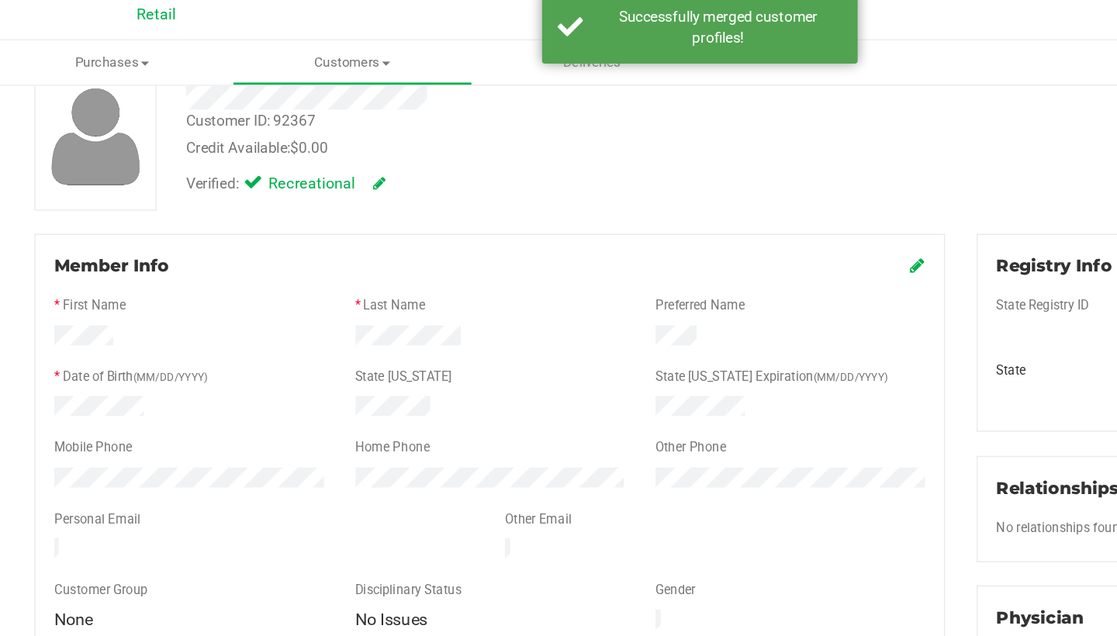
click at [714, 197] on icon at bounding box center [719, 203] width 11 height 12
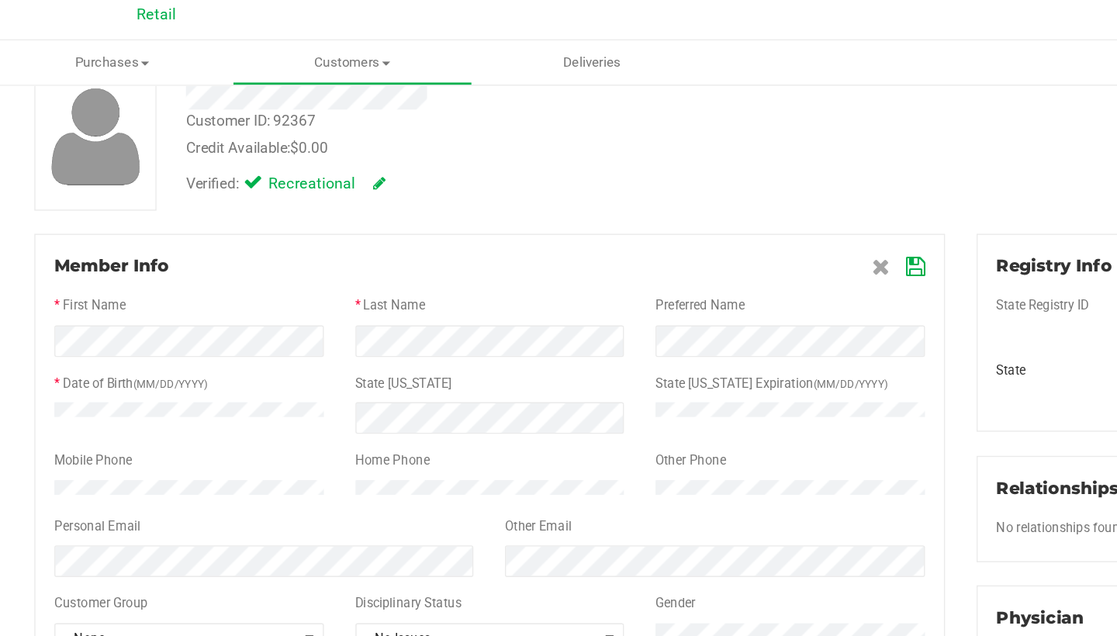
click at [711, 199] on icon at bounding box center [718, 205] width 14 height 12
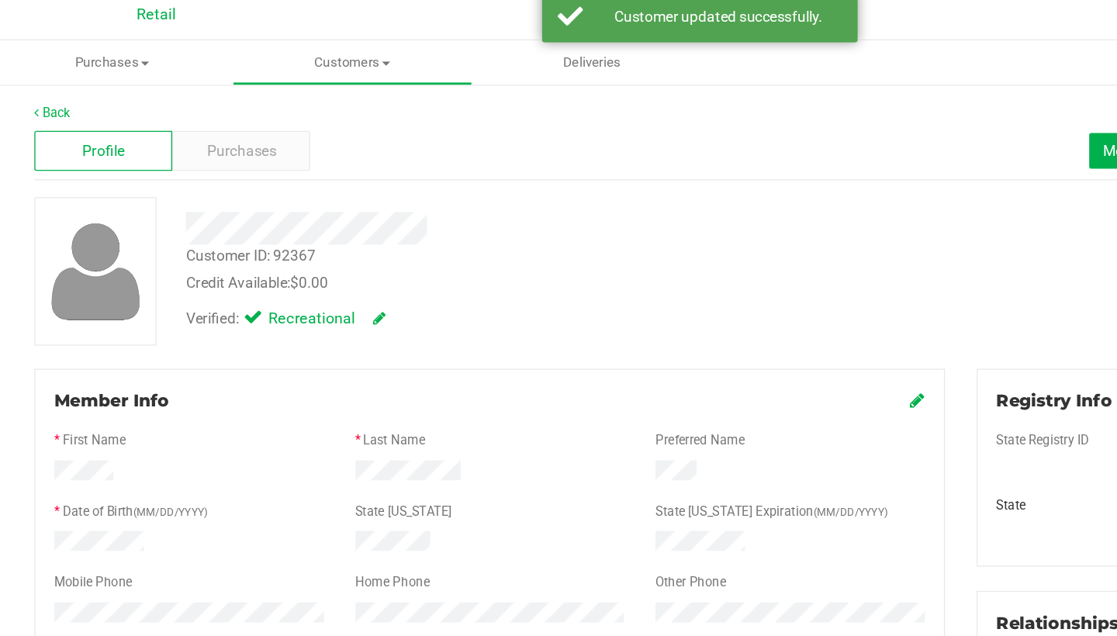
scroll to position [0, 0]
click at [846, 106] on button "Merge Profiles" at bounding box center [890, 119] width 89 height 26
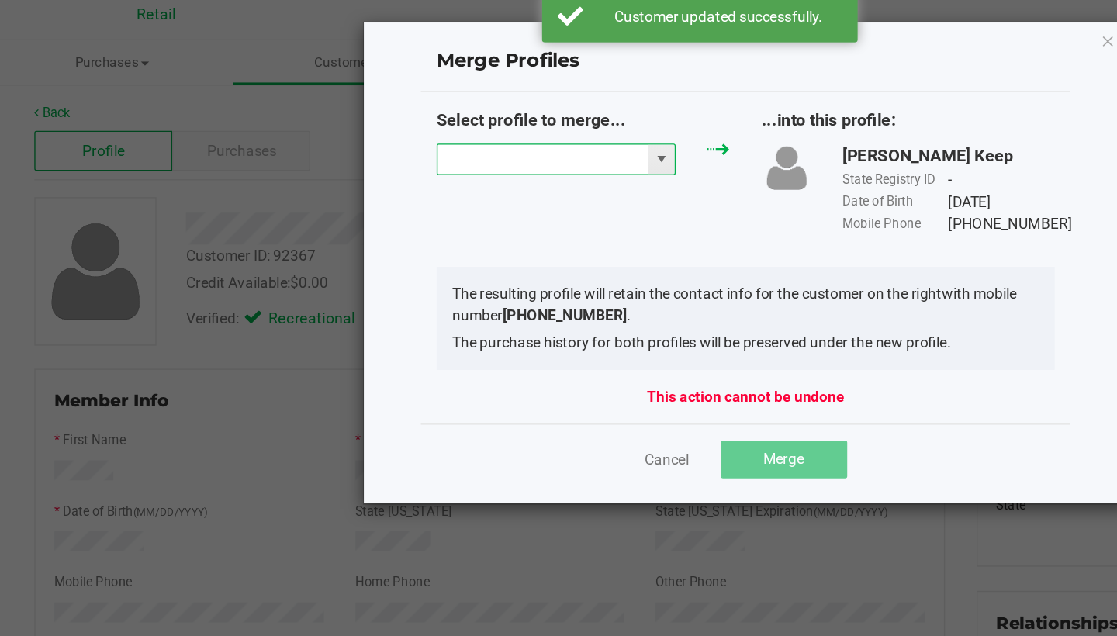
click at [365, 114] on input "NO DATA FOUND" at bounding box center [442, 125] width 155 height 22
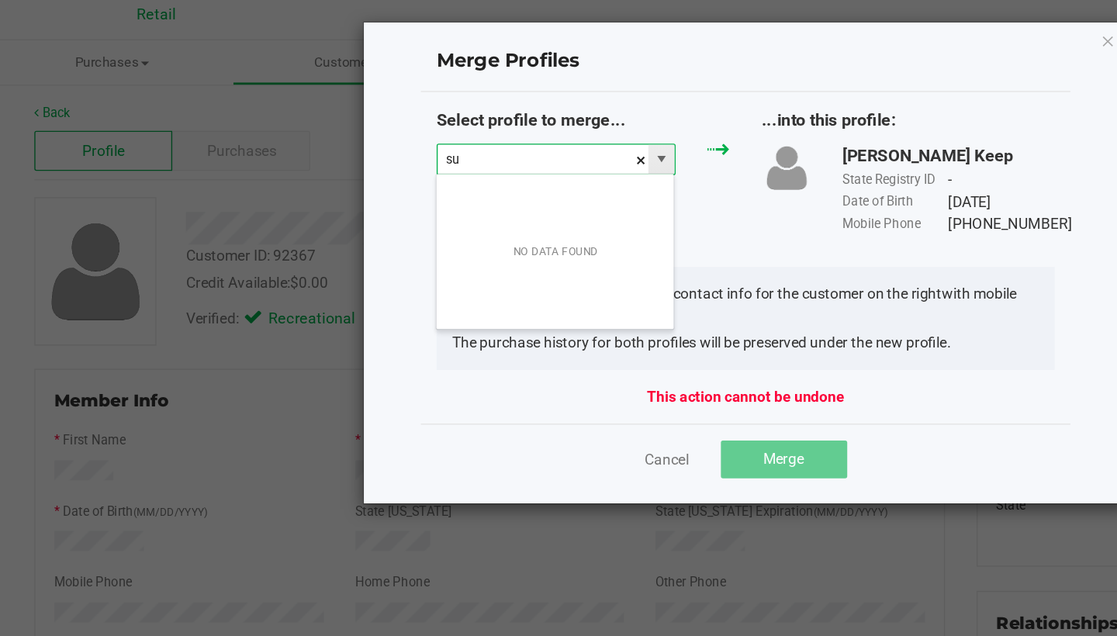
scroll to position [23, 177]
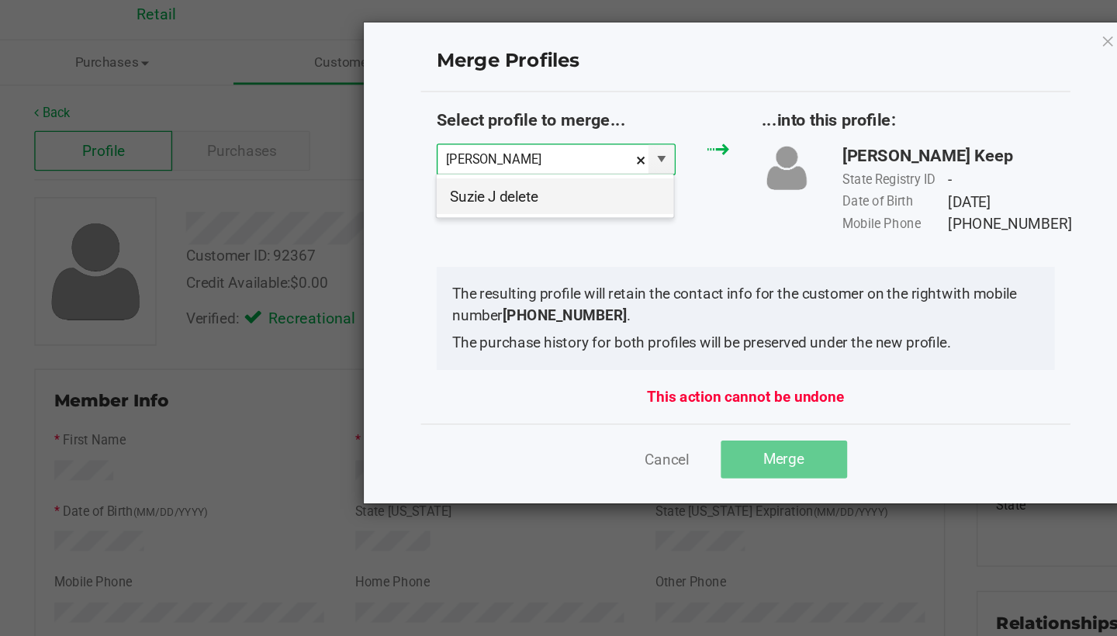
click at [389, 140] on li "Suzie J delete" at bounding box center [452, 152] width 175 height 26
type input "Suzie J delete"
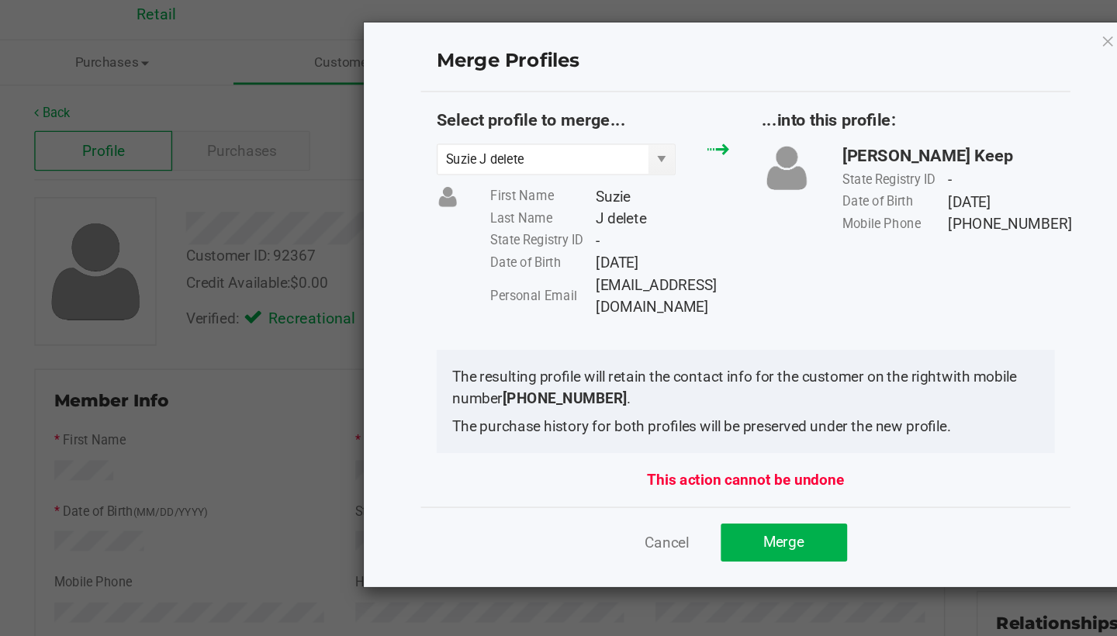
drag, startPoint x: 534, startPoint y: 206, endPoint x: 436, endPoint y: 206, distance: 97.8
click at [436, 209] on div "Personal Email Suziej1@gmail.com" at bounding box center [492, 225] width 176 height 33
copy div "Suziej1@gmail.com"
click at [605, 400] on span "Merge" at bounding box center [620, 406] width 30 height 12
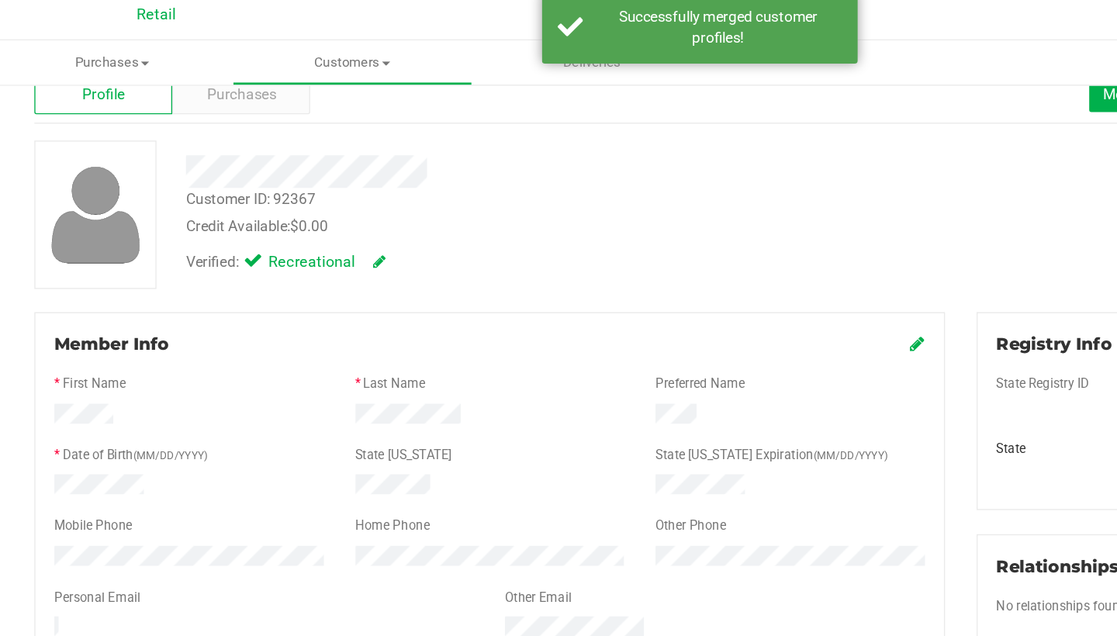
scroll to position [40, 0]
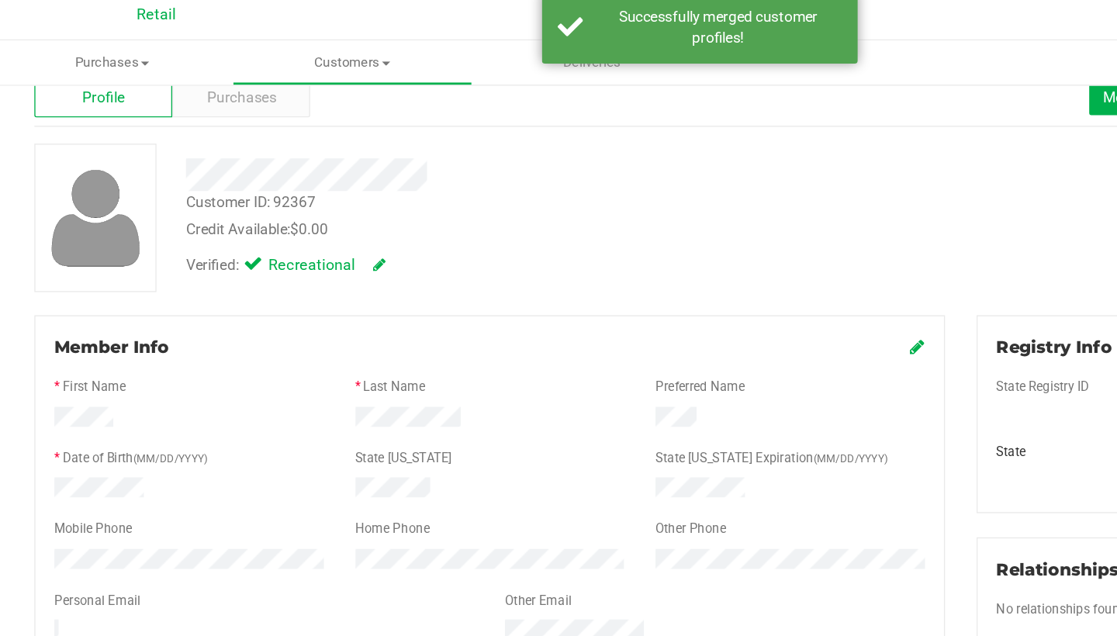
click at [714, 257] on icon at bounding box center [719, 263] width 11 height 12
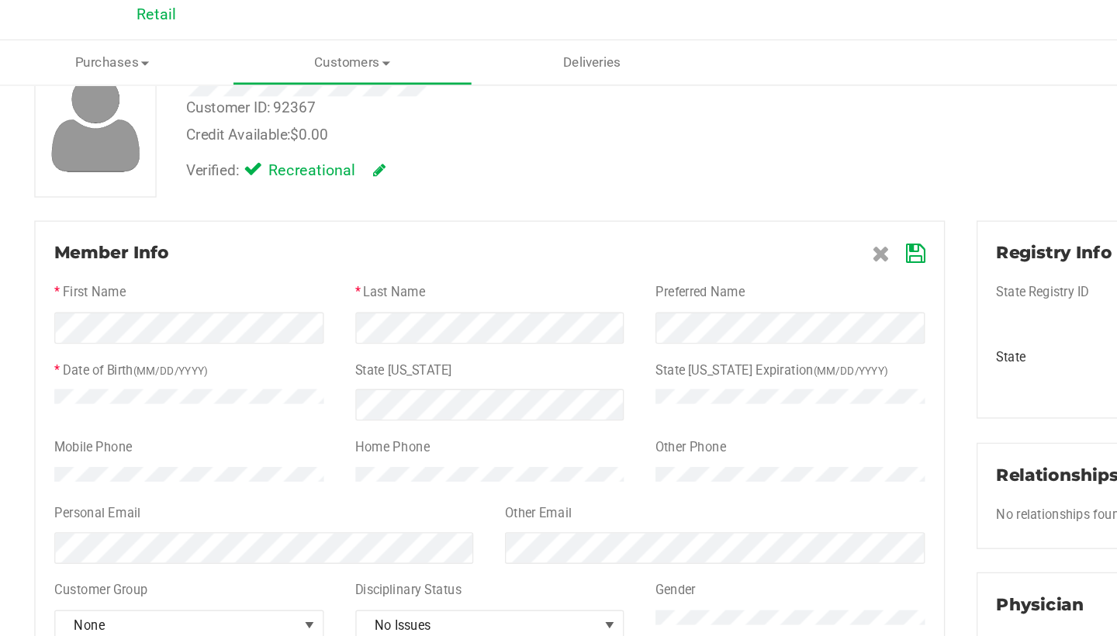
scroll to position [112, 0]
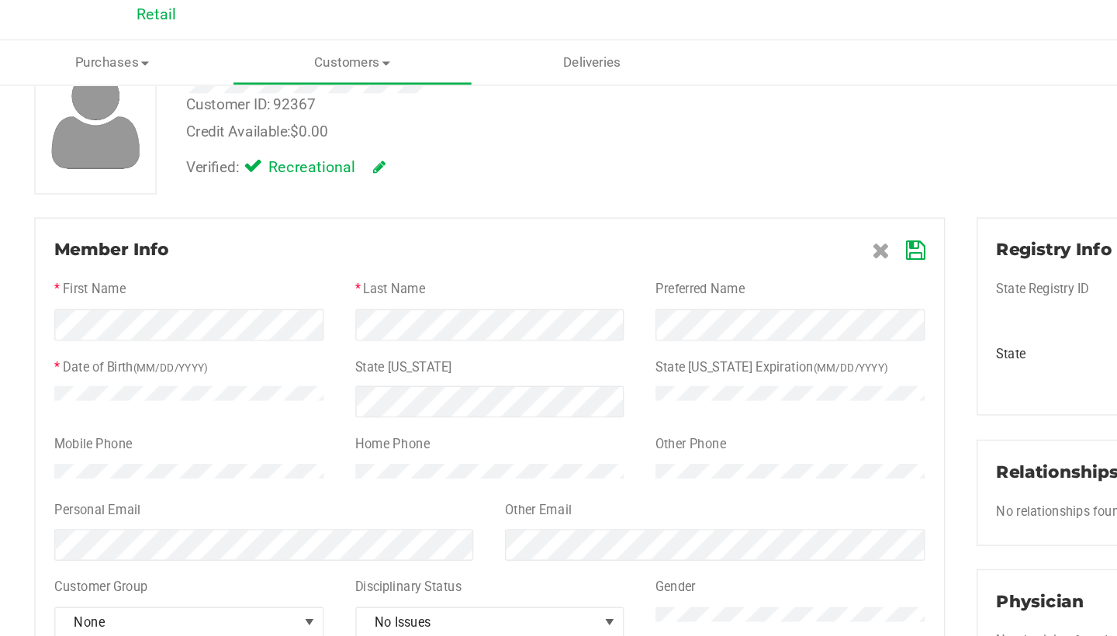
click at [711, 186] on icon at bounding box center [718, 192] width 14 height 12
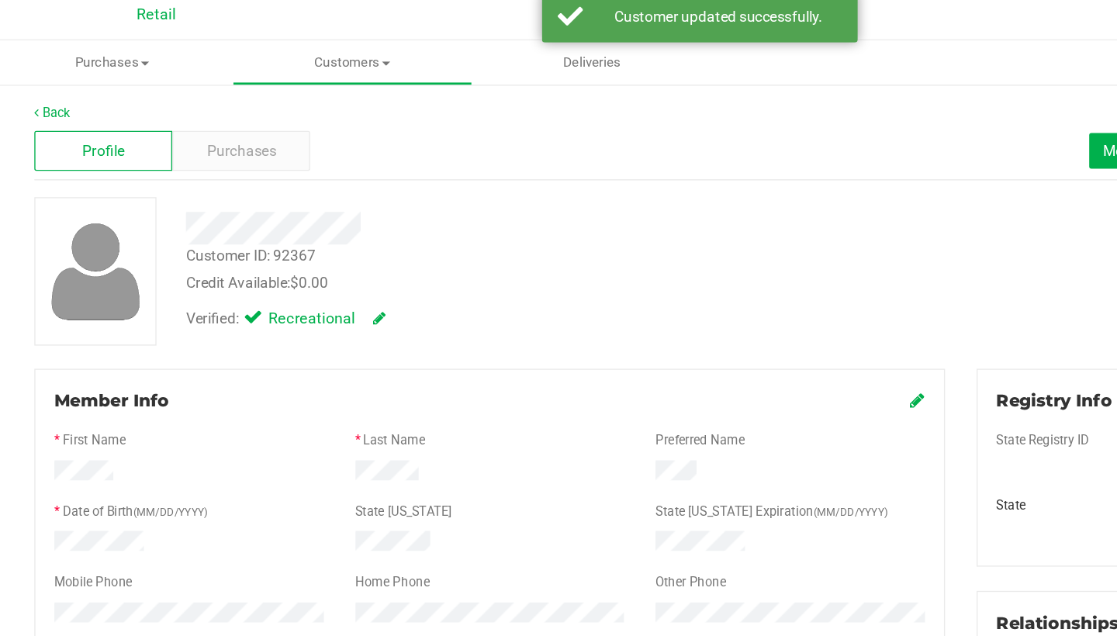
scroll to position [0, 0]
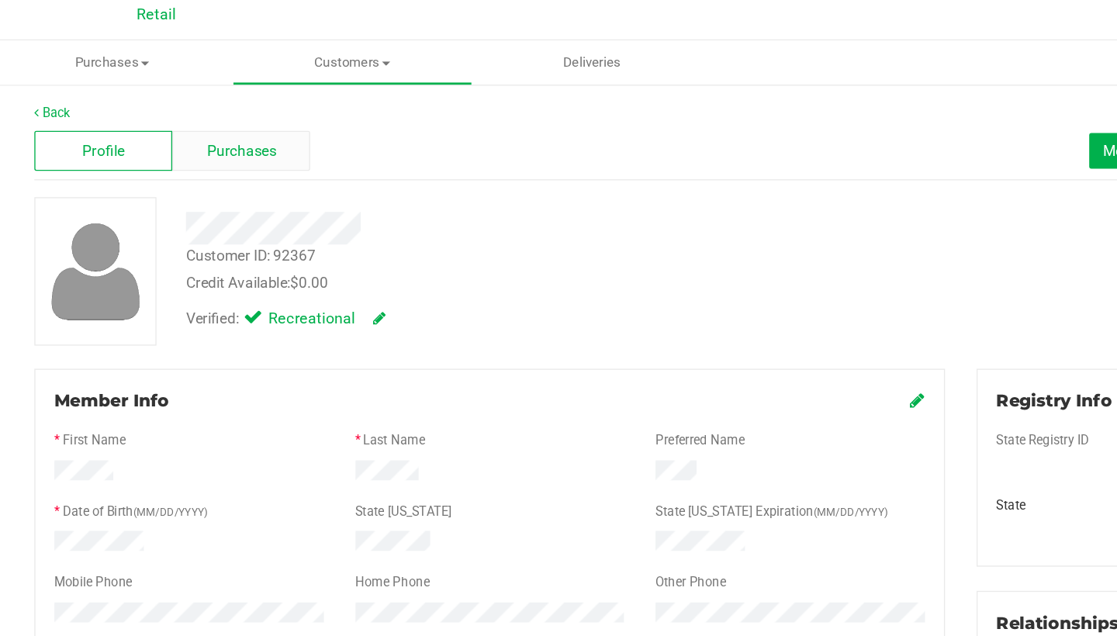
click at [198, 114] on span "Purchases" at bounding box center [220, 119] width 51 height 16
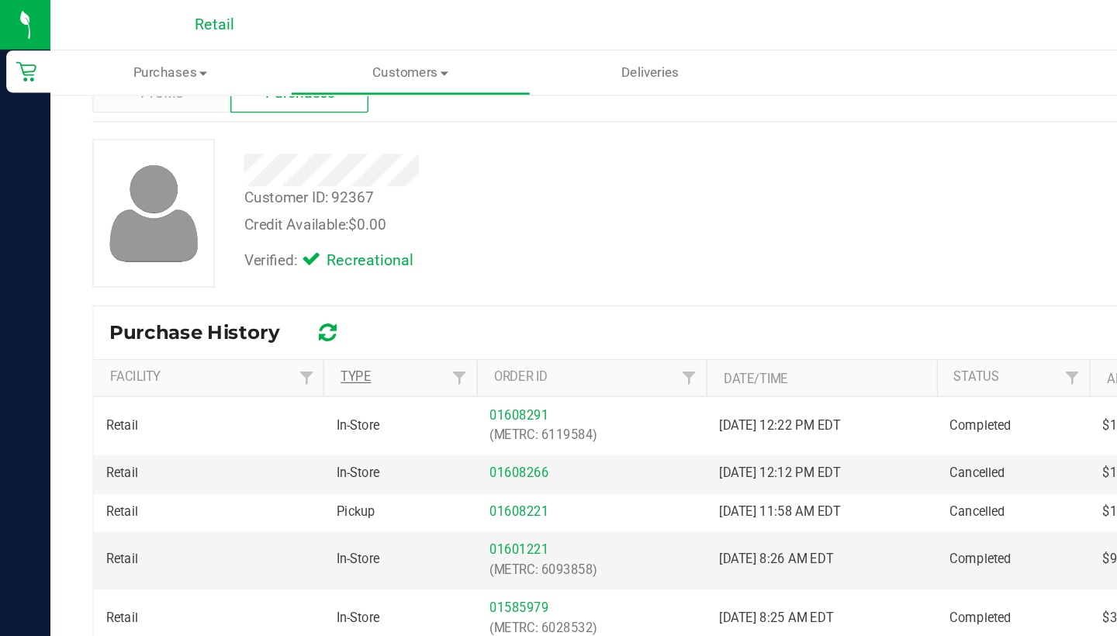
click at [269, 279] on link "Type" at bounding box center [262, 277] width 22 height 11
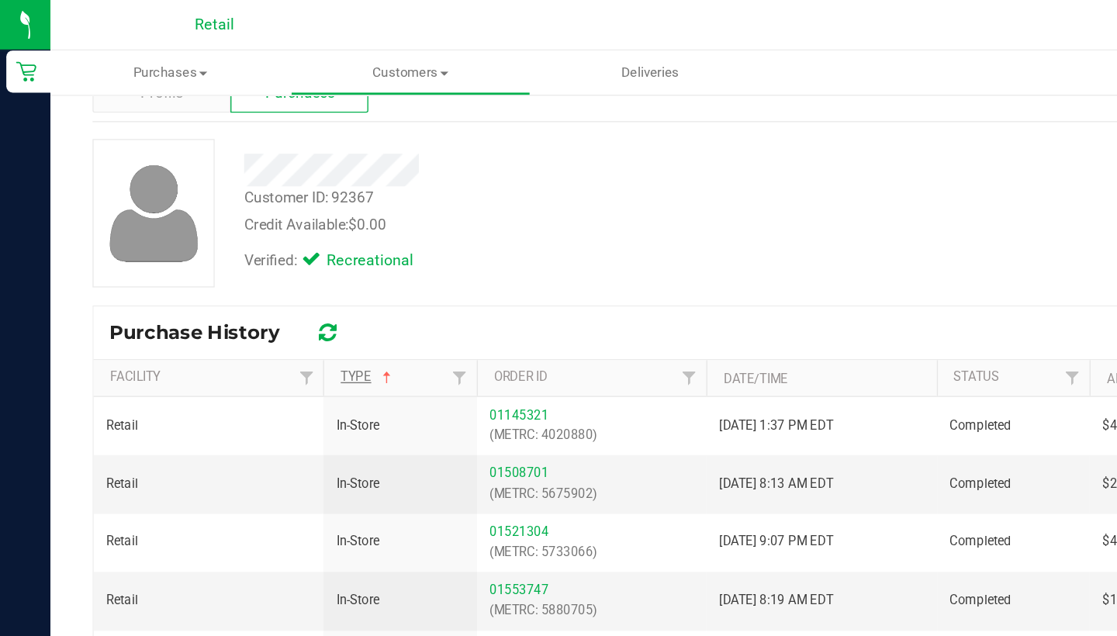
click at [269, 278] on link "Type" at bounding box center [271, 277] width 40 height 11
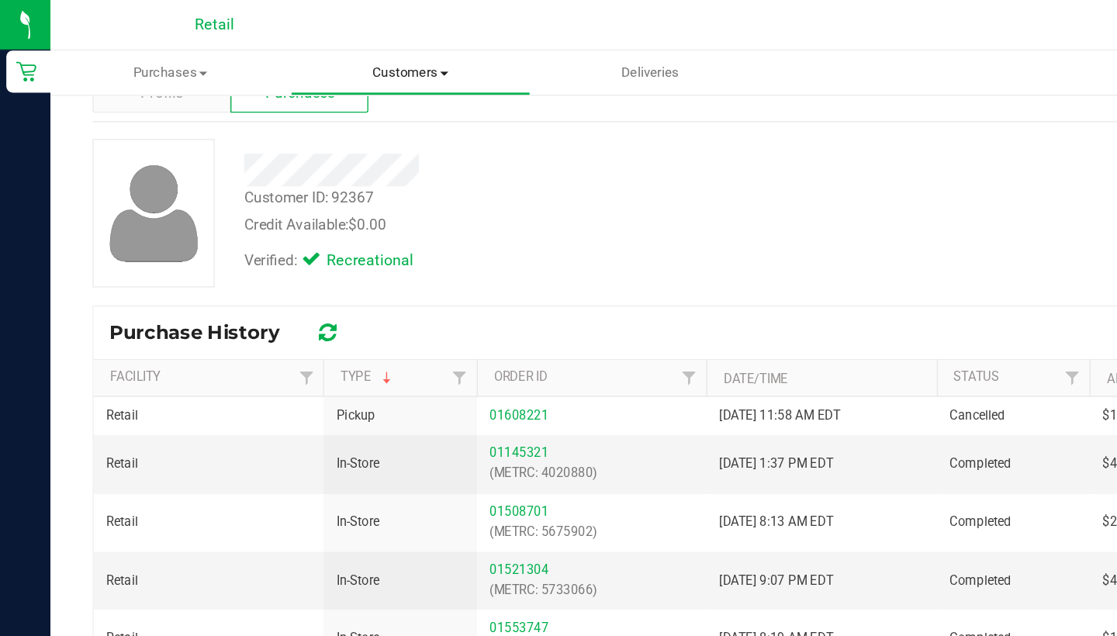
click at [306, 50] on span "Customers" at bounding box center [302, 54] width 175 height 14
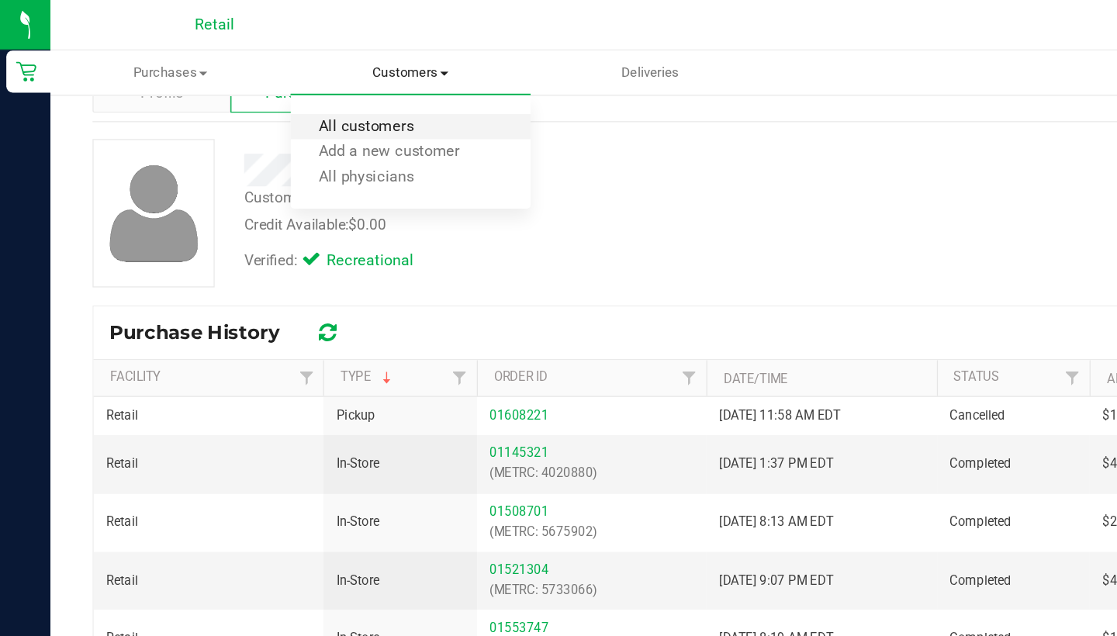
click at [299, 97] on span "All customers" at bounding box center [270, 93] width 112 height 13
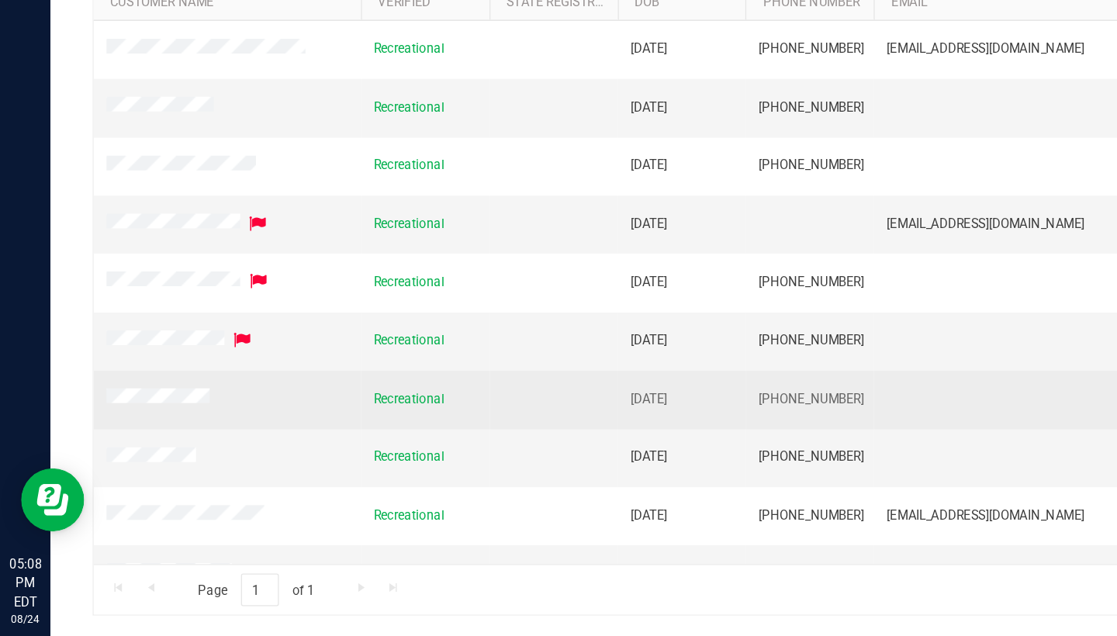
drag, startPoint x: 627, startPoint y: 288, endPoint x: 553, endPoint y: 292, distance: 73.8
click at [553, 440] on td "(401) 696-4749" at bounding box center [596, 461] width 95 height 43
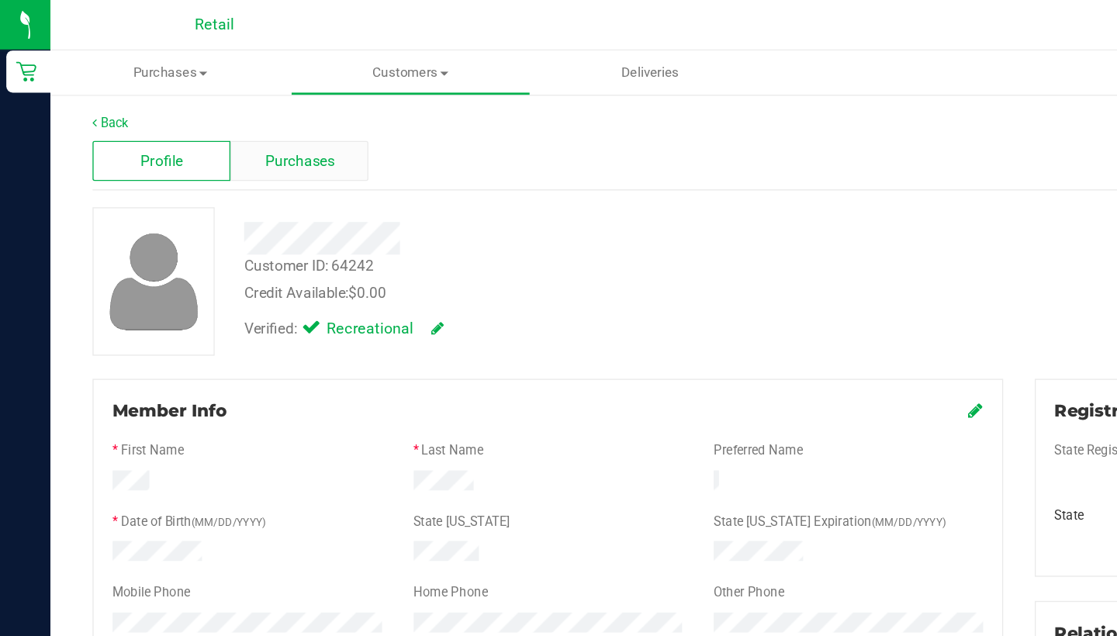
click at [215, 104] on div "Purchases" at bounding box center [221, 118] width 102 height 29
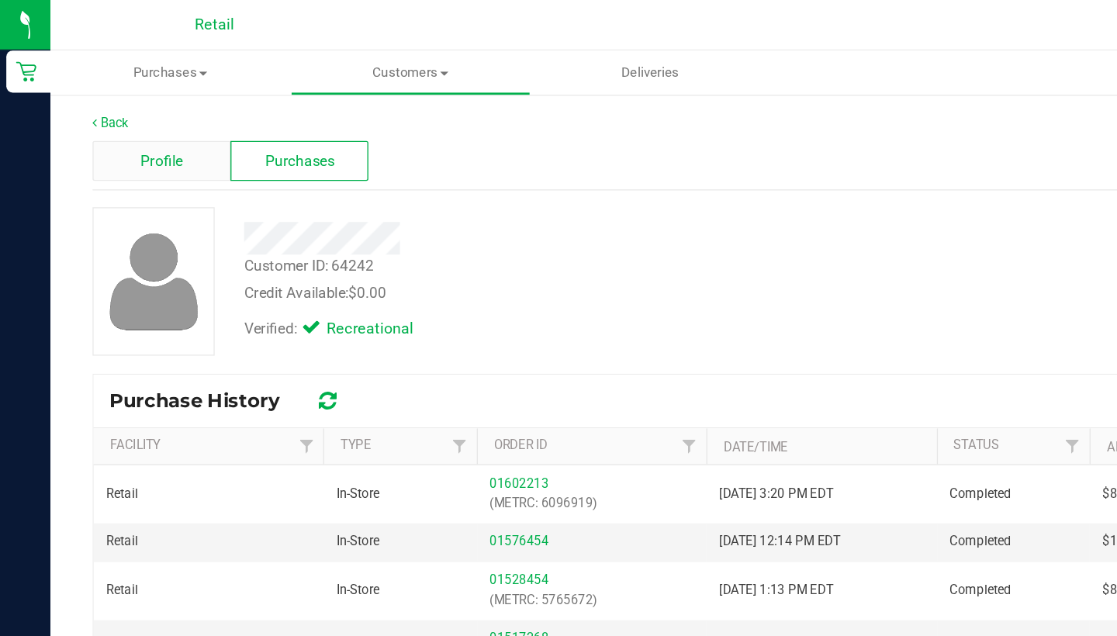
click at [133, 123] on span "Profile" at bounding box center [119, 119] width 31 height 16
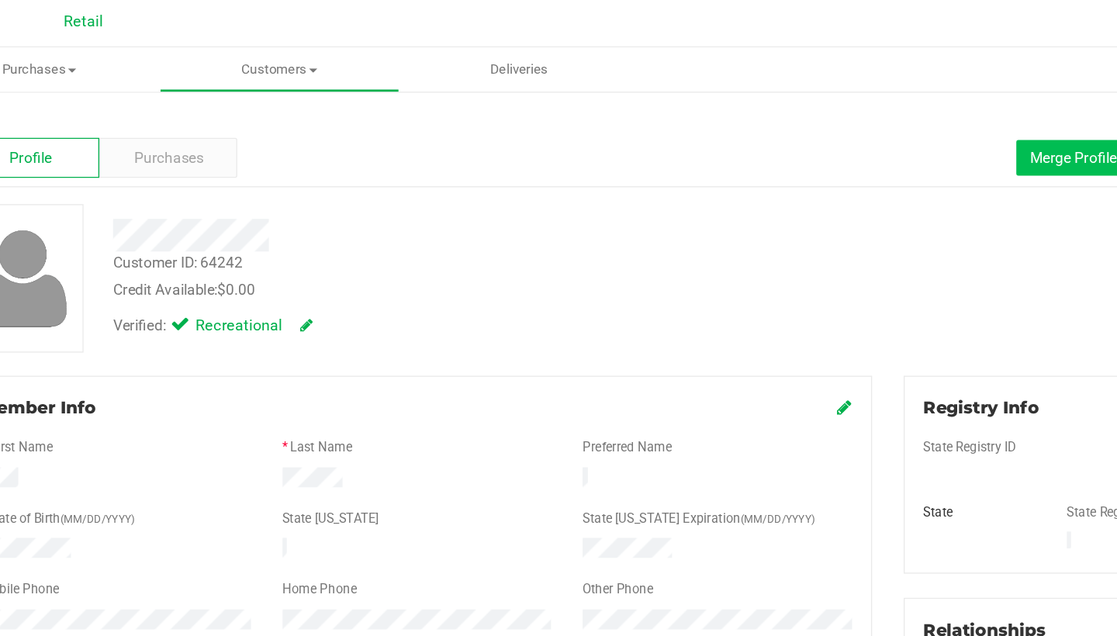
click at [846, 123] on button "Merge Profiles" at bounding box center [890, 119] width 89 height 26
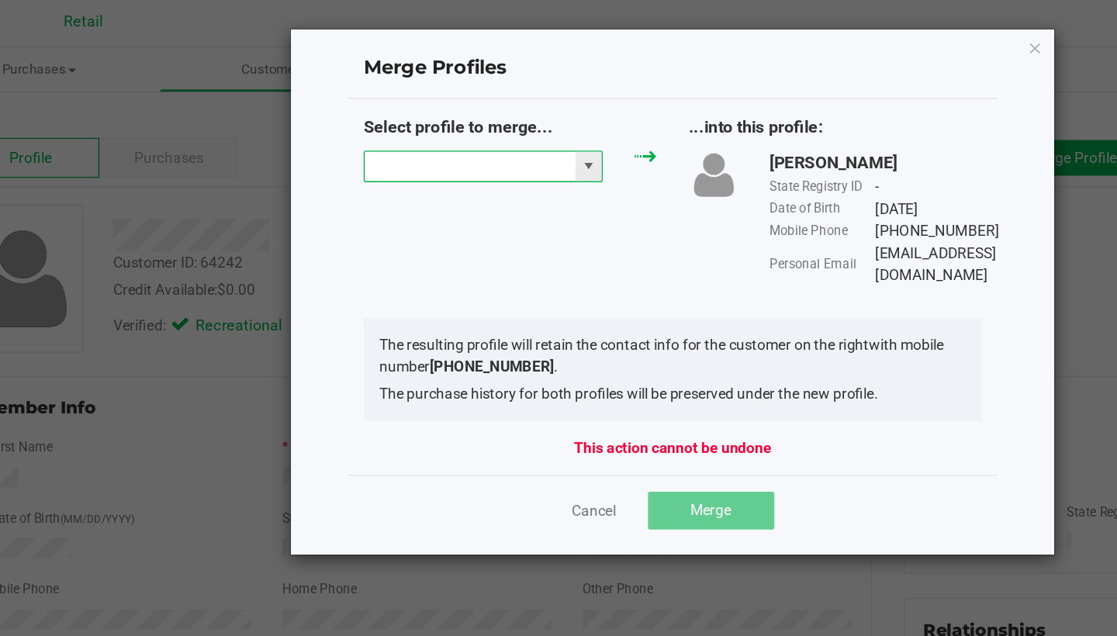
click at [365, 126] on input "NO DATA FOUND" at bounding box center [442, 125] width 155 height 22
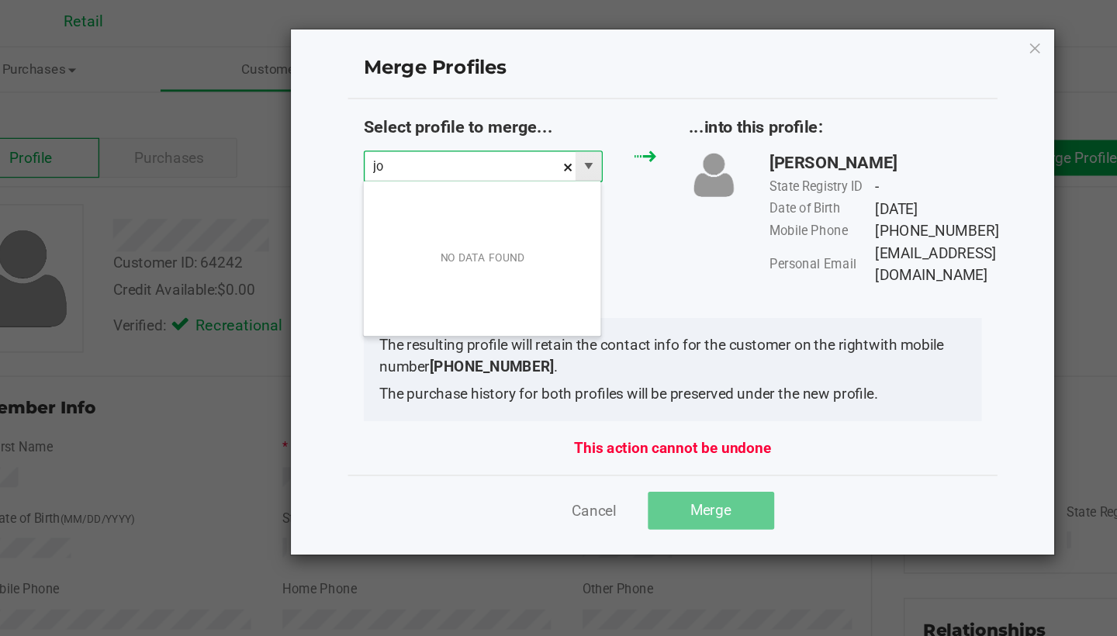
scroll to position [23, 177]
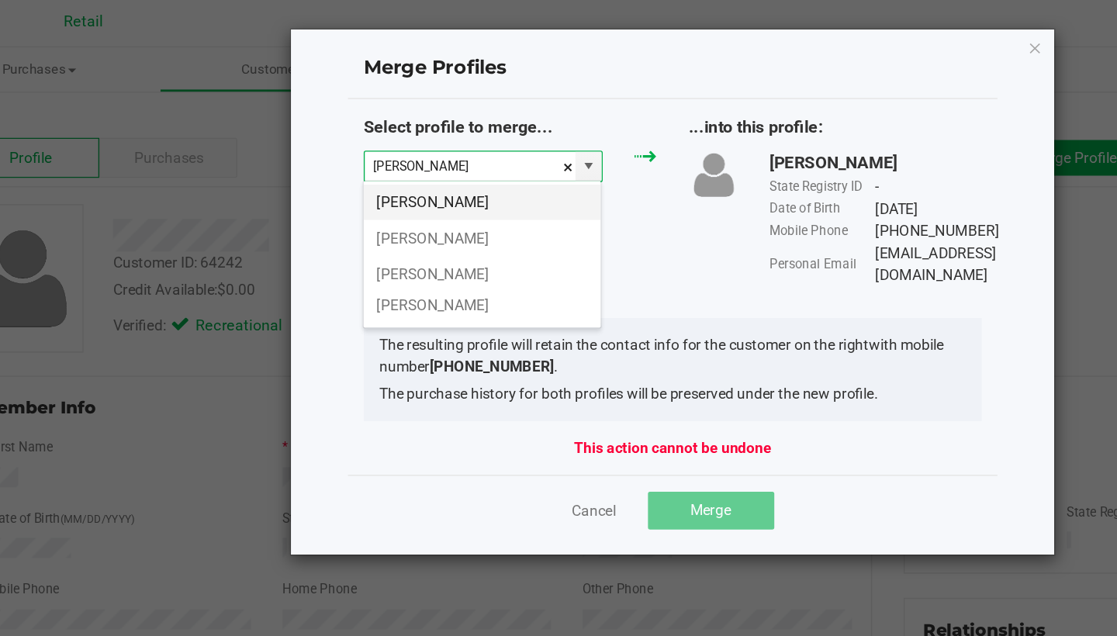
click at [365, 159] on li "Jose Guz DELETE" at bounding box center [452, 151] width 175 height 26
type input "Jose Guz DELETE"
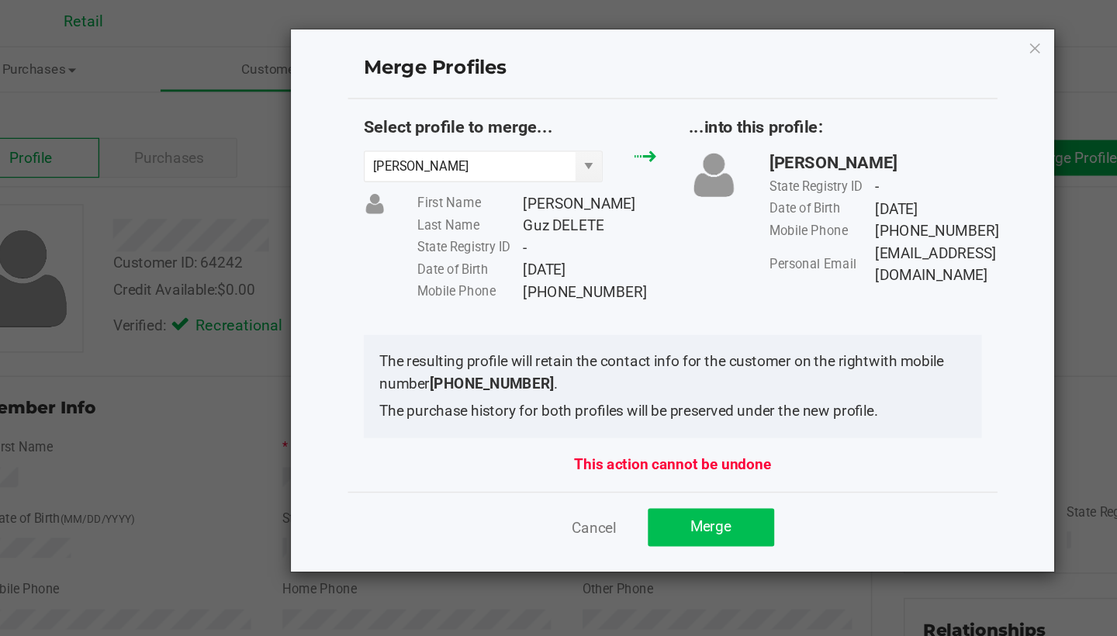
click at [574, 388] on button "Merge" at bounding box center [620, 391] width 93 height 28
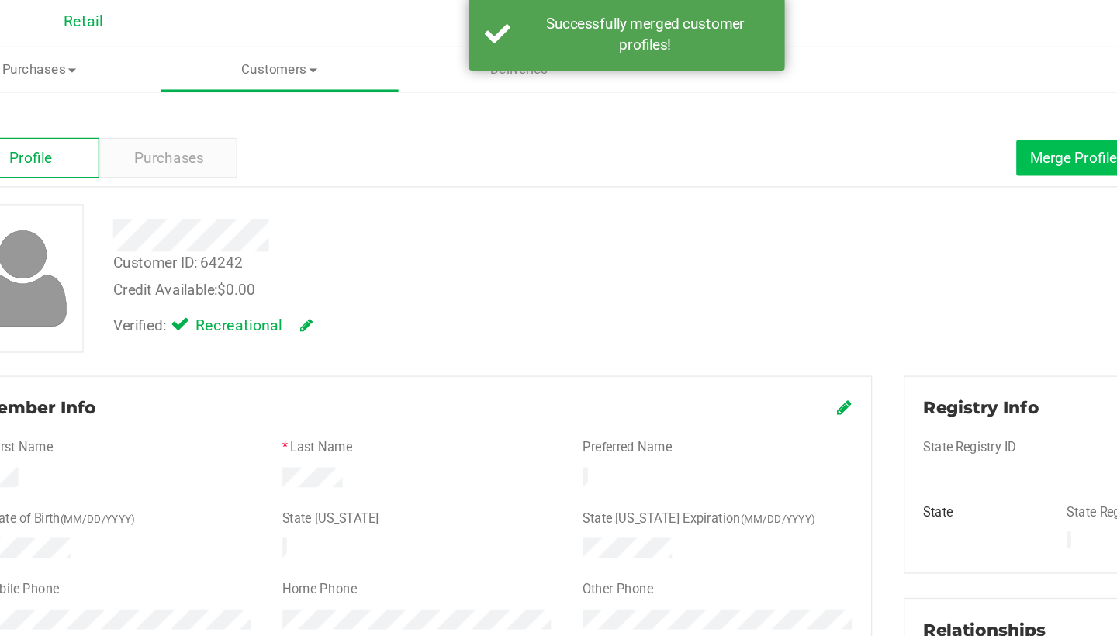
click at [856, 116] on span "Merge Profiles" at bounding box center [890, 118] width 69 height 12
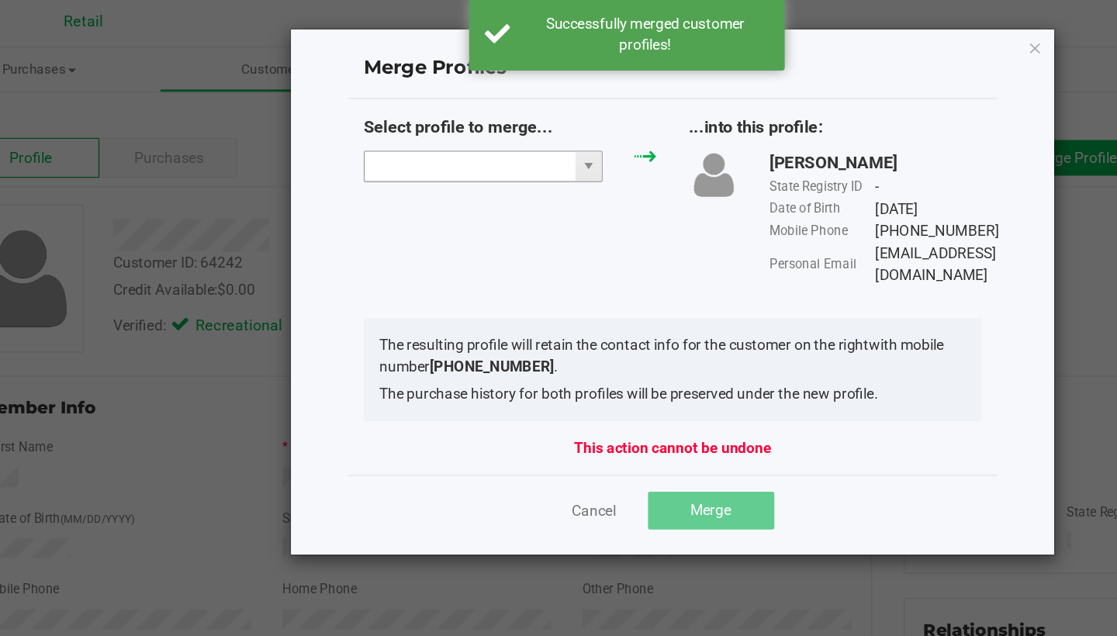
click at [379, 127] on input "NO DATA FOUND" at bounding box center [442, 125] width 155 height 22
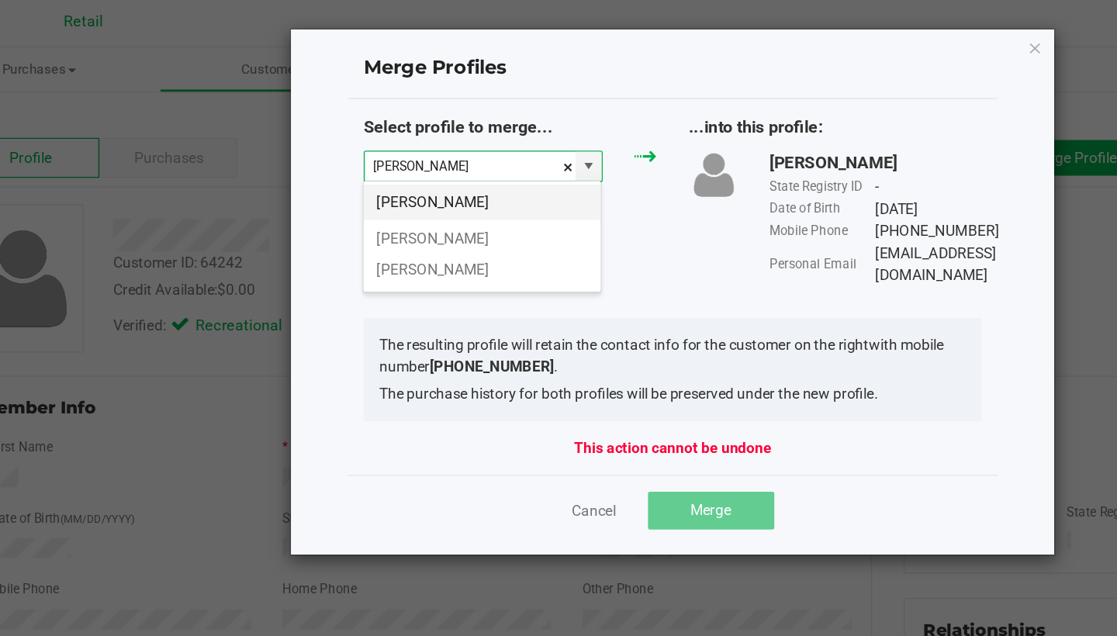
click at [379, 145] on li "Jose Guzman" at bounding box center [452, 151] width 175 height 26
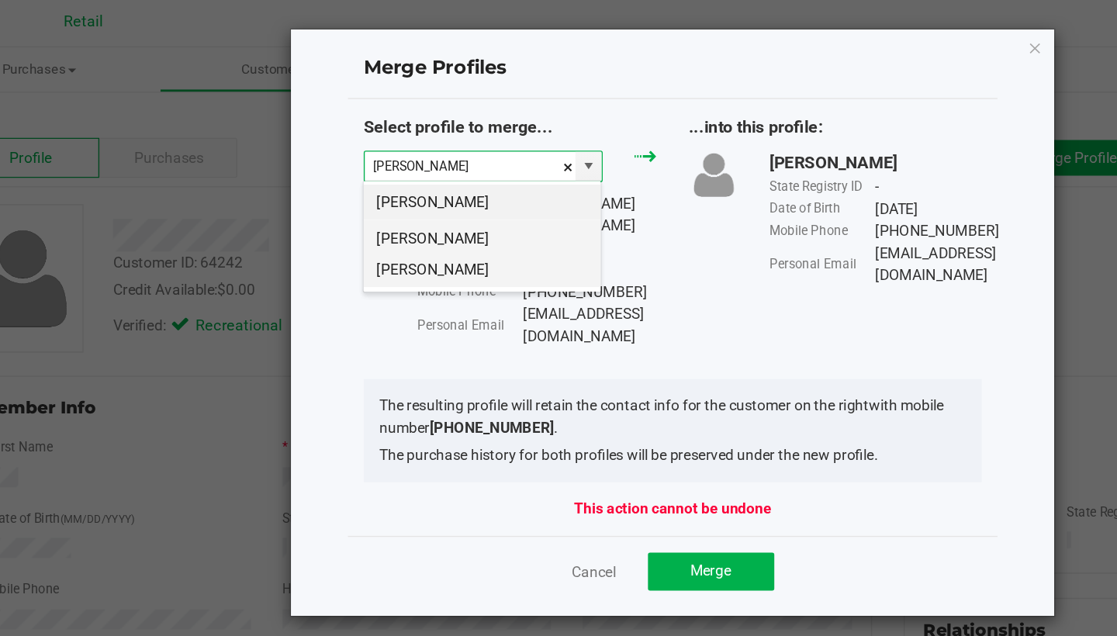
click at [376, 180] on li "Jose Guzman Gomez" at bounding box center [452, 189] width 175 height 50
type input "Jose Guzman Gomez"
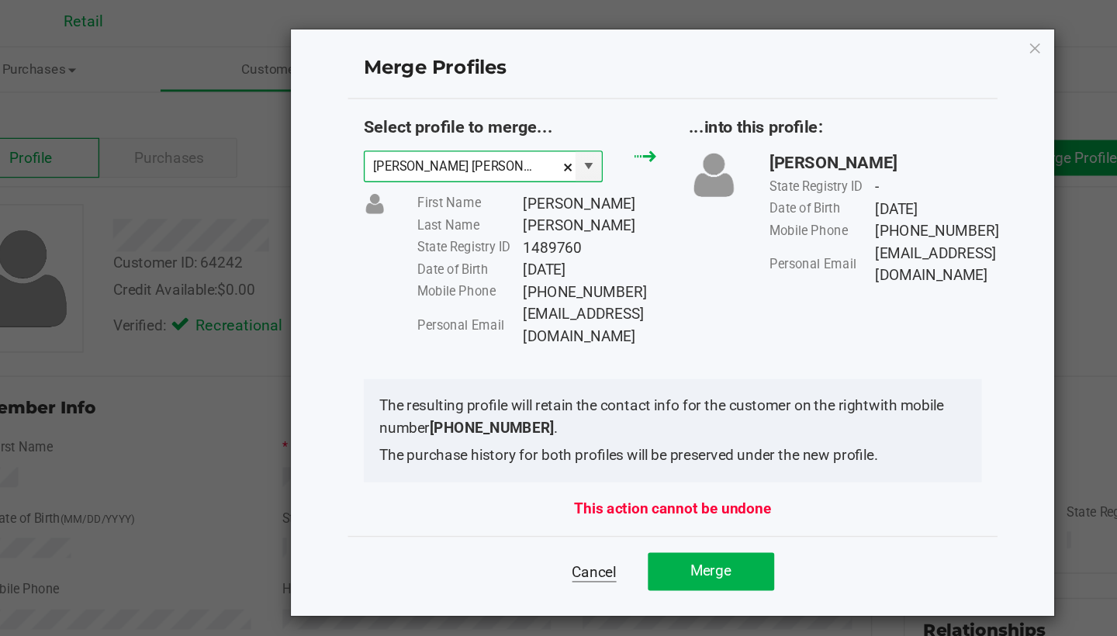
click at [518, 416] on link "Cancel" at bounding box center [534, 424] width 33 height 16
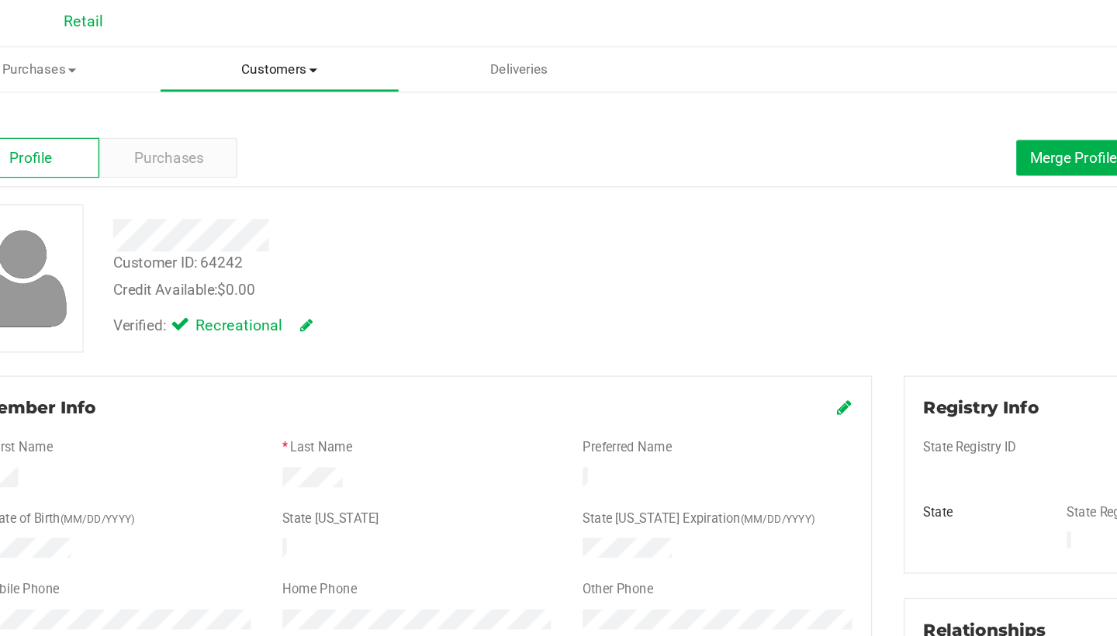
click at [215, 47] on span "Customers" at bounding box center [302, 54] width 175 height 14
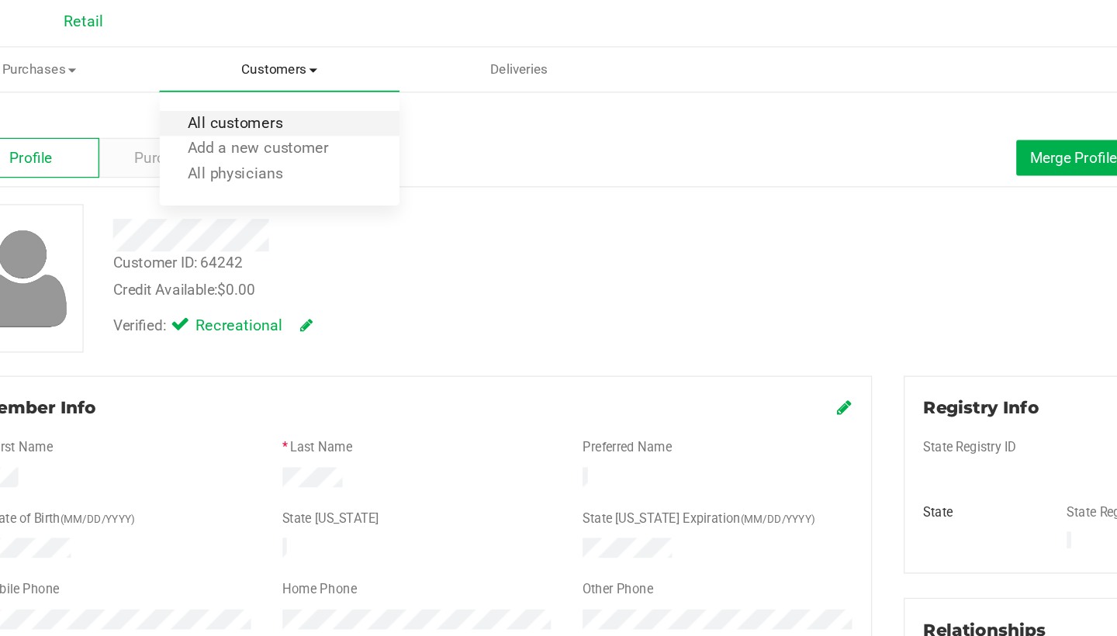
click at [214, 87] on span "All customers" at bounding box center [270, 93] width 112 height 13
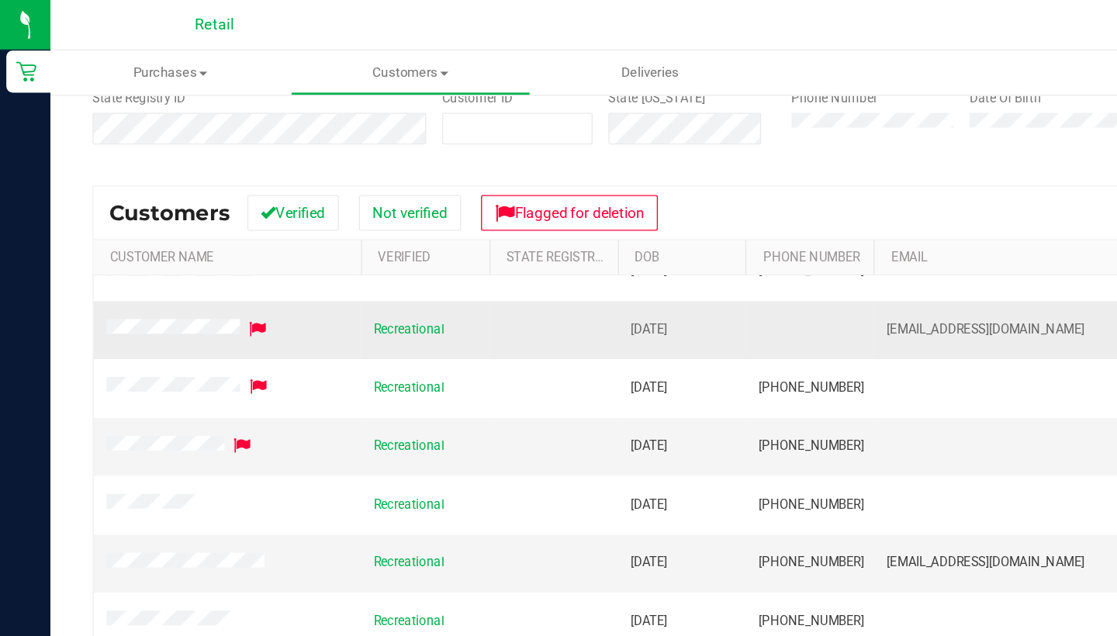
scroll to position [146, 0]
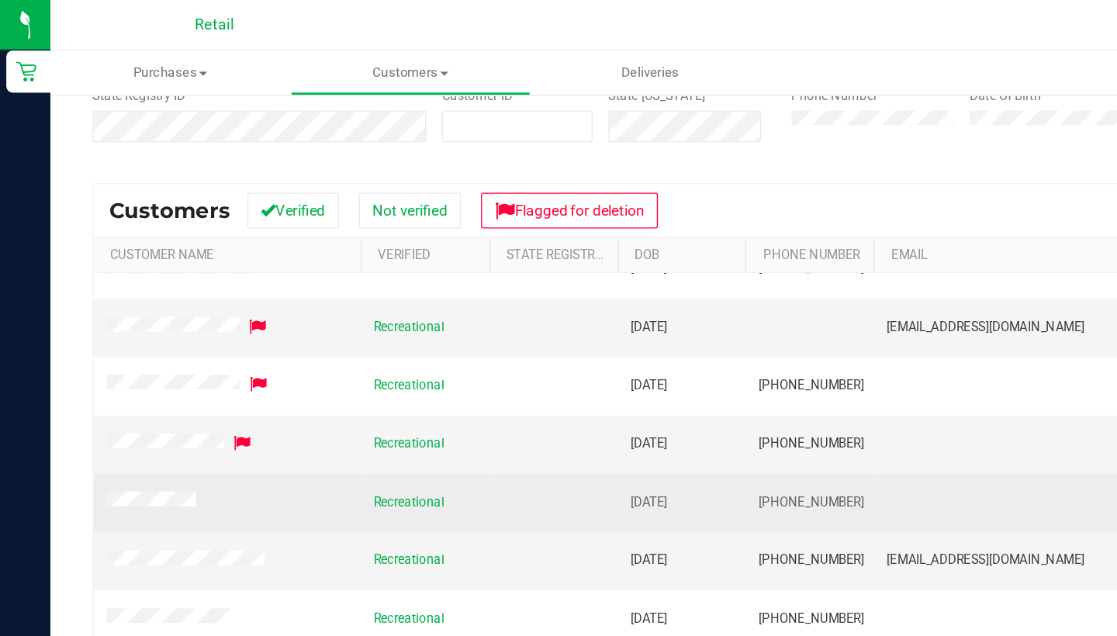
drag, startPoint x: 629, startPoint y: 368, endPoint x: 552, endPoint y: 365, distance: 77.6
click at [552, 366] on td "[PHONE_NUMBER]" at bounding box center [596, 370] width 95 height 43
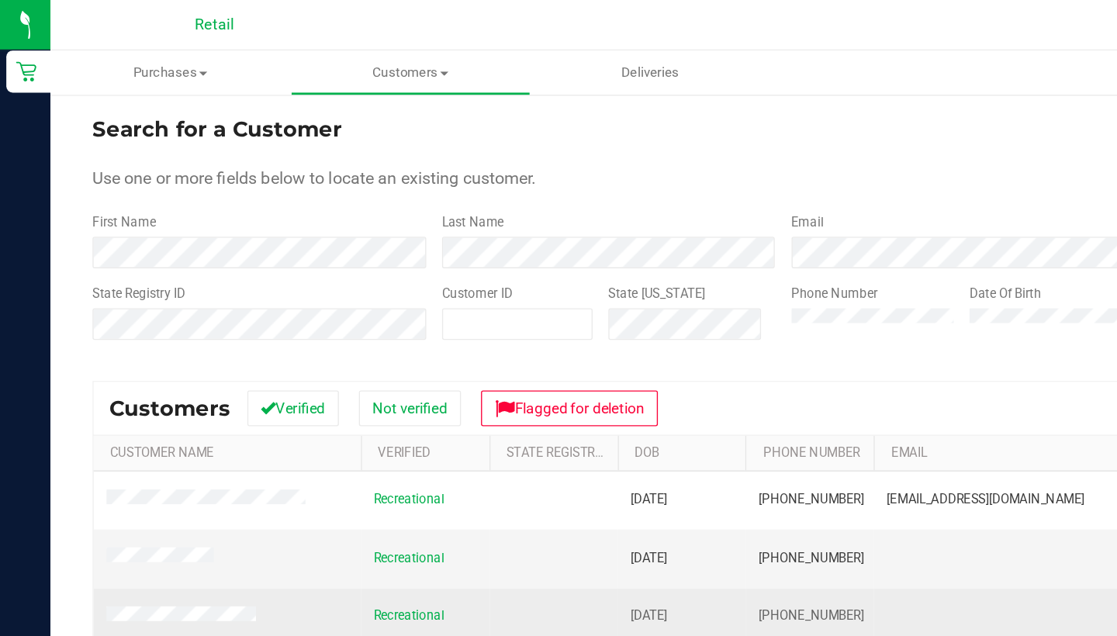
scroll to position [0, 0]
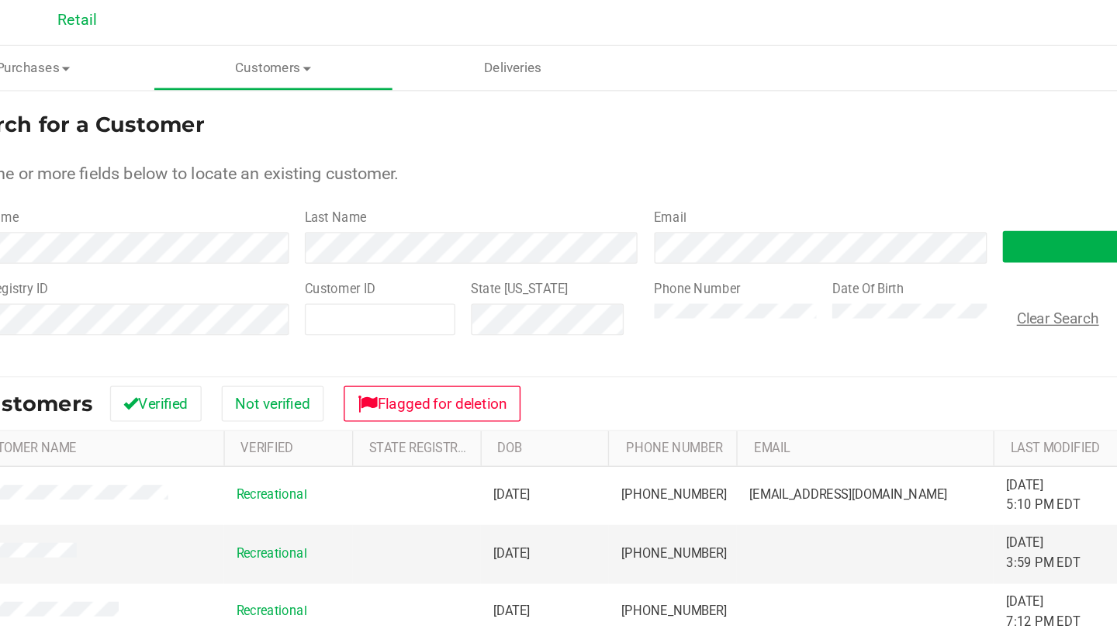
click at [840, 232] on button "Clear Search" at bounding box center [880, 238] width 81 height 26
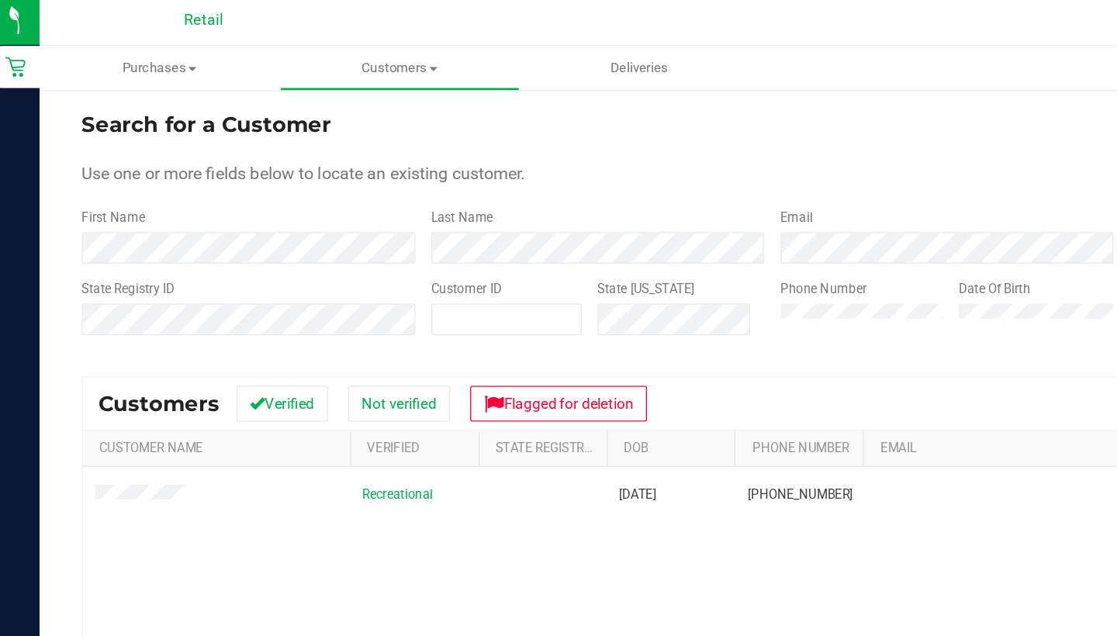
click at [202, 413] on div "Recreational 06/14/1963 (401) 527-3749 8/14/2025 4:11 PM EDT Delete Profile Act…" at bounding box center [577, 548] width 1016 height 401
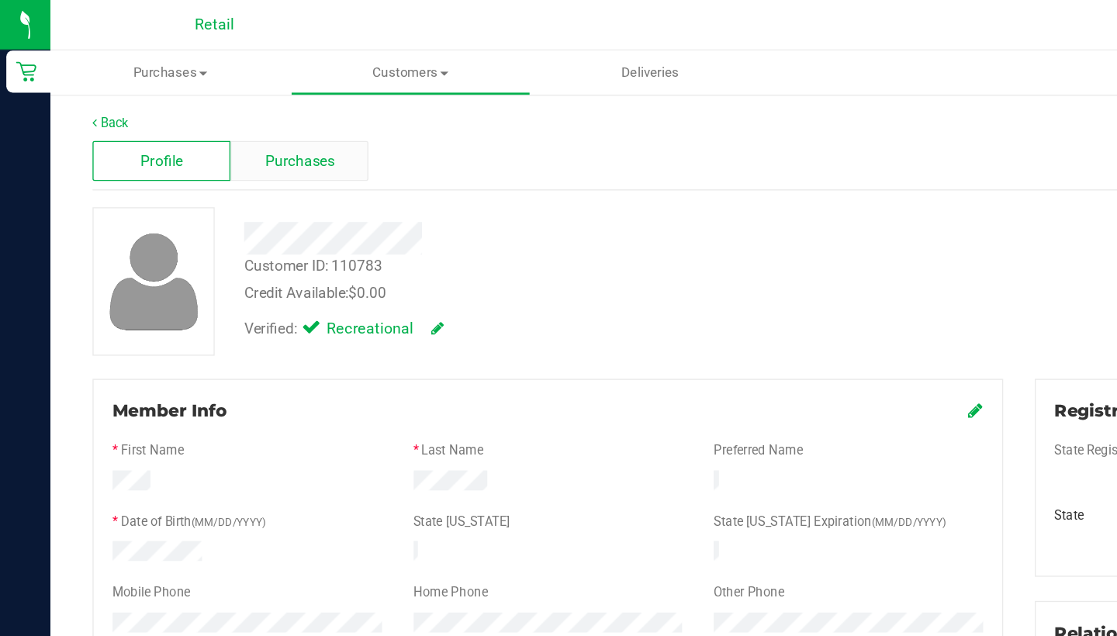
click at [237, 111] on span "Purchases" at bounding box center [220, 119] width 51 height 16
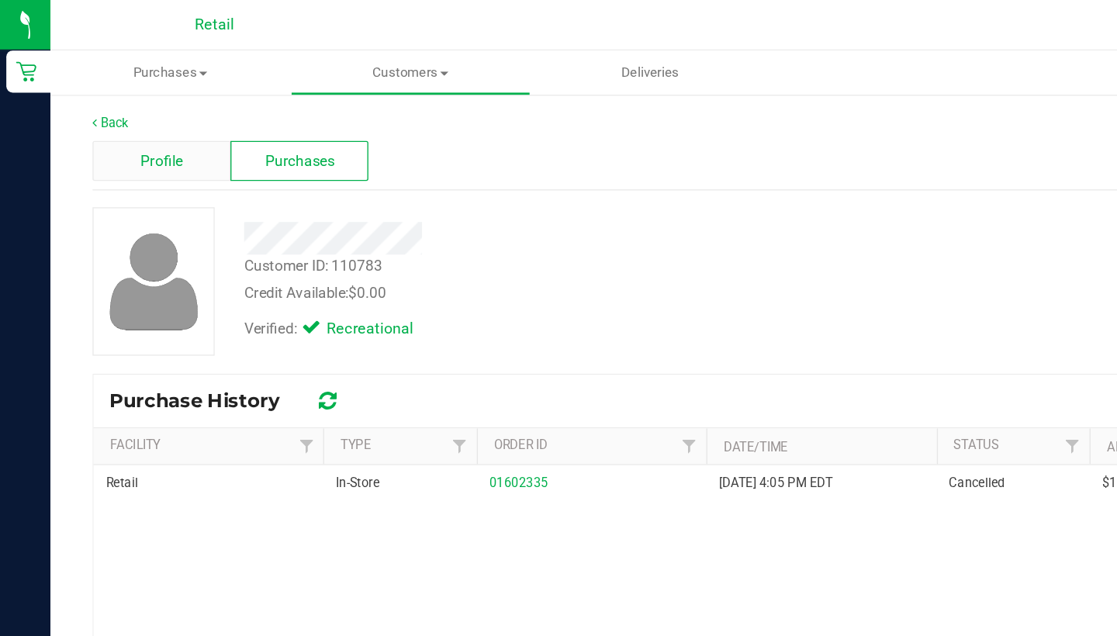
click at [119, 119] on span "Profile" at bounding box center [119, 119] width 31 height 16
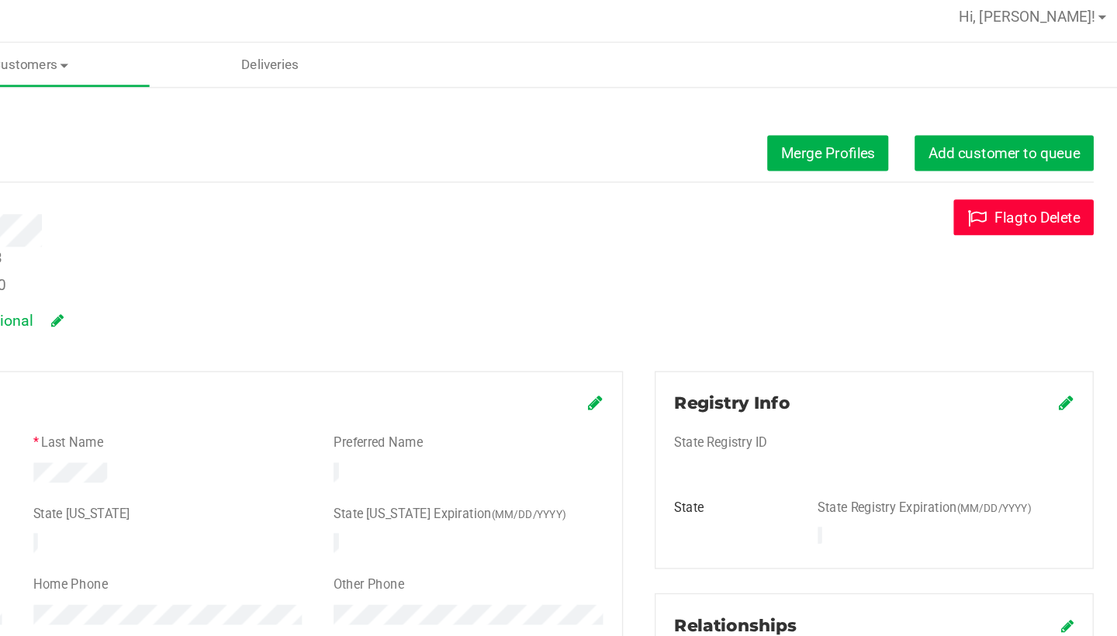
click at [983, 164] on button "Flag to Delete" at bounding box center [1034, 166] width 103 height 26
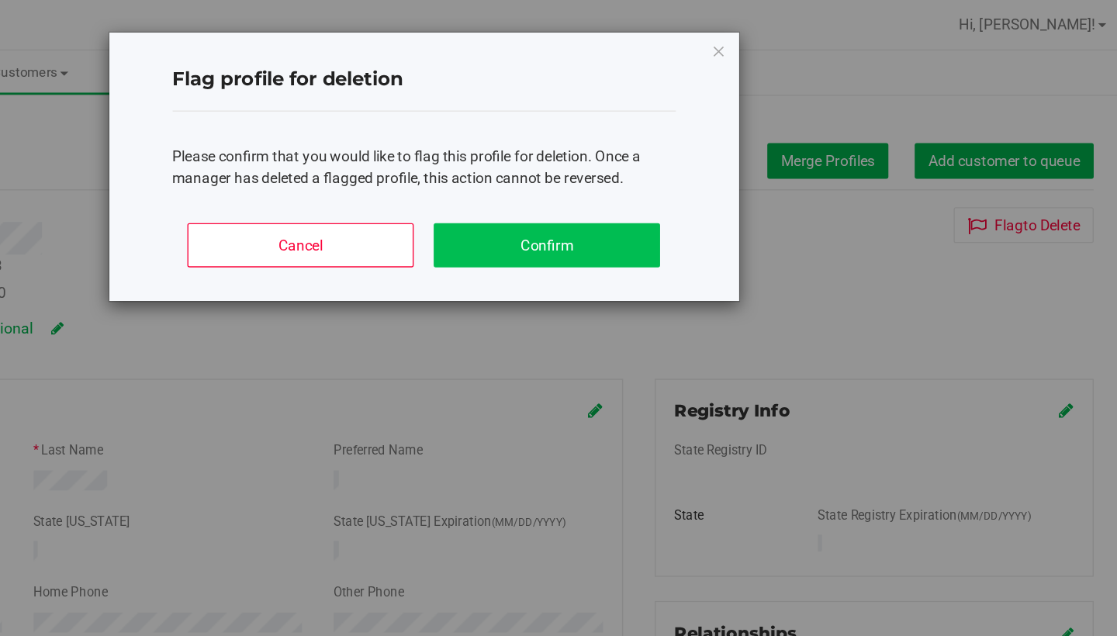
click at [600, 192] on button "Confirm" at bounding box center [683, 180] width 167 height 33
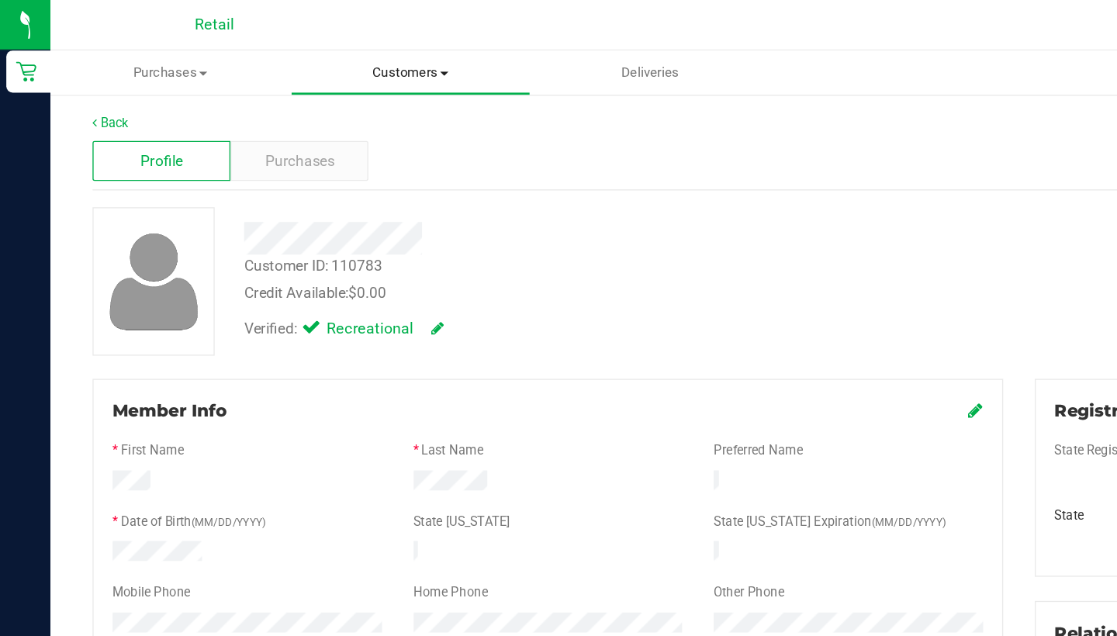
click at [296, 59] on span "Customers" at bounding box center [302, 54] width 175 height 14
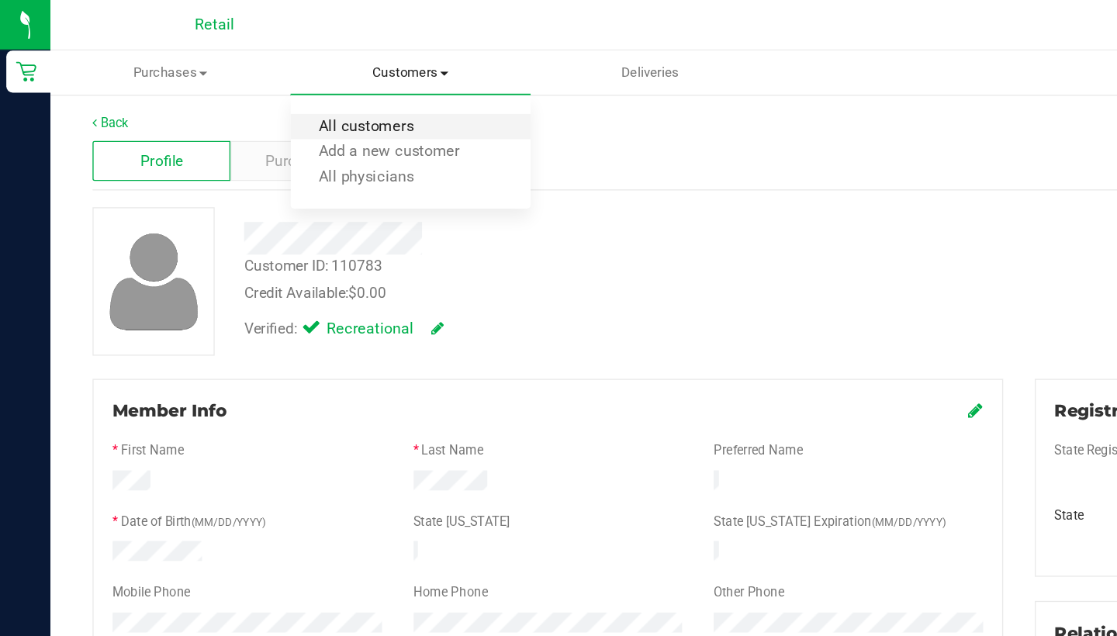
click at [295, 90] on span "All customers" at bounding box center [270, 93] width 112 height 13
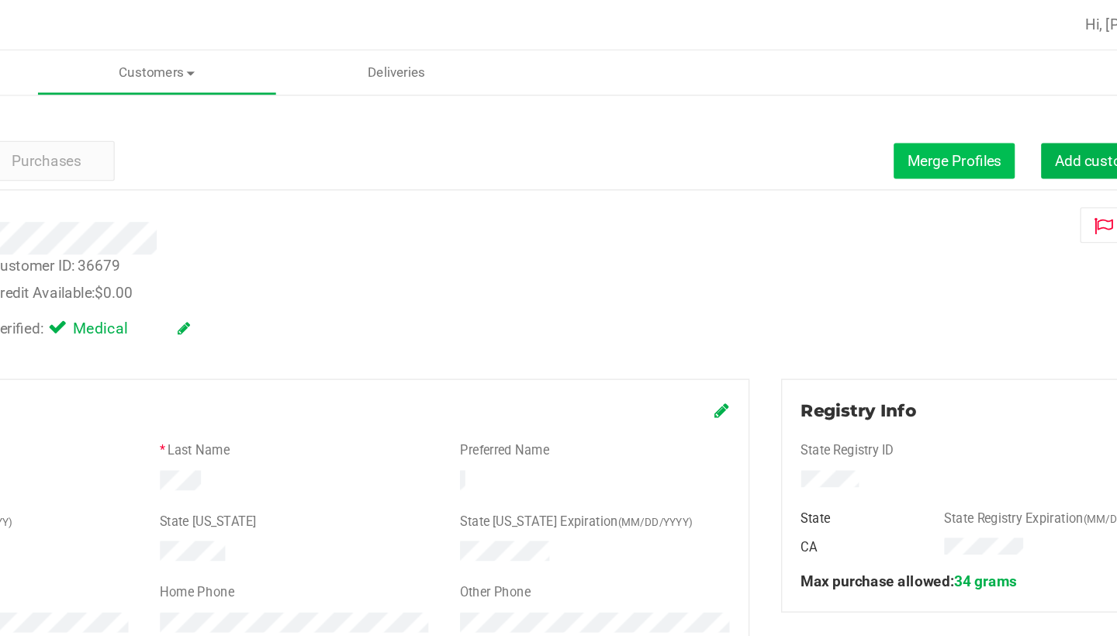
click at [856, 117] on span "Merge Profiles" at bounding box center [890, 118] width 69 height 12
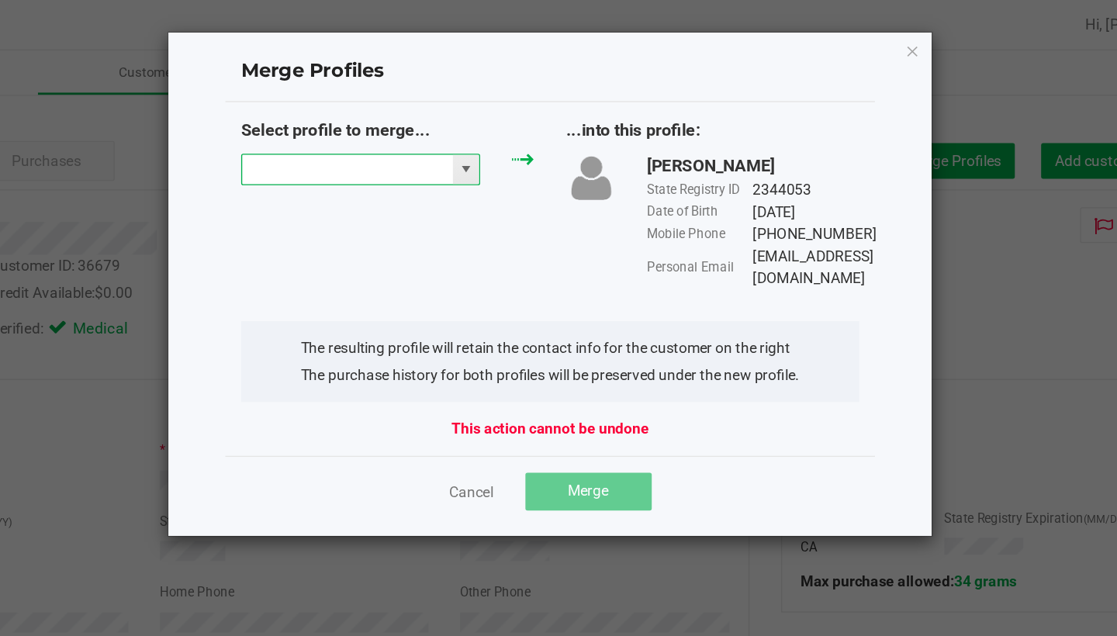
click at [365, 122] on input "NO DATA FOUND" at bounding box center [442, 125] width 155 height 22
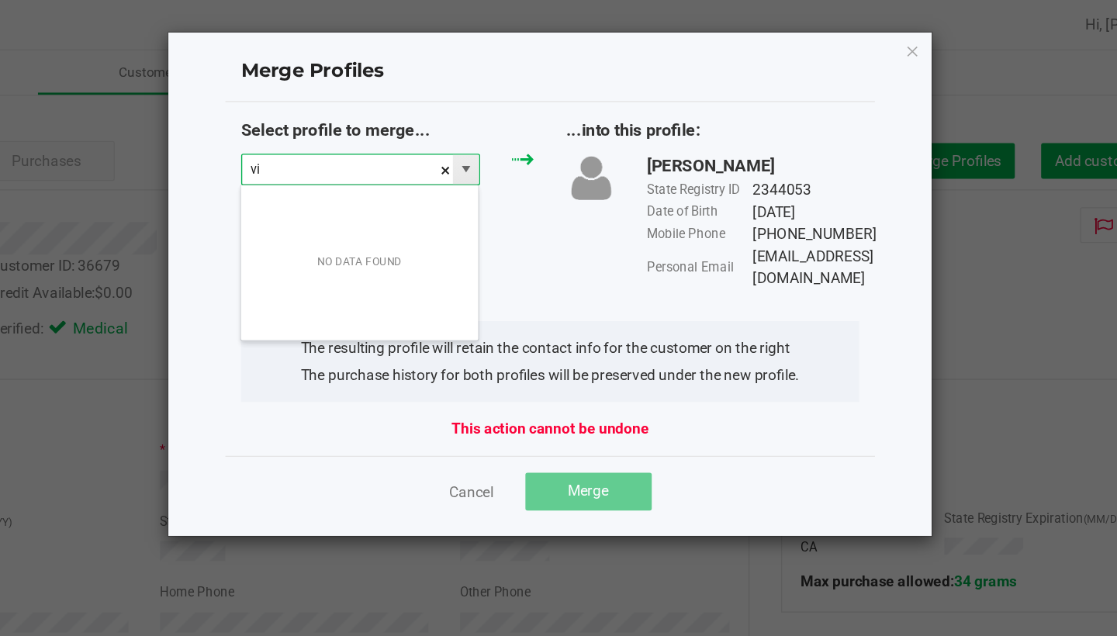
scroll to position [23, 177]
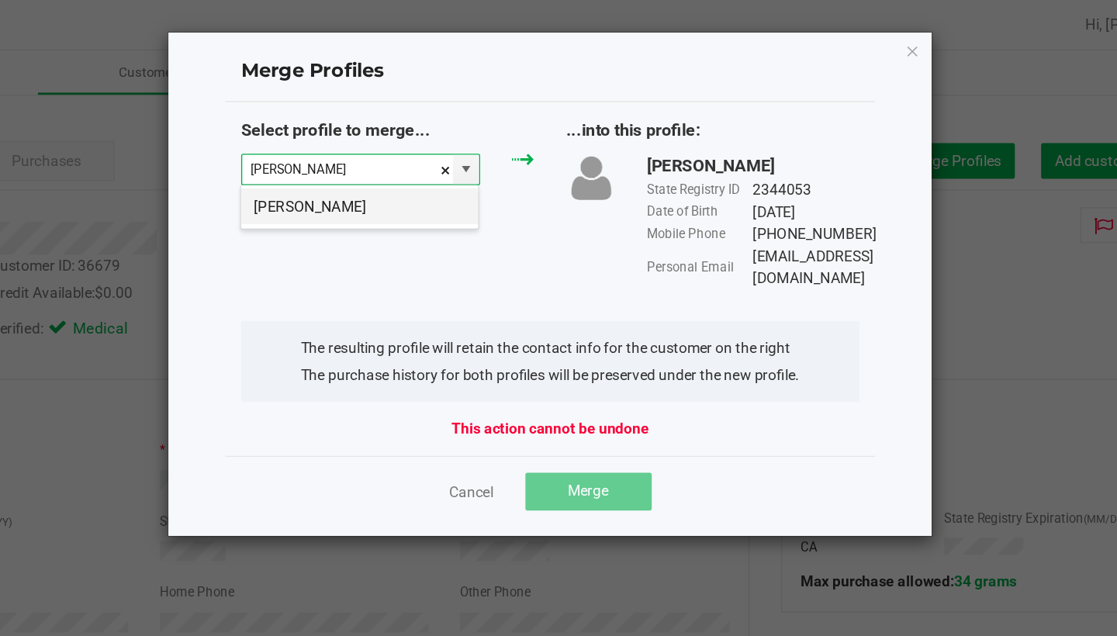
click at [365, 161] on li "Vincent Daley" at bounding box center [452, 152] width 175 height 26
type input "Vincent Daley"
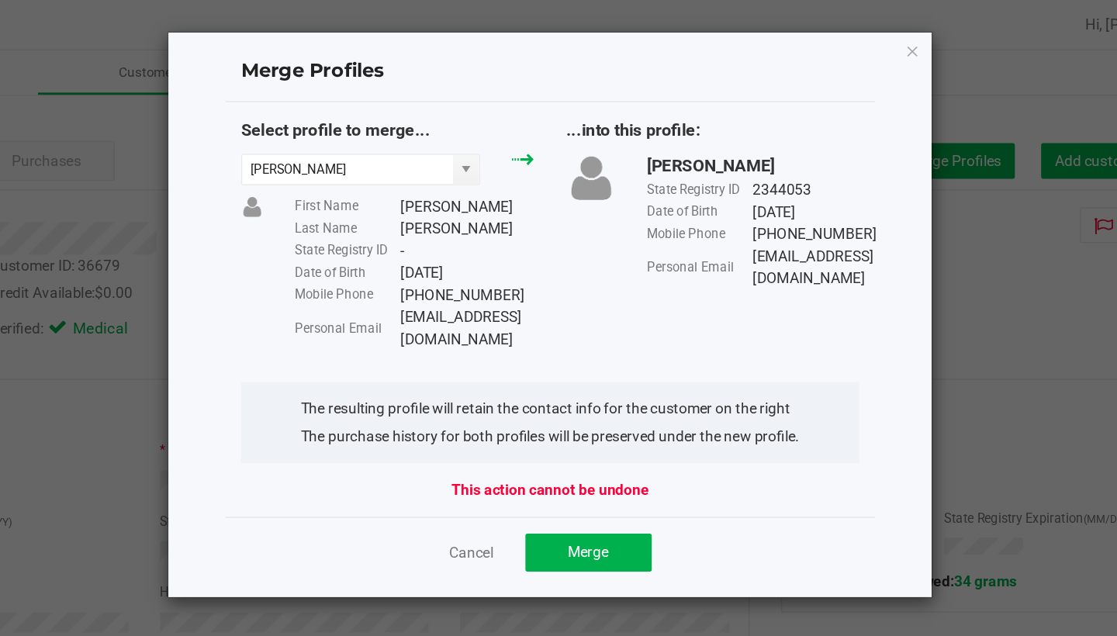
drag, startPoint x: 413, startPoint y: 231, endPoint x: 320, endPoint y: 237, distance: 93.3
click at [353, 237] on div "Select profile to merge... Vincent Daley First Name Vincent Last Name Daley Sta…" at bounding box center [592, 172] width 479 height 171
click at [482, 237] on div "slamon129@gmail.com" at bounding box center [531, 242] width 99 height 33
drag, startPoint x: 292, startPoint y: 232, endPoint x: 407, endPoint y: 233, distance: 114.8
click at [408, 234] on div "Personal Email slamon129@gmail.com" at bounding box center [492, 242] width 176 height 33
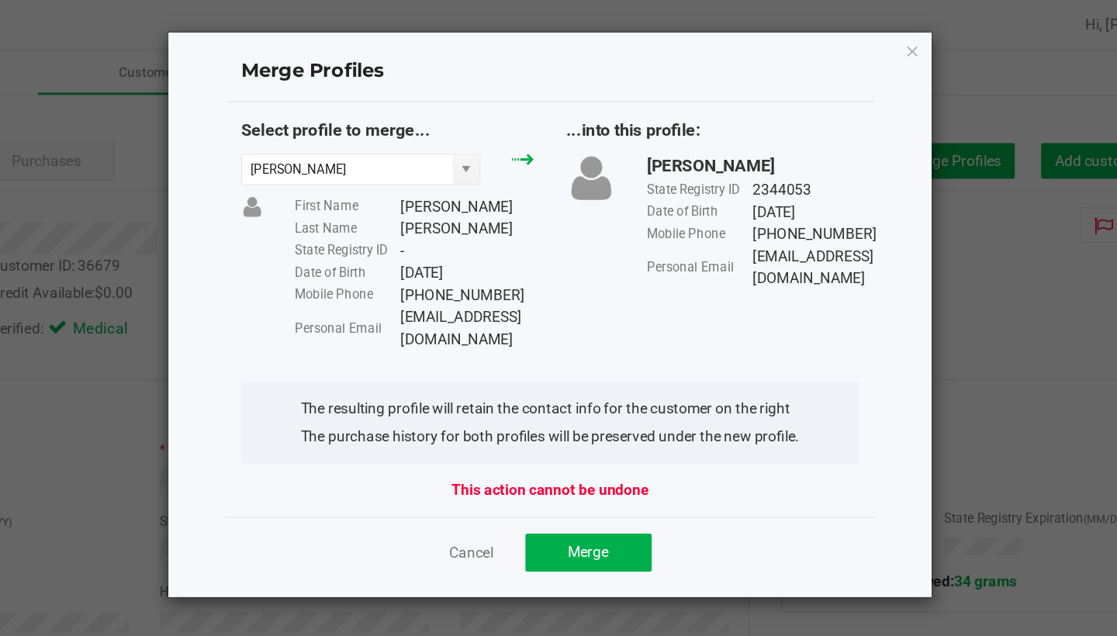
copy div "slamon129@gmail.com"
click at [574, 393] on button "Merge" at bounding box center [620, 407] width 93 height 28
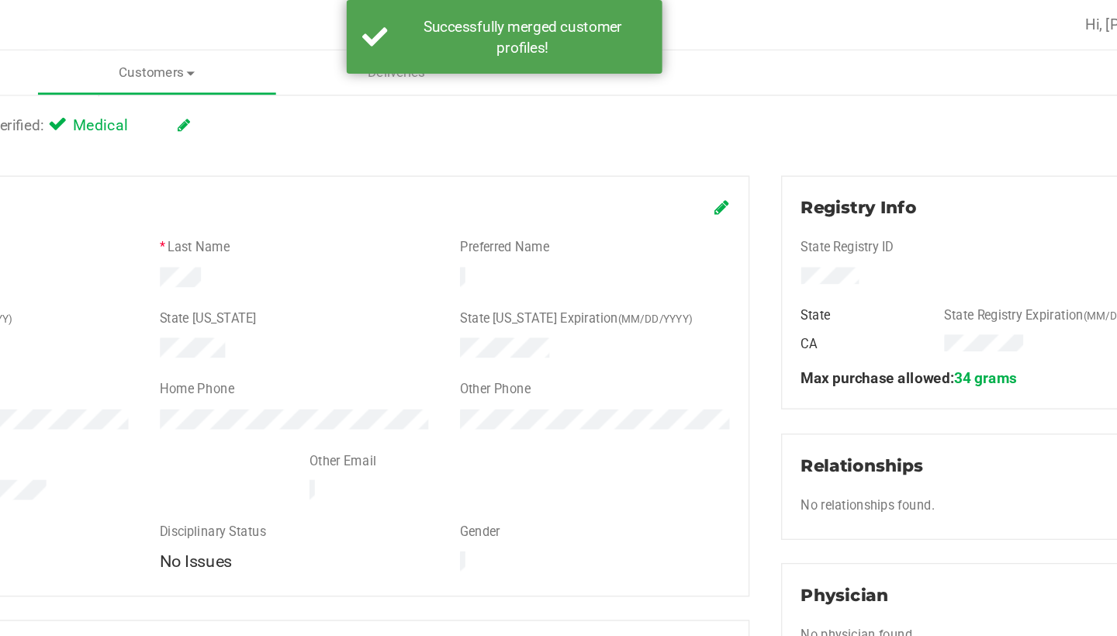
scroll to position [155, 0]
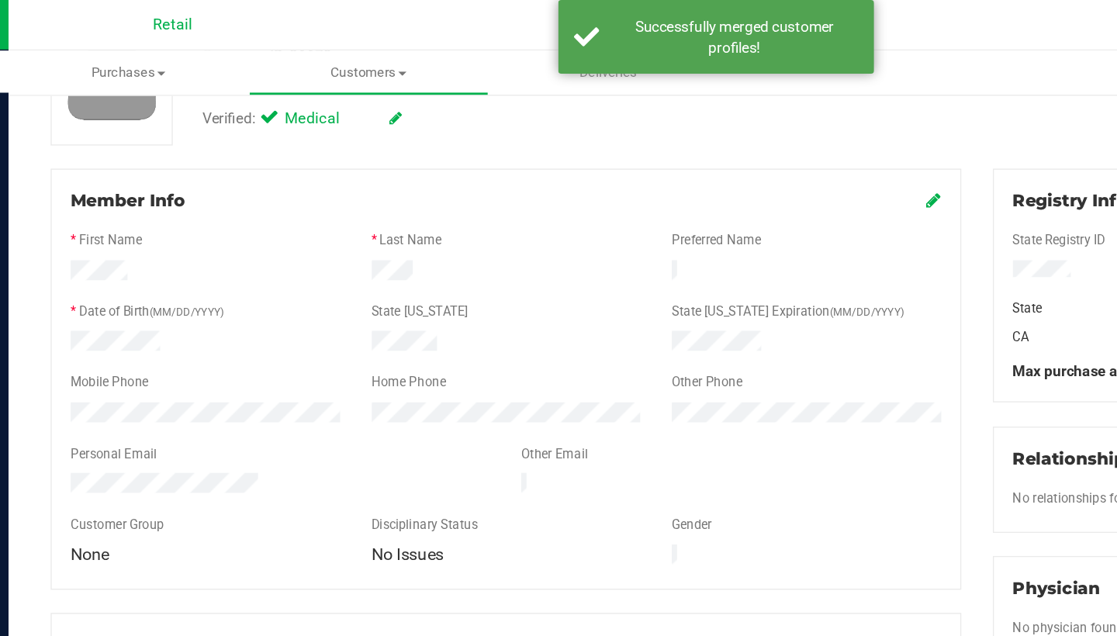
click at [714, 145] on icon at bounding box center [719, 147] width 11 height 12
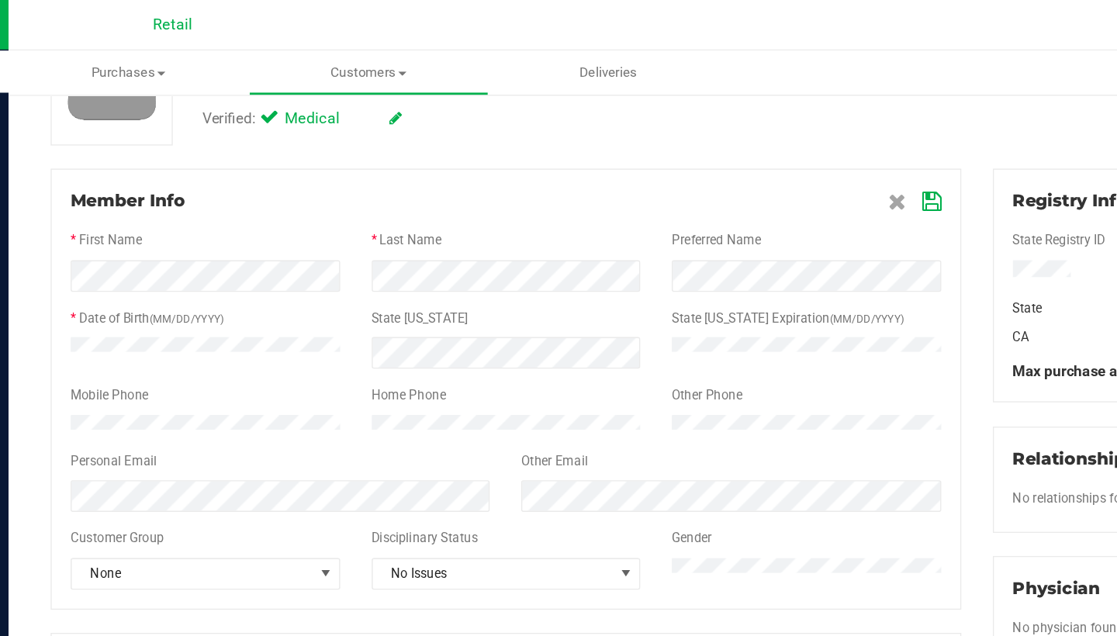
click at [711, 147] on icon at bounding box center [718, 149] width 14 height 12
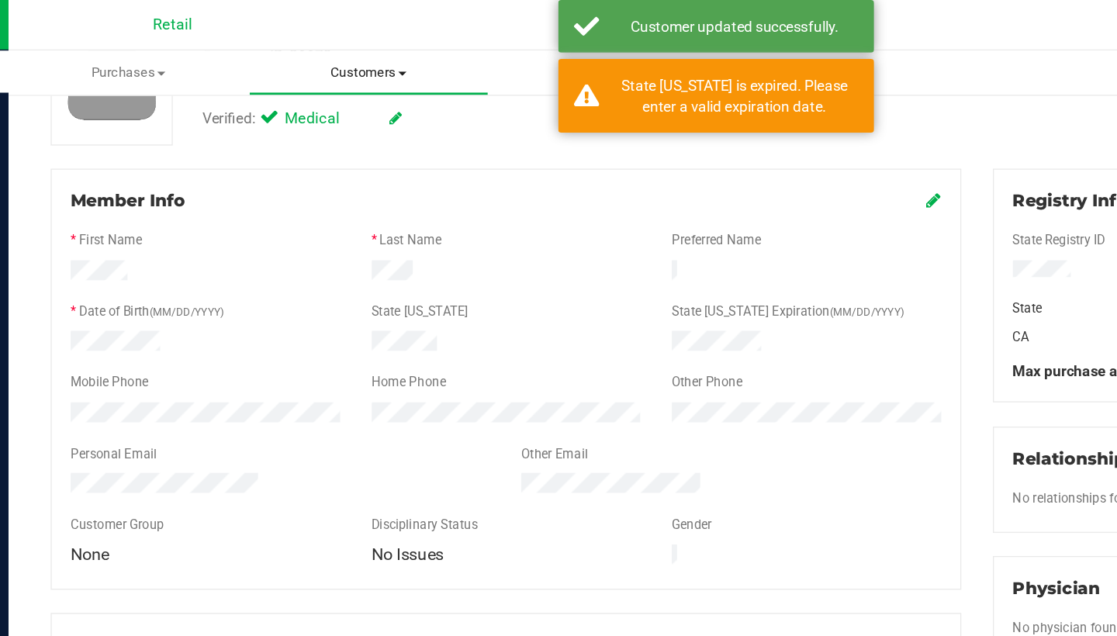
click at [269, 51] on span "Customers" at bounding box center [302, 54] width 175 height 14
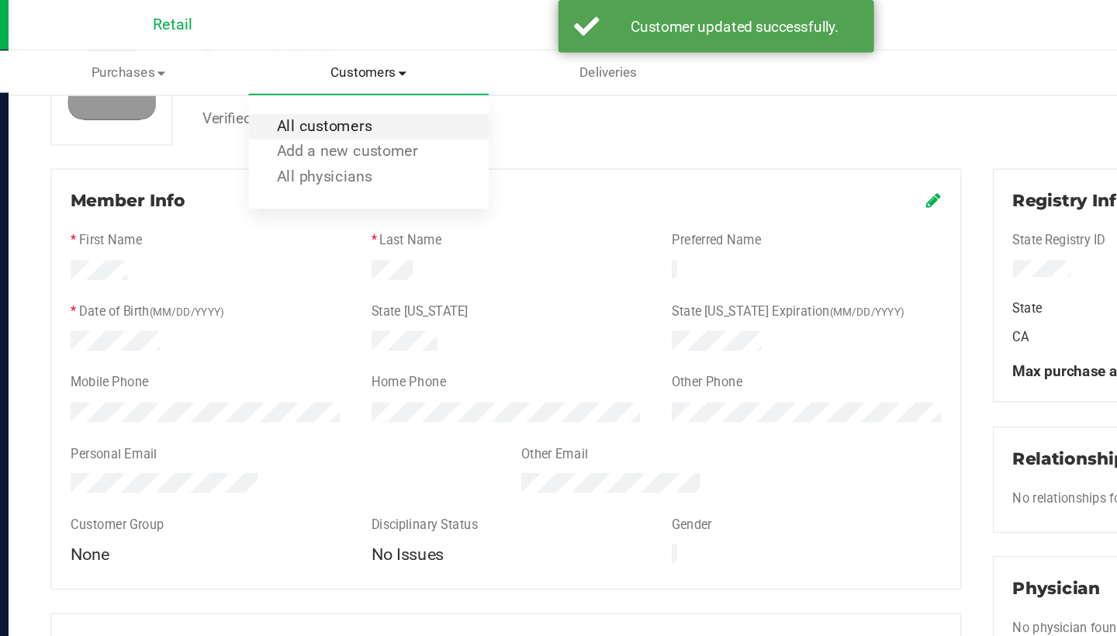
click at [269, 95] on span "All customers" at bounding box center [270, 93] width 112 height 13
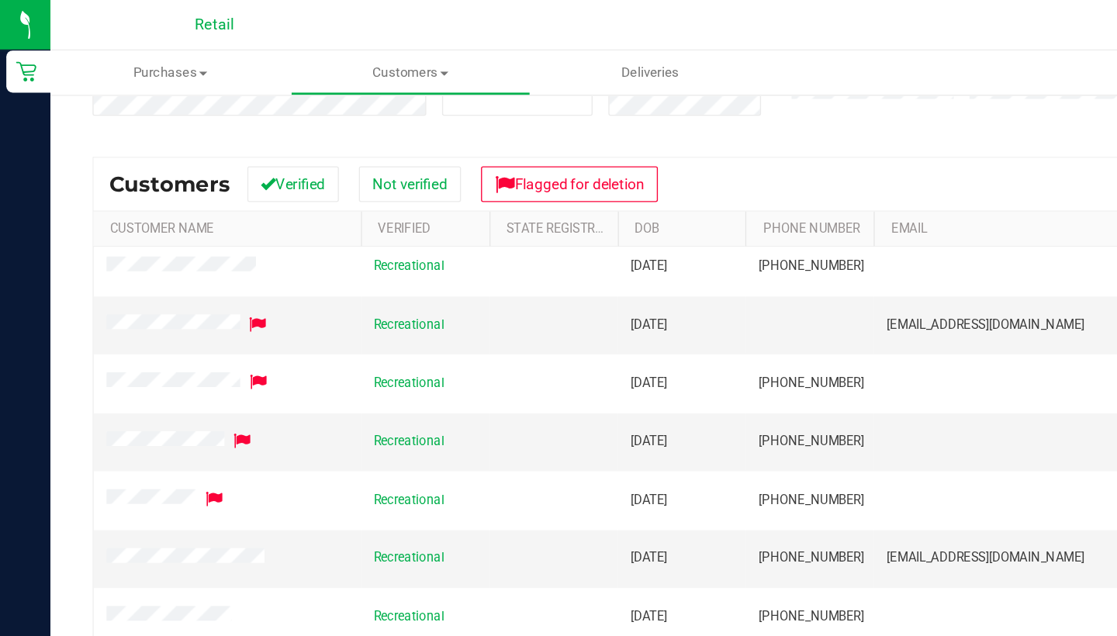
scroll to position [95, 0]
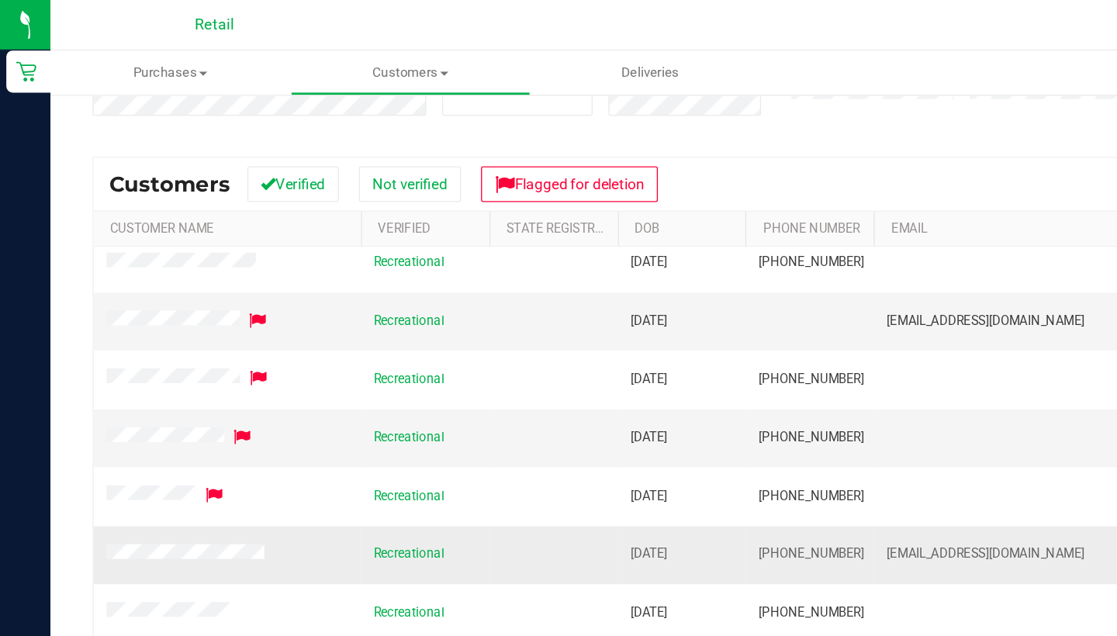
drag, startPoint x: 629, startPoint y: 401, endPoint x: 553, endPoint y: 400, distance: 76.0
click at [553, 400] on td "(401) 204-5220" at bounding box center [596, 409] width 95 height 43
click at [168, 401] on span at bounding box center [138, 409] width 121 height 16
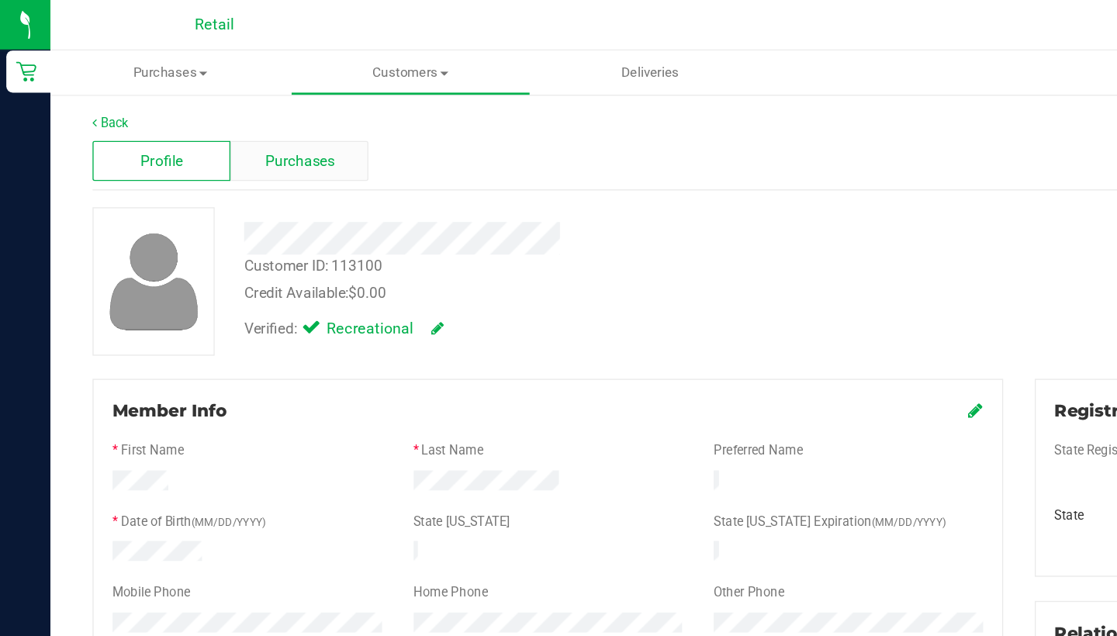
click at [226, 119] on span "Purchases" at bounding box center [220, 119] width 51 height 16
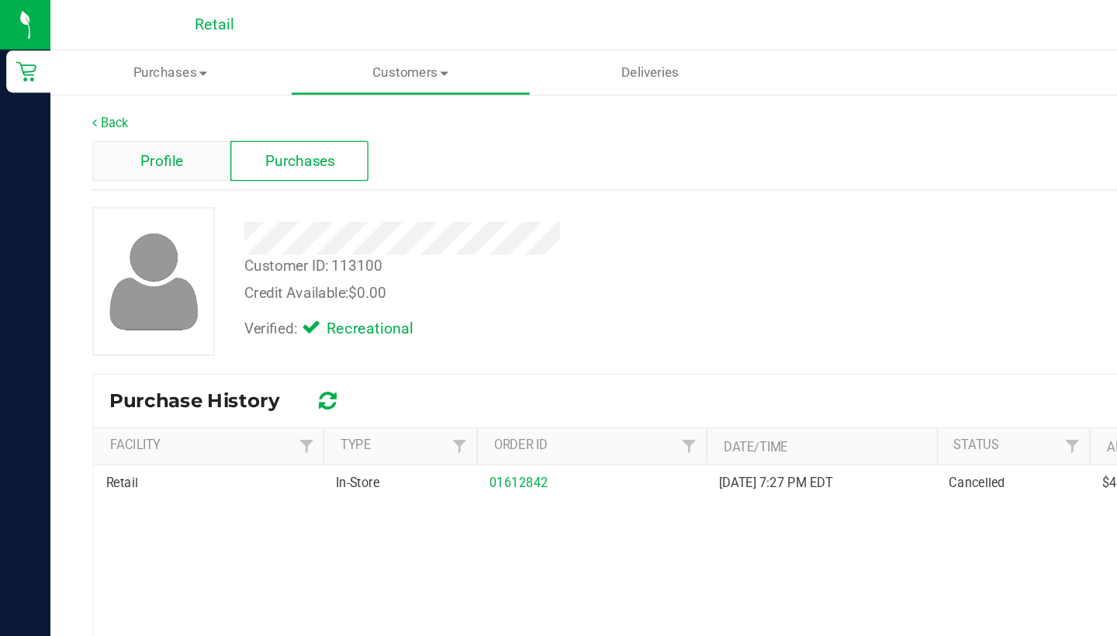
click at [109, 123] on span "Profile" at bounding box center [119, 119] width 31 height 16
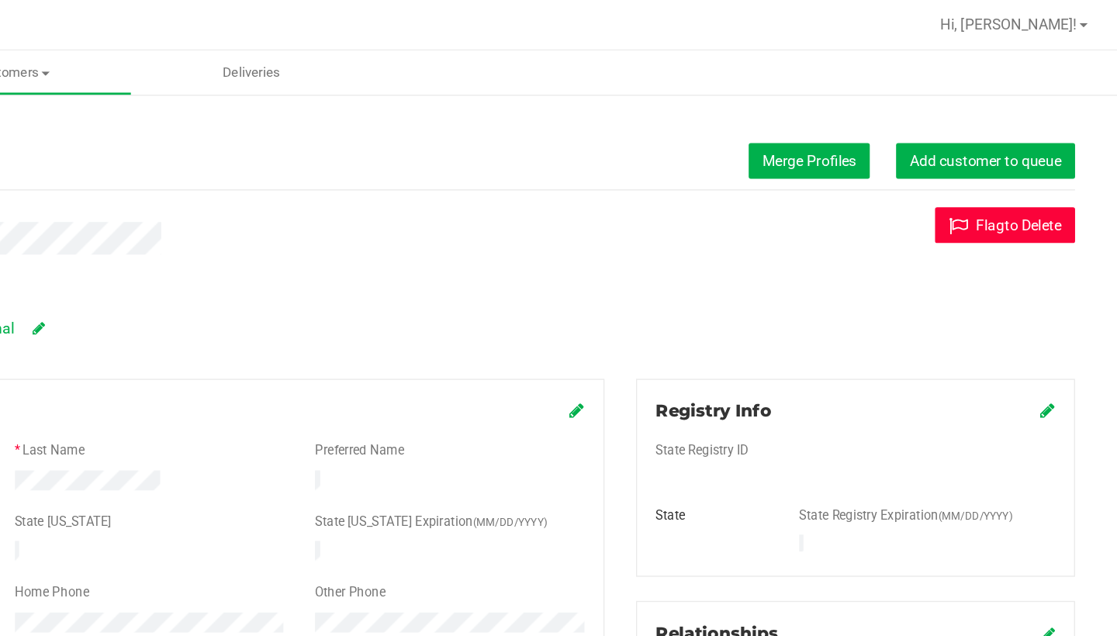
click at [983, 164] on button "Flag to Delete" at bounding box center [1034, 166] width 103 height 26
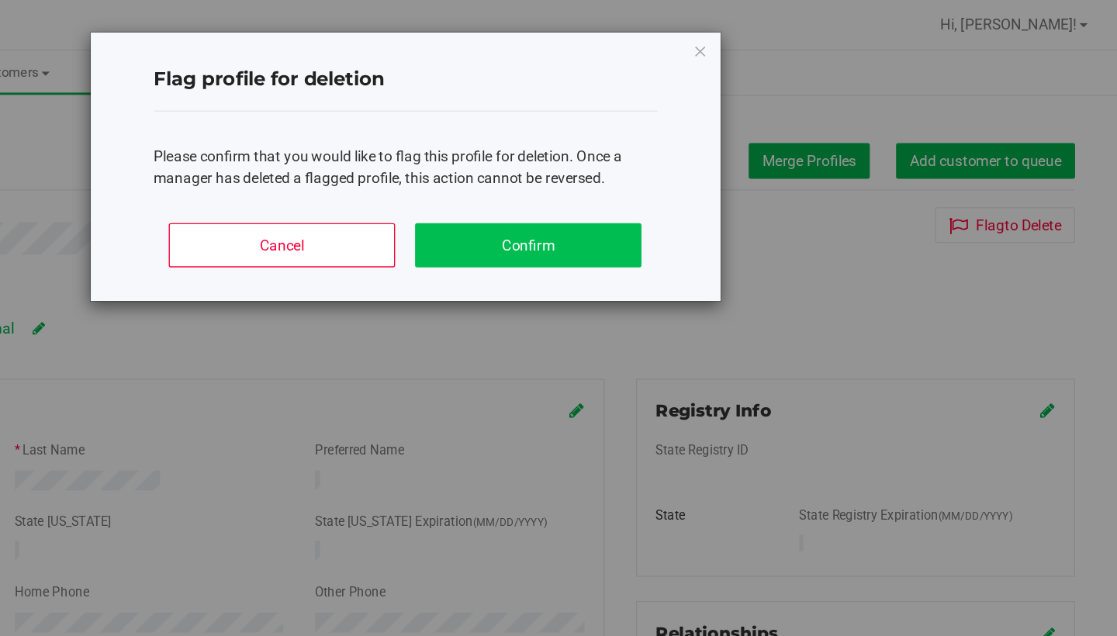
click at [600, 186] on button "Confirm" at bounding box center [683, 180] width 167 height 33
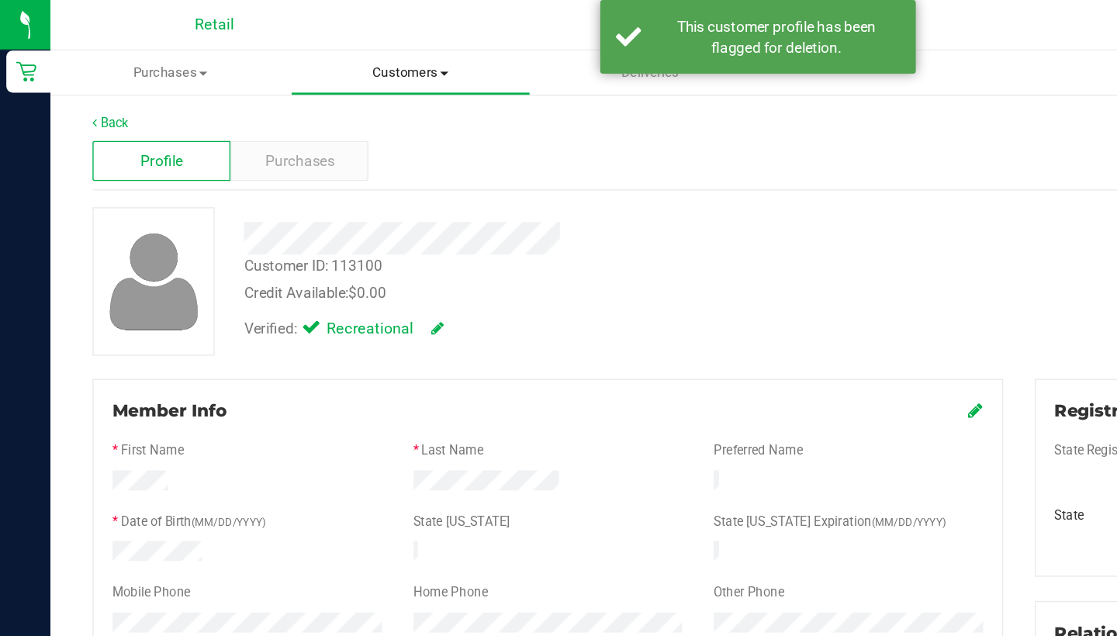
click at [306, 58] on span "Customers" at bounding box center [302, 54] width 175 height 14
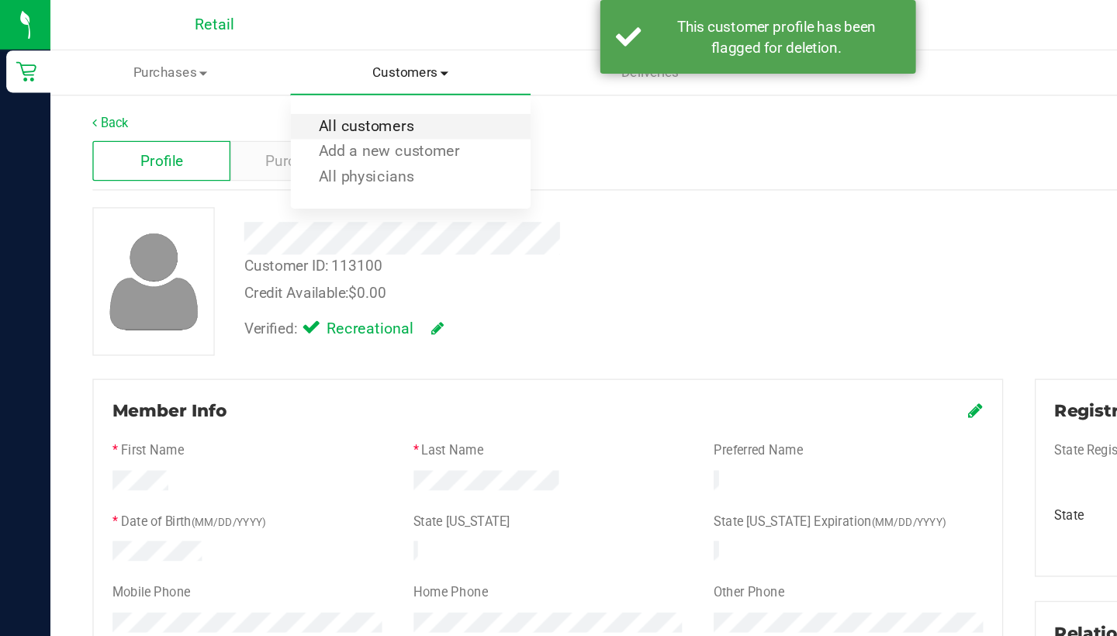
click at [306, 88] on span "All customers" at bounding box center [270, 93] width 112 height 13
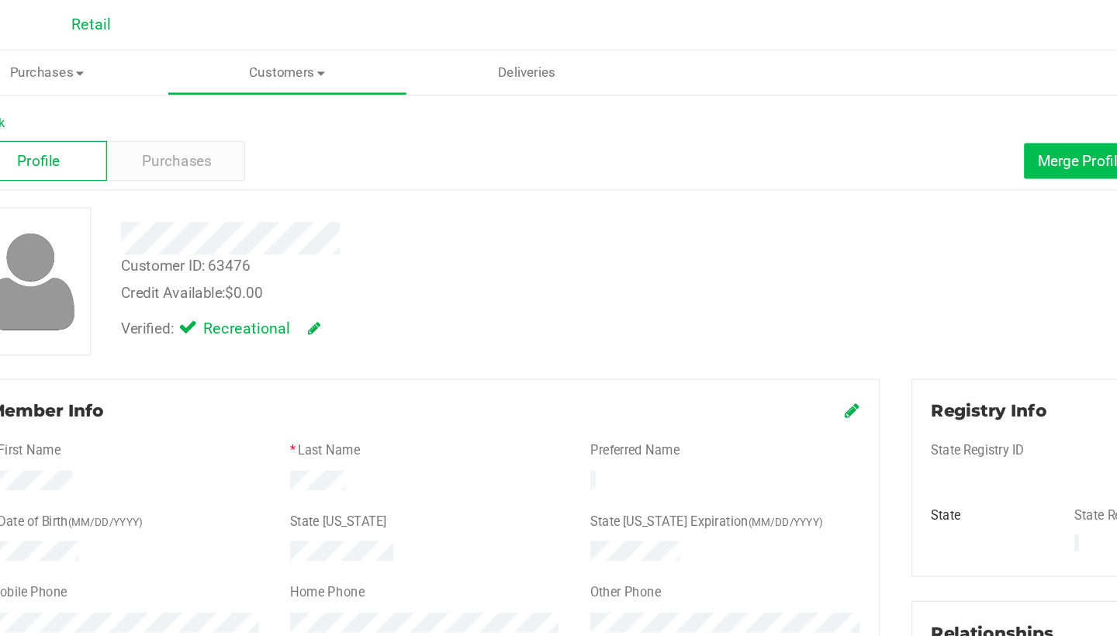
click at [856, 116] on span "Merge Profiles" at bounding box center [890, 118] width 69 height 12
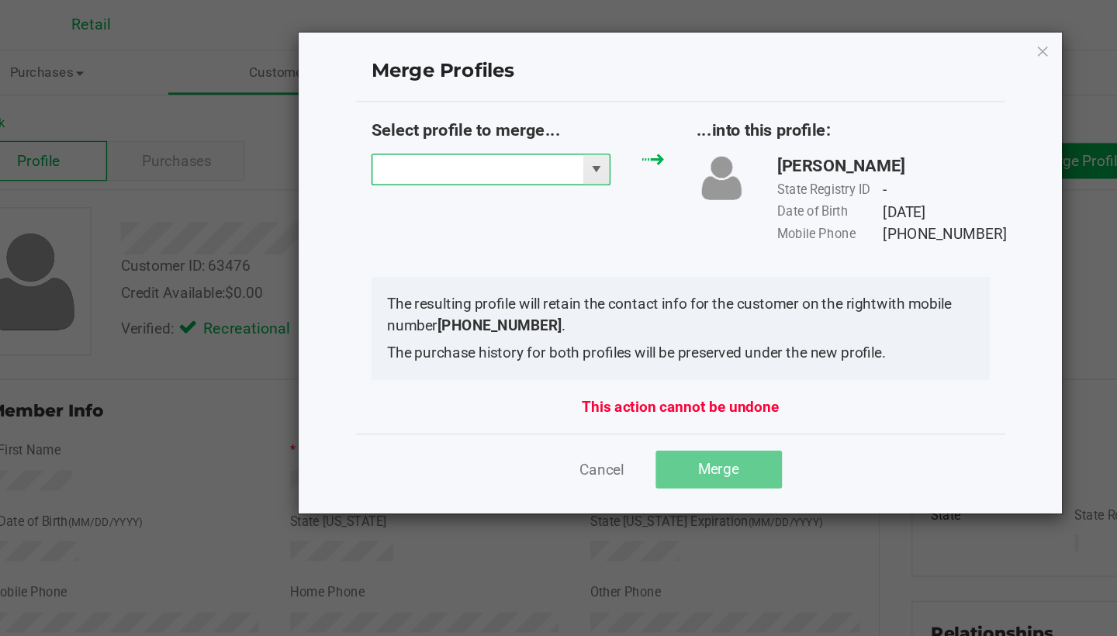
click at [365, 130] on input "NO DATA FOUND" at bounding box center [442, 125] width 155 height 22
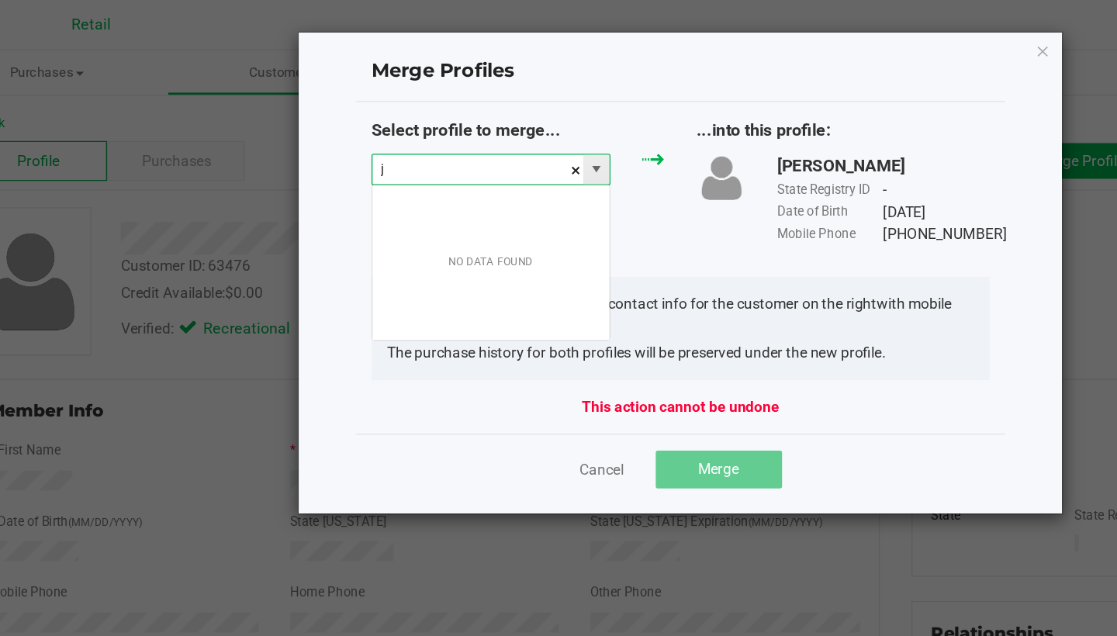
scroll to position [23, 177]
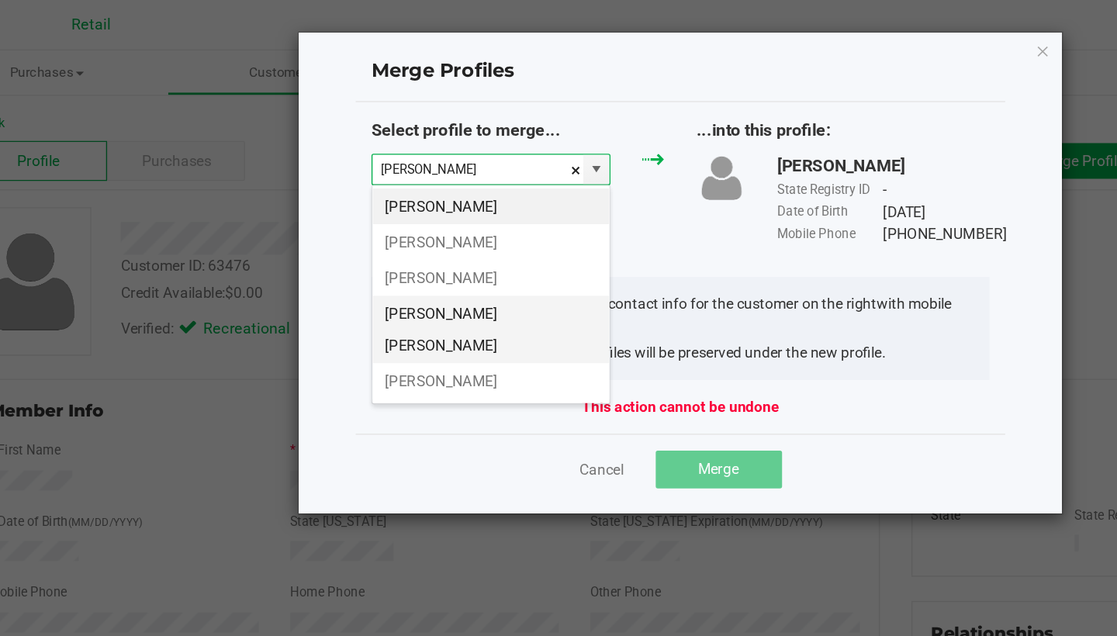
click at [365, 234] on li "Payano Justo Jose" at bounding box center [452, 243] width 175 height 50
type input "Payano Justo Jose"
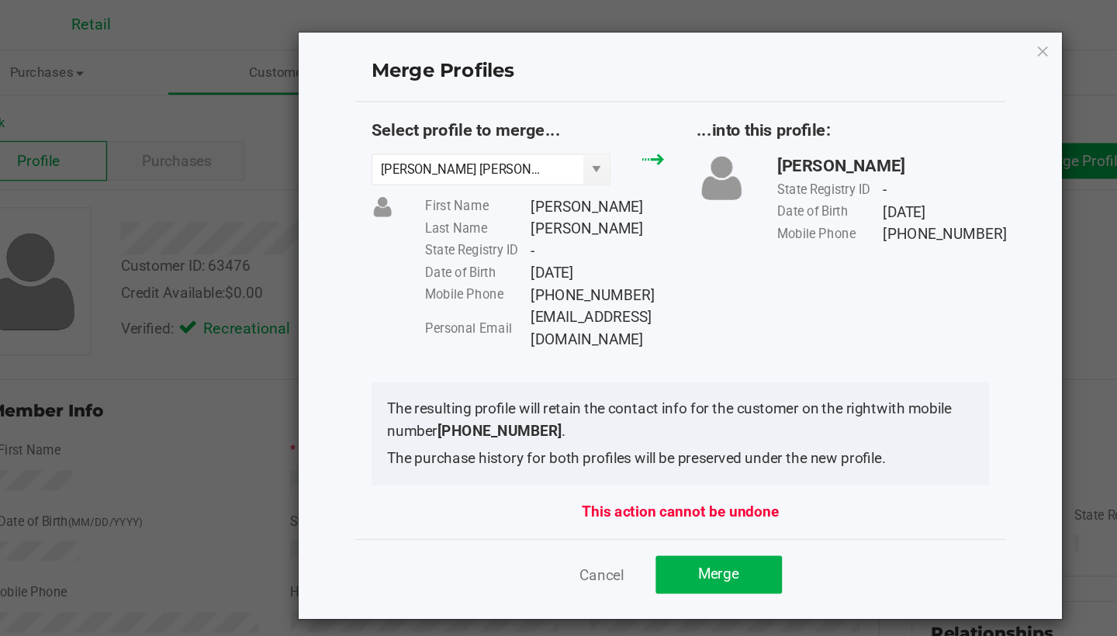
drag, startPoint x: 513, startPoint y: 234, endPoint x: 375, endPoint y: 234, distance: 137.3
click at [404, 234] on div "Personal Email Antoniojusto@gmail.com" at bounding box center [492, 242] width 176 height 33
copy div "Antoniojusto@gmail.com"
click at [605, 417] on span "Merge" at bounding box center [620, 423] width 30 height 12
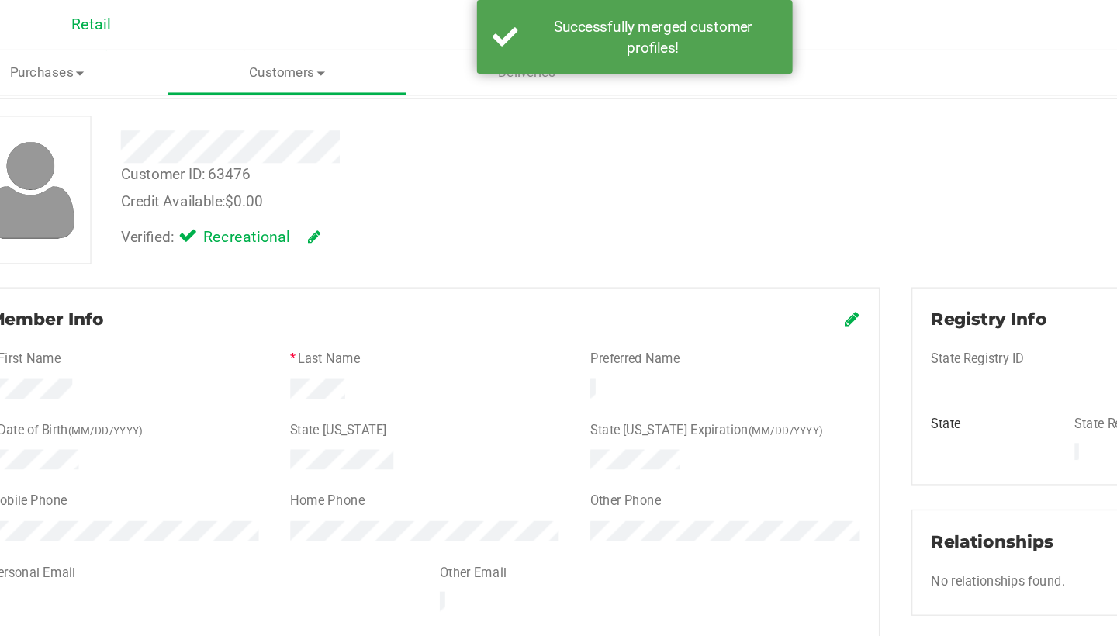
scroll to position [71, 0]
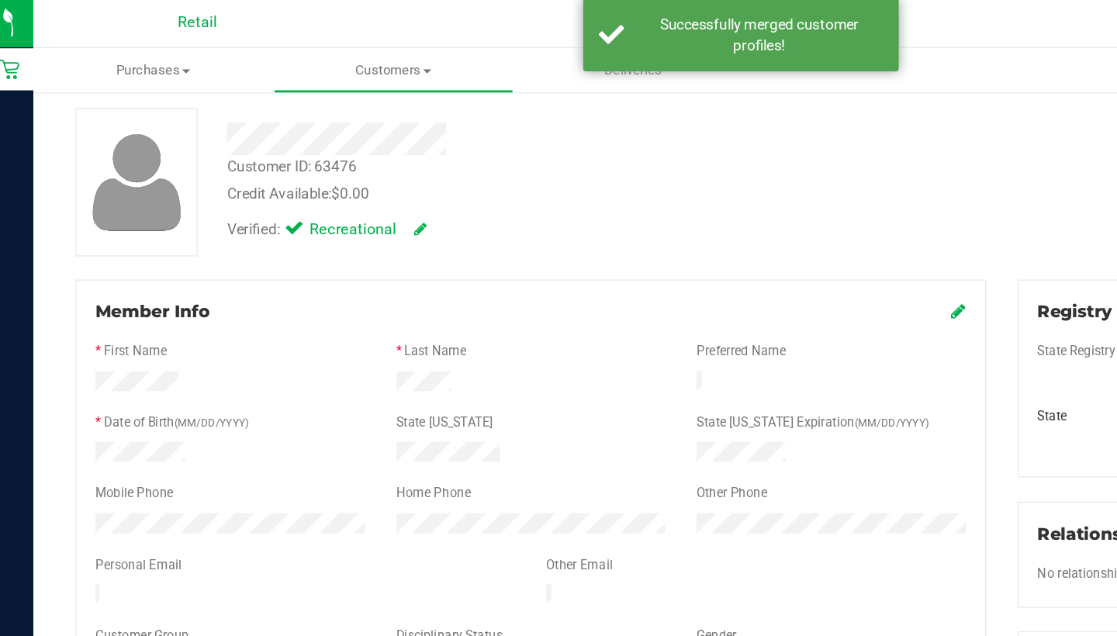
click at [714, 230] on icon at bounding box center [719, 231] width 11 height 12
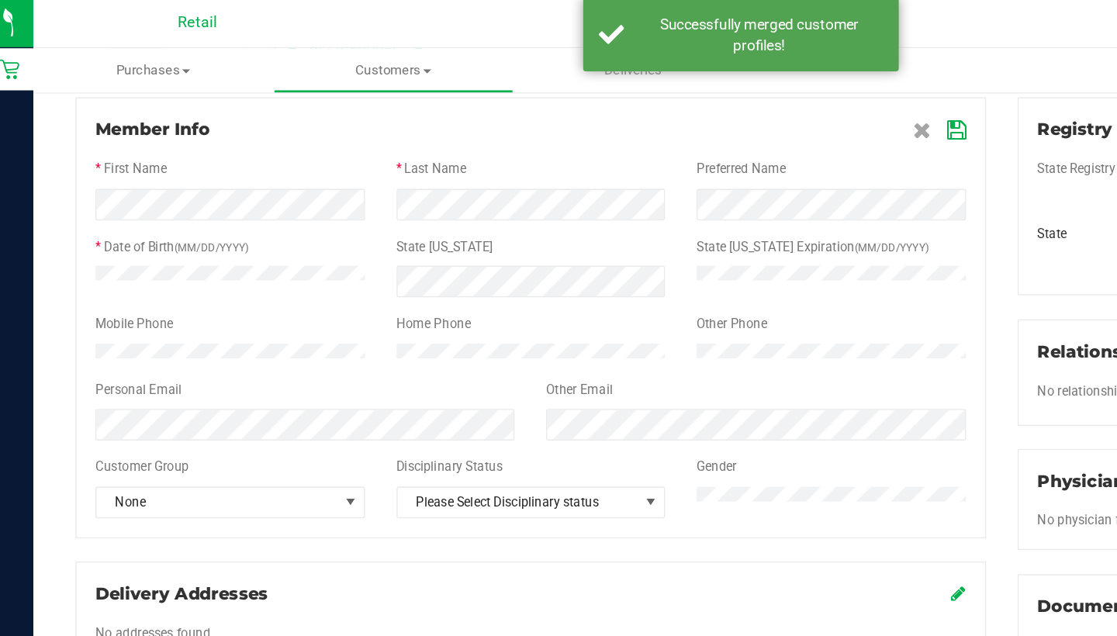
scroll to position [197, 0]
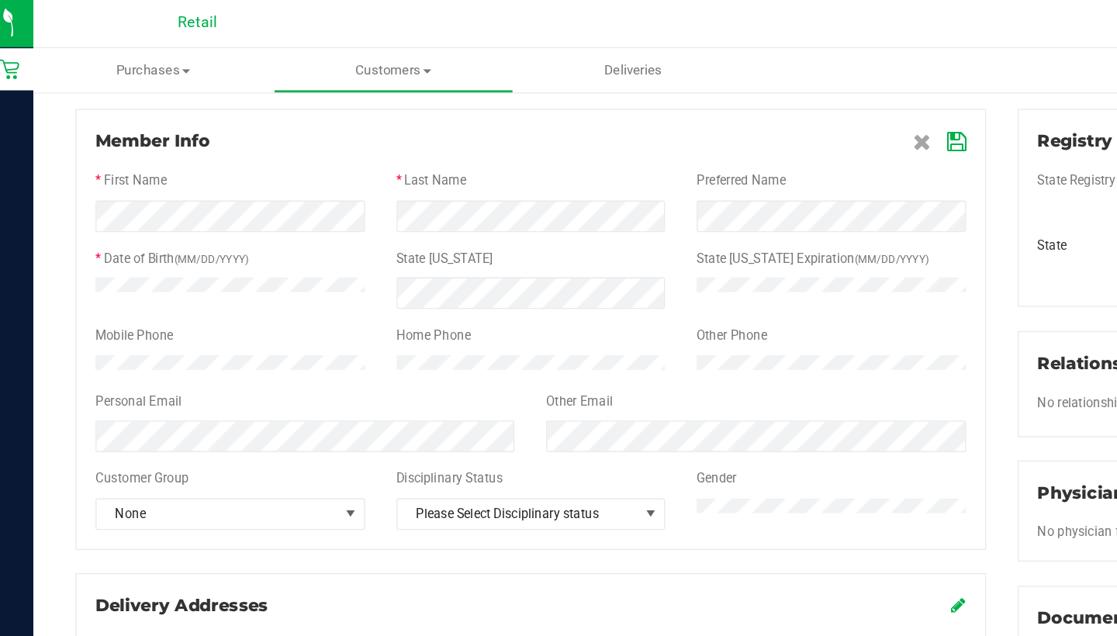
click at [711, 101] on icon at bounding box center [718, 107] width 14 height 12
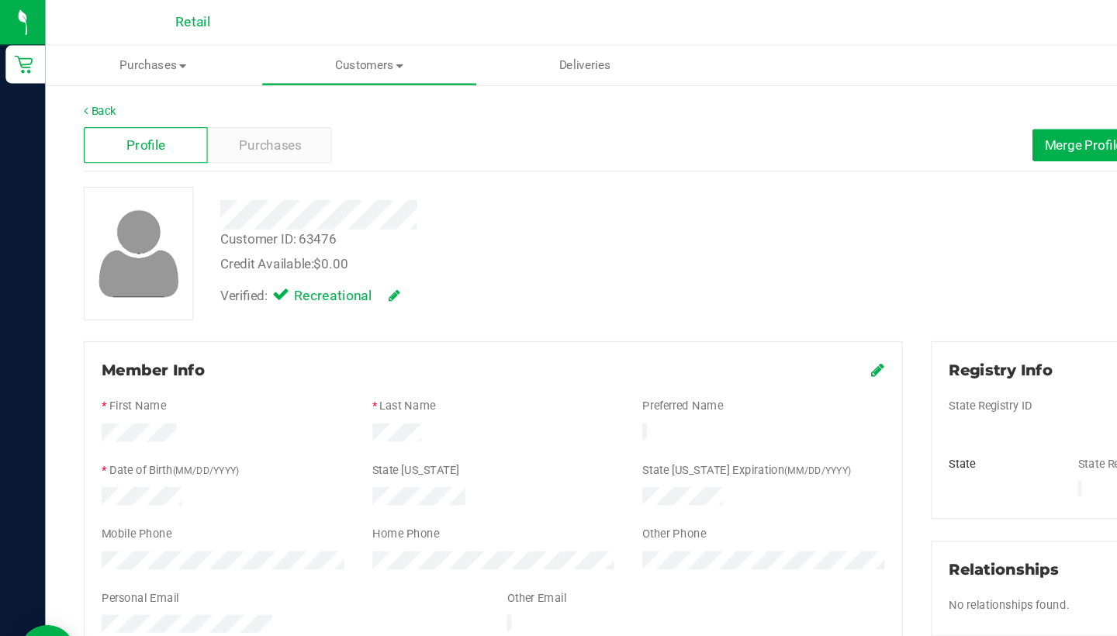
scroll to position [0, 0]
click at [885, 118] on span "Merge Profiles" at bounding box center [890, 118] width 69 height 12
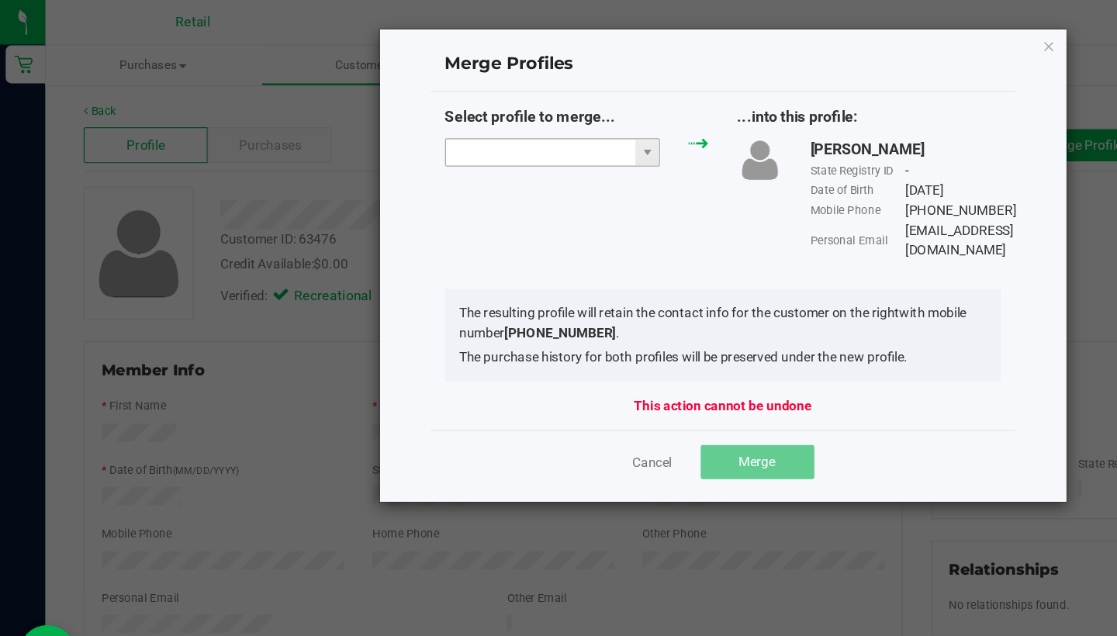
click at [482, 122] on input "NO DATA FOUND" at bounding box center [442, 125] width 155 height 22
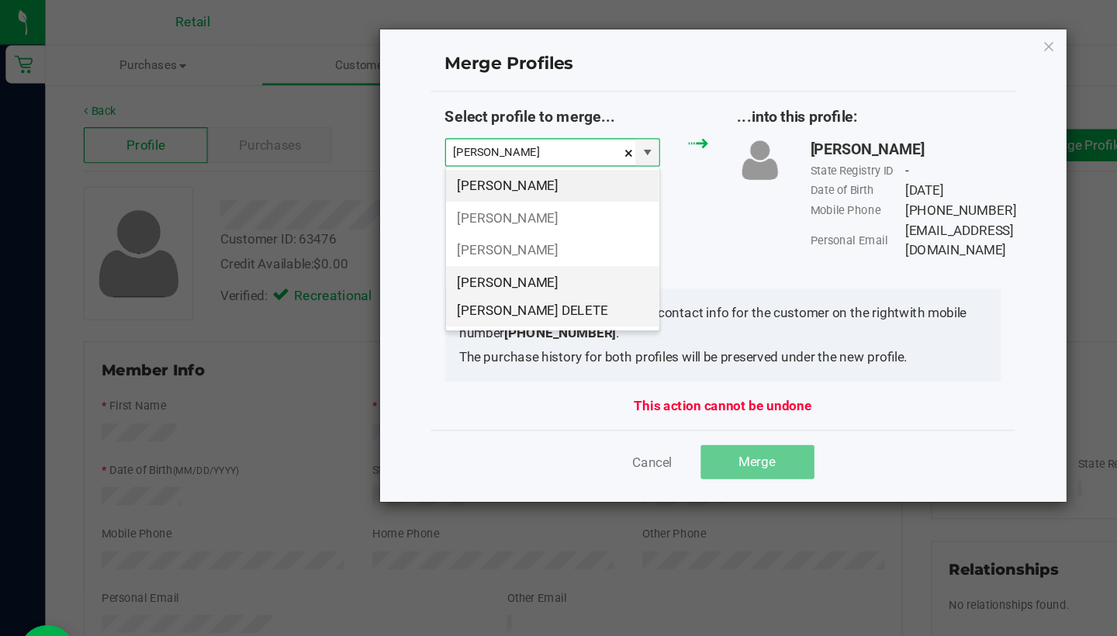
click at [396, 233] on li "Payano Justo Jose DELETE" at bounding box center [452, 243] width 175 height 50
type input "Payano Justo Jose DELETE"
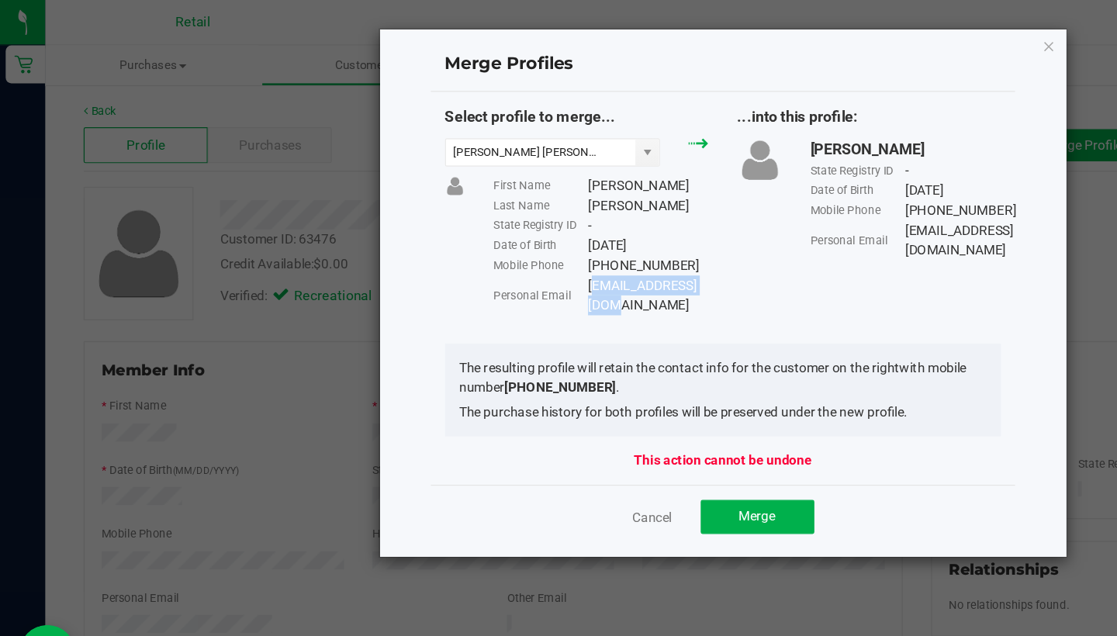
drag, startPoint x: 591, startPoint y: 228, endPoint x: 481, endPoint y: 224, distance: 110.2
click at [482, 224] on div "First Name Payano Last Name Justo Jose DELETE State Registry ID - Date of Birth…" at bounding box center [492, 201] width 199 height 114
copy div "Personal Email PayanoJJ@gmail.com"
click at [620, 413] on button "Merge" at bounding box center [620, 424] width 93 height 28
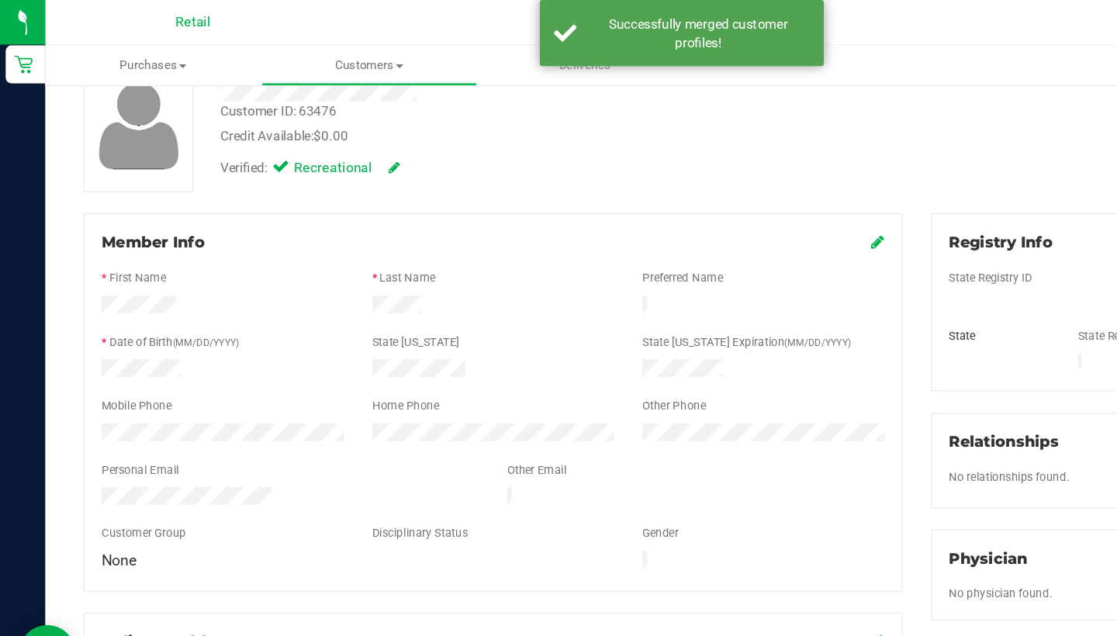
scroll to position [119, 0]
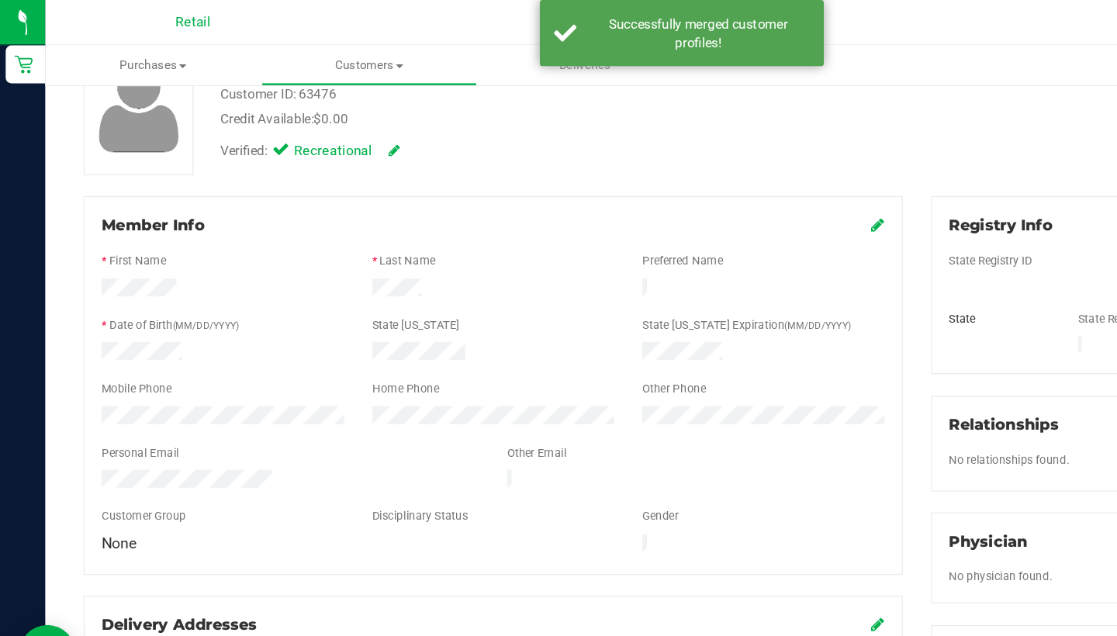
click at [714, 189] on icon at bounding box center [719, 184] width 11 height 12
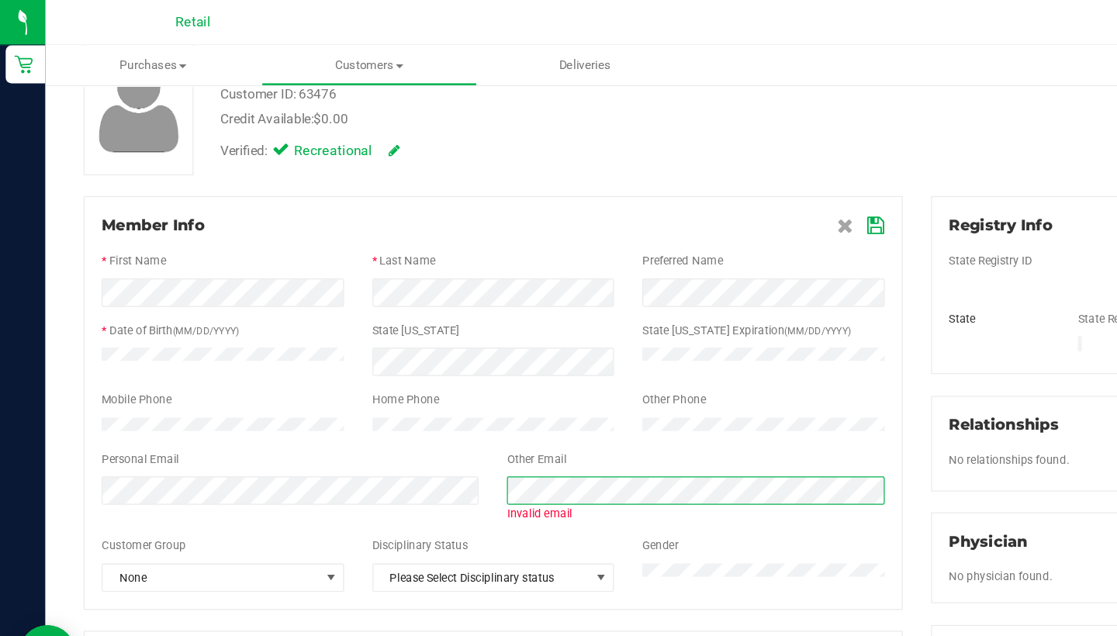
click at [309, 382] on form "Member Info * First Name * Last Name Preferred Name * Date of Birth (MM/DD/YYYY…" at bounding box center [404, 329] width 642 height 309
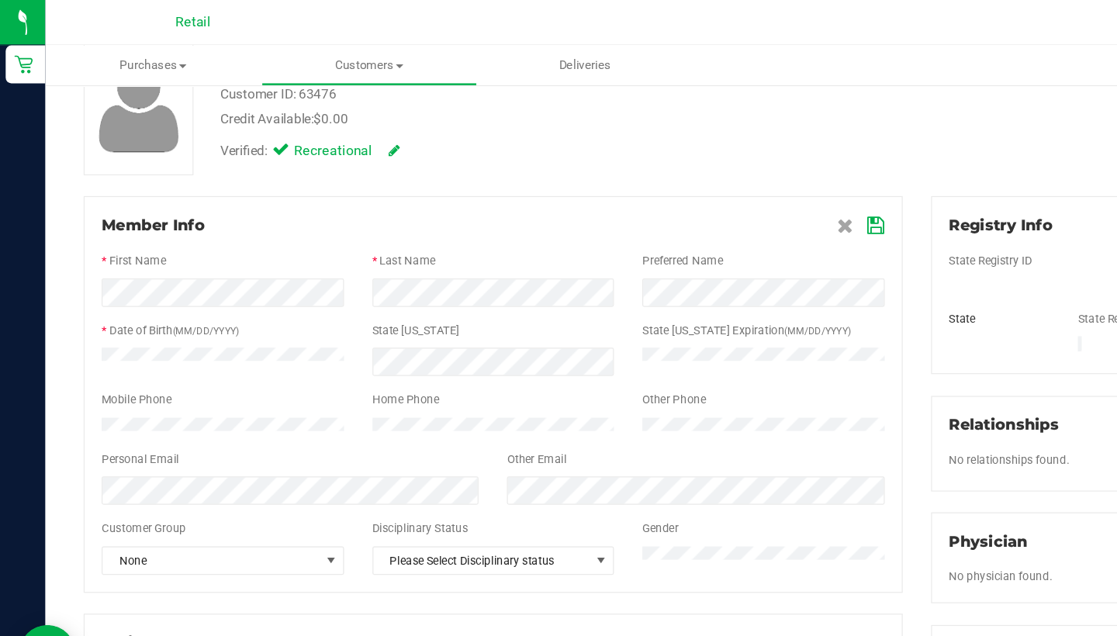
click at [720, 187] on icon at bounding box center [718, 185] width 14 height 12
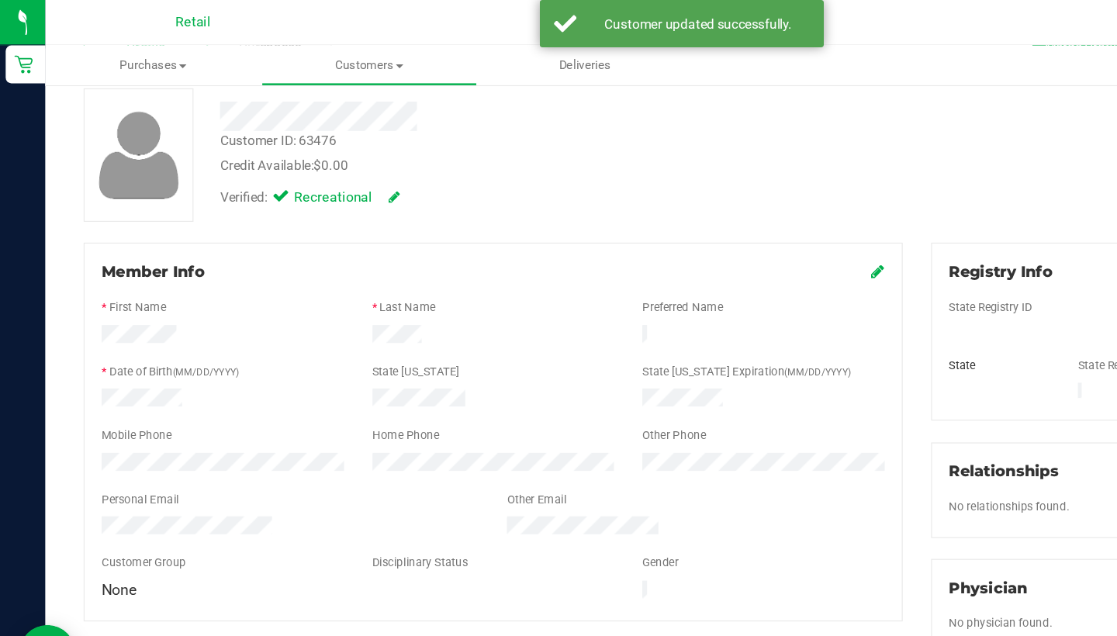
scroll to position [67, 0]
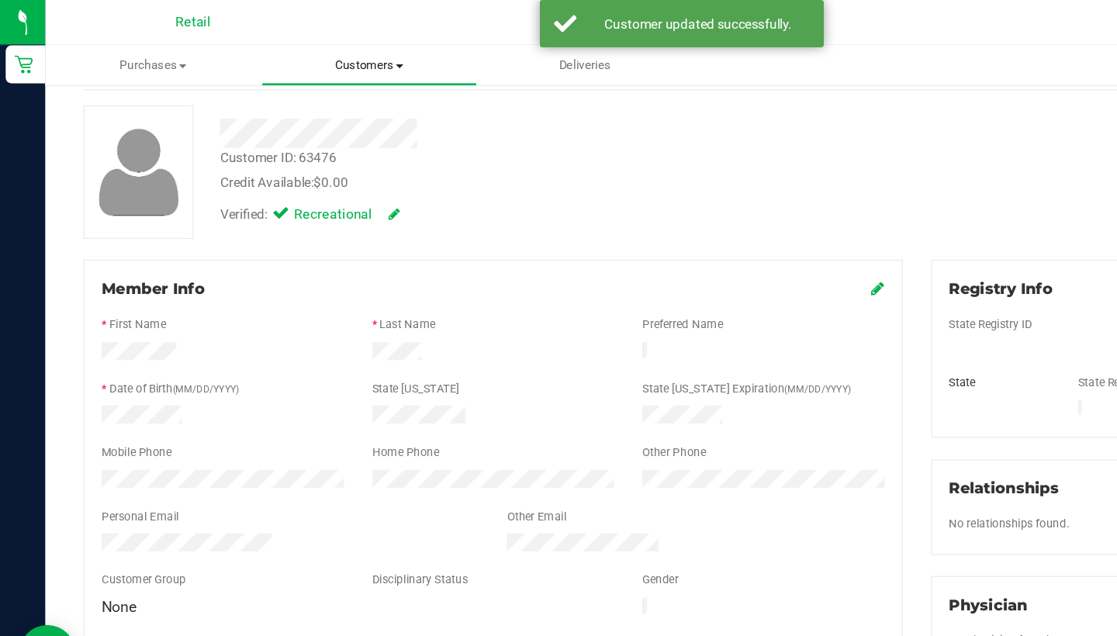
click at [296, 52] on span "Customers" at bounding box center [302, 54] width 175 height 14
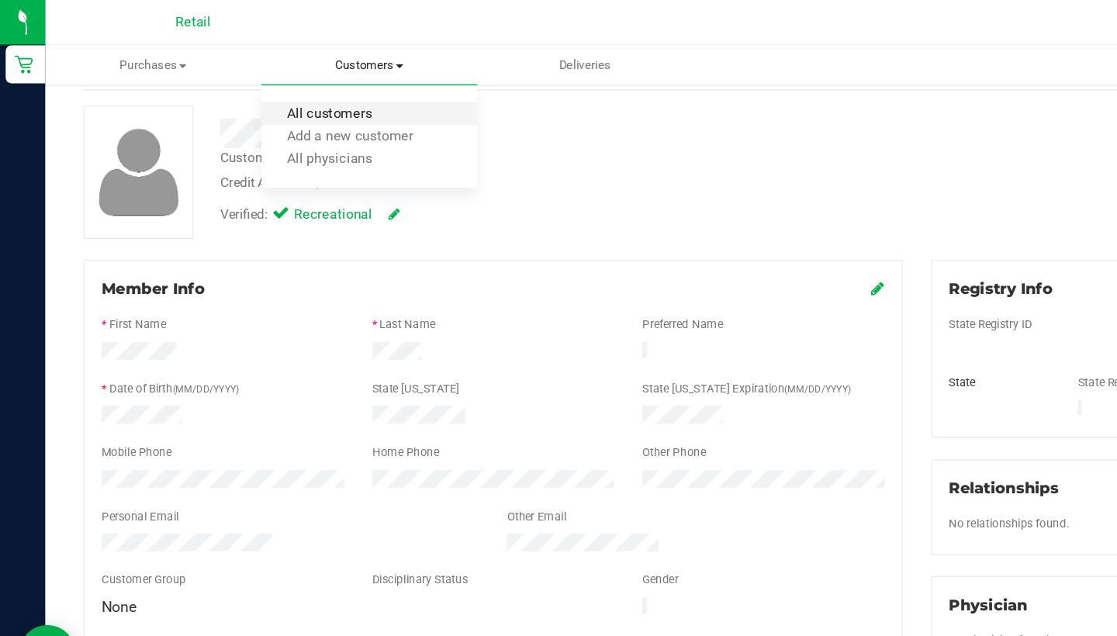
click at [300, 88] on span "All customers" at bounding box center [270, 93] width 112 height 13
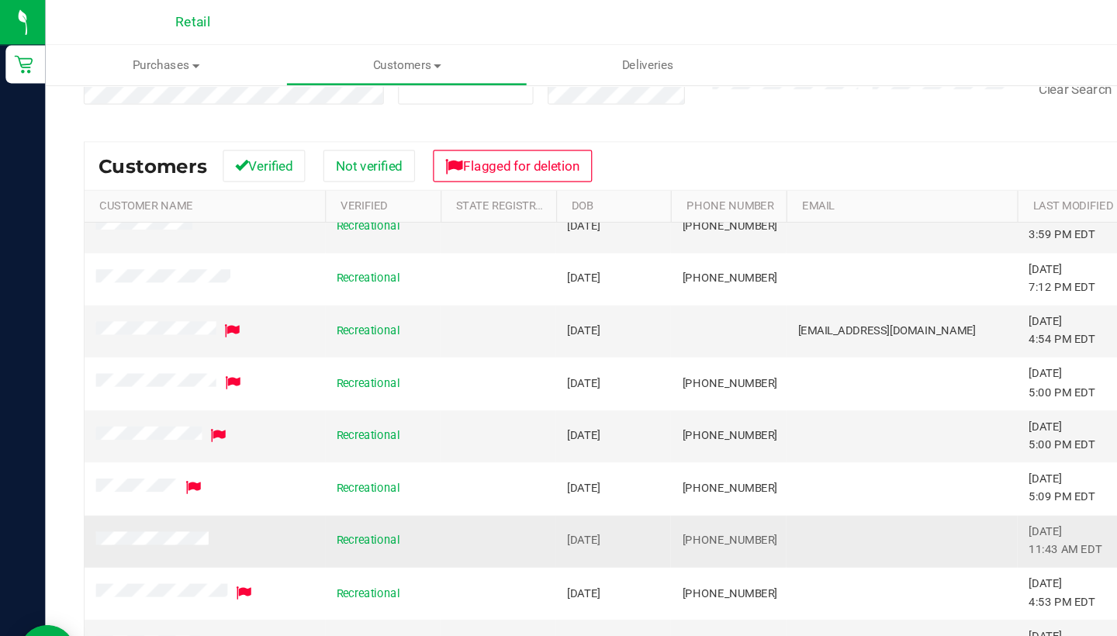
scroll to position [165, 0]
drag, startPoint x: 626, startPoint y: 438, endPoint x: 559, endPoint y: 435, distance: 67.6
click at [559, 435] on td "(401) 602-2693" at bounding box center [596, 443] width 95 height 43
click at [119, 435] on span at bounding box center [126, 443] width 97 height 16
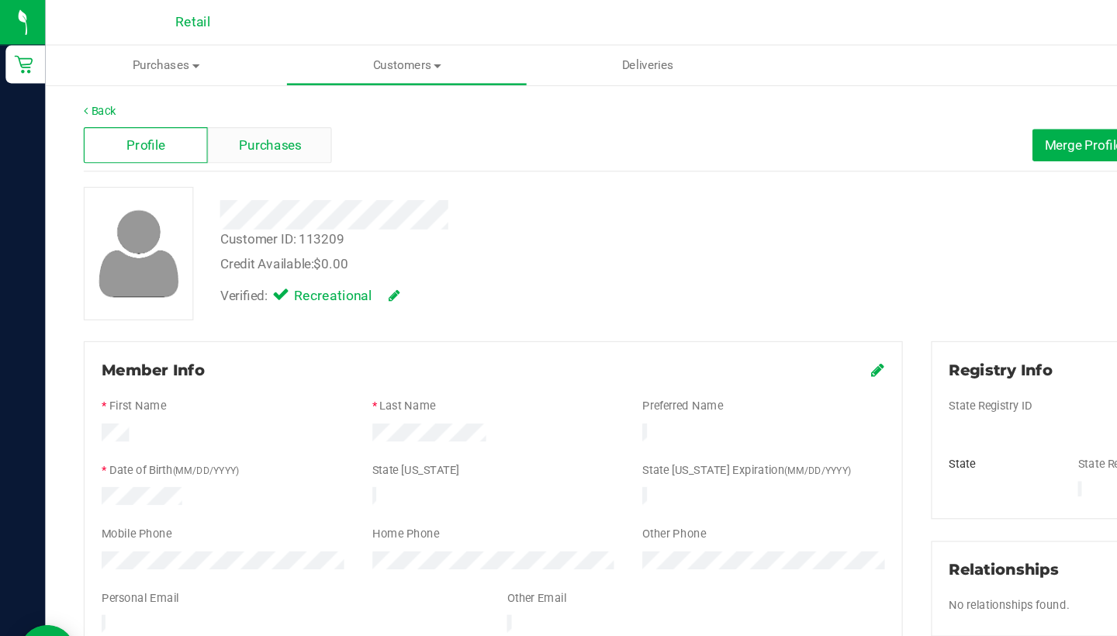
click at [234, 104] on div "Purchases" at bounding box center [221, 118] width 102 height 29
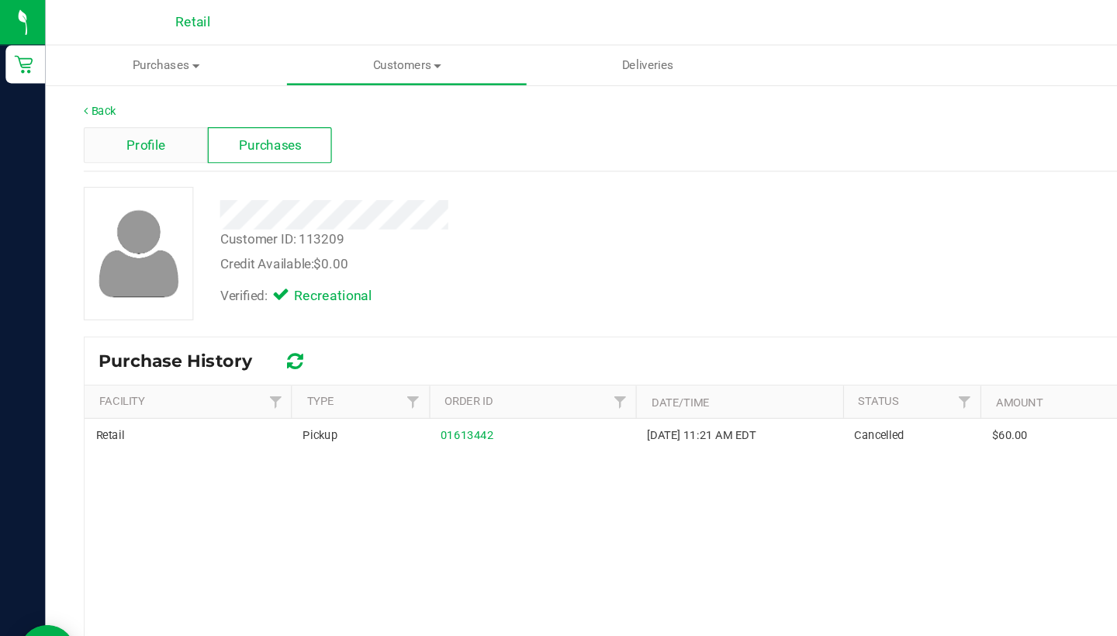
click at [98, 117] on div "Profile" at bounding box center [119, 118] width 102 height 29
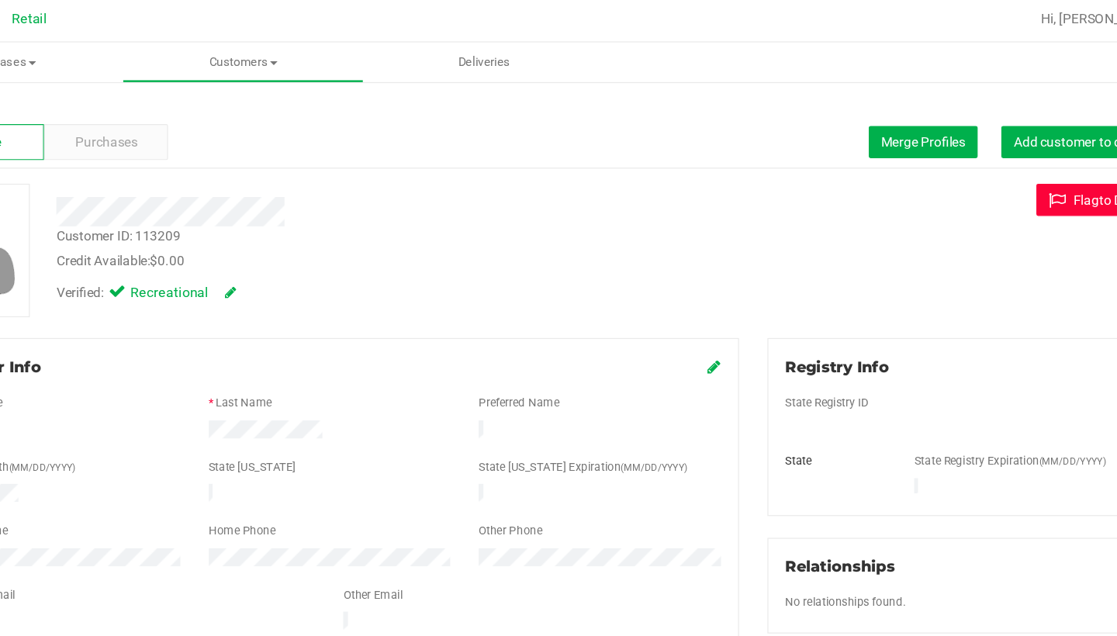
click at [983, 157] on button "Flag to Delete" at bounding box center [1034, 166] width 103 height 26
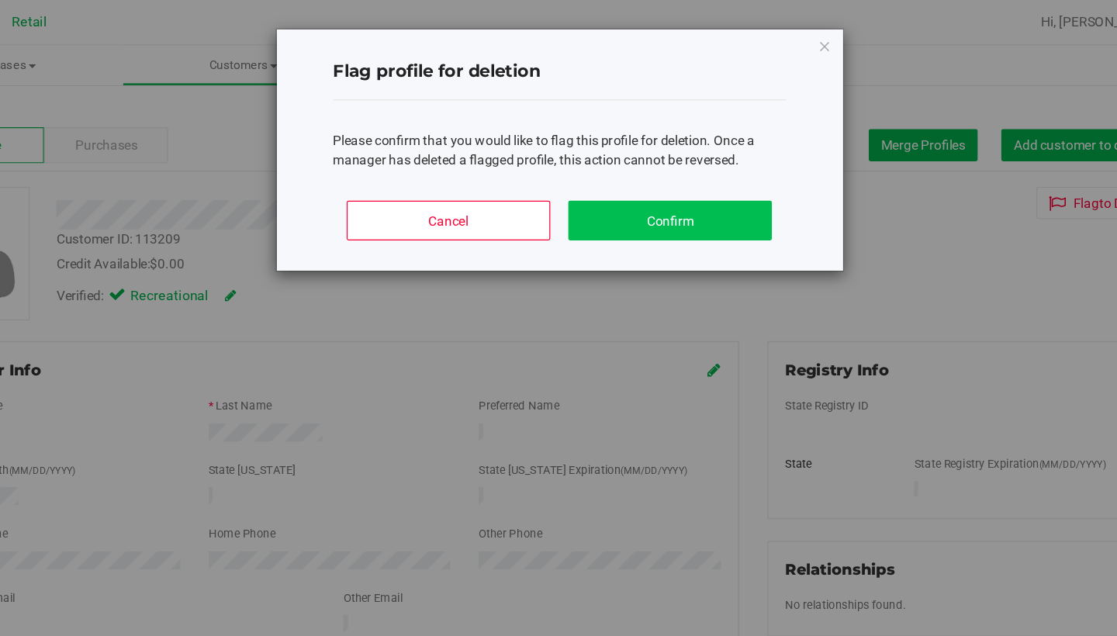
click at [600, 175] on button "Confirm" at bounding box center [683, 180] width 167 height 33
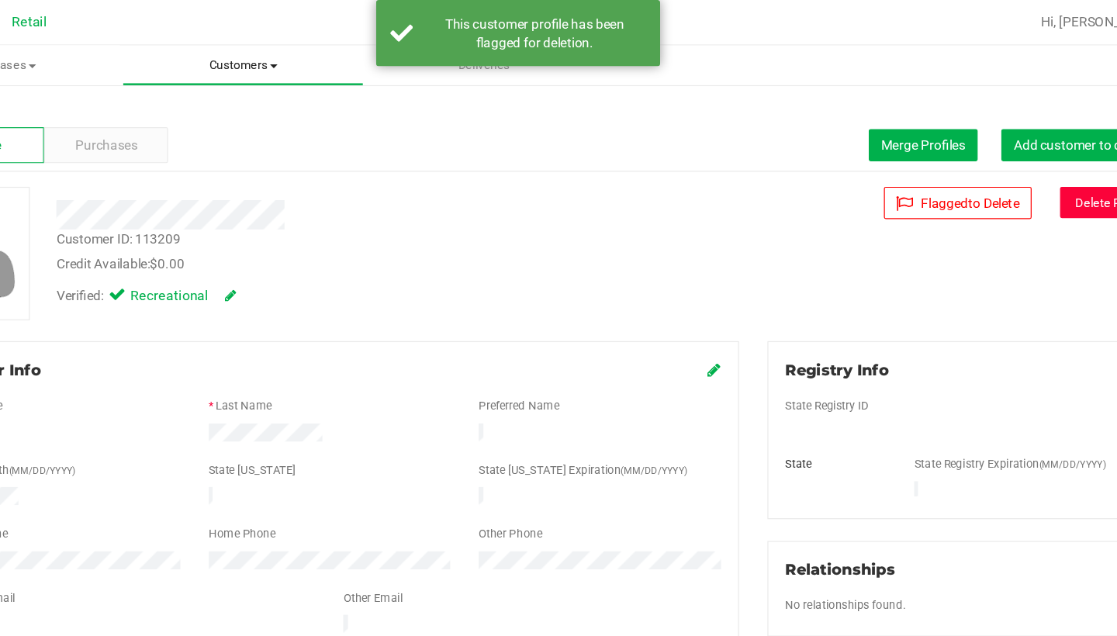
click at [235, 65] on uib-tab-heading "Customers All customers Add a new customer All physicians" at bounding box center [332, 53] width 195 height 31
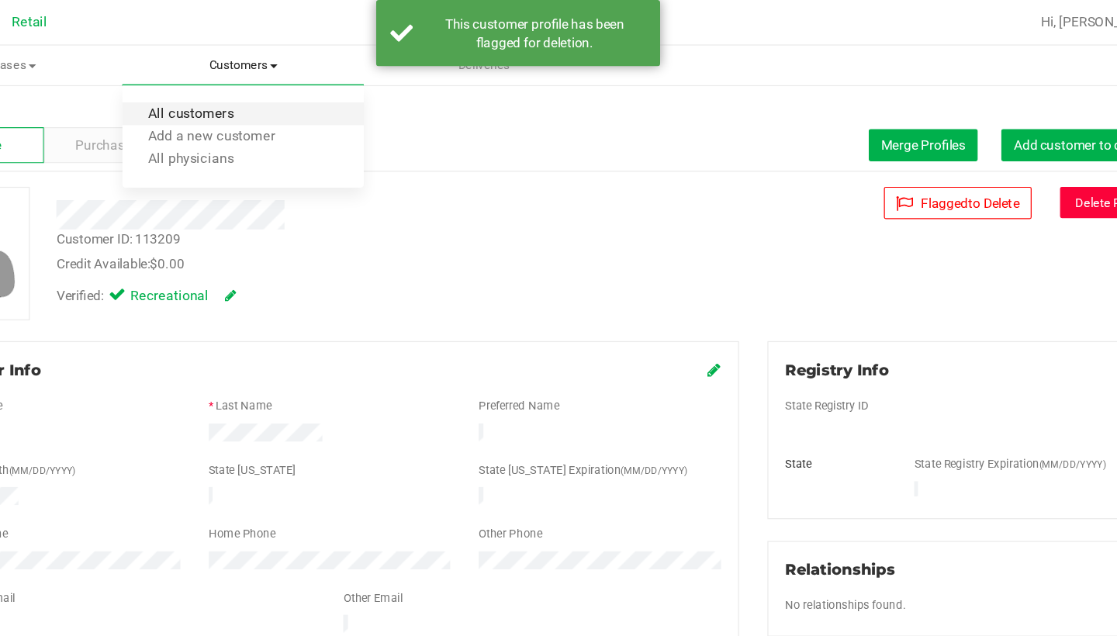
click at [234, 95] on span "All customers" at bounding box center [290, 93] width 112 height 13
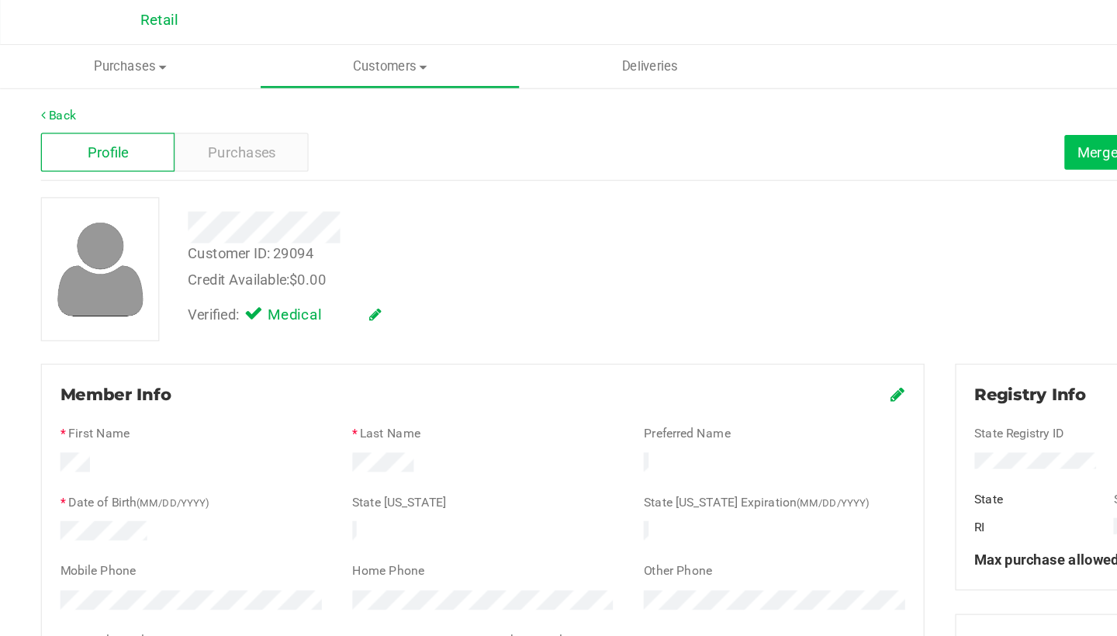
click at [846, 119] on button "Merge Profiles" at bounding box center [890, 119] width 89 height 26
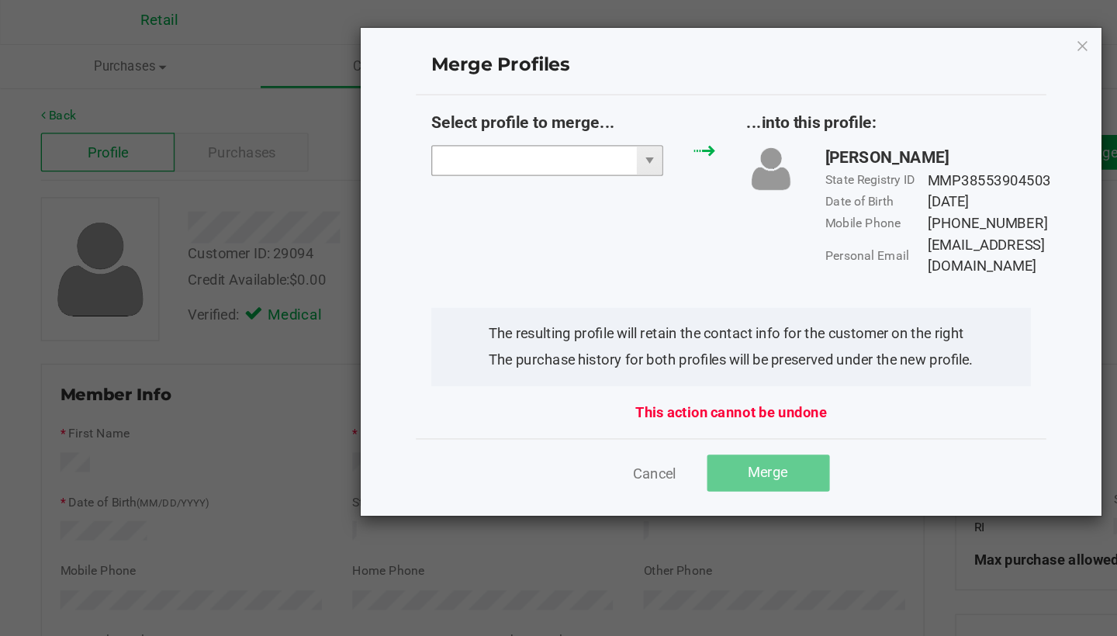
click at [376, 119] on input "NO DATA FOUND" at bounding box center [442, 125] width 155 height 22
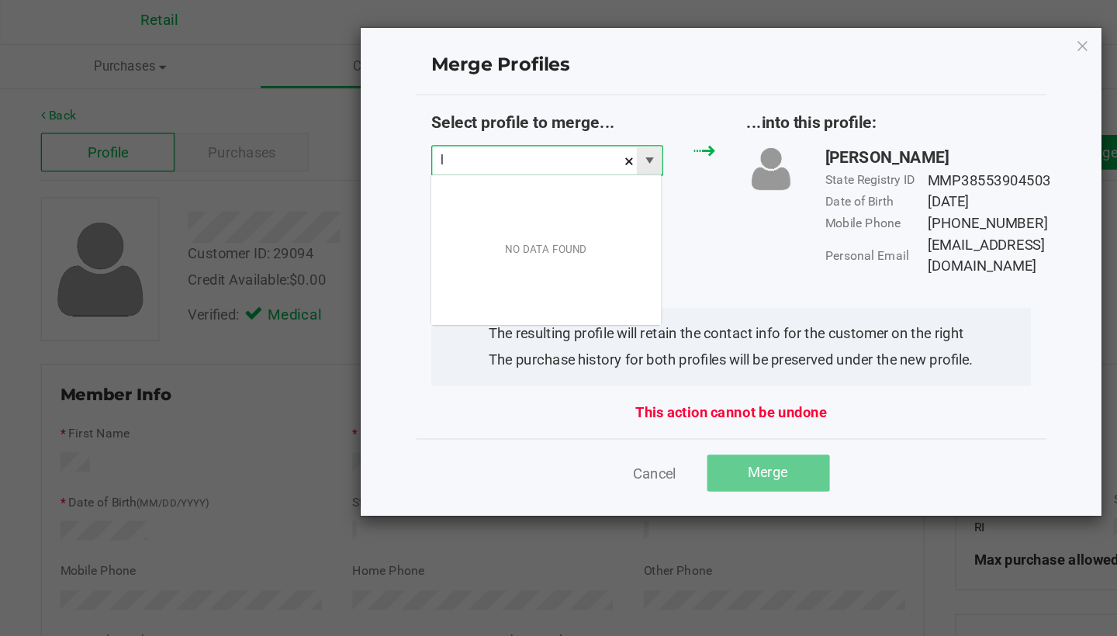
scroll to position [23, 177]
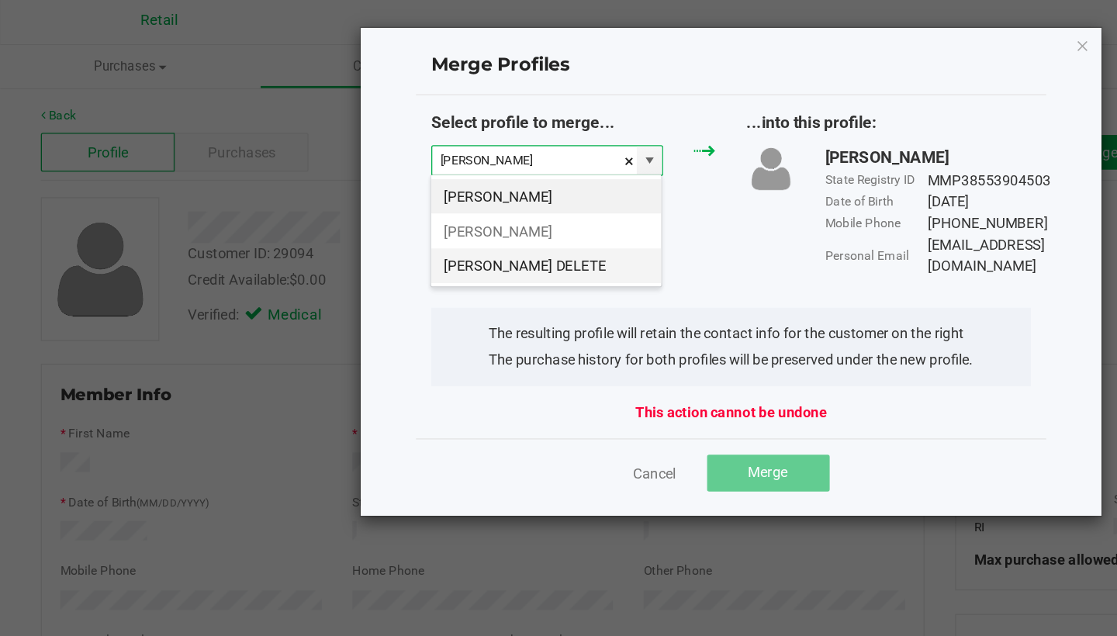
click at [376, 200] on li "Lisa Williams DELETE" at bounding box center [452, 205] width 175 height 26
type input "Lisa Williams DELETE"
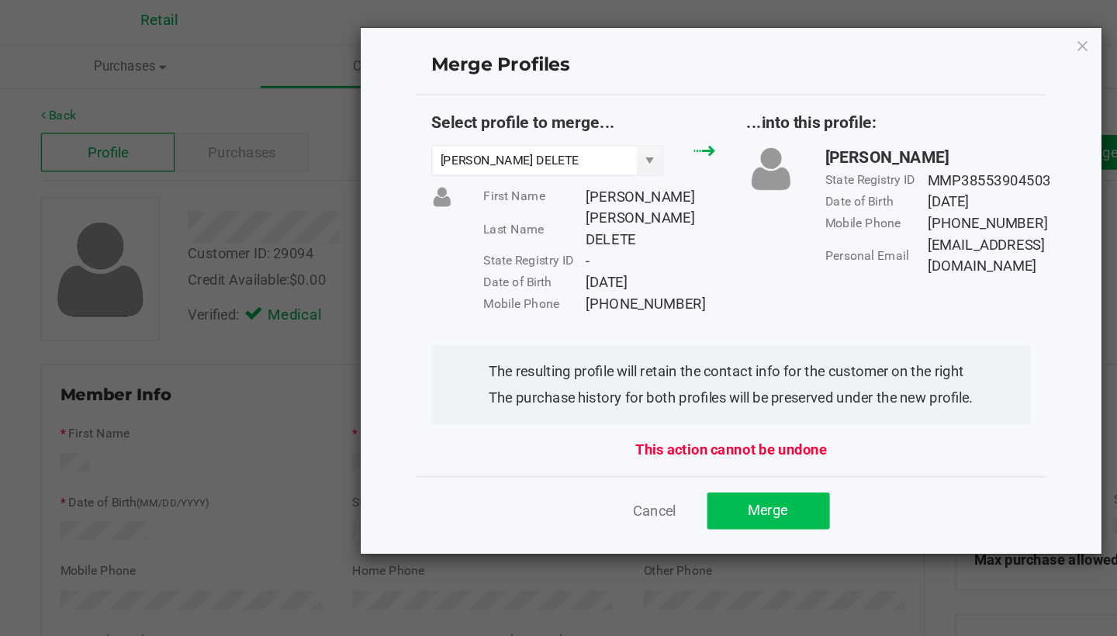
click at [605, 384] on span "Merge" at bounding box center [620, 390] width 30 height 12
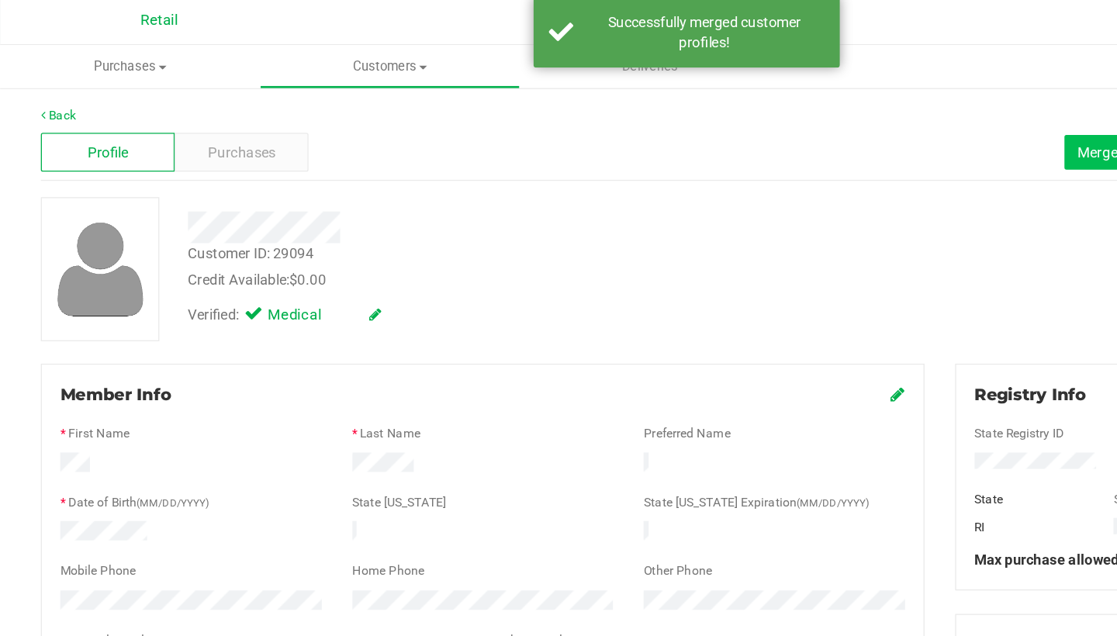
click at [846, 106] on button "Merge Profiles" at bounding box center [890, 119] width 89 height 26
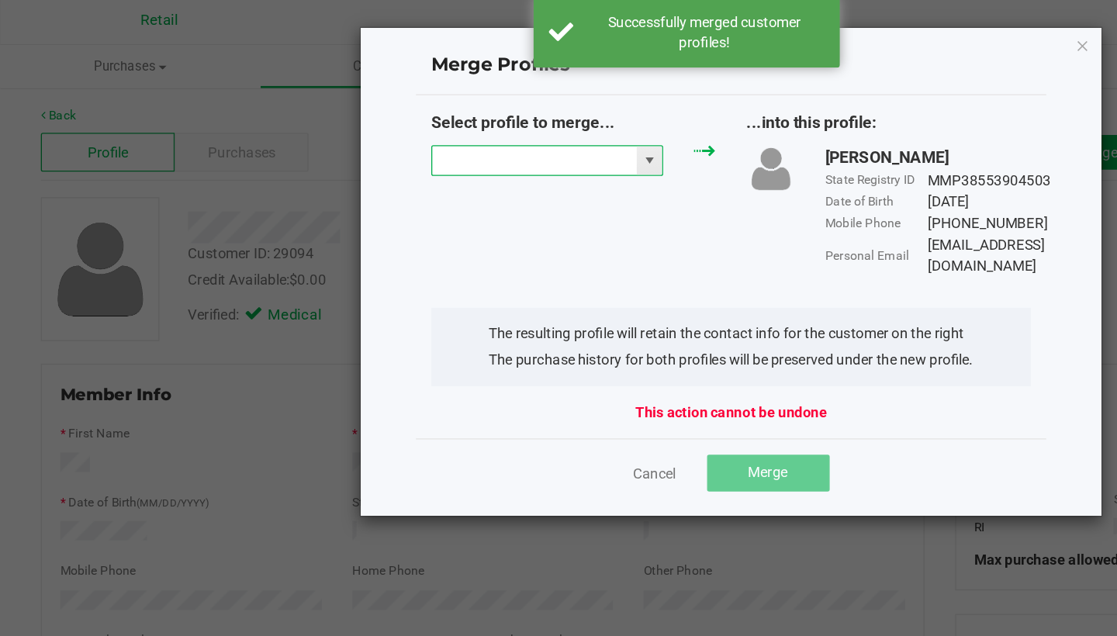
click at [377, 124] on input "NO DATA FOUND" at bounding box center [442, 125] width 155 height 22
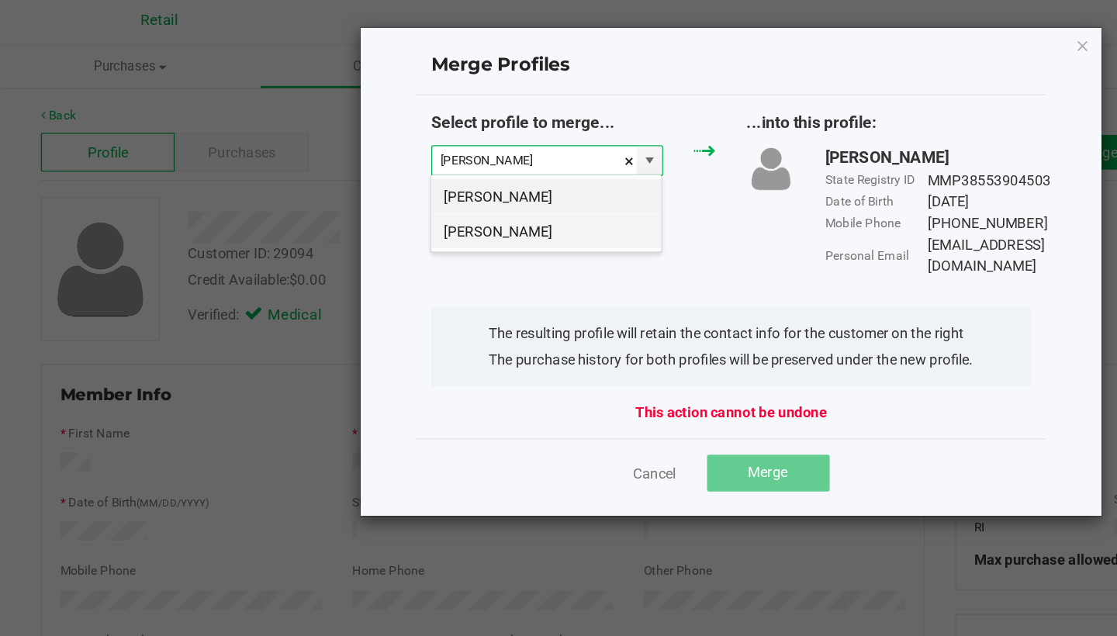
click at [365, 179] on li "[PERSON_NAME]" at bounding box center [452, 178] width 175 height 26
type input "[PERSON_NAME]"
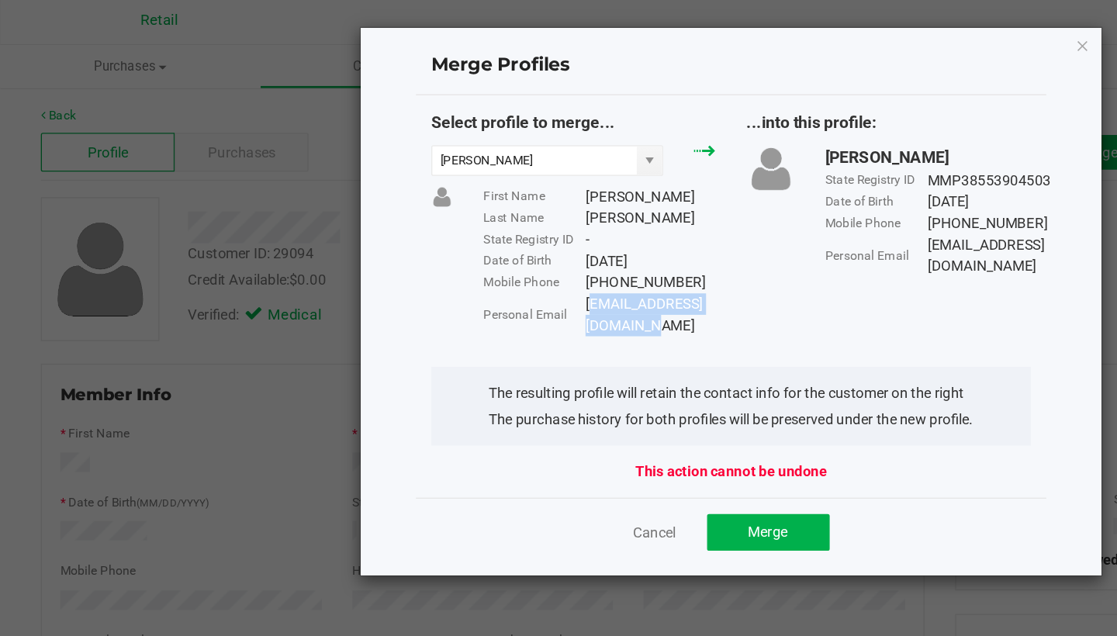
drag, startPoint x: 577, startPoint y: 230, endPoint x: 445, endPoint y: 230, distance: 132.7
click at [482, 230] on div "daisyduke4291@gmail.com" at bounding box center [531, 242] width 99 height 33
copy div "daisyduke4291@gmail.com"
click at [607, 393] on button "Merge" at bounding box center [620, 407] width 93 height 28
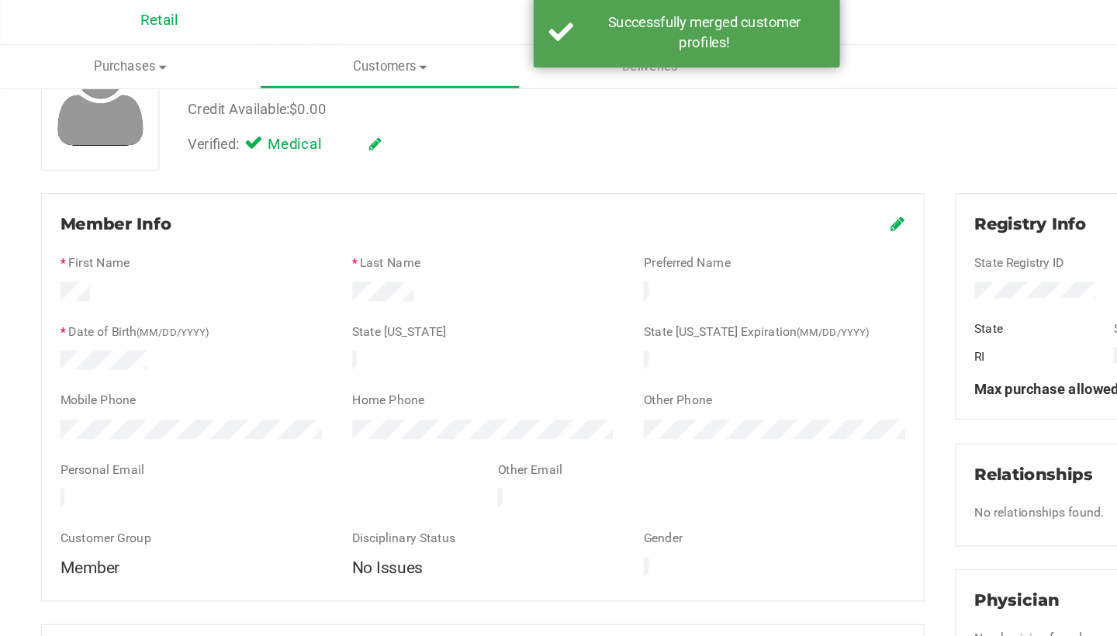
scroll to position [132, 0]
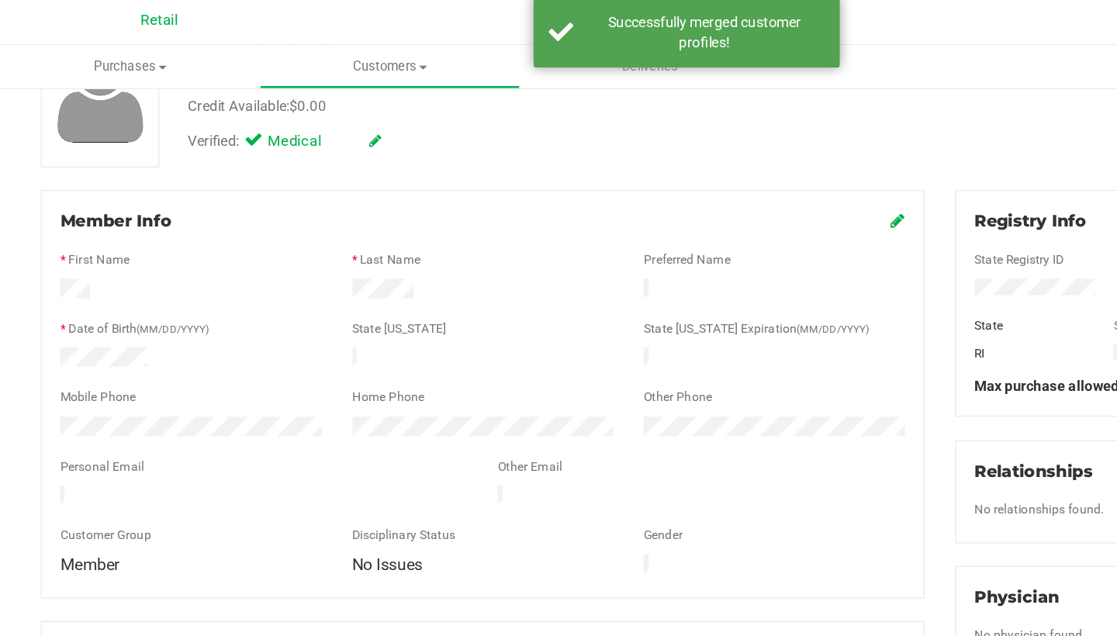
click at [714, 168] on icon at bounding box center [719, 170] width 11 height 12
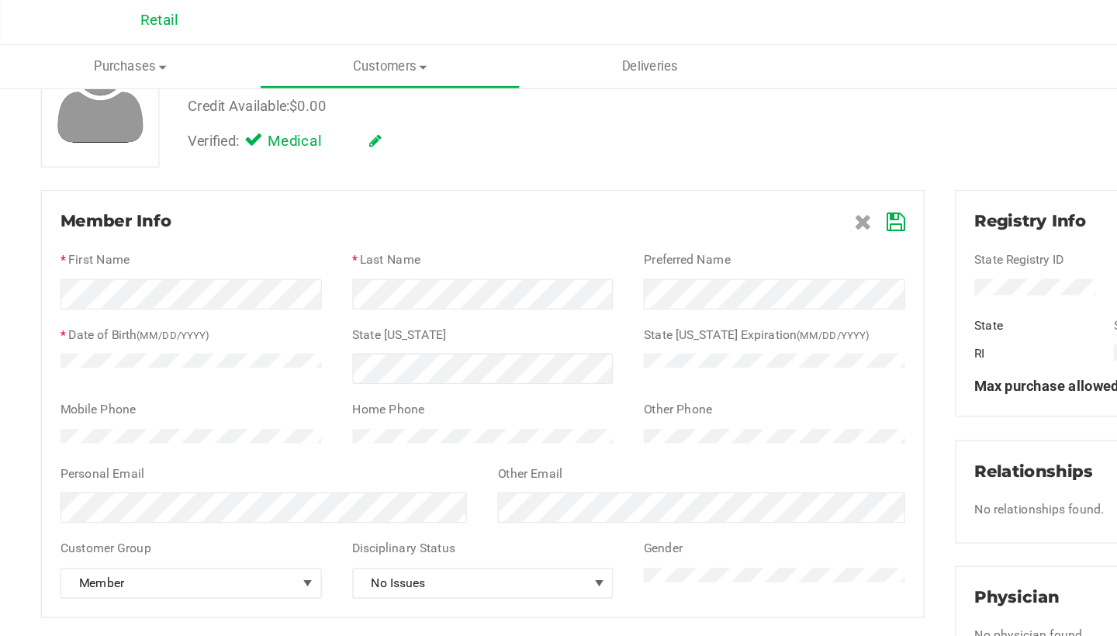
click at [711, 166] on icon at bounding box center [718, 172] width 14 height 12
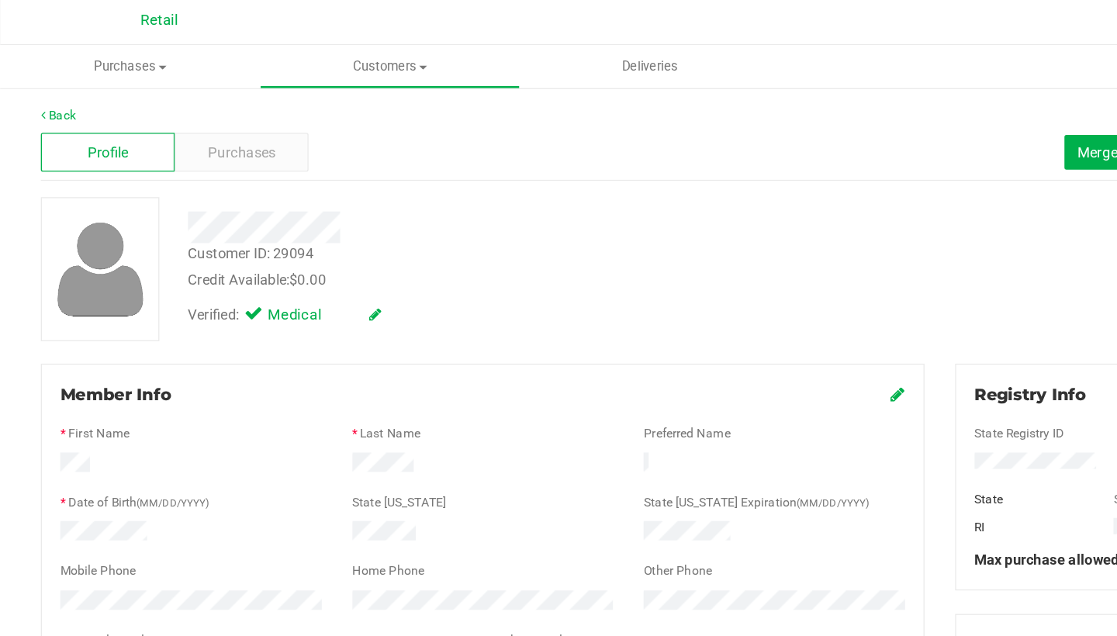
scroll to position [0, 0]
click at [289, 52] on span "Customers" at bounding box center [332, 54] width 195 height 14
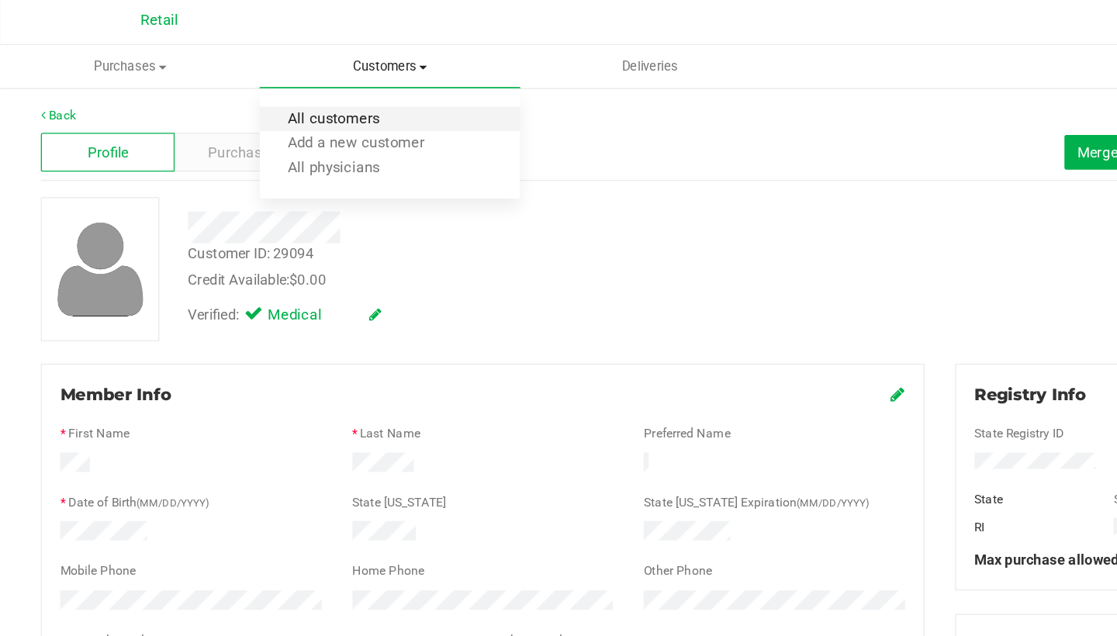
click at [289, 95] on span "All customers" at bounding box center [290, 93] width 112 height 13
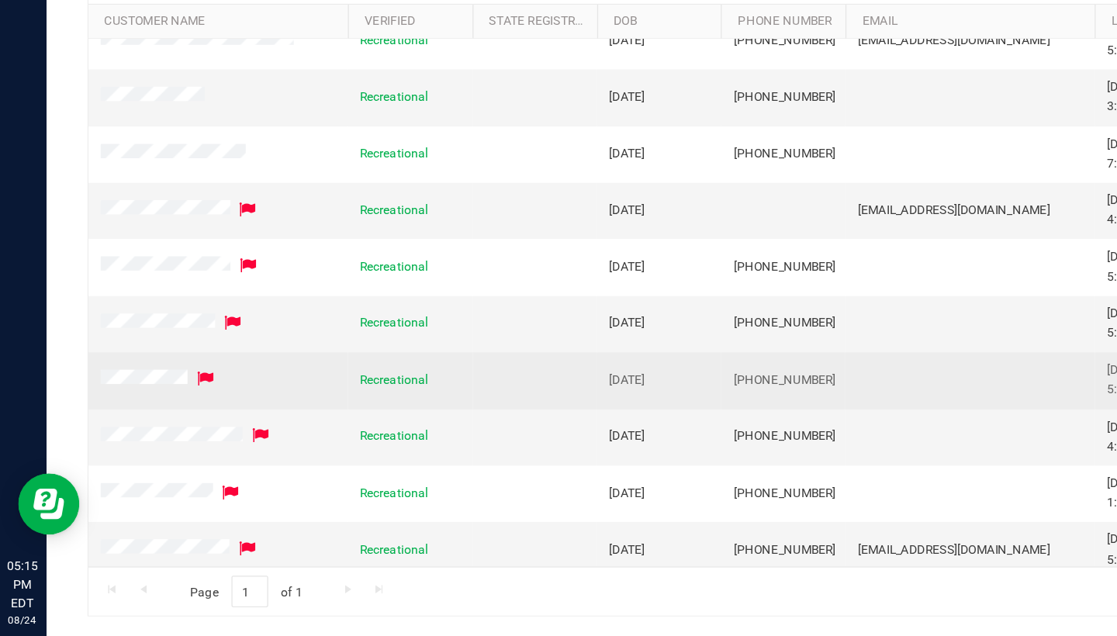
drag, startPoint x: 632, startPoint y: 289, endPoint x: 555, endPoint y: 282, distance: 77.9
click at [555, 420] on td "[PHONE_NUMBER]" at bounding box center [596, 441] width 95 height 43
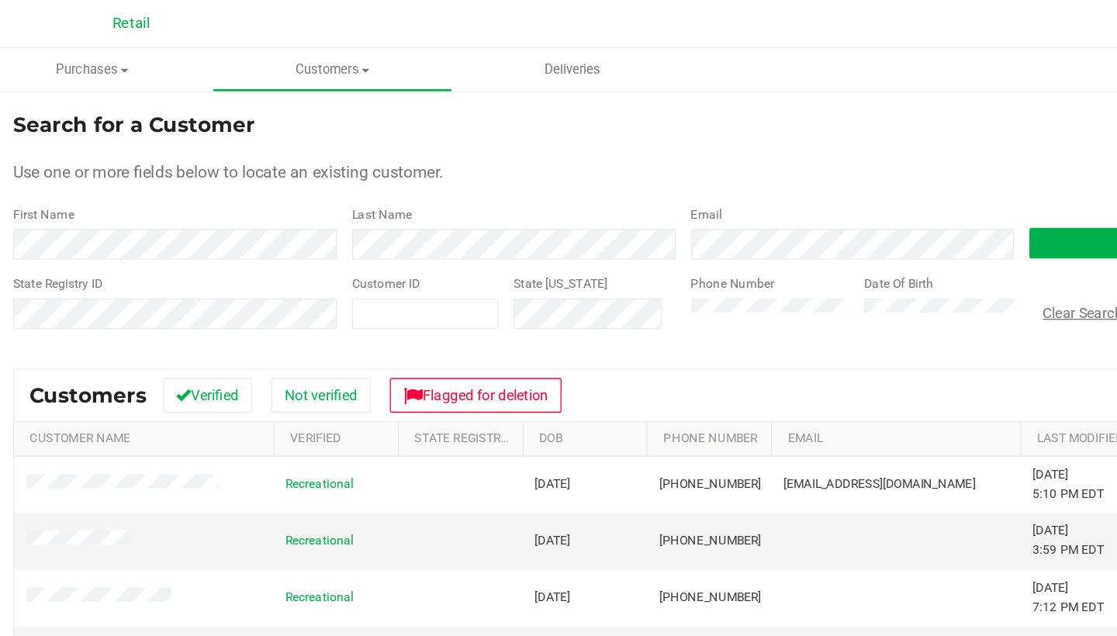
click at [840, 240] on button "Clear Search" at bounding box center [880, 238] width 81 height 26
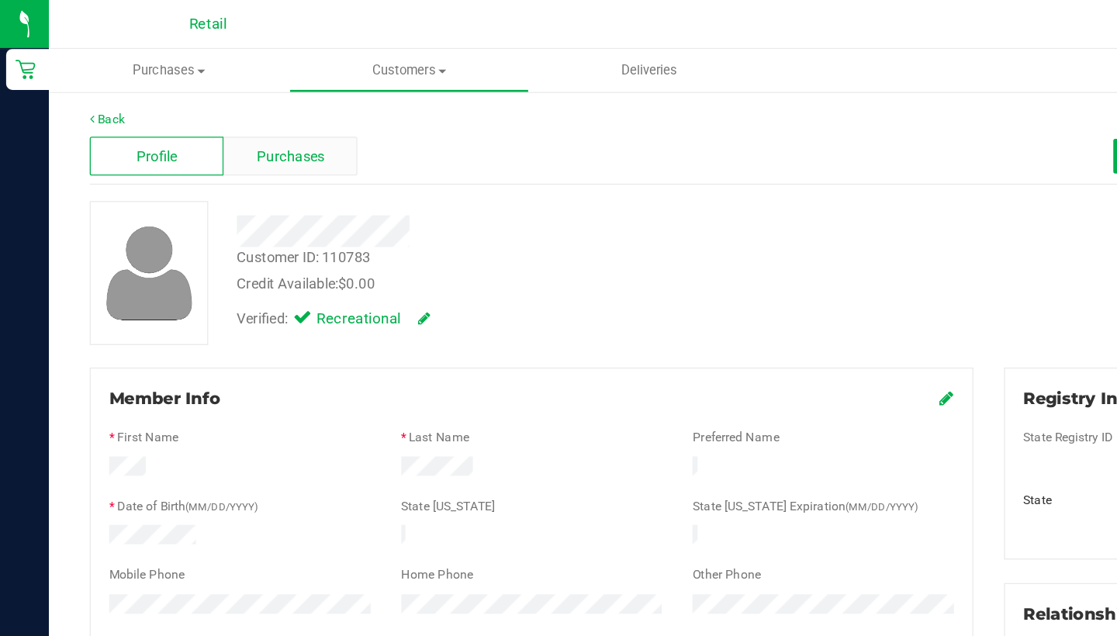
click at [206, 118] on span "Purchases" at bounding box center [220, 119] width 51 height 16
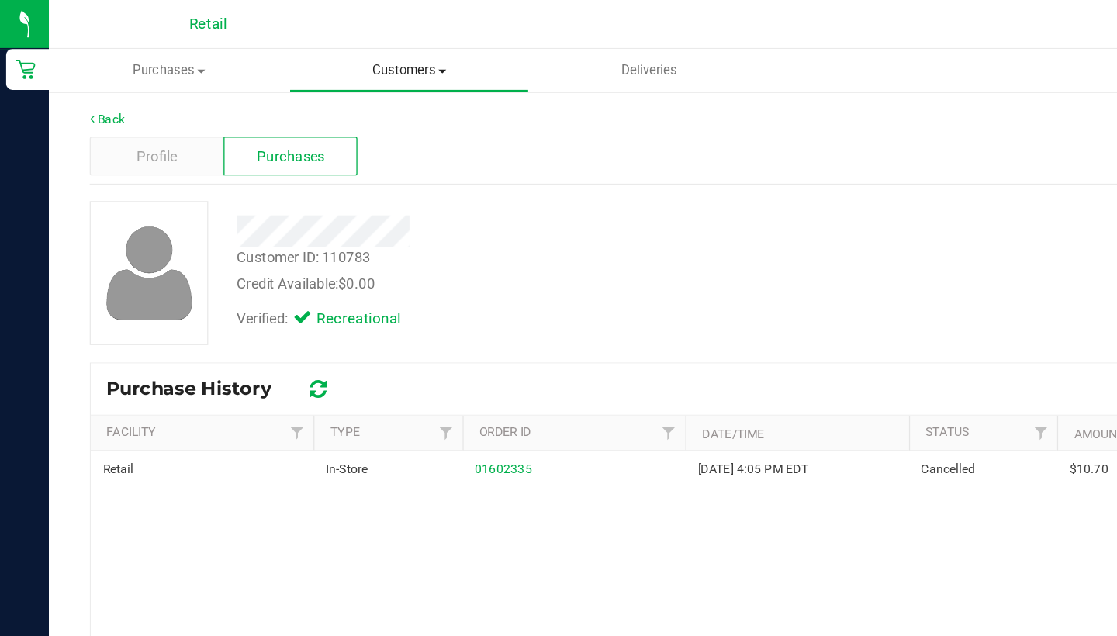
click at [307, 44] on uib-tab-heading "Customers All customers Add a new customer All physicians" at bounding box center [310, 53] width 181 height 31
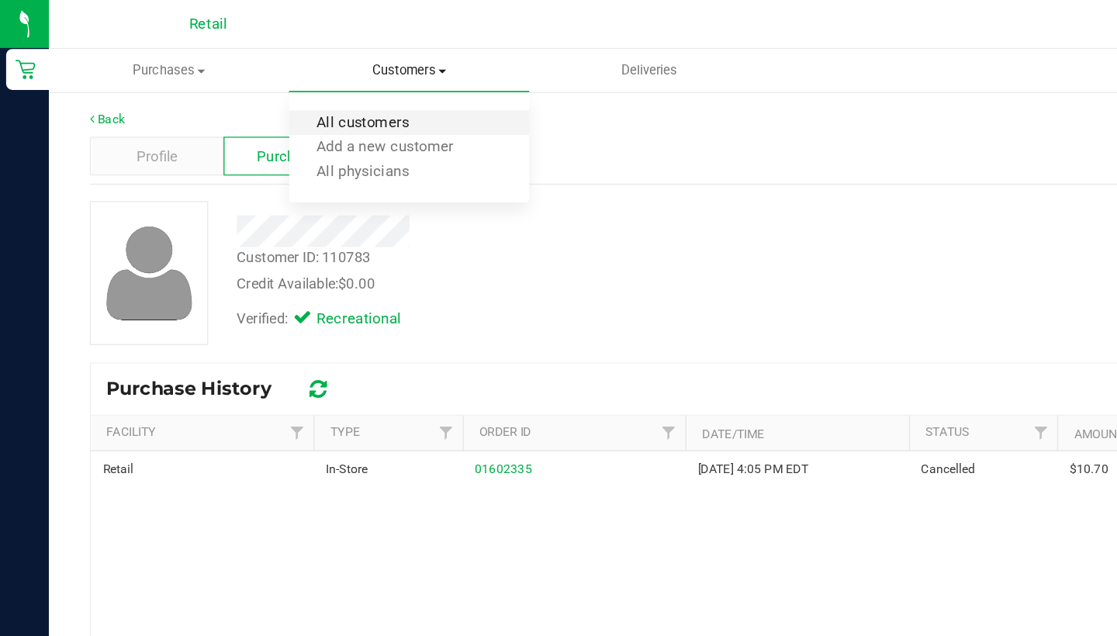
click at [306, 87] on span "All customers" at bounding box center [276, 93] width 112 height 13
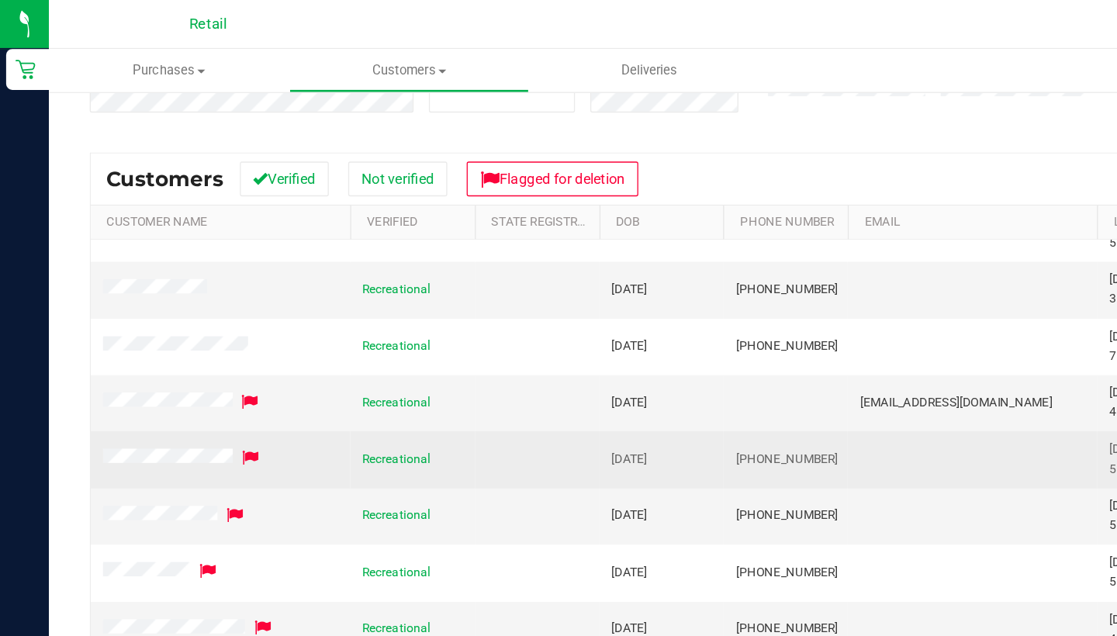
scroll to position [25, 0]
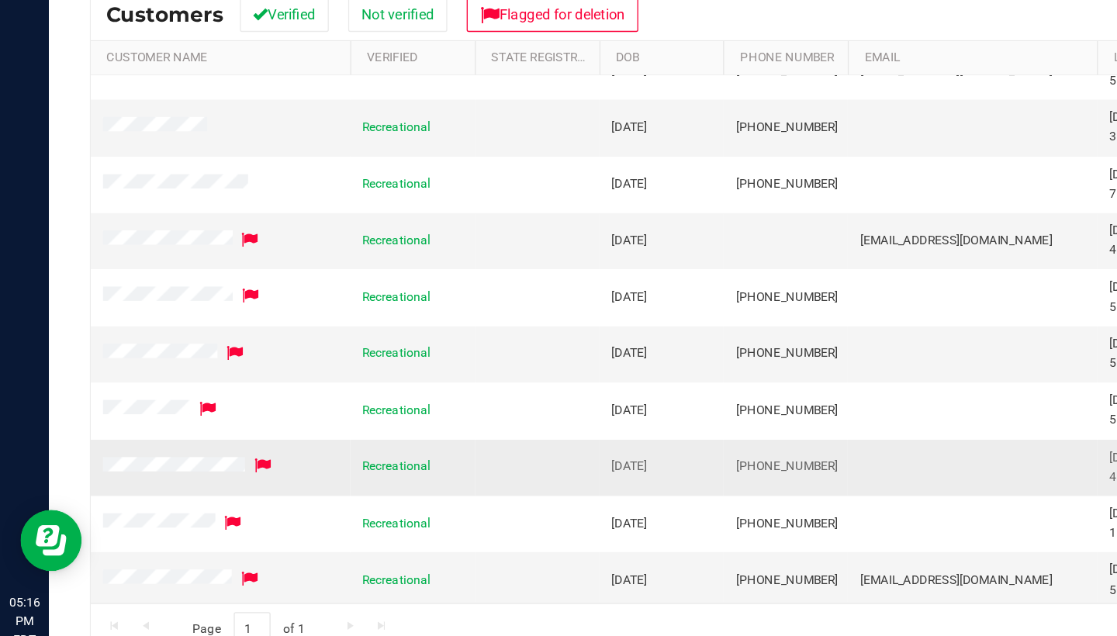
drag, startPoint x: 628, startPoint y: 348, endPoint x: 554, endPoint y: 343, distance: 74.6
click at [554, 458] on td "(401) 297-7032" at bounding box center [596, 479] width 95 height 43
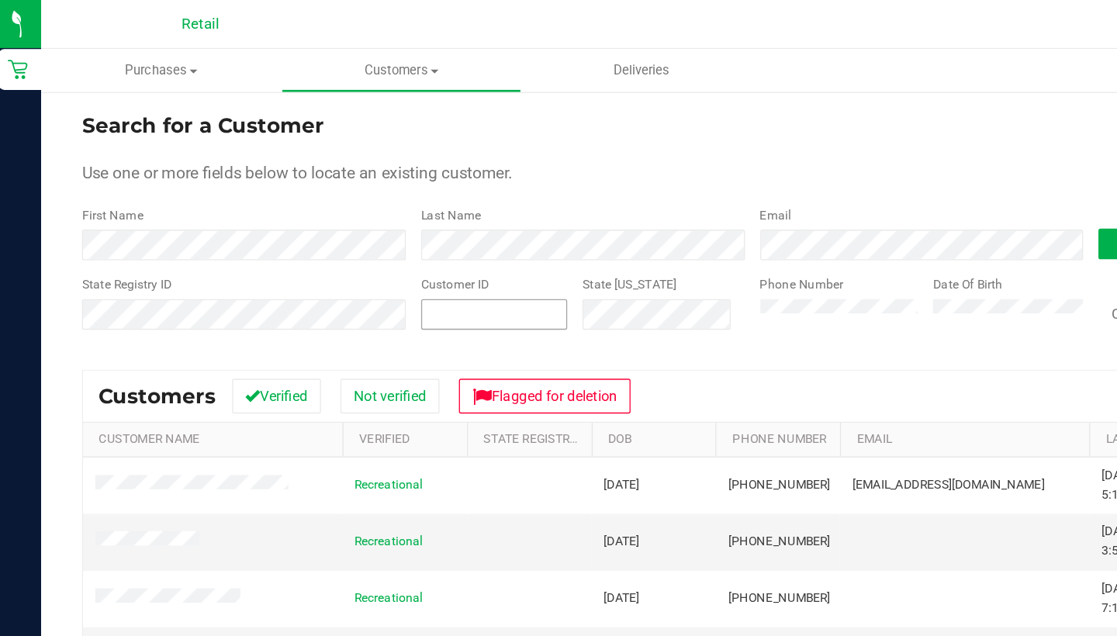
scroll to position [0, 0]
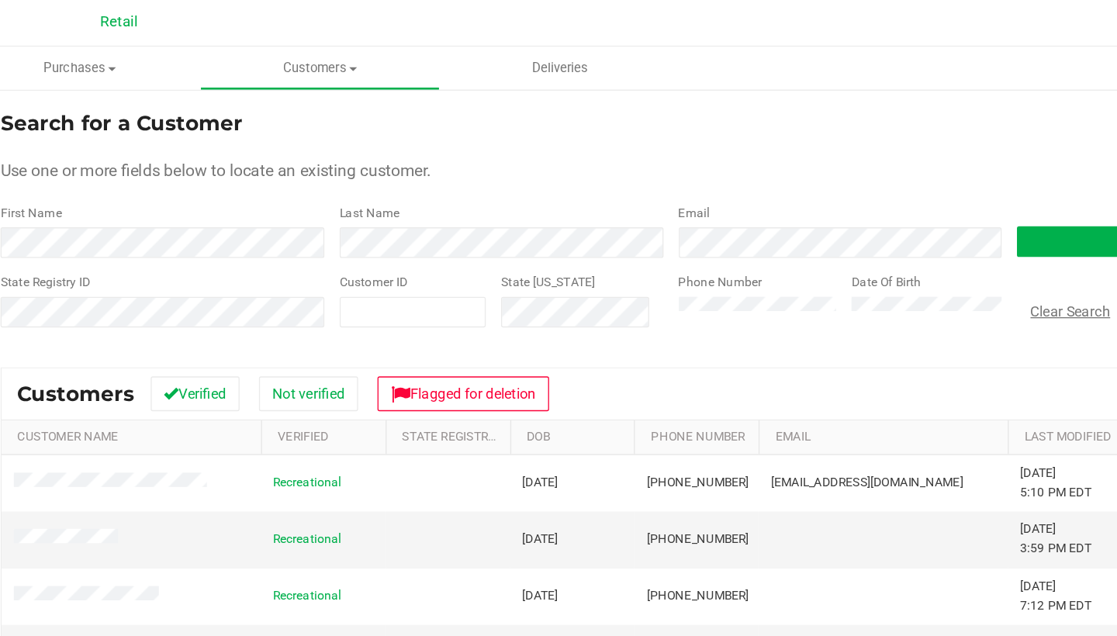
click at [840, 240] on button "Clear Search" at bounding box center [880, 238] width 81 height 26
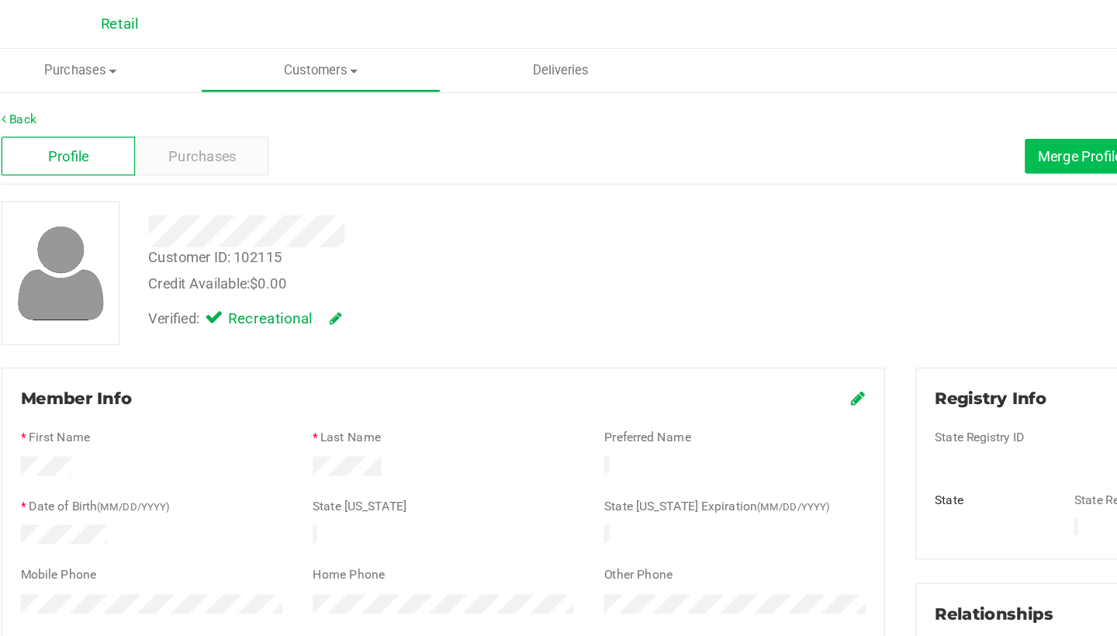
click at [856, 119] on span "Merge Profiles" at bounding box center [890, 118] width 69 height 12
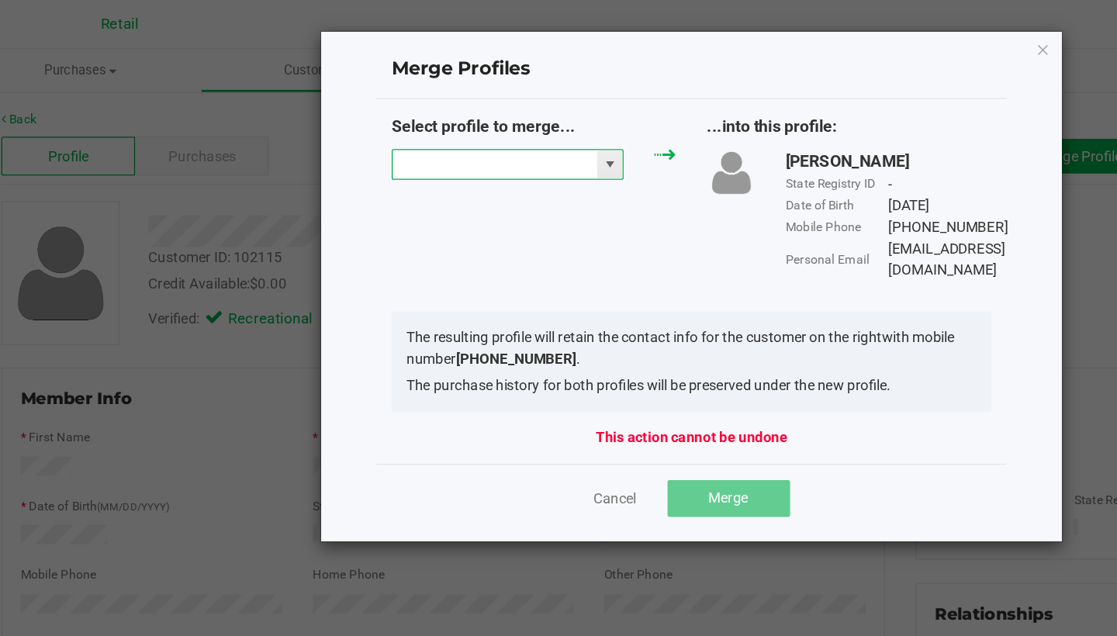
click at [372, 133] on input "NO DATA FOUND" at bounding box center [442, 125] width 155 height 22
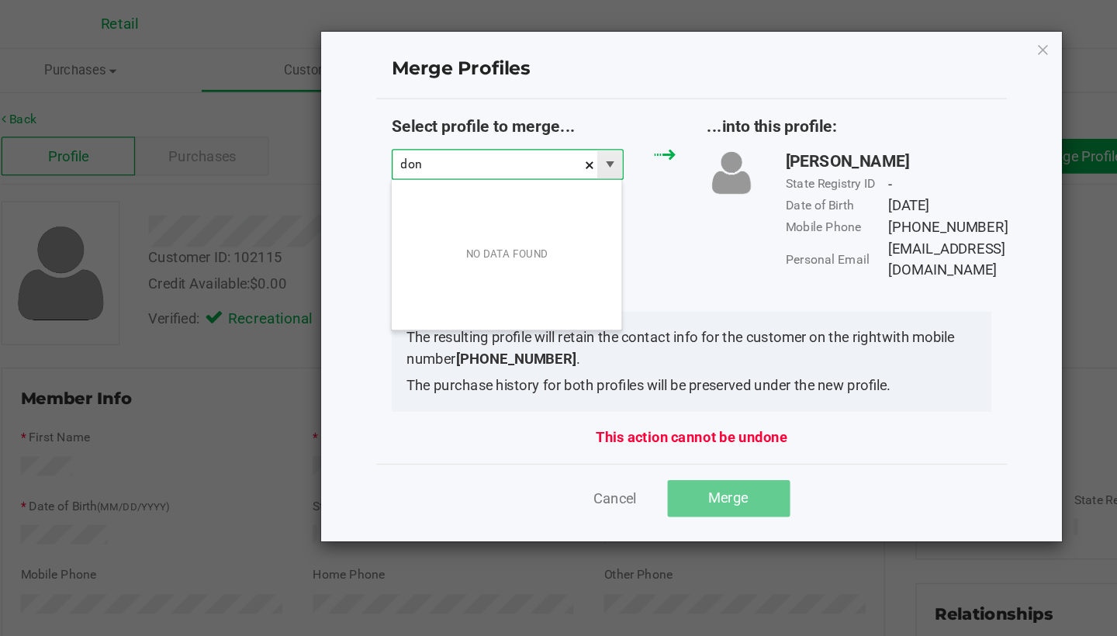
scroll to position [23, 177]
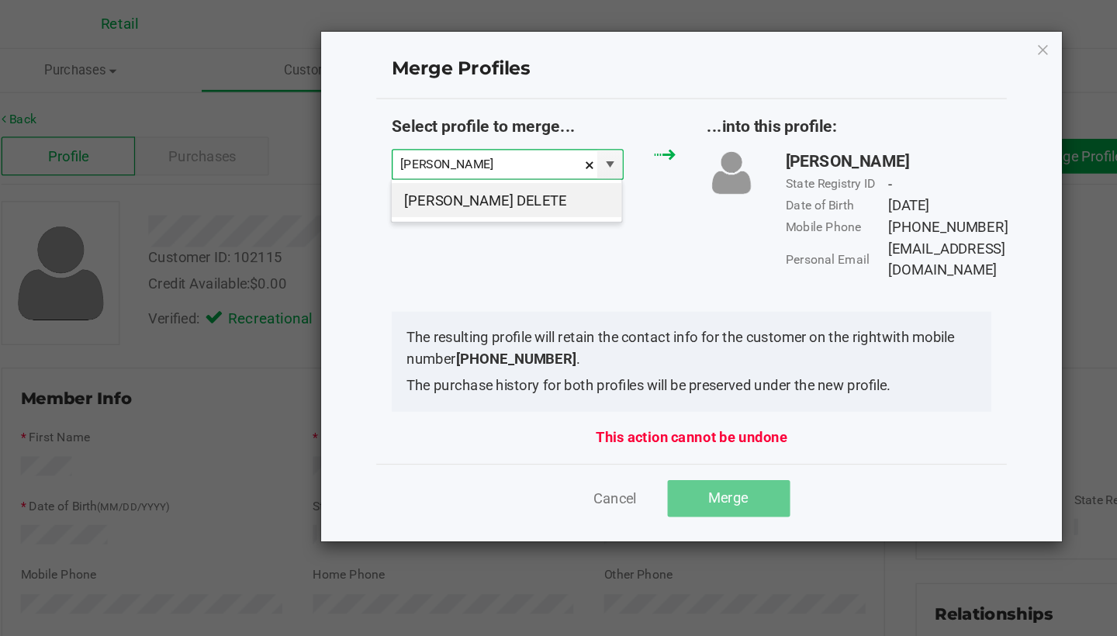
type input "donald campb"
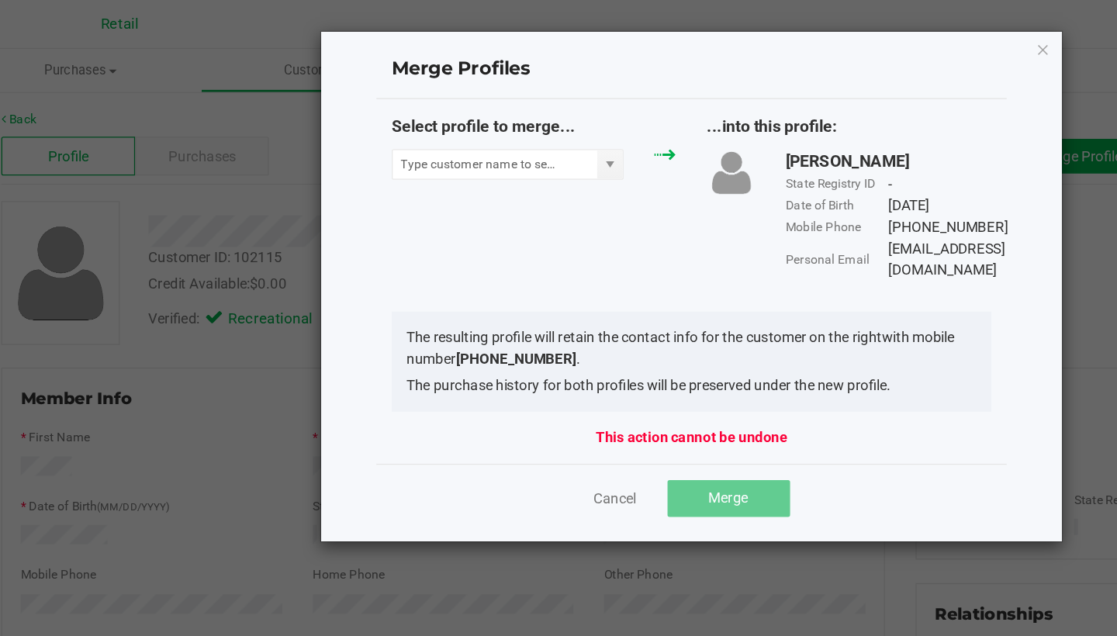
click at [399, 170] on div "Select profile to merge... ...into this profile: Donald Campbell State Registry…" at bounding box center [592, 150] width 479 height 126
click at [394, 126] on input at bounding box center [442, 125] width 155 height 22
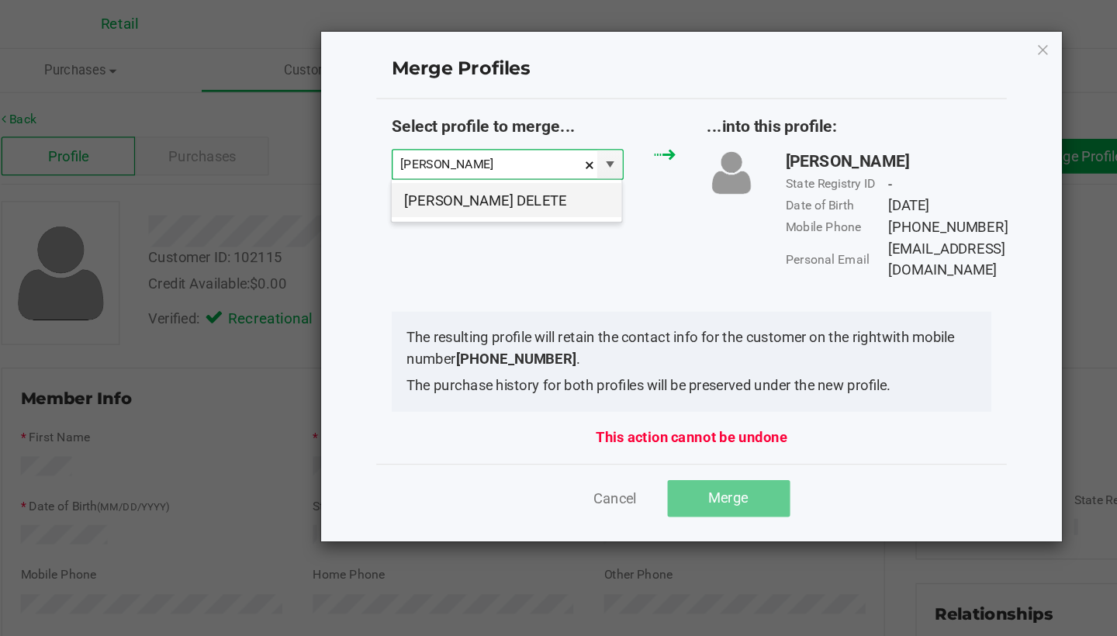
click at [410, 144] on li "Donald Campbell DELETE" at bounding box center [452, 152] width 175 height 26
type input "Donald Campbell DELETE"
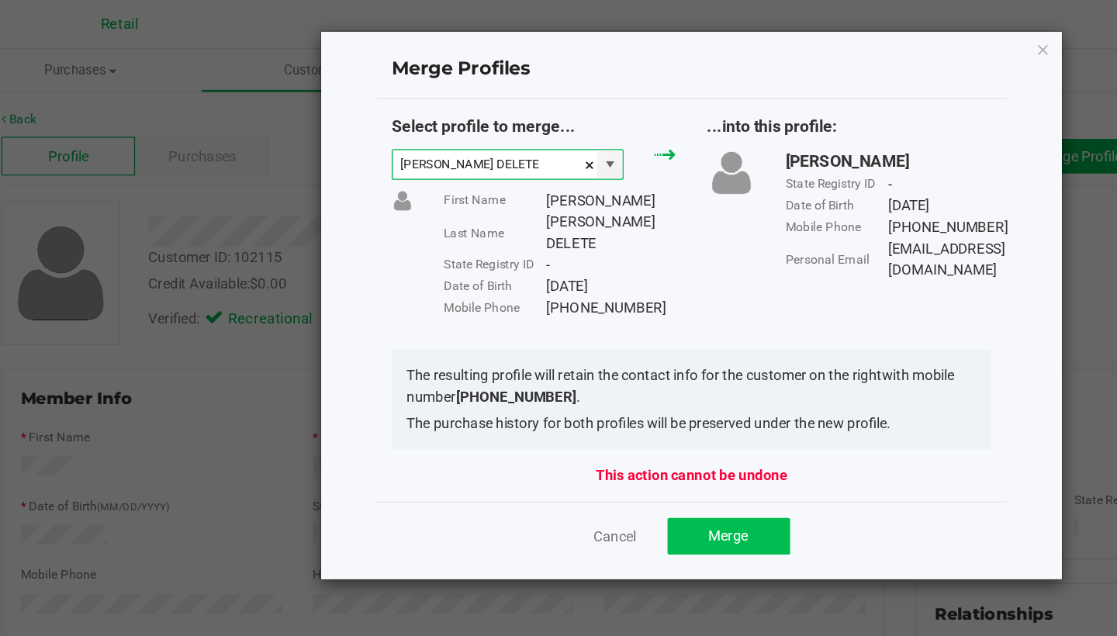
click at [605, 400] on span "Merge" at bounding box center [620, 406] width 30 height 12
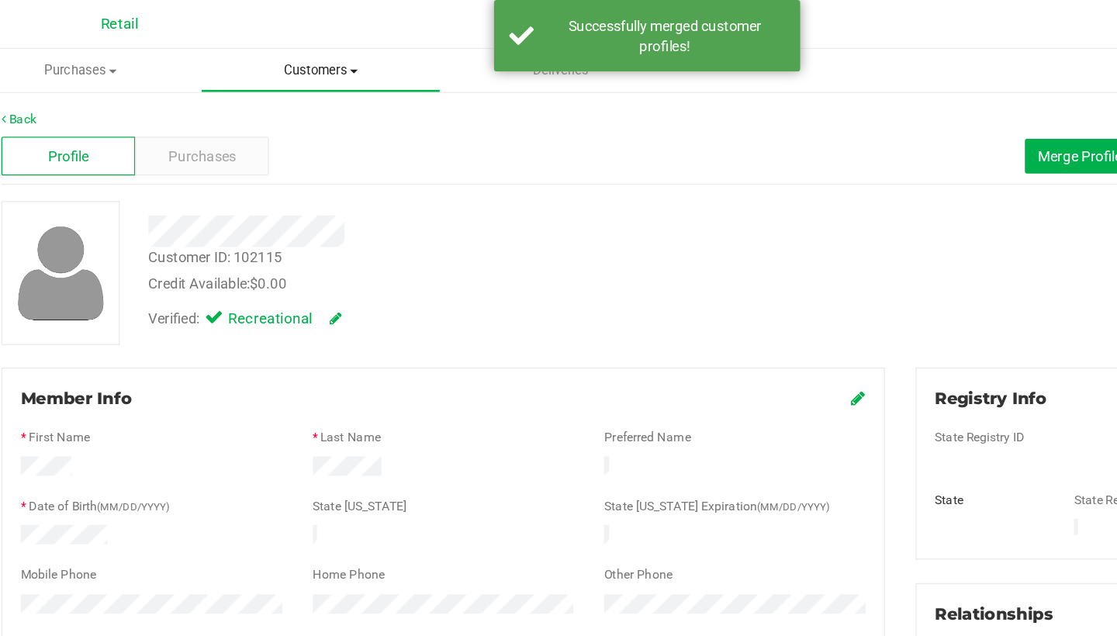
click at [242, 60] on span "Customers" at bounding box center [310, 54] width 181 height 14
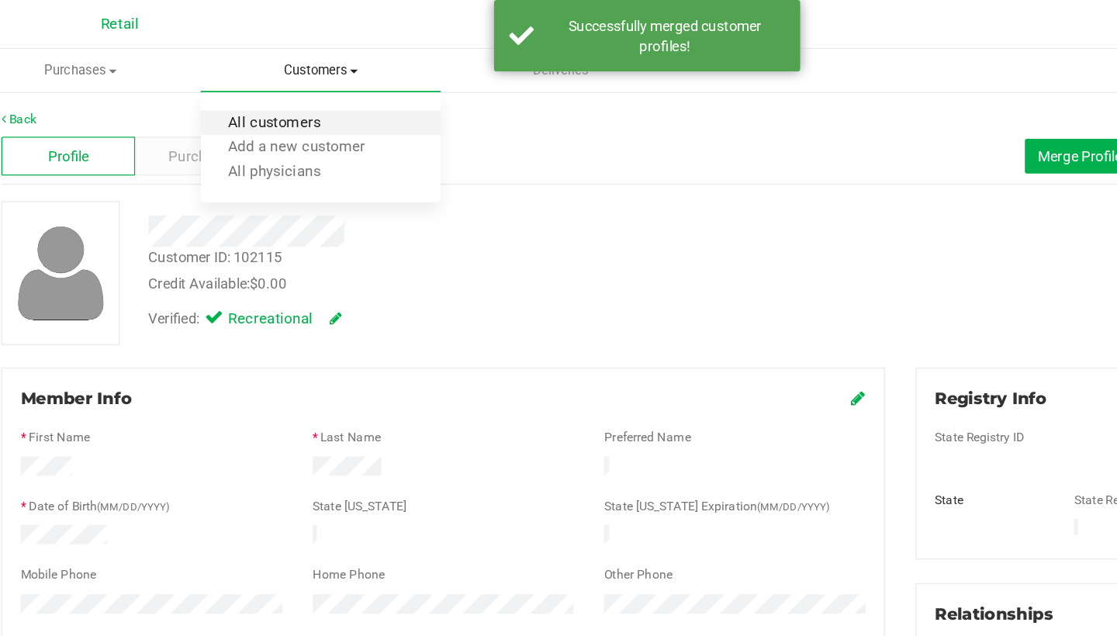
click at [242, 92] on span "All customers" at bounding box center [276, 93] width 112 height 13
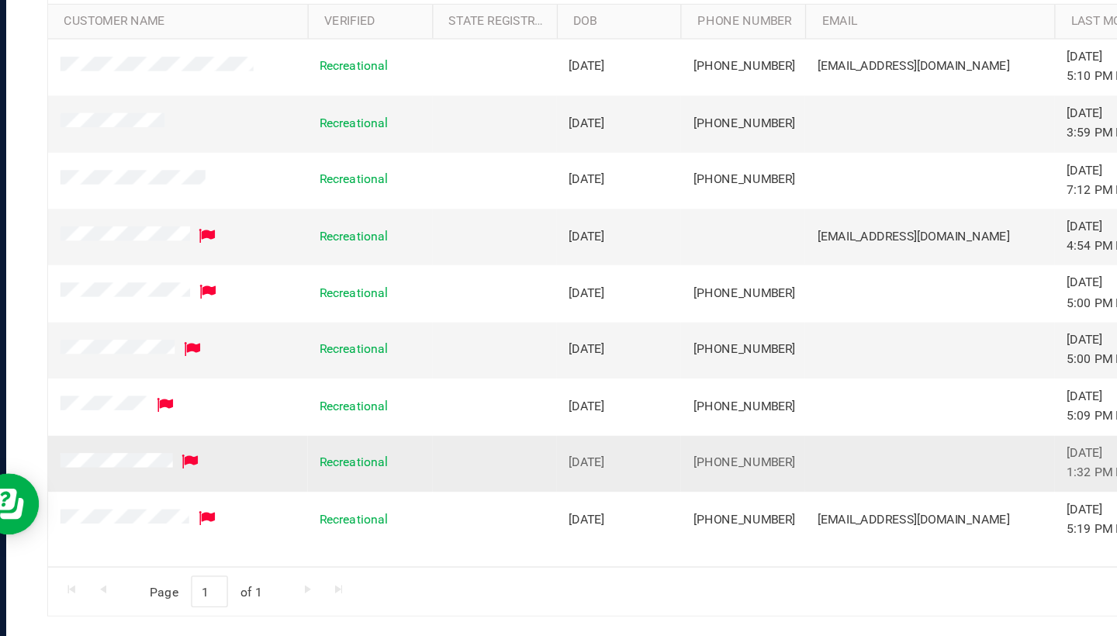
drag, startPoint x: 597, startPoint y: 344, endPoint x: 524, endPoint y: 350, distance: 73.1
click at [549, 483] on td "(401) 696-1134" at bounding box center [596, 504] width 95 height 43
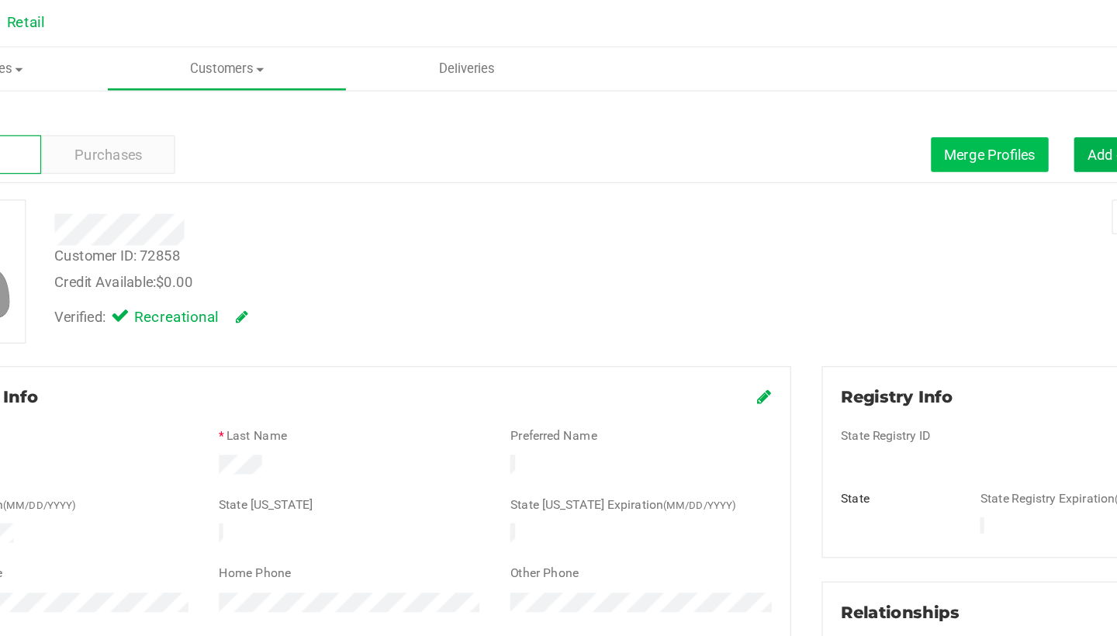
click at [846, 126] on button "Merge Profiles" at bounding box center [890, 119] width 89 height 26
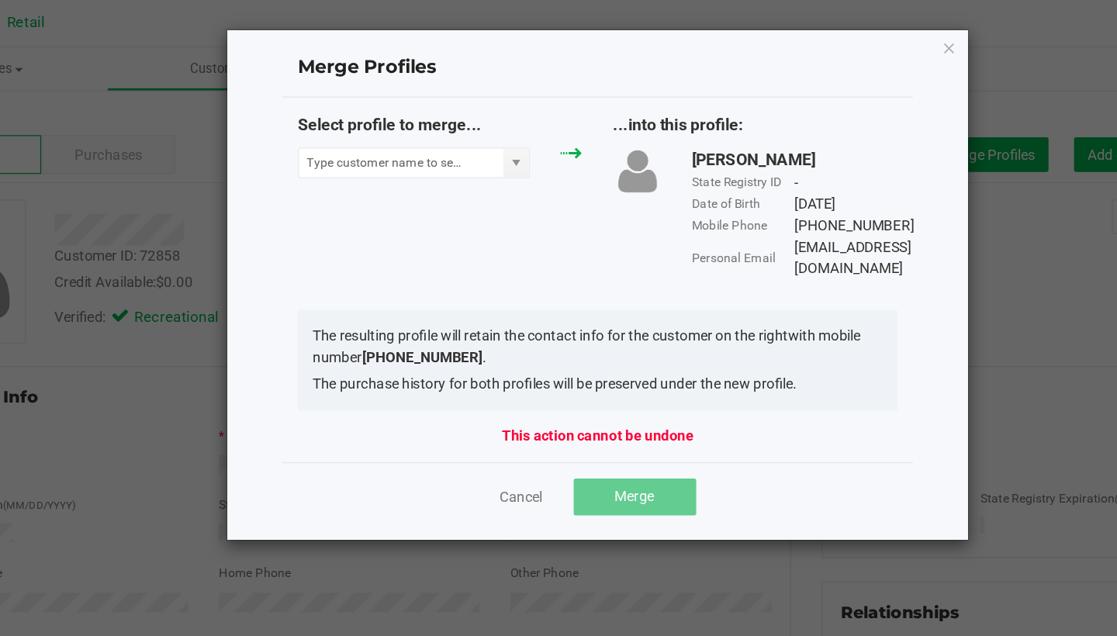
click at [854, 35] on button "Close" at bounding box center [859, 37] width 11 height 19
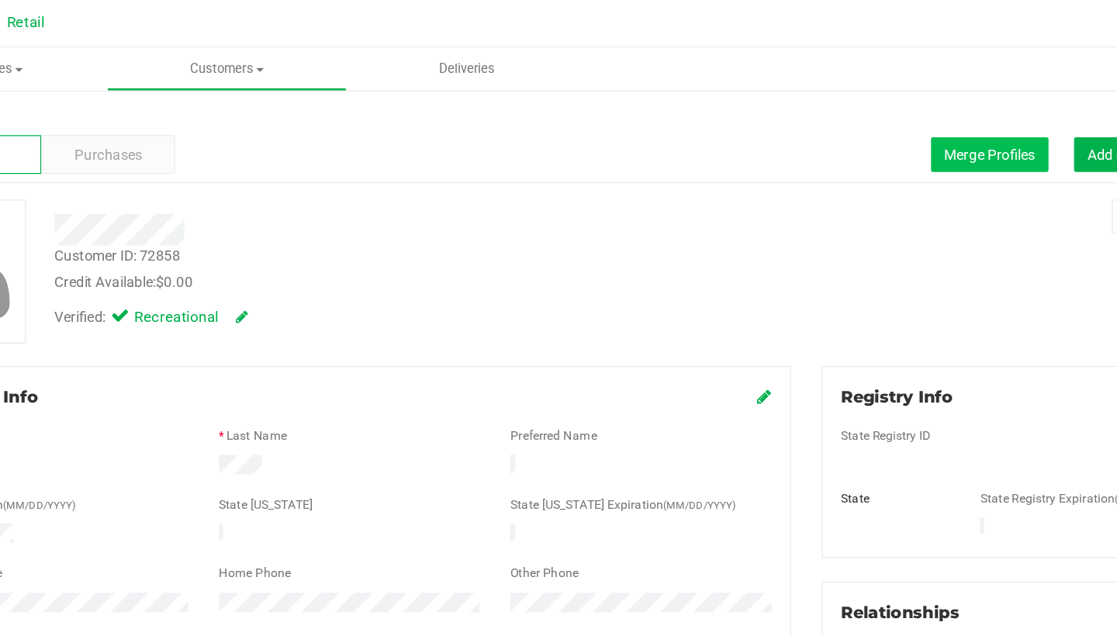
click at [856, 116] on span "Merge Profiles" at bounding box center [890, 118] width 69 height 12
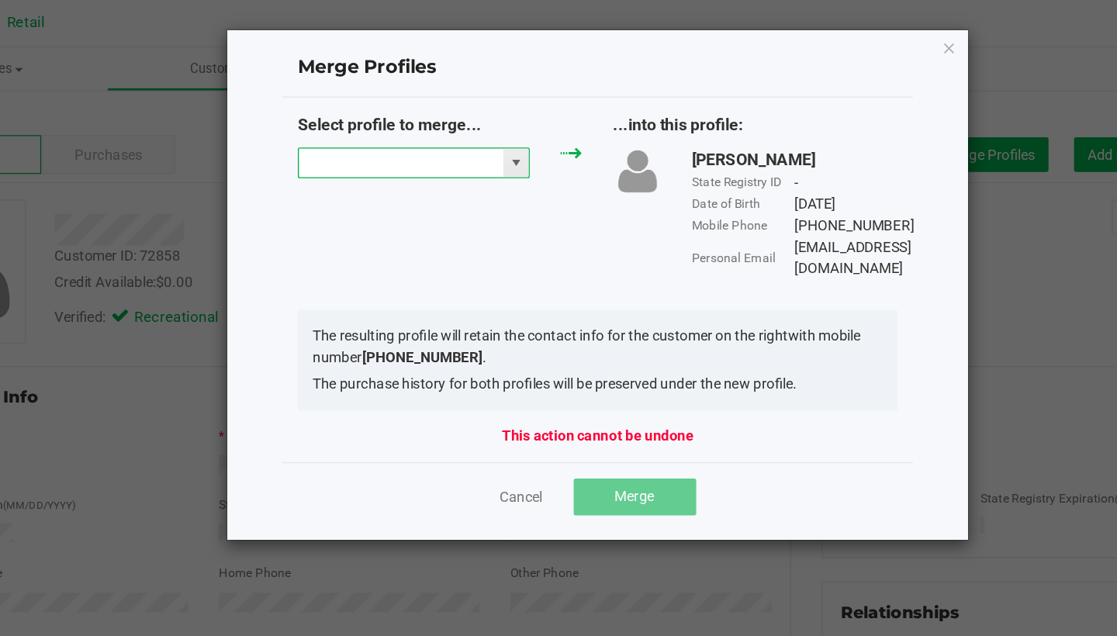
click at [365, 123] on input "NO DATA FOUND" at bounding box center [442, 125] width 155 height 22
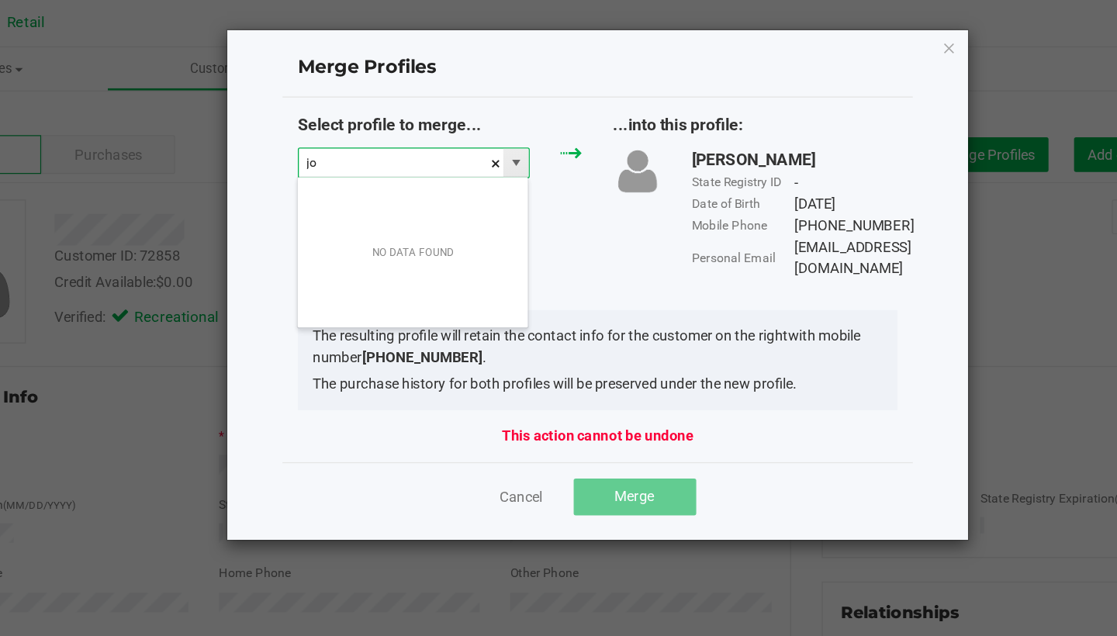
scroll to position [23, 177]
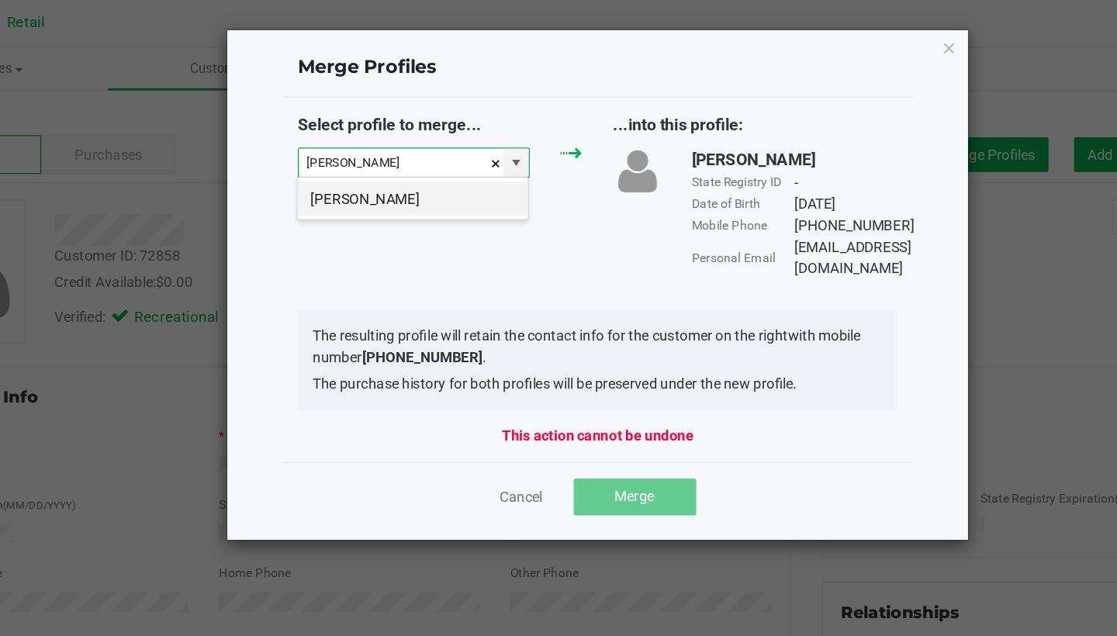
click at [365, 151] on li "John Zayas DELETE" at bounding box center [452, 152] width 175 height 26
type input "John Zayas DELETE"
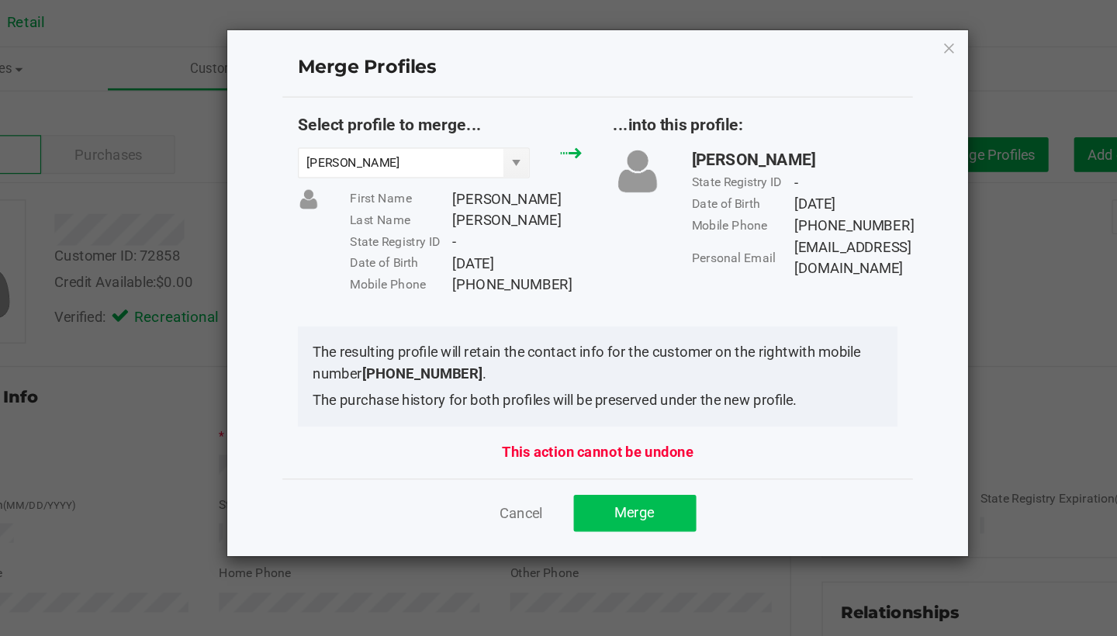
click at [605, 391] on span "Merge" at bounding box center [620, 390] width 30 height 12
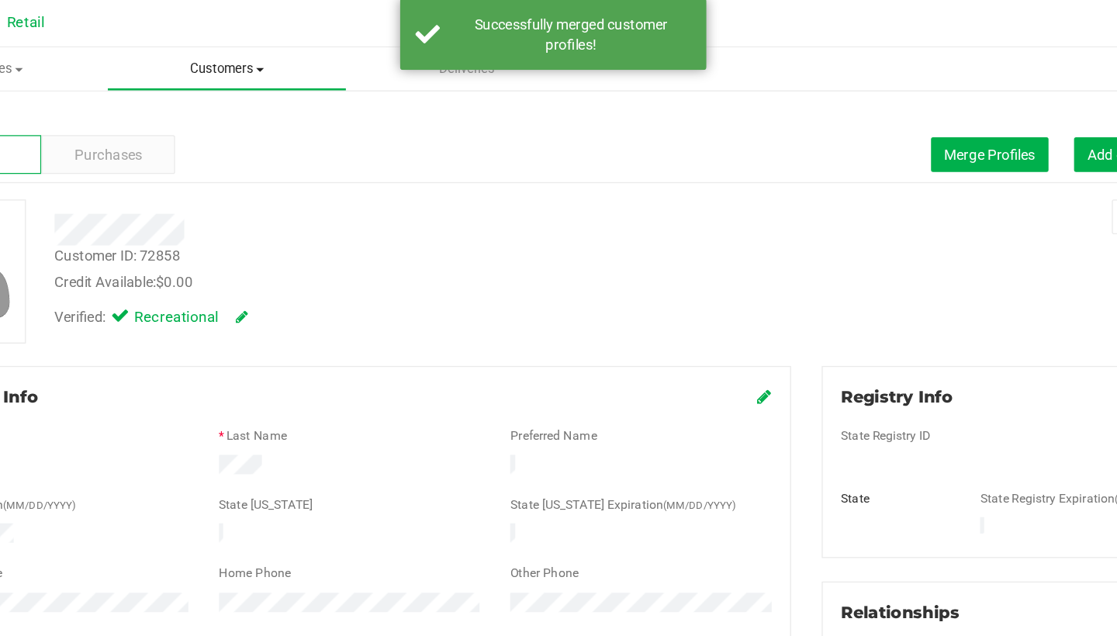
click at [220, 47] on span "Customers" at bounding box center [310, 54] width 181 height 14
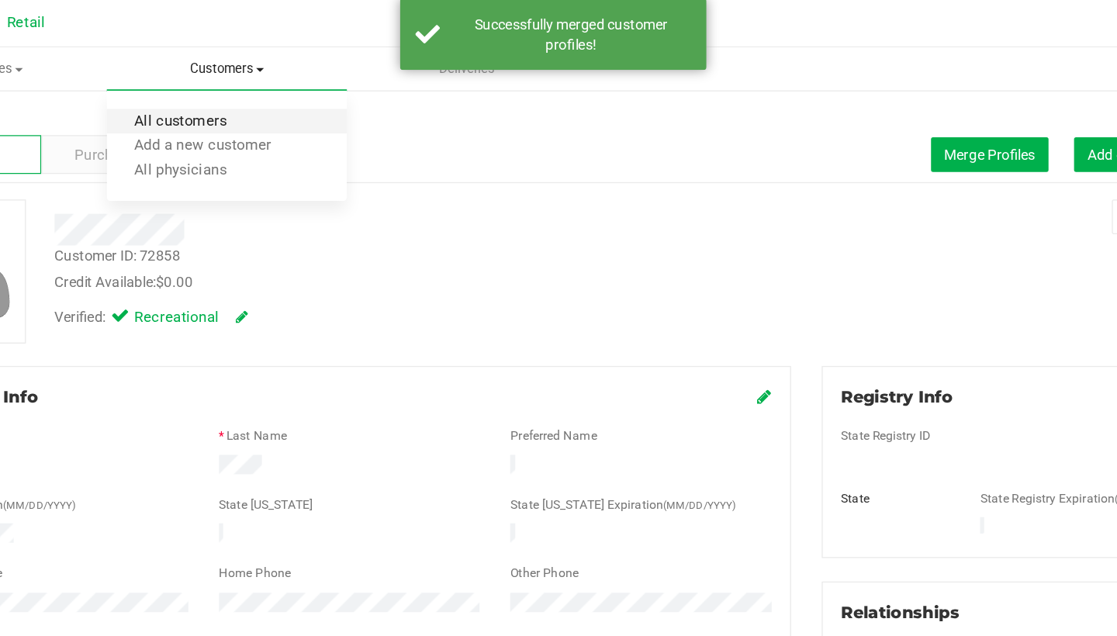
click at [220, 90] on span "All customers" at bounding box center [276, 93] width 112 height 13
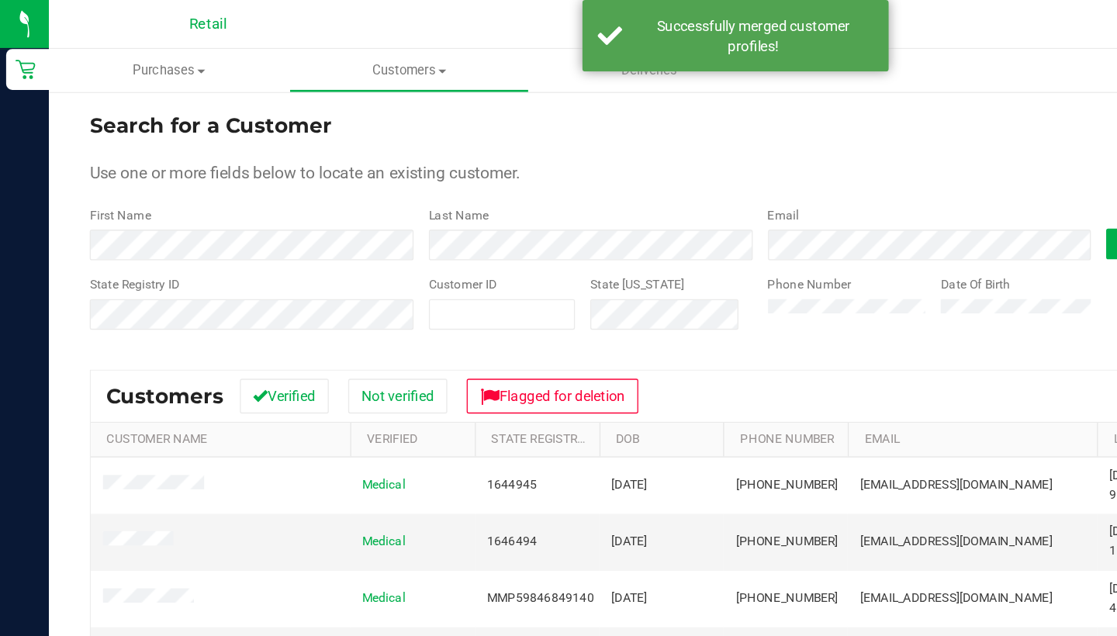
click at [360, 171] on div "Last Name" at bounding box center [443, 177] width 258 height 41
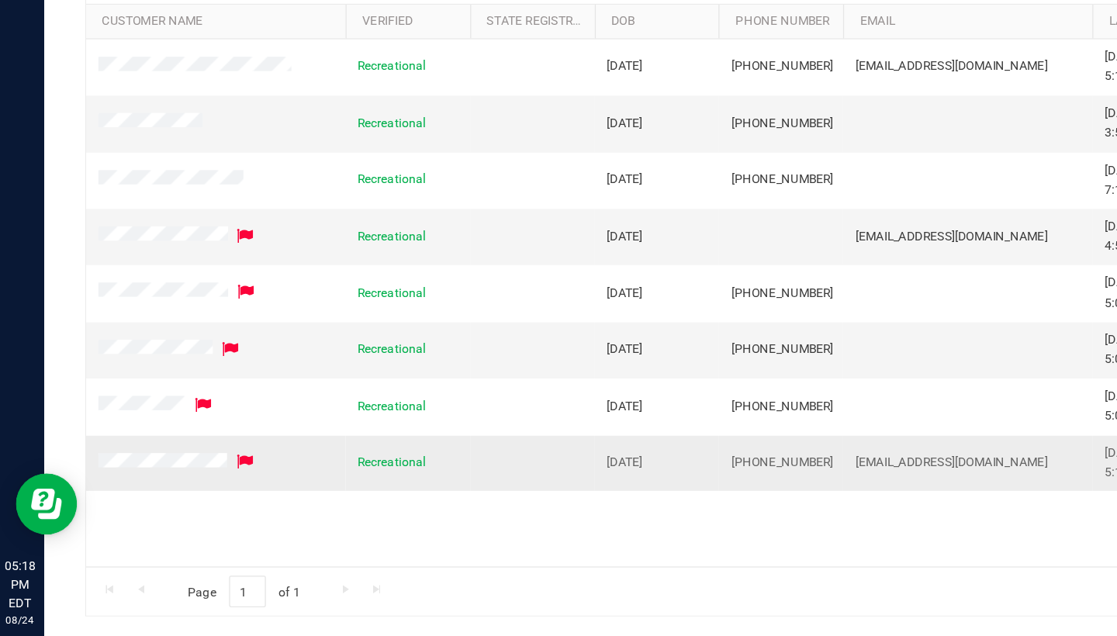
drag, startPoint x: 623, startPoint y: 348, endPoint x: 555, endPoint y: 348, distance: 68.3
click at [555, 483] on td "(401) 449-0189" at bounding box center [596, 504] width 95 height 42
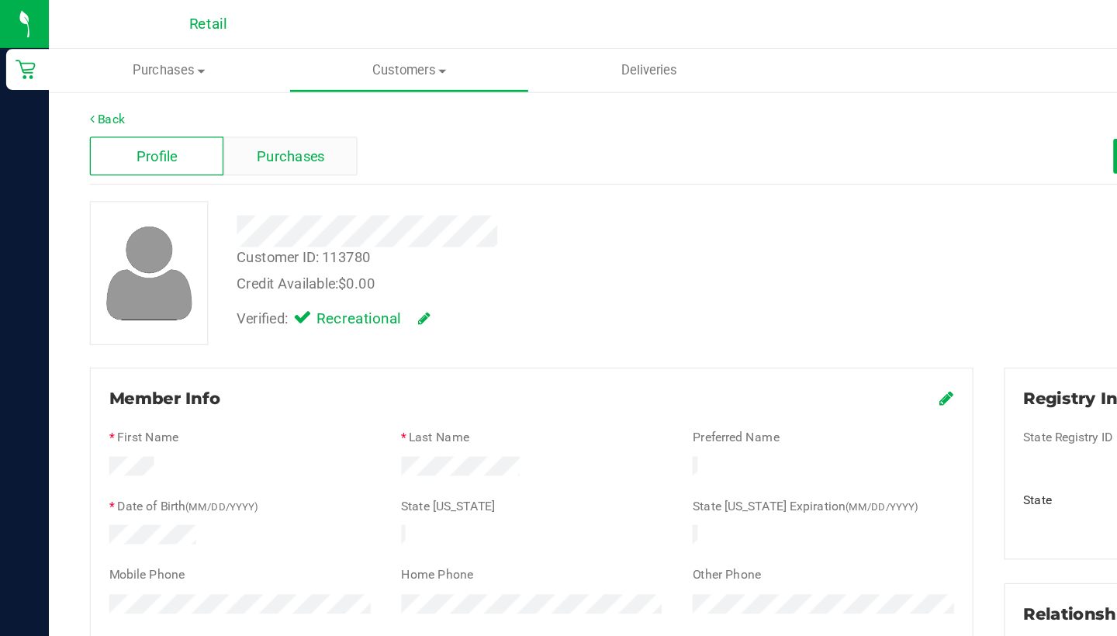
click at [215, 125] on span "Purchases" at bounding box center [220, 119] width 51 height 16
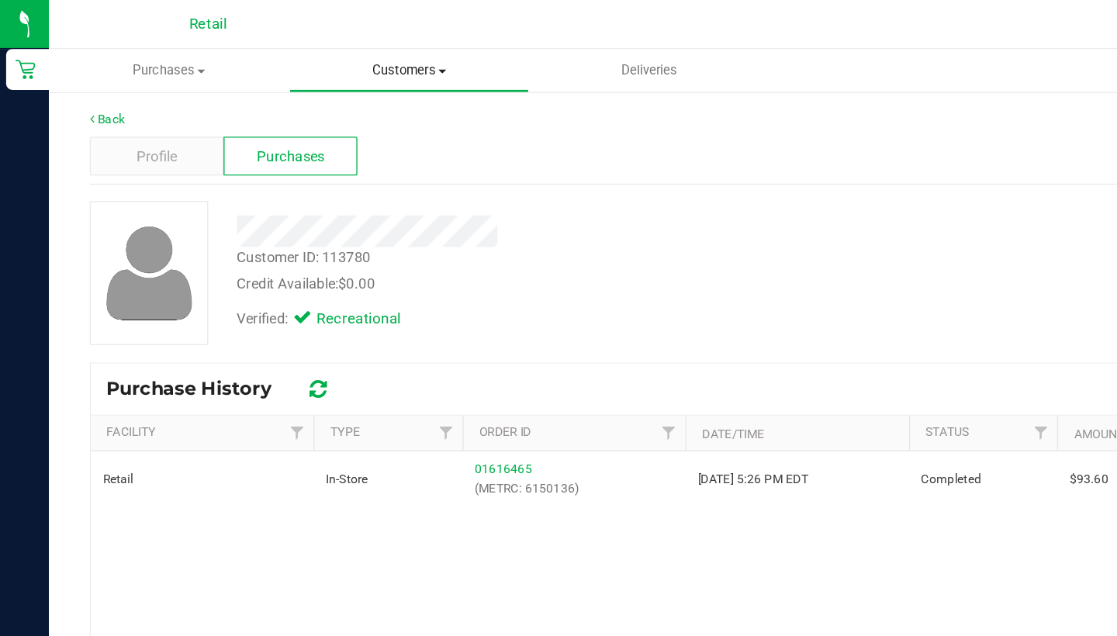
click at [313, 48] on span "Customers" at bounding box center [310, 54] width 181 height 14
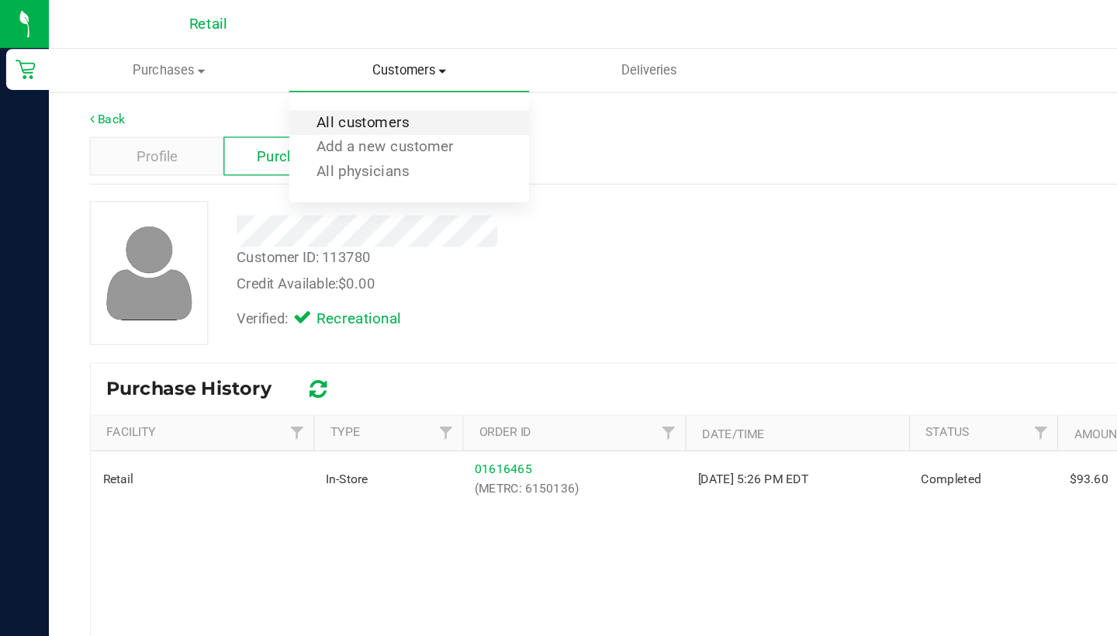
click at [302, 95] on span "All customers" at bounding box center [276, 93] width 112 height 13
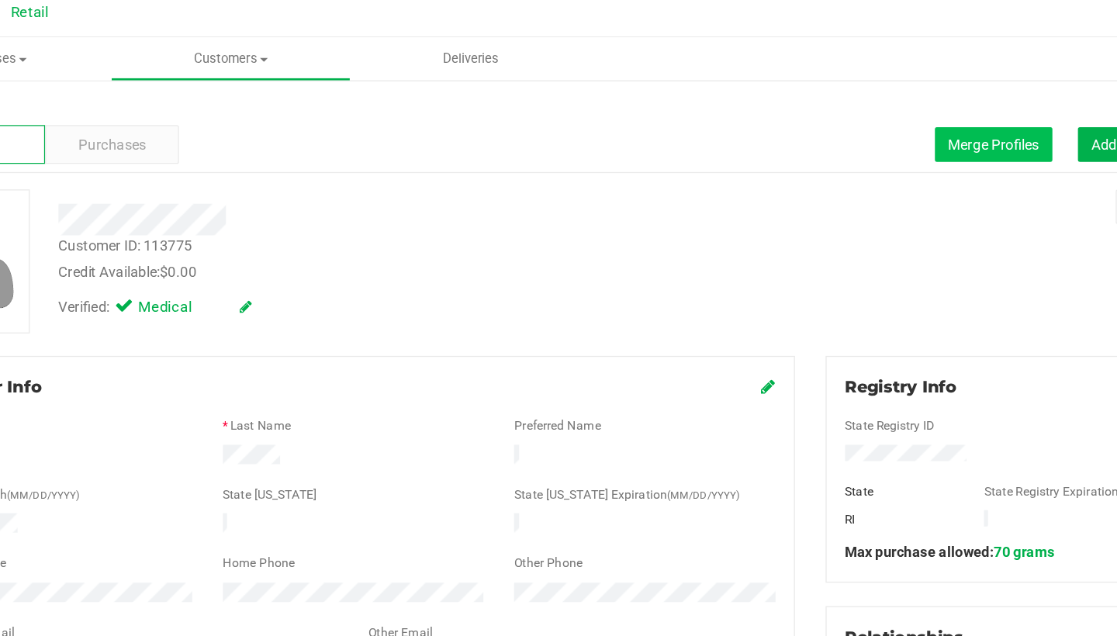
click at [856, 112] on span "Merge Profiles" at bounding box center [890, 118] width 69 height 12
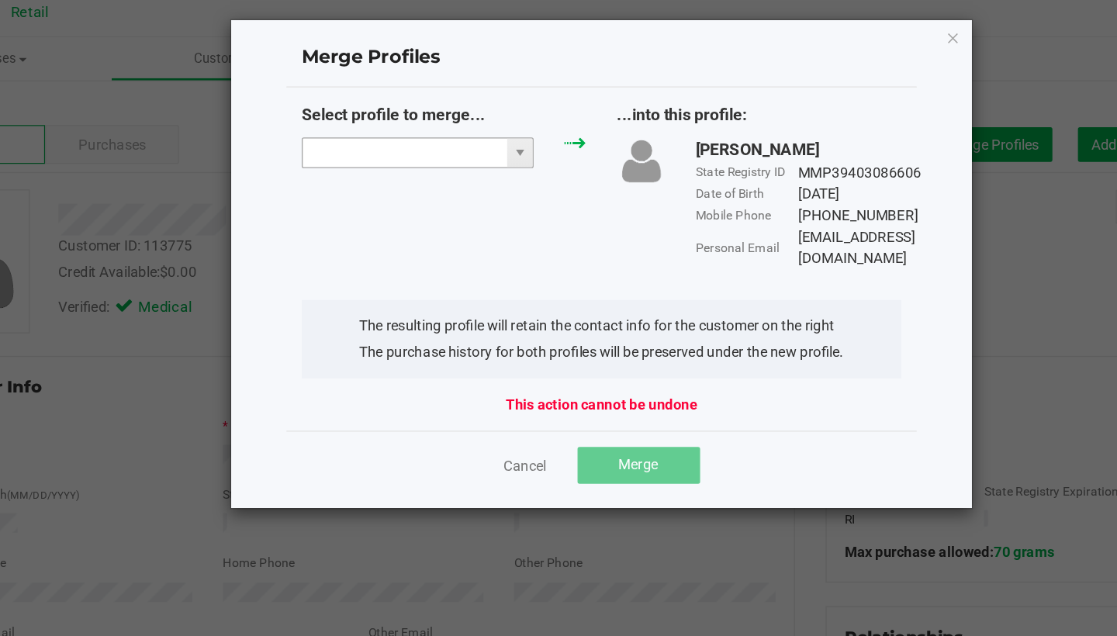
click at [365, 119] on input "NO DATA FOUND" at bounding box center [442, 125] width 155 height 22
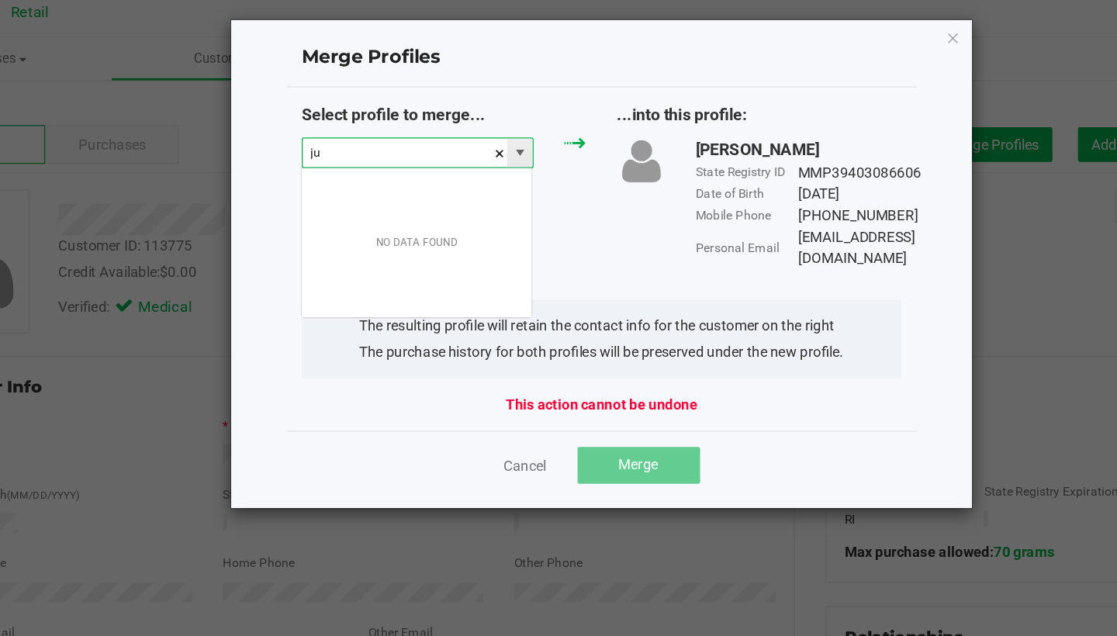
scroll to position [23, 177]
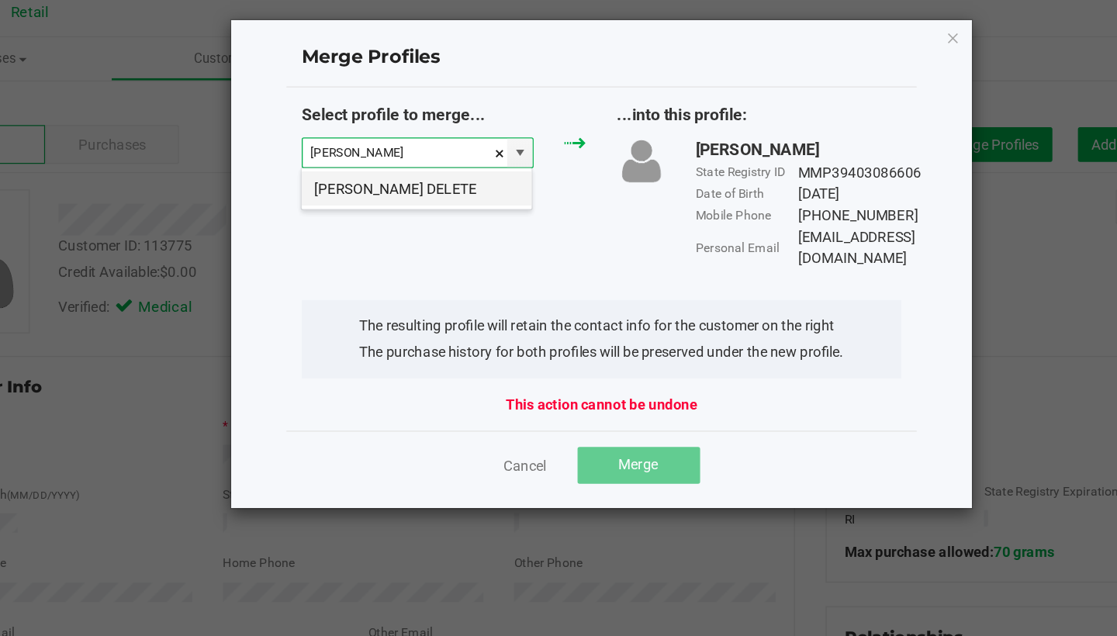
click at [365, 147] on li "Justin Mancini DELETE" at bounding box center [452, 152] width 175 height 26
type input "Justin Mancini DELETE"
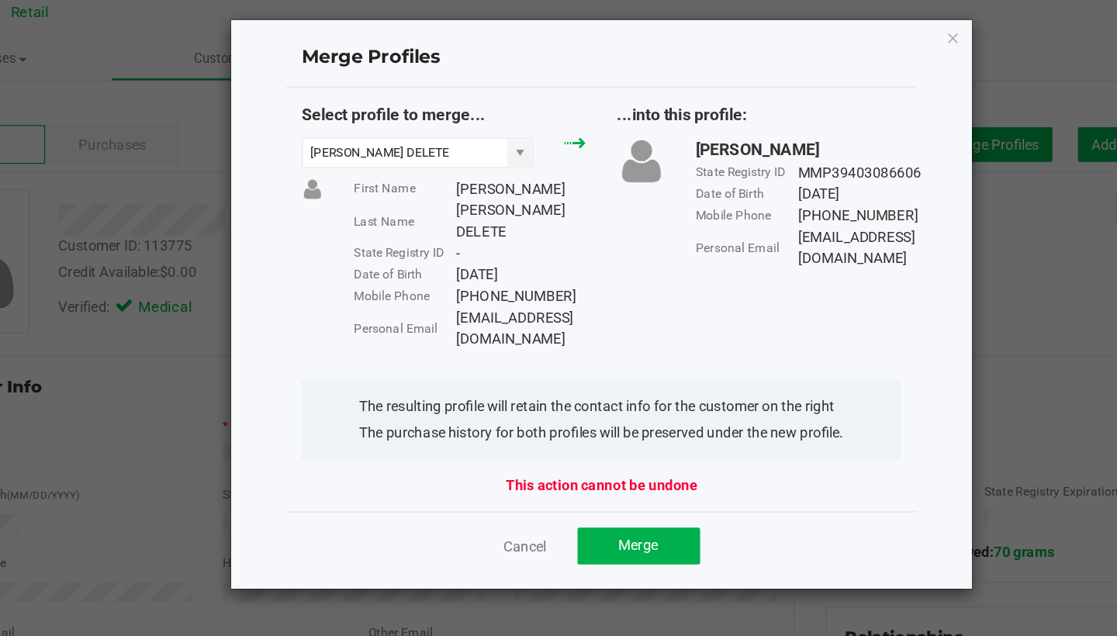
drag, startPoint x: 524, startPoint y: 222, endPoint x: 342, endPoint y: 216, distance: 181.6
click at [404, 242] on div "Personal Email jamanciniproductionsinc@gmail.com" at bounding box center [492, 258] width 176 height 33
copy div "Personal Email jamanciniproductionsinc@gmail.com"
click at [605, 417] on span "Merge" at bounding box center [620, 423] width 30 height 12
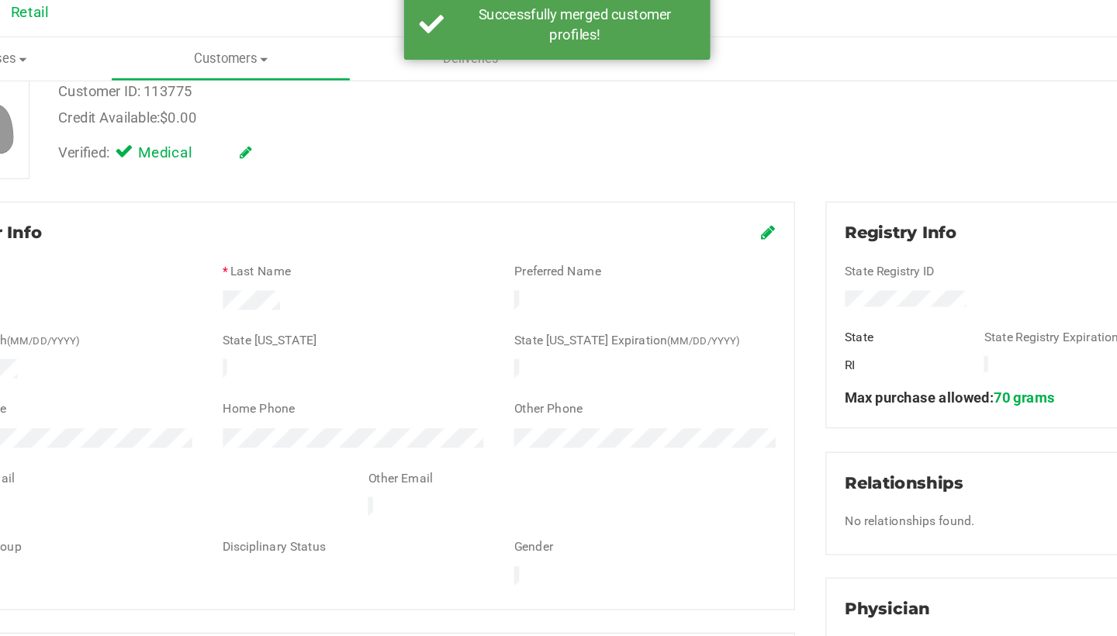
scroll to position [116, 0]
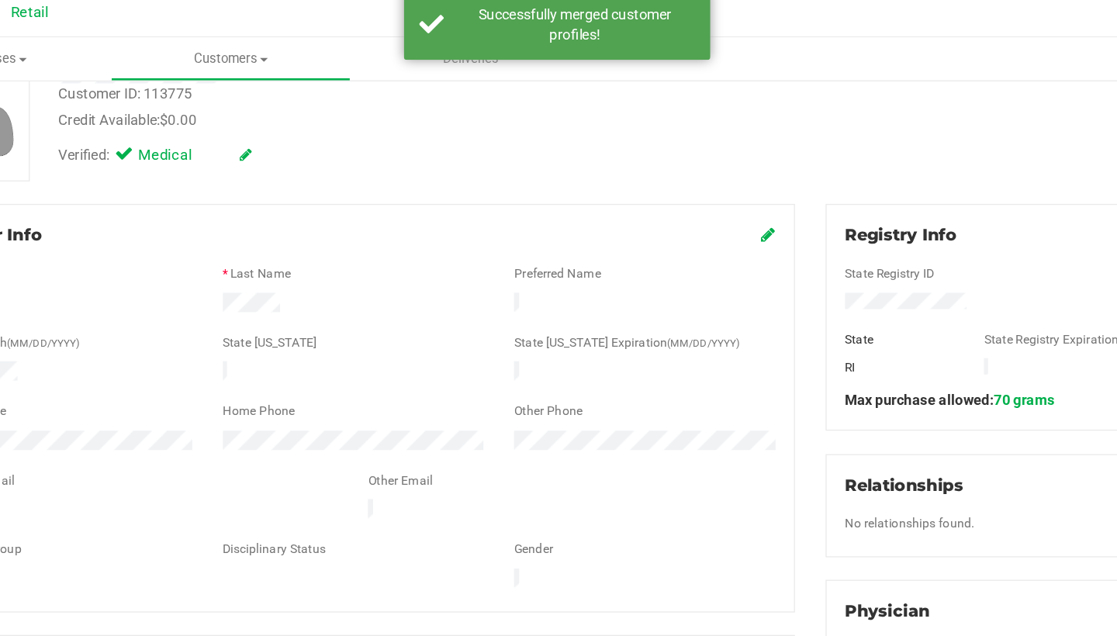
click at [714, 181] on icon at bounding box center [719, 187] width 11 height 12
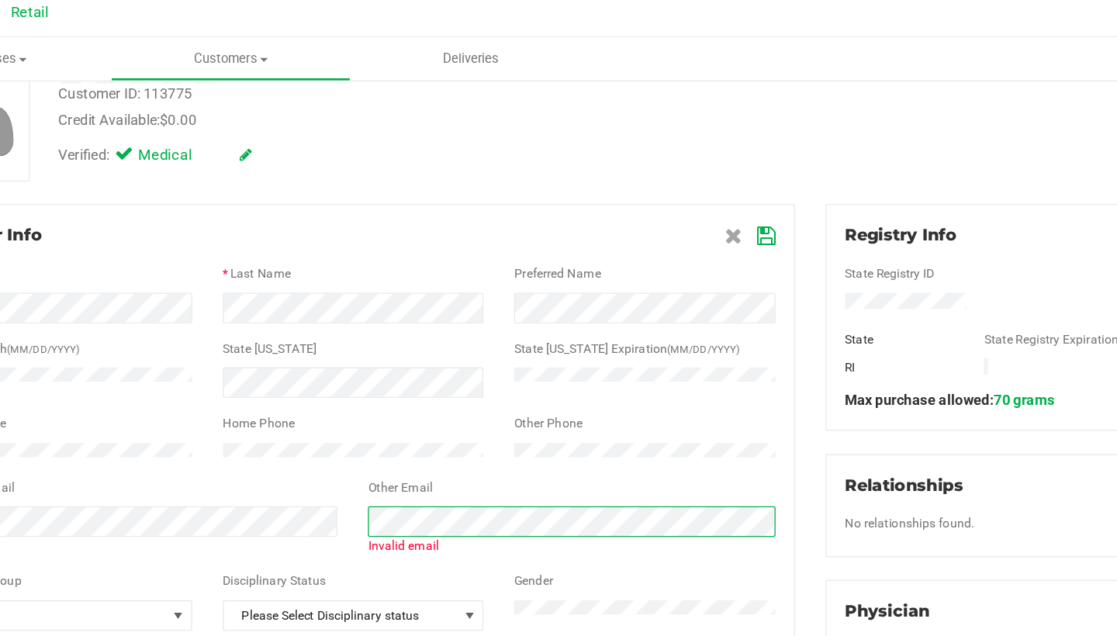
click at [251, 380] on form "Member Info * First Name * Last Name Preferred Name * Date of Birth (MM/DD/YYYY…" at bounding box center [404, 332] width 642 height 309
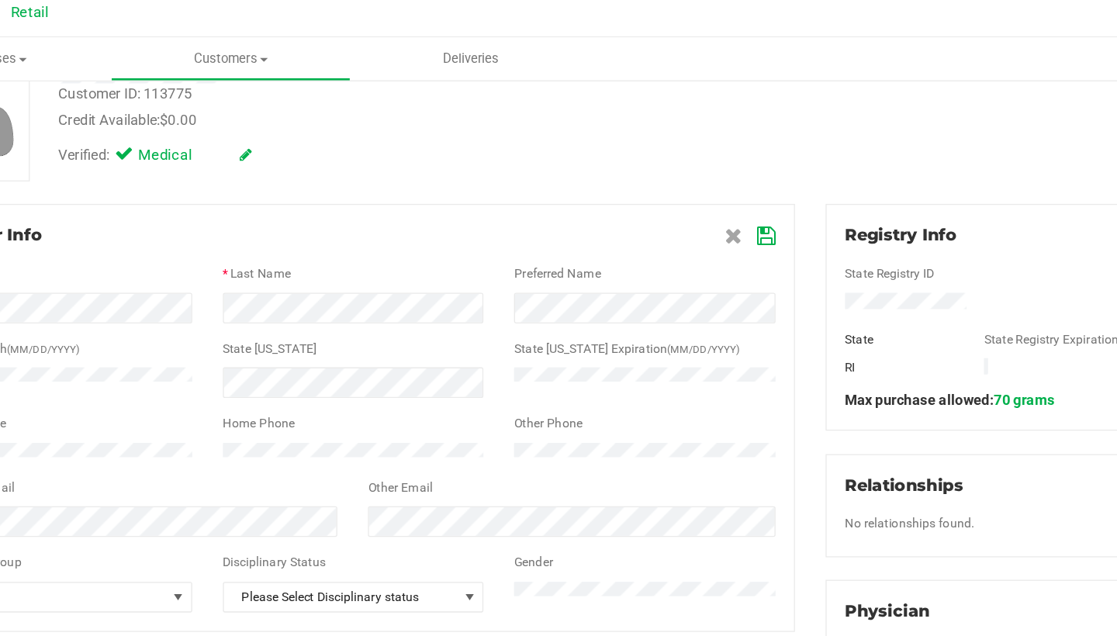
click at [711, 182] on icon at bounding box center [718, 188] width 14 height 12
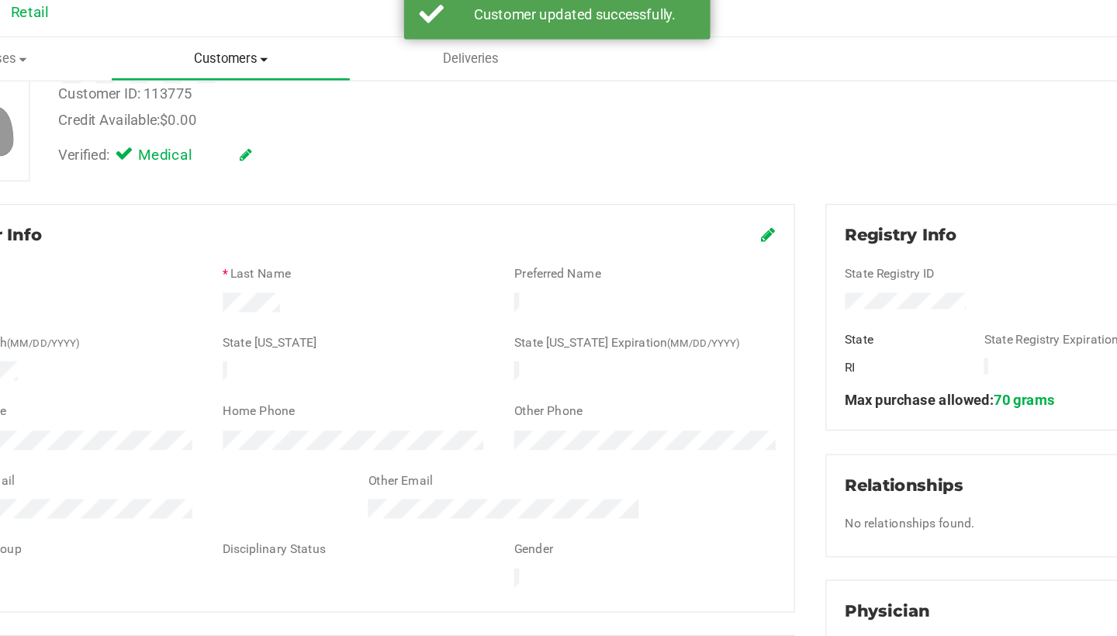
click at [220, 50] on span "Customers" at bounding box center [310, 54] width 181 height 14
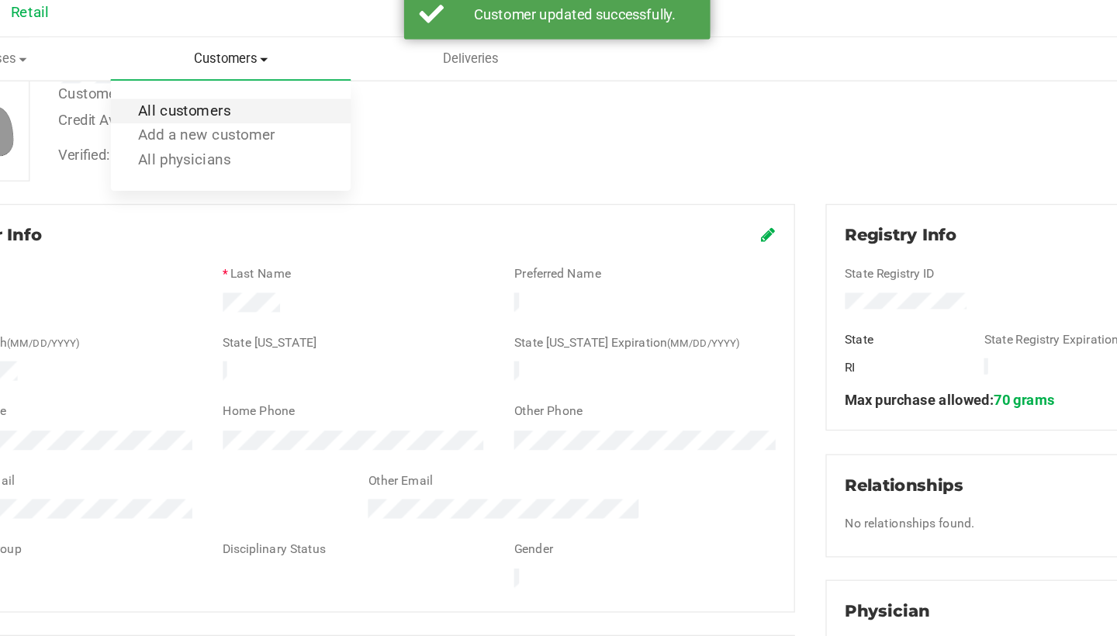
click at [220, 87] on span "All customers" at bounding box center [276, 93] width 112 height 13
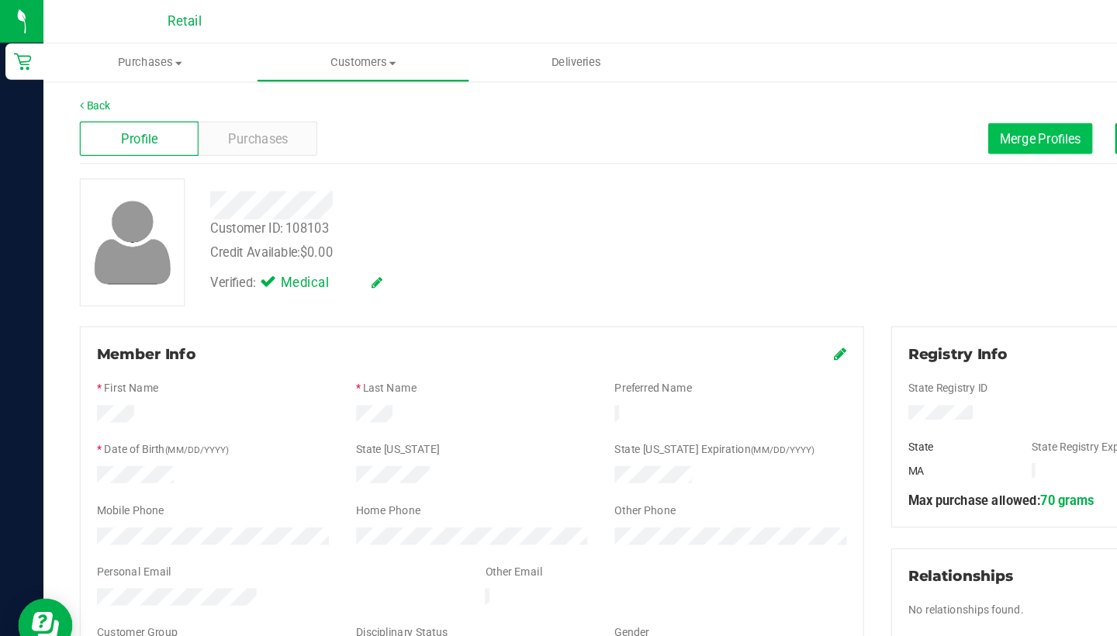
click at [859, 115] on span "Merge Profiles" at bounding box center [890, 118] width 69 height 12
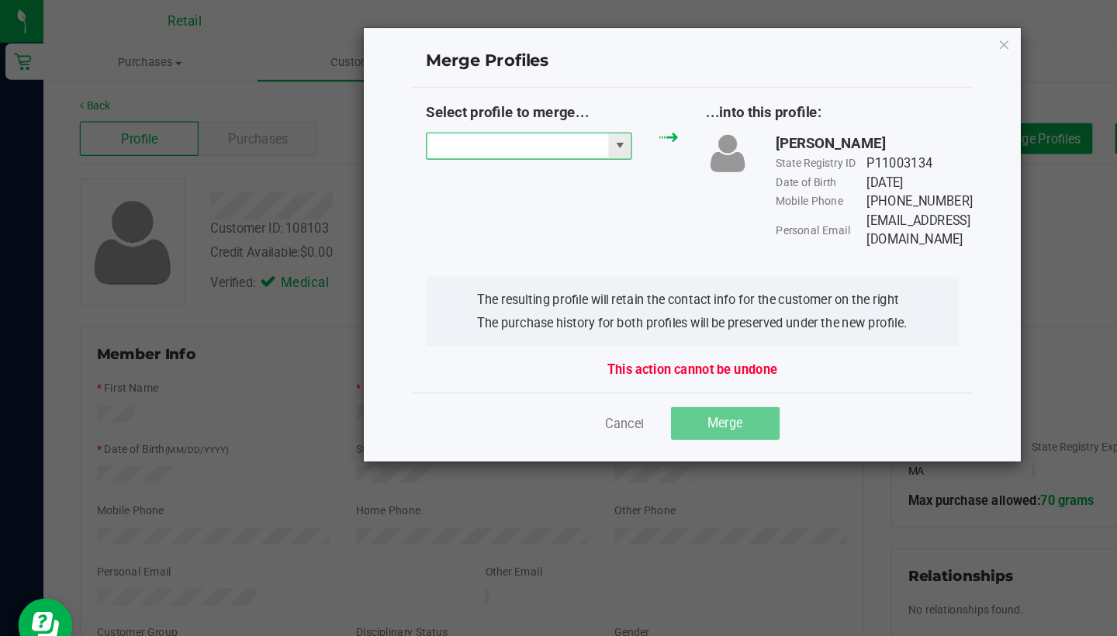
click at [407, 128] on input "NO DATA FOUND" at bounding box center [442, 125] width 155 height 22
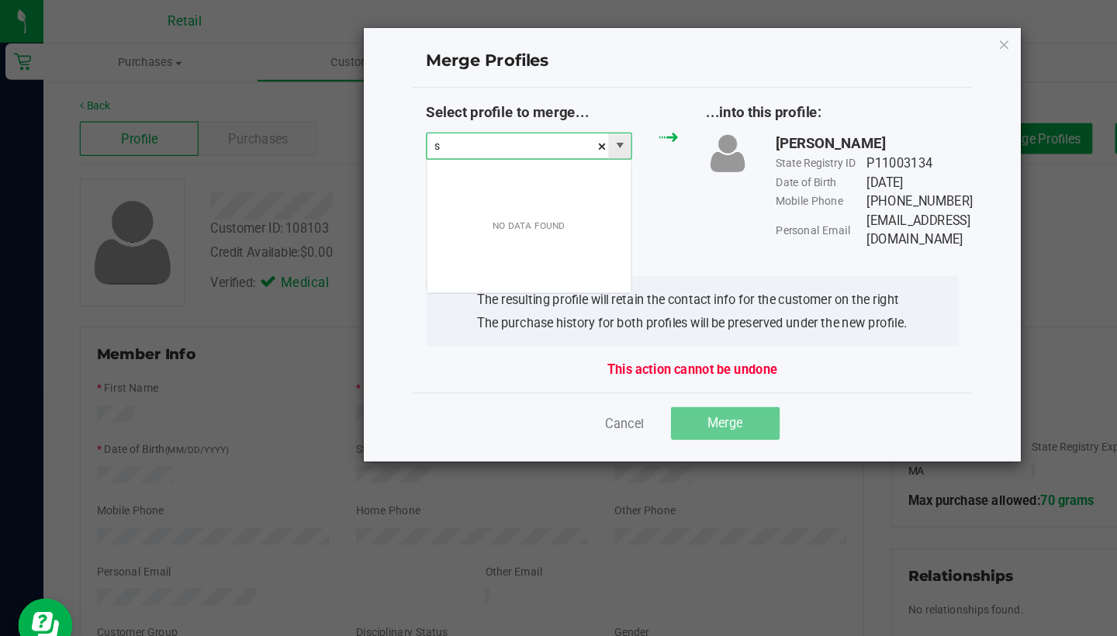
scroll to position [23, 177]
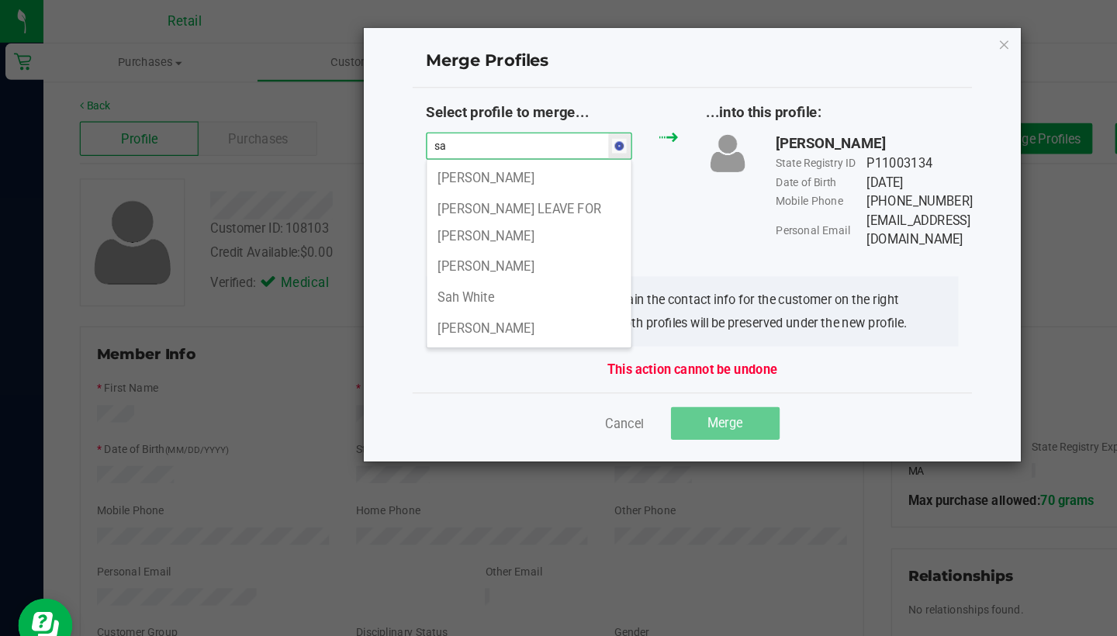
type input "s"
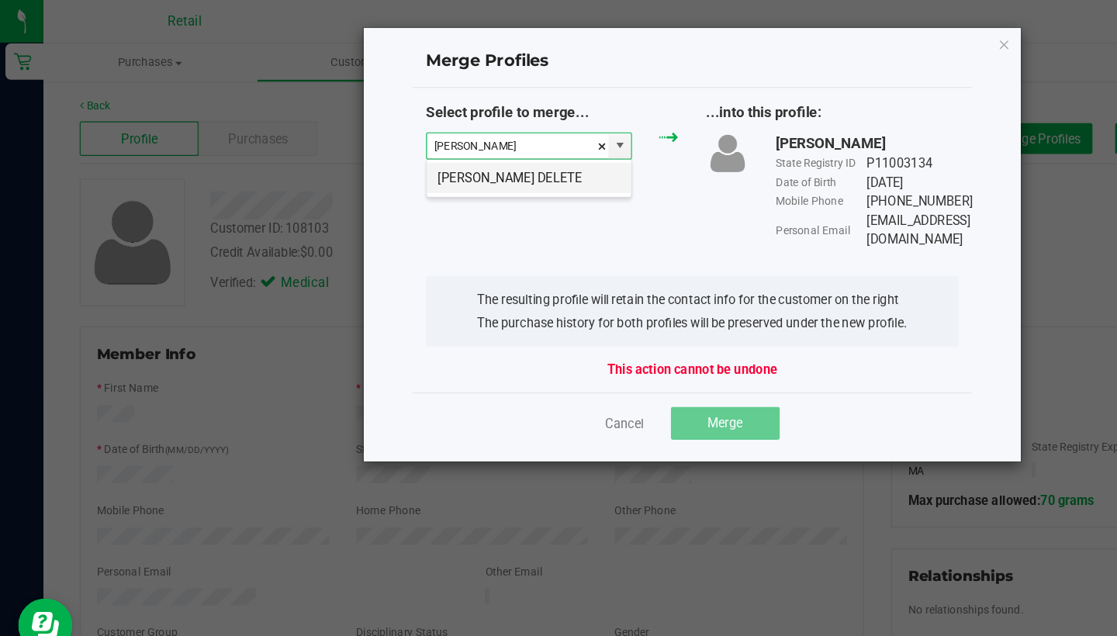
click at [420, 157] on li "Sarah Dixon DELETE" at bounding box center [452, 152] width 175 height 26
type input "Sarah Dixon DELETE"
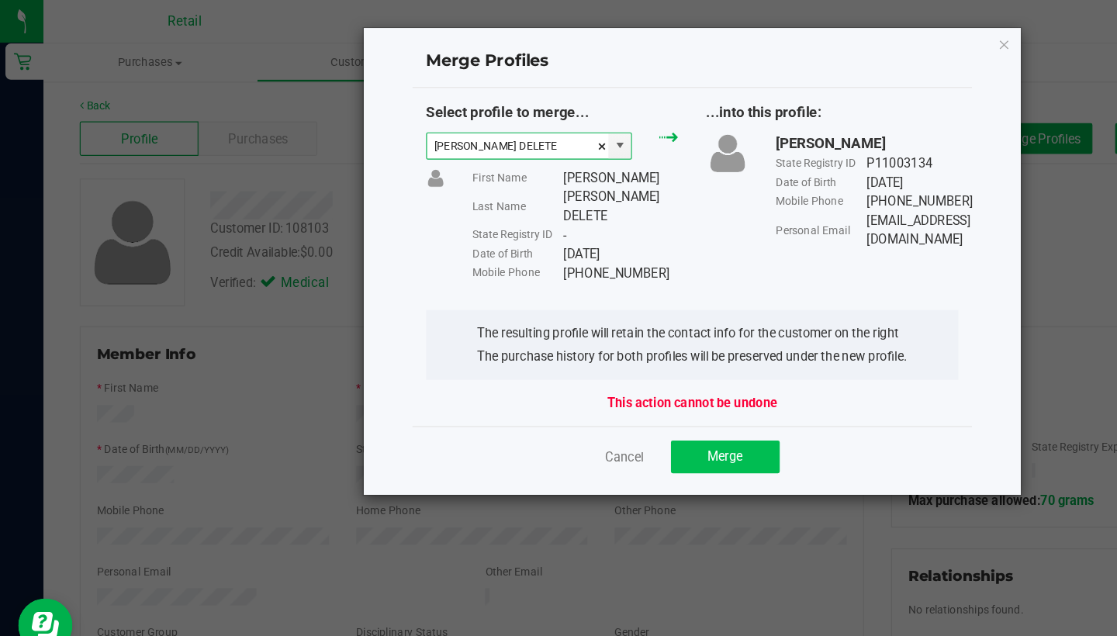
click at [649, 386] on button "Merge" at bounding box center [620, 391] width 93 height 28
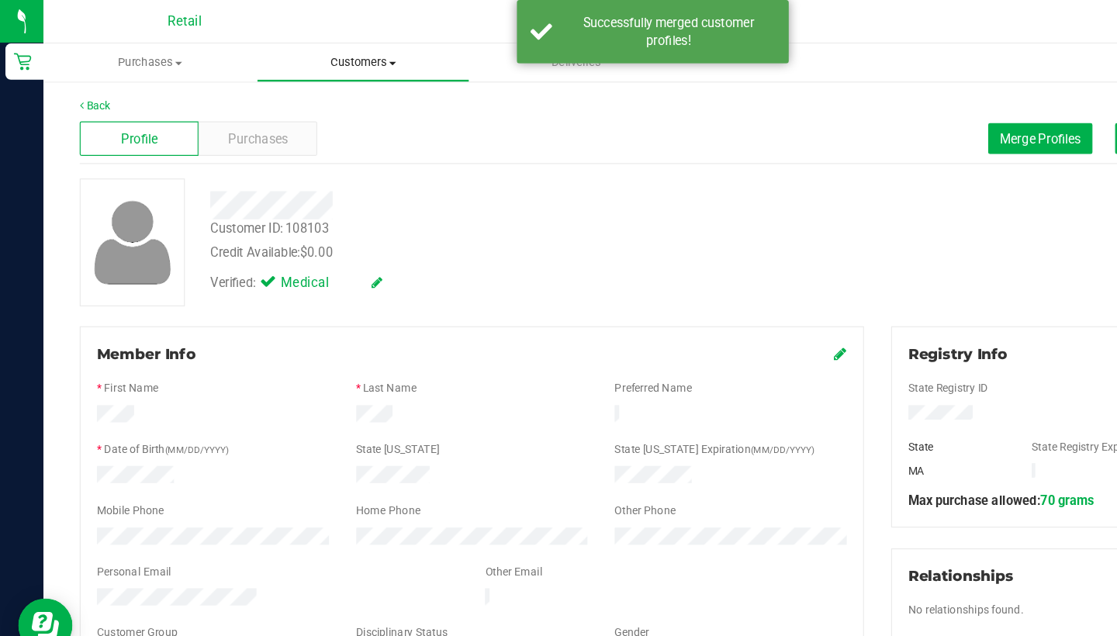
click at [292, 51] on span "Customers" at bounding box center [310, 54] width 181 height 14
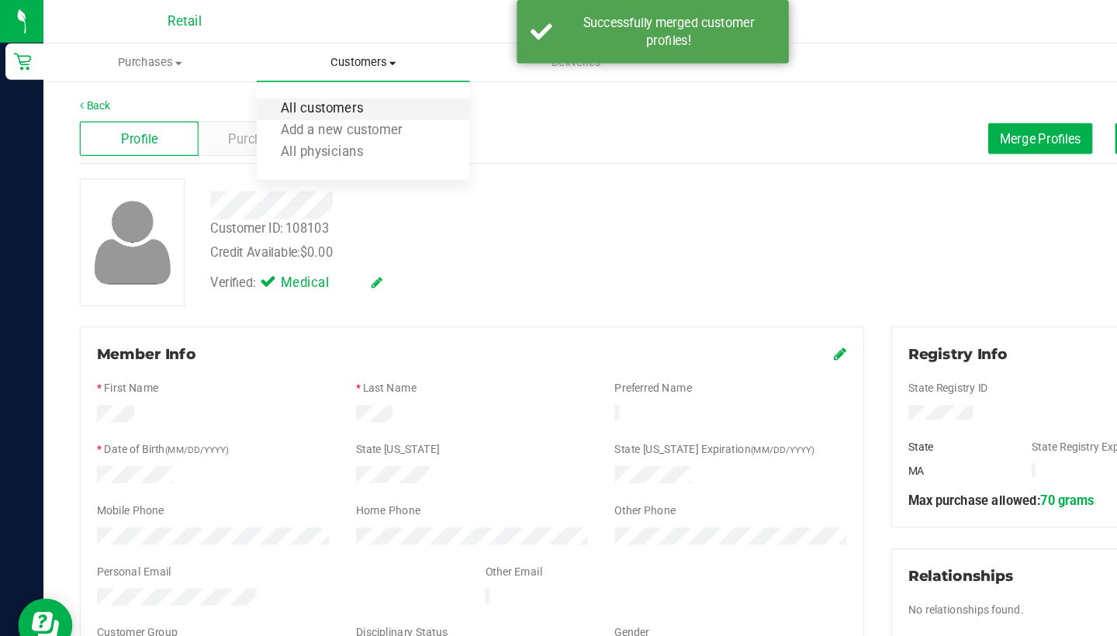
click at [290, 98] on span "All customers" at bounding box center [276, 93] width 112 height 13
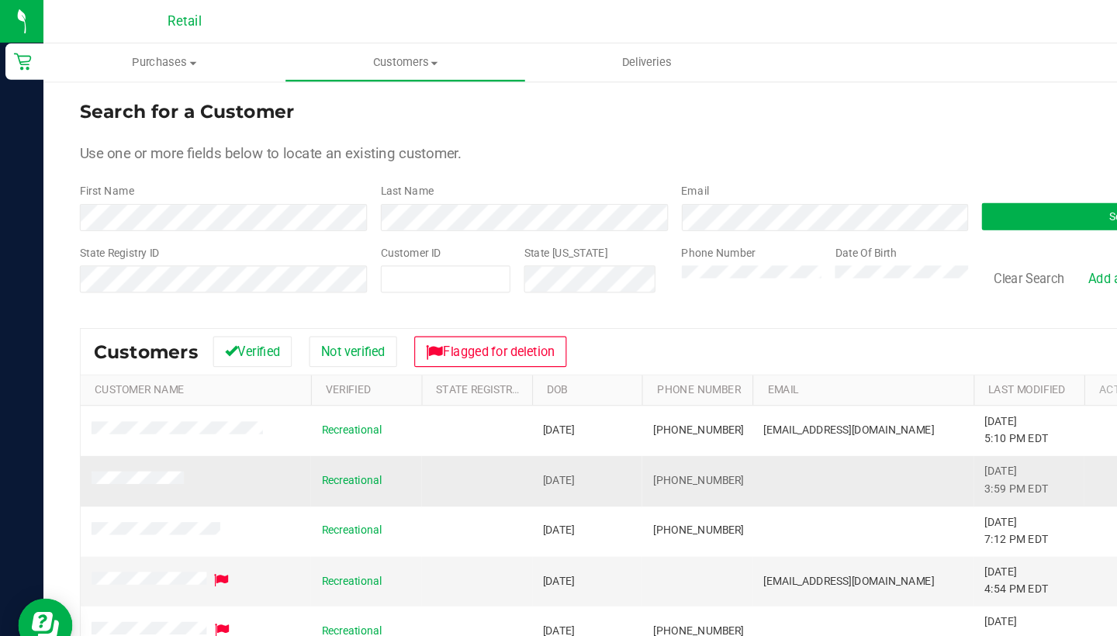
drag, startPoint x: 625, startPoint y: 410, endPoint x: 559, endPoint y: 412, distance: 66.0
click at [559, 412] on td "(401) 241-7611" at bounding box center [596, 411] width 95 height 43
click at [877, 238] on button "Clear Search" at bounding box center [880, 238] width 81 height 26
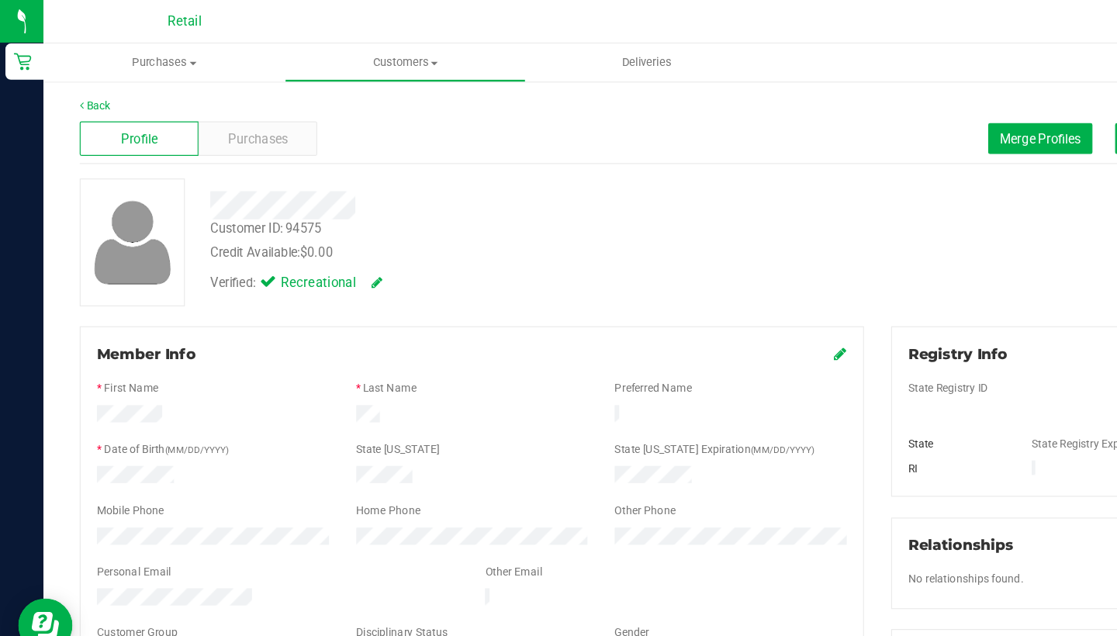
click at [894, 103] on div "Profile Purchases Merge Profiles Add customer to queue" at bounding box center [577, 119] width 1018 height 43
click at [889, 123] on span "Merge Profiles" at bounding box center [890, 118] width 69 height 12
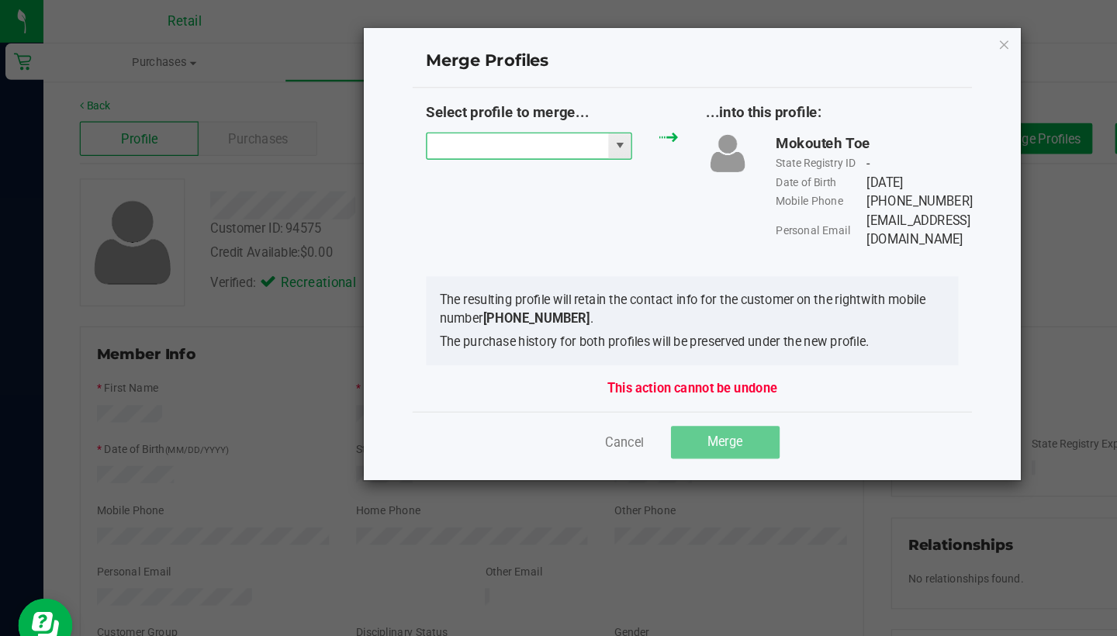
click at [410, 129] on input "NO DATA FOUND" at bounding box center [442, 125] width 155 height 22
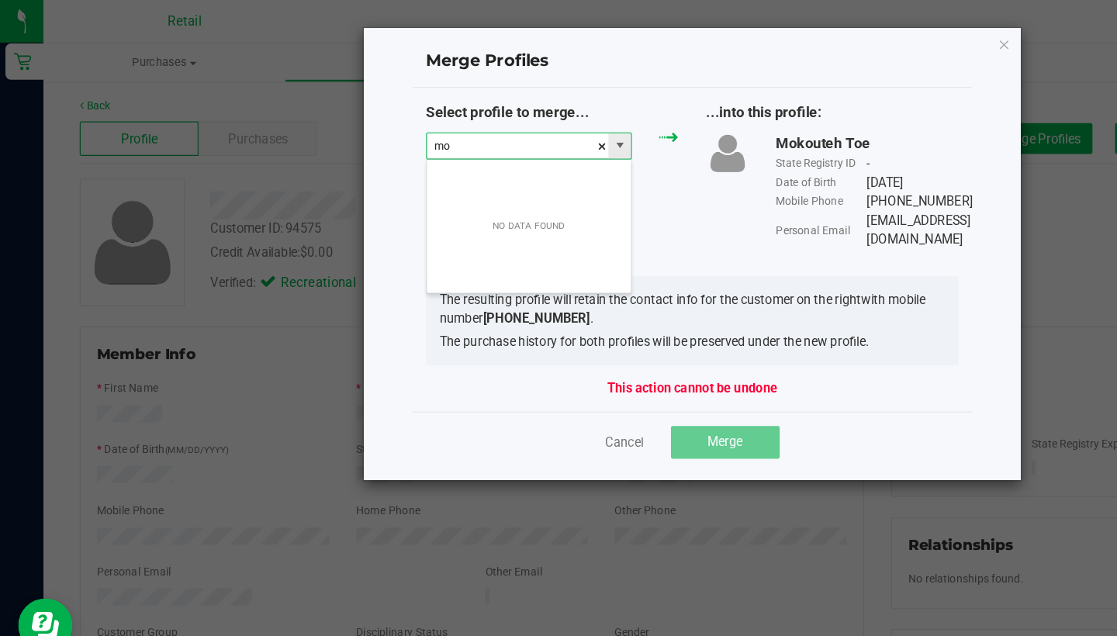
scroll to position [23, 177]
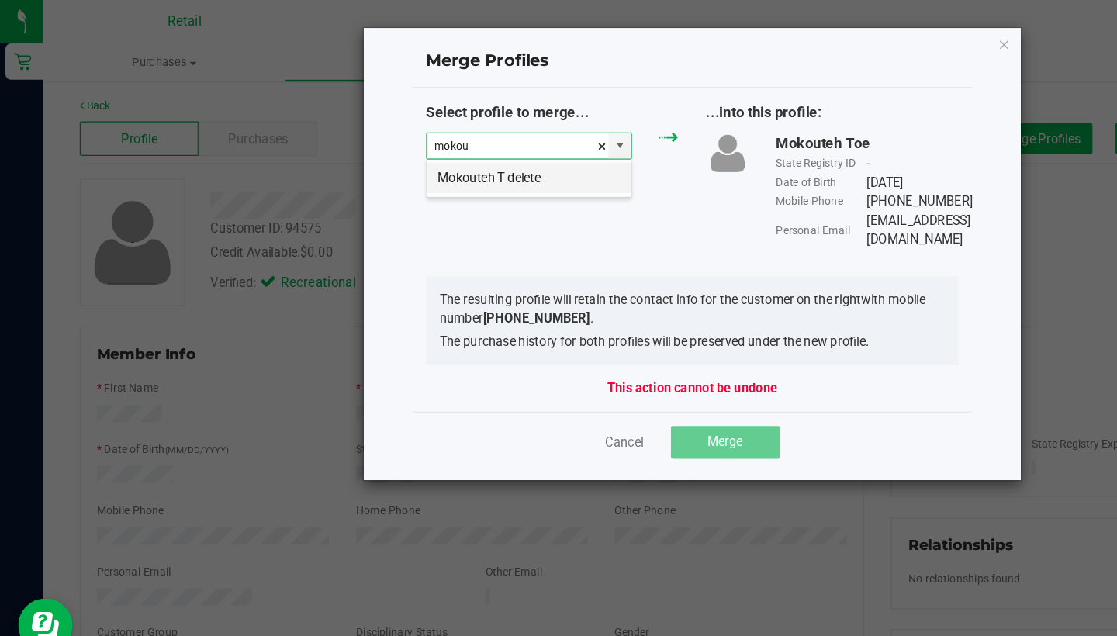
click at [427, 157] on li "Mokouteh T delete" at bounding box center [452, 152] width 175 height 26
type input "Mokouteh T delete"
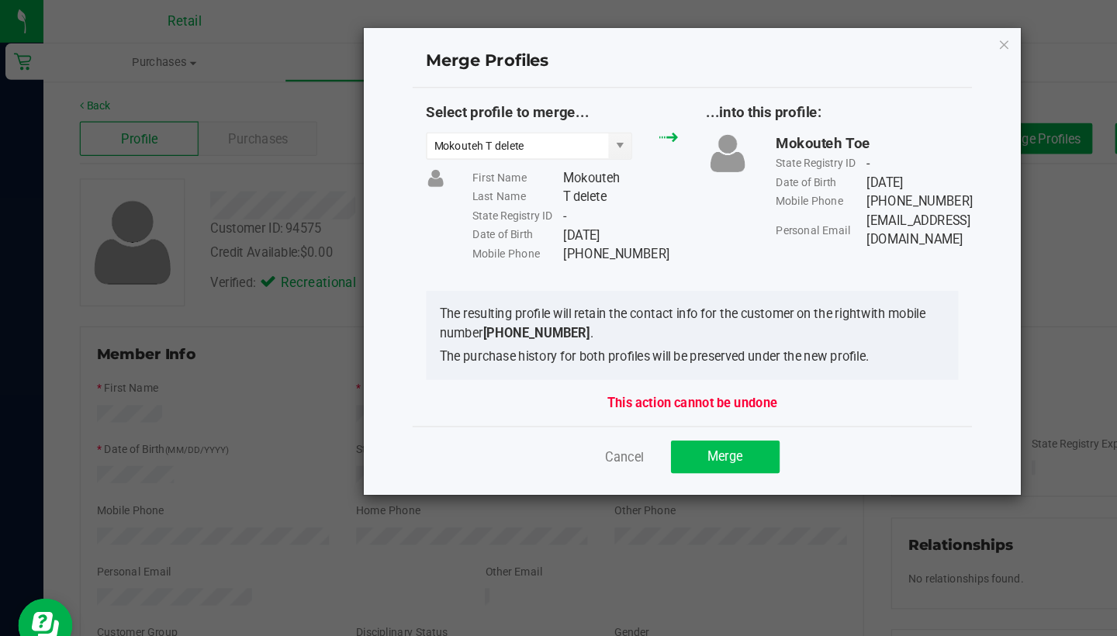
click at [618, 400] on button "Merge" at bounding box center [620, 391] width 93 height 28
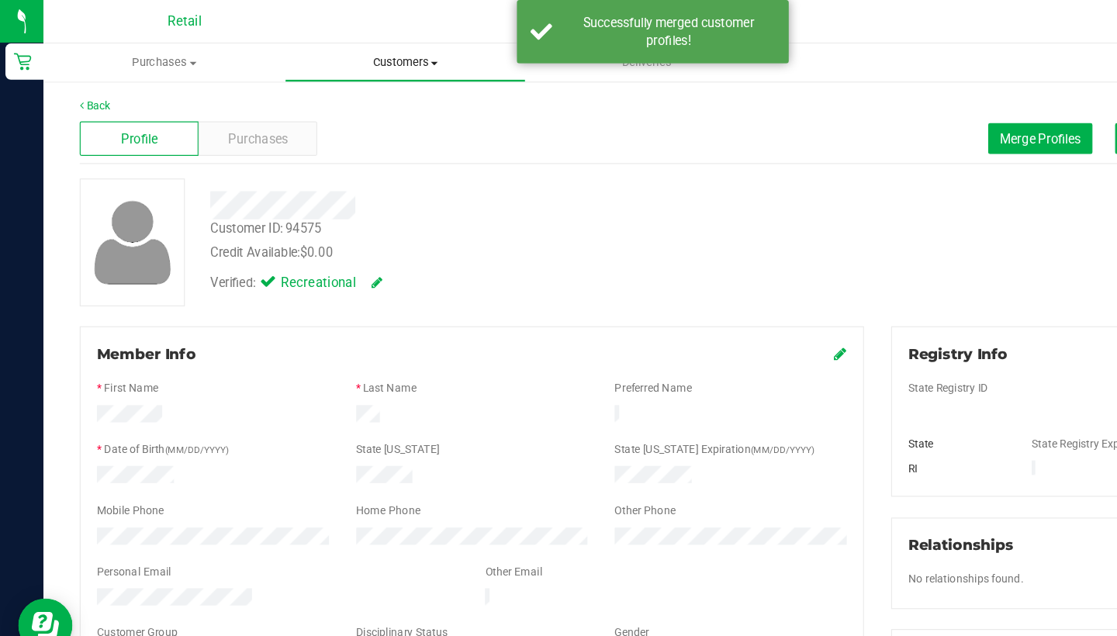
click at [330, 50] on span "Customers" at bounding box center [346, 54] width 205 height 14
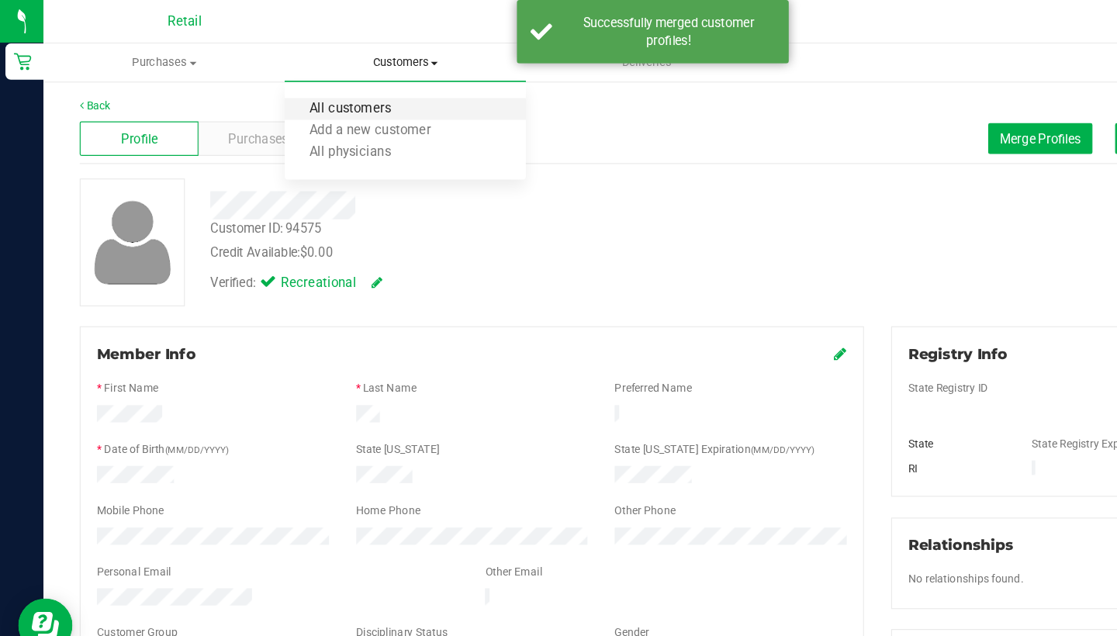
click at [334, 95] on span "All customers" at bounding box center [300, 93] width 112 height 13
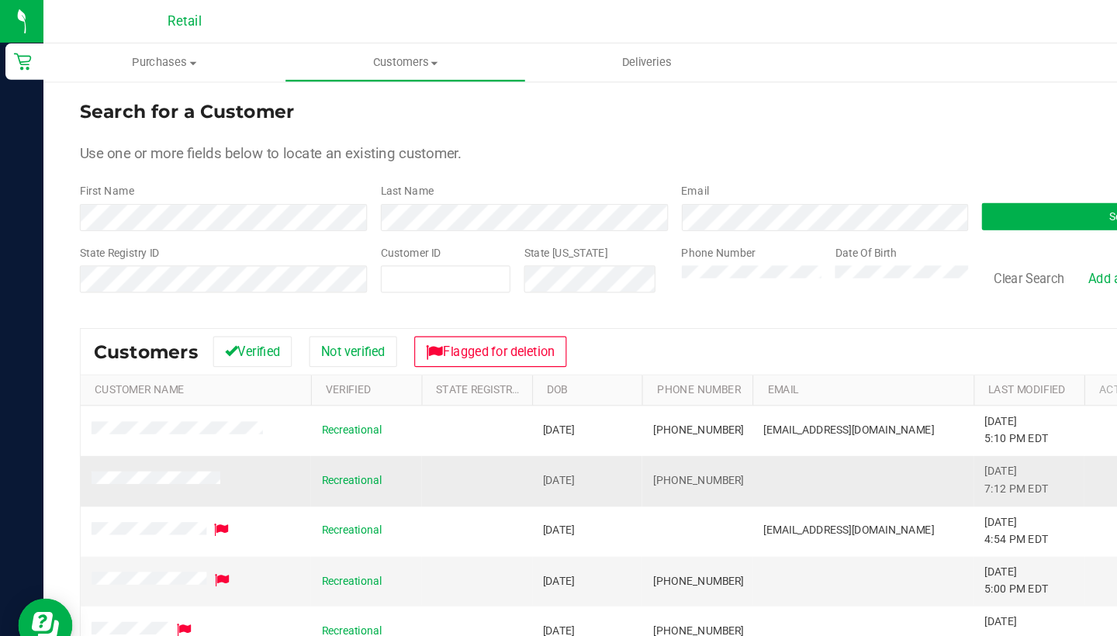
drag, startPoint x: 628, startPoint y: 408, endPoint x: 555, endPoint y: 406, distance: 72.2
click at [555, 406] on td "(617) 642-2626" at bounding box center [596, 411] width 95 height 43
click at [638, 223] on label "Phone Number" at bounding box center [615, 216] width 64 height 14
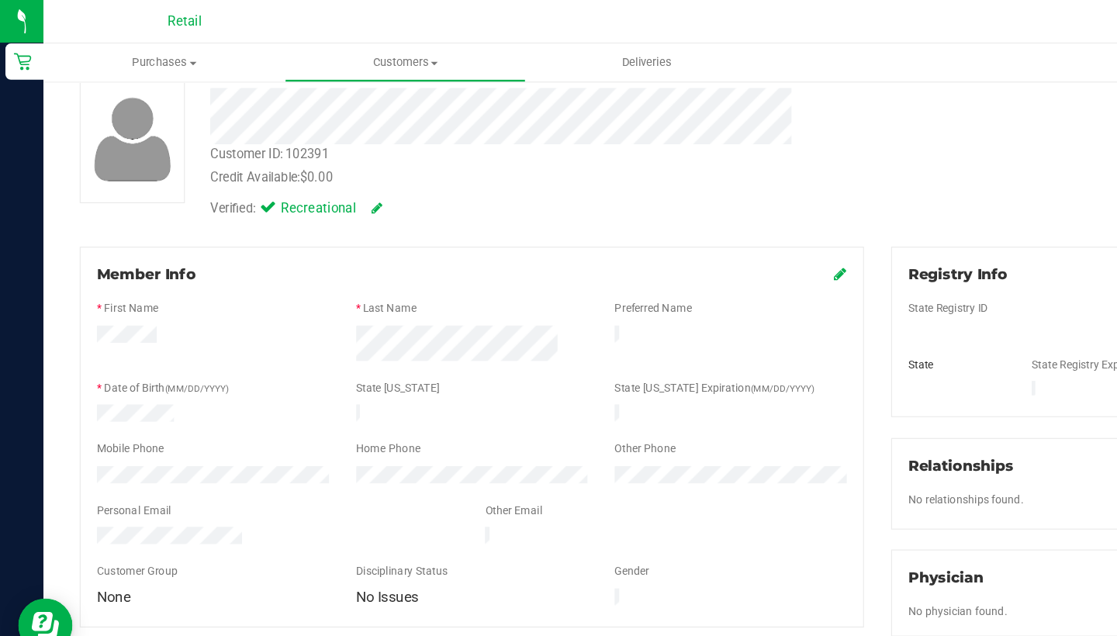
scroll to position [93, 0]
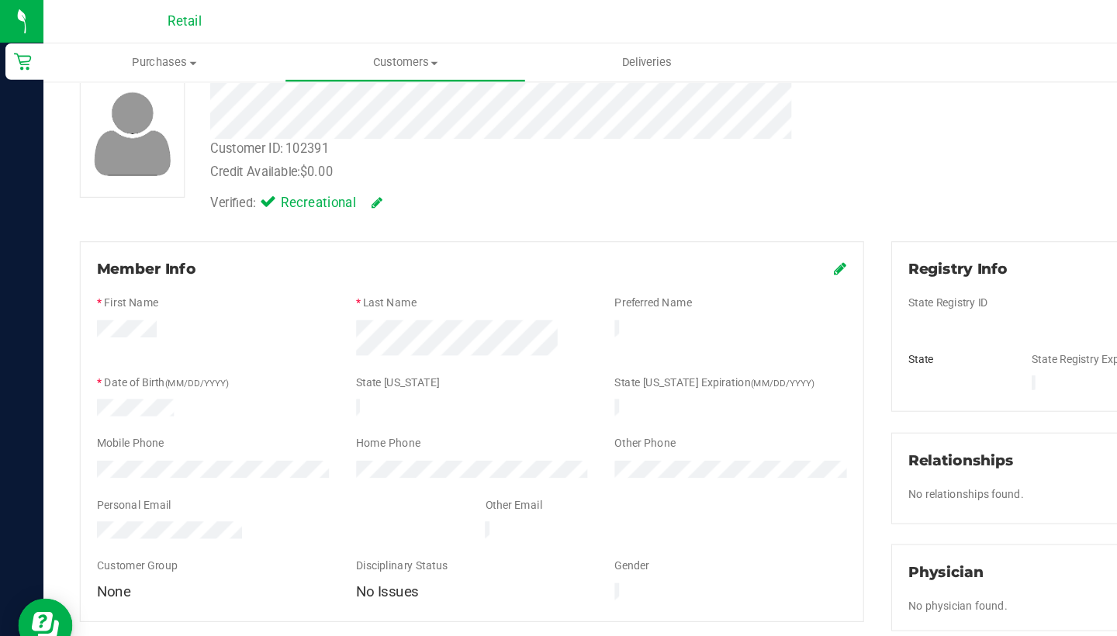
click at [716, 225] on icon at bounding box center [719, 229] width 11 height 12
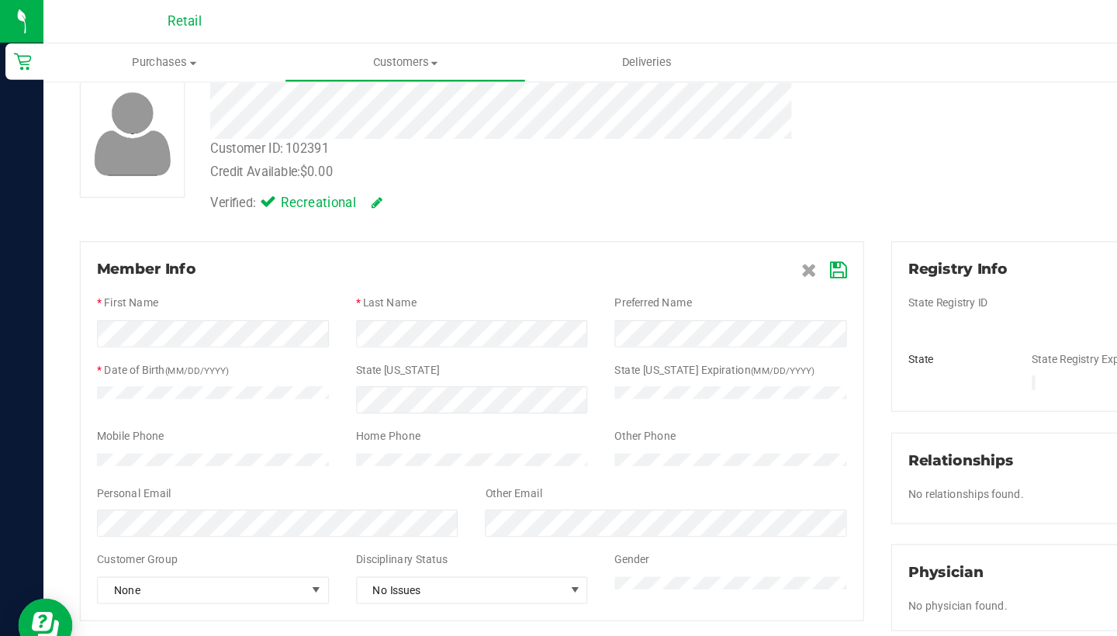
click at [717, 227] on icon at bounding box center [718, 231] width 14 height 12
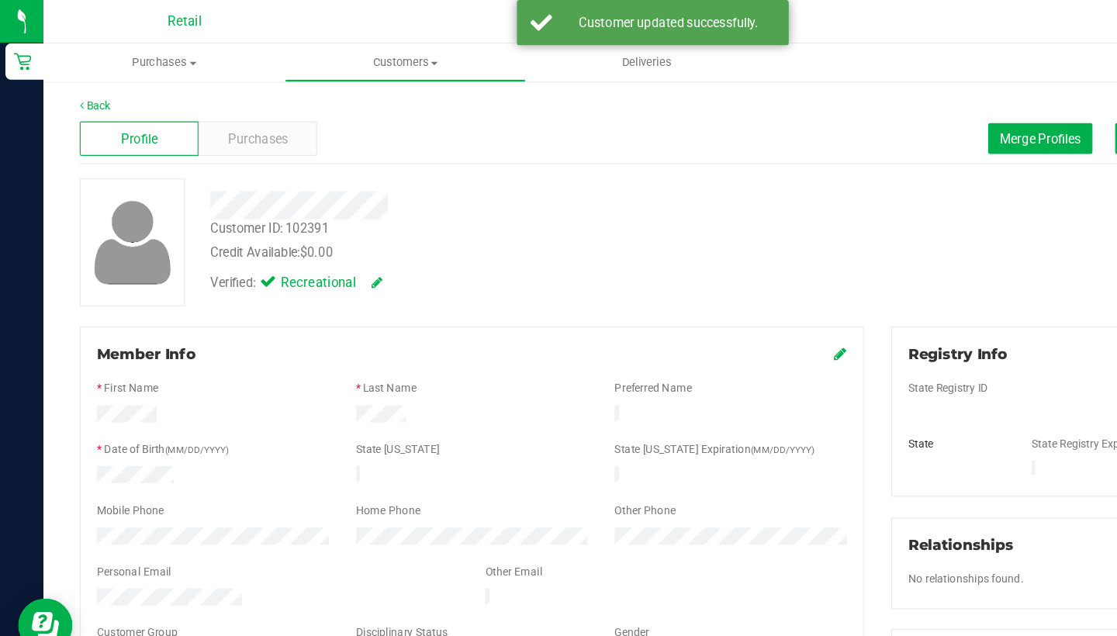
scroll to position [0, 0]
click at [881, 119] on span "Merge Profiles" at bounding box center [890, 118] width 69 height 12
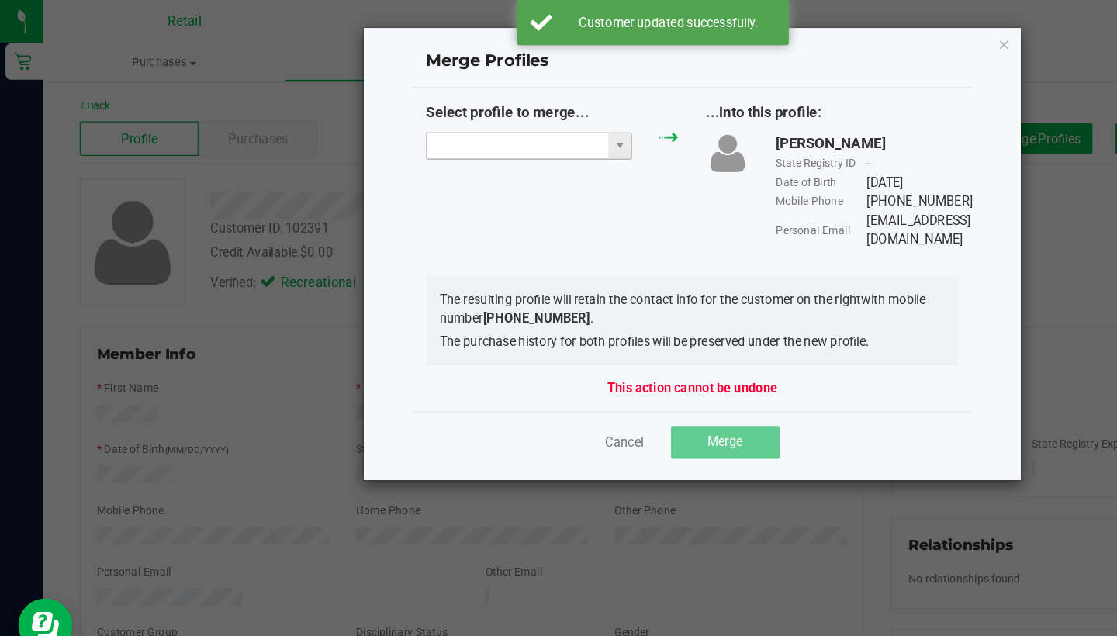
click at [469, 126] on input "NO DATA FOUND" at bounding box center [442, 125] width 155 height 22
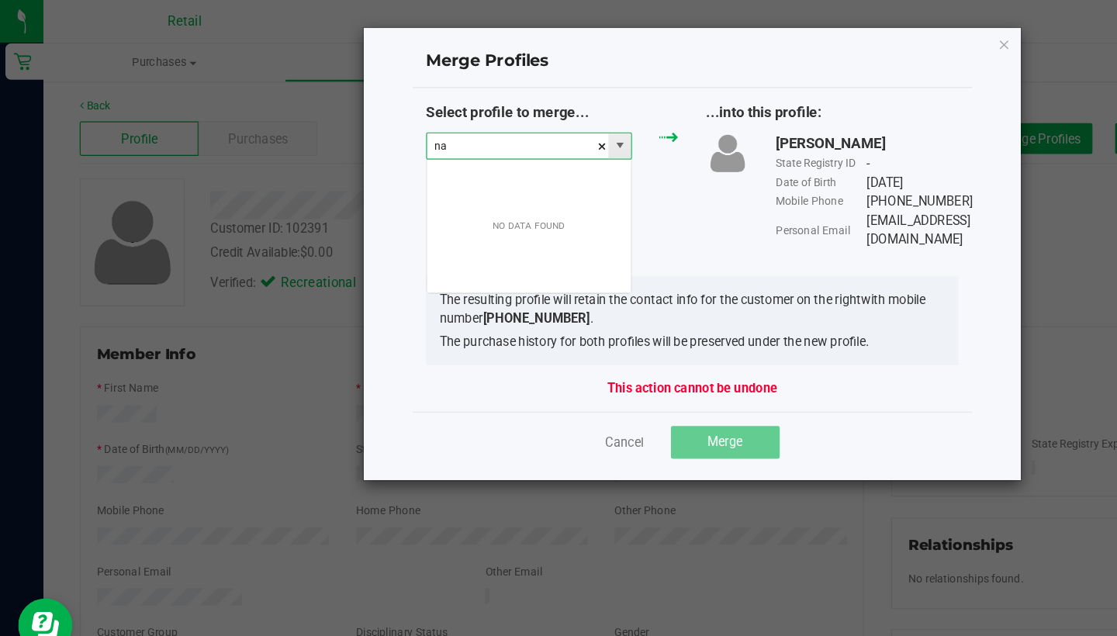
scroll to position [23, 177]
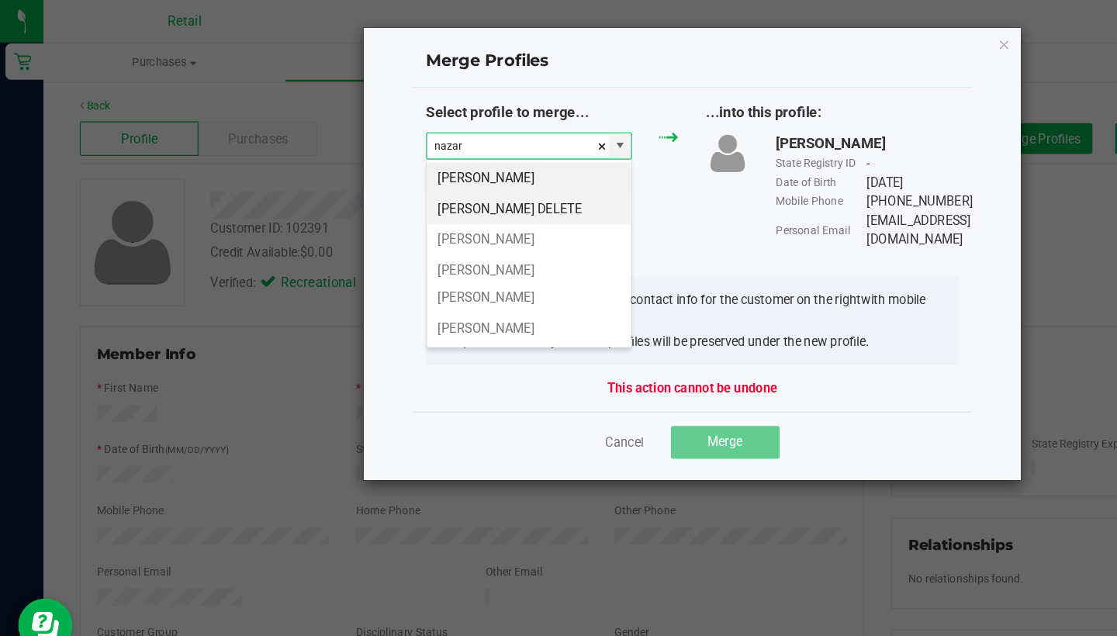
click at [476, 172] on li "Armando Nazario DELETE" at bounding box center [452, 178] width 175 height 26
type input "Armando Nazario DELETE"
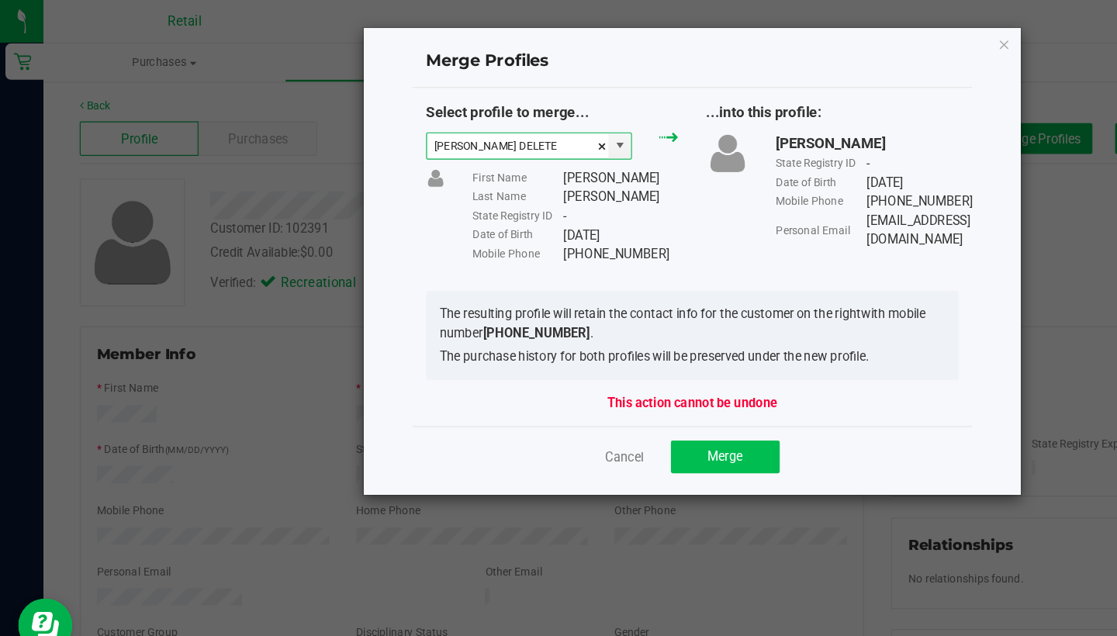
click at [638, 395] on button "Merge" at bounding box center [620, 391] width 93 height 28
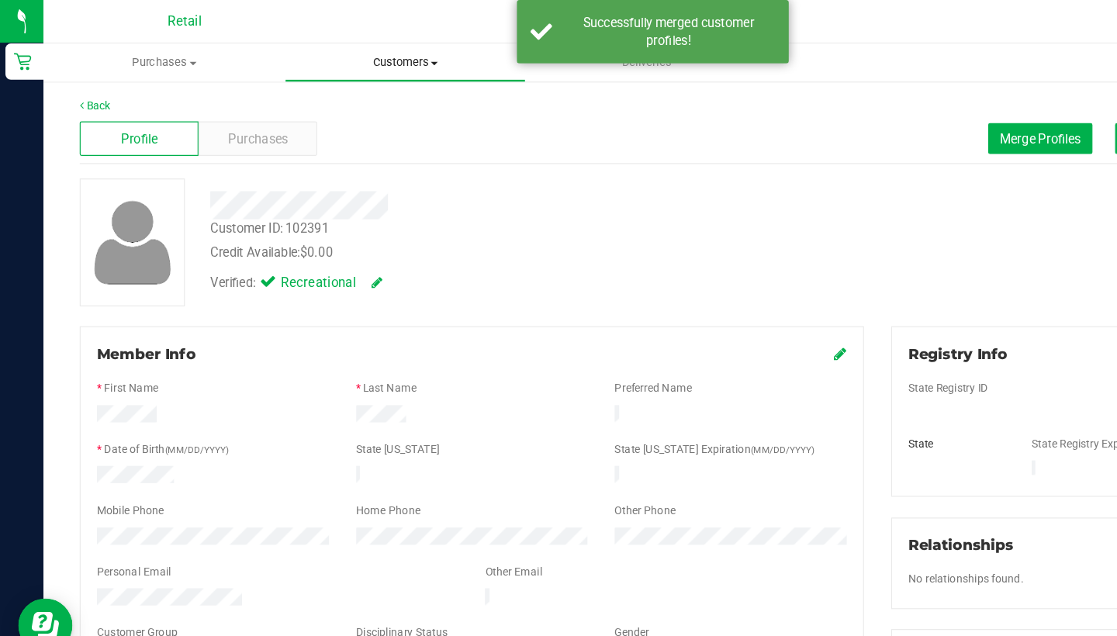
click at [340, 53] on span "Customers" at bounding box center [346, 54] width 205 height 14
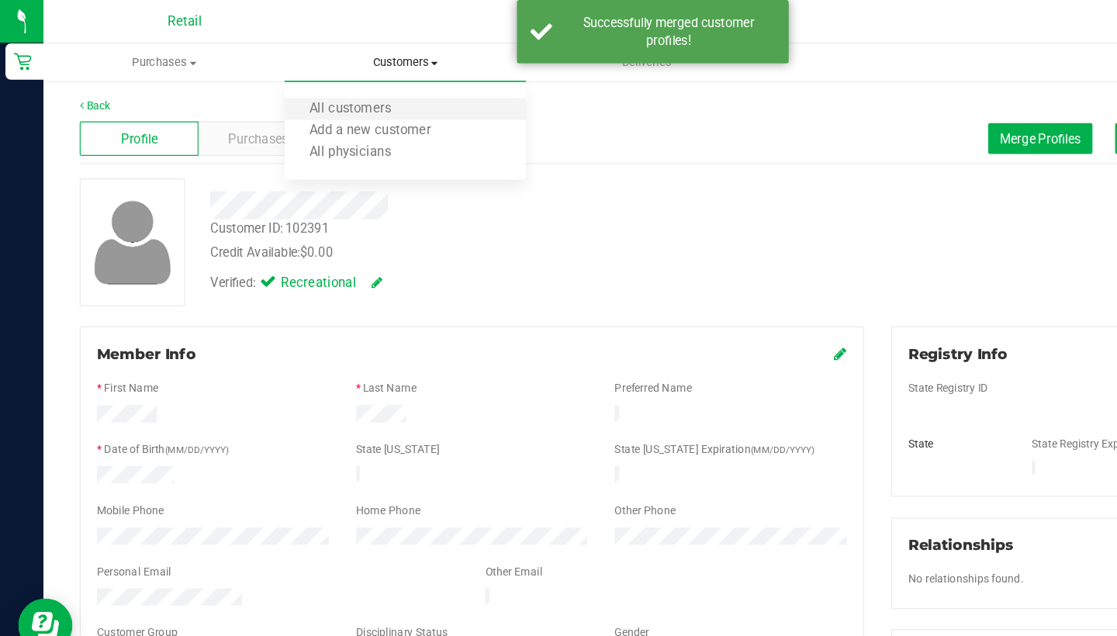
click at [335, 101] on li "All customers" at bounding box center [347, 94] width 206 height 19
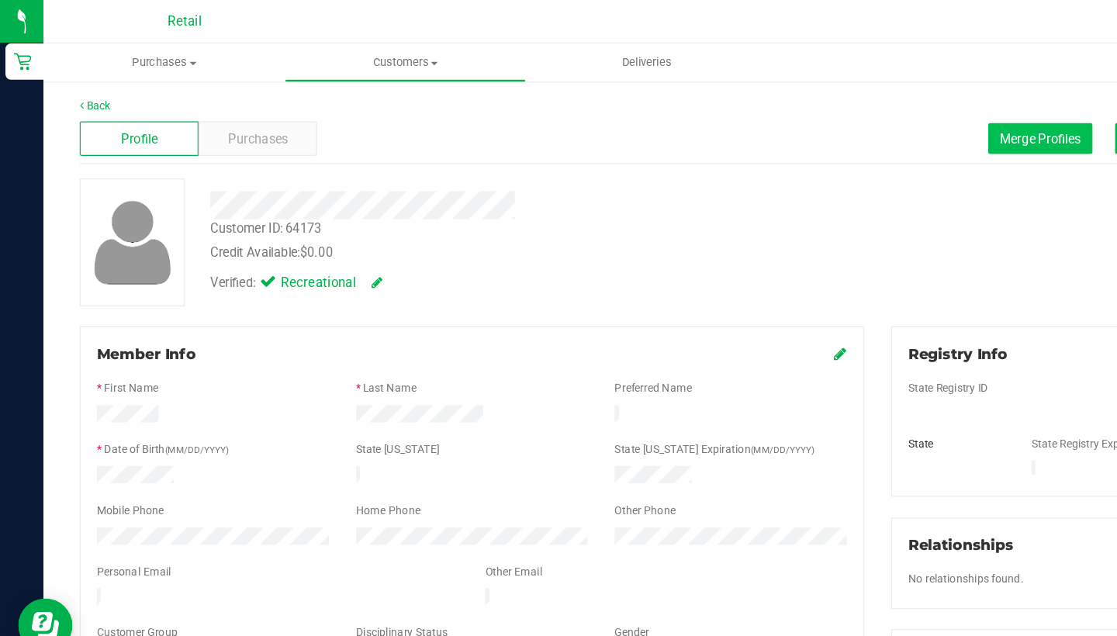
click at [872, 119] on span "Merge Profiles" at bounding box center [890, 118] width 69 height 12
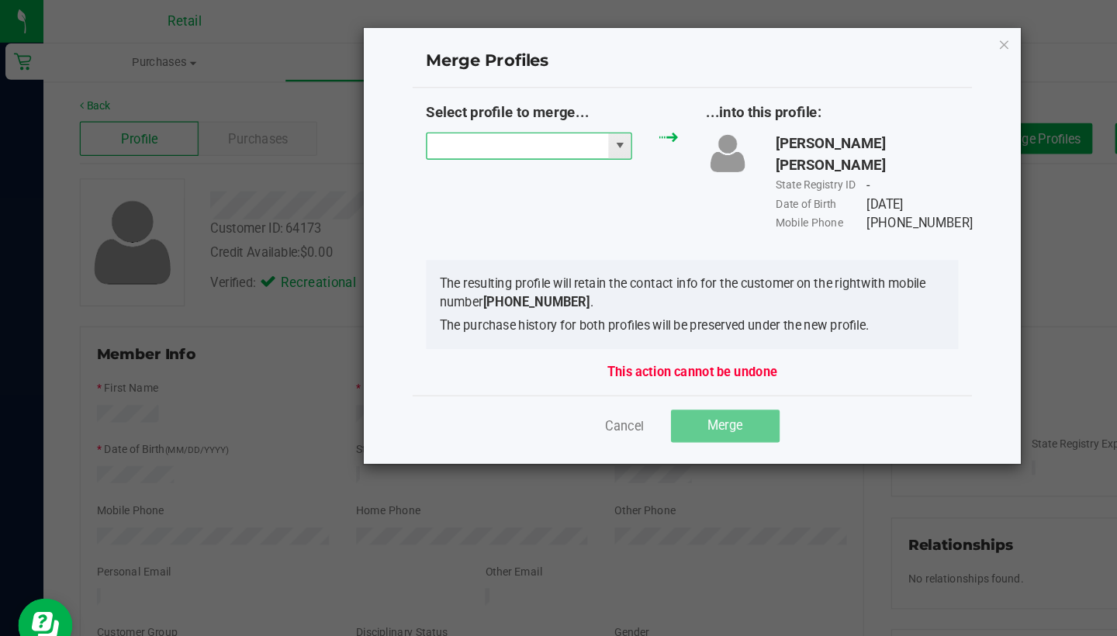
click at [448, 118] on input "NO DATA FOUND" at bounding box center [442, 125] width 155 height 22
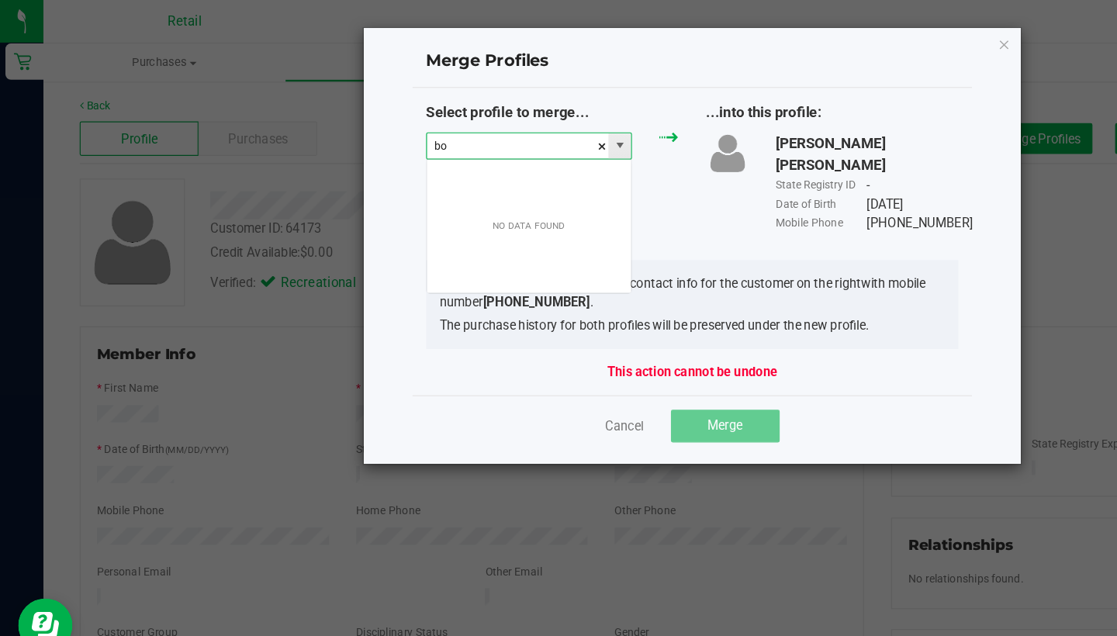
scroll to position [23, 177]
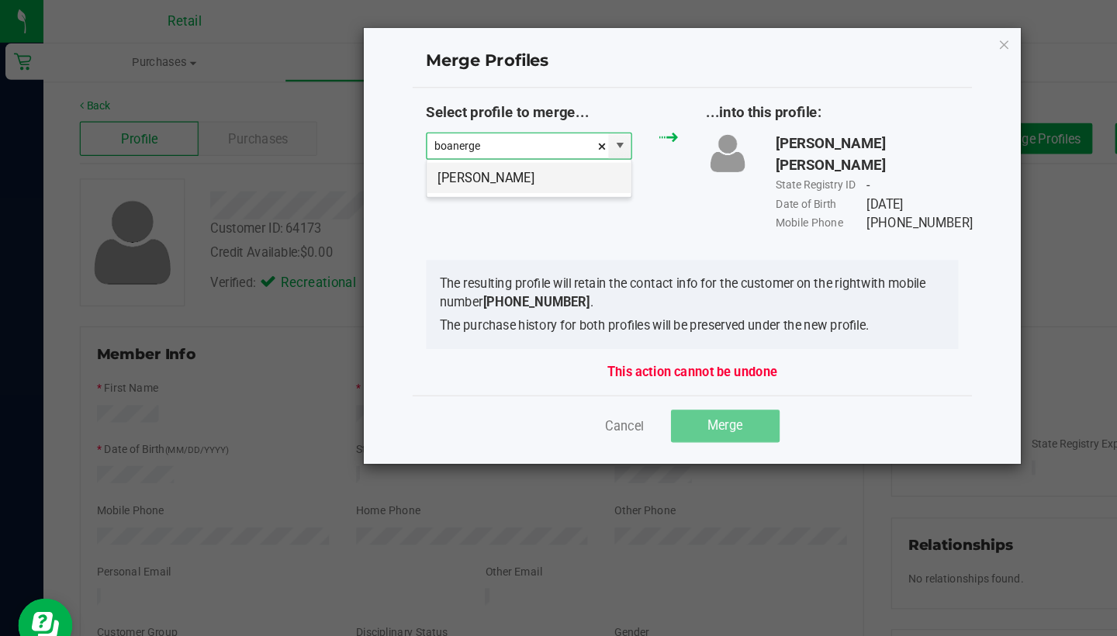
click at [452, 159] on li "Boanerge Nazario" at bounding box center [452, 152] width 175 height 26
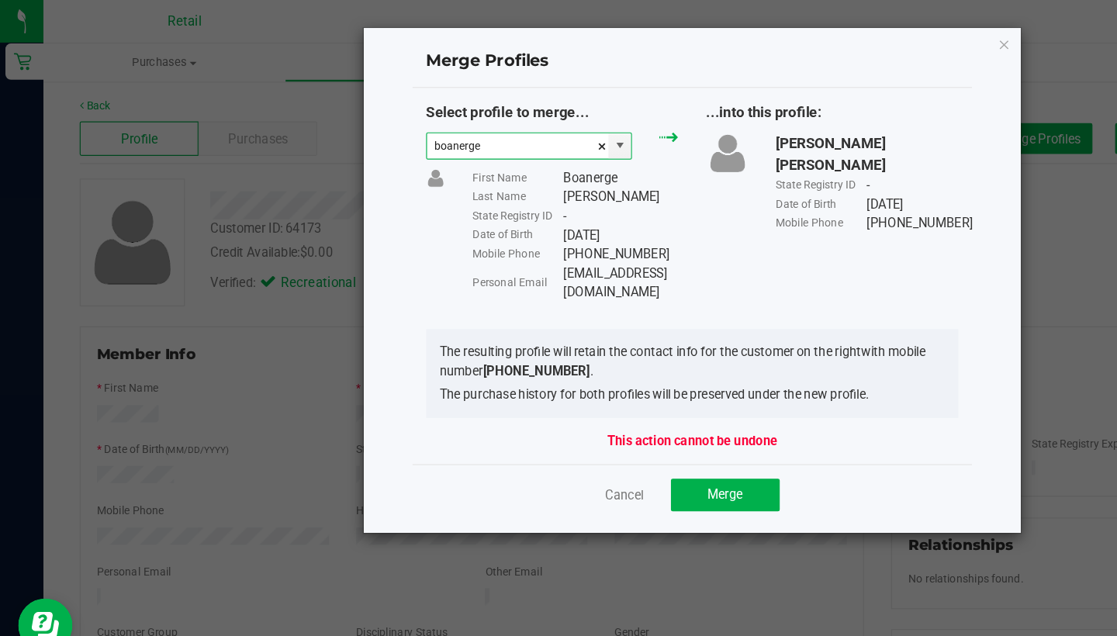
type input "Boanerge Nazario"
drag, startPoint x: 626, startPoint y: 233, endPoint x: 480, endPoint y: 237, distance: 145.9
click at [480, 237] on div "Personal Email boanergenazario@icloud.com" at bounding box center [492, 242] width 176 height 33
click at [620, 397] on div "Cancel Merge" at bounding box center [592, 423] width 479 height 52
click at [620, 417] on span "Merge" at bounding box center [620, 423] width 30 height 12
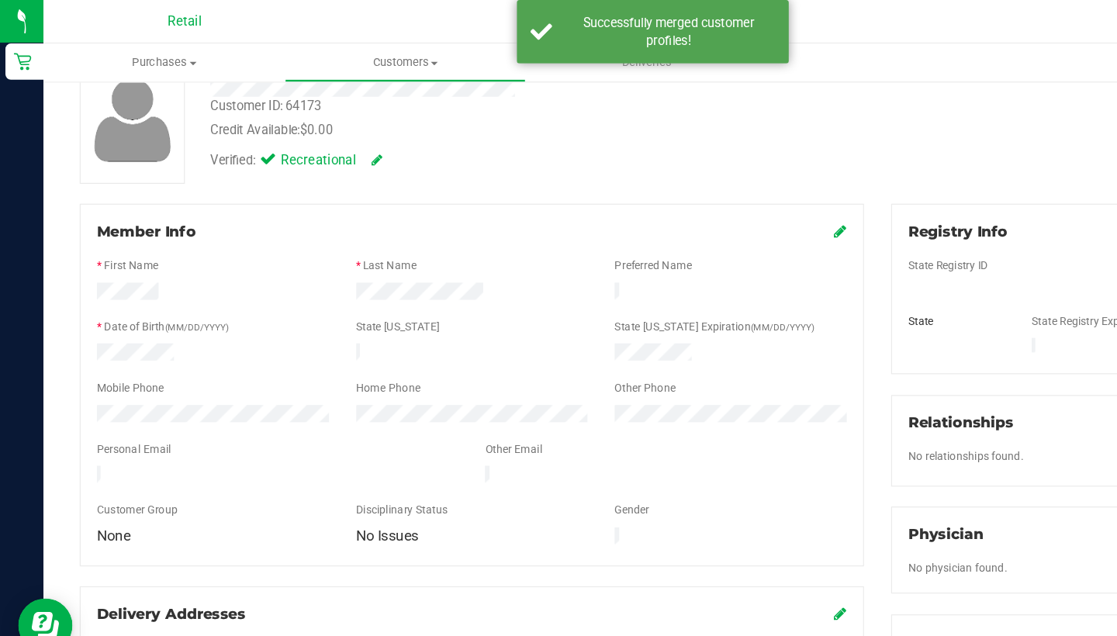
scroll to position [106, 0]
click at [718, 197] on icon at bounding box center [719, 197] width 11 height 12
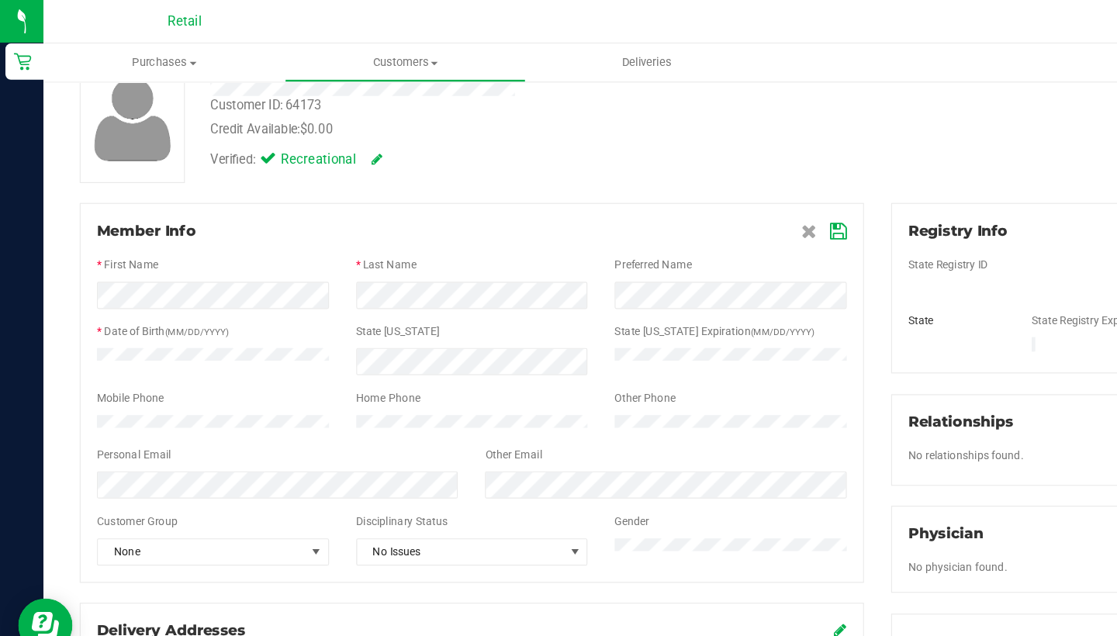
click at [714, 195] on icon at bounding box center [718, 198] width 14 height 12
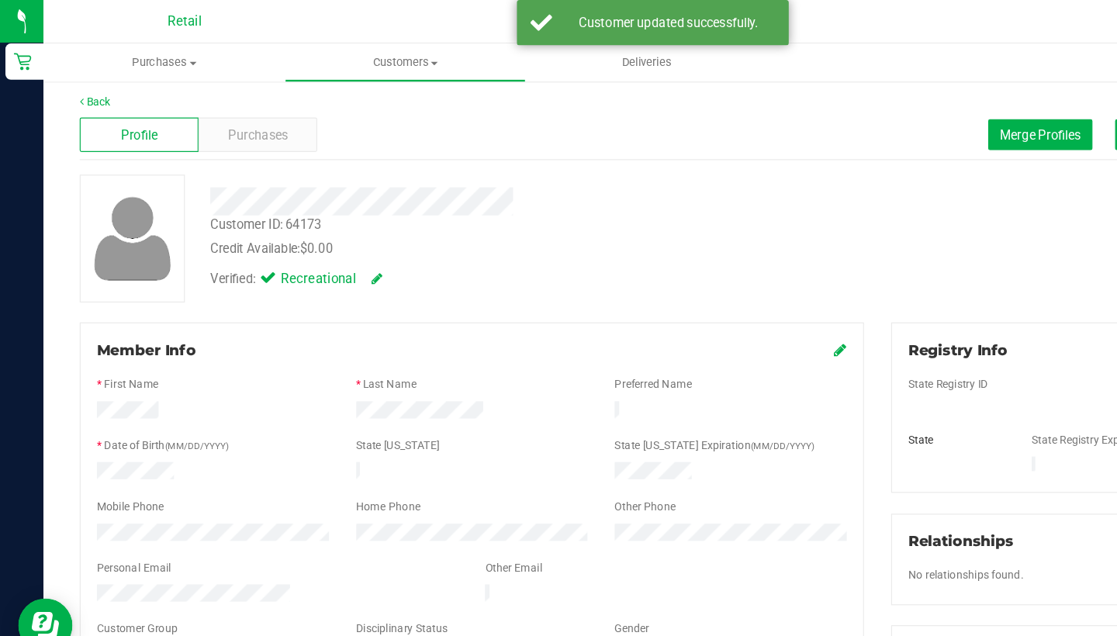
scroll to position [0, 0]
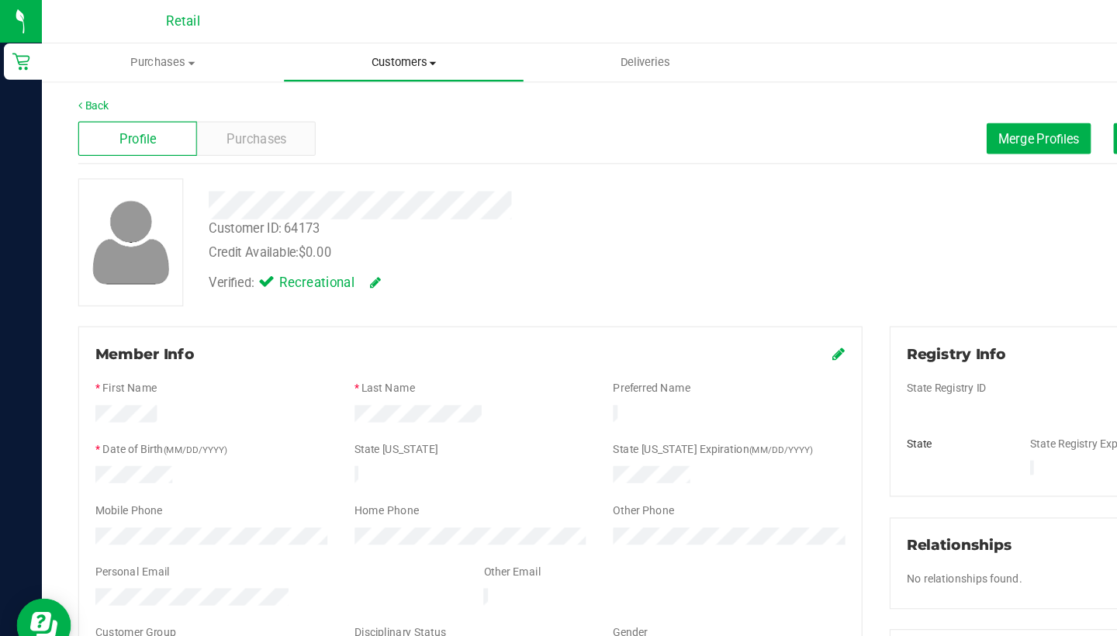
click at [331, 60] on span "Customers" at bounding box center [346, 54] width 205 height 14
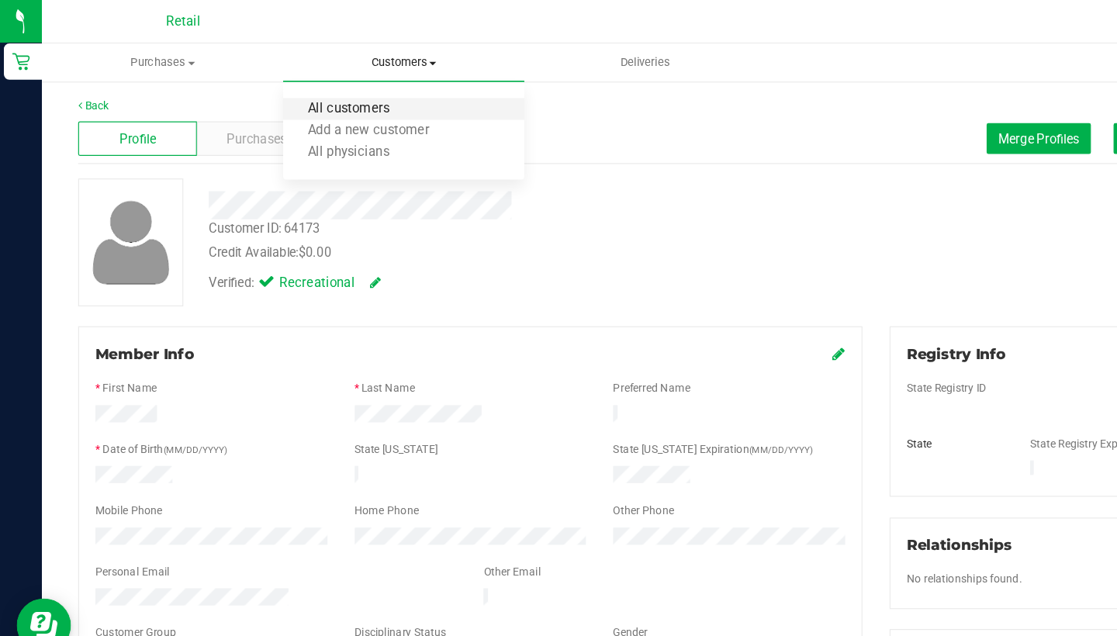
click at [345, 98] on span "All customers" at bounding box center [300, 93] width 112 height 13
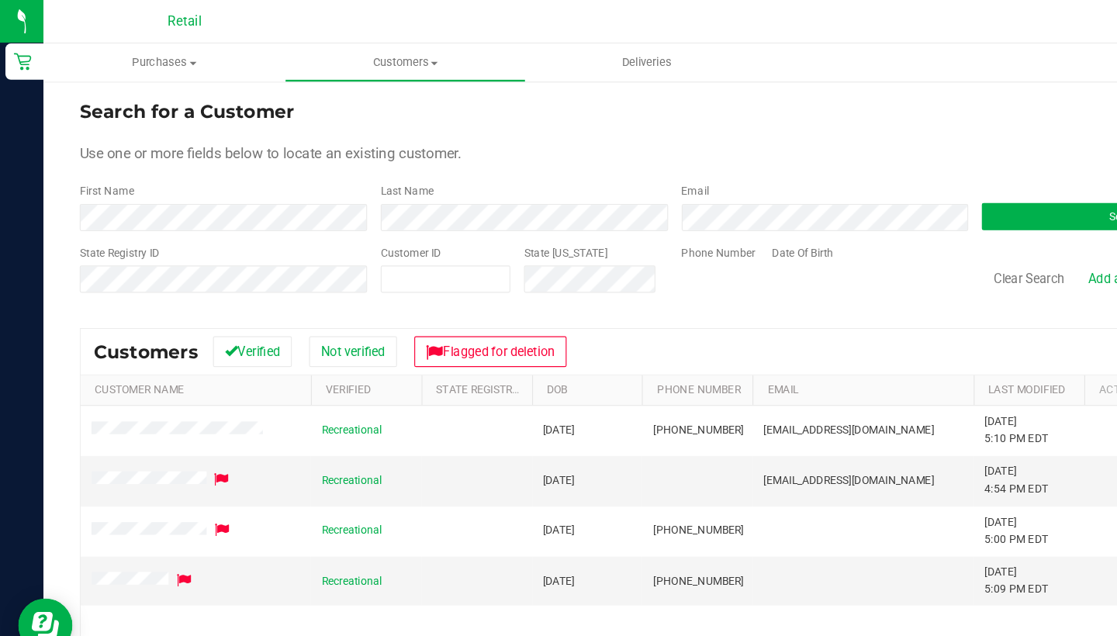
click at [154, 171] on div "First Name" at bounding box center [191, 177] width 246 height 41
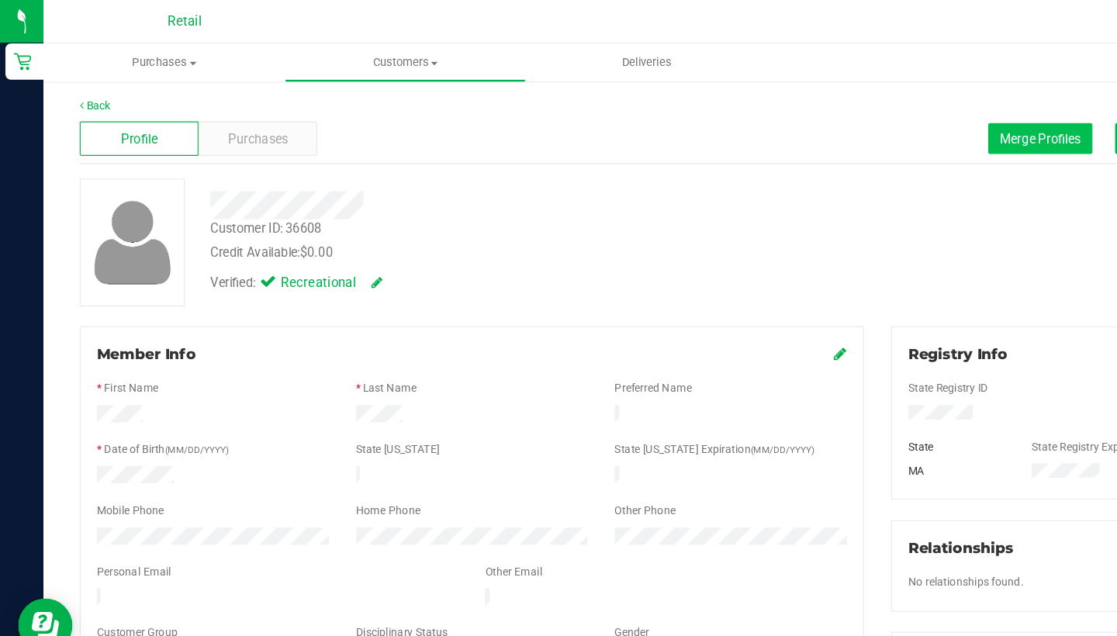
click at [864, 114] on span "Merge Profiles" at bounding box center [890, 118] width 69 height 12
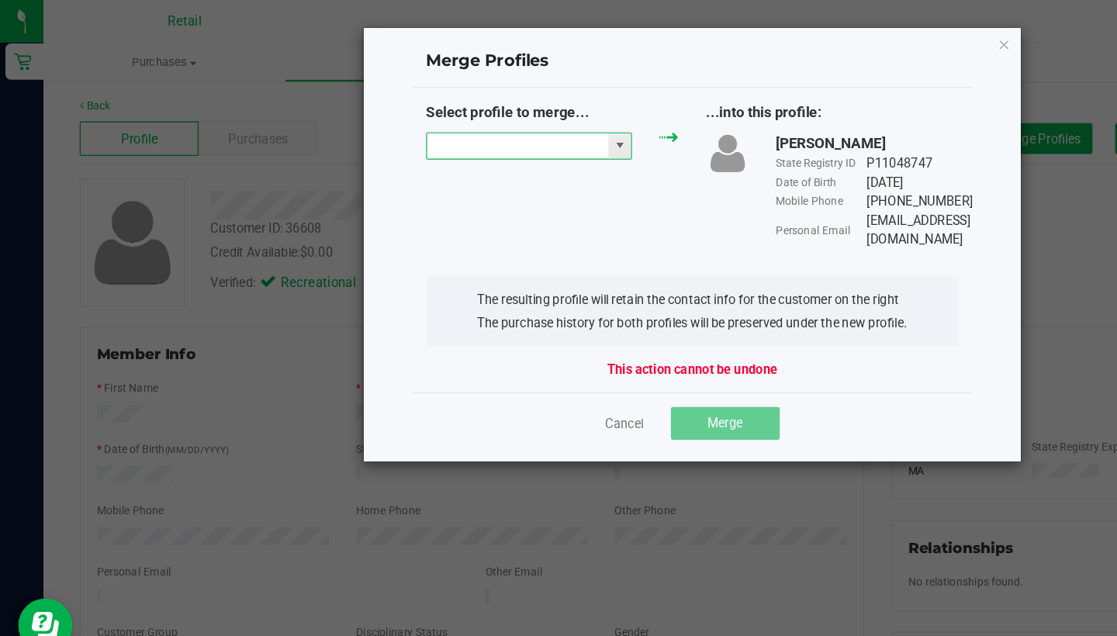
click at [422, 122] on input "NO DATA FOUND" at bounding box center [442, 125] width 155 height 22
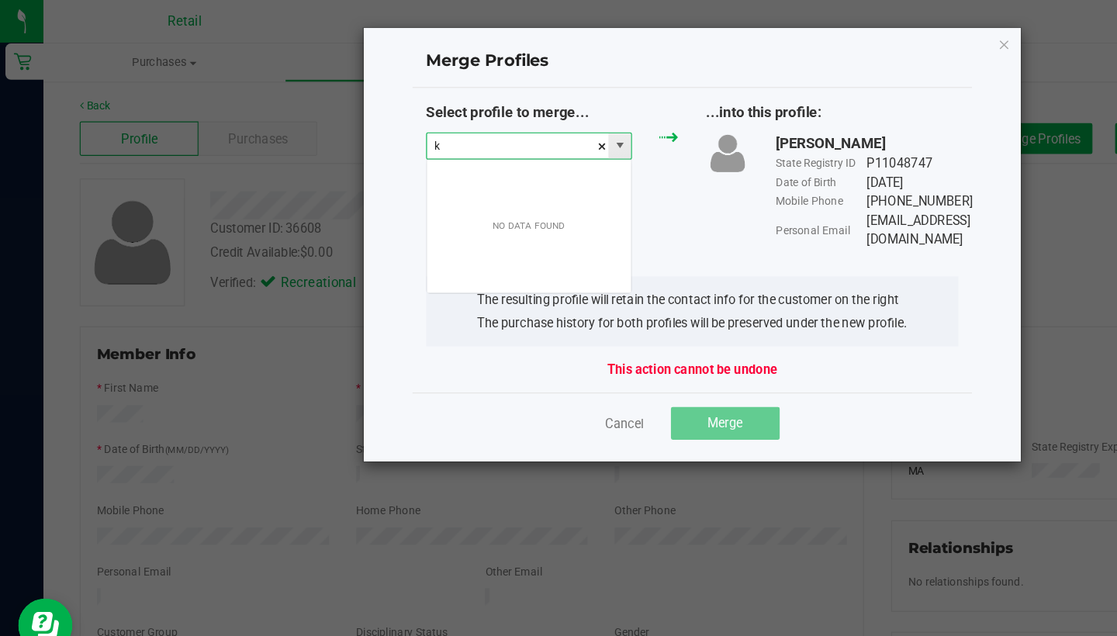
scroll to position [23, 177]
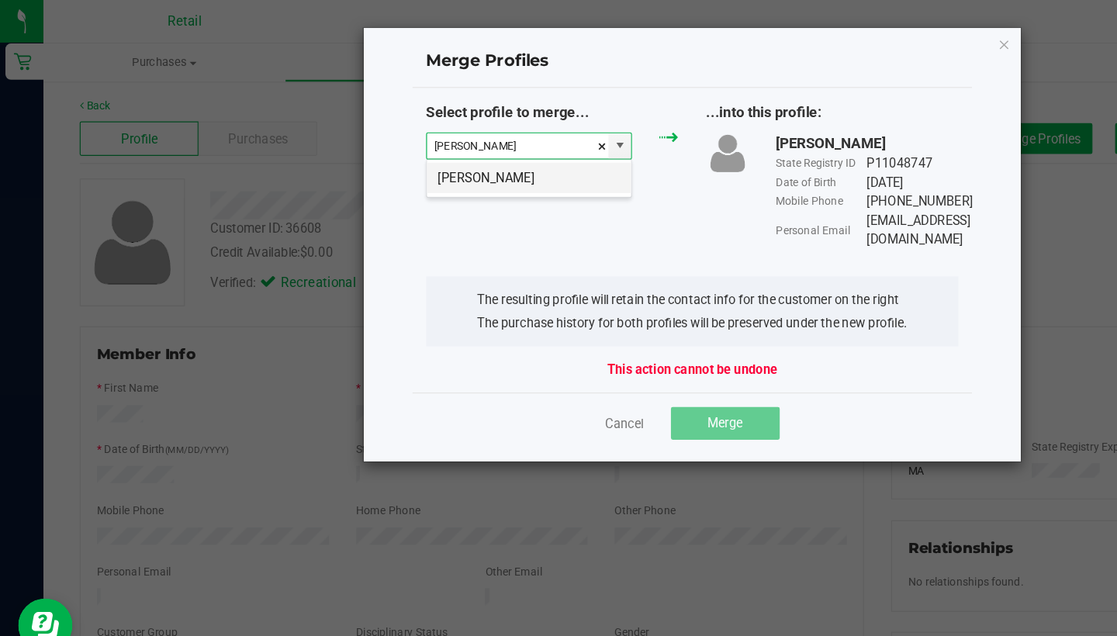
click at [429, 155] on li "Kimbra Cherno DELETE" at bounding box center [452, 152] width 175 height 26
type input "Kimbra Cherno DELETE"
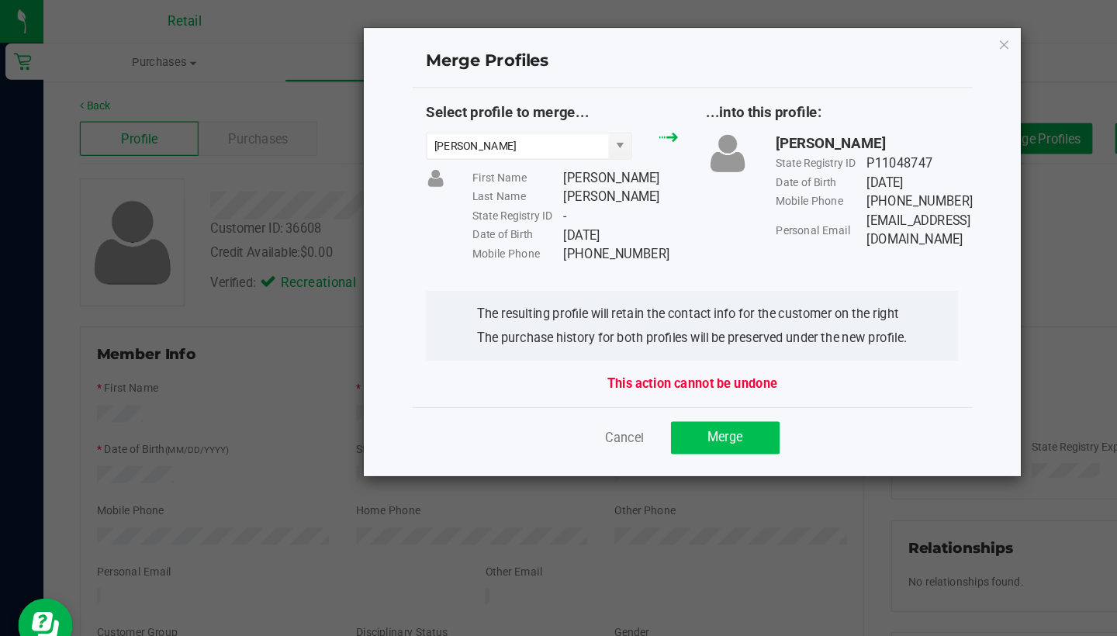
click at [607, 372] on span "Merge" at bounding box center [620, 374] width 30 height 12
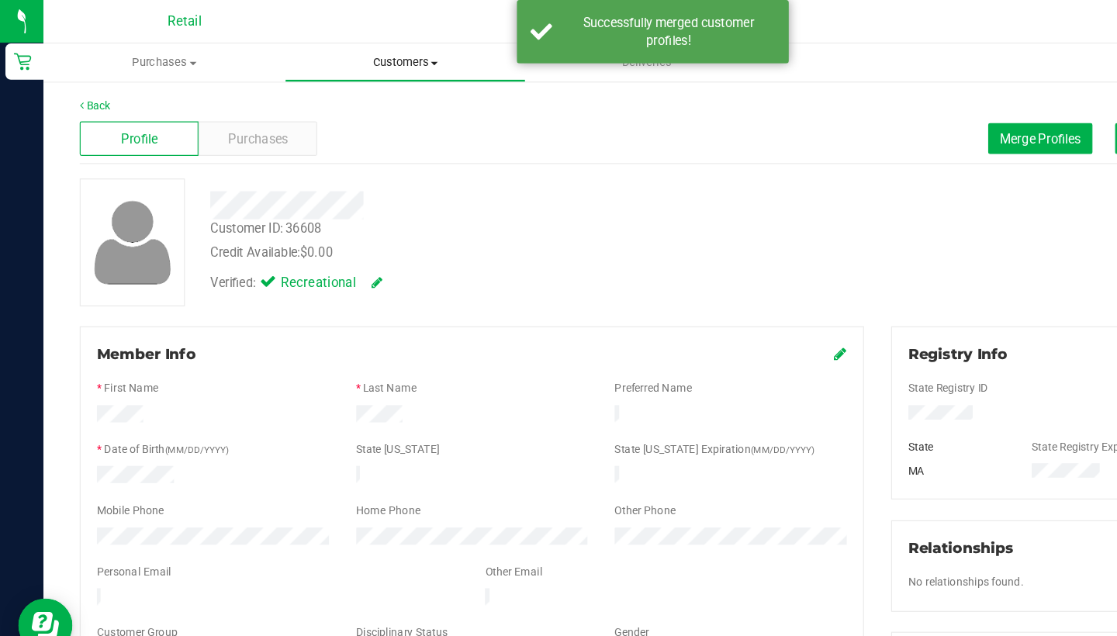
click at [340, 50] on span "Customers" at bounding box center [346, 54] width 205 height 14
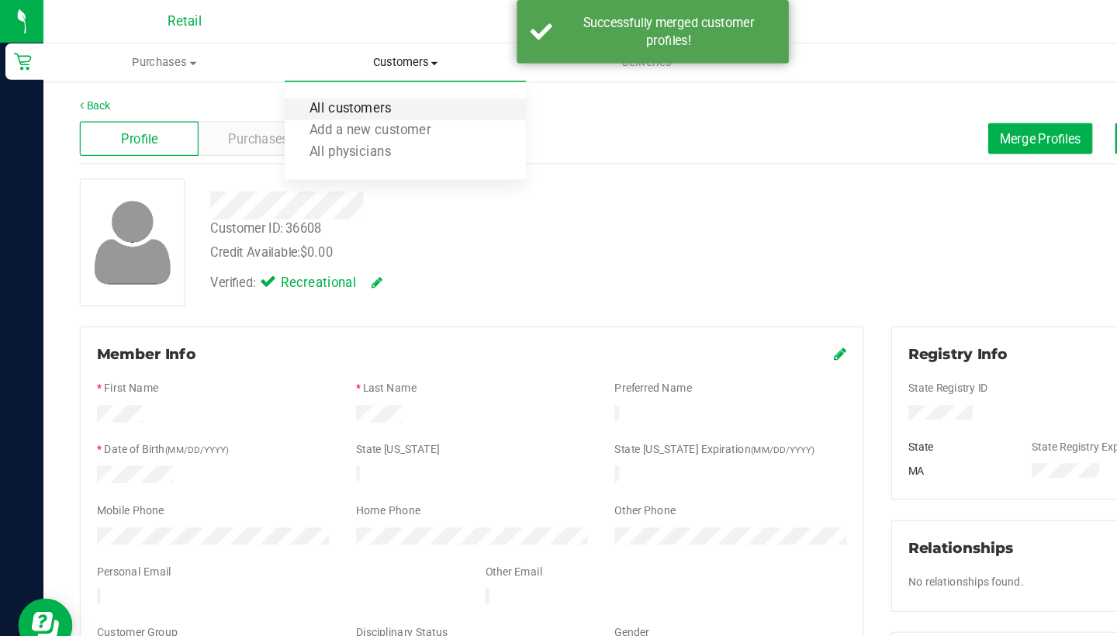
click at [340, 95] on span "All customers" at bounding box center [300, 93] width 112 height 13
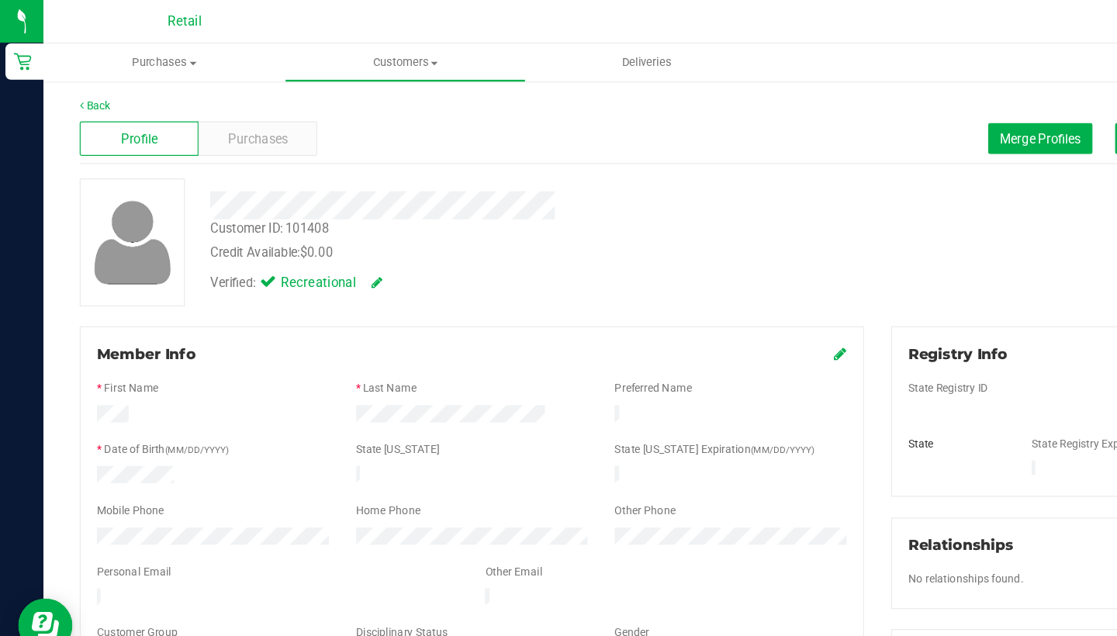
click at [717, 303] on icon at bounding box center [719, 302] width 11 height 12
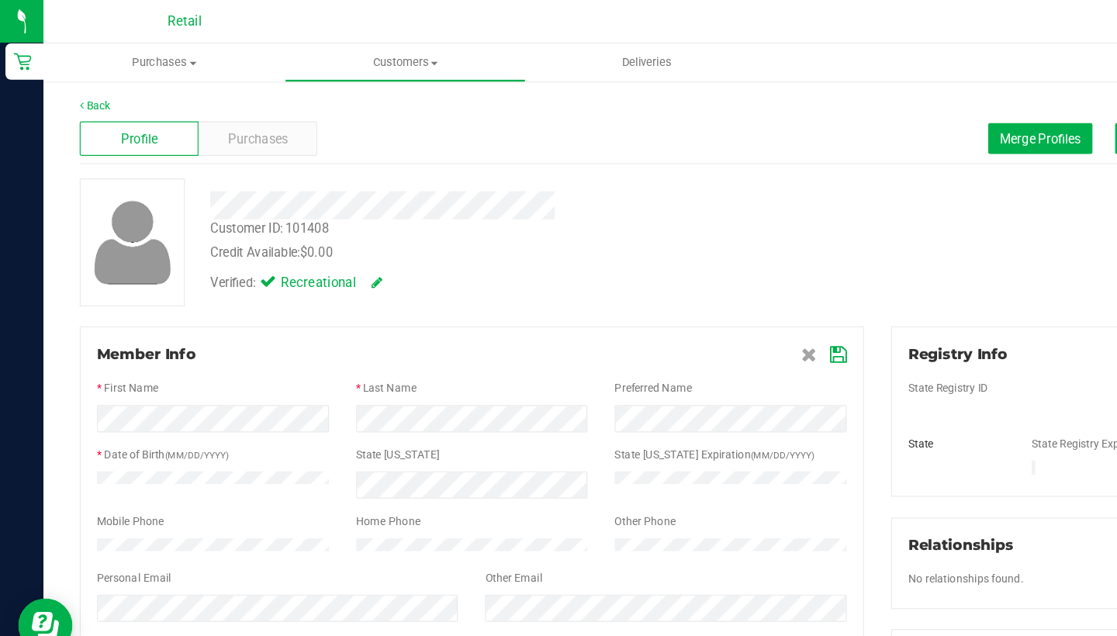
click at [718, 299] on icon at bounding box center [718, 304] width 14 height 12
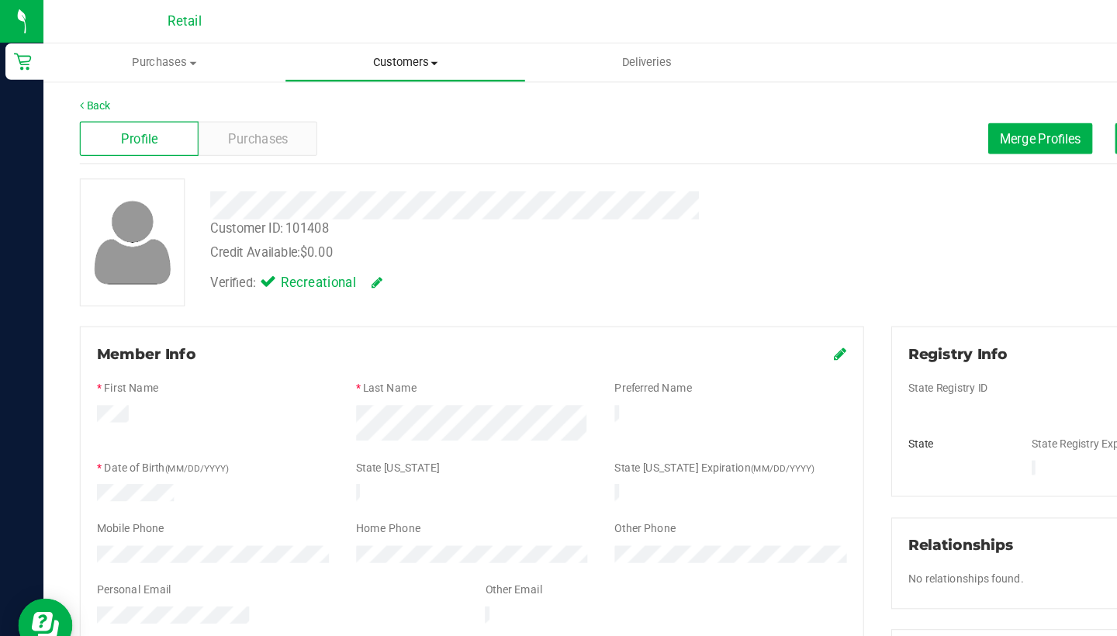
click at [341, 57] on span "Customers" at bounding box center [346, 54] width 205 height 14
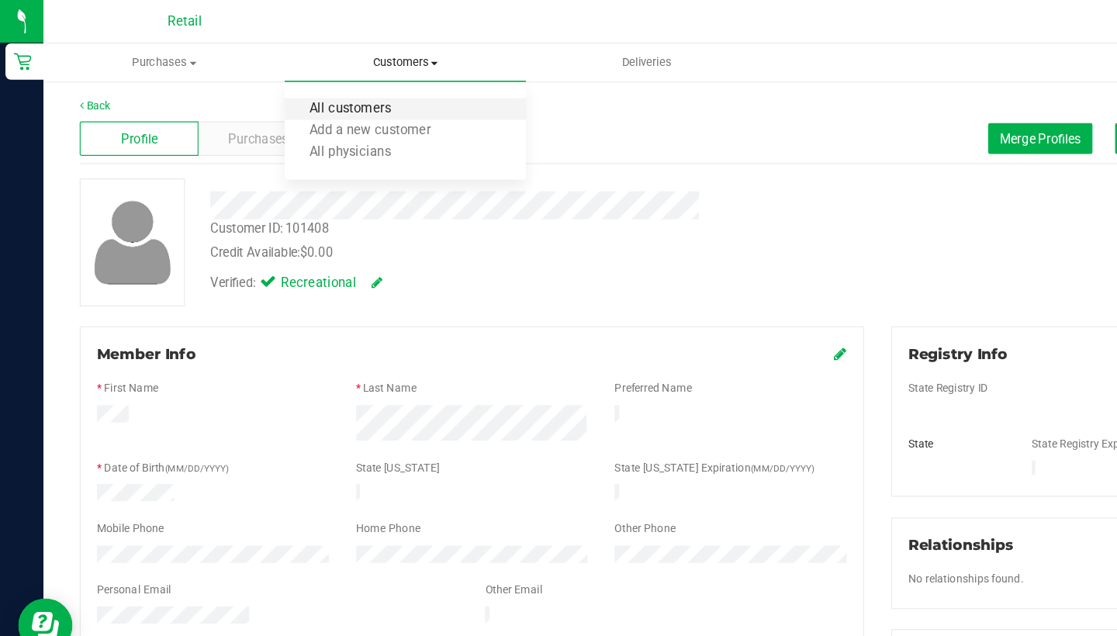
click at [340, 87] on span "All customers" at bounding box center [300, 93] width 112 height 13
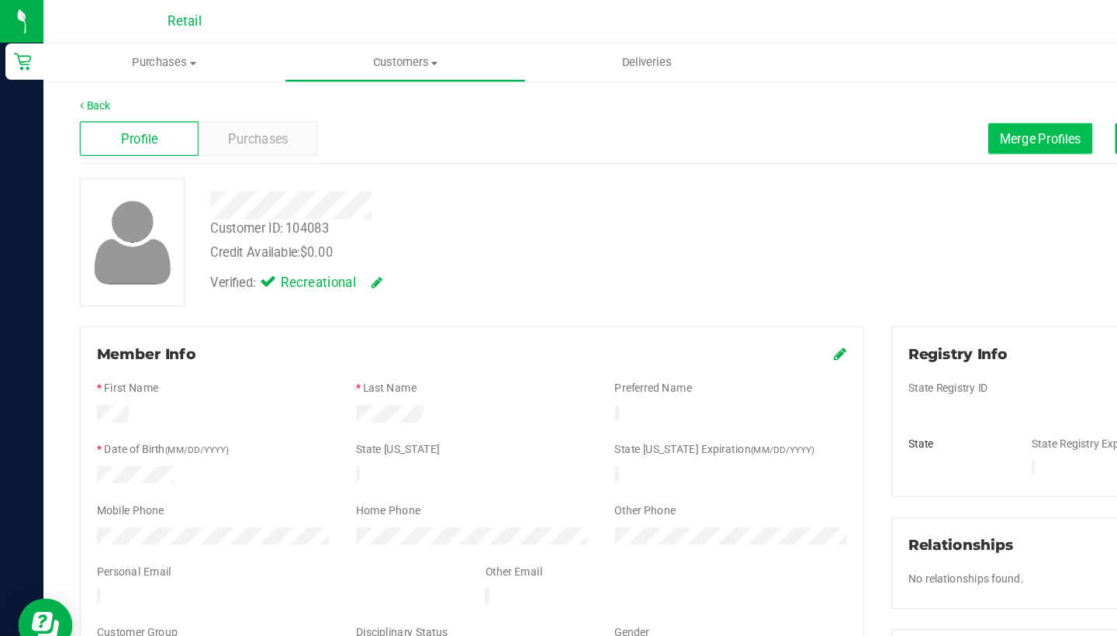
click at [894, 113] on span "Merge Profiles" at bounding box center [890, 118] width 69 height 12
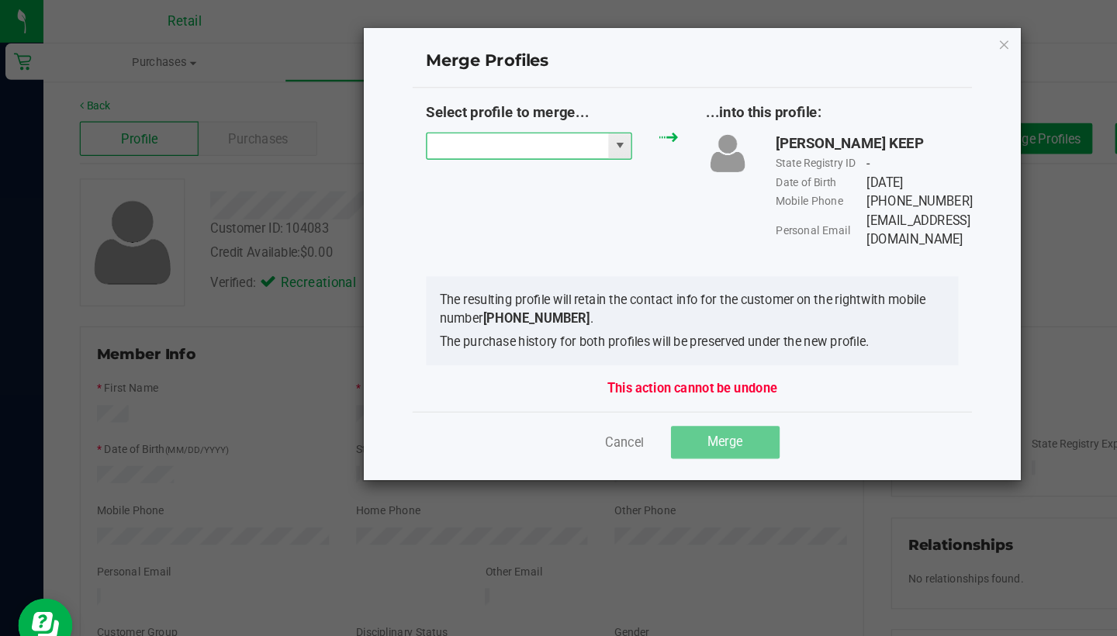
click at [480, 119] on input "NO DATA FOUND" at bounding box center [442, 125] width 155 height 22
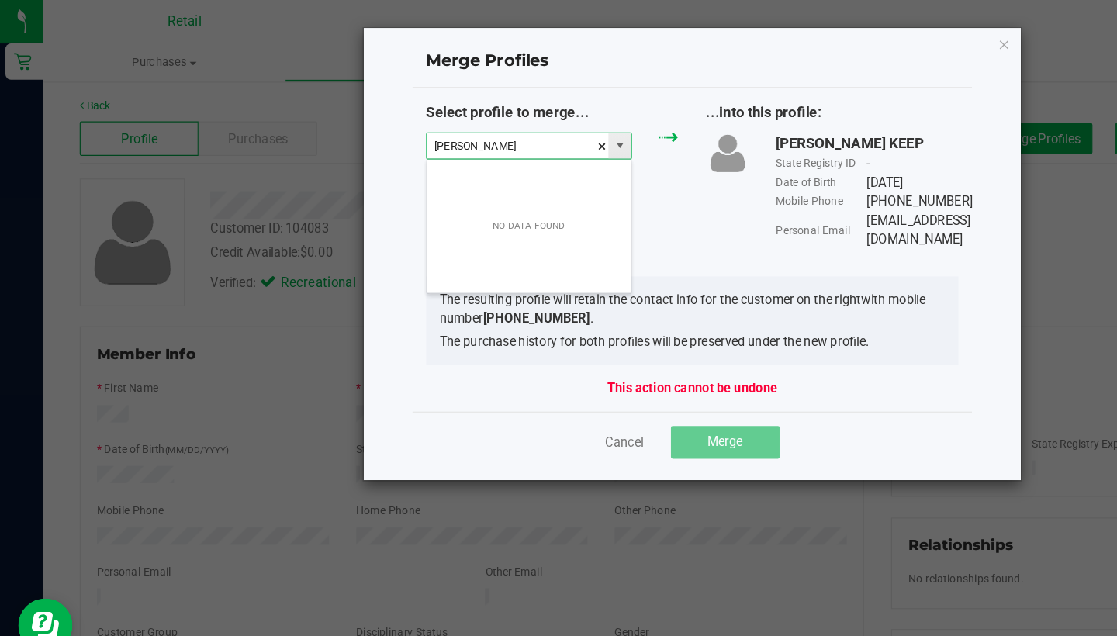
scroll to position [23, 177]
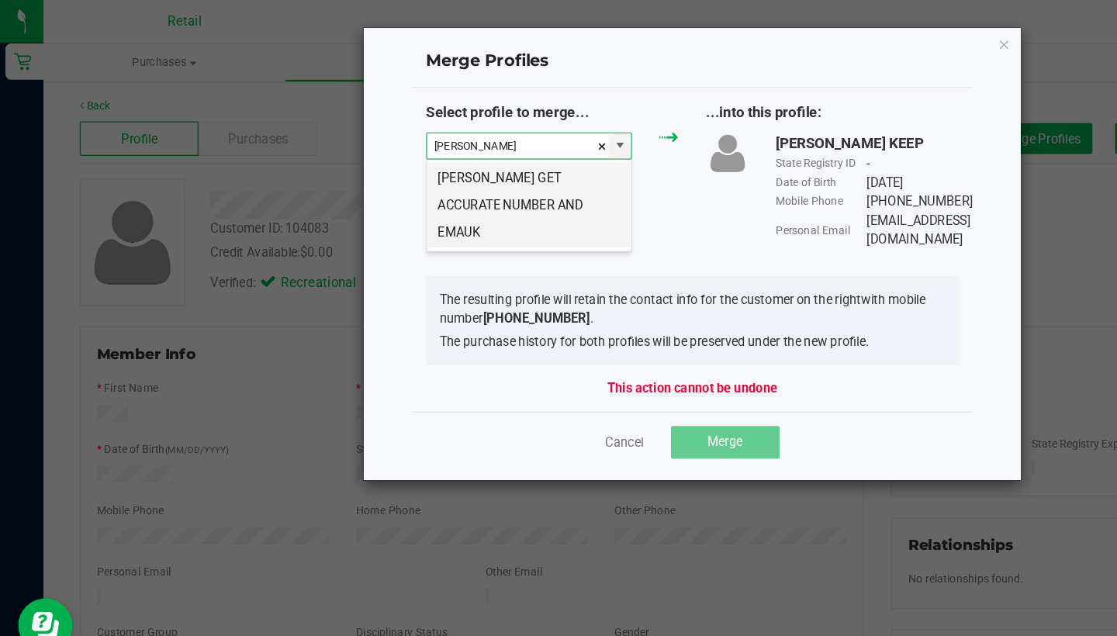
click at [477, 170] on li "Jody Keth GET ACCURATE NUMBER AND EMAUK" at bounding box center [452, 175] width 175 height 73
type input "Jody Keth GET ACCURATE NUMBER AND EMAUK"
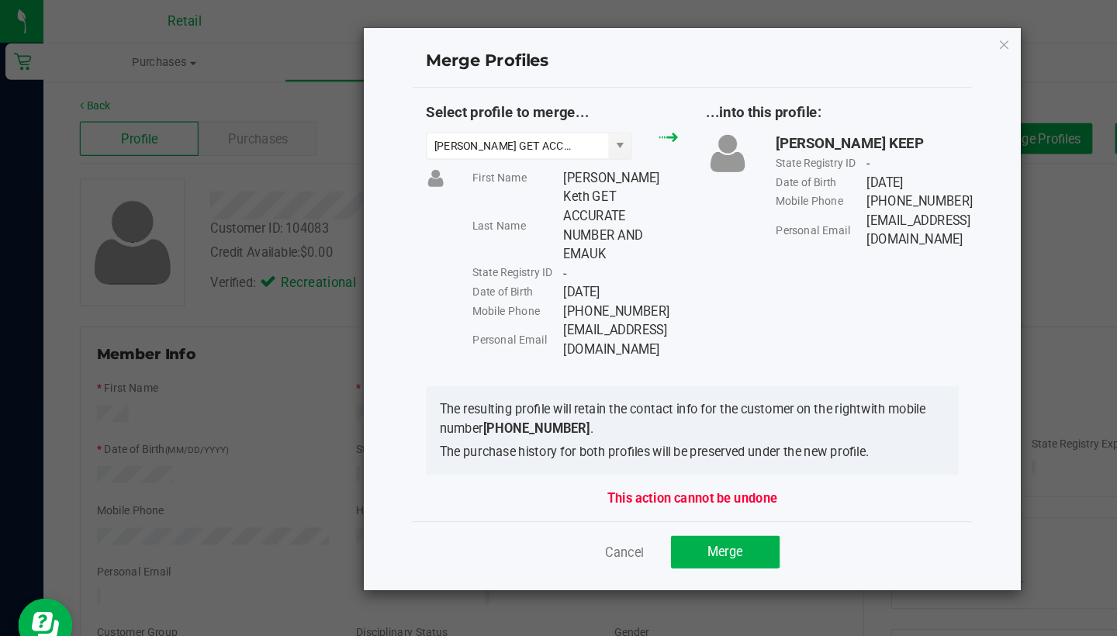
drag, startPoint x: 600, startPoint y: 283, endPoint x: 489, endPoint y: 270, distance: 111.7
click at [489, 270] on div "Select profile to merge... Jody Keth GET ACCURATE NUMBER AND EMAUK First Name J…" at bounding box center [592, 197] width 479 height 220
click at [489, 270] on div "(864) 804-1595" at bounding box center [528, 266] width 92 height 16
drag, startPoint x: 477, startPoint y: 264, endPoint x: 590, endPoint y: 282, distance: 114.7
click at [592, 282] on div "First Name Jody Last Name Keth GET ACCURATE NUMBER AND EMAUK State Registry ID …" at bounding box center [492, 225] width 199 height 163
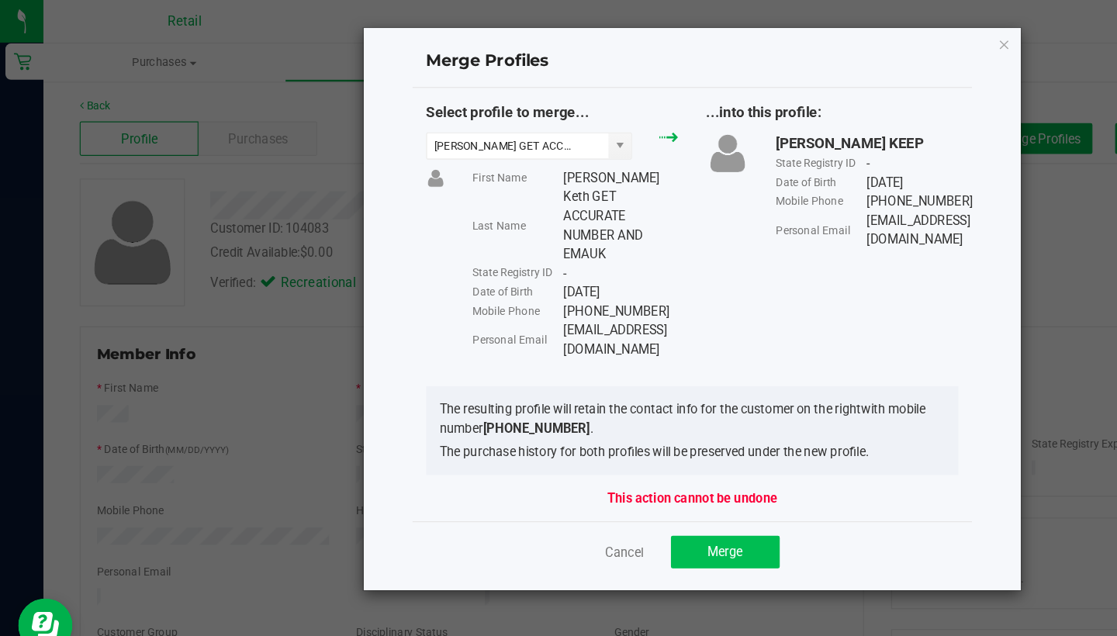
click at [634, 465] on span "Merge" at bounding box center [620, 471] width 30 height 12
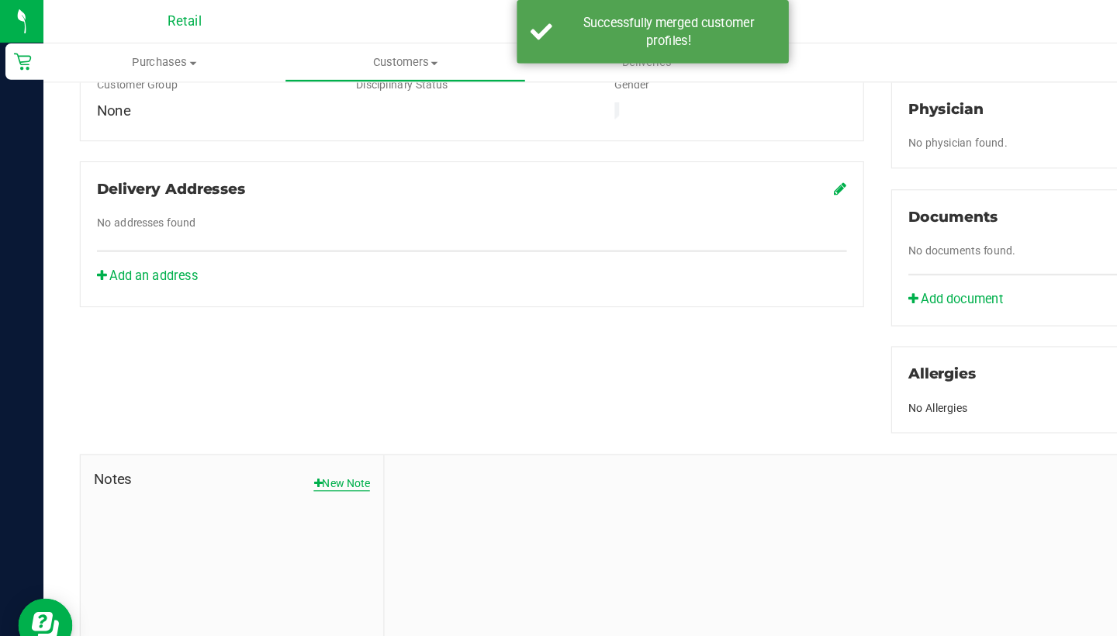
scroll to position [468, 0]
click at [296, 407] on button "New Note" at bounding box center [292, 414] width 48 height 14
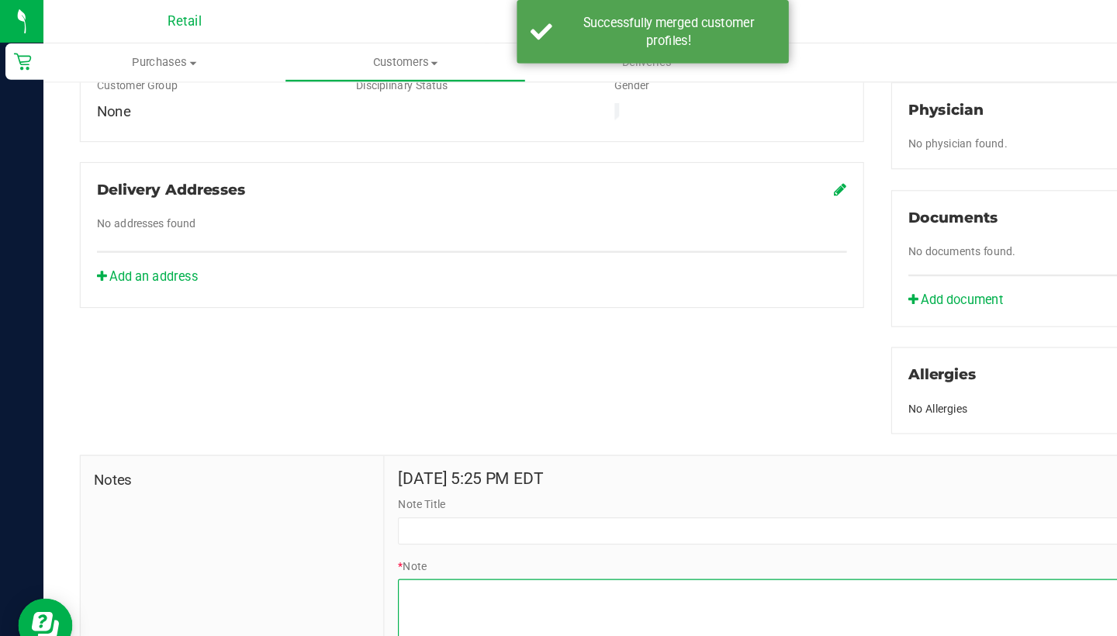
click at [408, 496] on textarea "* Note" at bounding box center [713, 527] width 745 height 62
paste textarea "(864) 804-1595 Personal Email Khonnor22@gmail.com"
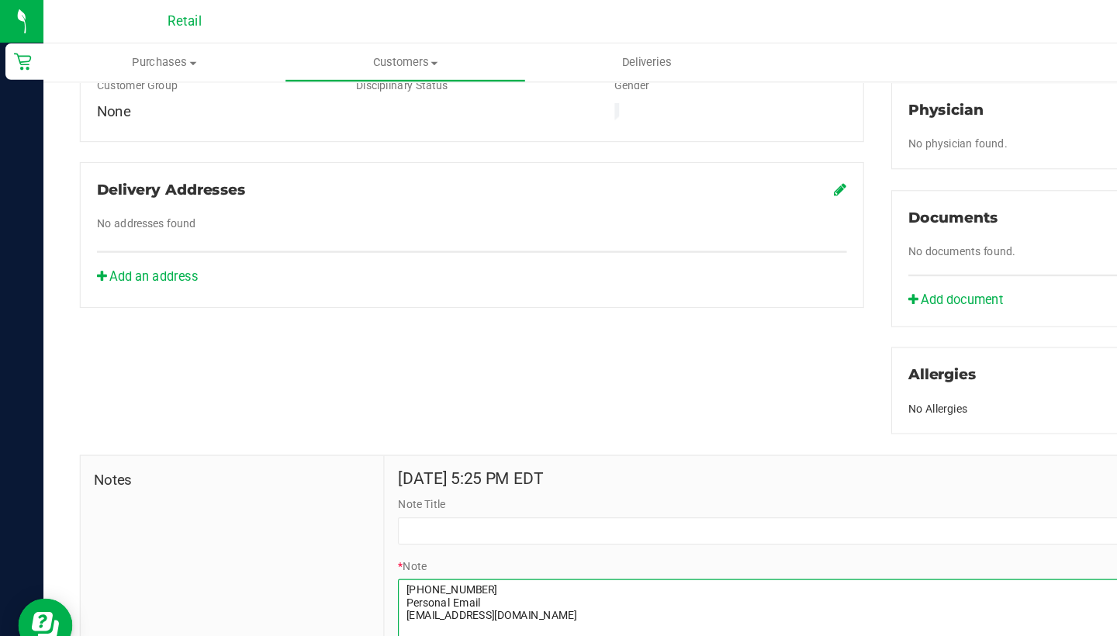
click at [349, 518] on textarea "* Note" at bounding box center [713, 527] width 745 height 62
click at [345, 501] on textarea "* Note" at bounding box center [713, 527] width 745 height 62
type textarea "Phone (864) 804-1595 Personal Email Khonnor22@gmail.com"
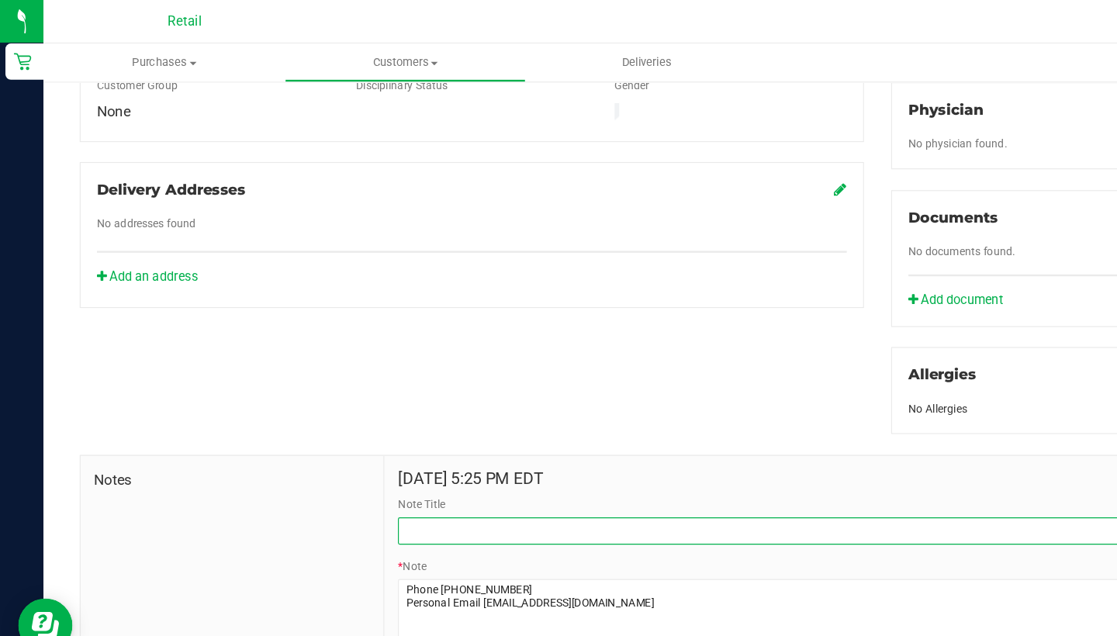
click at [348, 448] on input "Note Title" at bounding box center [713, 454] width 745 height 23
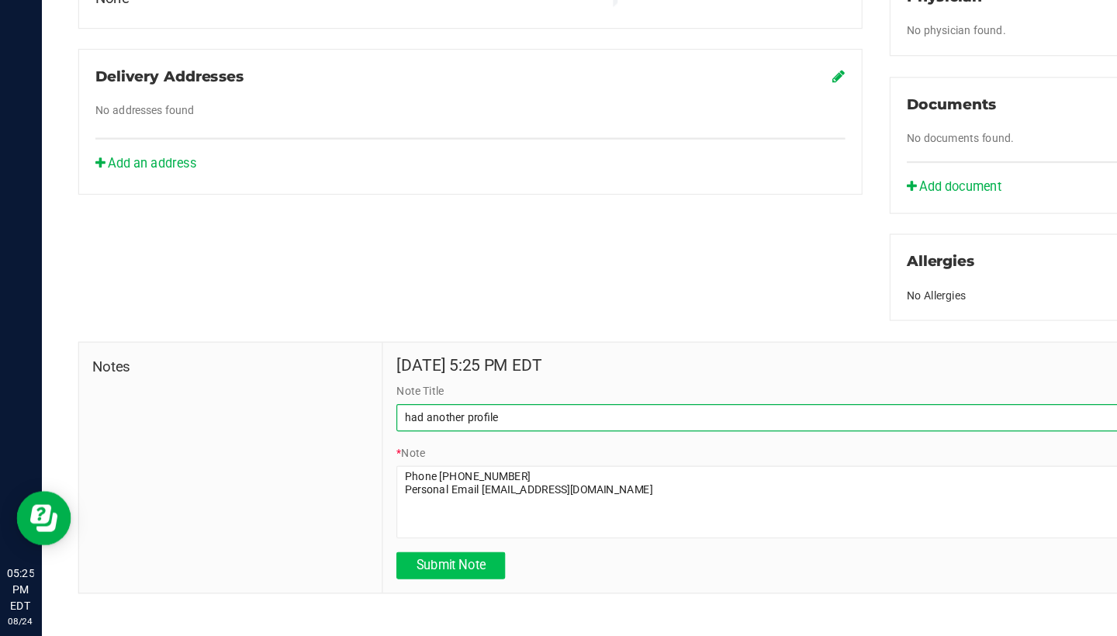
scroll to position [0, 0]
type input "had another profile"
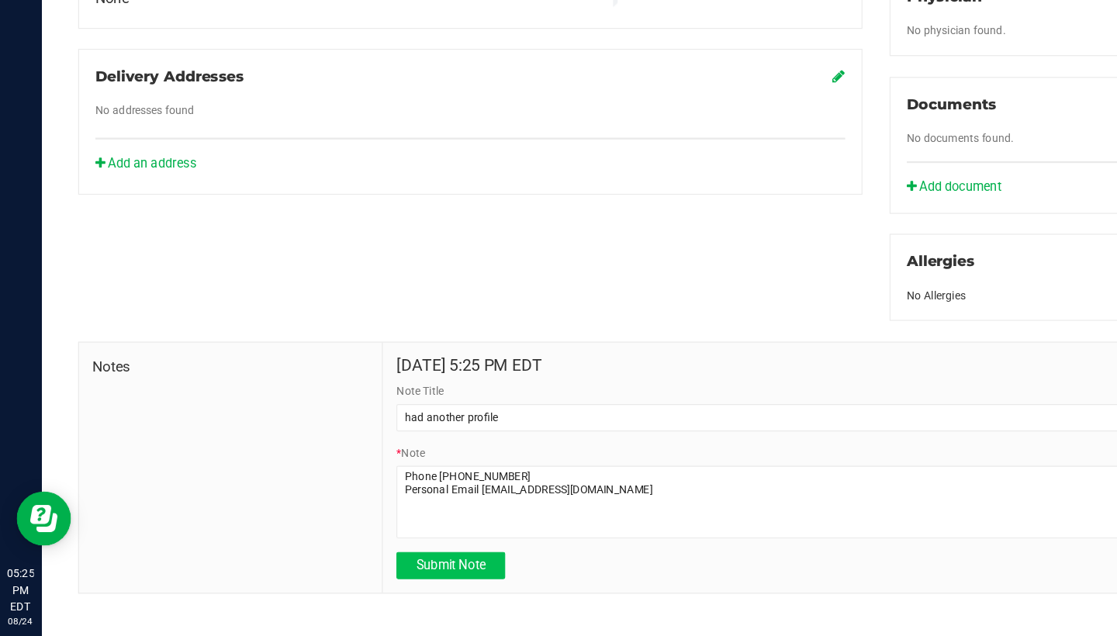
click at [371, 569] on span "Submit Note" at bounding box center [388, 575] width 60 height 12
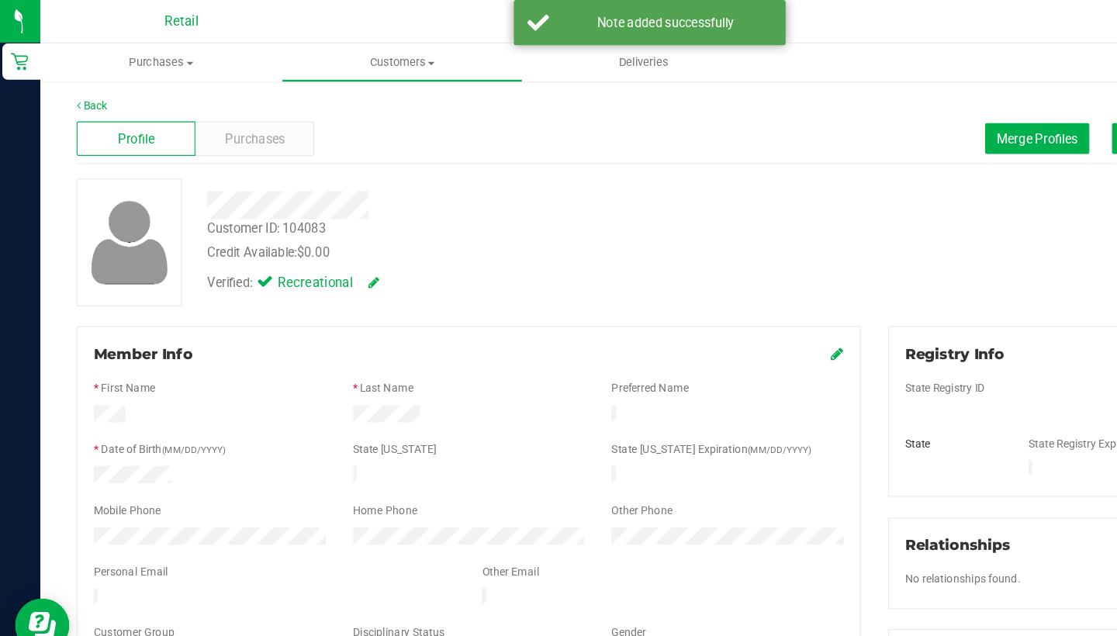
click at [718, 302] on icon at bounding box center [719, 302] width 11 height 12
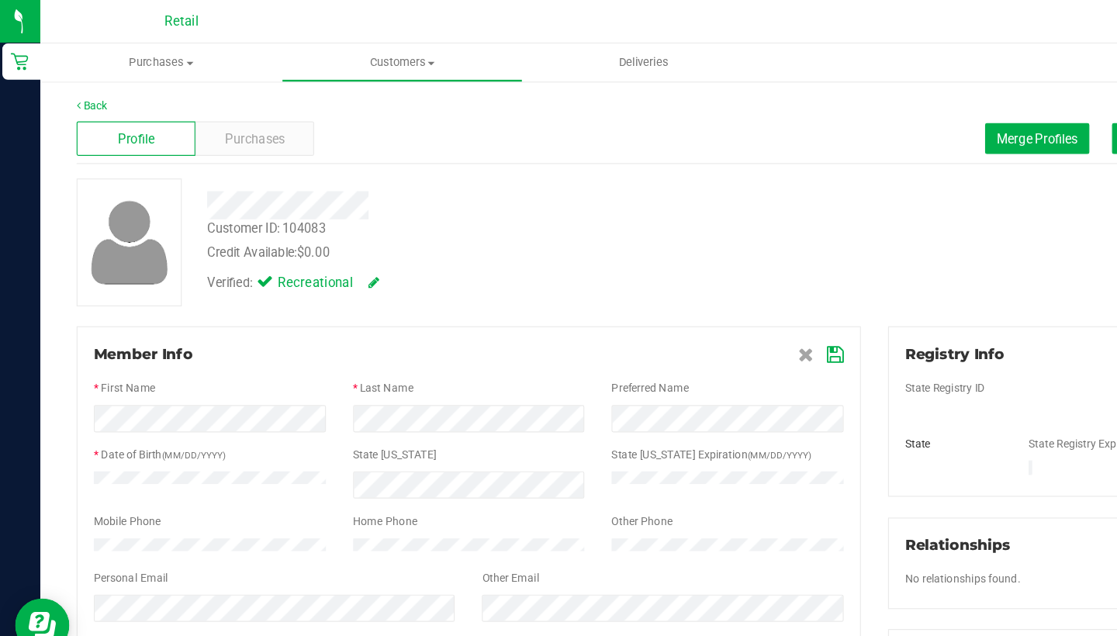
click at [716, 306] on icon at bounding box center [718, 304] width 14 height 12
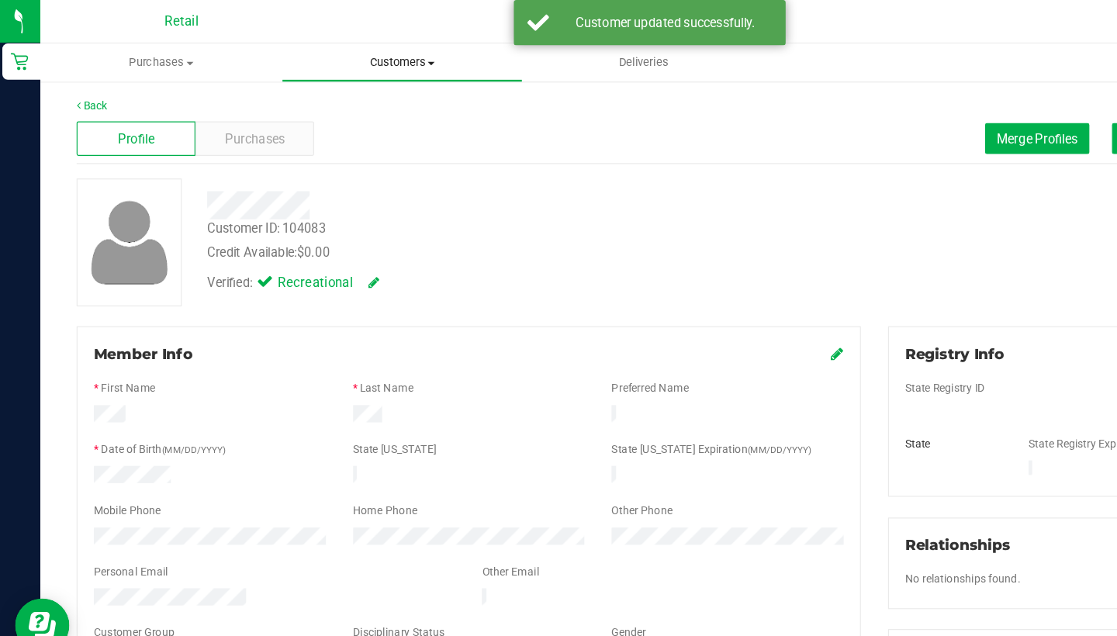
click at [313, 59] on span "Customers" at bounding box center [346, 54] width 205 height 14
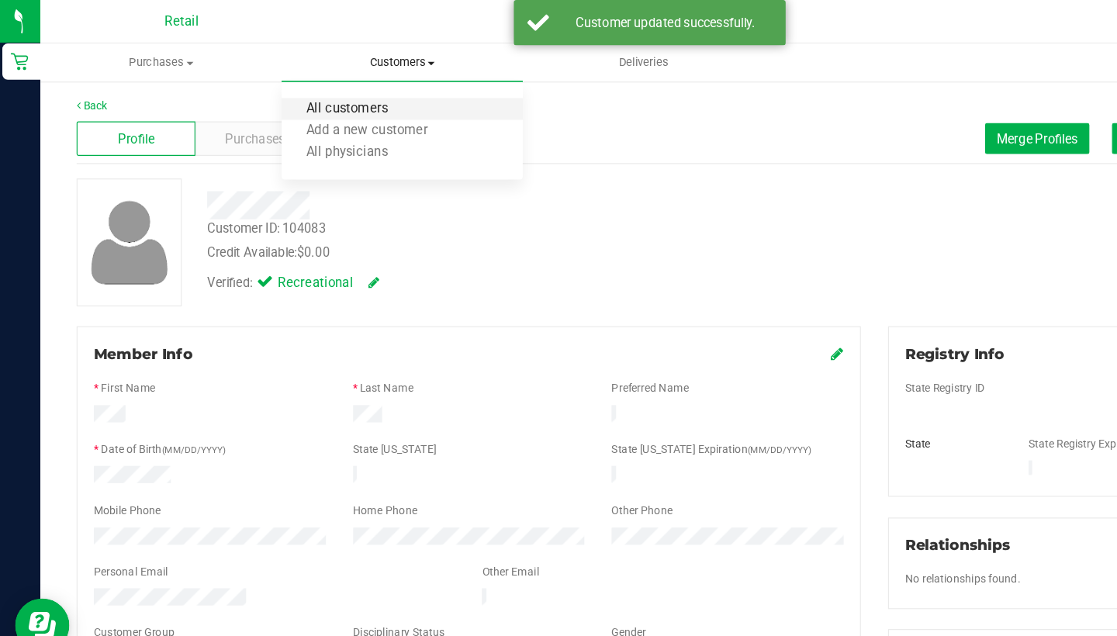
click at [311, 97] on span "All customers" at bounding box center [300, 93] width 112 height 13
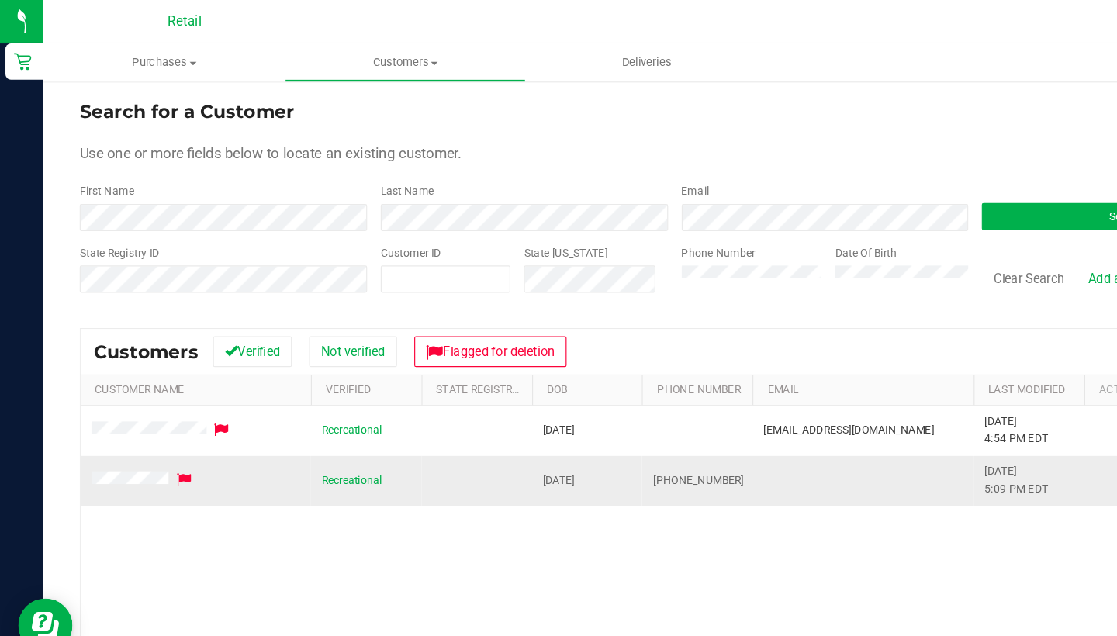
drag, startPoint x: 627, startPoint y: 404, endPoint x: 552, endPoint y: 402, distance: 74.5
click at [552, 403] on td "[PHONE_NUMBER]" at bounding box center [596, 411] width 95 height 42
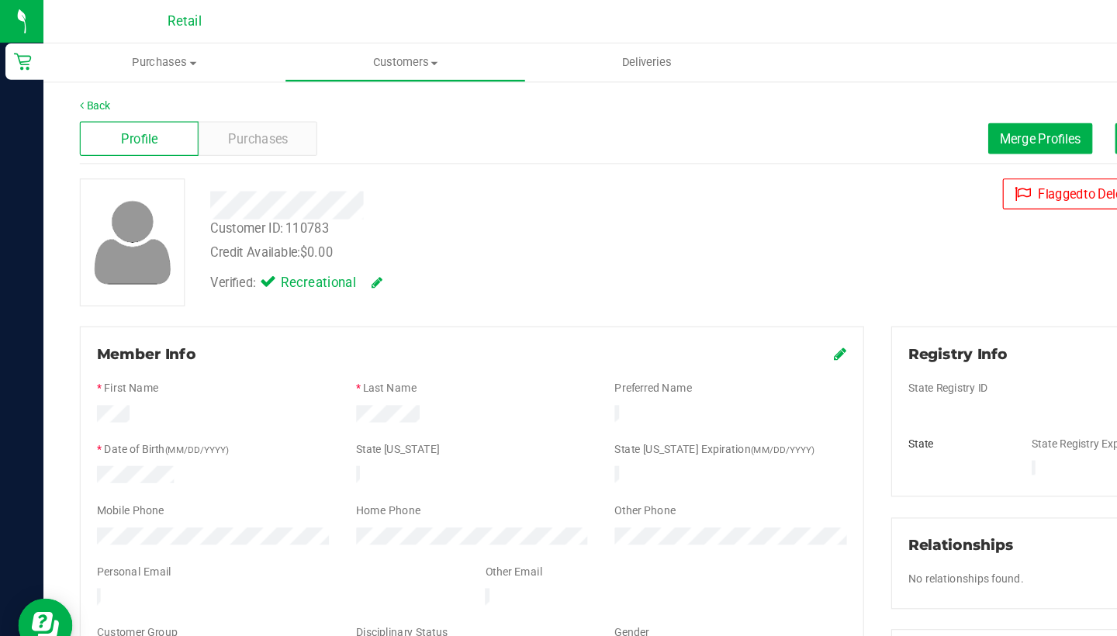
click at [235, 101] on div "Profile Purchases Merge Profiles Add customer to queue" at bounding box center [577, 119] width 1018 height 43
click at [236, 123] on span "Purchases" at bounding box center [220, 119] width 51 height 16
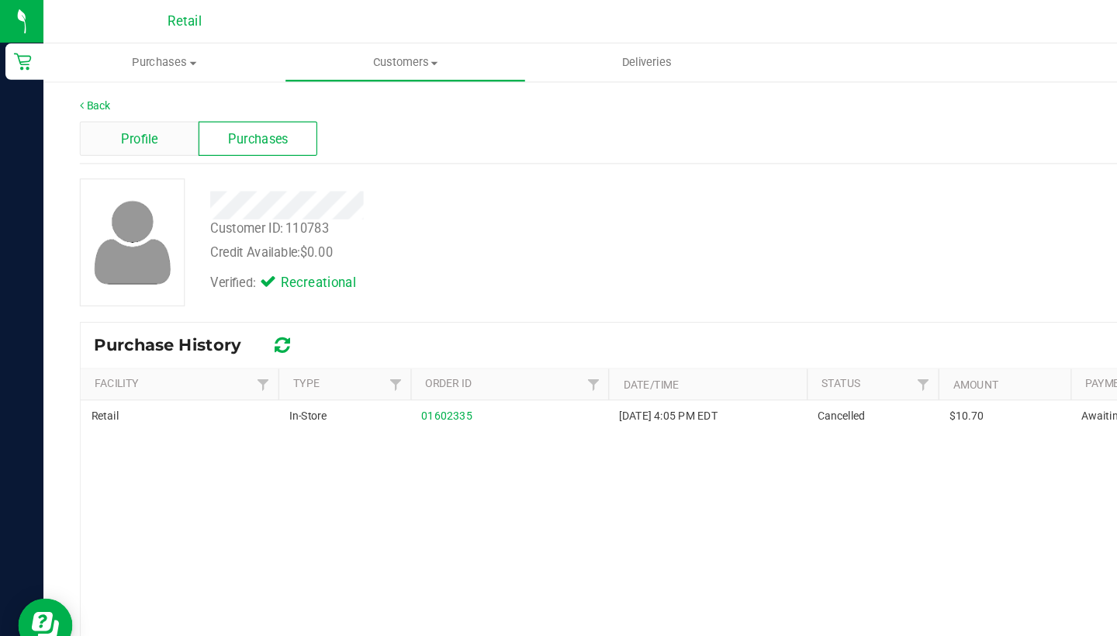
click at [141, 113] on div "Profile" at bounding box center [119, 118] width 102 height 29
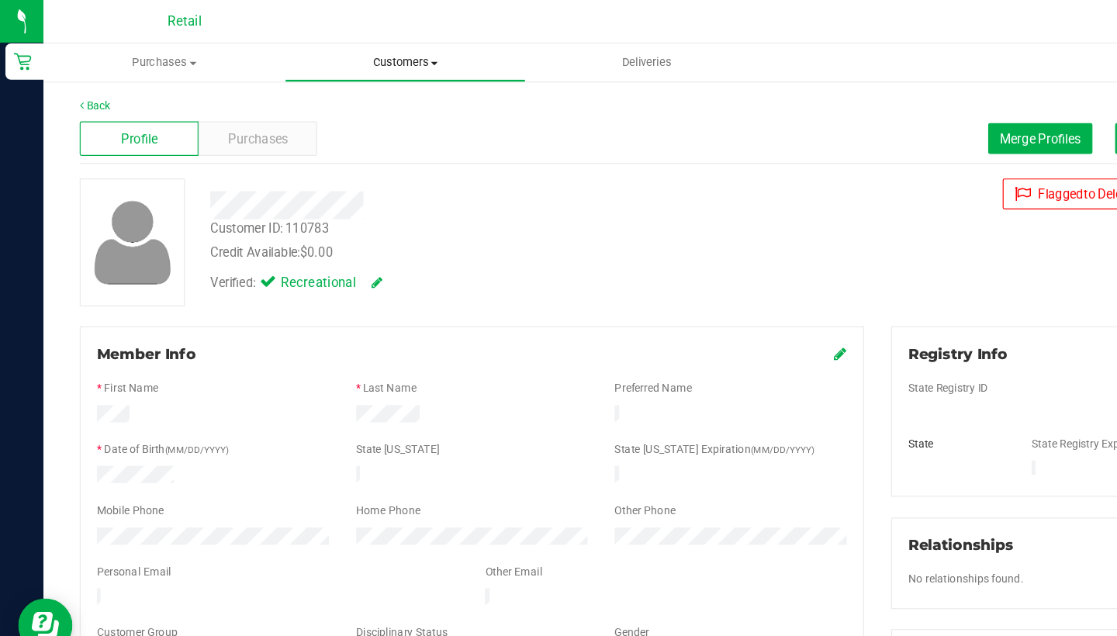
click at [373, 57] on span "Customers" at bounding box center [346, 54] width 205 height 14
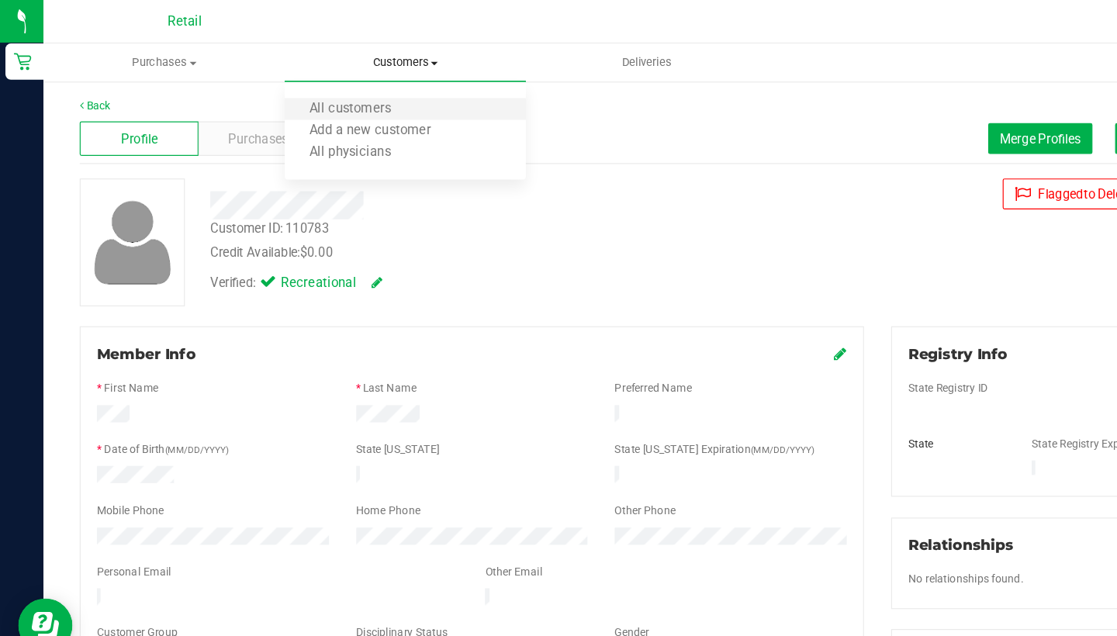
click at [380, 98] on li "All customers" at bounding box center [347, 94] width 206 height 19
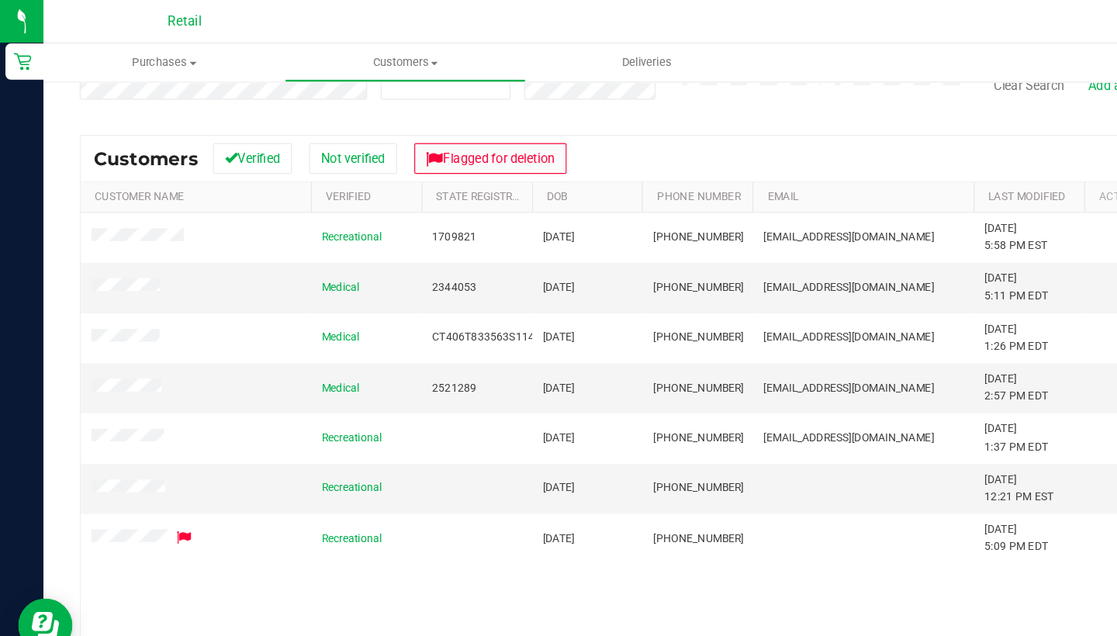
scroll to position [165, 0]
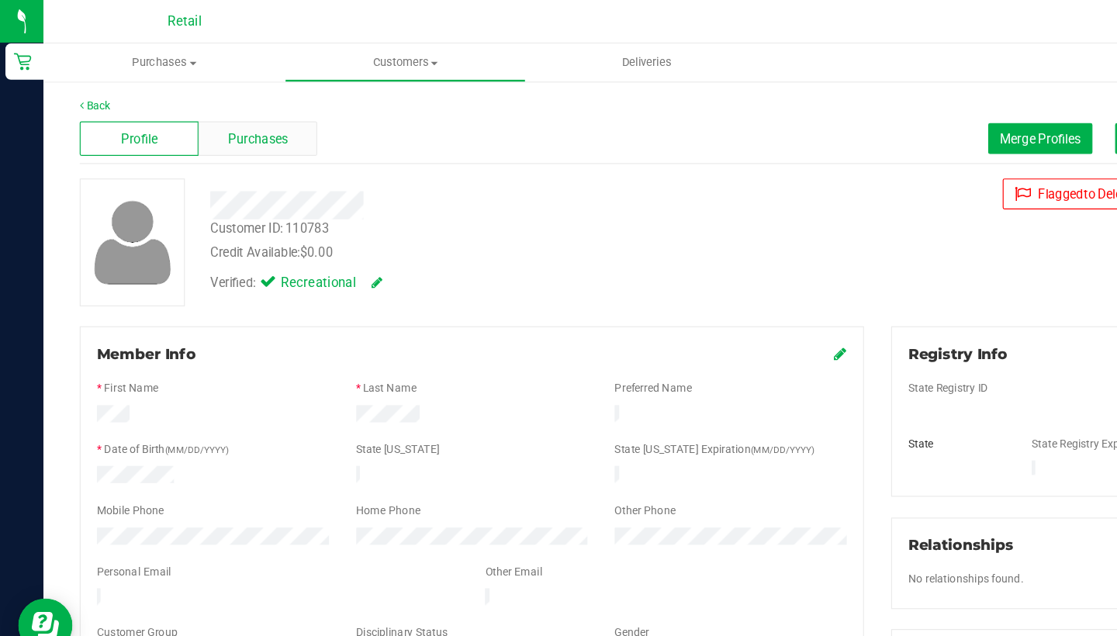
click at [236, 125] on span "Purchases" at bounding box center [220, 119] width 51 height 16
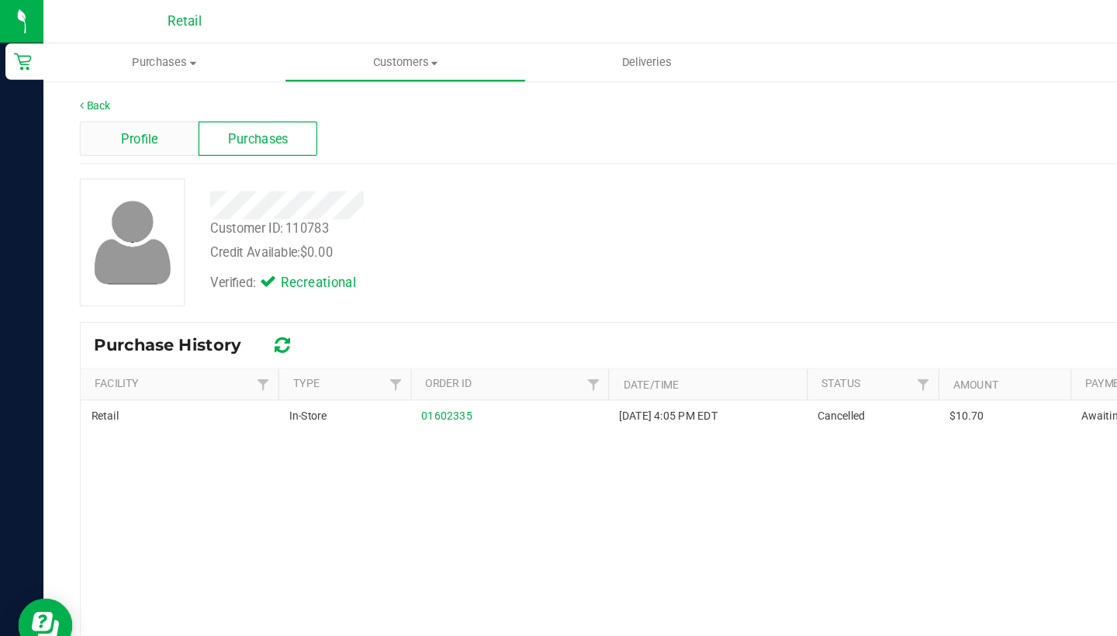
click at [126, 119] on span "Profile" at bounding box center [119, 119] width 31 height 16
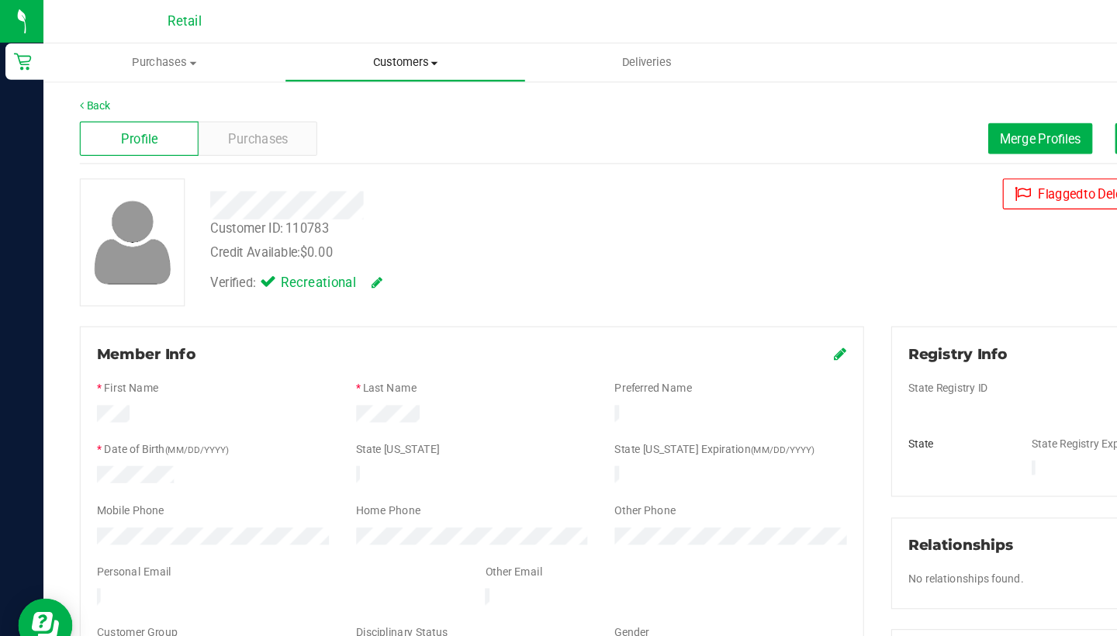
click at [354, 50] on span "Customers" at bounding box center [346, 54] width 205 height 14
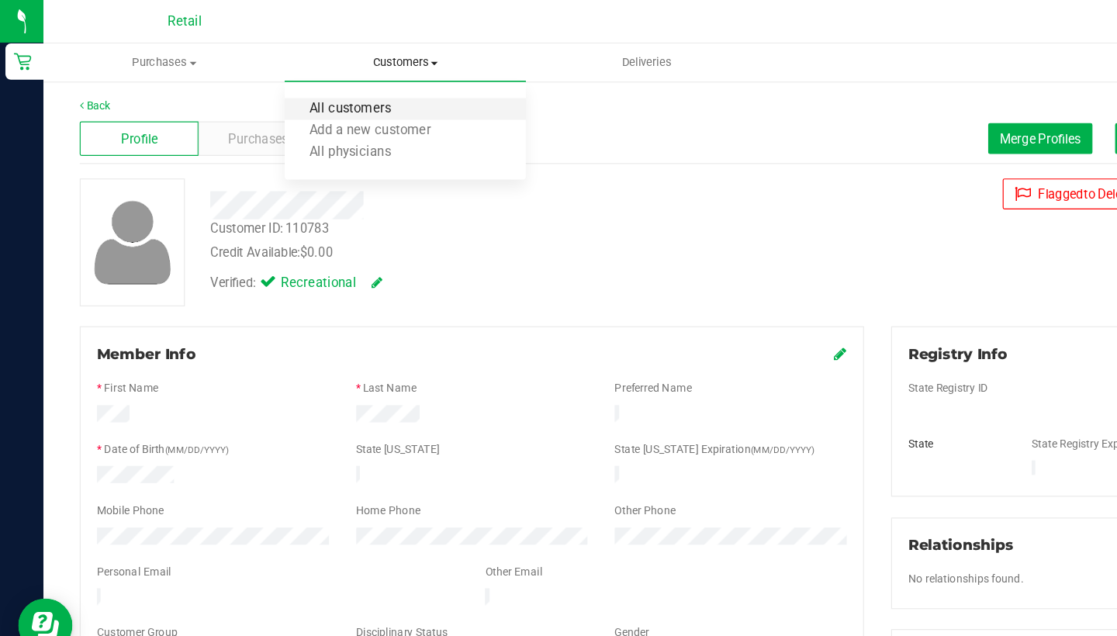
click at [346, 97] on span "All customers" at bounding box center [300, 93] width 112 height 13
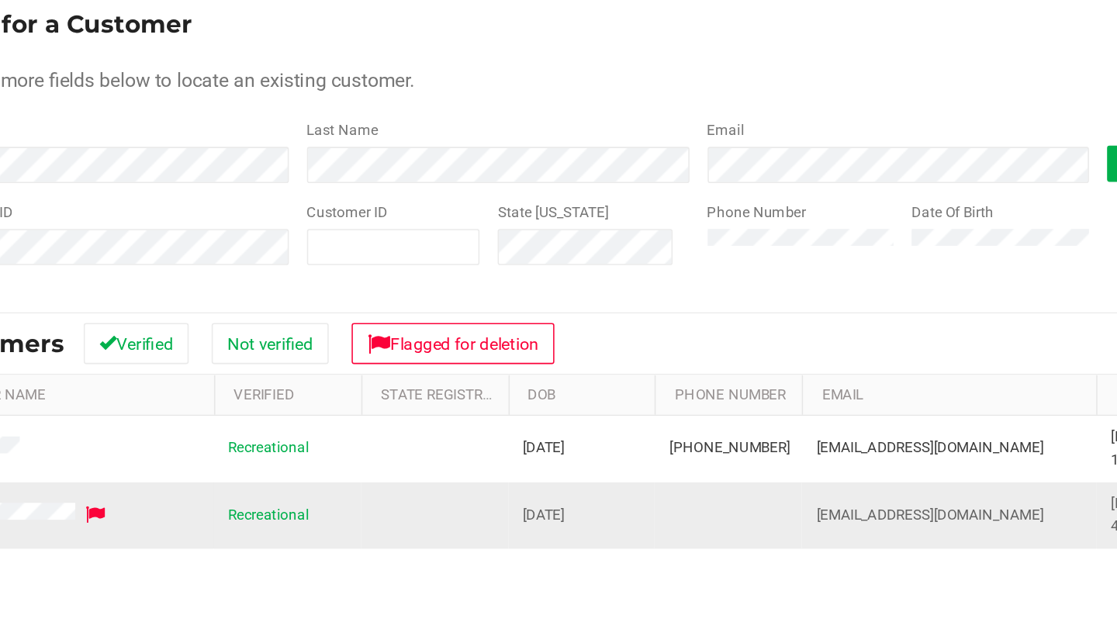
drag, startPoint x: 633, startPoint y: 331, endPoint x: 530, endPoint y: 335, distance: 103.3
click at [644, 390] on td "mgpierce401@gmail.com" at bounding box center [738, 411] width 189 height 42
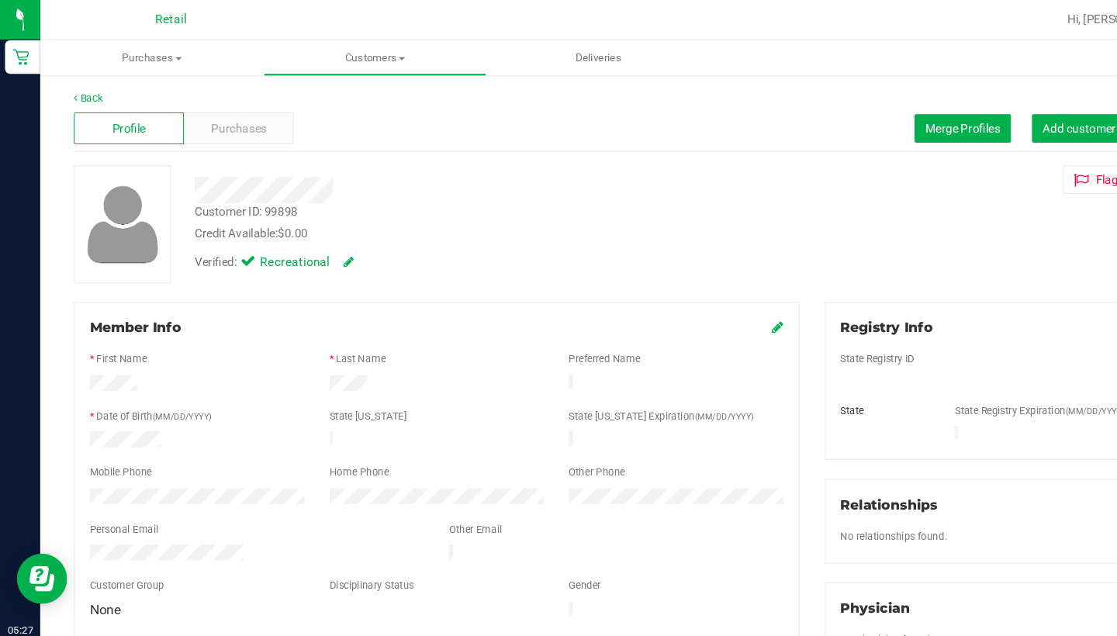
click at [720, 303] on icon at bounding box center [719, 302] width 11 height 12
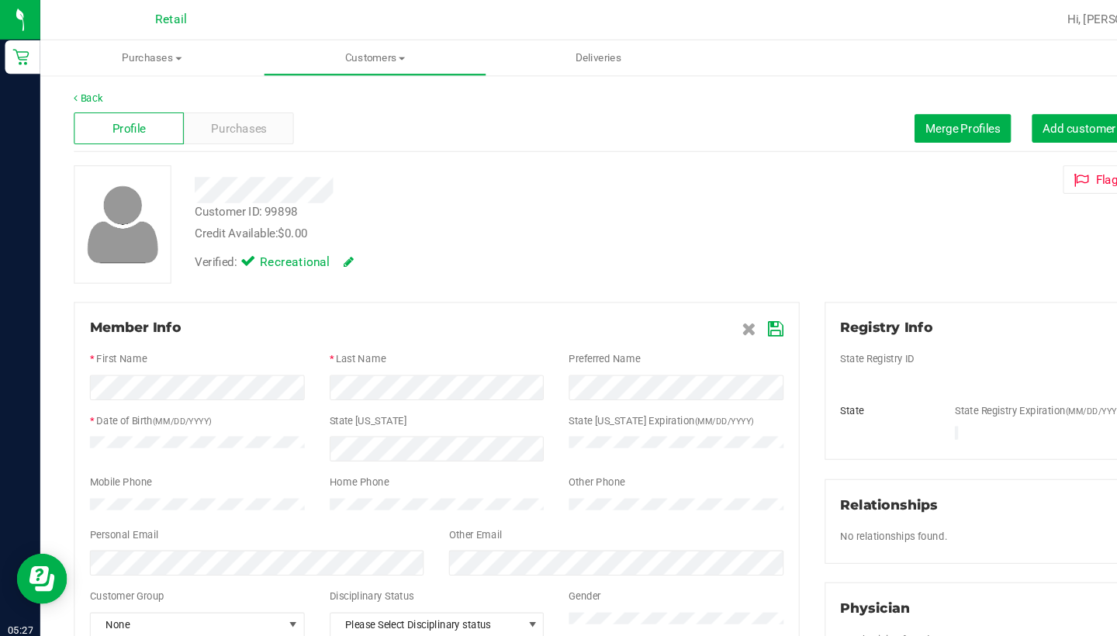
click at [713, 302] on icon at bounding box center [718, 304] width 14 height 12
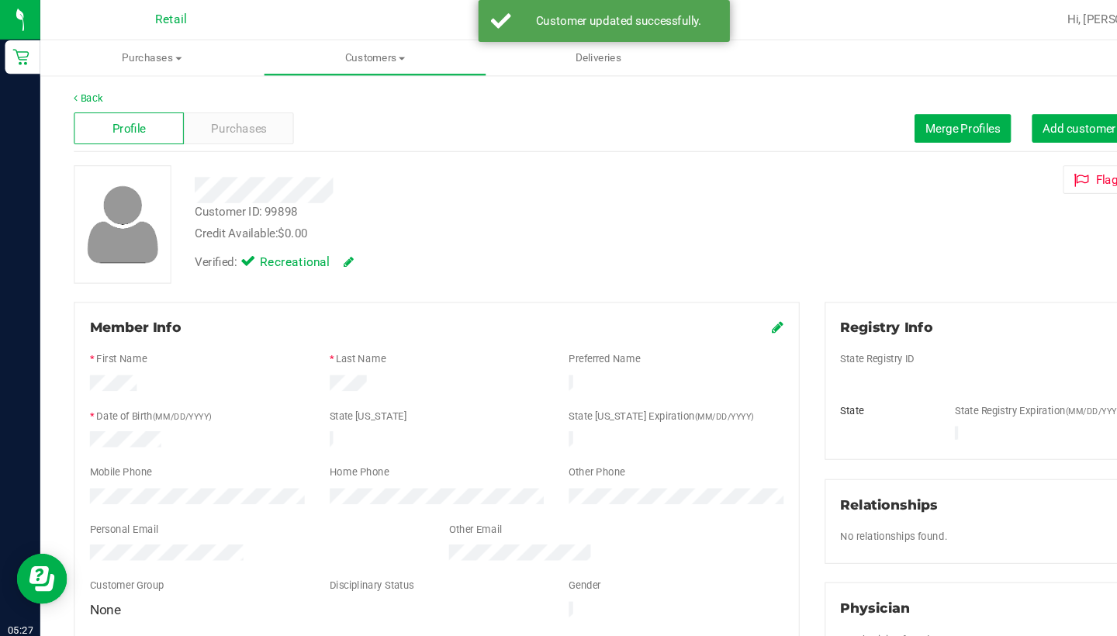
click at [849, 133] on div "Profile Purchases Merge Profiles Add customer to queue" at bounding box center [577, 119] width 1018 height 43
drag, startPoint x: 874, startPoint y: 117, endPoint x: 846, endPoint y: 123, distance: 28.5
click at [846, 123] on button "Merge Profiles" at bounding box center [890, 119] width 89 height 26
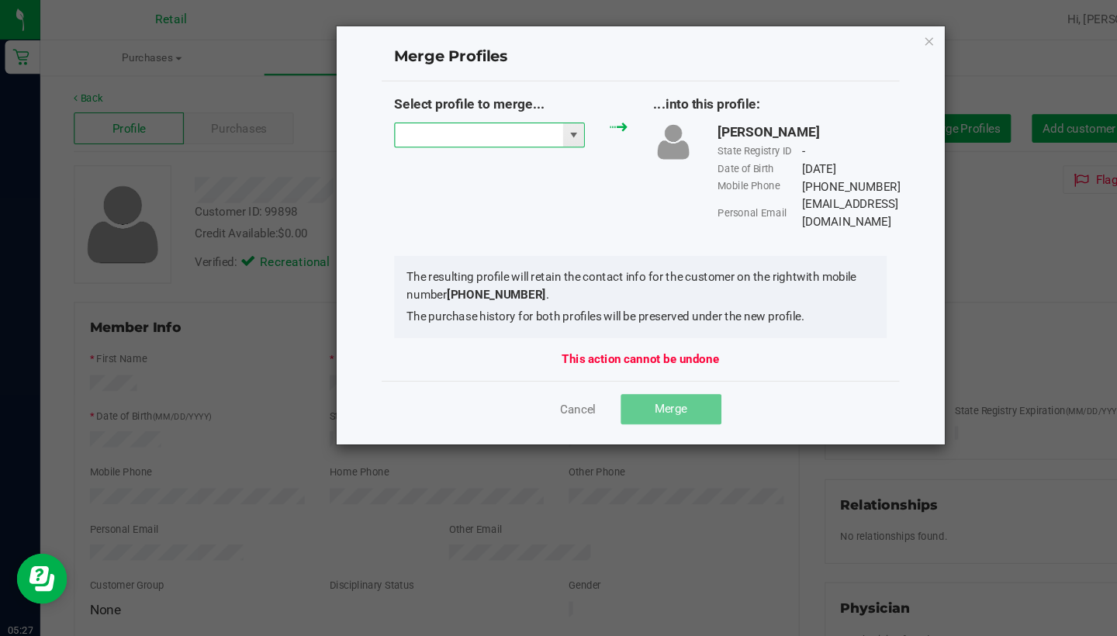
click at [483, 120] on input "NO DATA FOUND" at bounding box center [442, 125] width 155 height 22
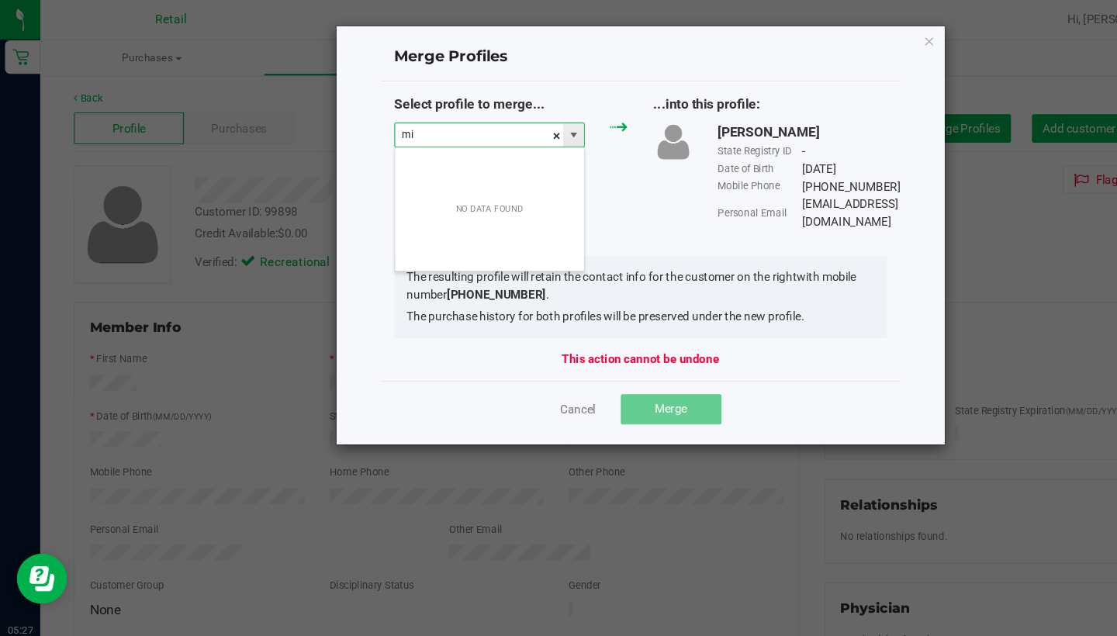
scroll to position [23, 177]
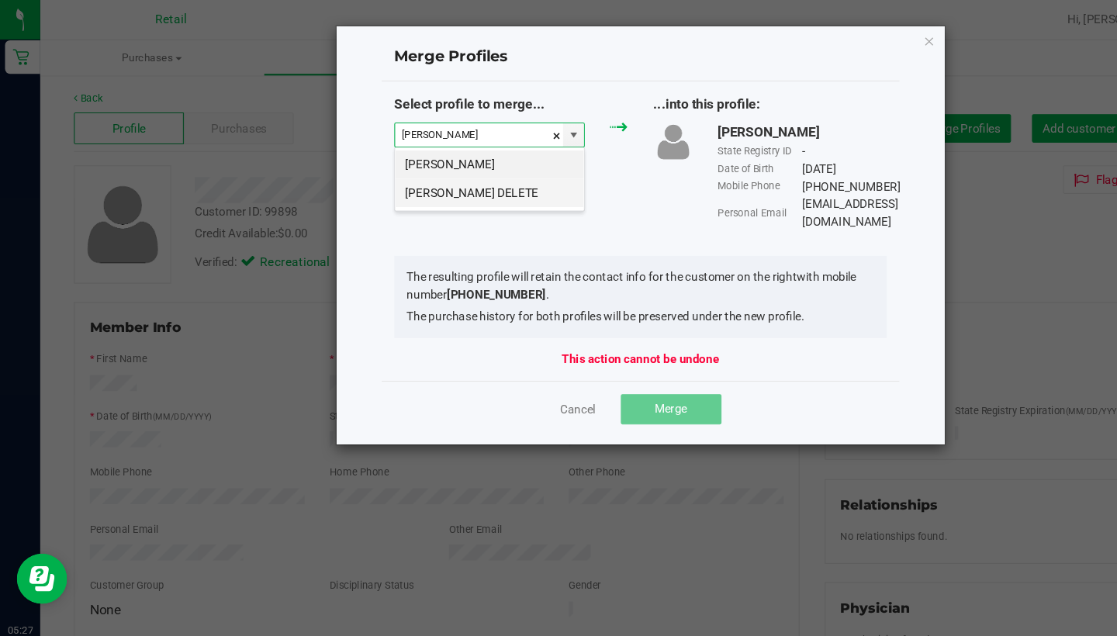
click at [490, 185] on li "Michael Pierce DELETE" at bounding box center [452, 178] width 175 height 26
type input "Michael Pierce DELETE"
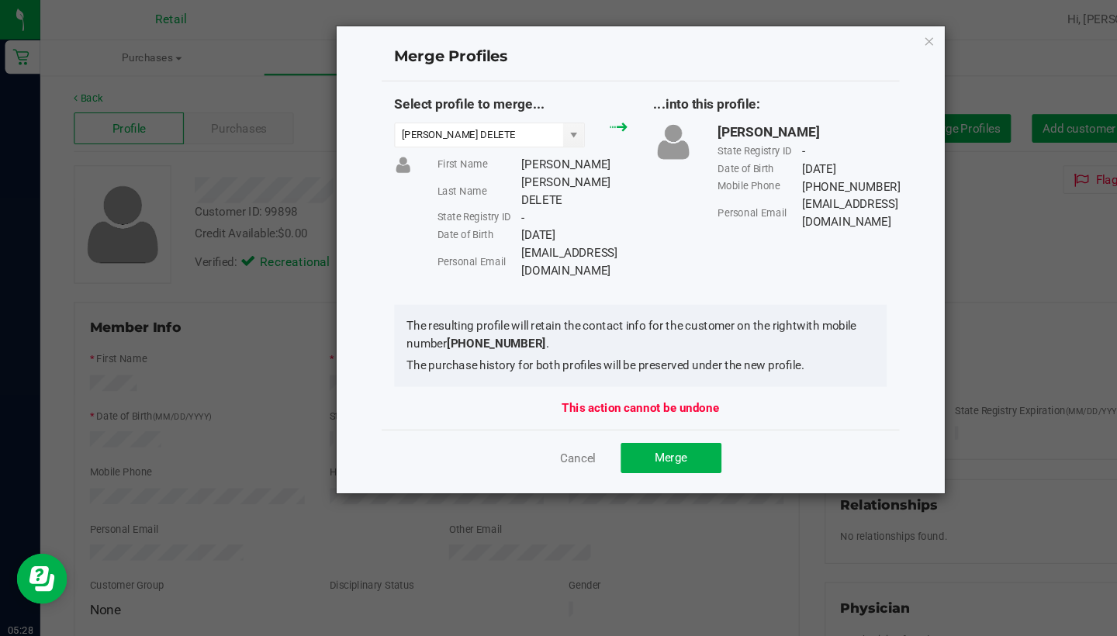
drag, startPoint x: 610, startPoint y: 213, endPoint x: 497, endPoint y: 233, distance: 114.9
click at [497, 233] on div "Select profile to merge... Michael Pierce DELETE First Name Michael Last Name P…" at bounding box center [592, 236] width 479 height 322
click at [483, 226] on div "mgpierce401@gmail.com" at bounding box center [531, 242] width 99 height 33
drag, startPoint x: 483, startPoint y: 216, endPoint x: 604, endPoint y: 213, distance: 121.1
click at [580, 226] on div "mgpierce401@gmail.com" at bounding box center [531, 242] width 99 height 33
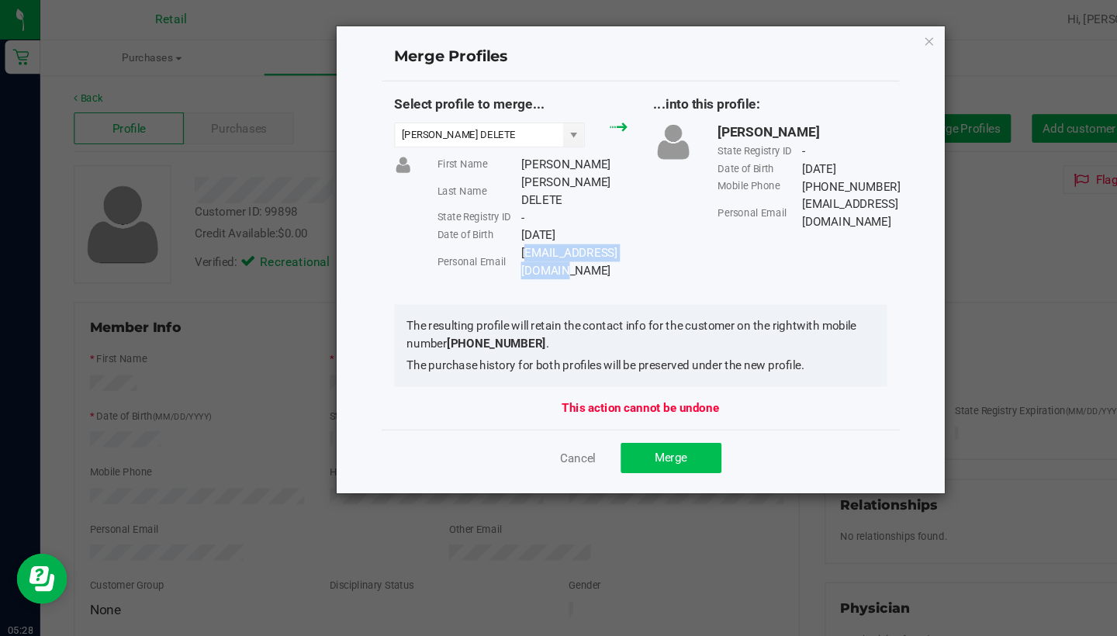
click at [629, 417] on span "Merge" at bounding box center [620, 423] width 30 height 12
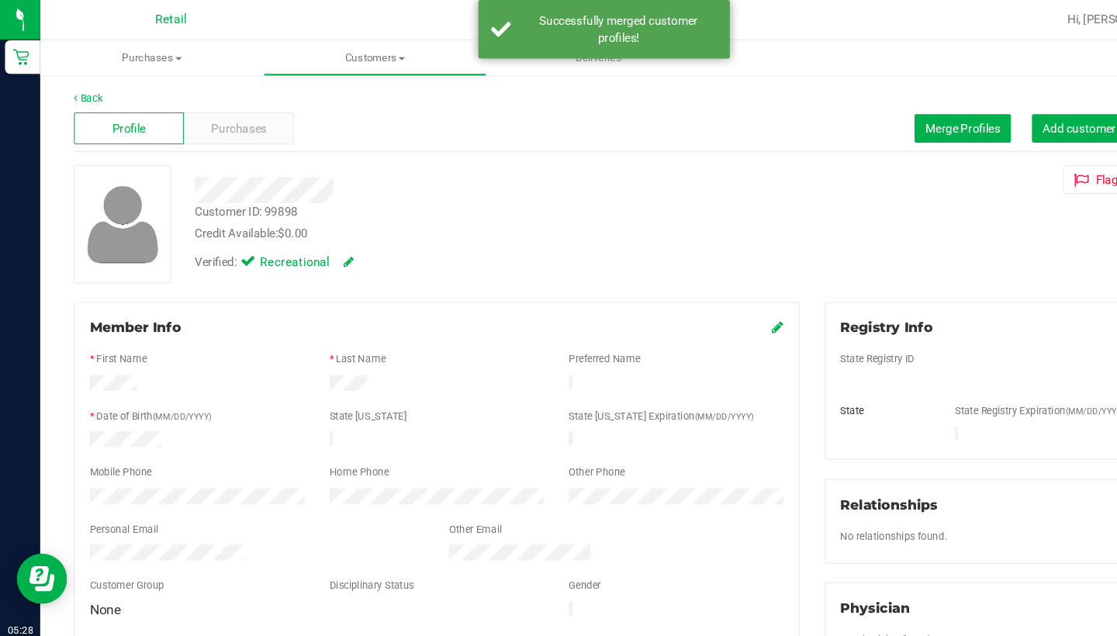
click at [712, 304] on div "Member Info" at bounding box center [404, 303] width 642 height 19
click at [718, 300] on icon at bounding box center [719, 302] width 11 height 12
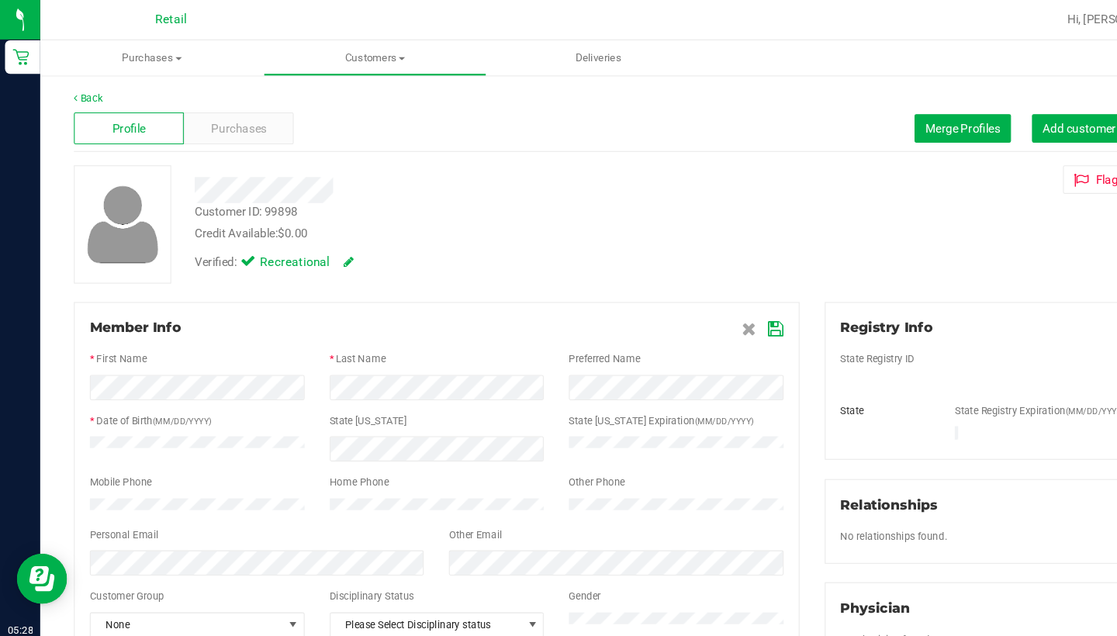
click at [719, 303] on icon at bounding box center [718, 304] width 14 height 12
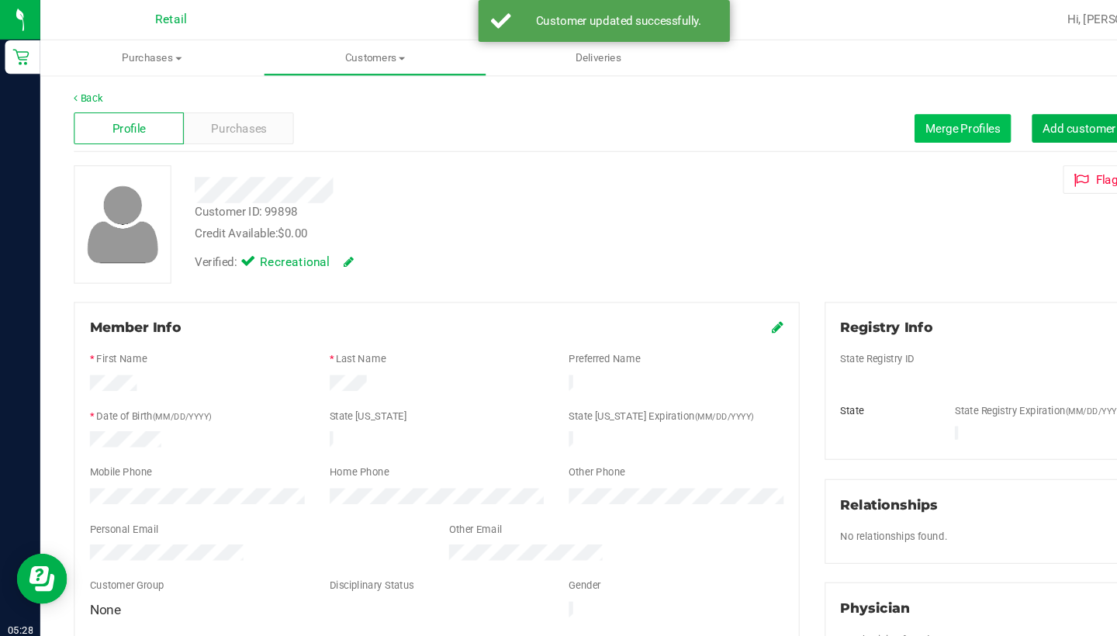
click at [875, 122] on span "Merge Profiles" at bounding box center [890, 118] width 69 height 12
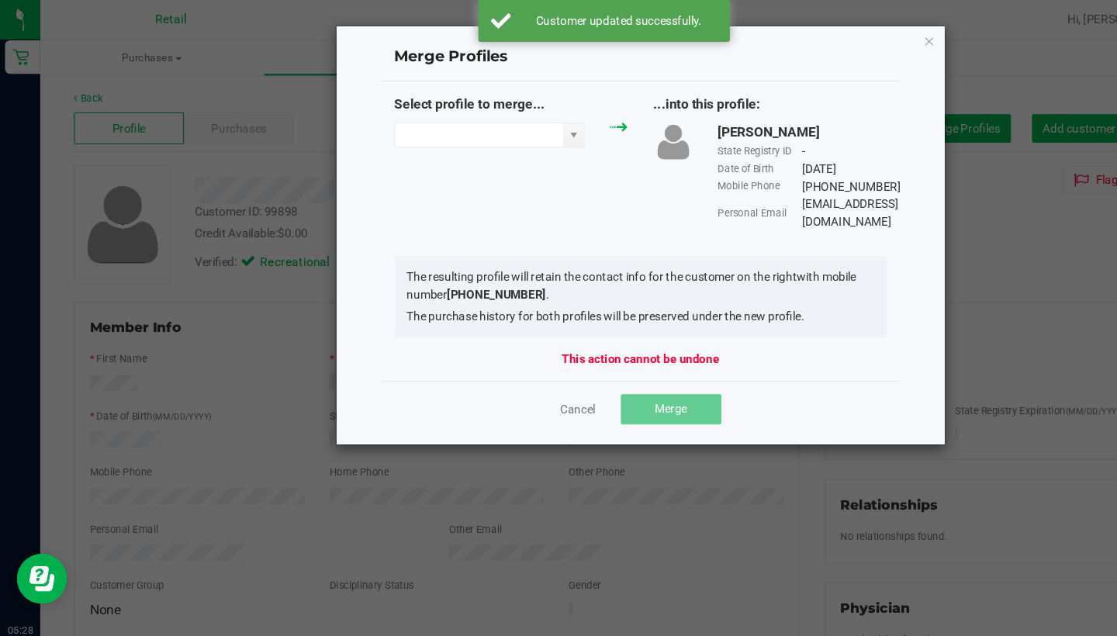
drag, startPoint x: 397, startPoint y: 123, endPoint x: 403, endPoint y: 102, distance: 21.8
click at [398, 123] on input "NO DATA FOUND" at bounding box center [442, 125] width 155 height 22
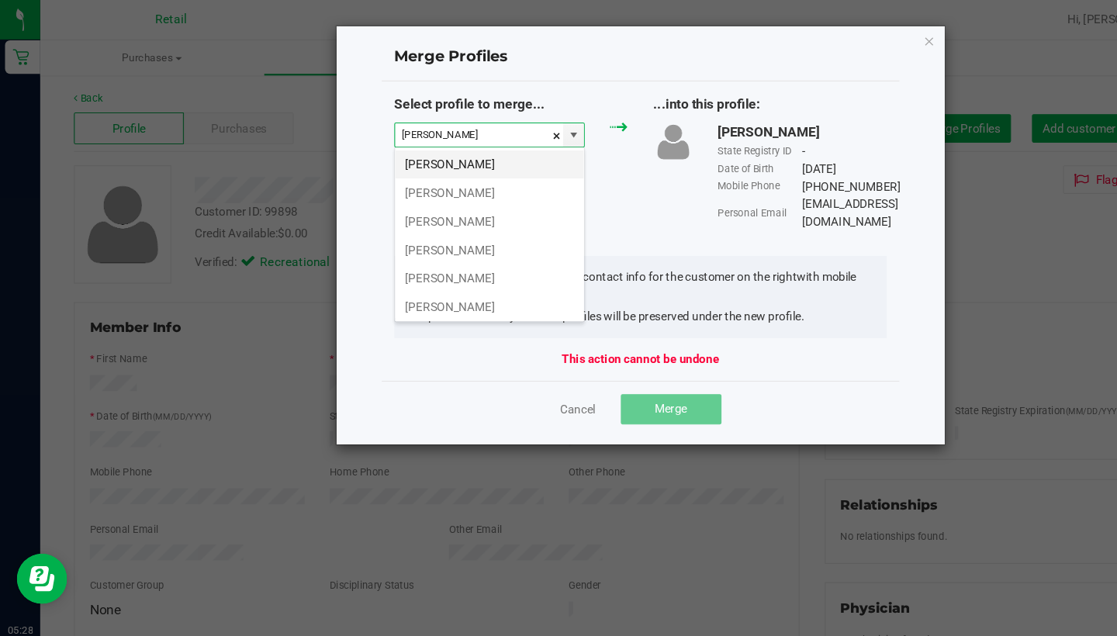
click at [416, 140] on li "Michael P" at bounding box center [452, 152] width 175 height 26
type input "Michael P"
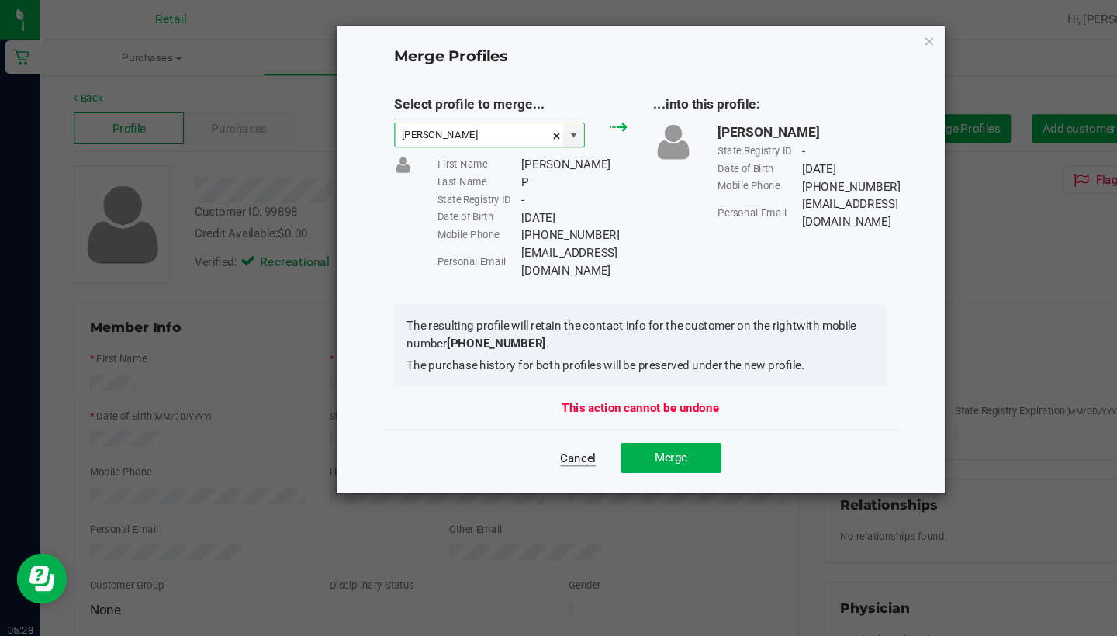
click at [540, 416] on link "Cancel" at bounding box center [534, 424] width 33 height 16
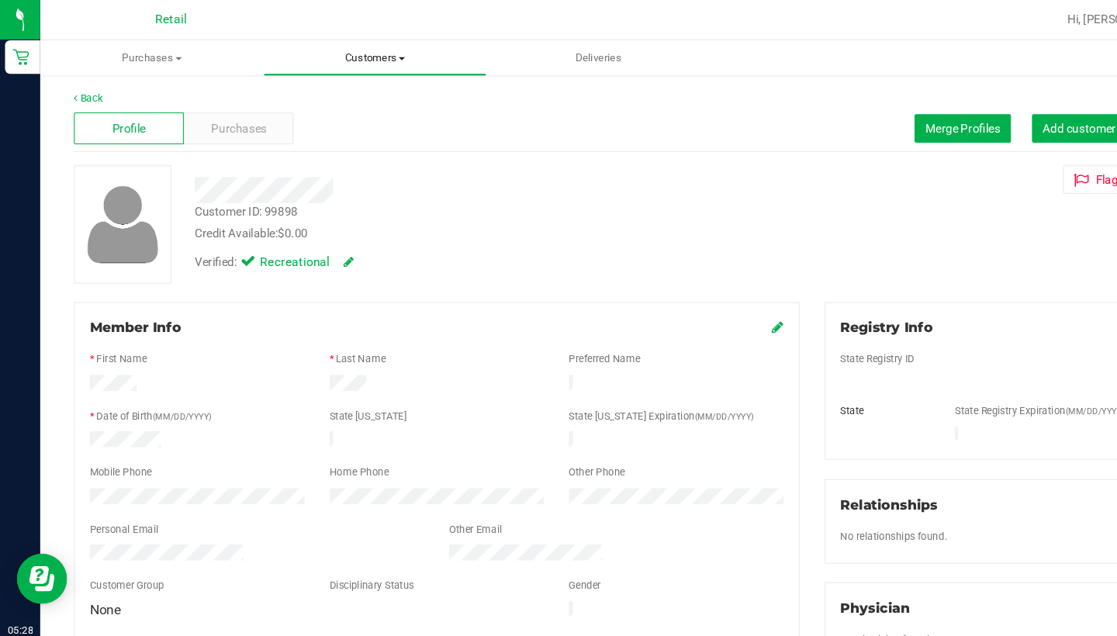
click at [338, 56] on span "Customers" at bounding box center [346, 54] width 205 height 14
click at [339, 93] on span "All customers" at bounding box center [300, 93] width 112 height 13
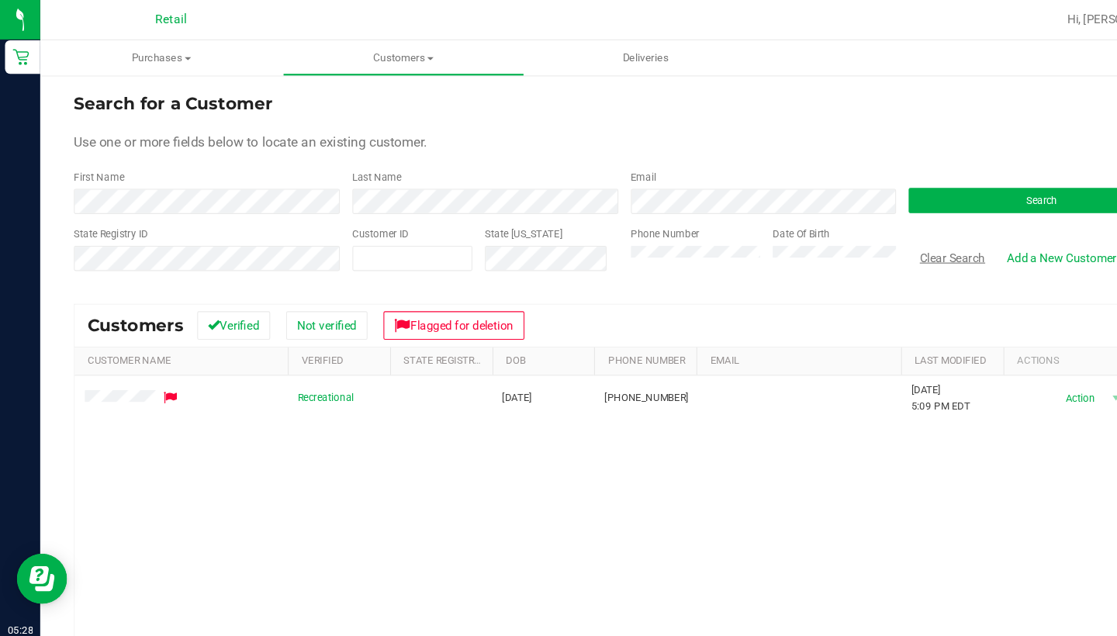
click at [902, 240] on button "Clear Search" at bounding box center [880, 238] width 81 height 26
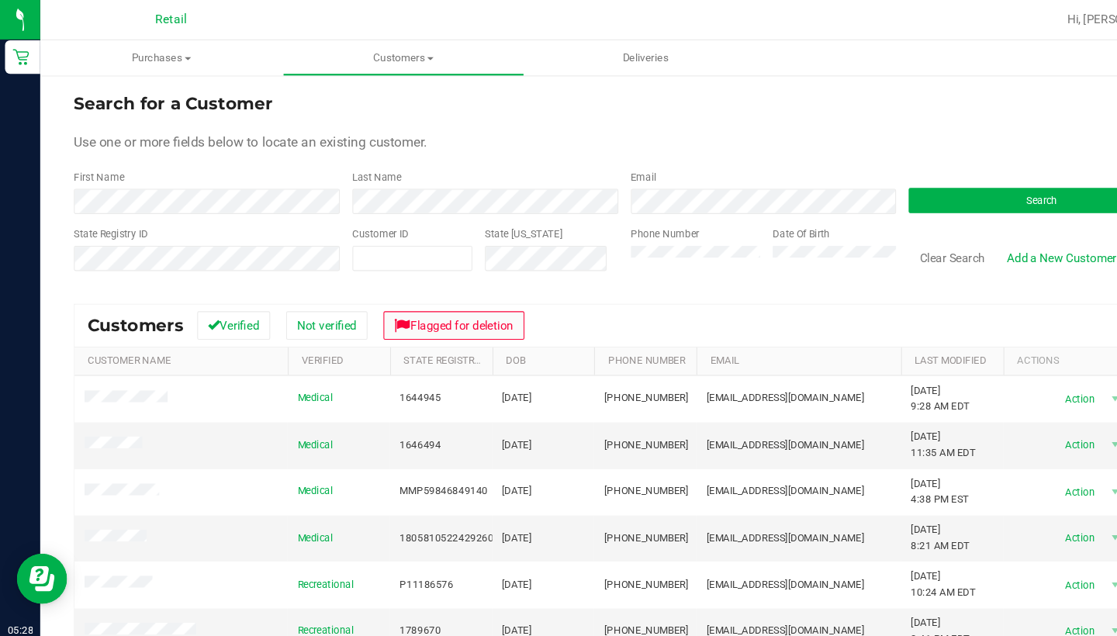
click at [455, 301] on button "Flagged for deletion" at bounding box center [420, 301] width 130 height 26
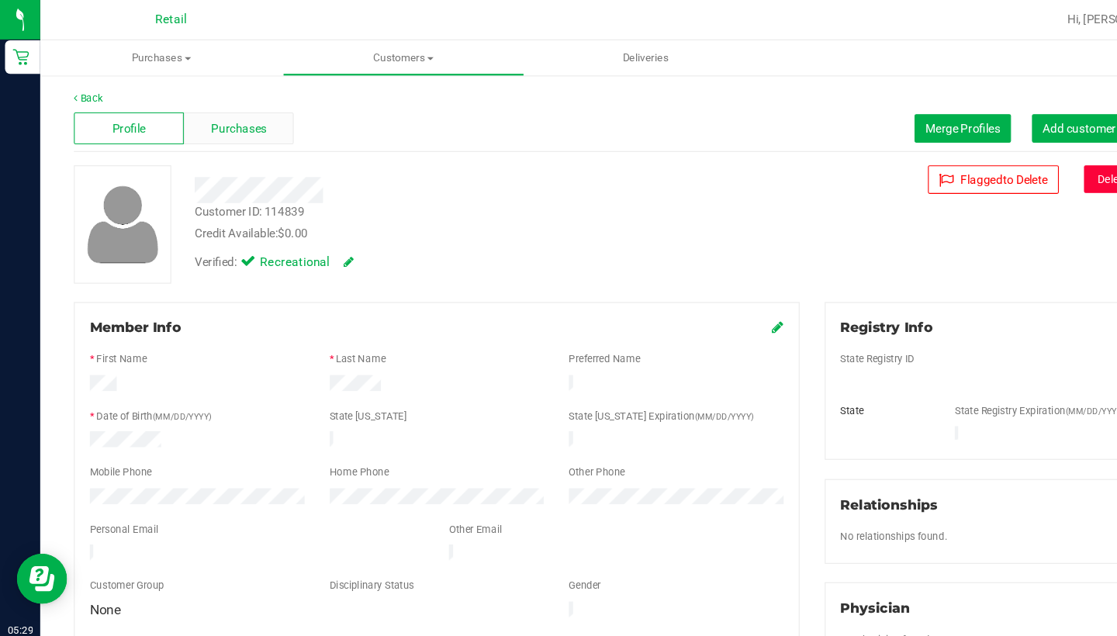
click at [231, 127] on div "Purchases" at bounding box center [221, 118] width 102 height 29
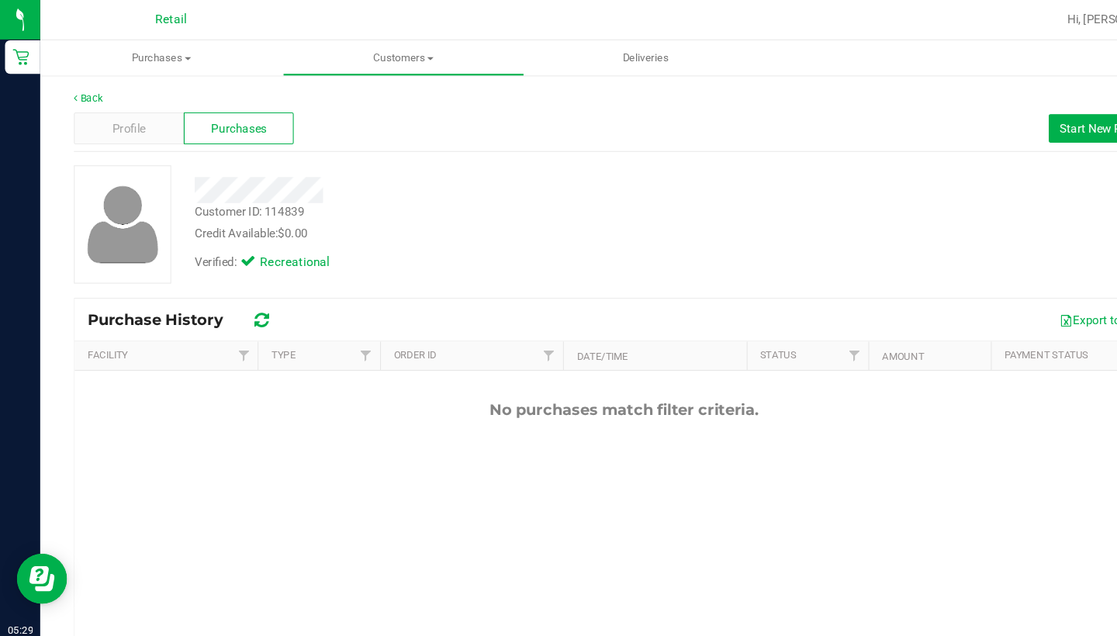
click at [140, 136] on div "Profile Purchases Start New Purchase" at bounding box center [577, 119] width 1018 height 43
click at [140, 135] on div "Profile Purchases Start New Purchase" at bounding box center [577, 119] width 1018 height 43
click at [118, 121] on span "Profile" at bounding box center [119, 119] width 31 height 16
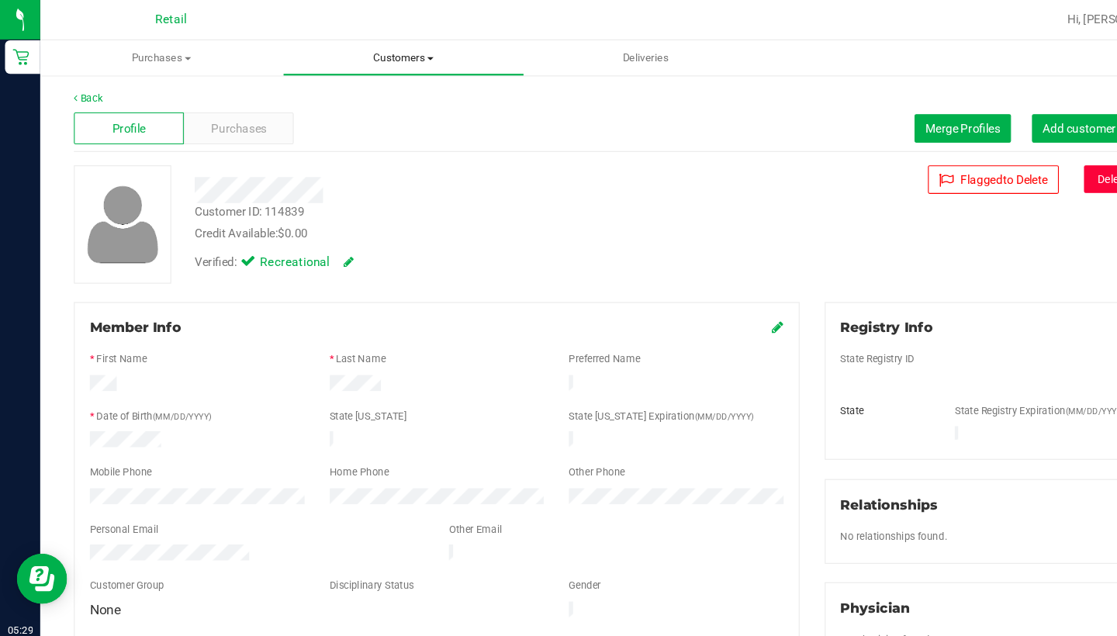
click at [380, 57] on span "Customers" at bounding box center [373, 54] width 223 height 14
click at [380, 86] on li "All customers" at bounding box center [373, 94] width 224 height 19
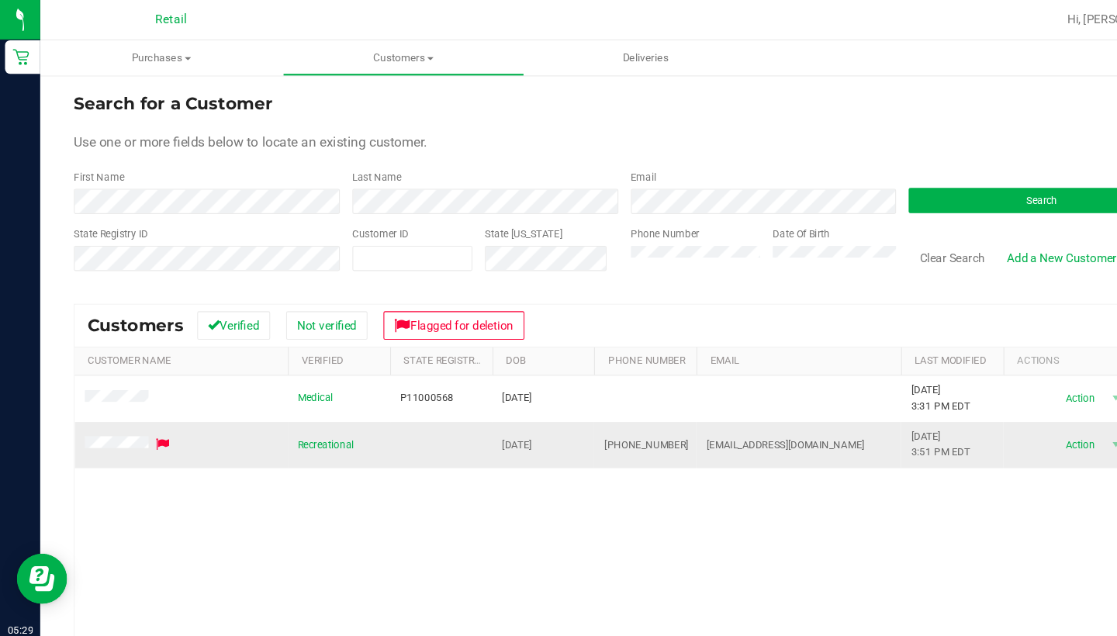
drag, startPoint x: 628, startPoint y: 409, endPoint x: 550, endPoint y: 410, distance: 77.6
click at [550, 411] on td "(401) 524-1380" at bounding box center [596, 411] width 95 height 42
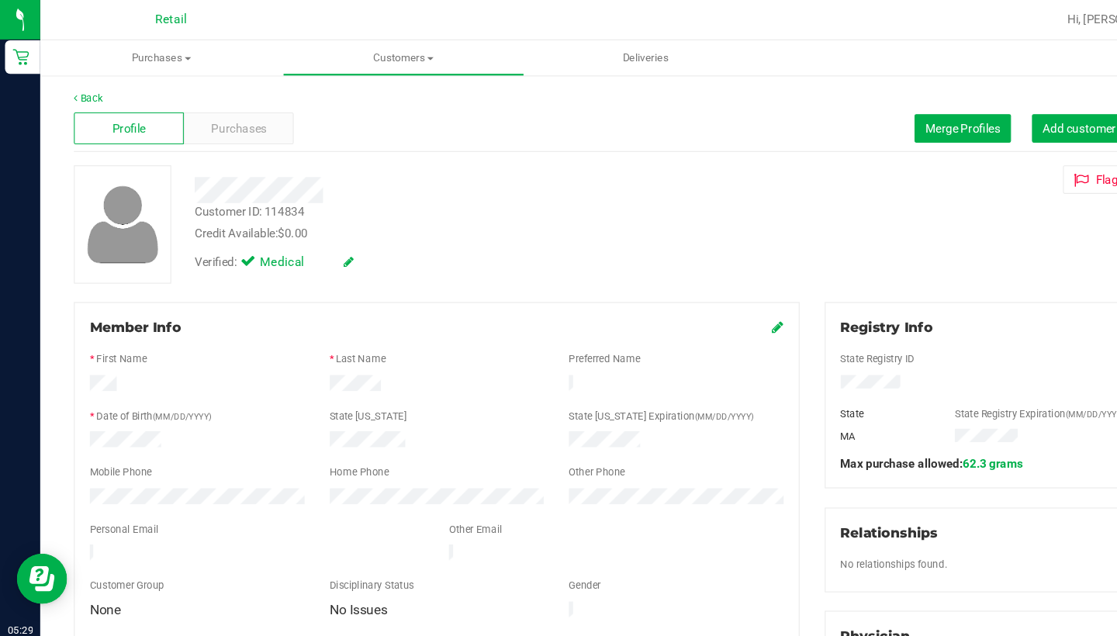
click at [717, 301] on icon at bounding box center [719, 302] width 11 height 12
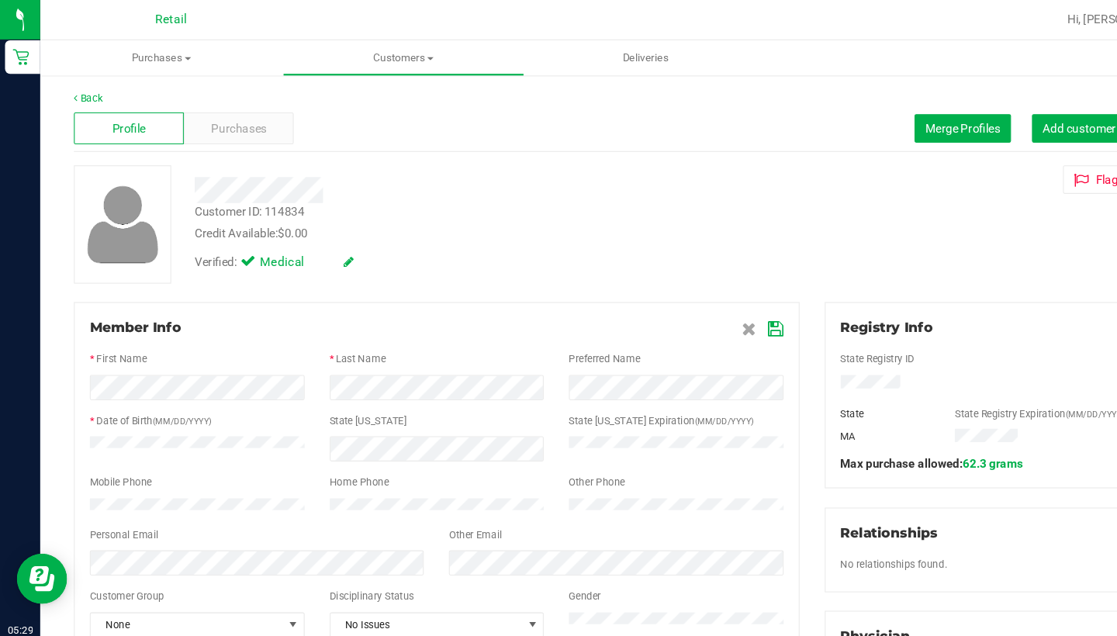
click at [719, 303] on icon at bounding box center [718, 304] width 14 height 12
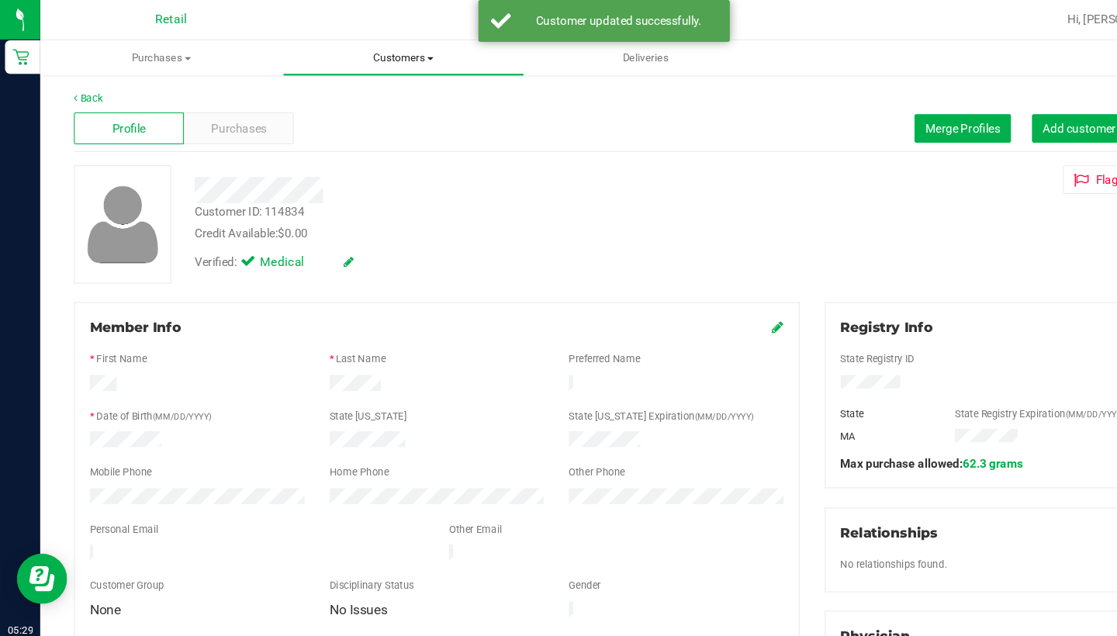
click at [357, 57] on span "Customers" at bounding box center [373, 54] width 223 height 14
click at [357, 92] on span "All customers" at bounding box center [317, 93] width 112 height 13
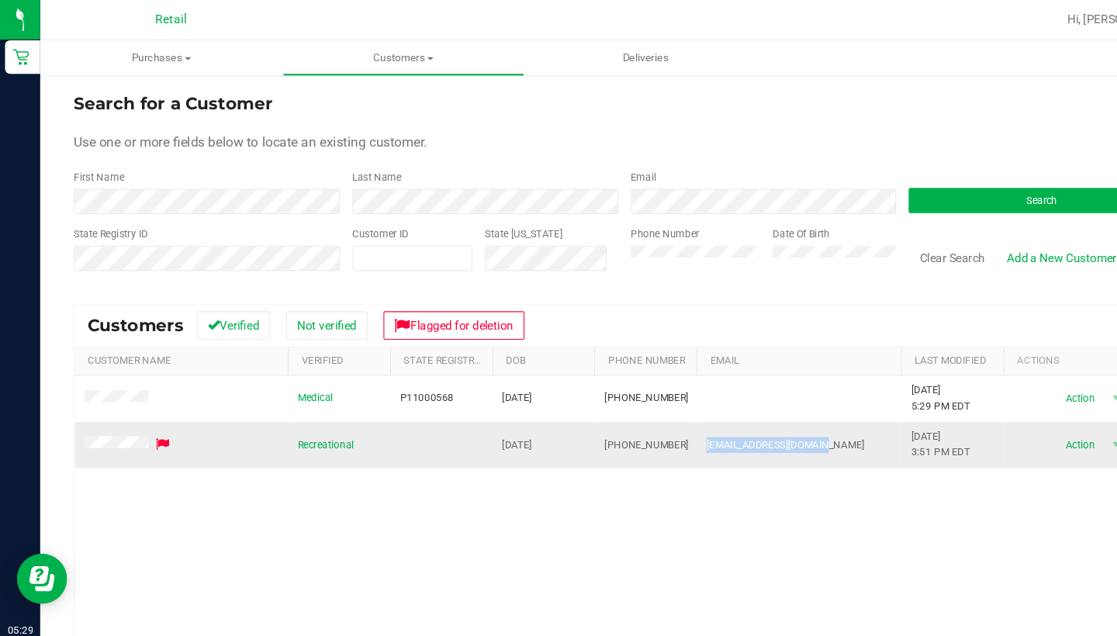
drag, startPoint x: 763, startPoint y: 406, endPoint x: 656, endPoint y: 418, distance: 108.5
click at [656, 418] on span "Sabeaulieu77@yahoo.com" at bounding box center [726, 411] width 146 height 15
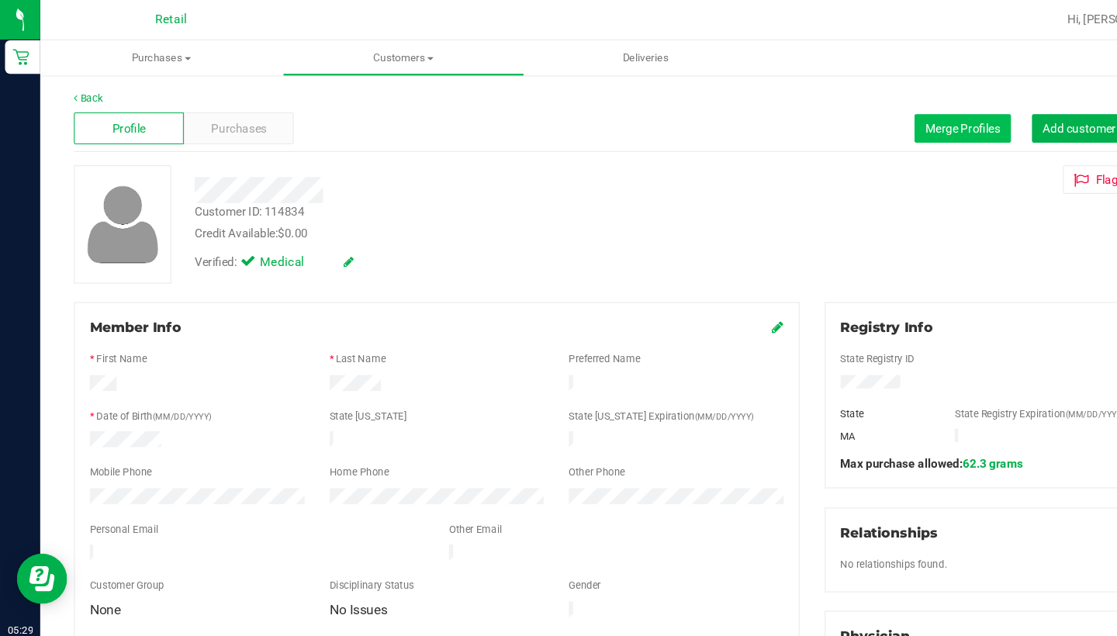
click at [904, 122] on span "Merge Profiles" at bounding box center [890, 118] width 69 height 12
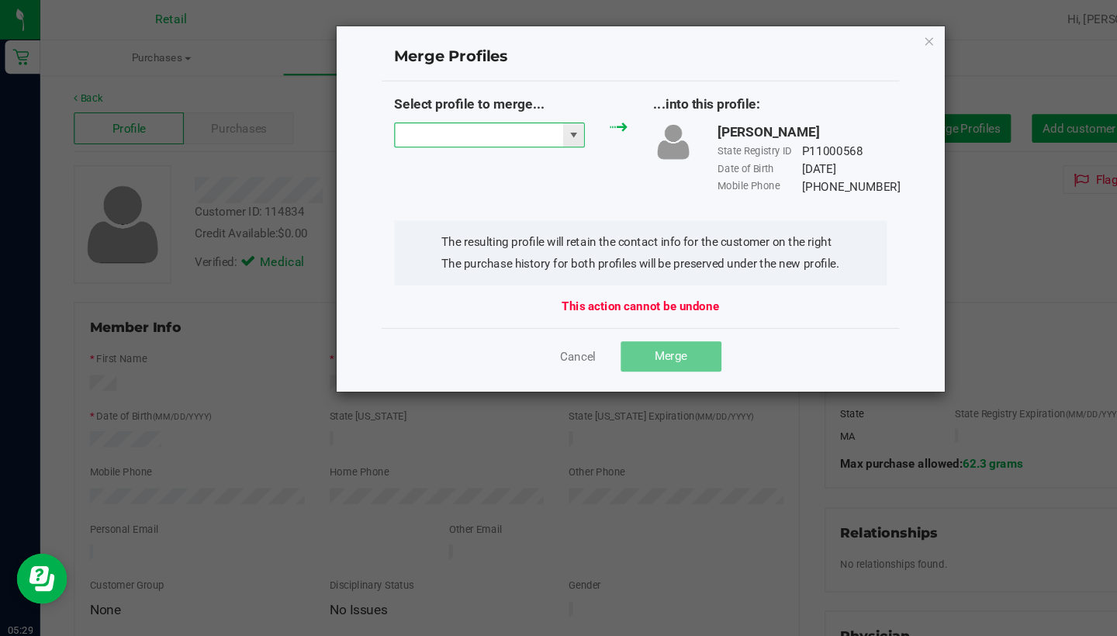
click at [427, 123] on input "NO DATA FOUND" at bounding box center [442, 125] width 155 height 22
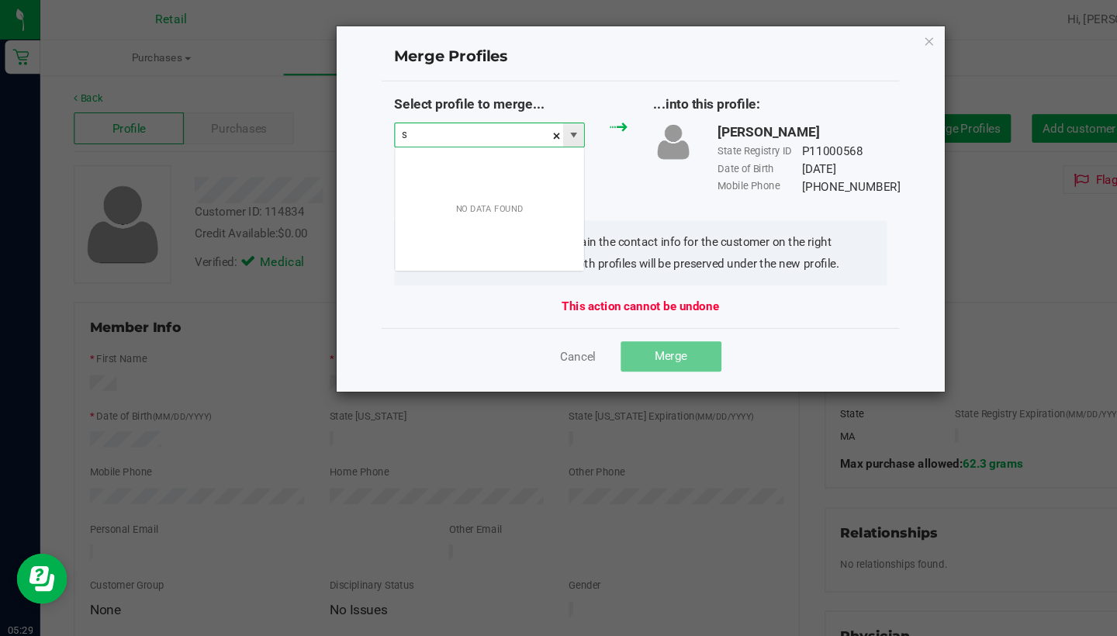
scroll to position [23, 177]
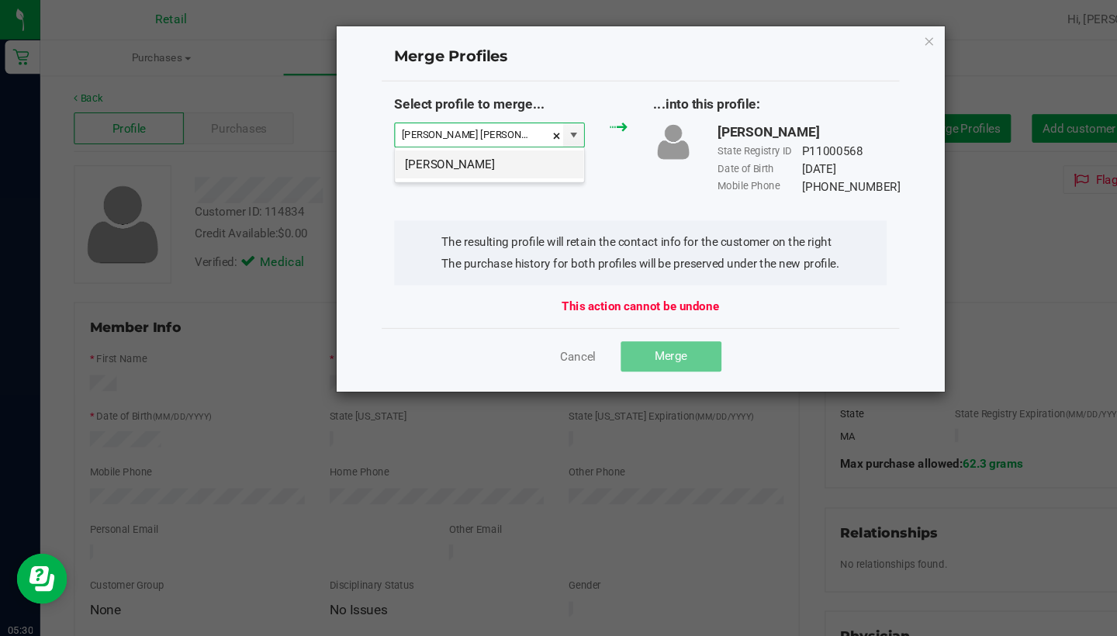
click at [439, 151] on li "Sara Beaulieu" at bounding box center [452, 152] width 175 height 26
type input "Sara Beaulieu"
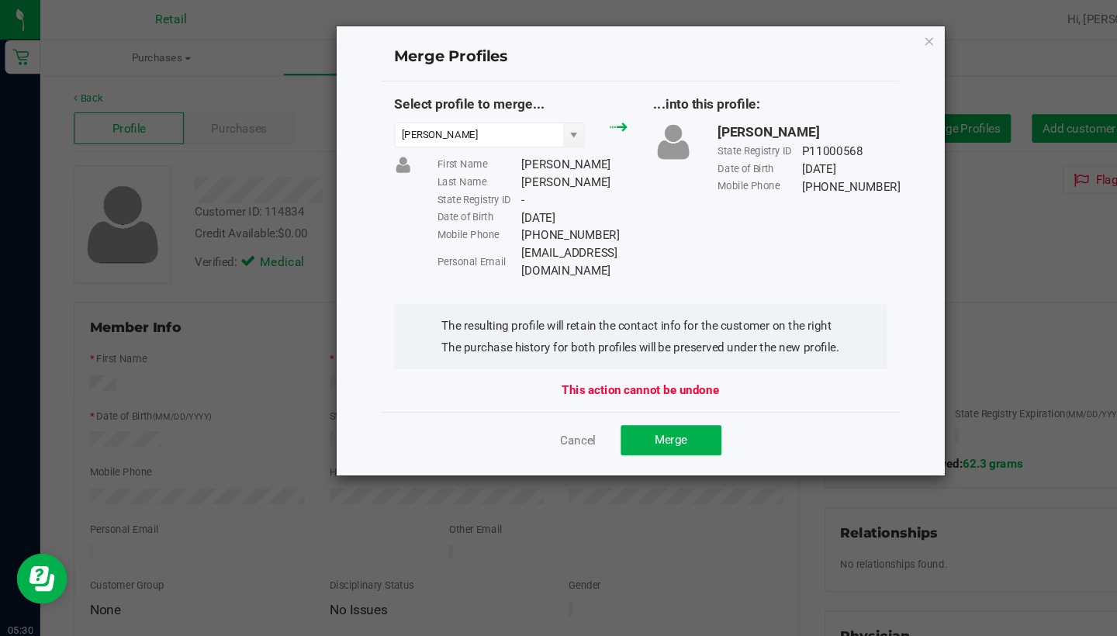
drag, startPoint x: 608, startPoint y: 233, endPoint x: 480, endPoint y: 234, distance: 128.0
click at [481, 234] on div "Personal Email Sabeaulieu77@yahoo.com" at bounding box center [492, 242] width 176 height 33
click at [614, 400] on span "Merge" at bounding box center [620, 406] width 30 height 12
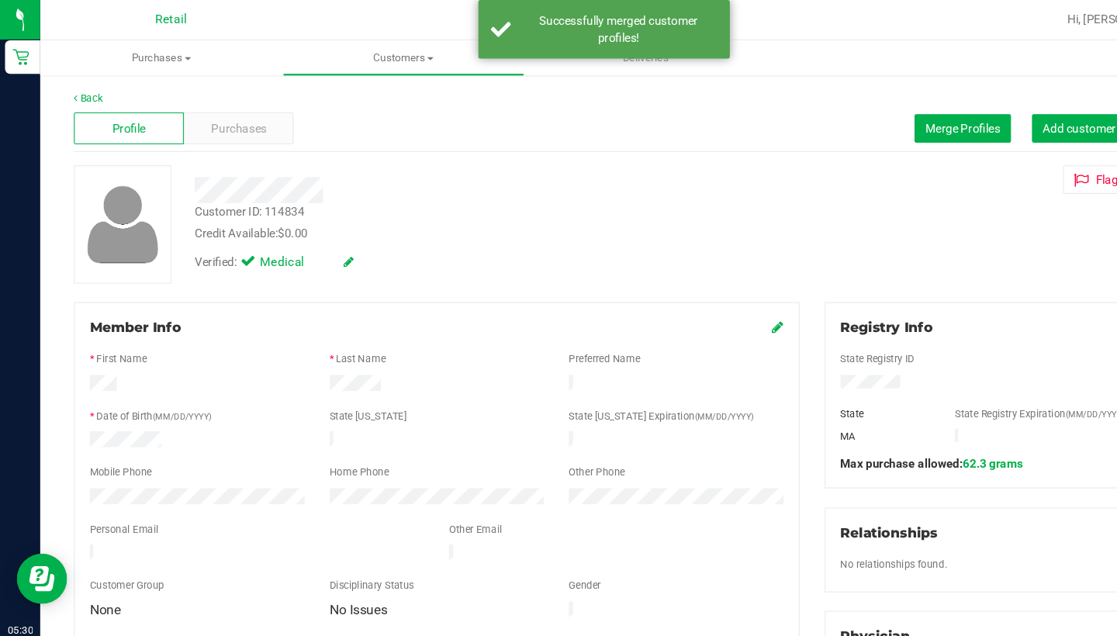
click at [719, 302] on icon at bounding box center [719, 302] width 11 height 12
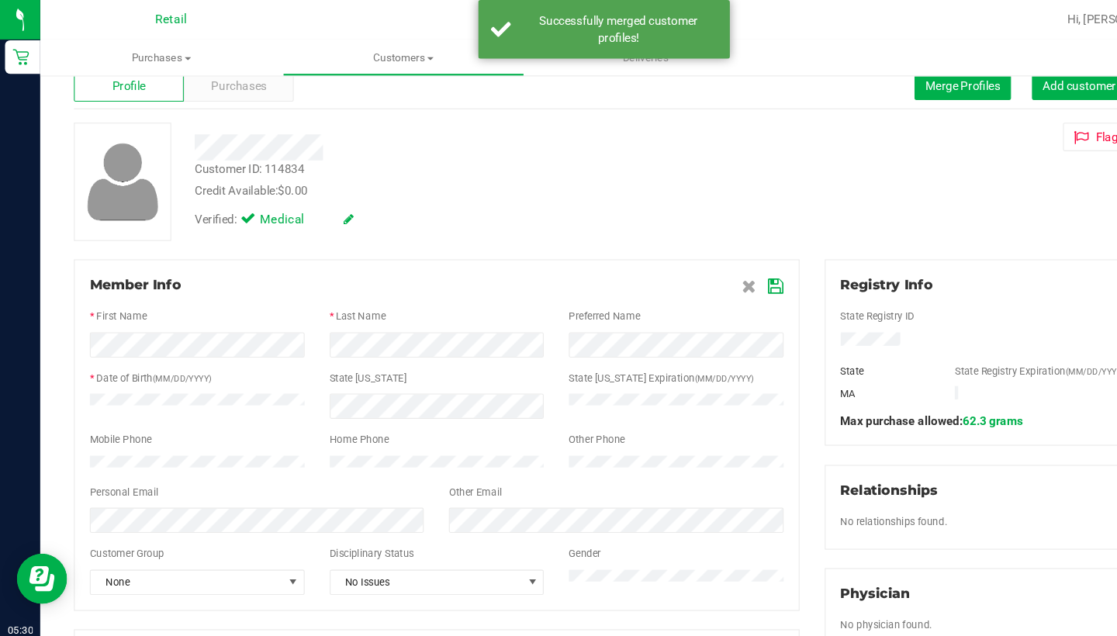
scroll to position [43, 0]
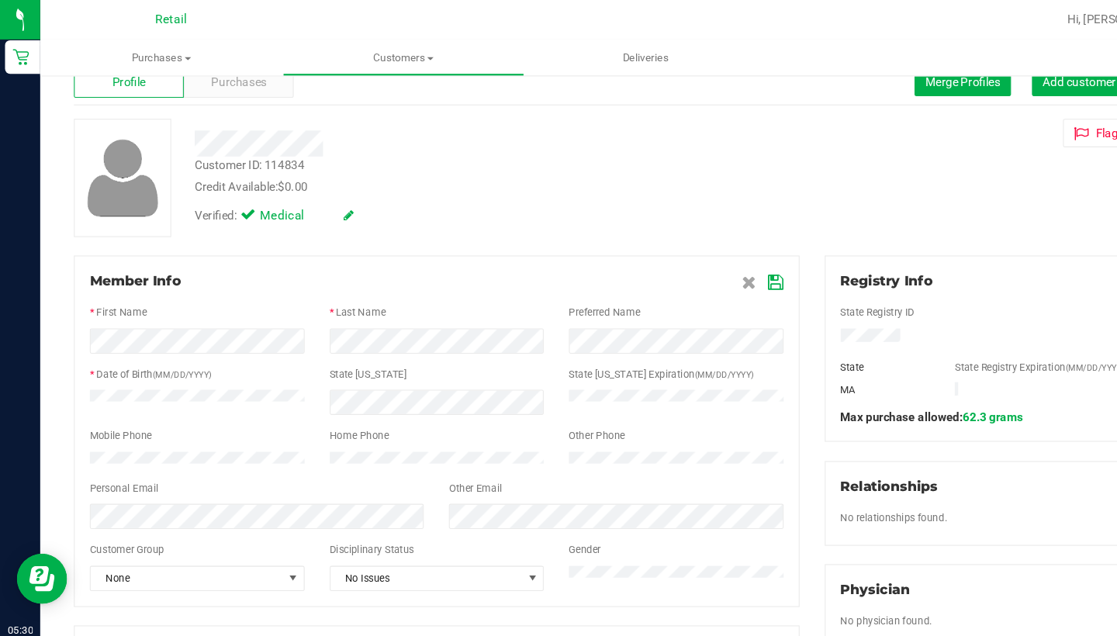
click at [714, 255] on icon at bounding box center [718, 261] width 14 height 12
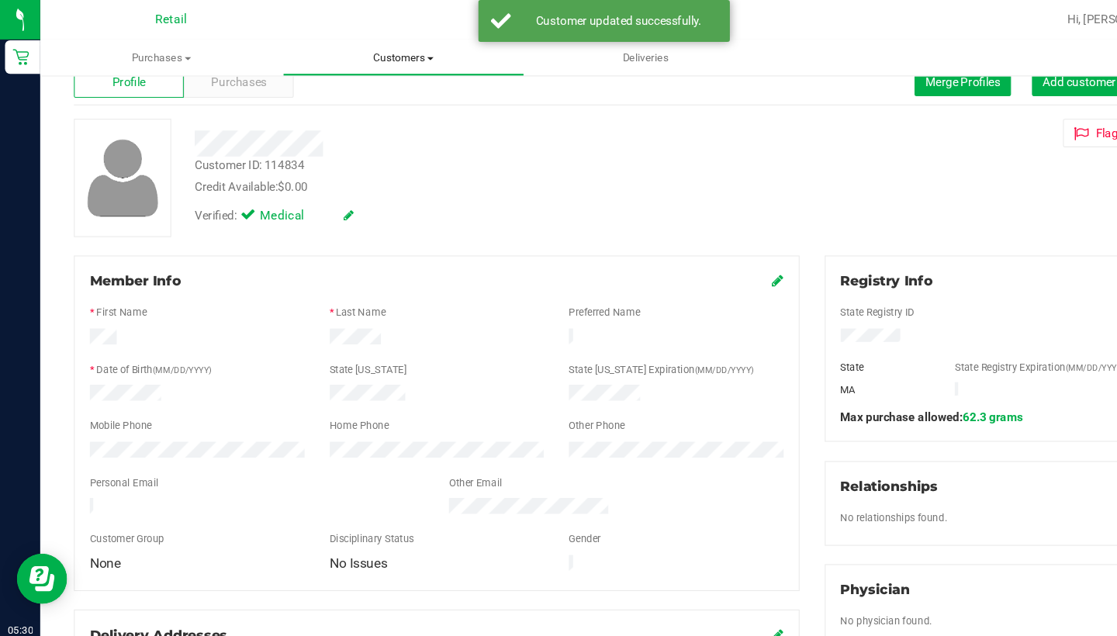
click at [372, 50] on span "Customers" at bounding box center [373, 54] width 223 height 14
click at [372, 88] on li "All customers" at bounding box center [373, 94] width 224 height 19
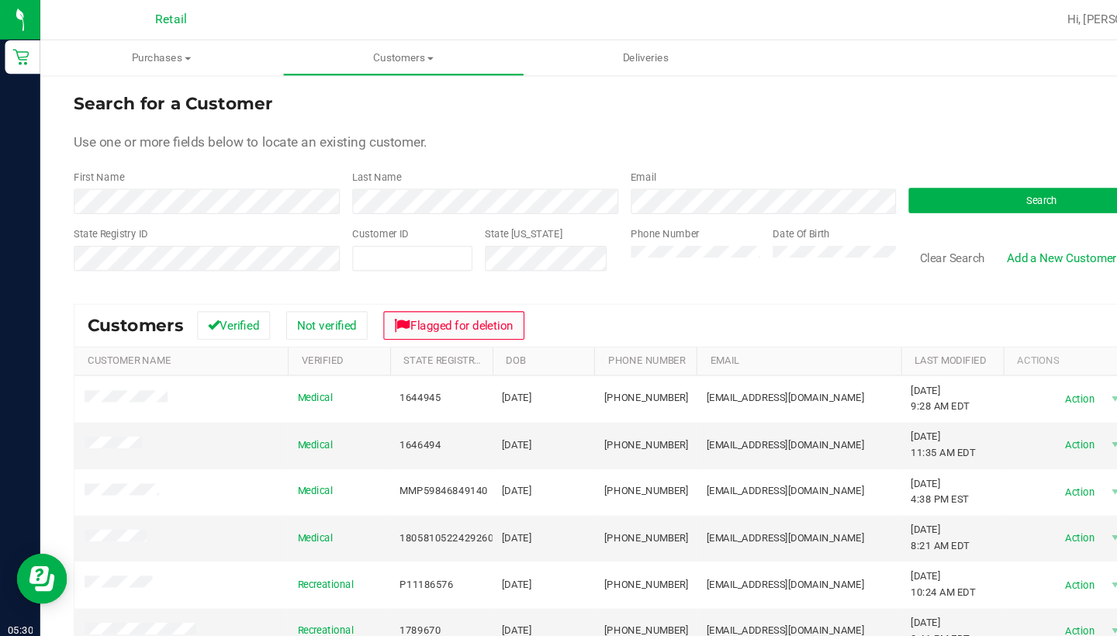
click at [401, 289] on button "Flagged for deletion" at bounding box center [420, 301] width 130 height 26
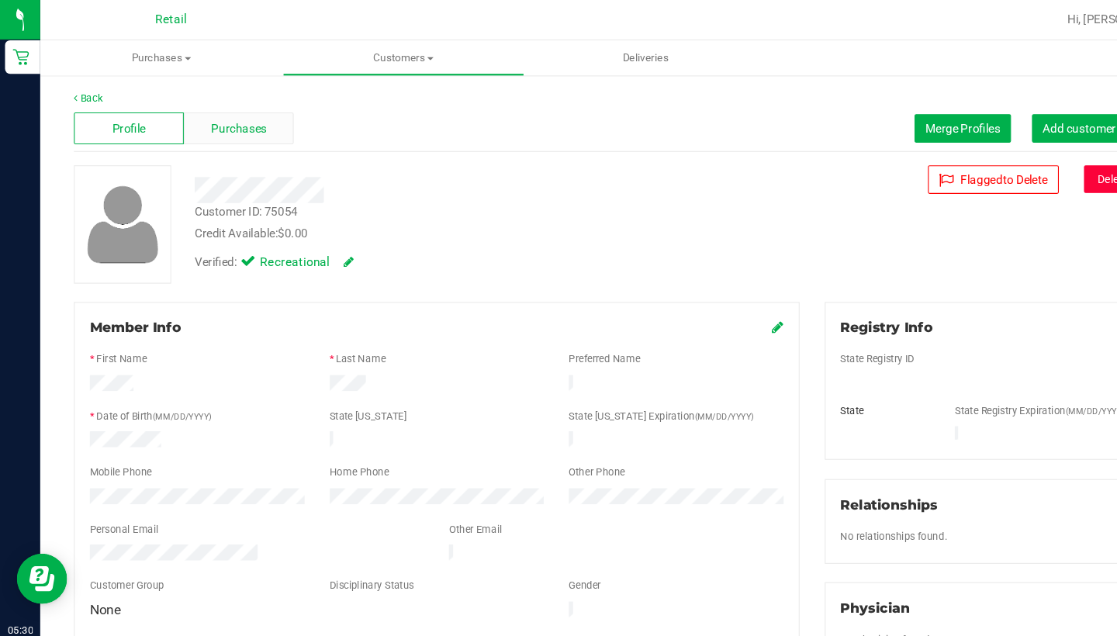
click at [222, 111] on span "Purchases" at bounding box center [220, 119] width 51 height 16
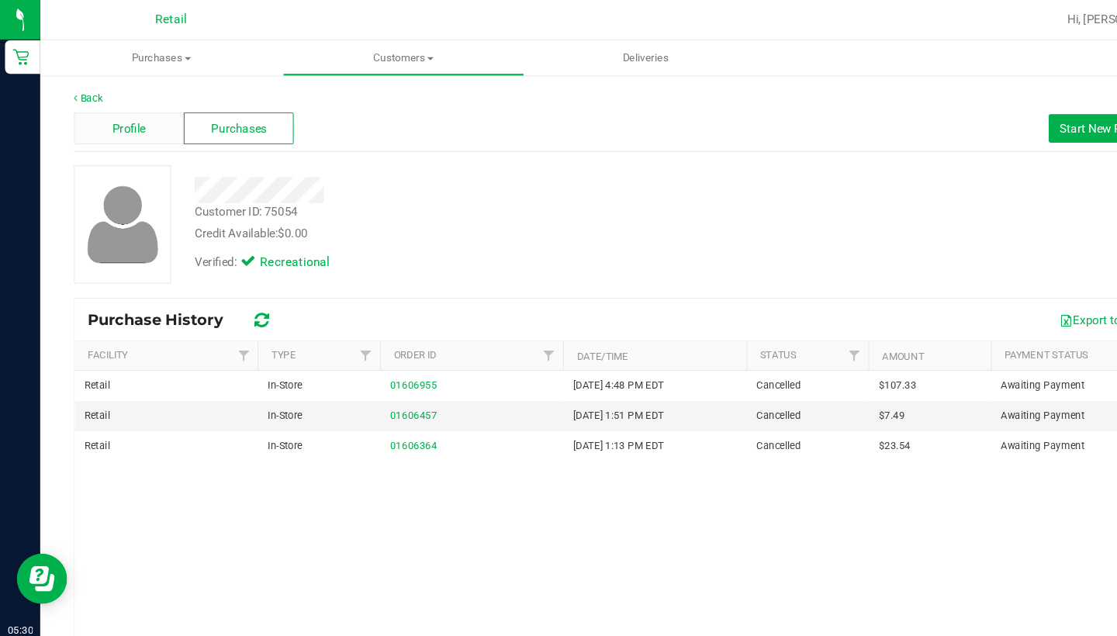
click at [133, 112] on span "Profile" at bounding box center [119, 119] width 31 height 16
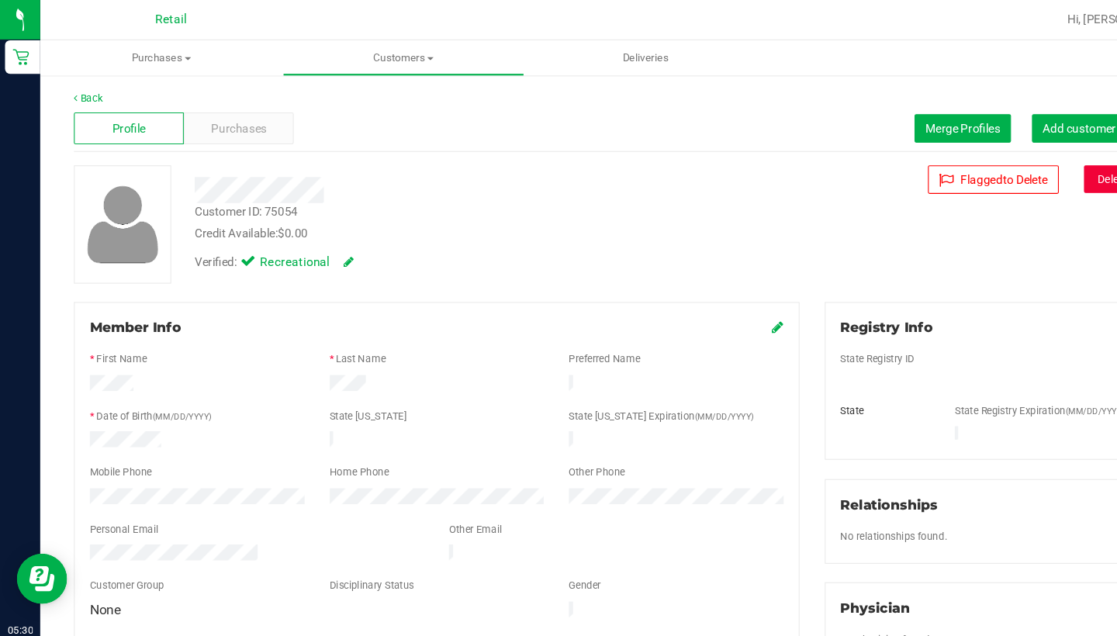
click at [1032, 160] on button "Delete Profile" at bounding box center [1044, 166] width 84 height 26
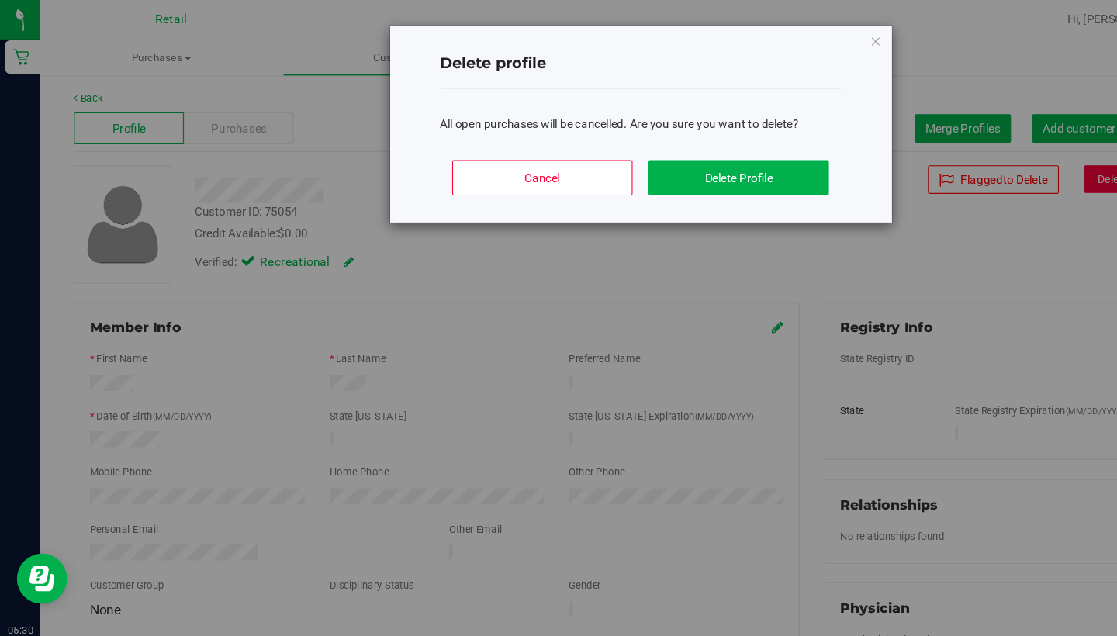
click at [708, 145] on div "Cancel Delete Profile" at bounding box center [592, 171] width 371 height 70
click at [704, 161] on button "Delete Profile" at bounding box center [683, 164] width 167 height 33
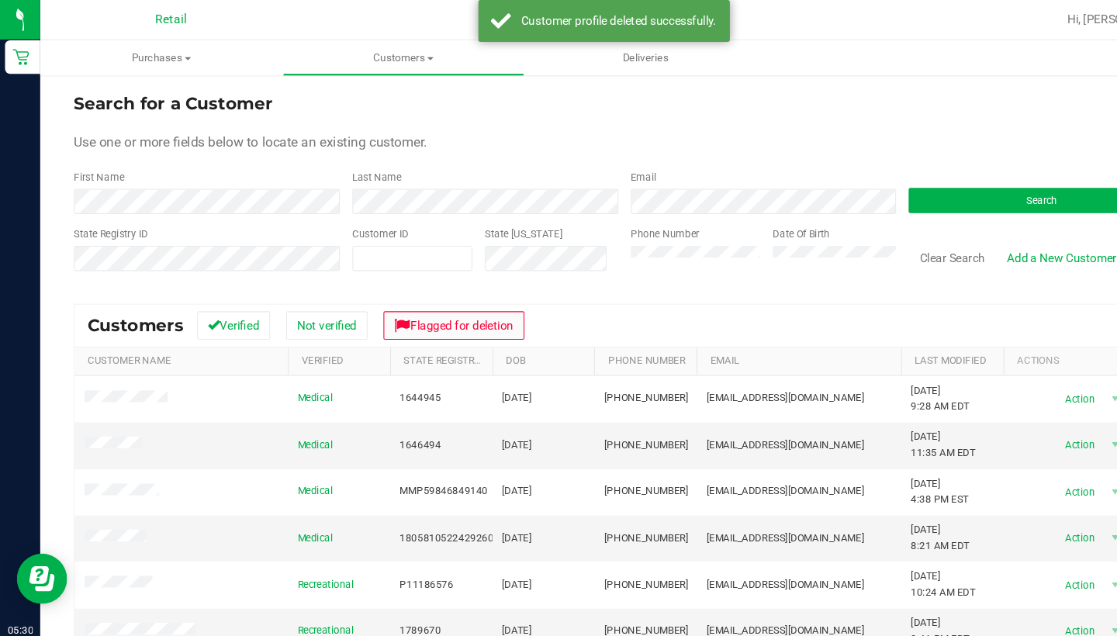
click at [461, 305] on button "Flagged for deletion" at bounding box center [420, 301] width 130 height 26
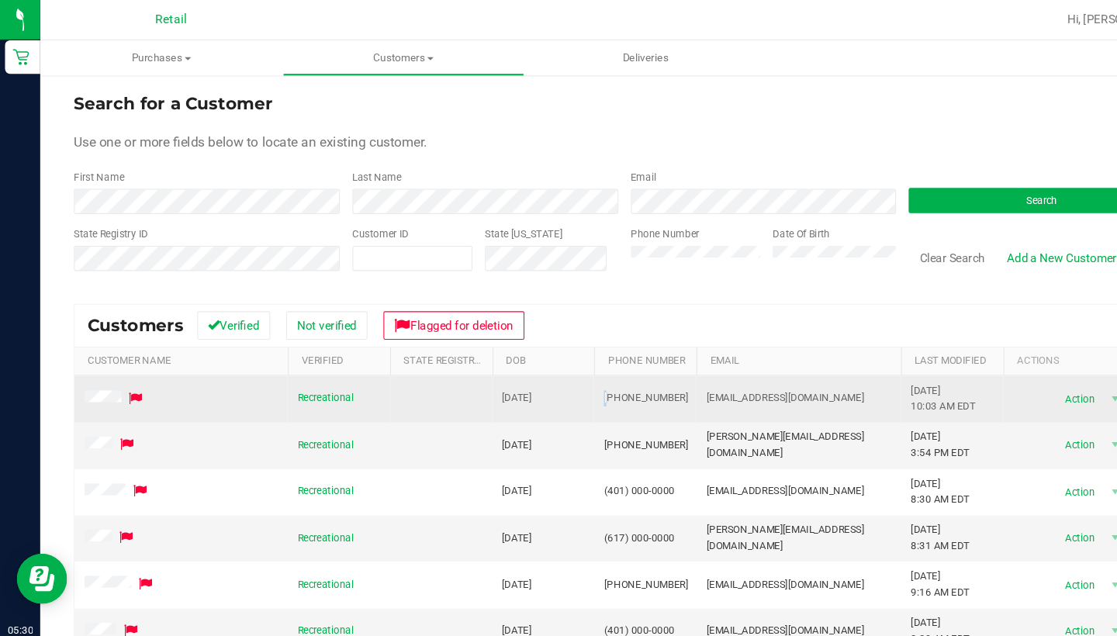
drag, startPoint x: 623, startPoint y: 368, endPoint x: 561, endPoint y: 370, distance: 62.1
click at [561, 371] on td "(401) 867-5309" at bounding box center [596, 369] width 95 height 43
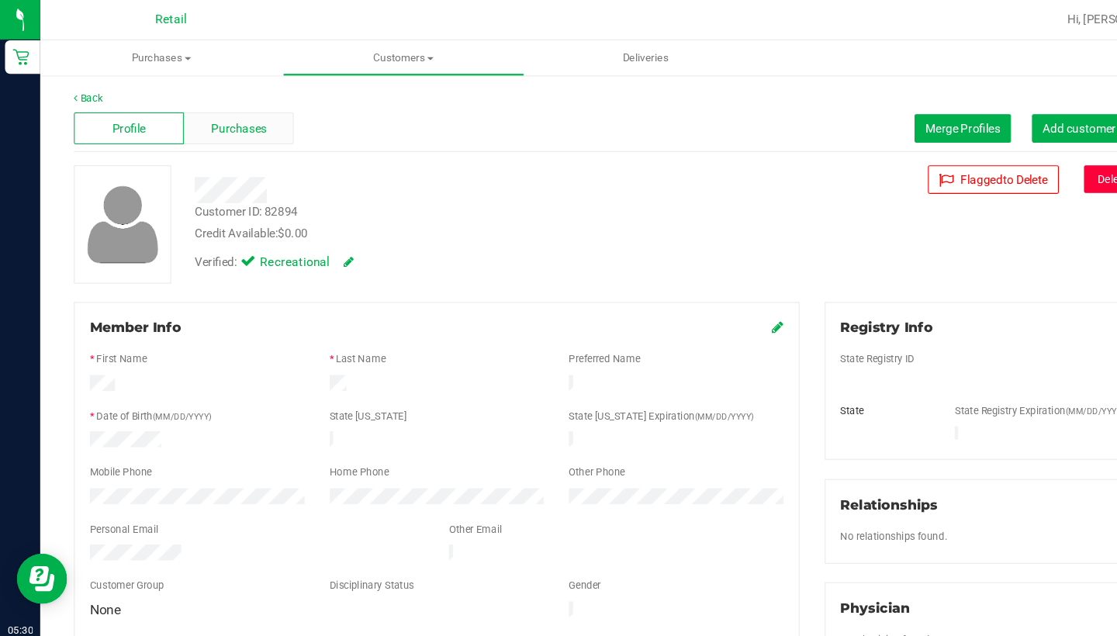
click at [240, 119] on span "Purchases" at bounding box center [220, 119] width 51 height 16
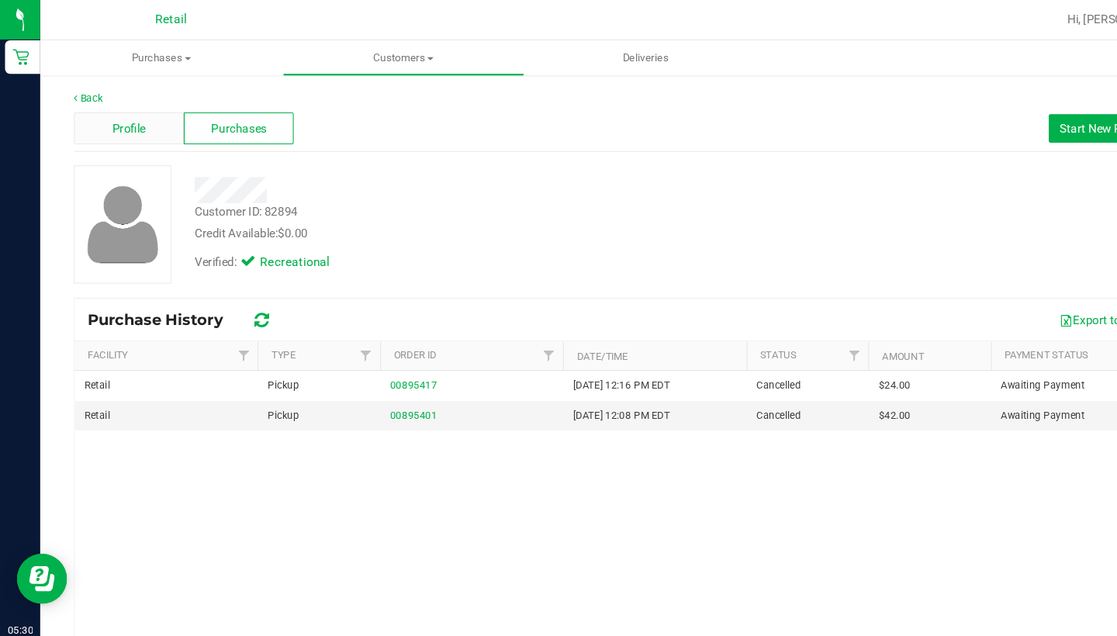
click at [115, 124] on span "Profile" at bounding box center [119, 119] width 31 height 16
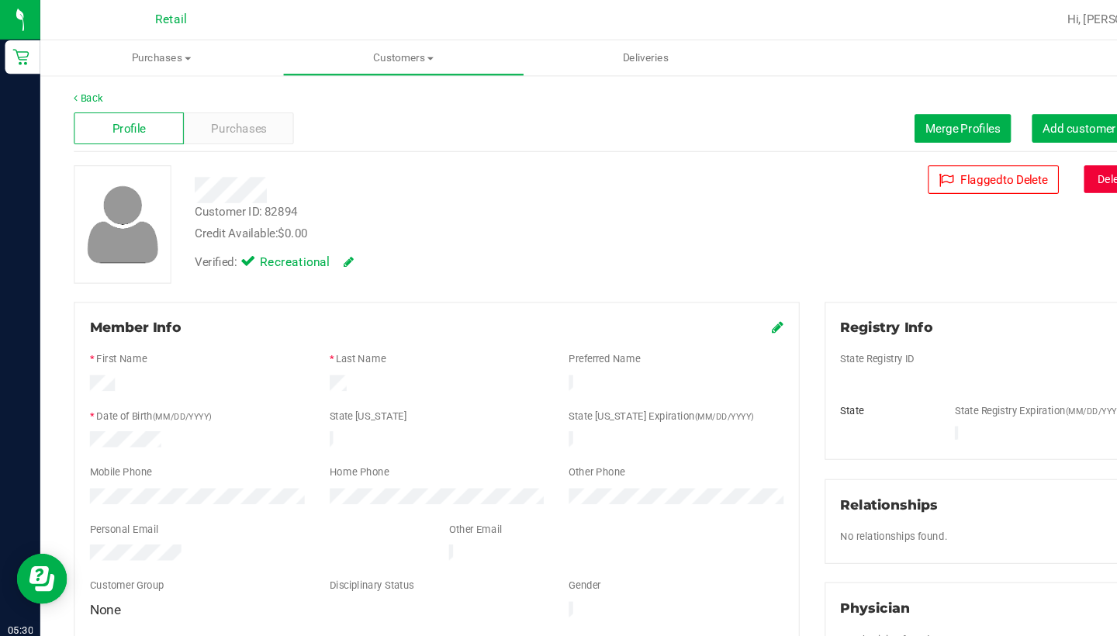
click at [1026, 169] on button "Delete Profile" at bounding box center [1044, 166] width 84 height 26
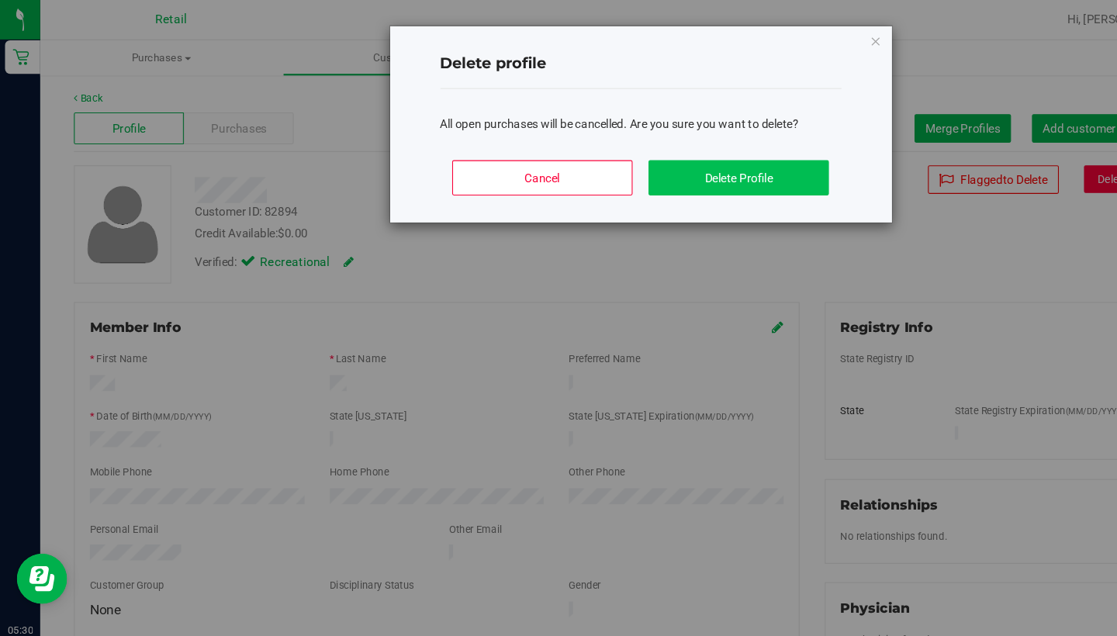
click at [715, 162] on button "Delete Profile" at bounding box center [683, 164] width 167 height 33
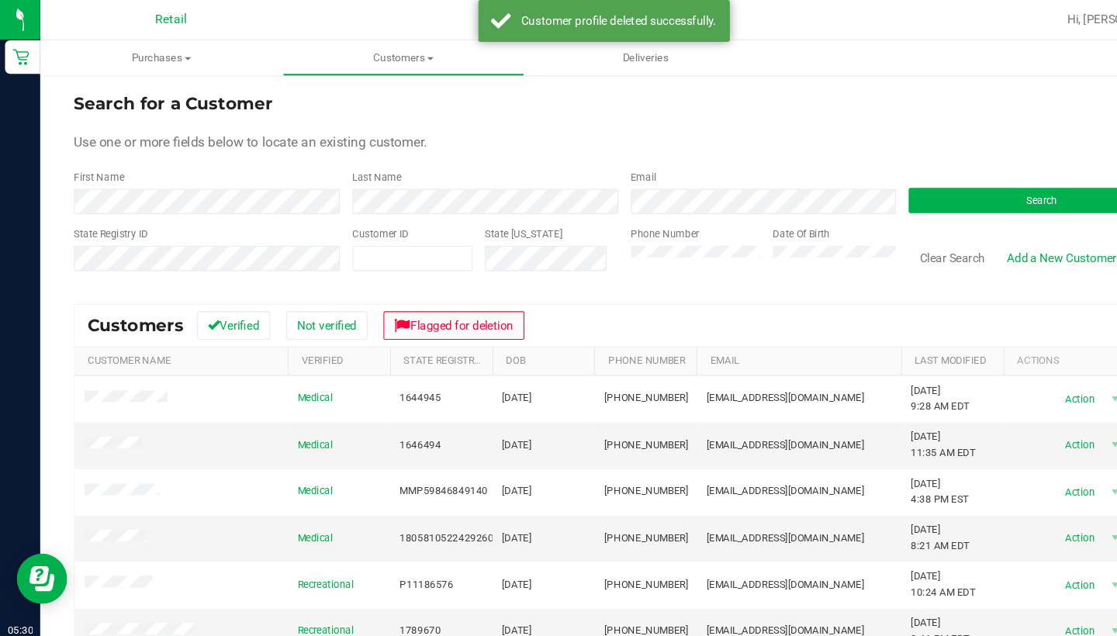
click at [413, 299] on button "Flagged for deletion" at bounding box center [420, 301] width 130 height 26
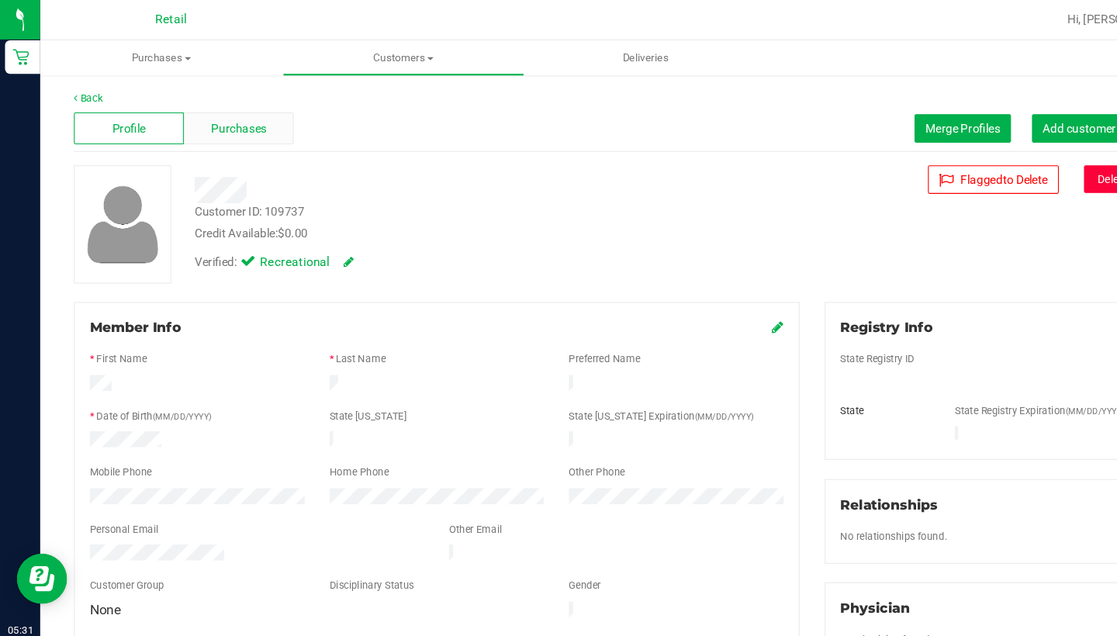
click at [226, 121] on span "Purchases" at bounding box center [220, 119] width 51 height 16
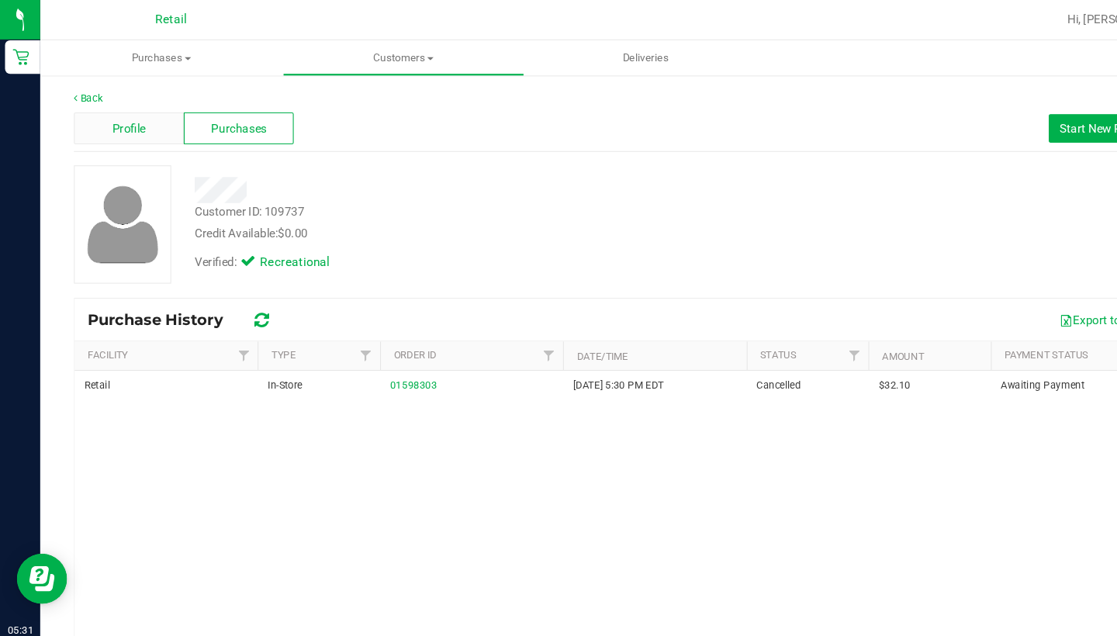
click at [124, 124] on span "Profile" at bounding box center [119, 119] width 31 height 16
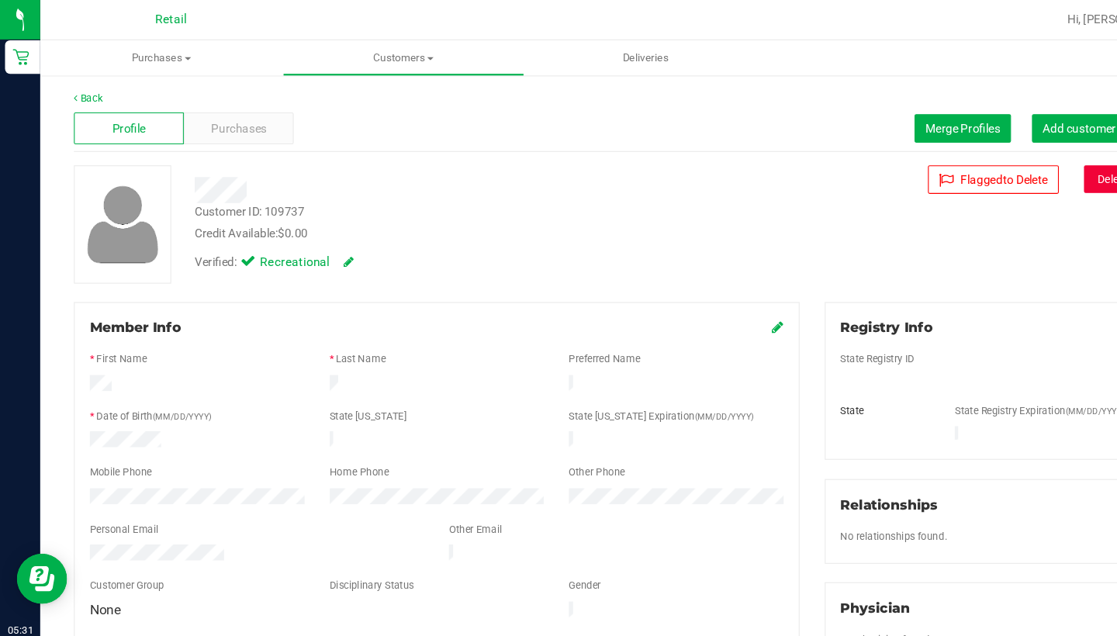
click at [1026, 174] on button "Delete Profile" at bounding box center [1044, 166] width 84 height 26
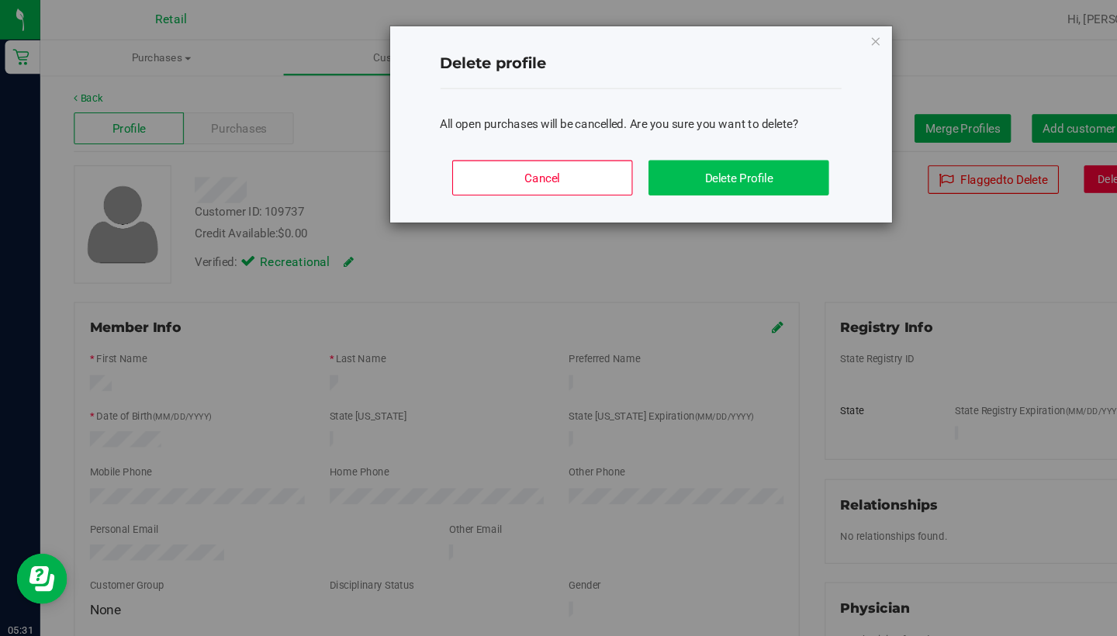
click at [666, 166] on button "Delete Profile" at bounding box center [683, 164] width 167 height 33
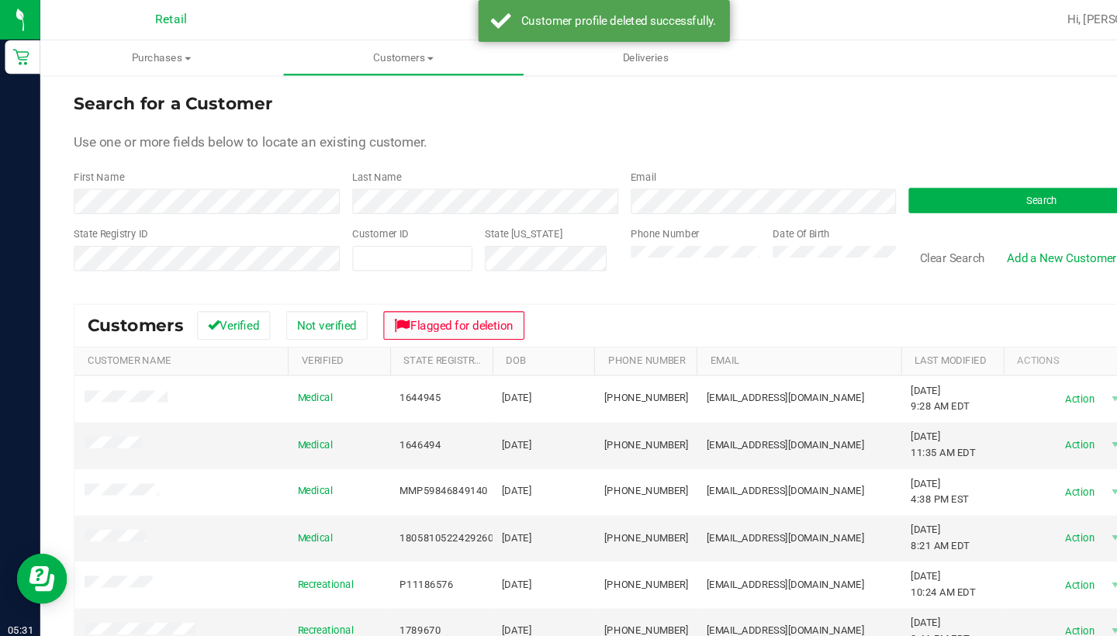
click at [449, 298] on button "Flagged for deletion" at bounding box center [420, 301] width 130 height 26
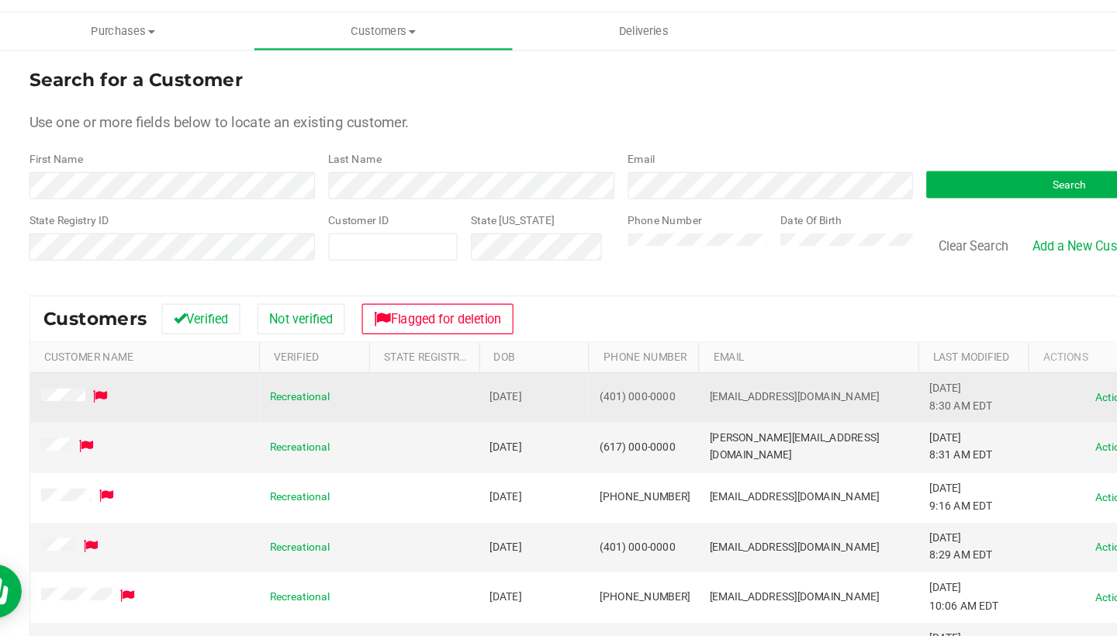
drag, startPoint x: 472, startPoint y: 342, endPoint x: 412, endPoint y: 339, distance: 60.6
click at [455, 348] on td "02/20/1982" at bounding box center [502, 369] width 95 height 43
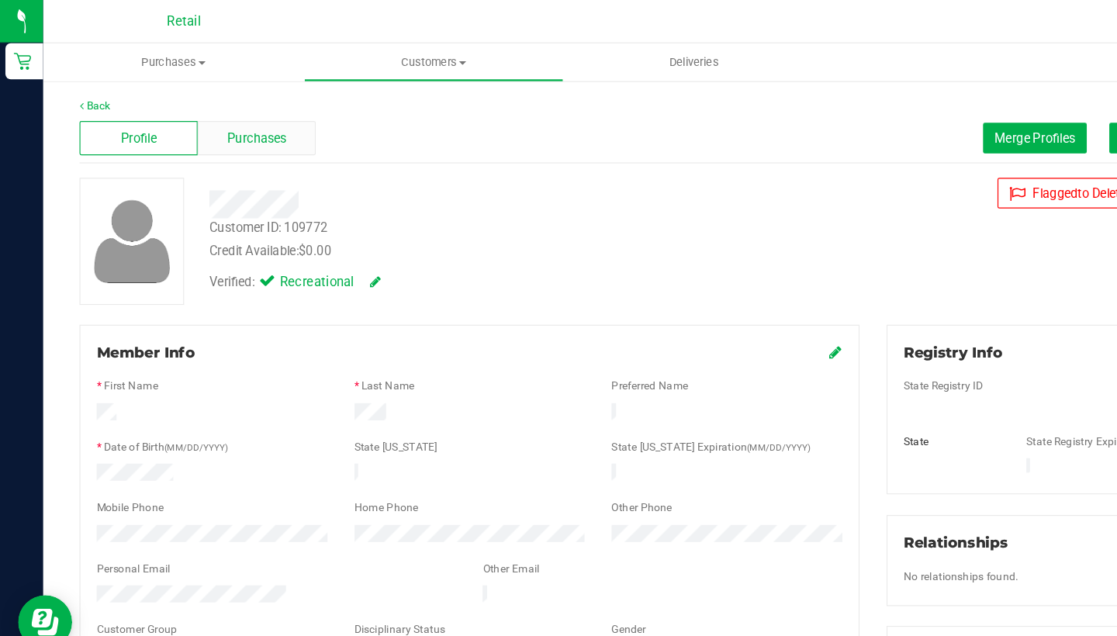
click at [216, 122] on span "Purchases" at bounding box center [220, 119] width 51 height 16
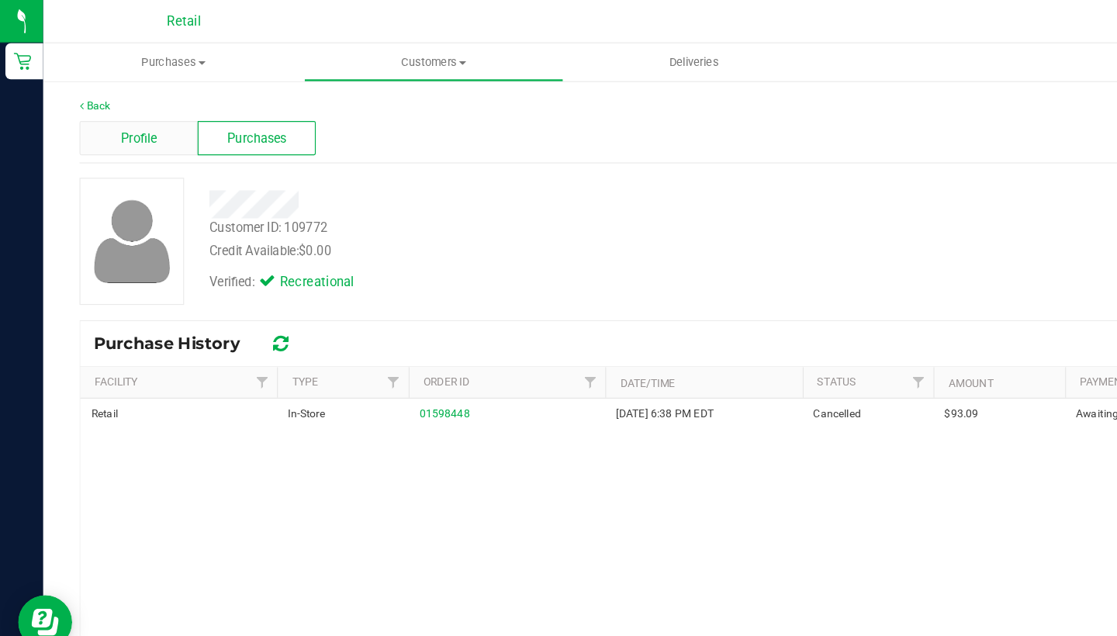
click at [109, 123] on span "Profile" at bounding box center [119, 119] width 31 height 16
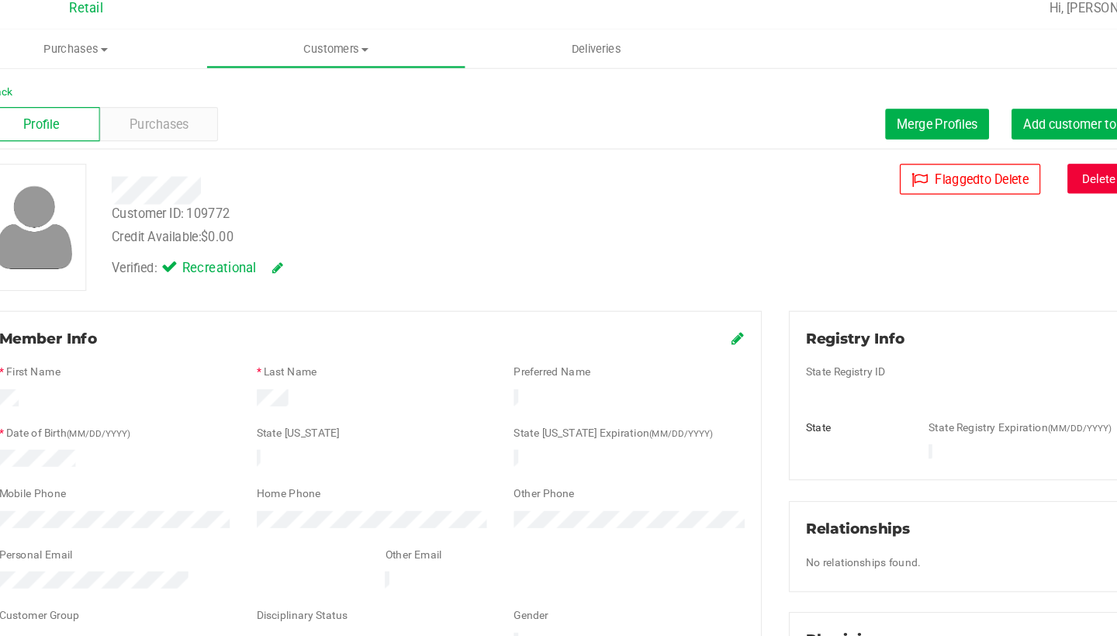
click at [1002, 152] on button "Delete Profile" at bounding box center [1044, 165] width 84 height 26
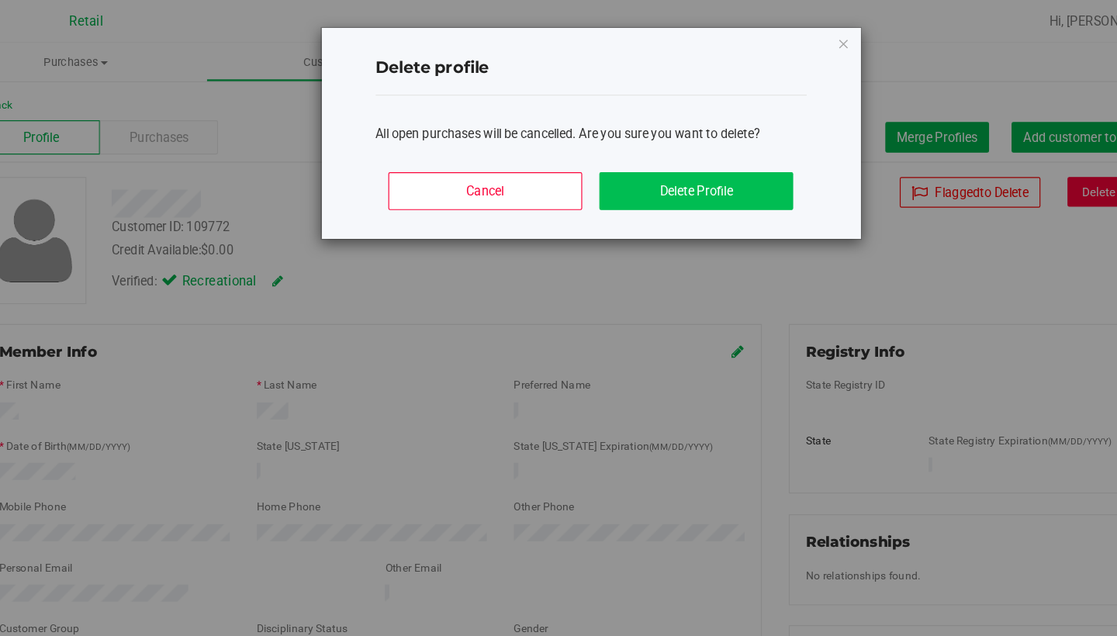
click at [619, 165] on button "Delete Profile" at bounding box center [683, 164] width 167 height 33
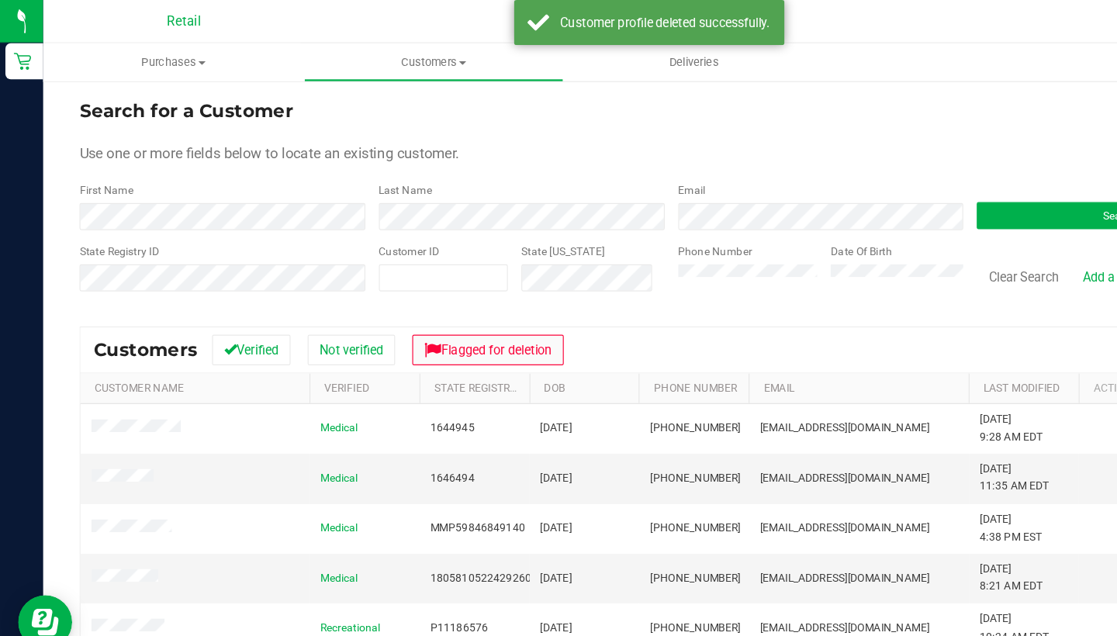
click at [408, 300] on button "Flagged for deletion" at bounding box center [420, 301] width 130 height 26
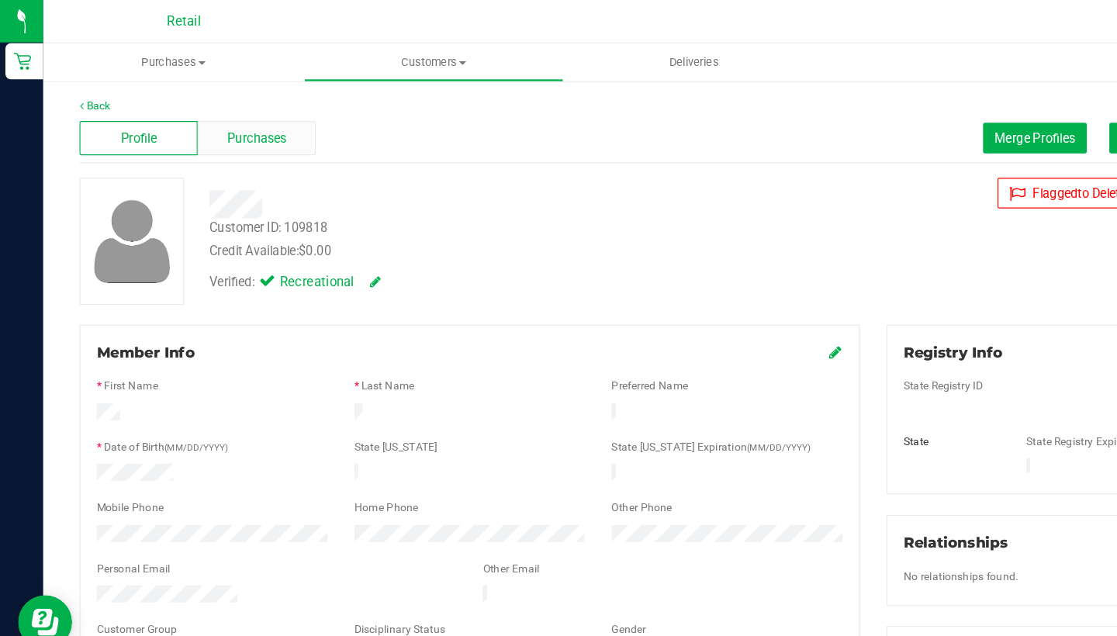
click at [228, 119] on span "Purchases" at bounding box center [220, 119] width 51 height 16
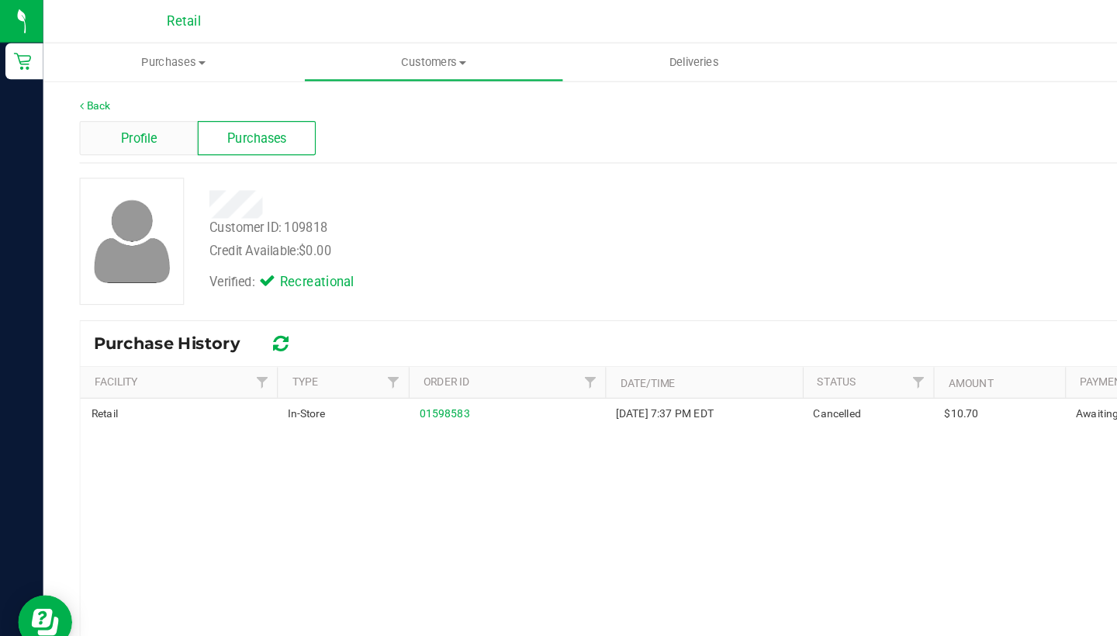
click at [114, 123] on span "Profile" at bounding box center [119, 119] width 31 height 16
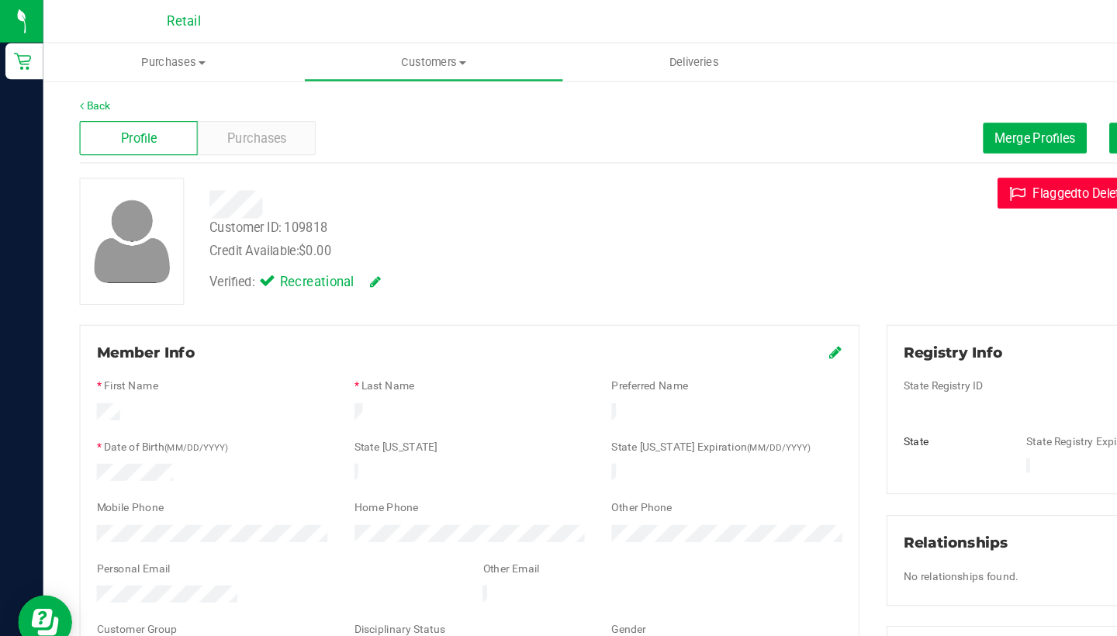
click at [870, 166] on icon at bounding box center [878, 167] width 20 height 14
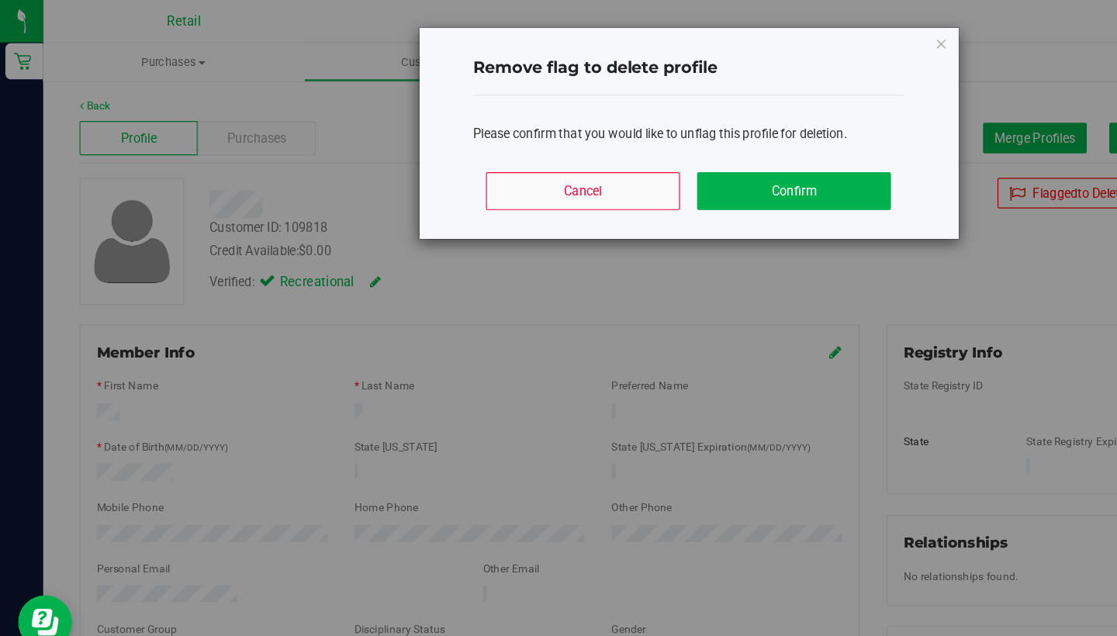
click at [506, 171] on button "Cancel" at bounding box center [501, 164] width 167 height 33
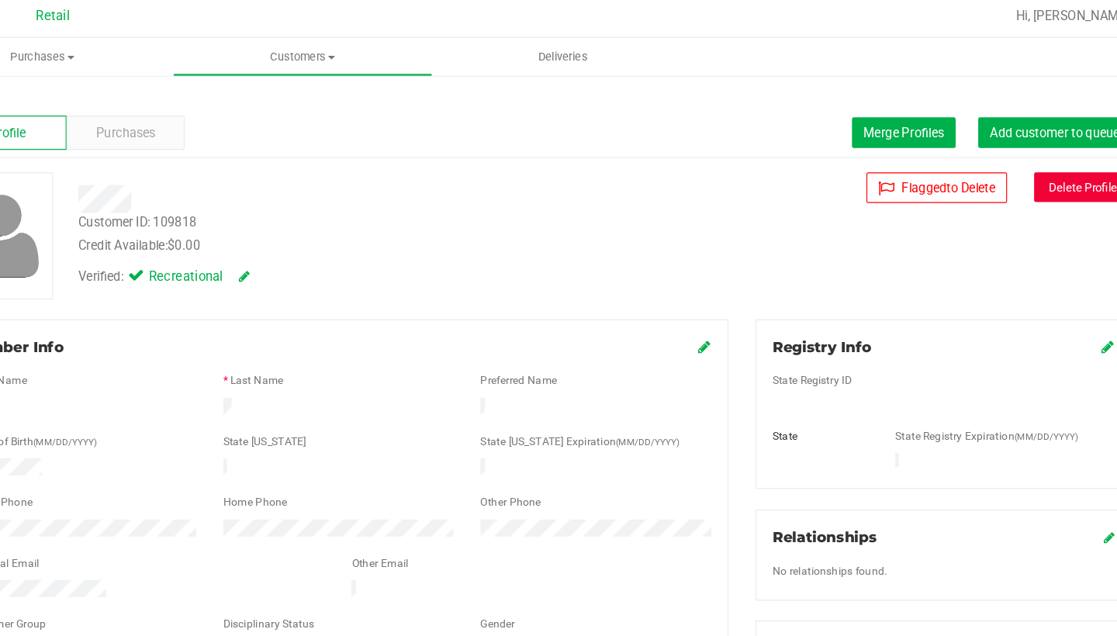
click at [1002, 157] on button "Delete Profile" at bounding box center [1044, 166] width 84 height 26
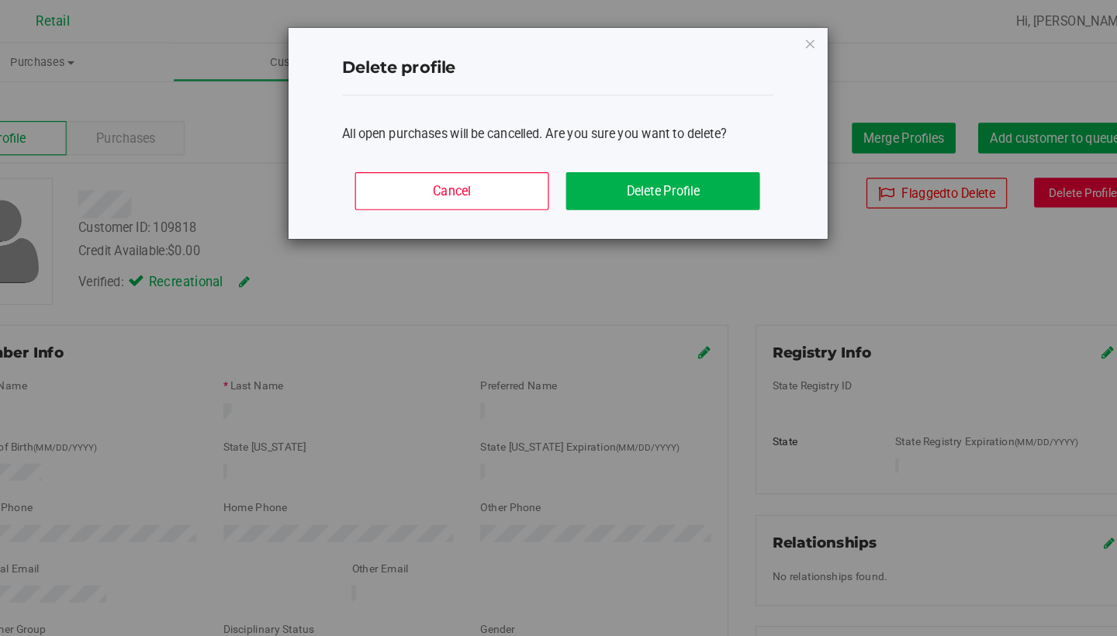
click at [576, 142] on div "Cancel Delete Profile" at bounding box center [592, 171] width 371 height 70
click at [600, 170] on button "Delete Profile" at bounding box center [683, 164] width 167 height 33
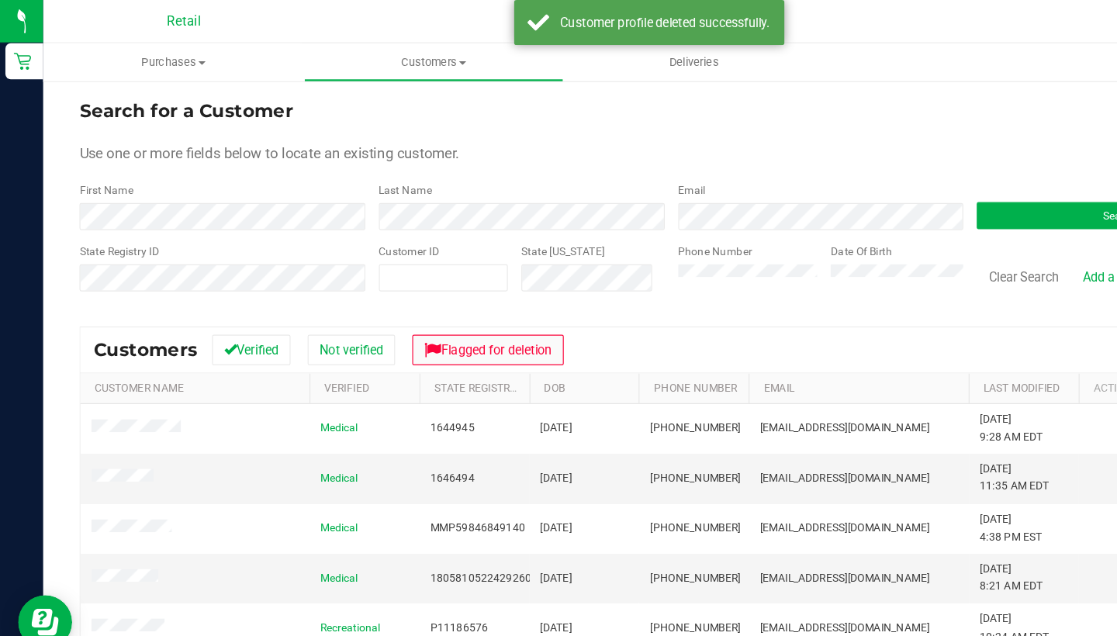
click at [441, 311] on button "Flagged for deletion" at bounding box center [420, 301] width 130 height 26
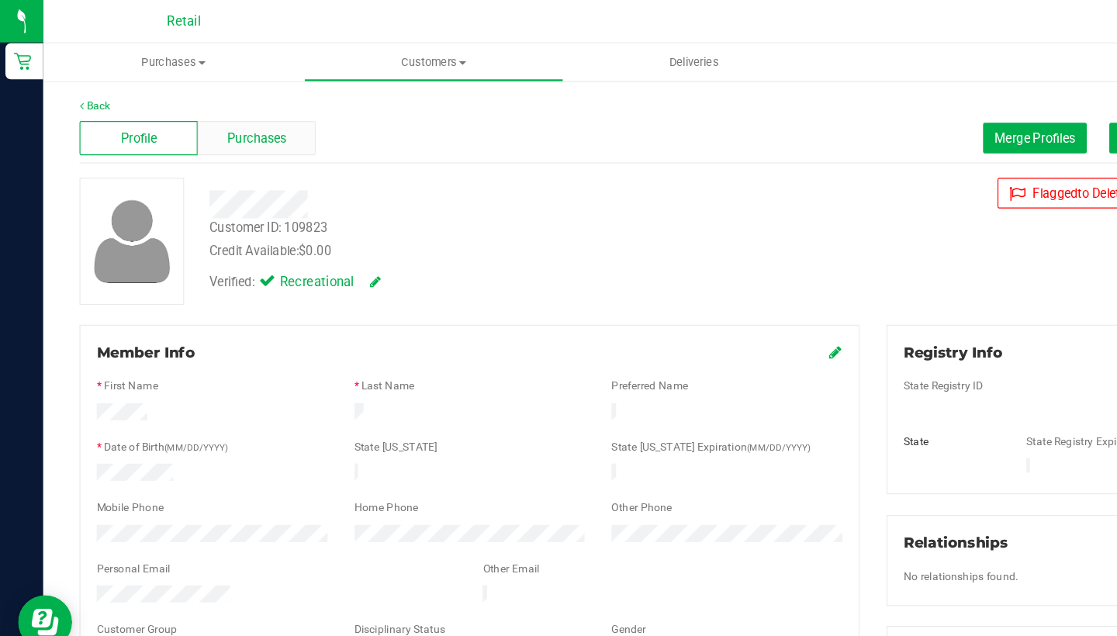
click at [227, 124] on span "Purchases" at bounding box center [220, 119] width 51 height 16
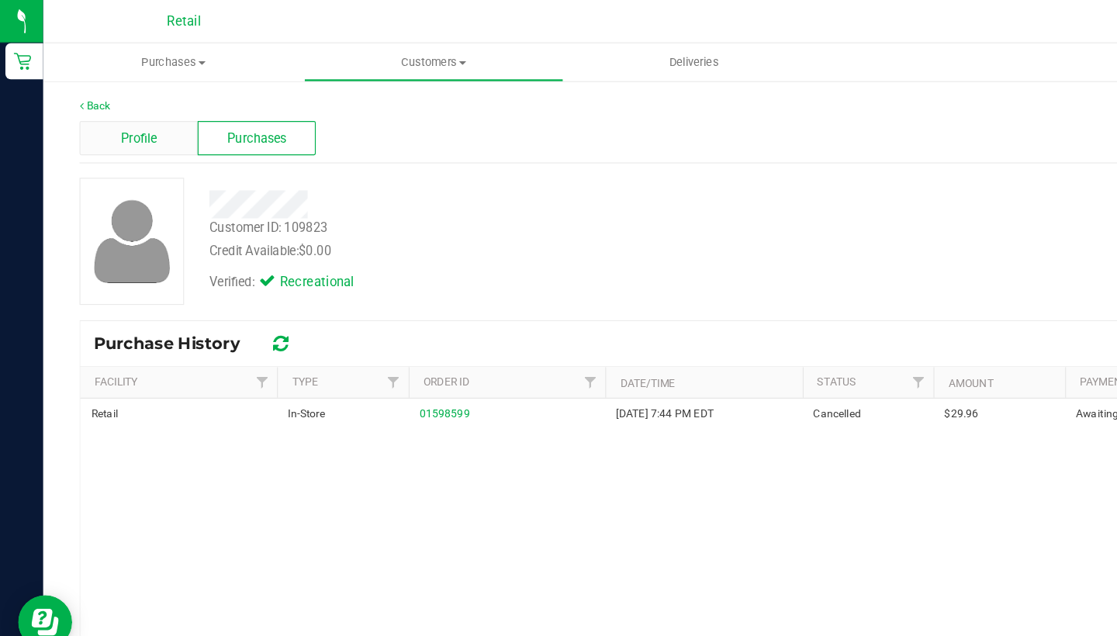
click at [81, 127] on div "Profile" at bounding box center [119, 118] width 102 height 29
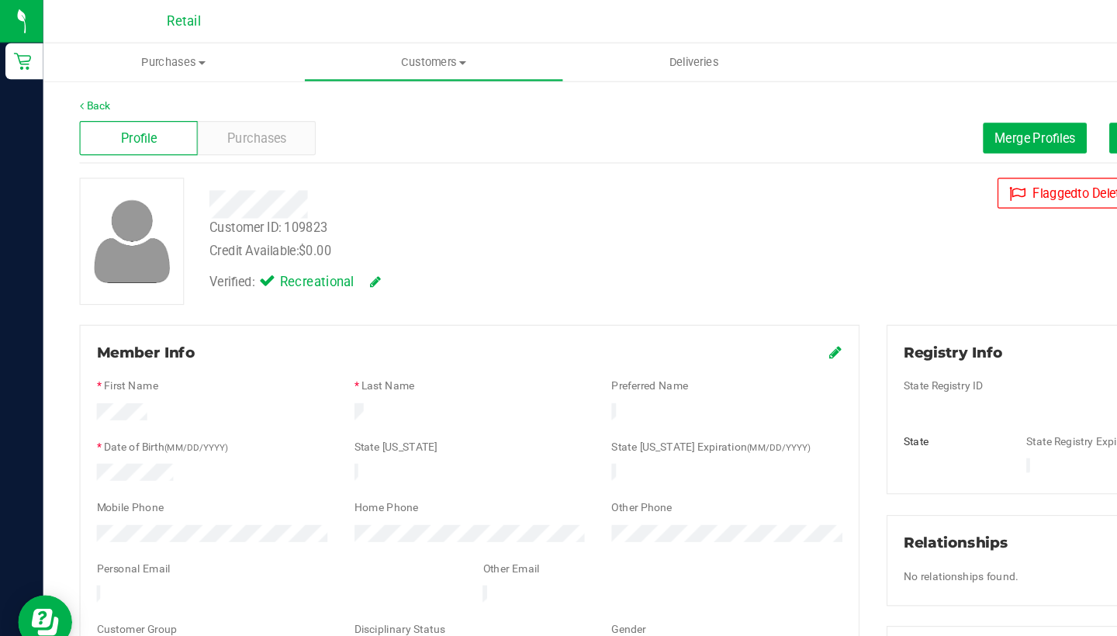
drag, startPoint x: 160, startPoint y: 398, endPoint x: 78, endPoint y: 397, distance: 81.5
click at [78, 399] on div at bounding box center [182, 408] width 222 height 19
click at [367, 44] on uib-tab-heading "Customers All customers Add a new customer All physicians" at bounding box center [373, 53] width 223 height 31
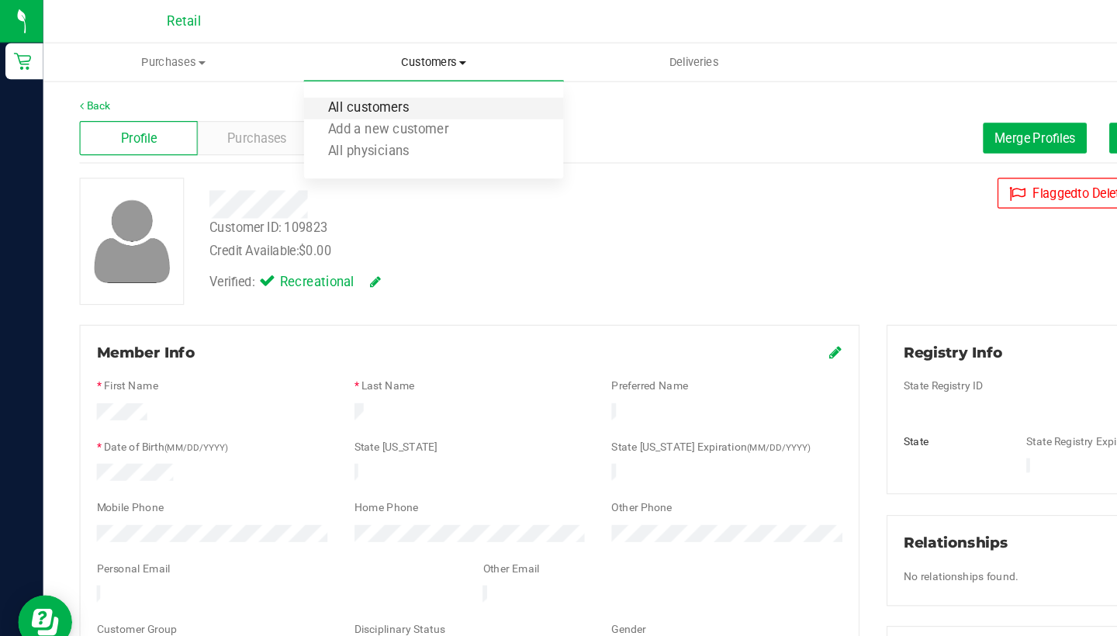
click at [360, 99] on span "All customers" at bounding box center [317, 93] width 112 height 13
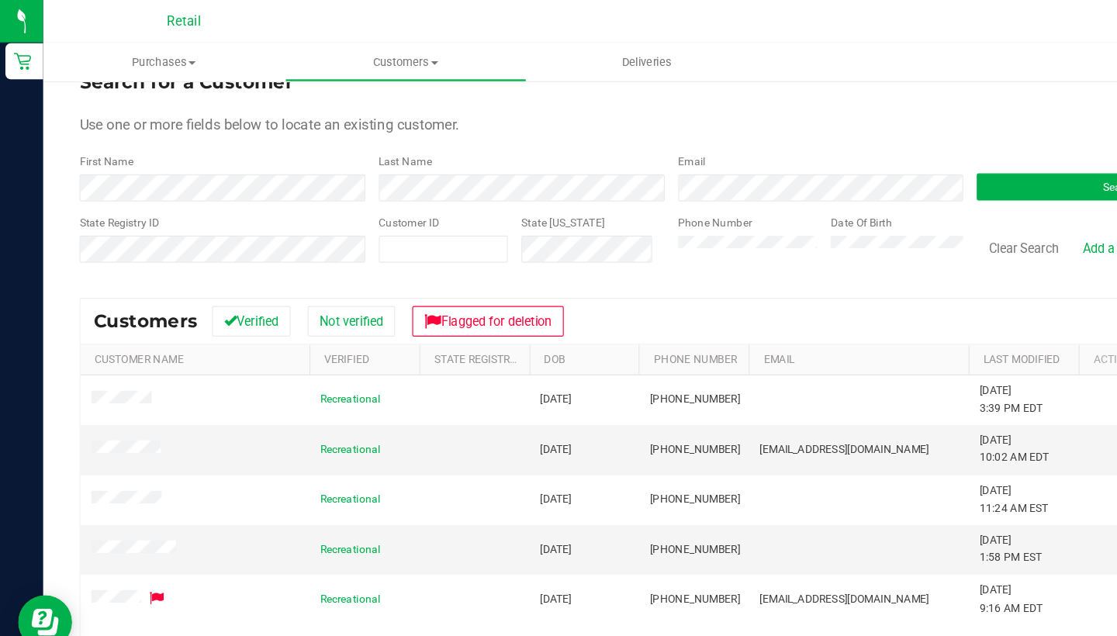
scroll to position [22, 0]
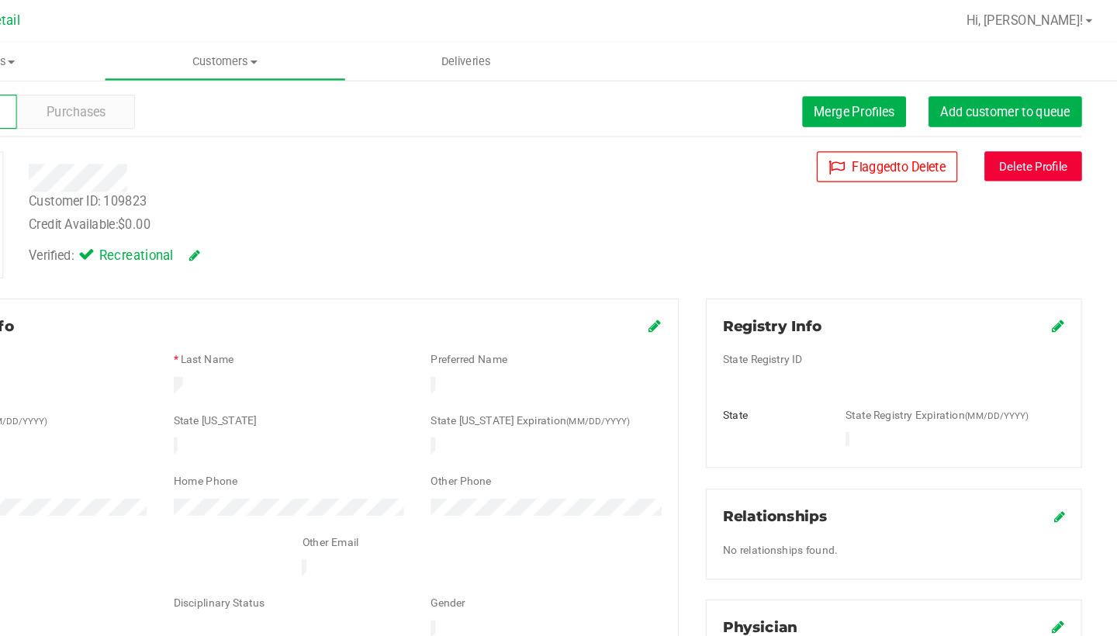
click at [1002, 143] on button "Delete Profile" at bounding box center [1044, 144] width 84 height 26
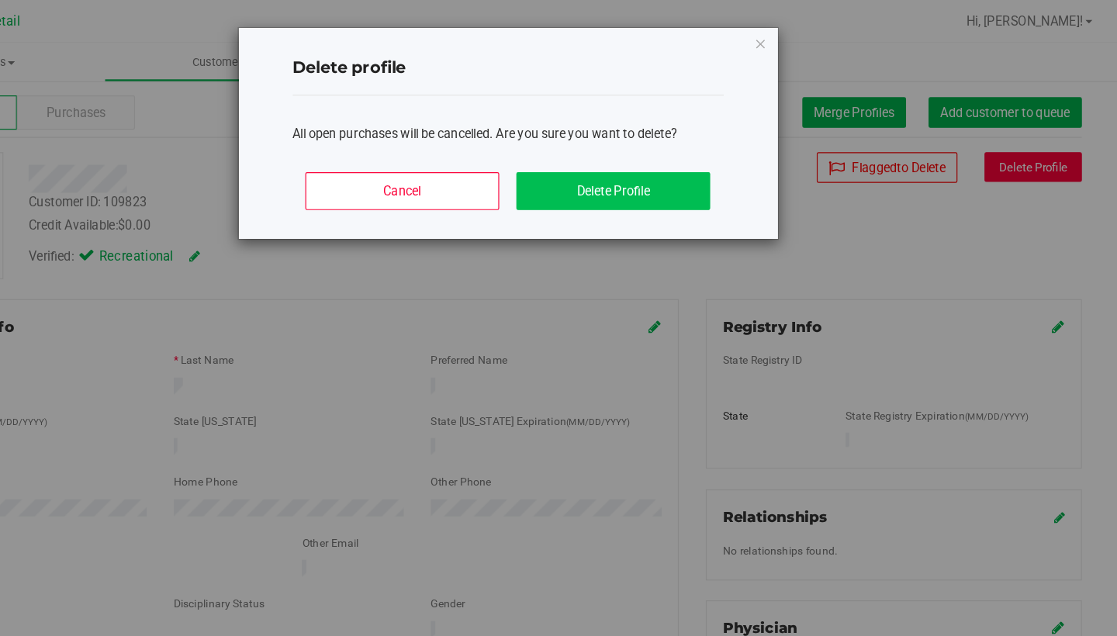
click at [600, 171] on button "Delete Profile" at bounding box center [683, 164] width 167 height 33
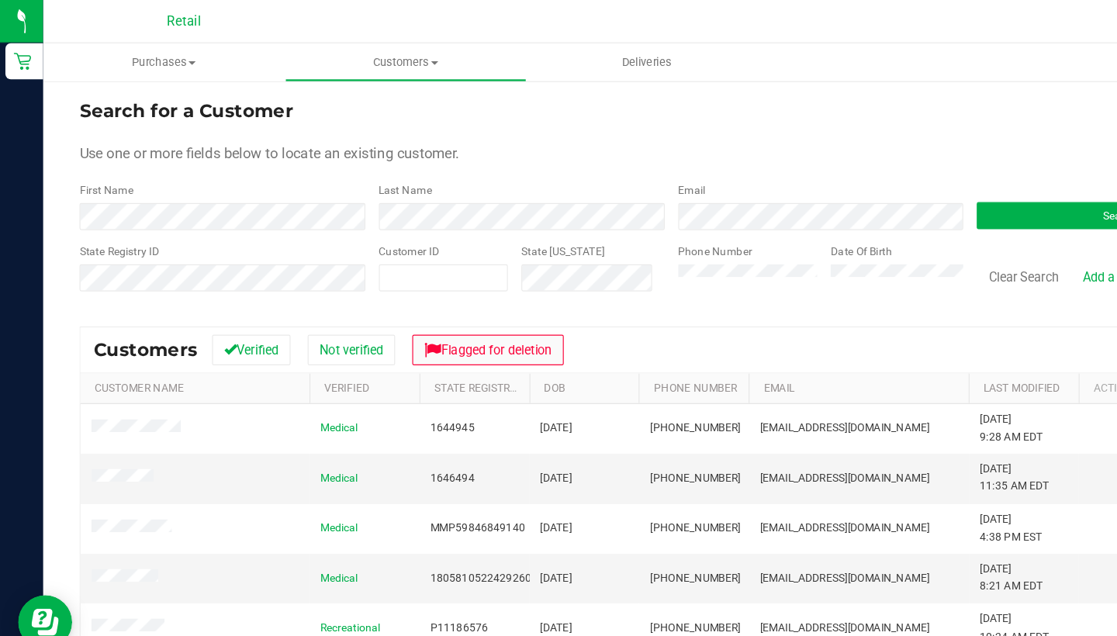
click at [444, 296] on button "Flagged for deletion" at bounding box center [420, 301] width 130 height 26
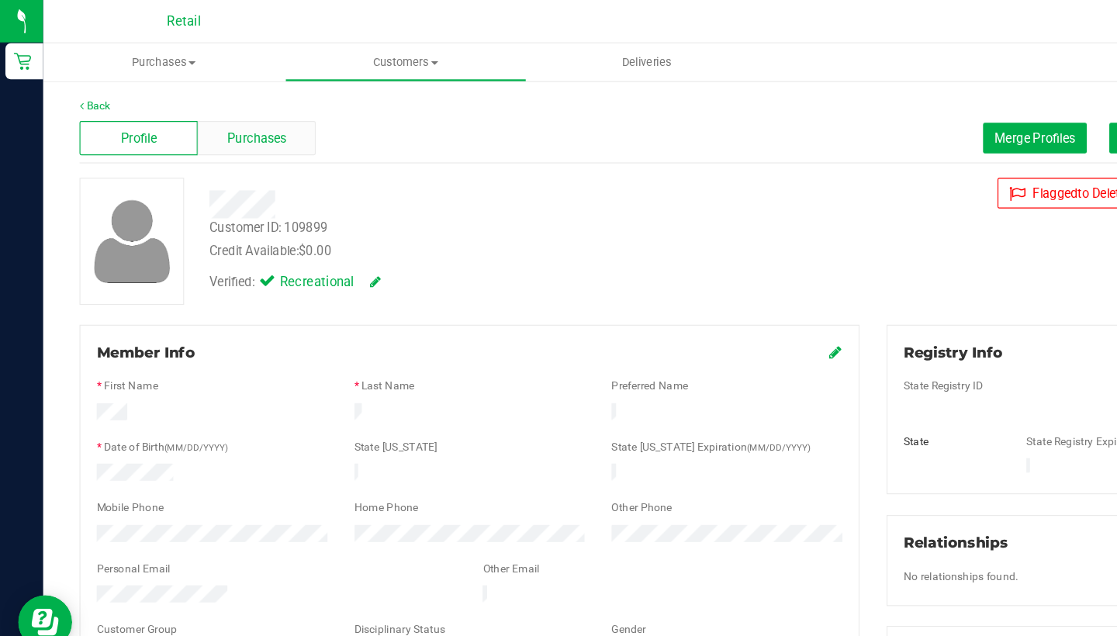
click at [206, 123] on span "Purchases" at bounding box center [220, 119] width 51 height 16
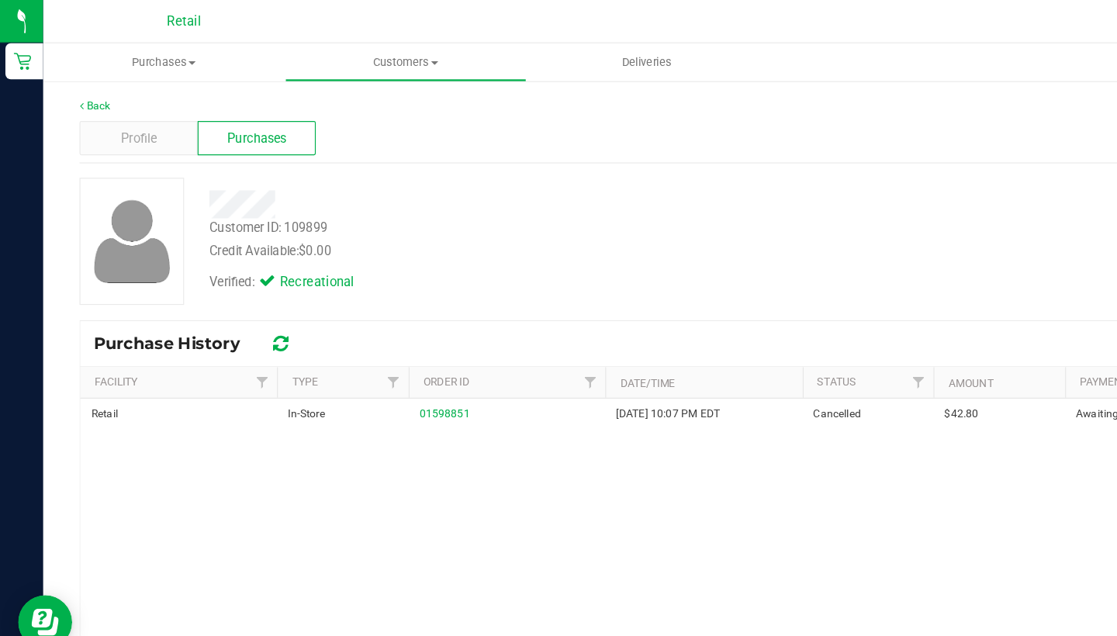
scroll to position [1, 0]
click at [103, 130] on div "Profile" at bounding box center [119, 117] width 102 height 29
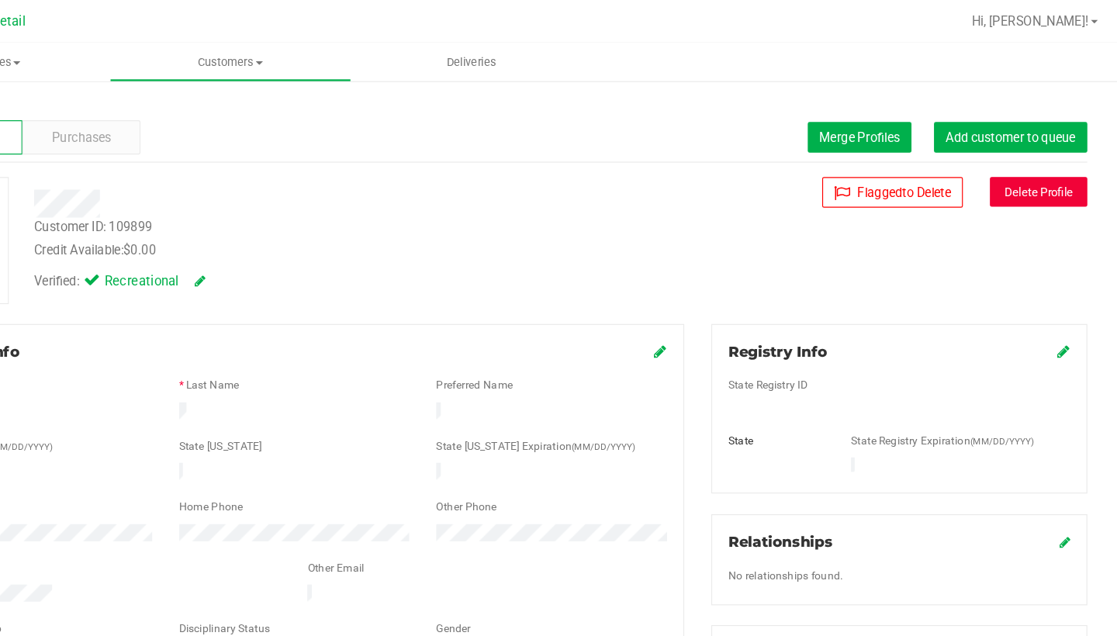
click at [1002, 162] on button "Delete Profile" at bounding box center [1044, 165] width 84 height 26
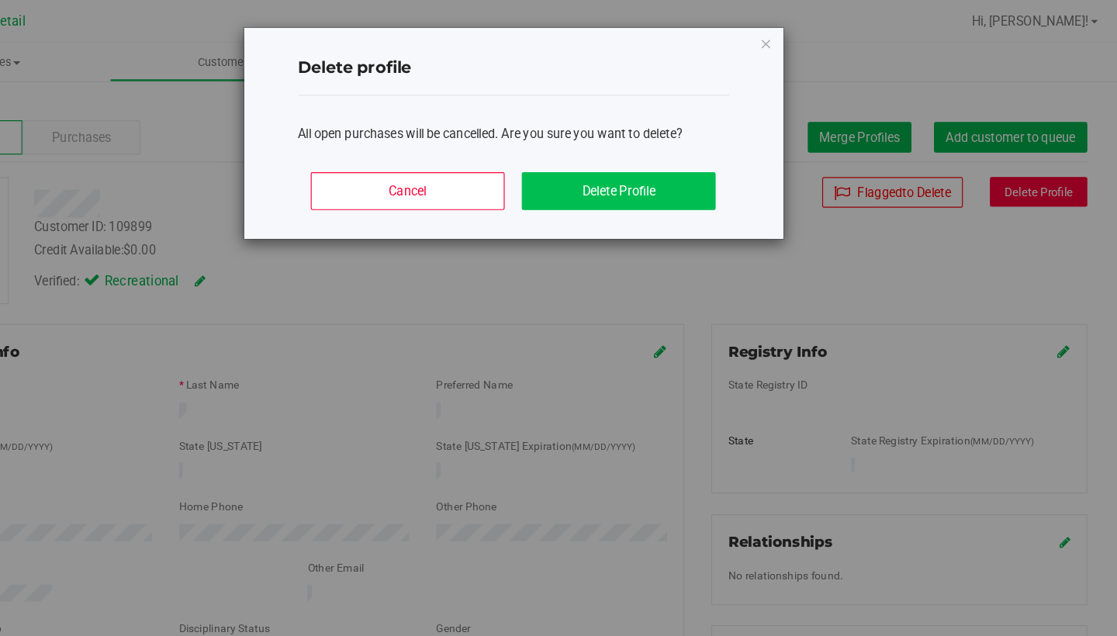
click at [600, 167] on button "Delete Profile" at bounding box center [683, 164] width 167 height 33
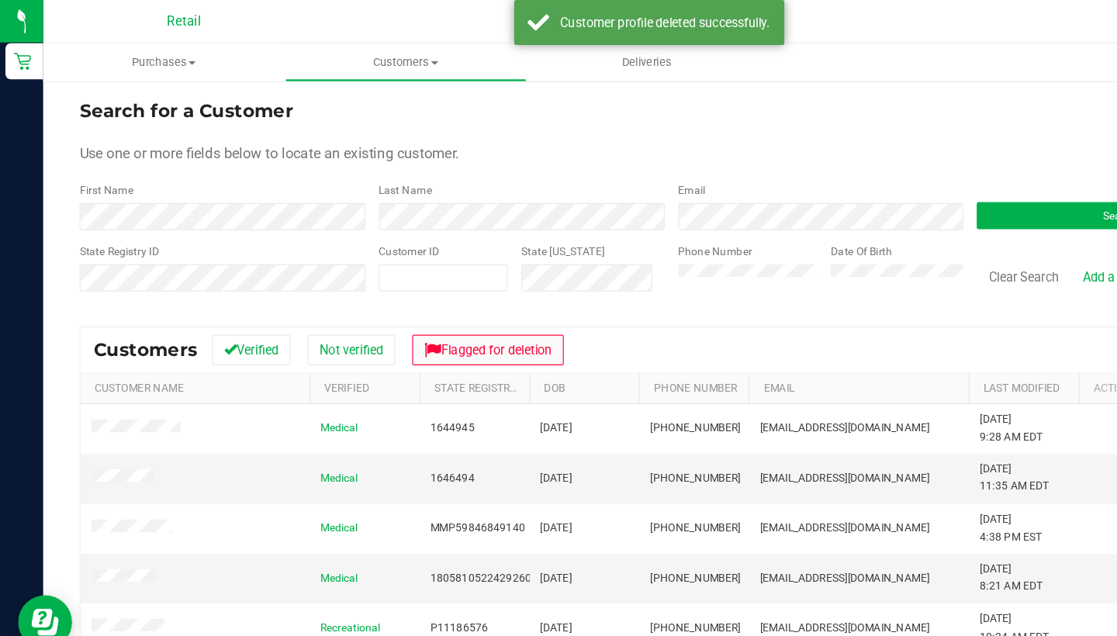
click at [450, 292] on button "Flagged for deletion" at bounding box center [420, 301] width 130 height 26
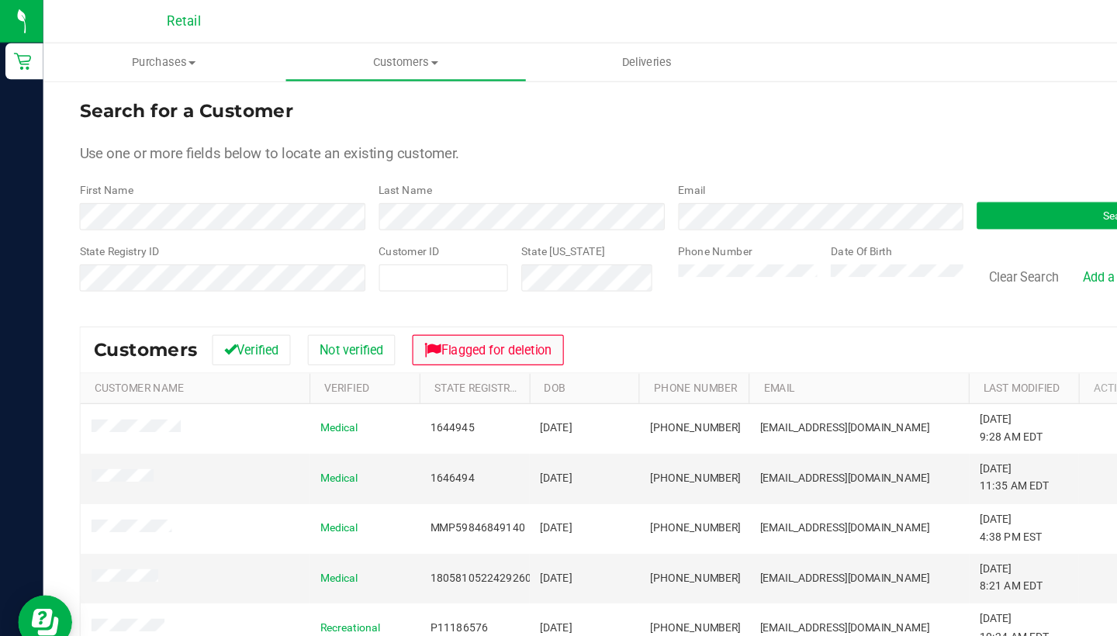
click at [425, 296] on button "Flagged for deletion" at bounding box center [420, 301] width 130 height 26
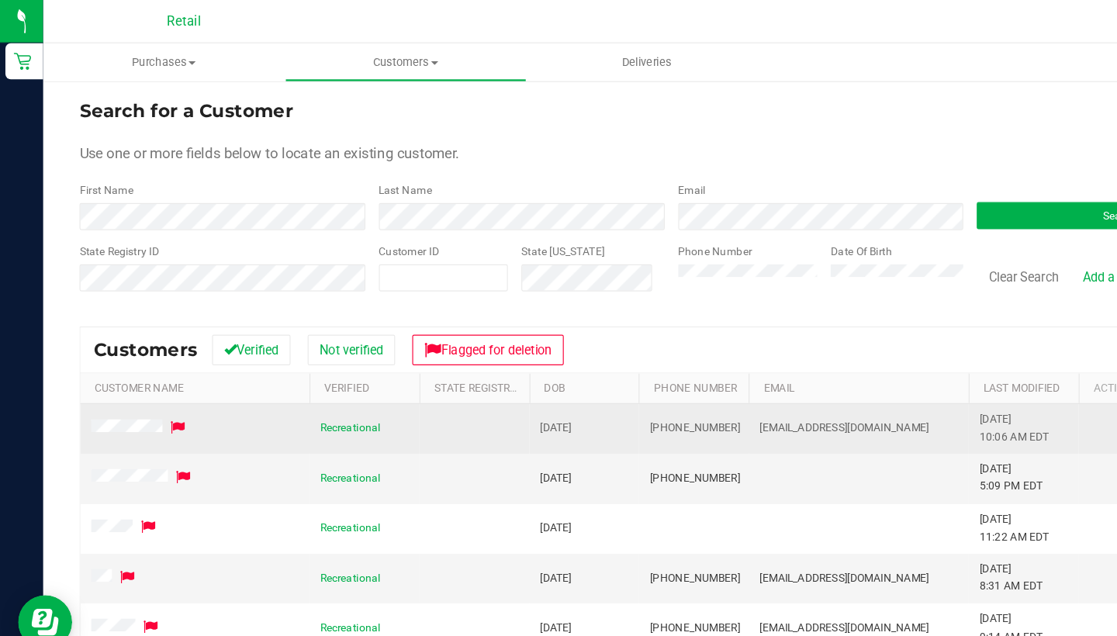
drag, startPoint x: 625, startPoint y: 367, endPoint x: 555, endPoint y: 368, distance: 70.6
click at [555, 368] on td "[PHONE_NUMBER]" at bounding box center [596, 369] width 95 height 43
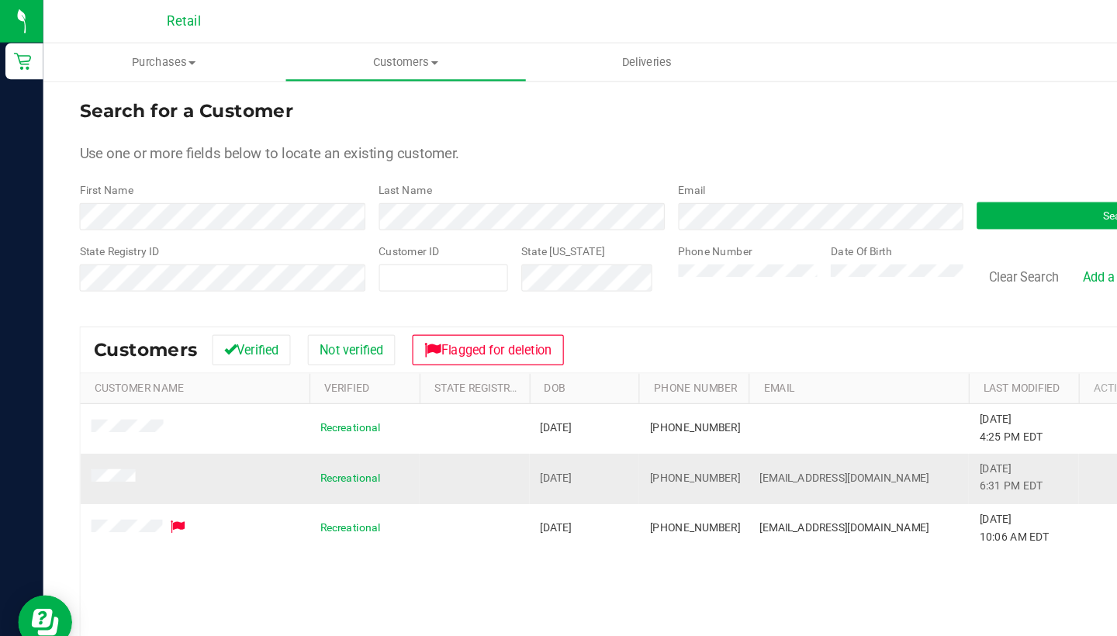
drag, startPoint x: 766, startPoint y: 407, endPoint x: 649, endPoint y: 408, distance: 117.9
click at [649, 409] on td "[EMAIL_ADDRESS][DOMAIN_NAME]" at bounding box center [738, 411] width 189 height 43
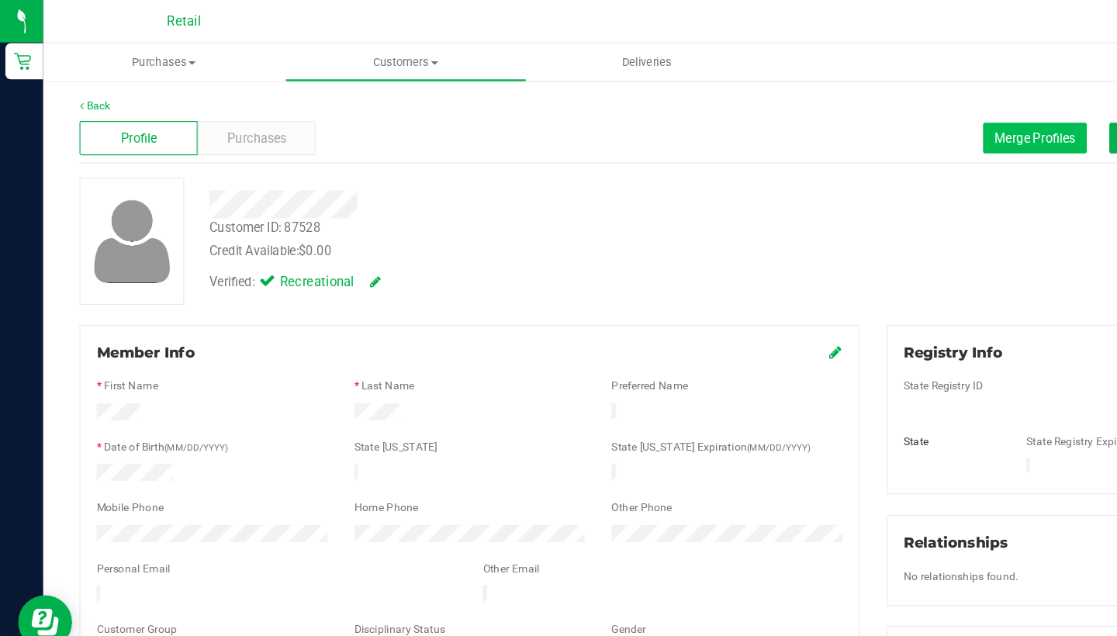
click at [887, 123] on span "Merge Profiles" at bounding box center [890, 118] width 69 height 12
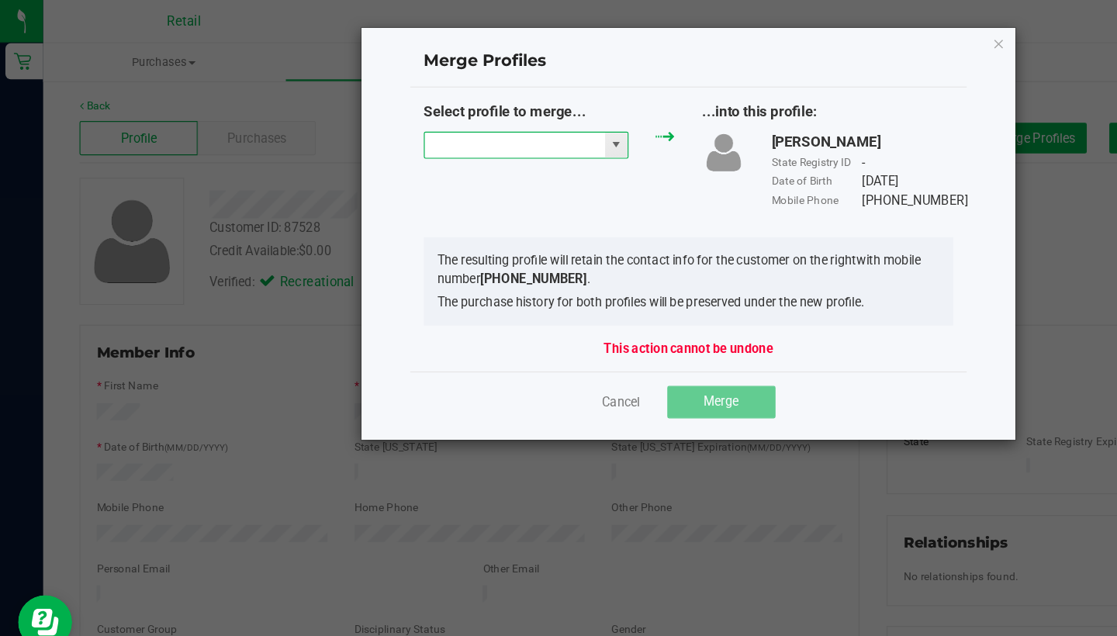
click at [473, 122] on input "NO DATA FOUND" at bounding box center [442, 125] width 155 height 22
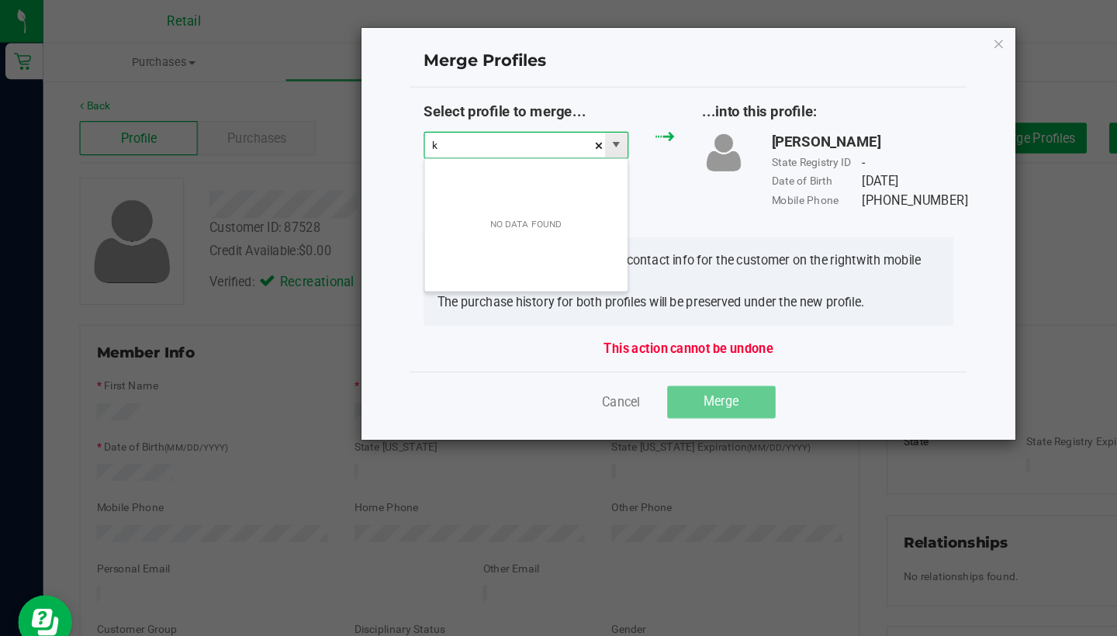
scroll to position [23, 177]
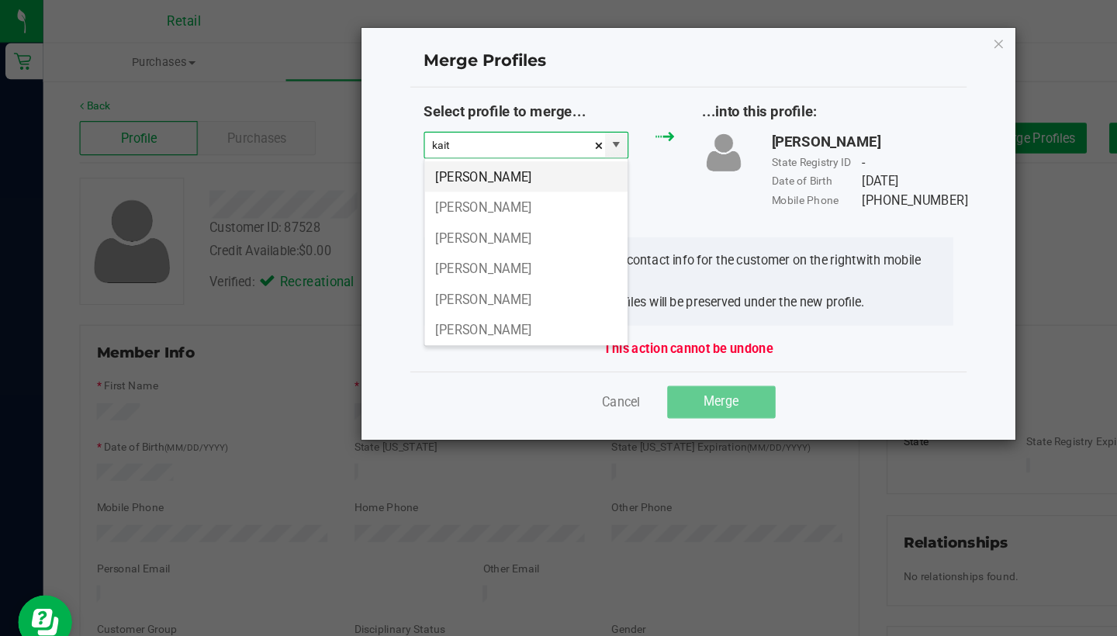
click at [490, 151] on li "[PERSON_NAME]" at bounding box center [452, 152] width 175 height 26
type input "[PERSON_NAME]"
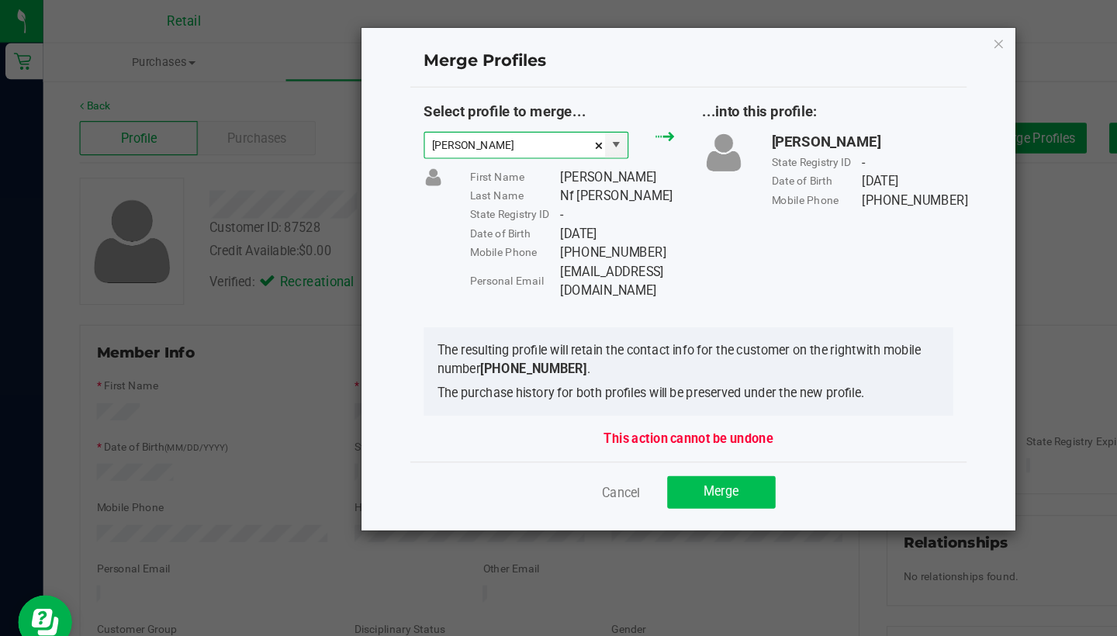
click at [642, 410] on button "Merge" at bounding box center [620, 424] width 93 height 28
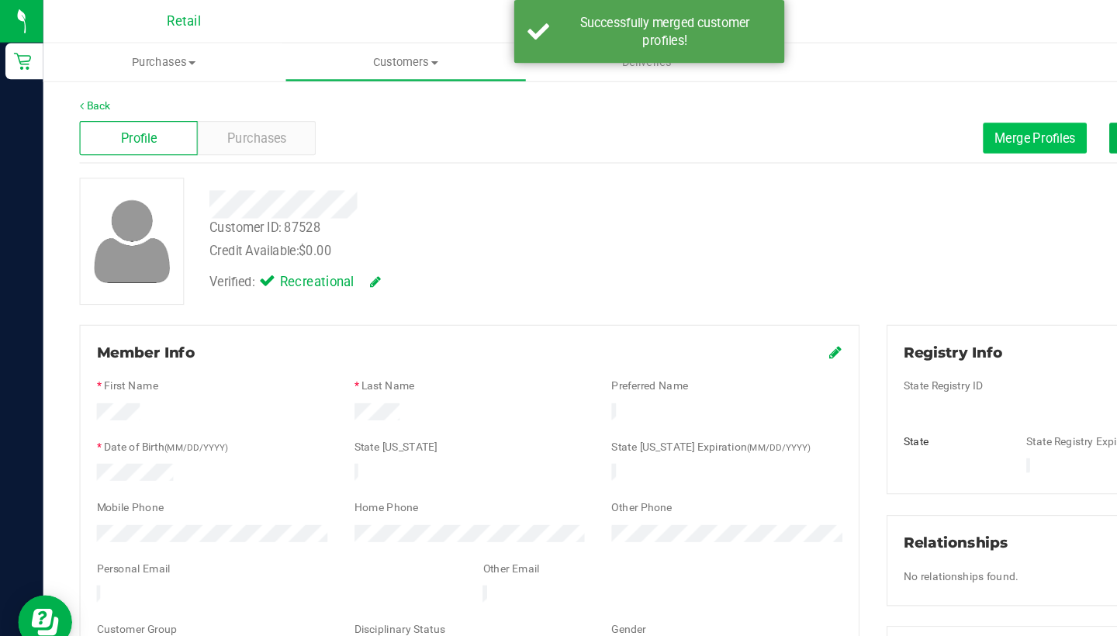
click at [877, 116] on span "Merge Profiles" at bounding box center [890, 118] width 69 height 12
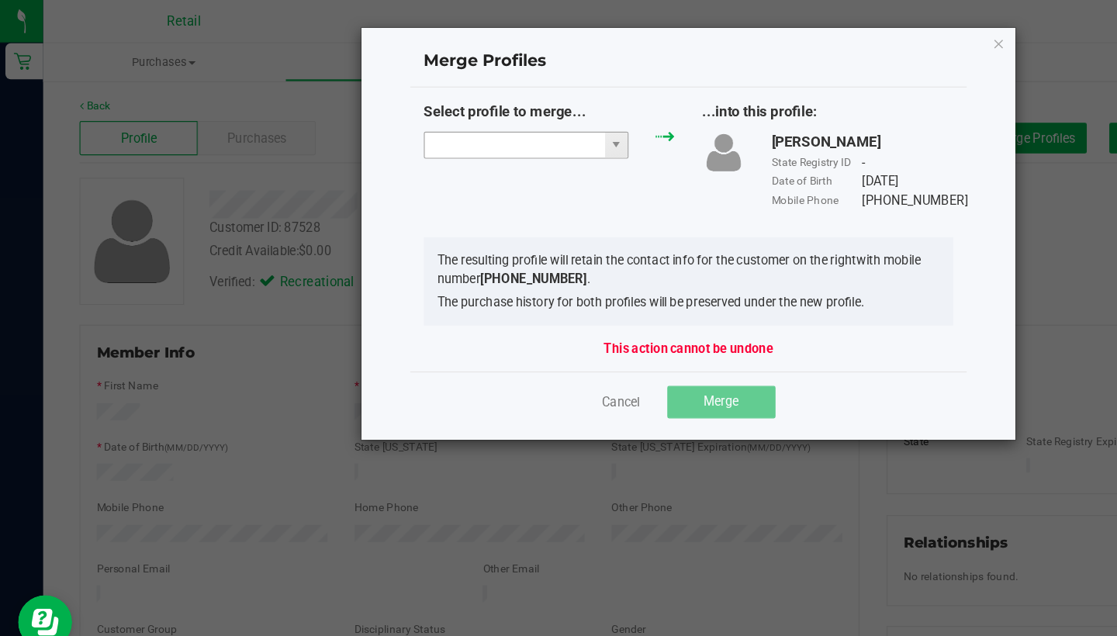
click at [446, 119] on input "NO DATA FOUND" at bounding box center [442, 125] width 155 height 22
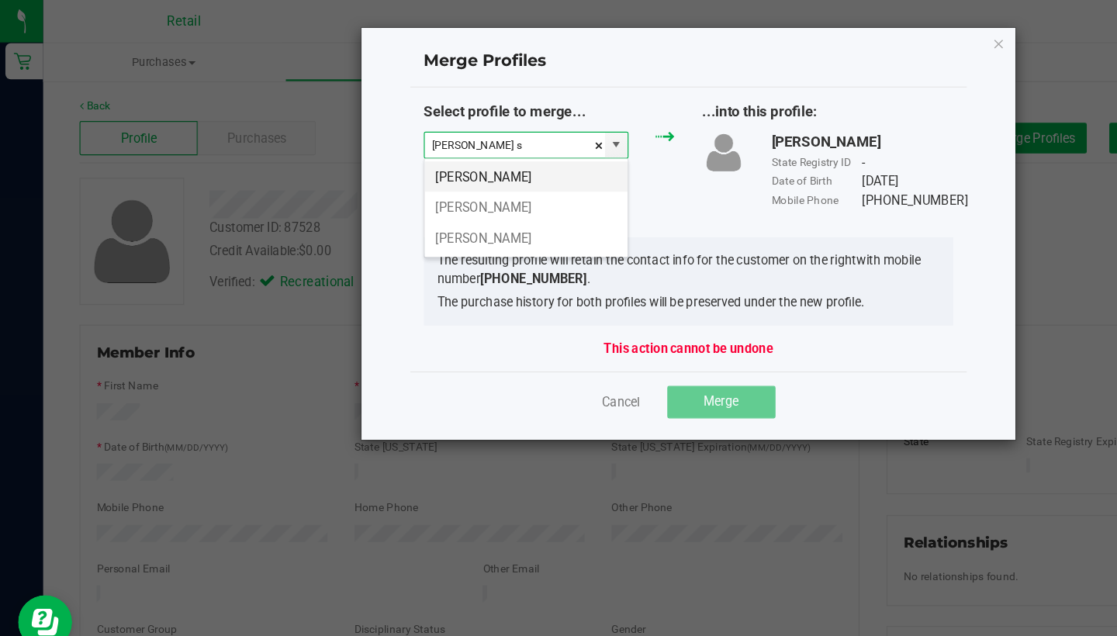
click at [424, 156] on li "[PERSON_NAME]" at bounding box center [452, 152] width 175 height 26
type input "[PERSON_NAME]"
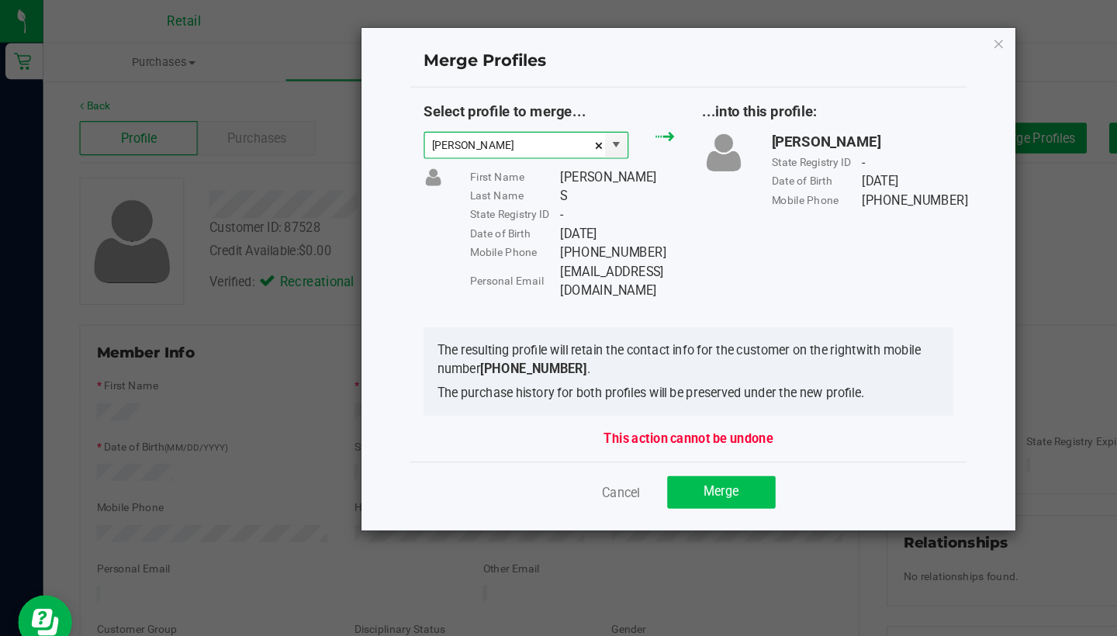
click at [635, 417] on span "Merge" at bounding box center [620, 423] width 30 height 12
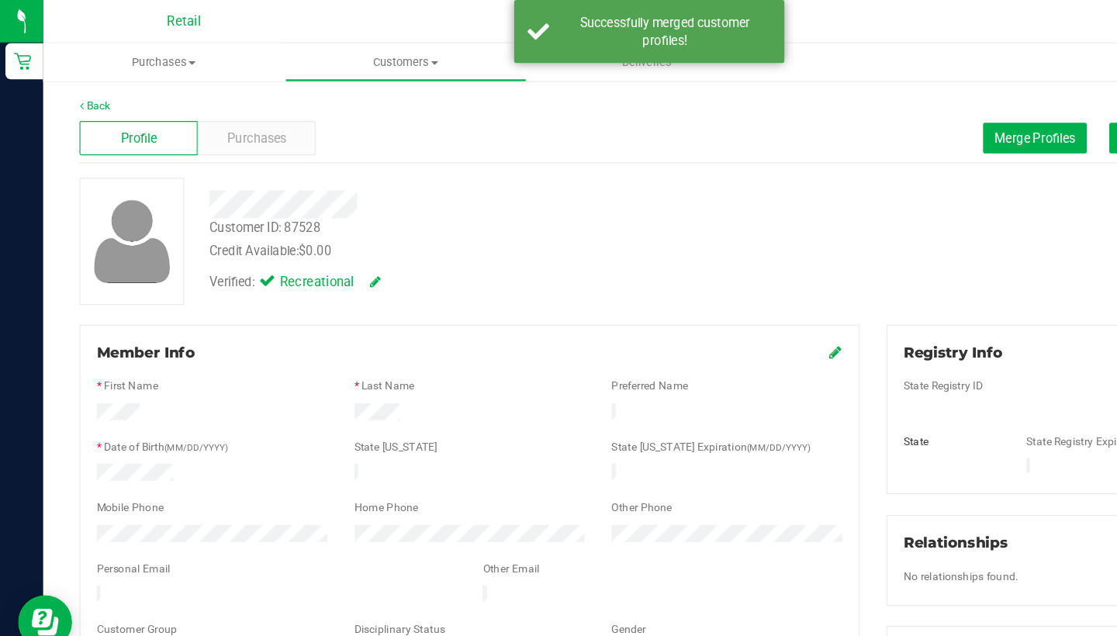
scroll to position [94, 0]
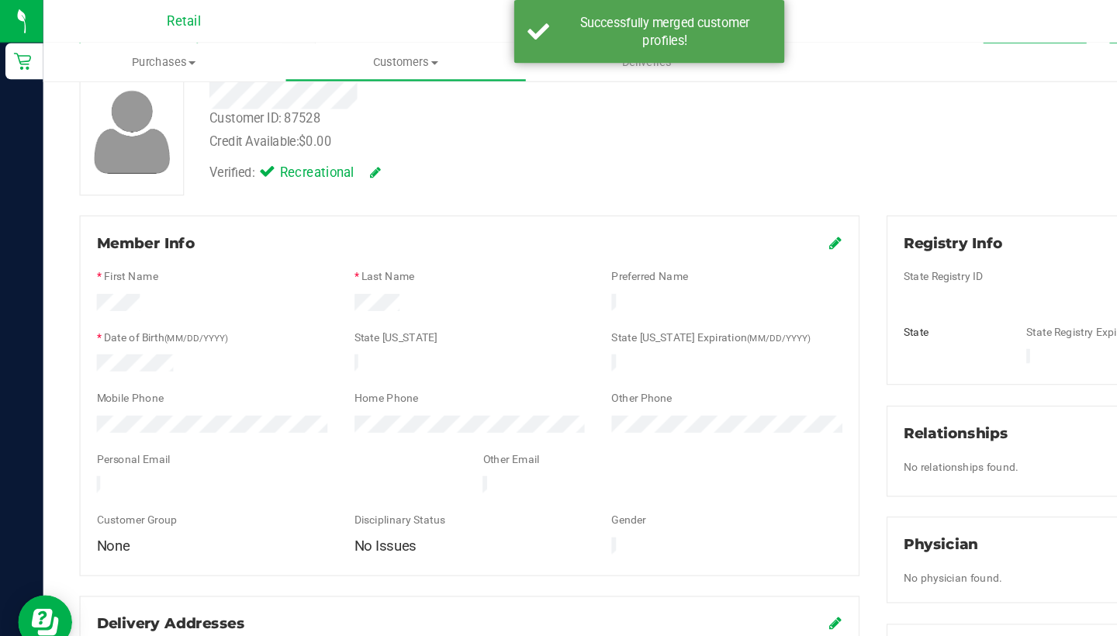
click at [720, 211] on icon at bounding box center [719, 208] width 11 height 12
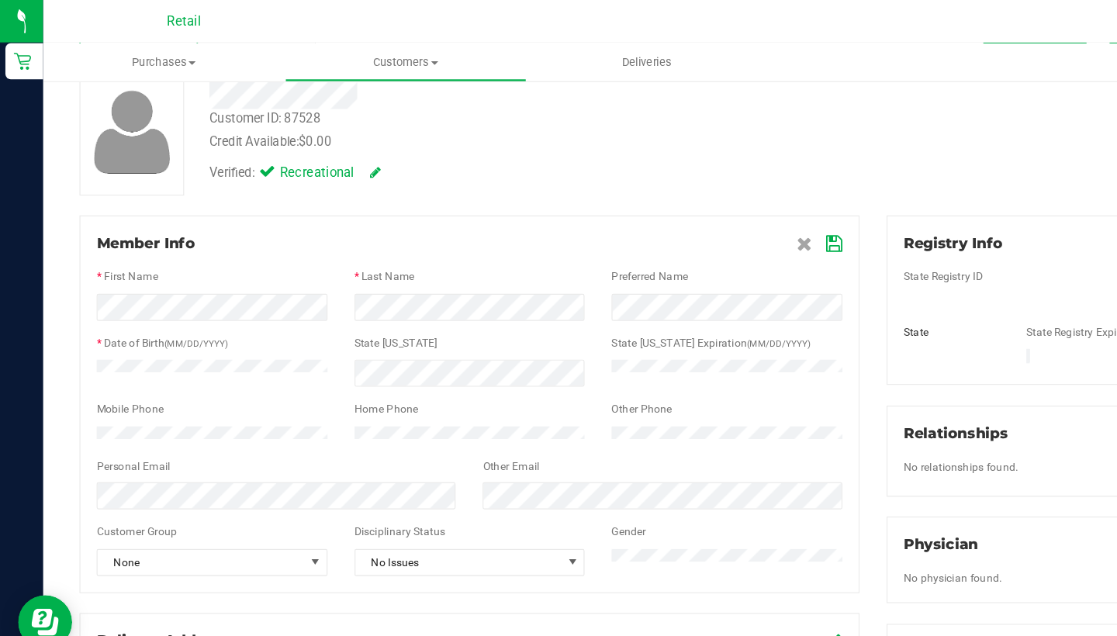
click at [716, 209] on icon at bounding box center [718, 210] width 14 height 12
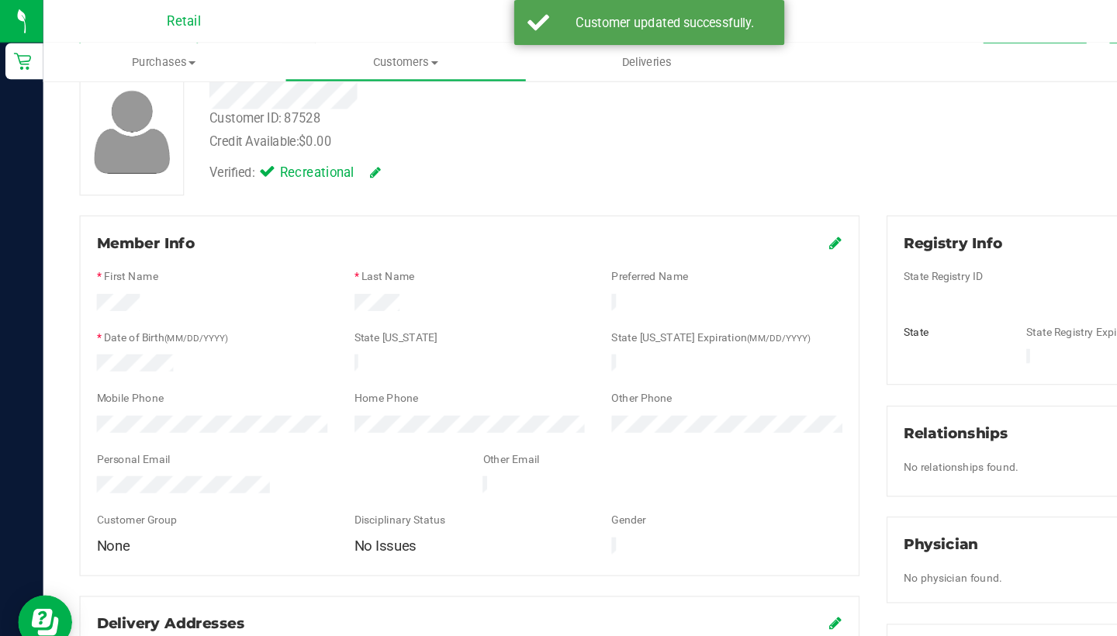
click at [718, 206] on icon at bounding box center [719, 208] width 11 height 12
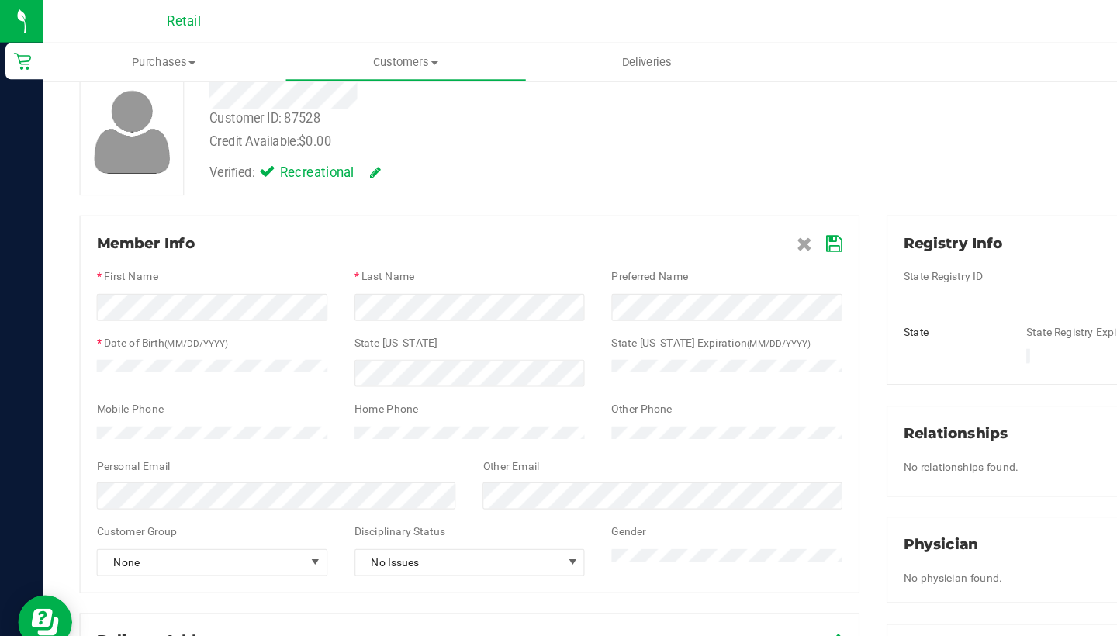
click at [711, 210] on icon at bounding box center [718, 210] width 14 height 12
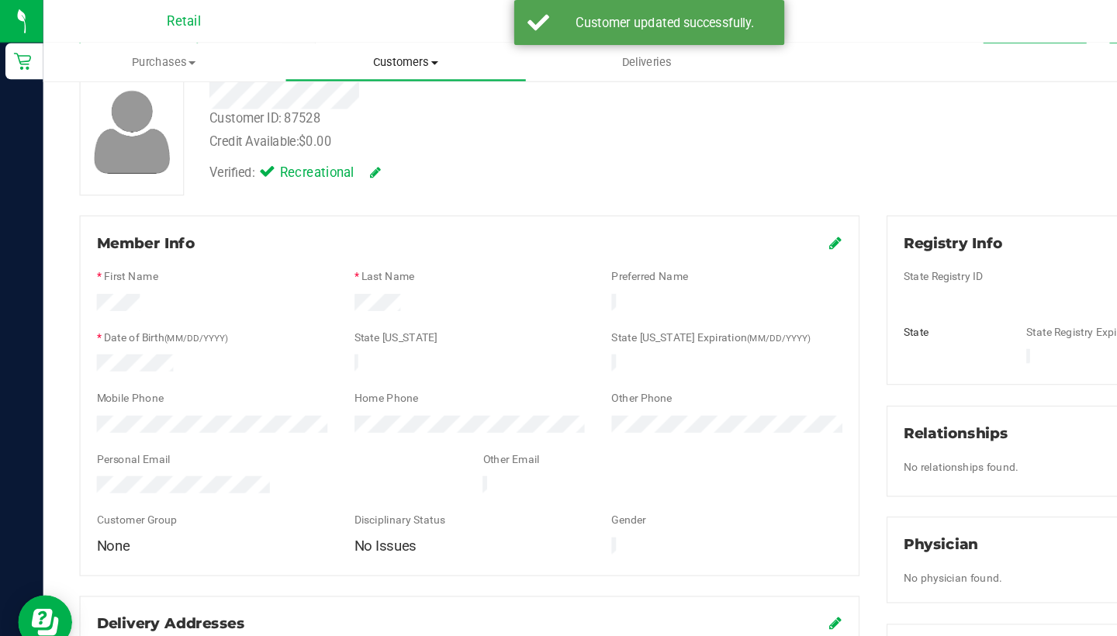
click at [332, 63] on uib-tab-heading "Customers All customers Add a new customer All physicians" at bounding box center [349, 53] width 206 height 31
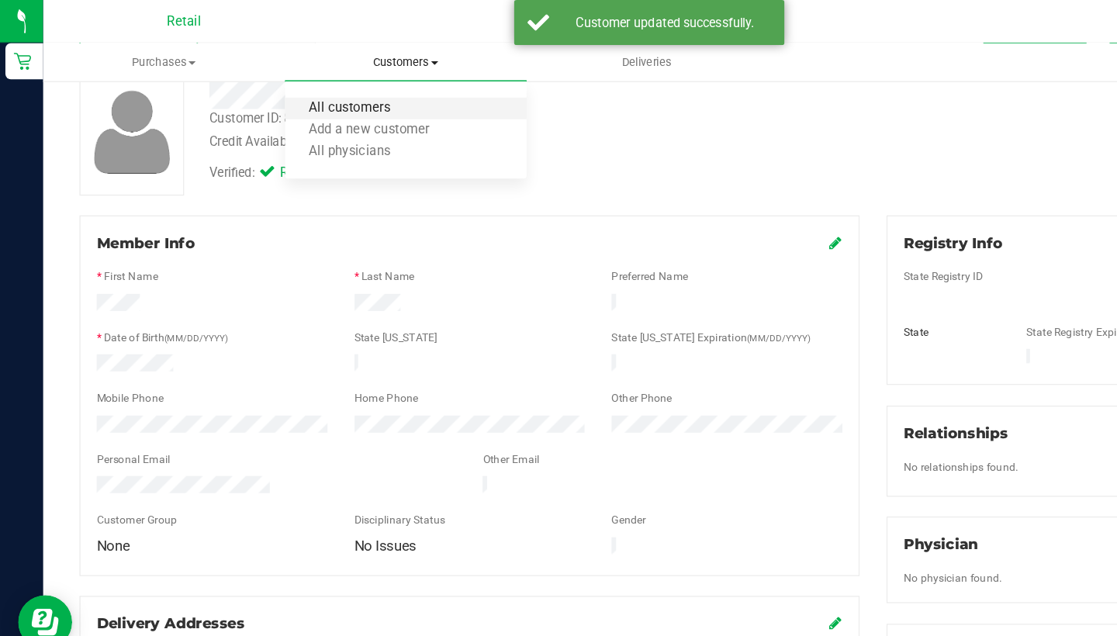
click at [332, 87] on span "All customers" at bounding box center [301, 93] width 112 height 13
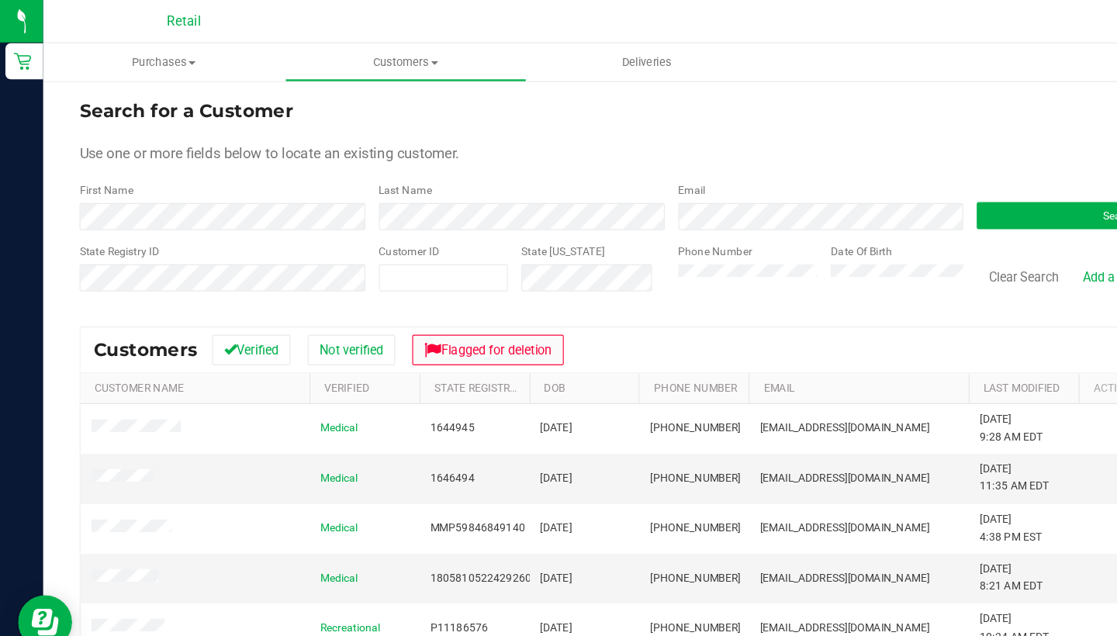
click at [429, 312] on button "Flagged for deletion" at bounding box center [420, 301] width 130 height 26
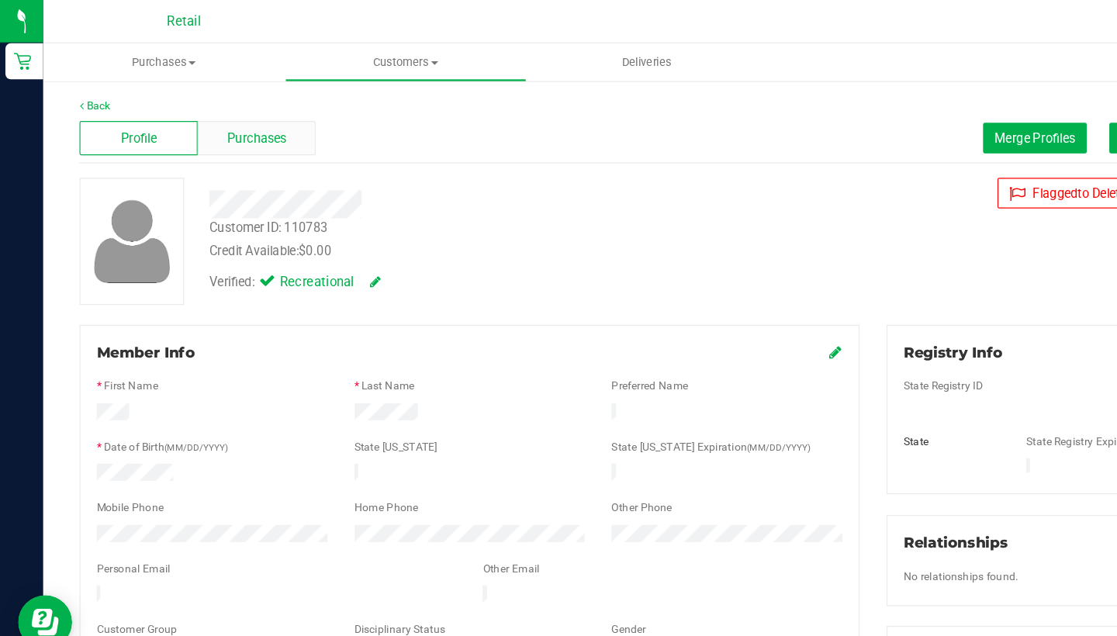
click at [220, 116] on span "Purchases" at bounding box center [220, 119] width 51 height 16
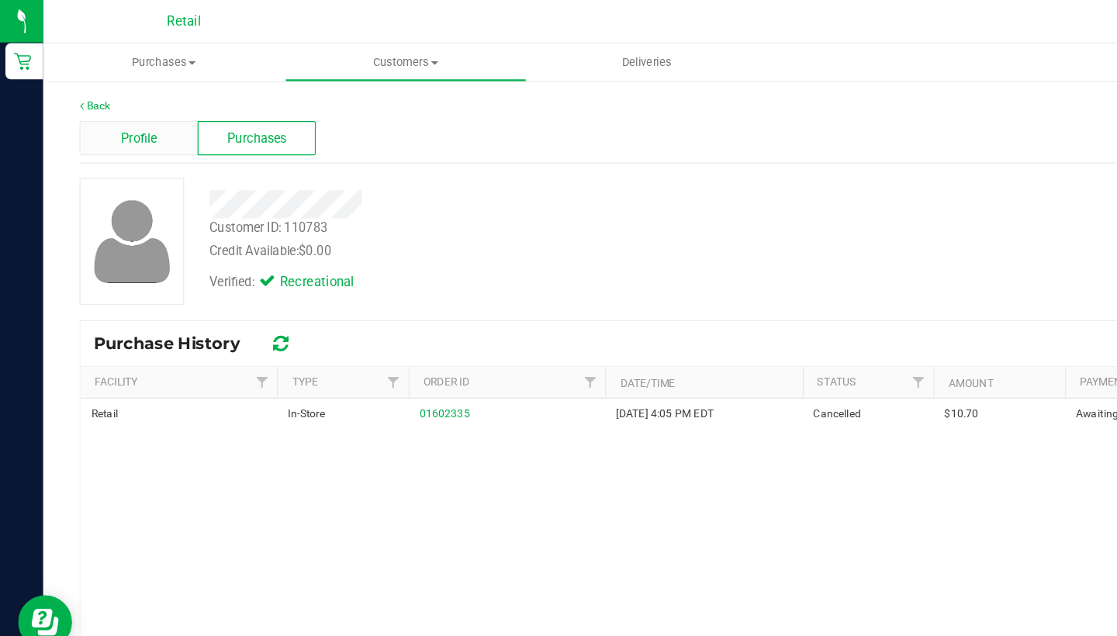
click at [140, 118] on div "Profile" at bounding box center [119, 118] width 102 height 29
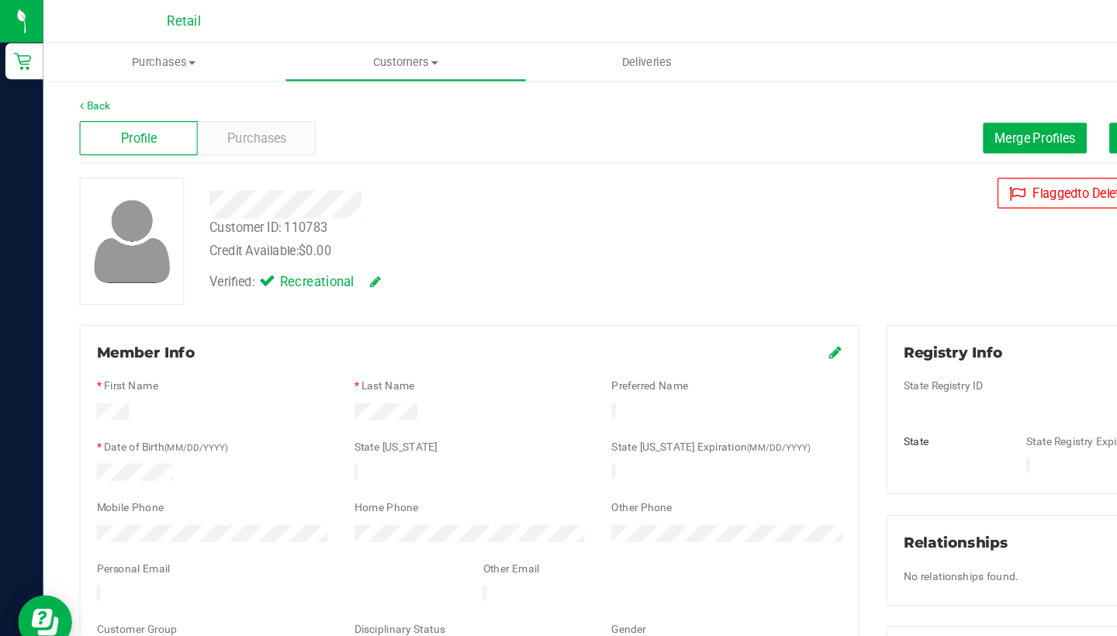
click at [48, 443] on div "Back Profile Purchases Merge Profiles Add customer to queue Customer ID: 110783…" at bounding box center [577, 592] width 1080 height 1049
click at [431, 308] on div "Member Info" at bounding box center [404, 303] width 642 height 19
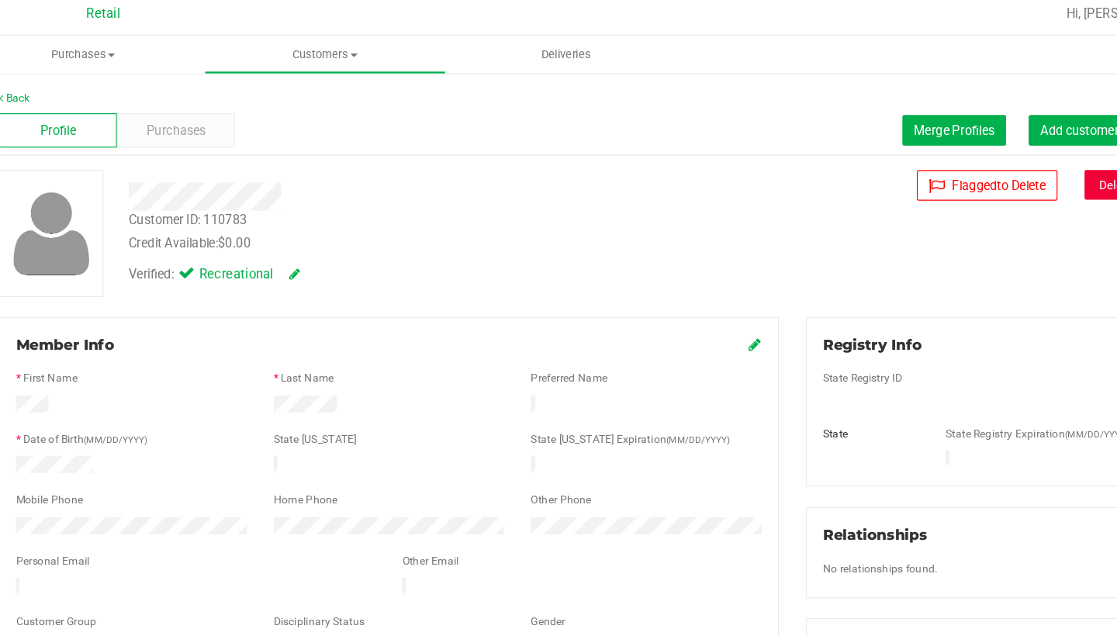
click at [1002, 158] on button "Delete Profile" at bounding box center [1044, 166] width 84 height 26
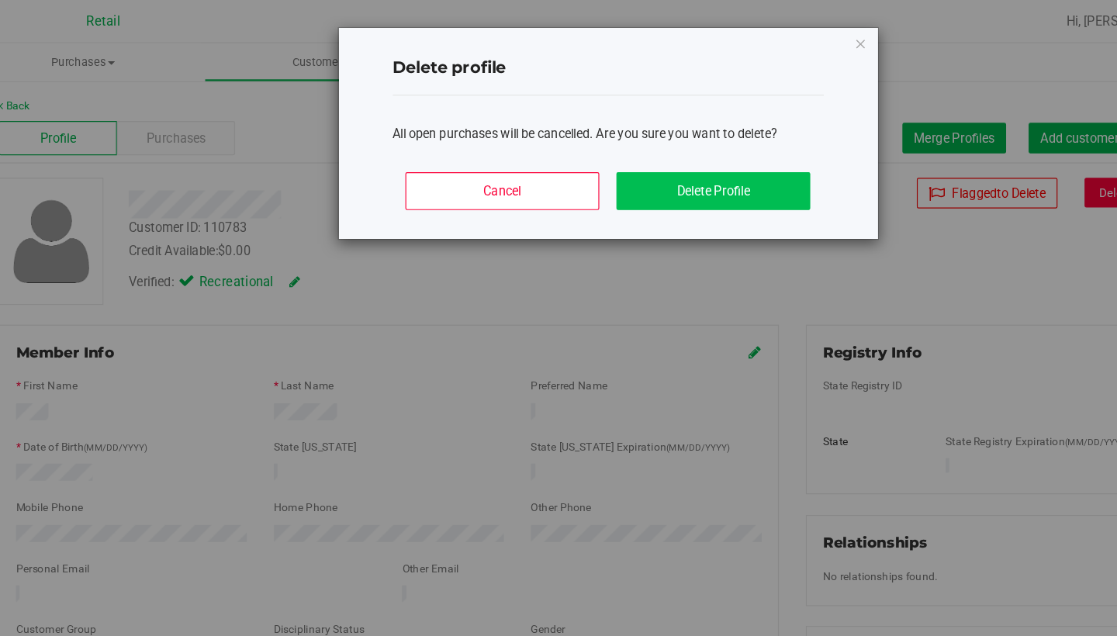
click at [635, 165] on button "Delete Profile" at bounding box center [683, 164] width 167 height 33
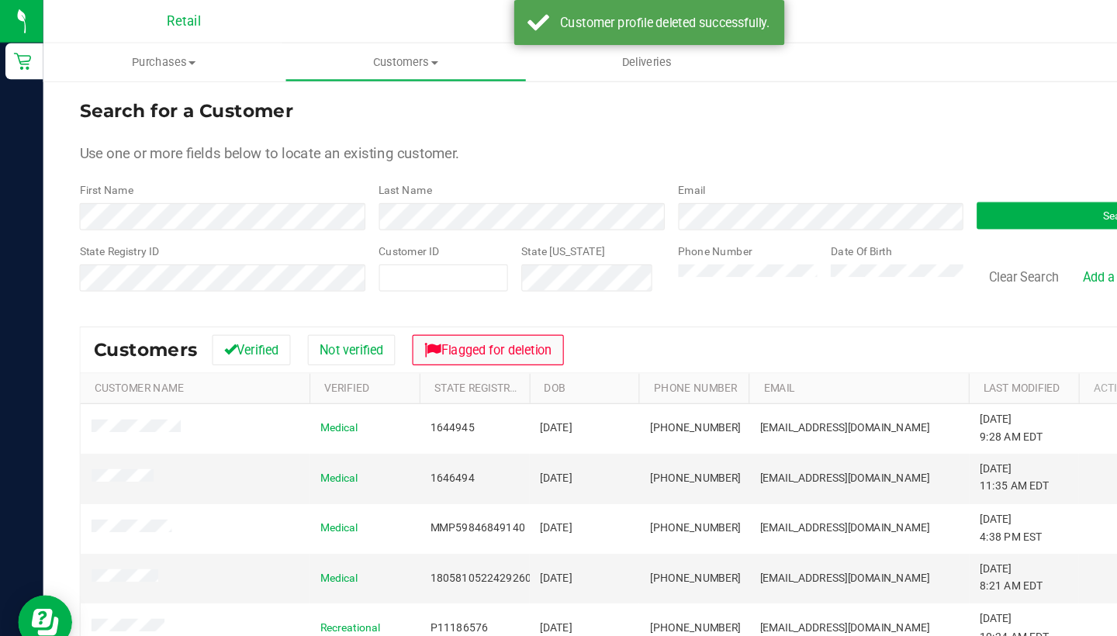
click at [468, 293] on button "Flagged for deletion" at bounding box center [420, 301] width 130 height 26
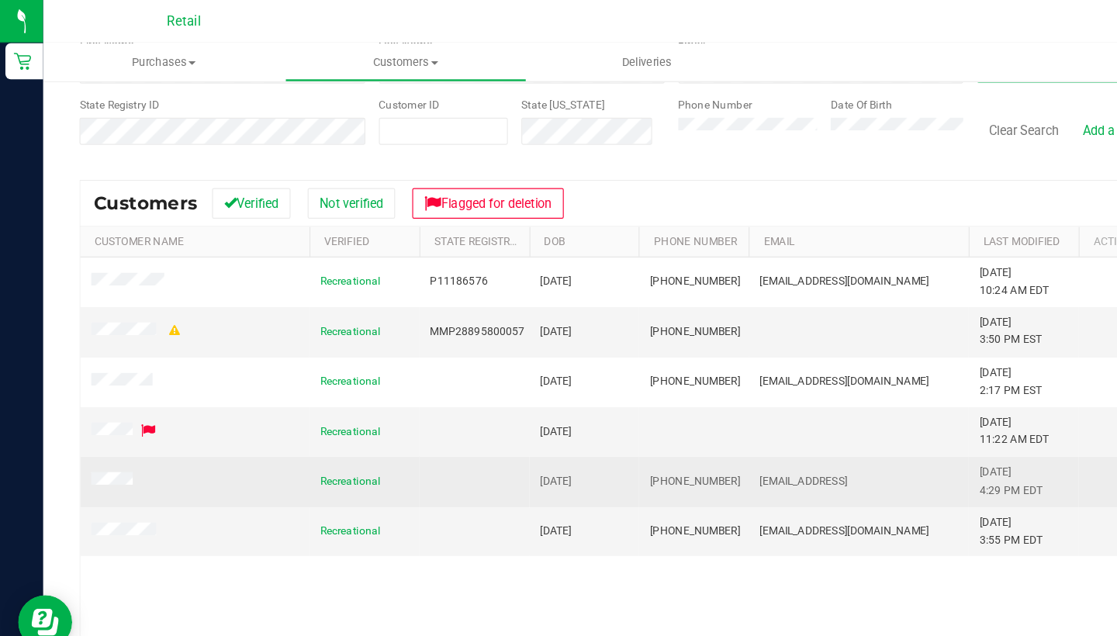
scroll to position [126, 0]
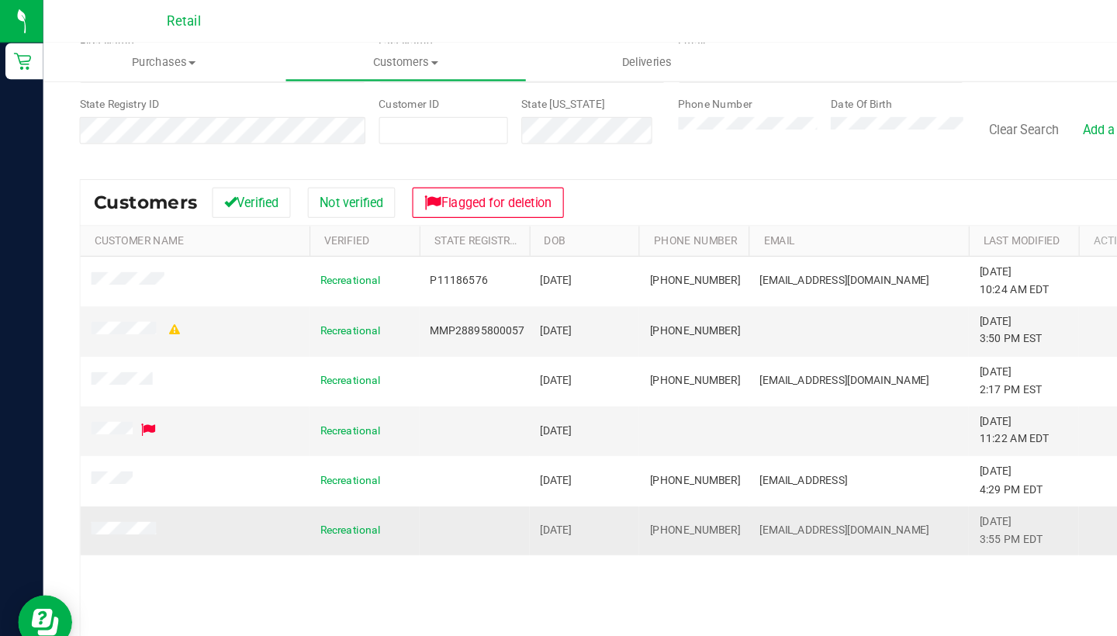
drag, startPoint x: 776, startPoint y: 449, endPoint x: 652, endPoint y: 457, distance: 123.6
click at [652, 457] on td "[EMAIL_ADDRESS][DOMAIN_NAME]" at bounding box center [738, 457] width 189 height 42
click at [646, 500] on div "Recreational P11186576 [DATE] (774) 451-5677 [EMAIL_ADDRESS][DOMAIN_NAME] [DATE…" at bounding box center [577, 421] width 1016 height 401
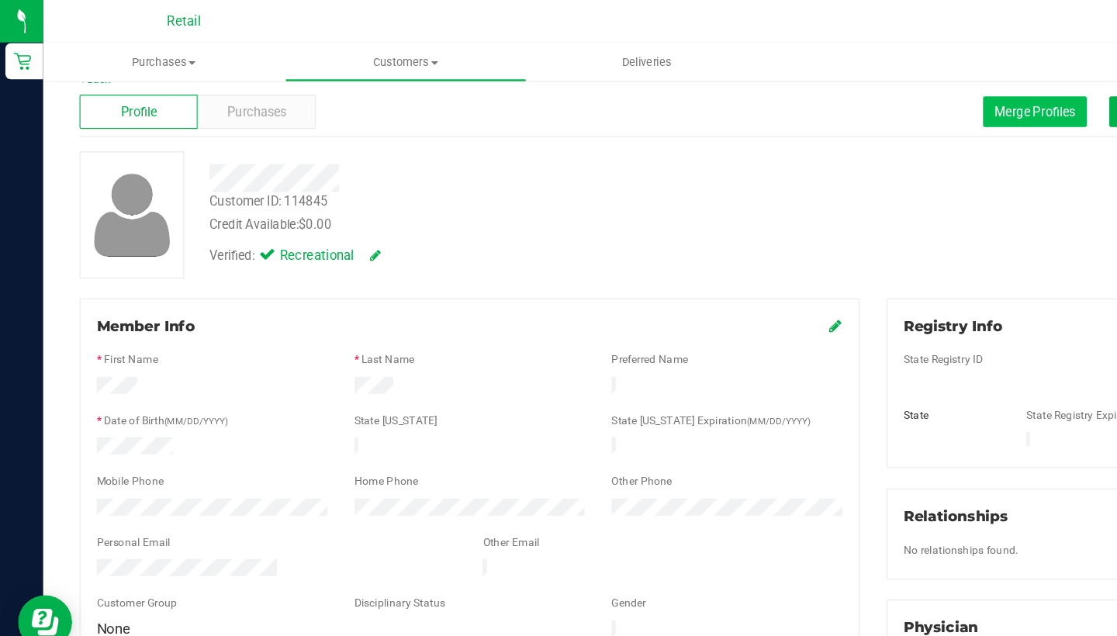
scroll to position [23, 0]
click at [862, 100] on span "Merge Profiles" at bounding box center [890, 95] width 69 height 12
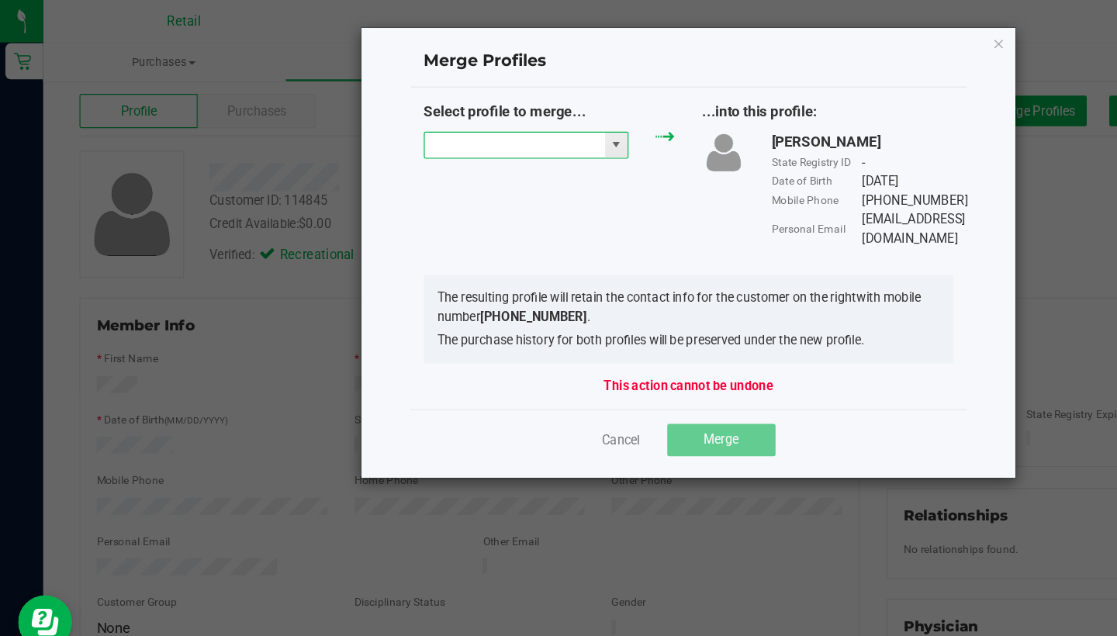
click at [486, 116] on input "NO DATA FOUND" at bounding box center [442, 125] width 155 height 22
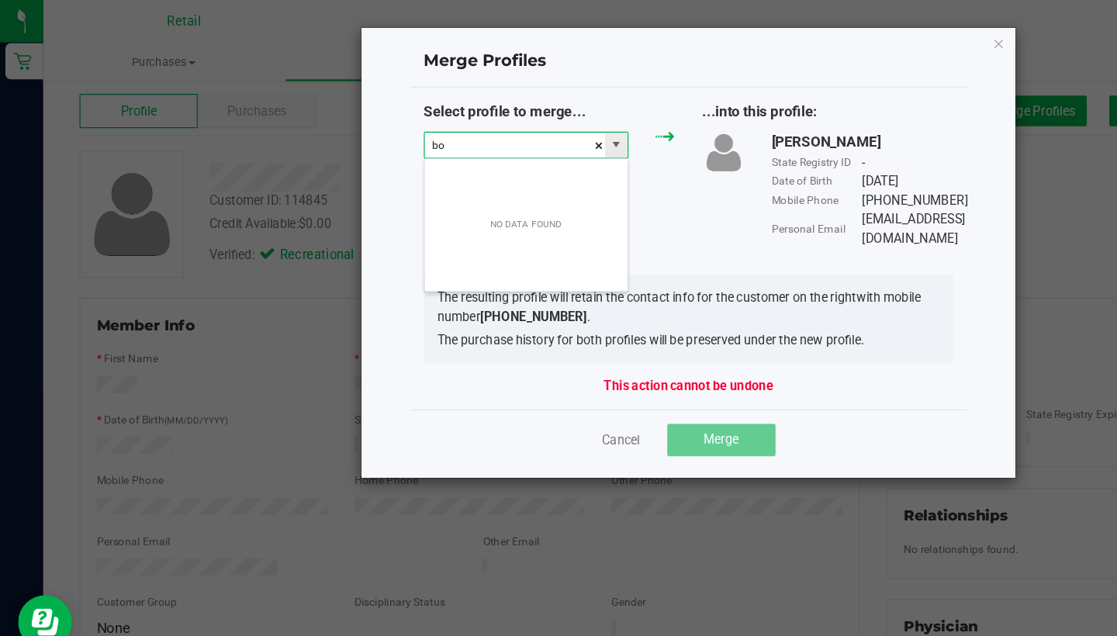
scroll to position [23, 177]
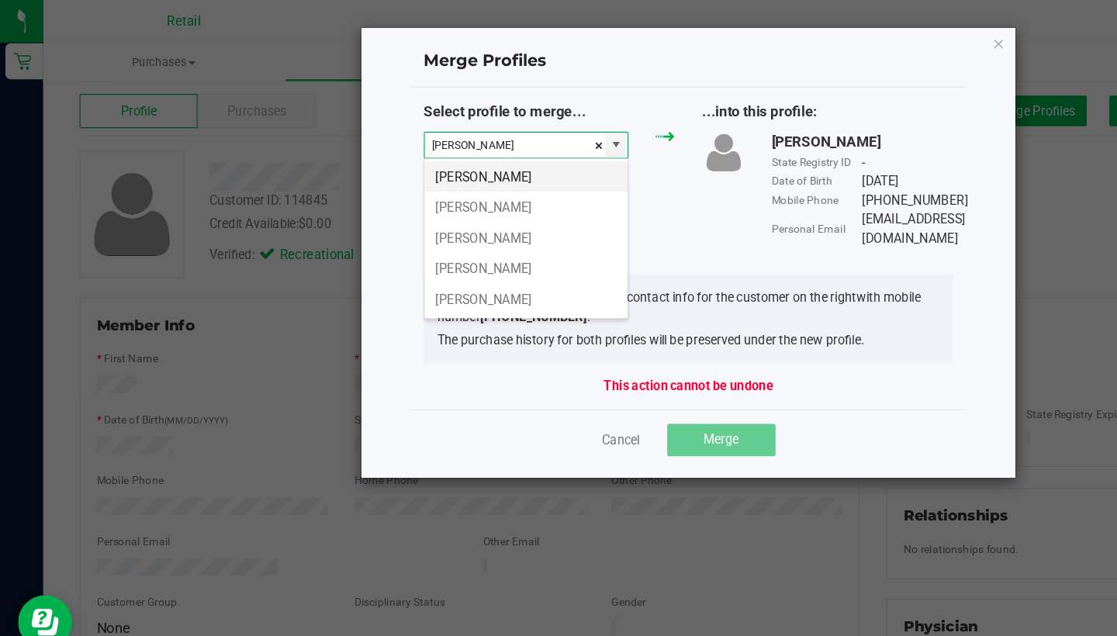
click at [513, 155] on li "[PERSON_NAME]" at bounding box center [452, 152] width 175 height 26
type input "[PERSON_NAME]"
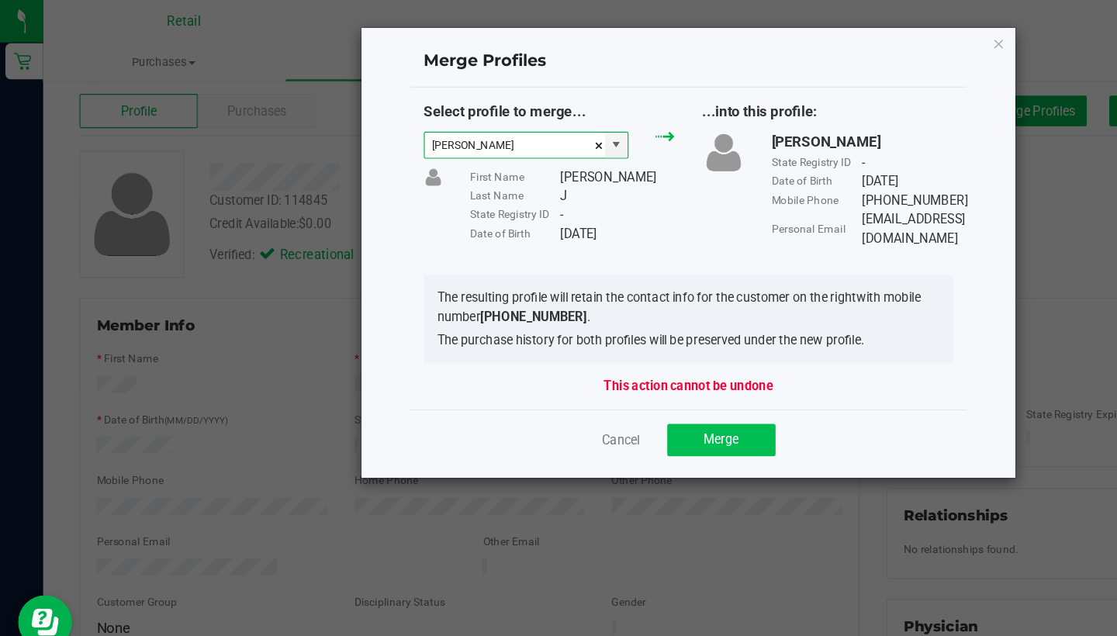
click at [621, 375] on span "Merge" at bounding box center [620, 378] width 30 height 12
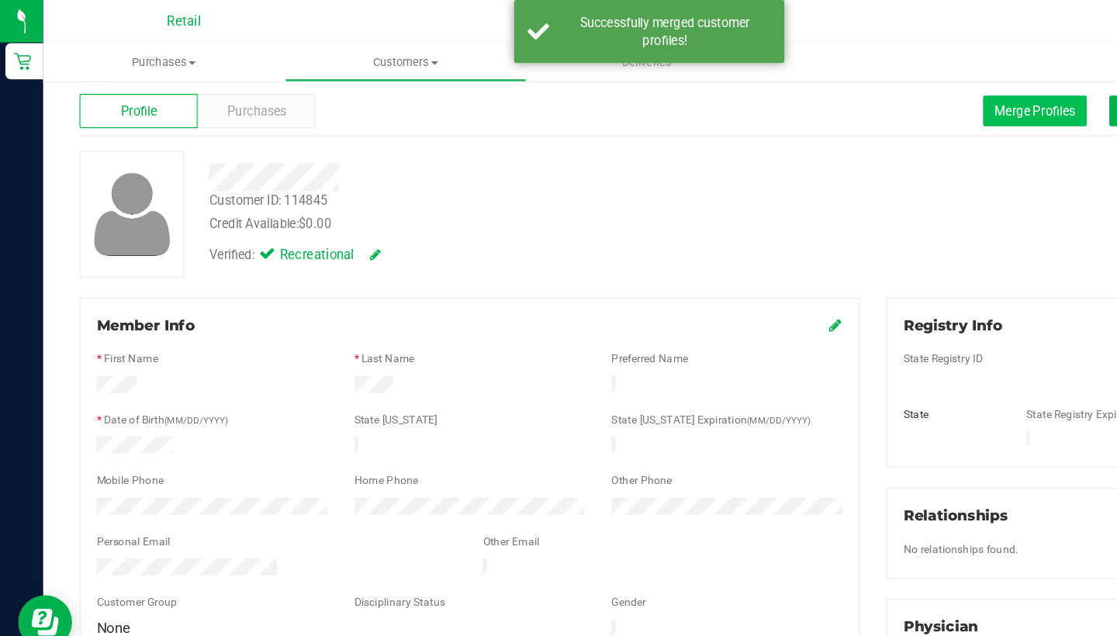
click at [876, 95] on span "Merge Profiles" at bounding box center [890, 95] width 69 height 12
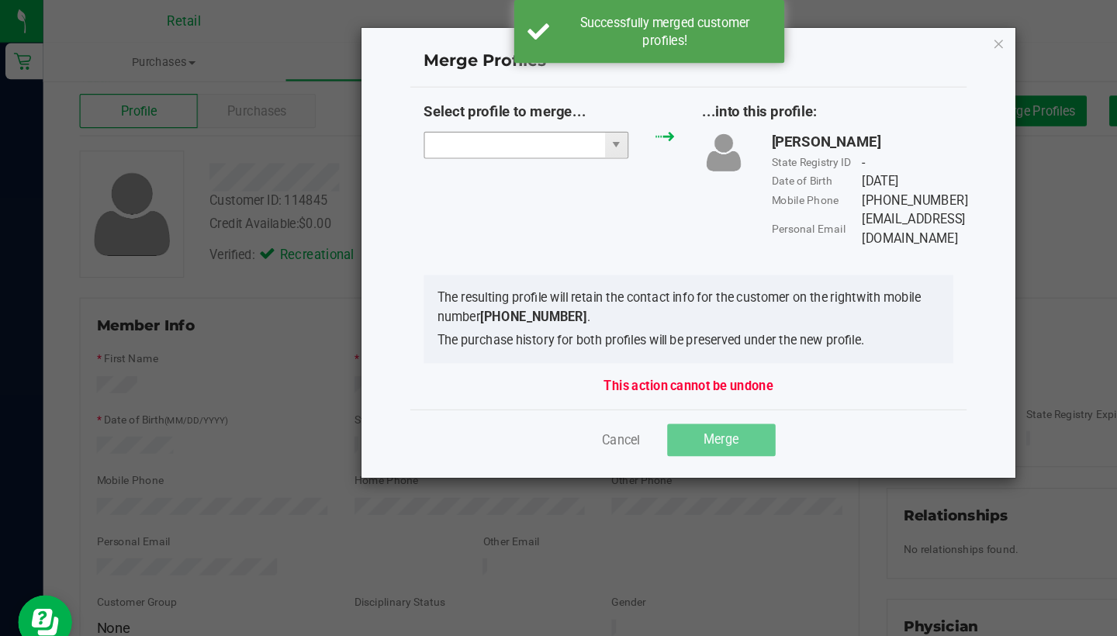
click at [429, 119] on input "NO DATA FOUND" at bounding box center [442, 125] width 155 height 22
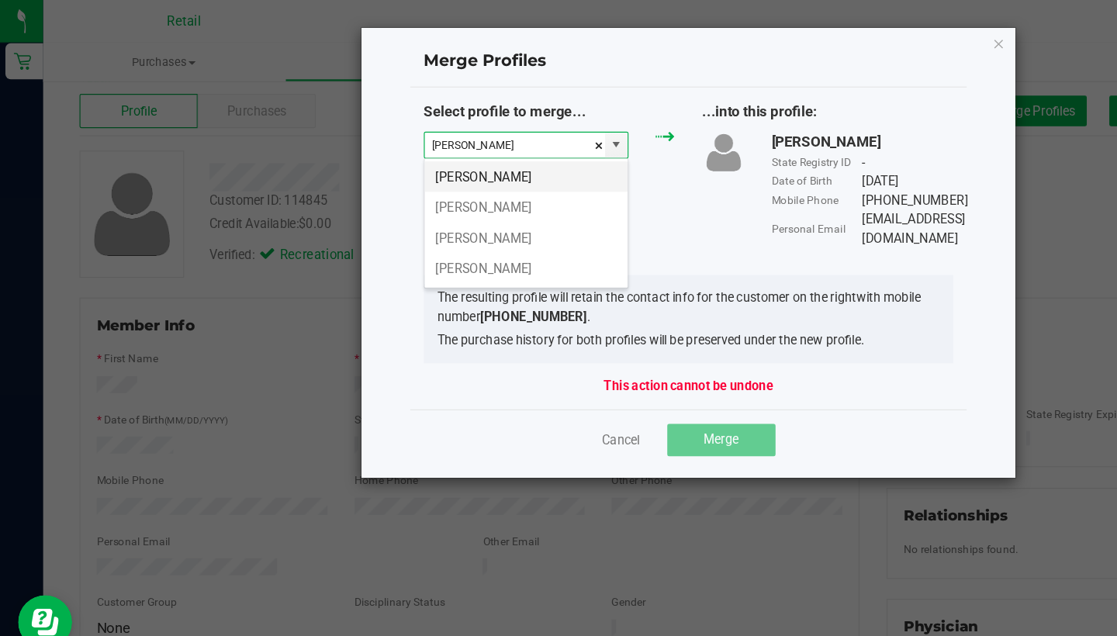
click at [434, 153] on li "[PERSON_NAME]" at bounding box center [452, 152] width 175 height 26
type input "[PERSON_NAME]"
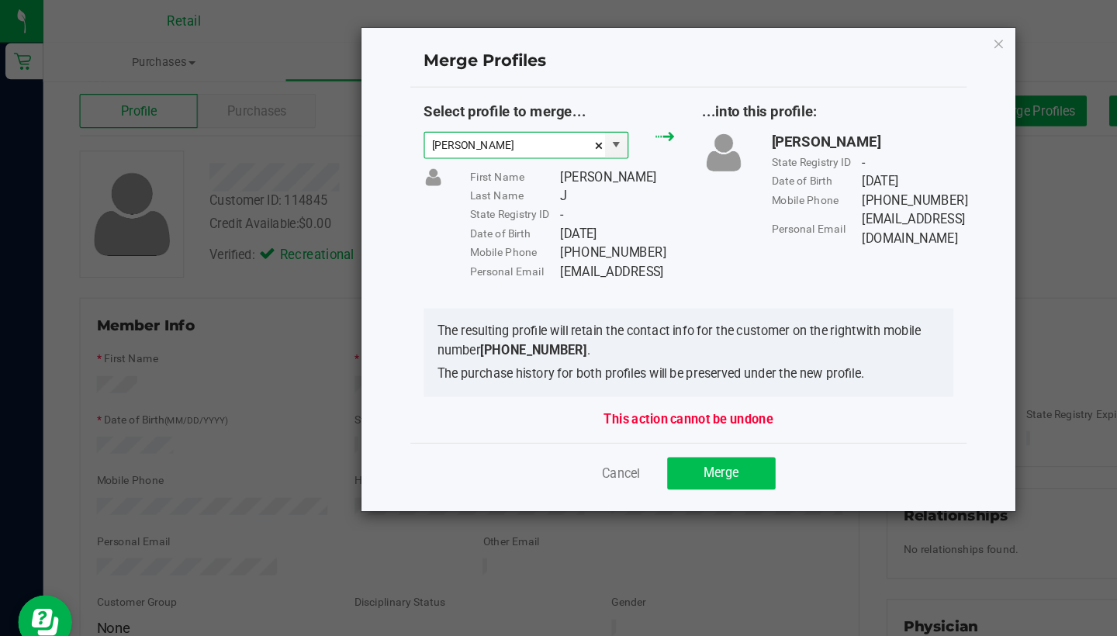
click at [615, 410] on span "Merge" at bounding box center [620, 406] width 30 height 12
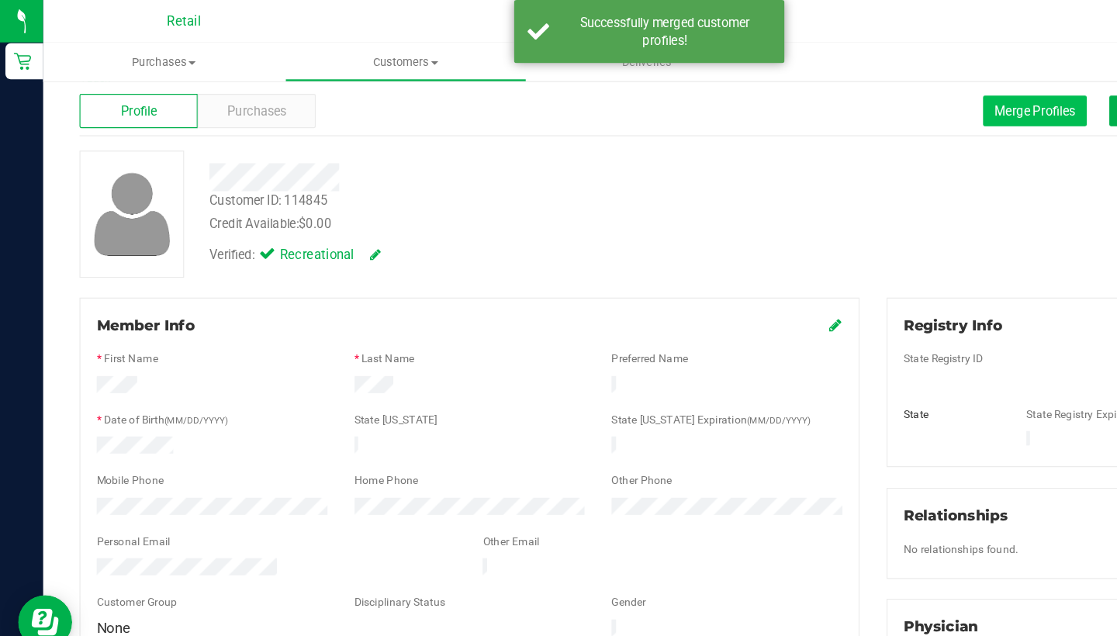
click at [879, 108] on button "Merge Profiles" at bounding box center [890, 95] width 89 height 26
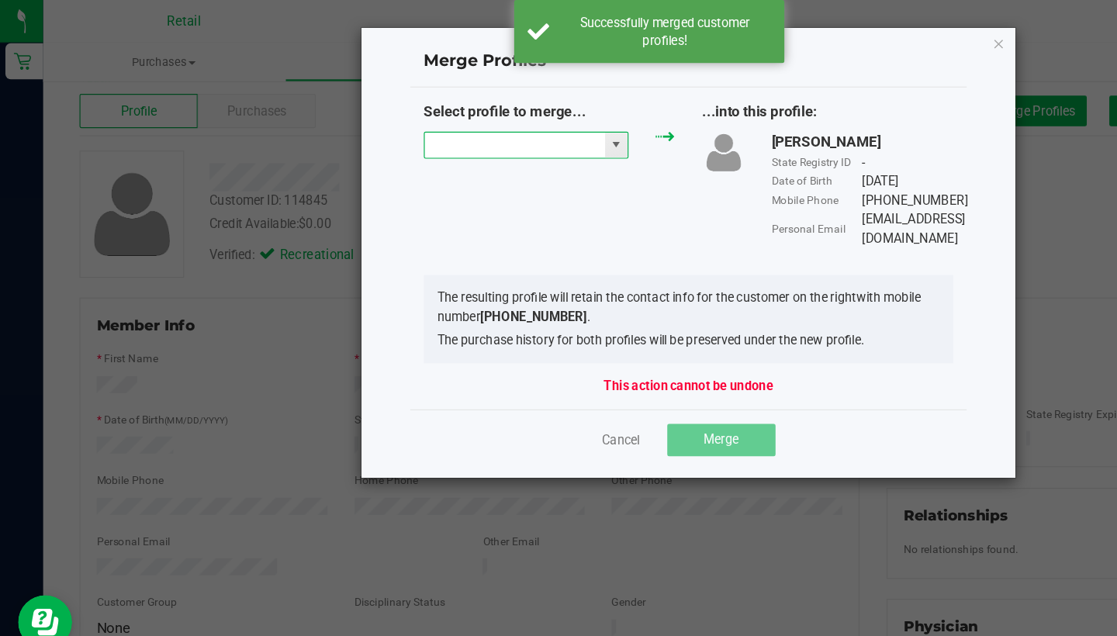
click at [427, 116] on input "NO DATA FOUND" at bounding box center [442, 125] width 155 height 22
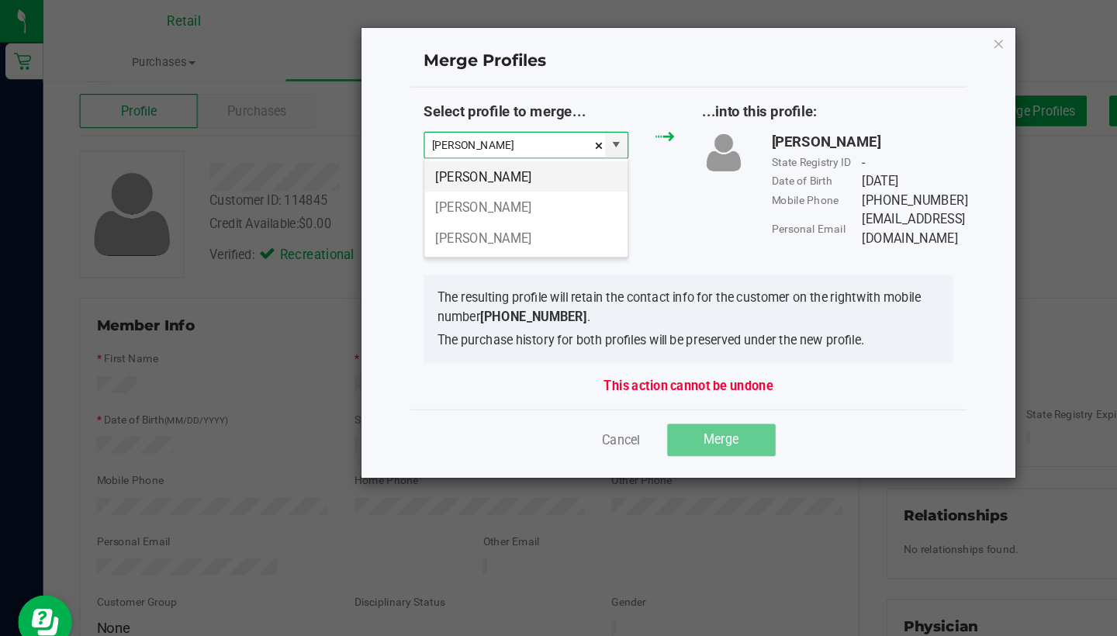
click at [431, 157] on li "[PERSON_NAME]" at bounding box center [452, 152] width 175 height 26
type input "[PERSON_NAME]"
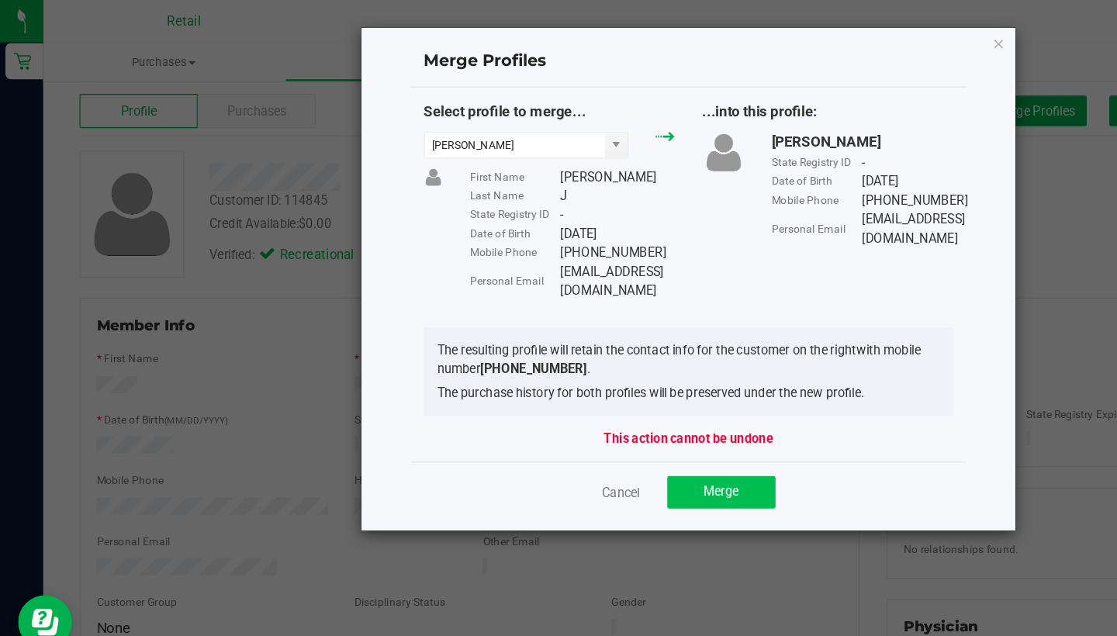
click at [616, 417] on span "Merge" at bounding box center [620, 423] width 30 height 12
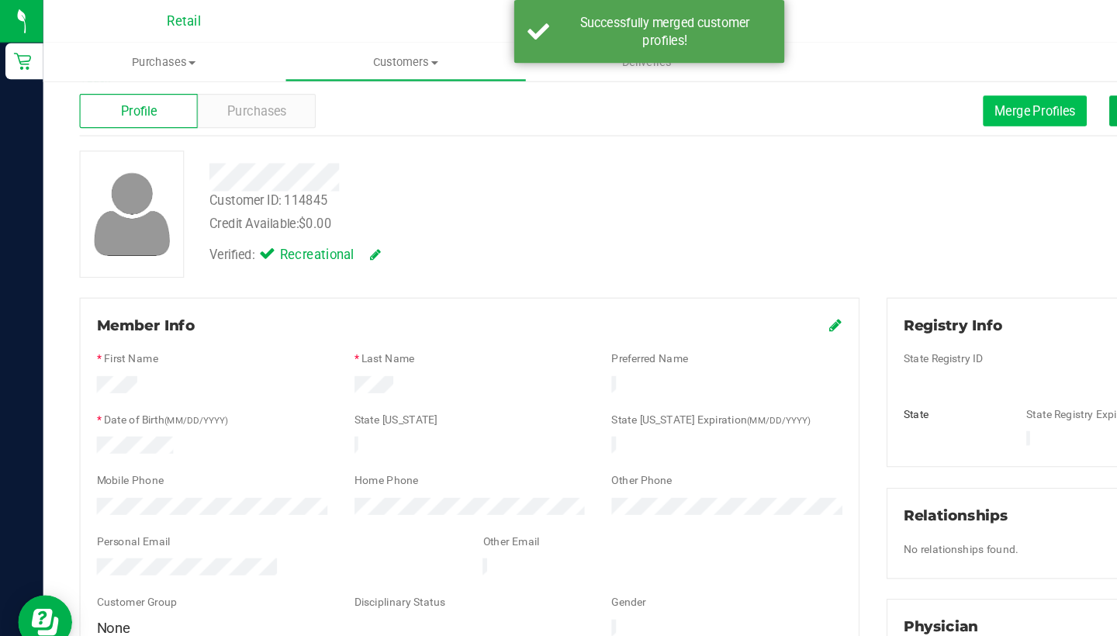
click at [860, 105] on button "Merge Profiles" at bounding box center [890, 95] width 89 height 26
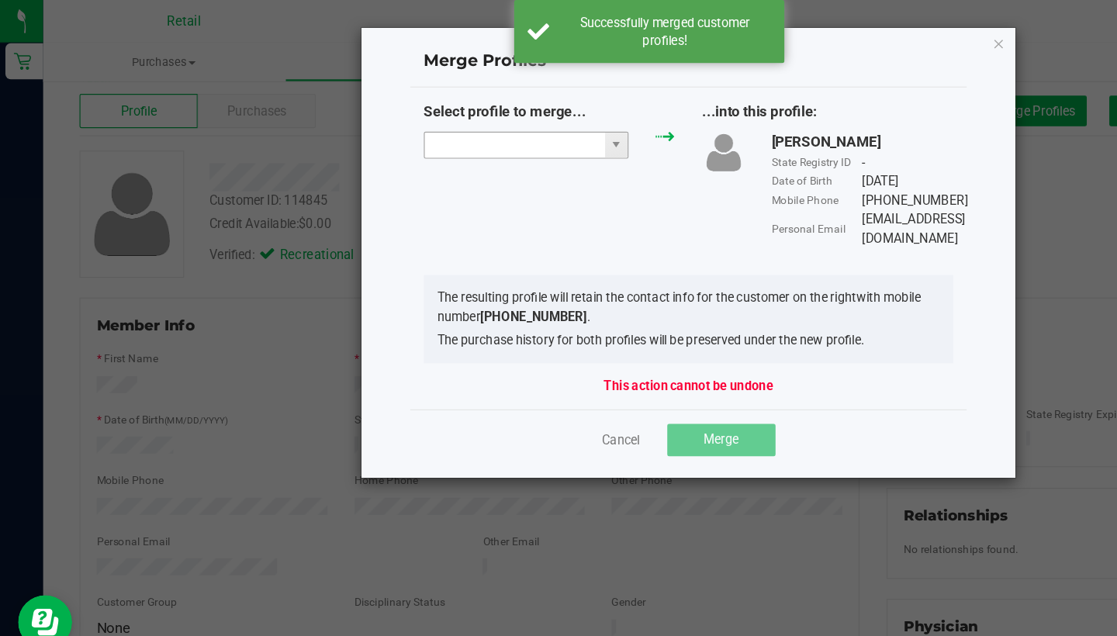
click at [459, 127] on input "NO DATA FOUND" at bounding box center [442, 125] width 155 height 22
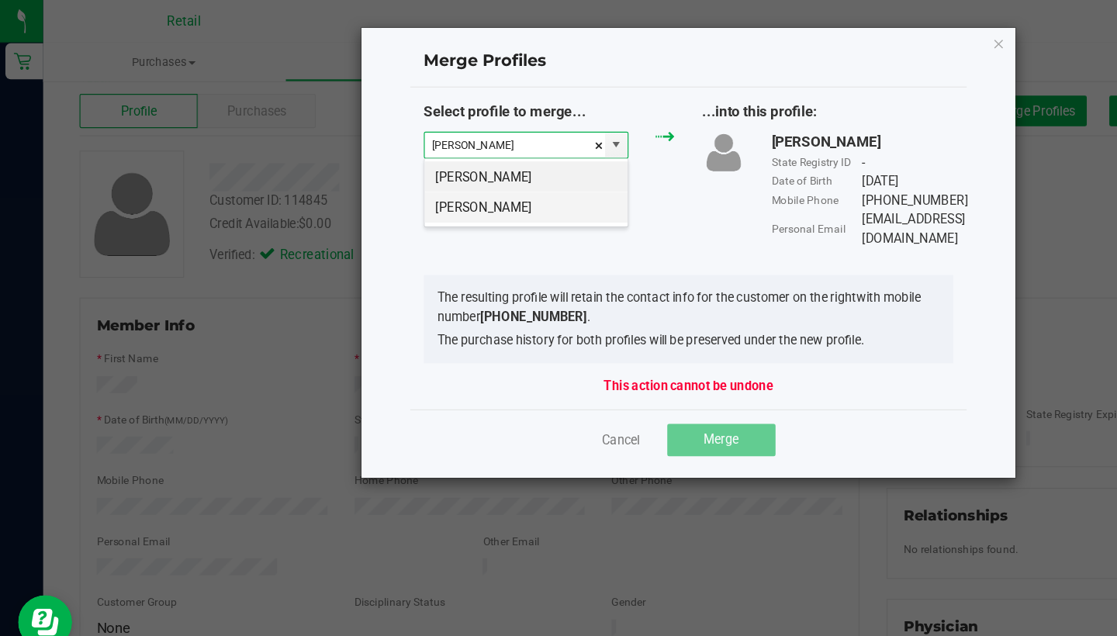
click at [458, 182] on li "[PERSON_NAME]" at bounding box center [452, 178] width 175 height 26
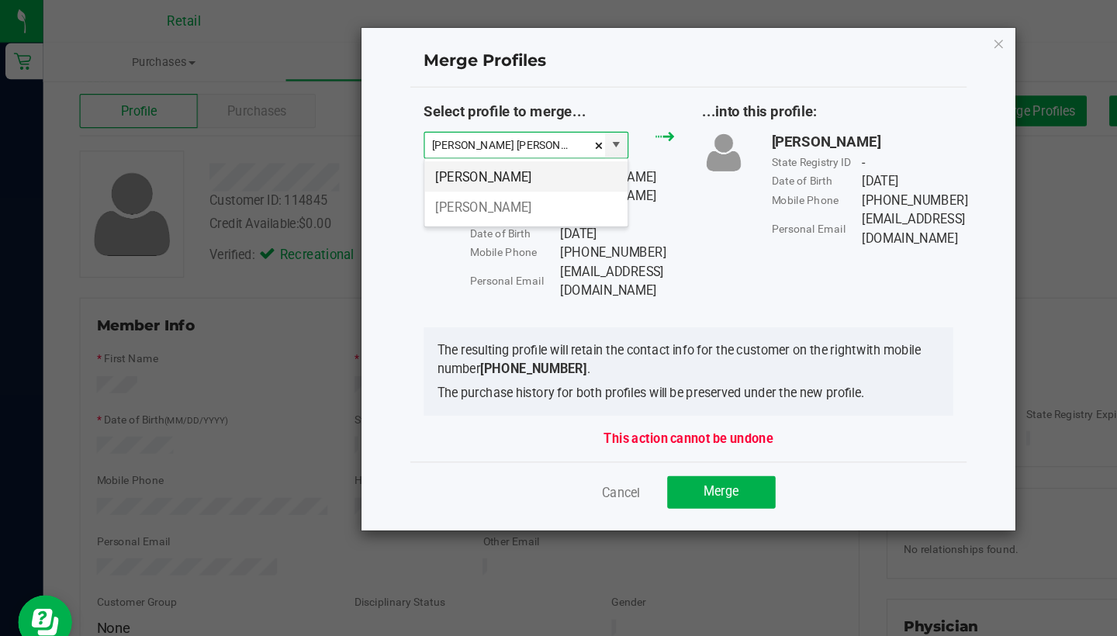
click at [444, 151] on li "[PERSON_NAME]" at bounding box center [452, 152] width 175 height 26
type input "[PERSON_NAME]"
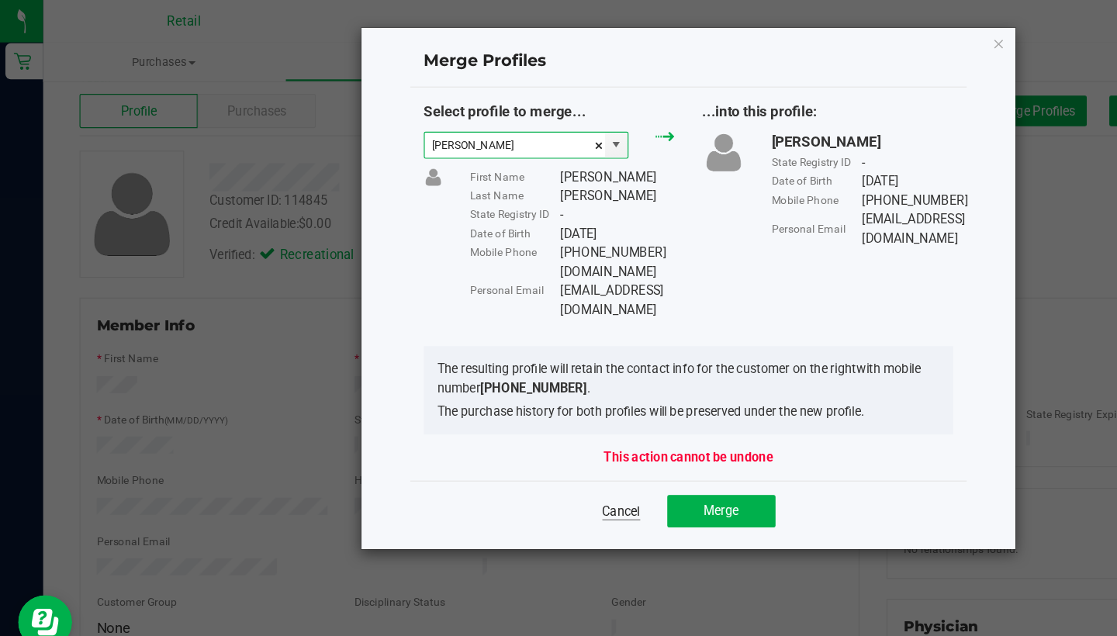
click at [534, 432] on link "Cancel" at bounding box center [534, 440] width 33 height 16
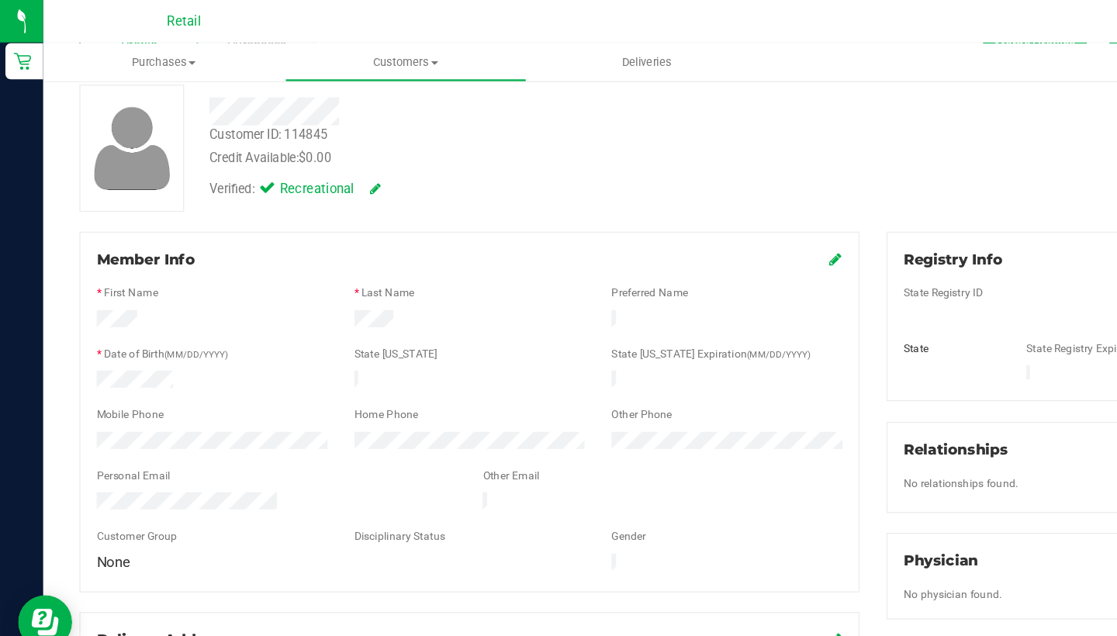
scroll to position [83, 0]
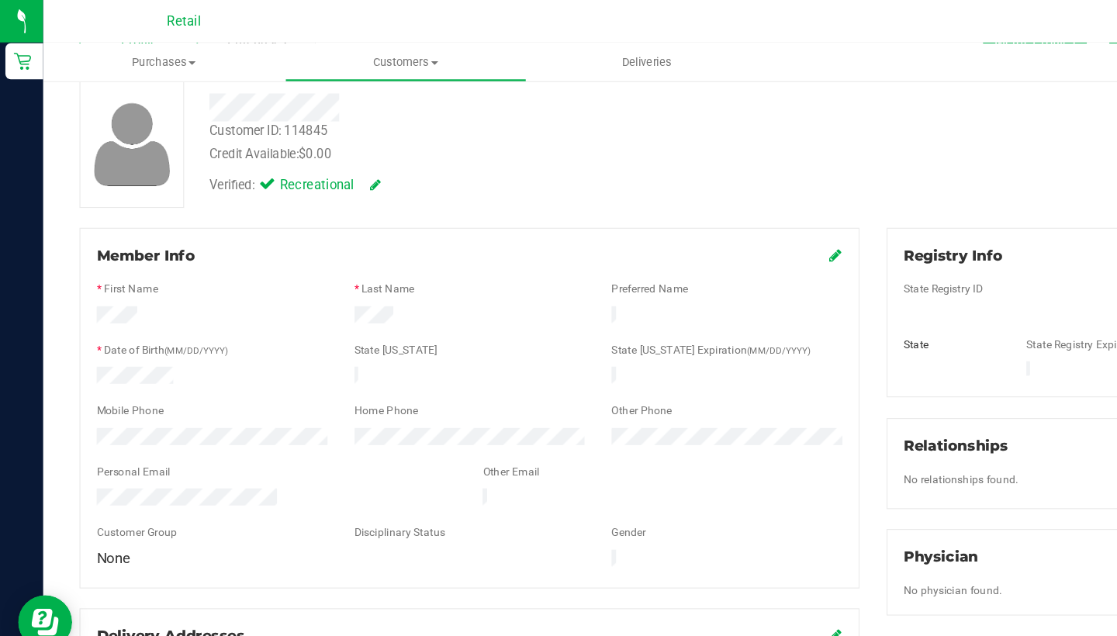
click at [716, 216] on icon at bounding box center [719, 219] width 11 height 12
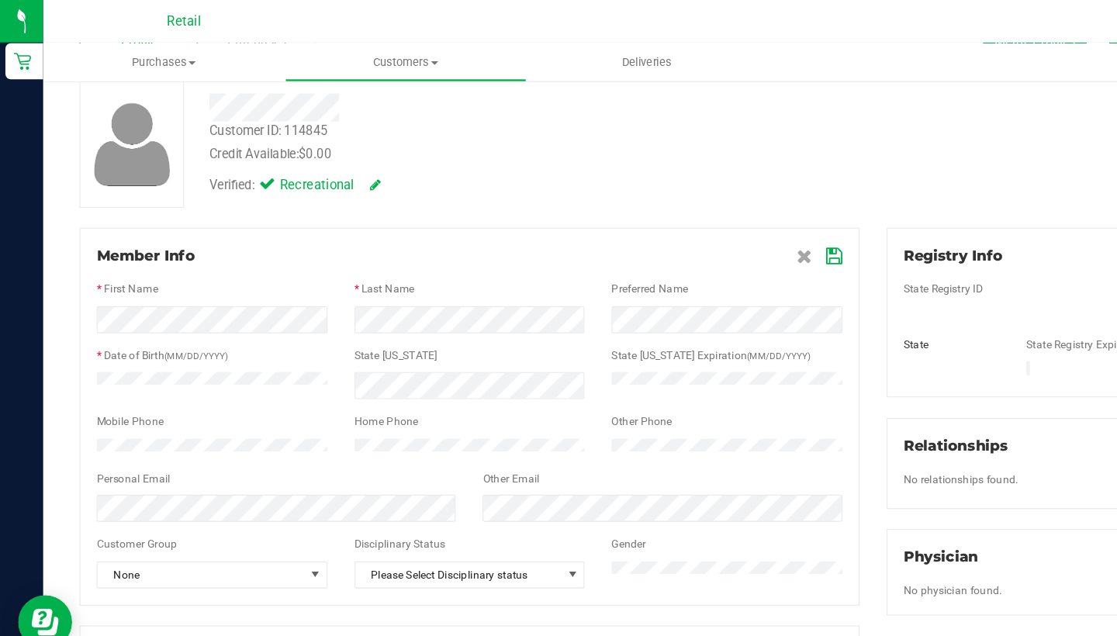
click at [712, 220] on icon at bounding box center [718, 221] width 14 height 12
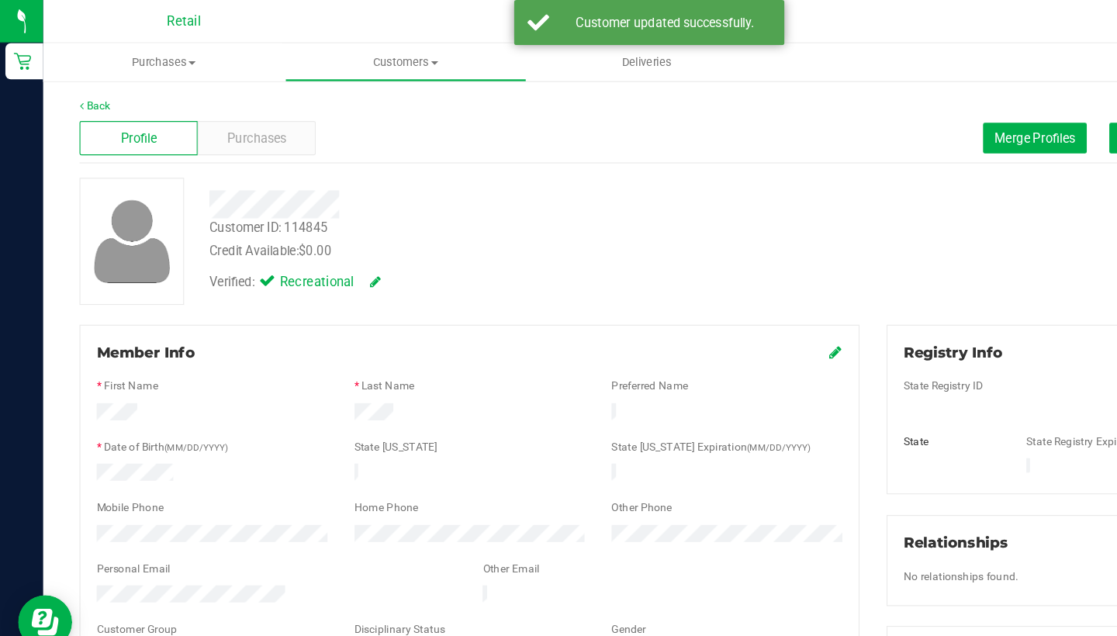
scroll to position [0, 0]
click at [349, 50] on span "Customers" at bounding box center [349, 54] width 206 height 14
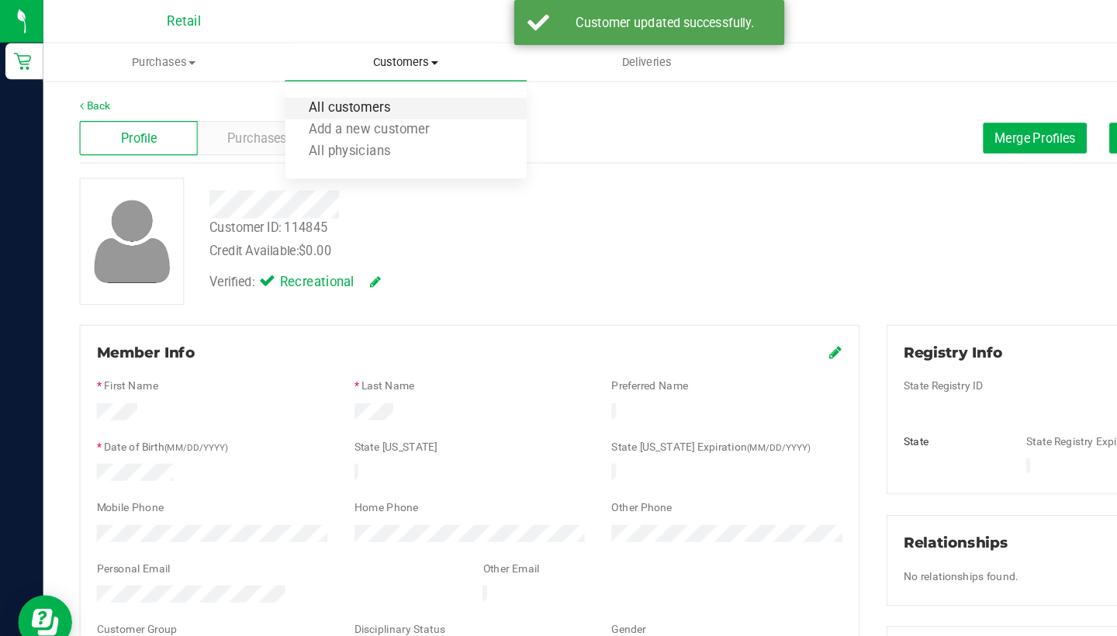
click at [348, 88] on span "All customers" at bounding box center [301, 93] width 112 height 13
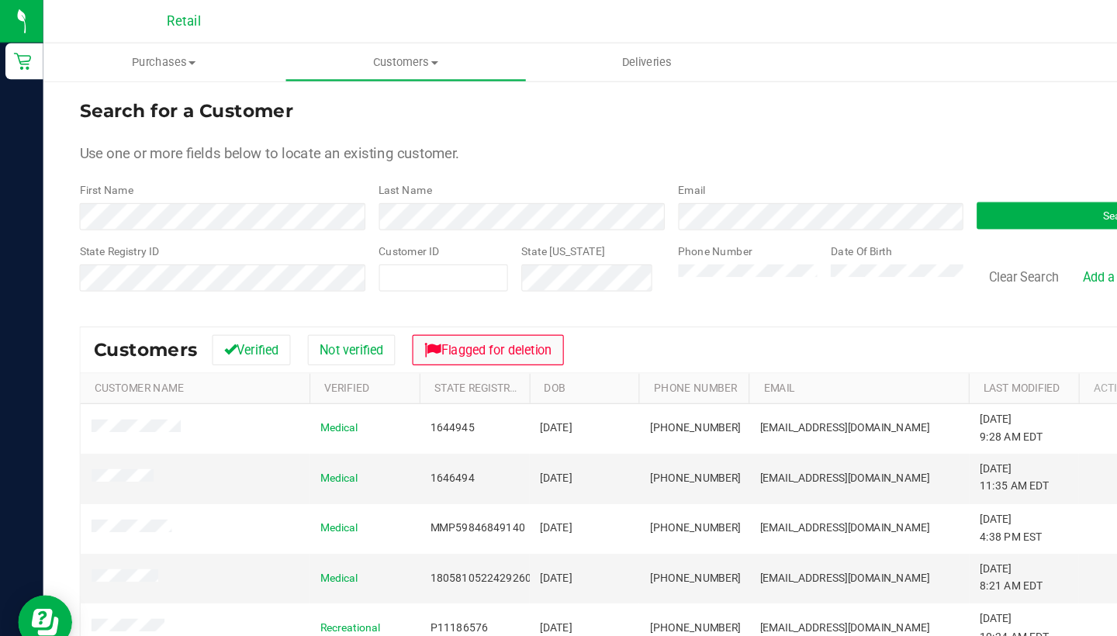
click at [444, 299] on button "Flagged for deletion" at bounding box center [420, 301] width 130 height 26
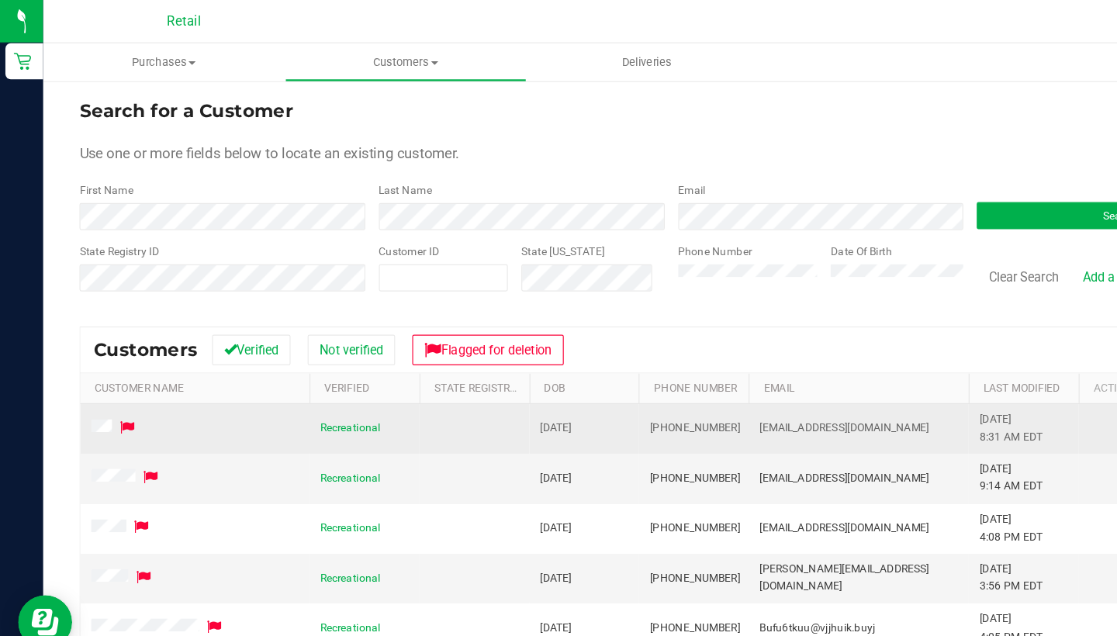
drag, startPoint x: 624, startPoint y: 366, endPoint x: 558, endPoint y: 361, distance: 66.2
click at [558, 361] on td "[PHONE_NUMBER]" at bounding box center [596, 369] width 95 height 43
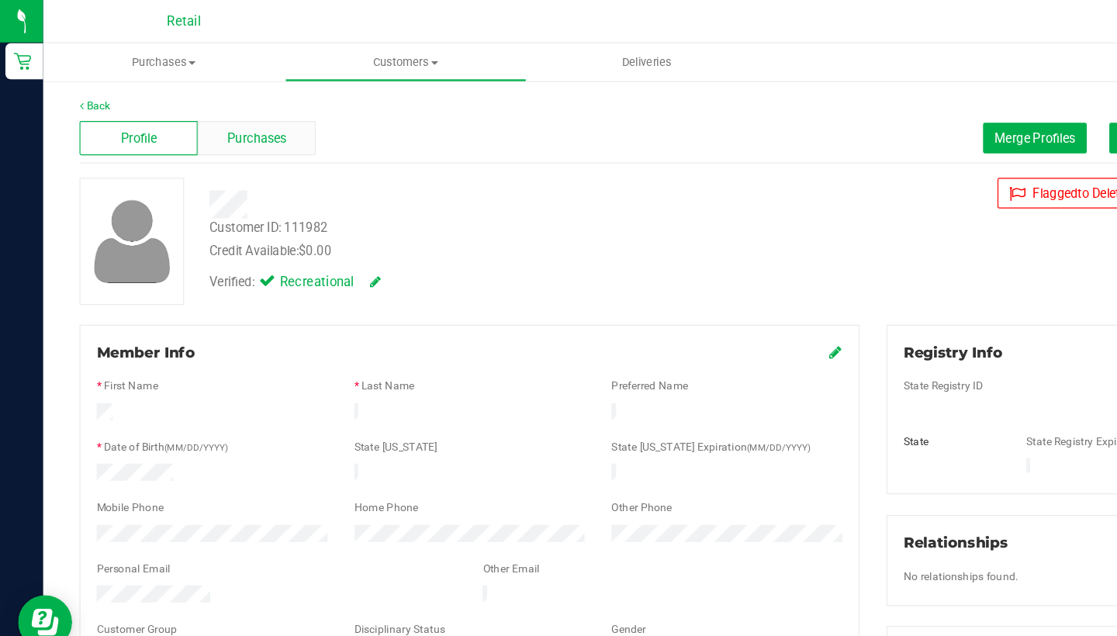
click at [200, 111] on span "Purchases" at bounding box center [220, 119] width 51 height 16
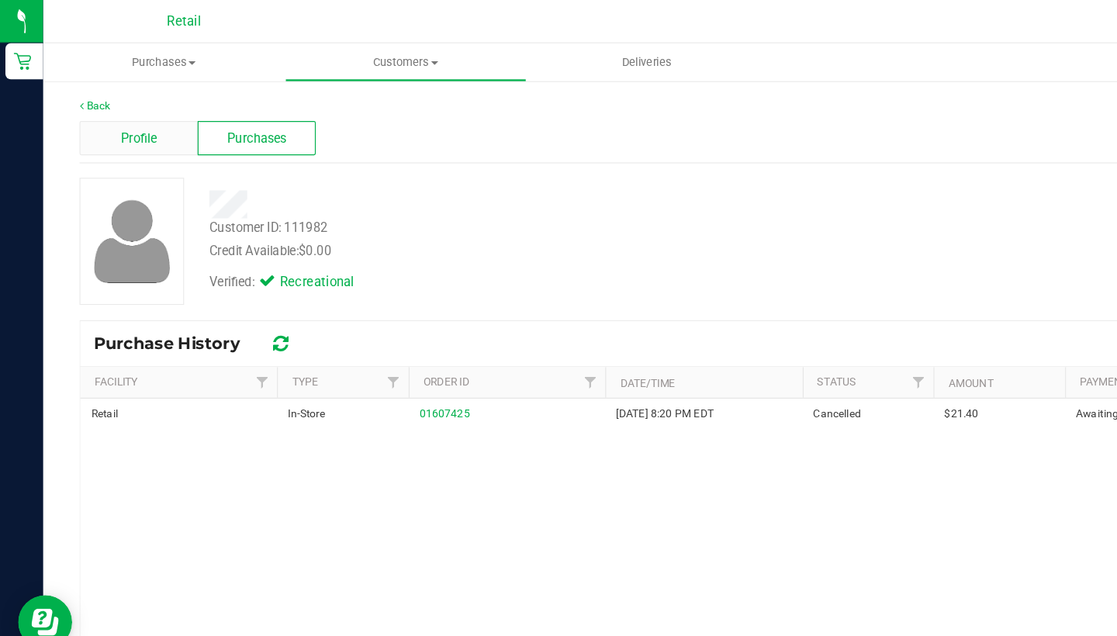
click at [102, 112] on div "Profile" at bounding box center [119, 118] width 102 height 29
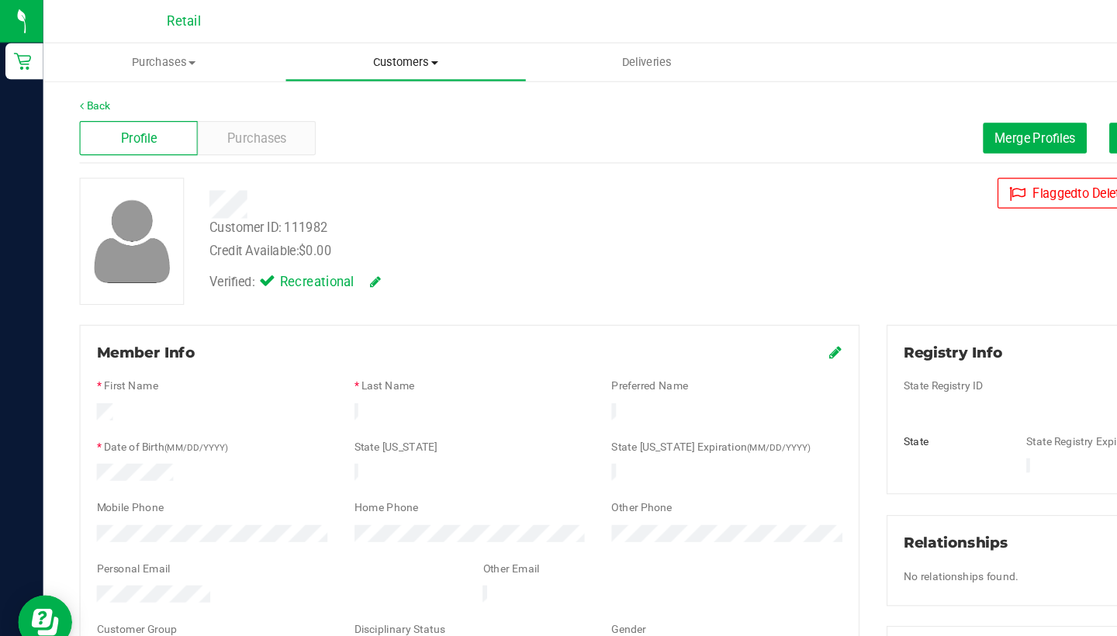
click at [362, 63] on uib-tab-heading "Customers All customers Add a new customer All physicians" at bounding box center [349, 53] width 206 height 31
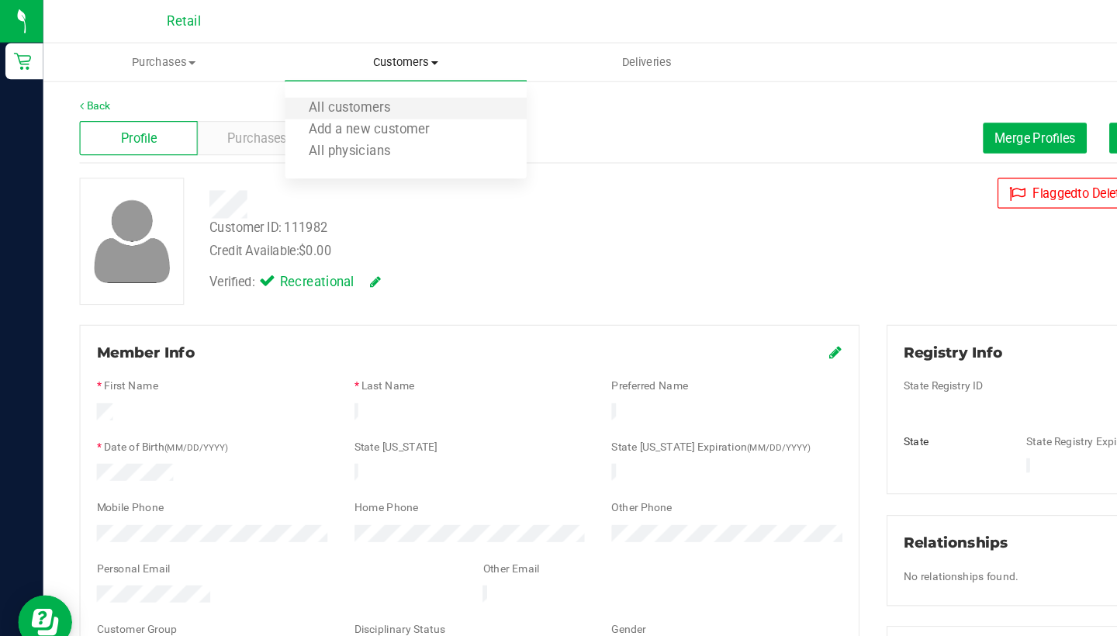
click at [359, 96] on li "All customers" at bounding box center [349, 94] width 208 height 19
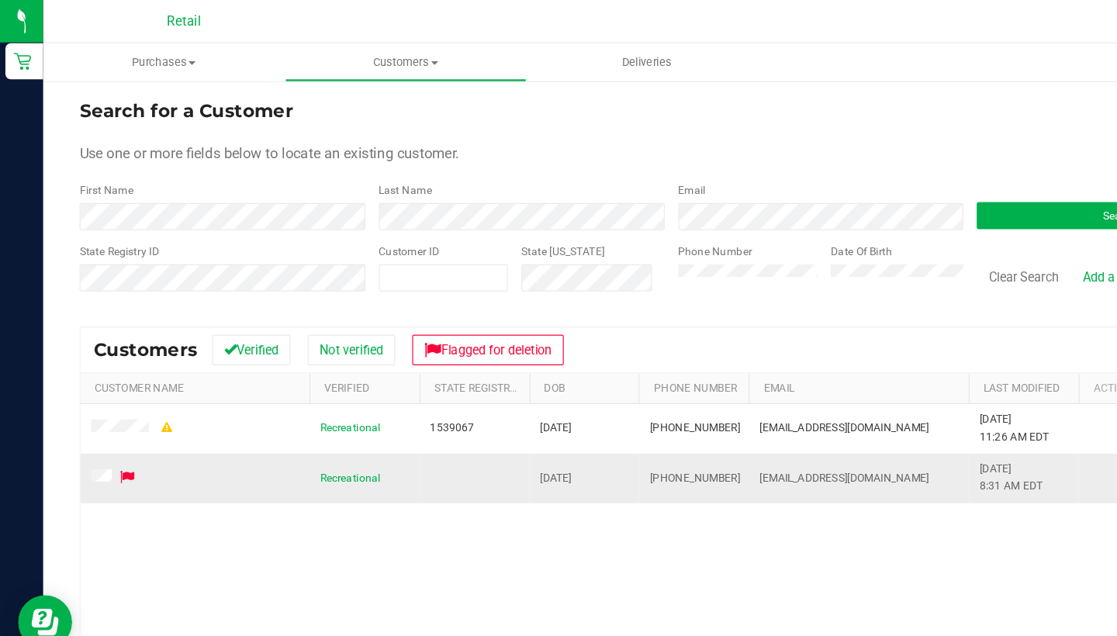
drag, startPoint x: 730, startPoint y: 404, endPoint x: 652, endPoint y: 413, distance: 78.0
click at [652, 414] on td "[EMAIL_ADDRESS][DOMAIN_NAME]" at bounding box center [738, 411] width 189 height 42
click at [329, 484] on div "Recreational 1539067 [DATE] (401) 543-6485 [EMAIL_ADDRESS][DOMAIN_NAME] [DATE] …" at bounding box center [577, 548] width 1016 height 401
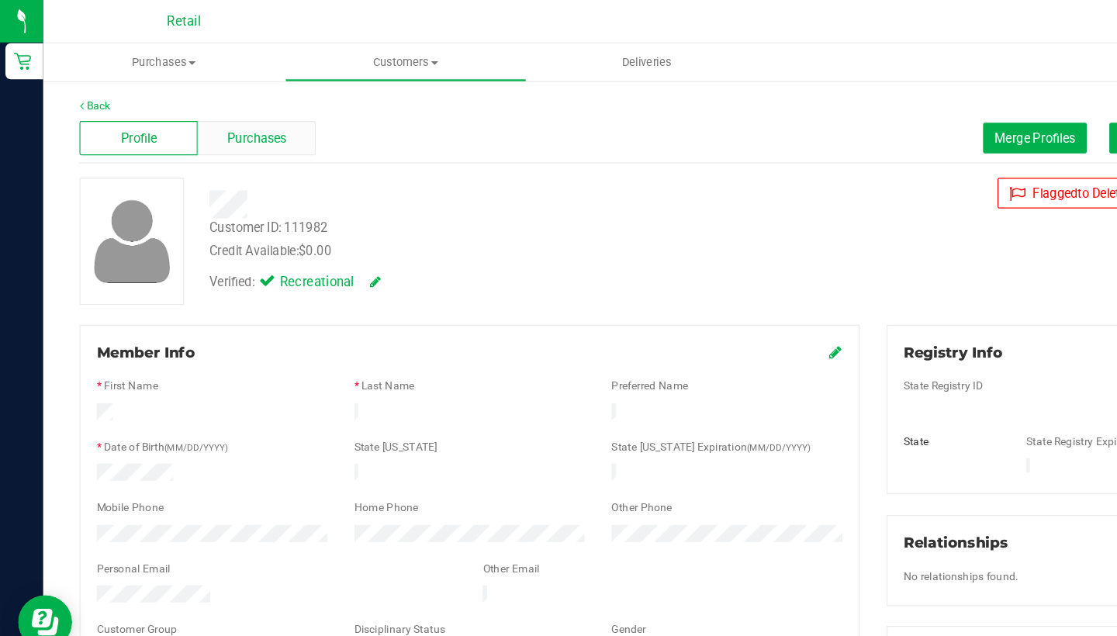
click at [236, 109] on div "Purchases" at bounding box center [221, 118] width 102 height 29
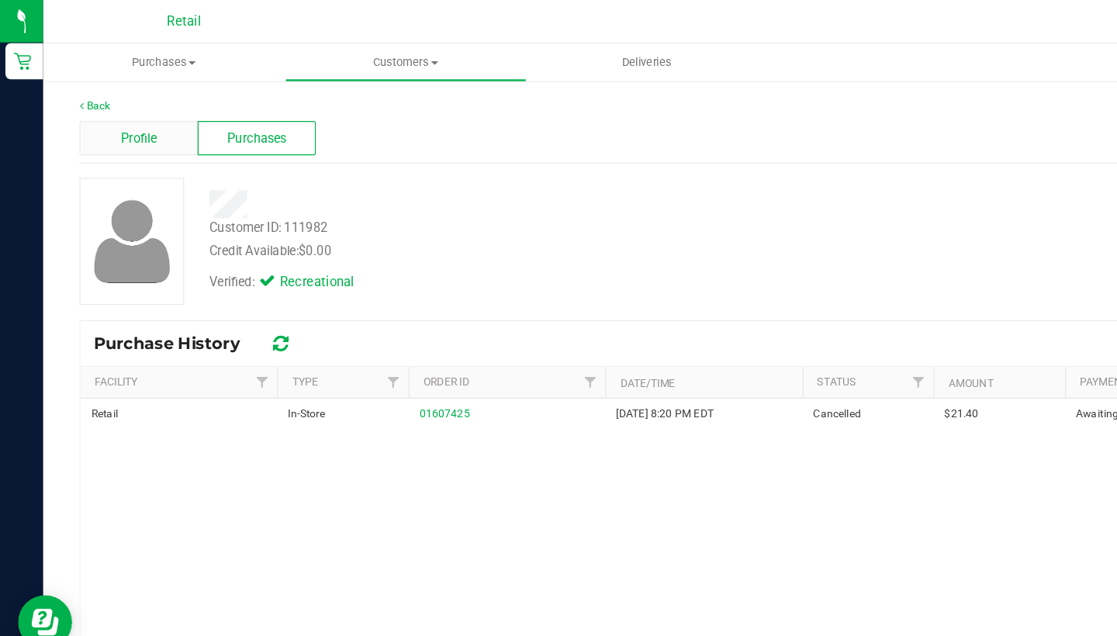
click at [130, 109] on div "Profile" at bounding box center [119, 118] width 102 height 29
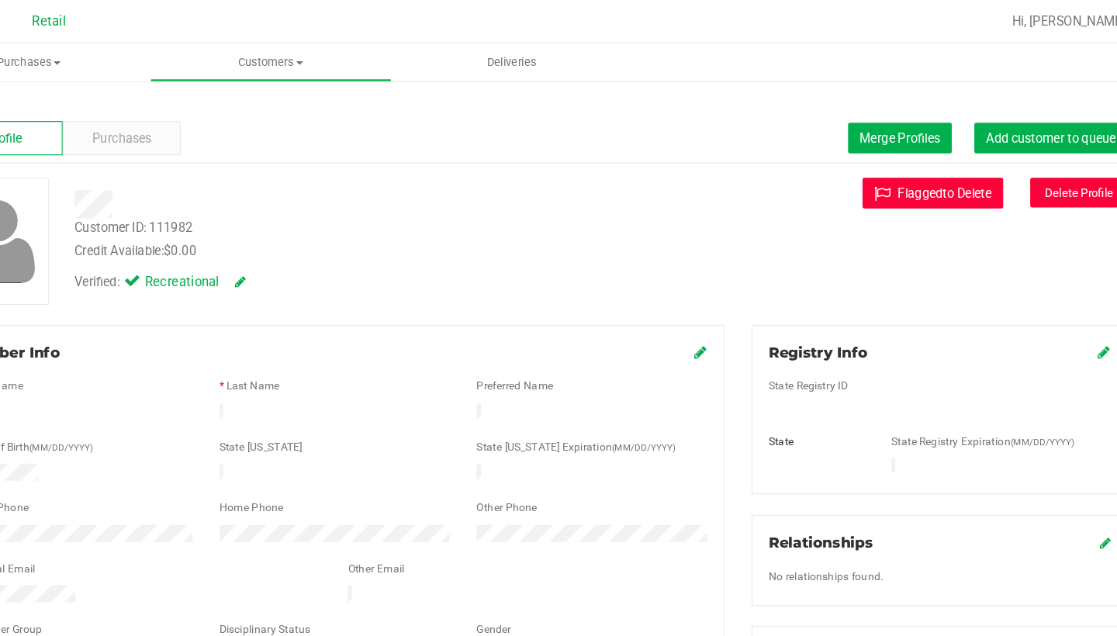
scroll to position [2, 0]
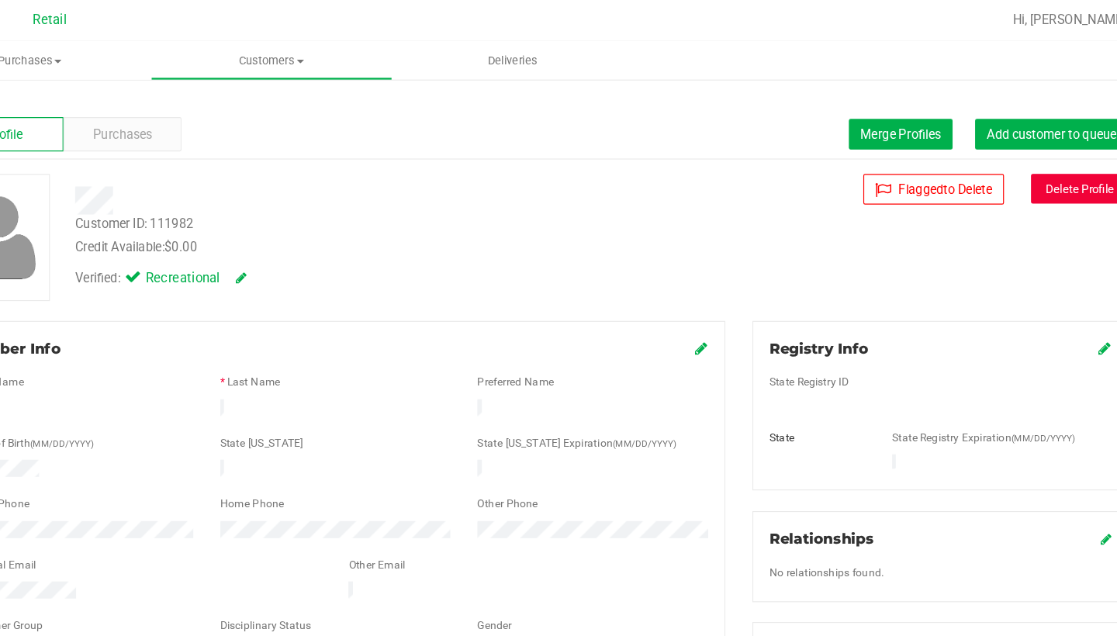
click at [1002, 168] on button "Delete Profile" at bounding box center [1044, 164] width 84 height 26
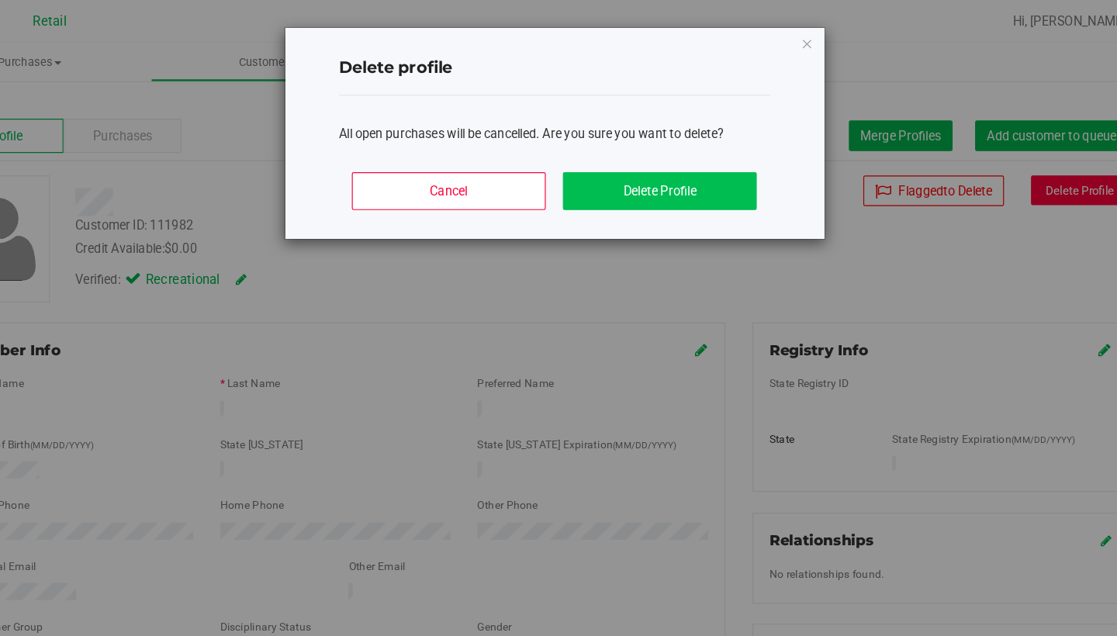
click at [600, 165] on button "Delete Profile" at bounding box center [683, 164] width 167 height 33
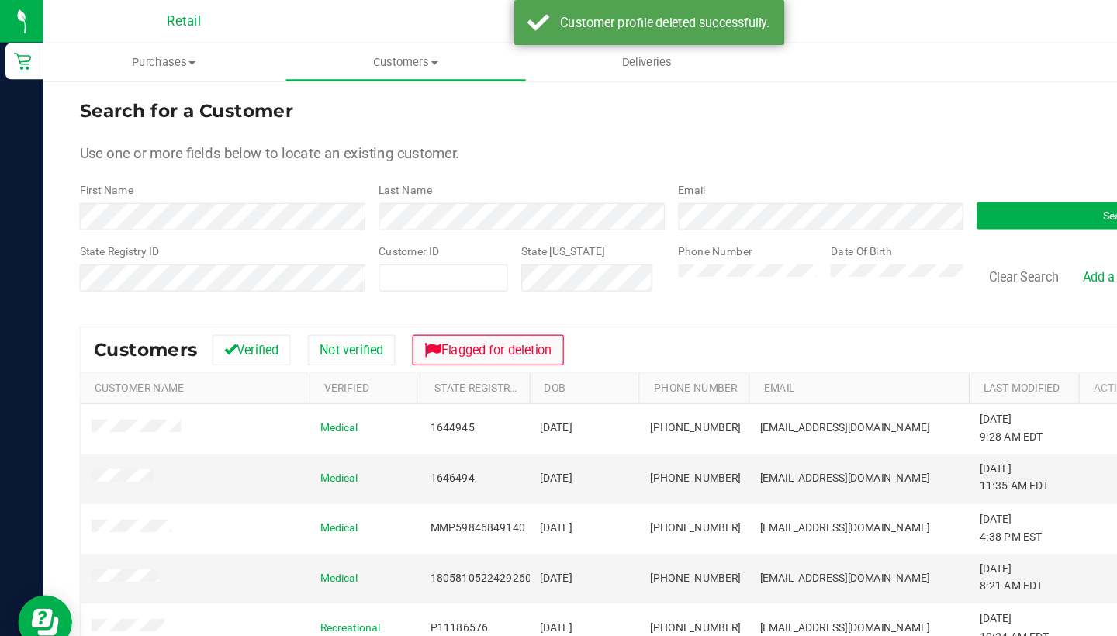
click at [435, 297] on button "Flagged for deletion" at bounding box center [420, 301] width 130 height 26
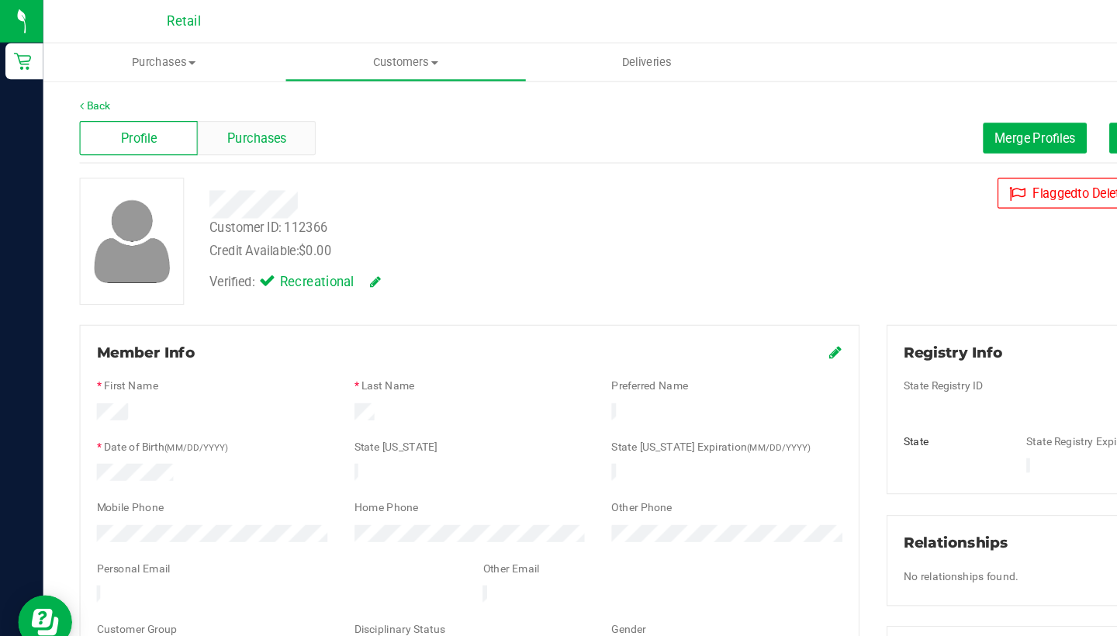
click at [207, 109] on div "Purchases" at bounding box center [221, 118] width 102 height 29
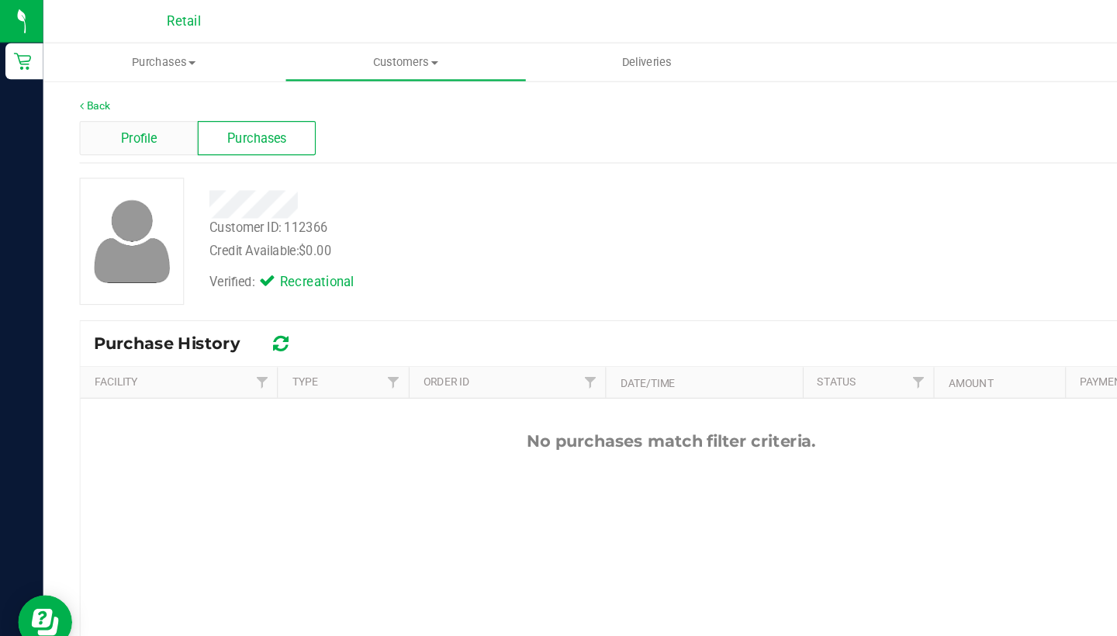
click at [134, 116] on span "Profile" at bounding box center [119, 119] width 31 height 16
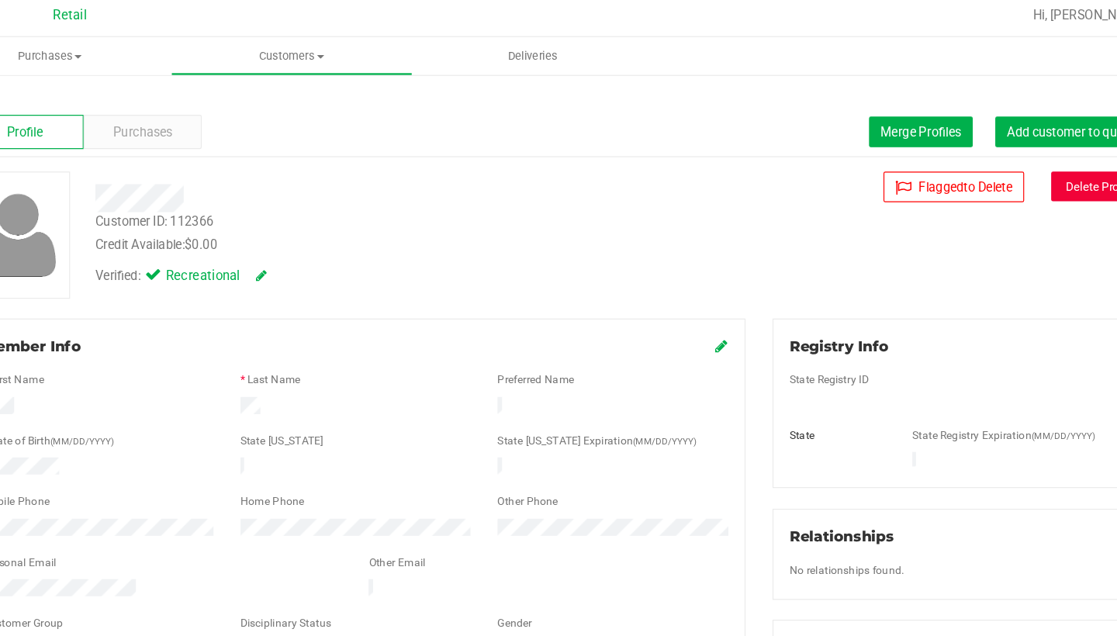
click at [1002, 161] on button "Delete Profile" at bounding box center [1044, 166] width 84 height 26
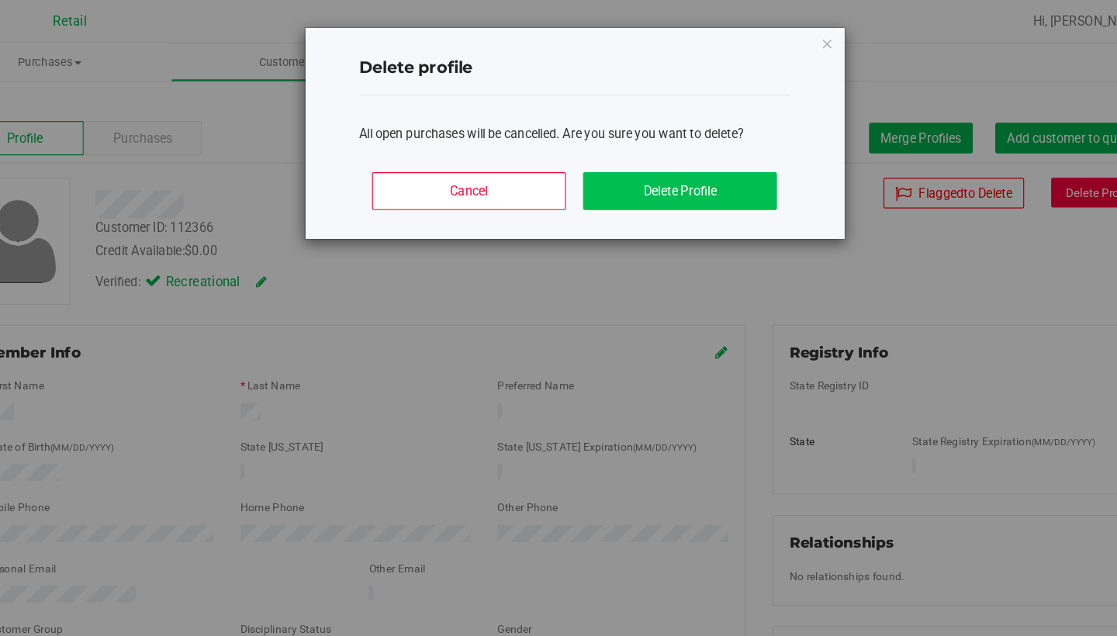
click at [600, 171] on button "Delete Profile" at bounding box center [683, 164] width 167 height 33
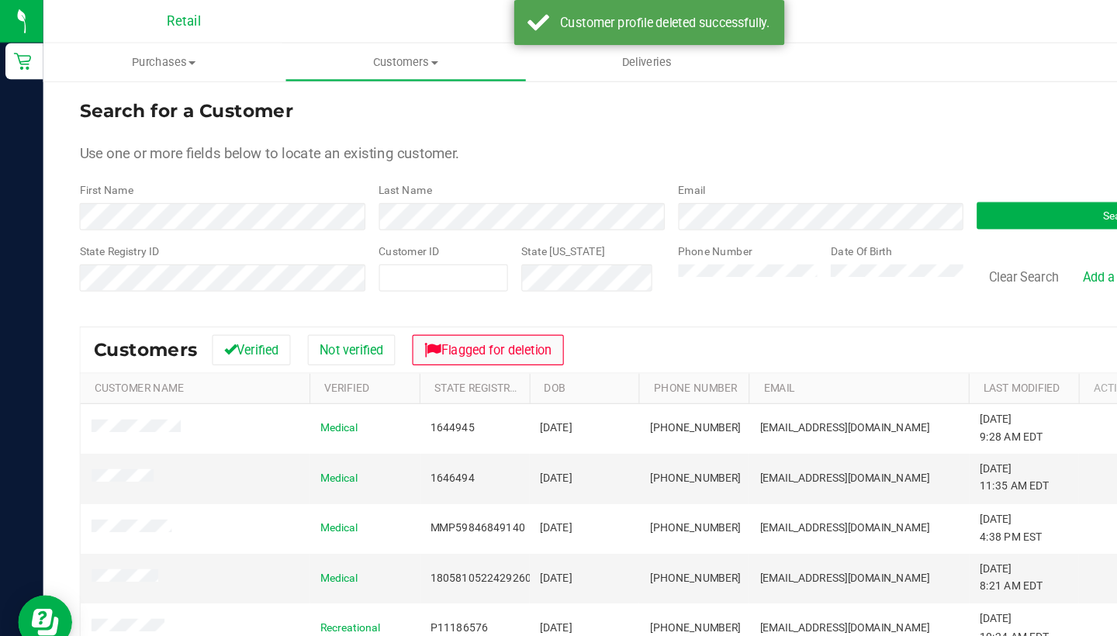
click at [479, 291] on button "Flagged for deletion" at bounding box center [420, 301] width 130 height 26
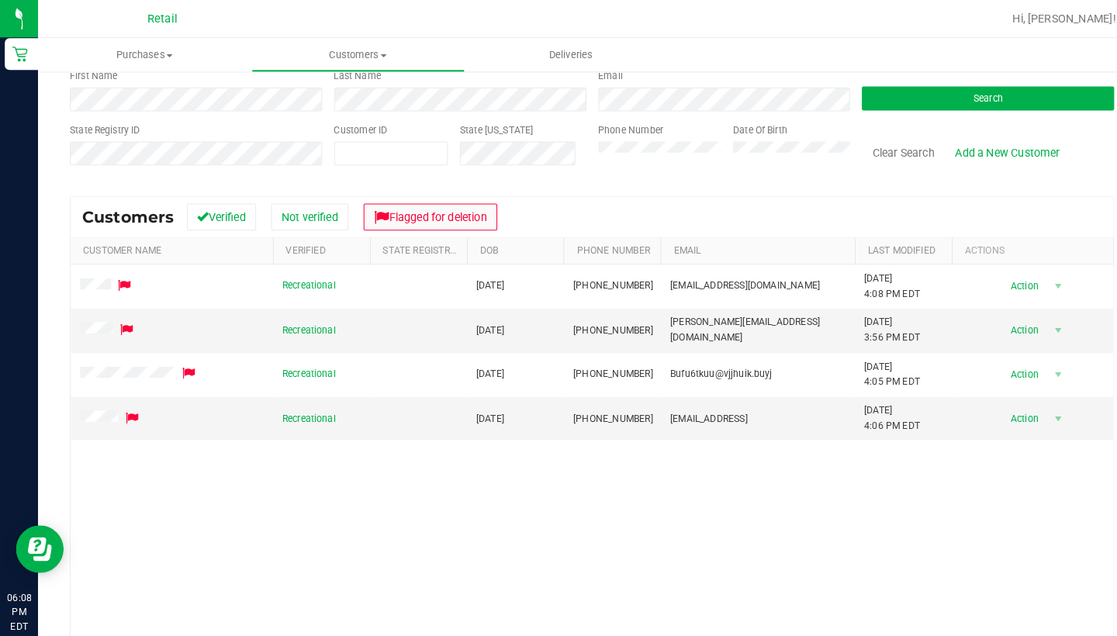
scroll to position [98, 0]
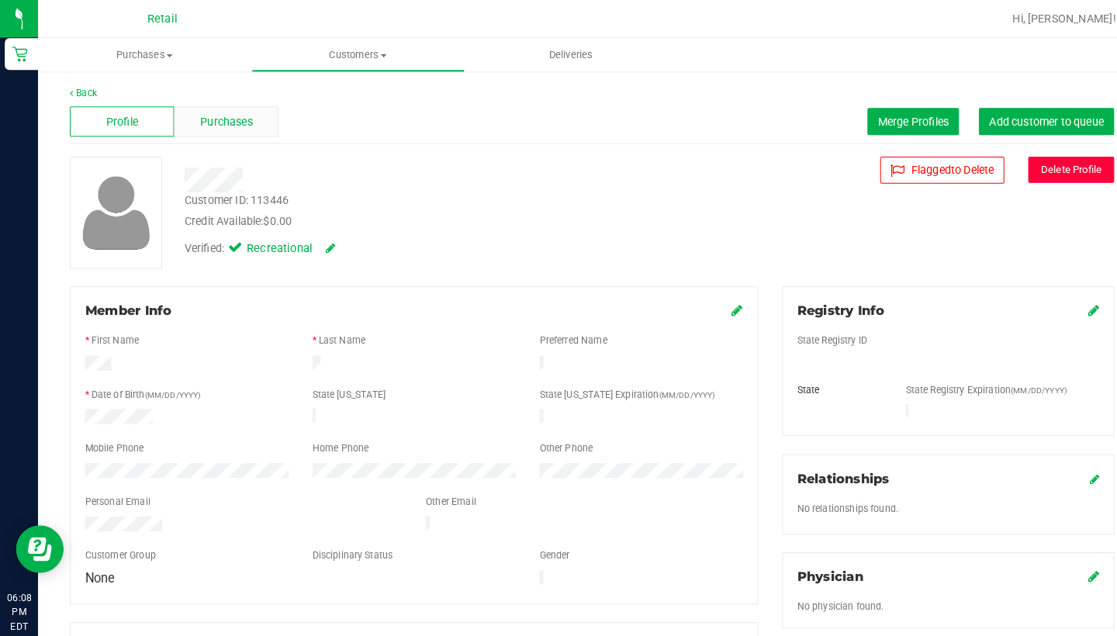
click at [206, 121] on span "Purchases" at bounding box center [220, 119] width 51 height 16
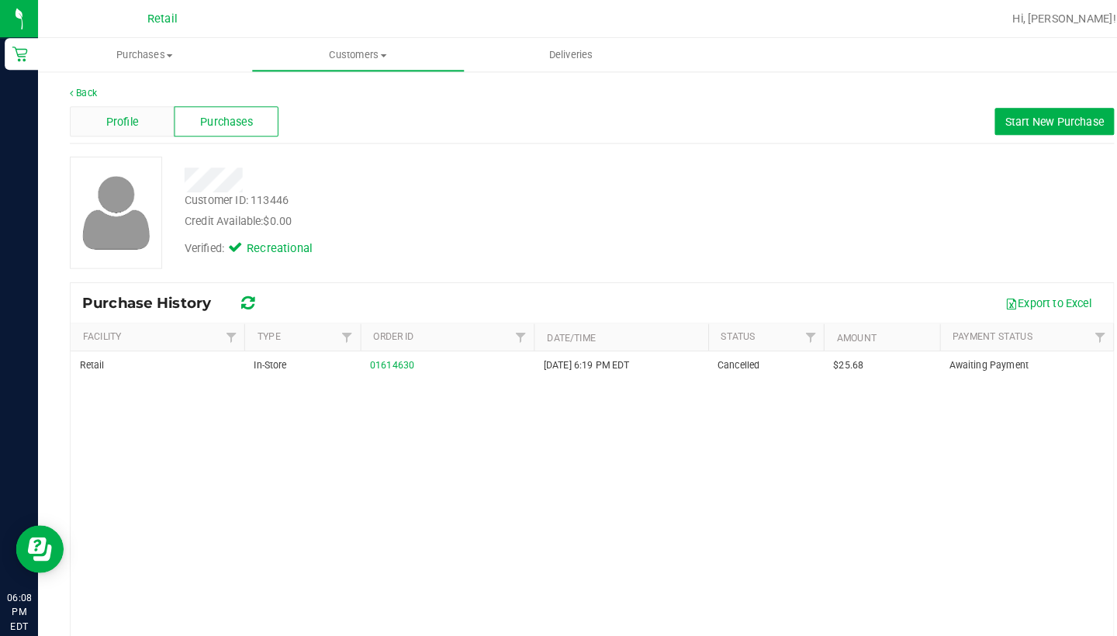
click at [133, 109] on div "Profile" at bounding box center [119, 118] width 102 height 29
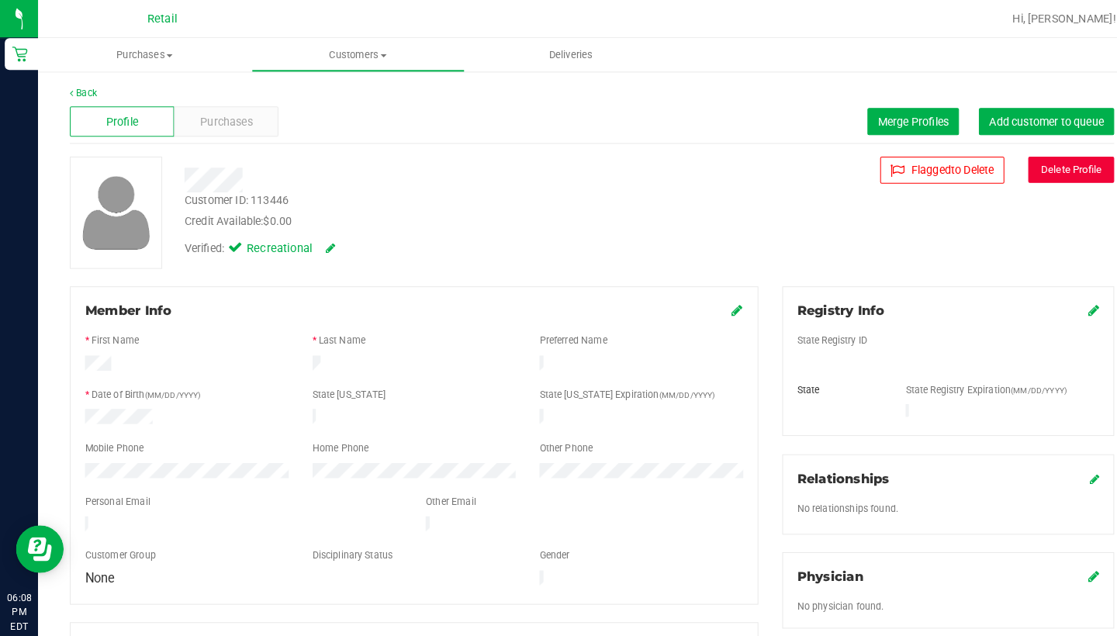
click at [1020, 171] on button "Delete Profile" at bounding box center [1044, 166] width 84 height 26
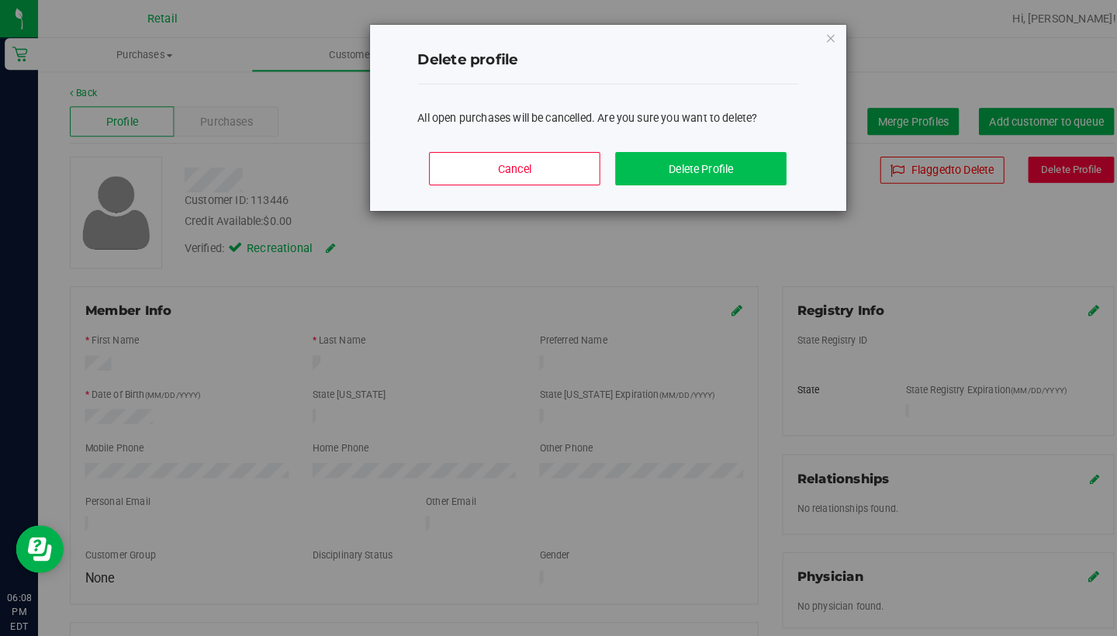
click at [670, 172] on button "Delete Profile" at bounding box center [683, 164] width 167 height 33
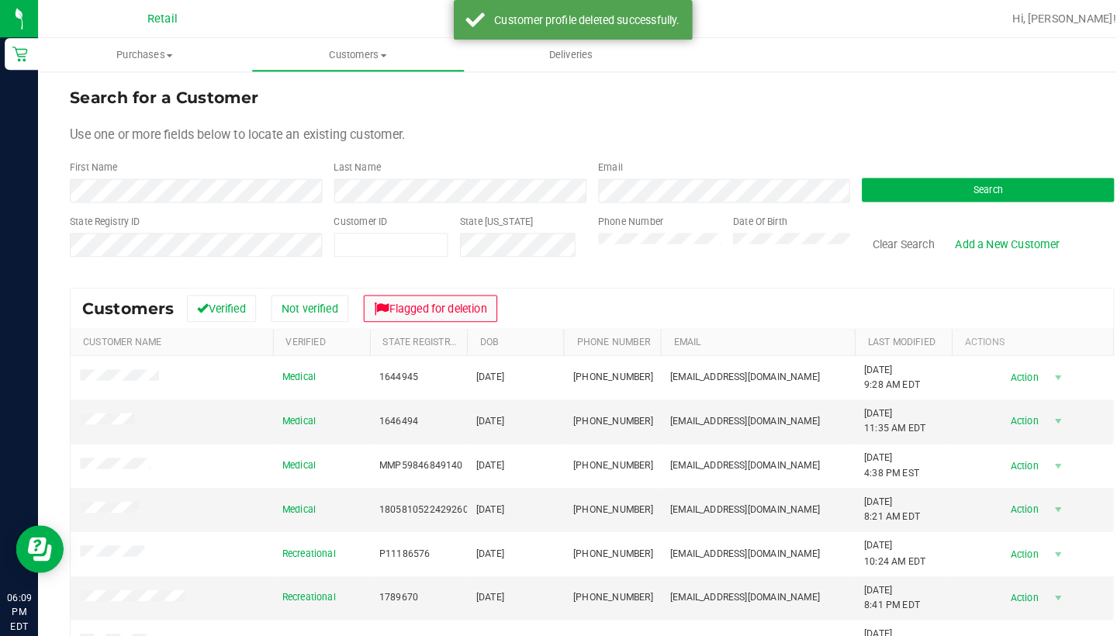
click at [409, 301] on button "Flagged for deletion" at bounding box center [420, 301] width 130 height 26
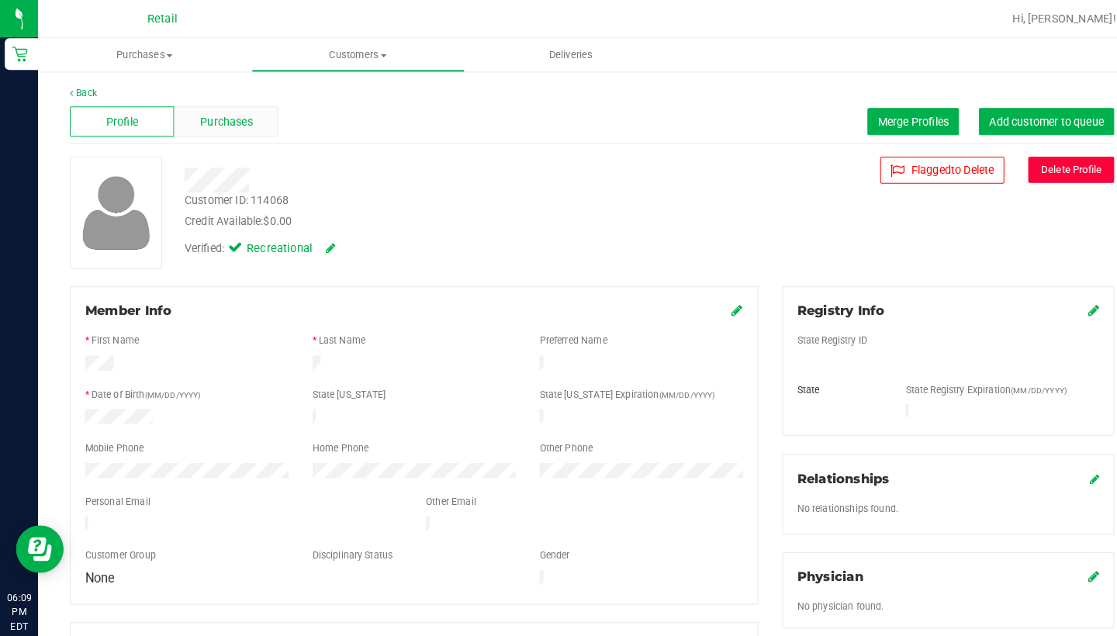
click at [215, 125] on span "Purchases" at bounding box center [220, 119] width 51 height 16
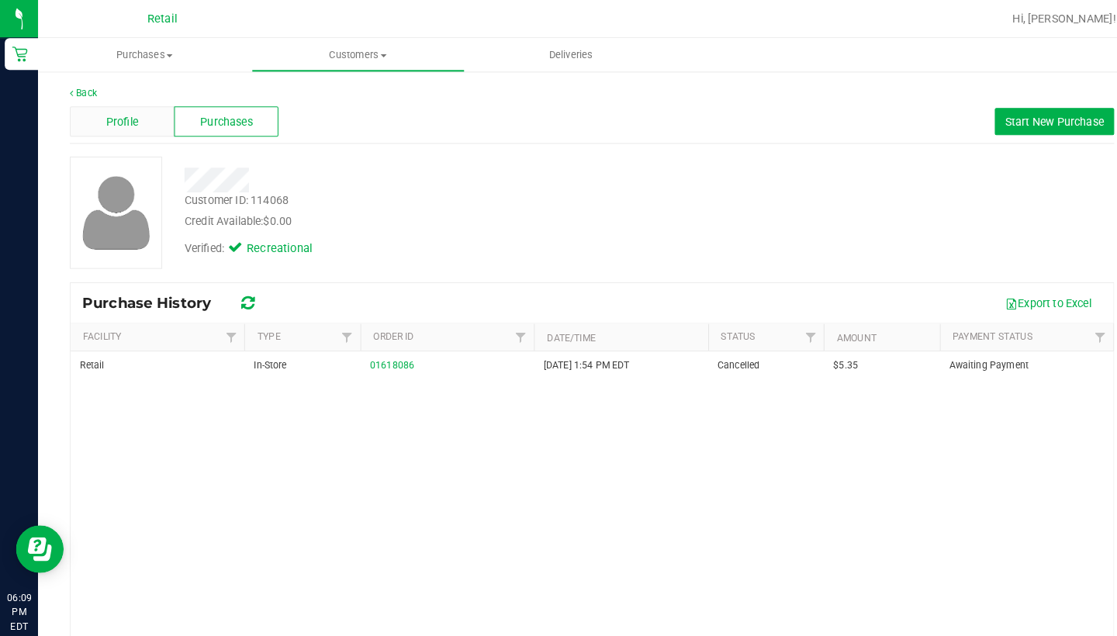
click at [137, 112] on div "Profile" at bounding box center [119, 118] width 102 height 29
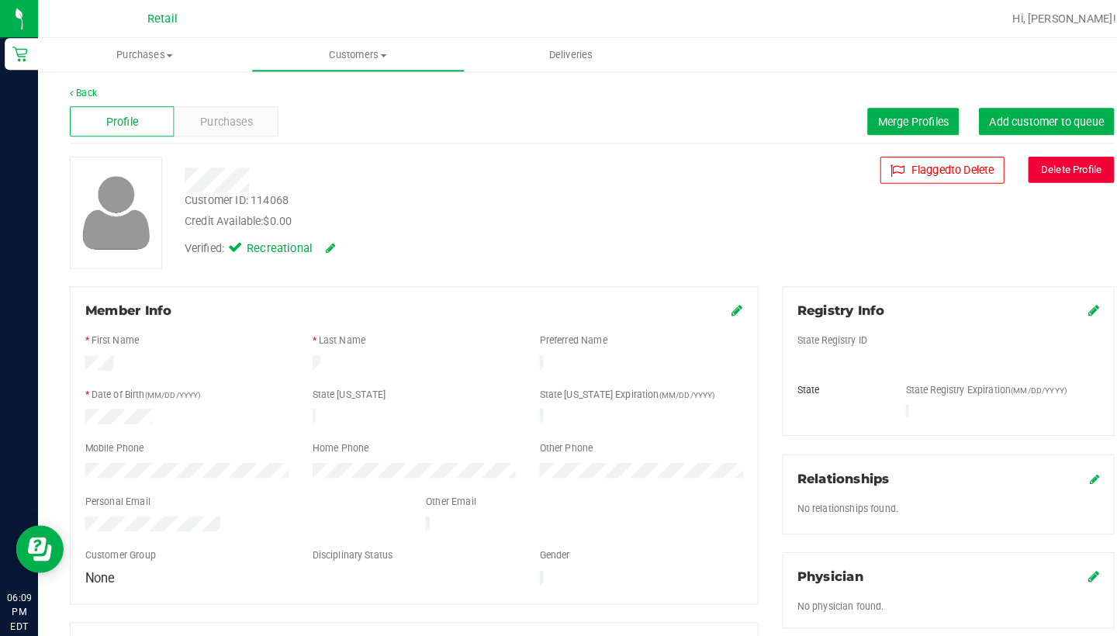
click at [1042, 164] on button "Delete Profile" at bounding box center [1044, 166] width 84 height 26
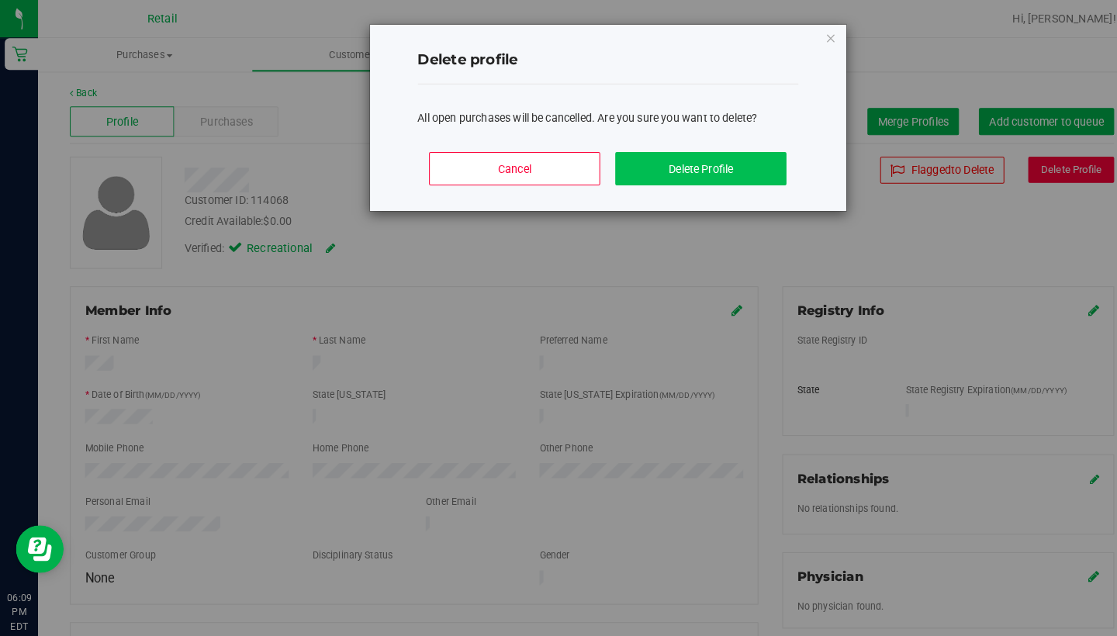
click at [664, 175] on button "Delete Profile" at bounding box center [683, 164] width 167 height 33
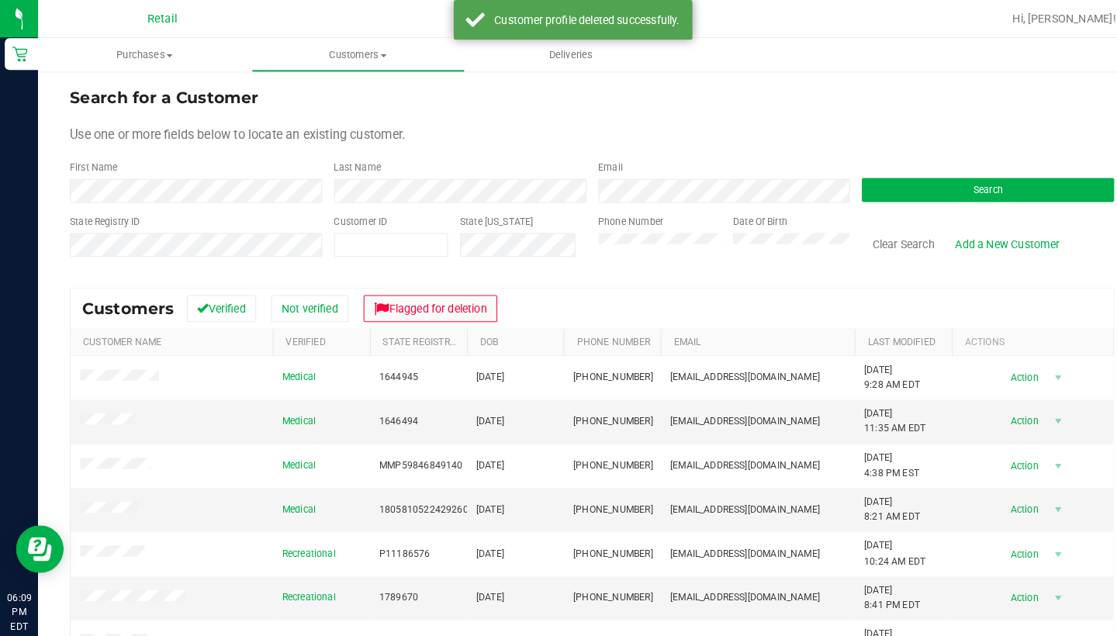
click at [383, 295] on button "Flagged for deletion" at bounding box center [420, 301] width 130 height 26
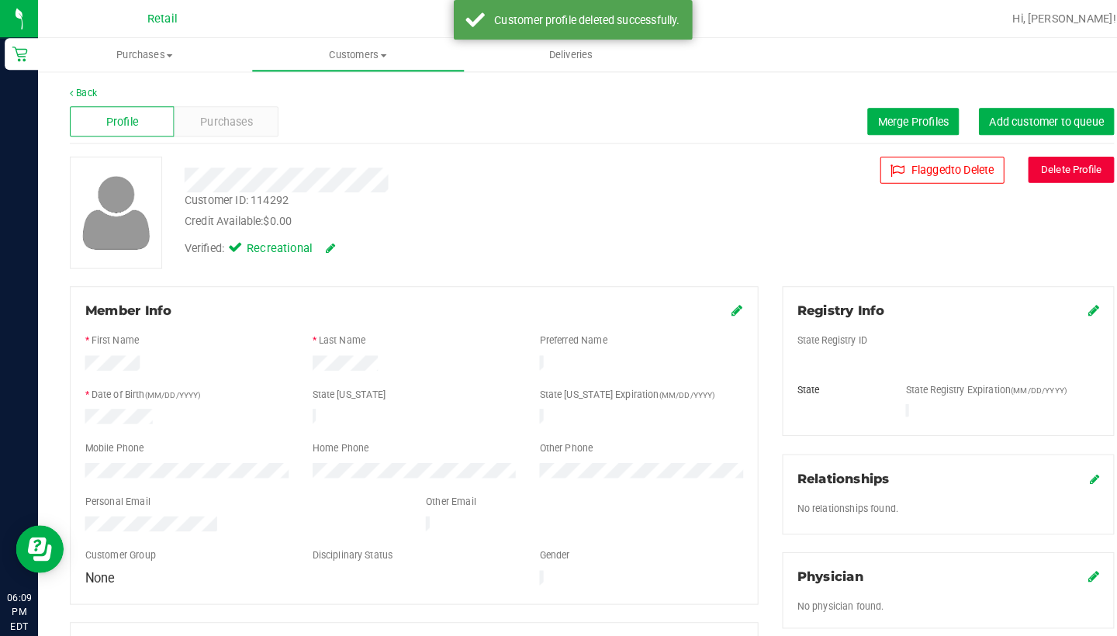
click at [1033, 164] on button "Delete Profile" at bounding box center [1044, 166] width 84 height 26
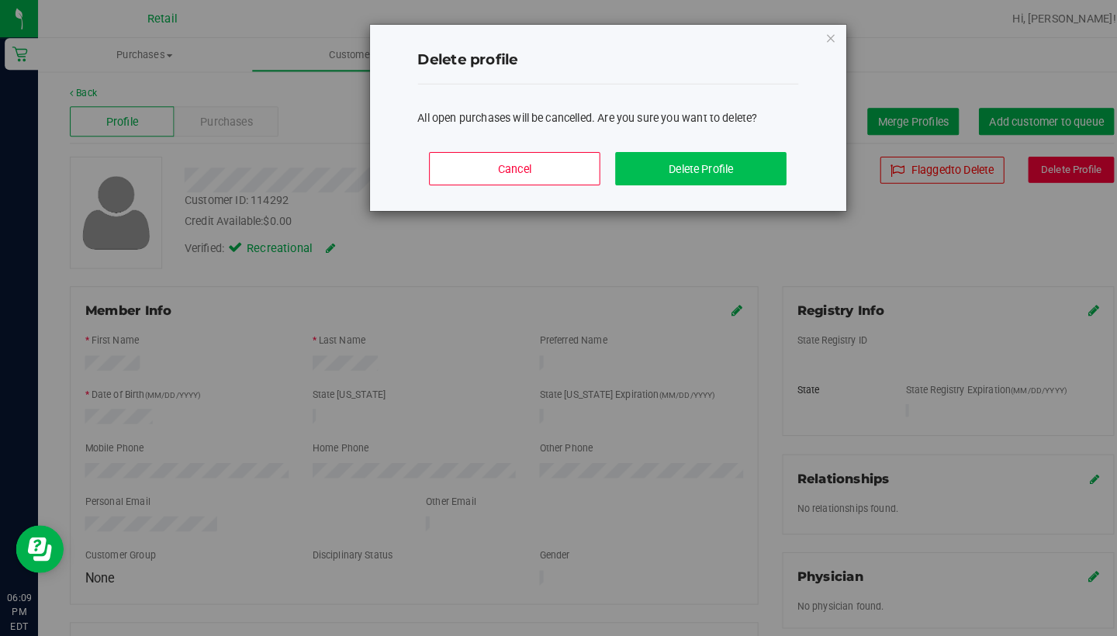
click at [675, 148] on button "Delete Profile" at bounding box center [683, 164] width 167 height 33
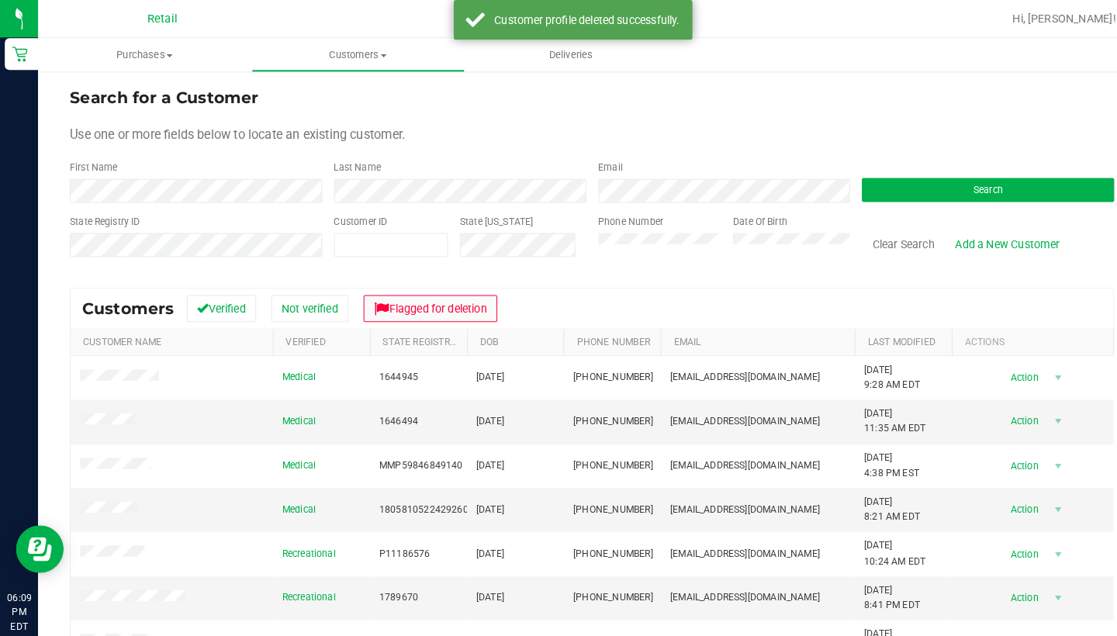
click at [431, 308] on button "Flagged for deletion" at bounding box center [420, 301] width 130 height 26
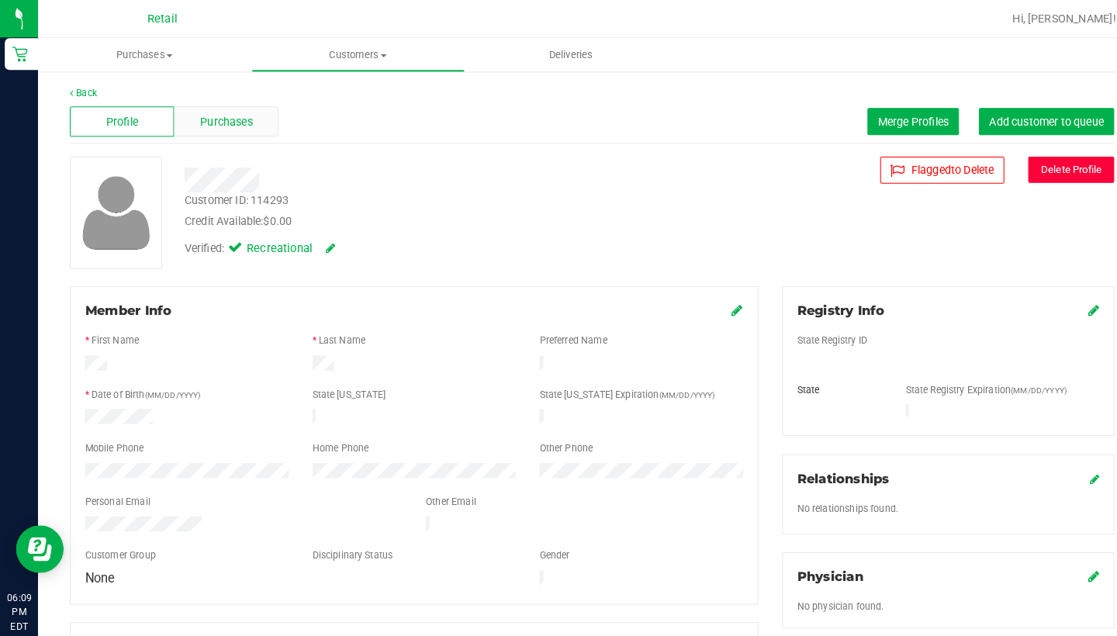
click at [237, 115] on span "Purchases" at bounding box center [220, 119] width 51 height 16
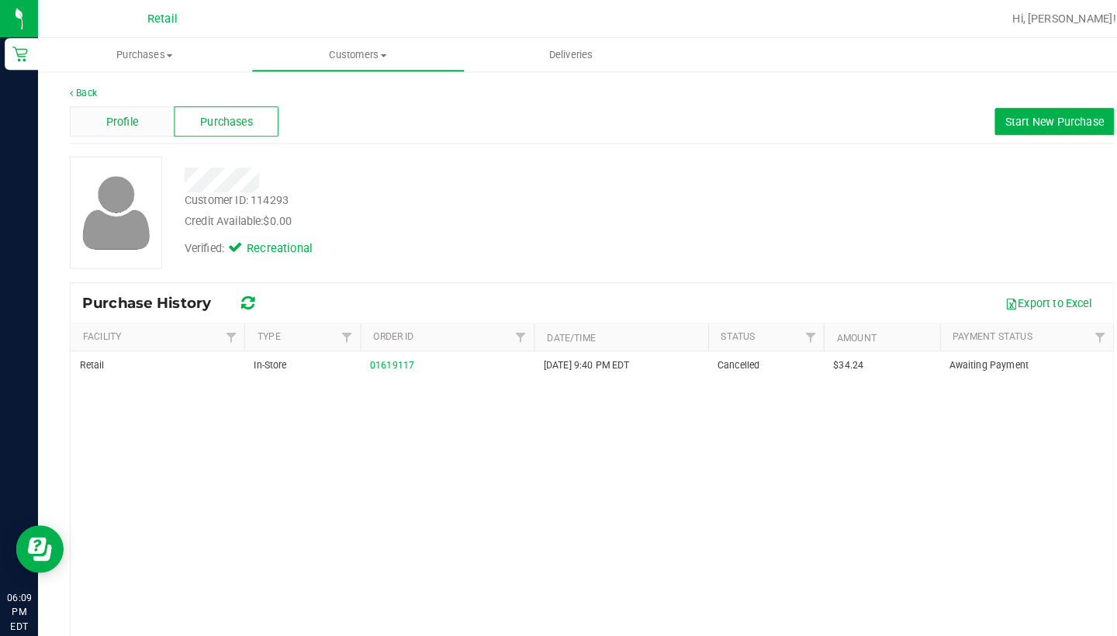
click at [114, 122] on span "Profile" at bounding box center [119, 119] width 31 height 16
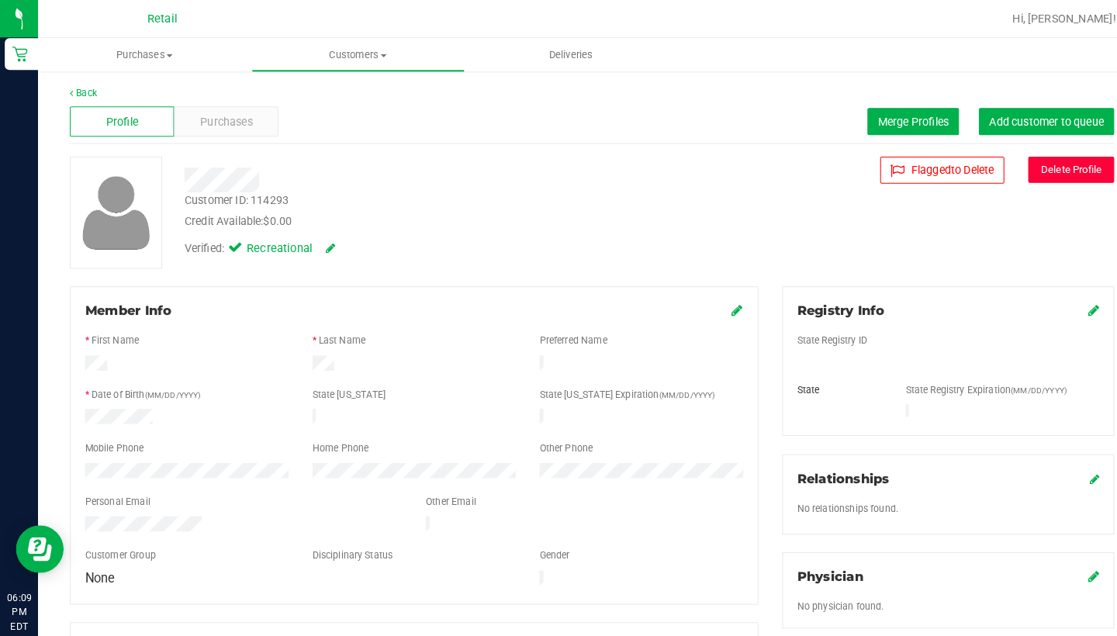
click at [1030, 150] on div "Back Profile Purchases Merge Profiles Add customer to queue Customer ID: 114293…" at bounding box center [577, 575] width 1018 height 983
click at [1029, 158] on button "Delete Profile" at bounding box center [1044, 166] width 84 height 26
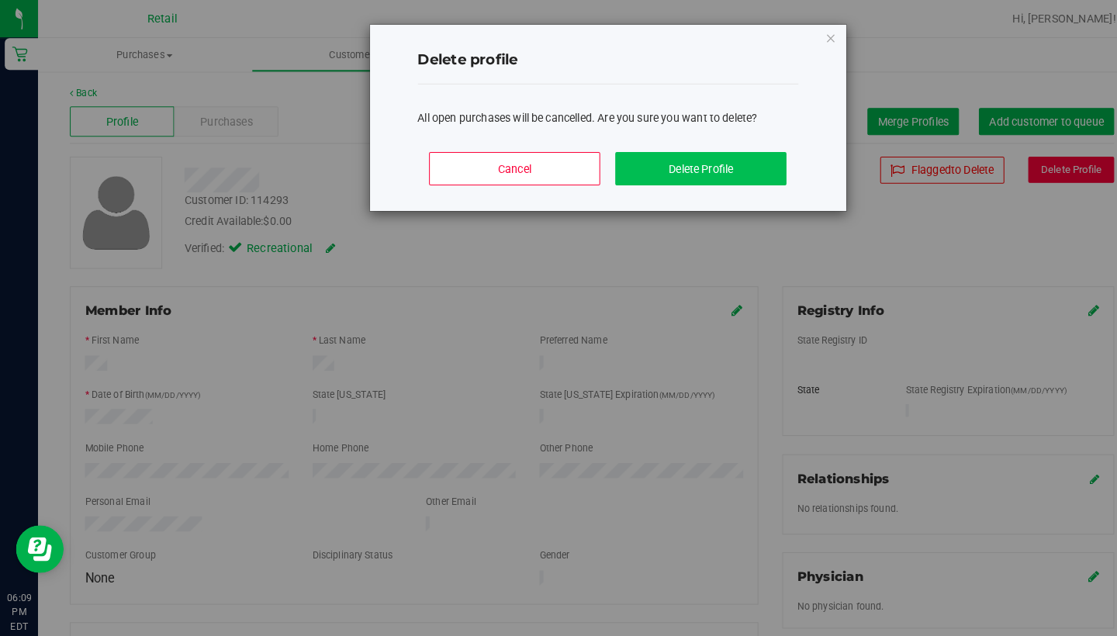
click at [690, 154] on button "Delete Profile" at bounding box center [683, 164] width 167 height 33
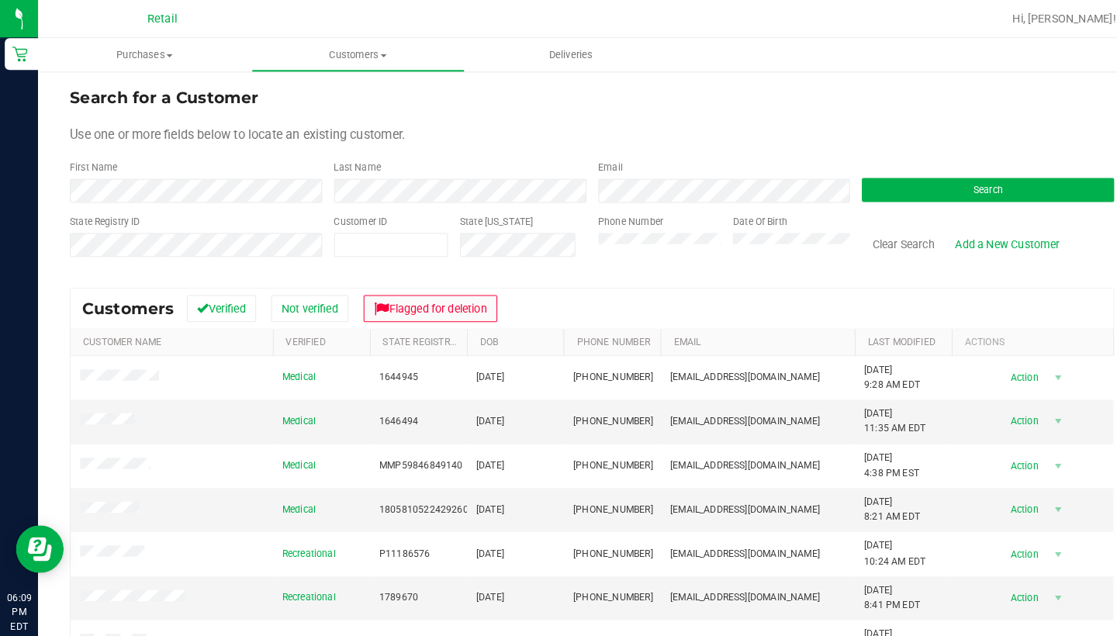
click at [448, 298] on button "Flagged for deletion" at bounding box center [420, 301] width 130 height 26
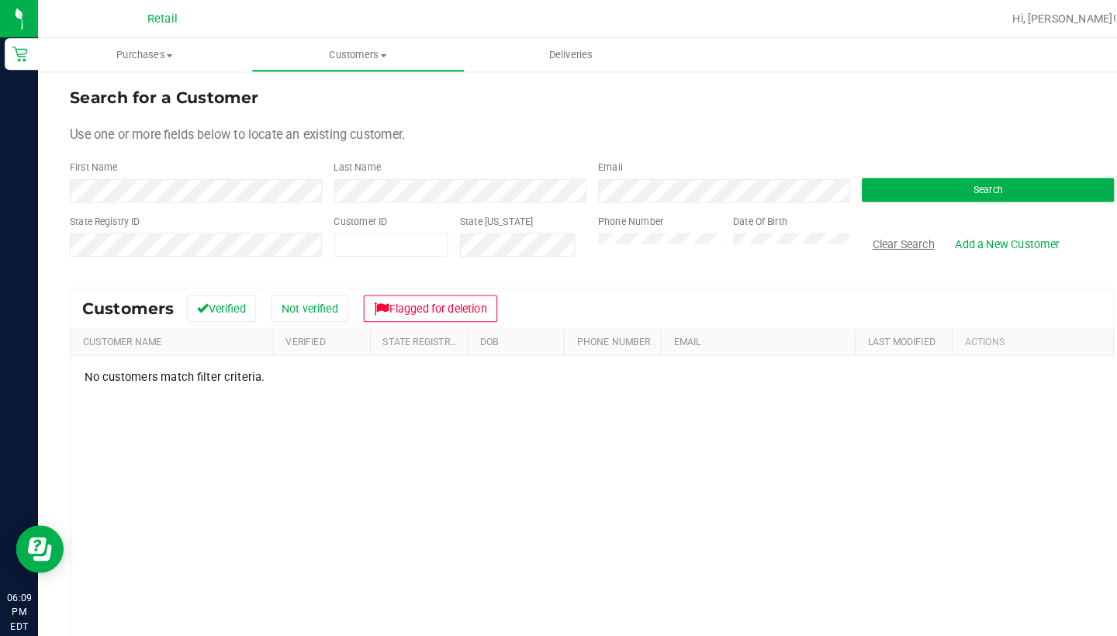
click at [889, 234] on button "Clear Search" at bounding box center [880, 238] width 81 height 26
drag, startPoint x: 883, startPoint y: 245, endPoint x: 836, endPoint y: 244, distance: 47.3
click at [881, 245] on button "Clear Search" at bounding box center [880, 238] width 81 height 26
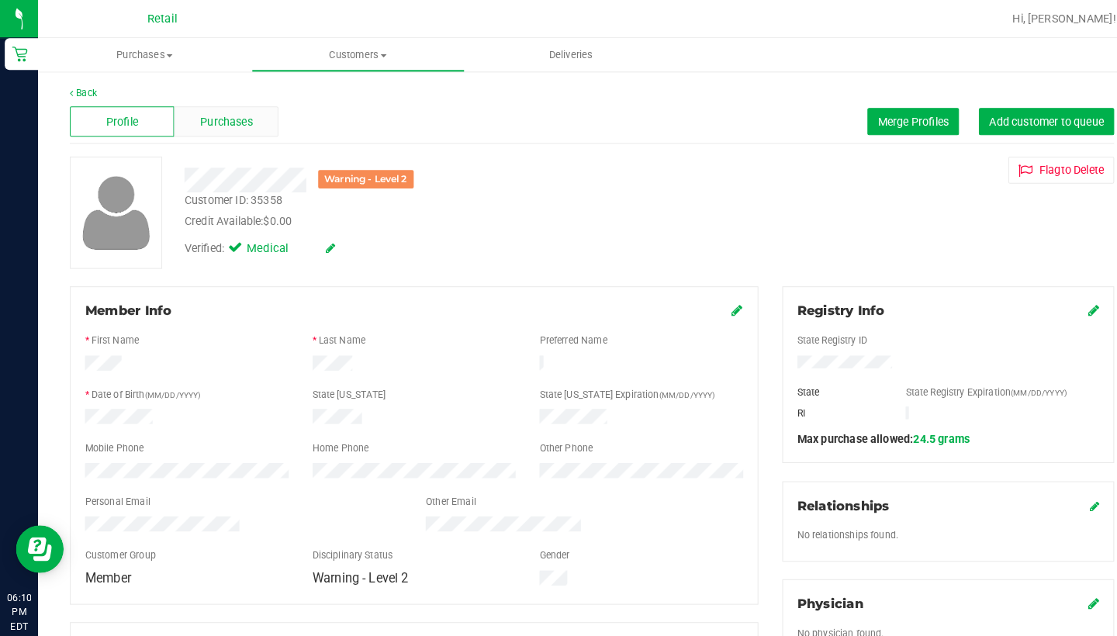
click at [234, 114] on span "Purchases" at bounding box center [220, 119] width 51 height 16
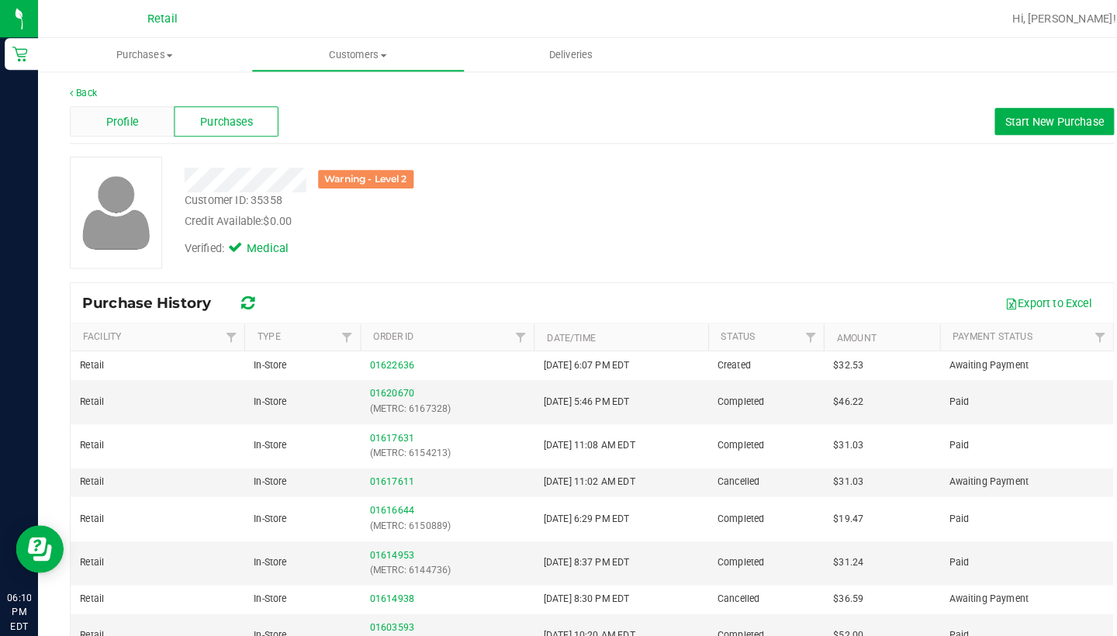
click at [118, 115] on span "Profile" at bounding box center [119, 119] width 31 height 16
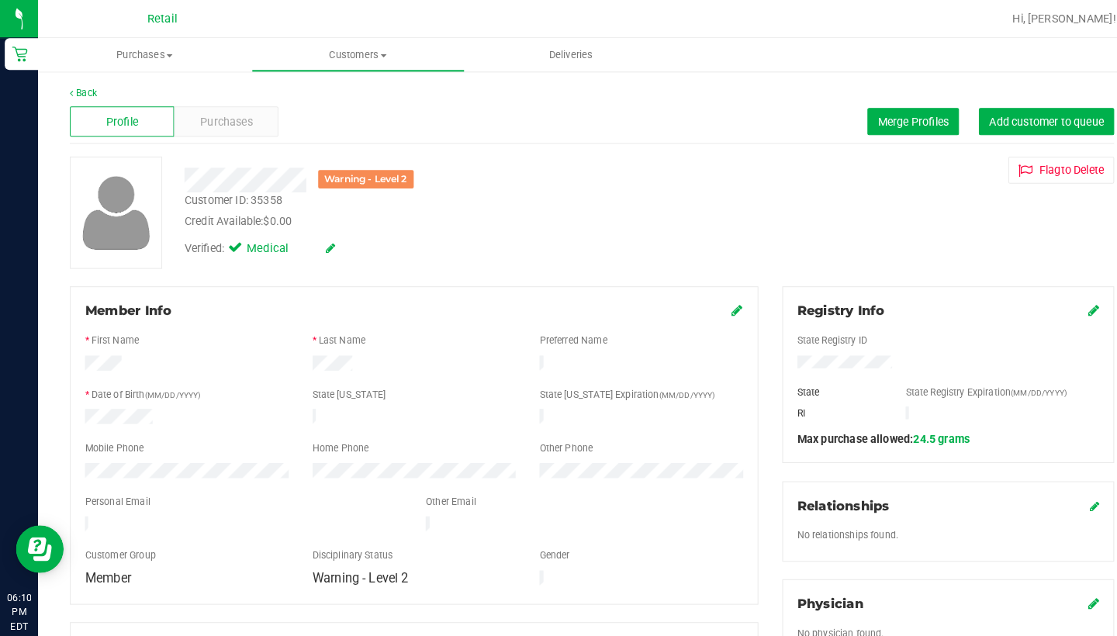
click at [715, 306] on icon at bounding box center [719, 302] width 11 height 12
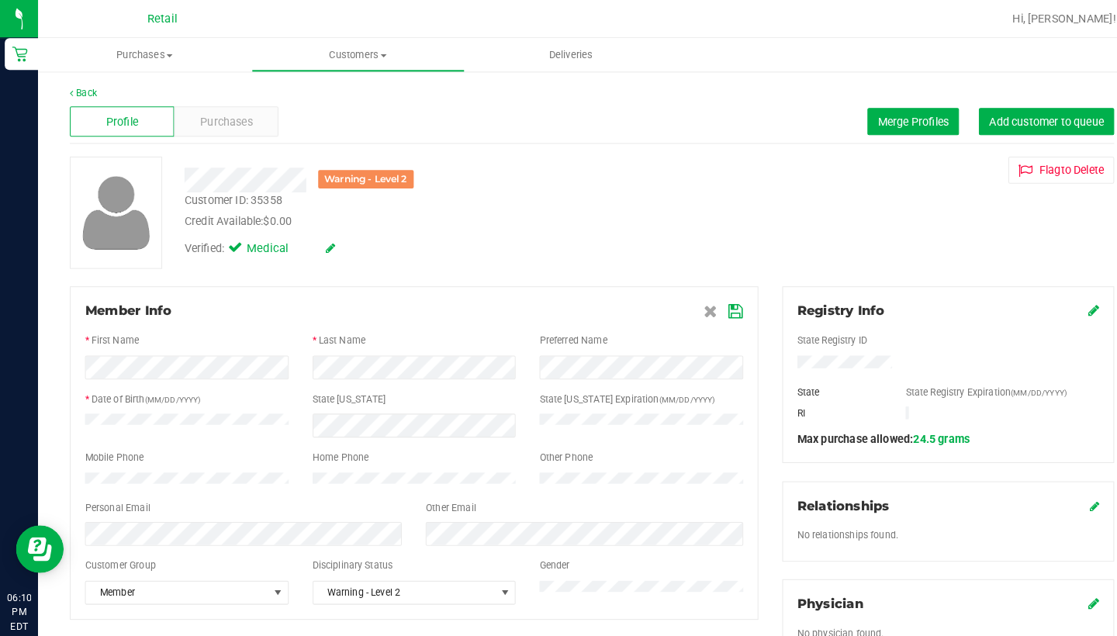
click at [721, 303] on icon at bounding box center [718, 304] width 14 height 12
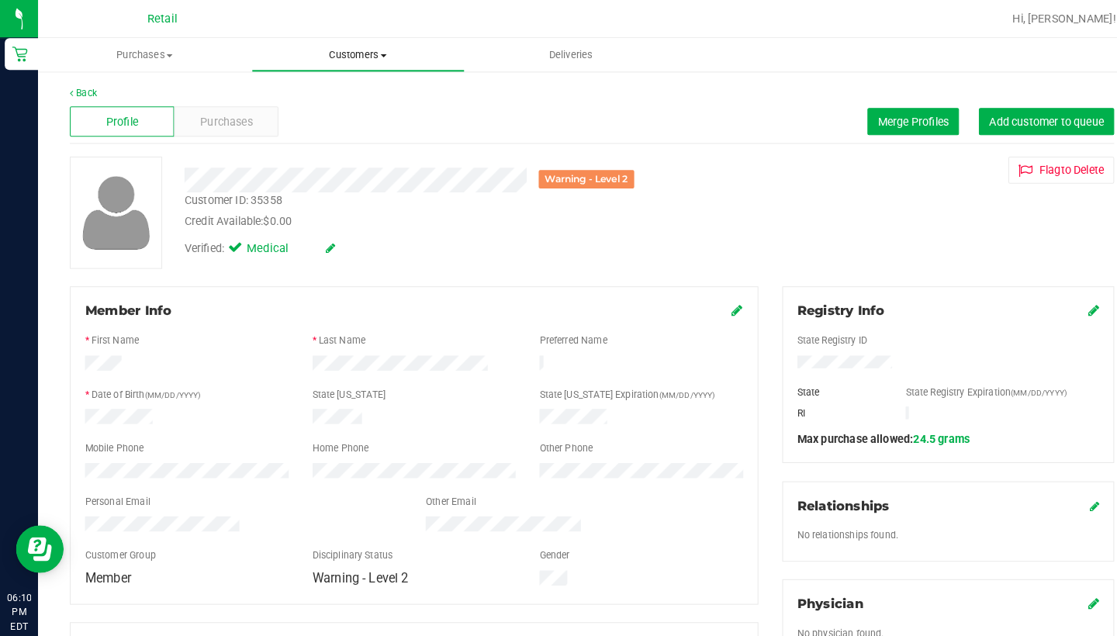
click at [330, 60] on span "Customers" at bounding box center [349, 54] width 206 height 14
click at [712, 299] on div "Member Info" at bounding box center [404, 303] width 642 height 19
click at [719, 302] on icon at bounding box center [719, 302] width 11 height 12
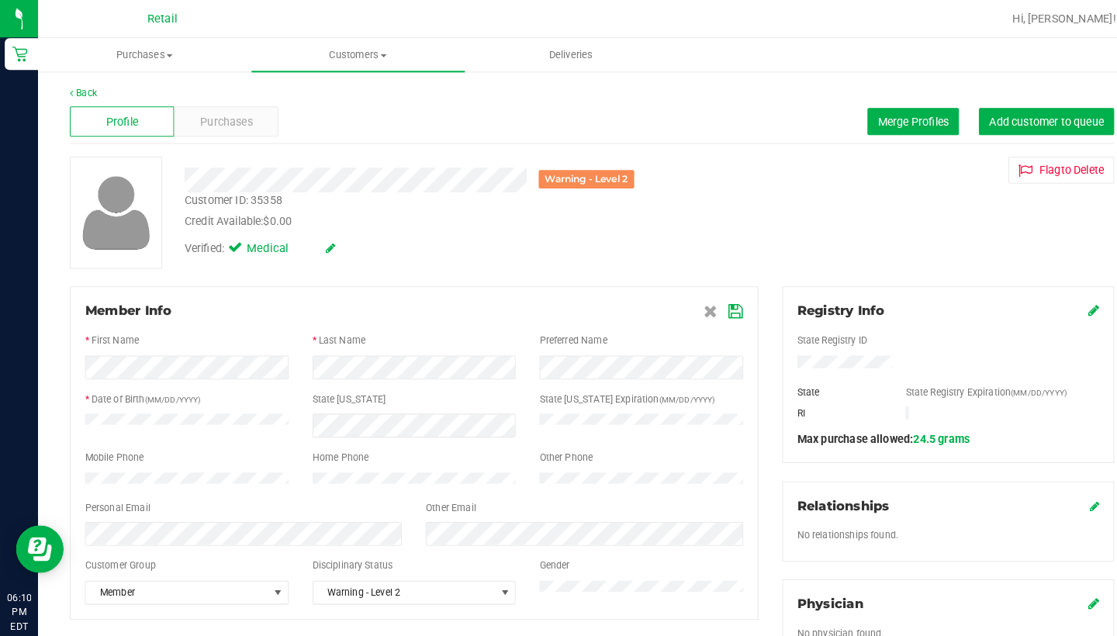
click at [718, 300] on icon at bounding box center [718, 304] width 14 height 12
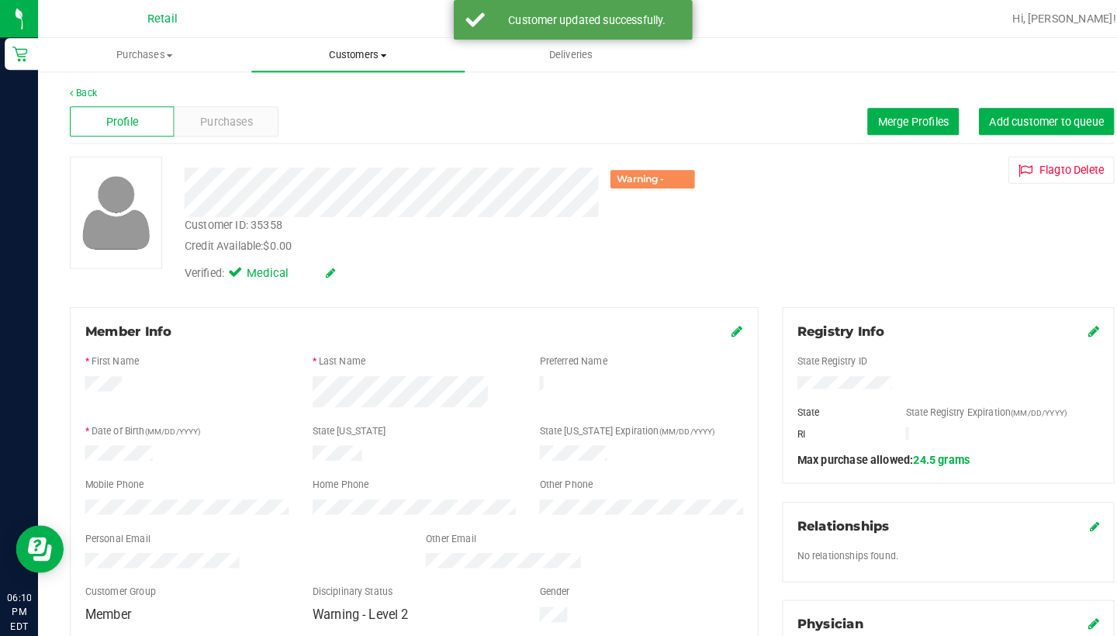
click at [345, 49] on span "Customers" at bounding box center [349, 54] width 208 height 14
click at [345, 87] on span "All customers" at bounding box center [301, 93] width 112 height 13
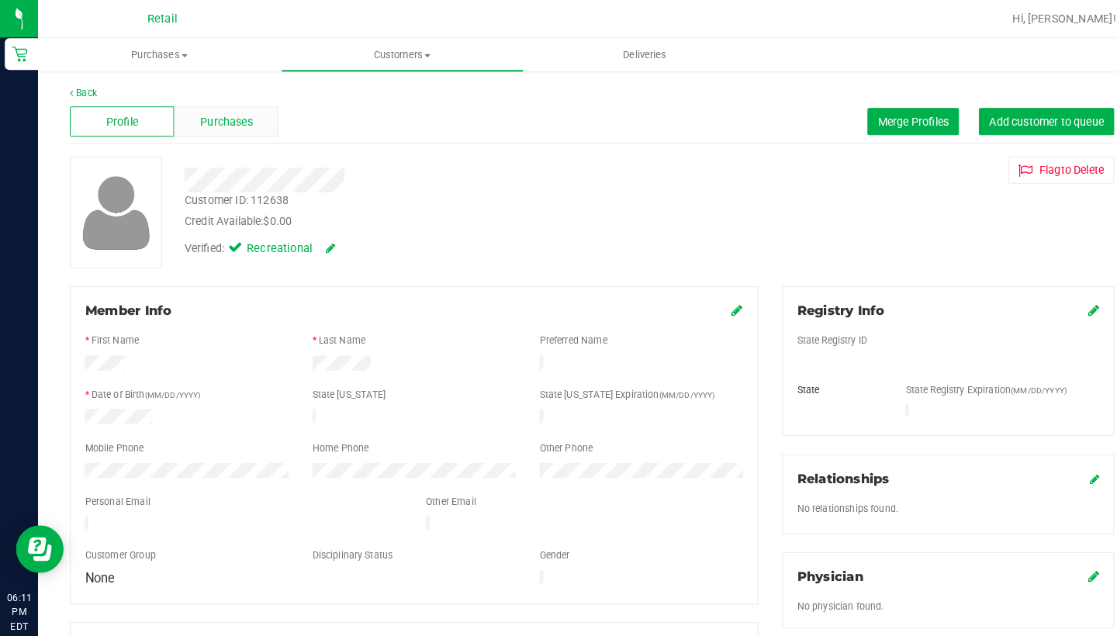
click at [237, 117] on span "Purchases" at bounding box center [220, 119] width 51 height 16
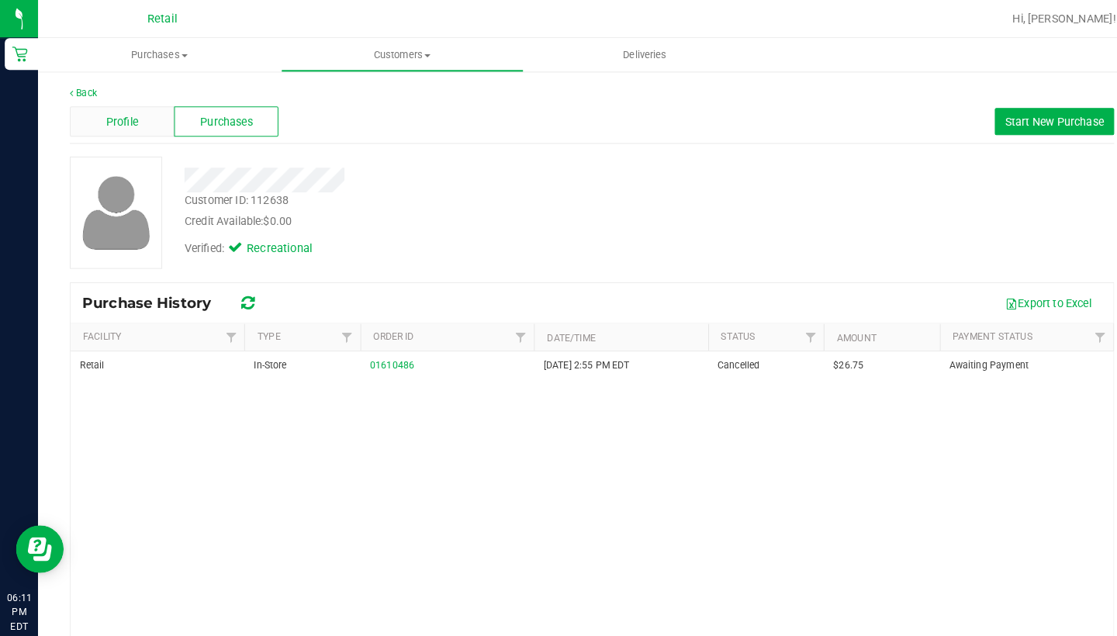
click at [115, 125] on span "Profile" at bounding box center [119, 119] width 31 height 16
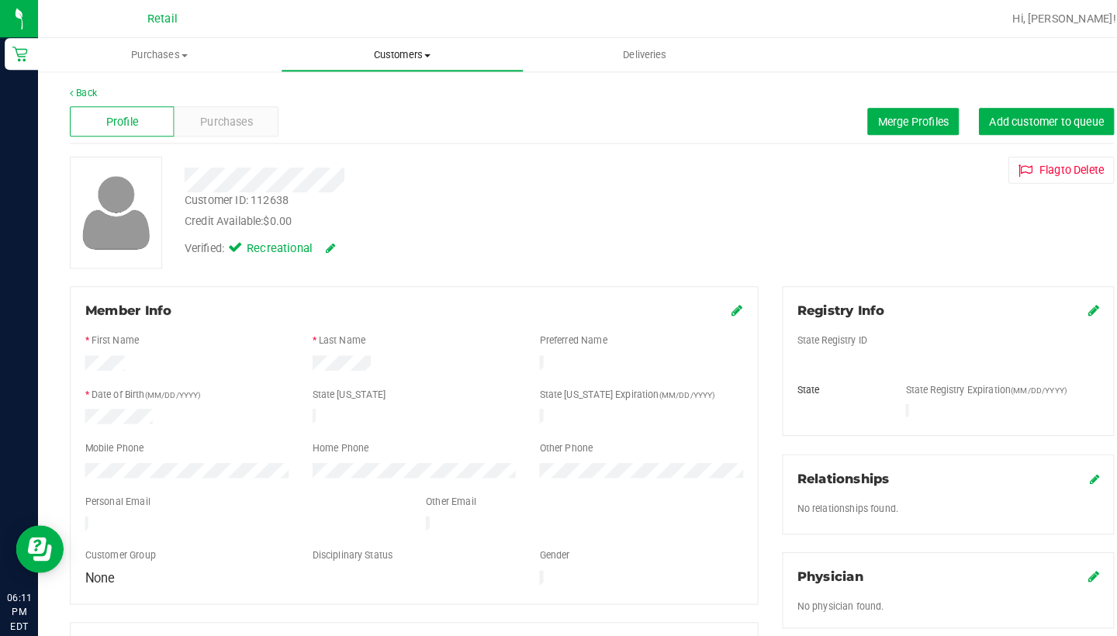
click at [395, 57] on span "Customers" at bounding box center [392, 54] width 235 height 14
click at [385, 92] on li "All customers" at bounding box center [392, 94] width 237 height 19
click at [874, 125] on button "Merge Profiles" at bounding box center [890, 119] width 89 height 26
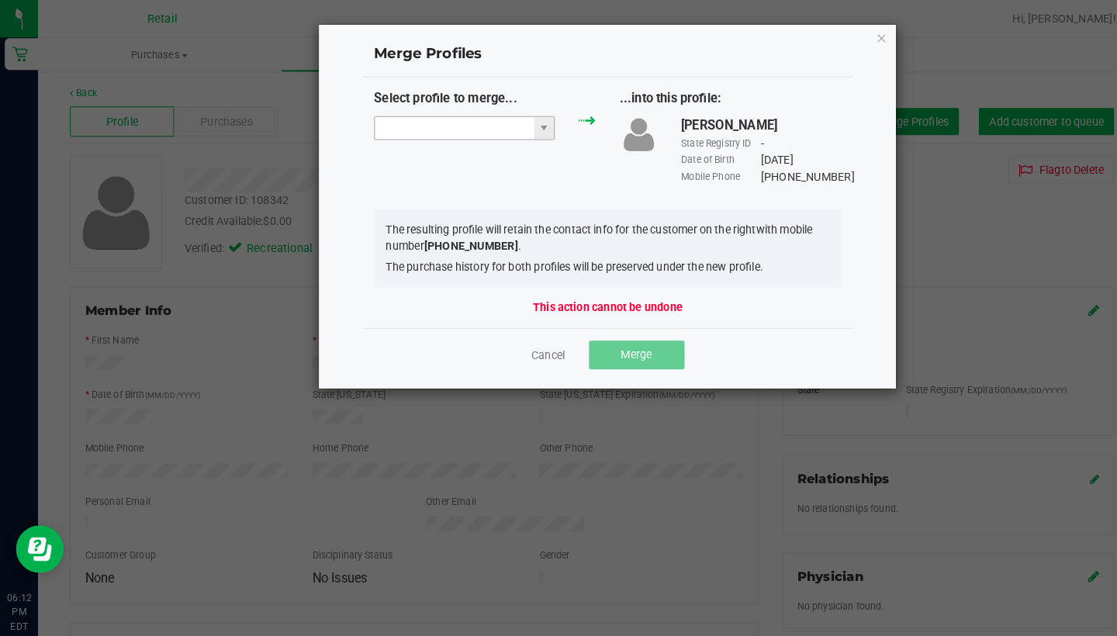
click at [441, 126] on input "NO DATA FOUND" at bounding box center [442, 125] width 155 height 22
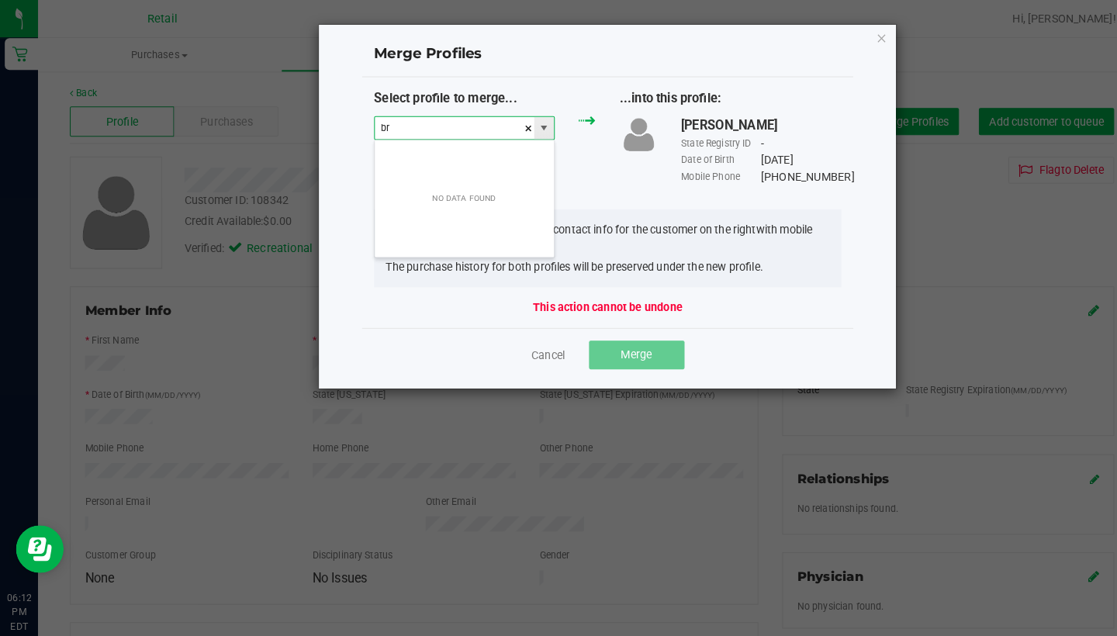
scroll to position [23, 177]
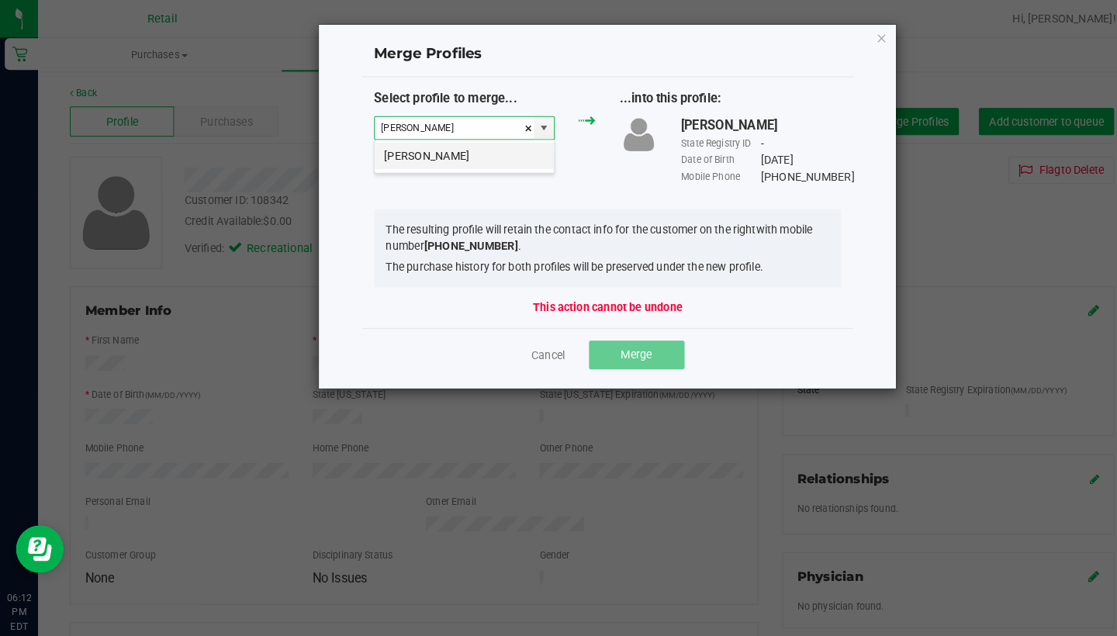
click at [451, 158] on li "[PERSON_NAME]" at bounding box center [452, 152] width 175 height 26
type input "[PERSON_NAME]"
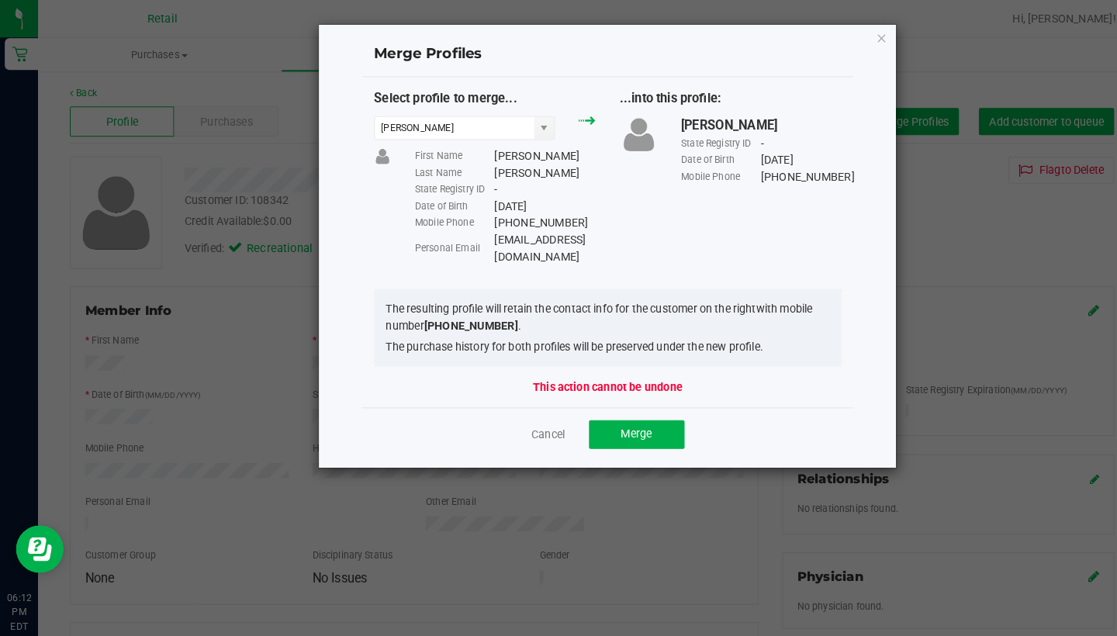
drag, startPoint x: 618, startPoint y: 230, endPoint x: 476, endPoint y: 240, distance: 141.6
click at [476, 240] on div "Select profile to merge... [PERSON_NAME] First Name [PERSON_NAME] Last Name [PE…" at bounding box center [592, 172] width 479 height 171
click at [476, 235] on div "Personal Email" at bounding box center [443, 242] width 78 height 14
drag, startPoint x: 476, startPoint y: 233, endPoint x: 615, endPoint y: 237, distance: 138.9
click at [580, 237] on div "Personal Email [EMAIL_ADDRESS][DOMAIN_NAME]" at bounding box center [492, 242] width 176 height 33
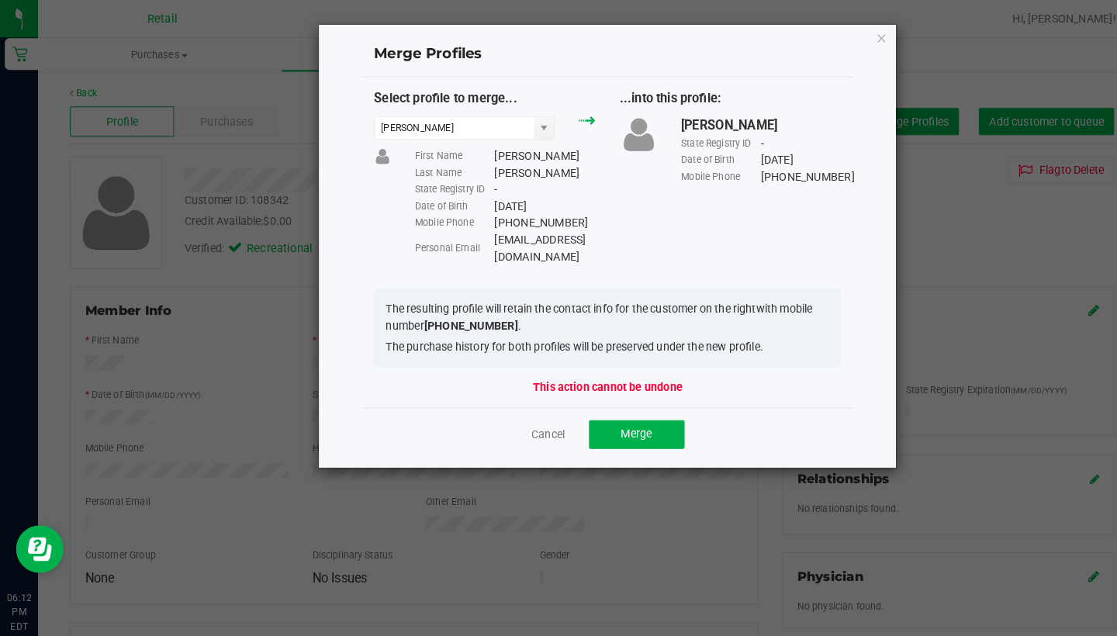
copy div "[EMAIL_ADDRESS][DOMAIN_NAME]"
click at [641, 410] on button "Merge" at bounding box center [620, 424] width 93 height 28
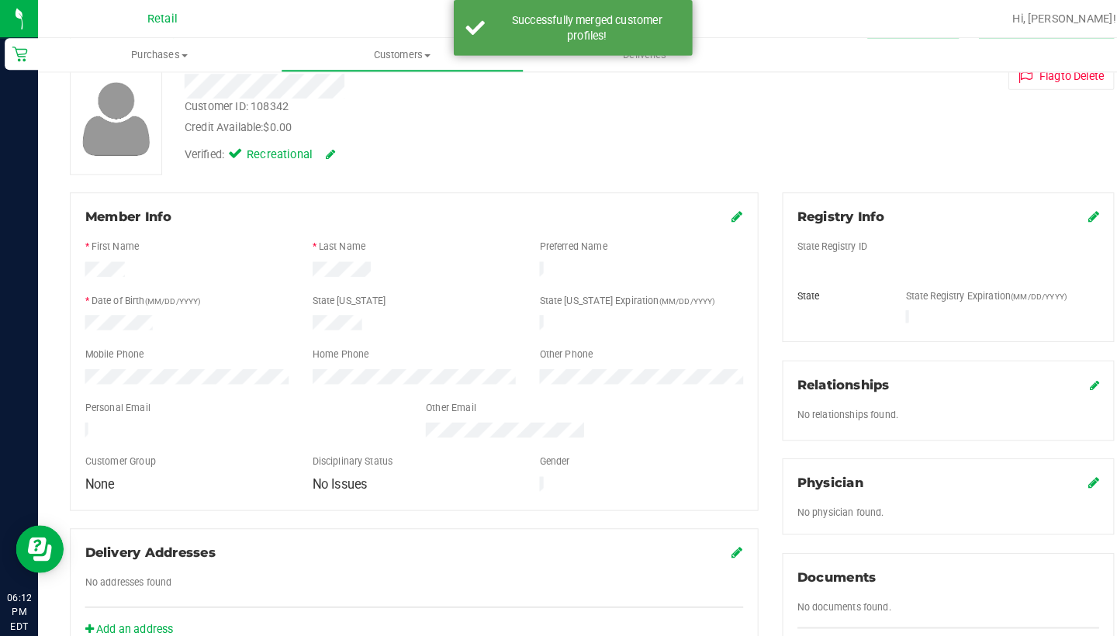
scroll to position [99, 0]
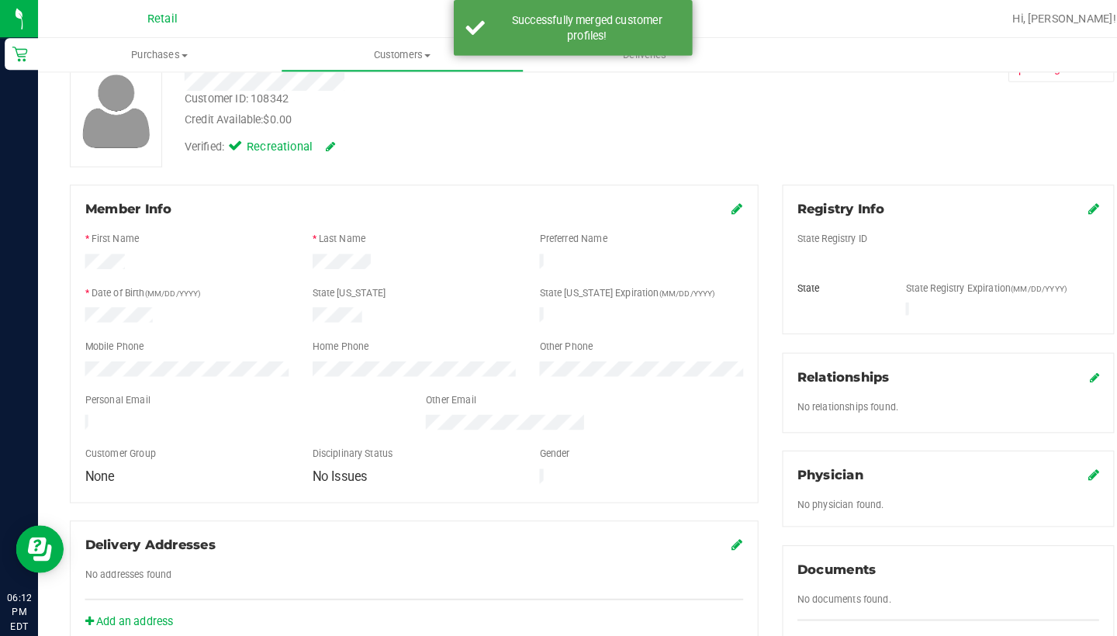
click at [723, 202] on icon at bounding box center [719, 203] width 11 height 12
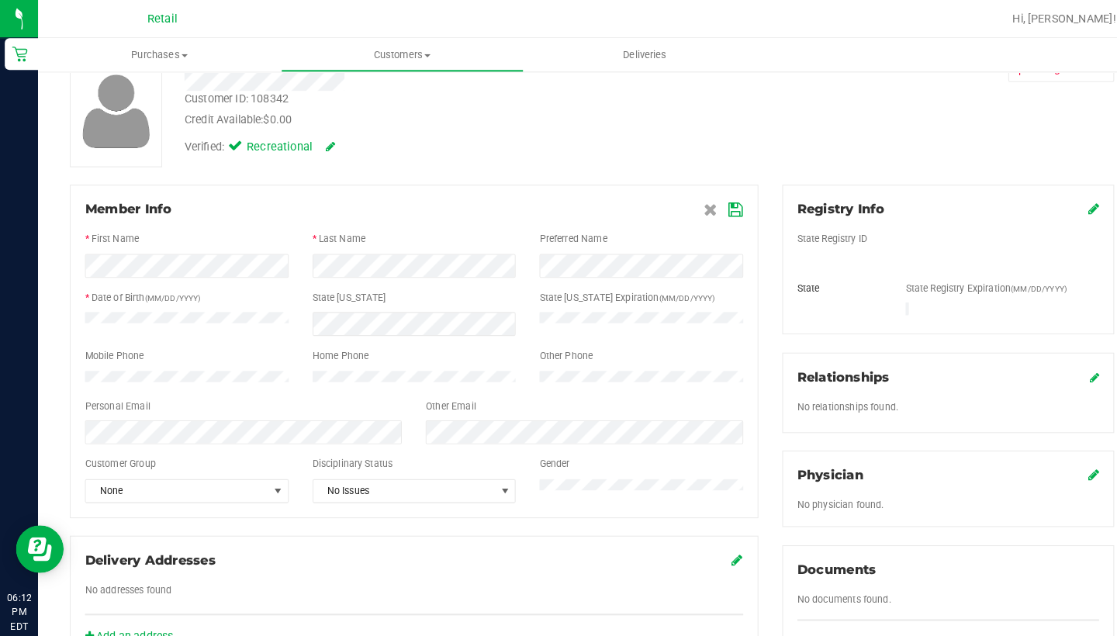
click at [718, 204] on icon at bounding box center [718, 205] width 14 height 12
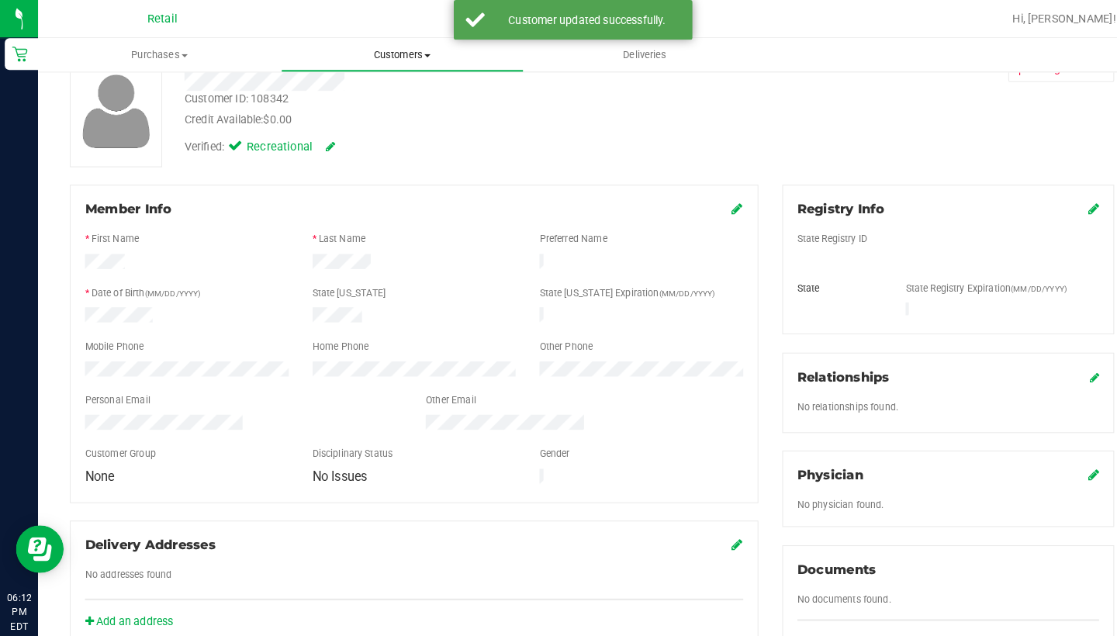
click at [372, 47] on span "Customers" at bounding box center [392, 54] width 235 height 14
click at [382, 85] on li "All customers" at bounding box center [392, 94] width 237 height 19
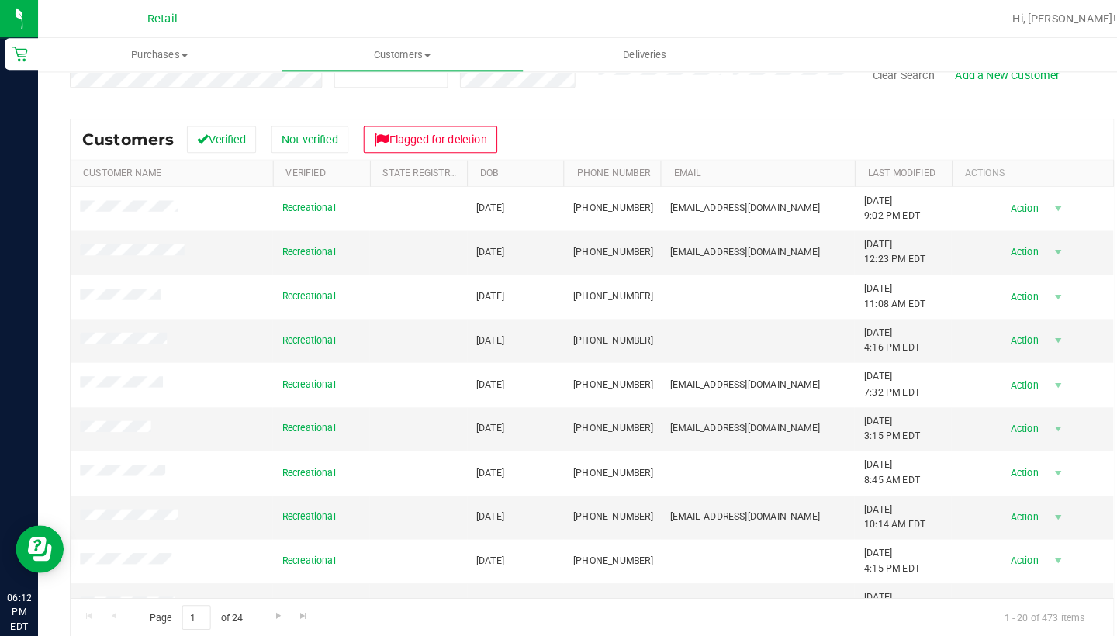
click at [863, 159] on th "Last Modified" at bounding box center [880, 169] width 95 height 26
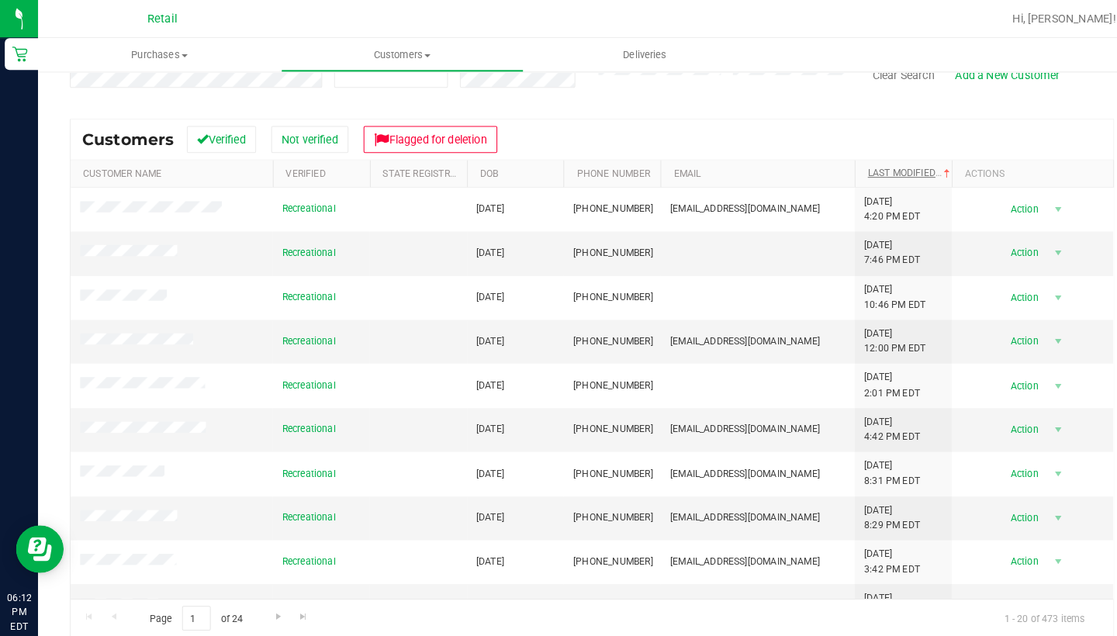
click at [863, 164] on link "Last Modified" at bounding box center [888, 168] width 84 height 11
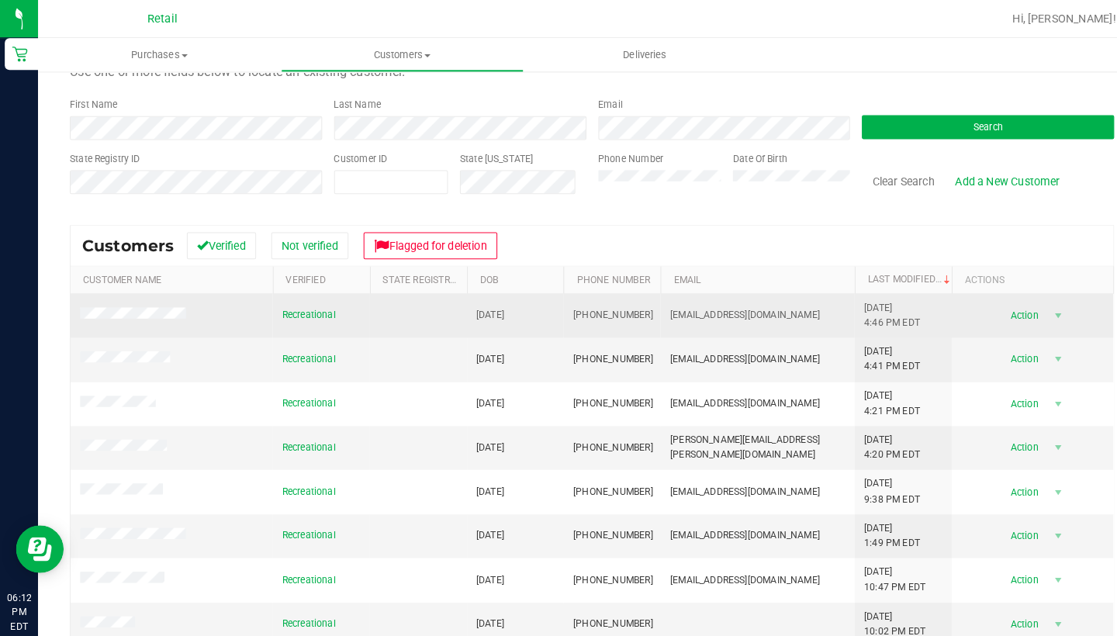
scroll to position [29, 0]
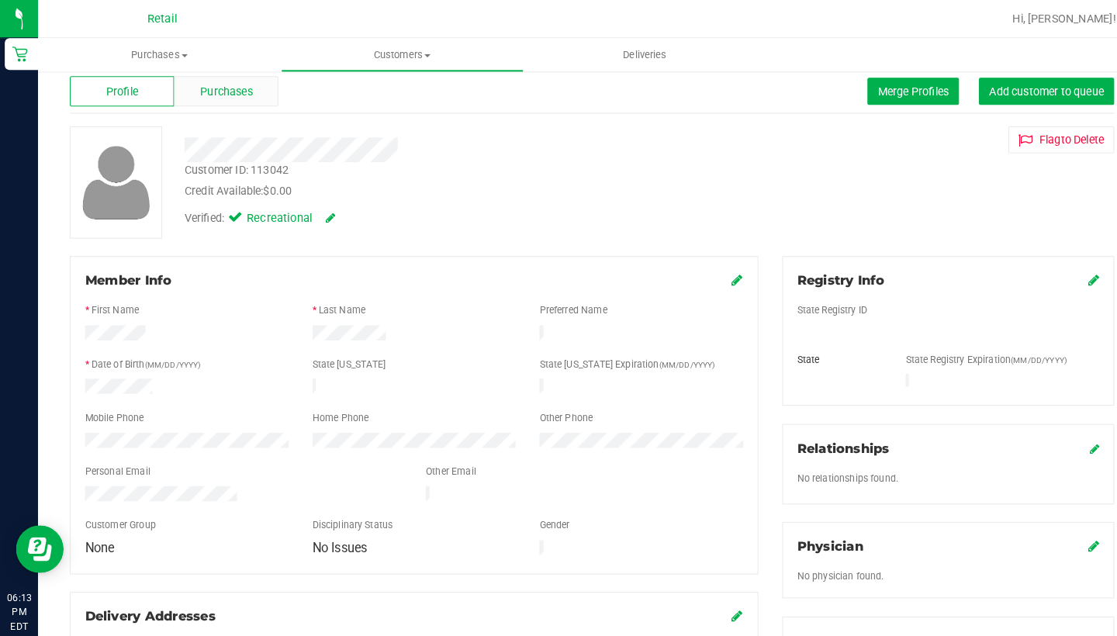
click at [223, 75] on div "Purchases" at bounding box center [221, 88] width 102 height 29
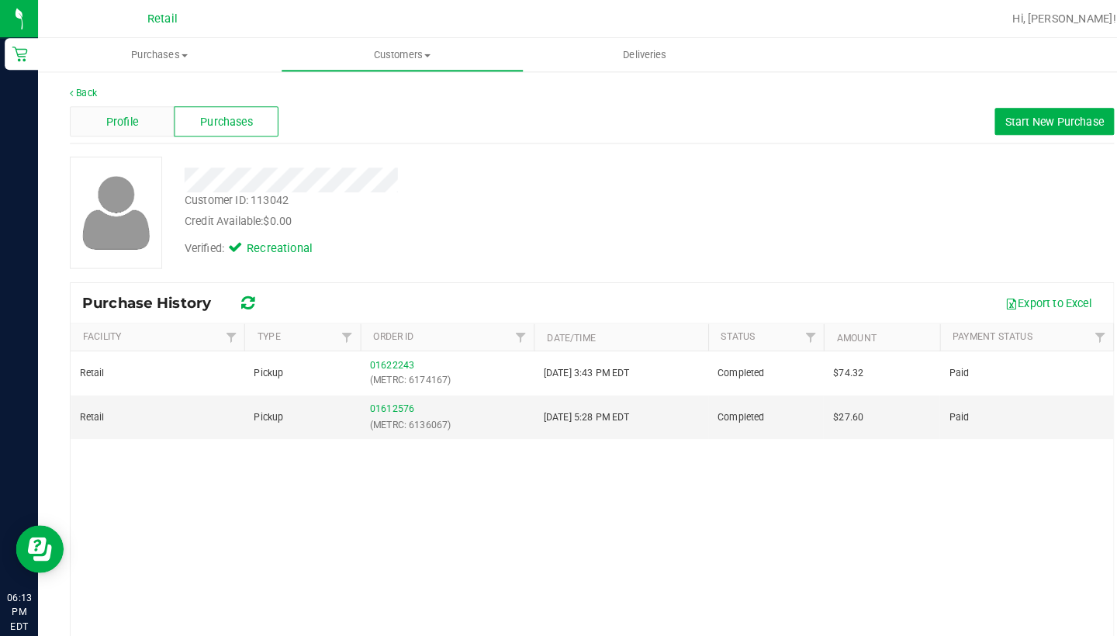
click at [115, 112] on span "Profile" at bounding box center [119, 119] width 31 height 16
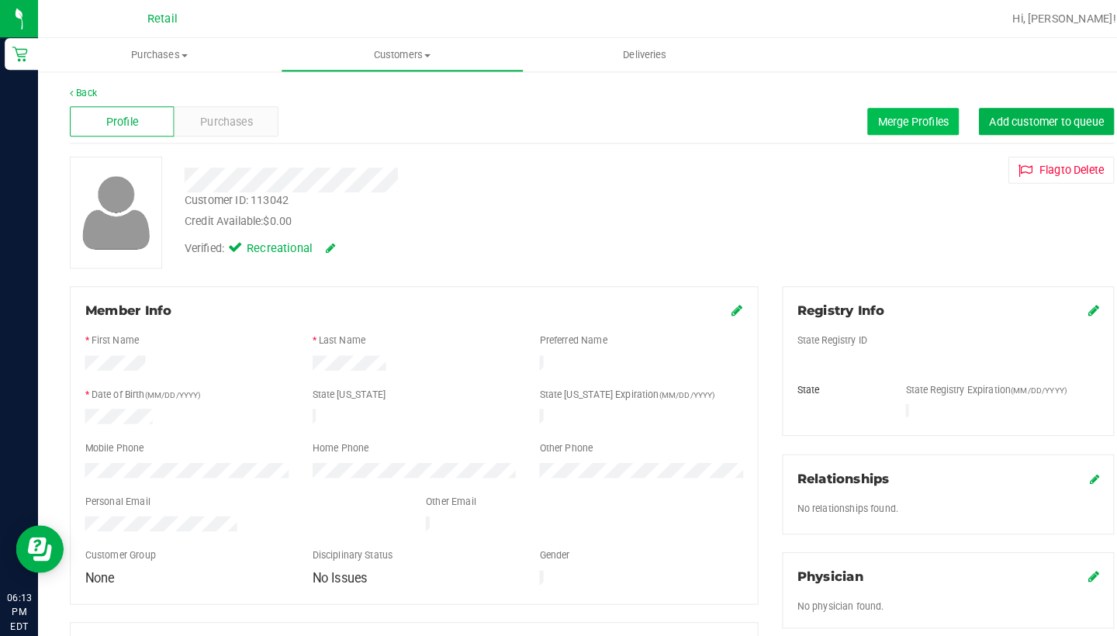
click at [876, 114] on span "Merge Profiles" at bounding box center [890, 118] width 69 height 12
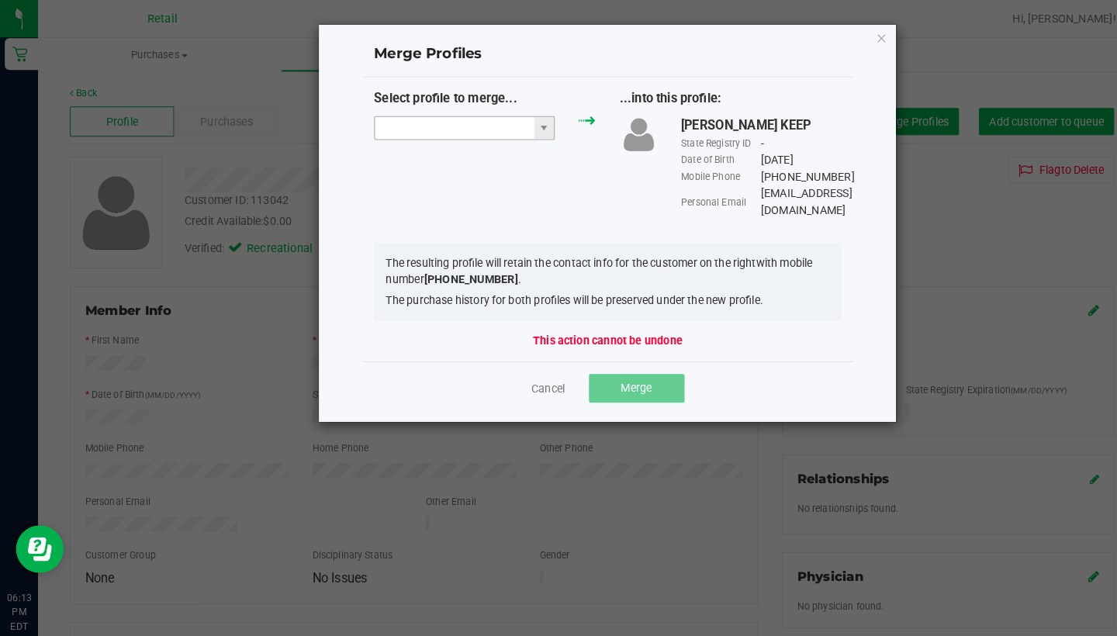
click at [490, 119] on input "NO DATA FOUND" at bounding box center [442, 125] width 155 height 22
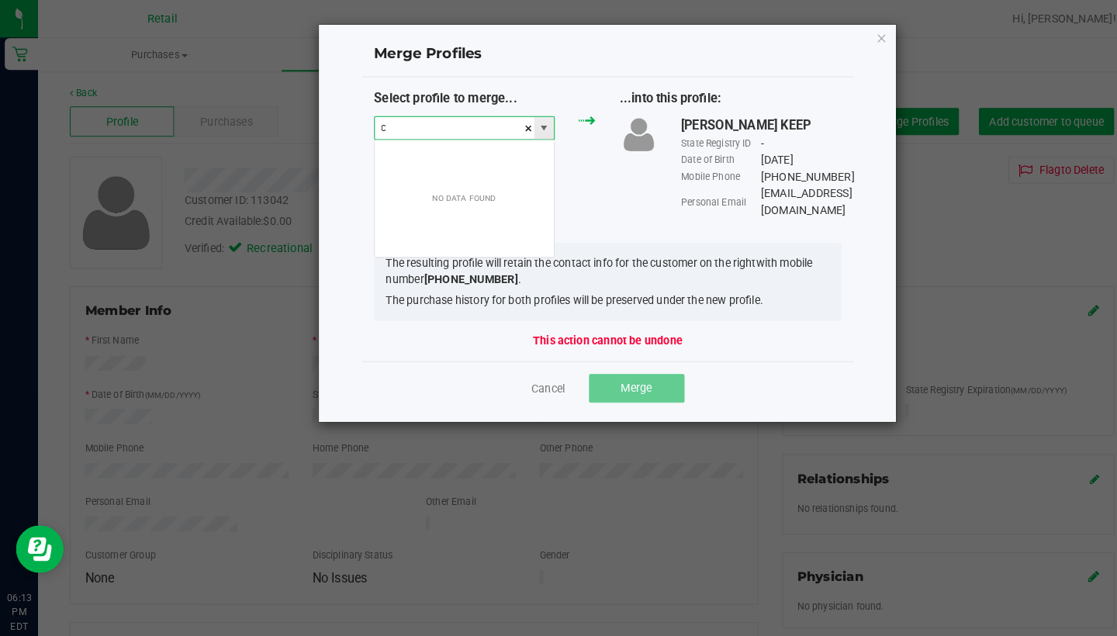
scroll to position [23, 177]
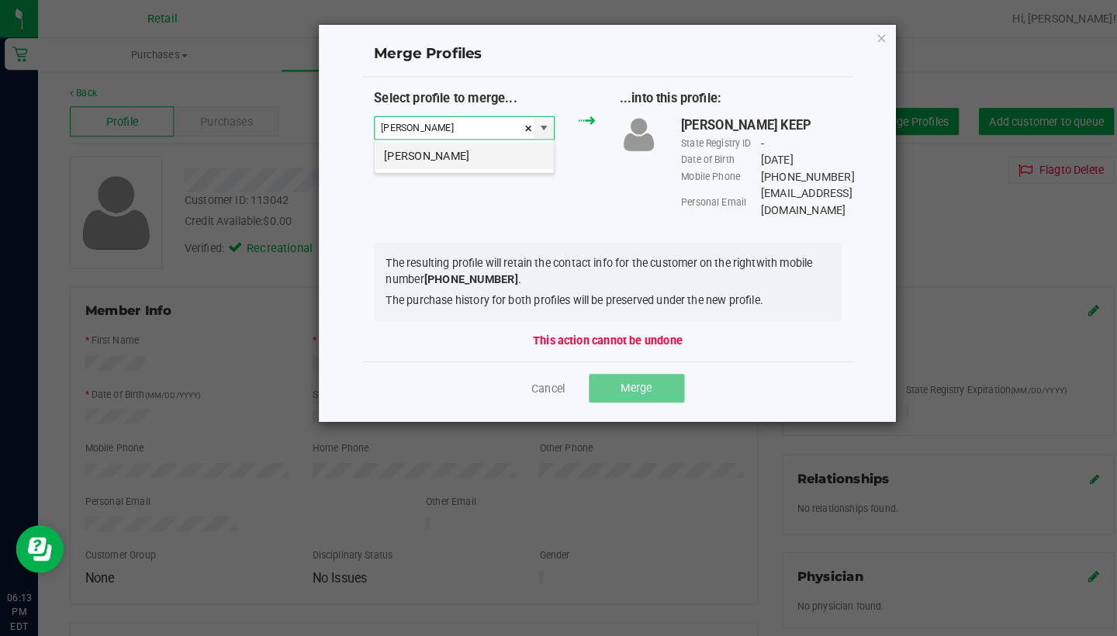
click at [495, 155] on li "[PERSON_NAME]" at bounding box center [452, 152] width 175 height 26
type input "[PERSON_NAME]"
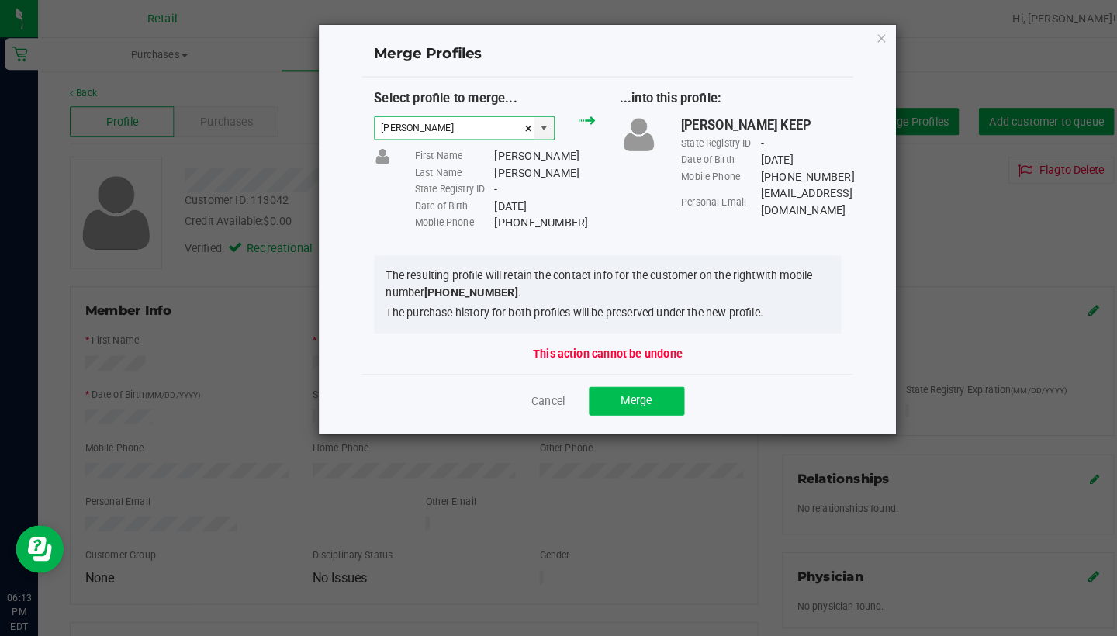
click at [640, 388] on button "Merge" at bounding box center [620, 391] width 93 height 28
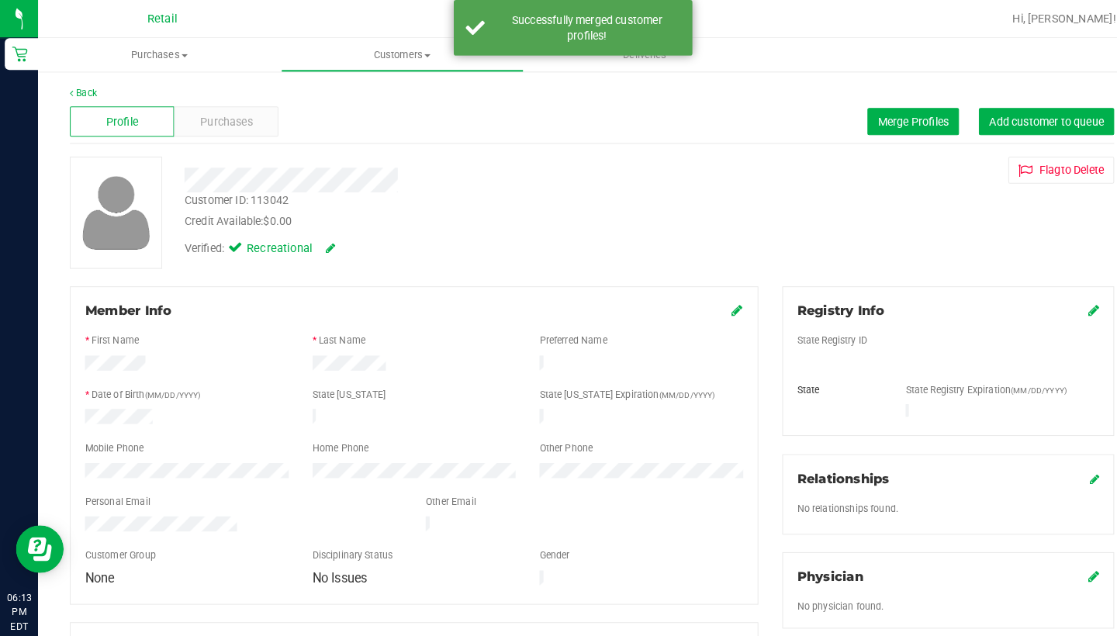
click at [714, 302] on icon at bounding box center [719, 302] width 11 height 12
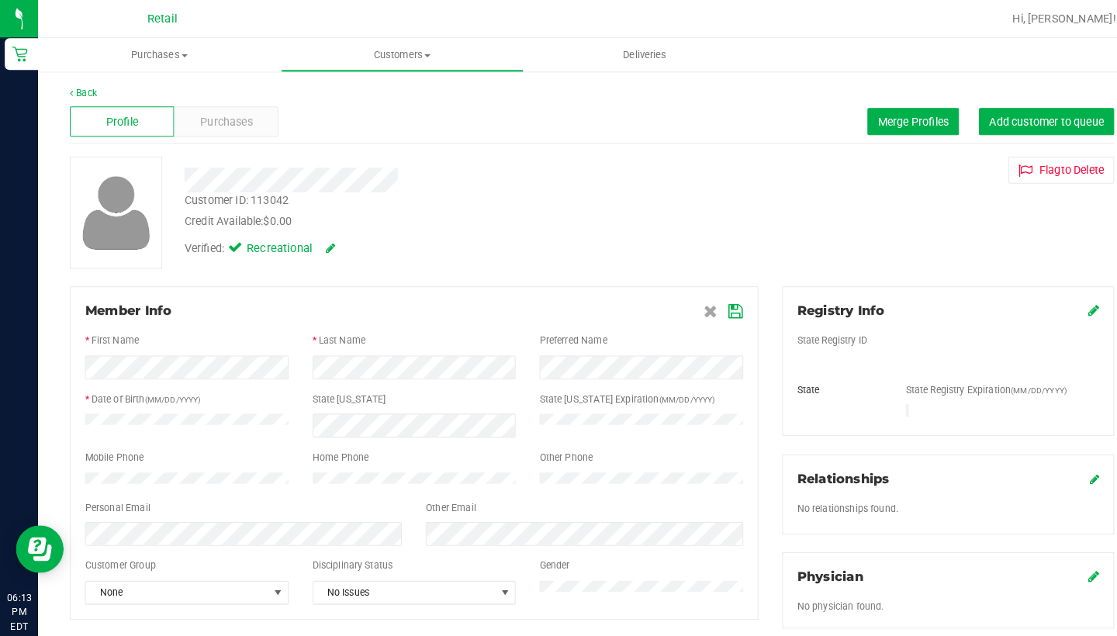
click at [713, 299] on icon at bounding box center [718, 304] width 14 height 12
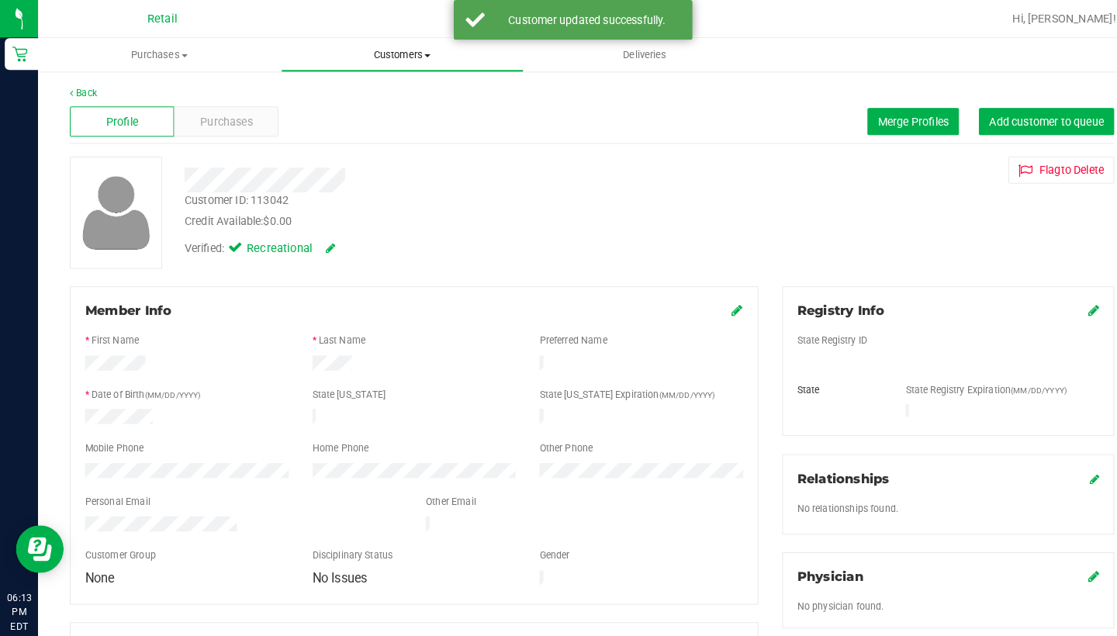
click at [370, 49] on span "Customers" at bounding box center [392, 54] width 235 height 14
click at [358, 90] on span "All customers" at bounding box center [330, 93] width 112 height 13
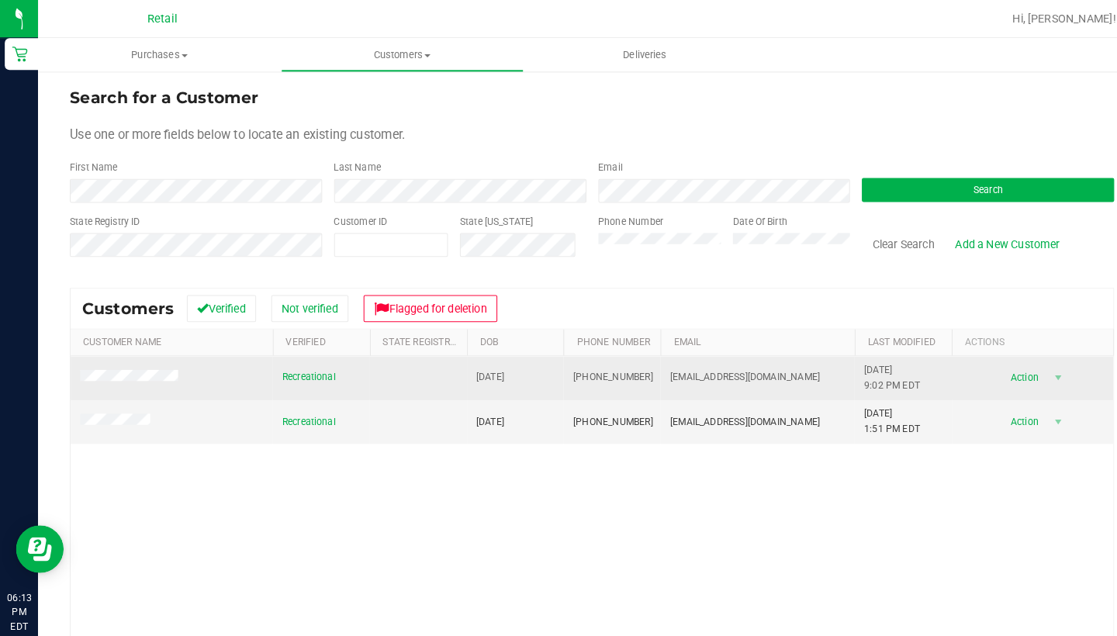
drag, startPoint x: 630, startPoint y: 368, endPoint x: 553, endPoint y: 363, distance: 77.0
click at [554, 363] on td "[PHONE_NUMBER]" at bounding box center [596, 369] width 95 height 43
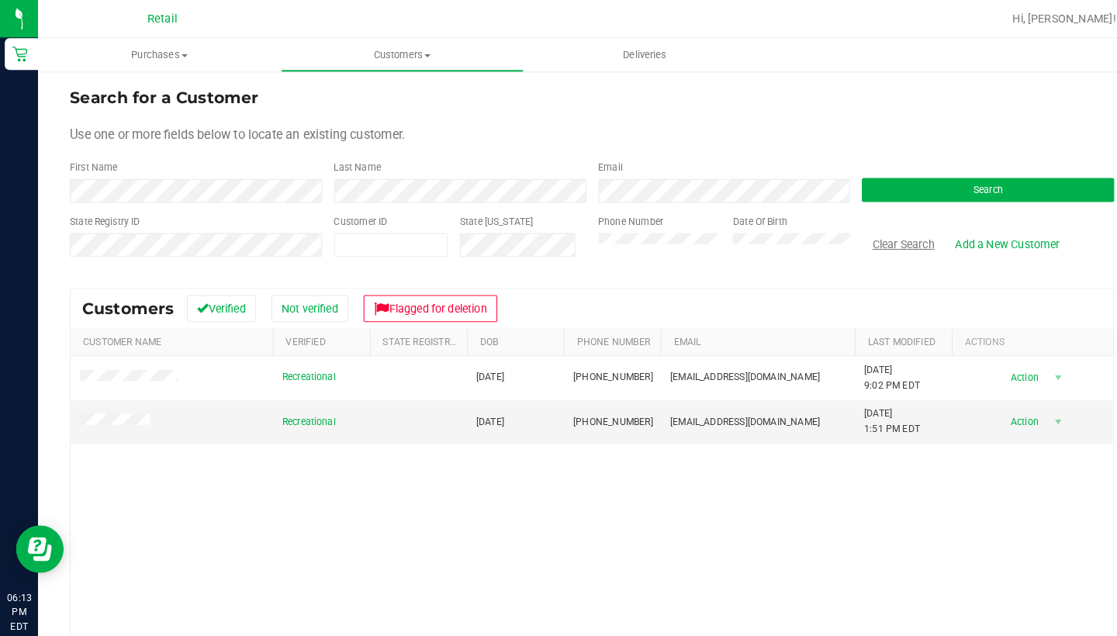
click at [880, 237] on button "Clear Search" at bounding box center [880, 238] width 81 height 26
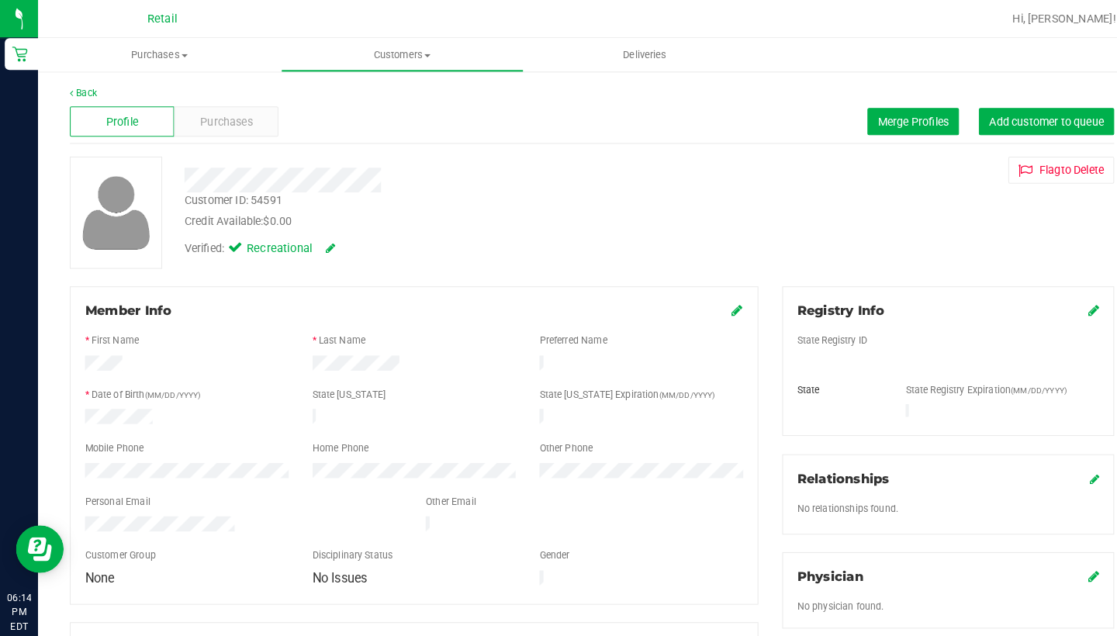
click at [711, 298] on div "Member Info" at bounding box center [404, 303] width 642 height 19
click at [721, 302] on icon at bounding box center [719, 302] width 11 height 12
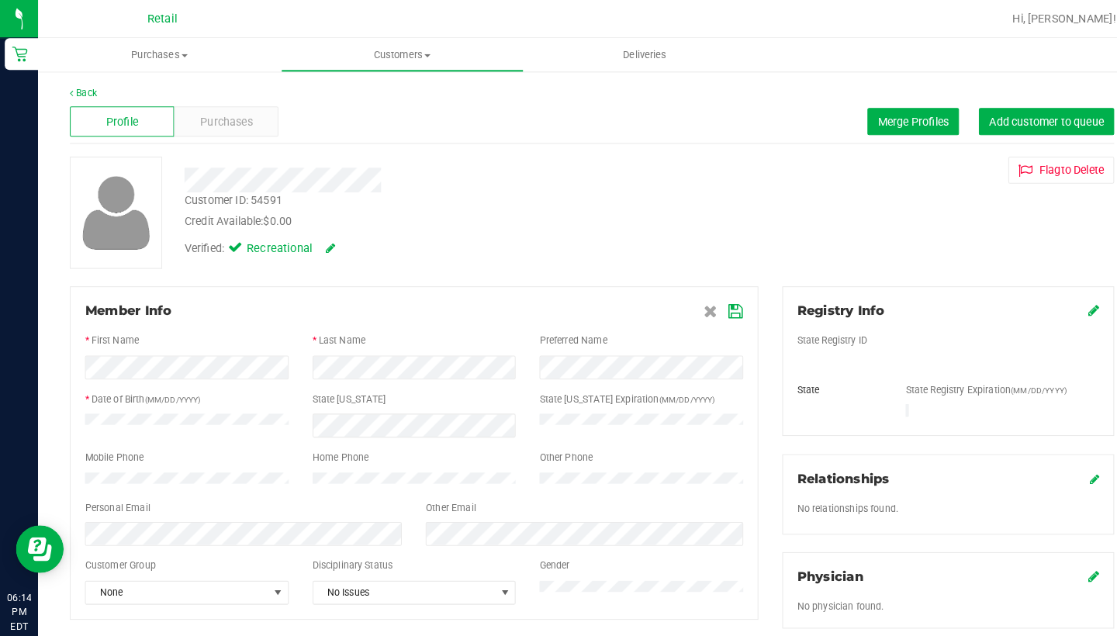
click at [711, 306] on icon at bounding box center [718, 304] width 14 height 12
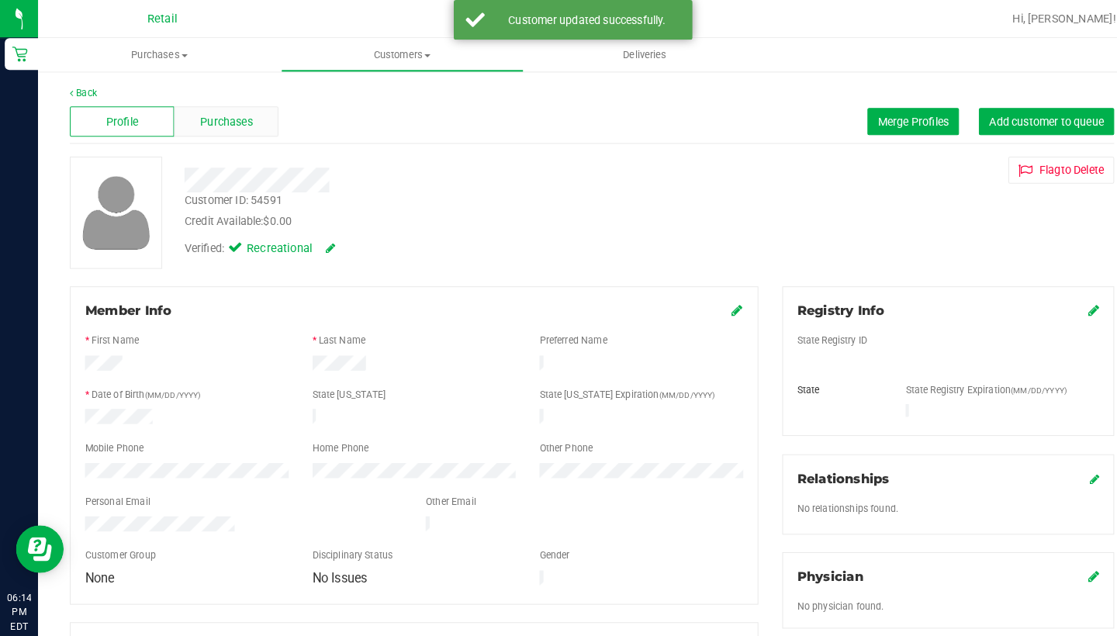
click at [202, 112] on span "Purchases" at bounding box center [220, 119] width 51 height 16
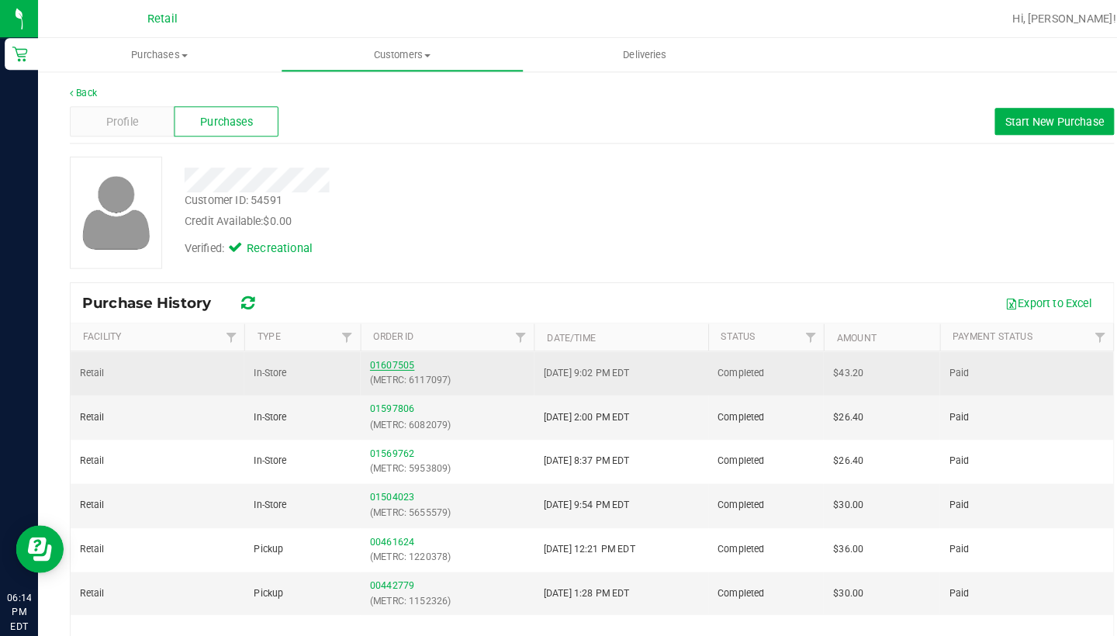
click at [382, 358] on link "01607505" at bounding box center [382, 356] width 43 height 11
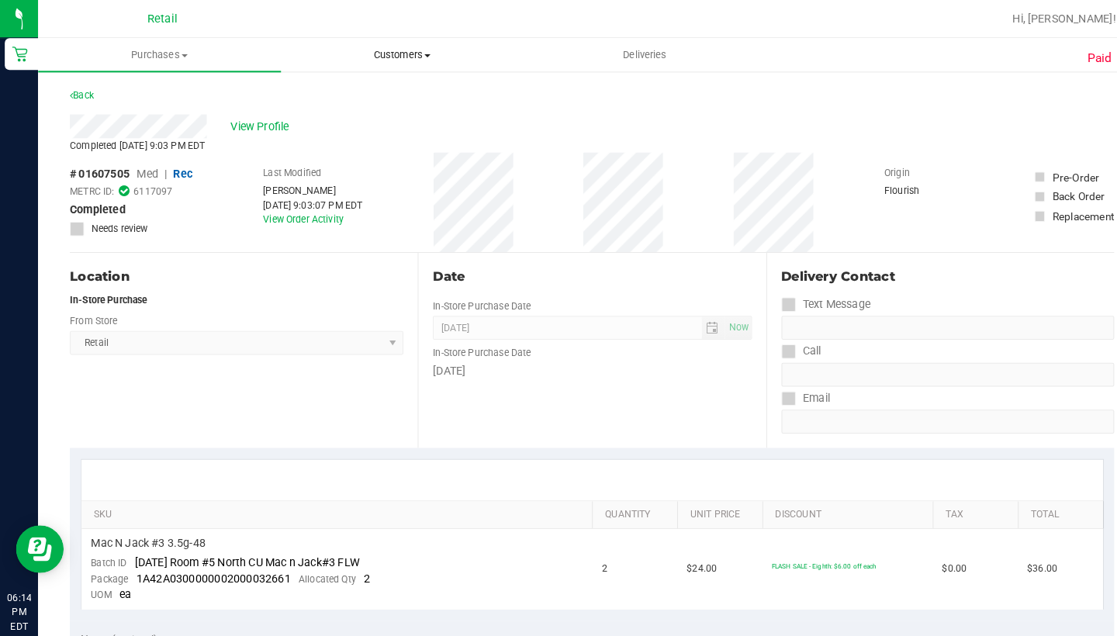
click at [415, 59] on span "Customers" at bounding box center [392, 54] width 235 height 14
click at [412, 88] on li "All customers" at bounding box center [392, 94] width 237 height 19
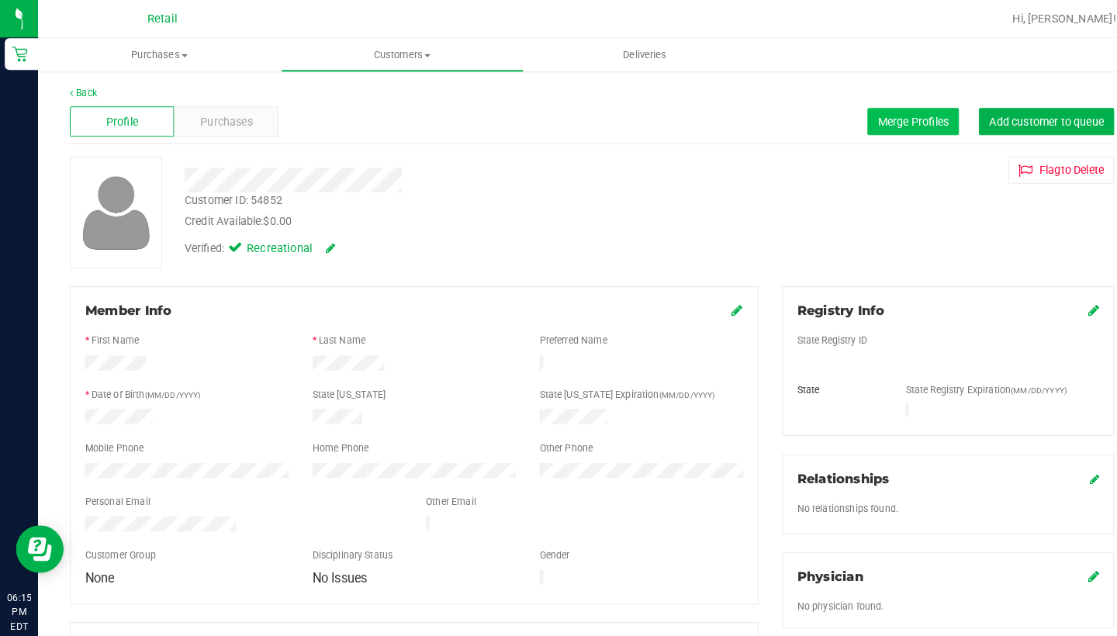
click at [872, 119] on span "Merge Profiles" at bounding box center [890, 118] width 69 height 12
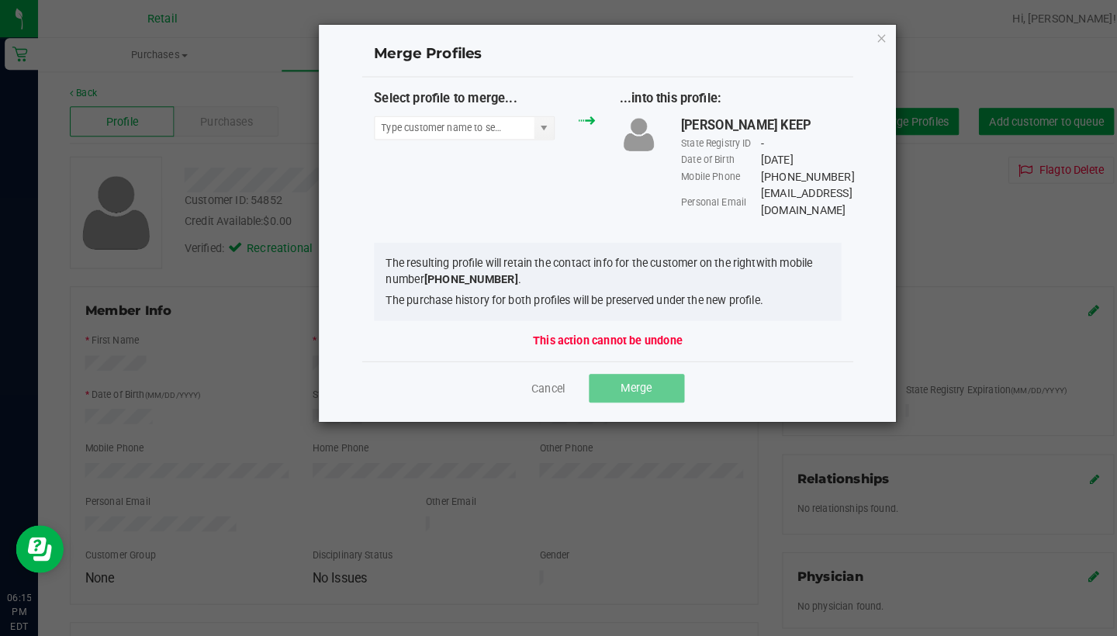
click at [458, 136] on div "Select profile to merge..." at bounding box center [473, 115] width 240 height 57
click at [458, 129] on input "NO DATA FOUND" at bounding box center [442, 125] width 155 height 22
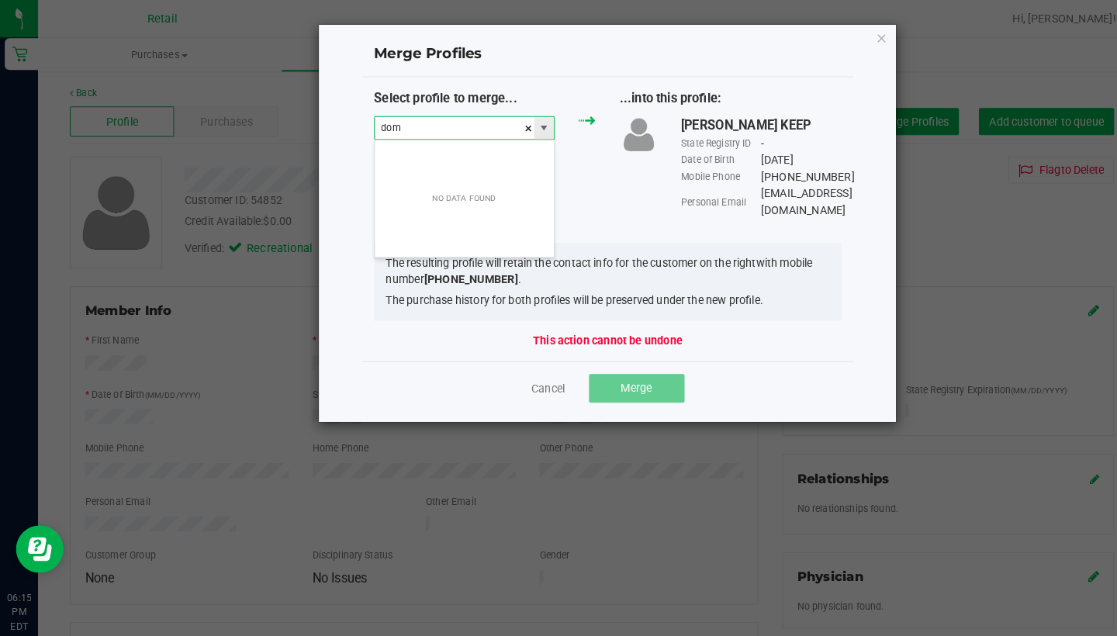
scroll to position [23, 177]
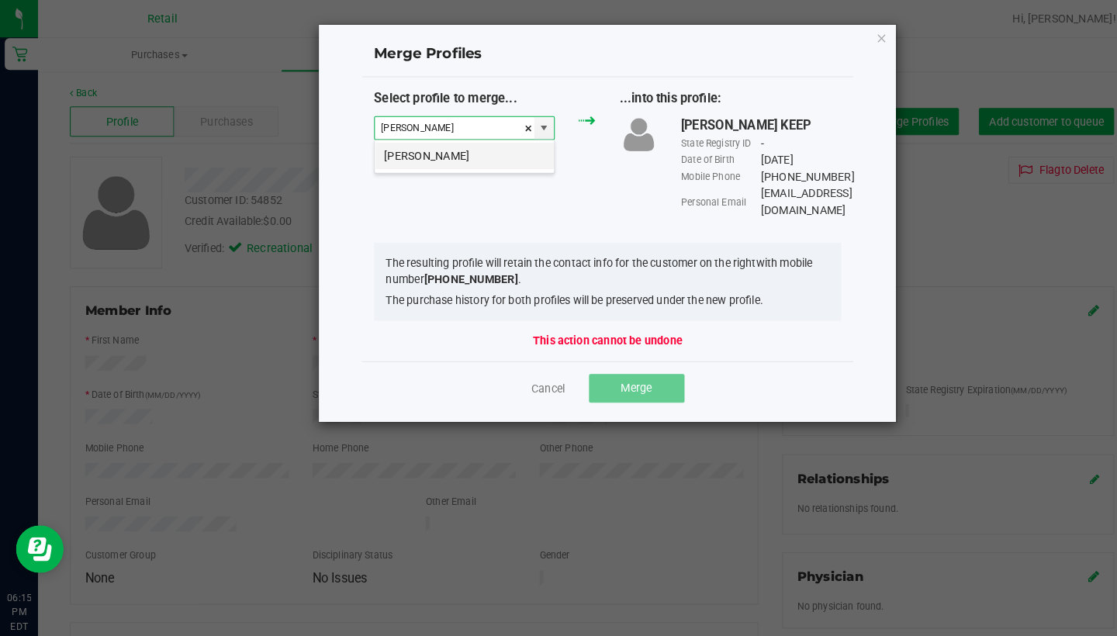
click at [455, 151] on li "[PERSON_NAME]" at bounding box center [452, 152] width 175 height 26
type input "[PERSON_NAME]"
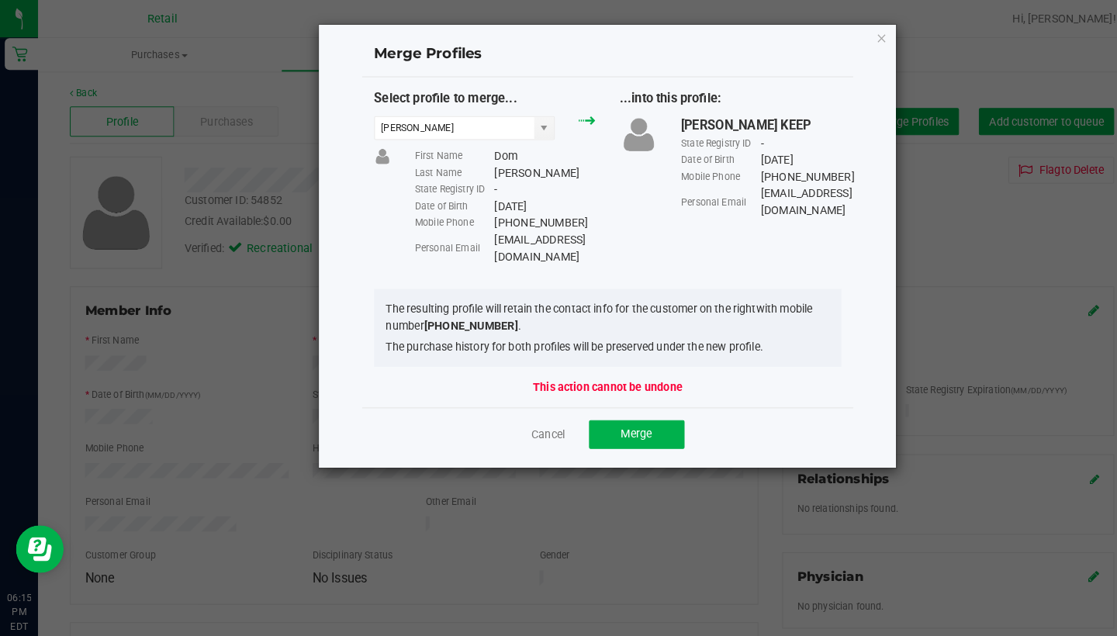
drag, startPoint x: 619, startPoint y: 233, endPoint x: 531, endPoint y: 229, distance: 87.7
click at [531, 229] on div "Select profile to merge... [PERSON_NAME] First Name [PERSON_NAME] Last Name [PE…" at bounding box center [592, 172] width 479 height 171
drag, startPoint x: 483, startPoint y: 229, endPoint x: 618, endPoint y: 231, distance: 134.2
click at [580, 231] on div "[EMAIL_ADDRESS][DOMAIN_NAME]" at bounding box center [531, 242] width 99 height 33
copy div "[EMAIL_ADDRESS][DOMAIN_NAME]"
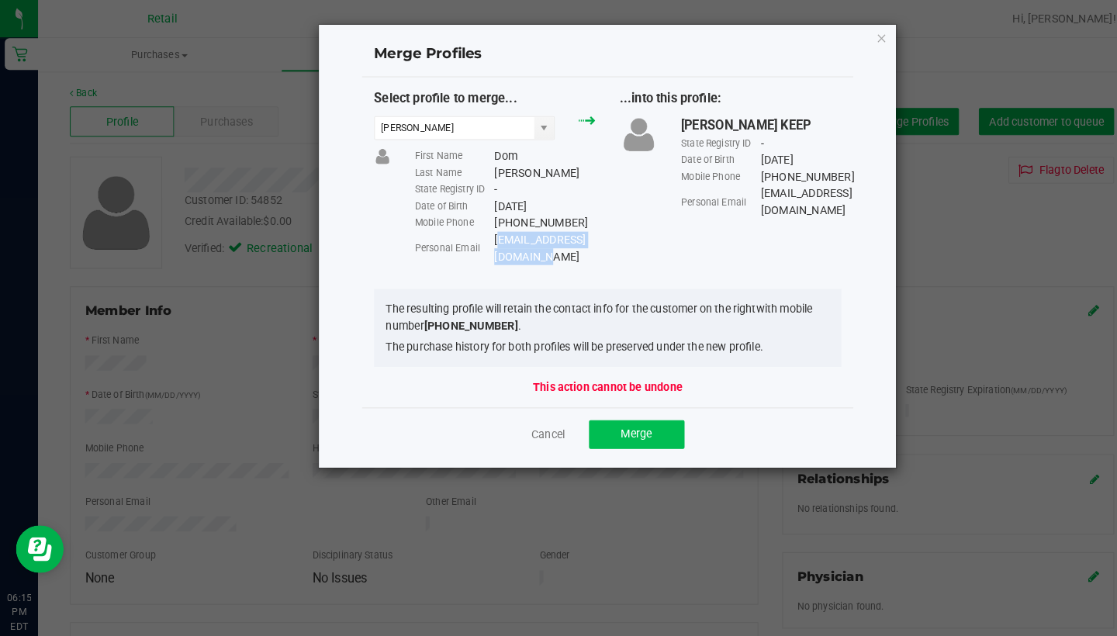
click at [633, 417] on span "Merge" at bounding box center [620, 423] width 30 height 12
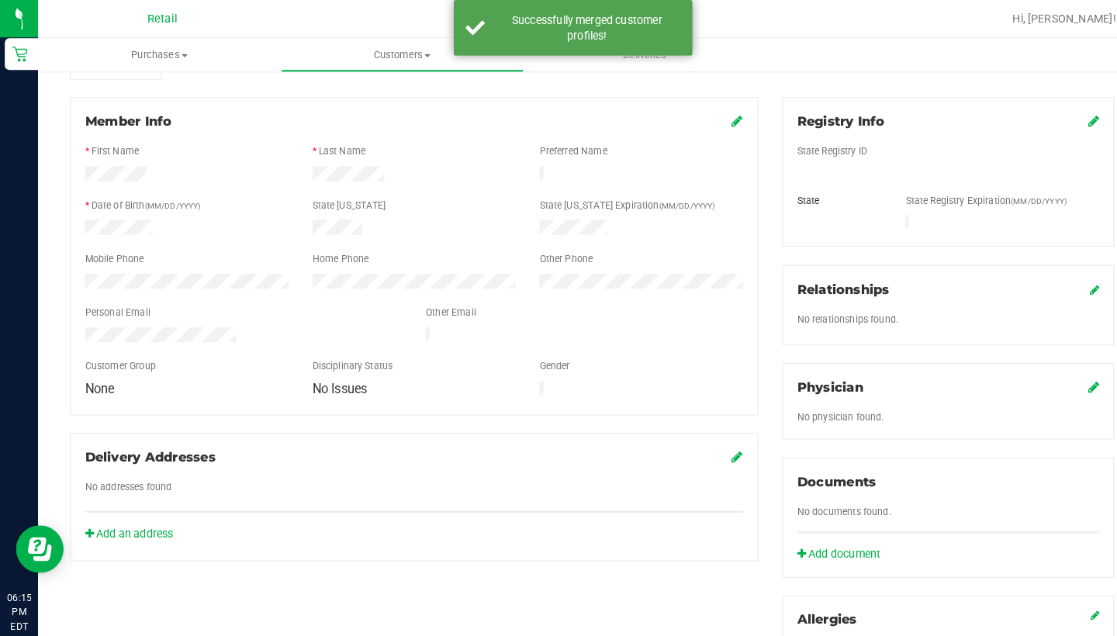
scroll to position [187, 0]
click at [711, 119] on div "Member Info" at bounding box center [404, 116] width 642 height 19
click at [723, 116] on icon at bounding box center [719, 115] width 11 height 12
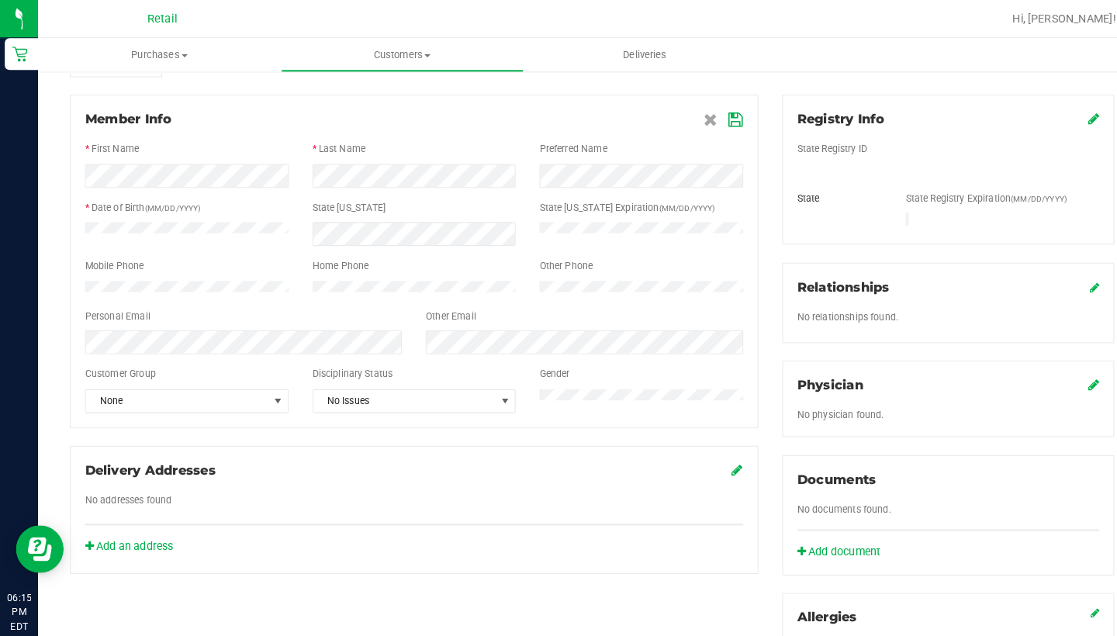
click at [552, 355] on div at bounding box center [404, 351] width 642 height 12
click at [718, 116] on icon at bounding box center [718, 117] width 14 height 12
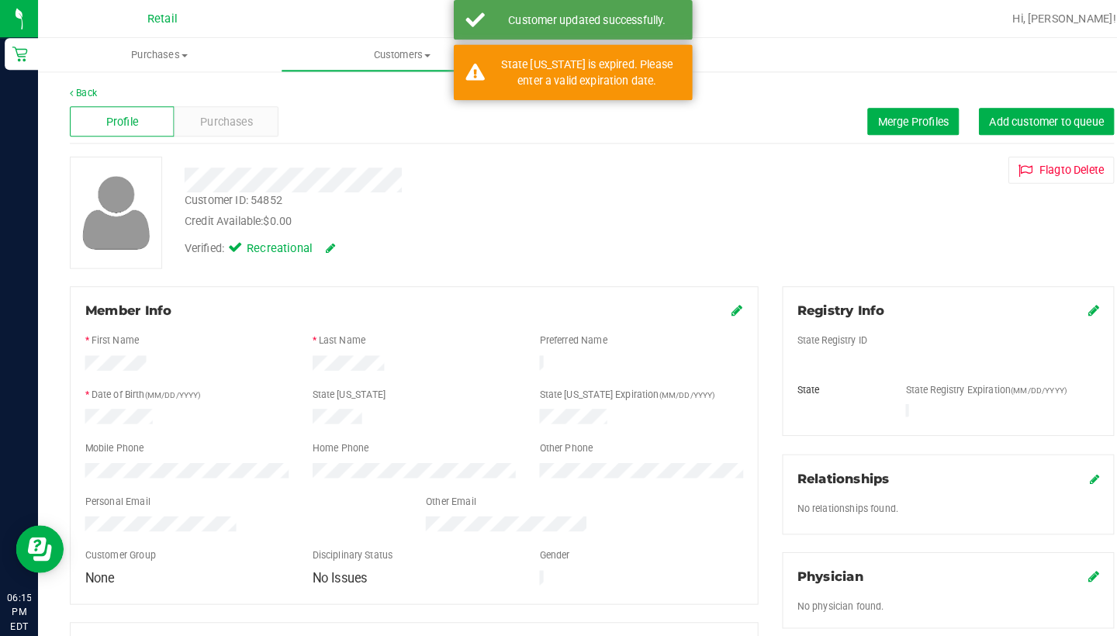
scroll to position [0, 0]
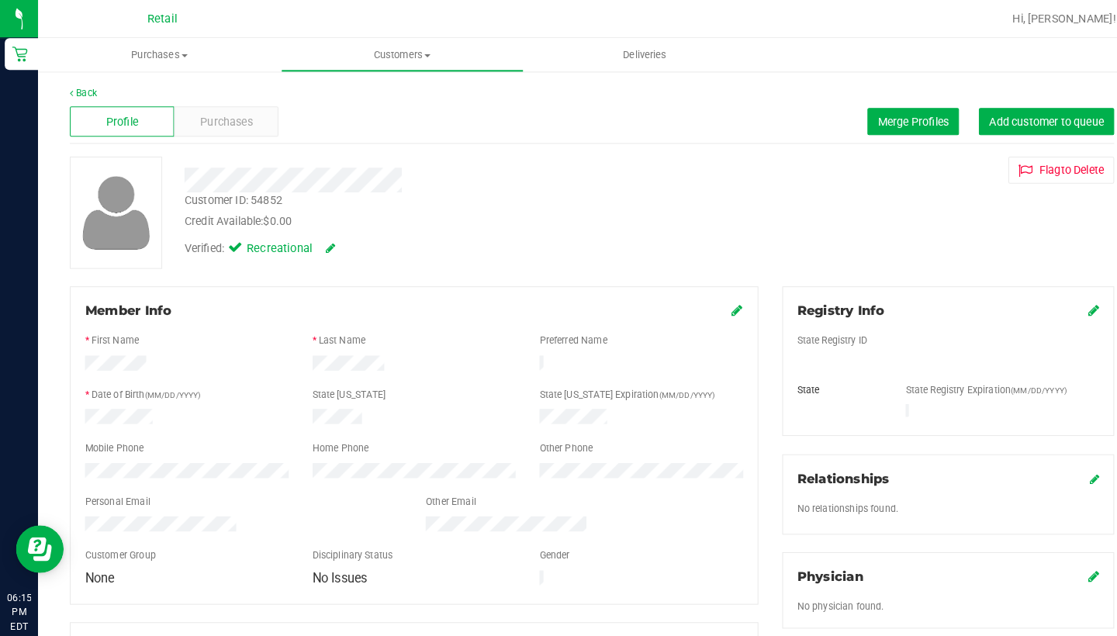
click at [719, 296] on icon at bounding box center [719, 302] width 11 height 12
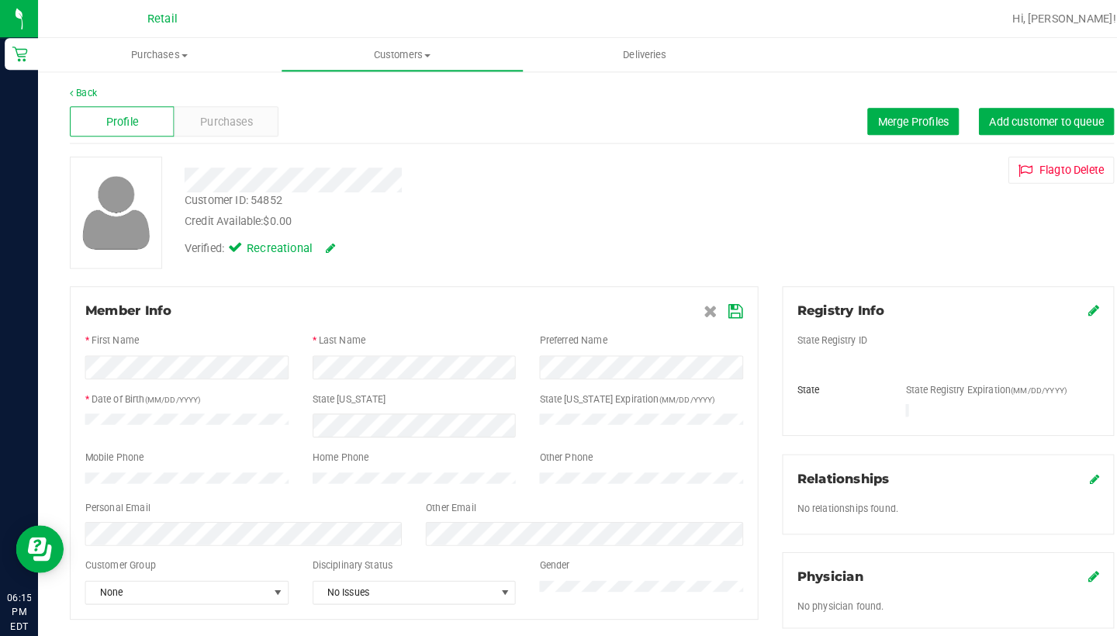
click at [721, 303] on icon at bounding box center [718, 304] width 14 height 12
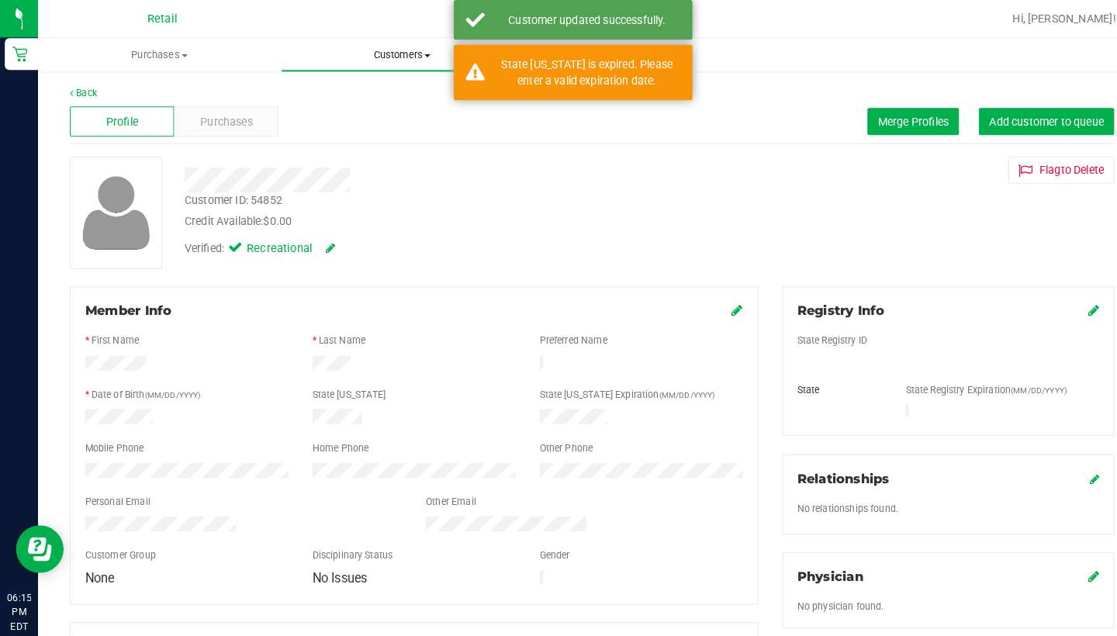
click at [386, 59] on span "Customers" at bounding box center [392, 54] width 235 height 14
click at [385, 94] on li "All customers" at bounding box center [392, 94] width 237 height 19
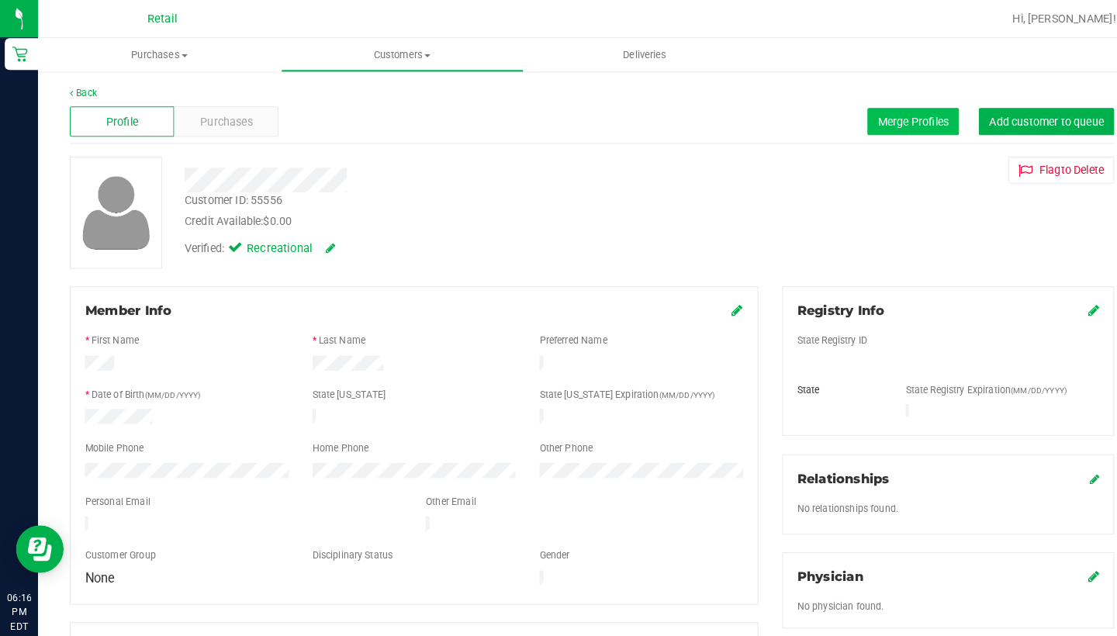
click at [863, 123] on span "Merge Profiles" at bounding box center [890, 118] width 69 height 12
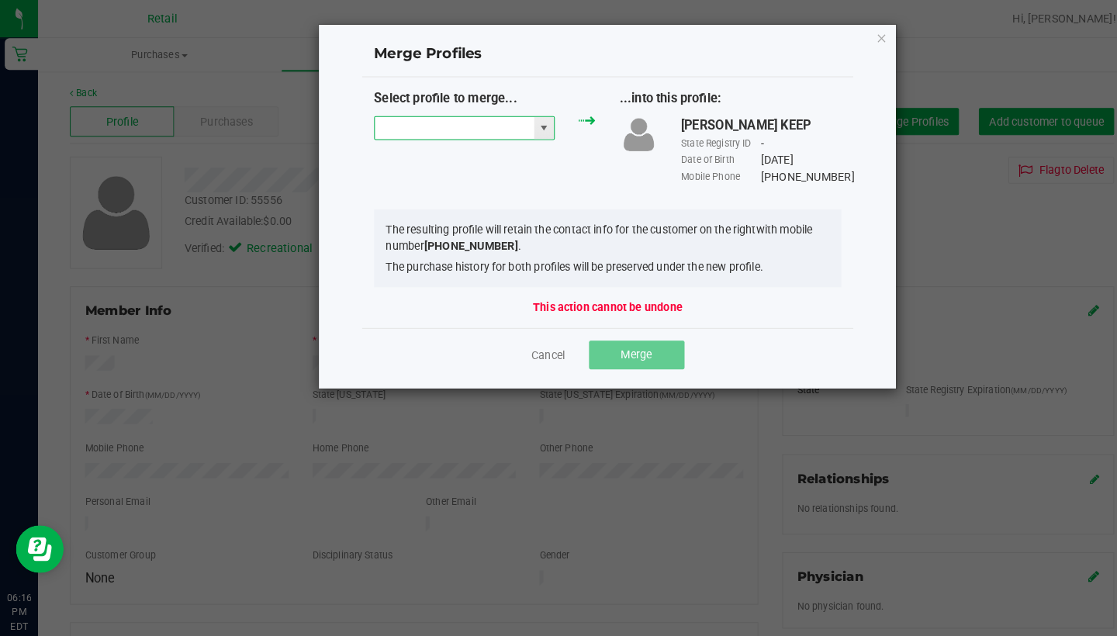
click at [438, 133] on input "NO DATA FOUND" at bounding box center [442, 125] width 155 height 22
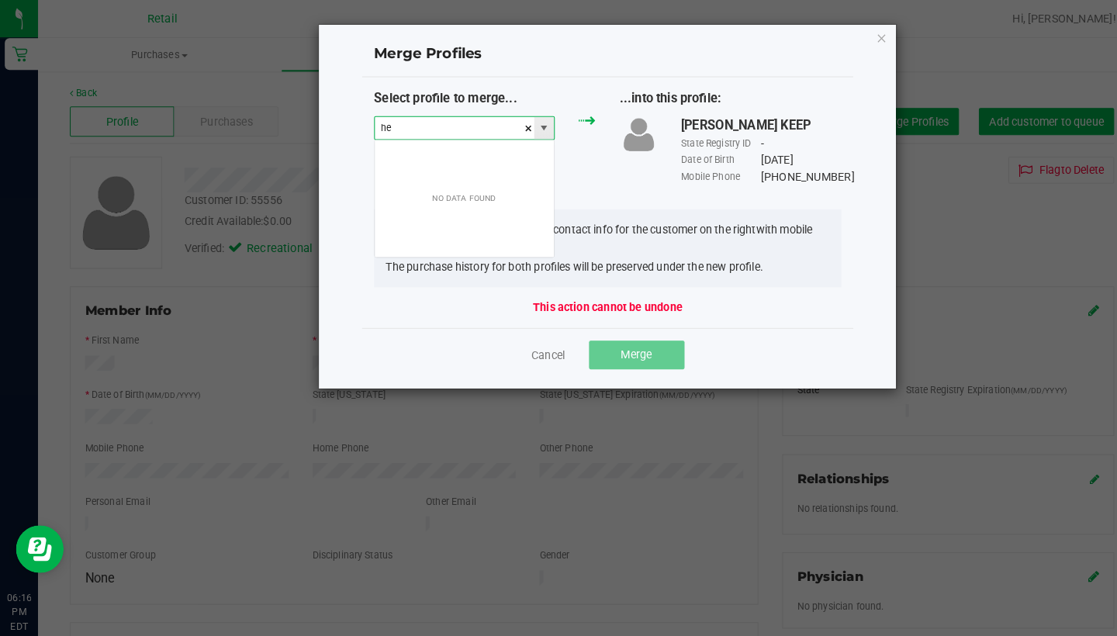
scroll to position [23, 177]
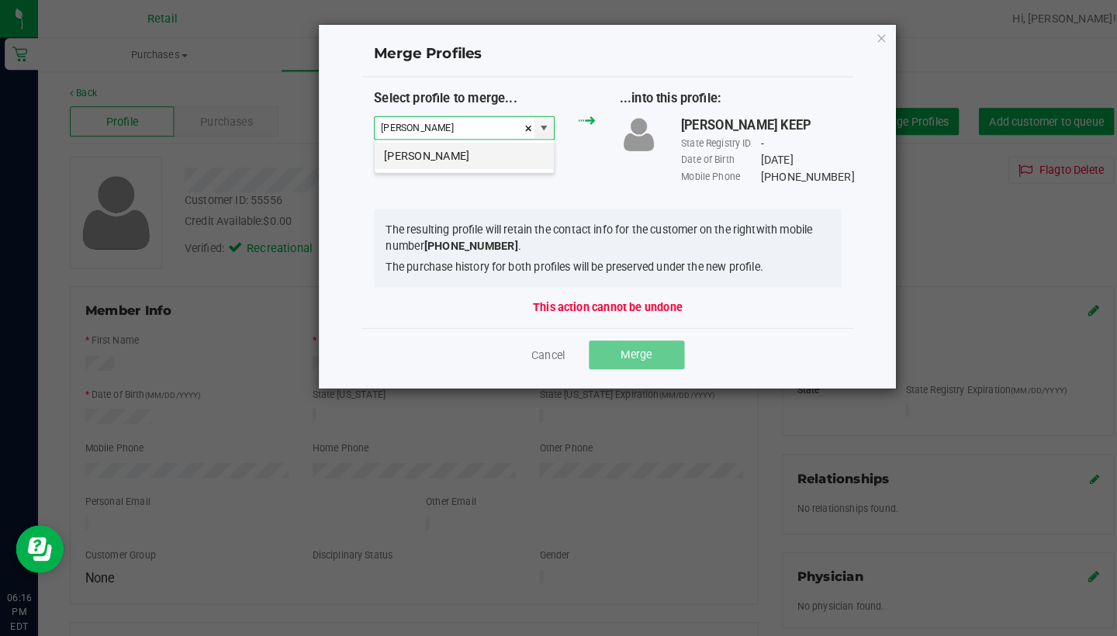
click at [447, 151] on li "[PERSON_NAME]" at bounding box center [452, 152] width 175 height 26
type input "[PERSON_NAME]"
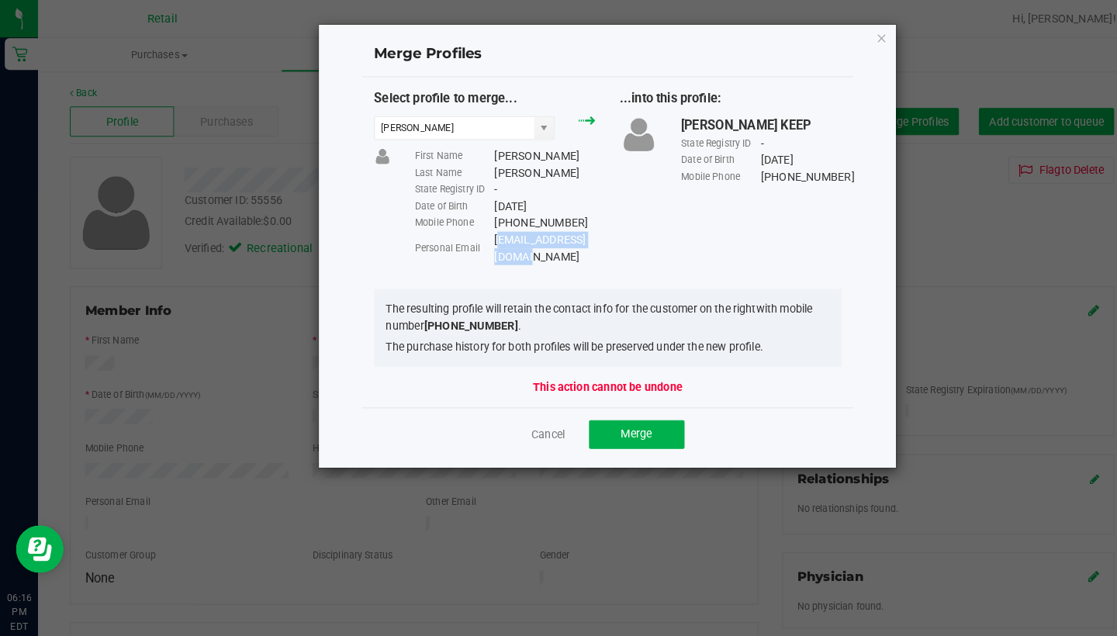
drag, startPoint x: 589, startPoint y: 231, endPoint x: 483, endPoint y: 232, distance: 106.3
click at [483, 232] on div "[EMAIL_ADDRESS][DOMAIN_NAME]" at bounding box center [531, 242] width 99 height 33
copy div "[EMAIL_ADDRESS][DOMAIN_NAME]"
click at [619, 415] on button "Merge" at bounding box center [620, 424] width 93 height 28
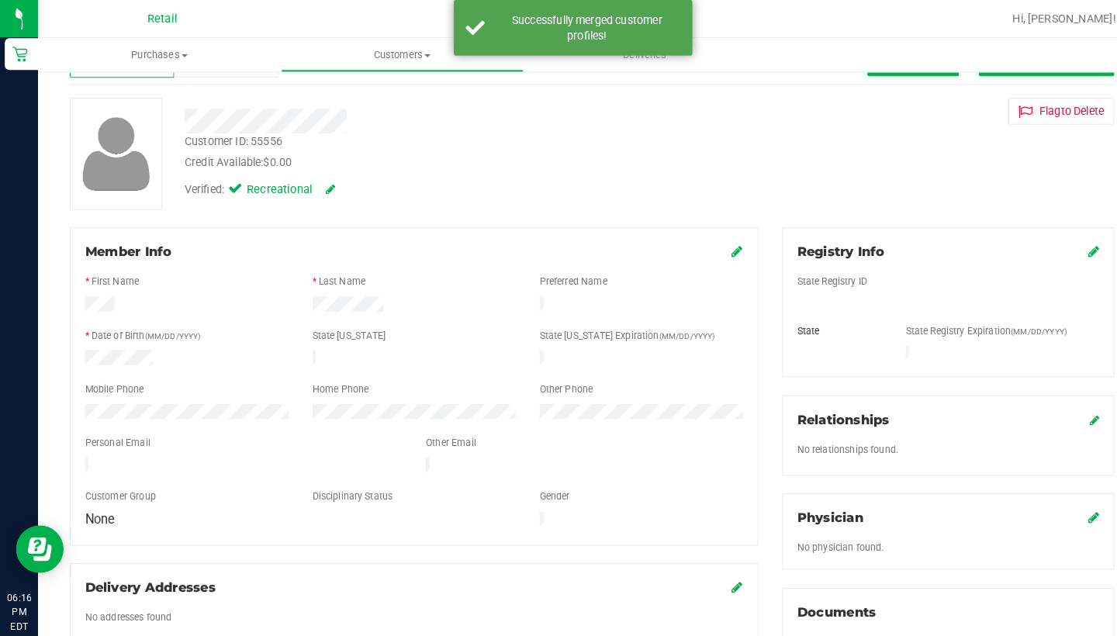
scroll to position [66, 0]
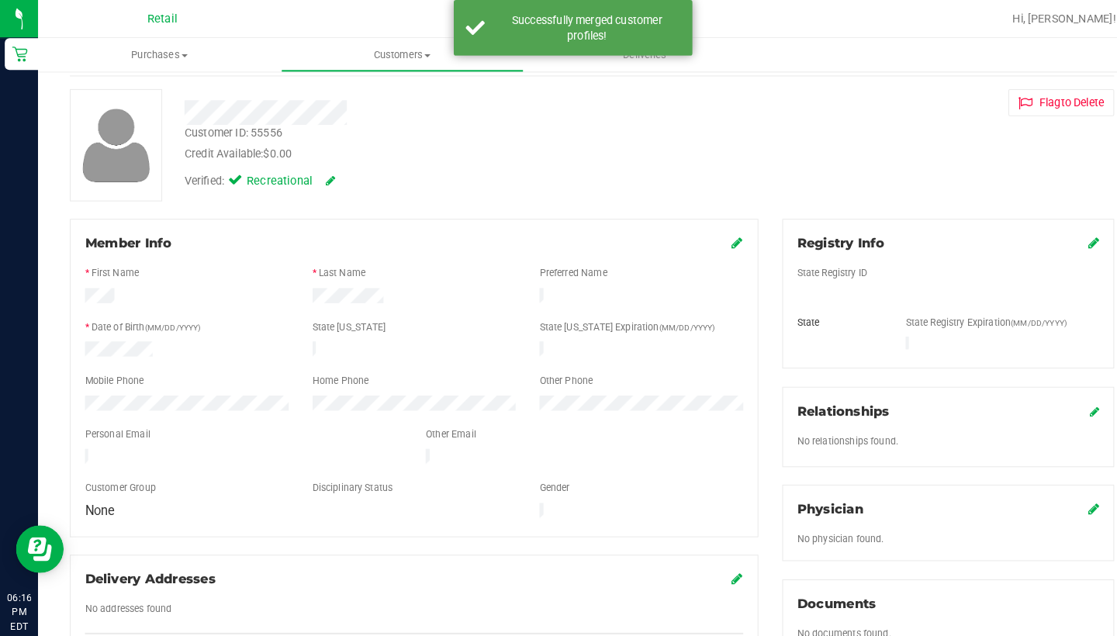
click at [717, 239] on icon at bounding box center [719, 236] width 11 height 12
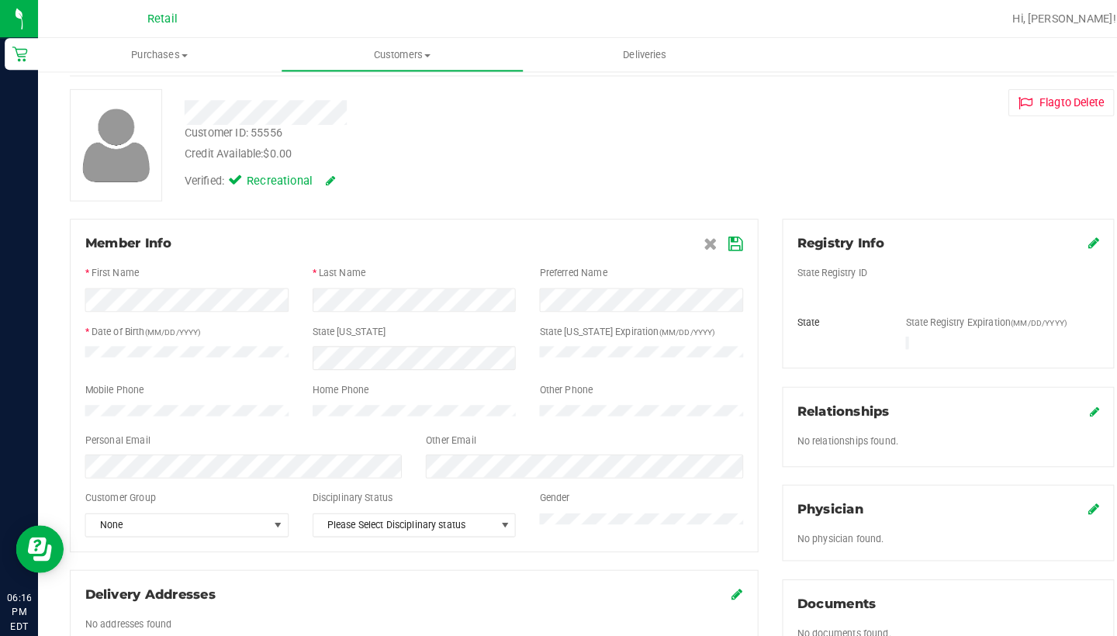
click at [716, 234] on icon at bounding box center [718, 238] width 14 height 12
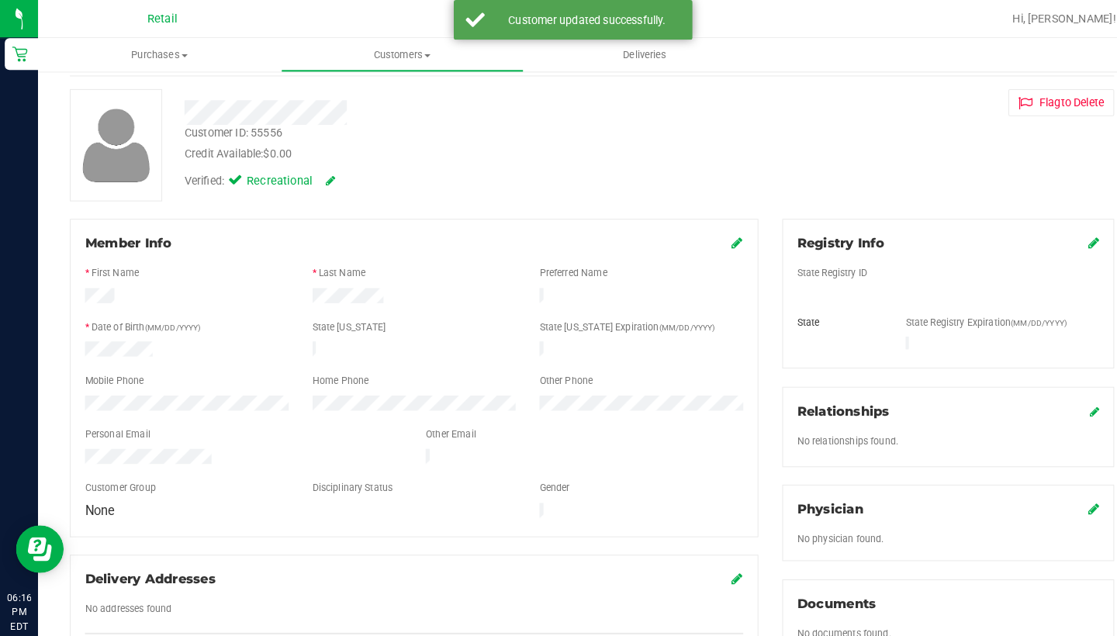
click at [709, 235] on div "Member Info" at bounding box center [404, 237] width 642 height 19
click at [712, 235] on div "Member Info" at bounding box center [404, 237] width 642 height 19
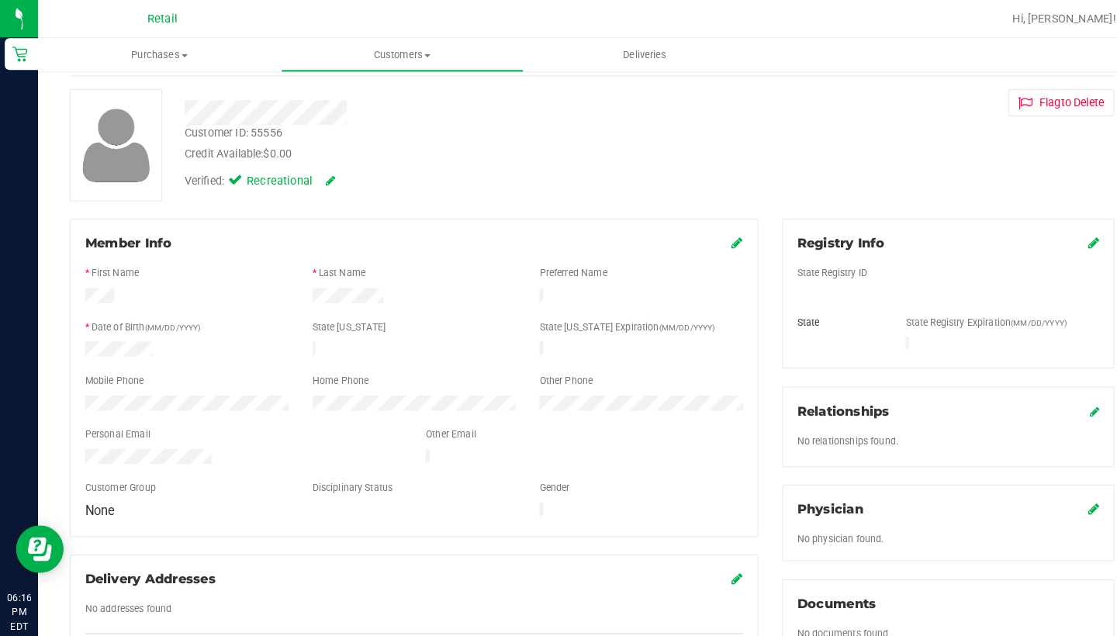
click at [719, 242] on icon at bounding box center [719, 236] width 11 height 12
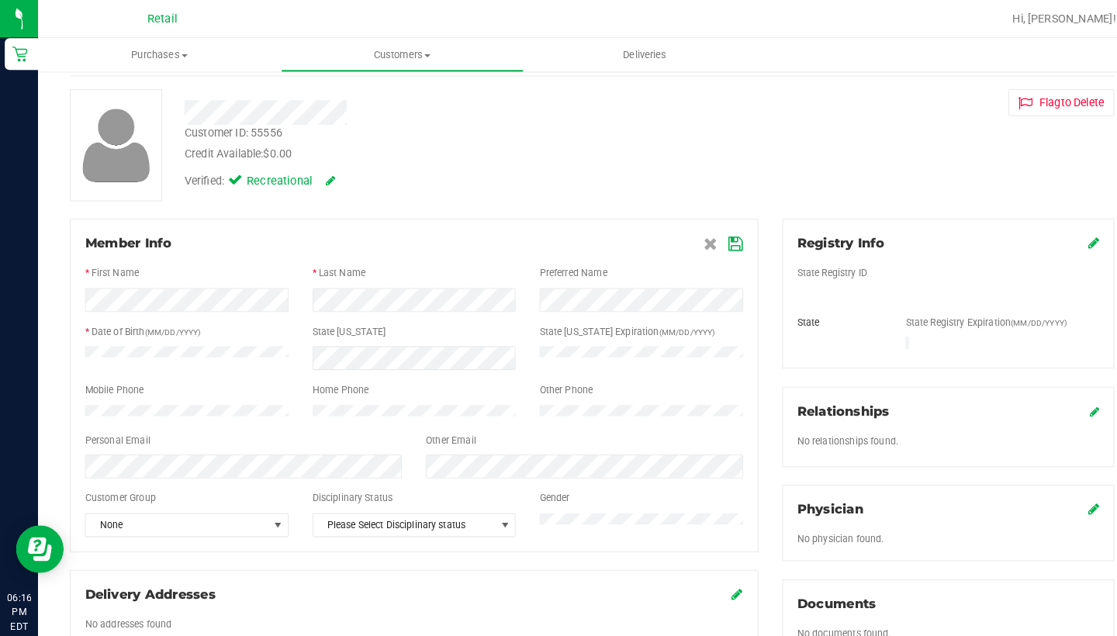
click at [719, 240] on icon at bounding box center [718, 238] width 14 height 12
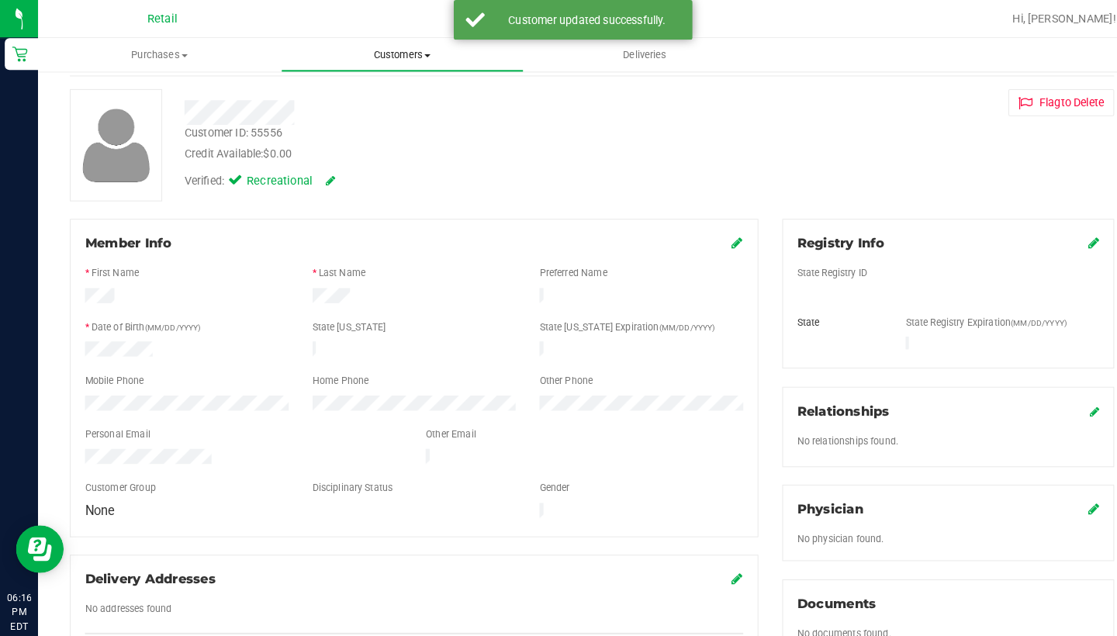
click at [410, 59] on span "Customers" at bounding box center [392, 54] width 235 height 14
click at [404, 85] on li "All customers" at bounding box center [392, 94] width 237 height 19
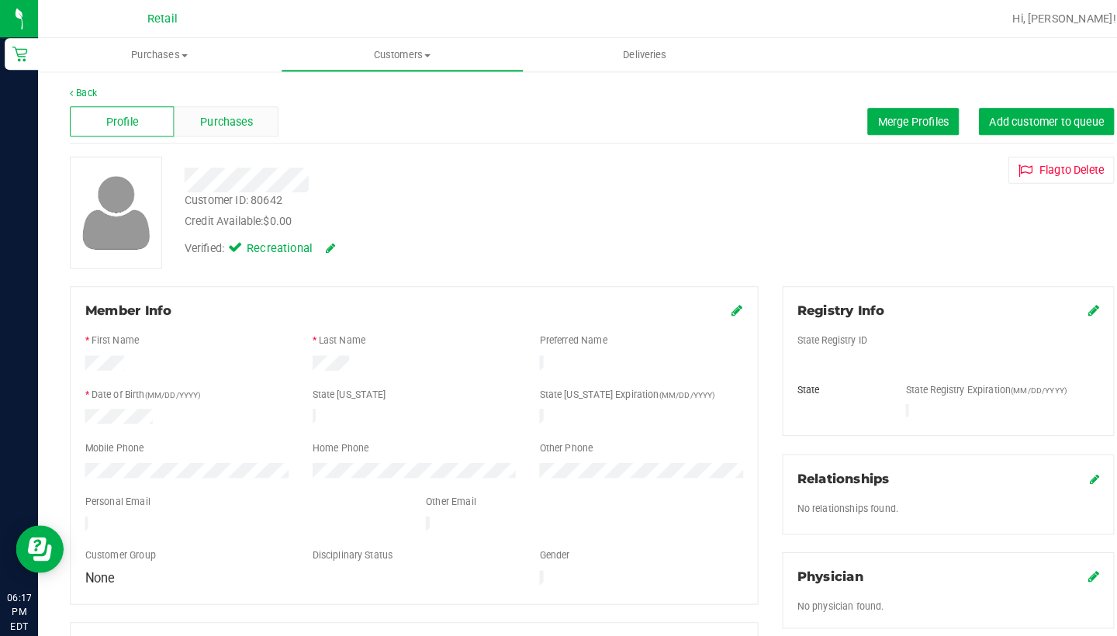
click at [211, 125] on span "Purchases" at bounding box center [220, 119] width 51 height 16
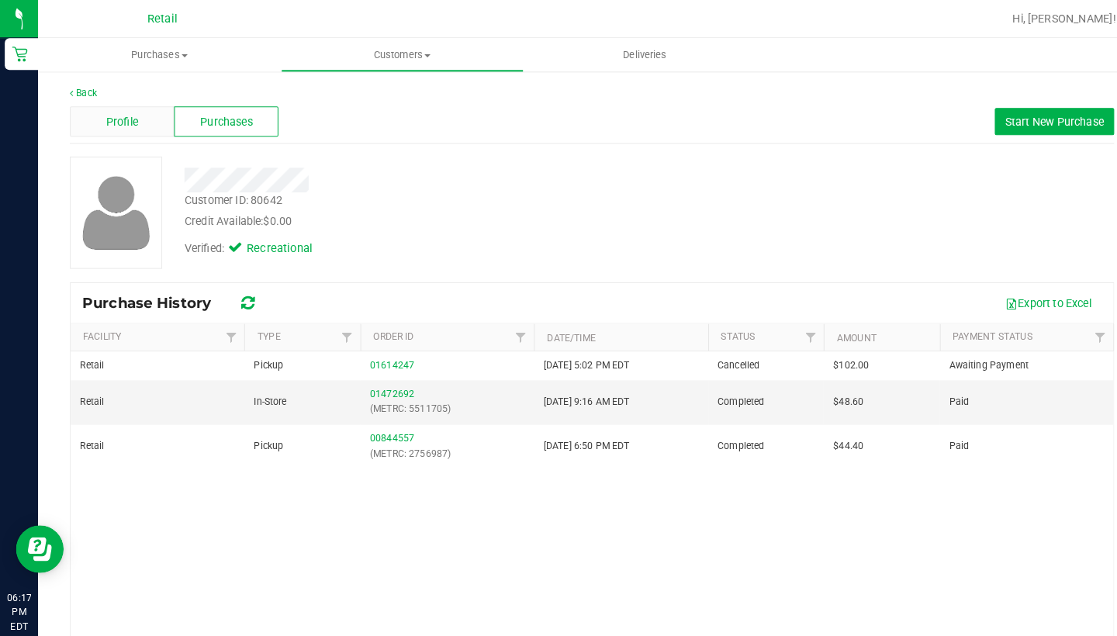
click at [87, 106] on div "Profile" at bounding box center [119, 118] width 102 height 29
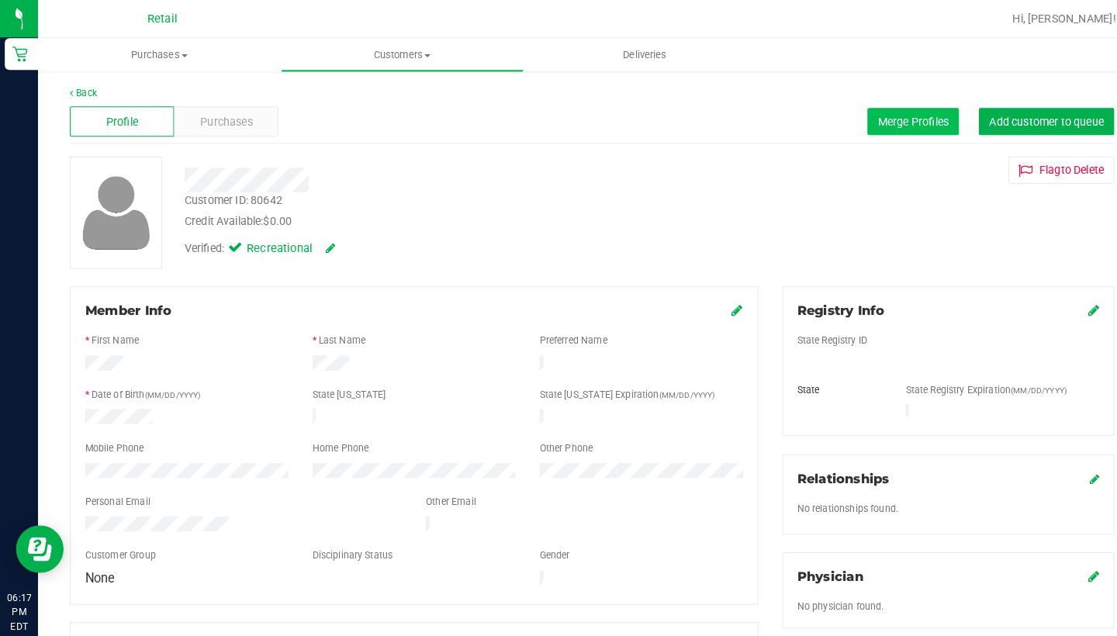
click at [862, 124] on span "Merge Profiles" at bounding box center [890, 118] width 69 height 12
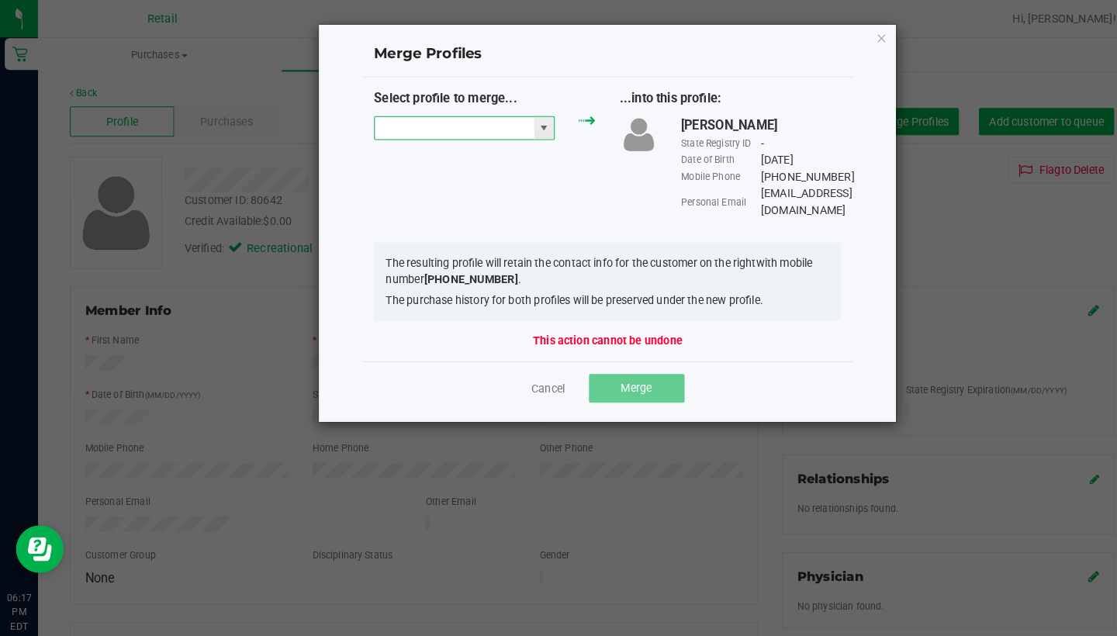
click at [439, 118] on input "NO DATA FOUND" at bounding box center [442, 125] width 155 height 22
type input "h"
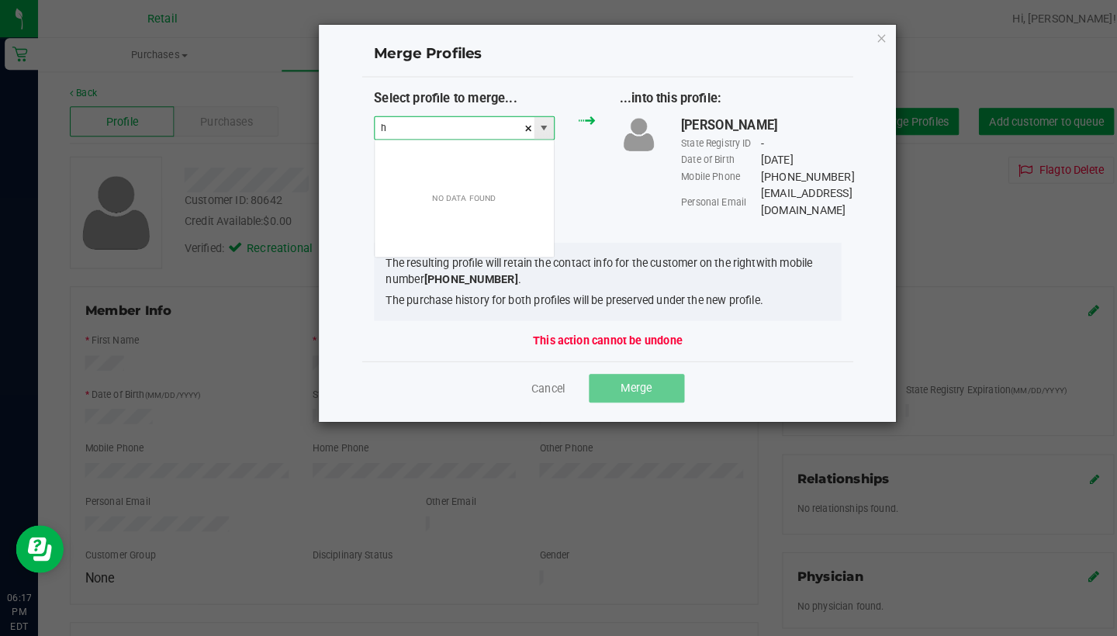
scroll to position [23, 177]
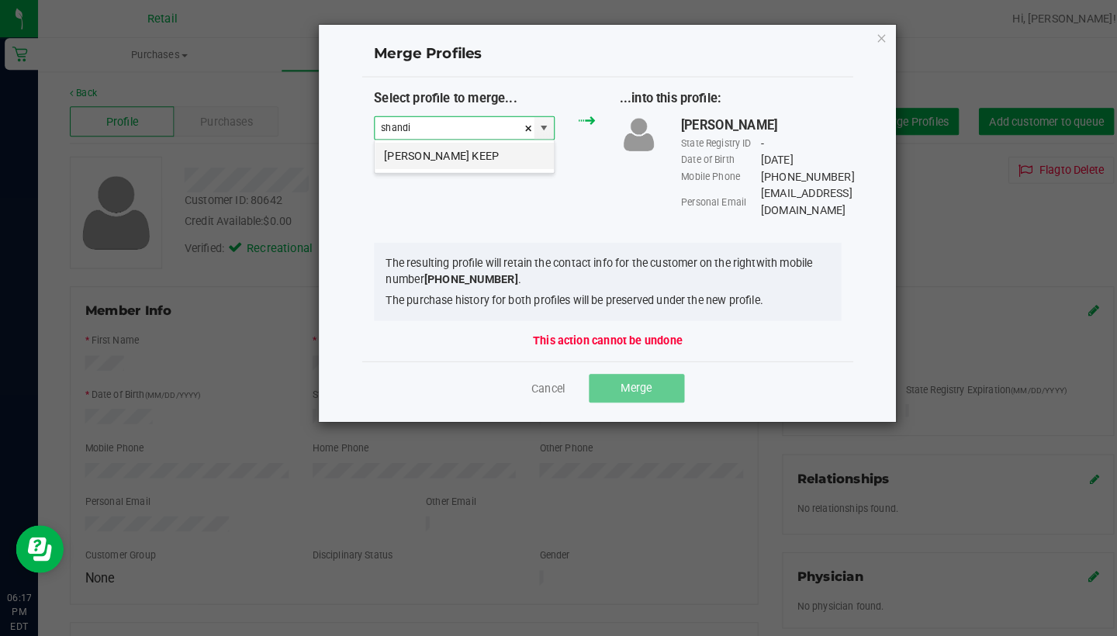
click at [456, 144] on li "[PERSON_NAME] KEEP" at bounding box center [452, 152] width 175 height 26
type input "[PERSON_NAME] KEEP"
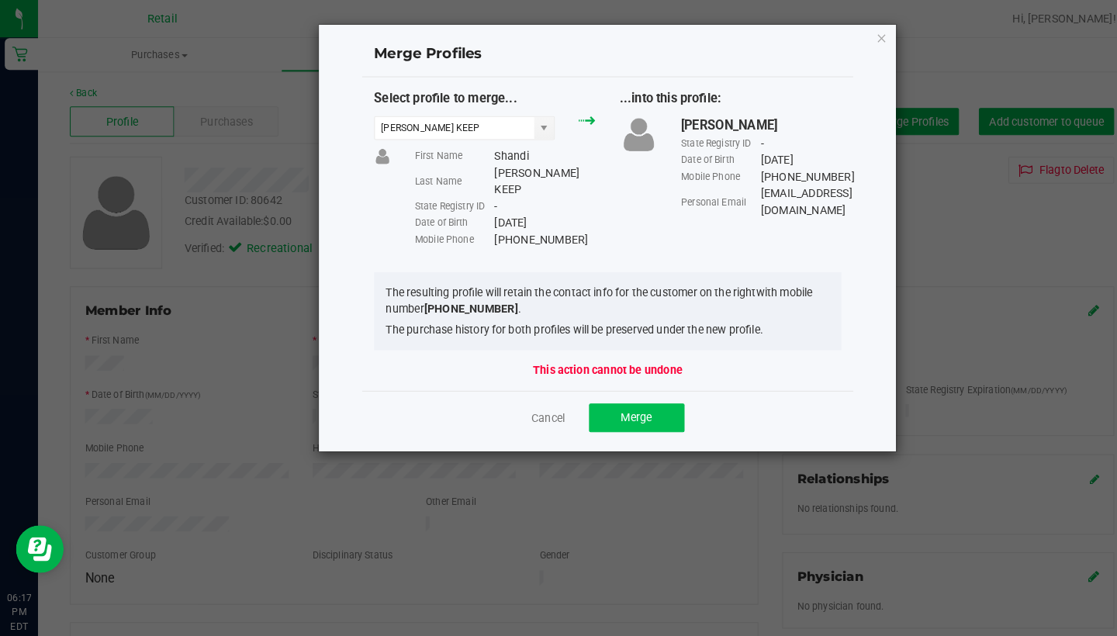
click at [625, 400] on span "Merge" at bounding box center [620, 406] width 30 height 12
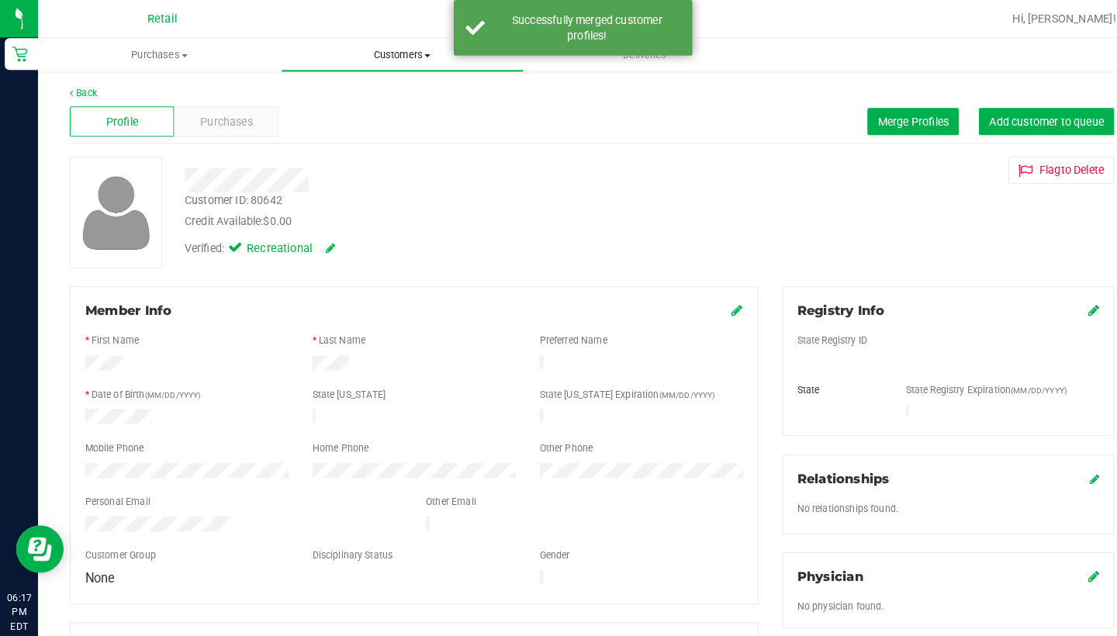
click at [350, 55] on span "Customers" at bounding box center [392, 54] width 235 height 14
click at [348, 89] on span "All customers" at bounding box center [330, 93] width 112 height 13
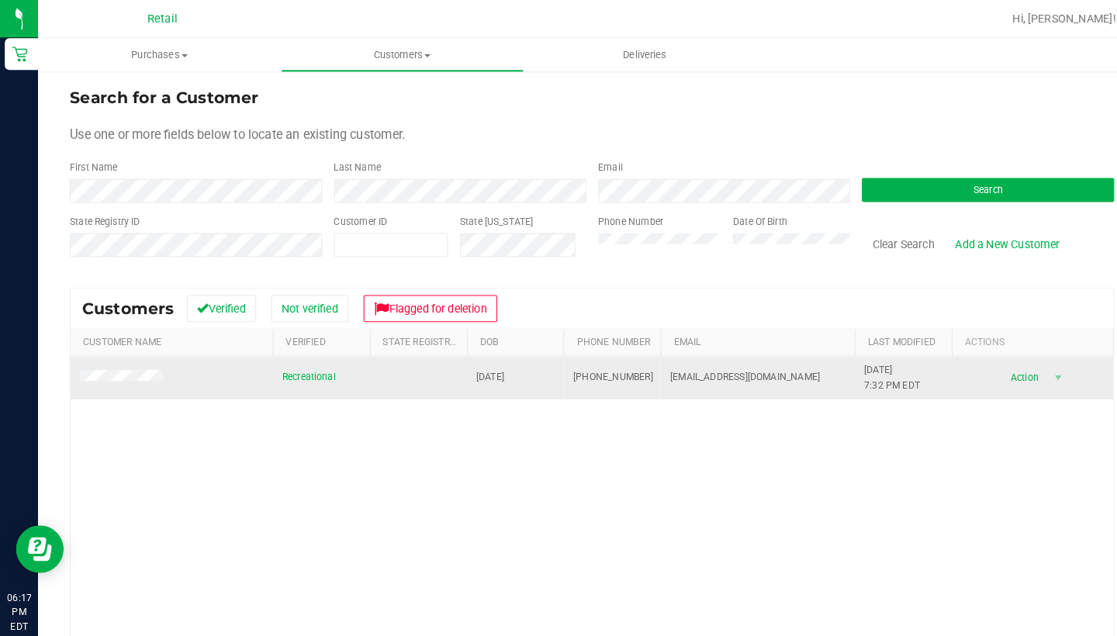
drag, startPoint x: 623, startPoint y: 362, endPoint x: 556, endPoint y: 366, distance: 66.9
click at [556, 366] on td "[PHONE_NUMBER]" at bounding box center [596, 369] width 95 height 42
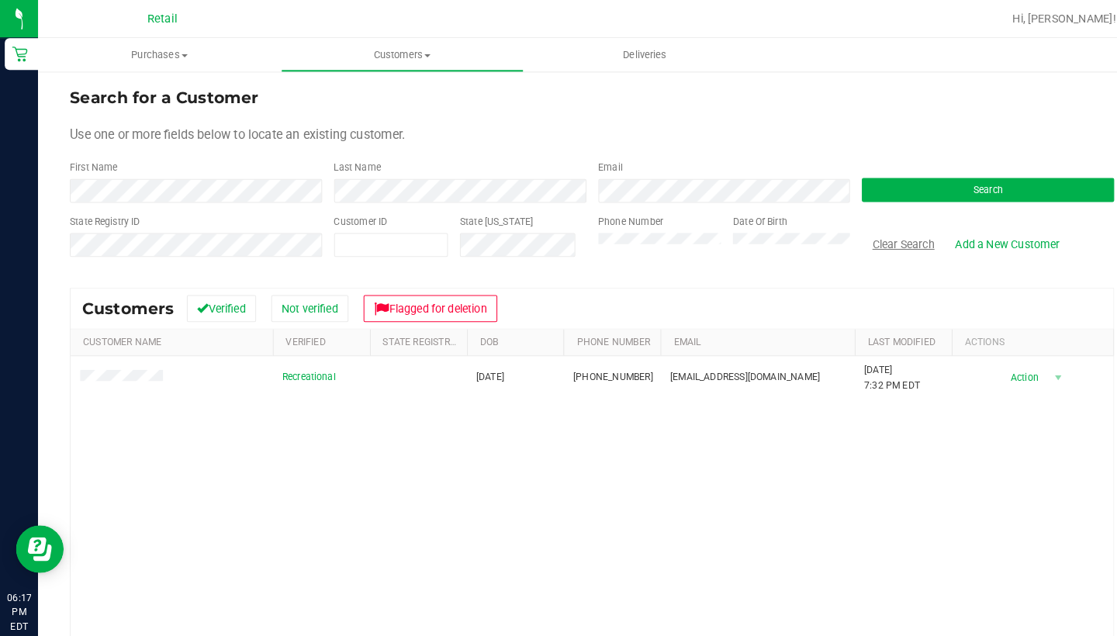
click at [892, 234] on button "Clear Search" at bounding box center [880, 238] width 81 height 26
click at [861, 238] on button "Clear Search" at bounding box center [880, 238] width 81 height 26
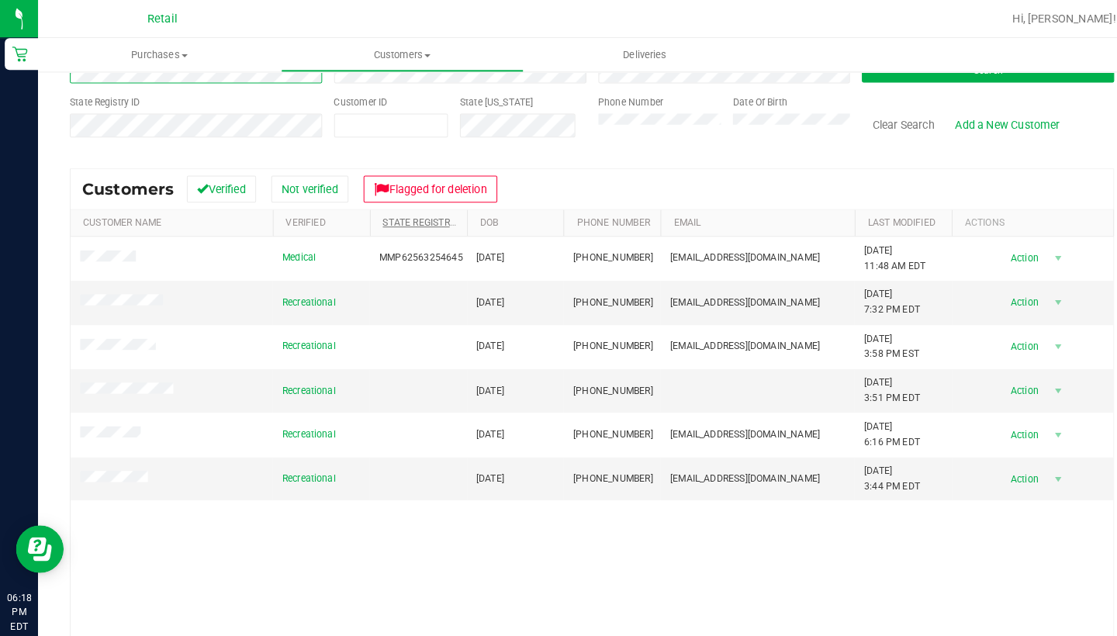
scroll to position [117, 0]
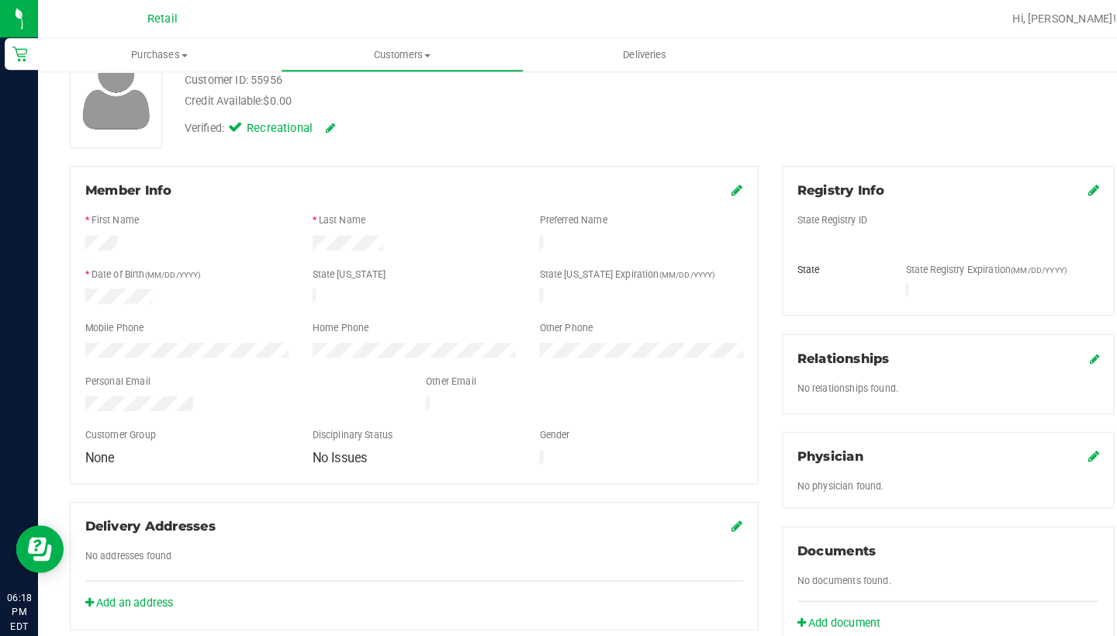
click at [718, 187] on icon at bounding box center [719, 185] width 11 height 12
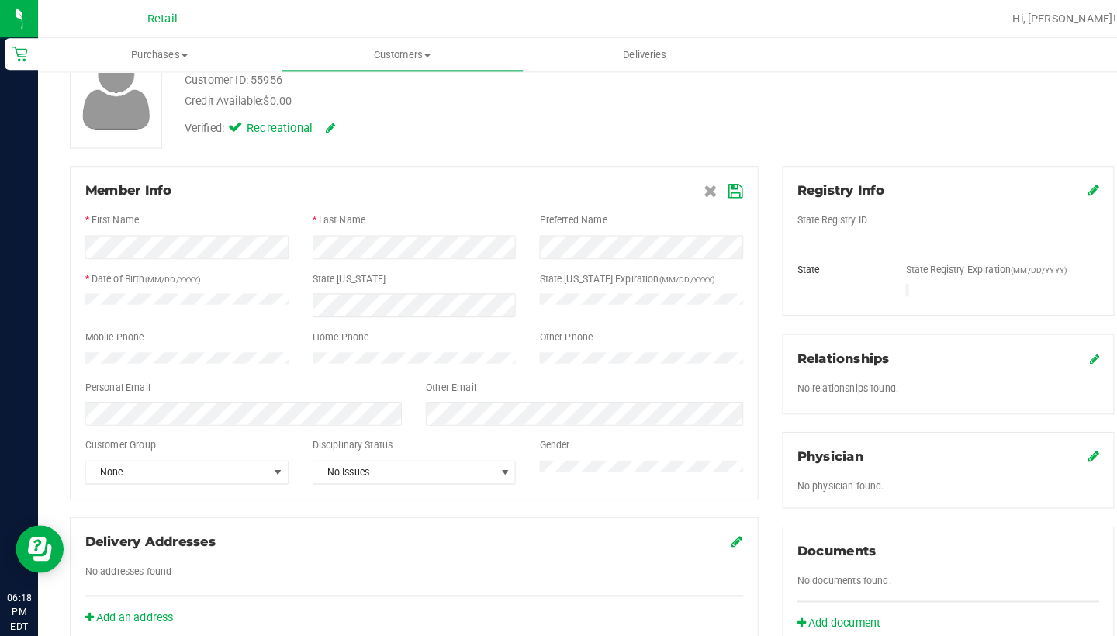
click at [714, 185] on icon at bounding box center [718, 187] width 14 height 12
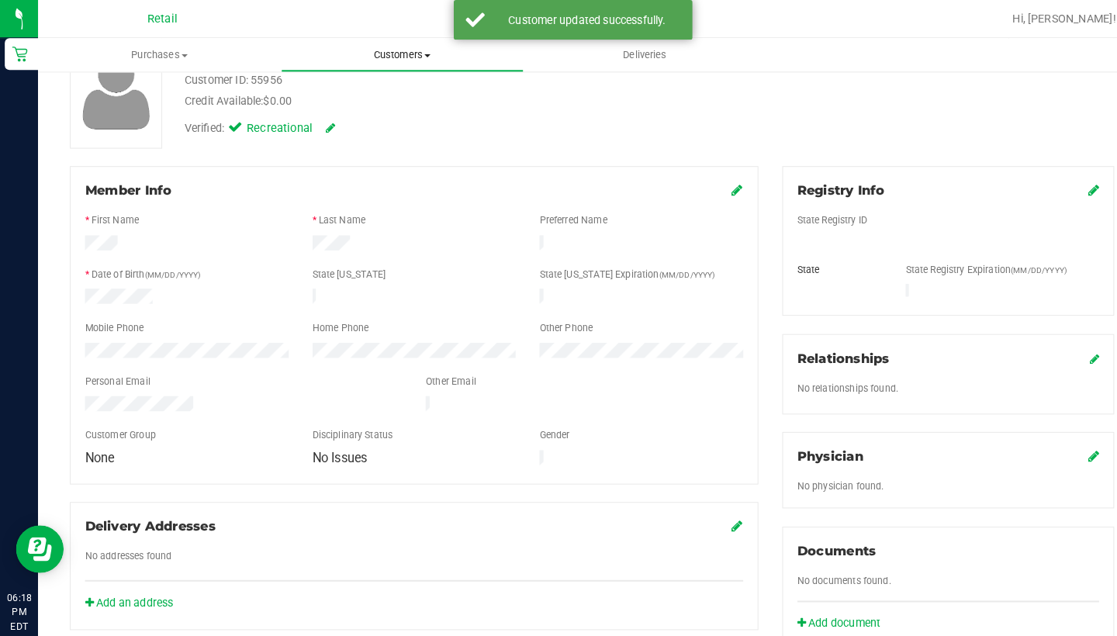
click at [396, 62] on uib-tab-heading "Customers All customers Add a new customer All physicians" at bounding box center [392, 53] width 235 height 31
click at [374, 92] on span "All customers" at bounding box center [330, 93] width 112 height 13
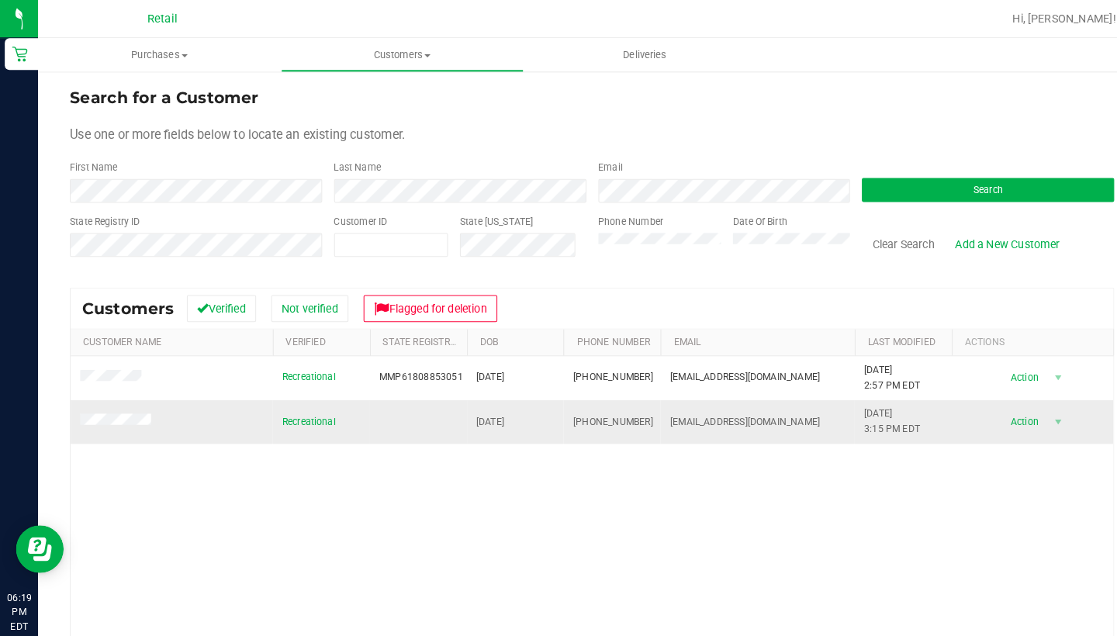
drag, startPoint x: 631, startPoint y: 410, endPoint x: 559, endPoint y: 412, distance: 72.2
click at [559, 413] on td "[PHONE_NUMBER]" at bounding box center [596, 411] width 95 height 42
click at [894, 231] on button "Clear Search" at bounding box center [880, 238] width 81 height 26
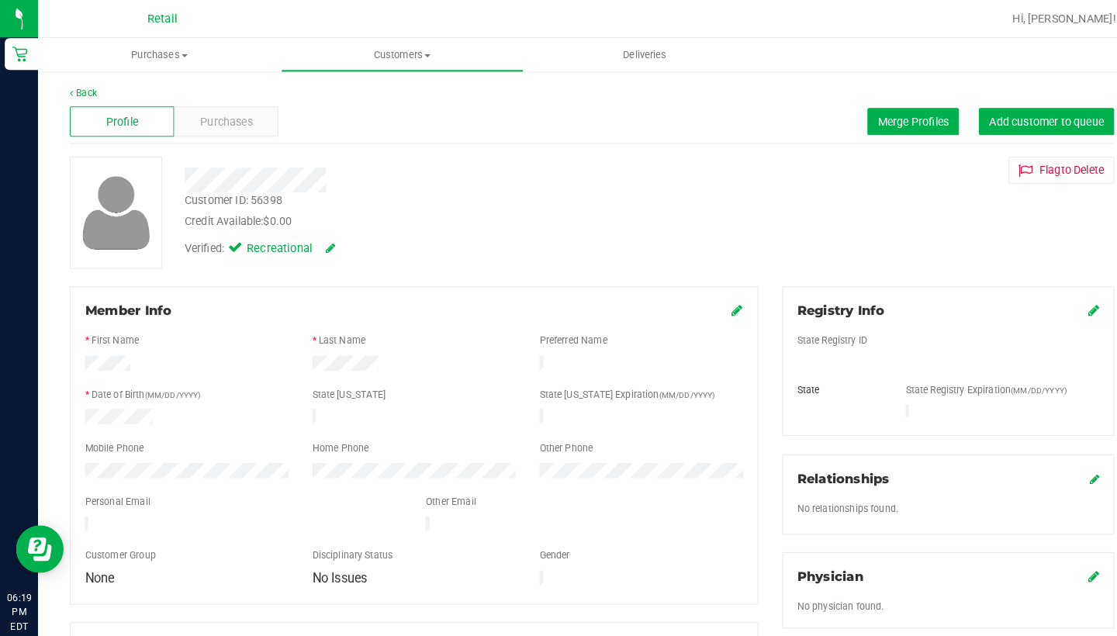
click at [717, 303] on icon at bounding box center [719, 302] width 11 height 12
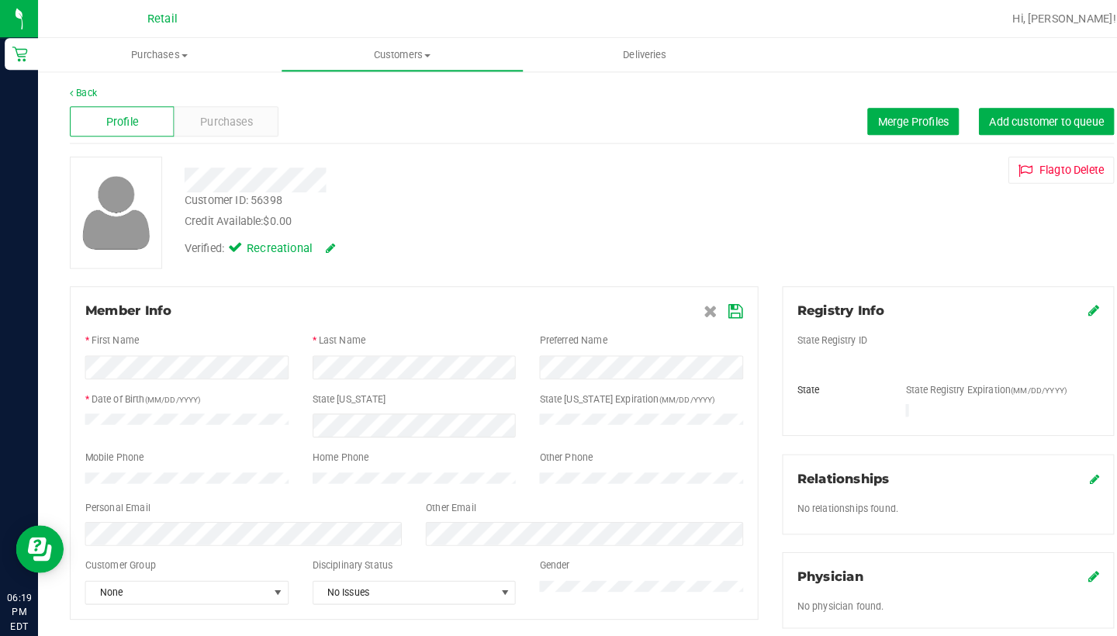
click at [717, 306] on icon at bounding box center [718, 304] width 14 height 12
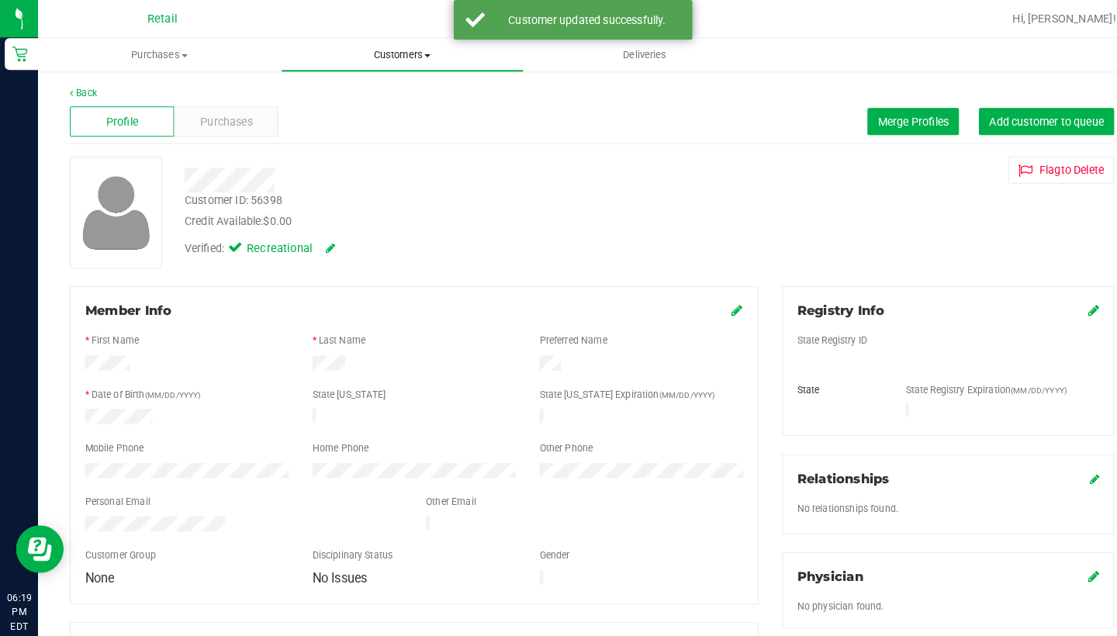
click at [375, 44] on uib-tab-heading "Customers All customers Add a new customer All physicians" at bounding box center [392, 53] width 235 height 31
click at [379, 92] on span "All customers" at bounding box center [330, 93] width 112 height 13
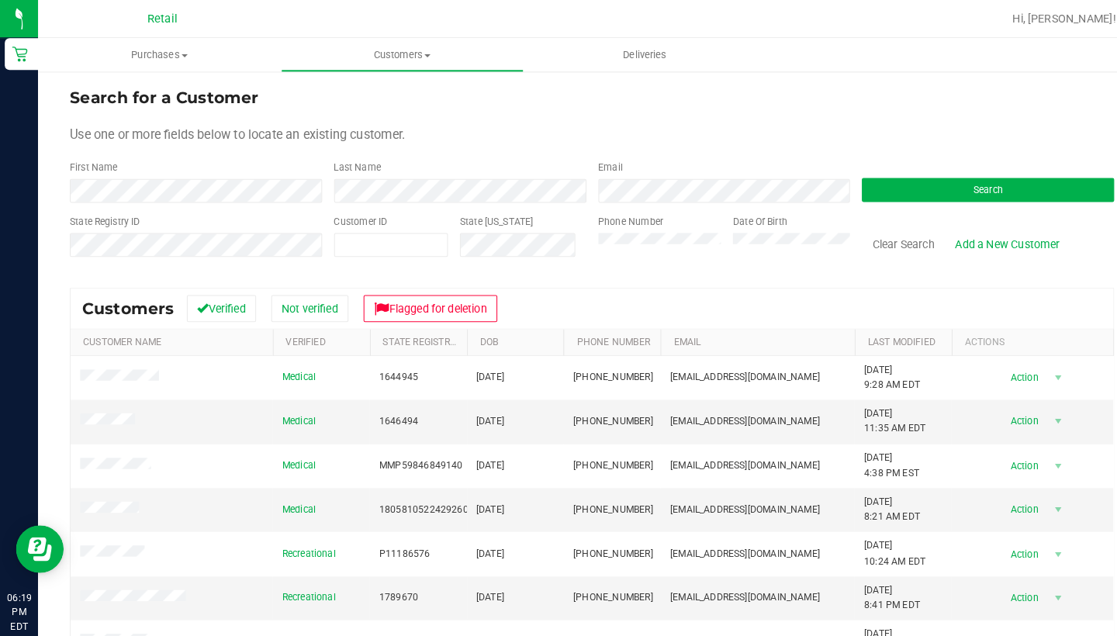
click at [767, 251] on div "Date Of Birth" at bounding box center [766, 236] width 126 height 55
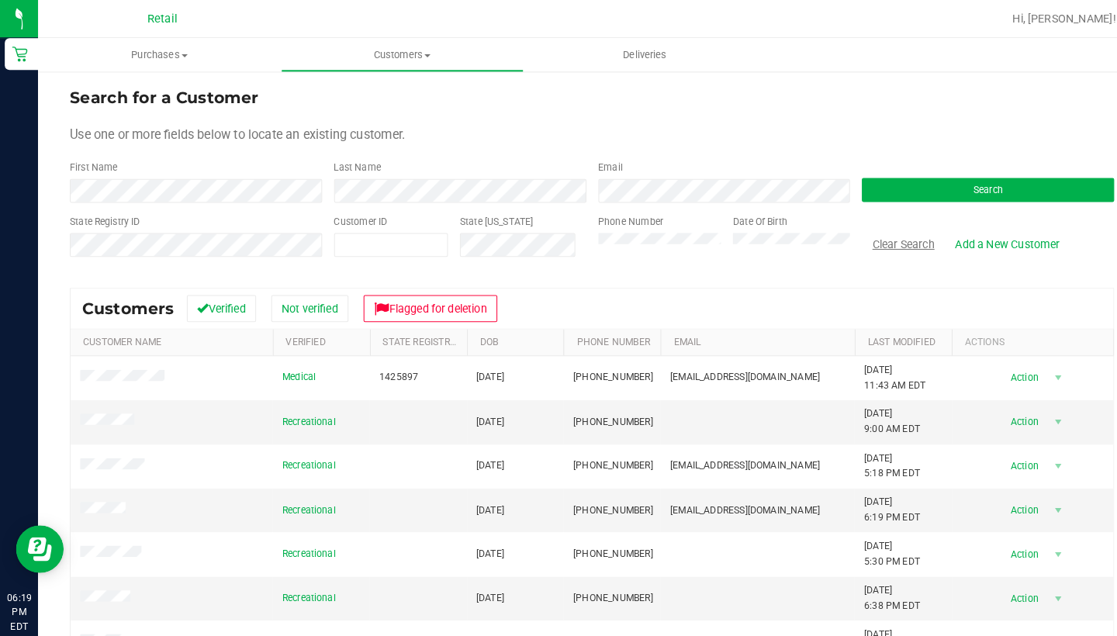
click at [886, 242] on button "Clear Search" at bounding box center [880, 238] width 81 height 26
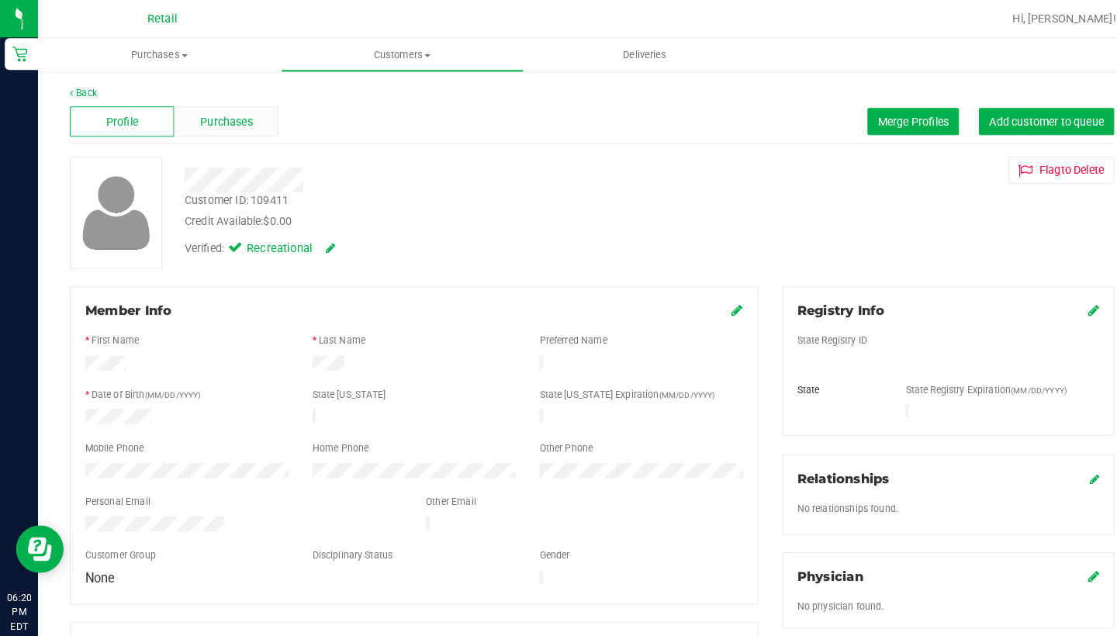
click at [240, 127] on div "Purchases" at bounding box center [221, 118] width 102 height 29
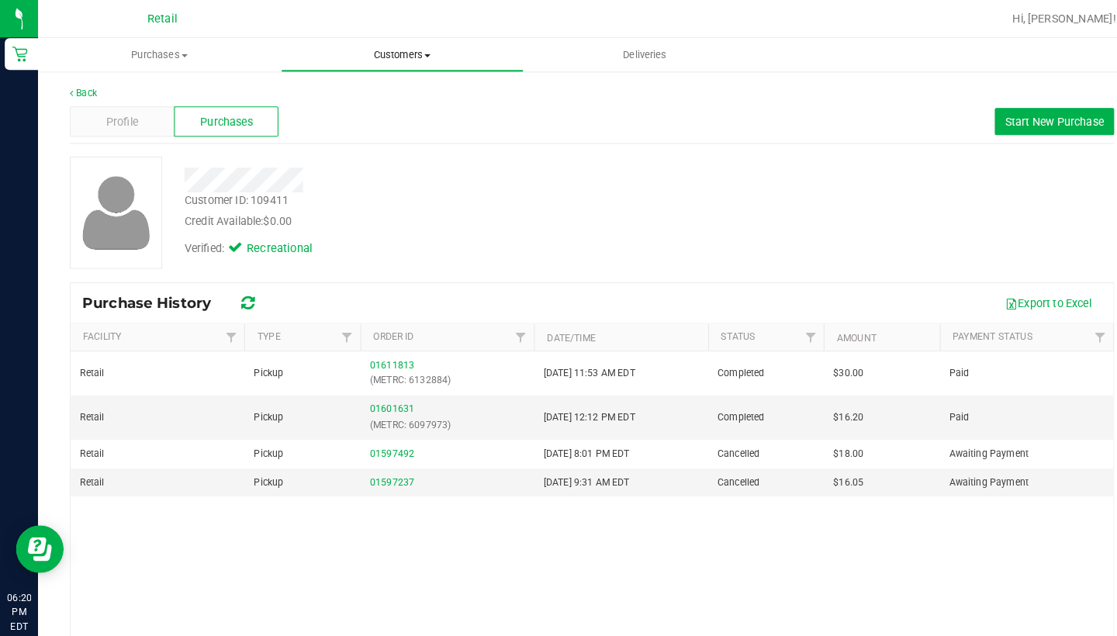
click at [374, 63] on uib-tab-heading "Customers All customers Add a new customer All physicians" at bounding box center [392, 53] width 235 height 31
click at [370, 97] on span "All customers" at bounding box center [330, 93] width 112 height 13
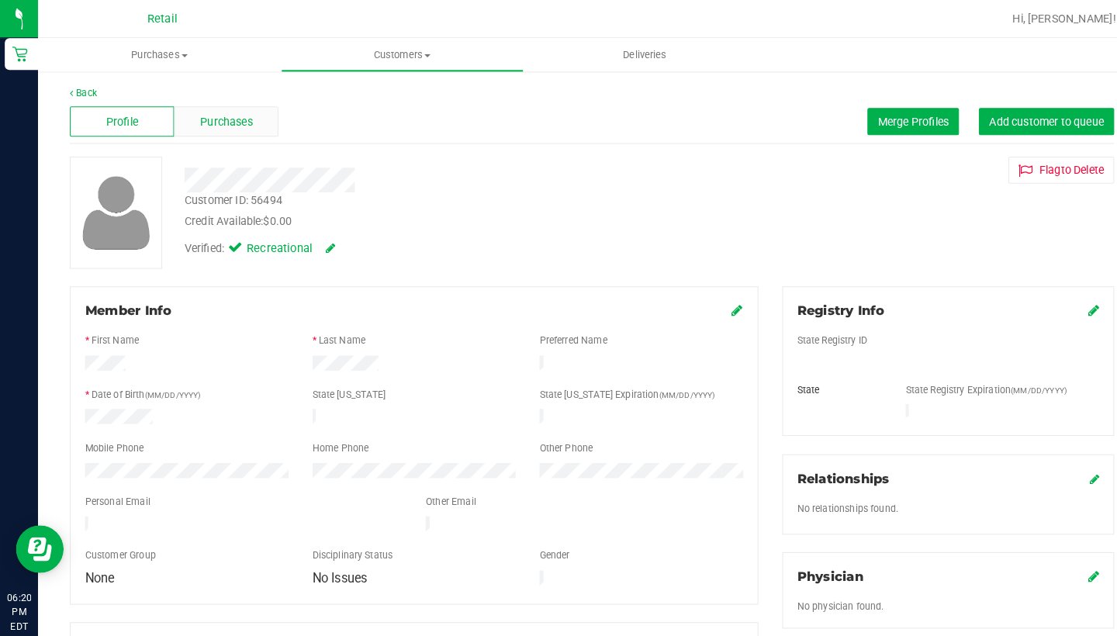
click at [233, 131] on div "Purchases" at bounding box center [221, 118] width 102 height 29
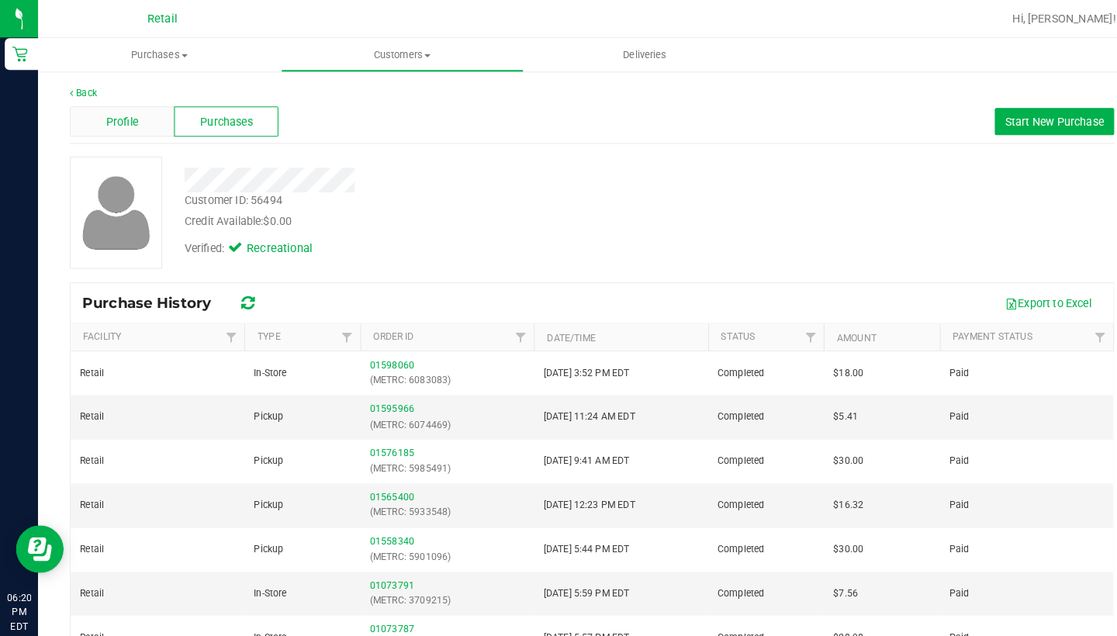
click at [146, 121] on div "Profile" at bounding box center [119, 118] width 102 height 29
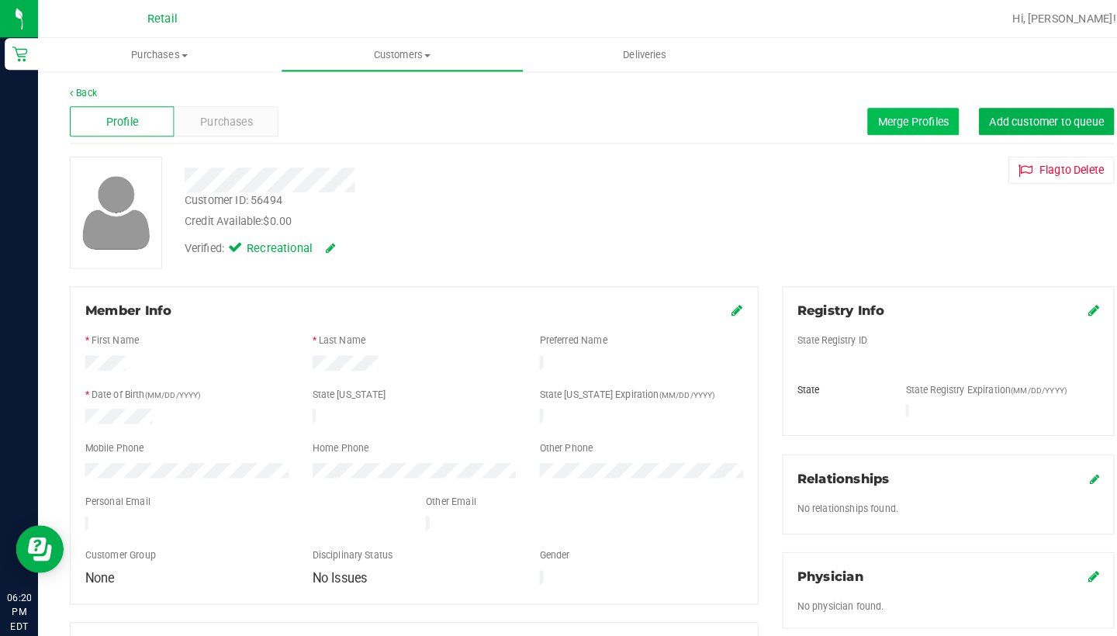
click at [870, 117] on span "Merge Profiles" at bounding box center [890, 118] width 69 height 12
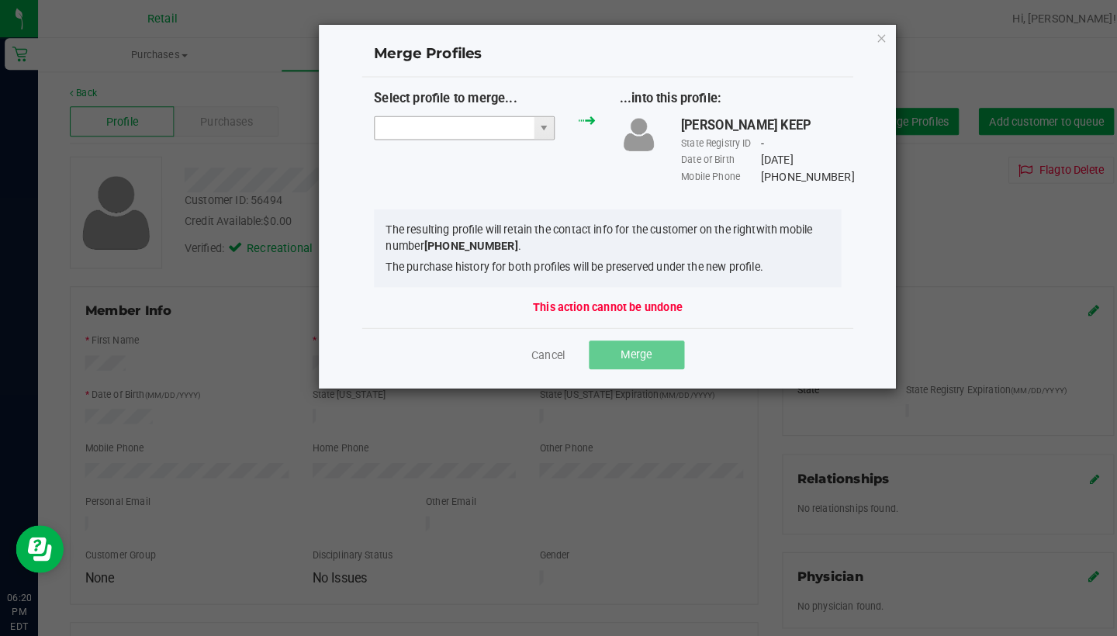
click at [465, 121] on input "NO DATA FOUND" at bounding box center [442, 125] width 155 height 22
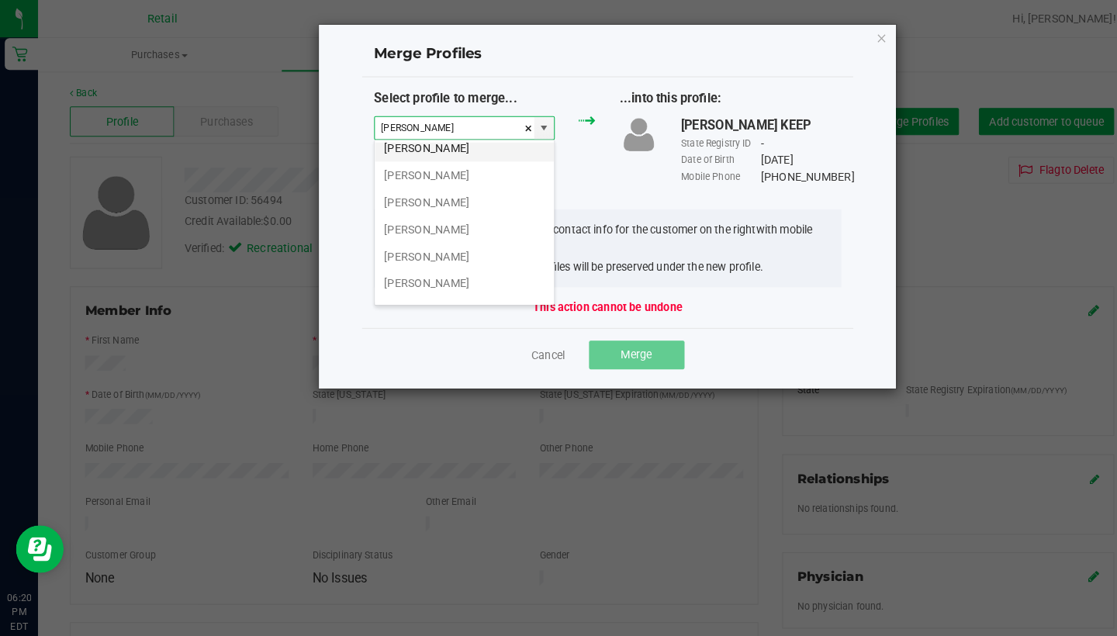
scroll to position [142, 0]
click at [438, 242] on li "[PERSON_NAME]" at bounding box center [452, 247] width 175 height 26
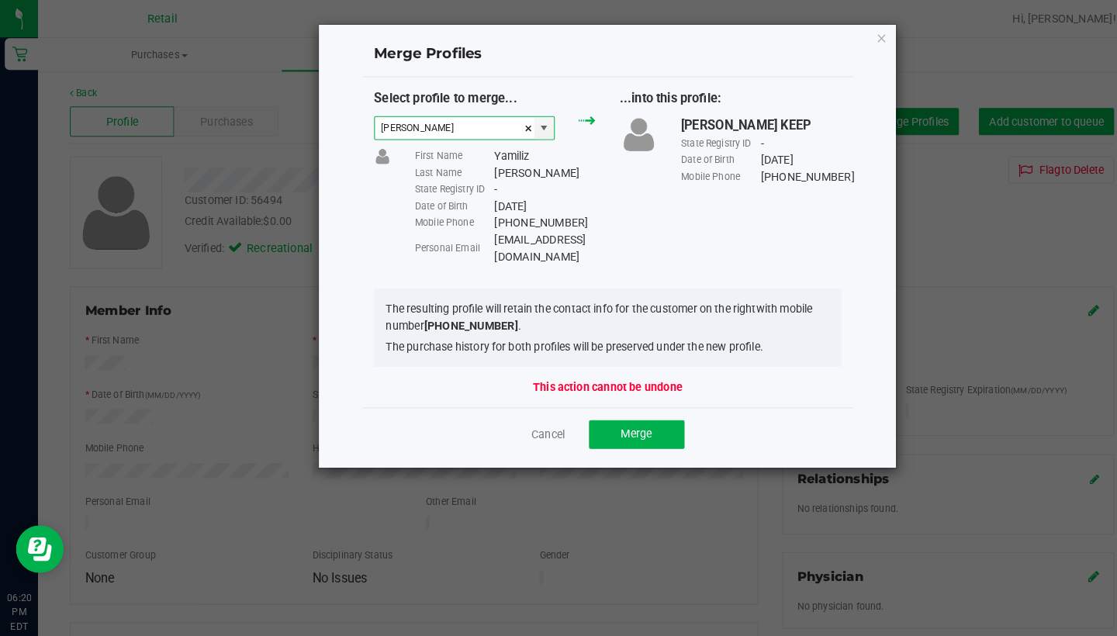
type input "[PERSON_NAME]"
click at [615, 417] on span "Merge" at bounding box center [620, 423] width 30 height 12
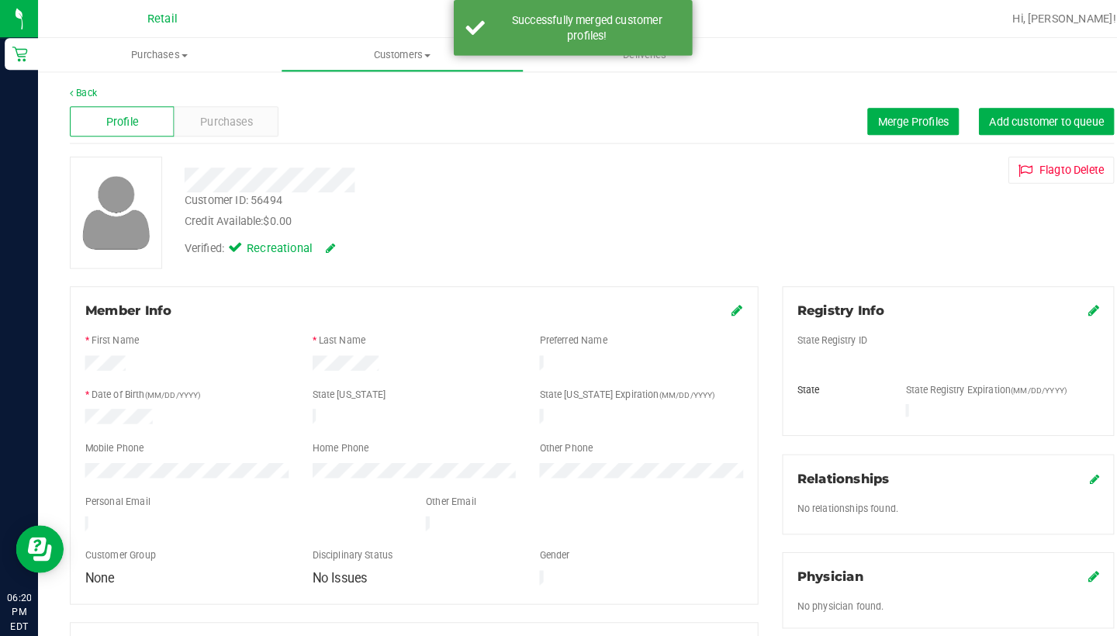
click at [716, 303] on icon at bounding box center [719, 302] width 11 height 12
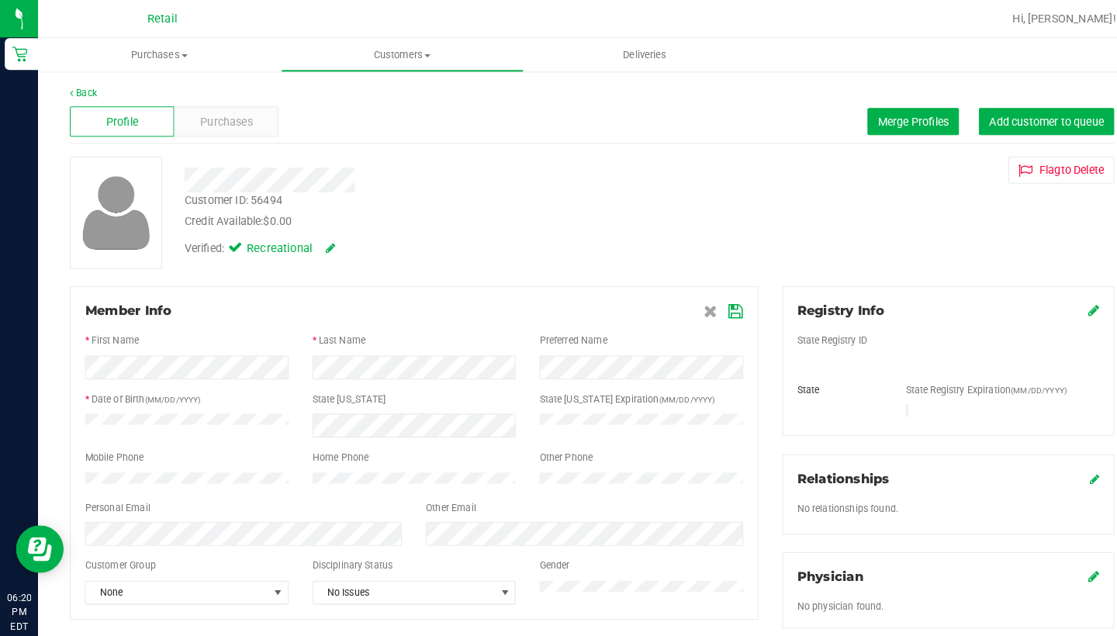
click at [717, 306] on icon at bounding box center [718, 304] width 14 height 12
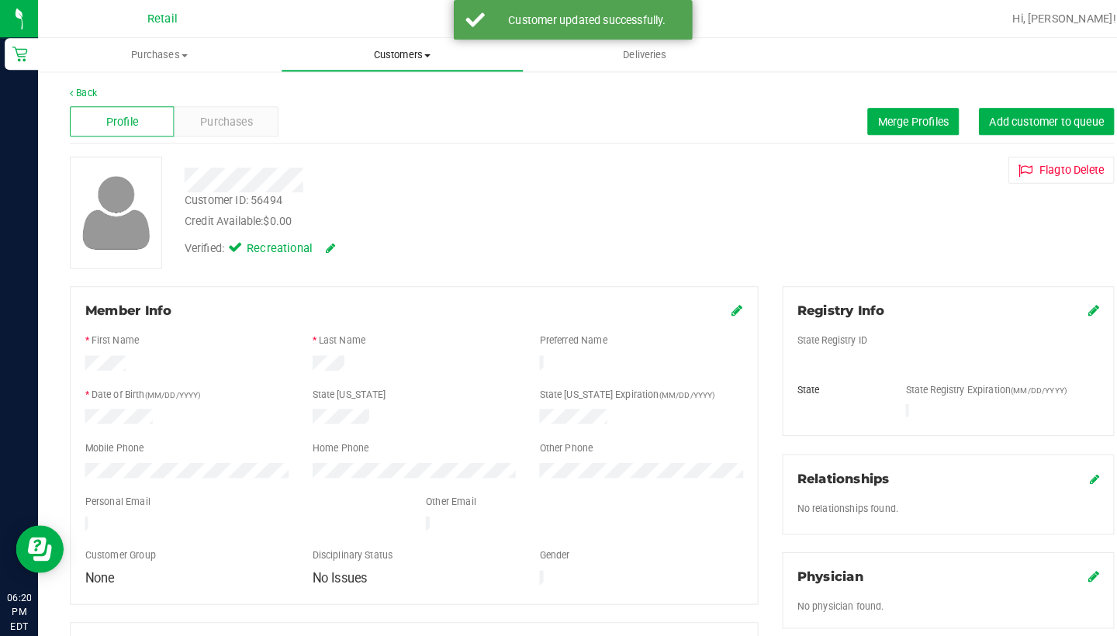
click at [378, 56] on span "Customers" at bounding box center [392, 54] width 235 height 14
click at [379, 85] on li "All customers" at bounding box center [392, 94] width 237 height 19
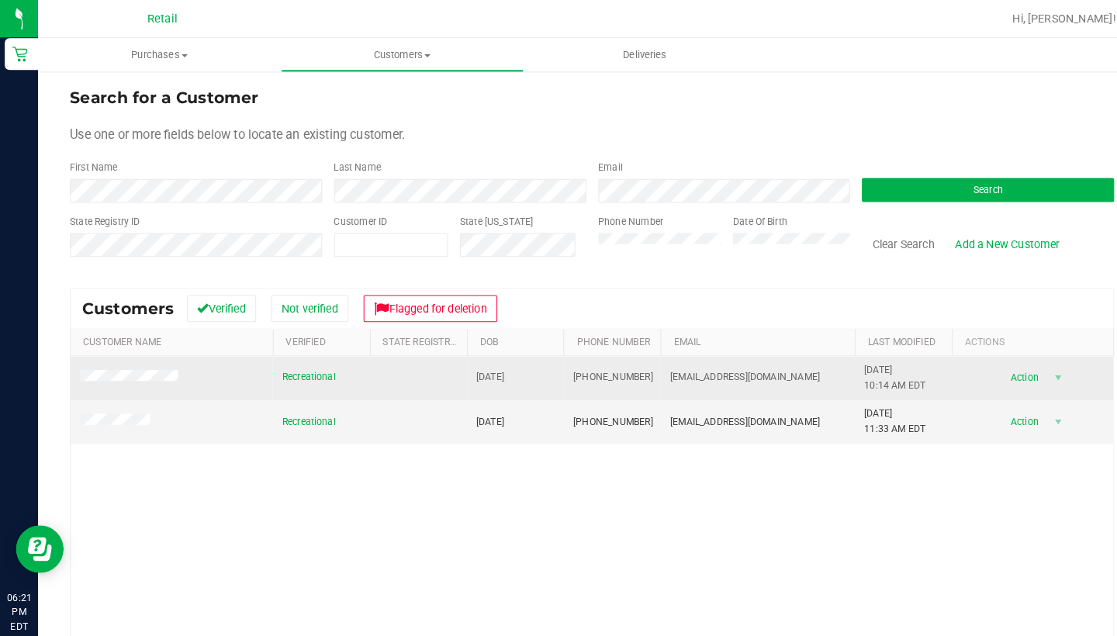
drag, startPoint x: 625, startPoint y: 363, endPoint x: 555, endPoint y: 363, distance: 69.8
click at [555, 363] on td "[PHONE_NUMBER]" at bounding box center [596, 369] width 95 height 43
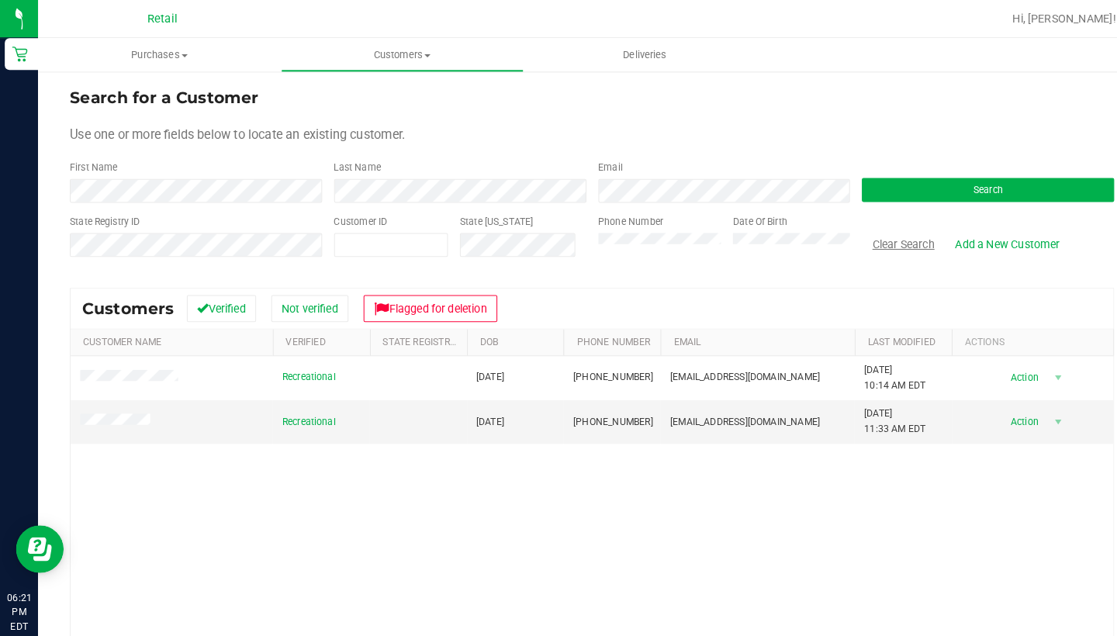
click at [877, 240] on button "Clear Search" at bounding box center [880, 238] width 81 height 26
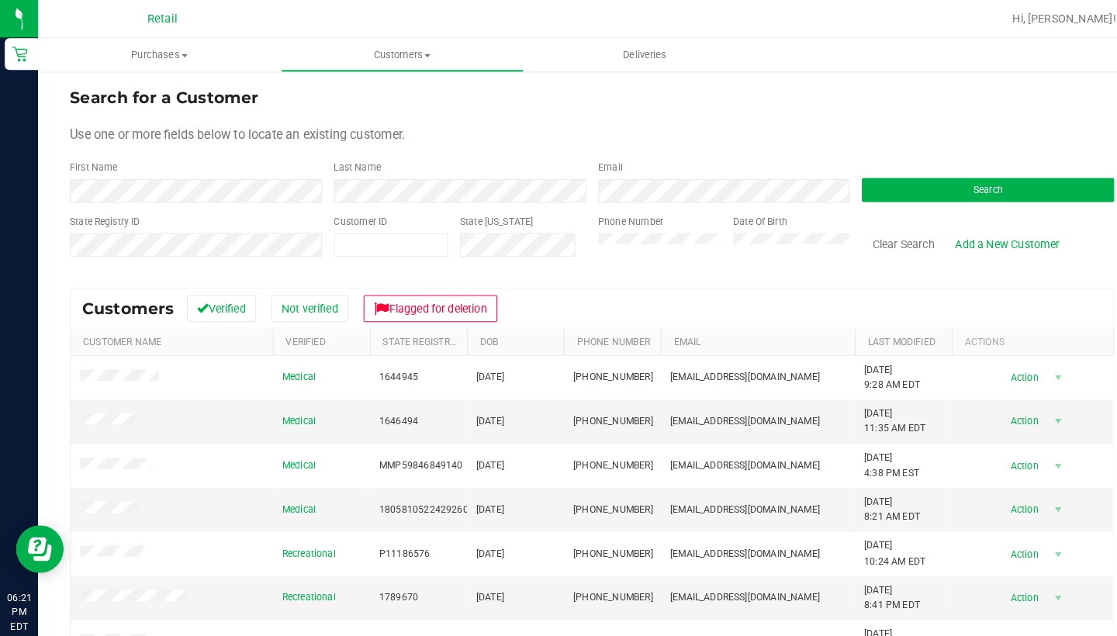
click at [638, 255] on div "Phone Number" at bounding box center [643, 236] width 120 height 55
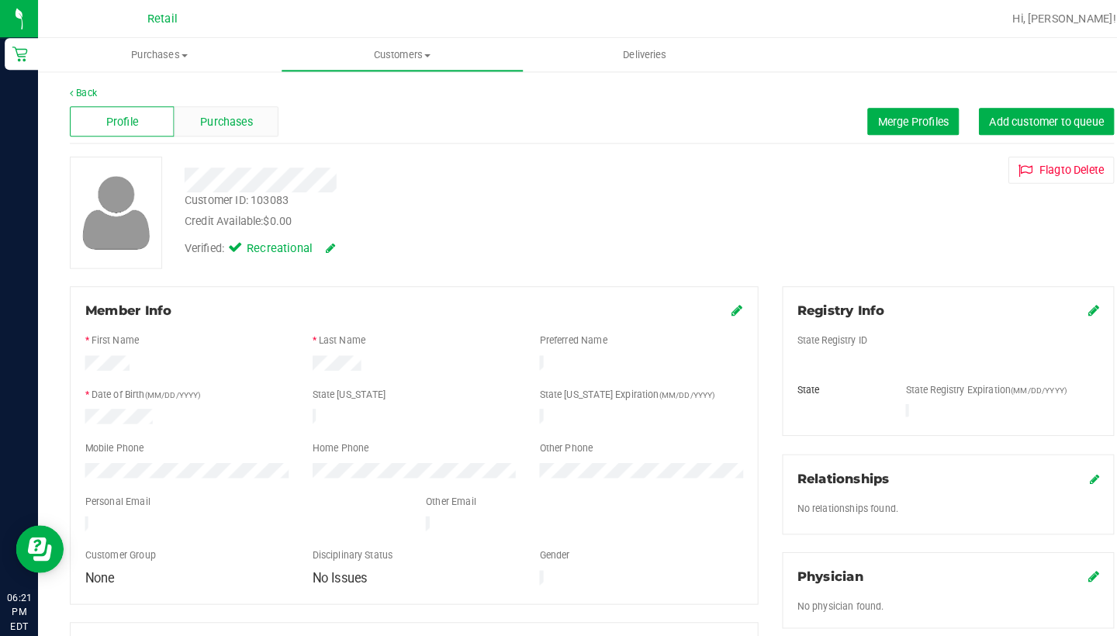
click at [219, 126] on span "Purchases" at bounding box center [220, 119] width 51 height 16
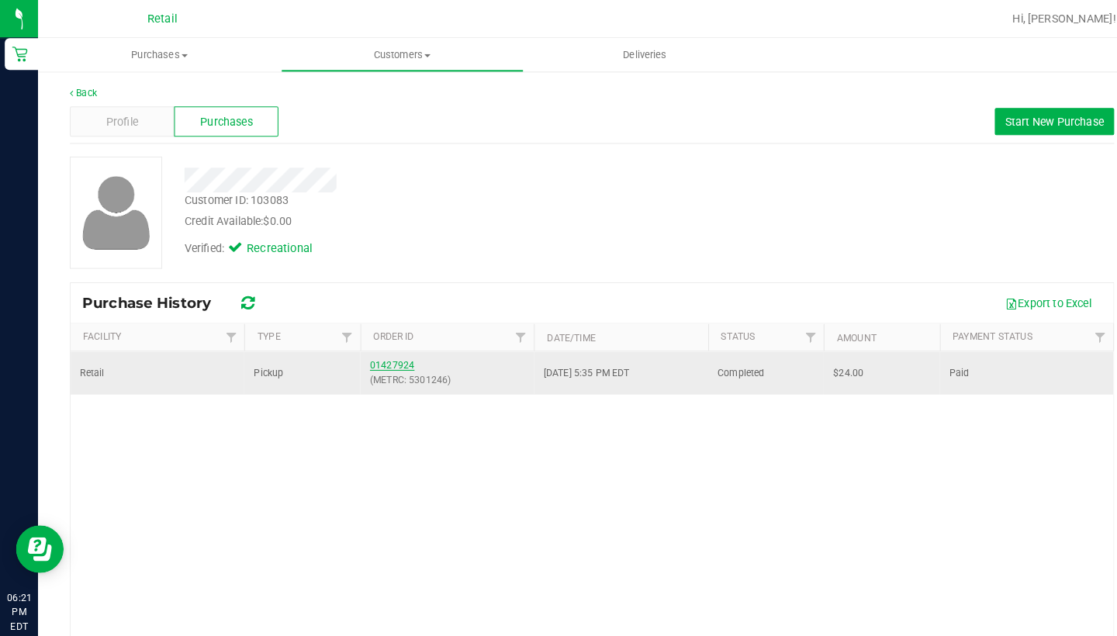
click at [379, 357] on link "01427924" at bounding box center [382, 356] width 43 height 11
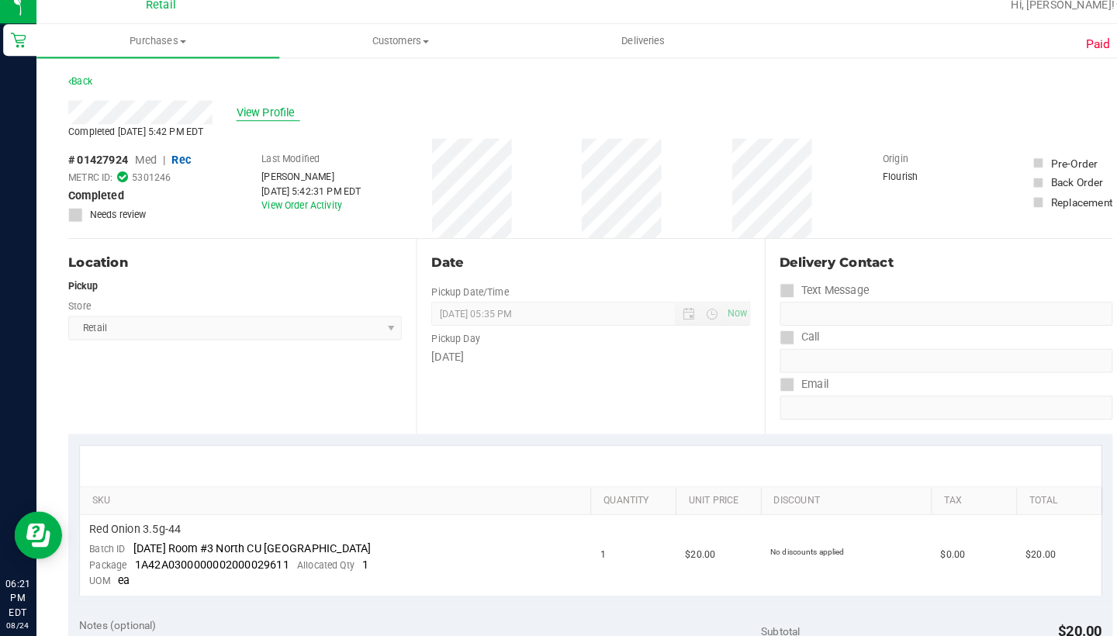
click at [257, 116] on span "View Profile" at bounding box center [263, 124] width 62 height 16
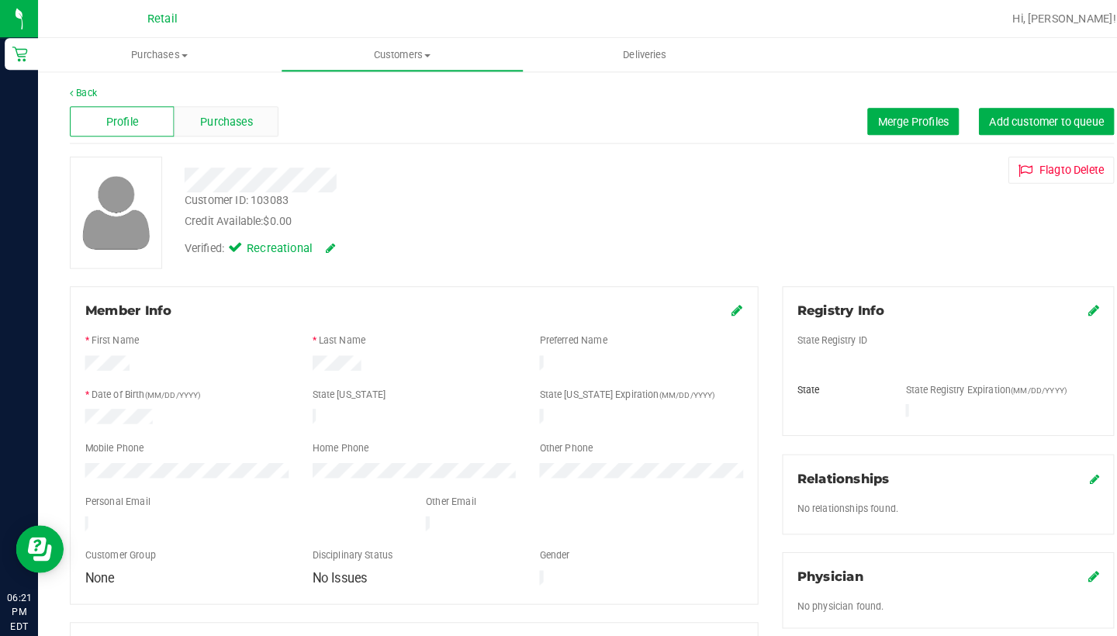
click at [217, 121] on span "Purchases" at bounding box center [220, 119] width 51 height 16
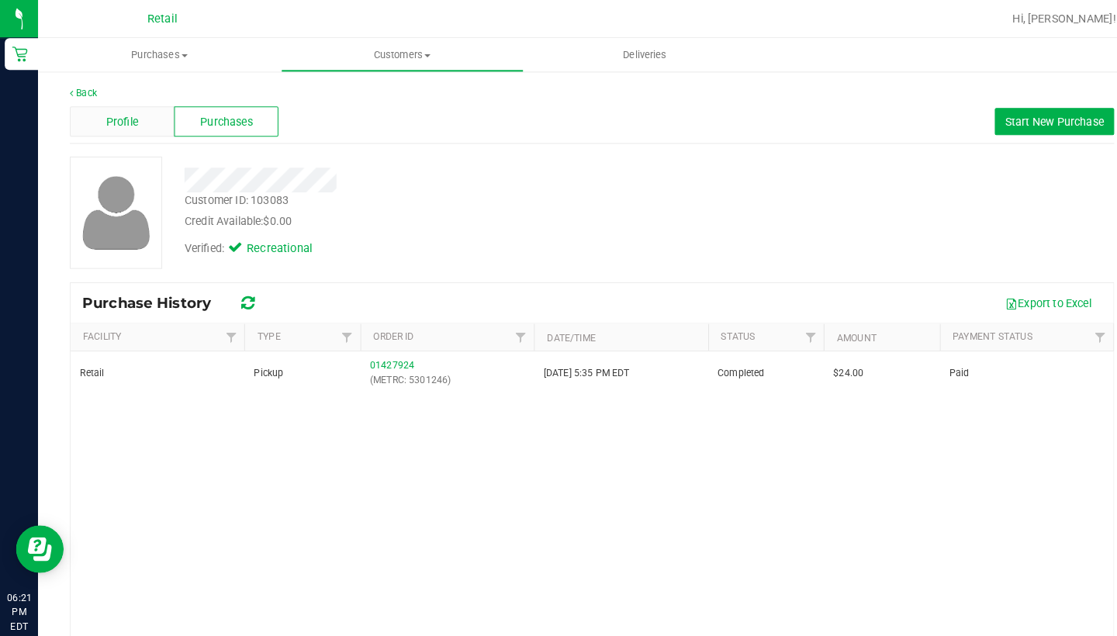
click at [138, 120] on div "Profile" at bounding box center [119, 118] width 102 height 29
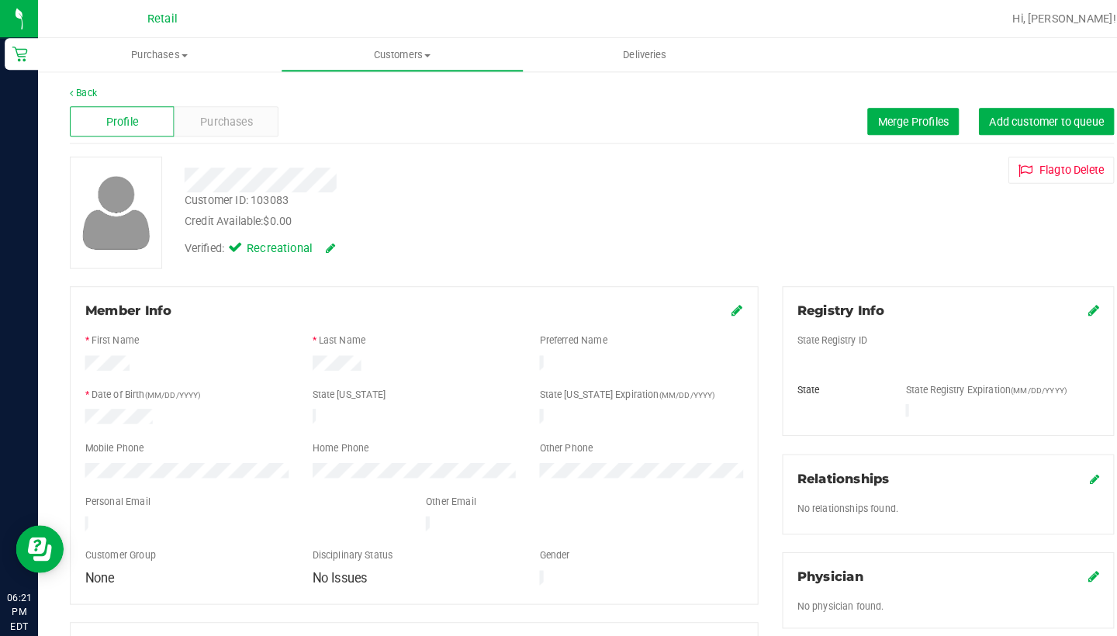
click at [718, 306] on icon at bounding box center [719, 302] width 11 height 12
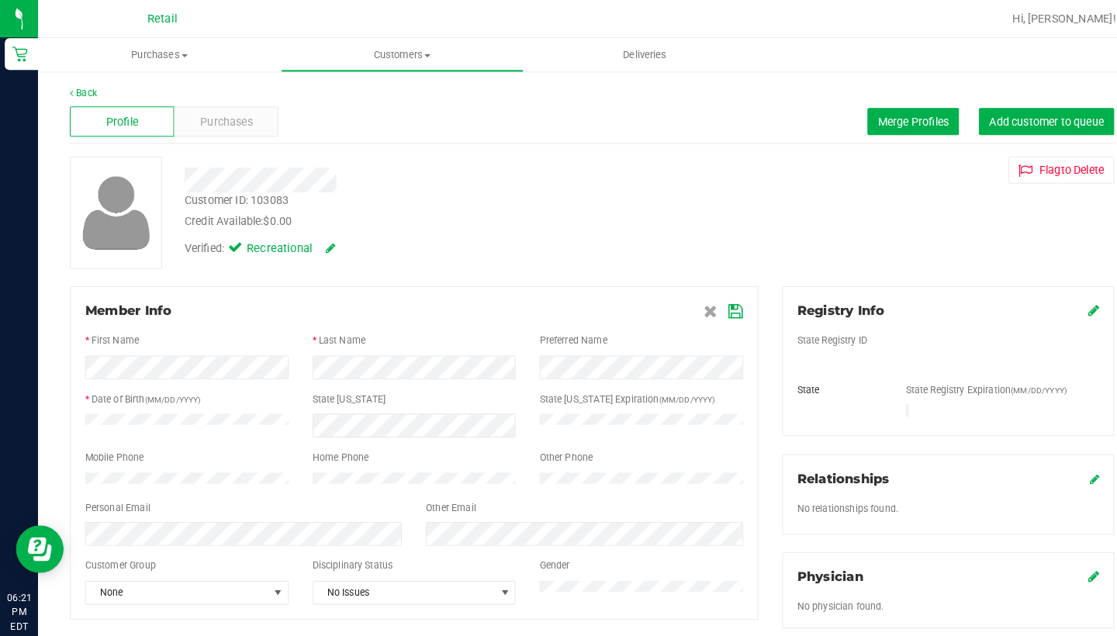
click at [712, 299] on icon at bounding box center [718, 304] width 14 height 12
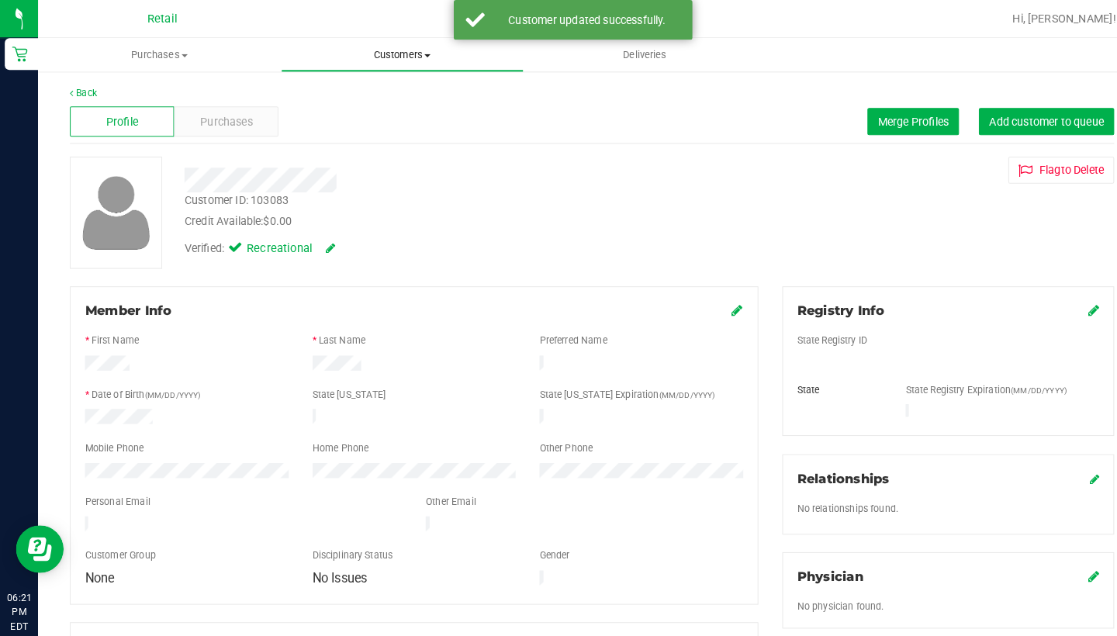
click at [406, 54] on span "Customers" at bounding box center [392, 54] width 235 height 14
click at [382, 95] on span "All customers" at bounding box center [330, 93] width 112 height 13
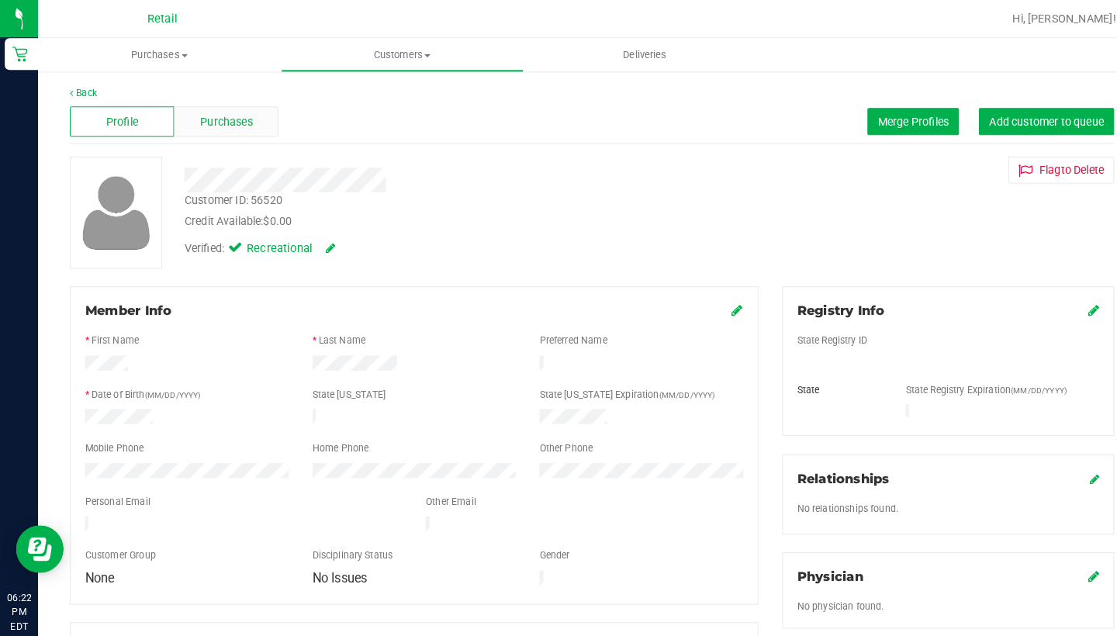
click at [224, 116] on span "Purchases" at bounding box center [220, 119] width 51 height 16
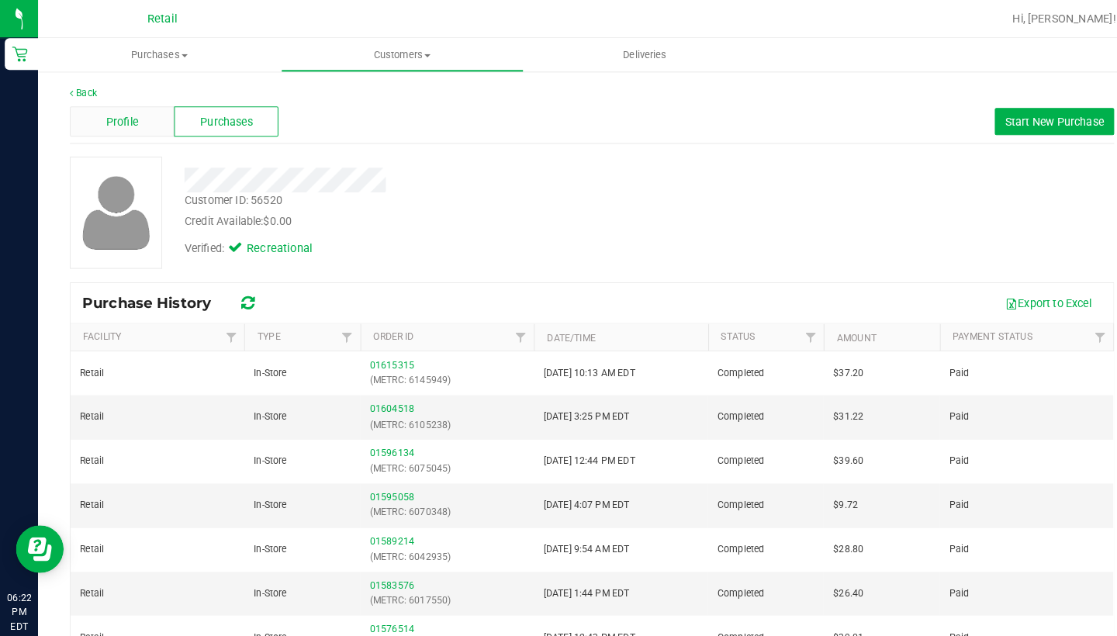
click at [158, 123] on div "Profile" at bounding box center [119, 118] width 102 height 29
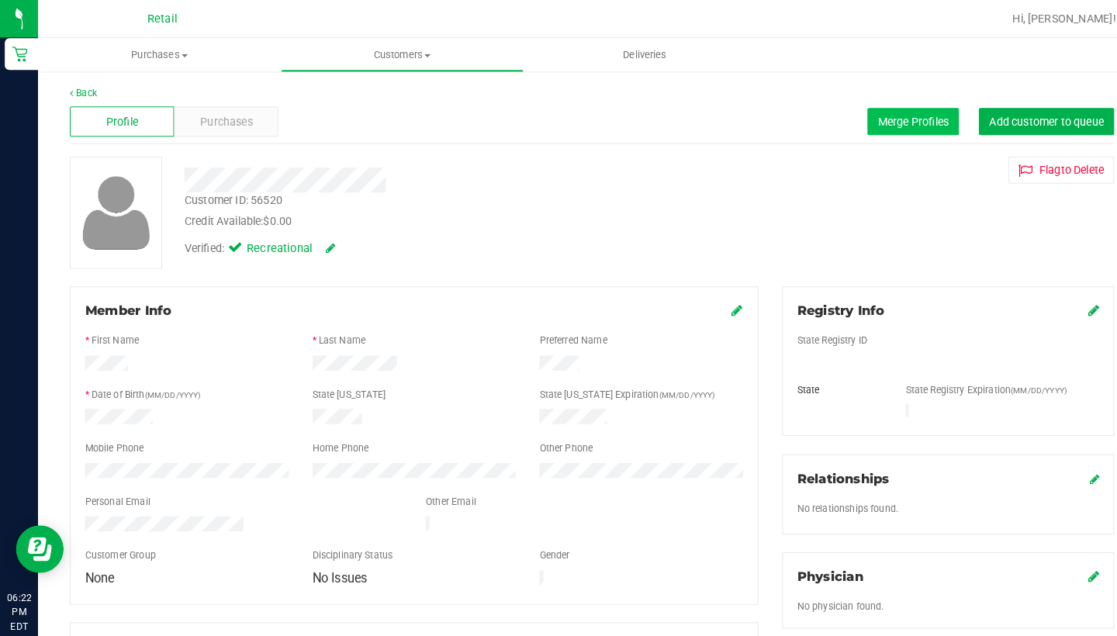
click at [887, 116] on span "Merge Profiles" at bounding box center [890, 118] width 69 height 12
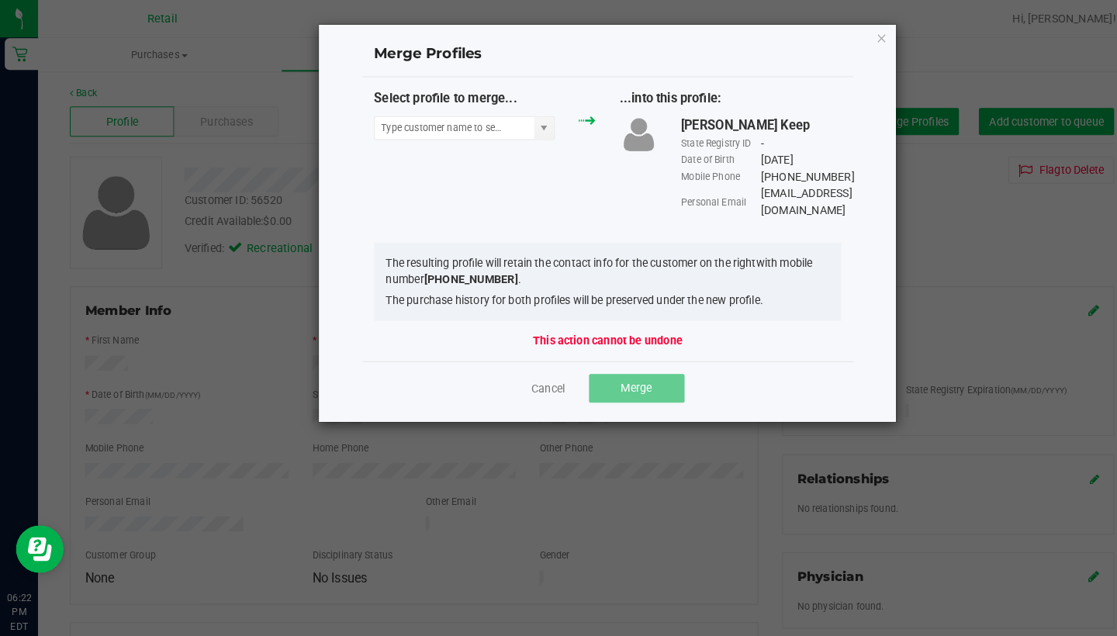
click at [469, 111] on div "Select profile to merge..." at bounding box center [473, 115] width 240 height 57
click at [468, 127] on input "NO DATA FOUND" at bounding box center [442, 125] width 155 height 22
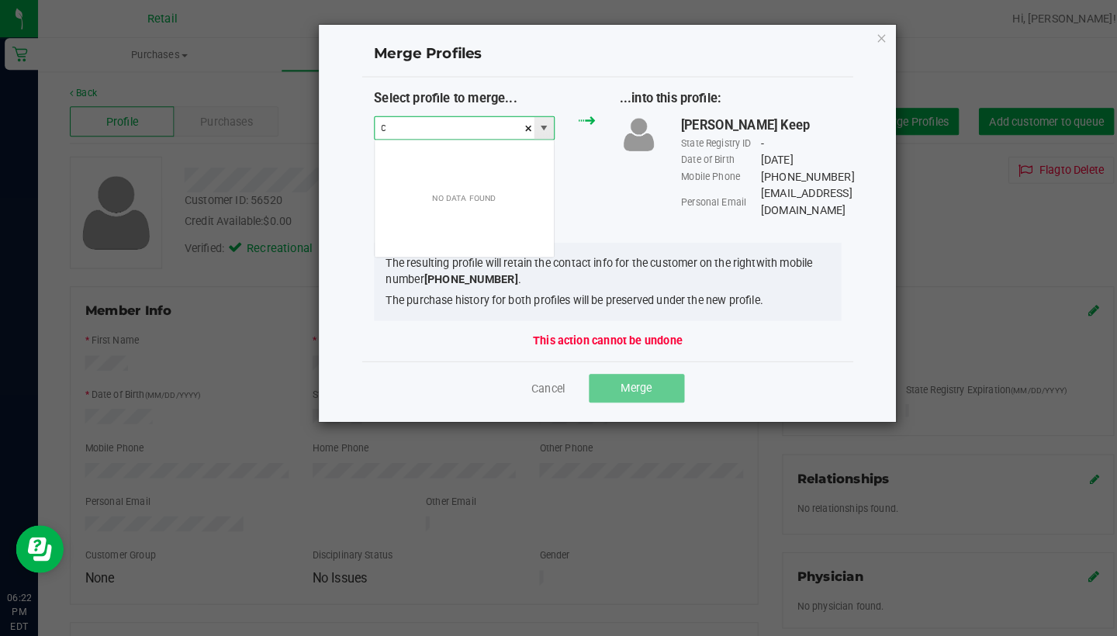
scroll to position [23, 177]
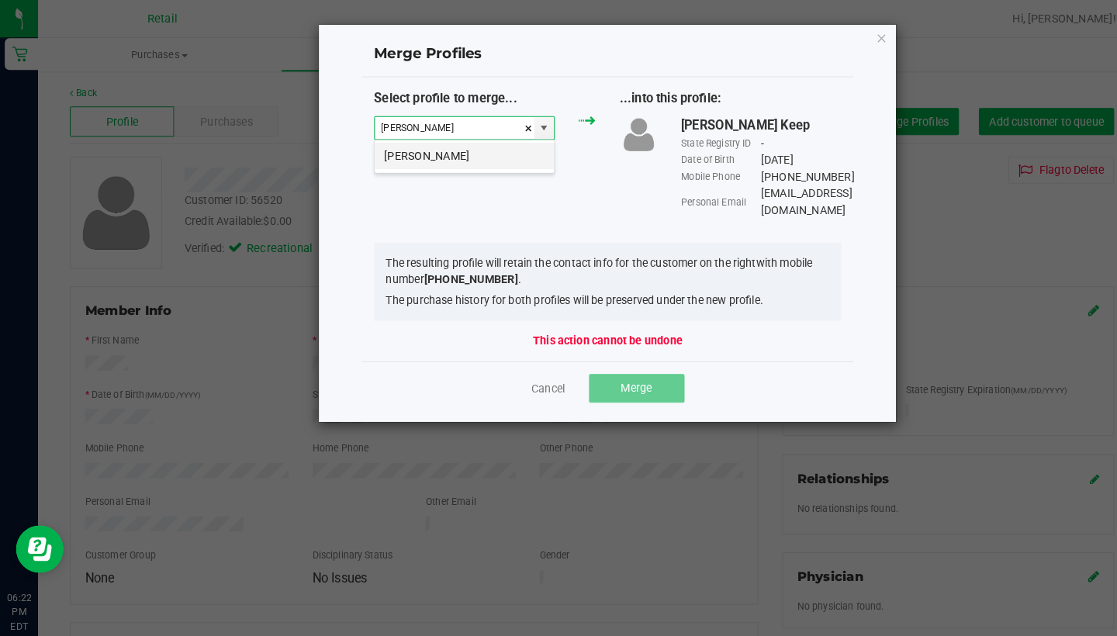
click at [472, 153] on li "[PERSON_NAME]" at bounding box center [452, 152] width 175 height 26
type input "[PERSON_NAME]"
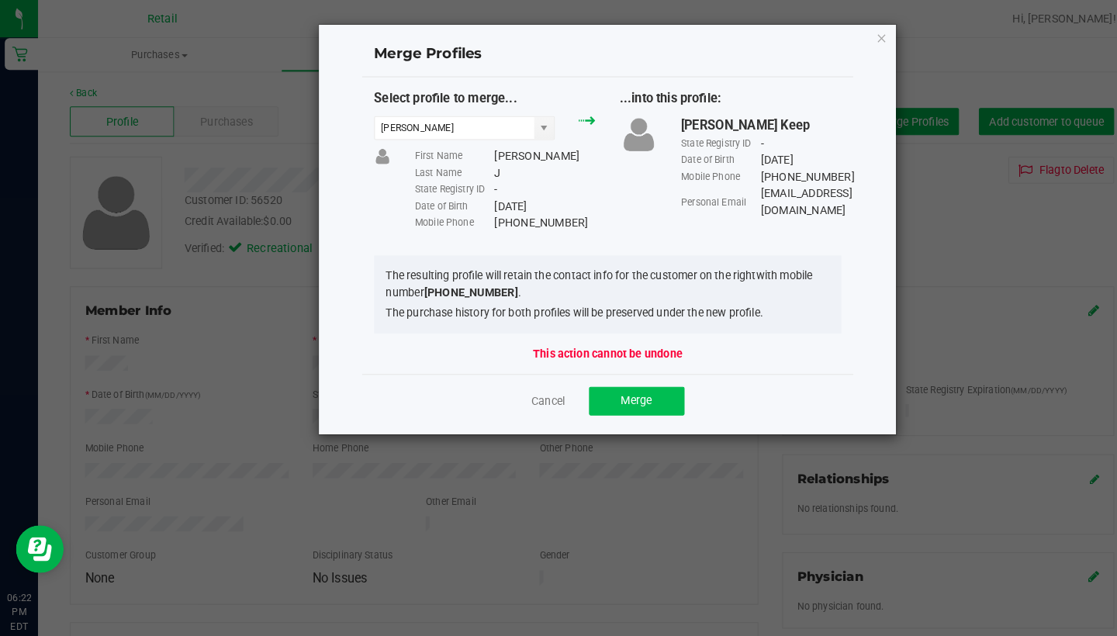
click at [635, 402] on button "Merge" at bounding box center [620, 391] width 93 height 28
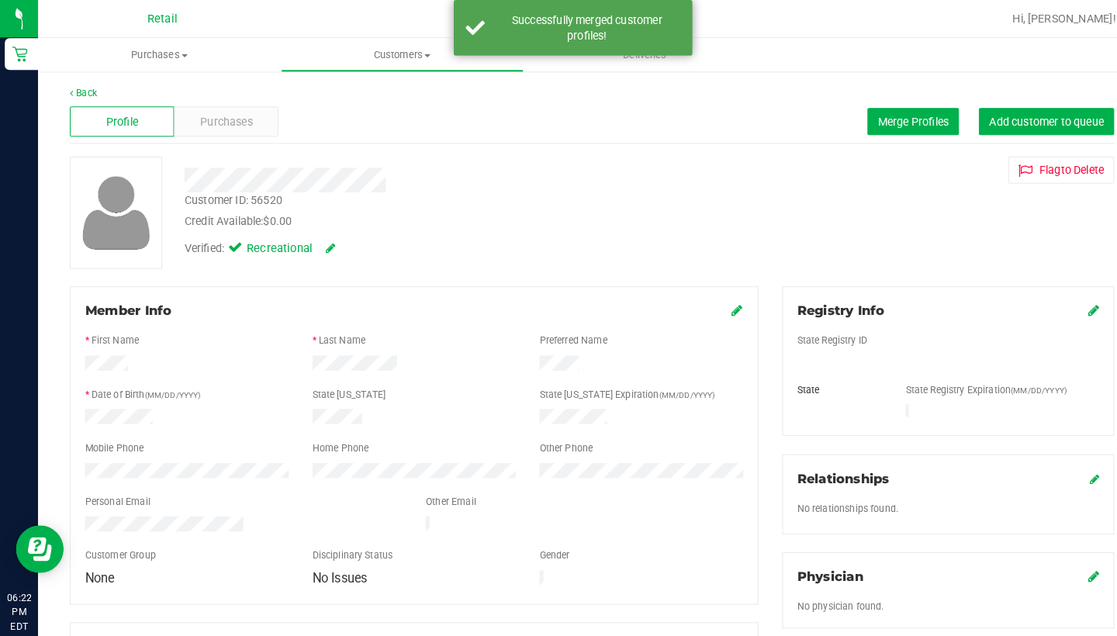
click at [718, 304] on icon at bounding box center [719, 302] width 11 height 12
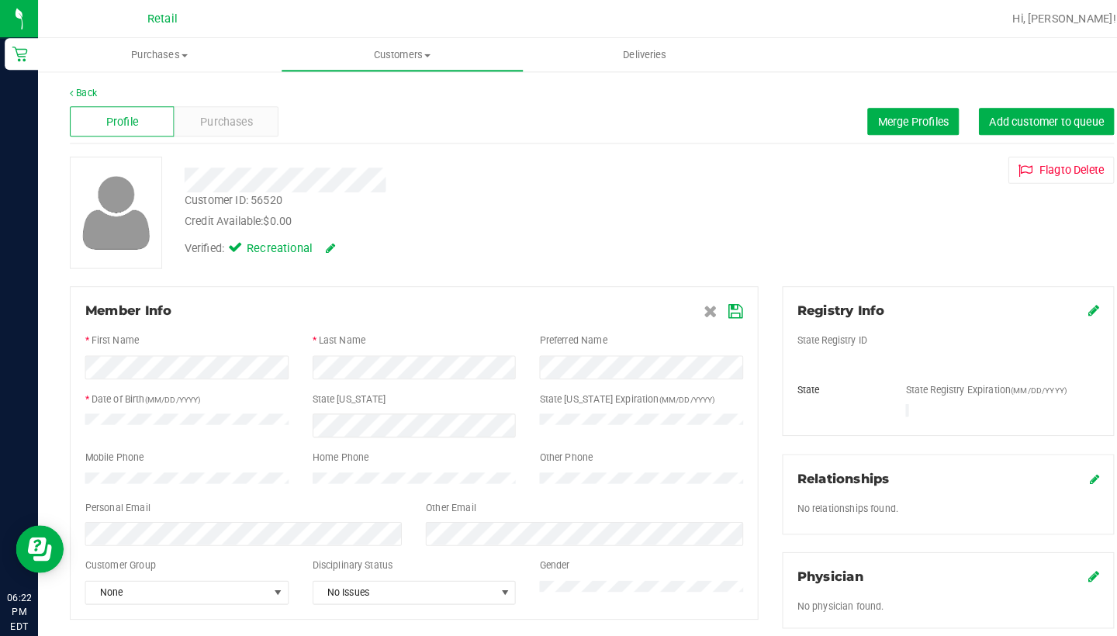
click at [712, 299] on icon at bounding box center [718, 304] width 14 height 12
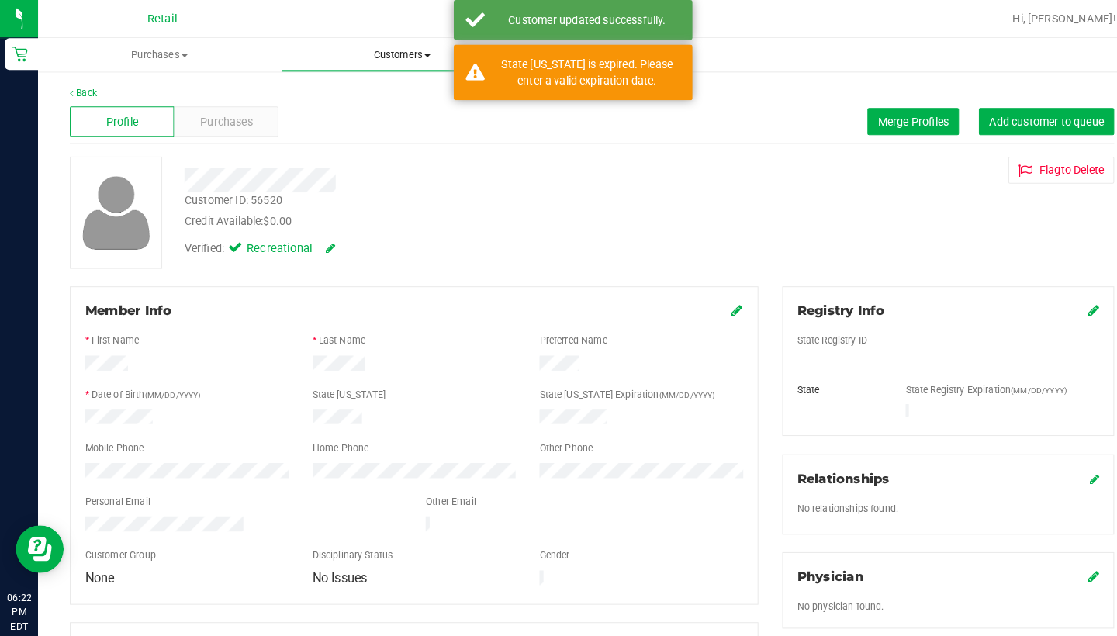
click at [393, 57] on span "Customers" at bounding box center [392, 54] width 235 height 14
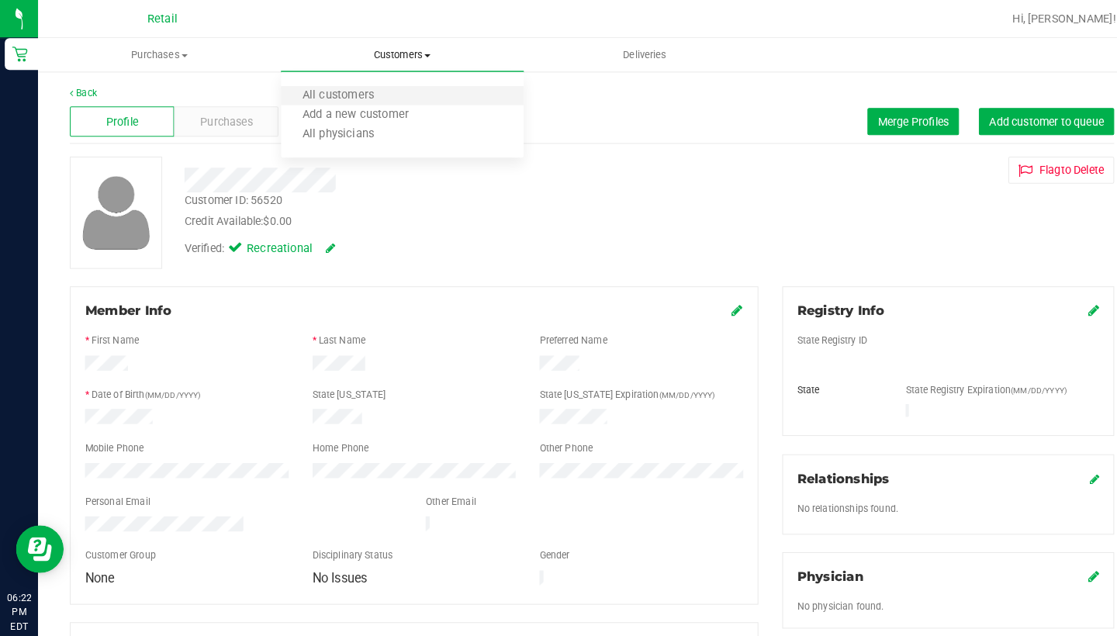
click at [394, 90] on li "All customers" at bounding box center [392, 94] width 237 height 19
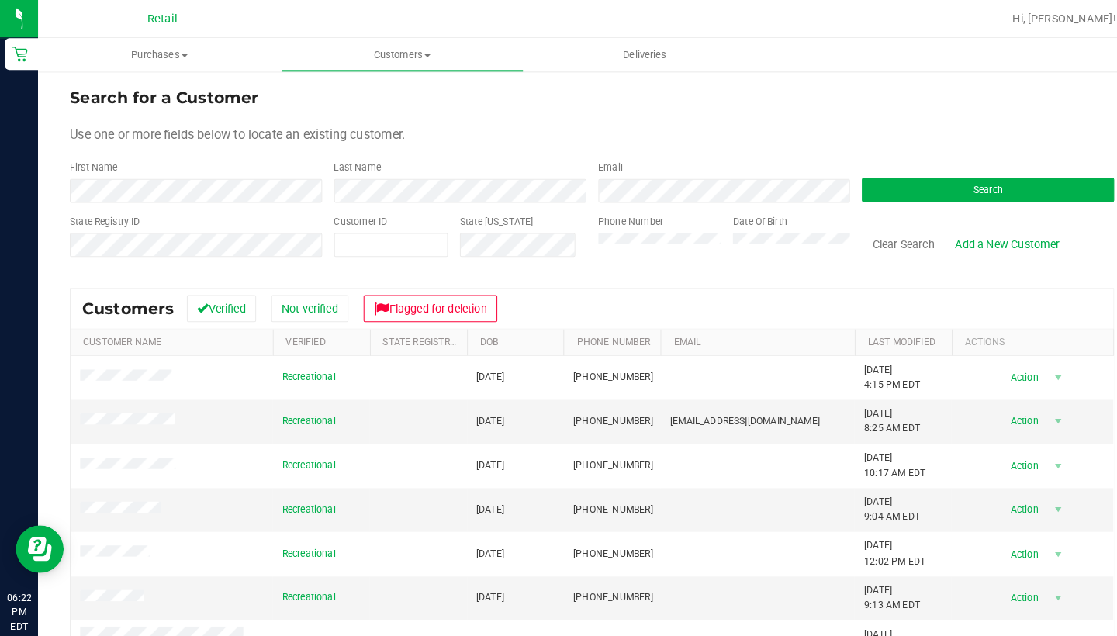
click at [180, 173] on div "First Name" at bounding box center [191, 177] width 246 height 41
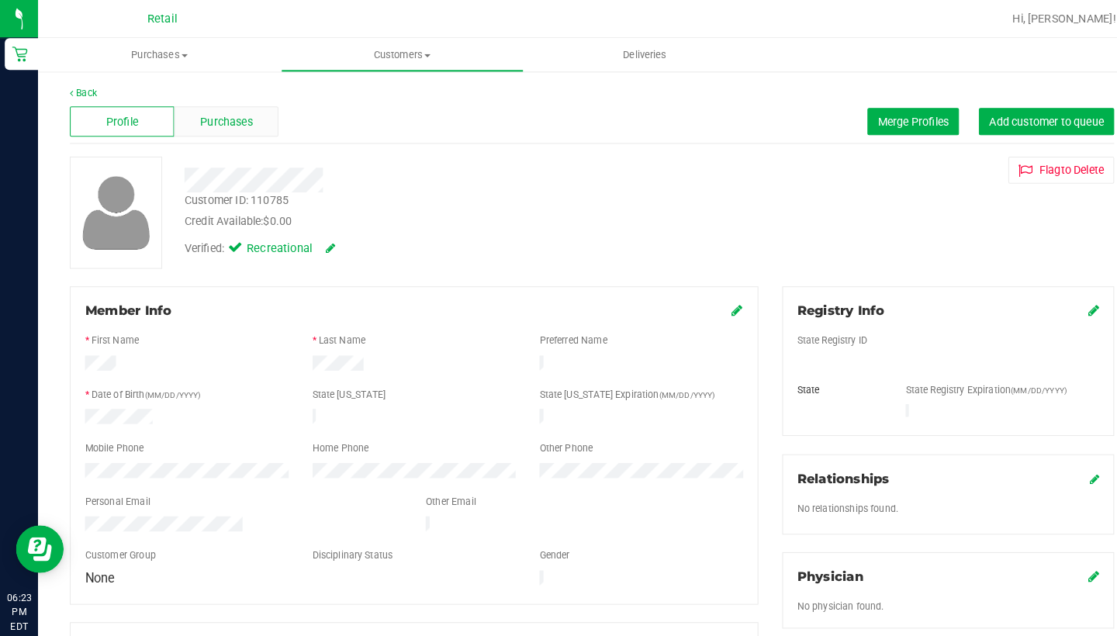
click at [219, 123] on span "Purchases" at bounding box center [220, 119] width 51 height 16
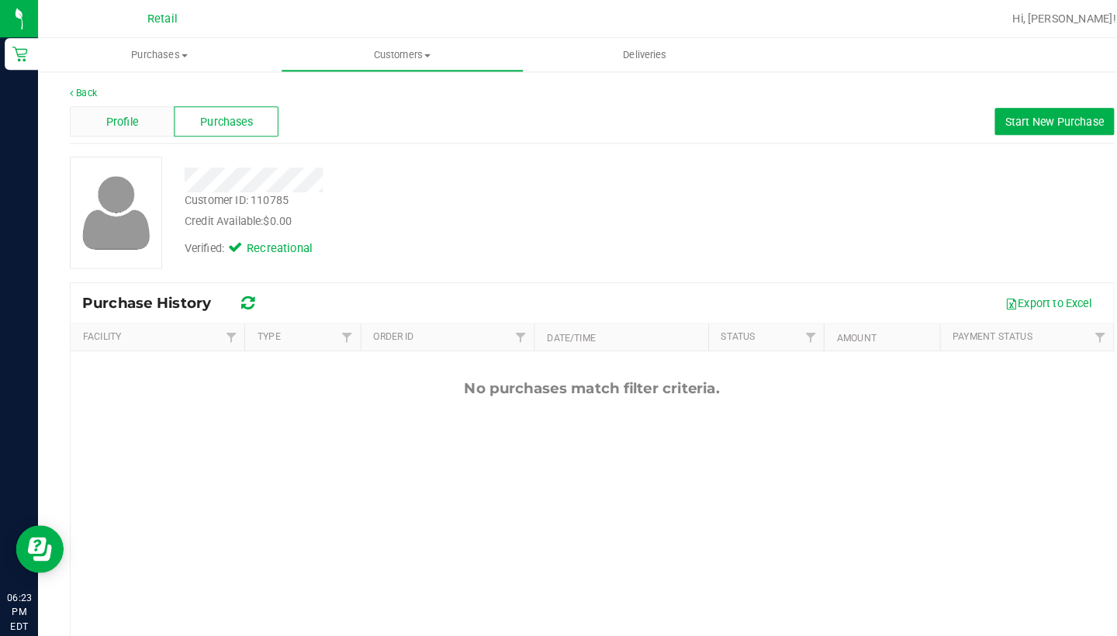
click at [148, 122] on div "Profile" at bounding box center [119, 118] width 102 height 29
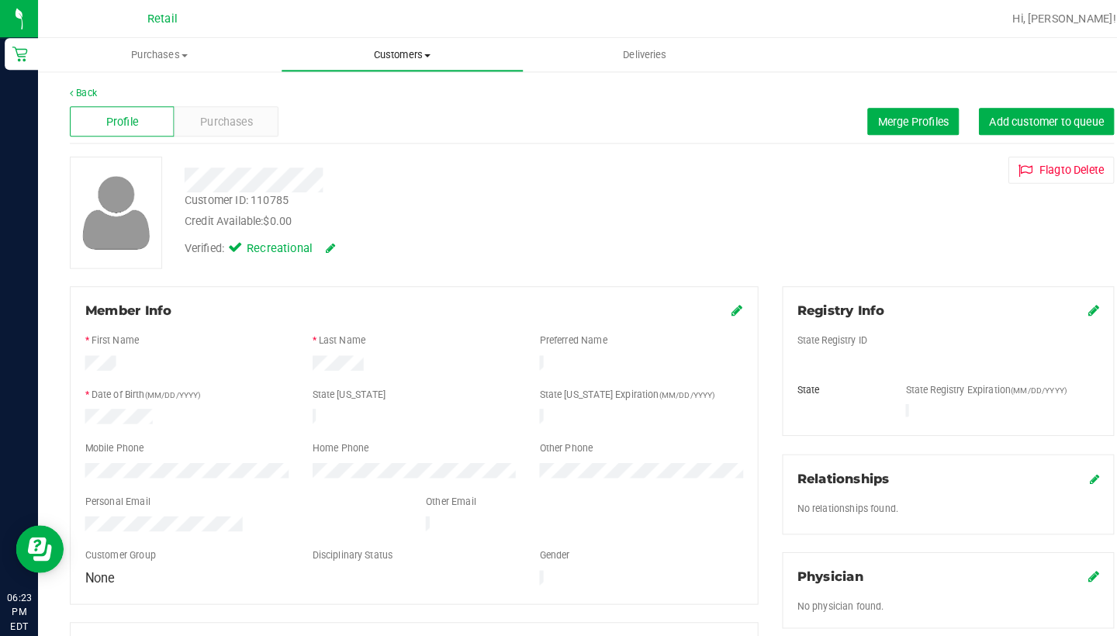
click at [396, 60] on span "Customers" at bounding box center [392, 54] width 235 height 14
click at [366, 91] on span "All customers" at bounding box center [330, 93] width 112 height 13
click at [220, 137] on div "Profile Purchases Merge Profiles Add customer to queue" at bounding box center [577, 119] width 1018 height 43
click at [220, 131] on div "Purchases" at bounding box center [221, 118] width 102 height 29
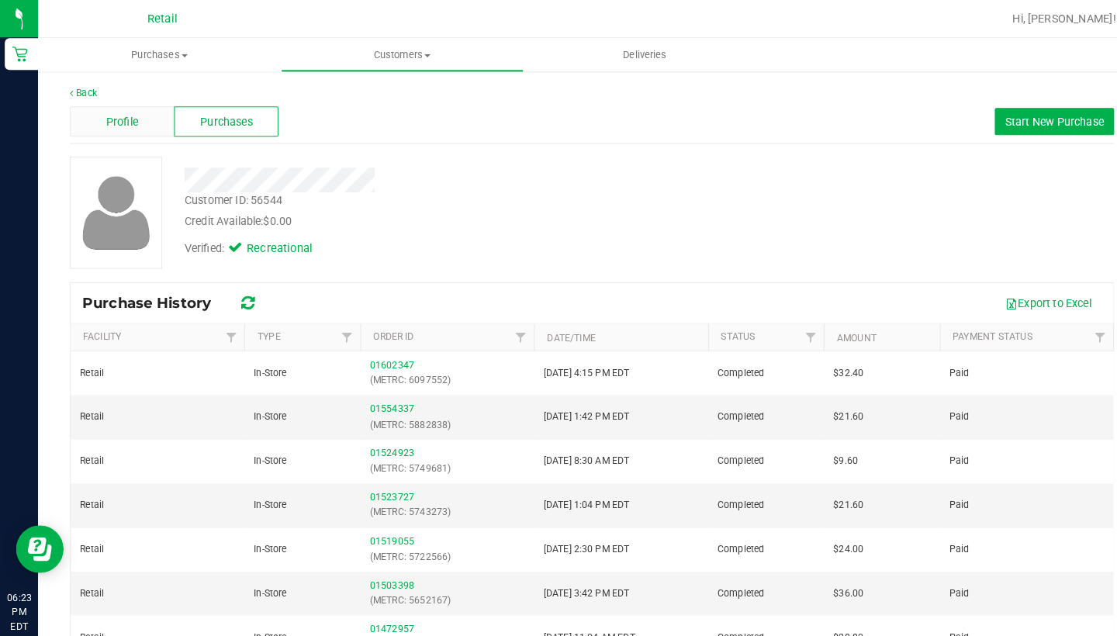
click at [110, 123] on span "Profile" at bounding box center [119, 119] width 31 height 16
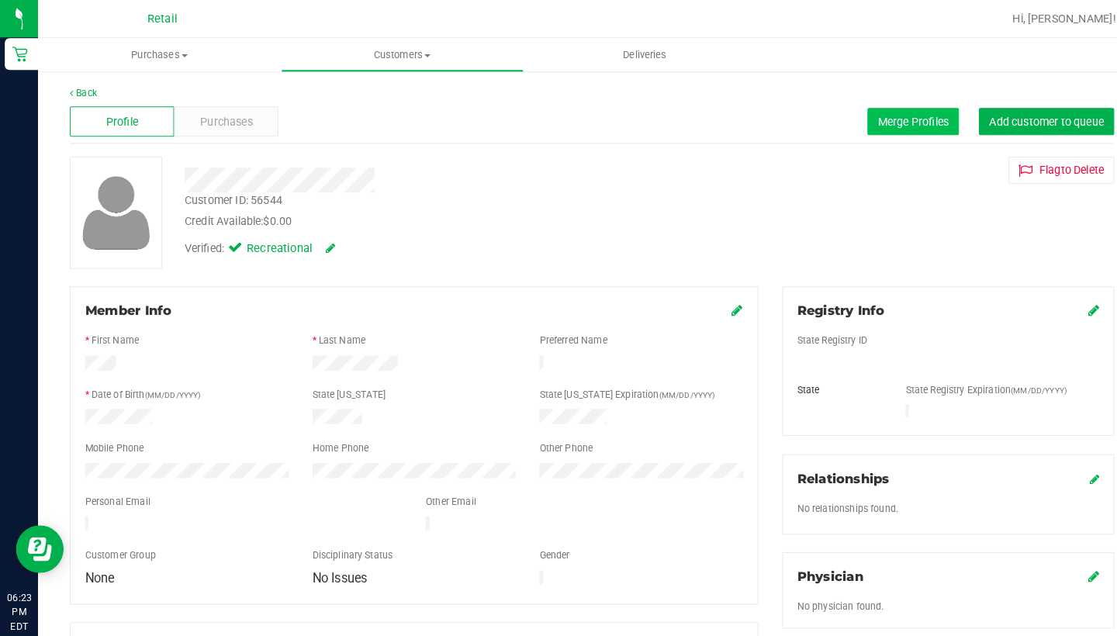
click at [886, 120] on span "Merge Profiles" at bounding box center [890, 118] width 69 height 12
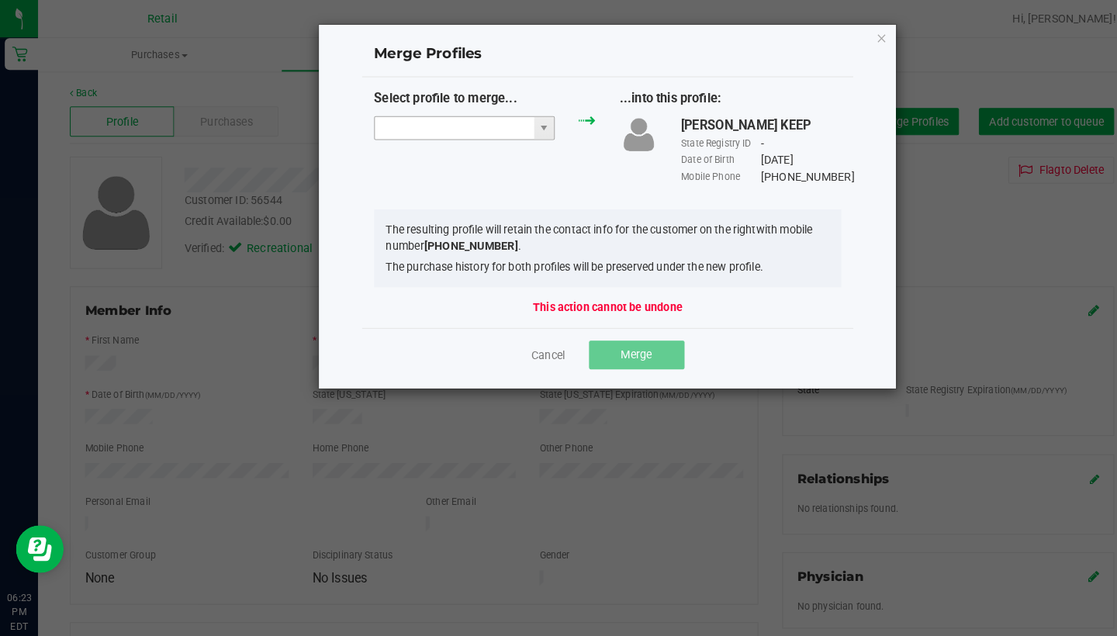
click at [458, 117] on input "NO DATA FOUND" at bounding box center [442, 125] width 155 height 22
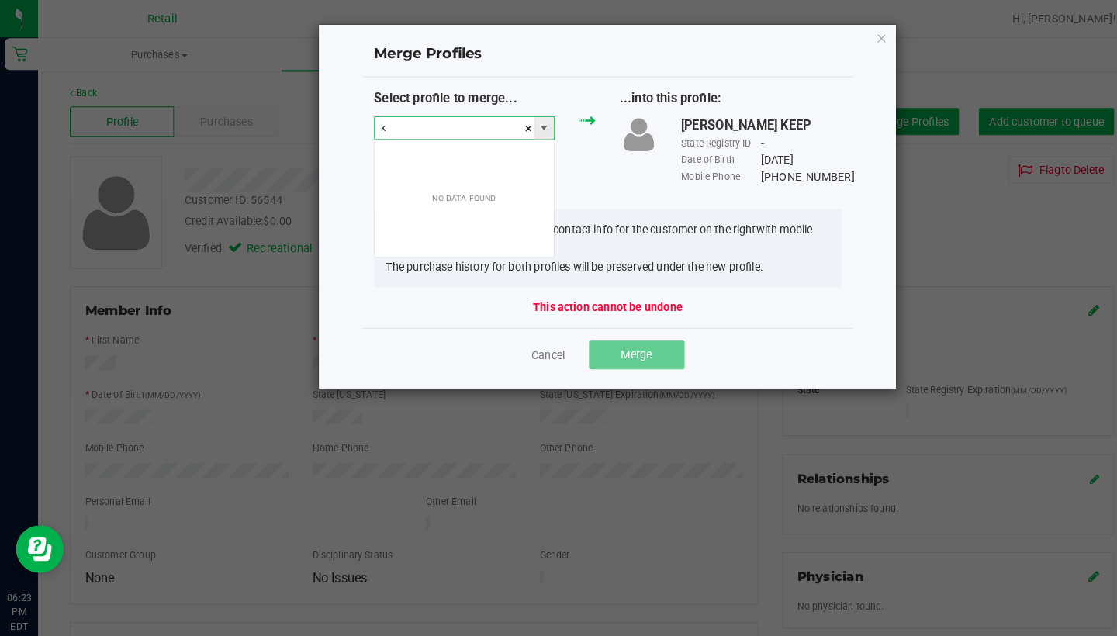
scroll to position [23, 177]
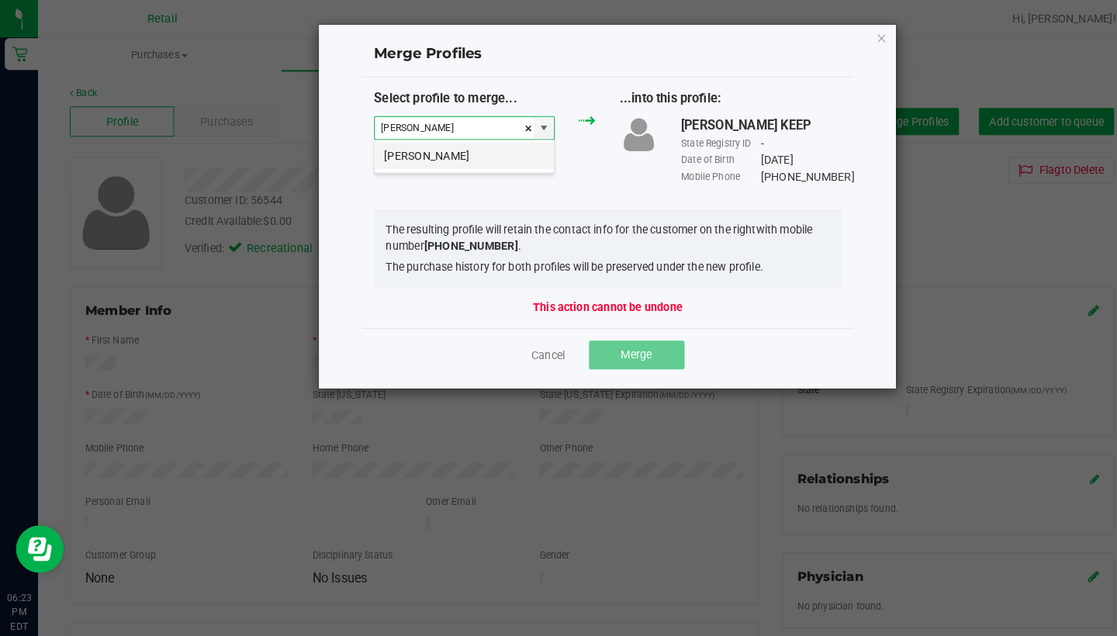
click at [475, 152] on li "[PERSON_NAME]" at bounding box center [452, 152] width 175 height 26
type input "[PERSON_NAME]"
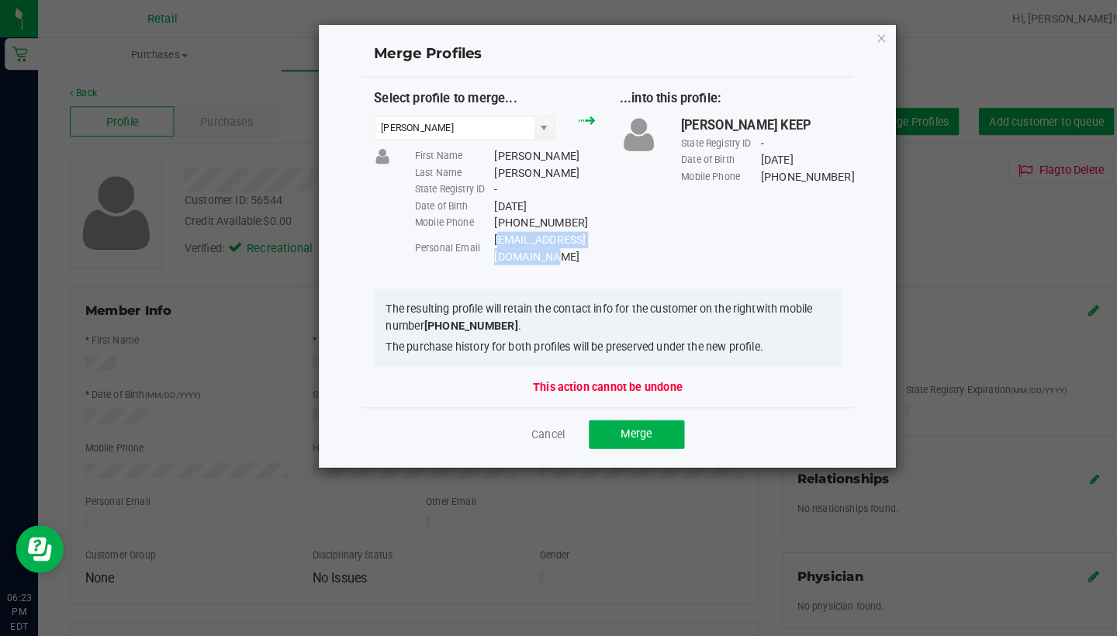
drag, startPoint x: 616, startPoint y: 234, endPoint x: 482, endPoint y: 229, distance: 134.3
click at [482, 230] on div "[EMAIL_ADDRESS][DOMAIN_NAME]" at bounding box center [531, 242] width 99 height 33
copy div "[EMAIL_ADDRESS][DOMAIN_NAME]"
click at [631, 410] on button "Merge" at bounding box center [620, 424] width 93 height 28
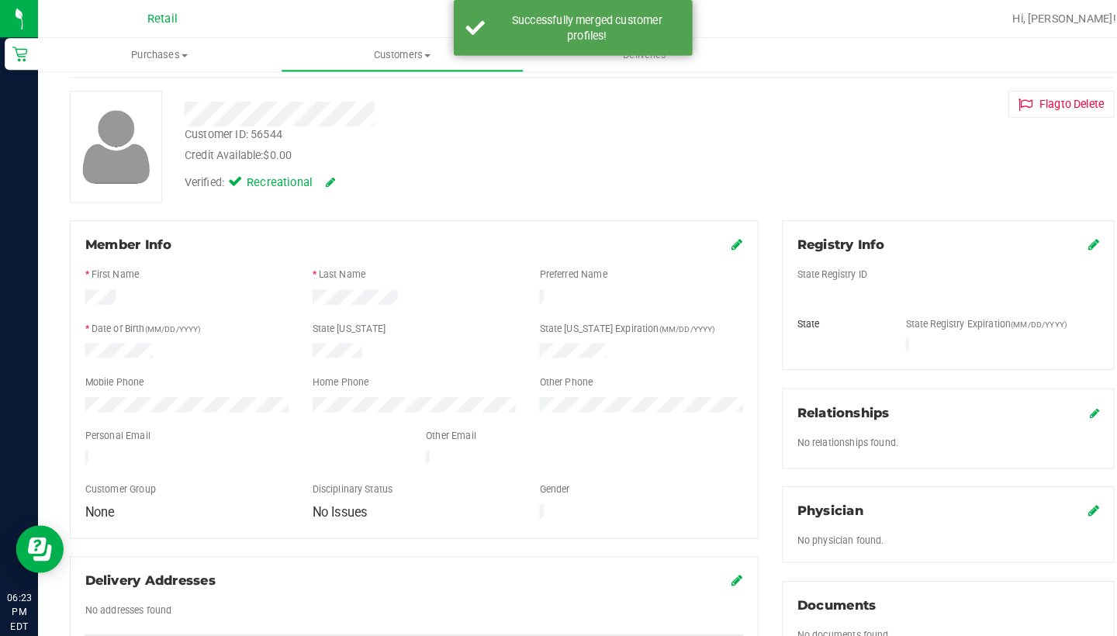
scroll to position [69, 0]
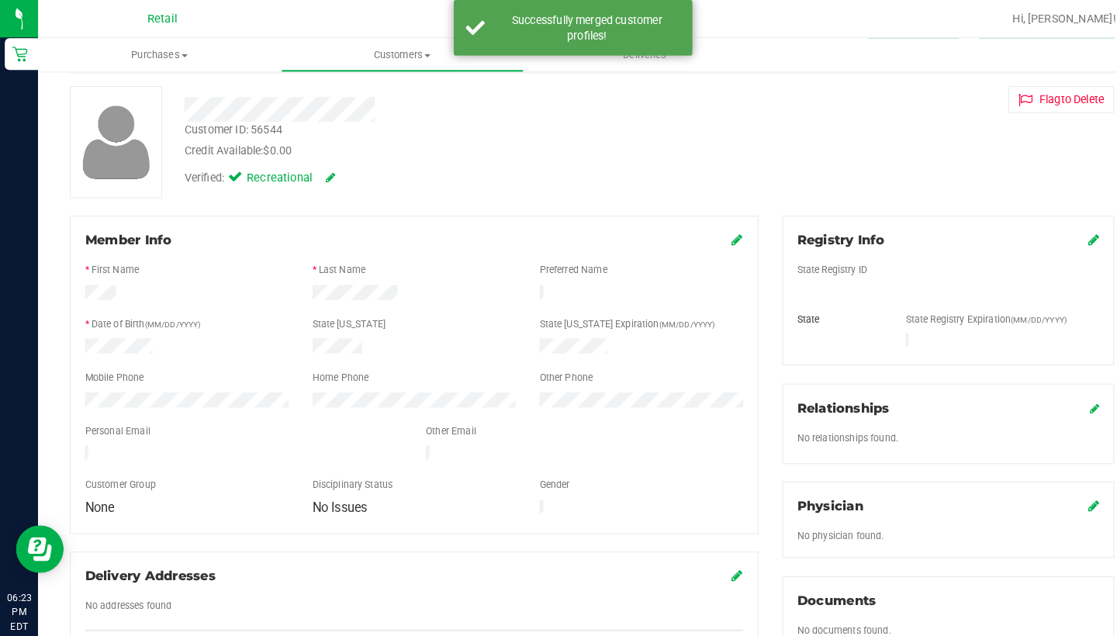
click at [718, 232] on icon at bounding box center [719, 233] width 11 height 12
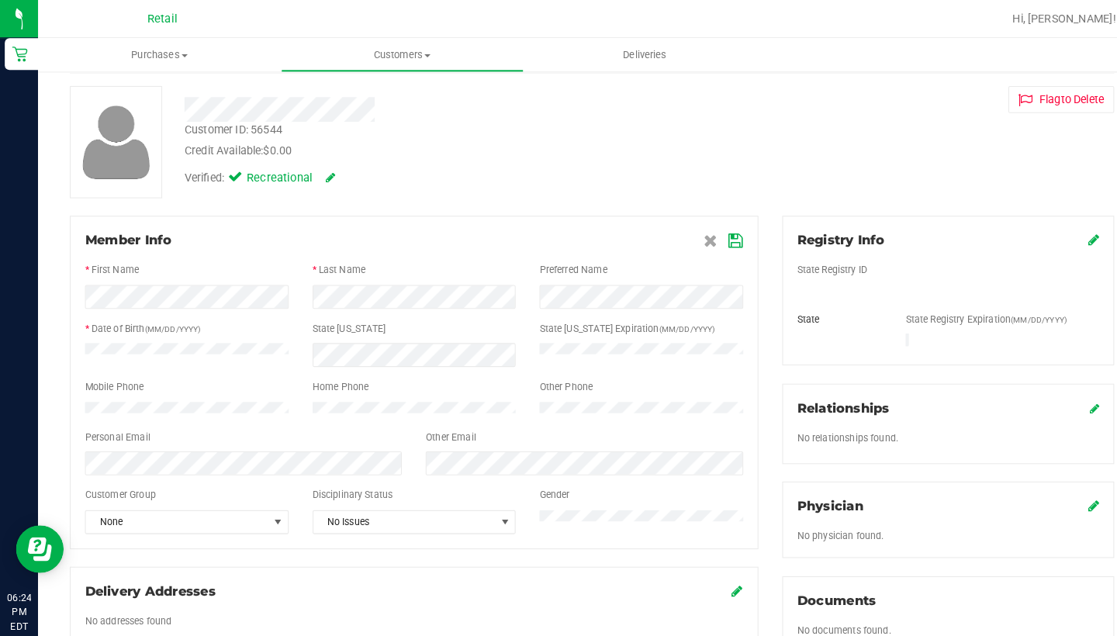
click at [715, 235] on icon at bounding box center [718, 235] width 14 height 12
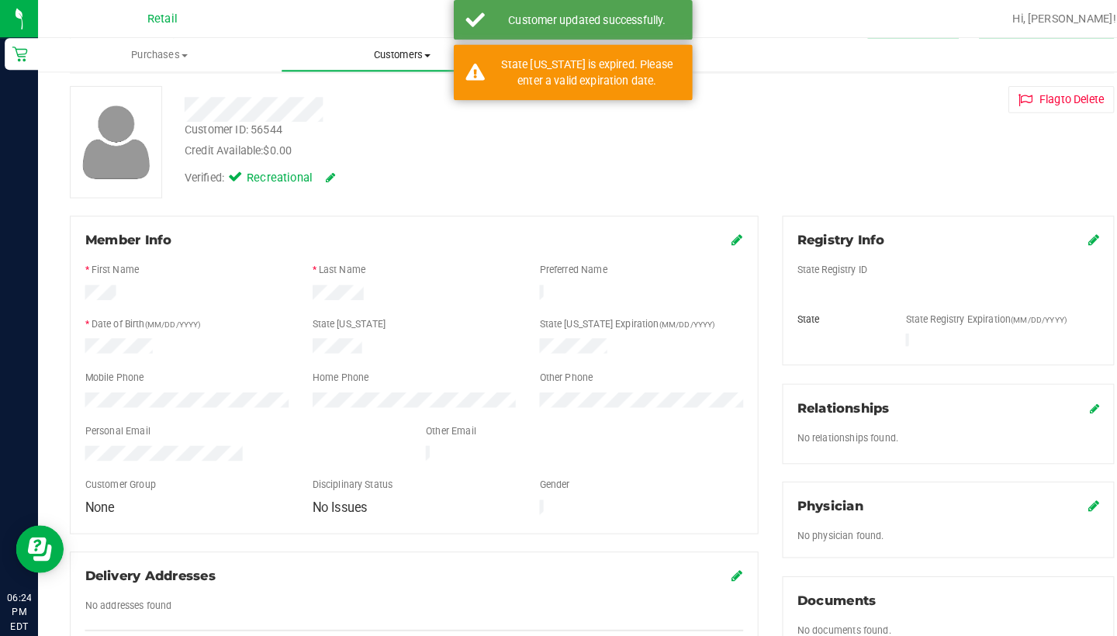
click at [407, 57] on span "Customers" at bounding box center [392, 54] width 235 height 14
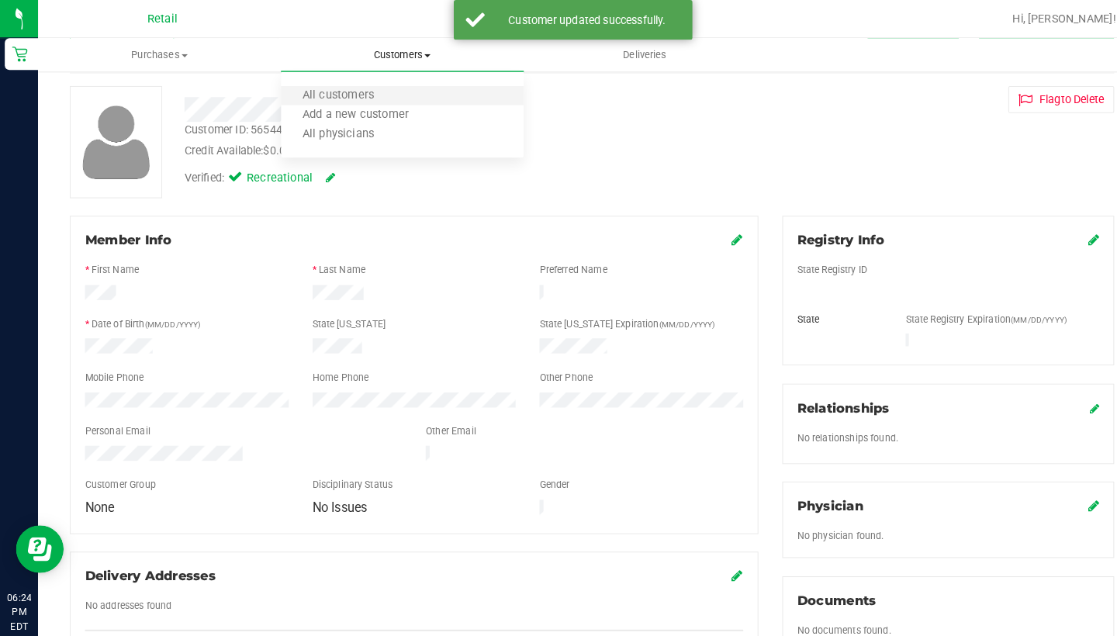
click at [390, 94] on li "All customers" at bounding box center [392, 94] width 237 height 19
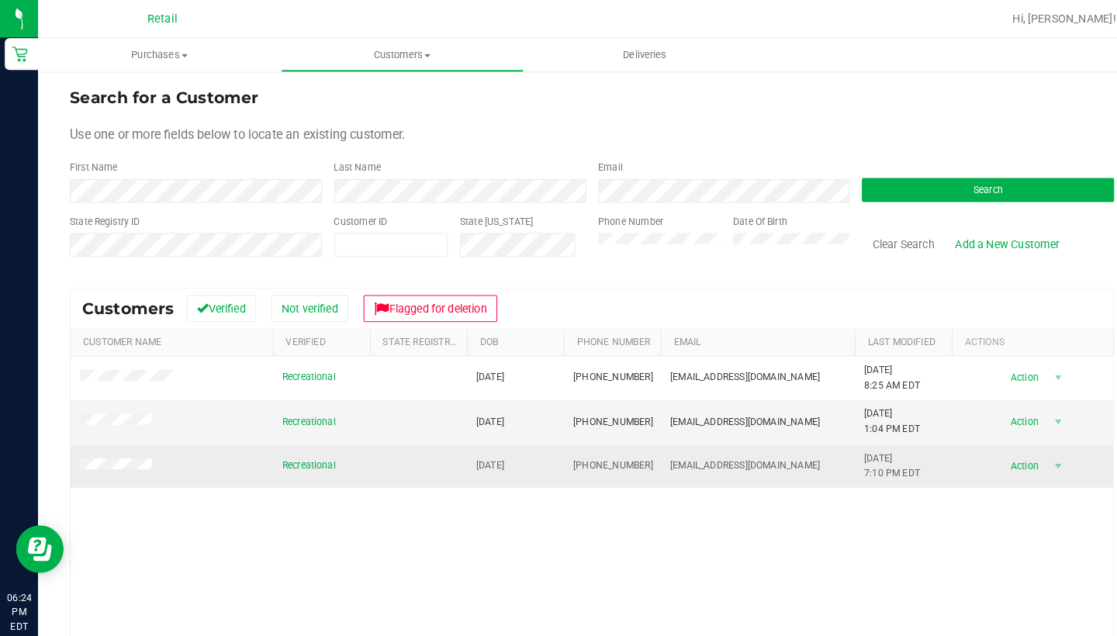
drag, startPoint x: 625, startPoint y: 455, endPoint x: 560, endPoint y: 456, distance: 64.4
click at [560, 456] on td "[PHONE_NUMBER]" at bounding box center [596, 455] width 95 height 42
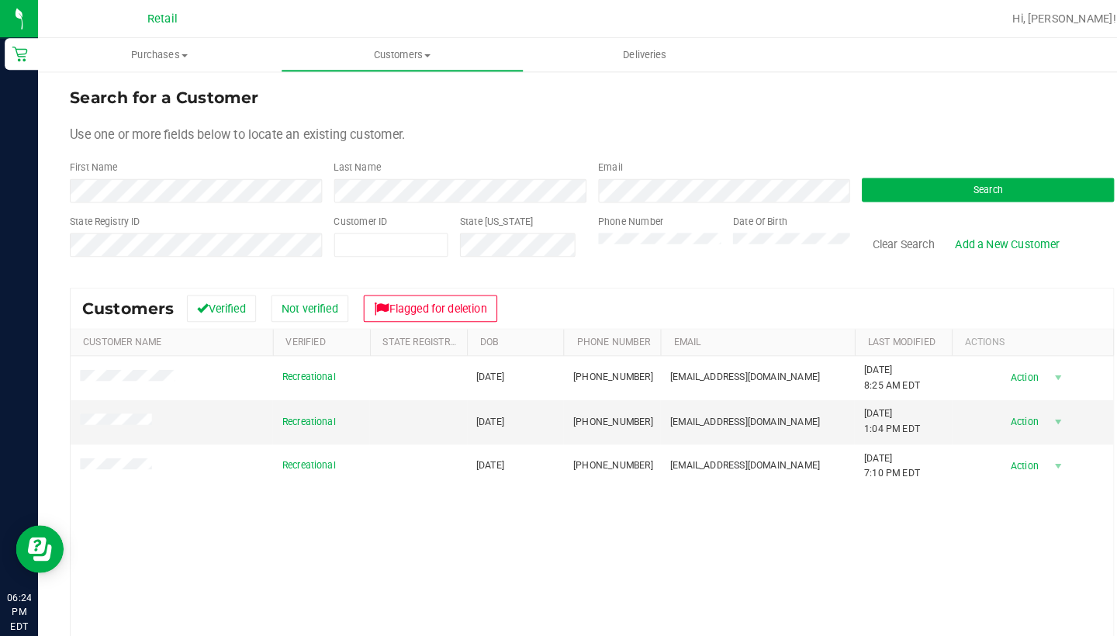
drag, startPoint x: 860, startPoint y: 240, endPoint x: 836, endPoint y: 240, distance: 23.3
click at [859, 240] on button "Clear Search" at bounding box center [880, 238] width 81 height 26
drag, startPoint x: 627, startPoint y: 411, endPoint x: 557, endPoint y: 410, distance: 69.8
click at [557, 410] on td "[PHONE_NUMBER]" at bounding box center [596, 411] width 95 height 43
click at [875, 237] on button "Clear Search" at bounding box center [880, 238] width 81 height 26
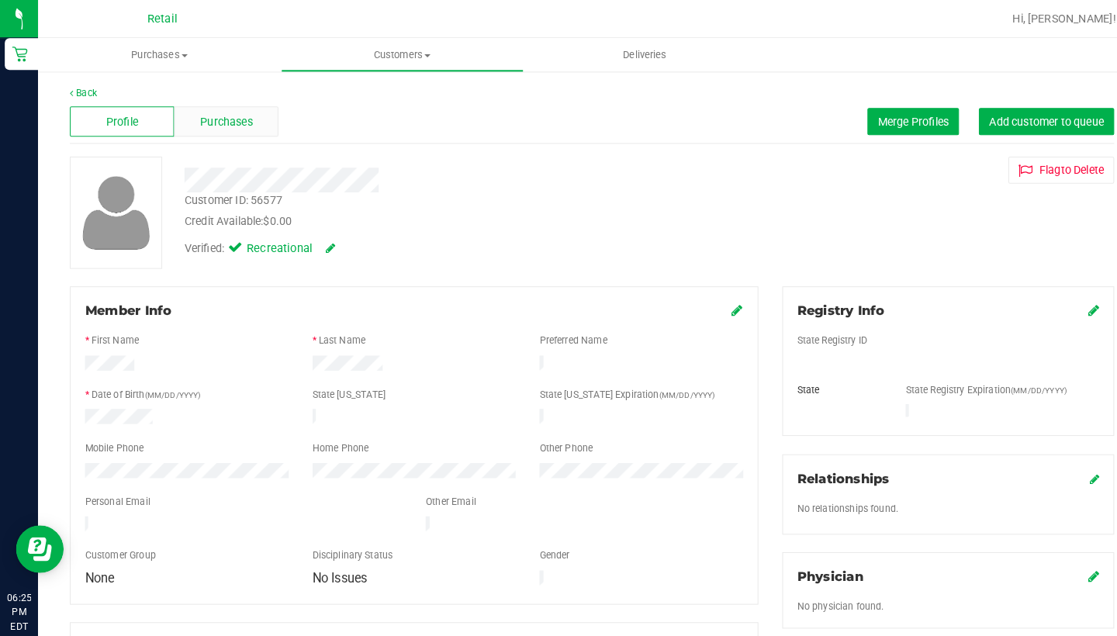
click at [201, 106] on div "Purchases" at bounding box center [221, 118] width 102 height 29
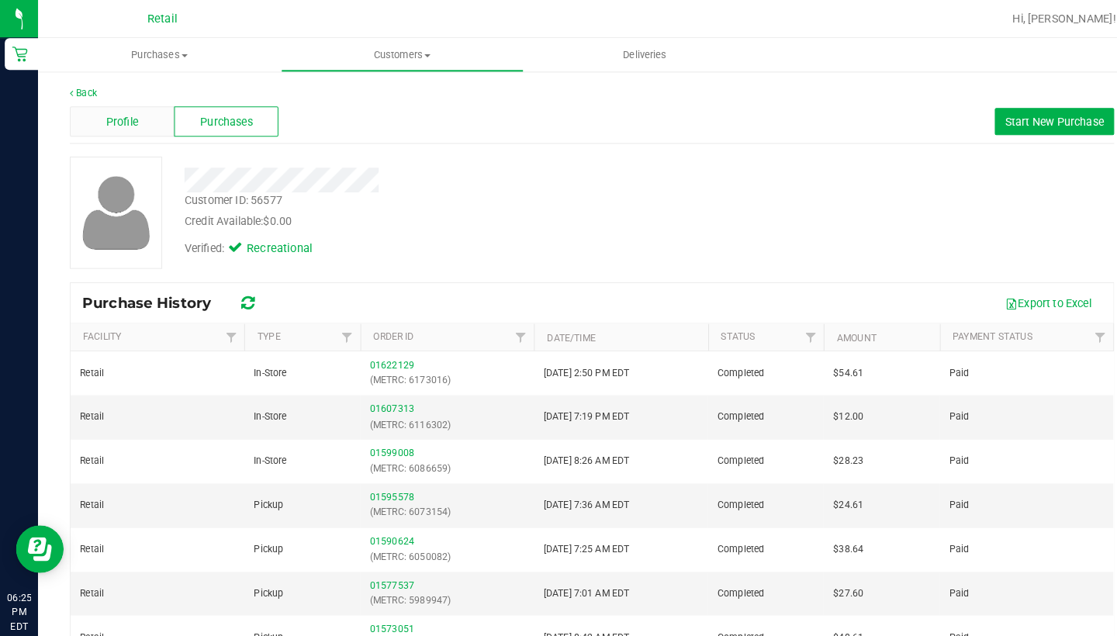
click at [135, 119] on div "Profile" at bounding box center [119, 118] width 102 height 29
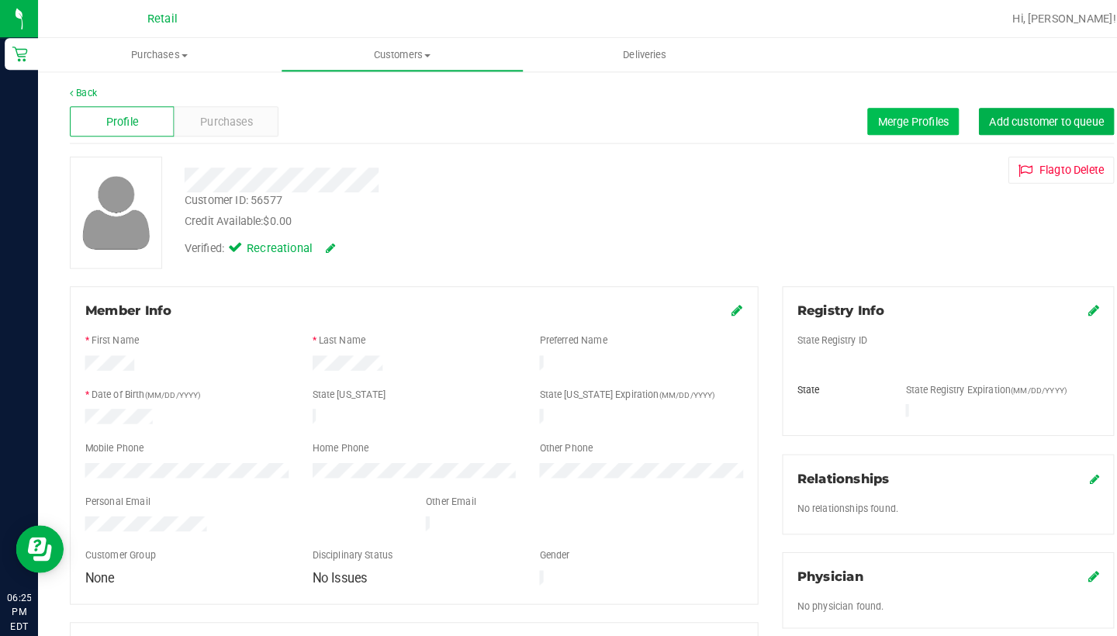
click at [899, 108] on button "Merge Profiles" at bounding box center [890, 119] width 89 height 26
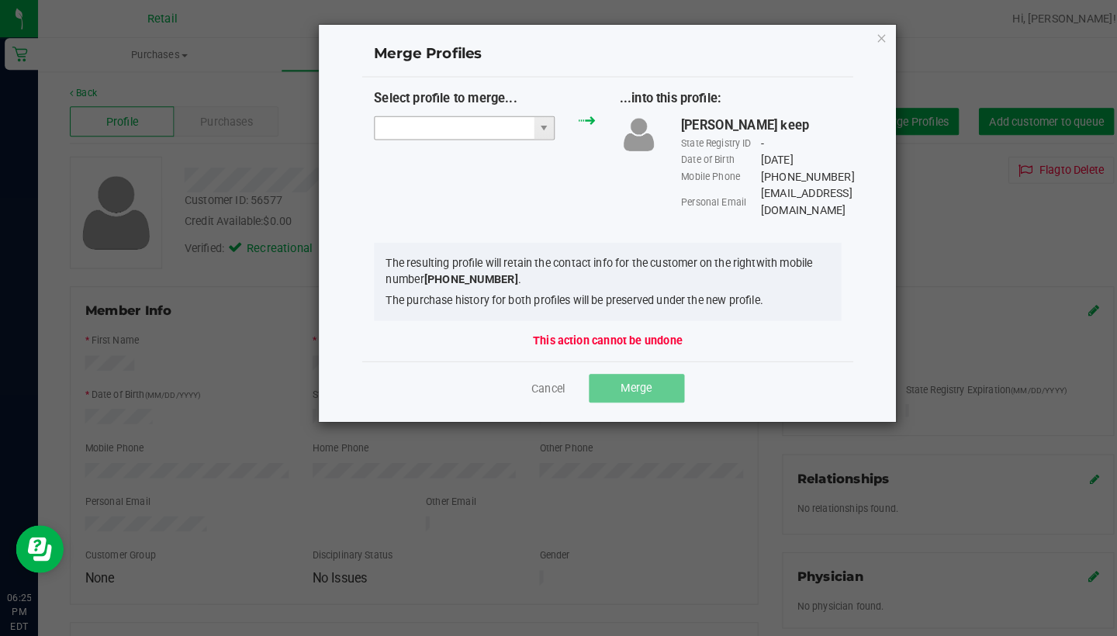
click at [434, 126] on input "NO DATA FOUND" at bounding box center [442, 125] width 155 height 22
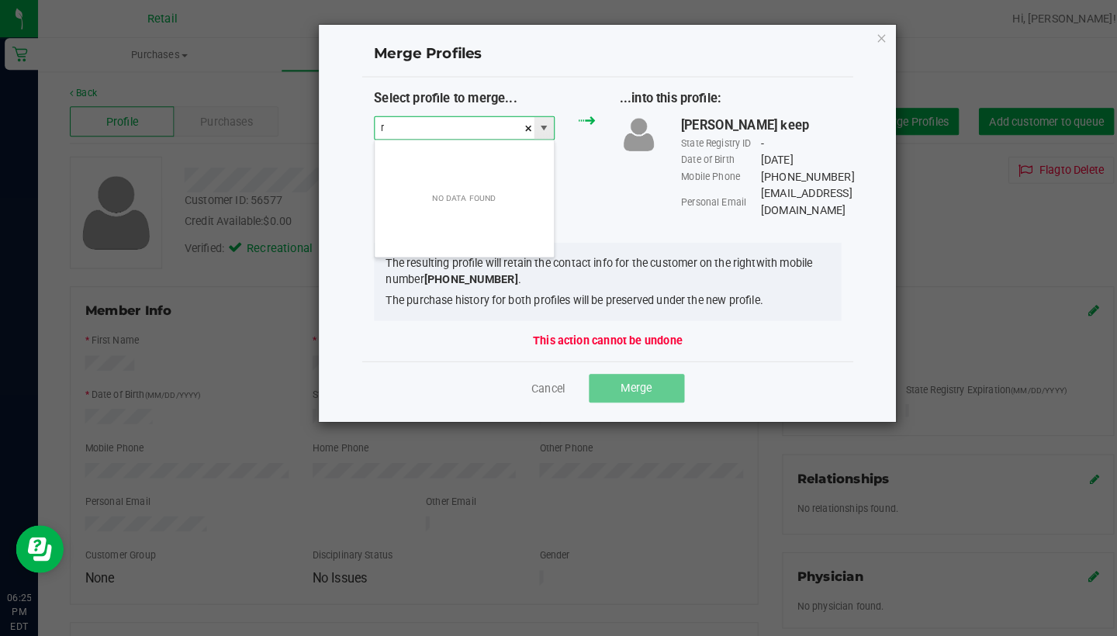
scroll to position [23, 177]
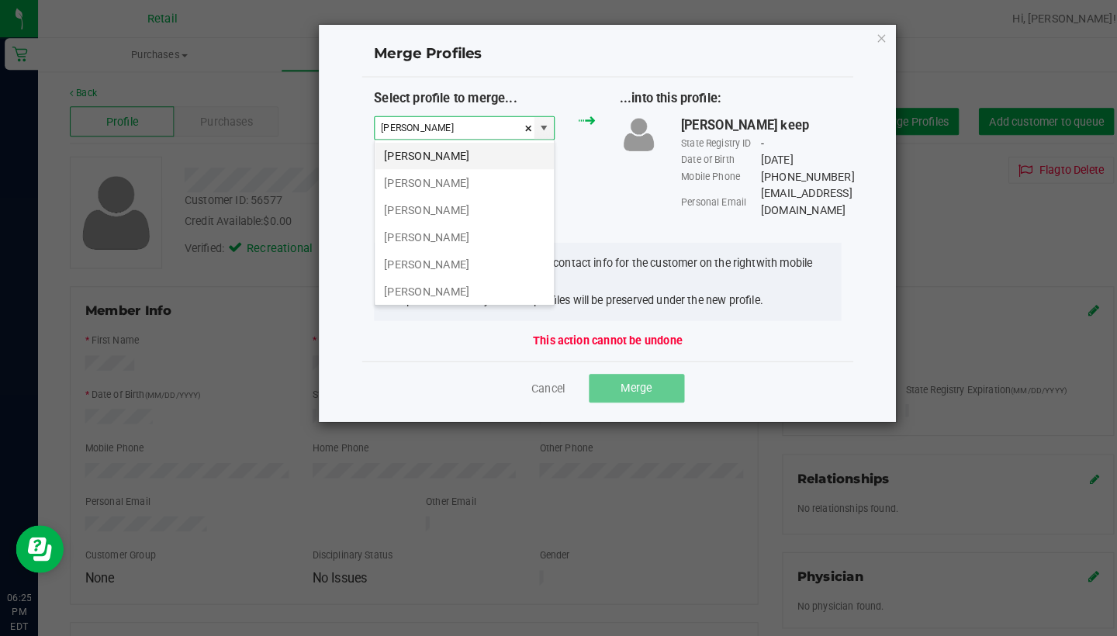
click at [444, 150] on li "[PERSON_NAME]" at bounding box center [452, 152] width 175 height 26
type input "[PERSON_NAME]"
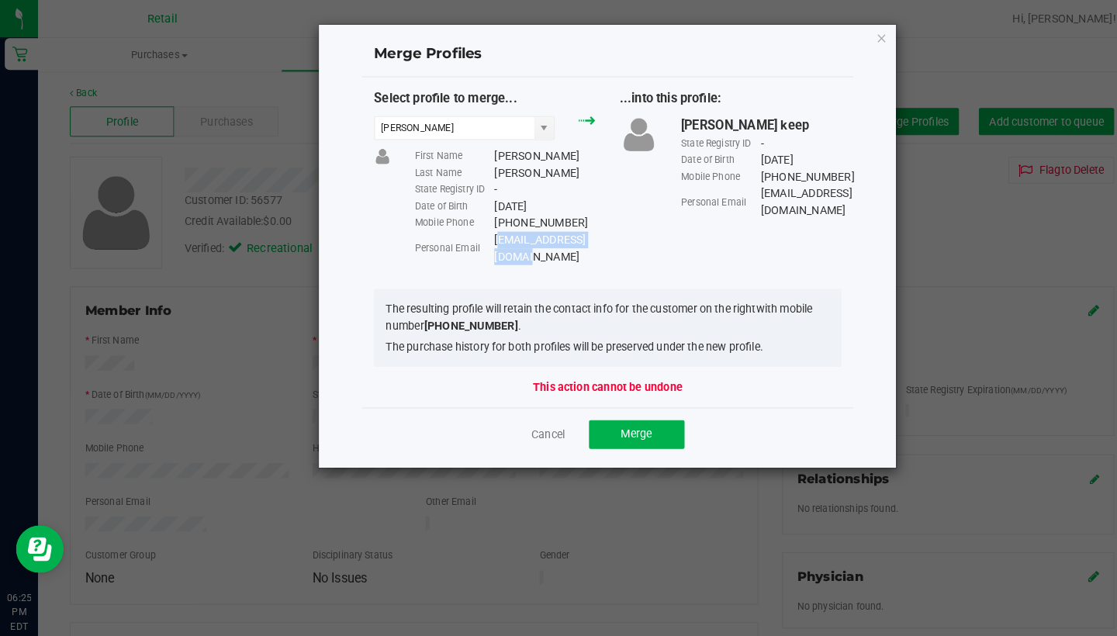
drag, startPoint x: 595, startPoint y: 227, endPoint x: 481, endPoint y: 234, distance: 114.3
click at [482, 234] on div "[EMAIL_ADDRESS][DOMAIN_NAME]" at bounding box center [531, 242] width 99 height 33
copy div "[EMAIL_ADDRESS][DOMAIN_NAME]"
click at [632, 410] on button "Merge" at bounding box center [620, 424] width 93 height 28
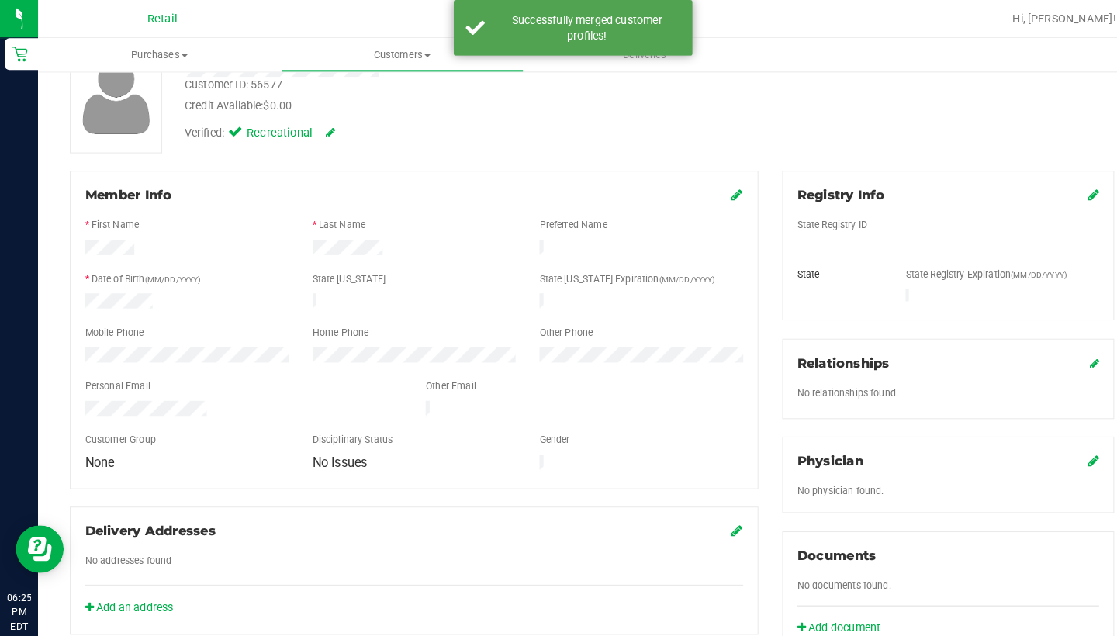
scroll to position [110, 0]
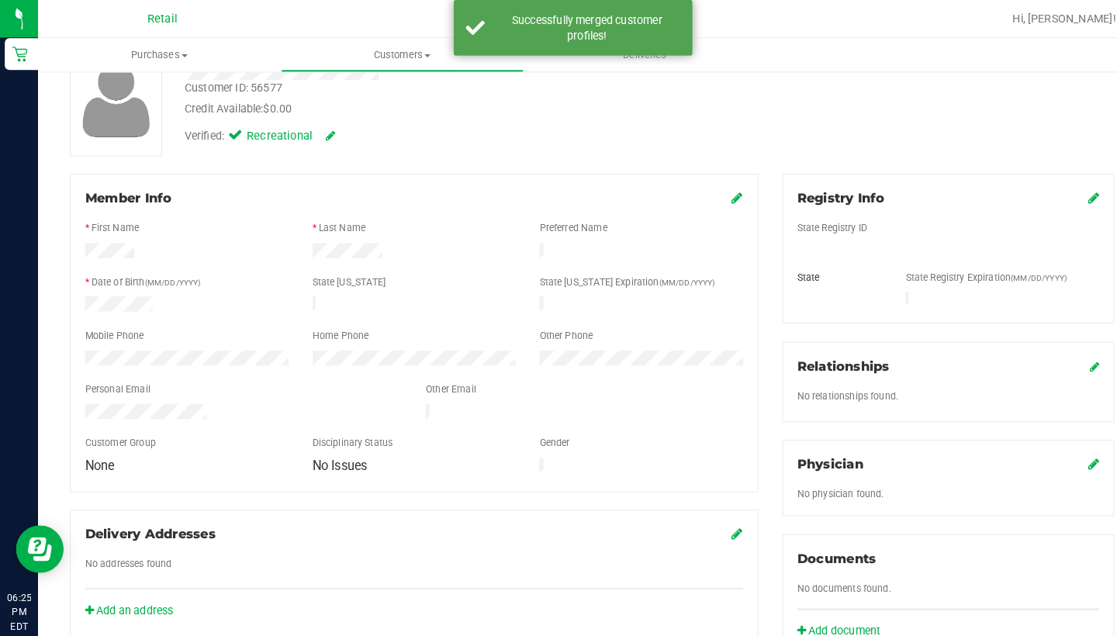
click at [719, 195] on icon at bounding box center [719, 192] width 11 height 12
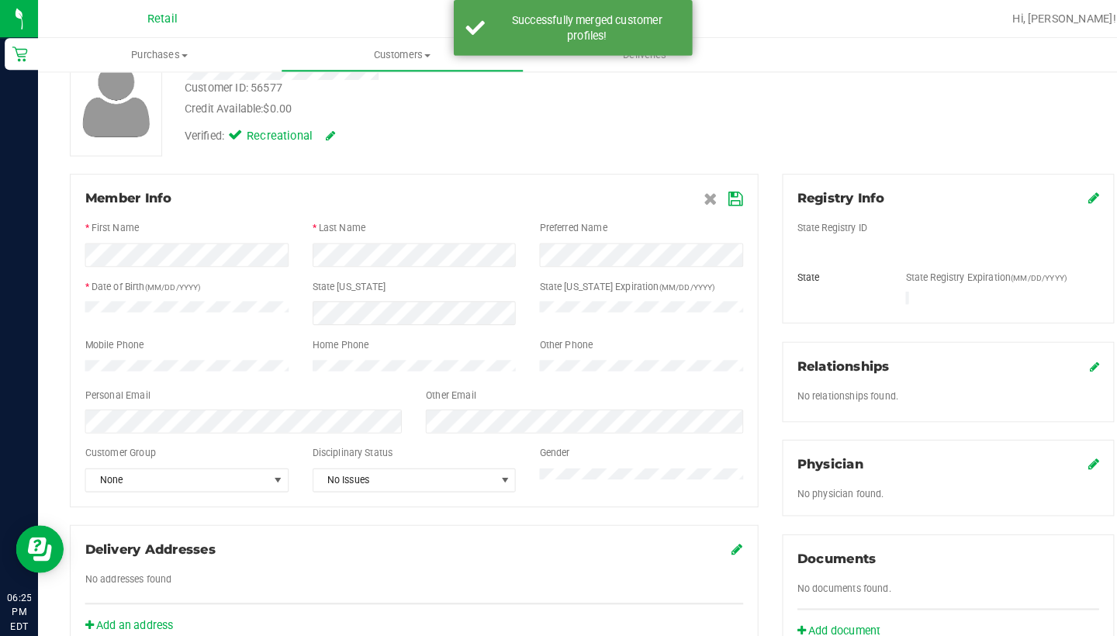
click at [452, 434] on div at bounding box center [404, 428] width 642 height 12
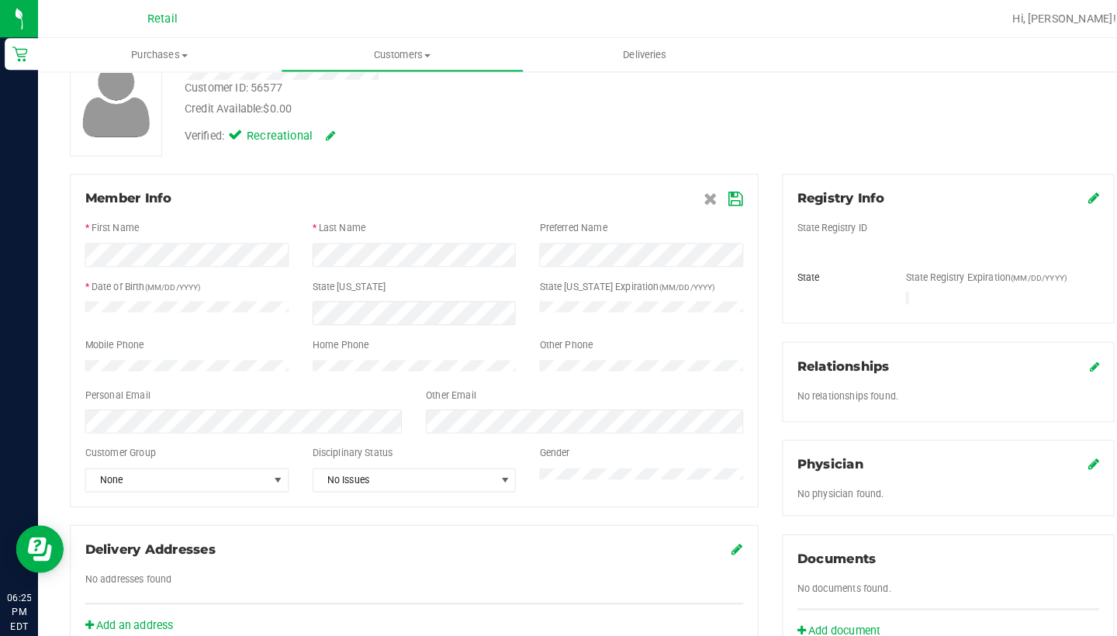
click at [715, 193] on icon at bounding box center [718, 194] width 14 height 12
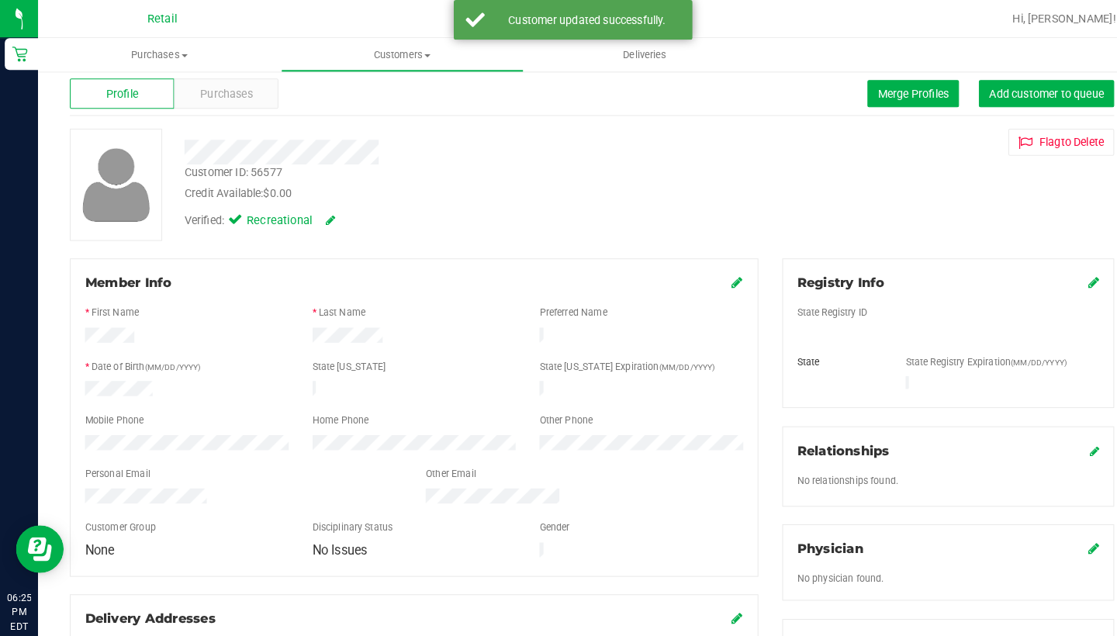
scroll to position [0, 0]
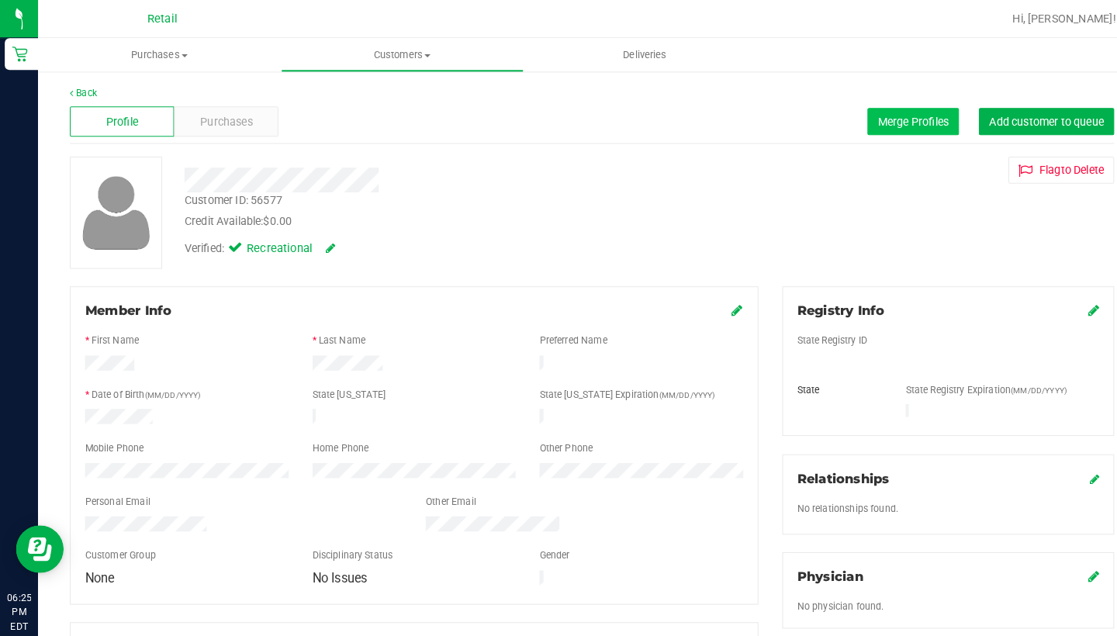
click at [889, 117] on span "Merge Profiles" at bounding box center [890, 118] width 69 height 12
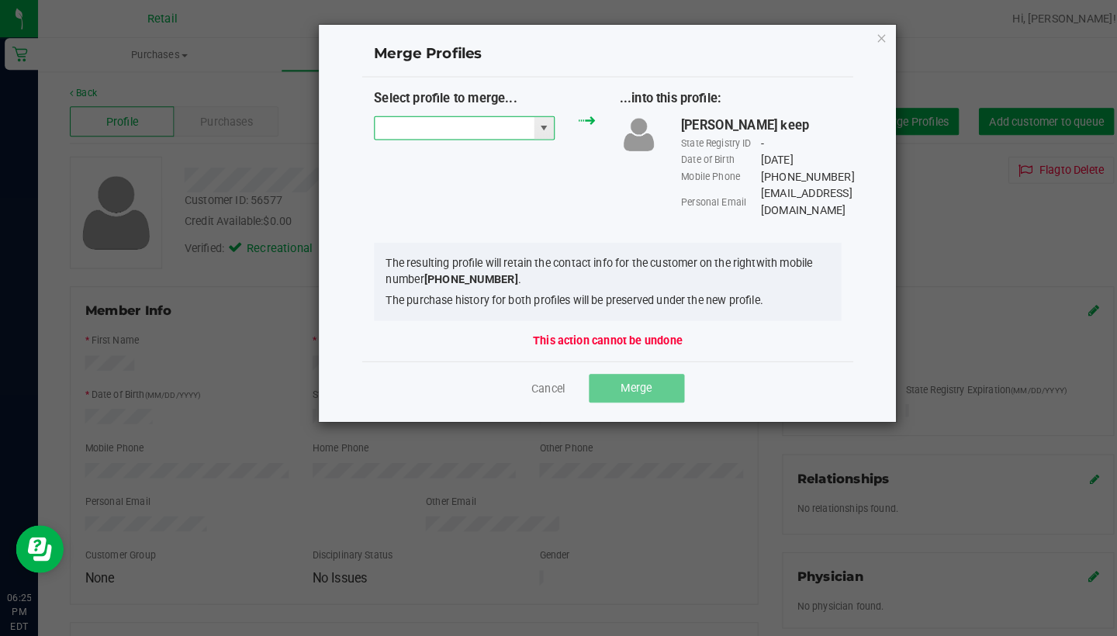
click at [387, 119] on input "NO DATA FOUND" at bounding box center [442, 125] width 155 height 22
type input "f"
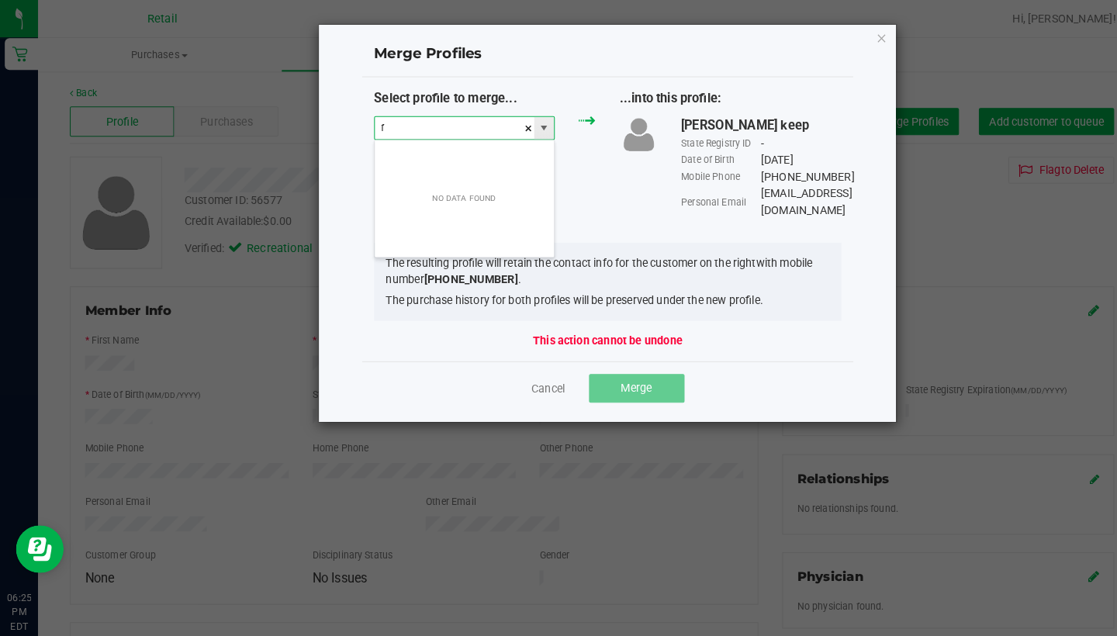
scroll to position [23, 177]
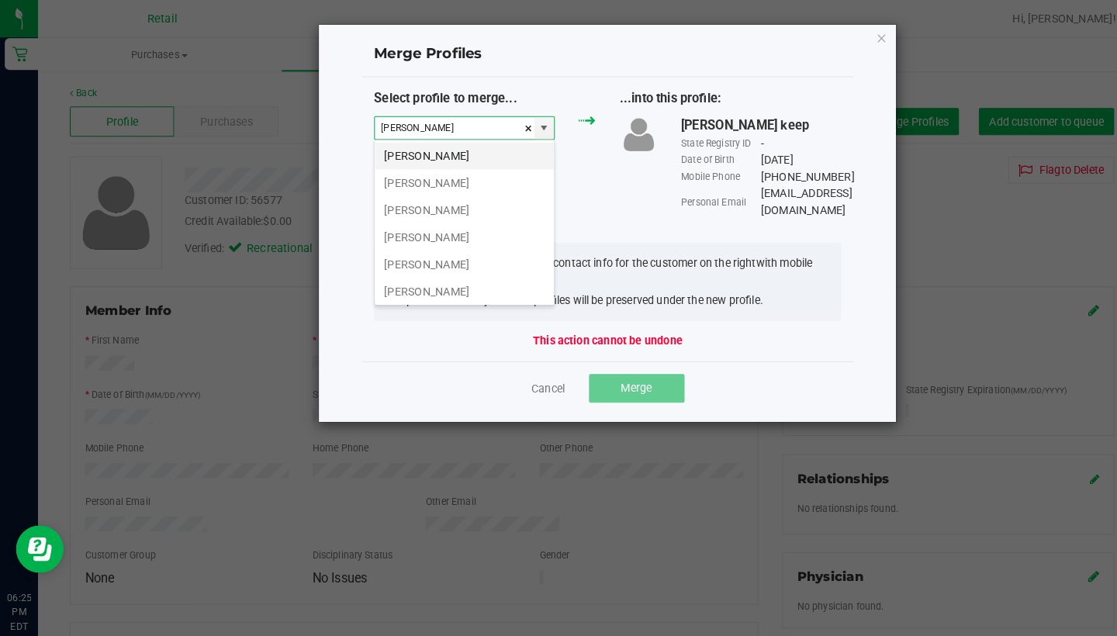
click at [410, 155] on li "[PERSON_NAME]" at bounding box center [452, 152] width 175 height 26
type input "[PERSON_NAME]"
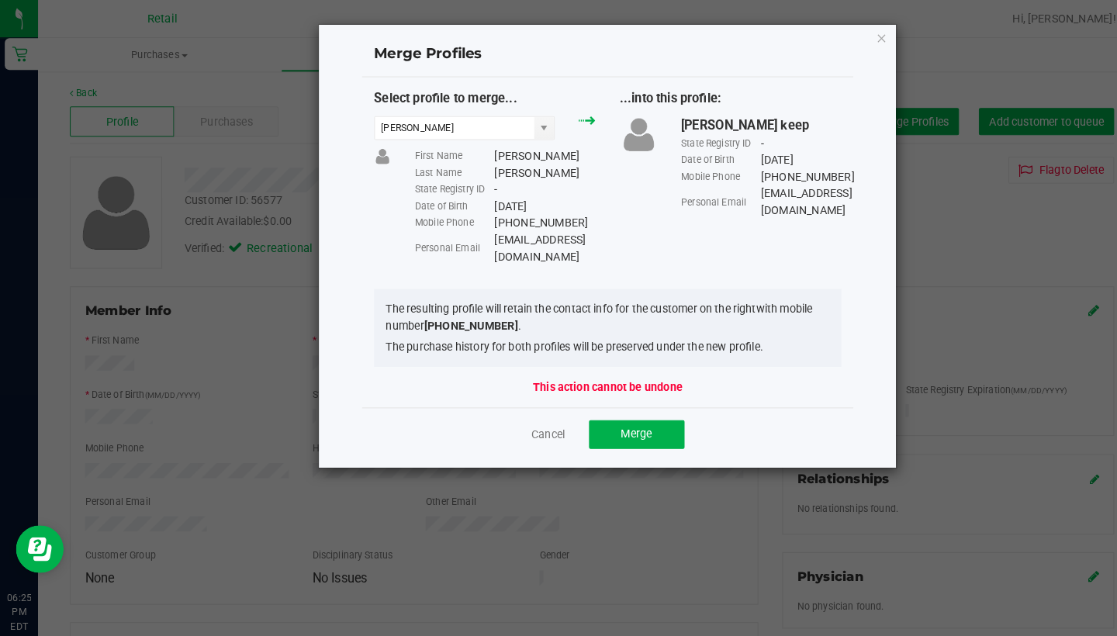
drag, startPoint x: 558, startPoint y: 212, endPoint x: 482, endPoint y: 219, distance: 76.3
click at [482, 219] on div "Mobile Phone [PHONE_NUMBER]" at bounding box center [492, 217] width 176 height 16
copy div "[PHONE_NUMBER]"
click at [623, 417] on span "Merge" at bounding box center [620, 423] width 30 height 12
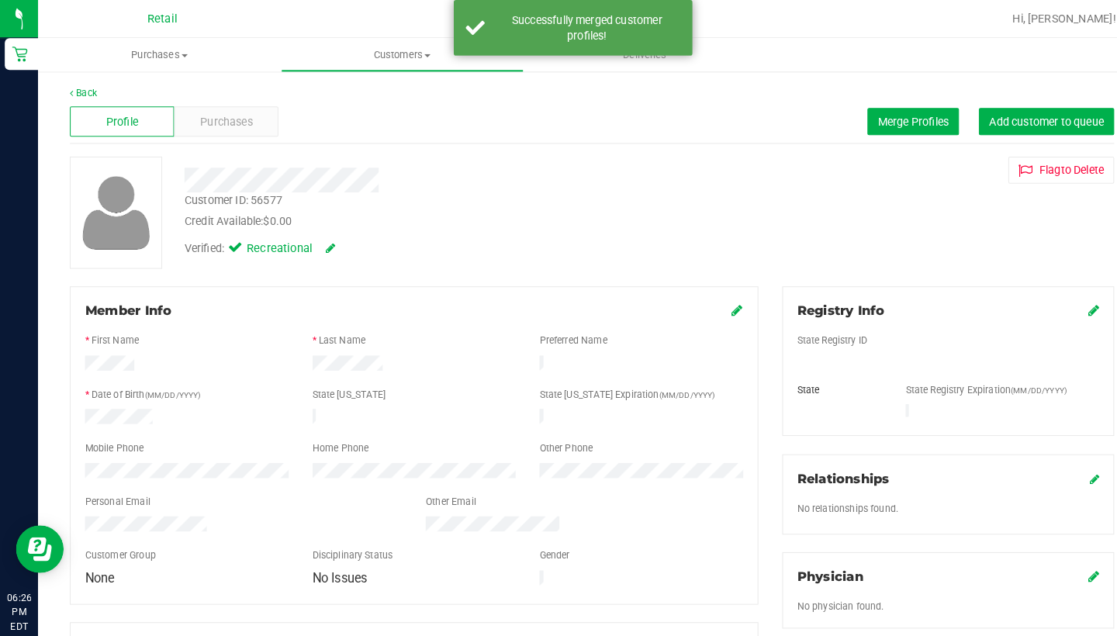
click at [714, 306] on icon at bounding box center [719, 302] width 11 height 12
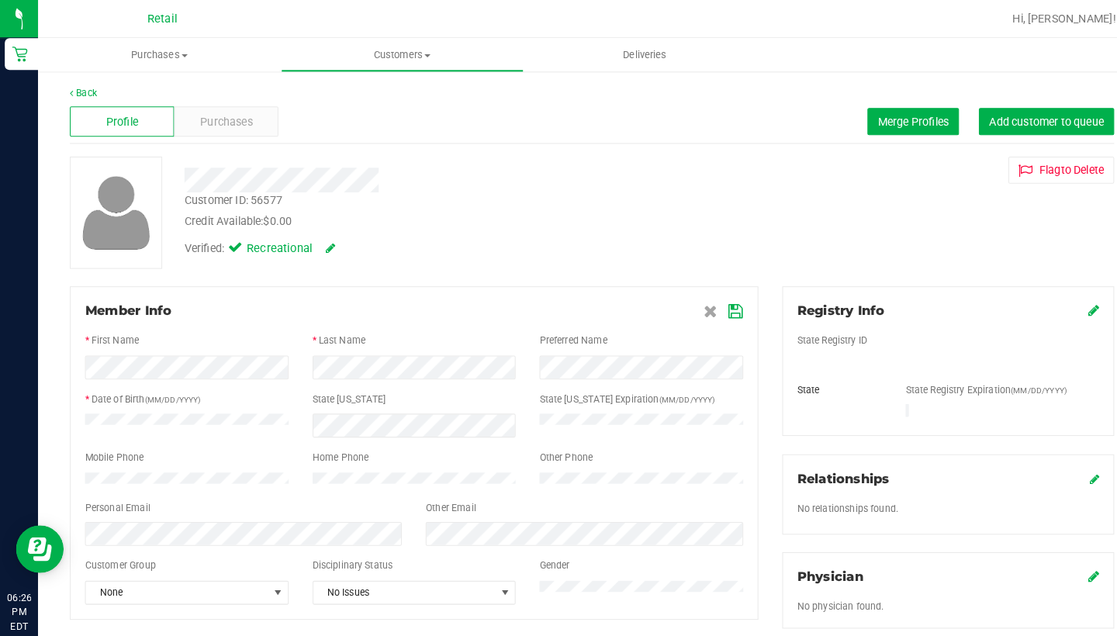
click at [713, 302] on icon at bounding box center [718, 304] width 14 height 12
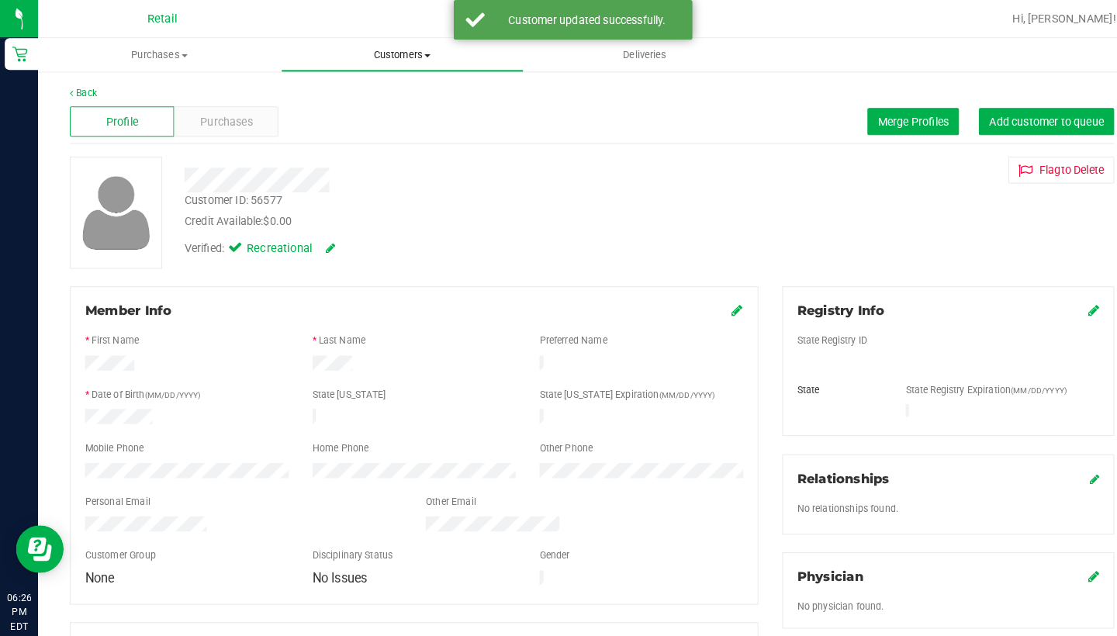
click at [378, 55] on span "Customers" at bounding box center [392, 54] width 235 height 14
click at [378, 88] on span "All customers" at bounding box center [330, 93] width 112 height 13
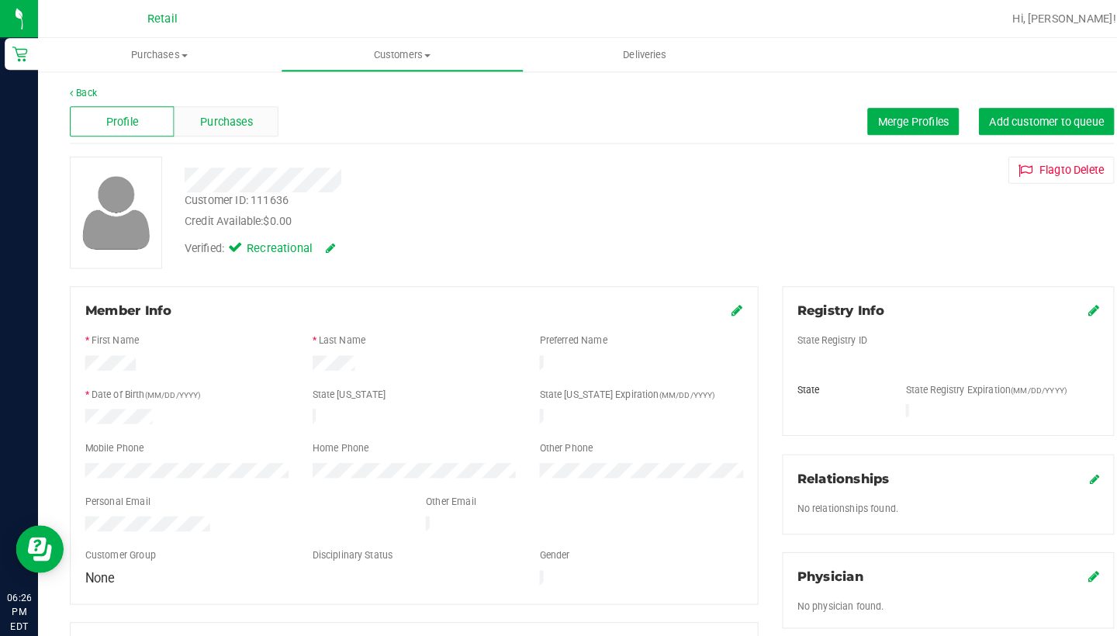
click at [227, 119] on span "Purchases" at bounding box center [220, 119] width 51 height 16
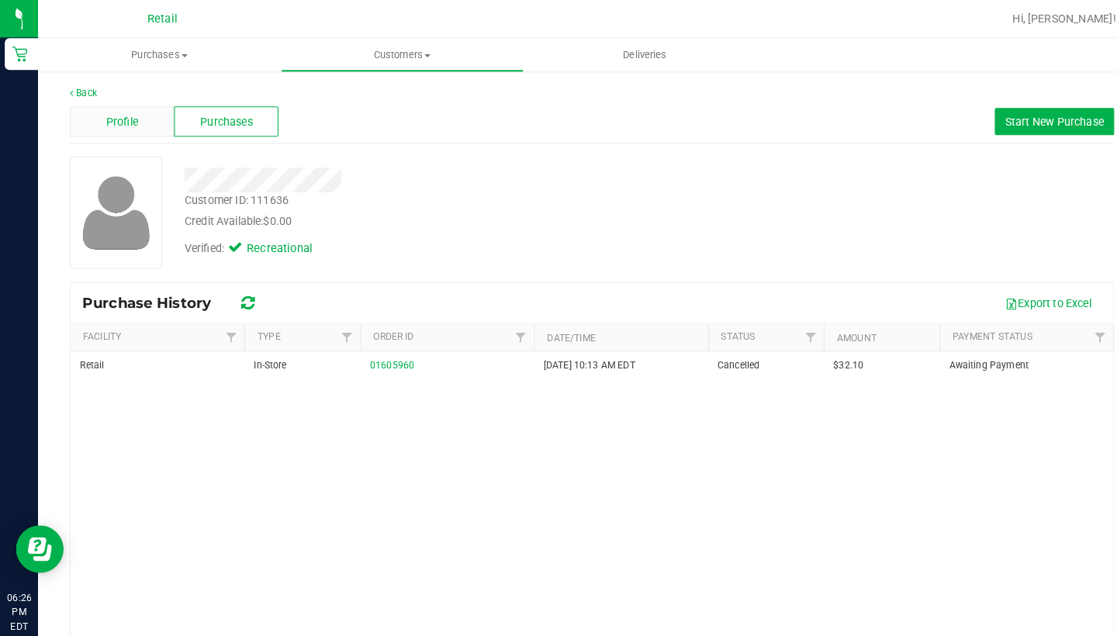
click at [120, 109] on div "Profile" at bounding box center [119, 118] width 102 height 29
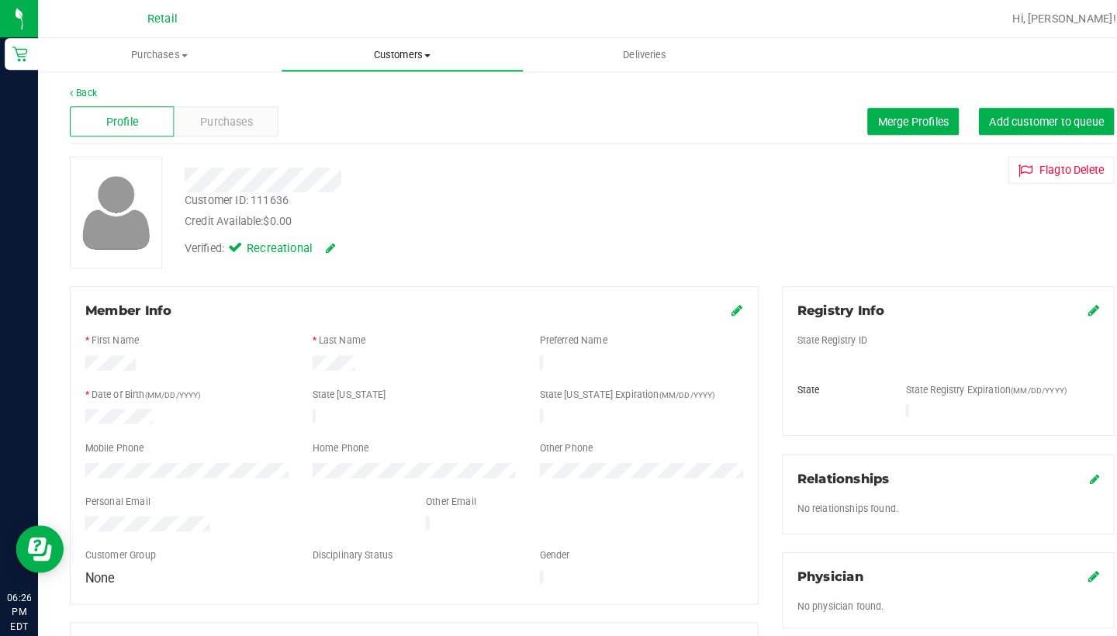
click at [367, 50] on span "Customers" at bounding box center [392, 54] width 235 height 14
click at [355, 88] on span "All customers" at bounding box center [330, 93] width 112 height 13
click at [237, 112] on span "Purchases" at bounding box center [220, 119] width 51 height 16
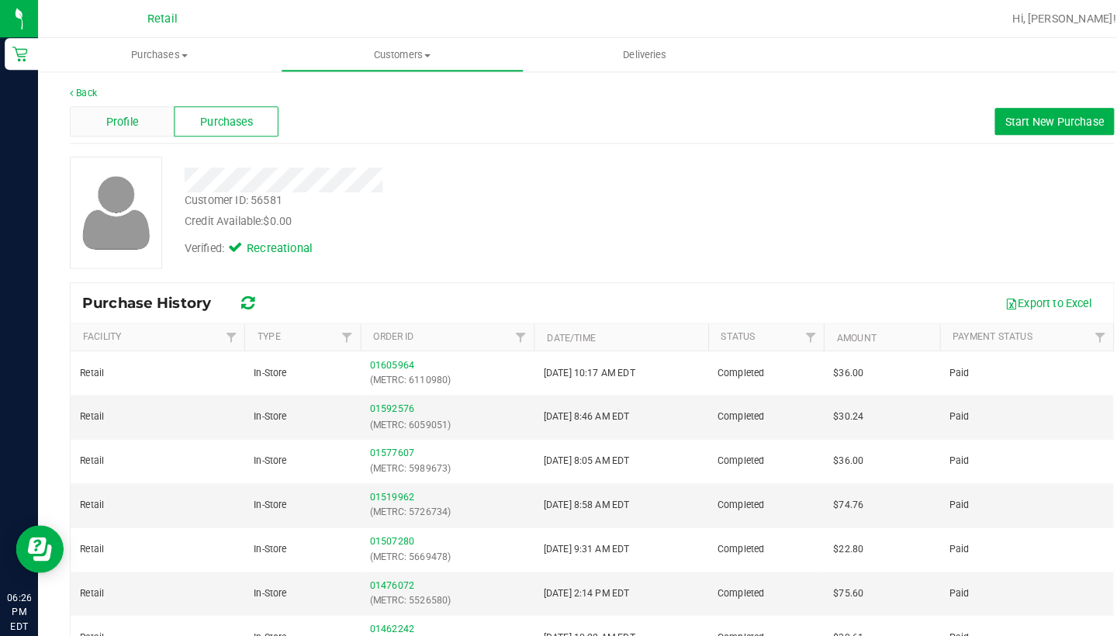
click at [108, 116] on span "Profile" at bounding box center [119, 119] width 31 height 16
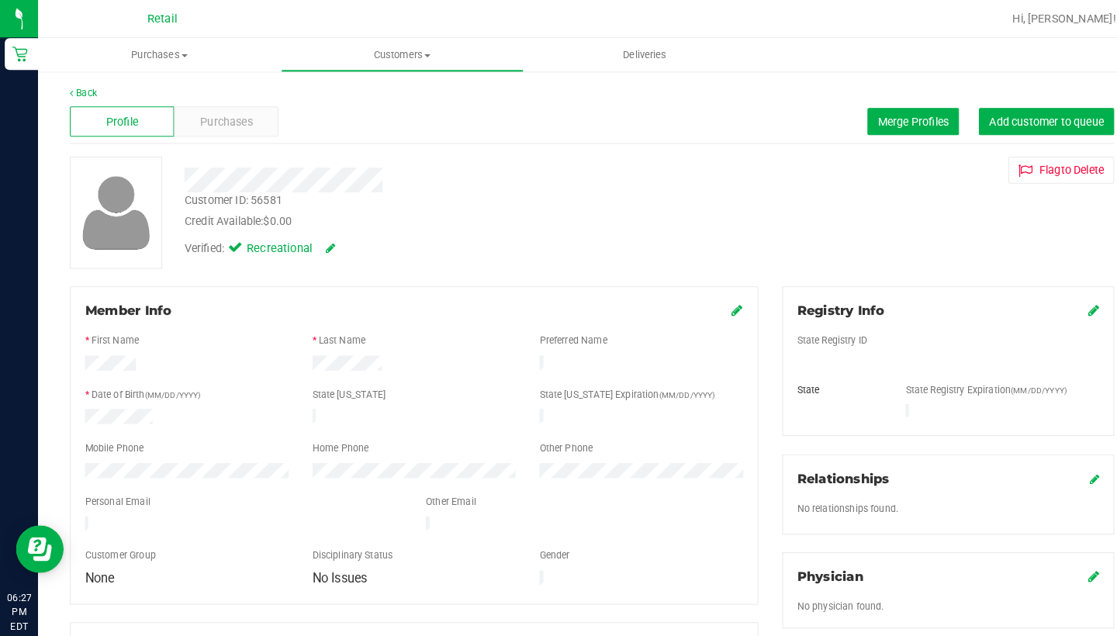
click at [881, 134] on div "Profile Purchases Merge Profiles Add customer to queue" at bounding box center [577, 119] width 1018 height 43
click at [880, 113] on span "Merge Profiles" at bounding box center [890, 118] width 69 height 12
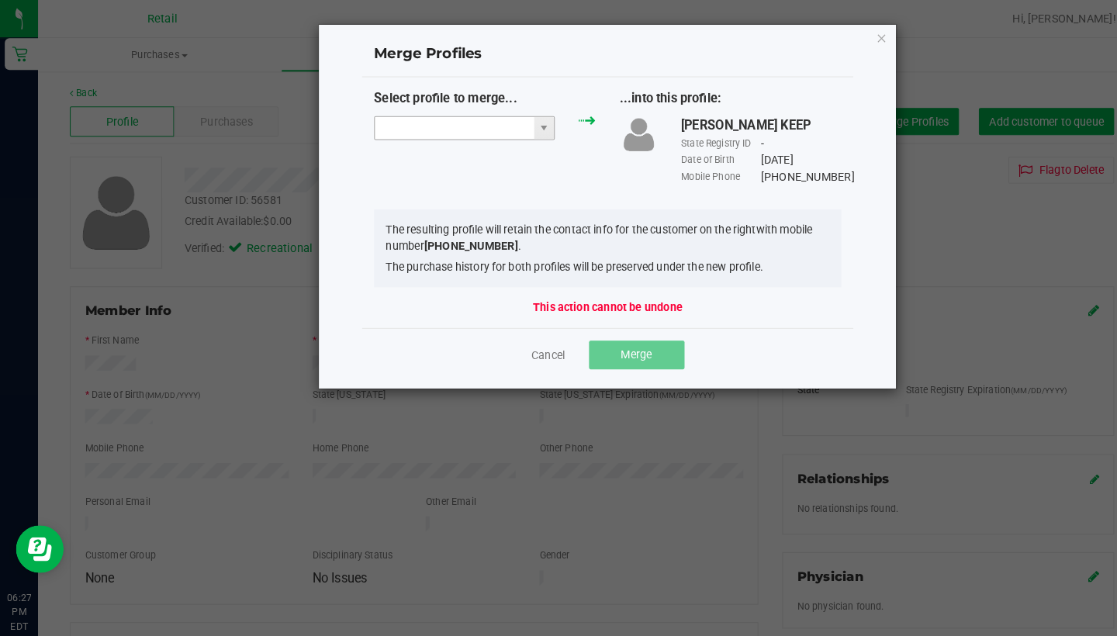
click at [455, 126] on input "NO DATA FOUND" at bounding box center [442, 125] width 155 height 22
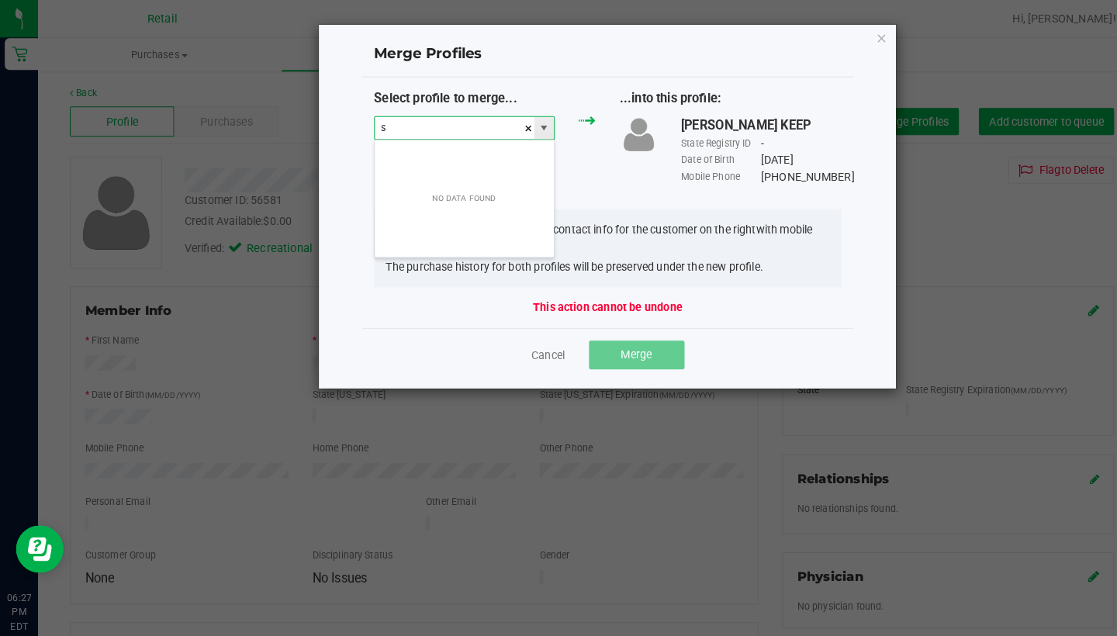
scroll to position [23, 177]
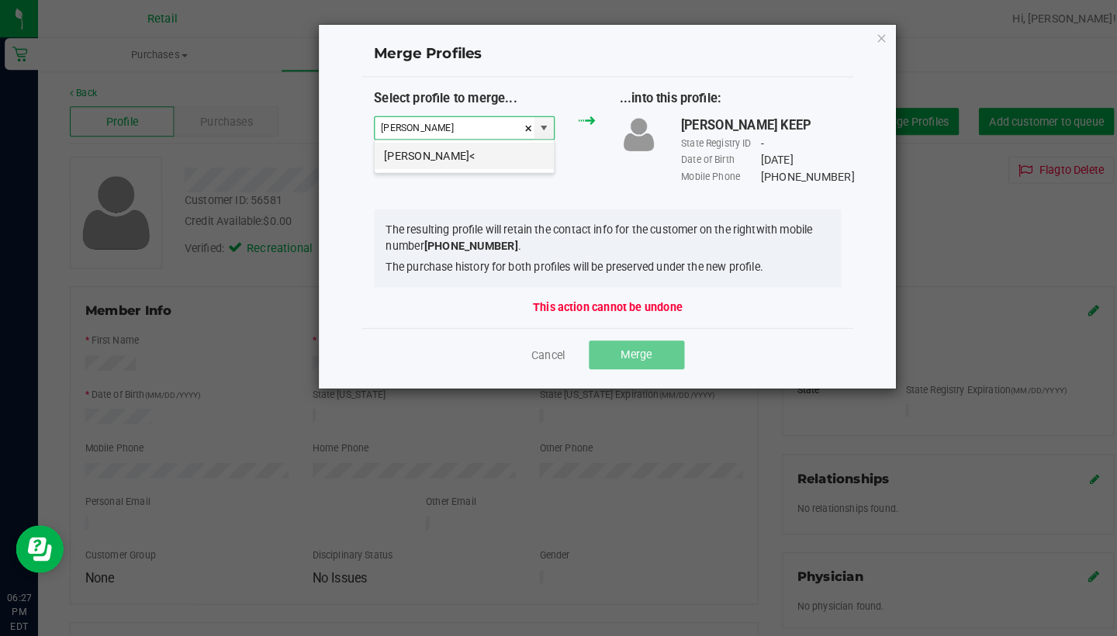
click at [464, 146] on li "[PERSON_NAME]<" at bounding box center [452, 152] width 175 height 26
type input "[PERSON_NAME]<"
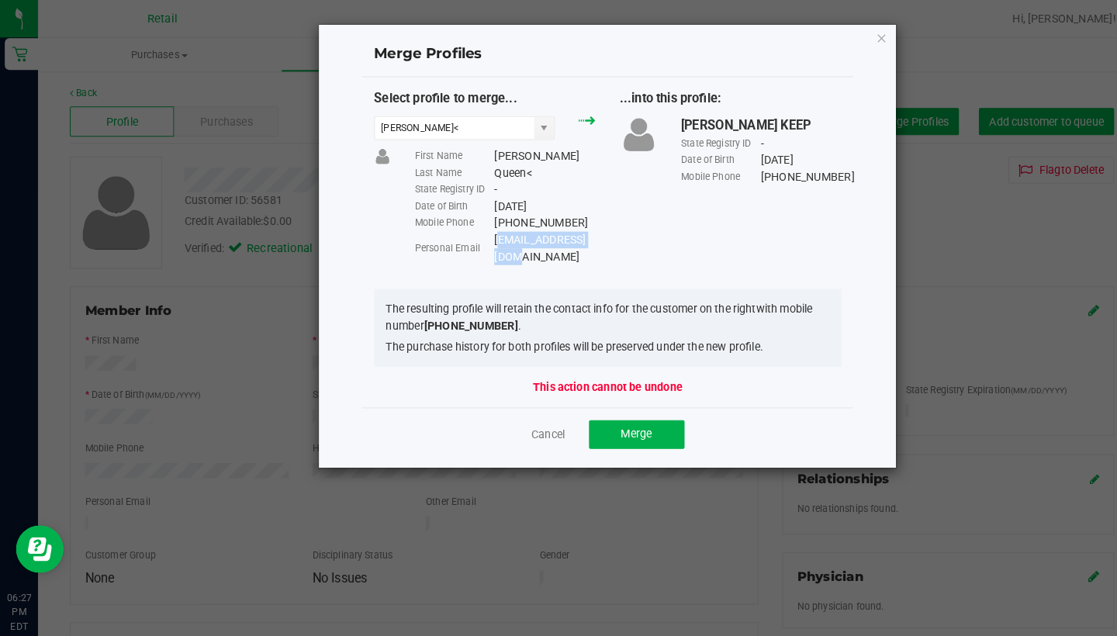
drag, startPoint x: 589, startPoint y: 231, endPoint x: 483, endPoint y: 237, distance: 105.6
click at [483, 237] on div "First Name [PERSON_NAME] Last Name Queen< State Registry ID - Date of Birth [DE…" at bounding box center [492, 201] width 199 height 114
copy div "[EMAIL_ADDRESS][DOMAIN_NAME]"
click at [637, 410] on button "Merge" at bounding box center [620, 424] width 93 height 28
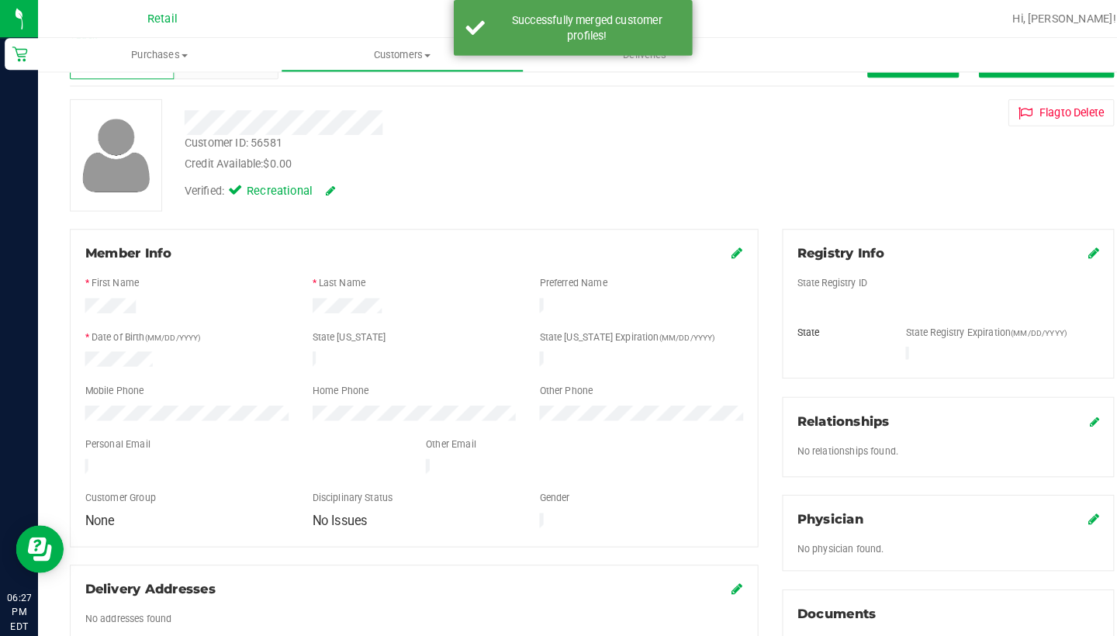
scroll to position [57, 0]
click at [721, 244] on icon at bounding box center [719, 246] width 11 height 12
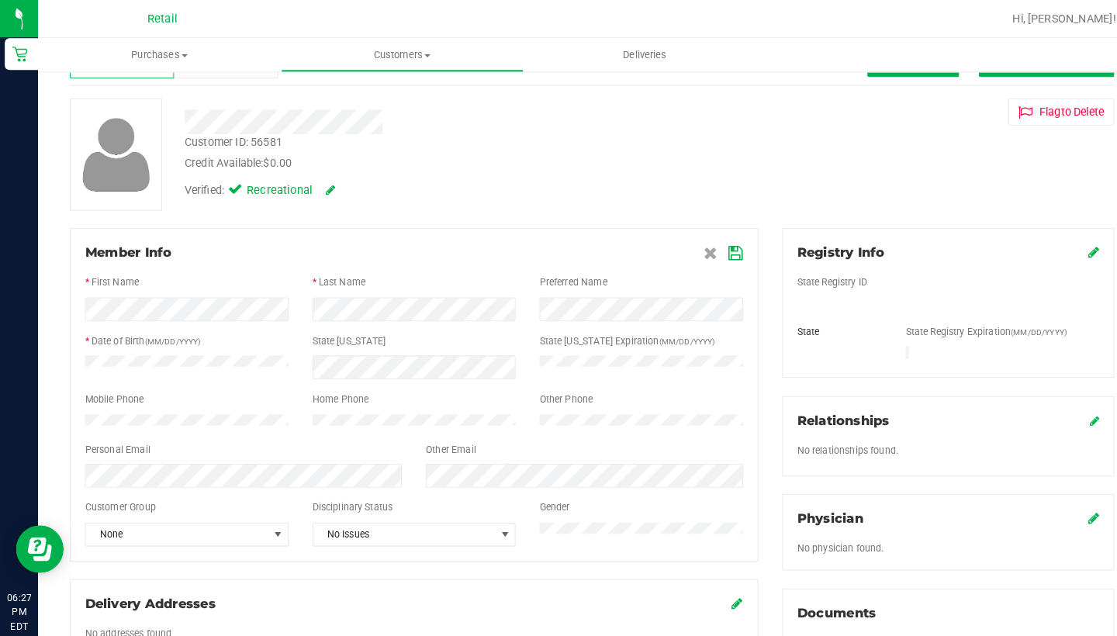
click at [714, 244] on icon at bounding box center [718, 247] width 14 height 12
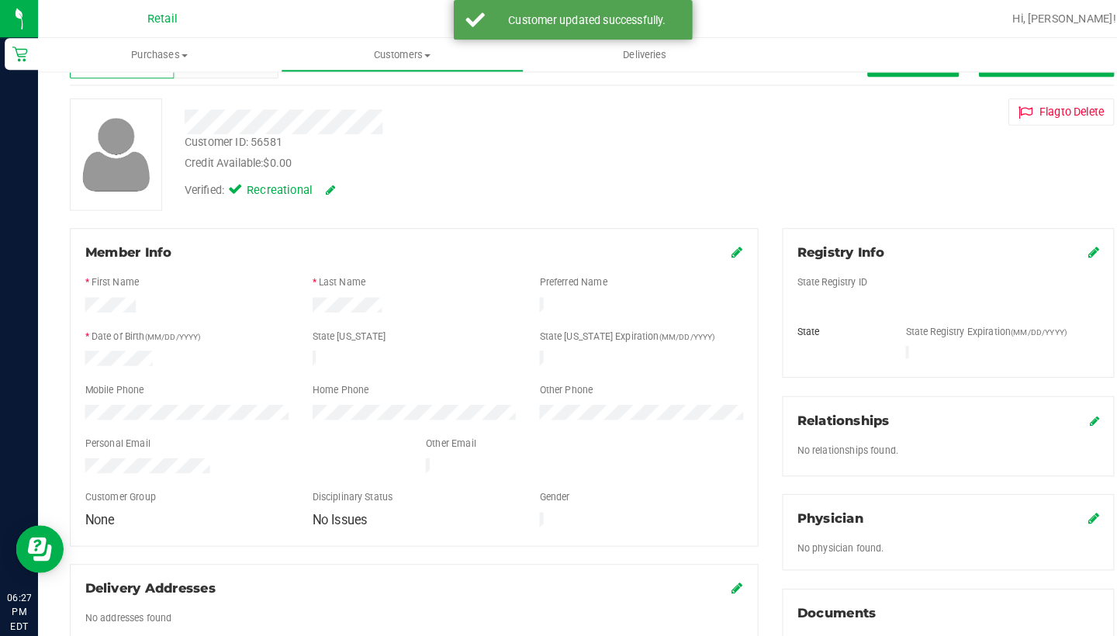
click at [717, 244] on icon at bounding box center [719, 246] width 11 height 12
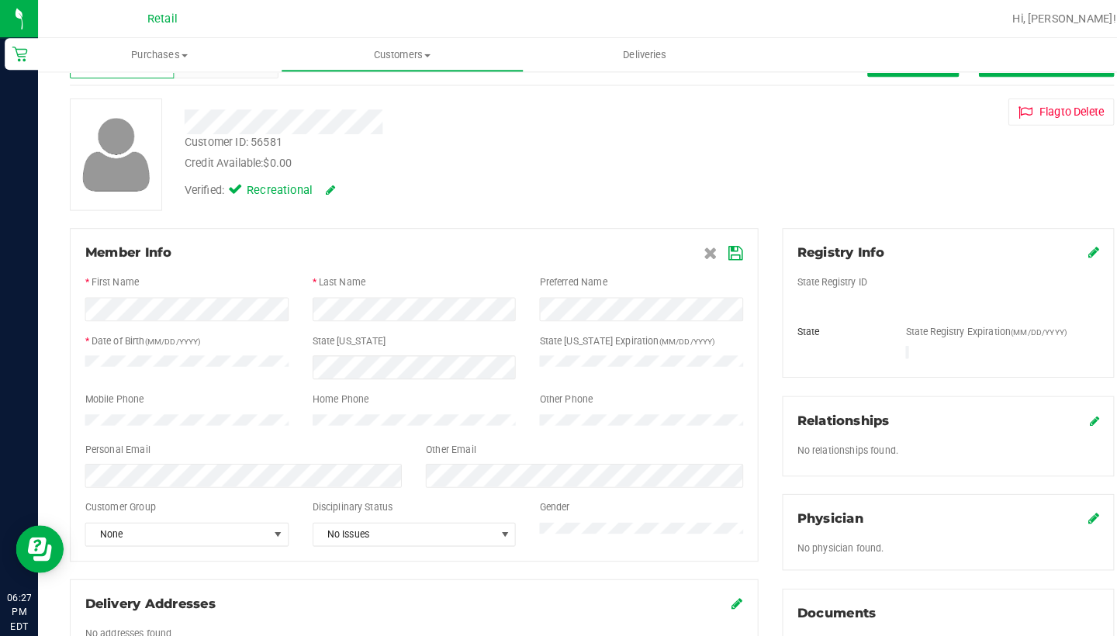
click at [716, 249] on icon at bounding box center [718, 247] width 14 height 12
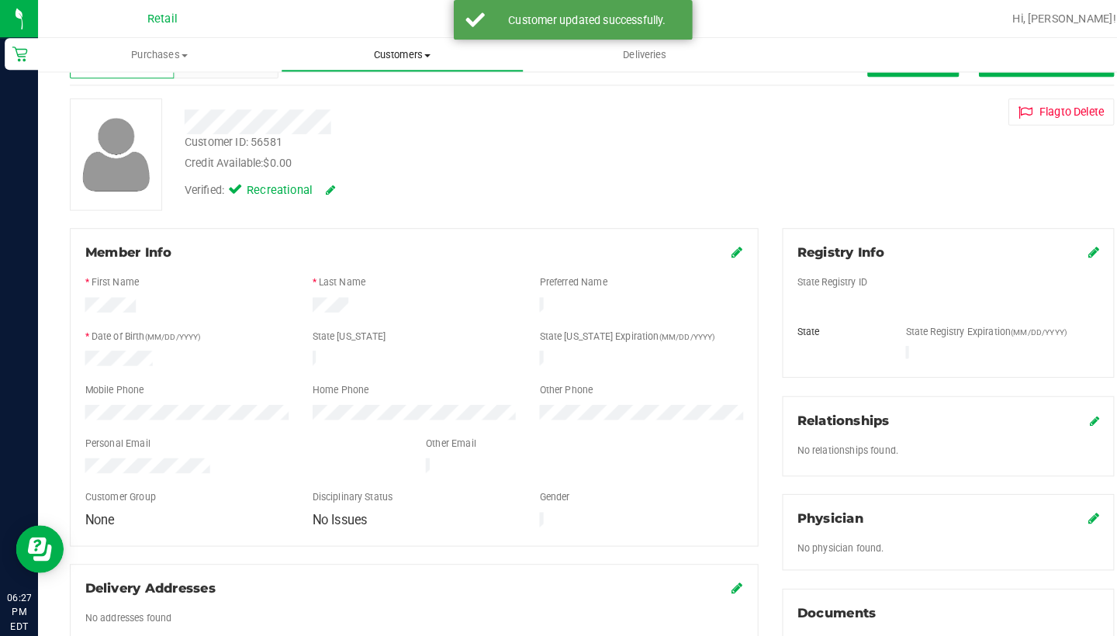
click at [400, 56] on span "Customers" at bounding box center [392, 54] width 235 height 14
click at [386, 92] on li "All customers" at bounding box center [392, 94] width 237 height 19
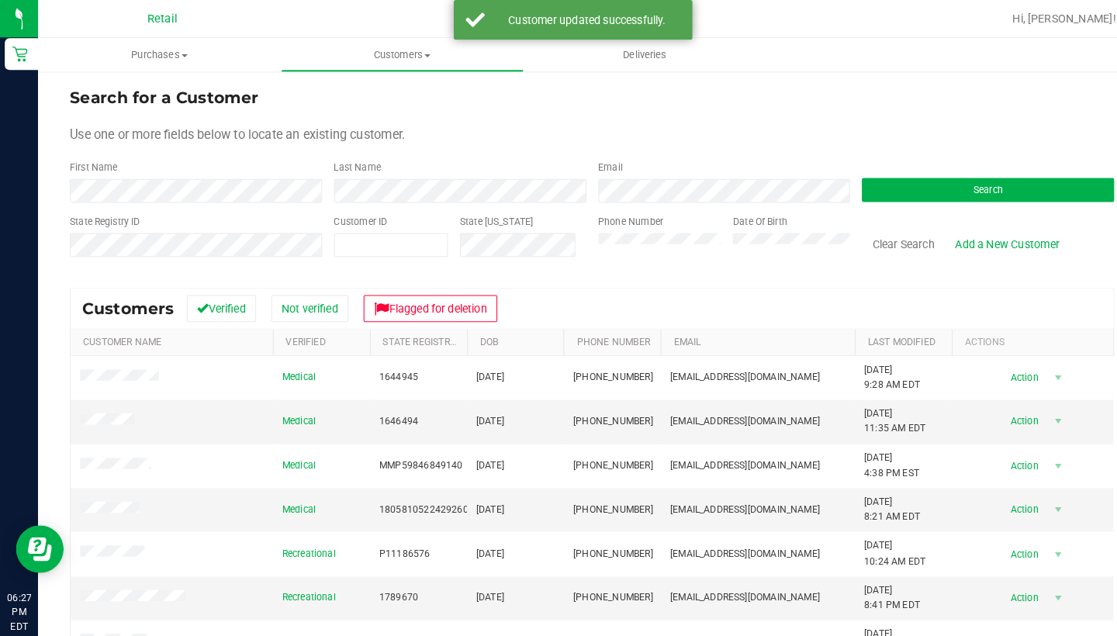
click at [317, 189] on div "Last Name" at bounding box center [443, 177] width 258 height 41
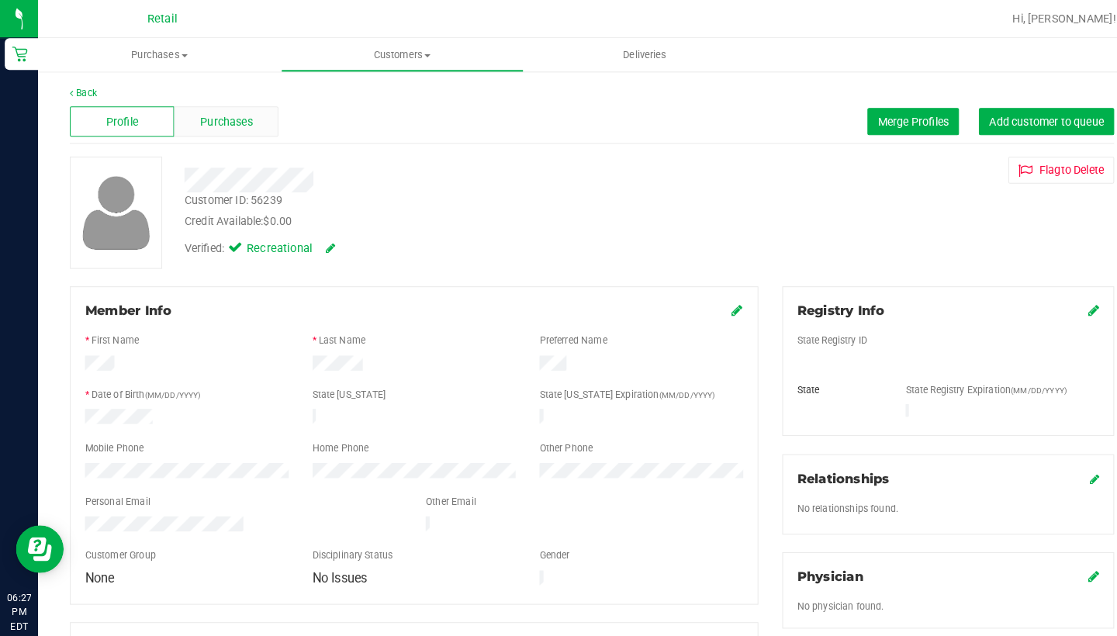
click at [213, 112] on span "Purchases" at bounding box center [220, 119] width 51 height 16
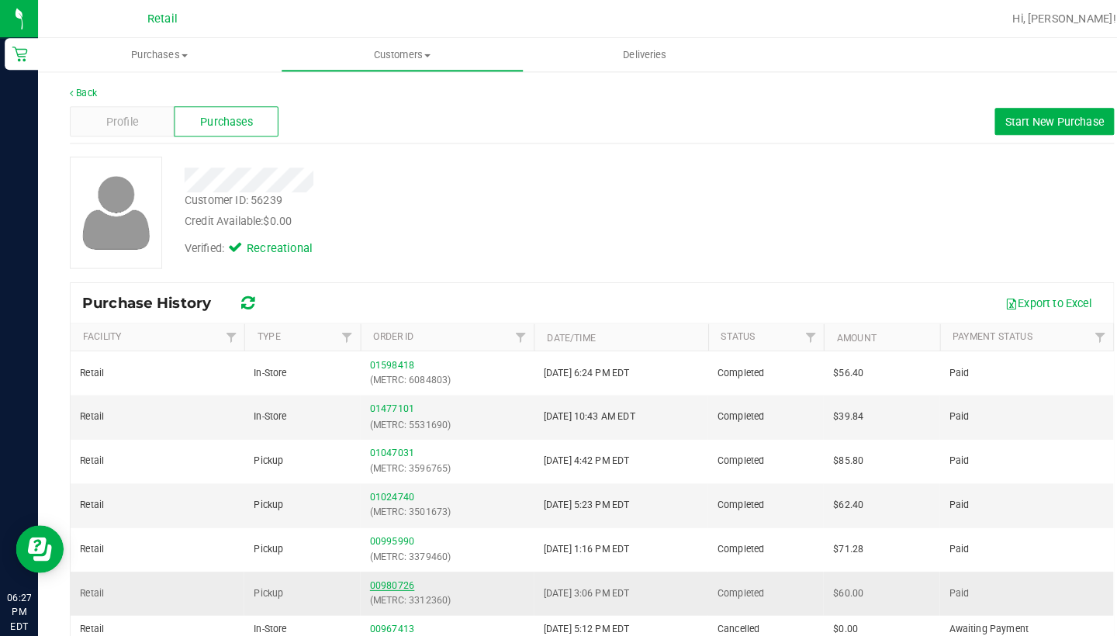
click at [391, 568] on link "00980726" at bounding box center [382, 571] width 43 height 11
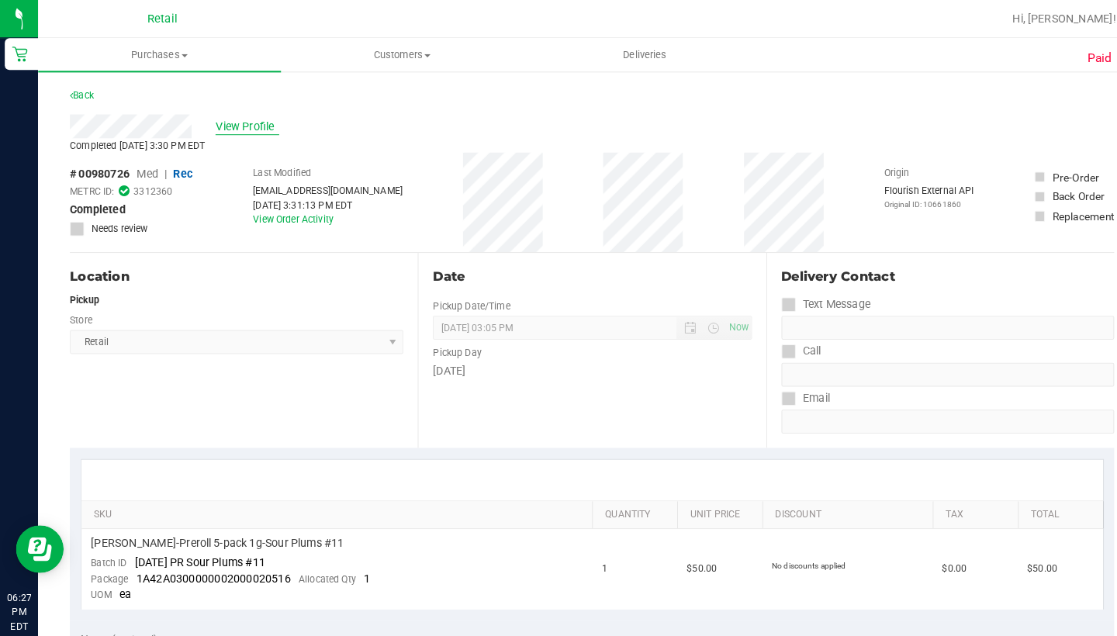
click at [272, 119] on span "View Profile" at bounding box center [241, 124] width 62 height 16
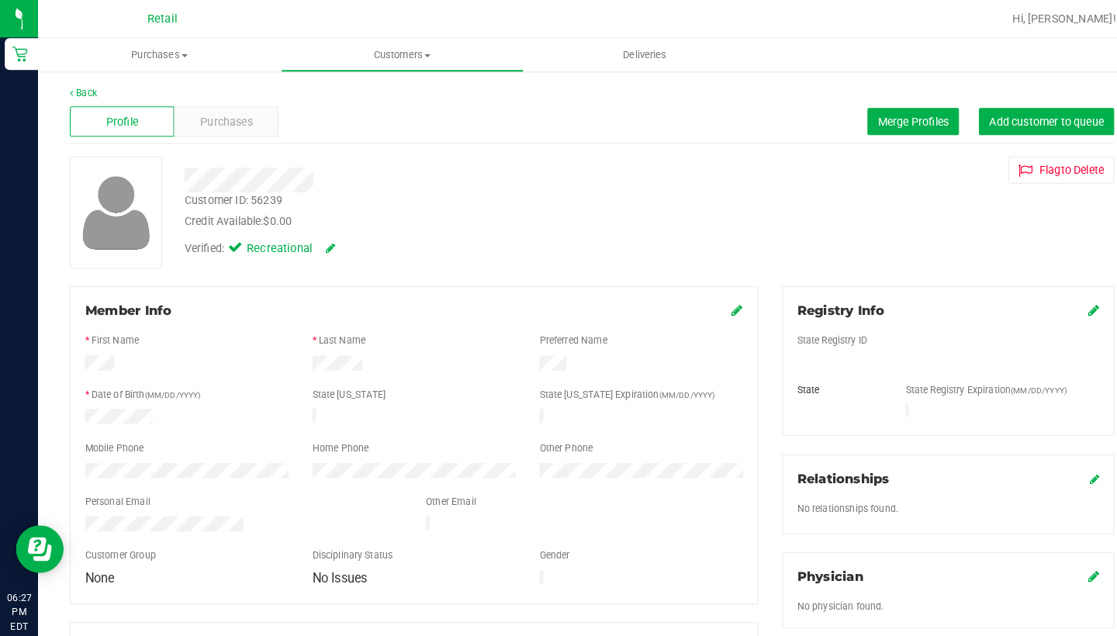
click at [711, 296] on div "Member Info" at bounding box center [404, 303] width 642 height 19
click at [714, 303] on icon at bounding box center [719, 302] width 11 height 12
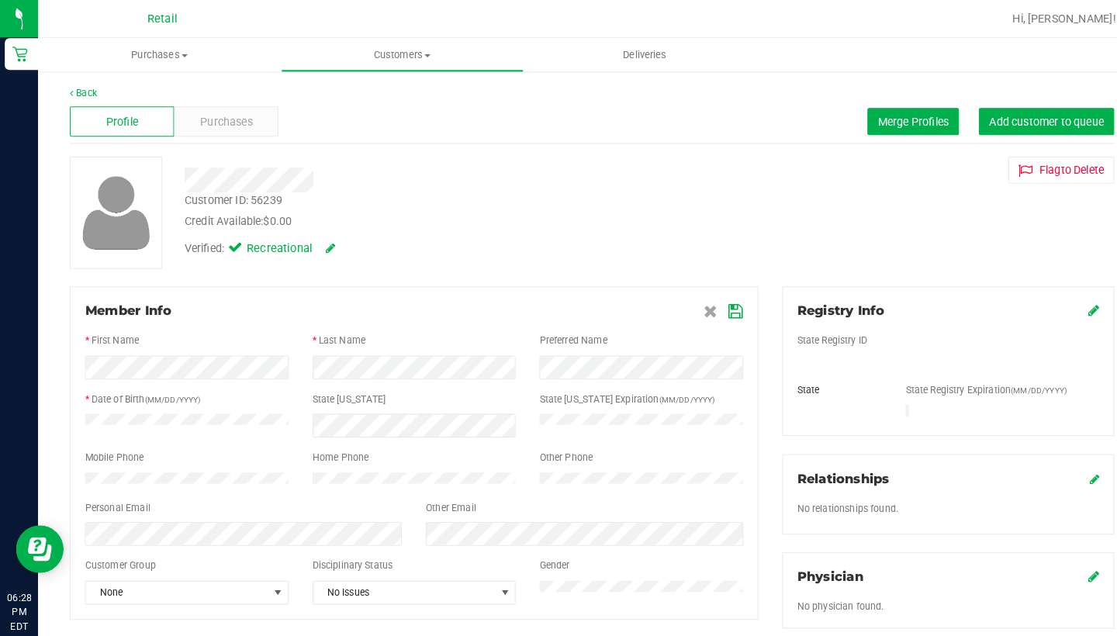
click at [717, 301] on icon at bounding box center [718, 304] width 14 height 12
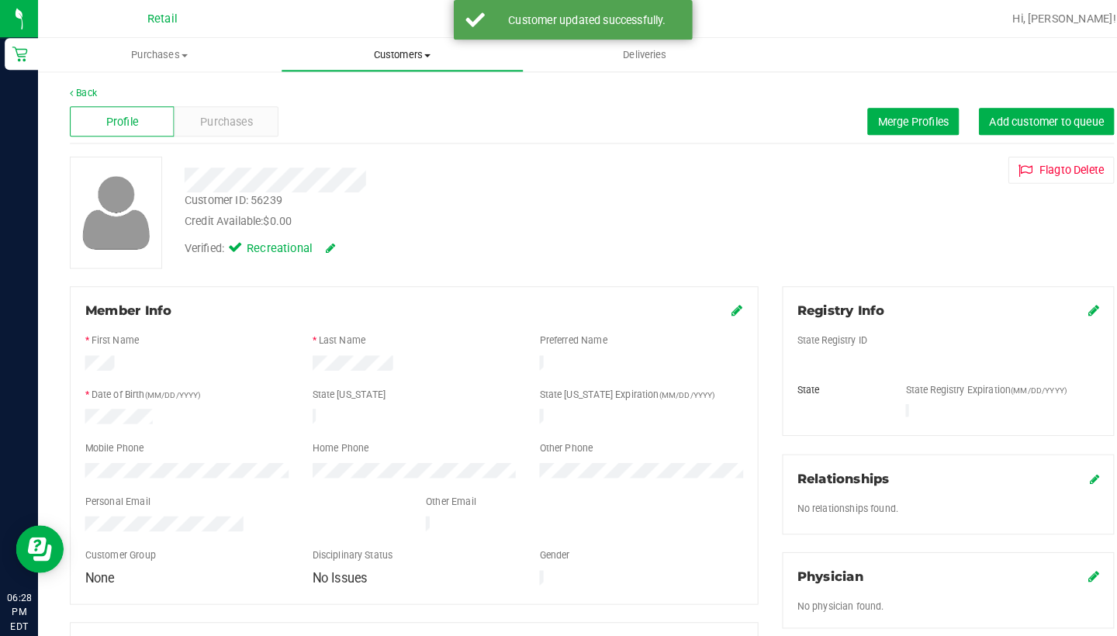
click at [385, 50] on span "Customers" at bounding box center [392, 54] width 235 height 14
click at [380, 96] on span "All customers" at bounding box center [330, 93] width 112 height 13
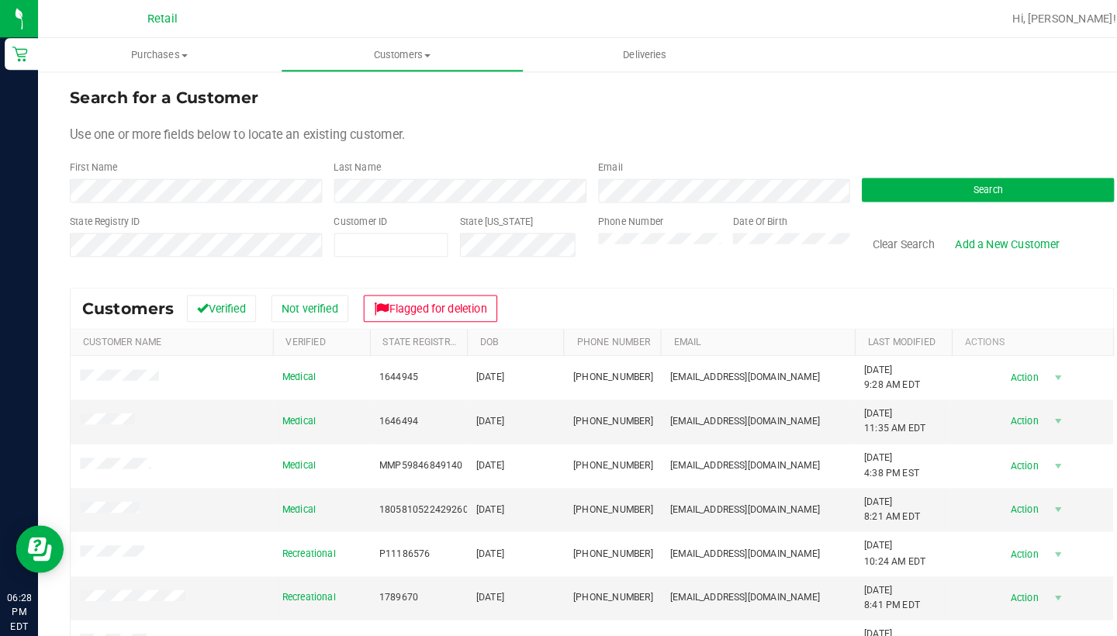
click at [264, 199] on form "Search for a Customer Use one or more fields below to locate an existing custom…" at bounding box center [577, 174] width 1018 height 181
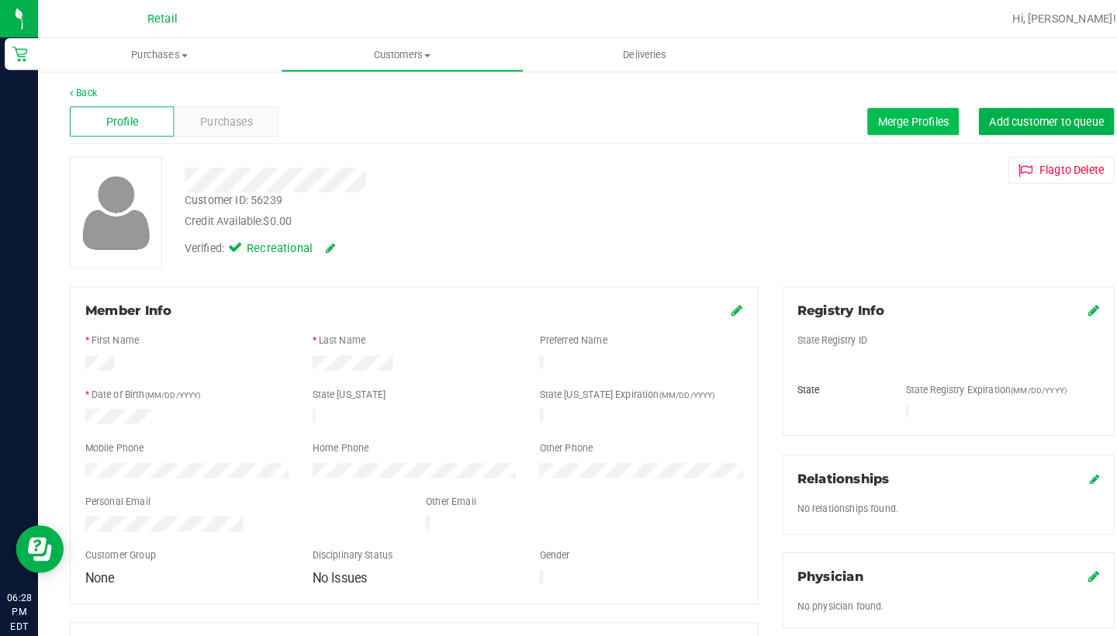
click at [887, 118] on span "Merge Profiles" at bounding box center [890, 118] width 69 height 12
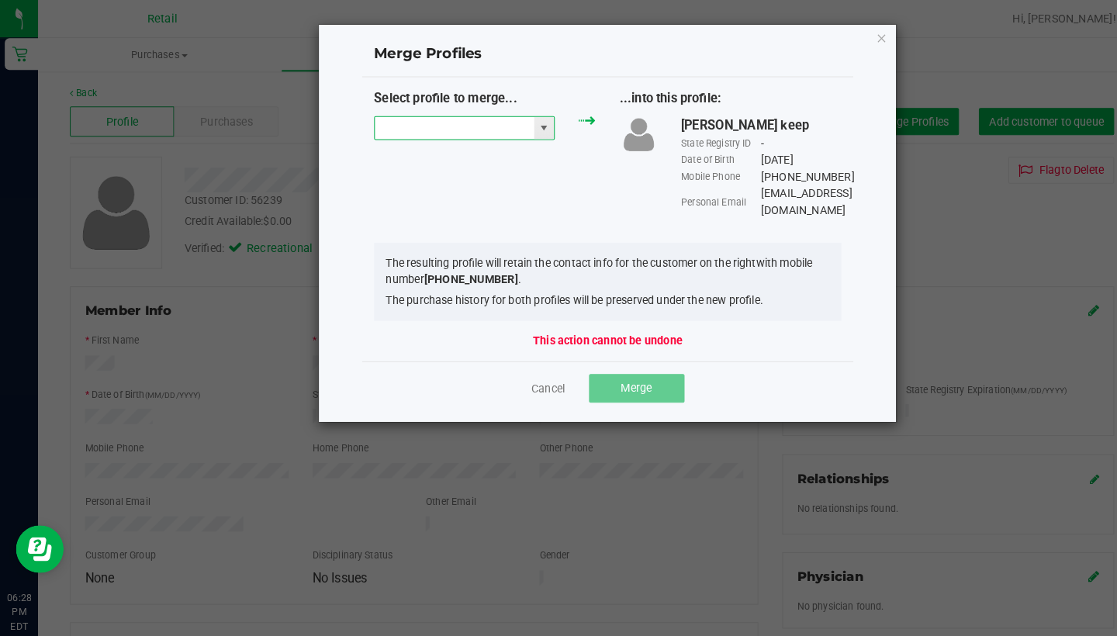
click at [459, 116] on input "NO DATA FOUND" at bounding box center [442, 125] width 155 height 22
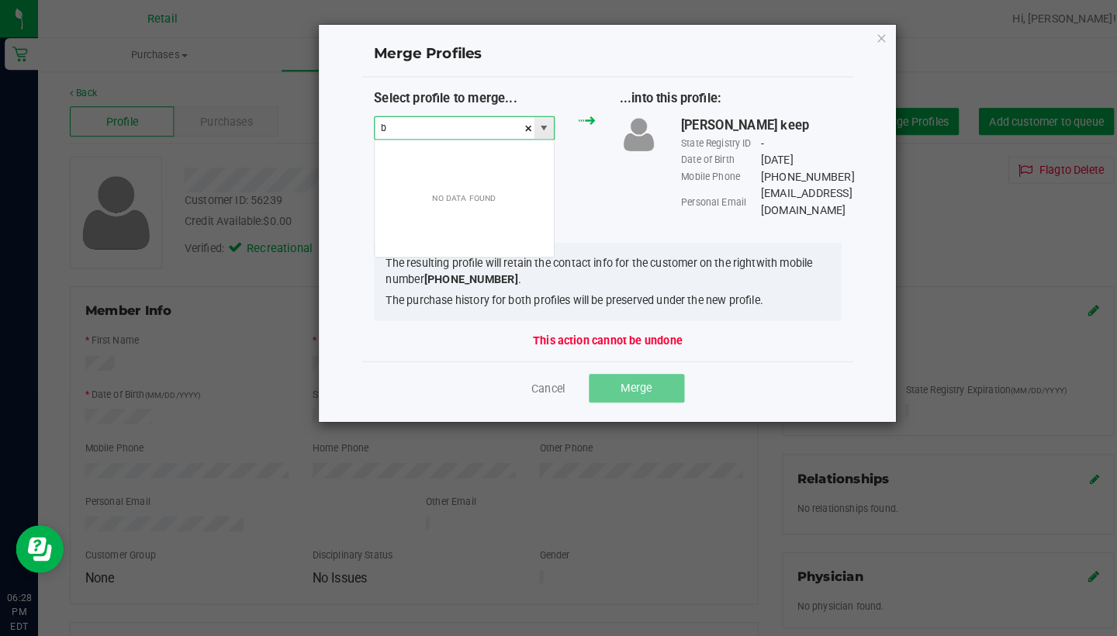
scroll to position [23, 177]
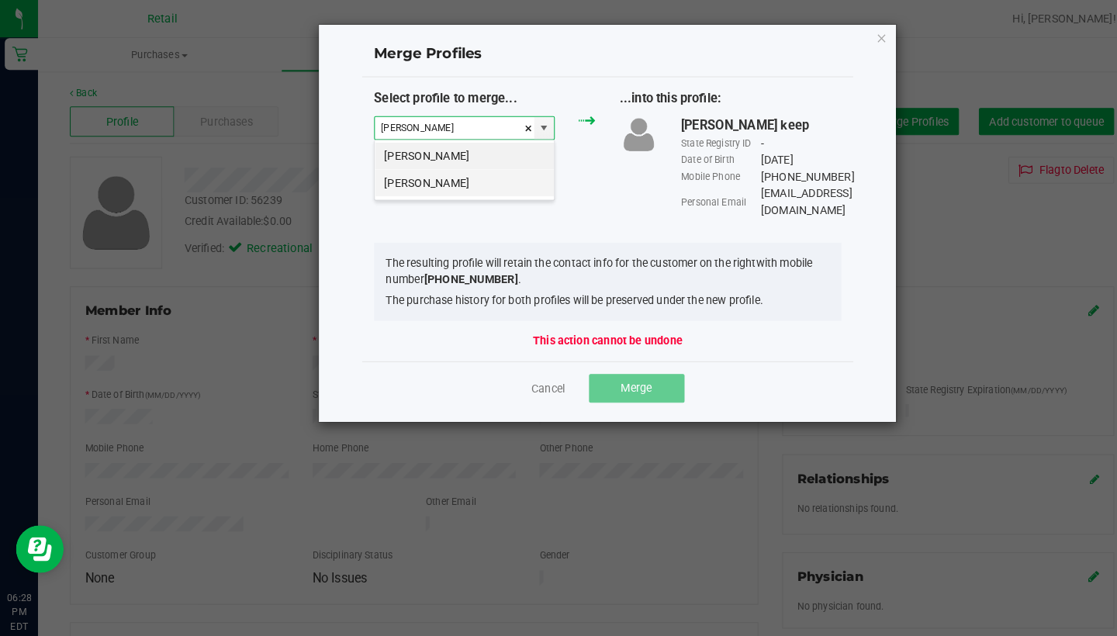
click at [465, 181] on li "[PERSON_NAME]" at bounding box center [452, 178] width 175 height 26
type input "[PERSON_NAME]"
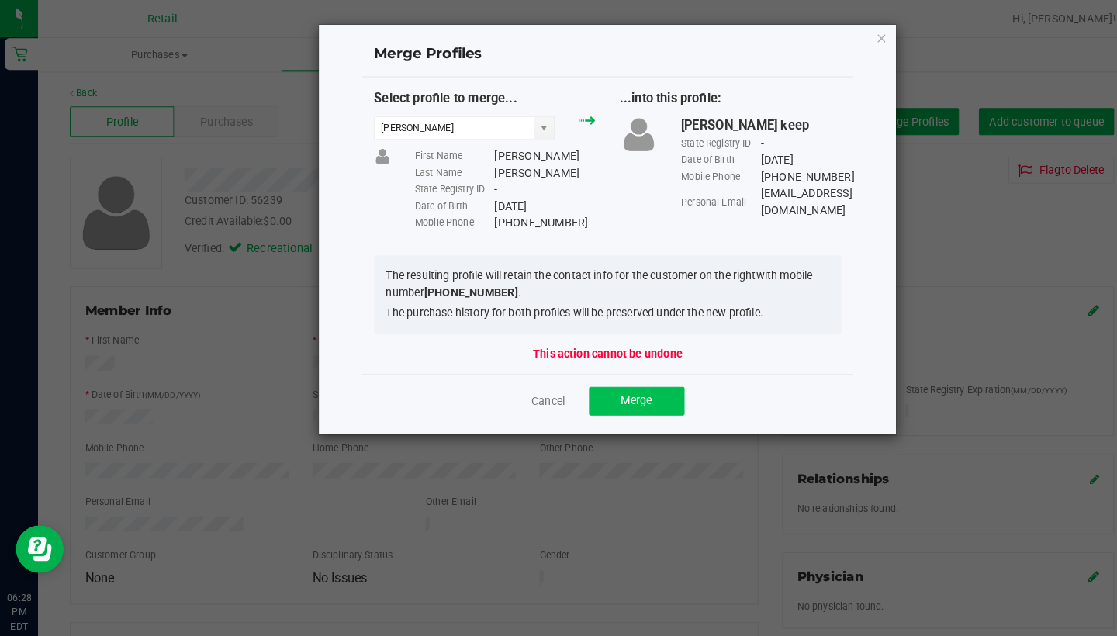
click at [631, 393] on span "Merge" at bounding box center [620, 390] width 30 height 12
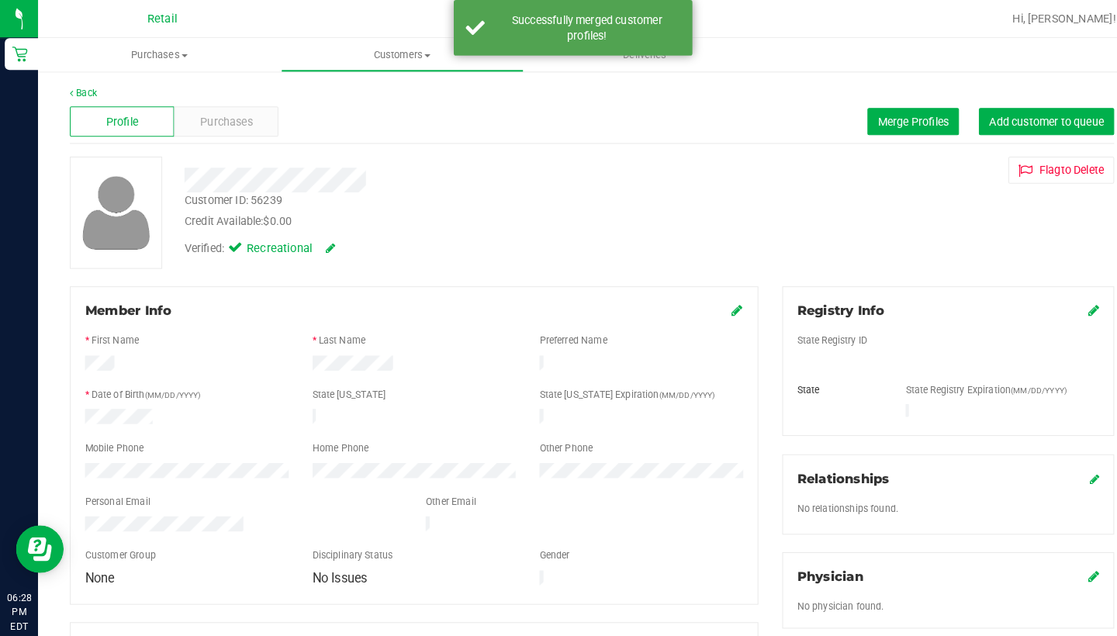
click at [715, 301] on icon at bounding box center [719, 302] width 11 height 12
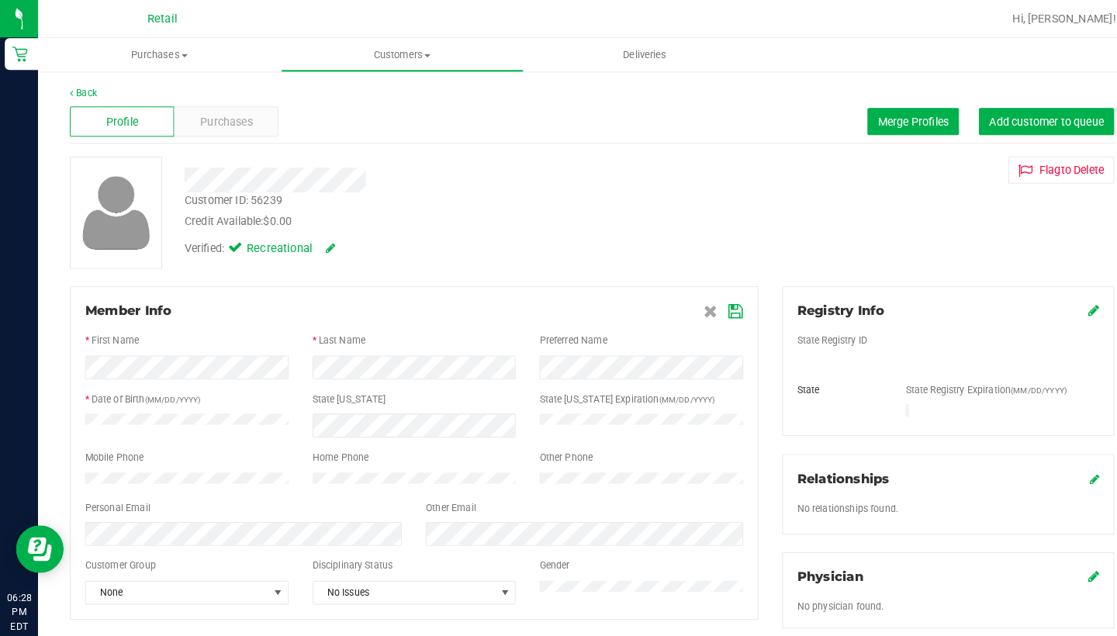
click at [717, 303] on icon at bounding box center [718, 304] width 14 height 12
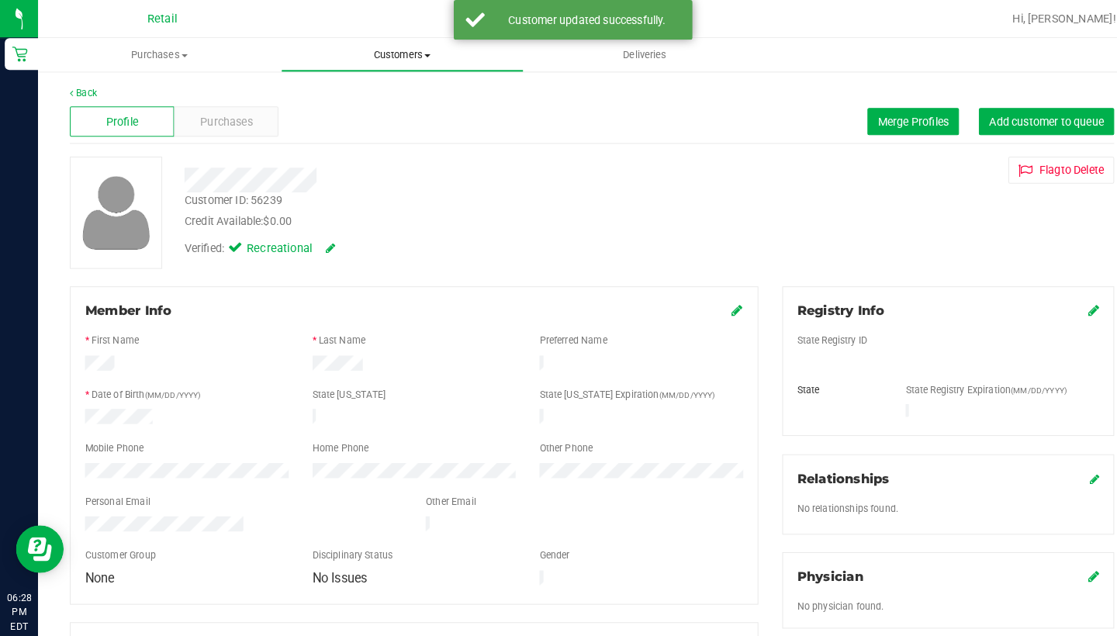
click at [397, 45] on uib-tab-heading "Customers All customers Add a new customer All physicians" at bounding box center [392, 53] width 235 height 31
click at [387, 85] on li "All customers" at bounding box center [392, 94] width 237 height 19
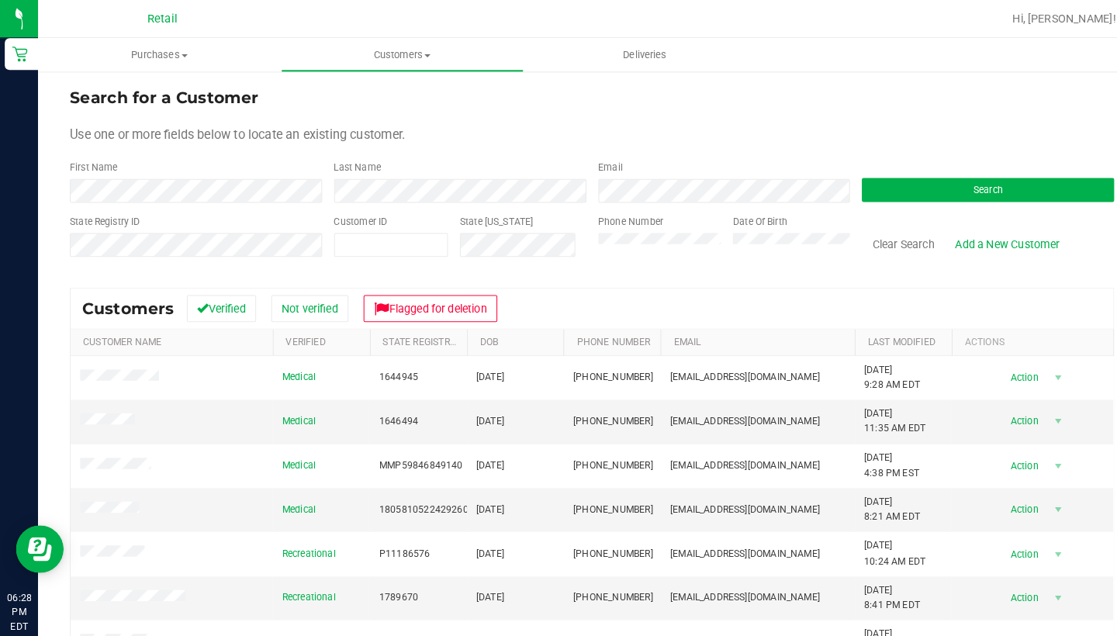
click at [430, 198] on form "Search for a Customer Use one or more fields below to locate an existing custom…" at bounding box center [577, 174] width 1018 height 181
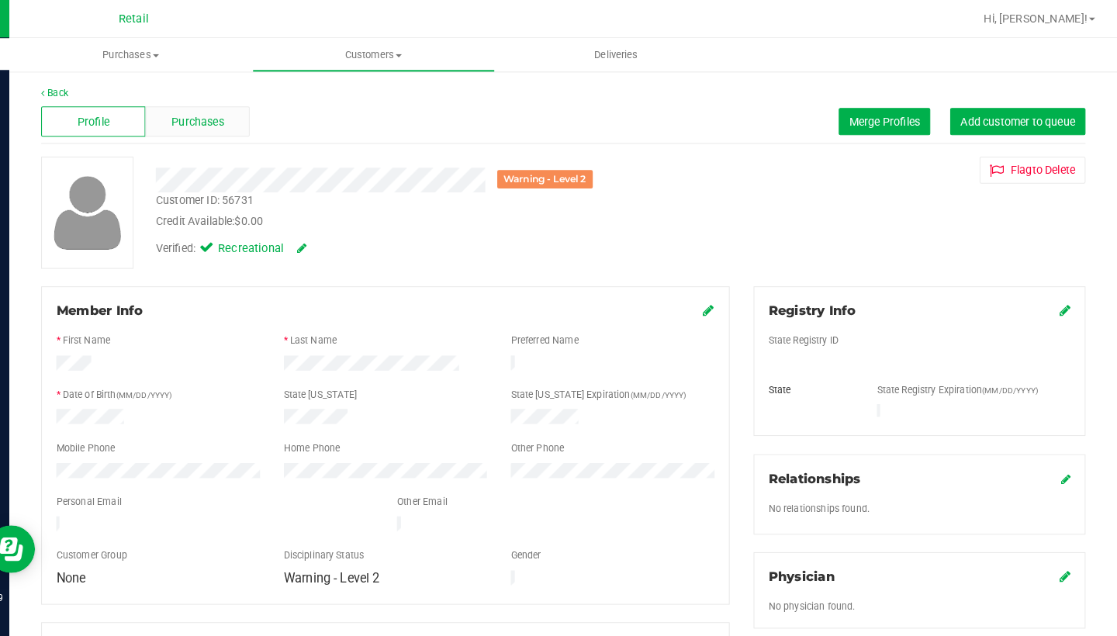
click at [207, 111] on span "Purchases" at bounding box center [220, 119] width 51 height 16
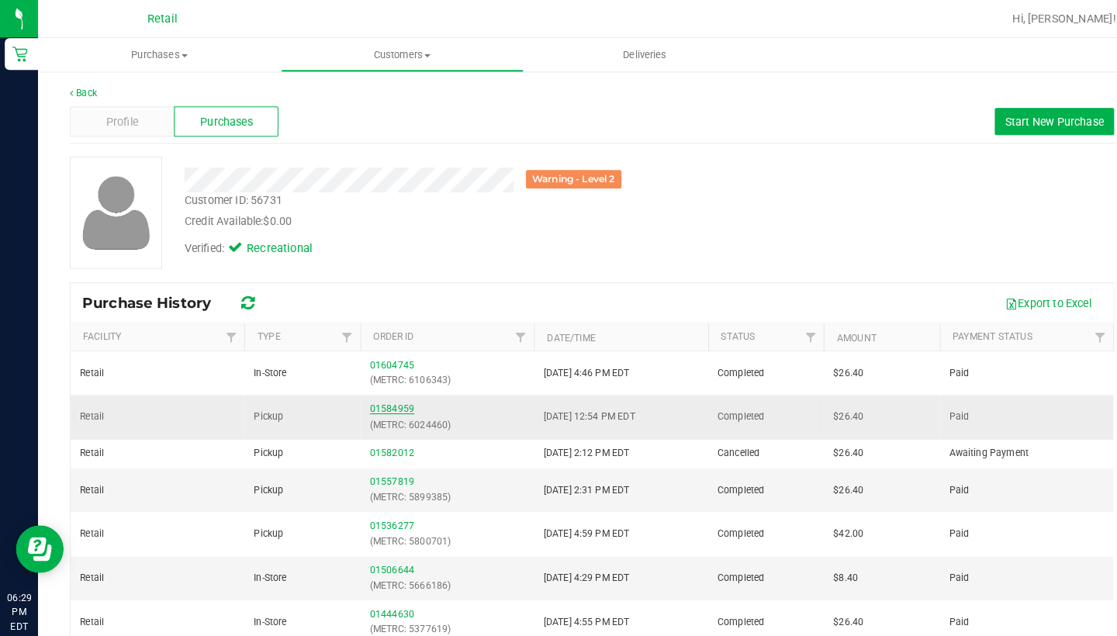
click at [383, 393] on link "01584959" at bounding box center [382, 398] width 43 height 11
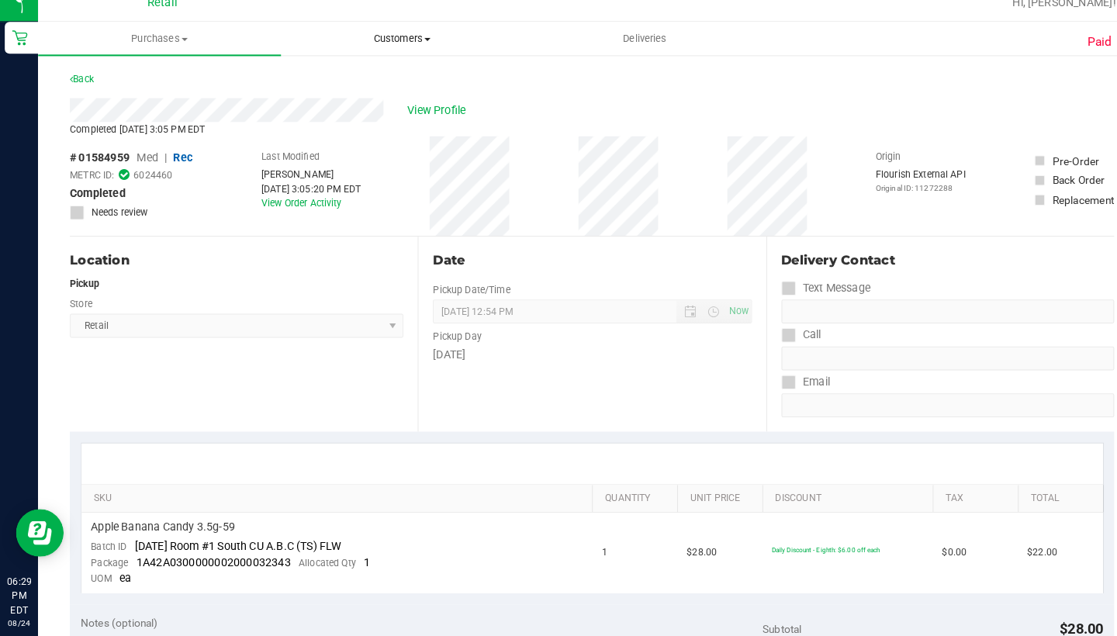
click at [399, 47] on span "Customers" at bounding box center [392, 54] width 235 height 14
click at [390, 85] on li "All customers" at bounding box center [392, 94] width 237 height 19
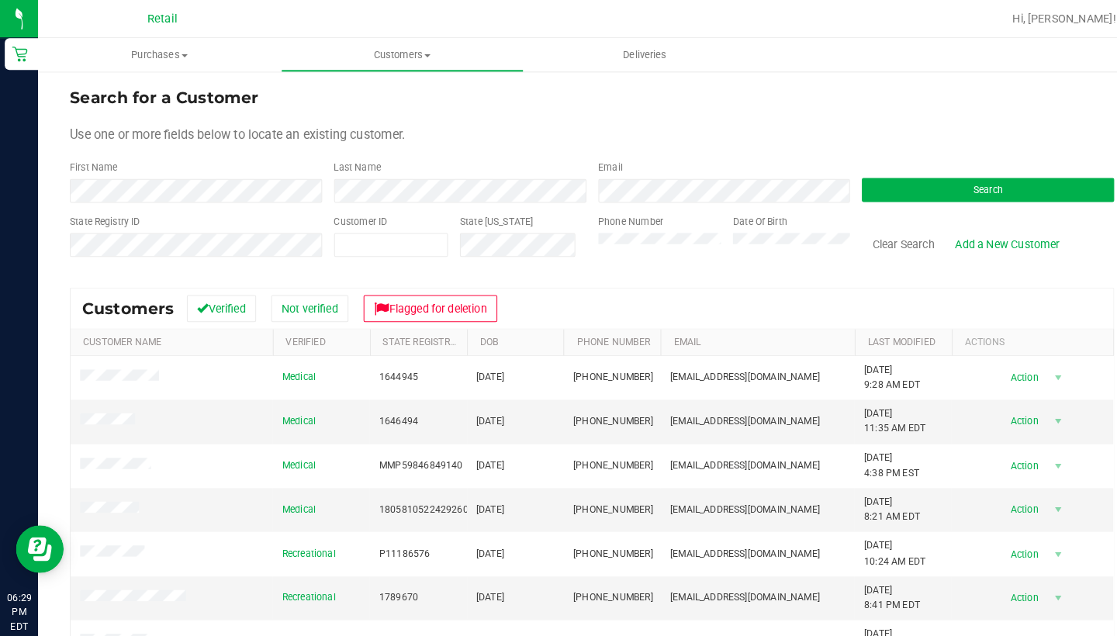
click at [303, 199] on form "Search for a Customer Use one or more fields below to locate an existing custom…" at bounding box center [577, 174] width 1018 height 181
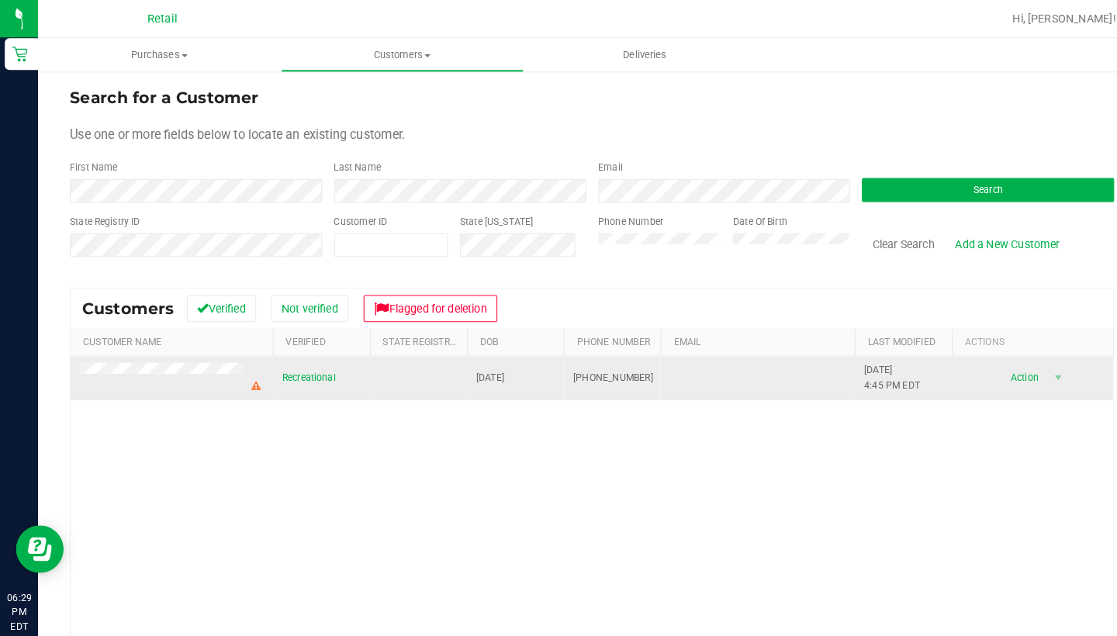
drag, startPoint x: 643, startPoint y: 369, endPoint x: 554, endPoint y: 363, distance: 89.4
click at [555, 363] on td "[PHONE_NUMBER]" at bounding box center [596, 369] width 95 height 43
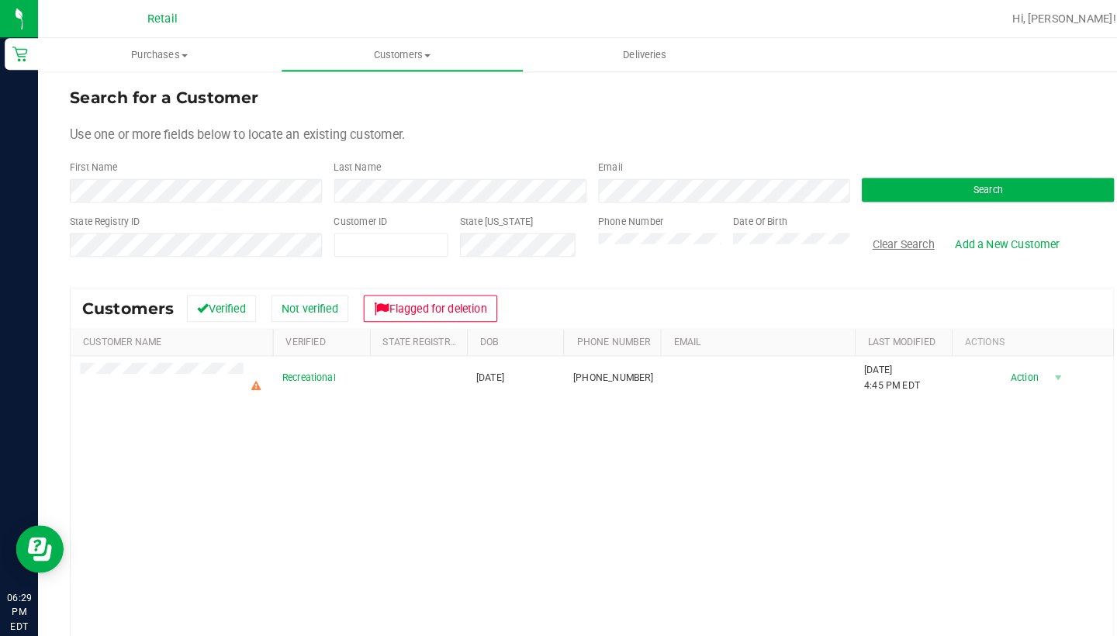
click at [877, 236] on button "Clear Search" at bounding box center [880, 238] width 81 height 26
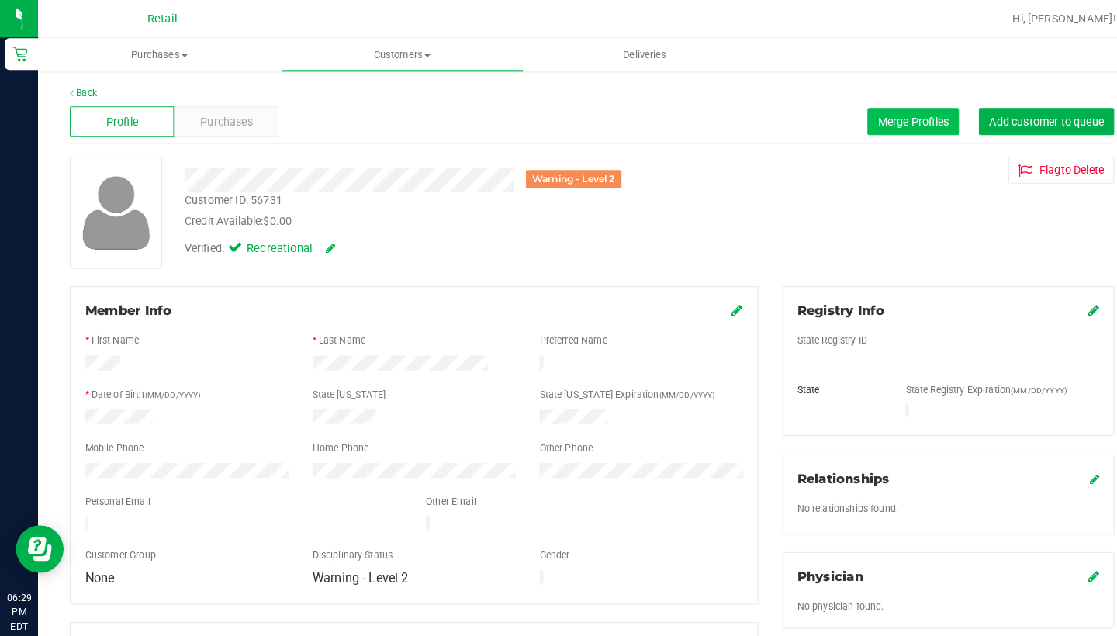
click at [901, 106] on button "Merge Profiles" at bounding box center [890, 119] width 89 height 26
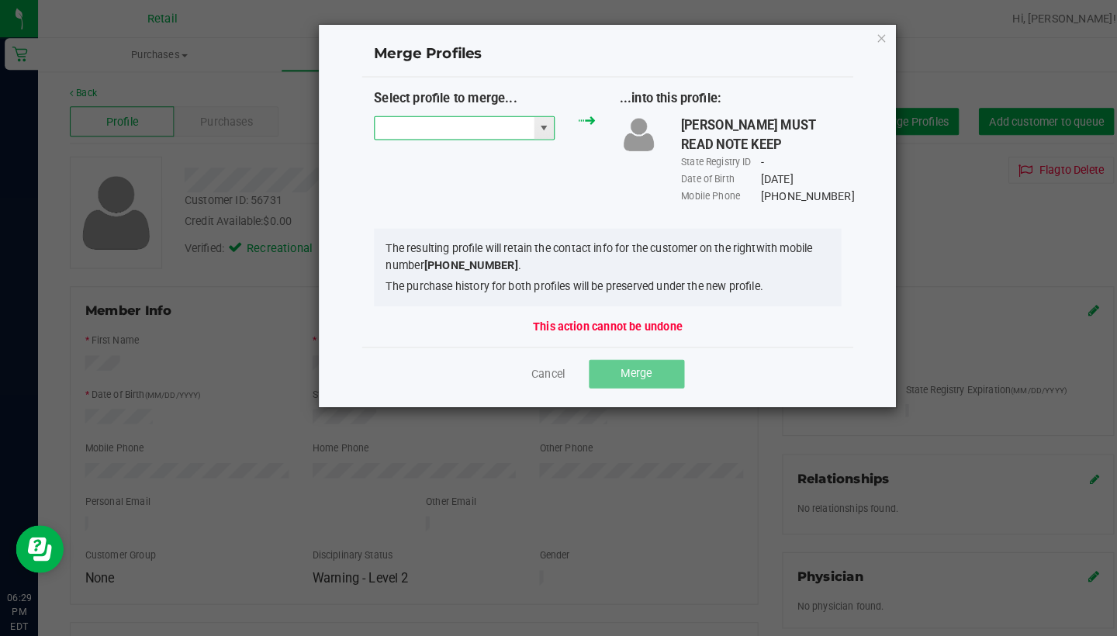
click at [427, 134] on input "NO DATA FOUND" at bounding box center [442, 125] width 155 height 22
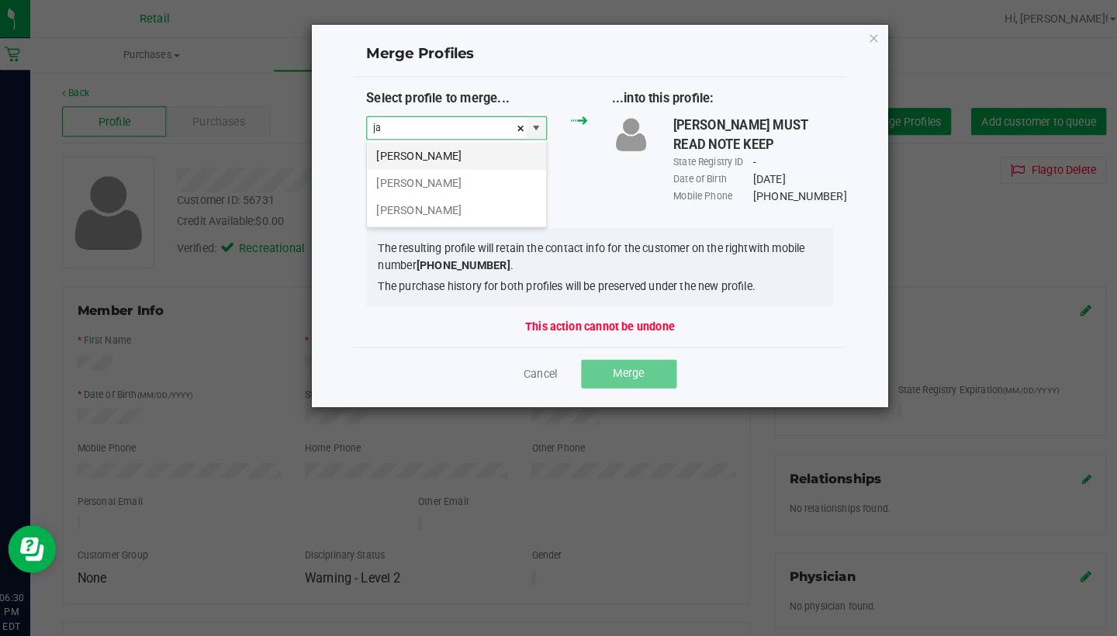
type input "j"
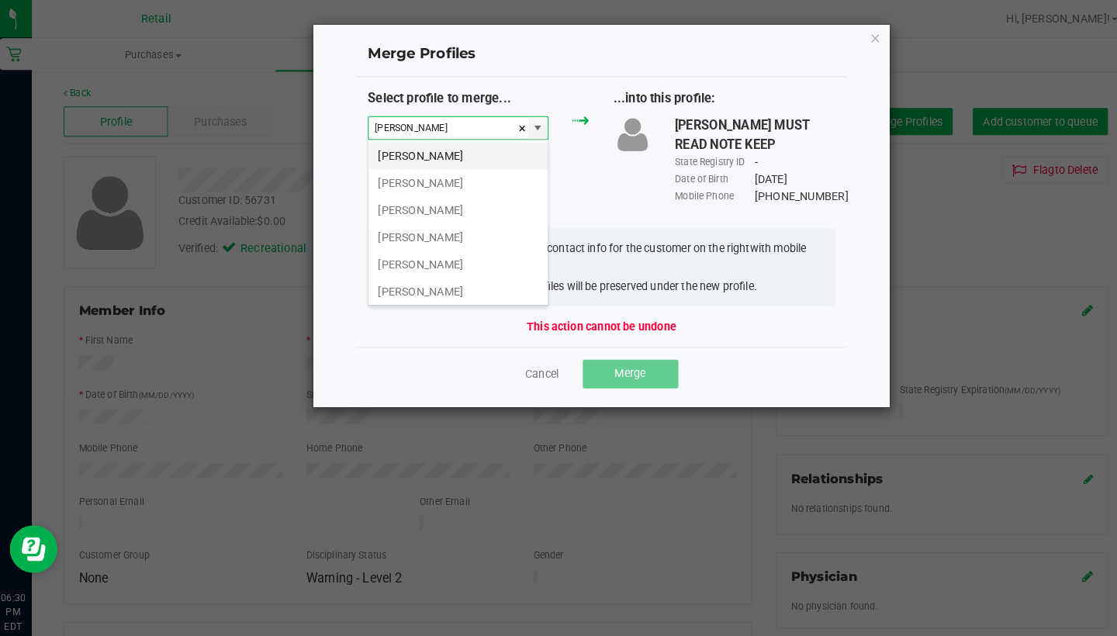
click at [450, 149] on li "[PERSON_NAME]" at bounding box center [452, 152] width 175 height 26
type input "[PERSON_NAME]"
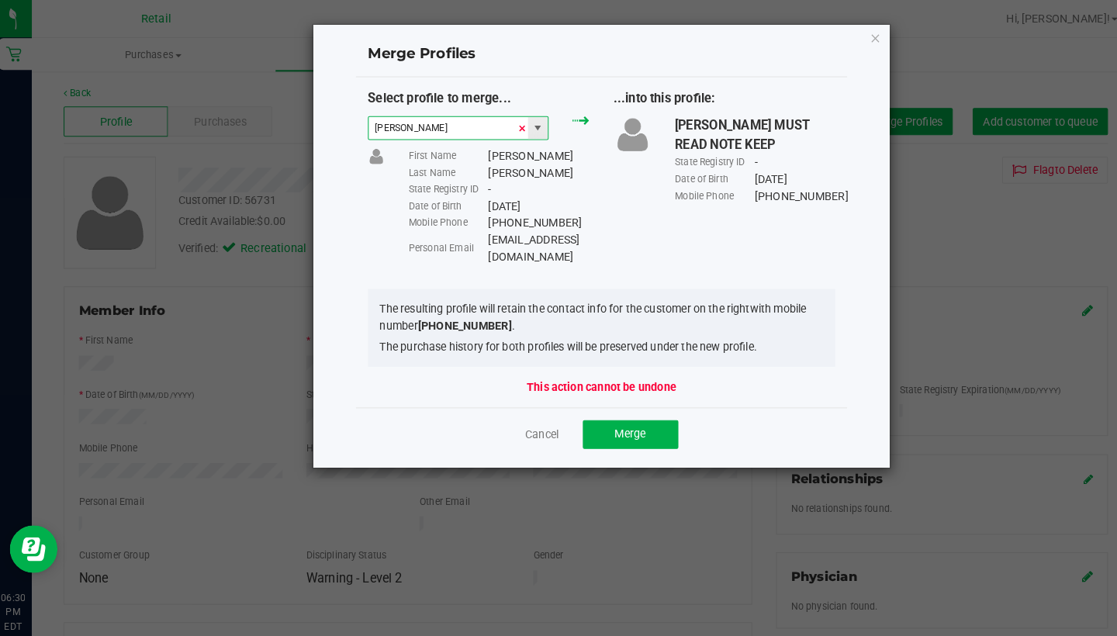
click at [510, 126] on span at bounding box center [514, 125] width 9 height 23
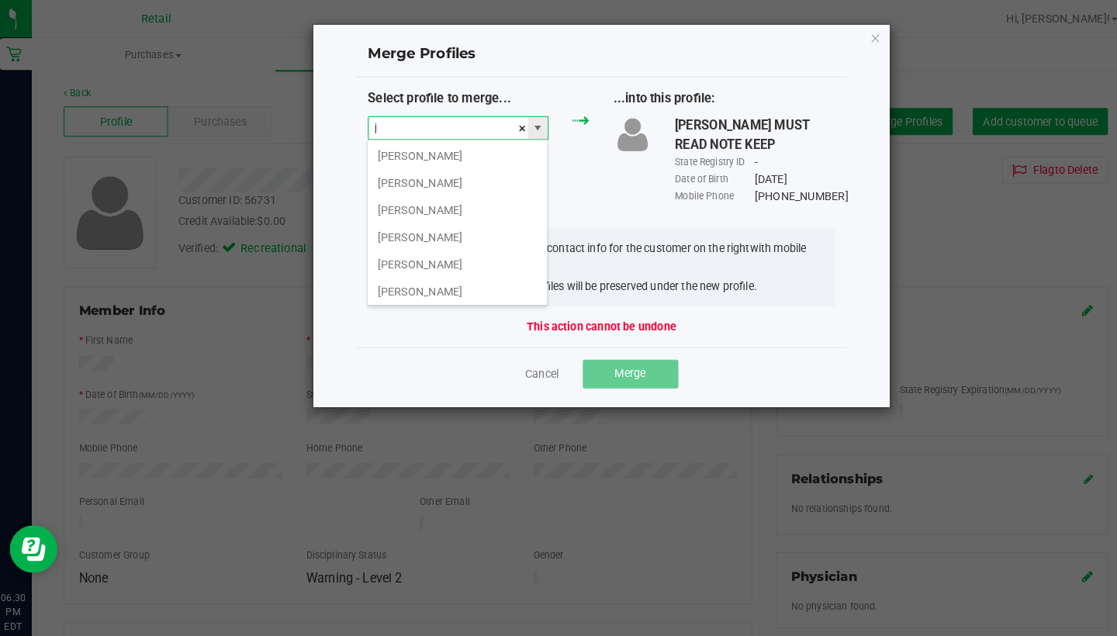
scroll to position [23, 177]
click at [483, 172] on li "[PERSON_NAME]" at bounding box center [452, 178] width 175 height 26
type input "[PERSON_NAME]"
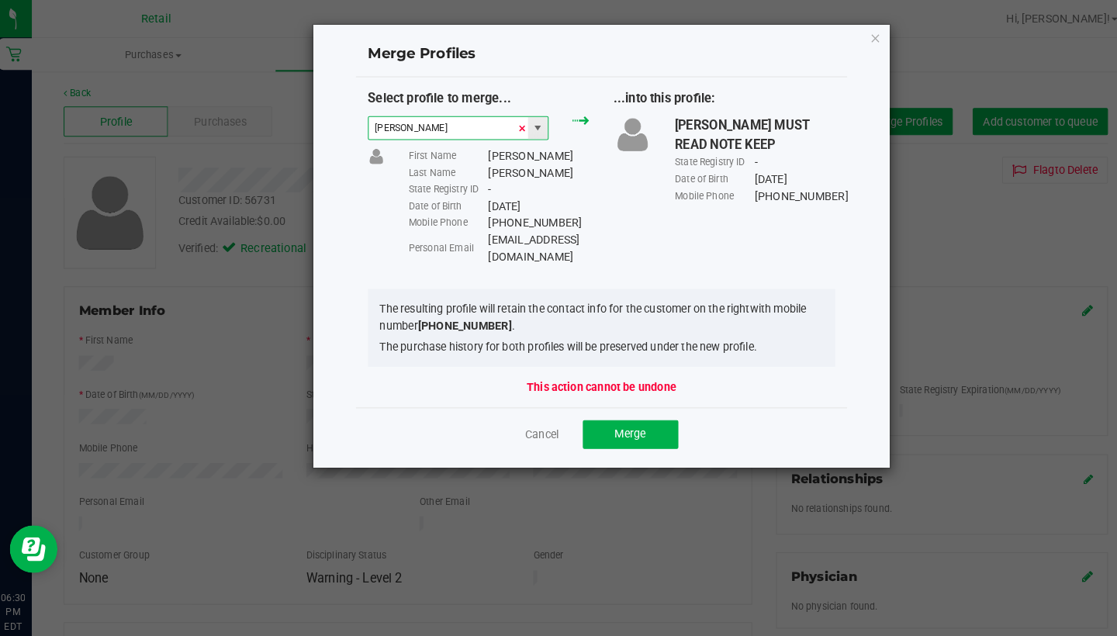
click at [510, 123] on span at bounding box center [514, 125] width 9 height 23
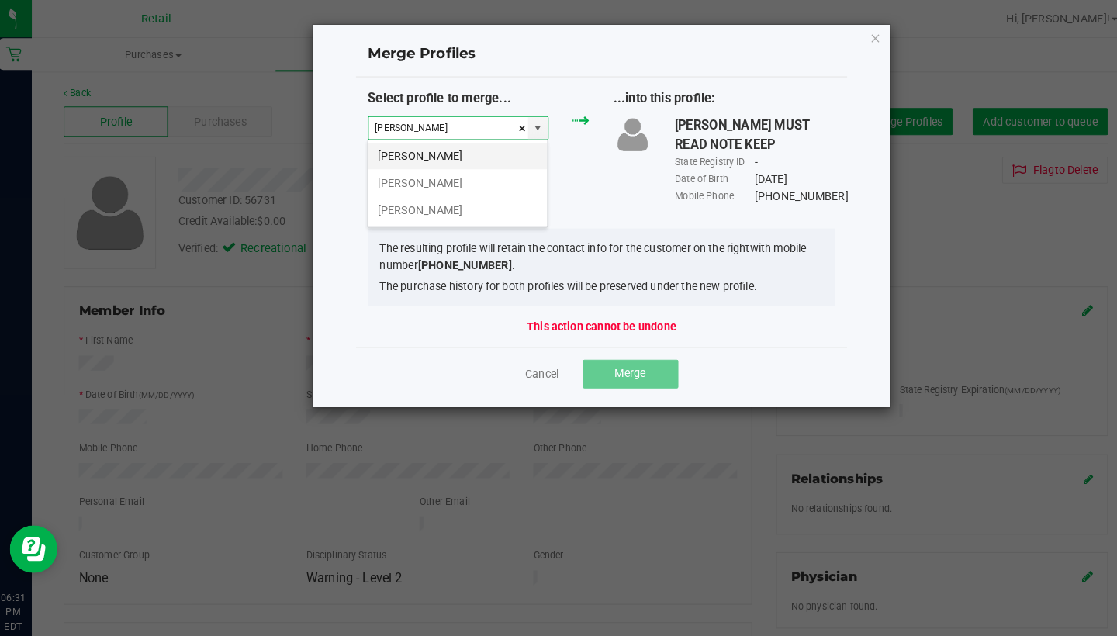
click at [407, 154] on li "[PERSON_NAME]" at bounding box center [452, 152] width 175 height 26
type input "[PERSON_NAME]"
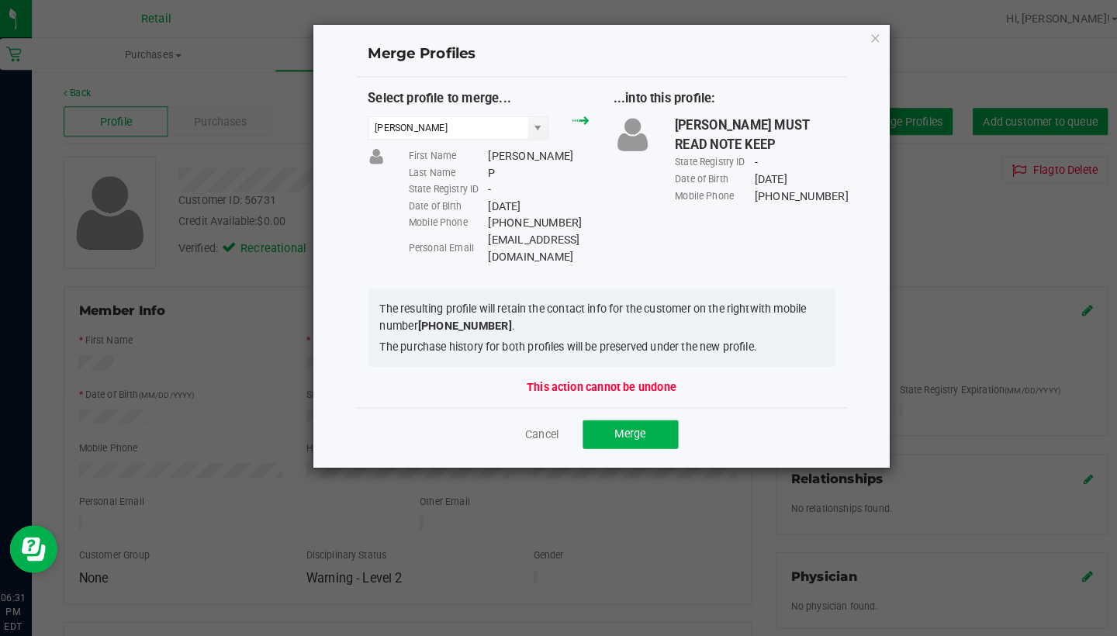
drag, startPoint x: 573, startPoint y: 234, endPoint x: 467, endPoint y: 231, distance: 105.6
click at [467, 231] on div "Personal Email [EMAIL_ADDRESS][DOMAIN_NAME]" at bounding box center [492, 242] width 176 height 33
copy div "[EMAIL_ADDRESS][DOMAIN_NAME]"
click at [601, 410] on button "Merge" at bounding box center [620, 424] width 93 height 28
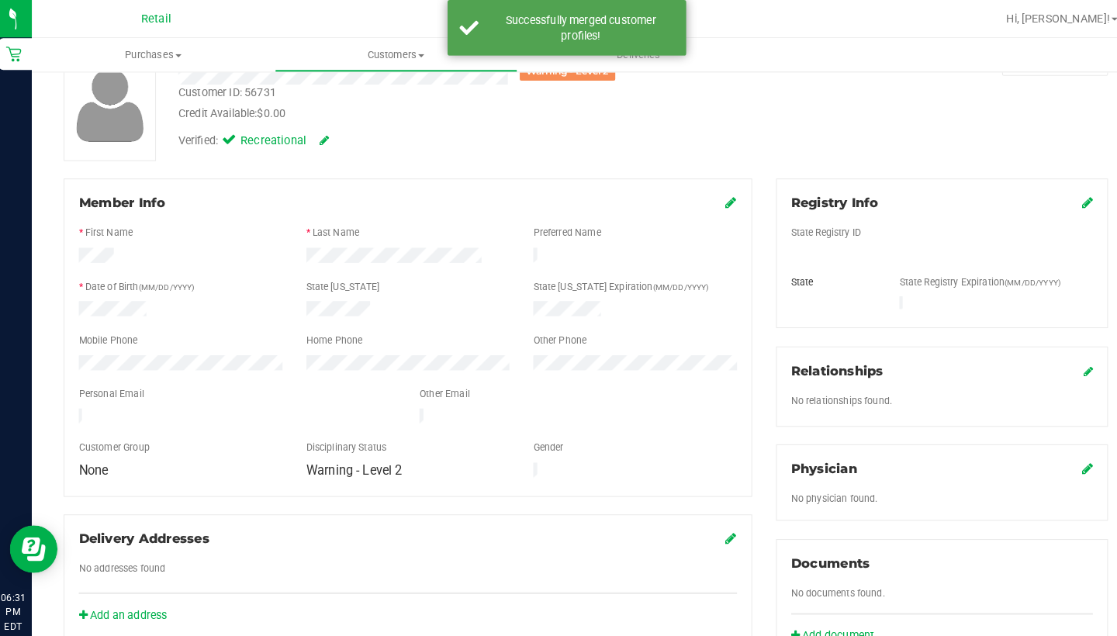
scroll to position [113, 0]
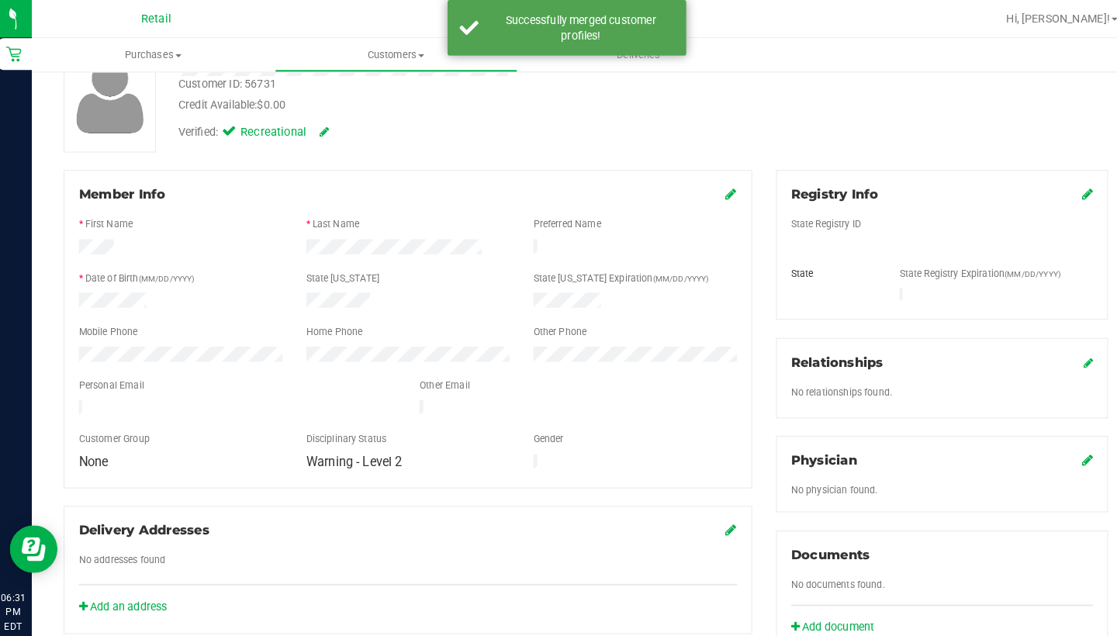
click at [714, 190] on icon at bounding box center [719, 189] width 11 height 12
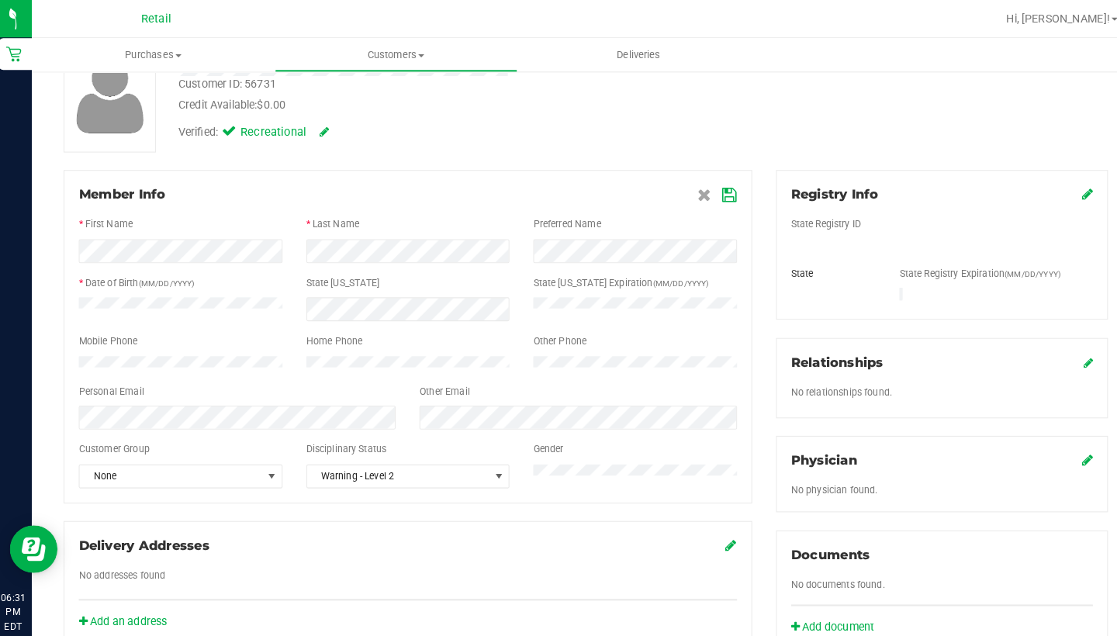
click at [715, 186] on icon at bounding box center [718, 191] width 14 height 12
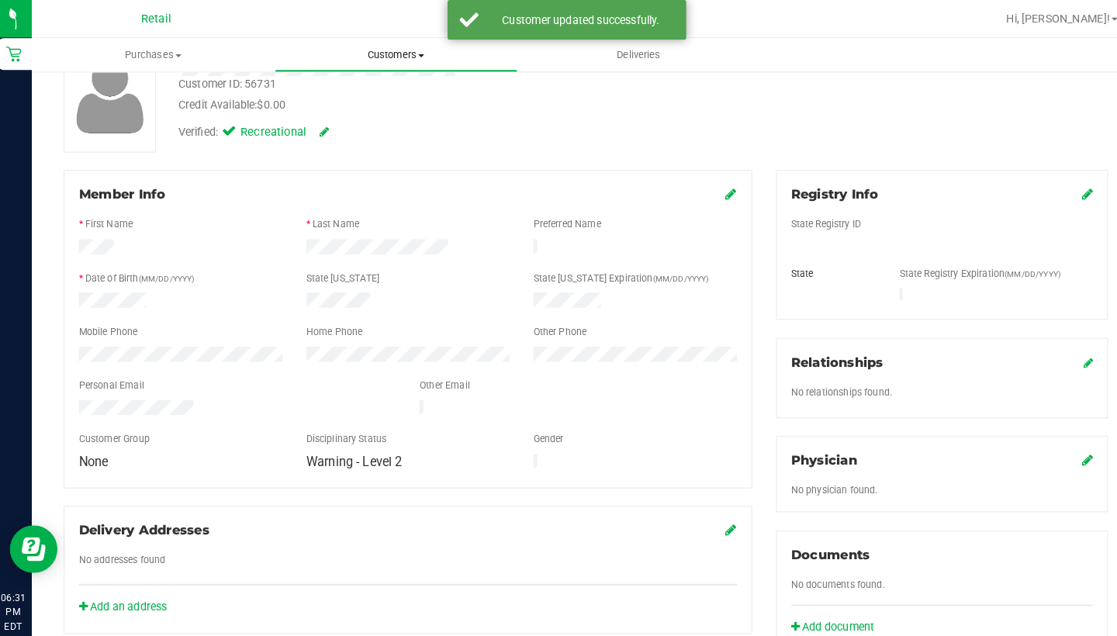
click at [379, 45] on uib-tab-heading "Customers All customers Add a new customer All physicians" at bounding box center [392, 53] width 235 height 31
click at [387, 88] on li "All customers" at bounding box center [392, 94] width 237 height 19
